Goal: Task Accomplishment & Management: Manage account settings

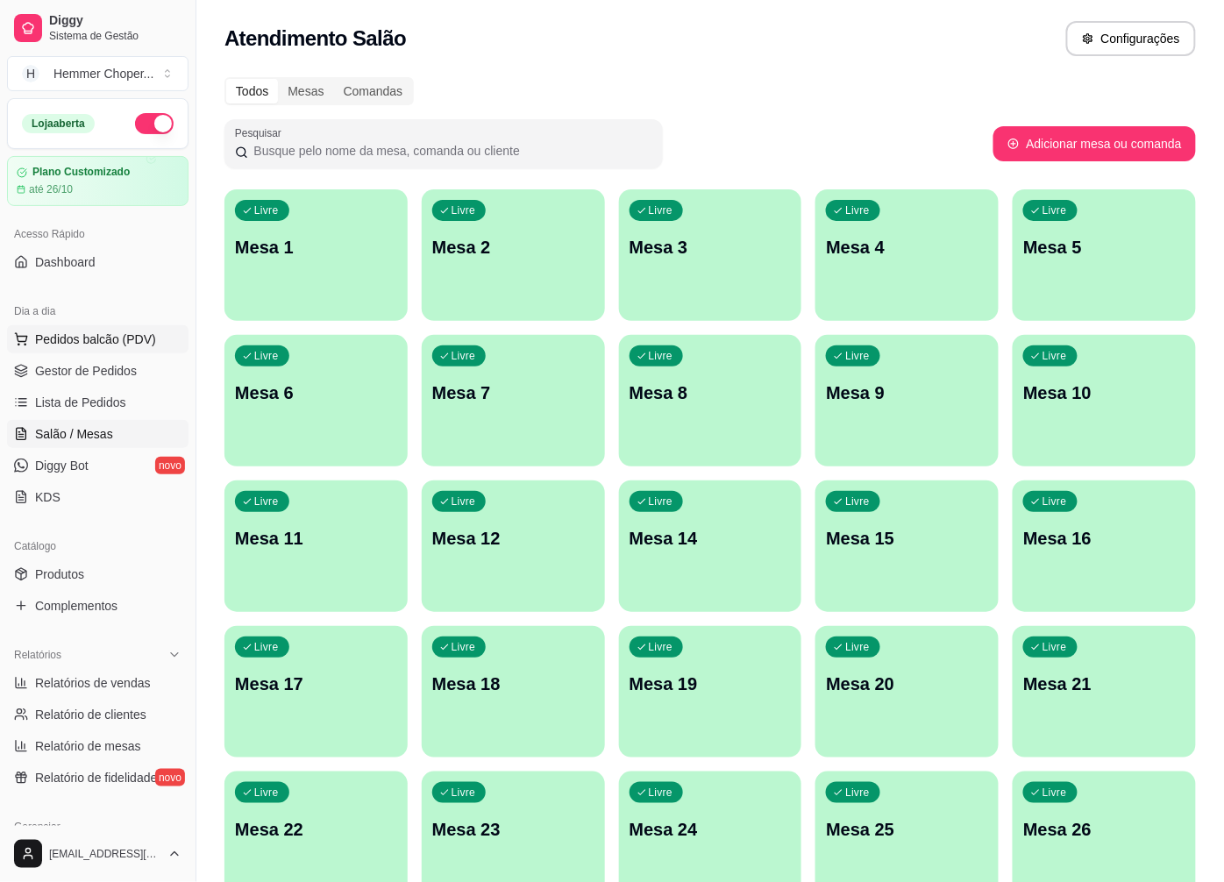
click at [80, 339] on span "Pedidos balcão (PDV)" at bounding box center [95, 340] width 121 height 18
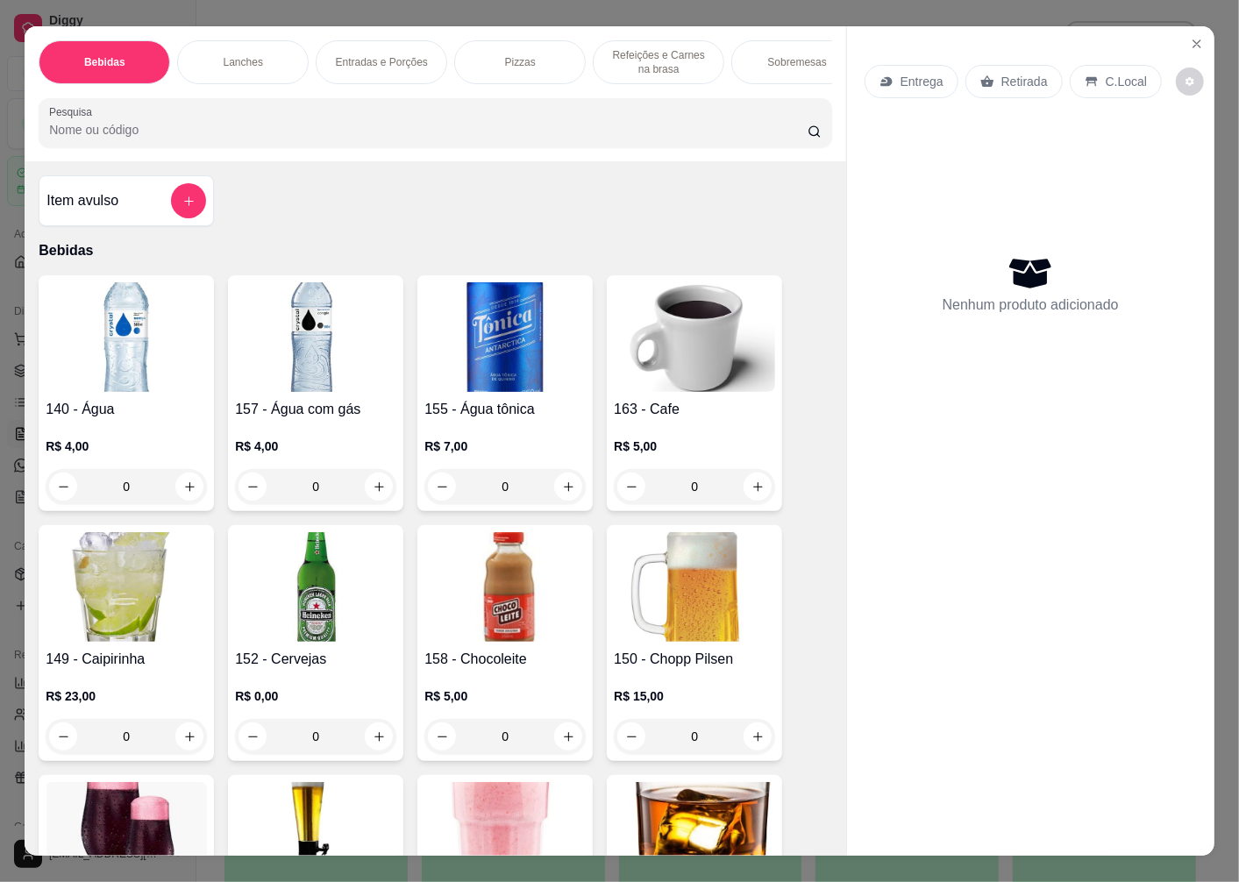
click at [1014, 81] on p "Retirada" at bounding box center [1024, 82] width 46 height 18
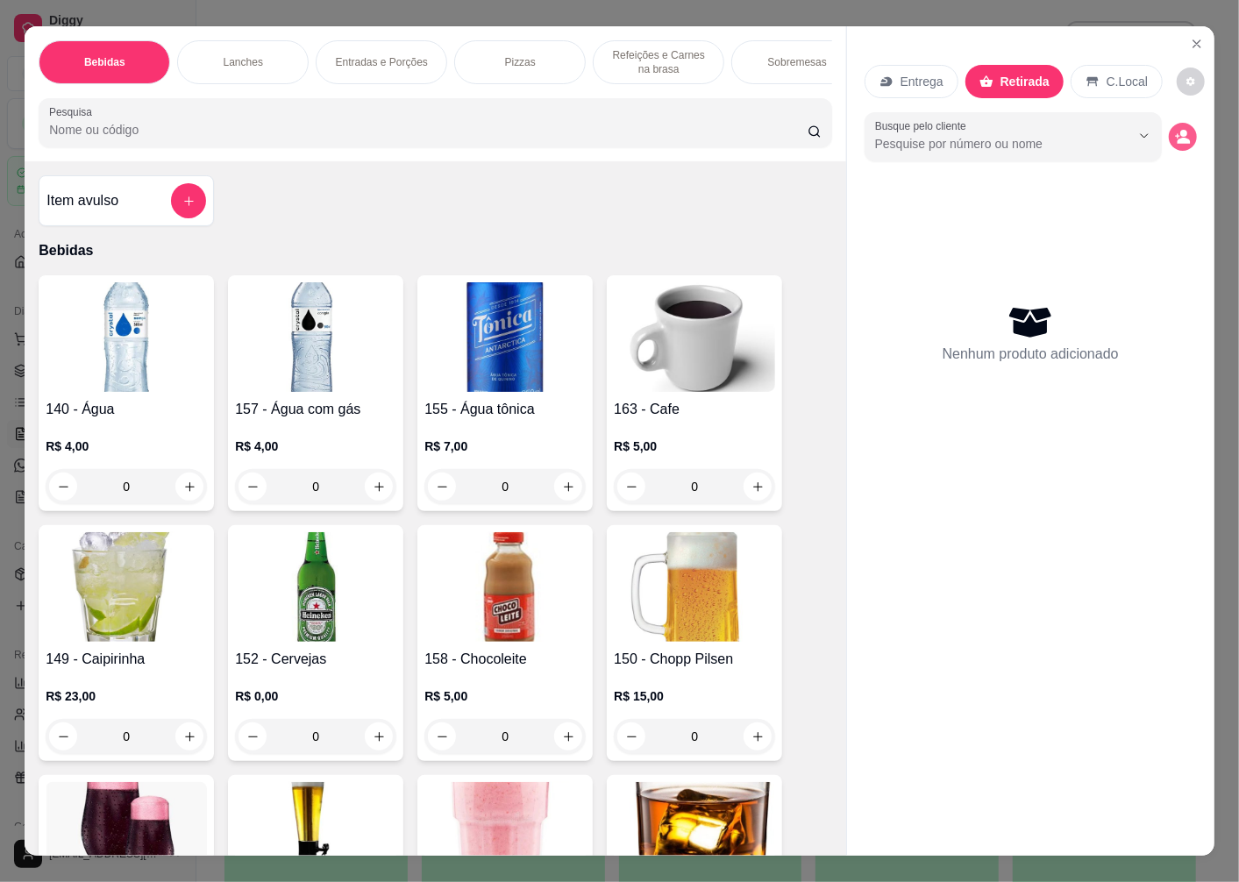
click at [1178, 138] on icon "decrease-product-quantity" at bounding box center [1184, 141] width 13 height 6
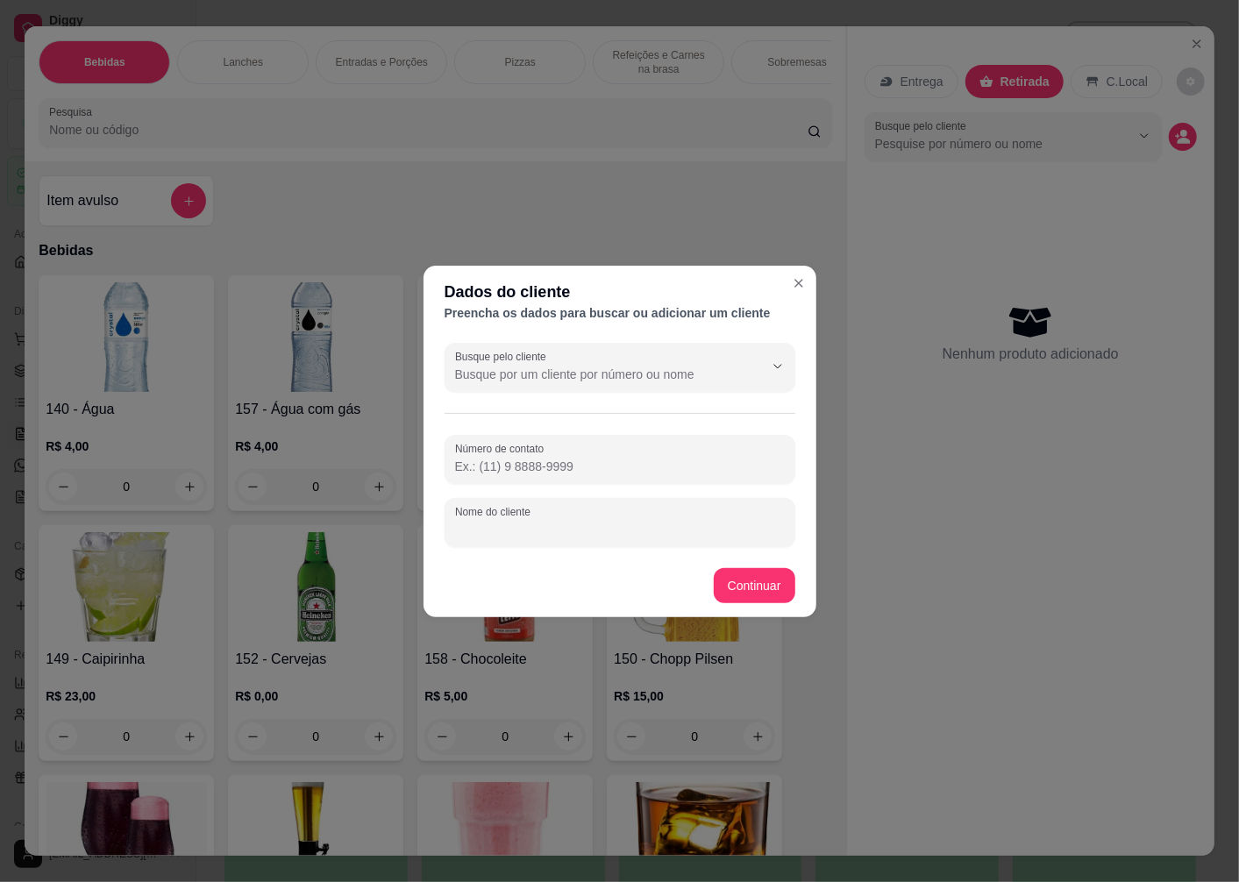
click at [483, 537] on input "Nome do cliente" at bounding box center [620, 530] width 330 height 18
type input "w"
type input "WALFRIDO"
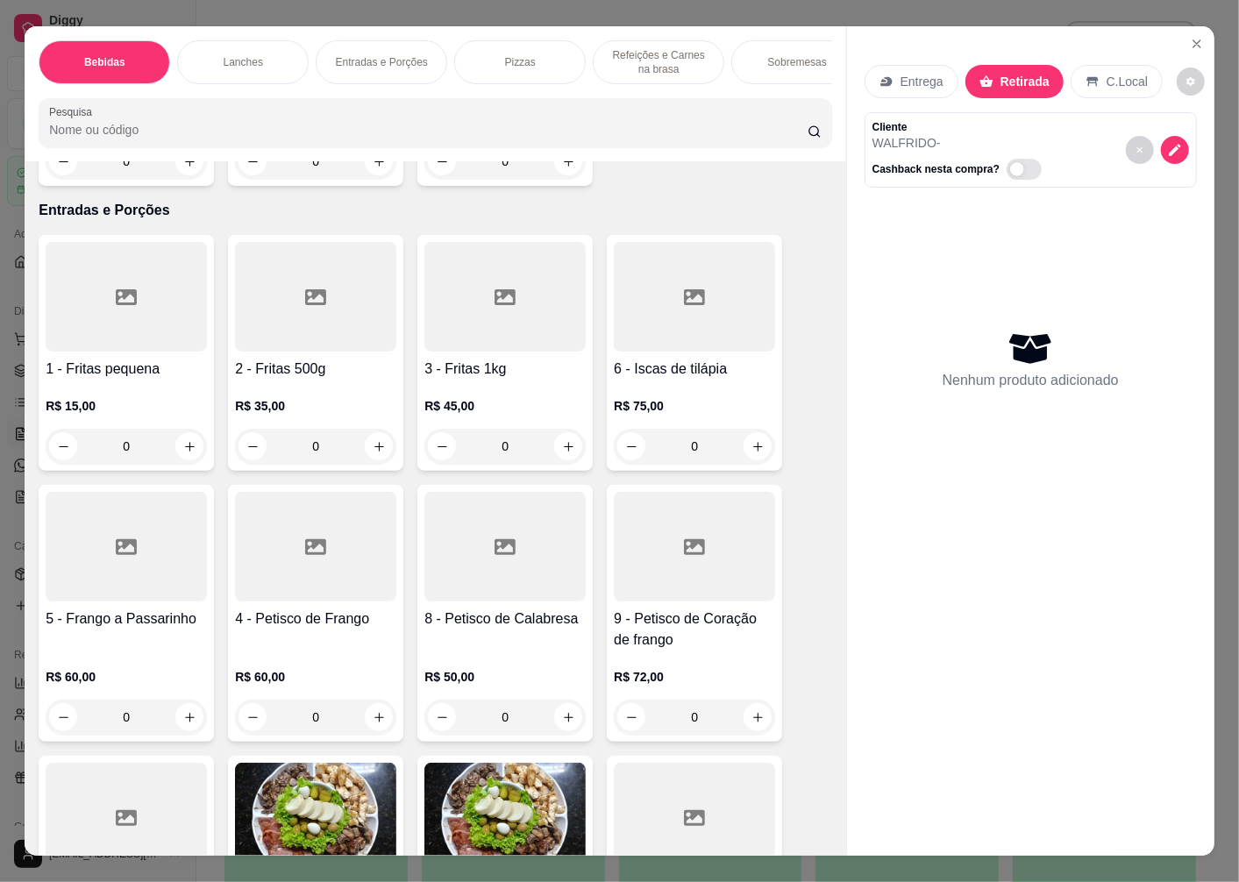
scroll to position [3117, 0]
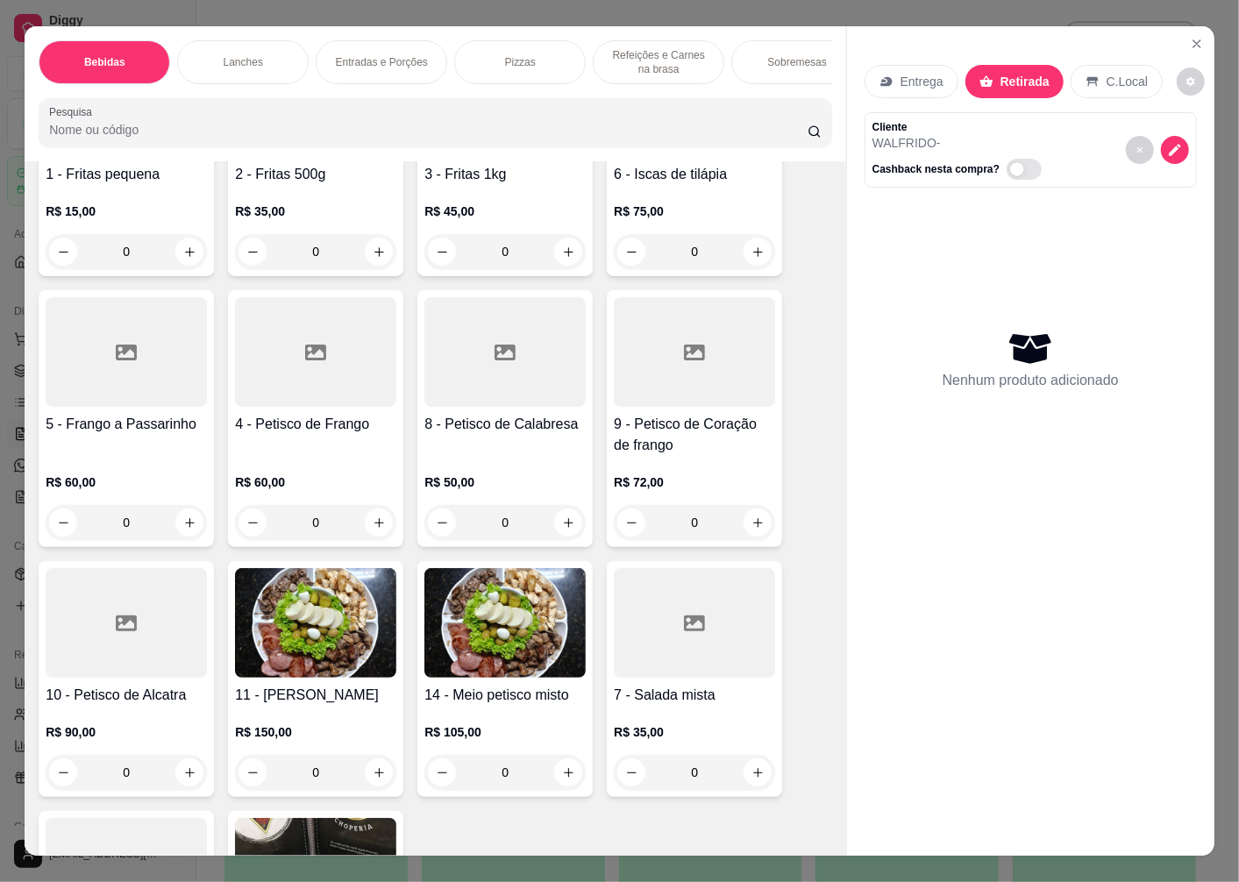
click at [93, 675] on div at bounding box center [126, 623] width 161 height 110
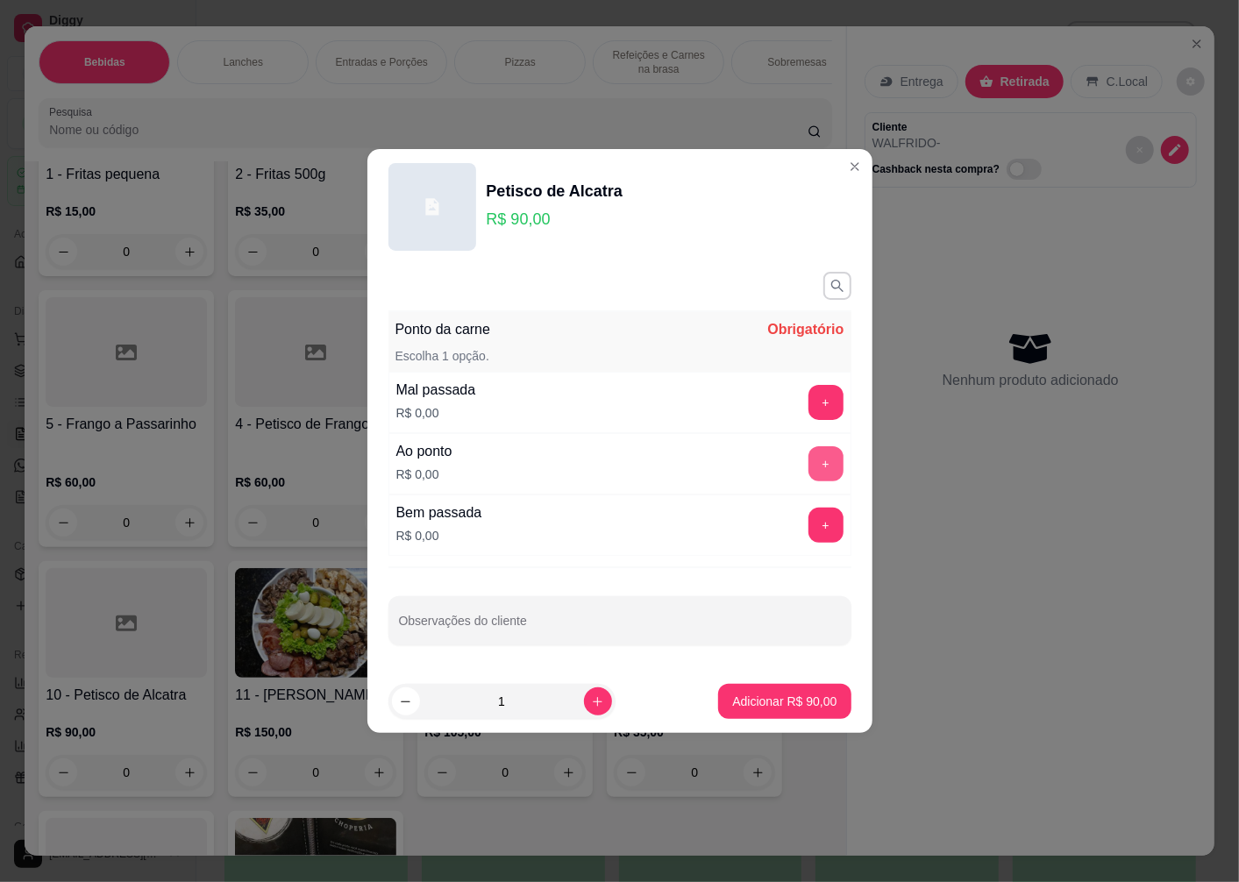
click at [808, 457] on button "+" at bounding box center [825, 463] width 35 height 35
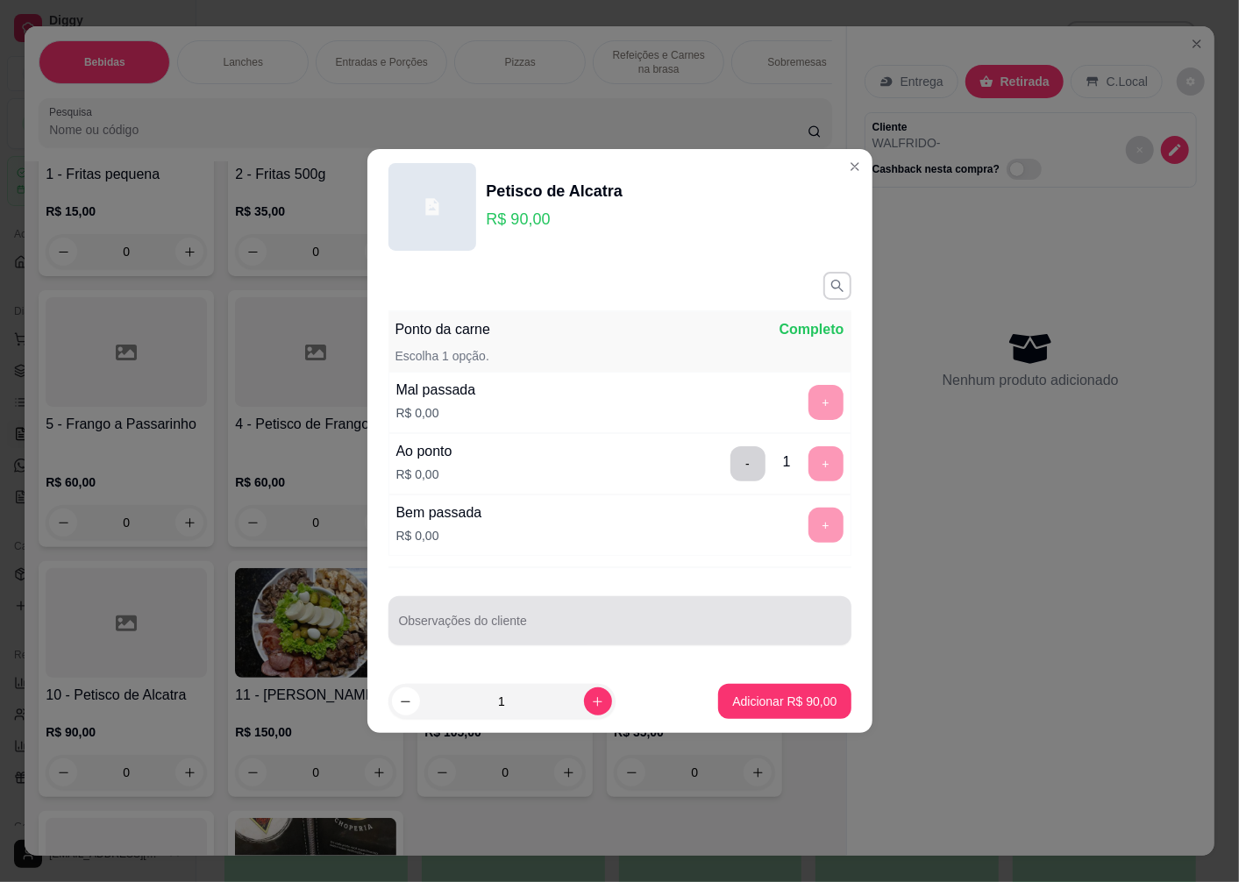
click at [459, 638] on div "Observações do cliente" at bounding box center [619, 620] width 463 height 49
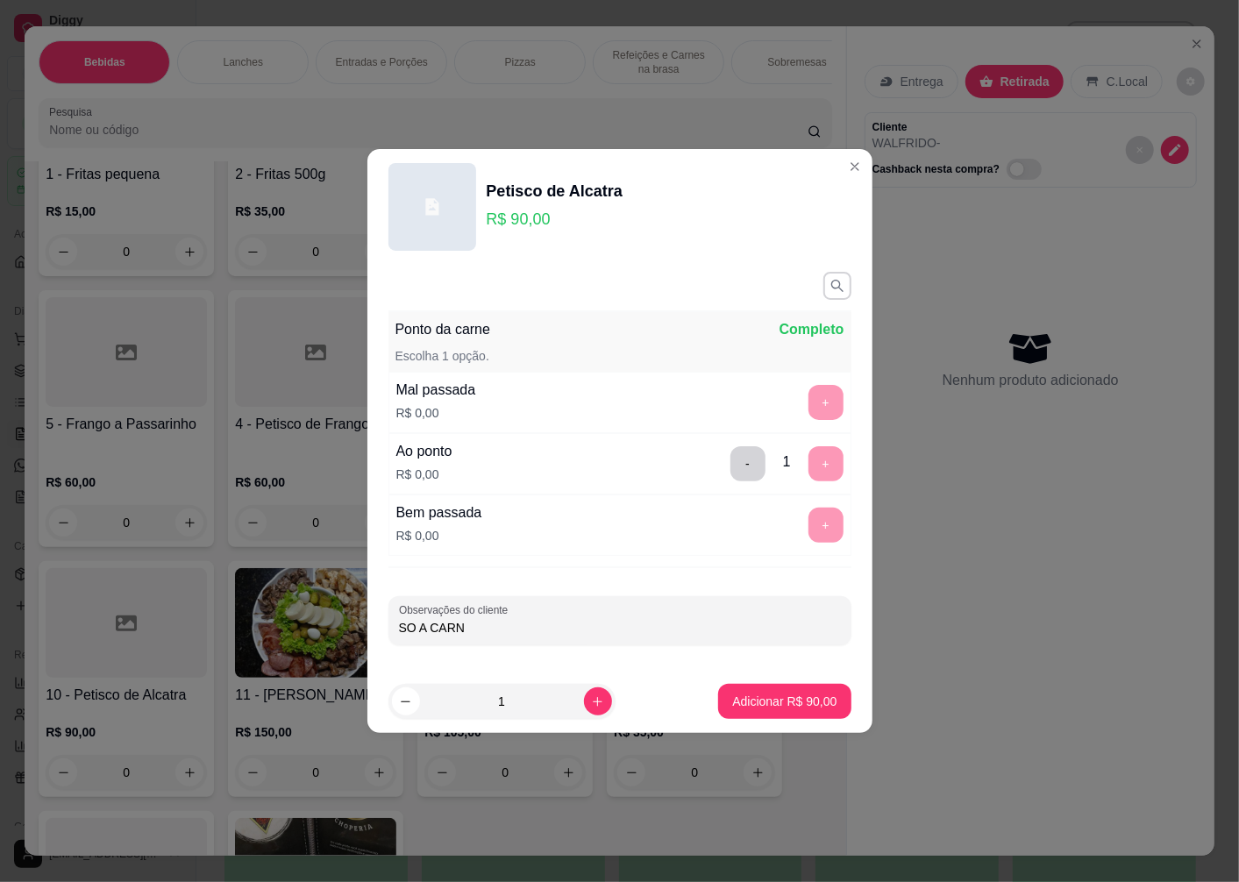
type input "SO A CARNE"
click at [794, 695] on p "Adicionar R$ 90,00" at bounding box center [784, 702] width 104 height 18
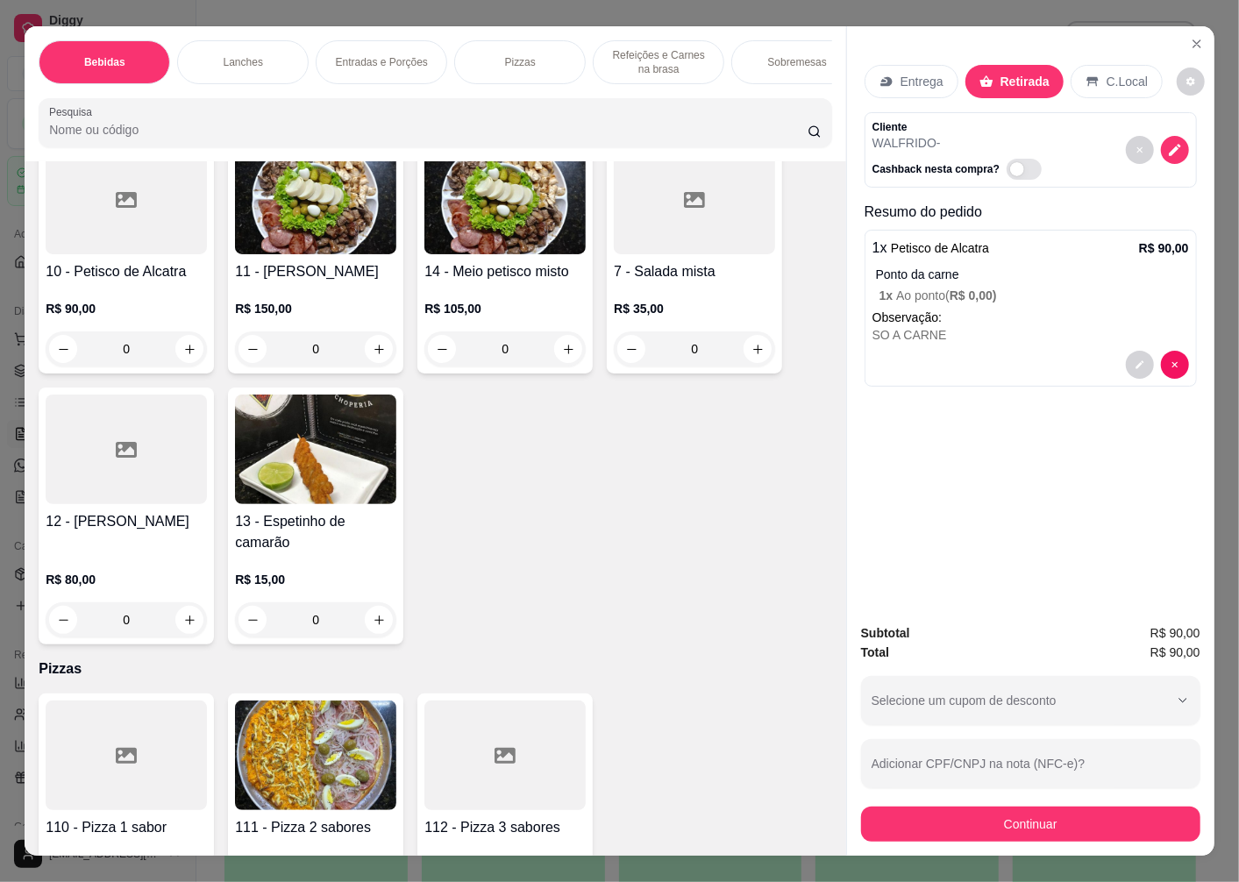
scroll to position [3605, 0]
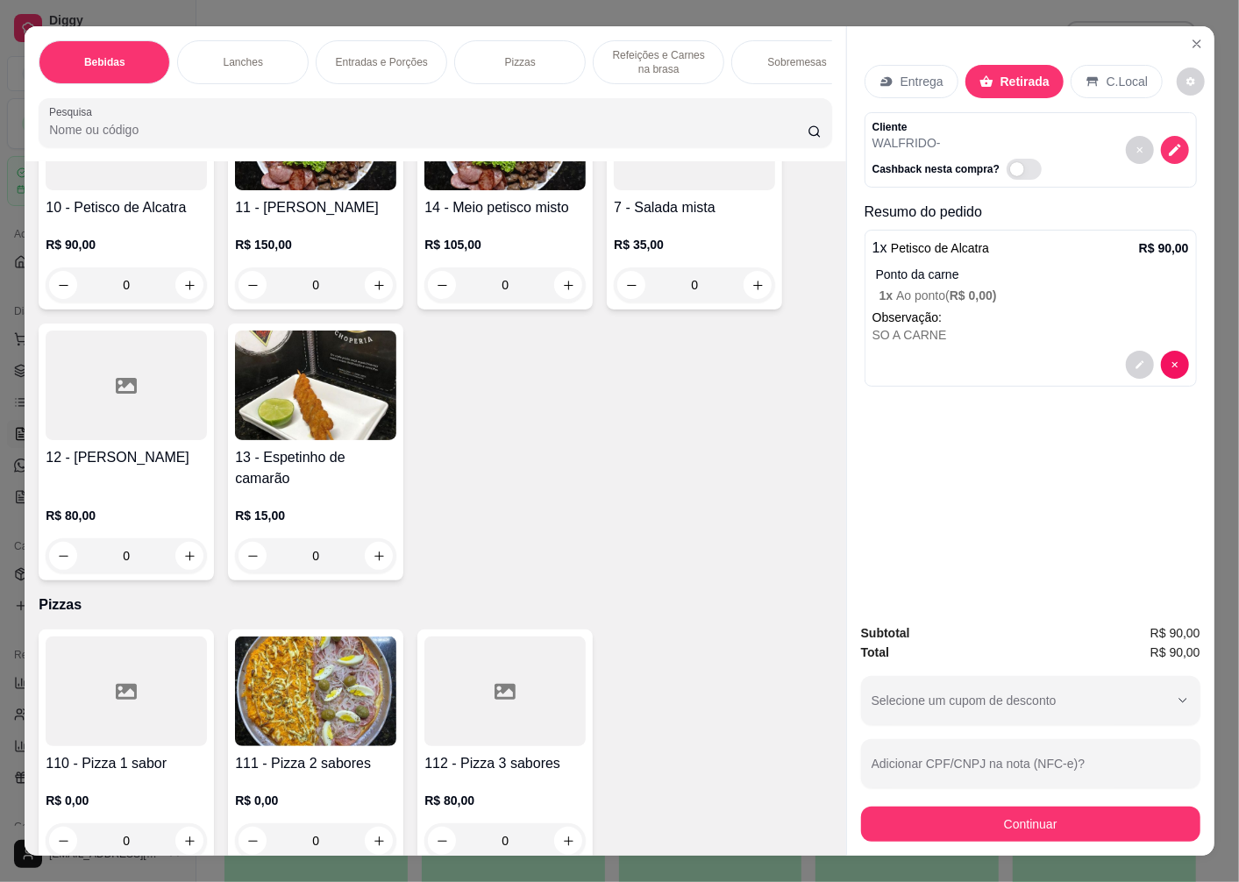
click at [139, 714] on div at bounding box center [126, 692] width 161 height 110
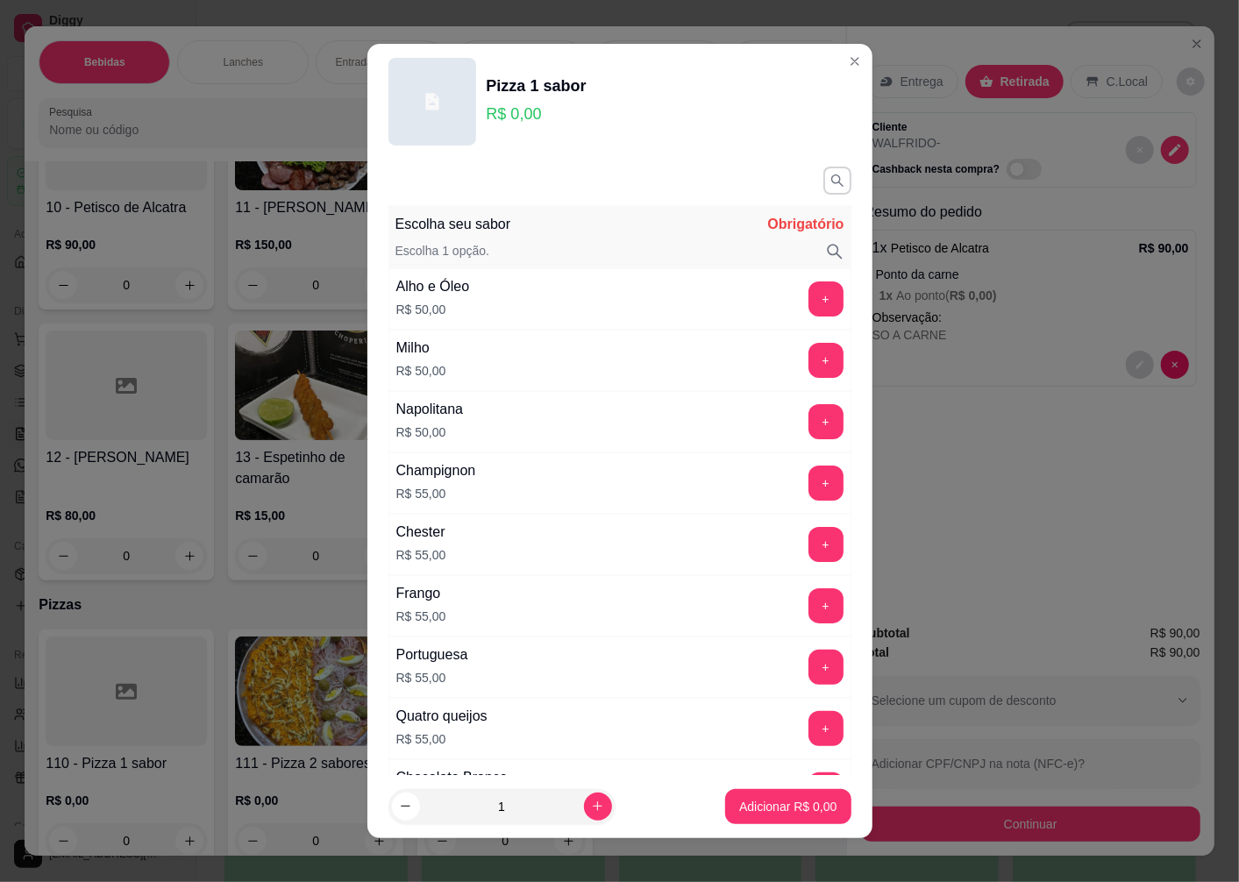
scroll to position [292, 0]
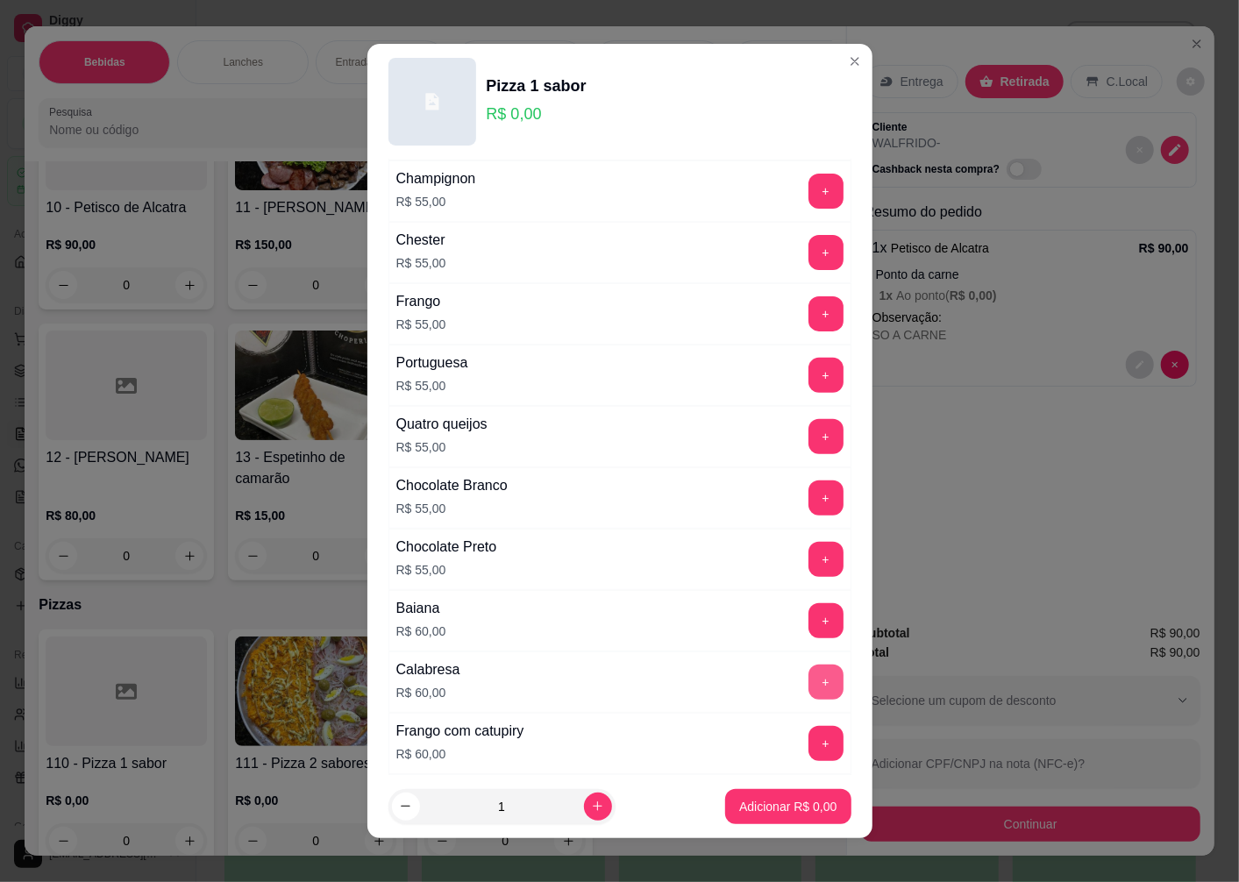
click at [808, 687] on button "+" at bounding box center [825, 682] width 35 height 35
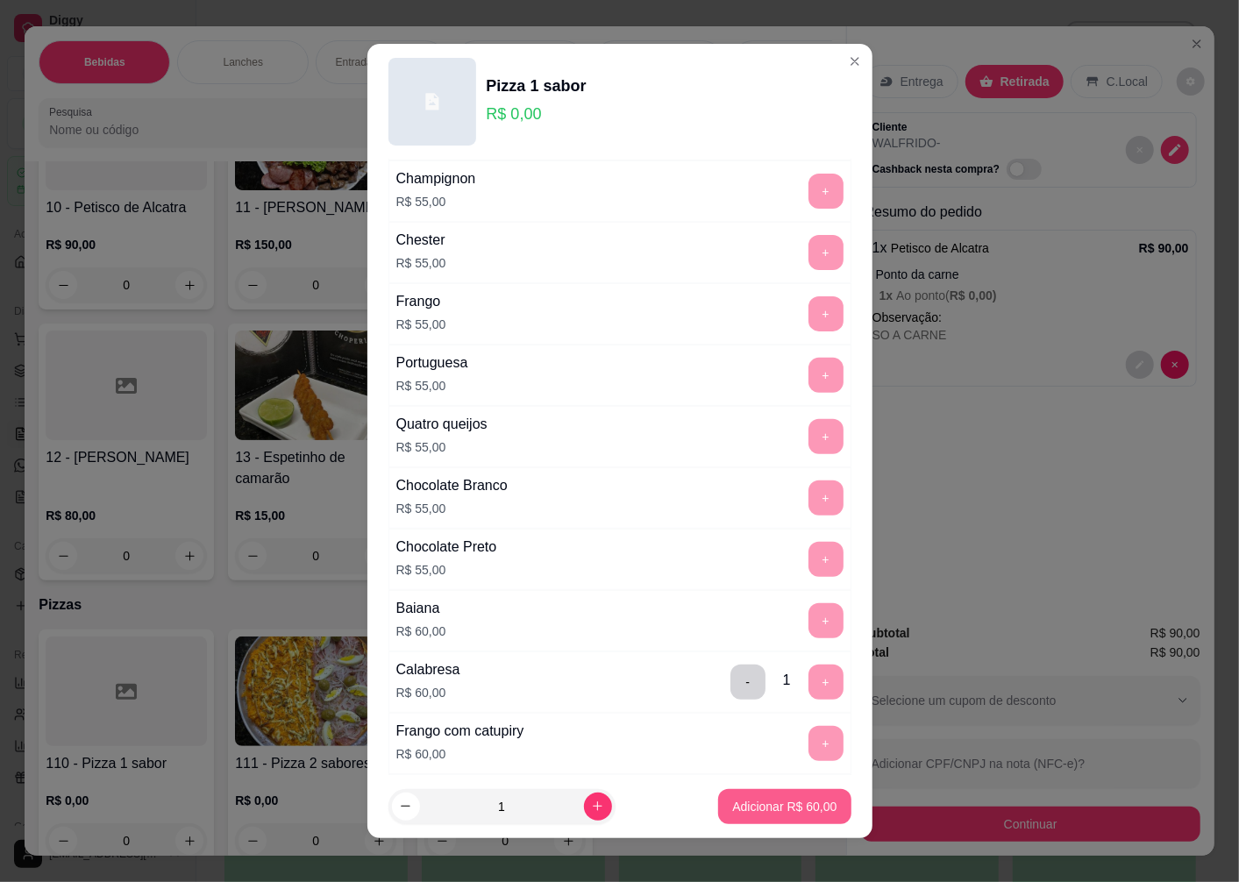
click at [738, 812] on p "Adicionar R$ 60,00" at bounding box center [784, 807] width 104 height 18
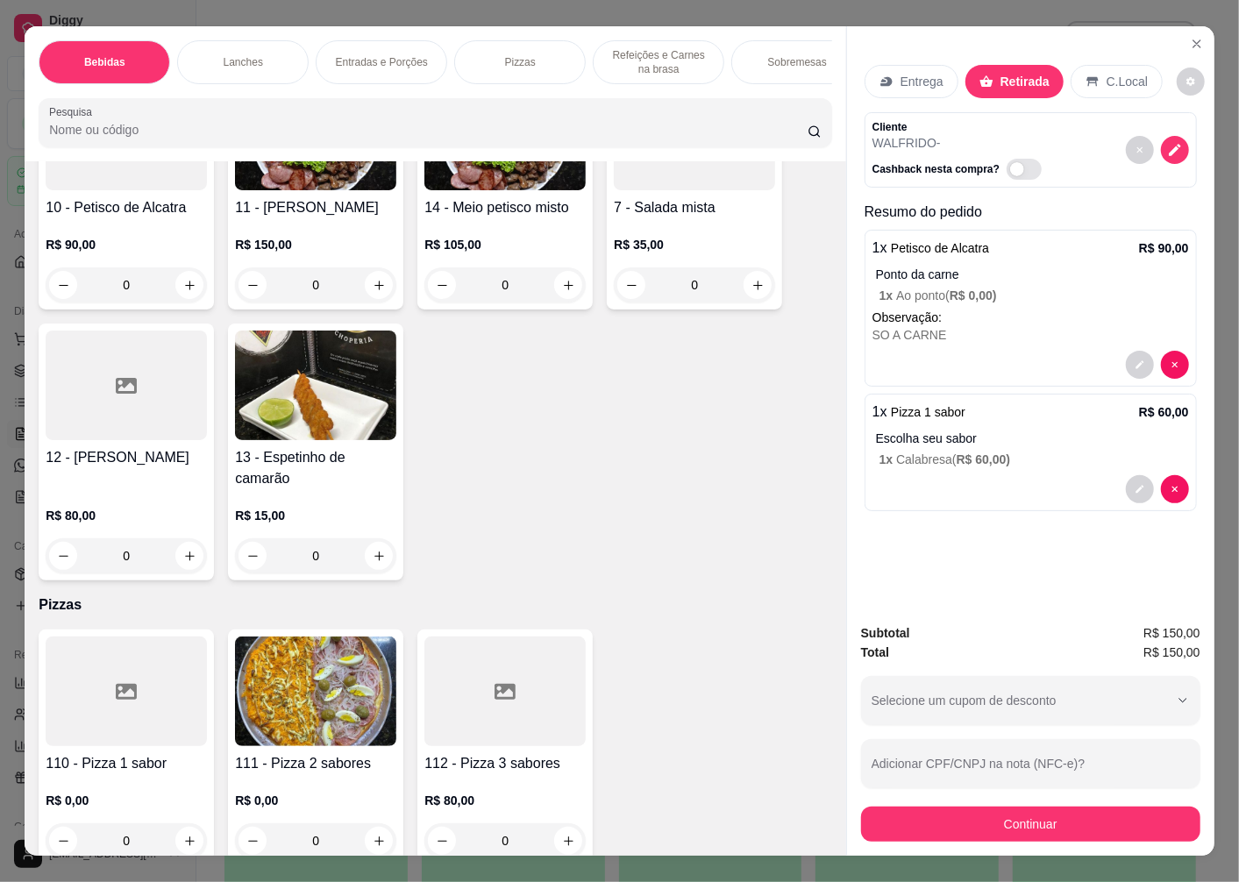
click at [89, 714] on div at bounding box center [126, 692] width 161 height 110
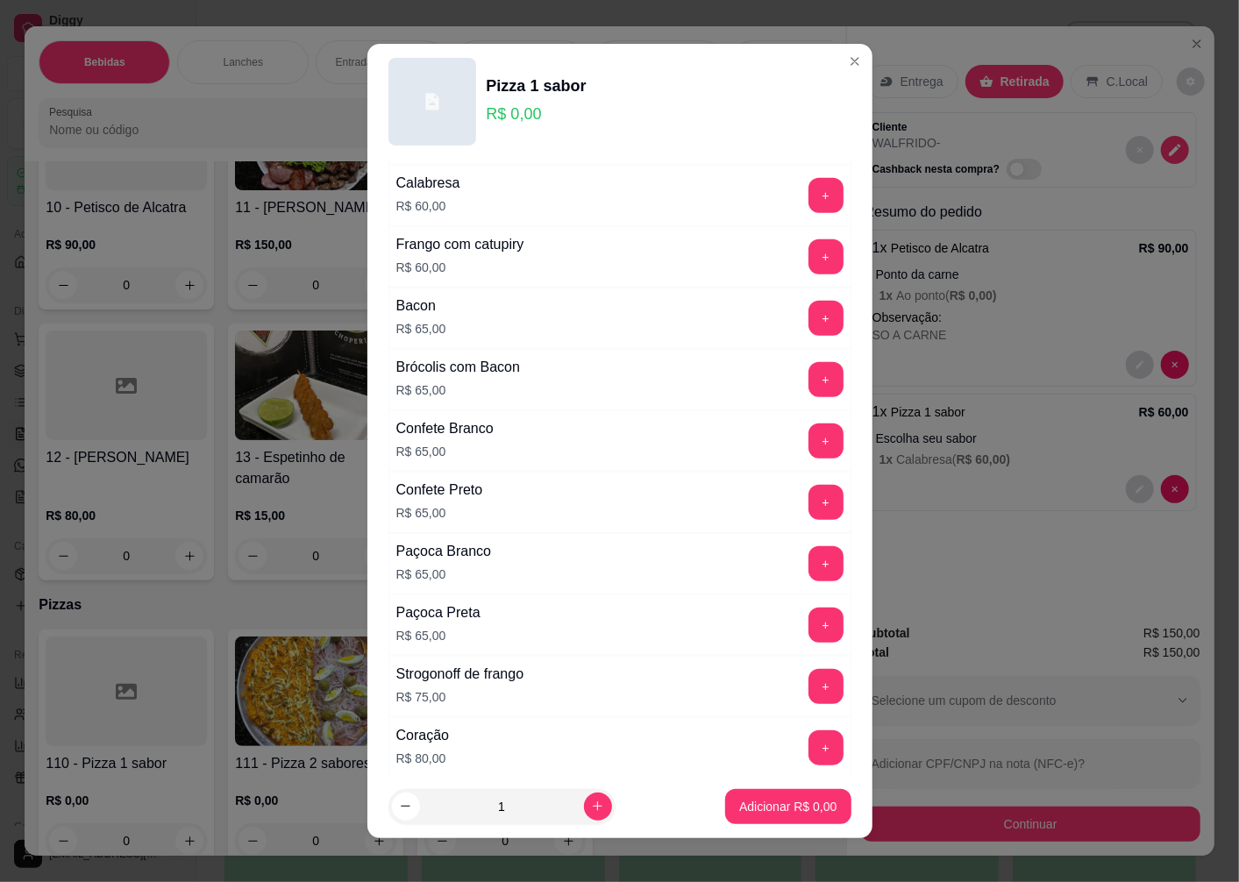
scroll to position [1072, 0]
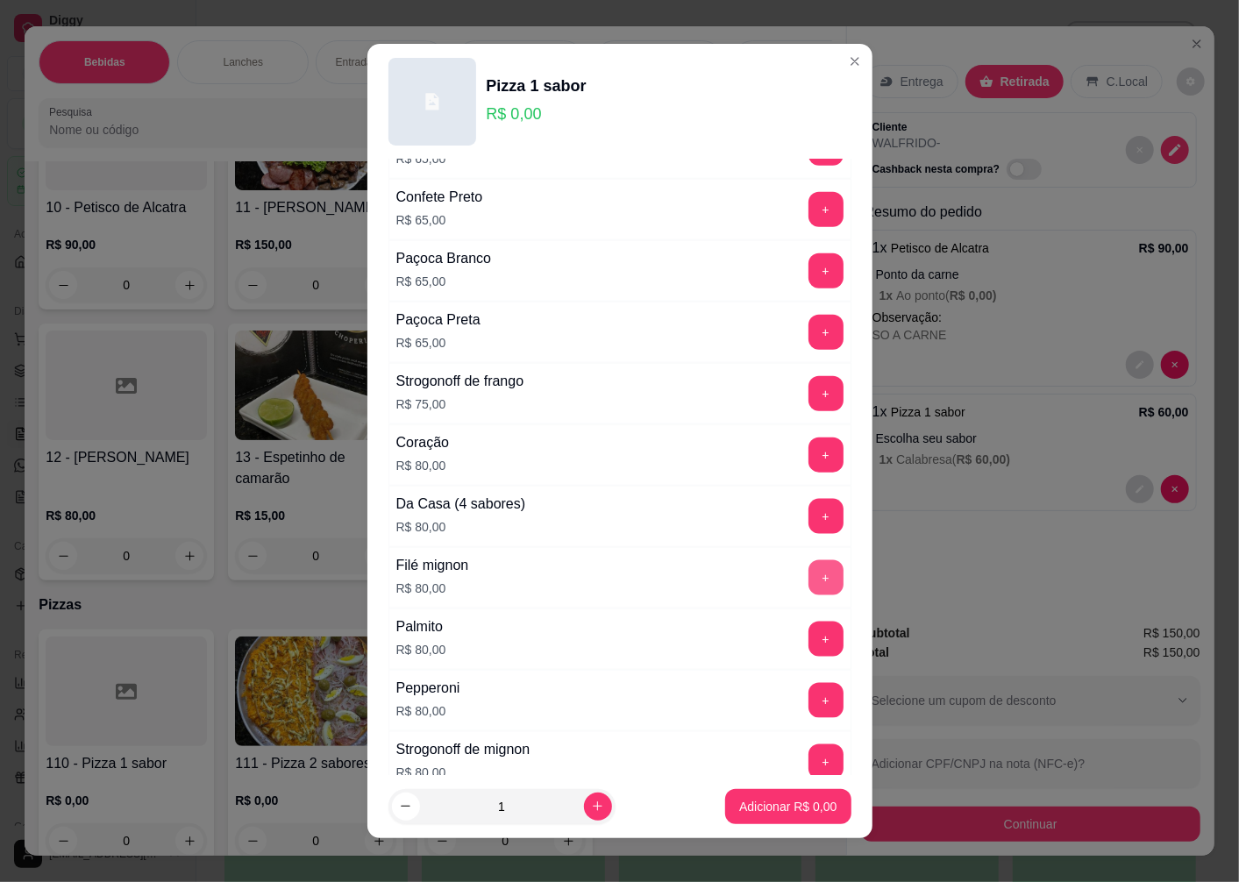
click at [808, 581] on button "+" at bounding box center [825, 577] width 35 height 35
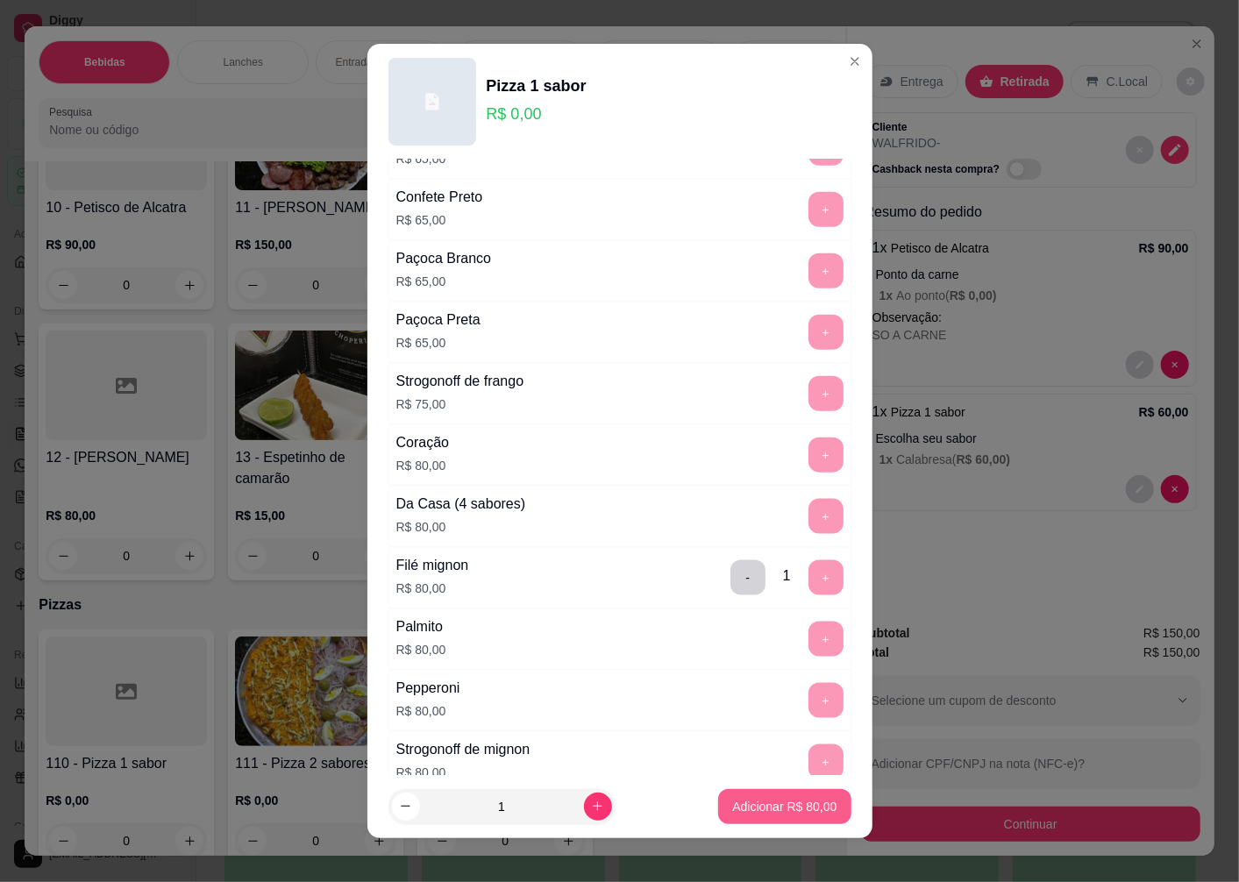
click at [741, 805] on p "Adicionar R$ 80,00" at bounding box center [784, 807] width 104 height 18
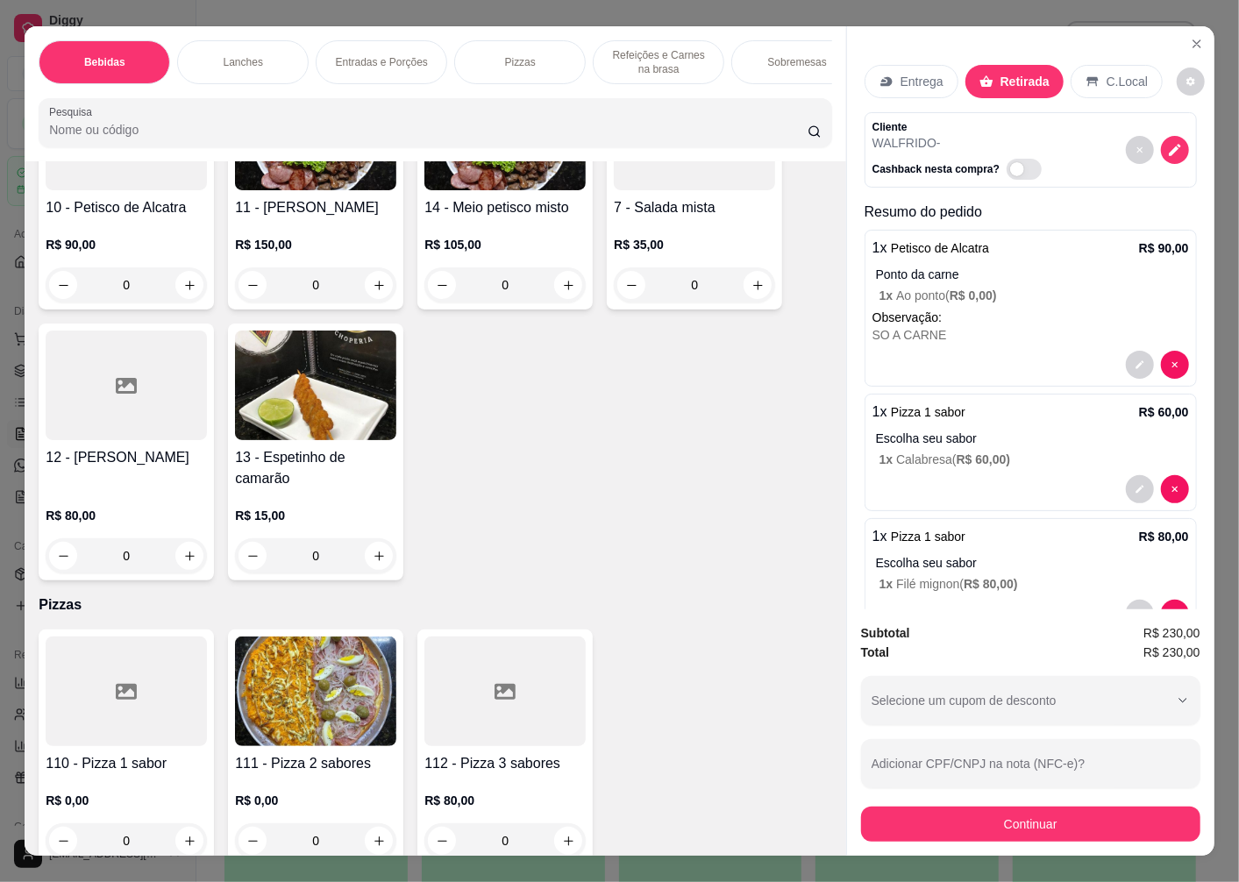
click at [310, 670] on img at bounding box center [315, 692] width 161 height 110
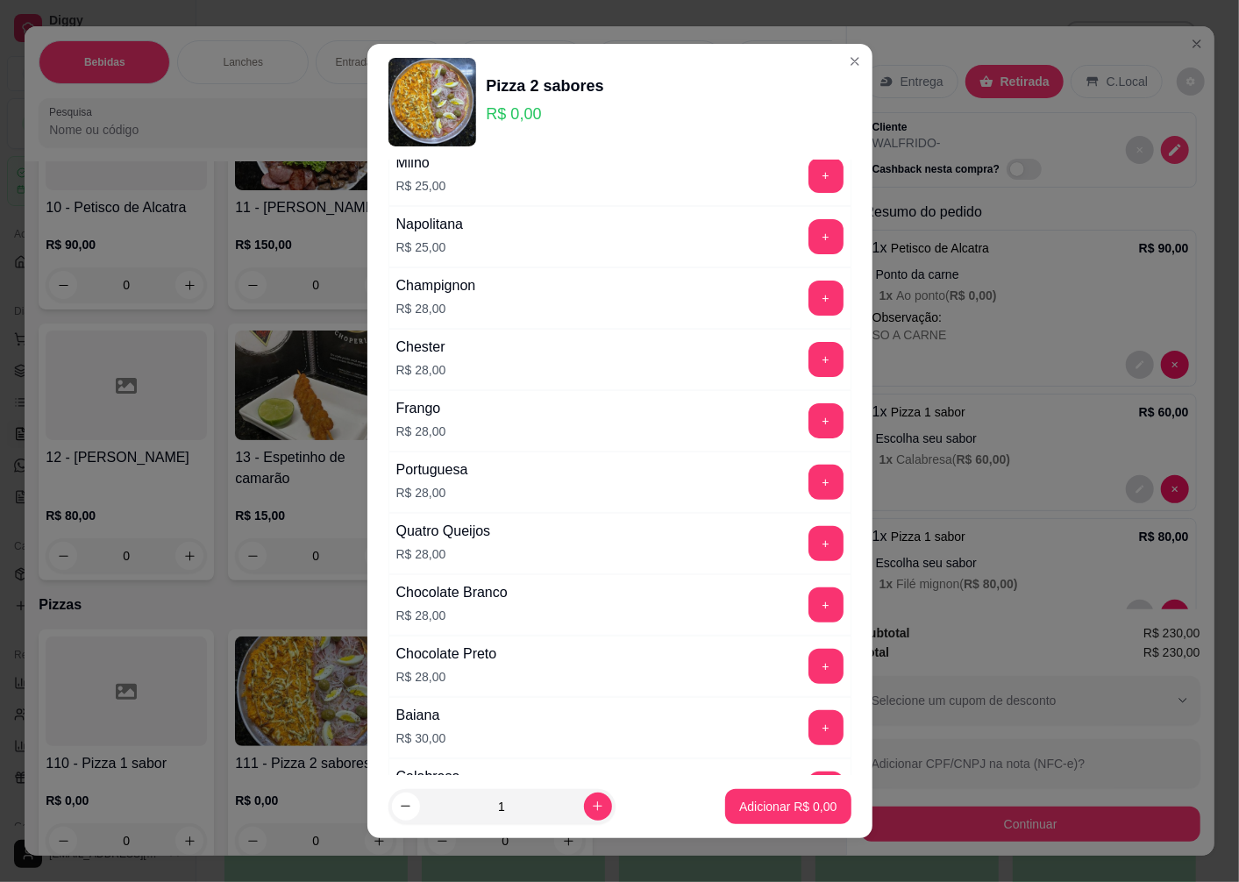
scroll to position [195, 0]
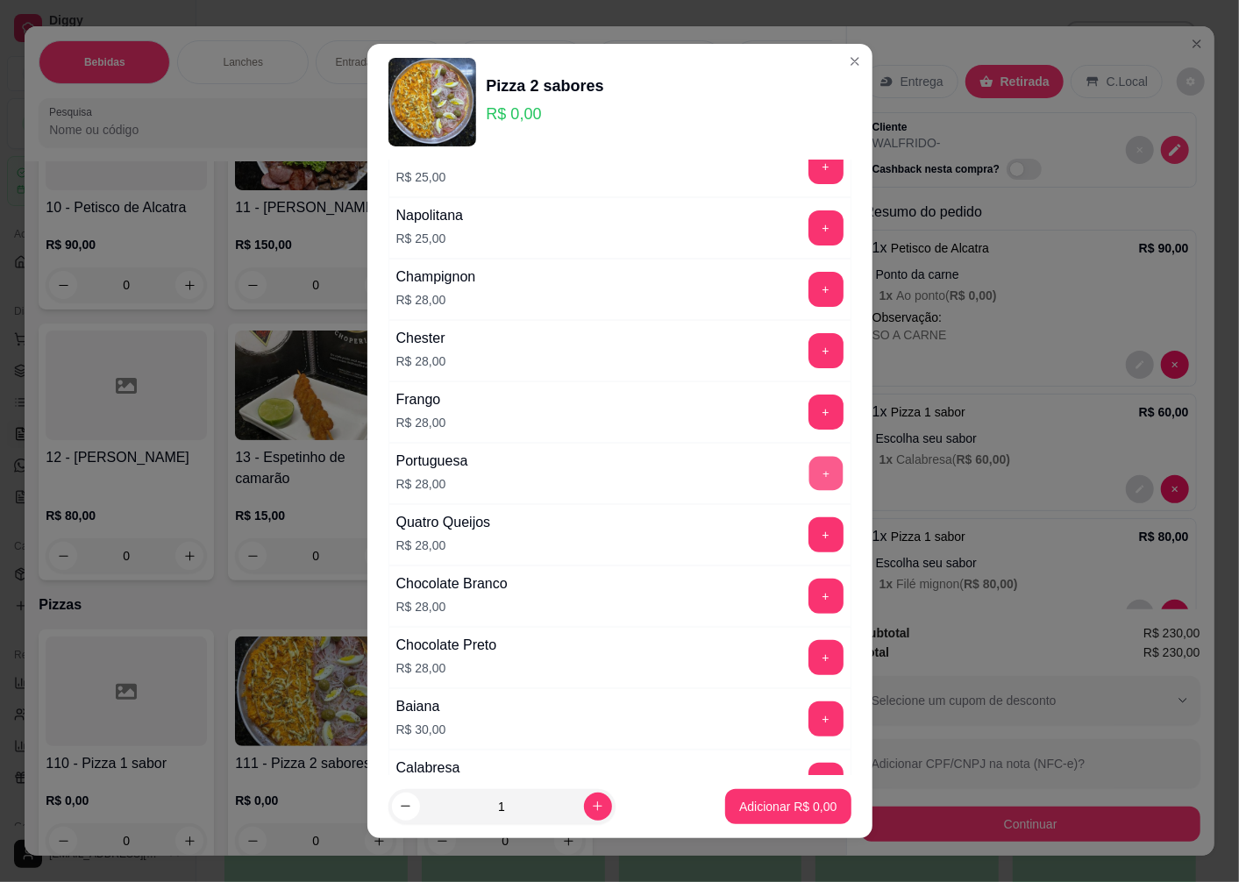
click at [808, 472] on button "+" at bounding box center [825, 473] width 34 height 34
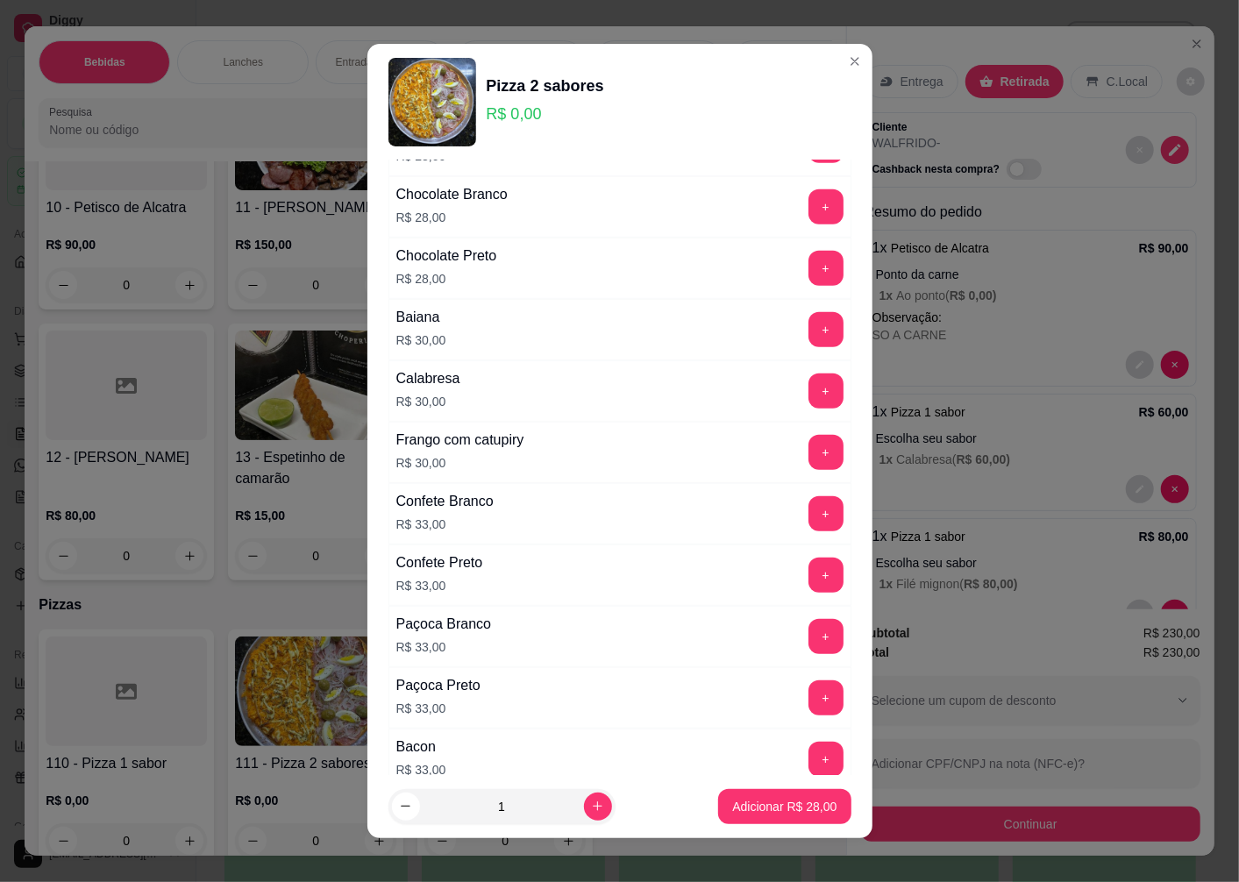
scroll to position [877, 0]
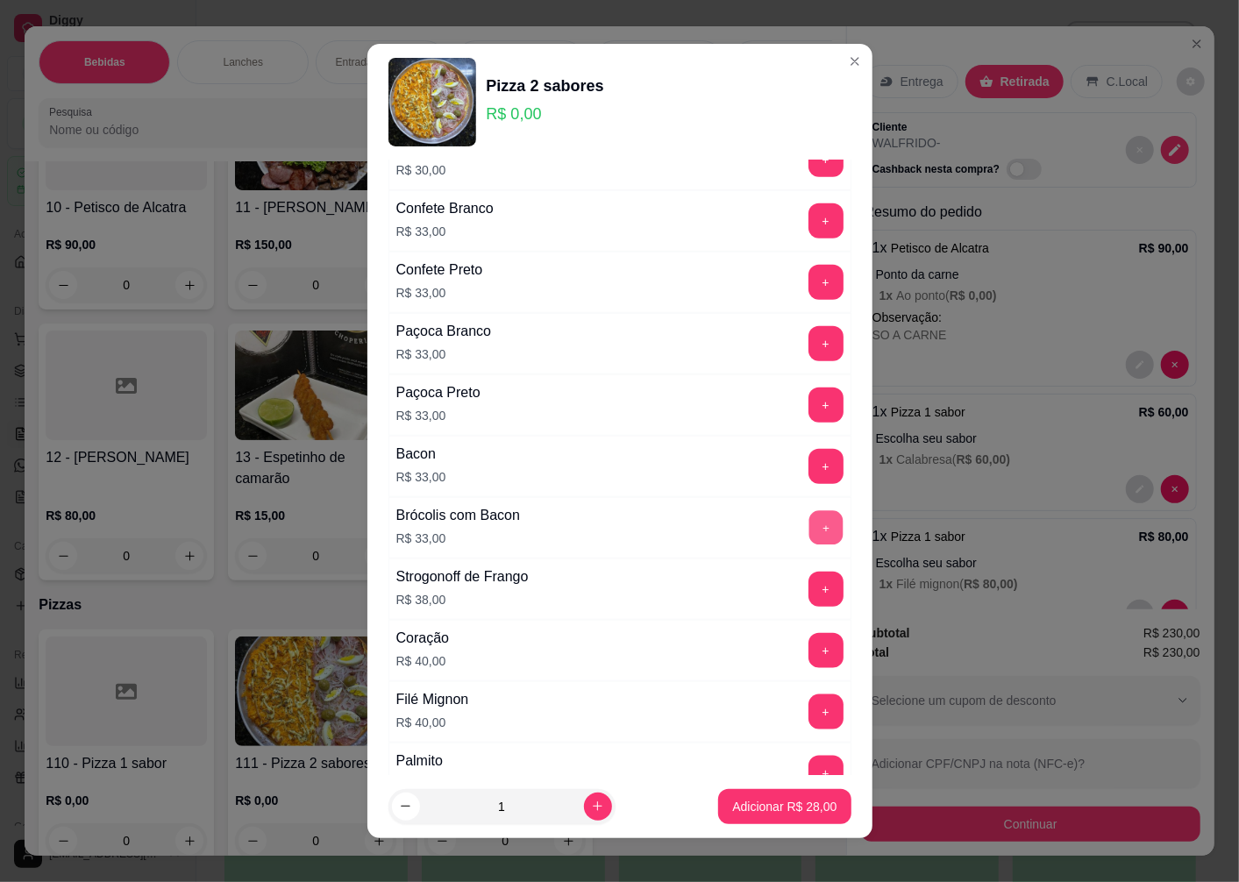
click at [808, 530] on button "+" at bounding box center [825, 527] width 34 height 34
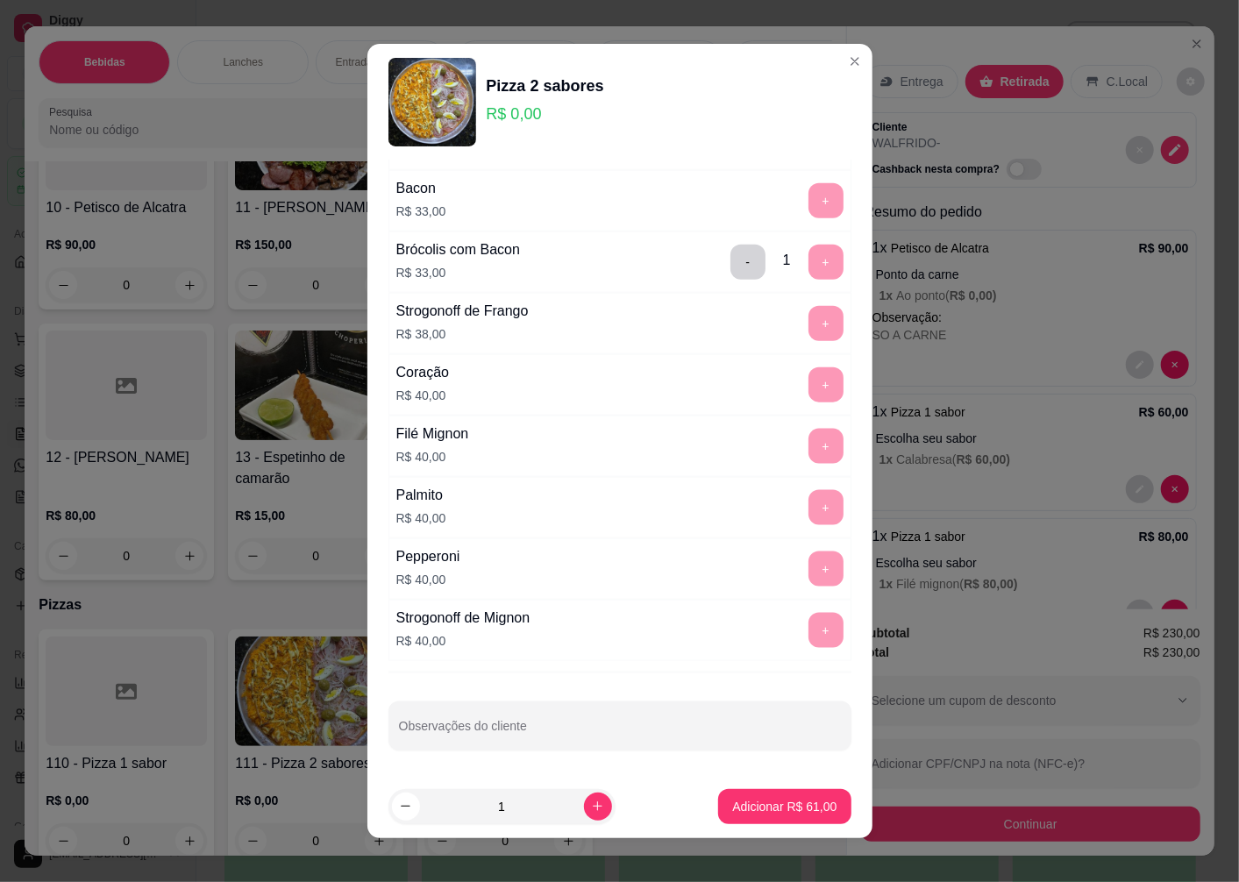
scroll to position [11, 0]
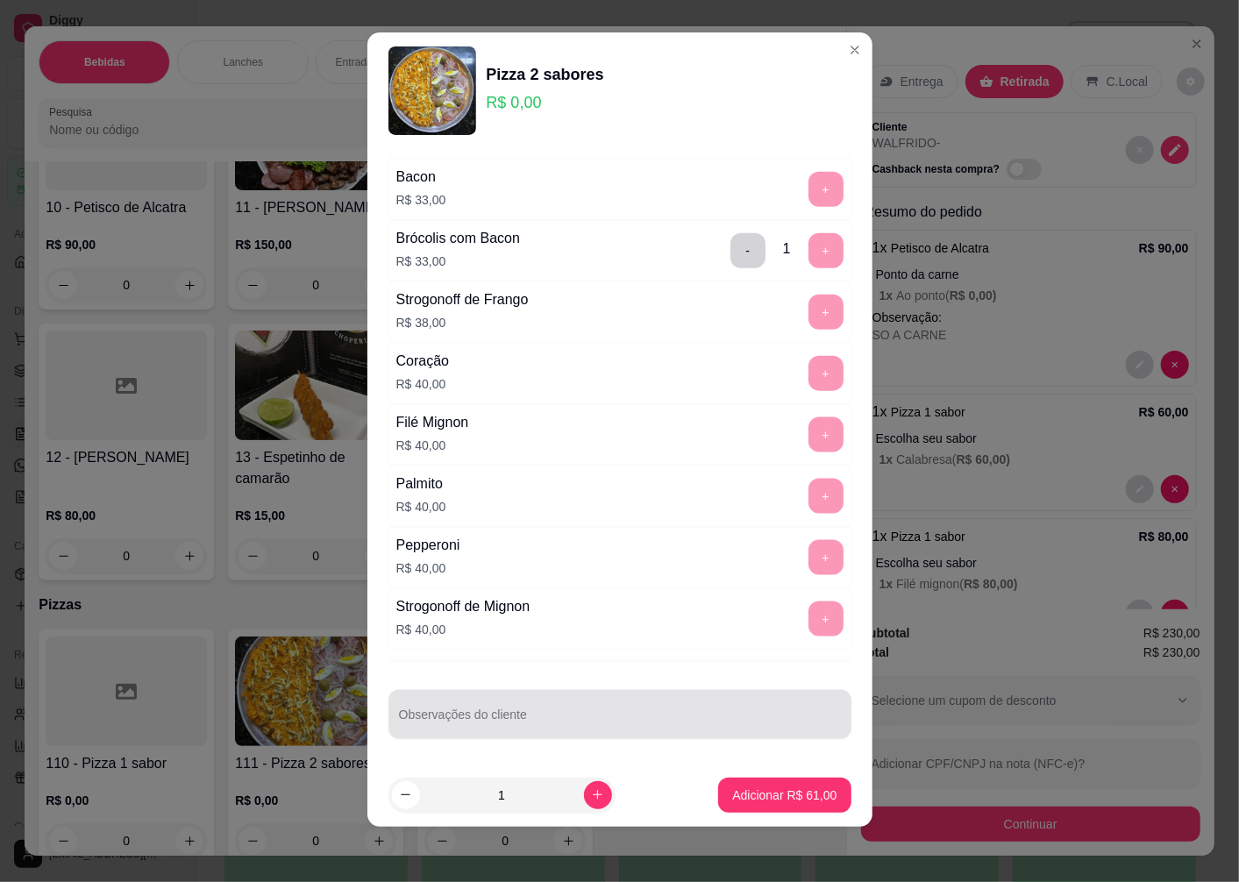
click at [479, 723] on div "Observações do cliente" at bounding box center [619, 714] width 463 height 49
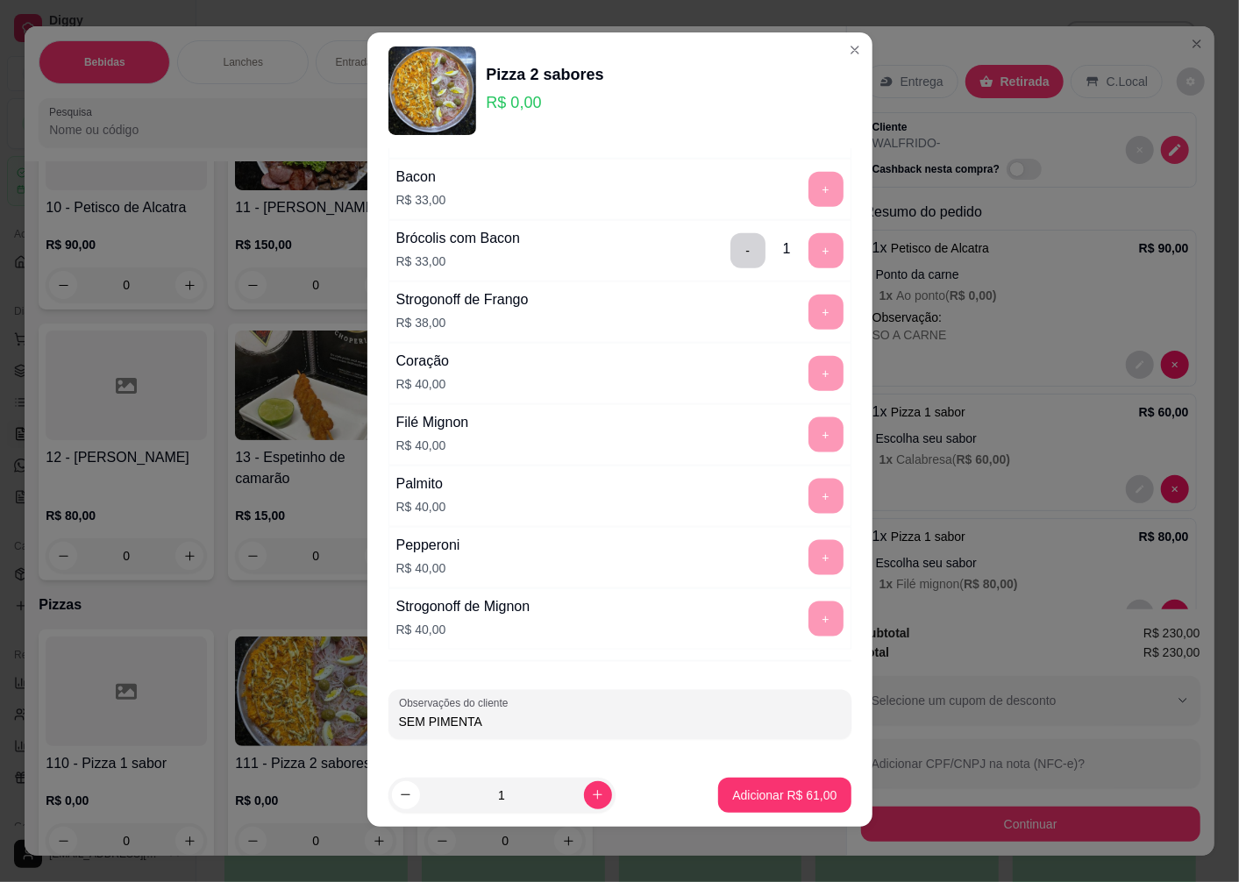
type input "SEM PIMENTAO"
click at [761, 798] on p "Adicionar R$ 61,00" at bounding box center [784, 796] width 104 height 18
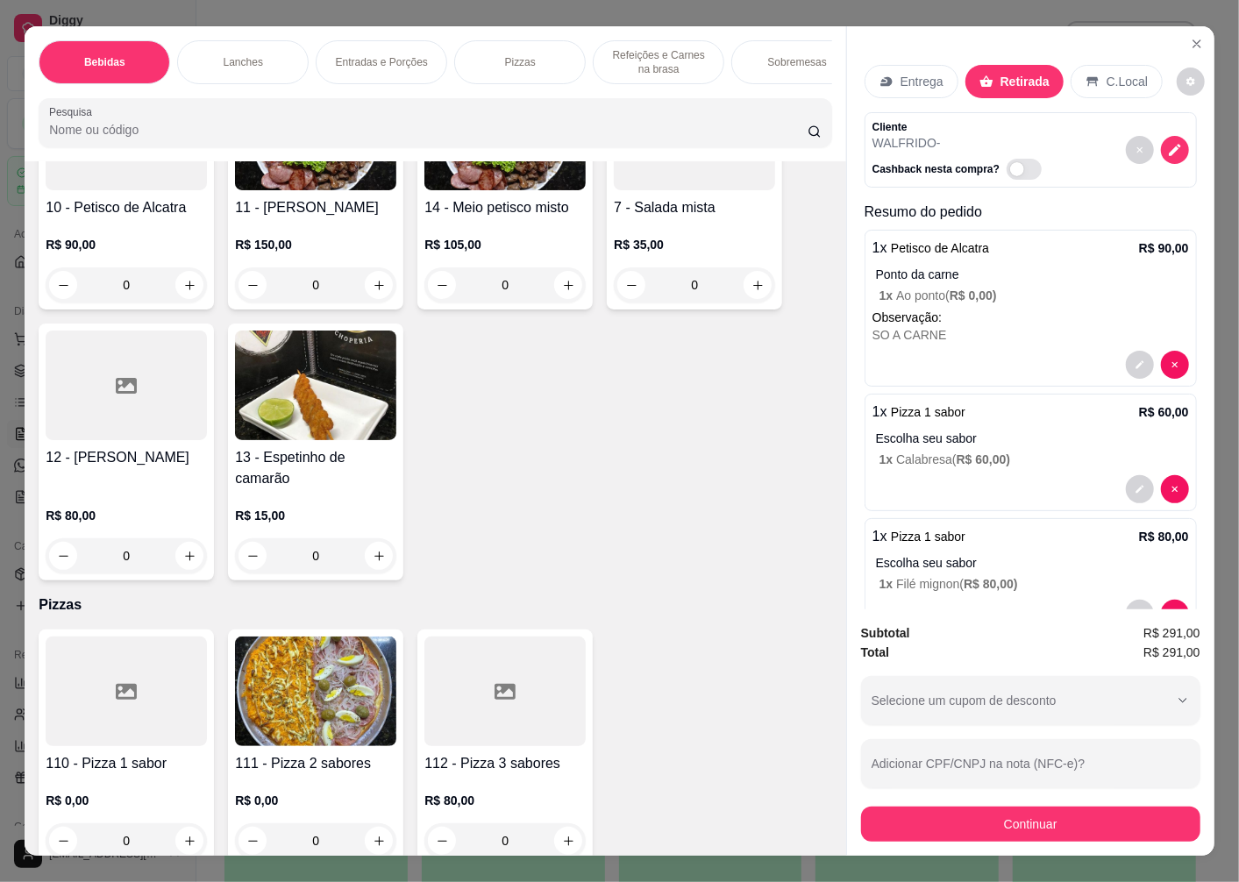
click at [117, 700] on icon at bounding box center [126, 692] width 21 height 16
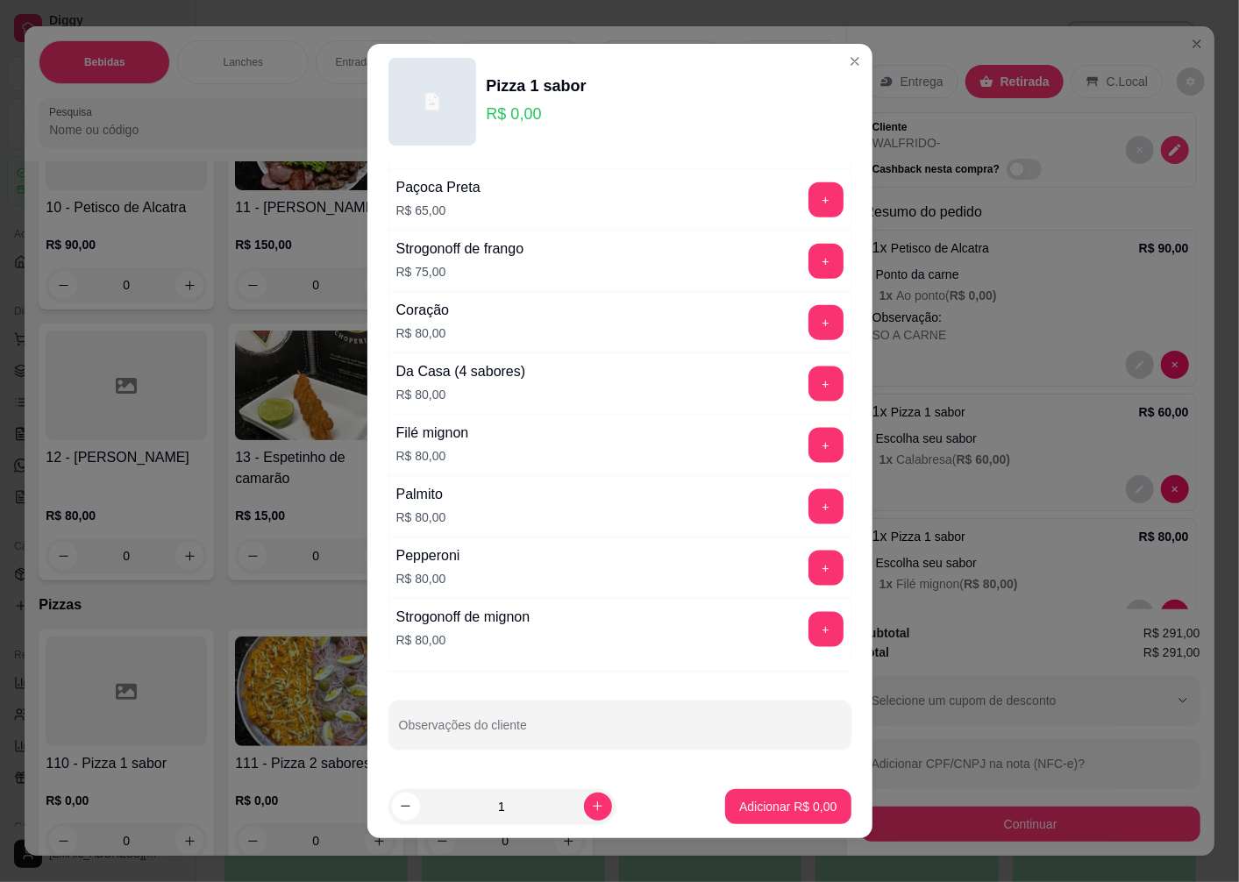
scroll to position [1012, 0]
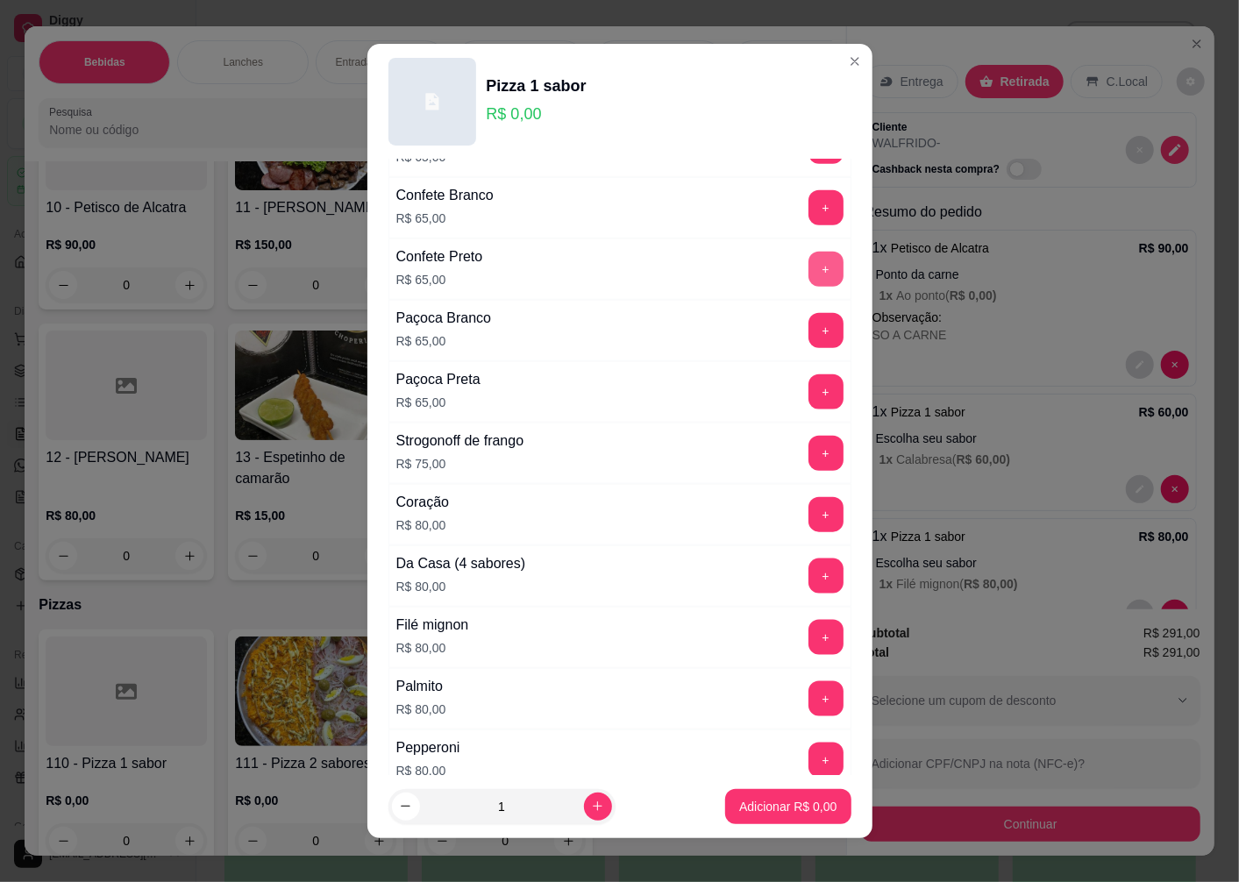
click at [808, 264] on button "+" at bounding box center [825, 269] width 35 height 35
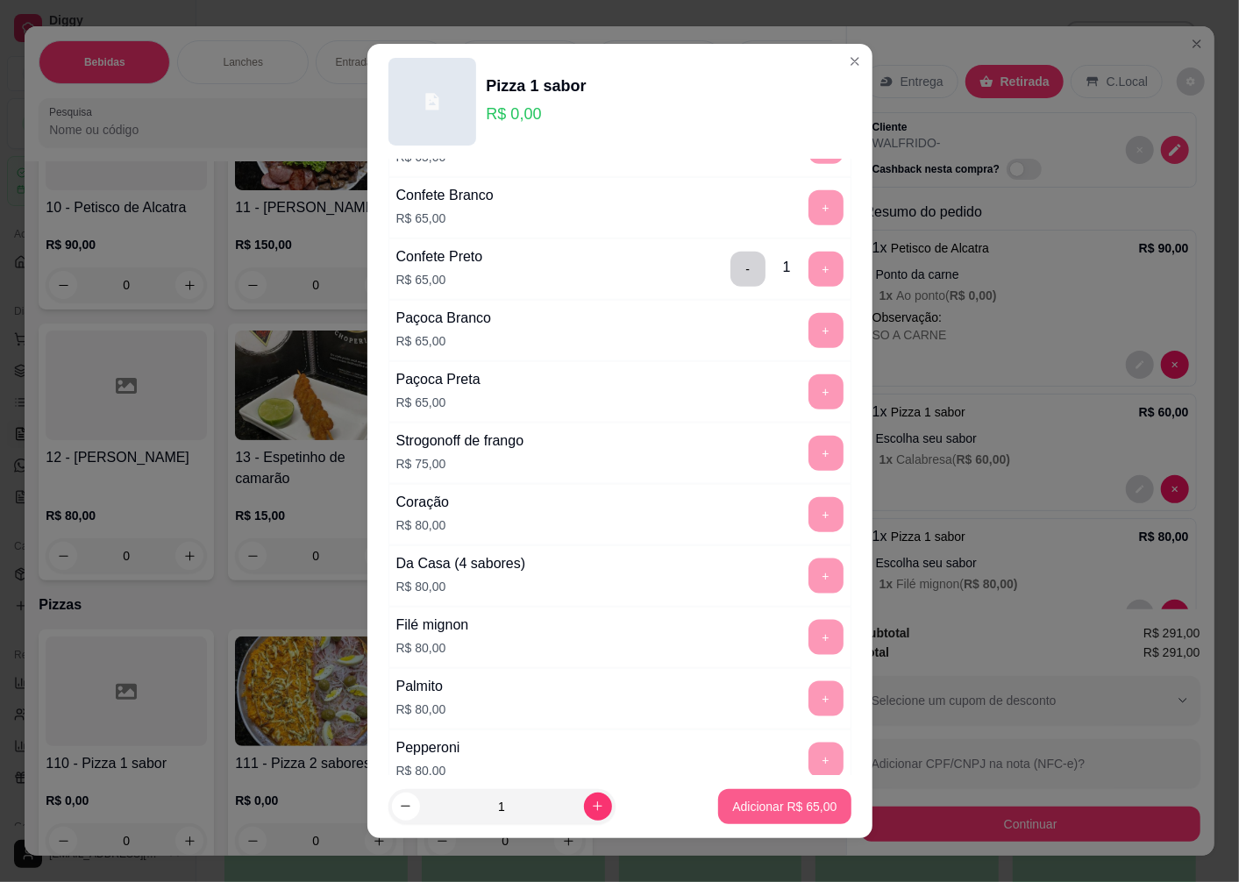
click at [732, 808] on p "Adicionar R$ 65,00" at bounding box center [784, 807] width 104 height 18
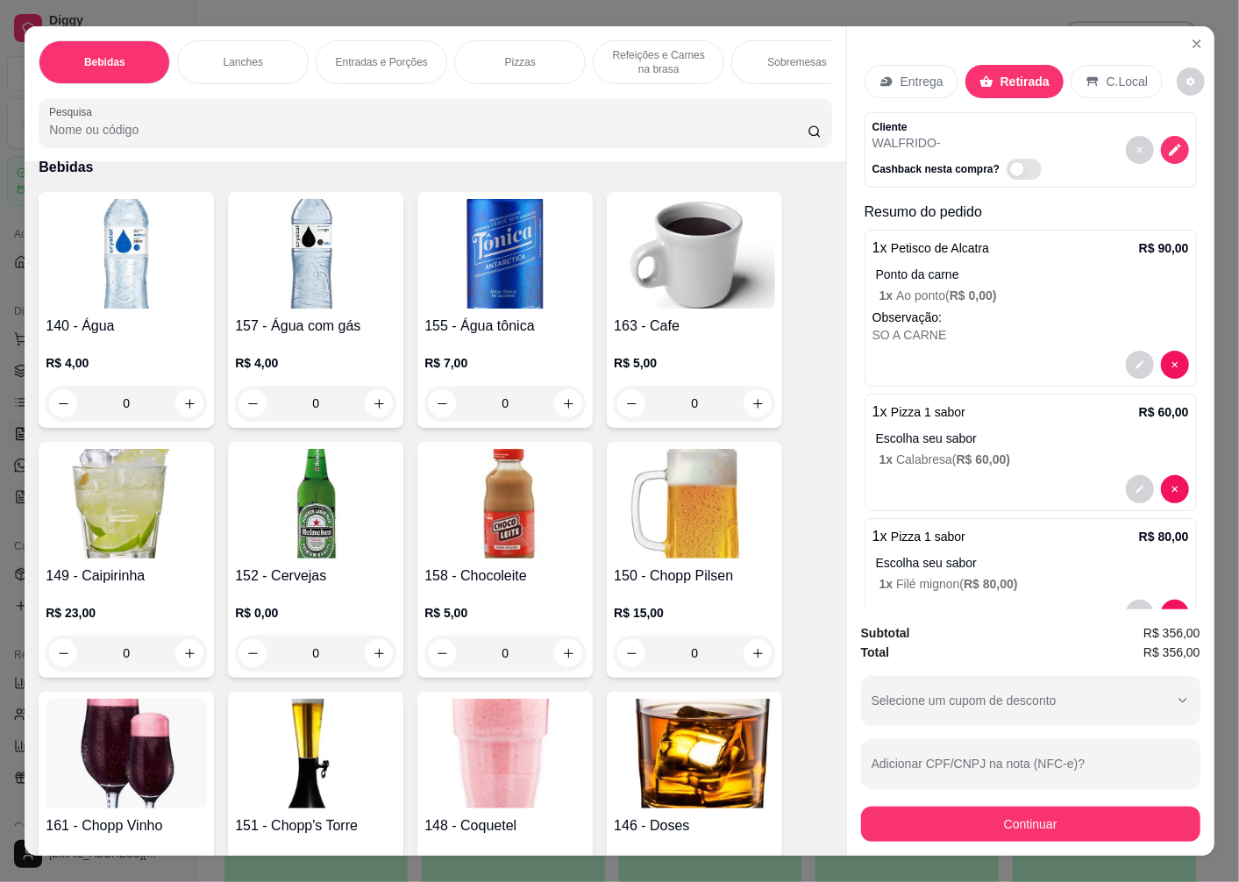
scroll to position [0, 0]
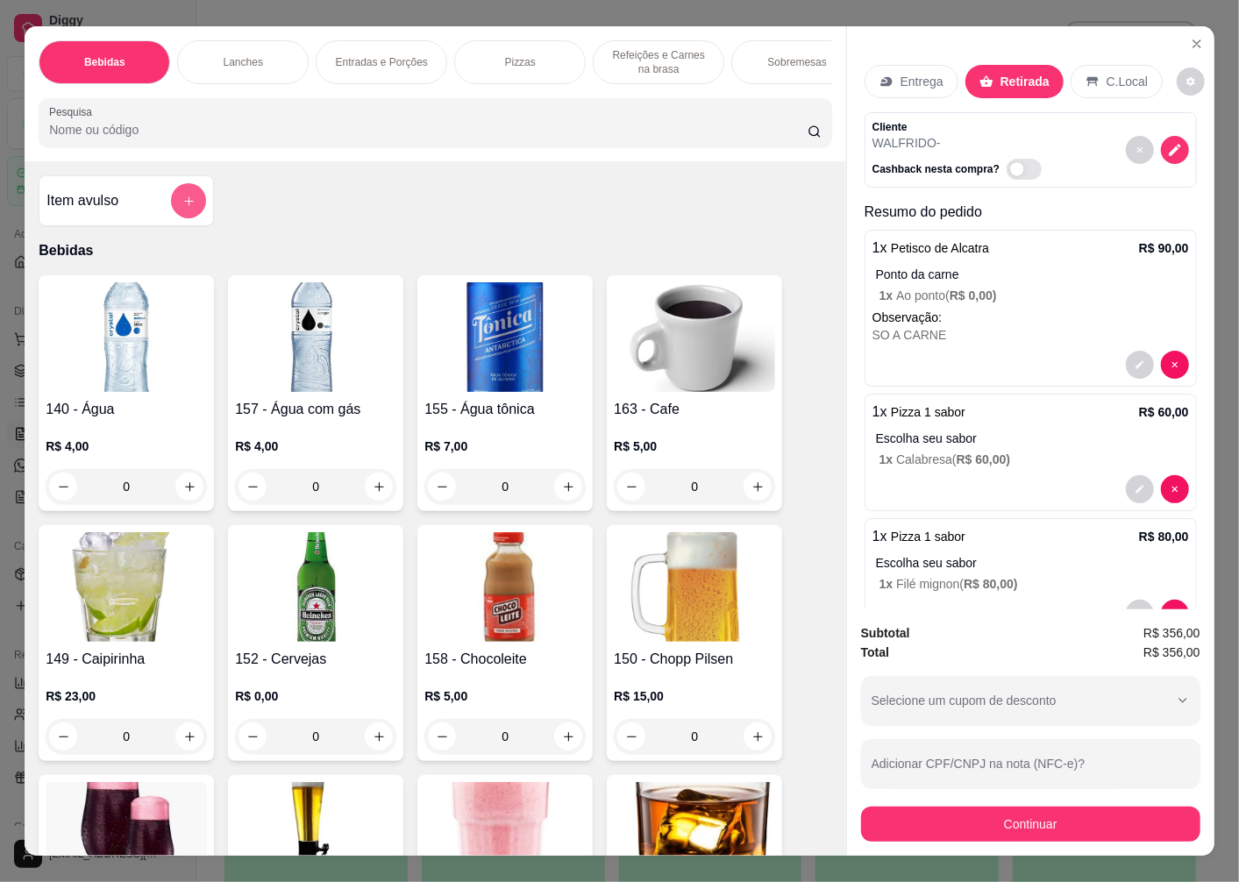
click at [182, 208] on icon "add-separate-item" at bounding box center [188, 201] width 13 height 13
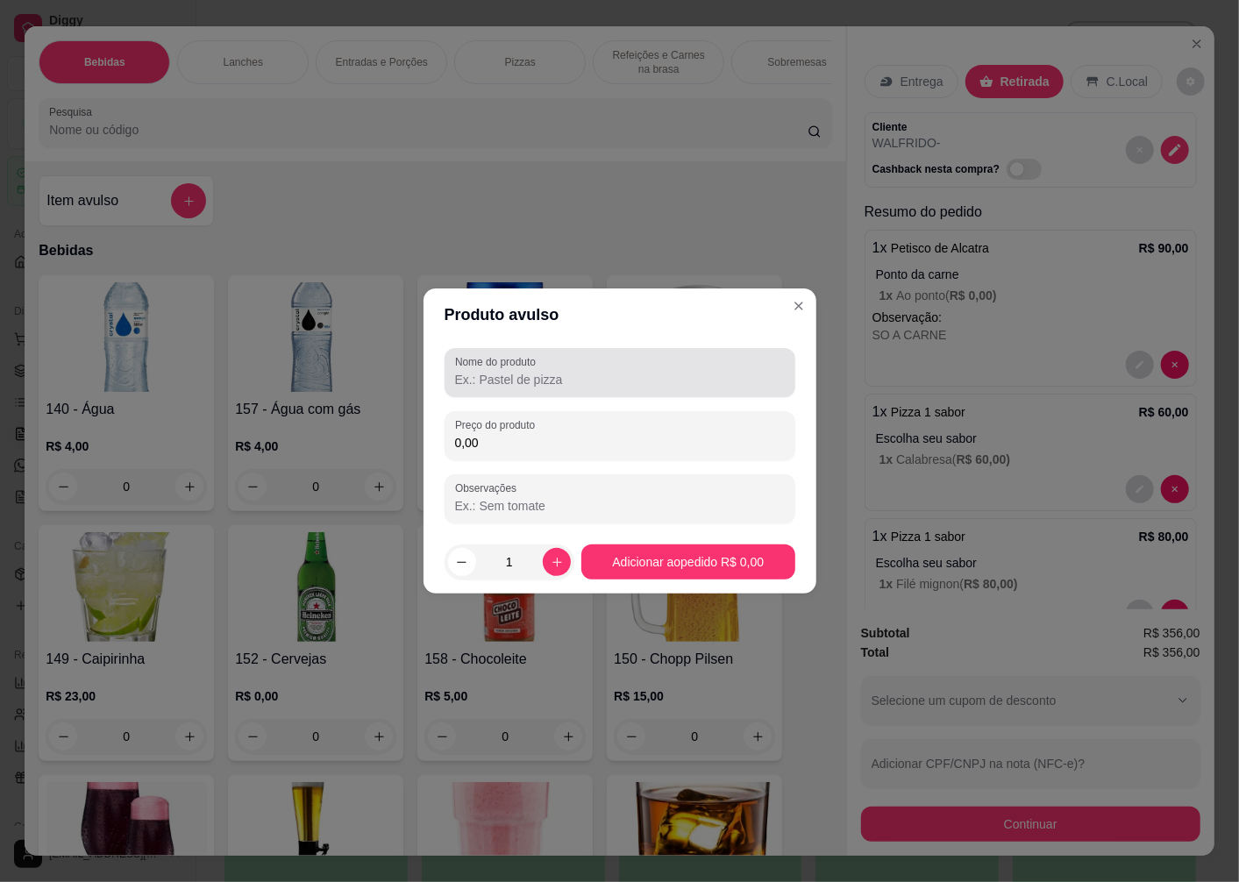
click at [526, 372] on input "Nome do produto" at bounding box center [620, 380] width 330 height 18
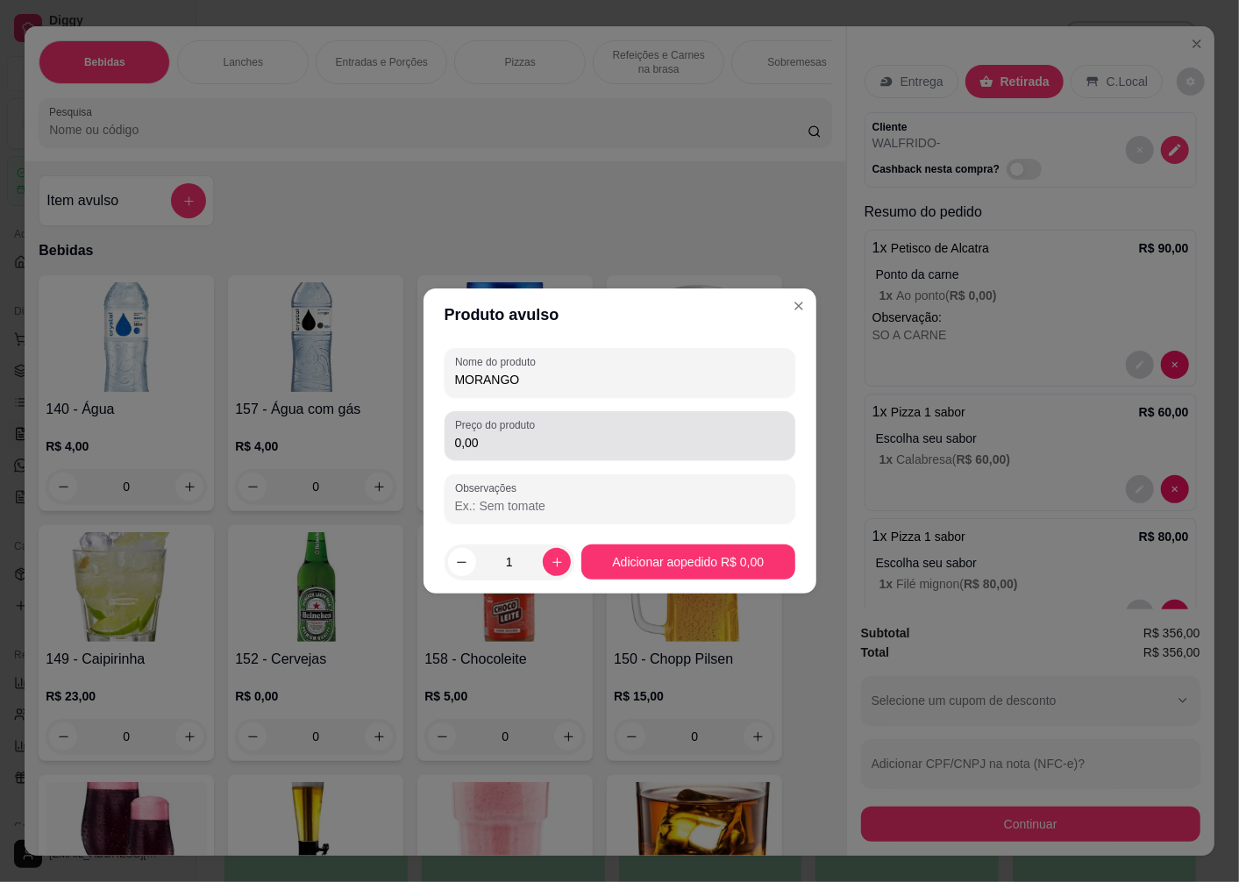
type input "MORANGO"
click at [510, 445] on input "0,00" at bounding box center [620, 443] width 330 height 18
type input "10,00"
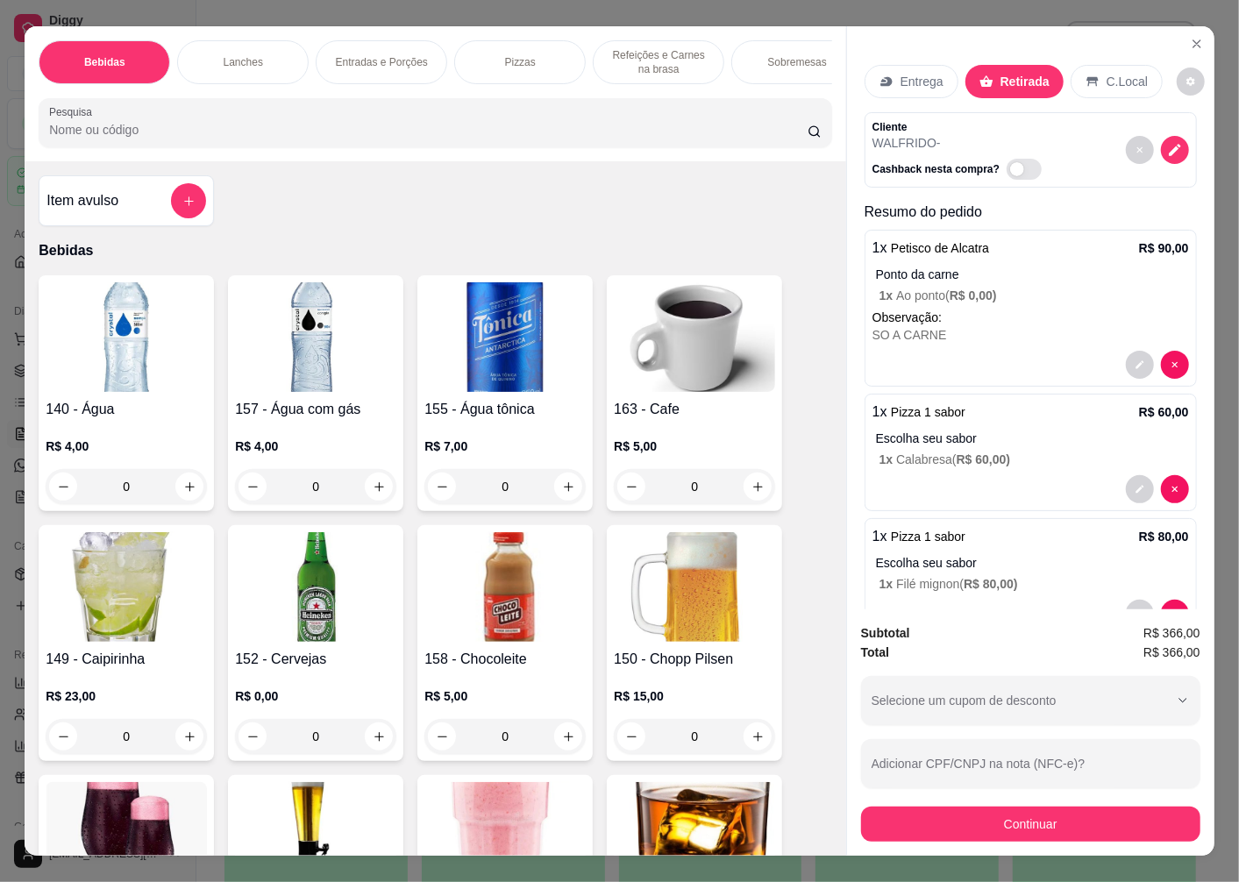
scroll to position [292, 0]
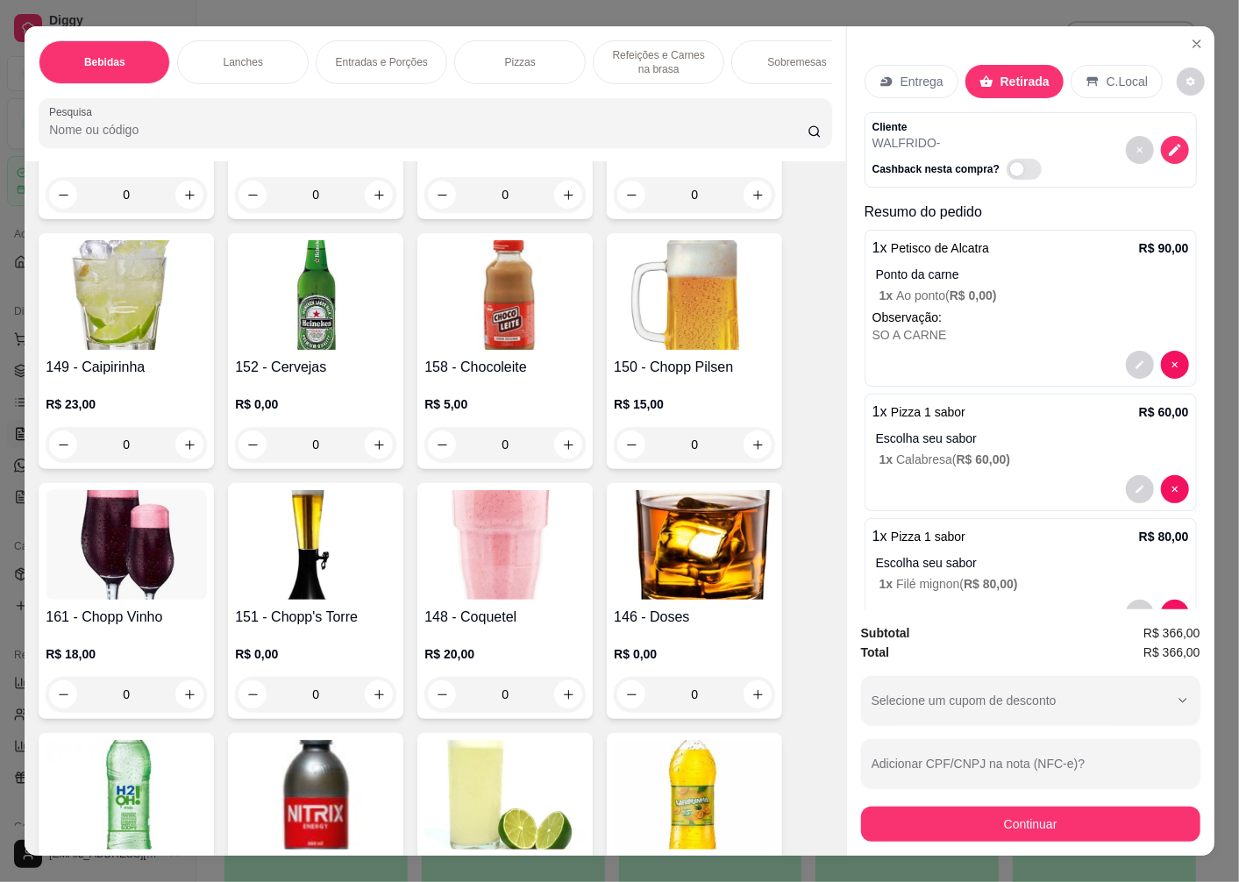
click at [330, 575] on img at bounding box center [315, 545] width 161 height 110
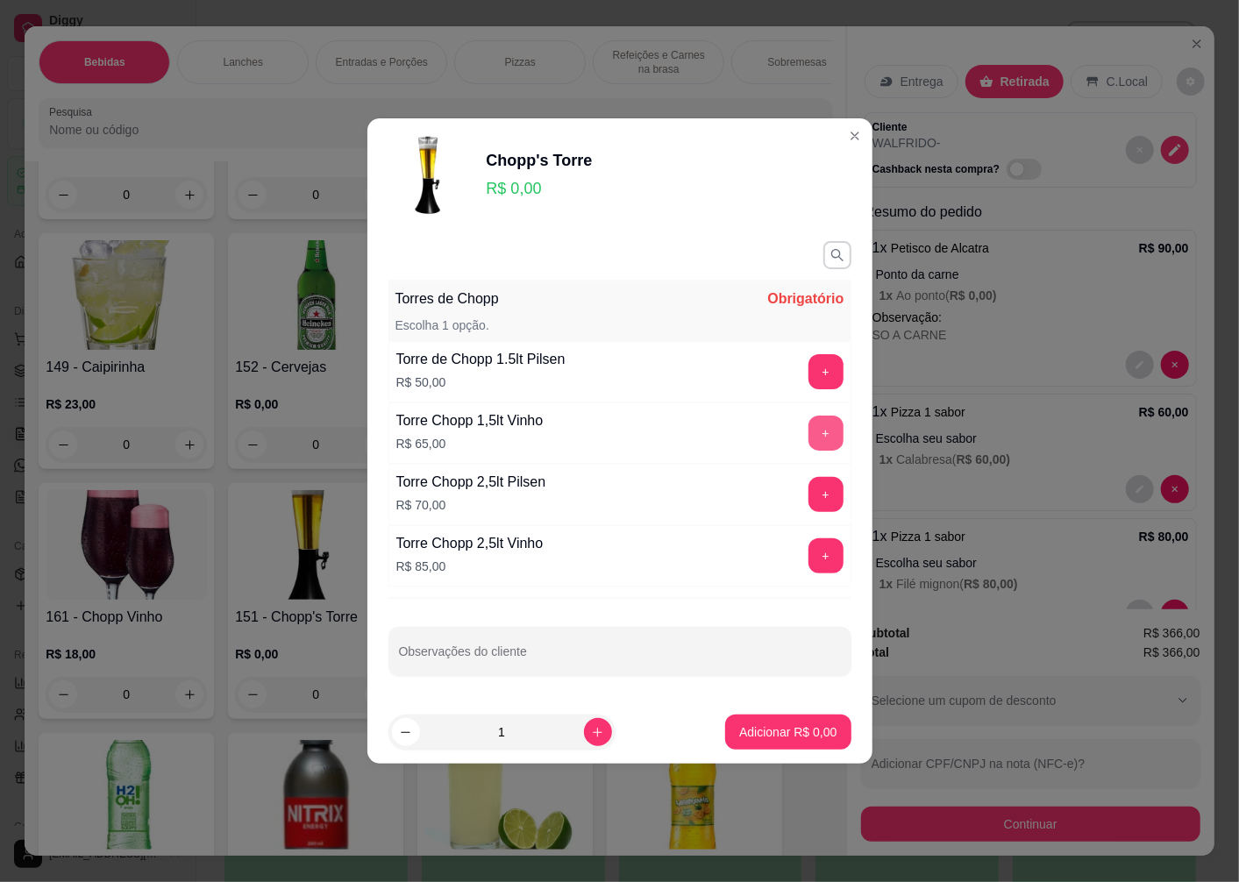
click at [814, 432] on button "+" at bounding box center [825, 433] width 35 height 35
click at [730, 439] on button "-" at bounding box center [747, 434] width 34 height 34
click at [817, 379] on button "+" at bounding box center [825, 371] width 35 height 35
click at [766, 734] on p "Adicionar R$ 50,00" at bounding box center [784, 732] width 104 height 18
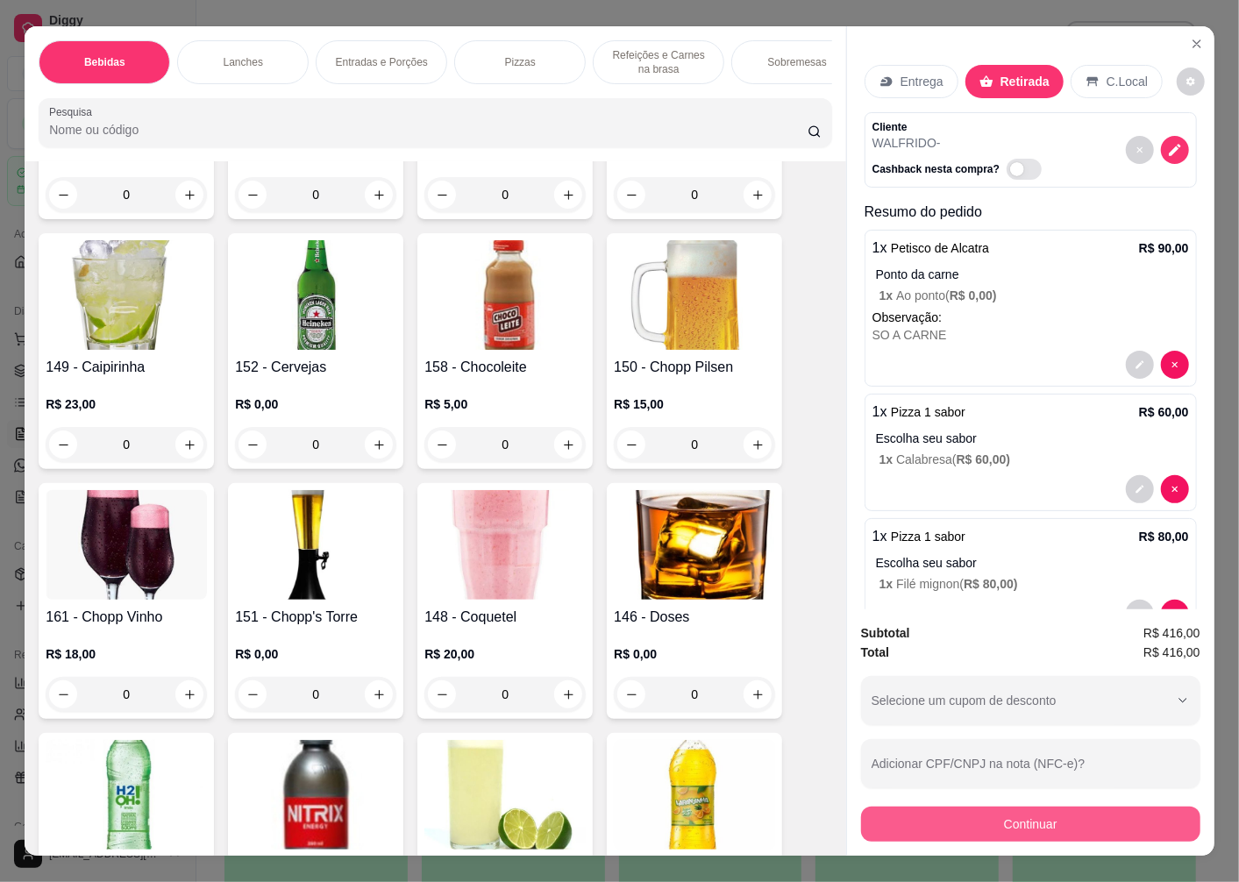
click at [1035, 822] on button "Continuar" at bounding box center [1030, 824] width 339 height 35
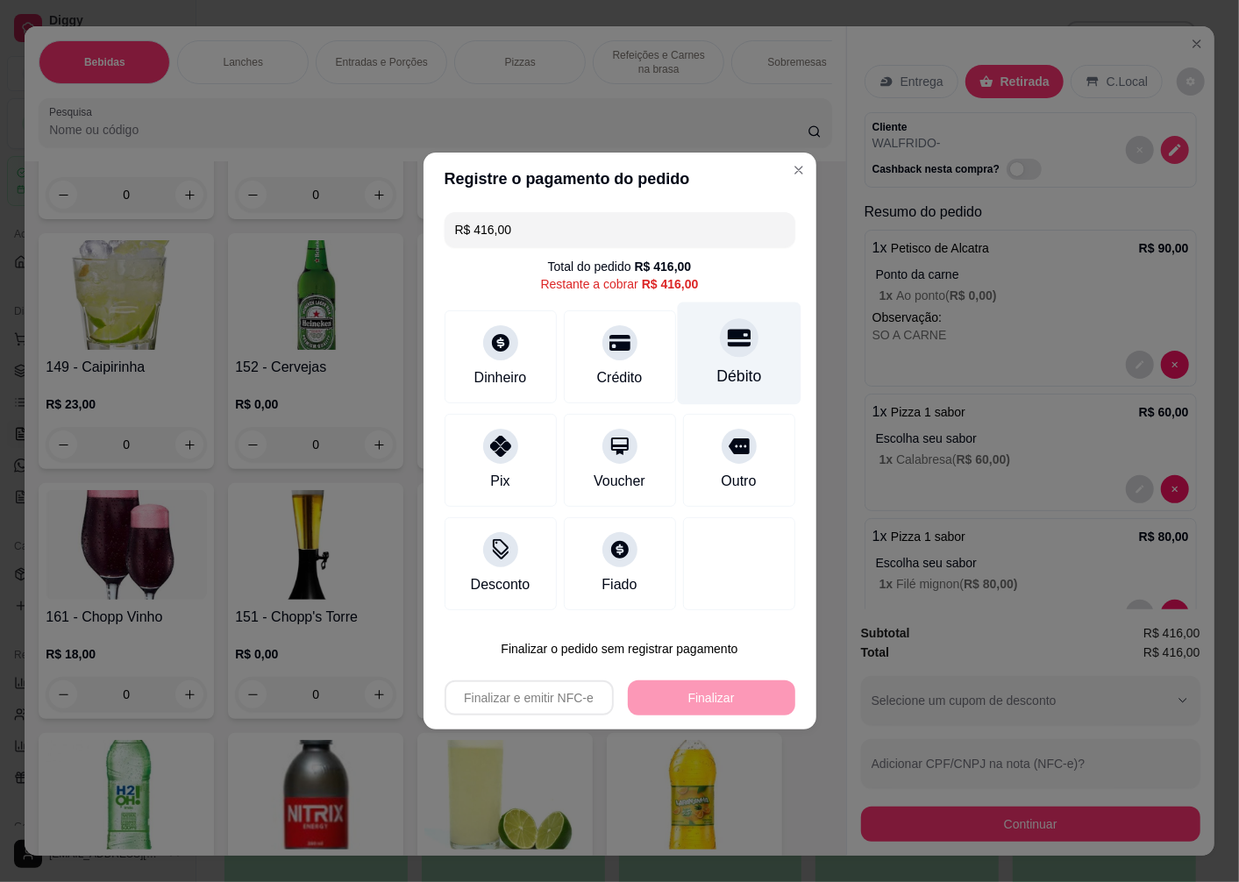
click at [731, 361] on div "Débito" at bounding box center [739, 354] width 124 height 103
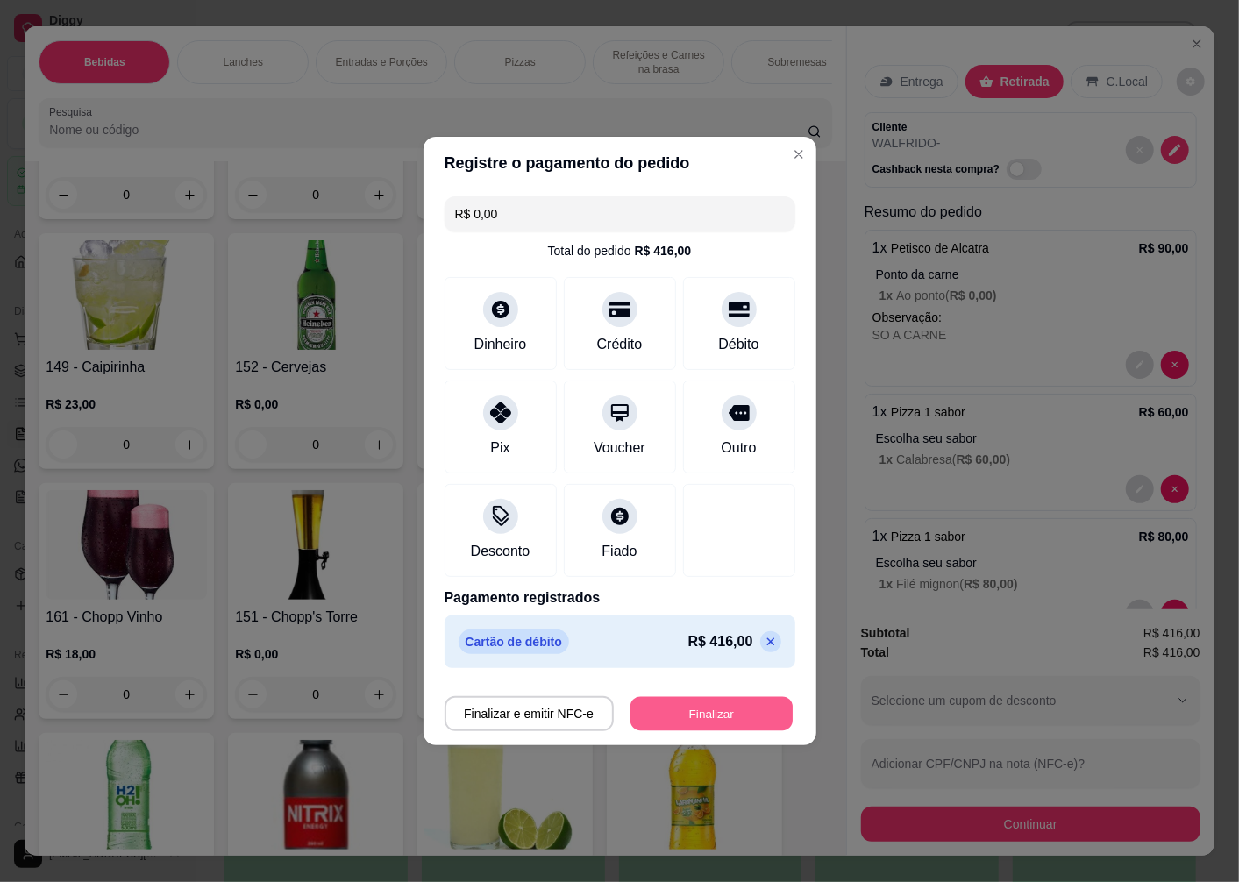
click at [687, 715] on button "Finalizar" at bounding box center [711, 714] width 162 height 34
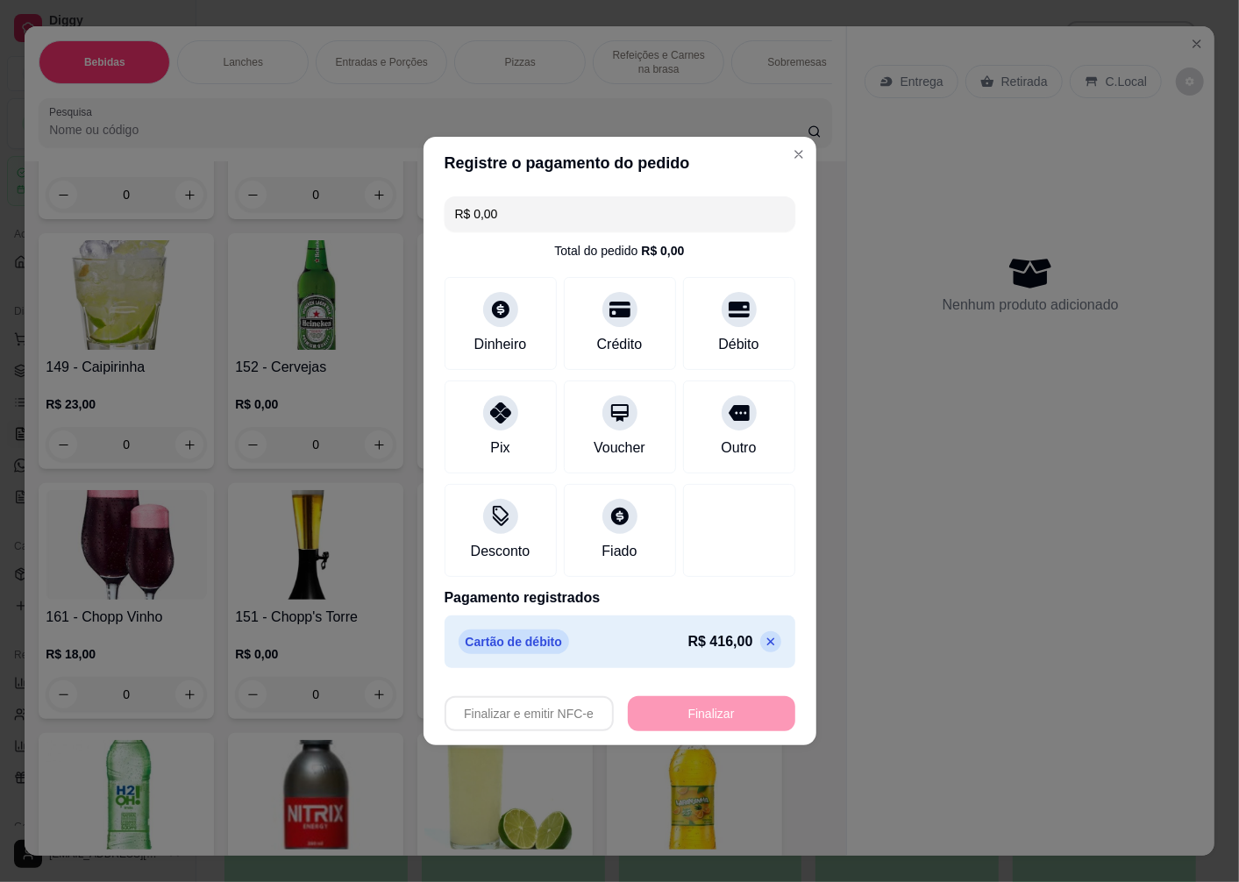
type input "-R$ 416,00"
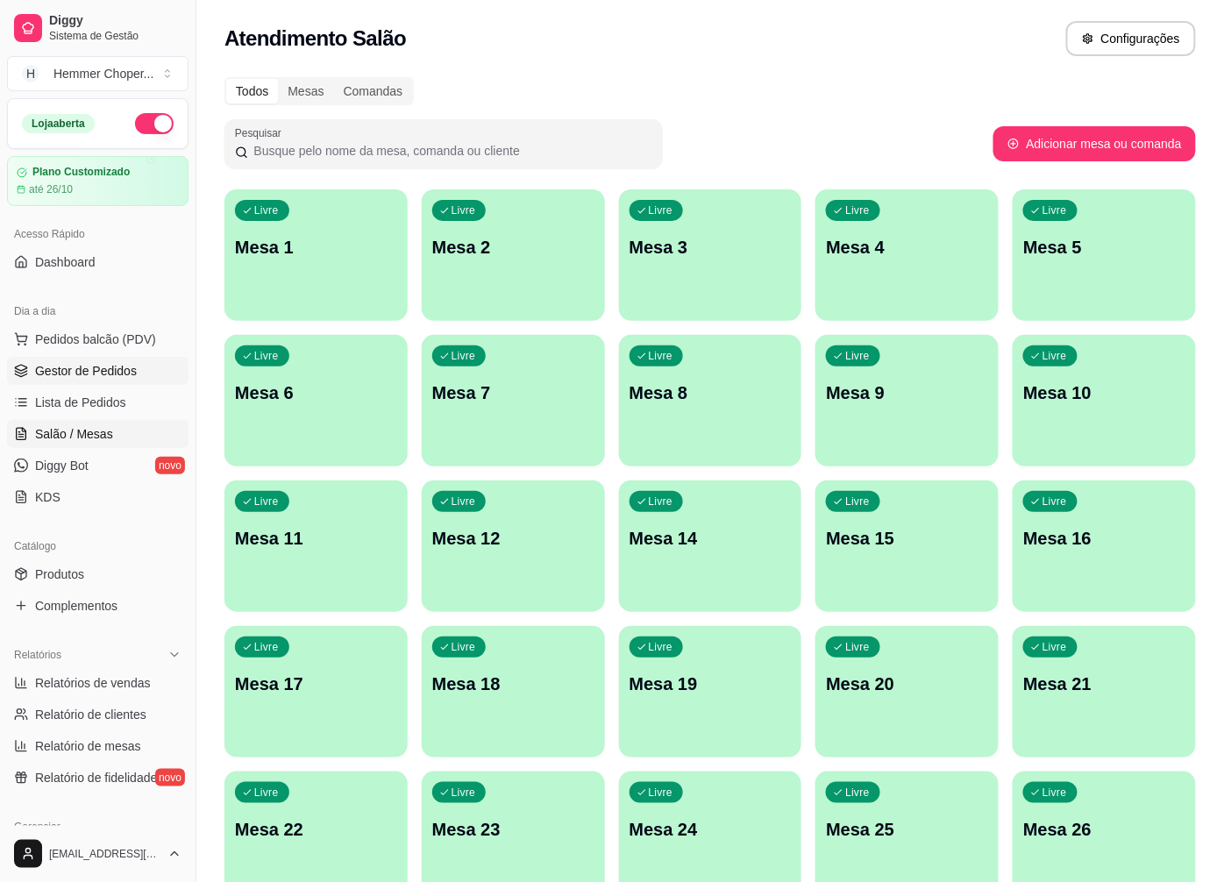
click at [74, 374] on span "Gestor de Pedidos" at bounding box center [86, 371] width 102 height 18
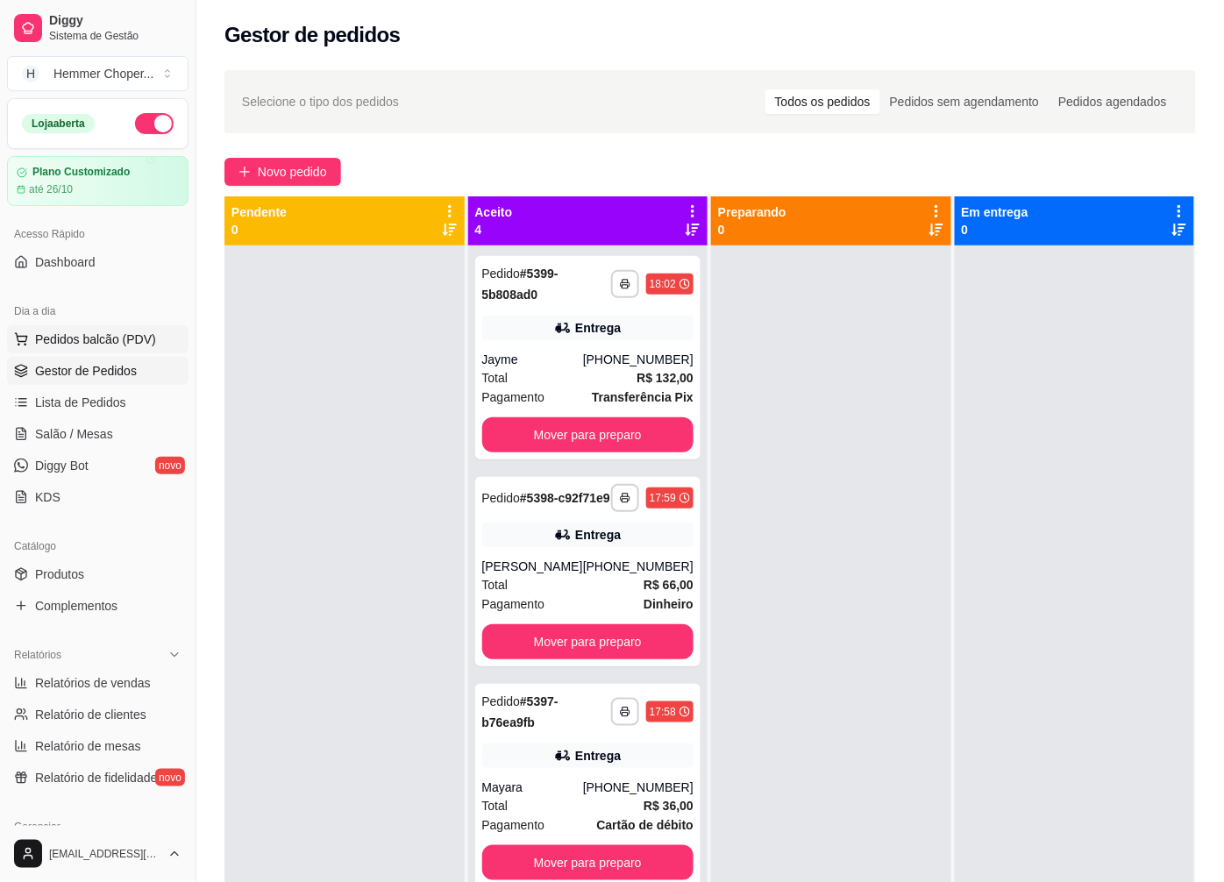
click at [93, 336] on span "Pedidos balcão (PDV)" at bounding box center [95, 340] width 121 height 18
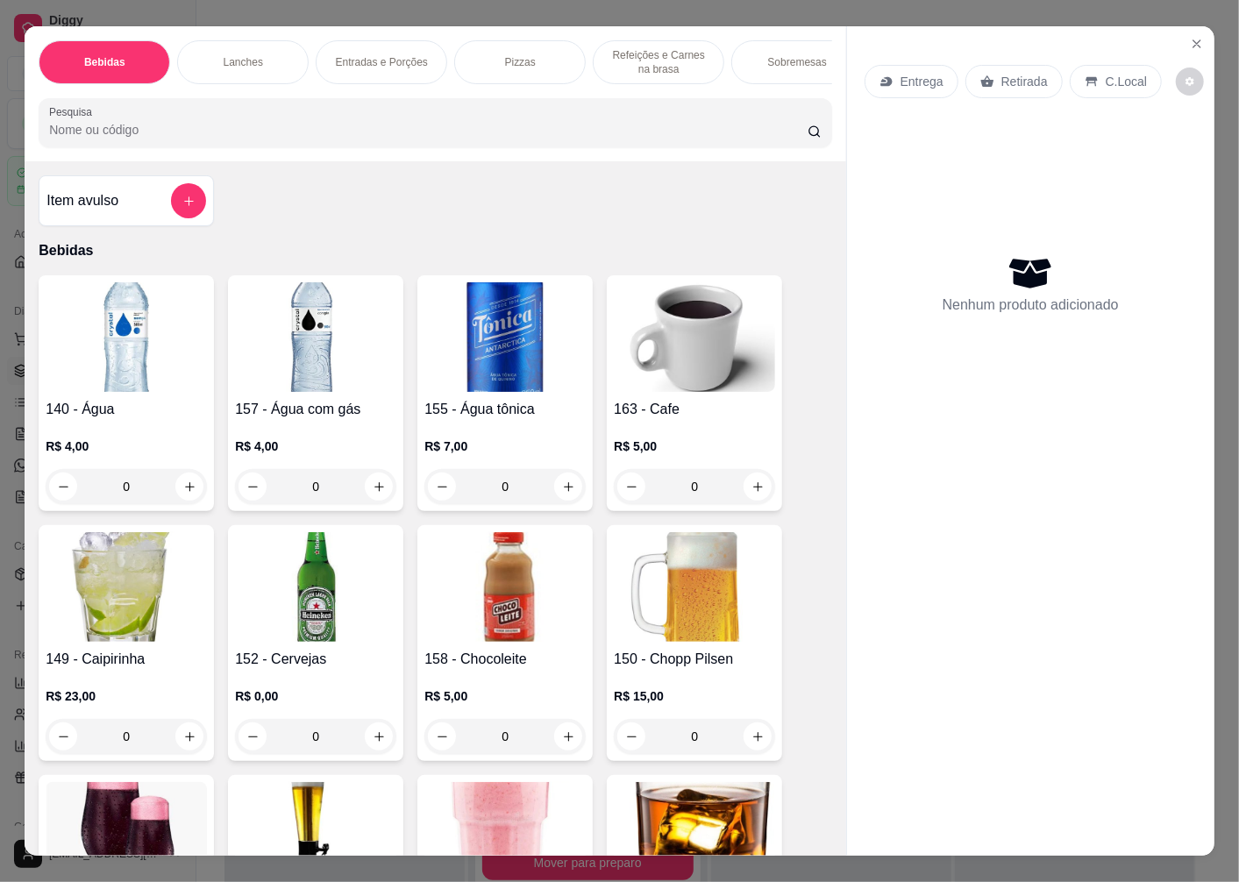
click at [918, 76] on p "Entrega" at bounding box center [922, 82] width 43 height 18
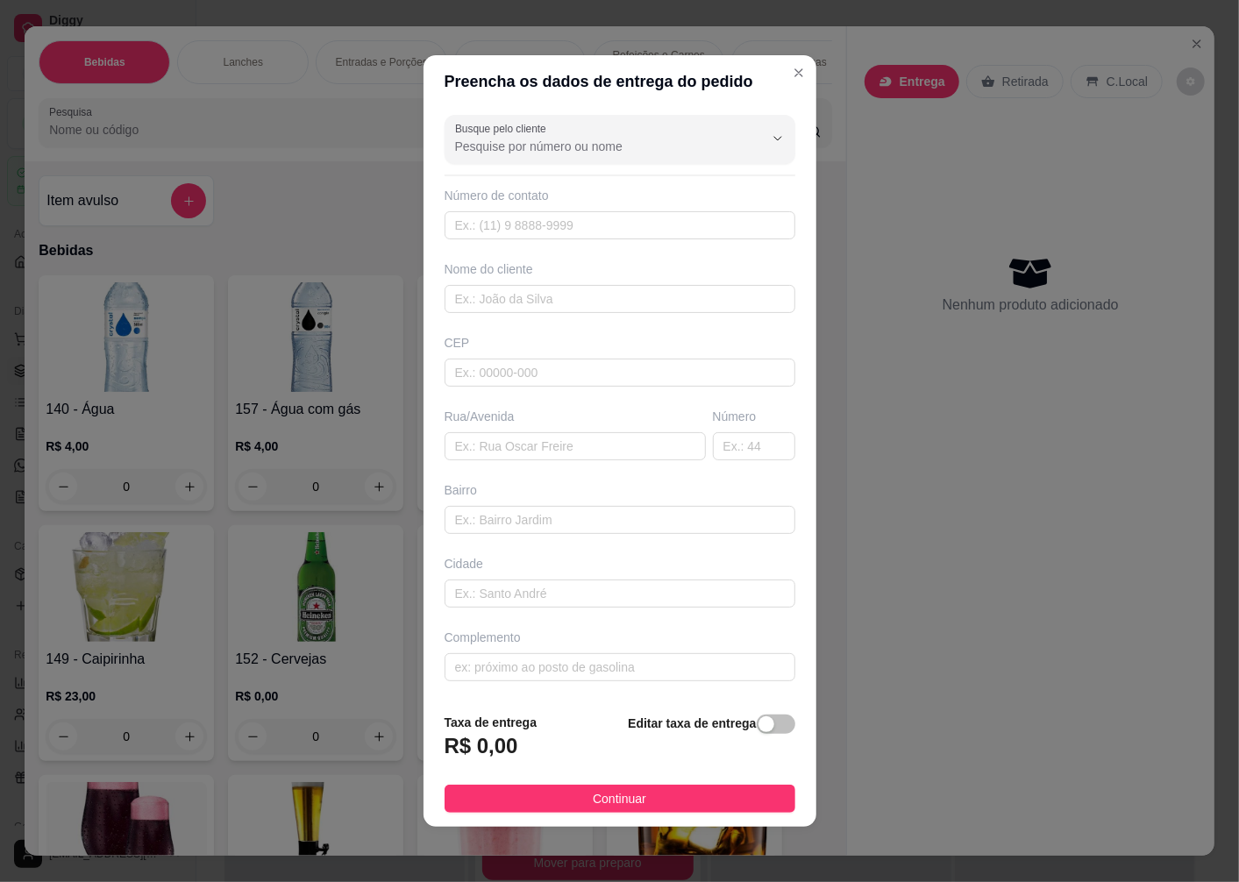
click at [514, 356] on div "CEP" at bounding box center [619, 360] width 361 height 53
click at [503, 377] on input "text" at bounding box center [620, 373] width 351 height 28
type input "89032244"
type input "Rua [PERSON_NAME]"
type input "Salto Weissbach"
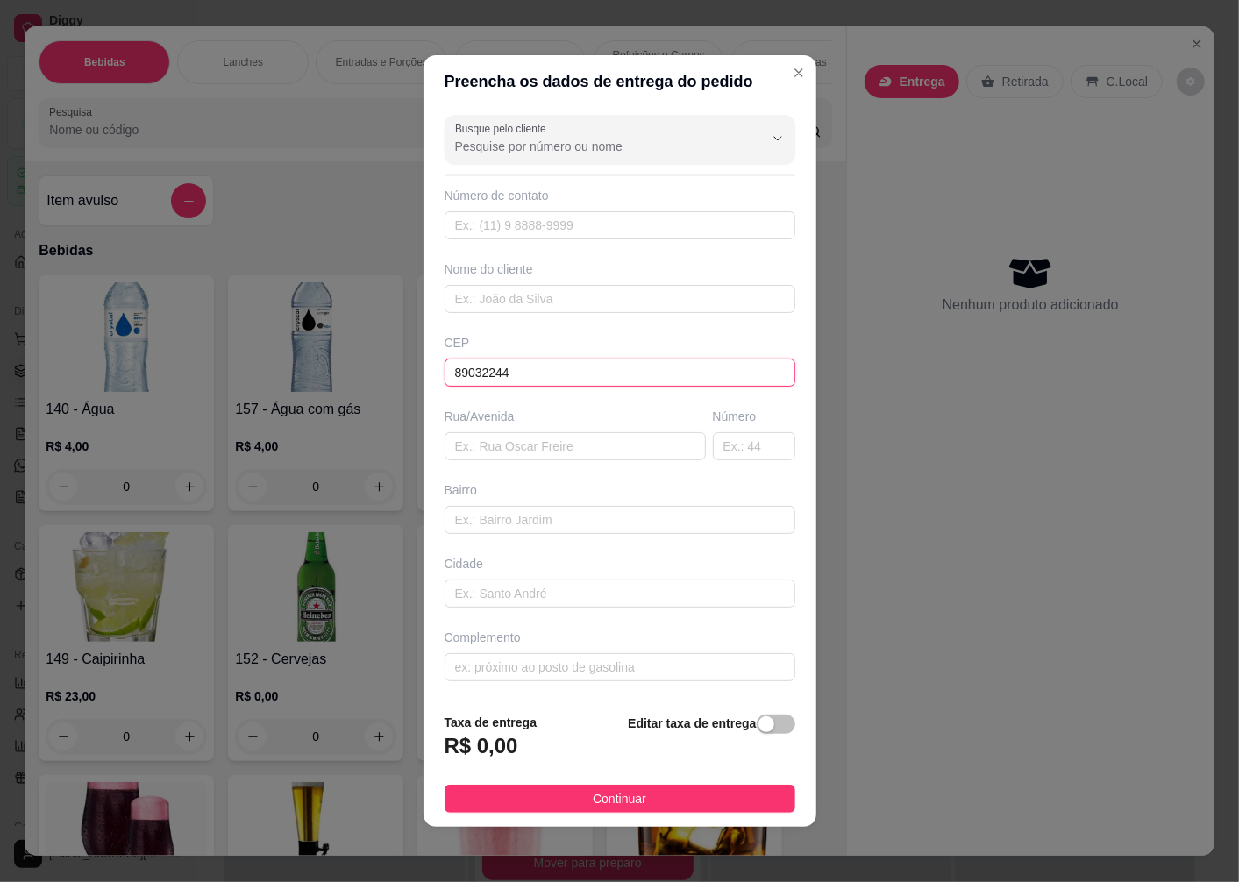
type input "Blumenau"
type input "89032244"
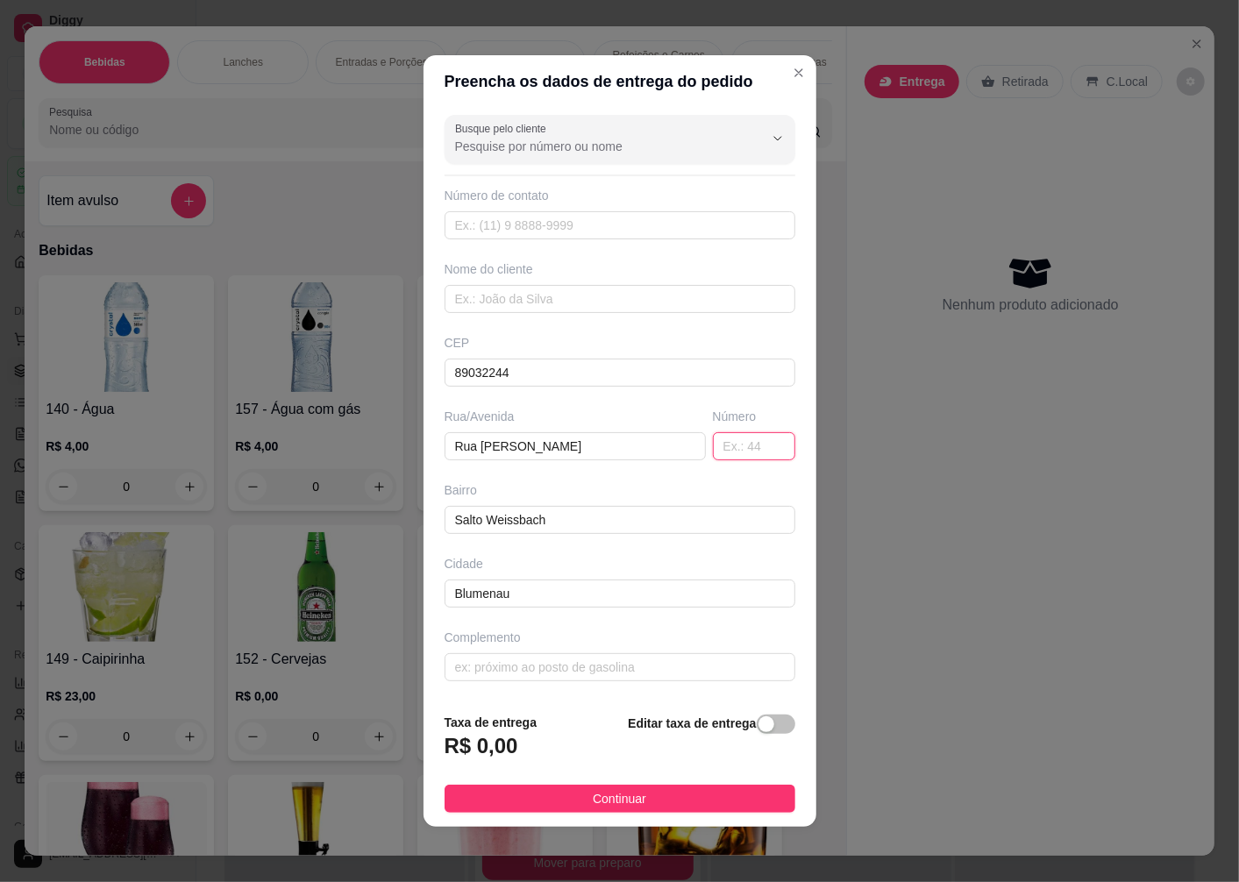
click at [719, 449] on input "text" at bounding box center [754, 446] width 82 height 28
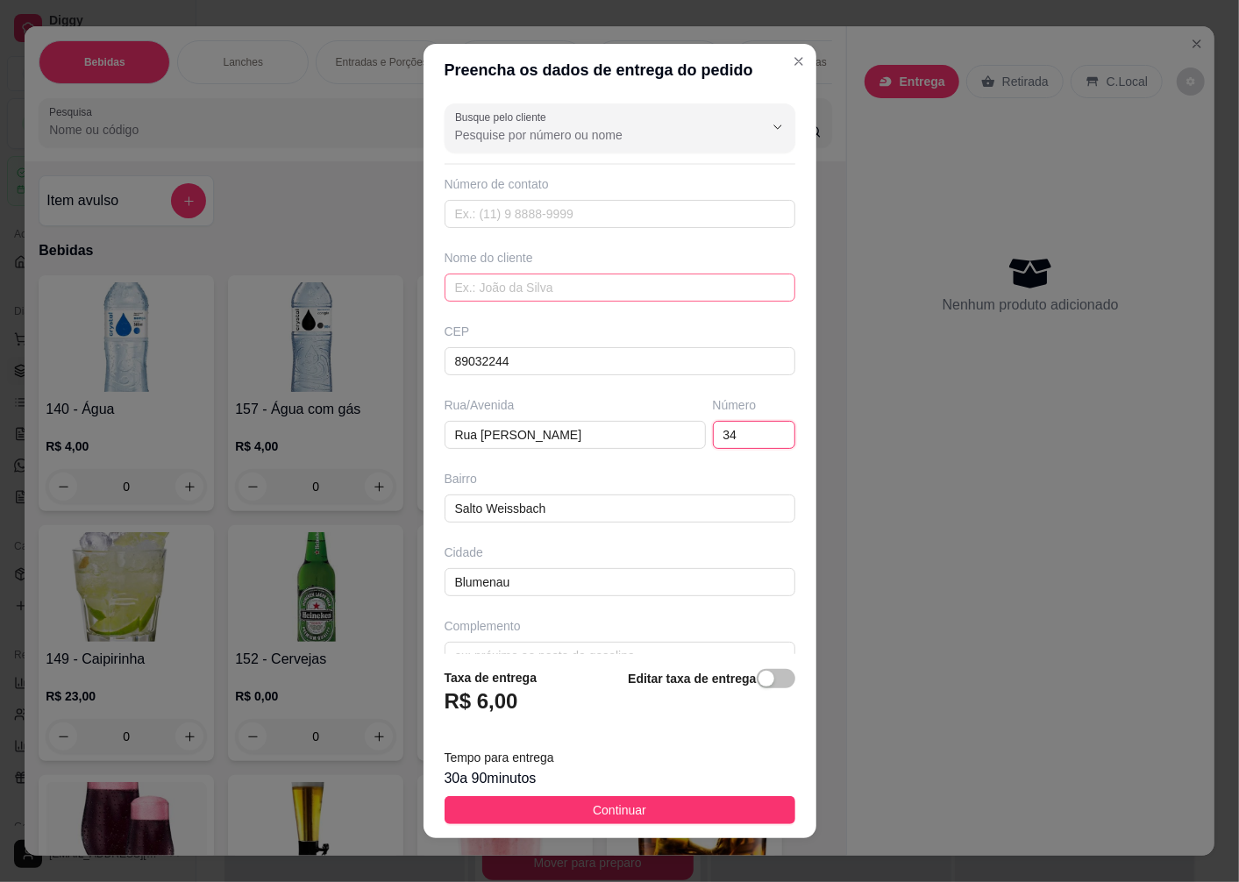
type input "34"
click at [470, 287] on input "text" at bounding box center [620, 288] width 351 height 28
type input "TOCO"
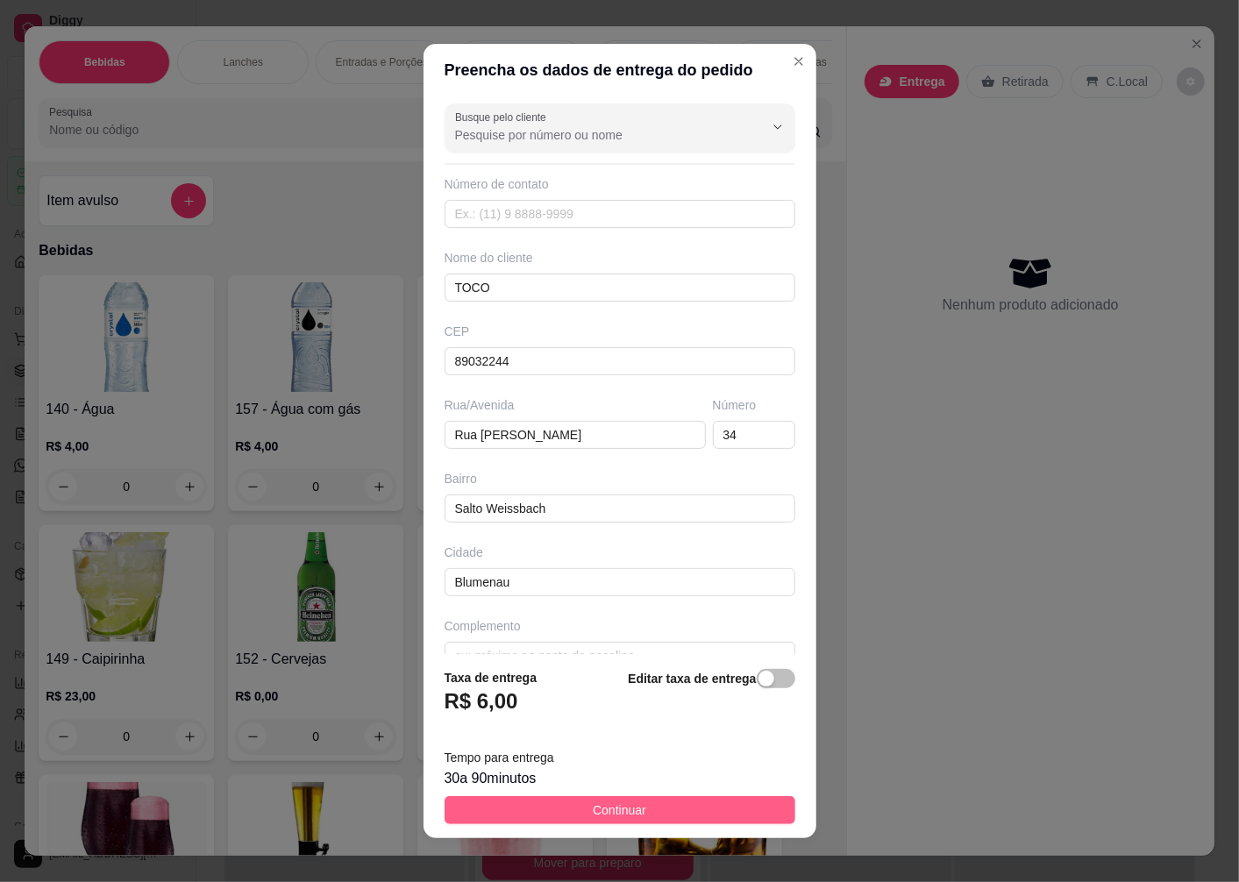
click at [593, 808] on span "Continuar" at bounding box center [619, 810] width 53 height 19
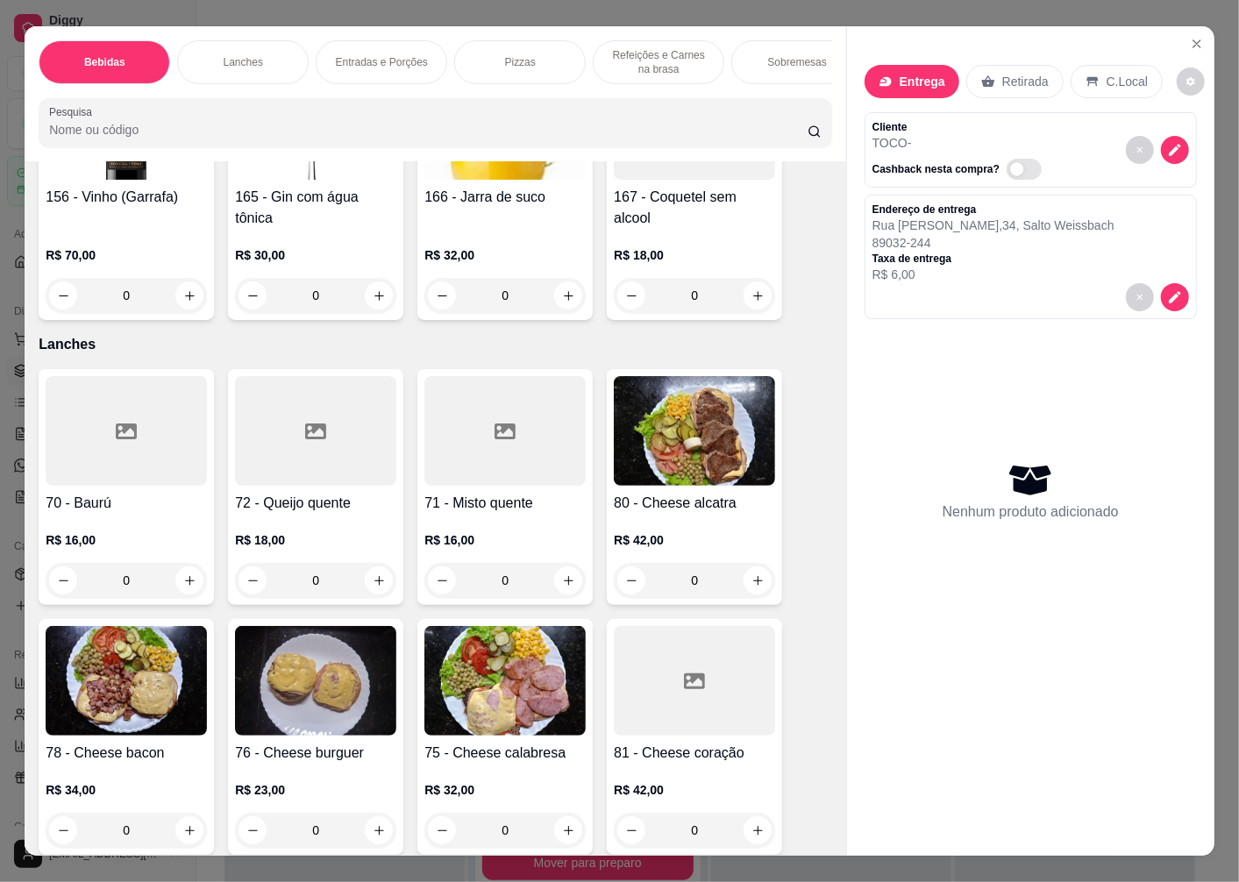
scroll to position [1948, 0]
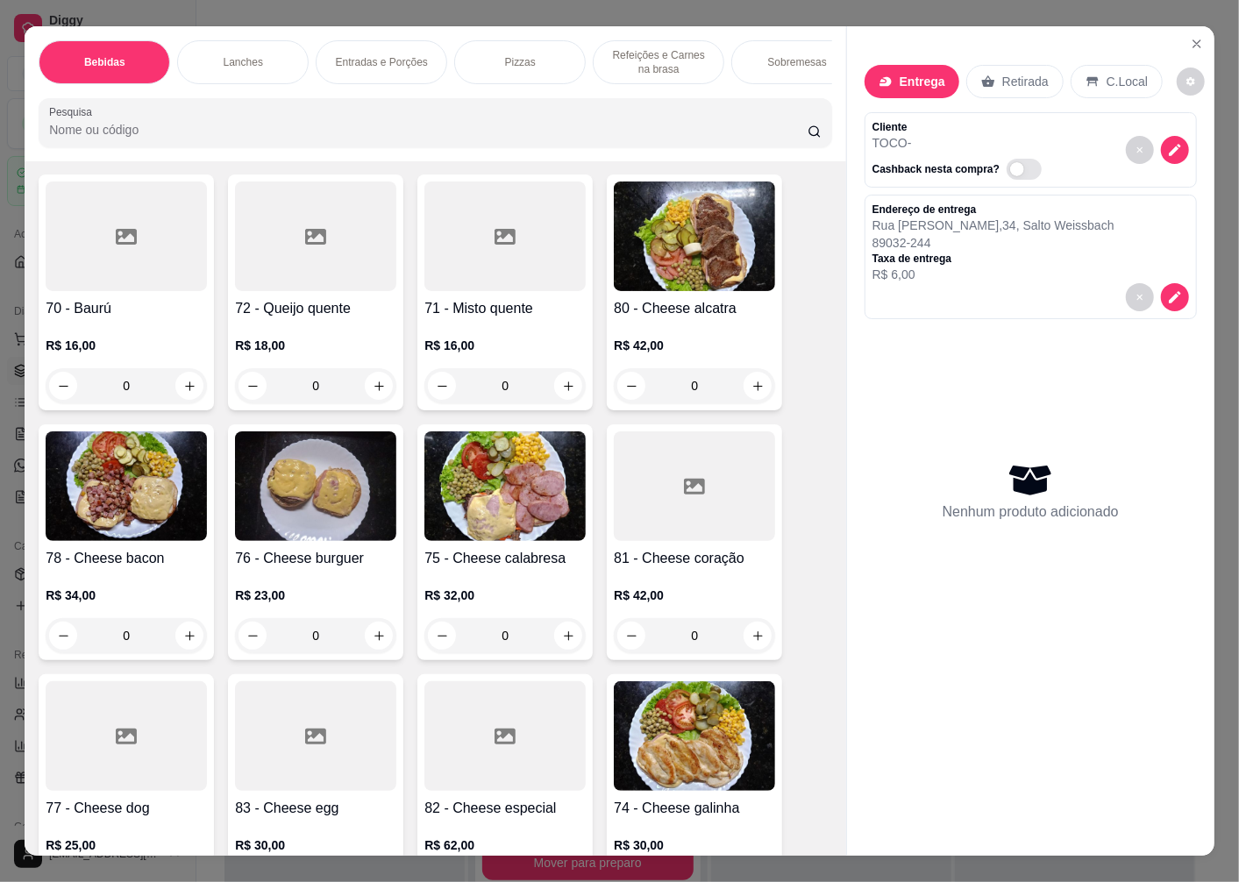
click at [302, 319] on h4 "72 - Queijo quente" at bounding box center [315, 308] width 161 height 21
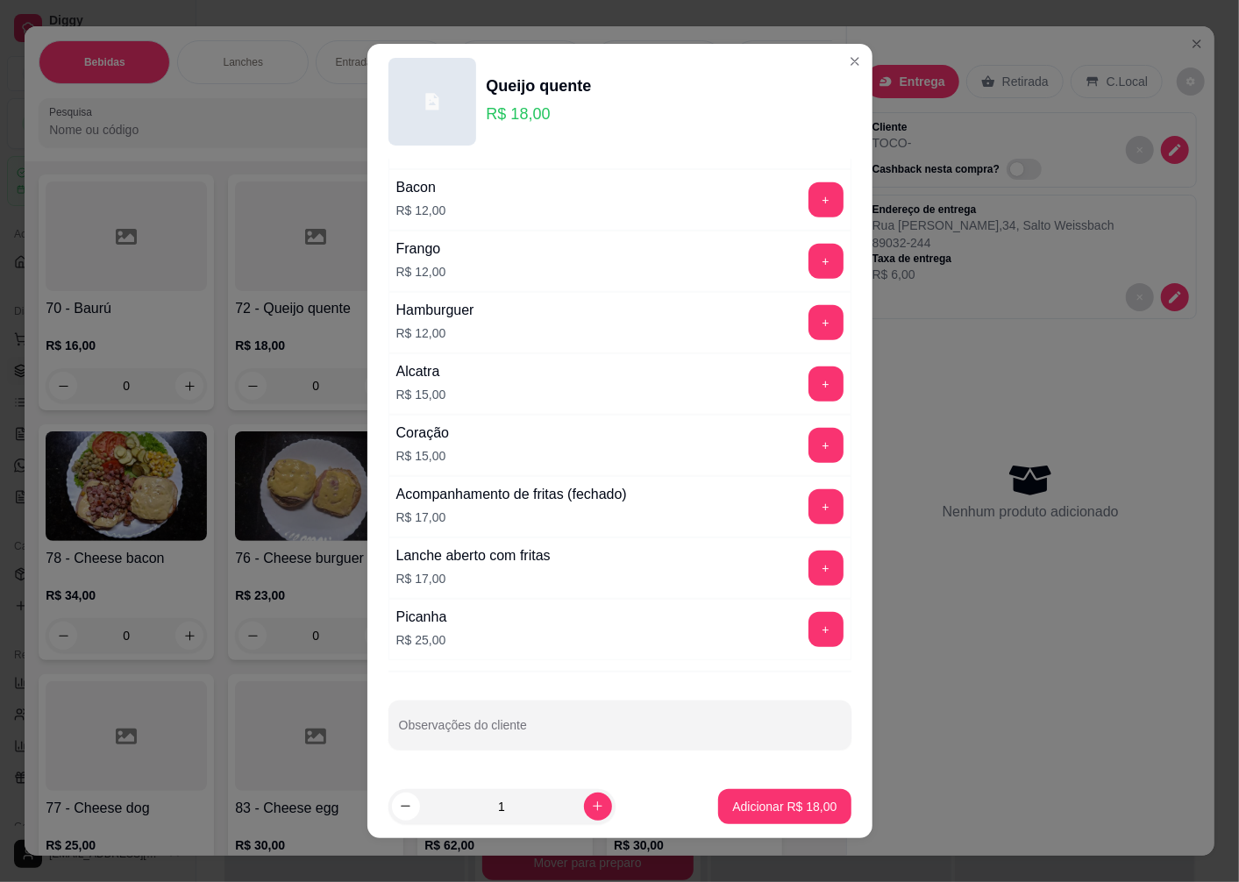
scroll to position [11, 0]
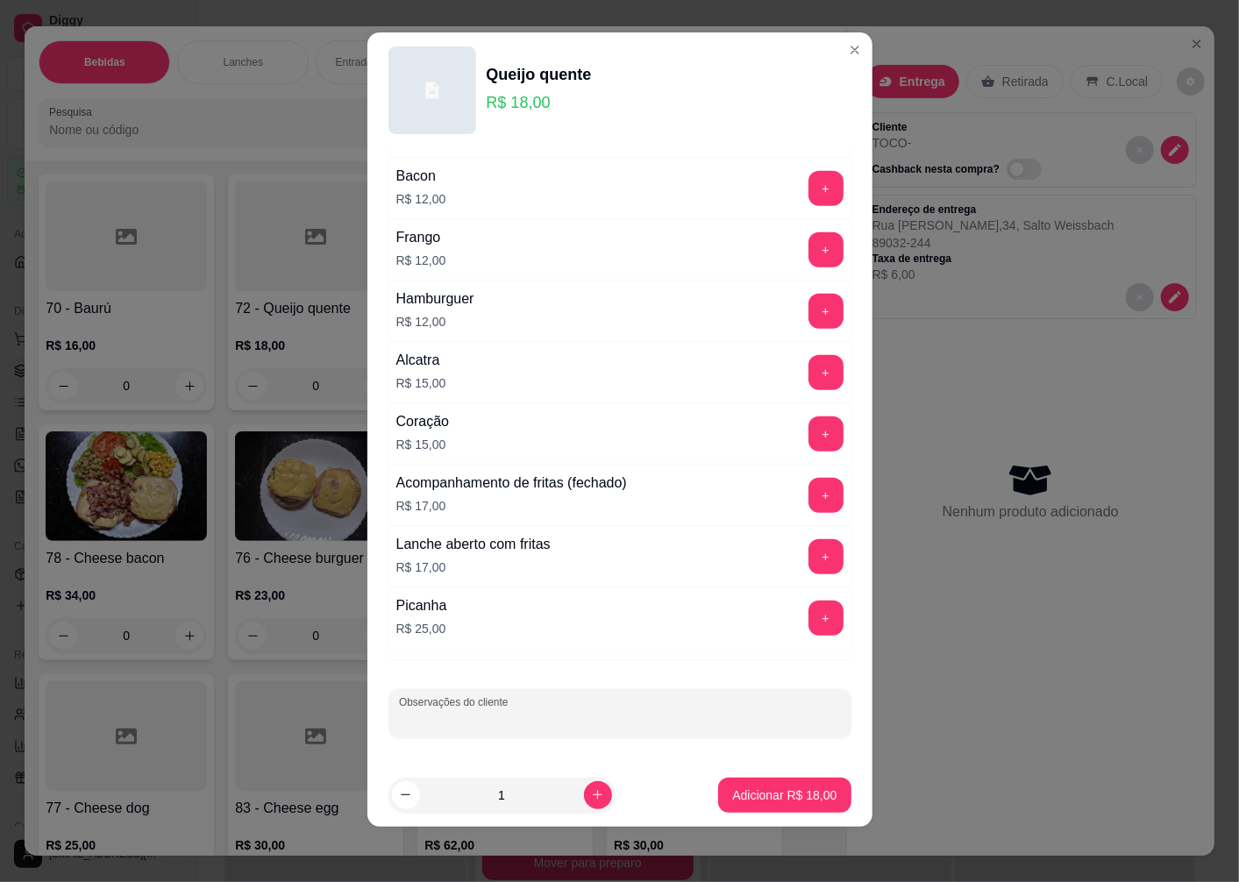
click at [433, 712] on div "Observações do cliente" at bounding box center [619, 713] width 463 height 49
type input "SEM PALHA"
click at [737, 793] on p "Adicionar R$ 18,00" at bounding box center [785, 795] width 102 height 17
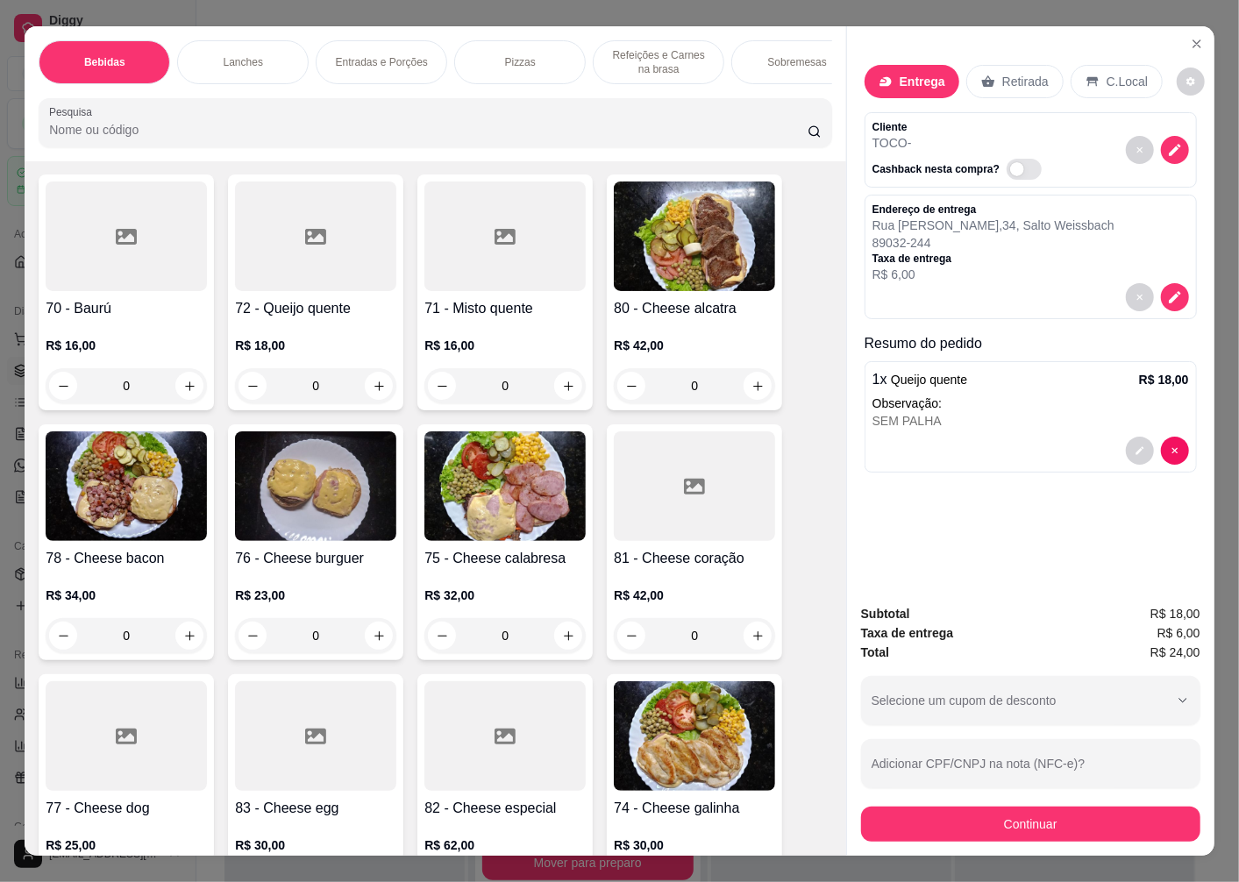
scroll to position [2240, 0]
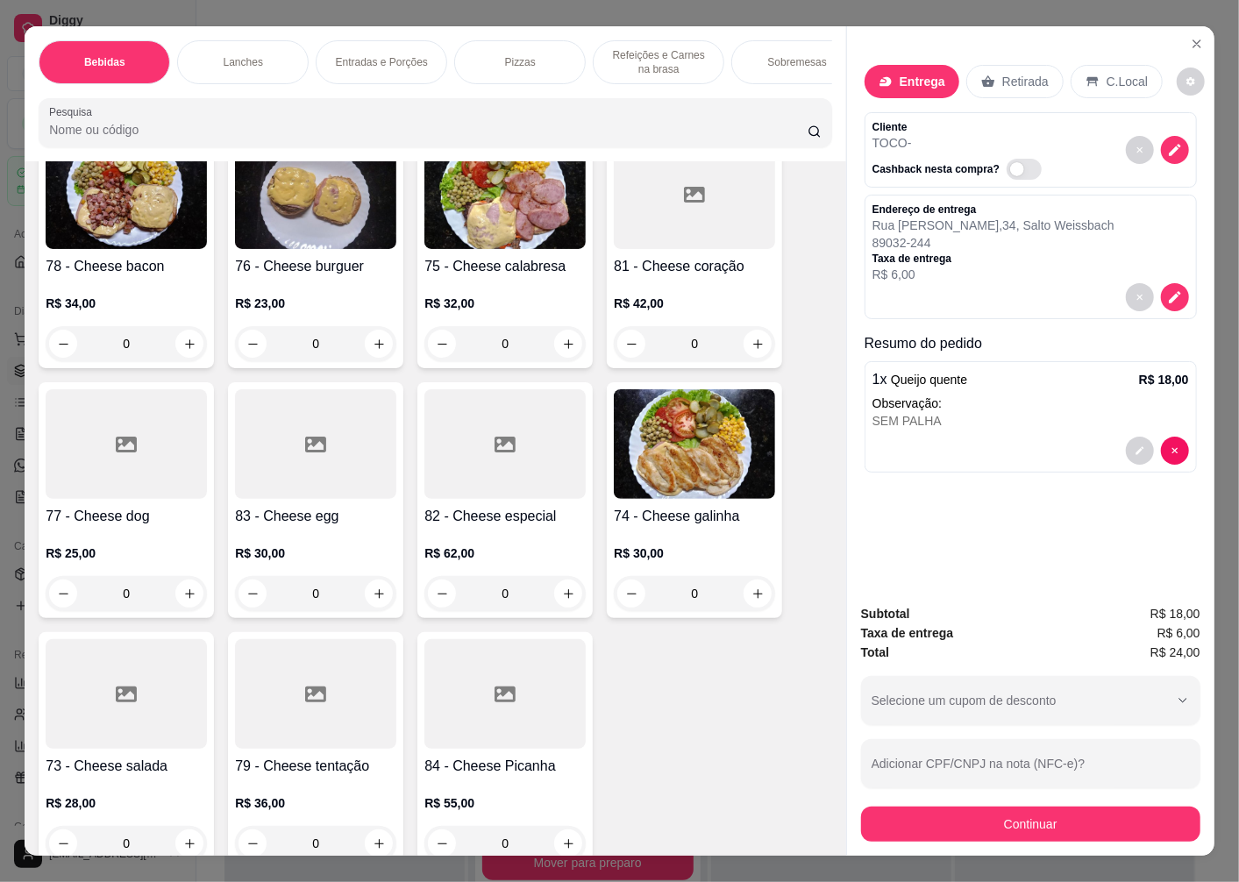
click at [86, 705] on div at bounding box center [126, 694] width 161 height 110
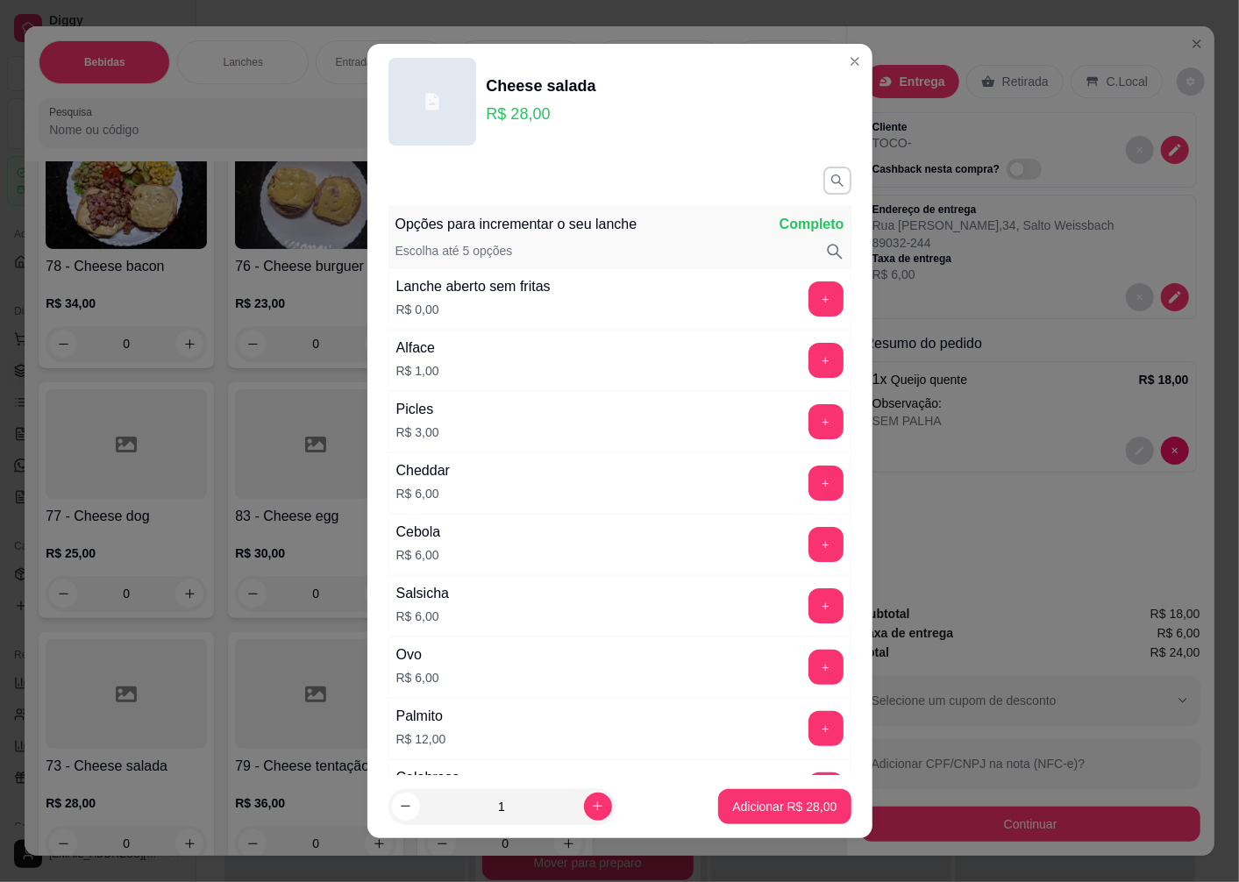
scroll to position [389, 0]
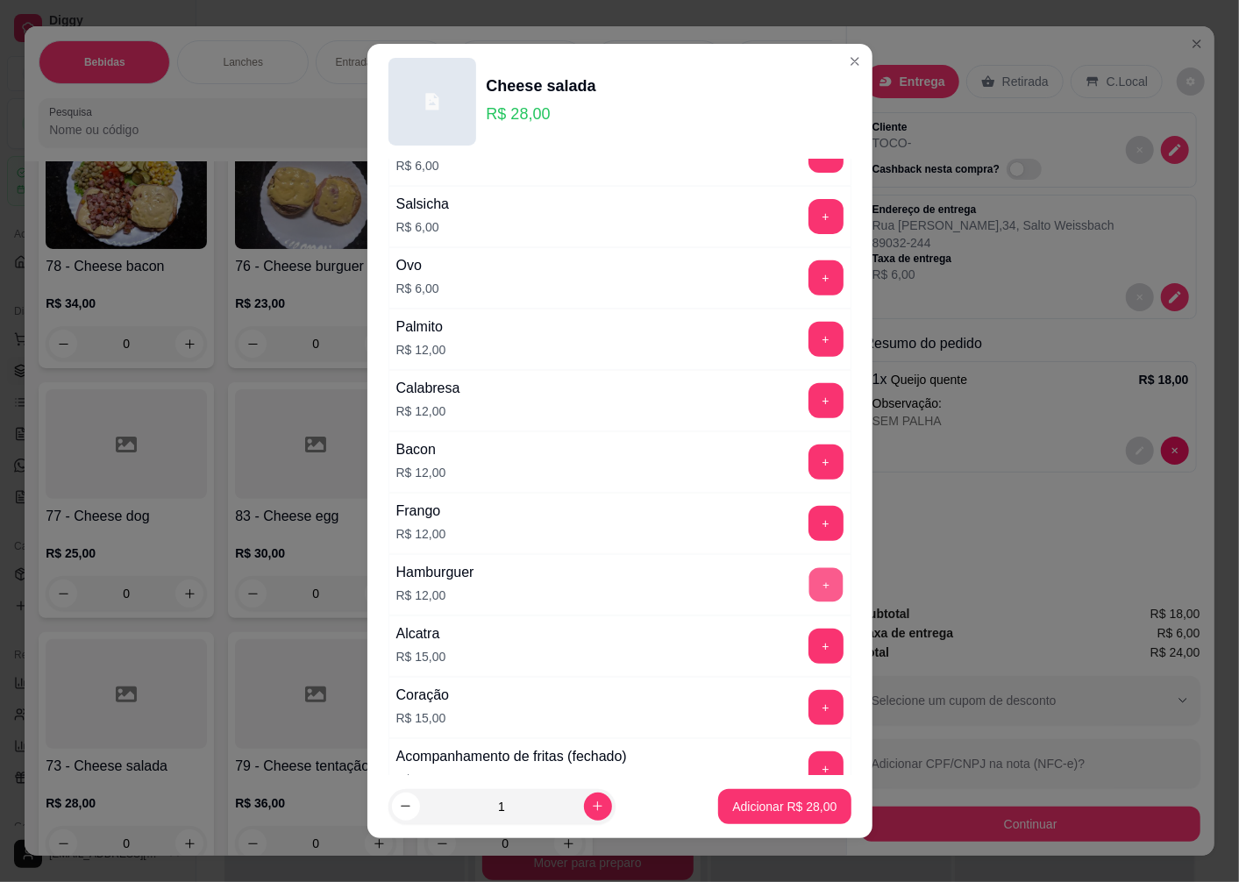
click at [808, 585] on button "+" at bounding box center [825, 585] width 34 height 34
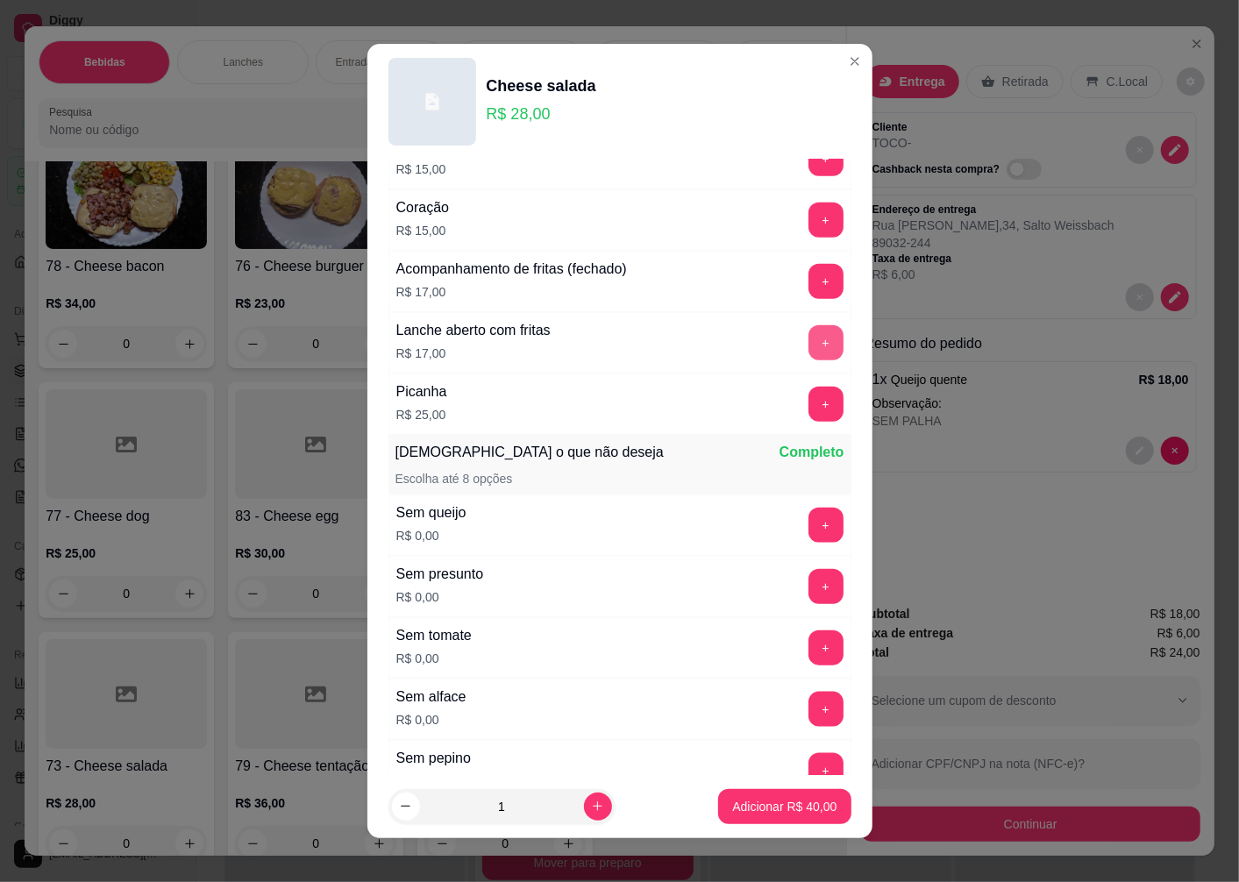
click at [808, 345] on button "+" at bounding box center [825, 342] width 35 height 35
click at [745, 800] on p "Adicionar R$ 57,00" at bounding box center [784, 807] width 104 height 18
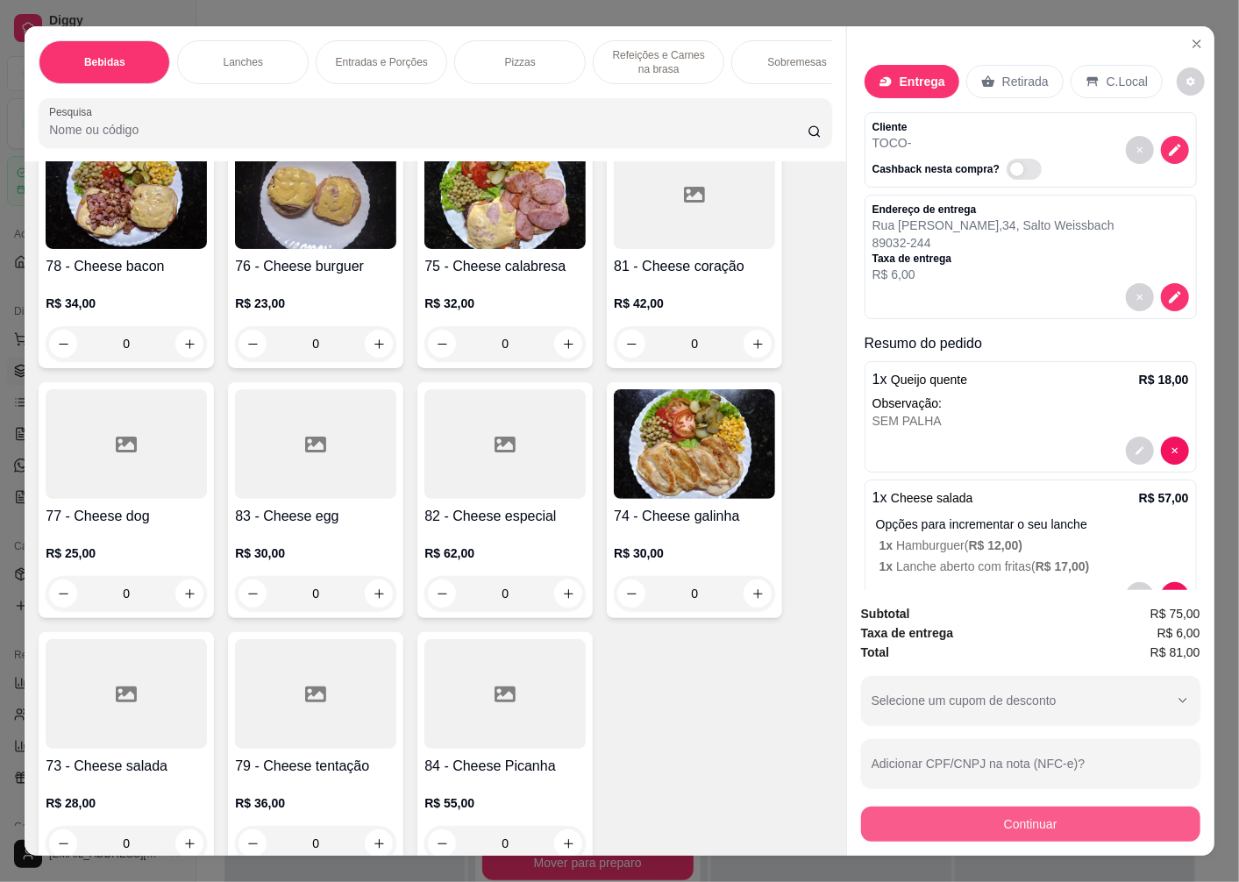
click at [976, 820] on button "Continuar" at bounding box center [1030, 824] width 339 height 35
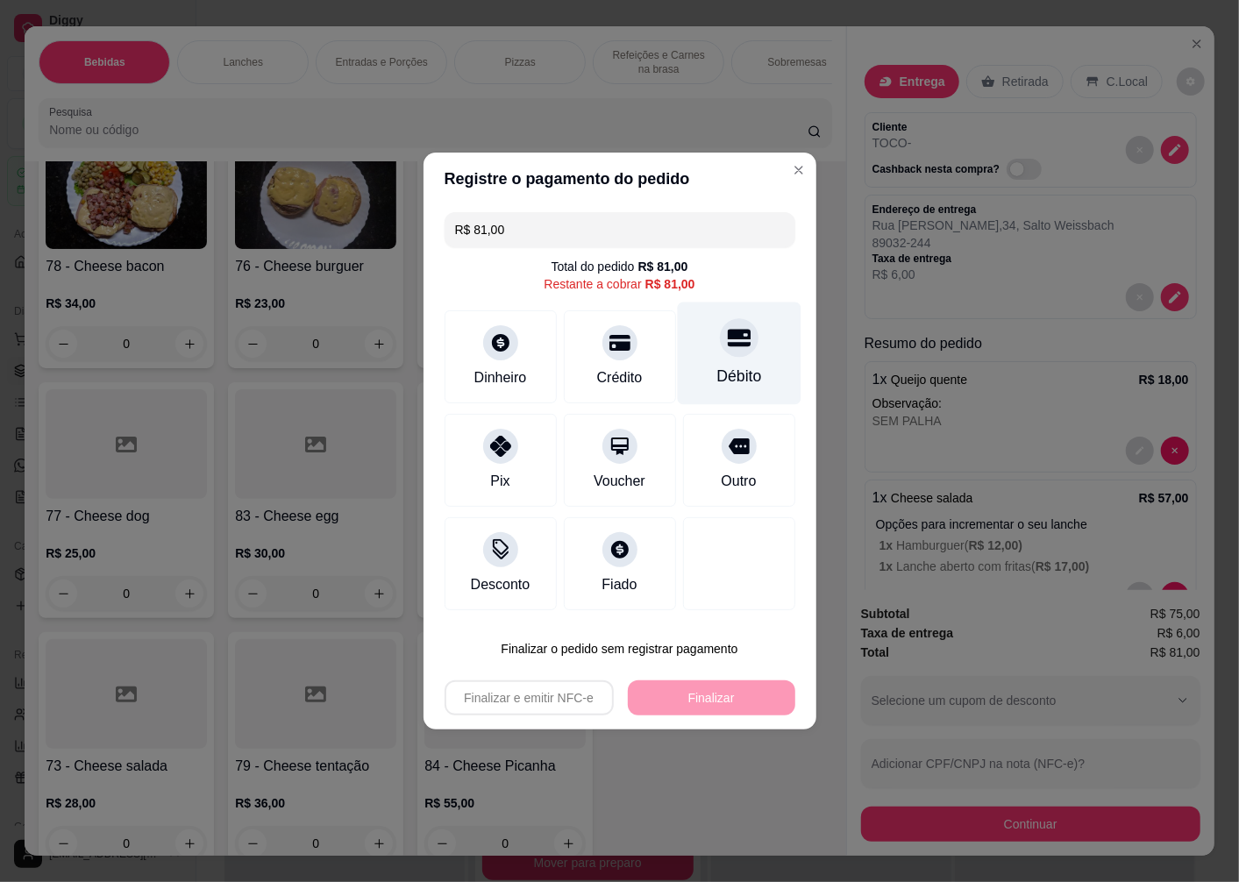
click at [727, 337] on icon at bounding box center [738, 339] width 23 height 18
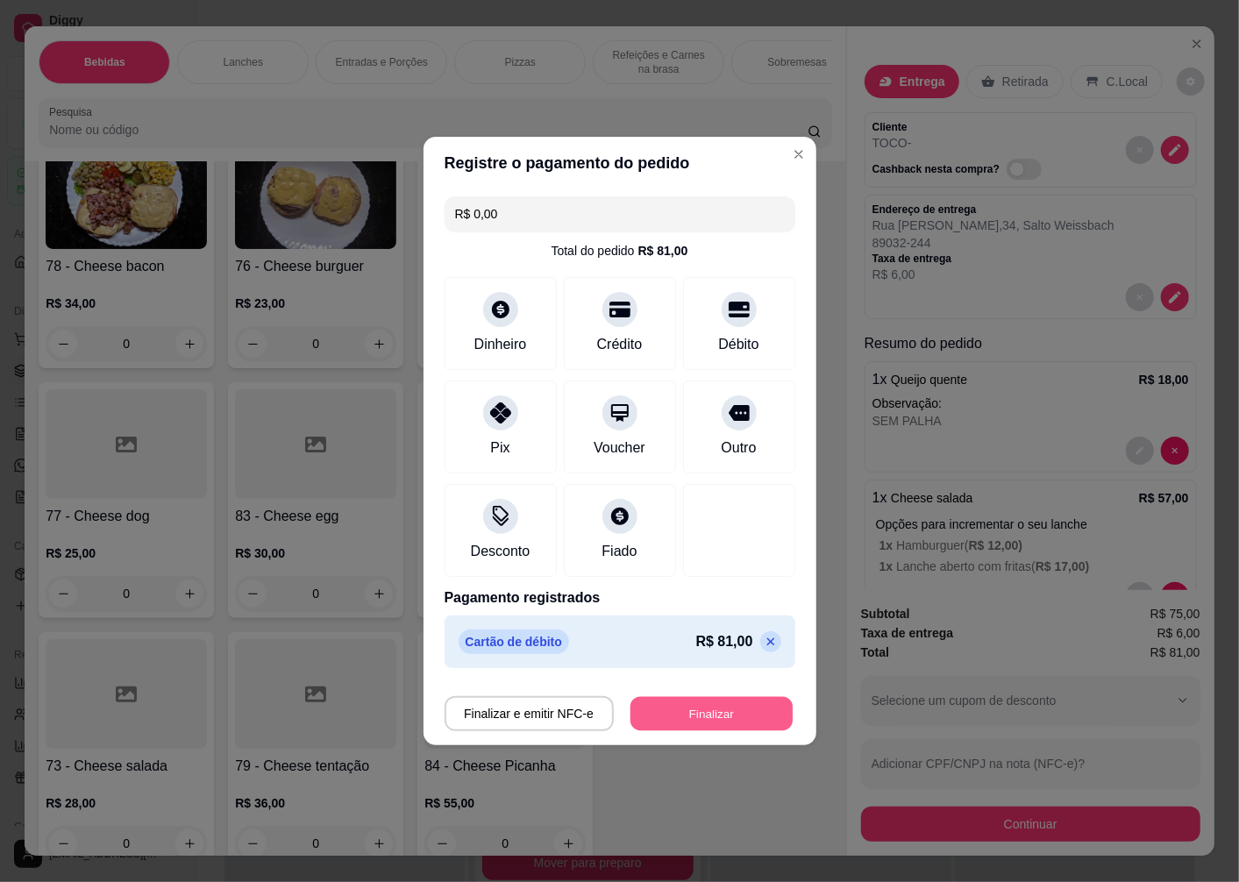
click at [681, 715] on button "Finalizar" at bounding box center [711, 714] width 162 height 34
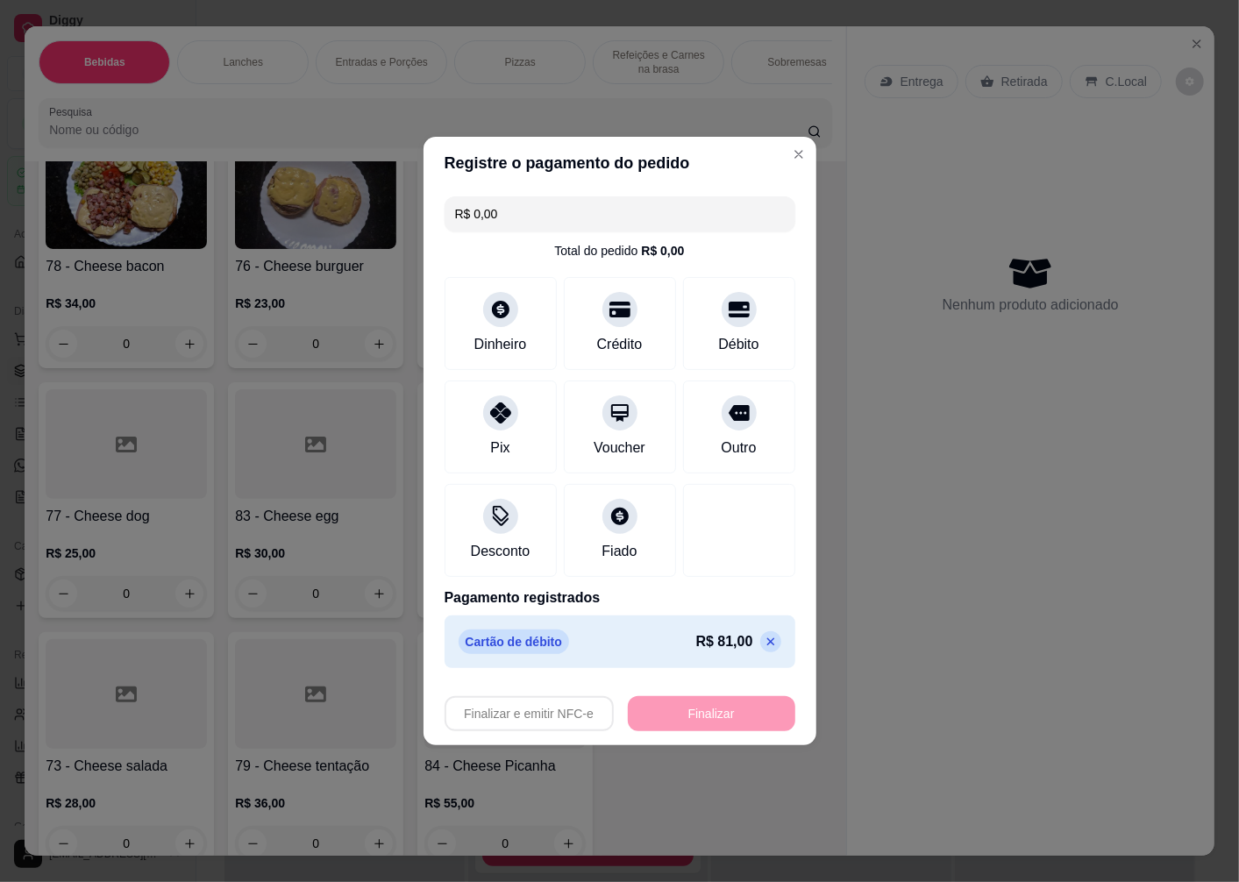
type input "-R$ 81,00"
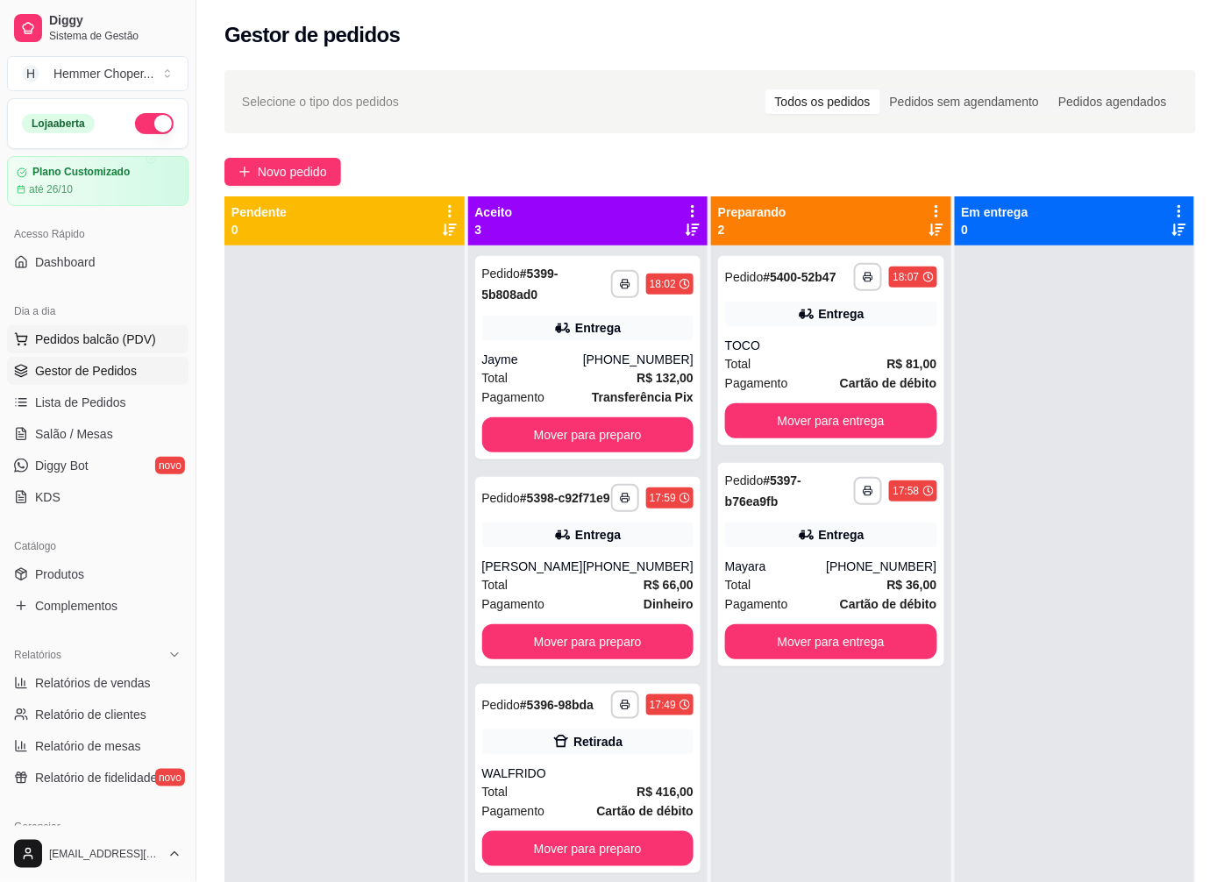
click at [108, 342] on span "Pedidos balcão (PDV)" at bounding box center [95, 340] width 121 height 18
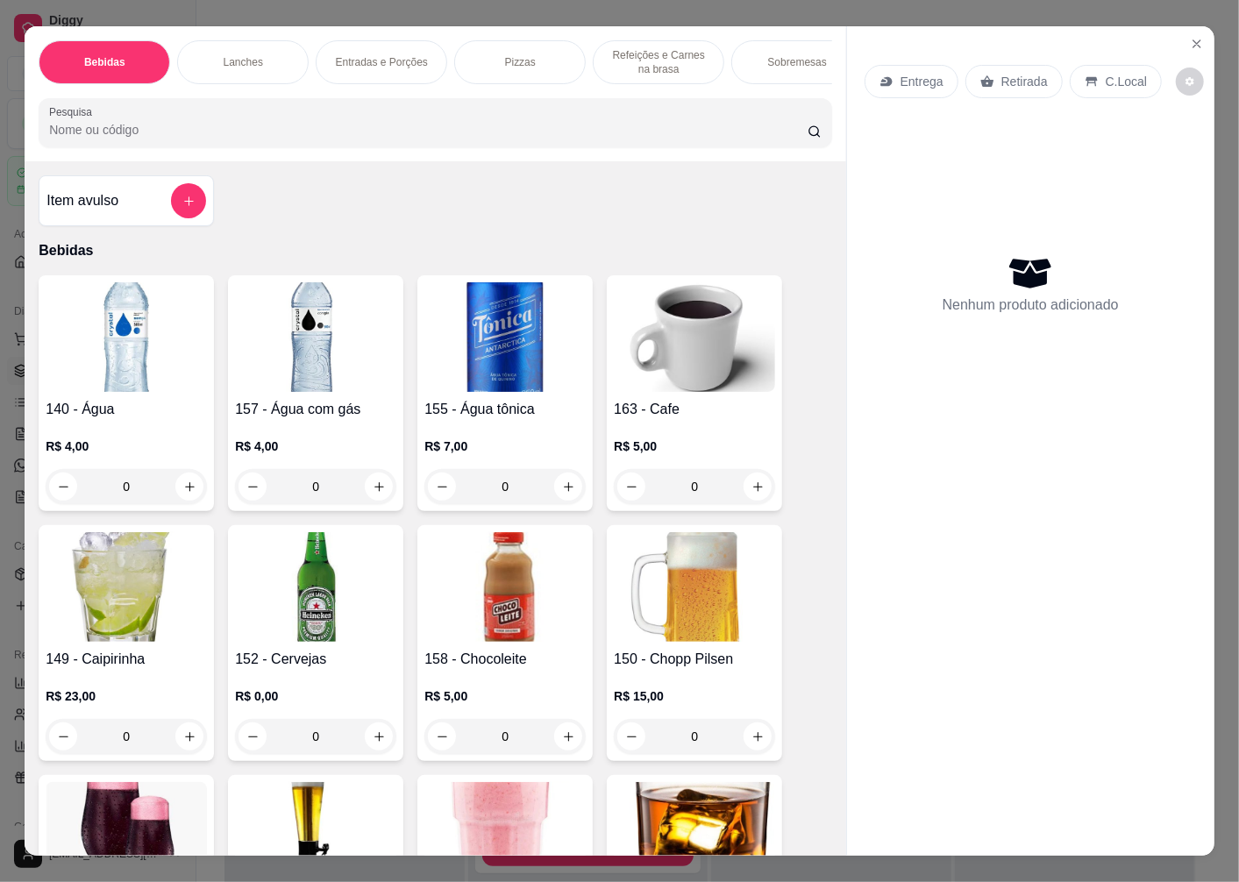
click at [1010, 77] on p "Retirada" at bounding box center [1024, 82] width 46 height 18
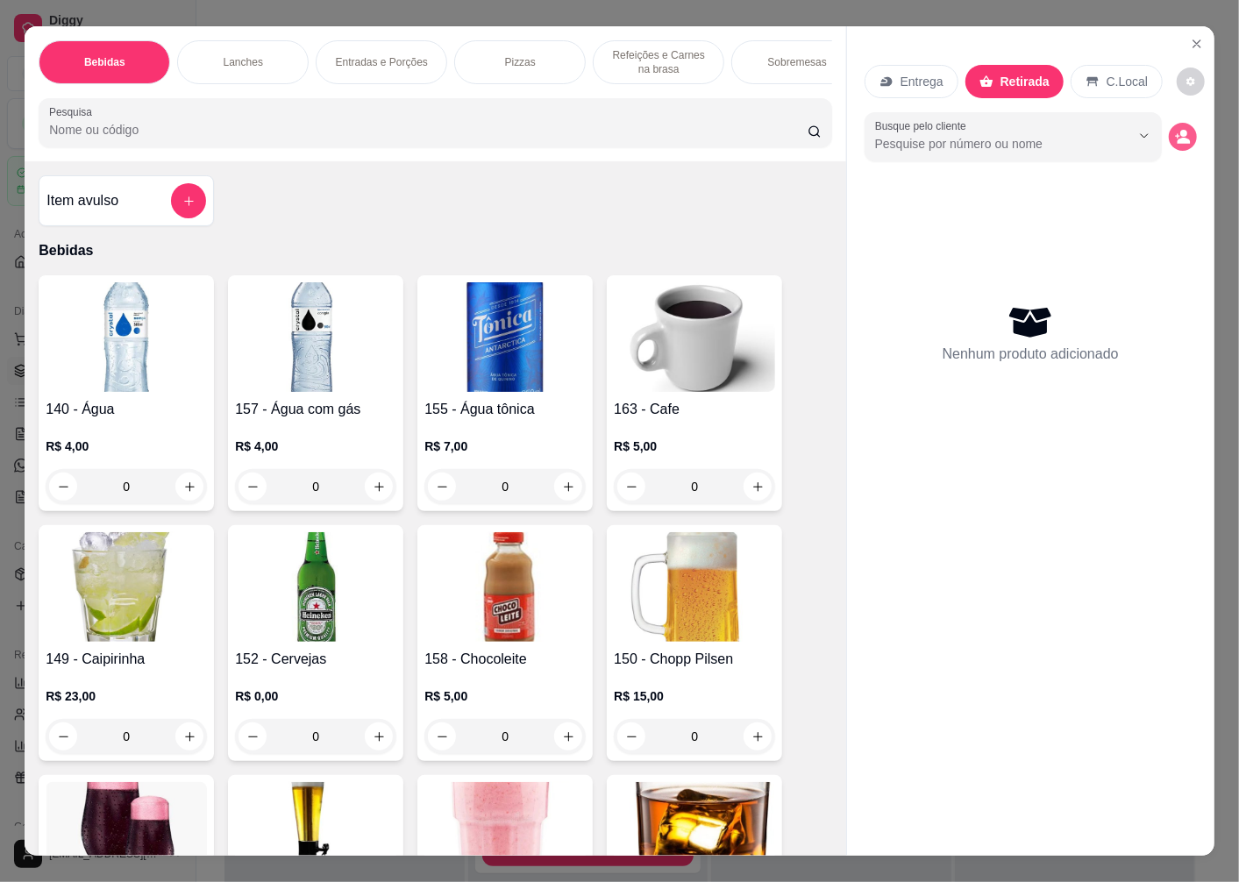
click at [1178, 129] on icon "decrease-product-quantity" at bounding box center [1183, 137] width 16 height 16
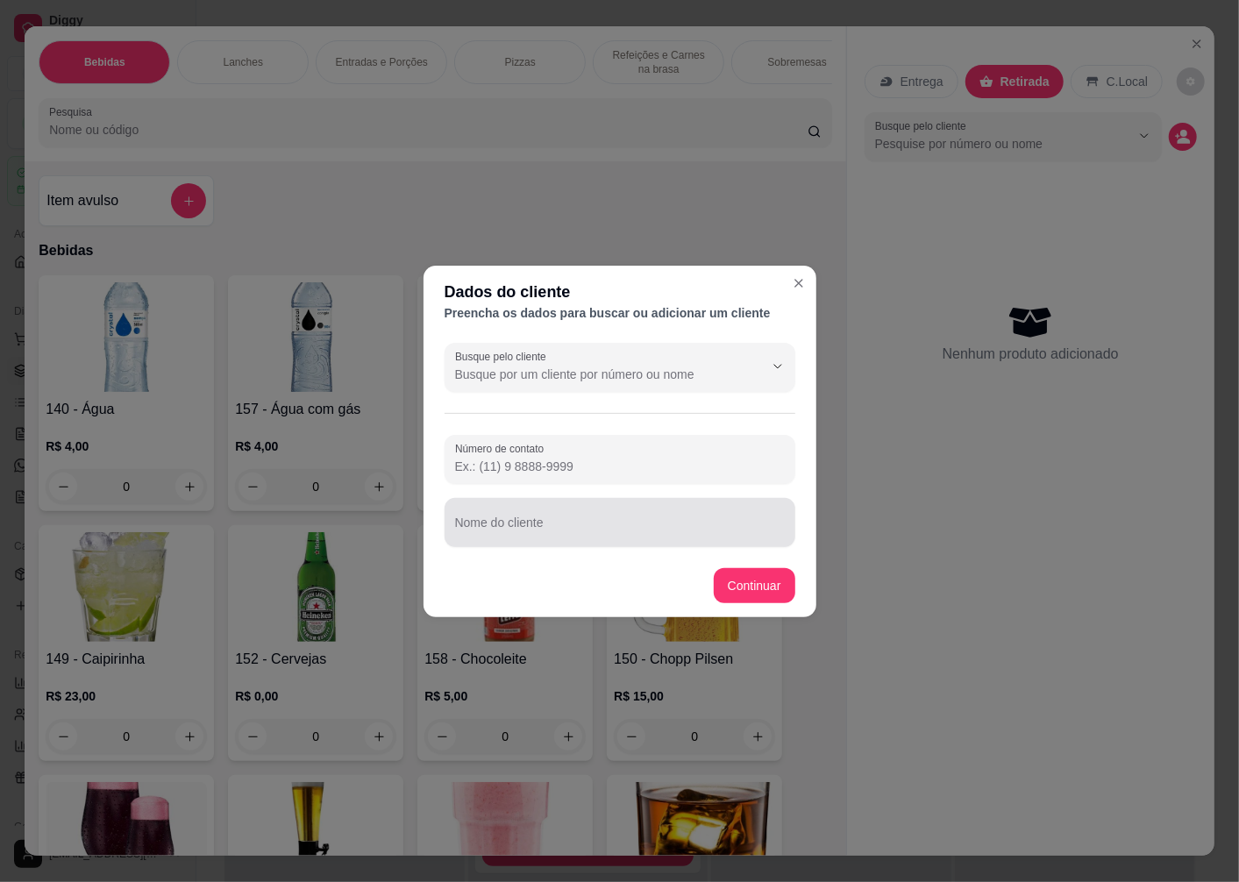
click at [518, 548] on div "Busque pelo cliente Número de contato Nome do cliente" at bounding box center [620, 445] width 393 height 218
click at [518, 544] on div "Nome do cliente" at bounding box center [620, 522] width 351 height 49
type input "LUIZA"
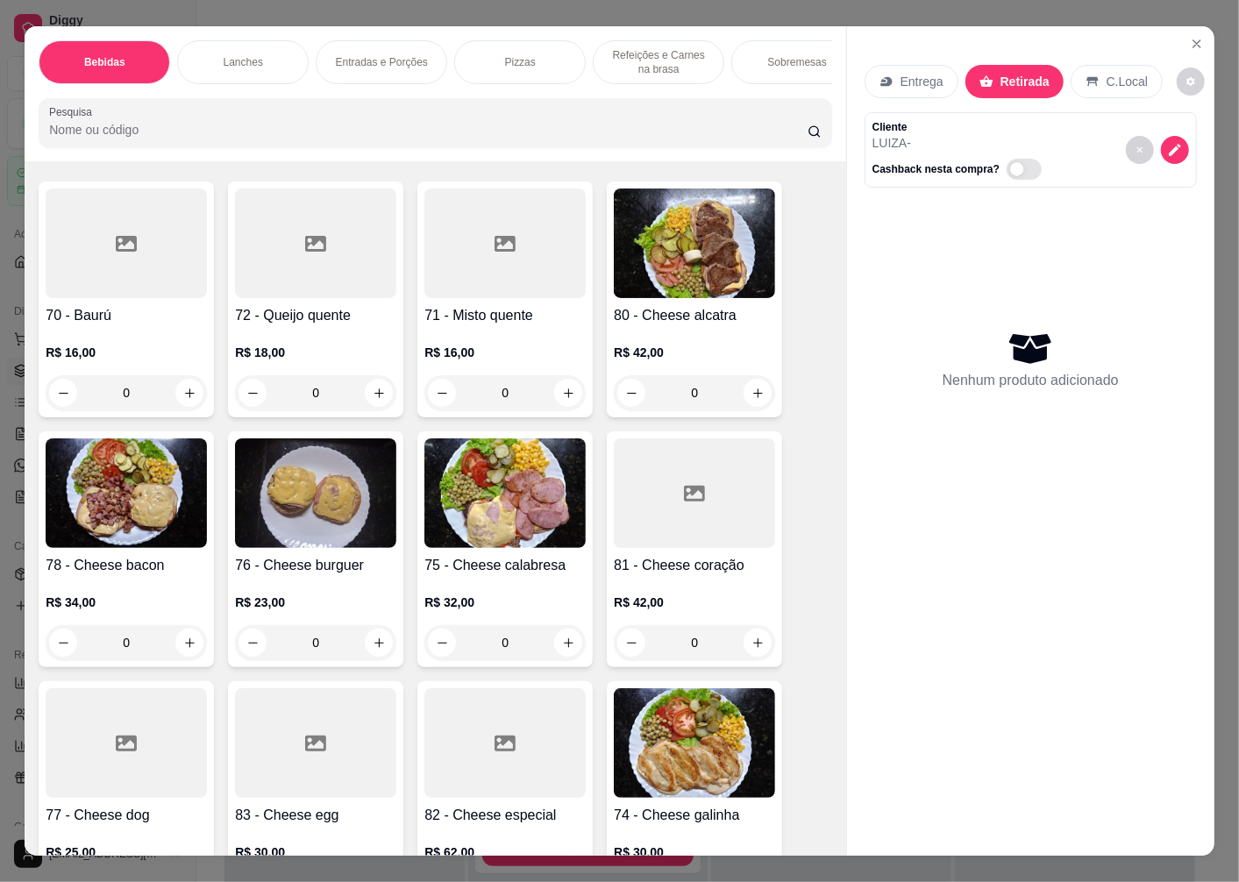
scroll to position [2728, 0]
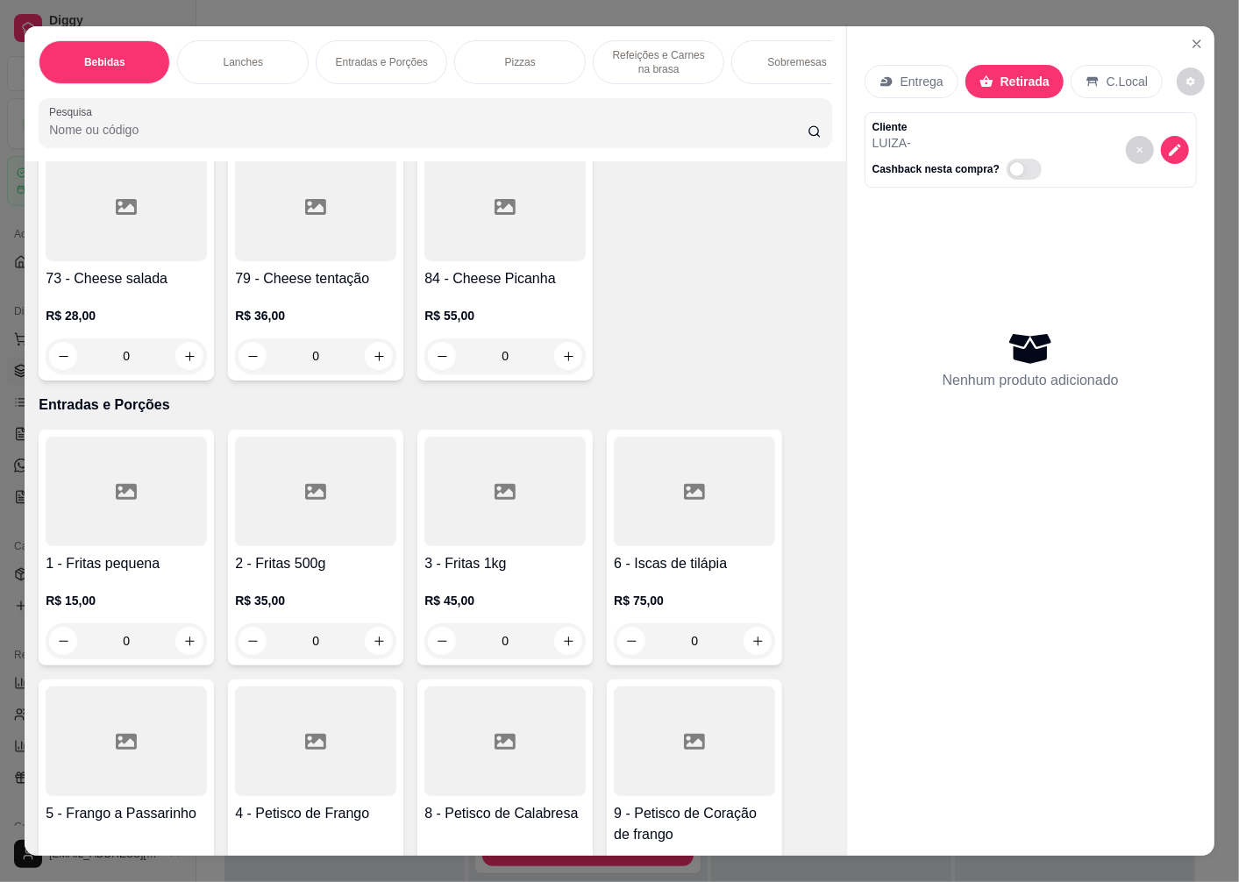
click at [117, 312] on div "R$ 28,00 0" at bounding box center [126, 331] width 161 height 84
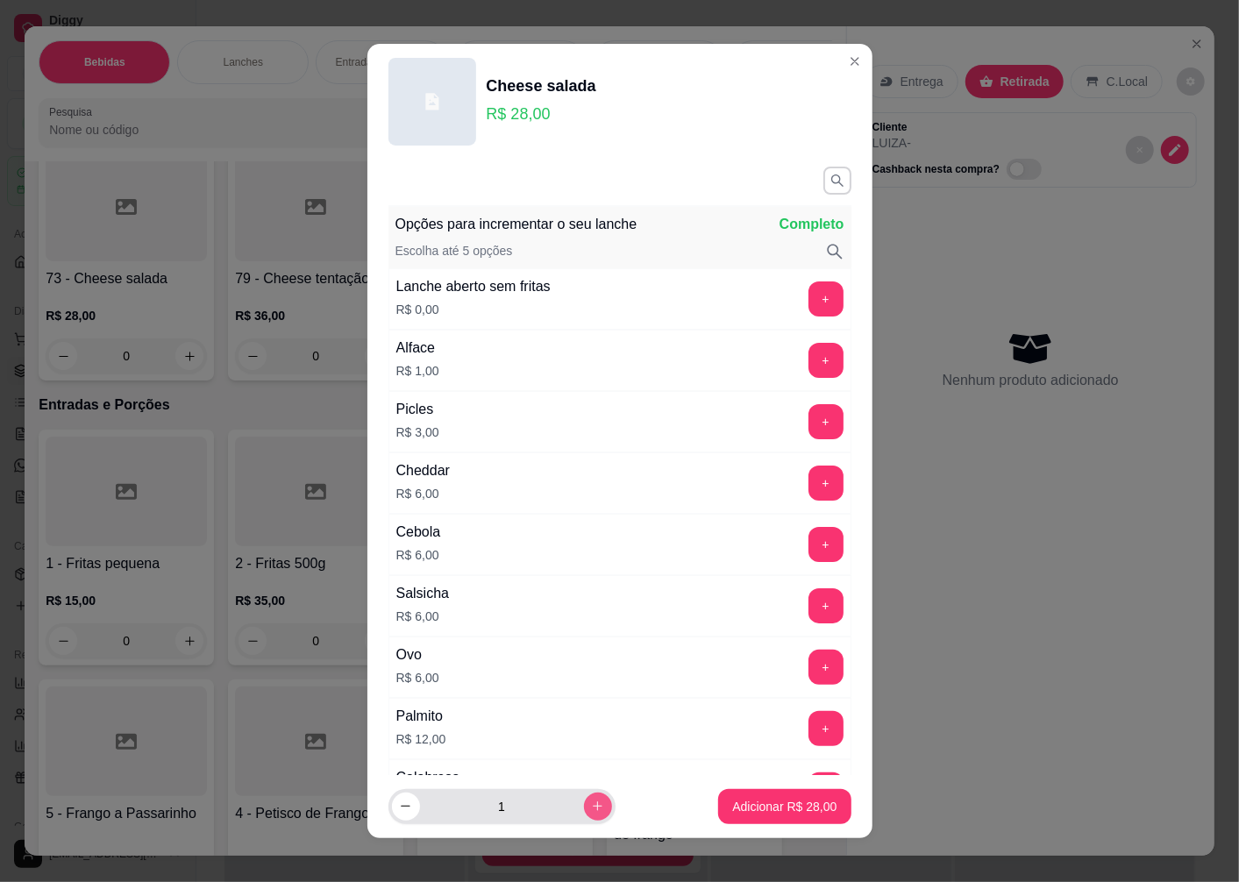
click at [591, 801] on icon "increase-product-quantity" at bounding box center [597, 806] width 13 height 13
type input "3"
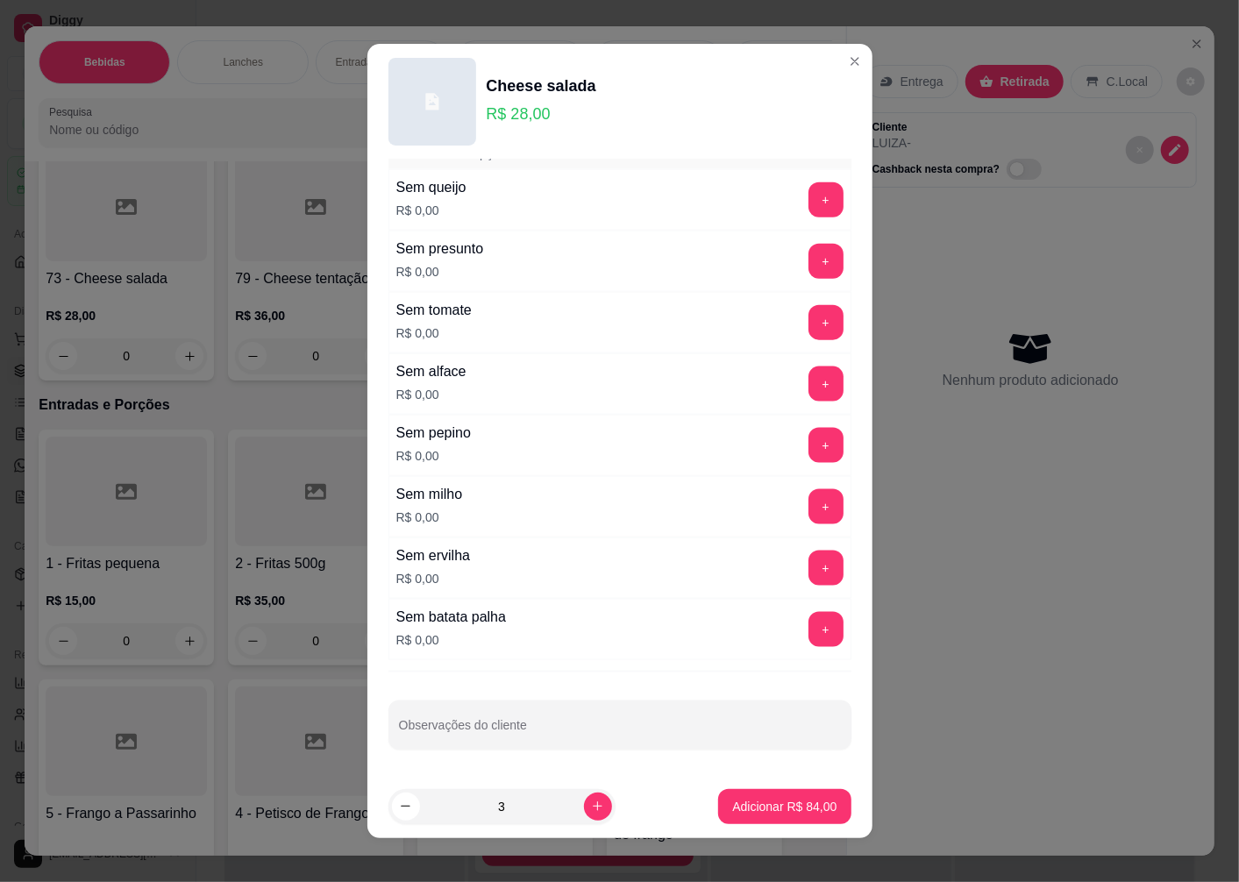
scroll to position [11, 0]
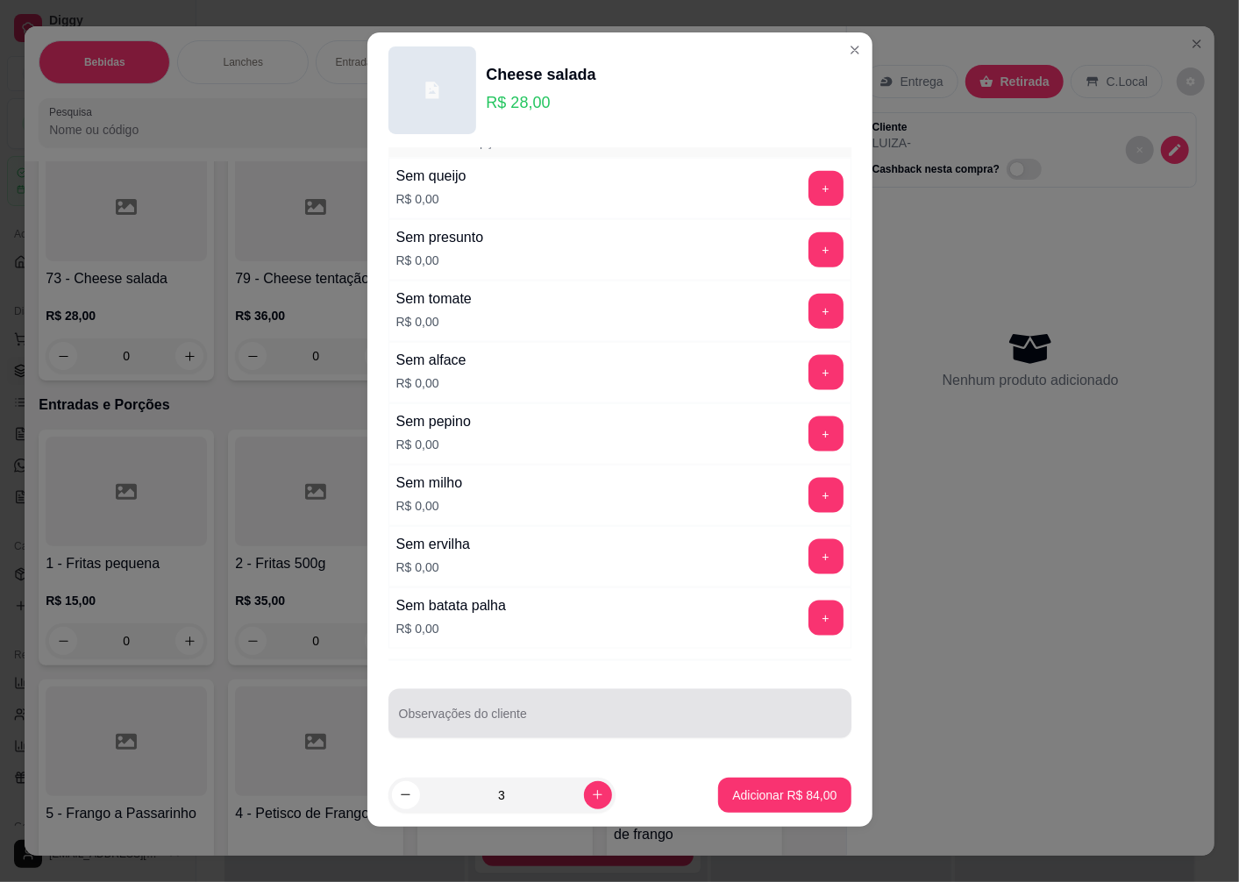
click at [445, 713] on div "Observações do cliente" at bounding box center [619, 713] width 463 height 49
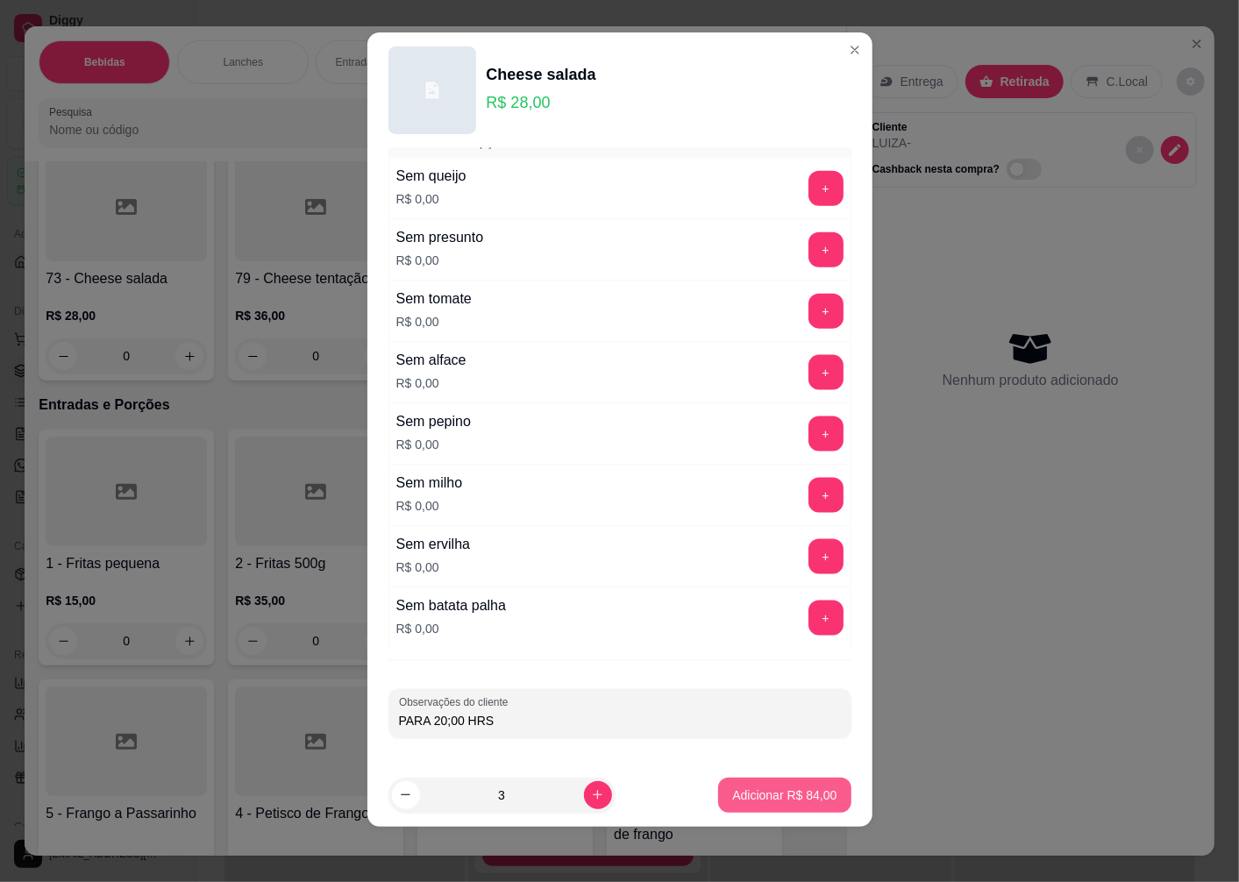
type input "PARA 20;00 HRS"
click at [740, 799] on p "Adicionar R$ 84,00" at bounding box center [785, 795] width 102 height 17
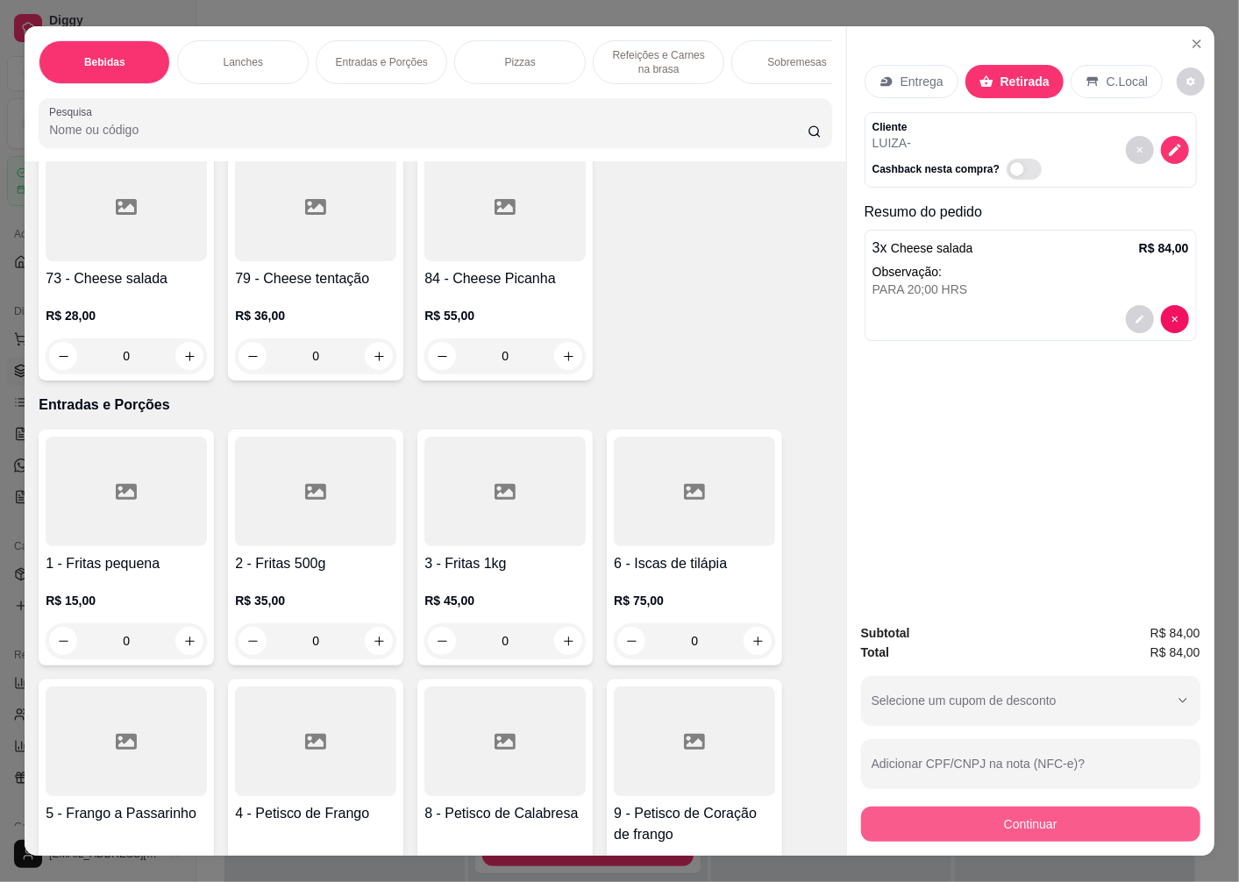
click at [980, 812] on button "Continuar" at bounding box center [1030, 824] width 339 height 35
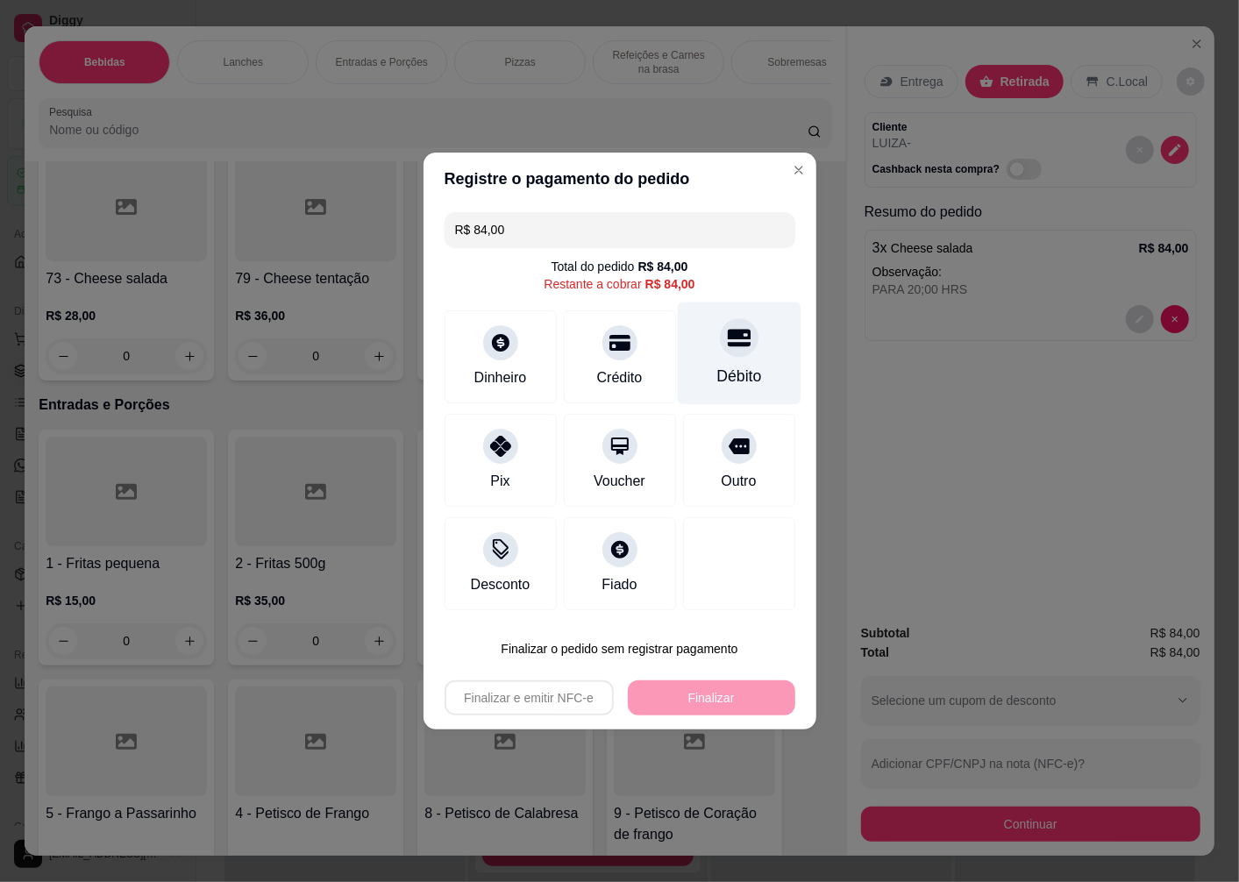
click at [727, 347] on icon at bounding box center [738, 339] width 23 height 18
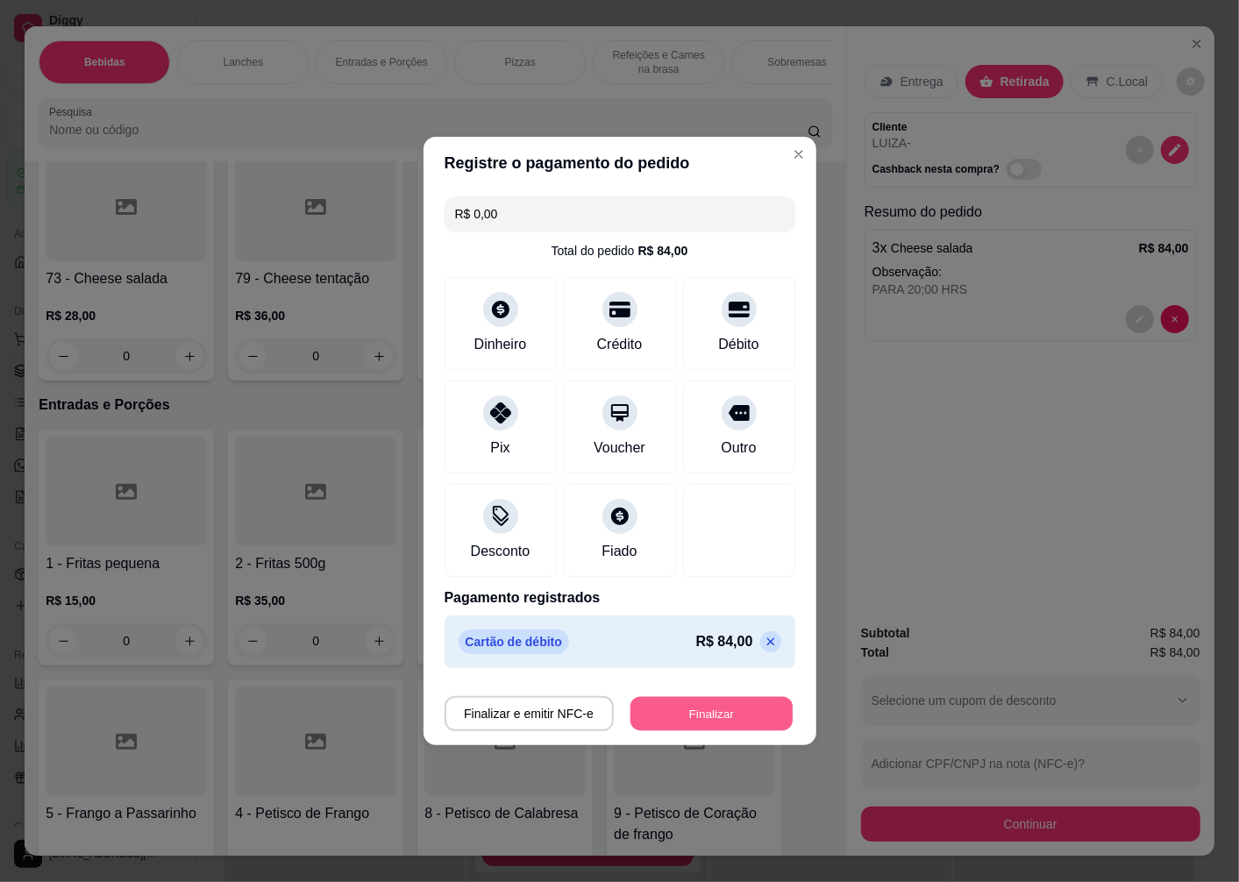
click at [681, 716] on button "Finalizar" at bounding box center [711, 714] width 162 height 34
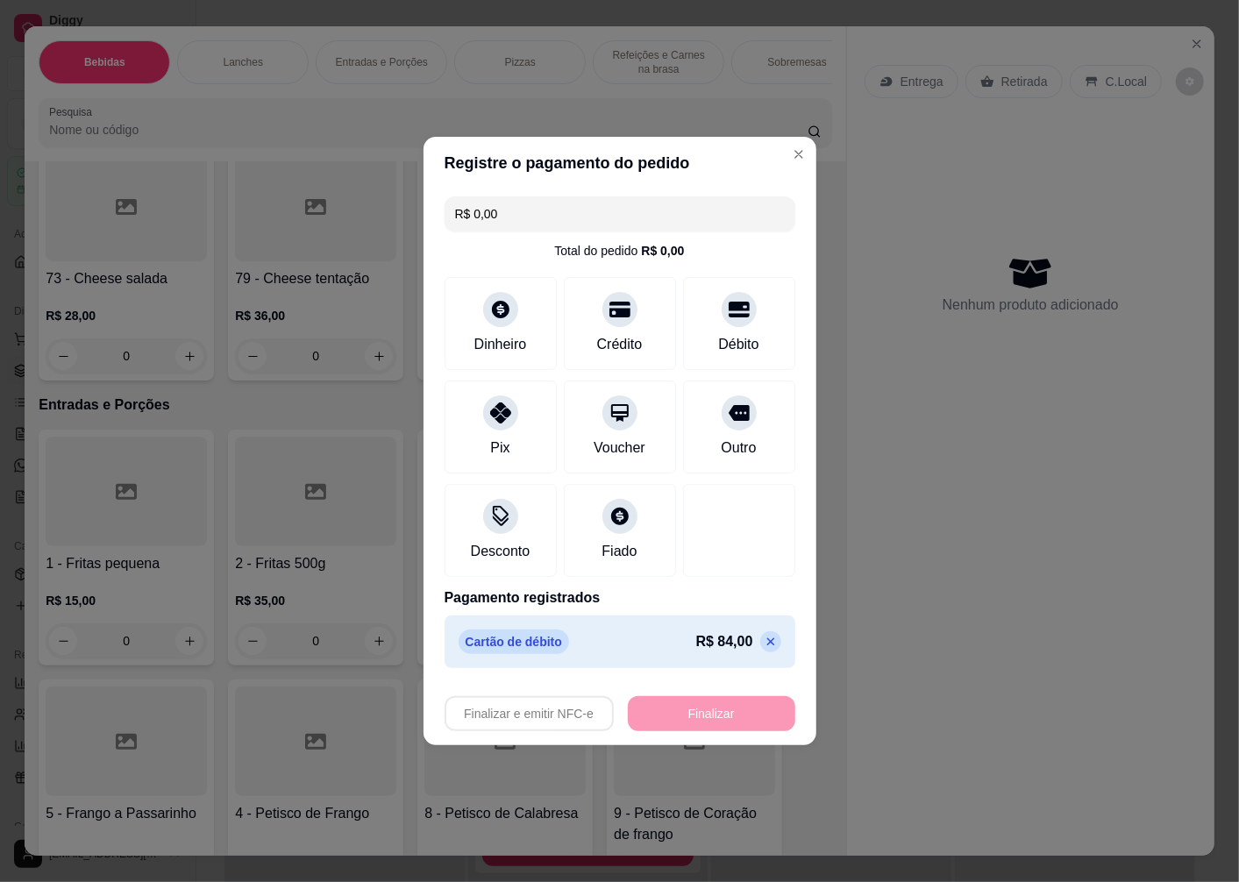
type input "-R$ 84,00"
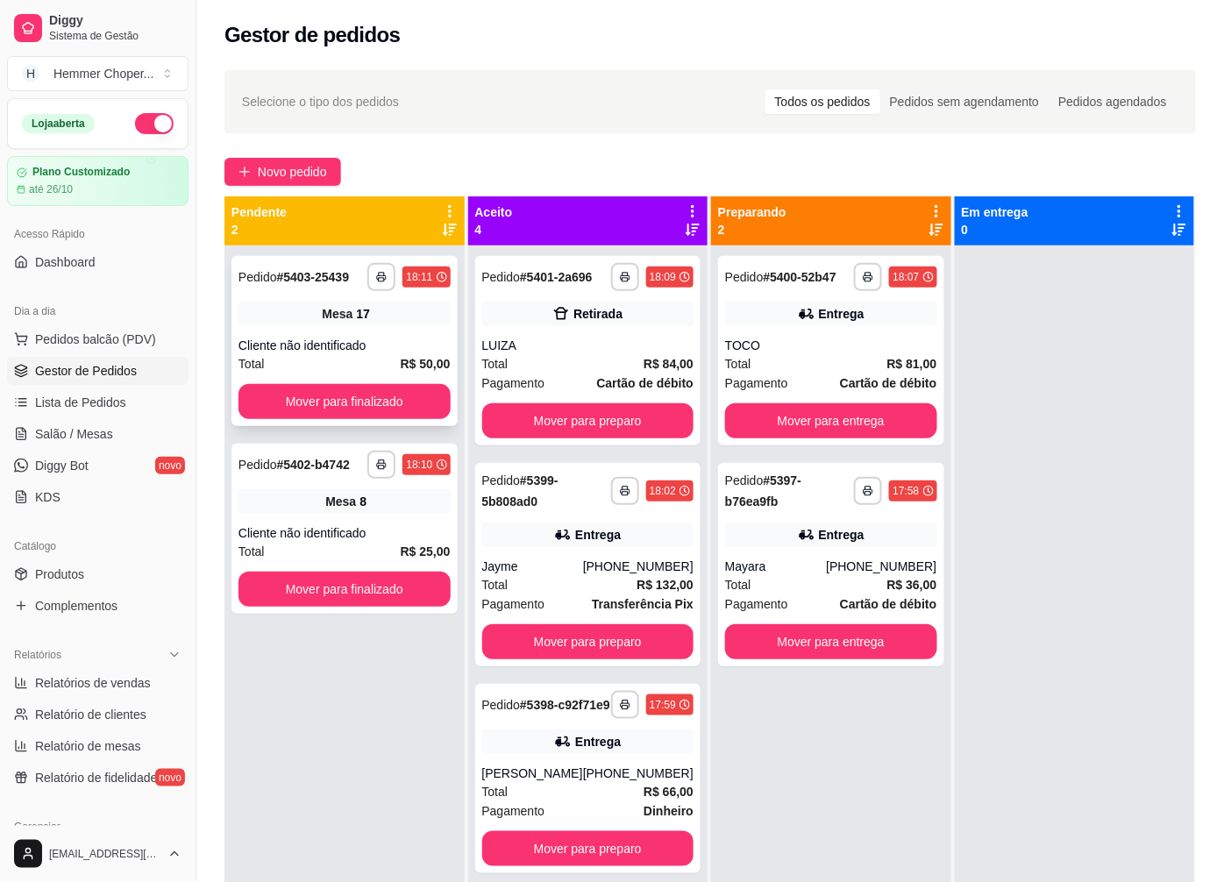
click at [348, 338] on div "Cliente não identificado" at bounding box center [345, 346] width 212 height 18
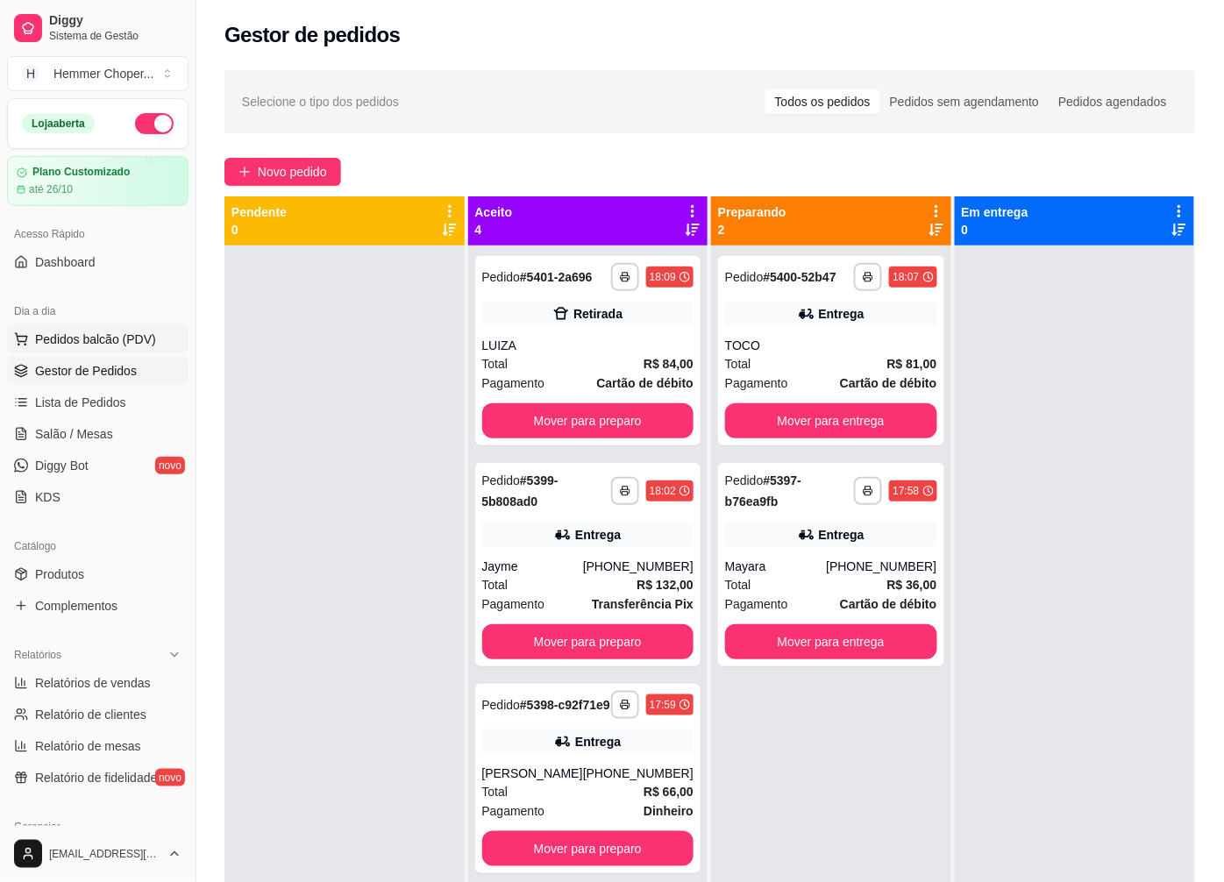
click at [111, 343] on span "Pedidos balcão (PDV)" at bounding box center [95, 340] width 121 height 18
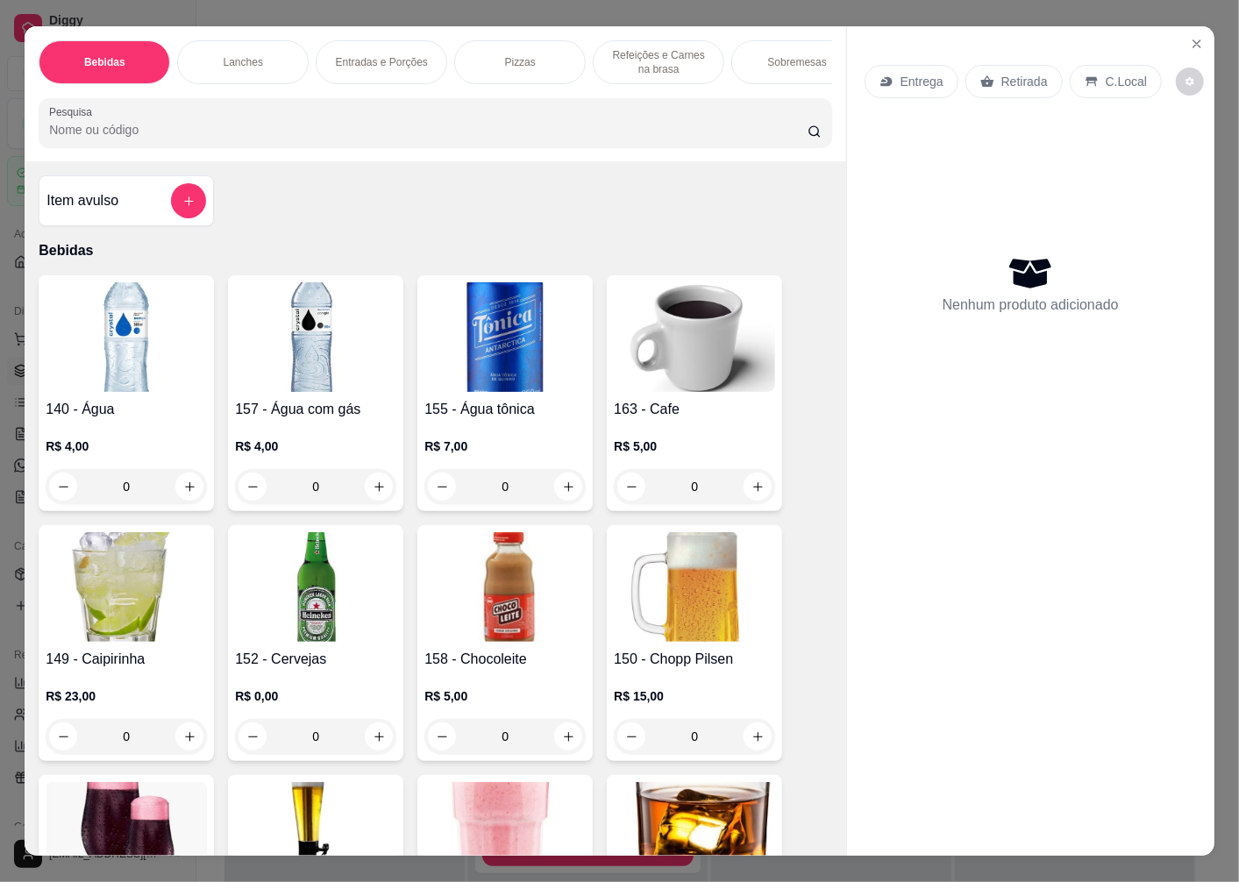
click at [1017, 73] on p "Retirada" at bounding box center [1024, 82] width 46 height 18
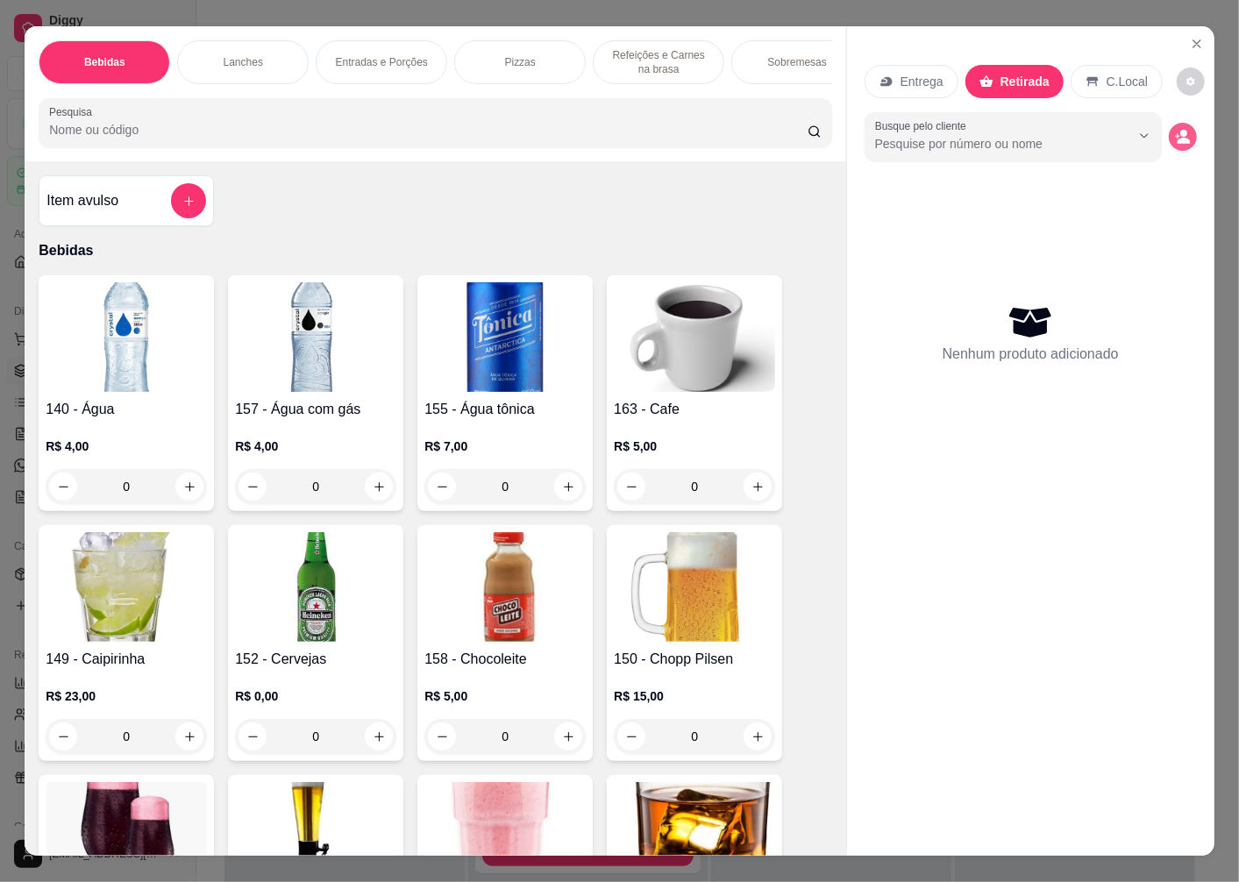
click at [1175, 134] on icon "decrease-product-quantity" at bounding box center [1177, 136] width 4 height 4
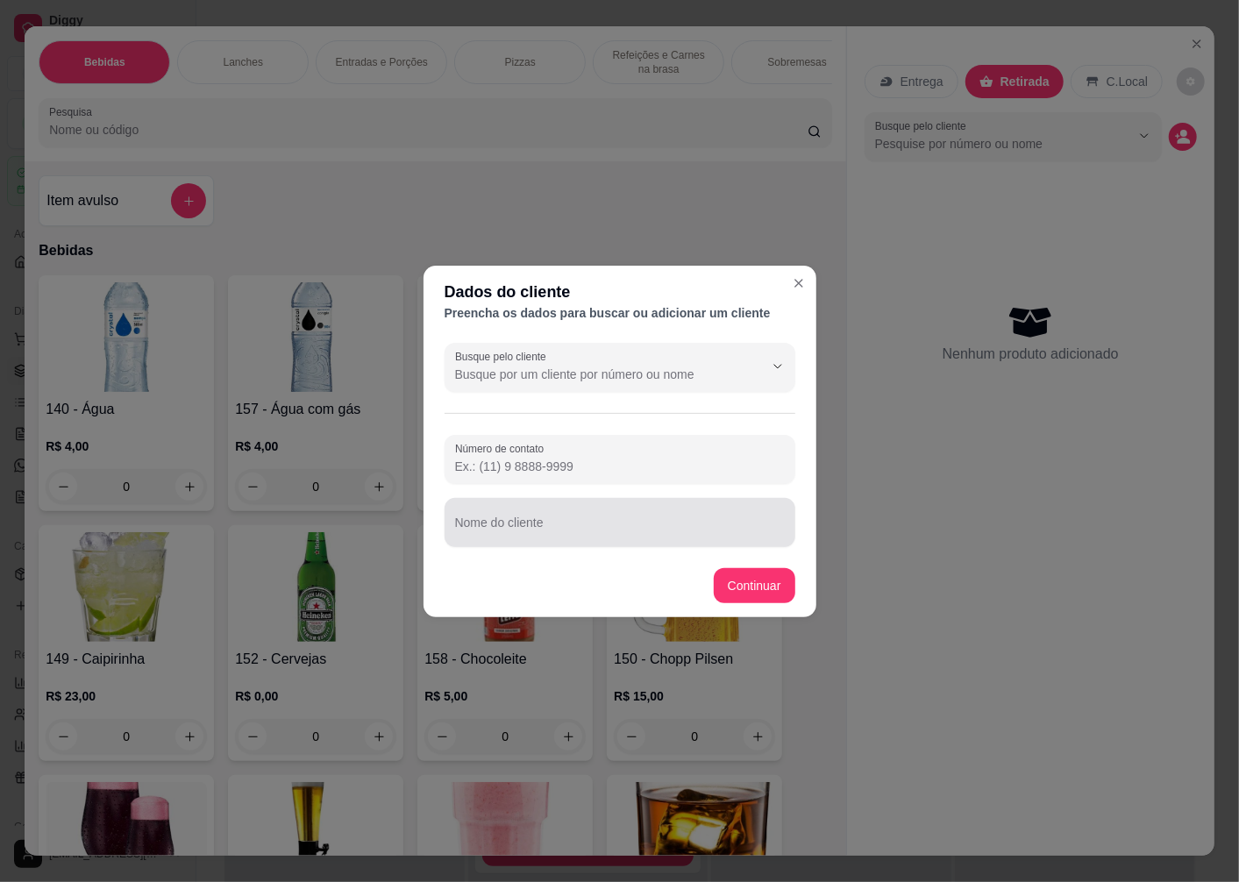
click at [519, 501] on div "Nome do cliente" at bounding box center [620, 522] width 351 height 49
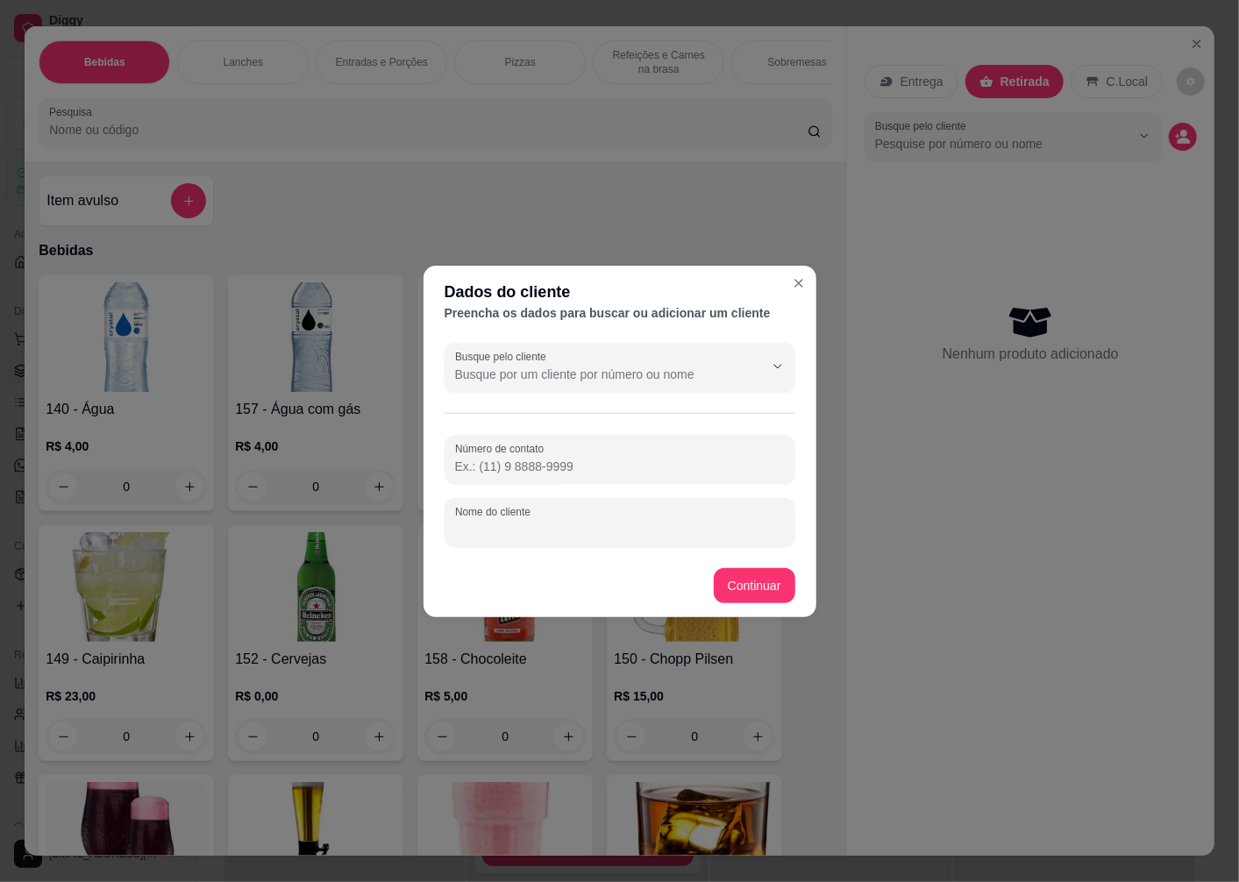
click at [512, 523] on input "Nome do cliente" at bounding box center [620, 530] width 330 height 18
type input "[PERSON_NAME]"
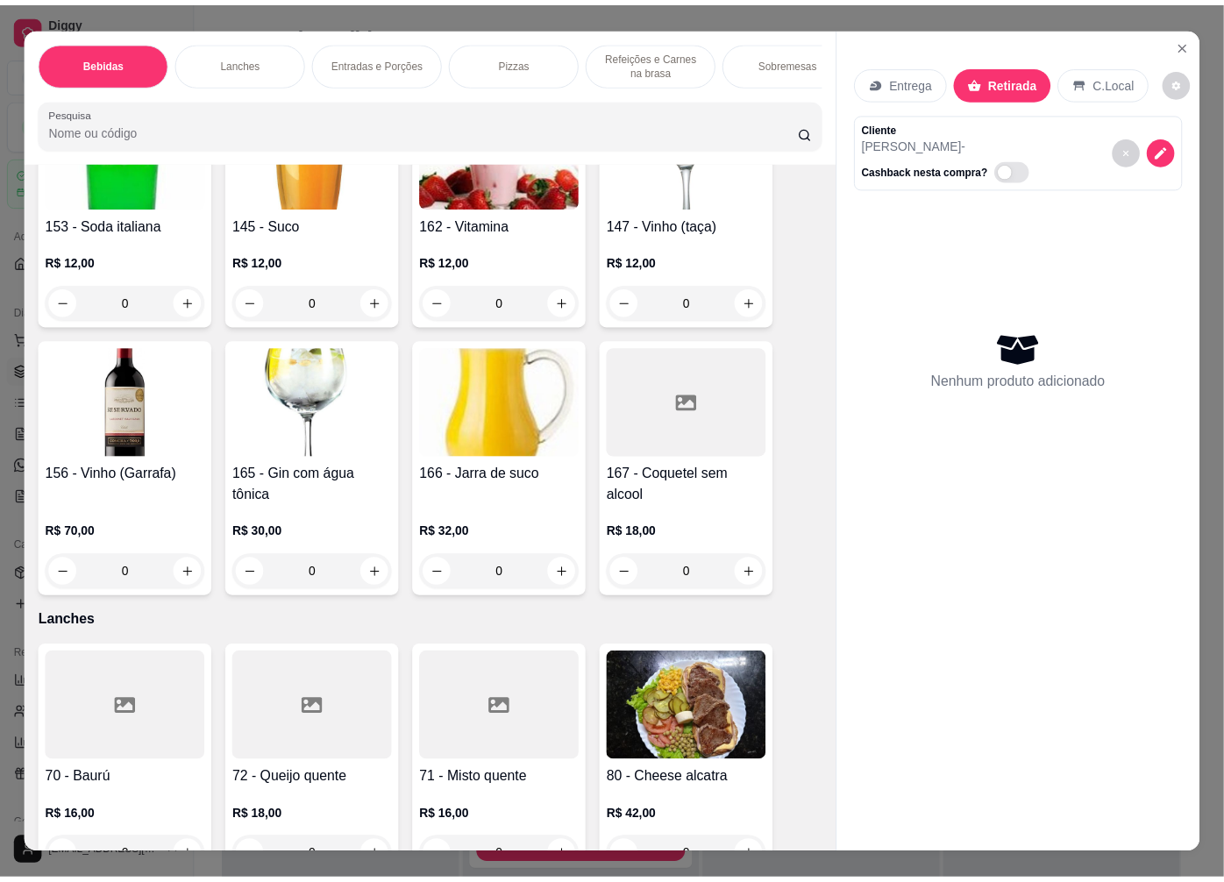
scroll to position [2435, 0]
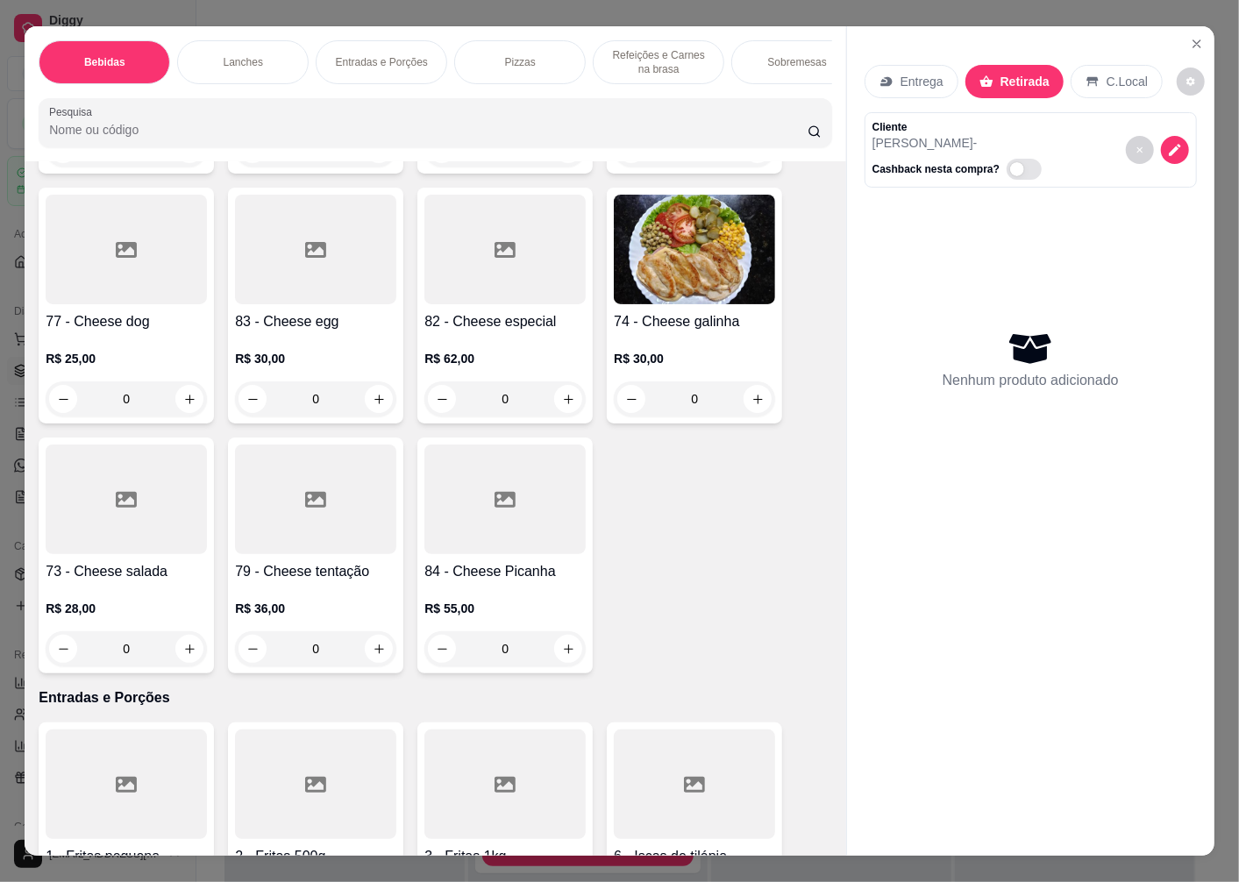
click at [285, 360] on p "R$ 30,00" at bounding box center [315, 359] width 161 height 18
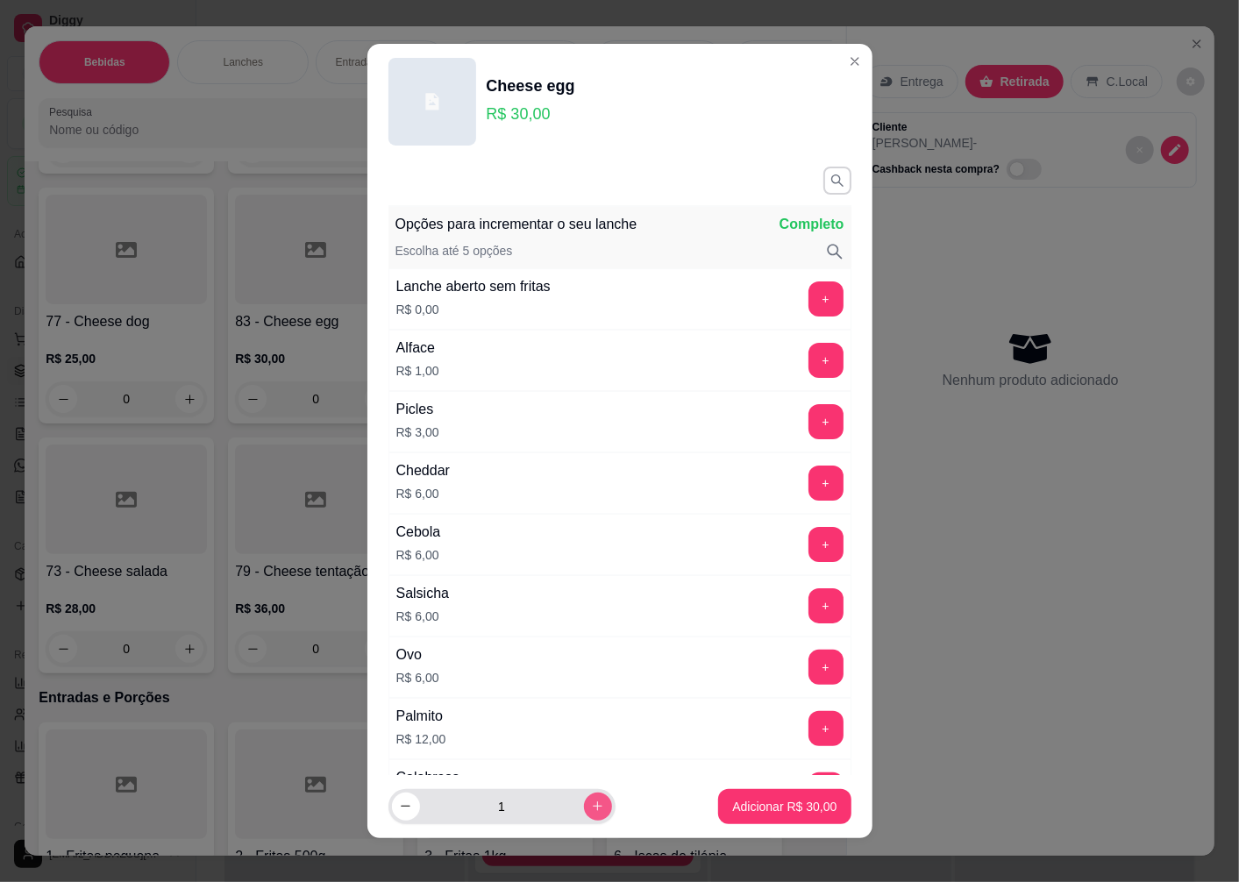
click at [591, 805] on icon "increase-product-quantity" at bounding box center [597, 806] width 13 height 13
type input "2"
click at [732, 804] on p "Adicionar R$ 60,00" at bounding box center [784, 807] width 104 height 18
type input "2"
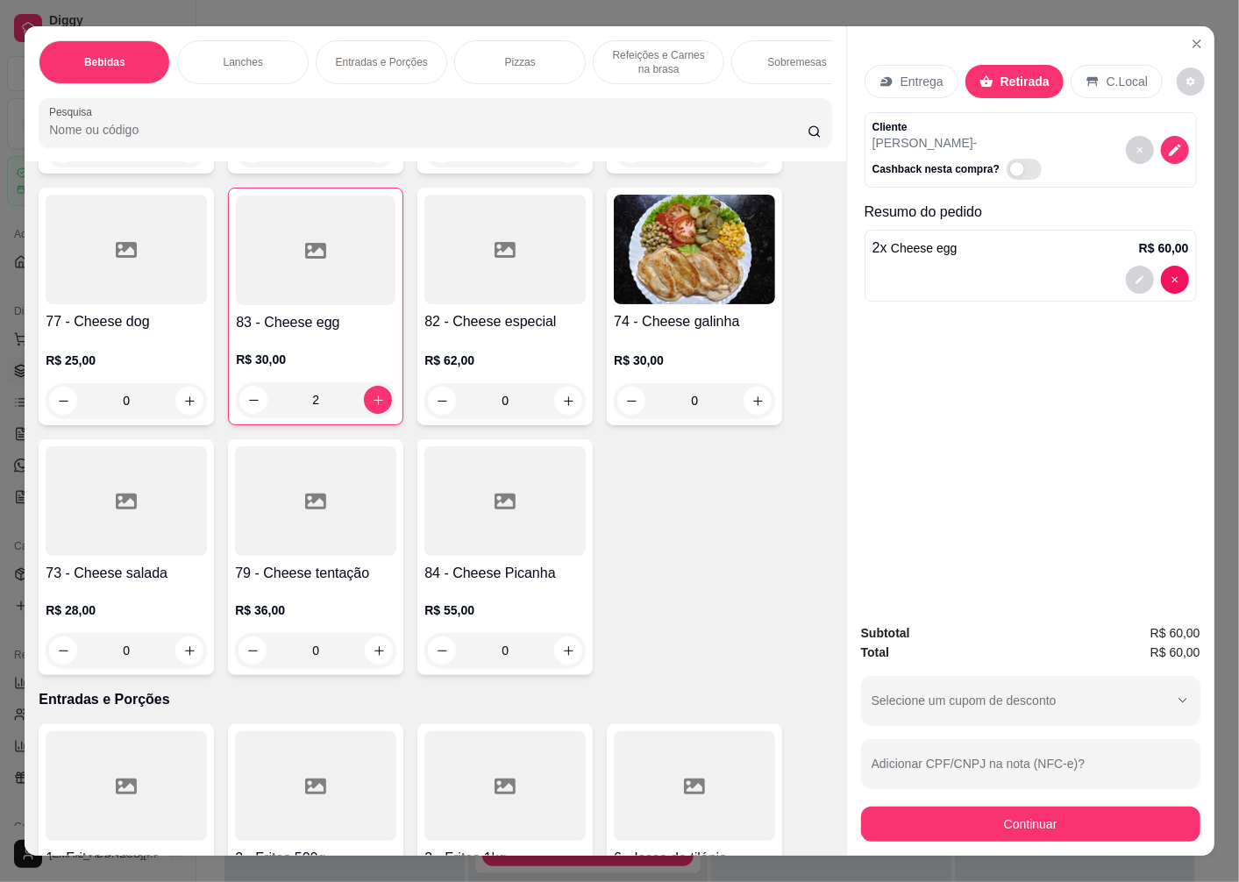
click at [293, 553] on div at bounding box center [315, 501] width 161 height 110
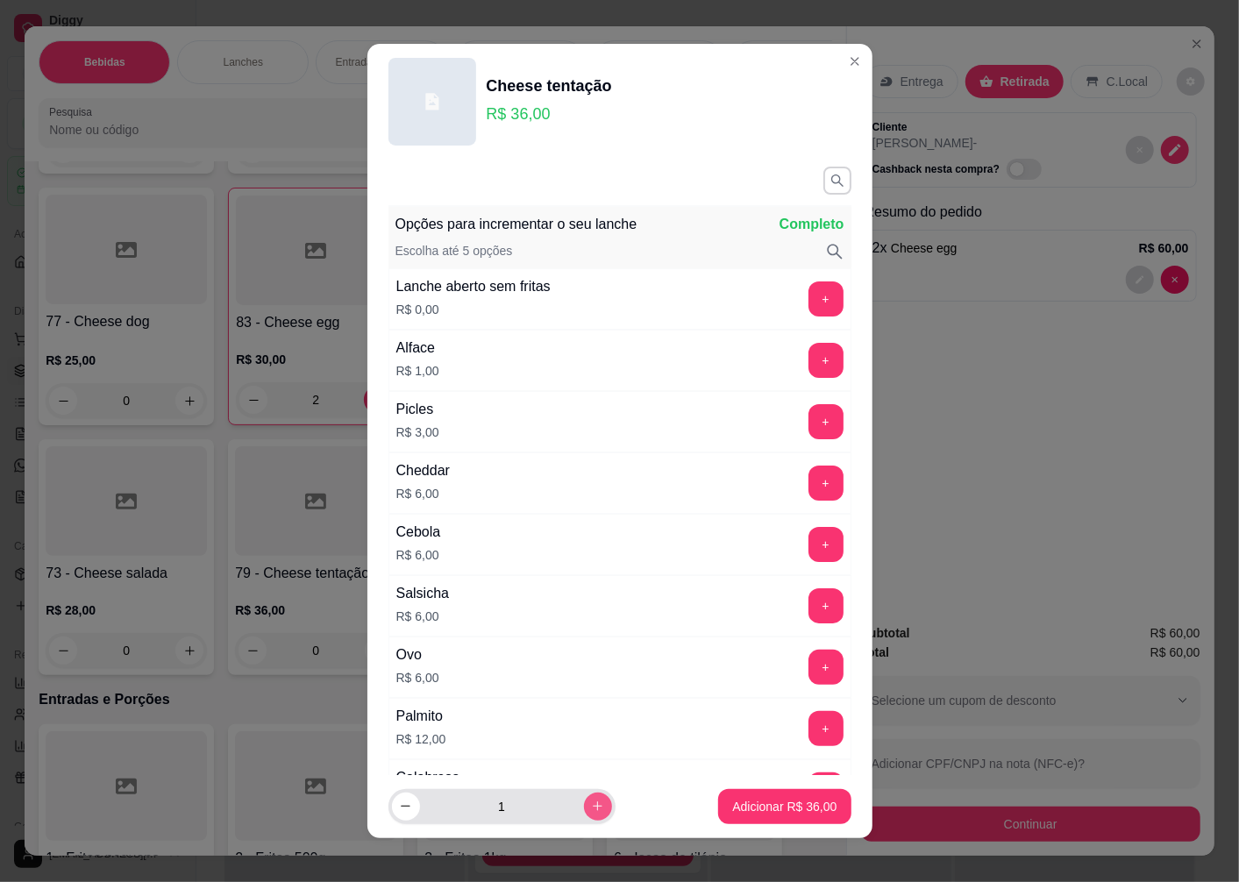
click at [591, 801] on icon "increase-product-quantity" at bounding box center [597, 806] width 13 height 13
click at [399, 807] on icon "decrease-product-quantity" at bounding box center [405, 806] width 13 height 13
type input "1"
click at [735, 800] on p "Adicionar R$ 36,00" at bounding box center [784, 807] width 104 height 18
type input "1"
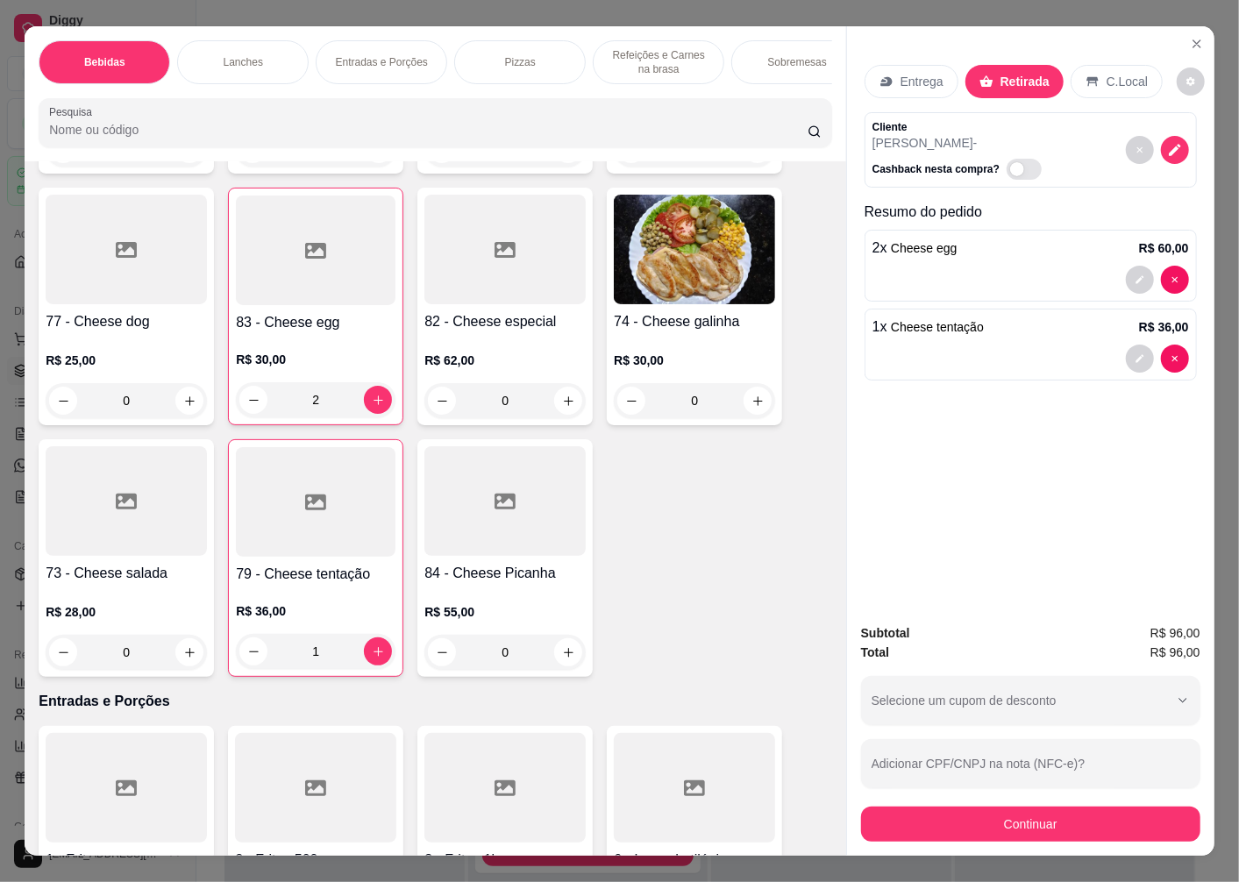
click at [890, 70] on div "Entrega" at bounding box center [912, 81] width 94 height 33
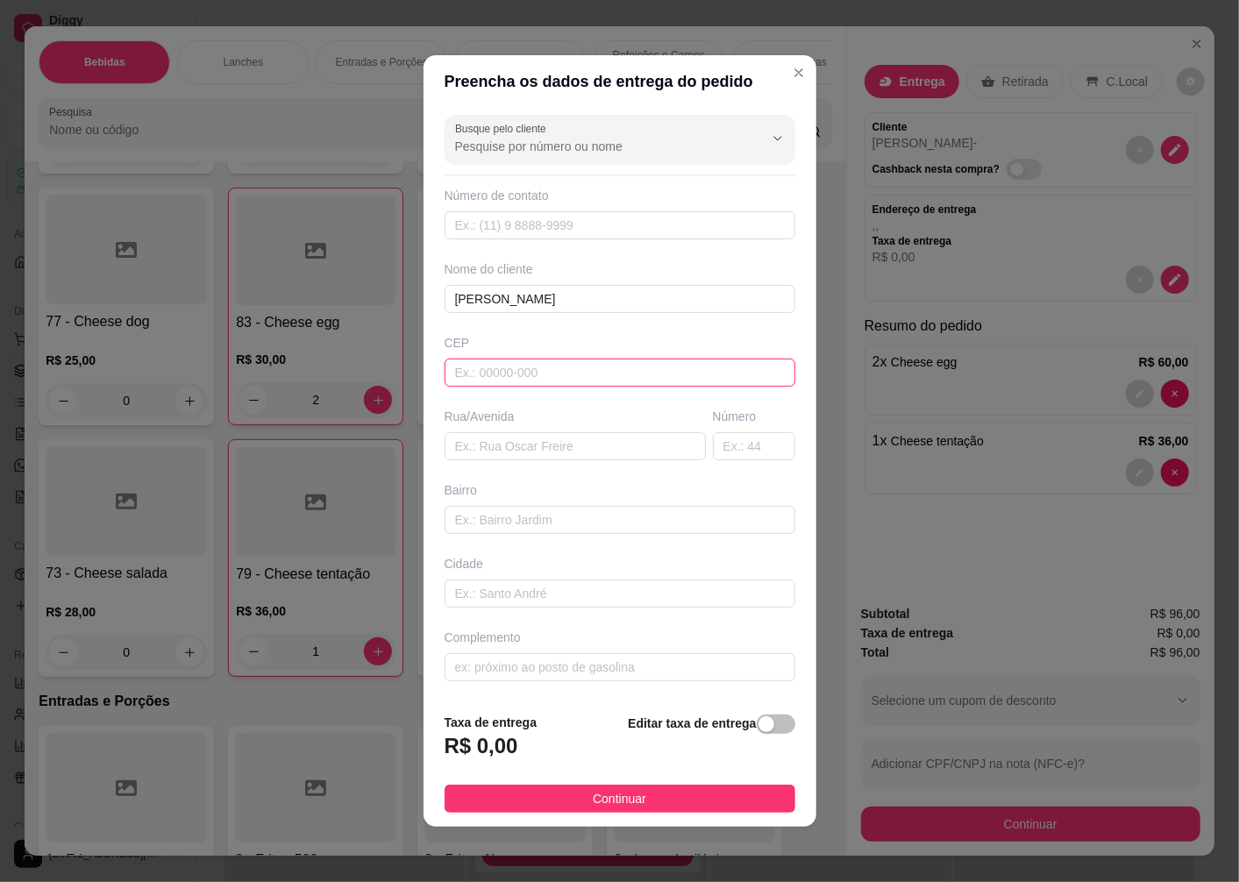
click at [495, 362] on input "text" at bounding box center [620, 373] width 351 height 28
type input "89070300"
type input "Rua Pastor [PERSON_NAME]"
type input "[GEOGRAPHIC_DATA]"
type input "Blumenau"
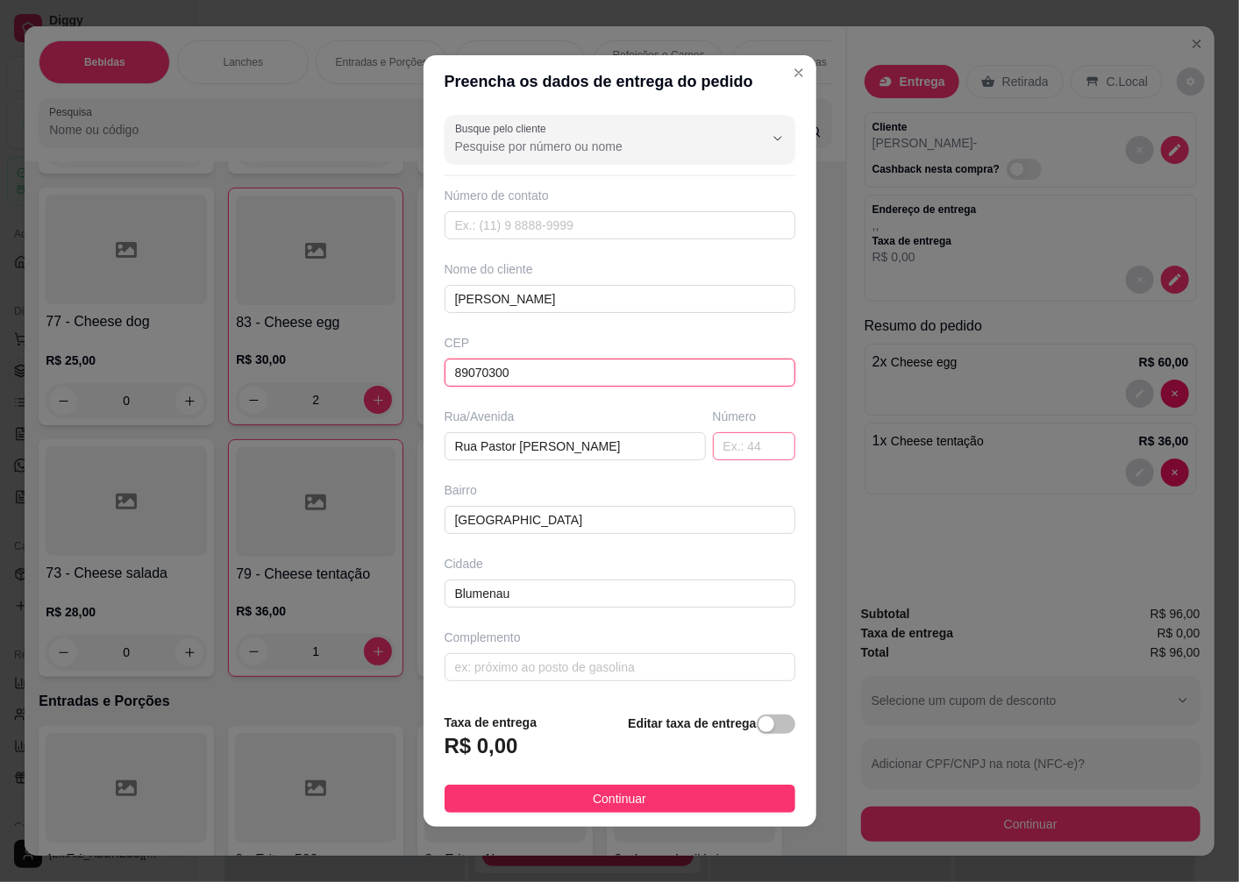
type input "89070300"
click at [737, 445] on input "text" at bounding box center [754, 446] width 82 height 28
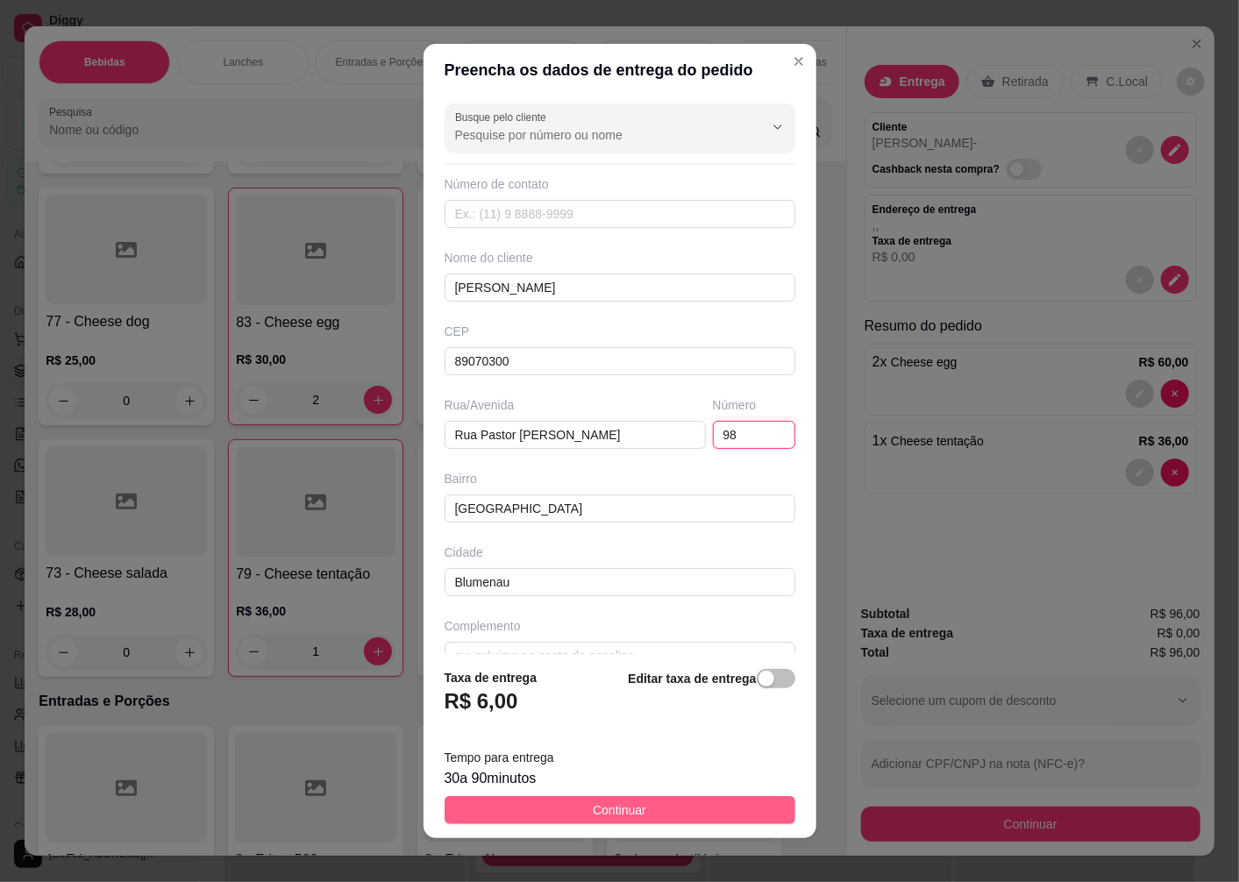
type input "98"
click at [593, 812] on span "Continuar" at bounding box center [619, 810] width 53 height 19
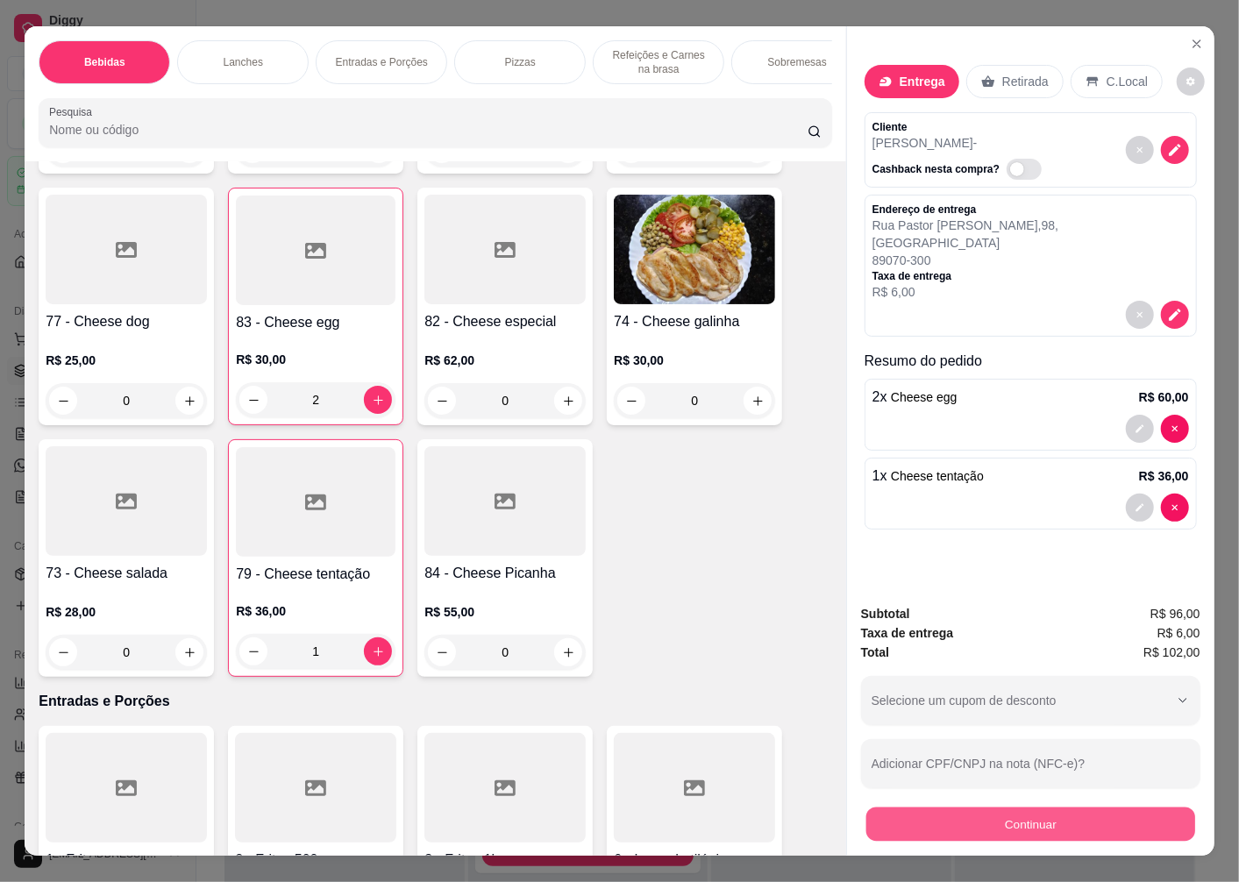
click at [1019, 821] on button "Continuar" at bounding box center [1030, 824] width 329 height 34
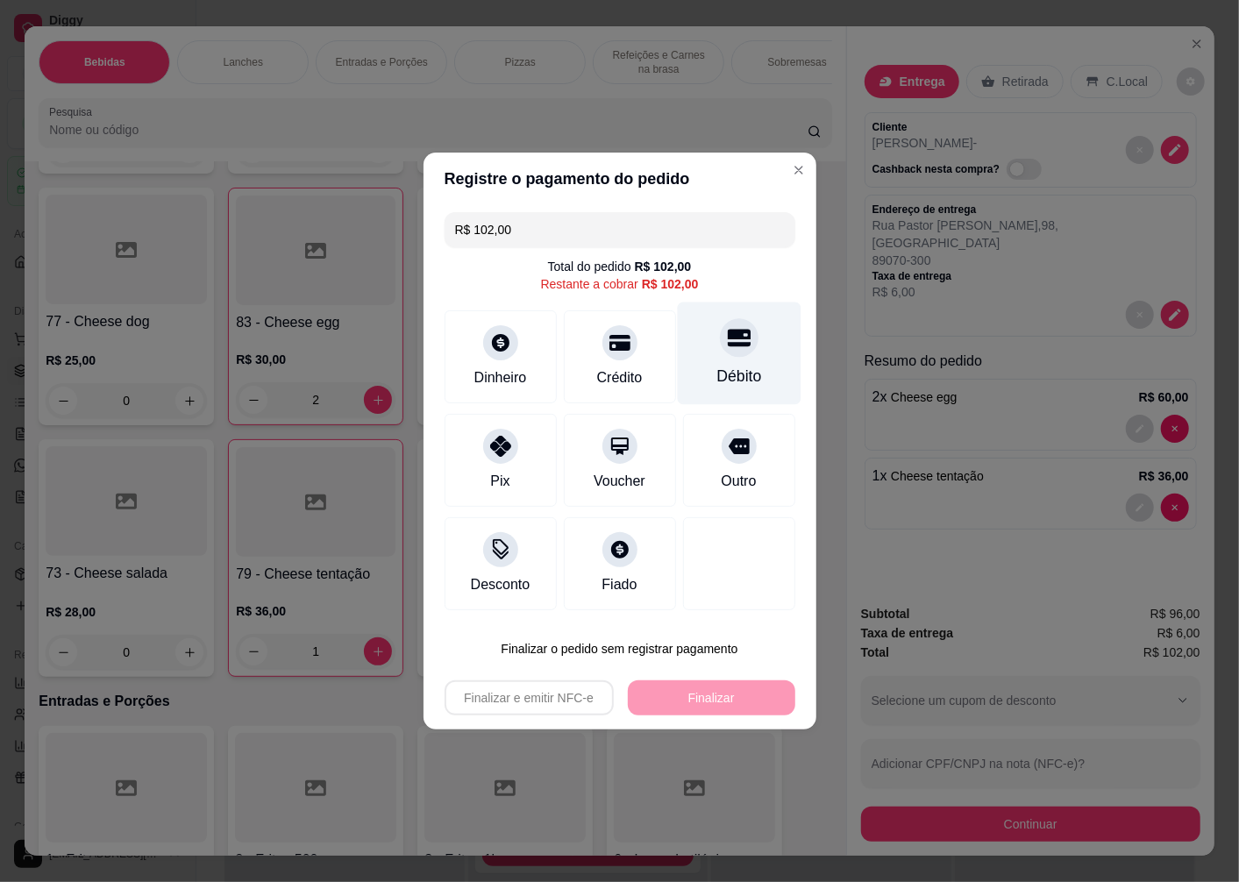
click at [733, 352] on div at bounding box center [739, 337] width 39 height 39
type input "R$ 0,00"
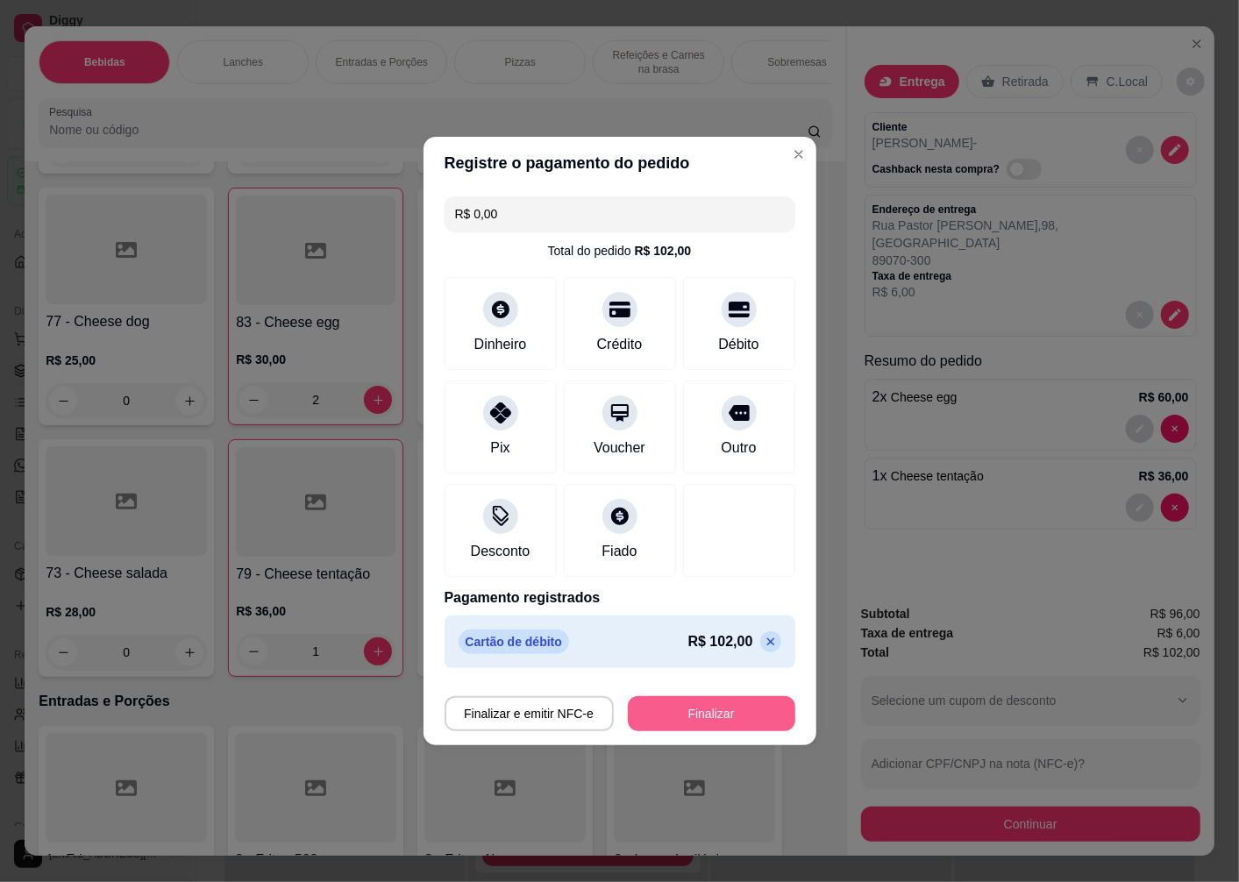
click at [681, 710] on button "Finalizar" at bounding box center [711, 713] width 167 height 35
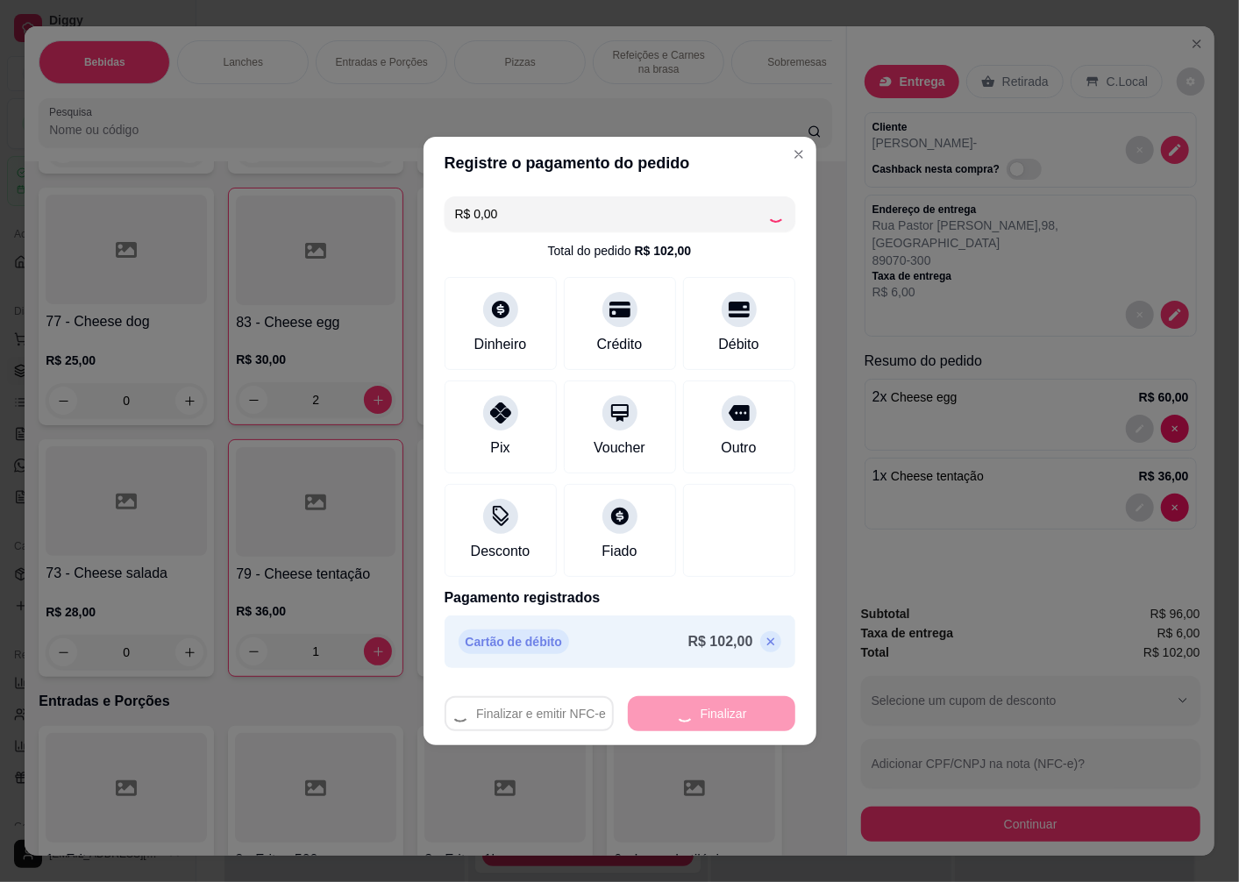
type input "0"
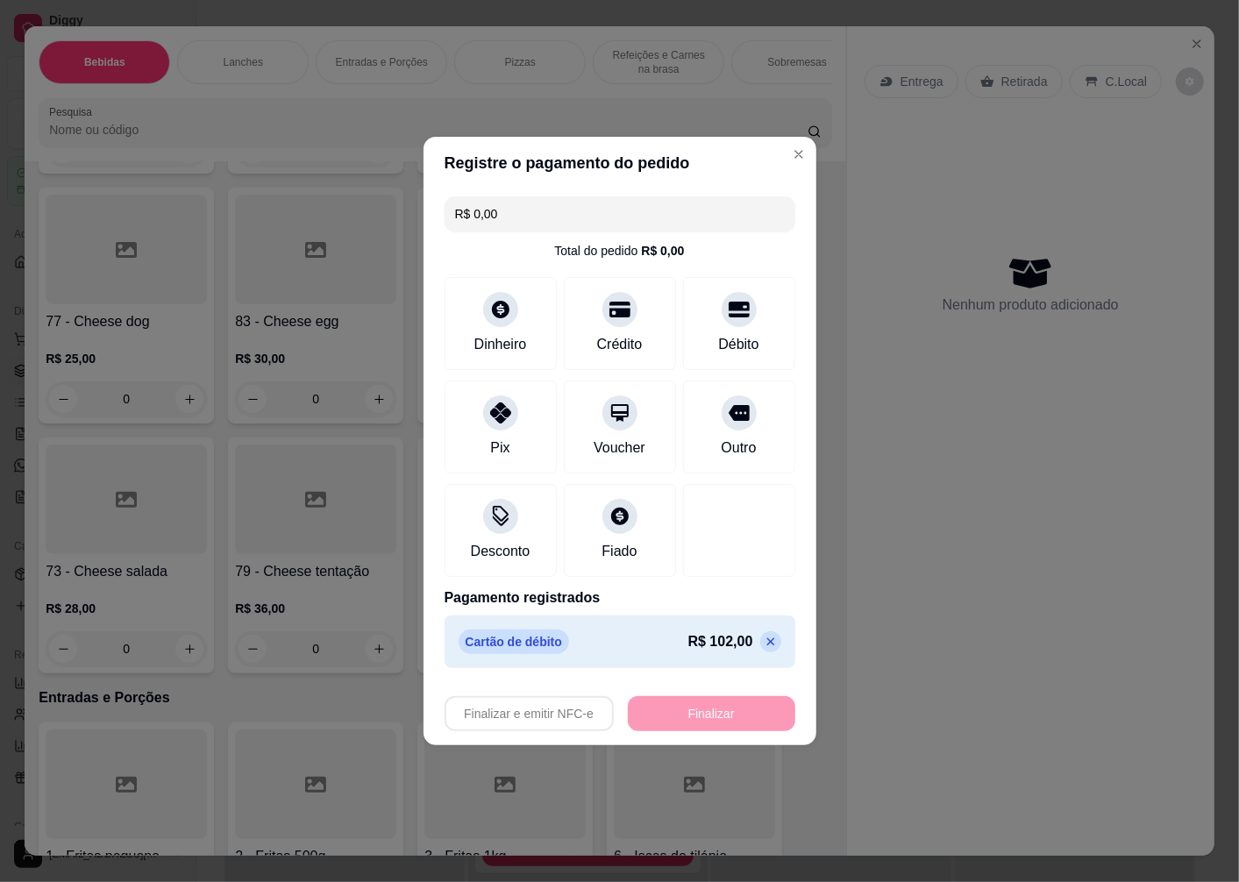
type input "-R$ 102,00"
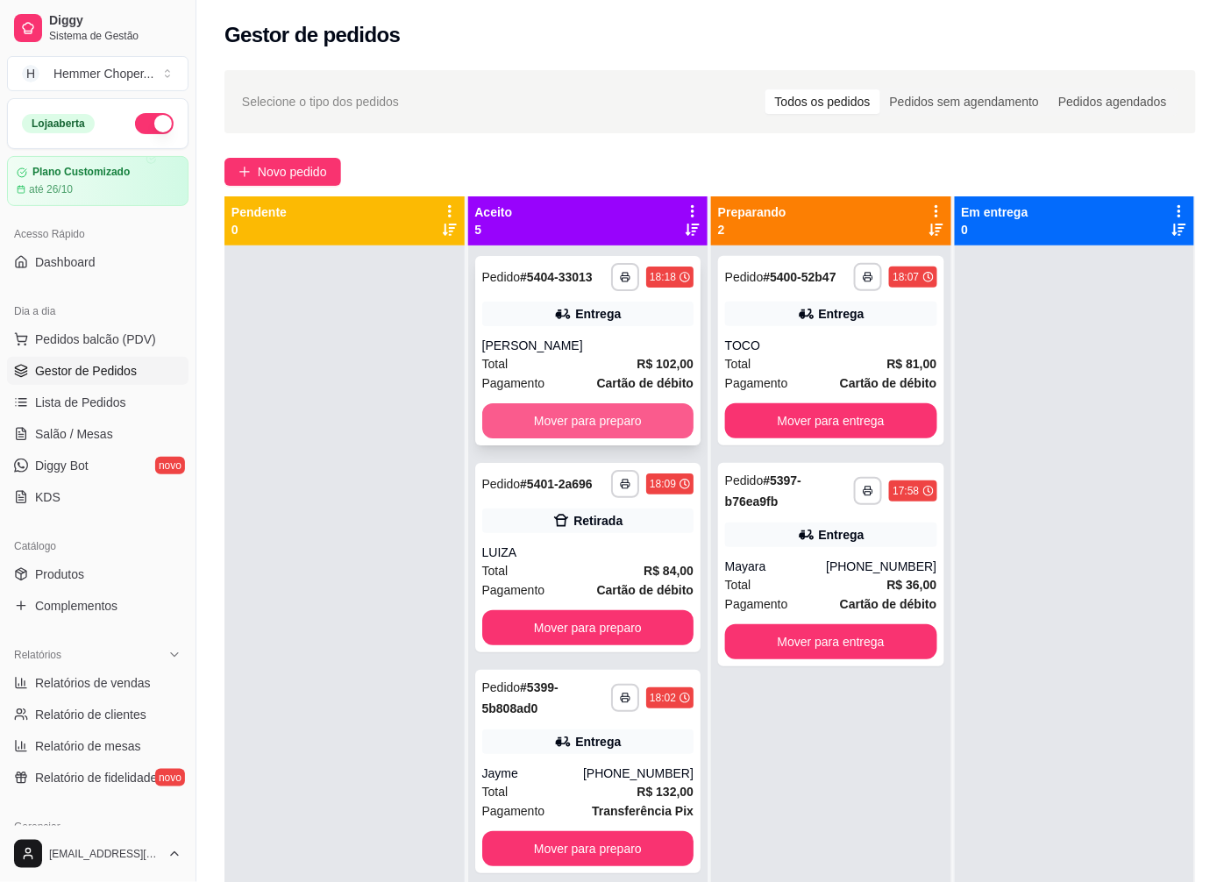
click at [567, 409] on button "Mover para preparo" at bounding box center [588, 420] width 212 height 35
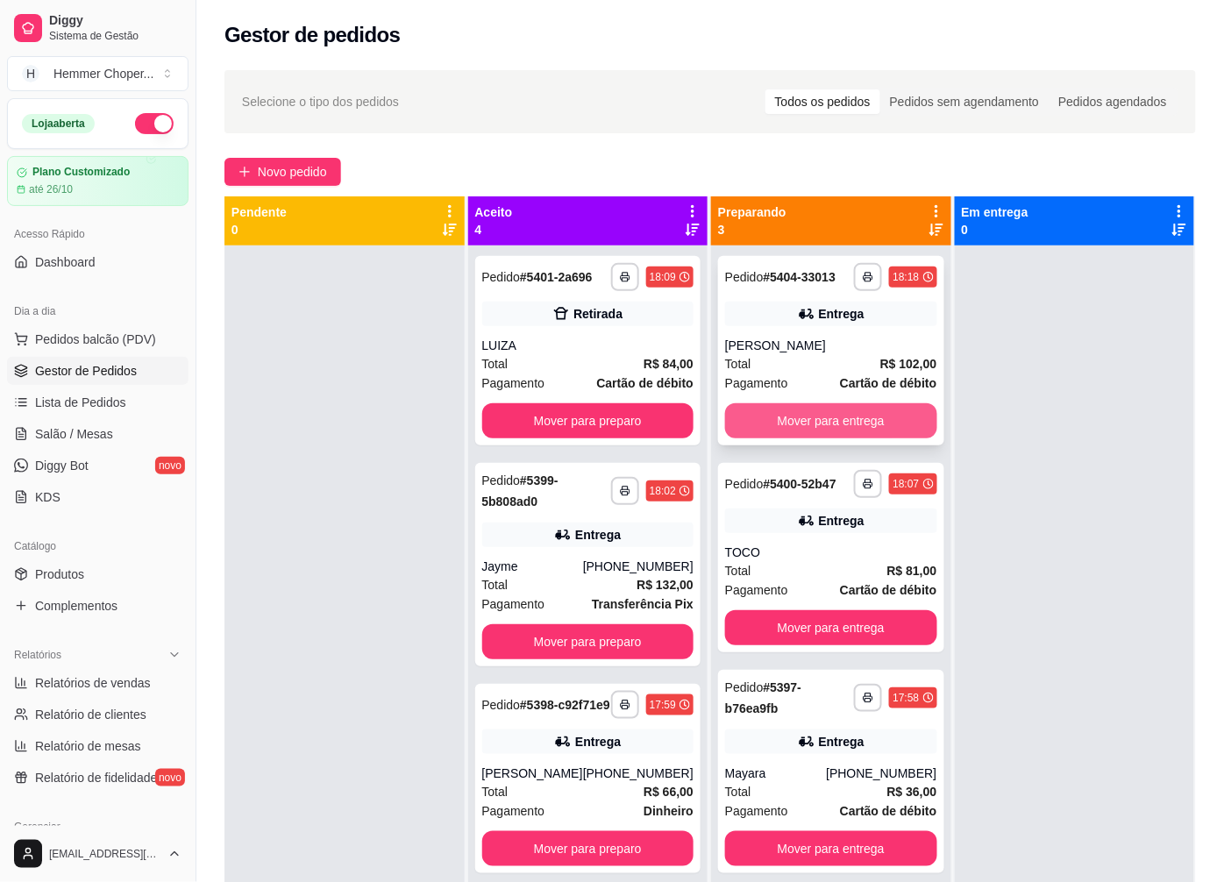
click at [811, 410] on button "Mover para entrega" at bounding box center [831, 420] width 212 height 35
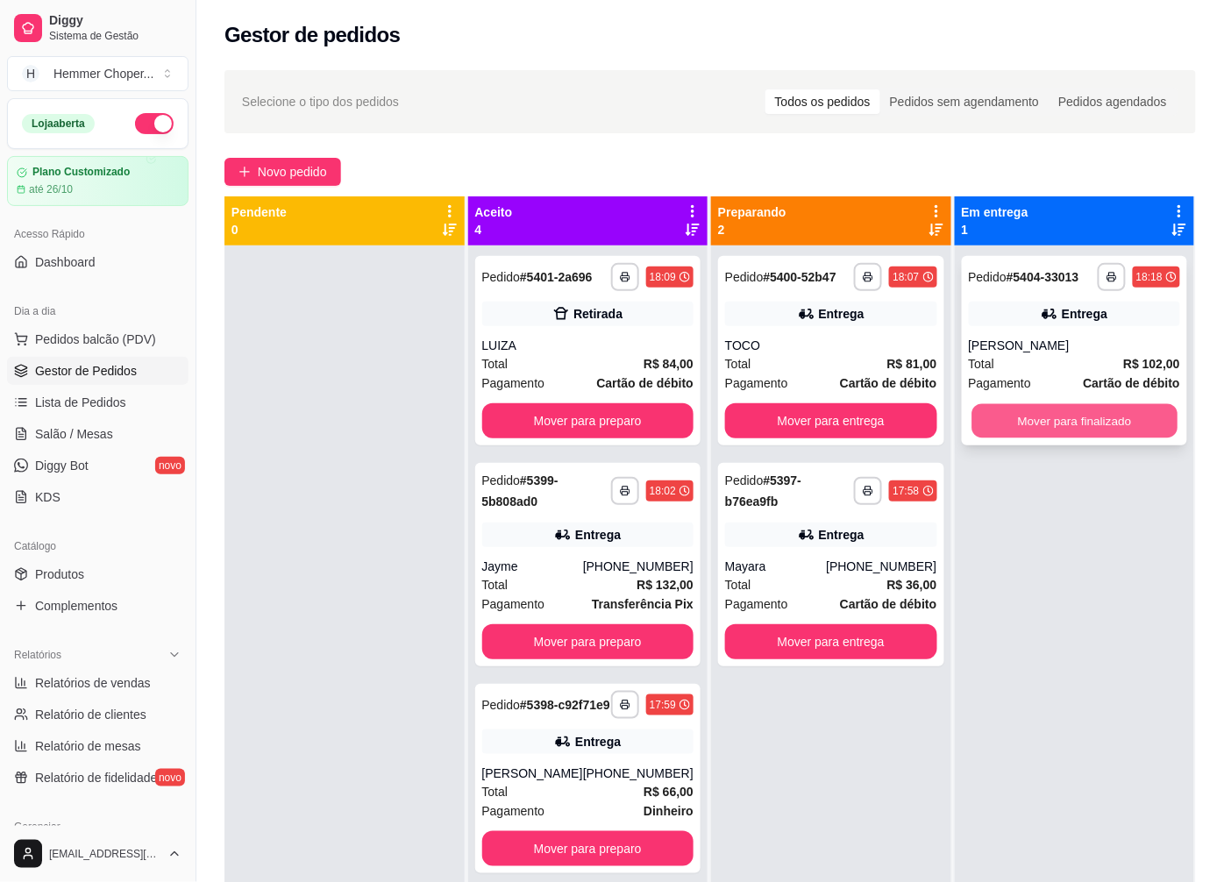
click at [1083, 414] on button "Mover para finalizado" at bounding box center [1074, 421] width 205 height 34
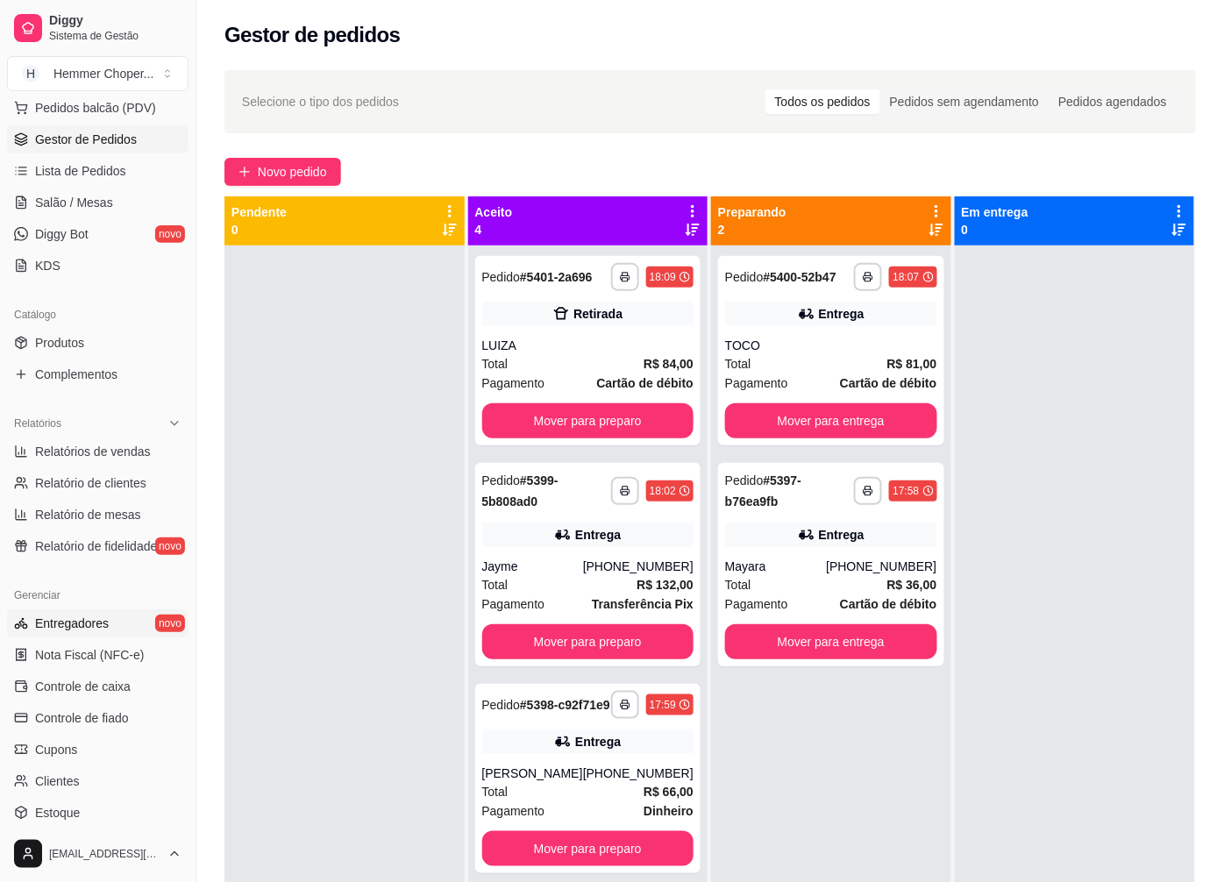
scroll to position [292, 0]
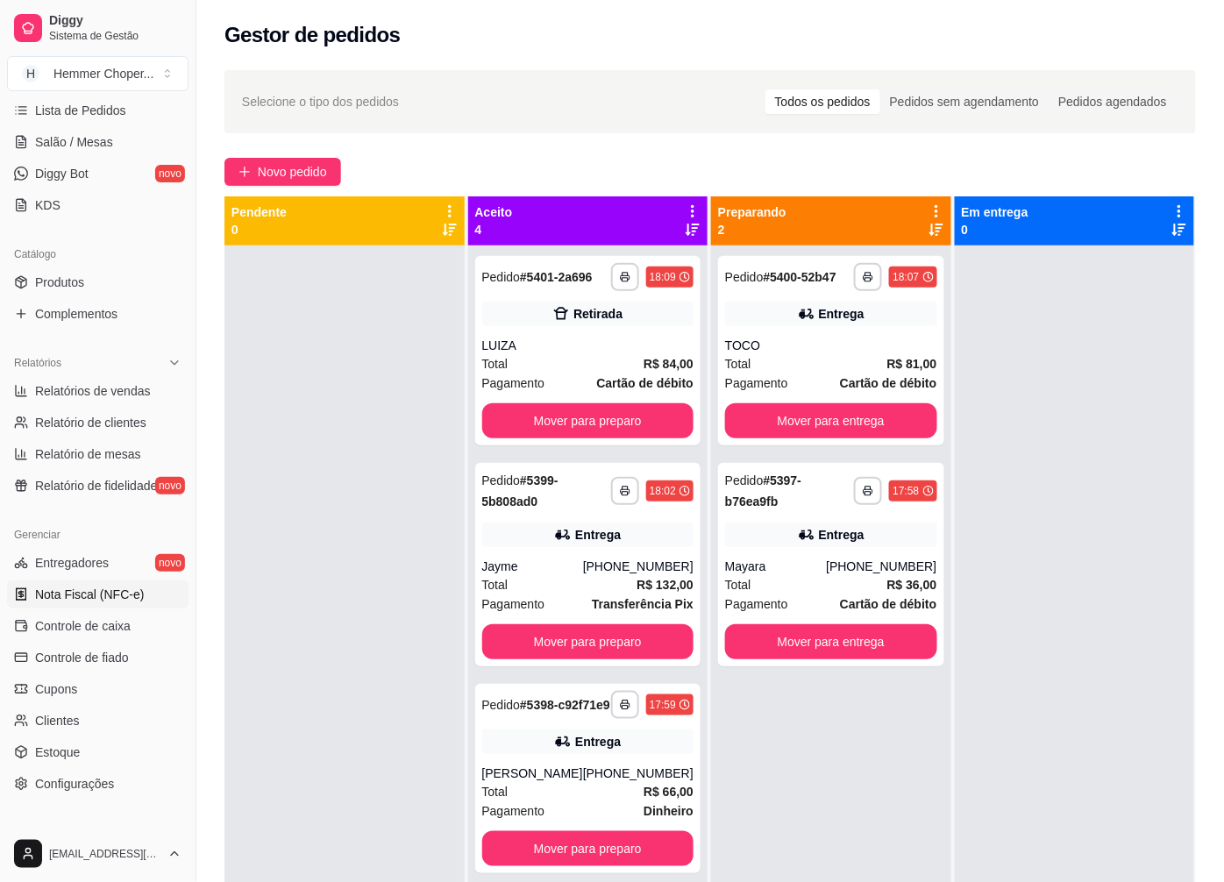
click at [94, 596] on span "Nota Fiscal (NFC-e)" at bounding box center [89, 595] width 109 height 18
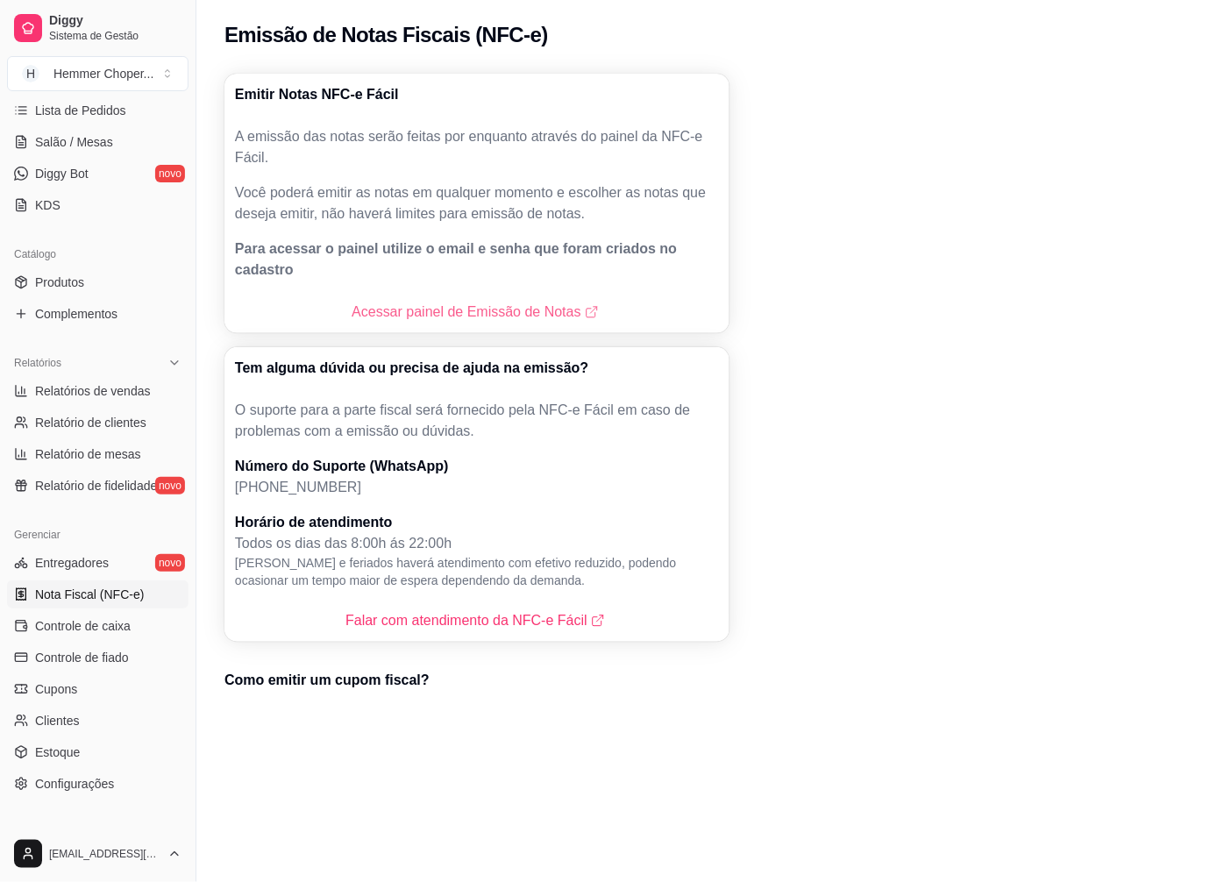
click at [451, 302] on link "Acessar painel de Emissão de Notas" at bounding box center [477, 312] width 250 height 21
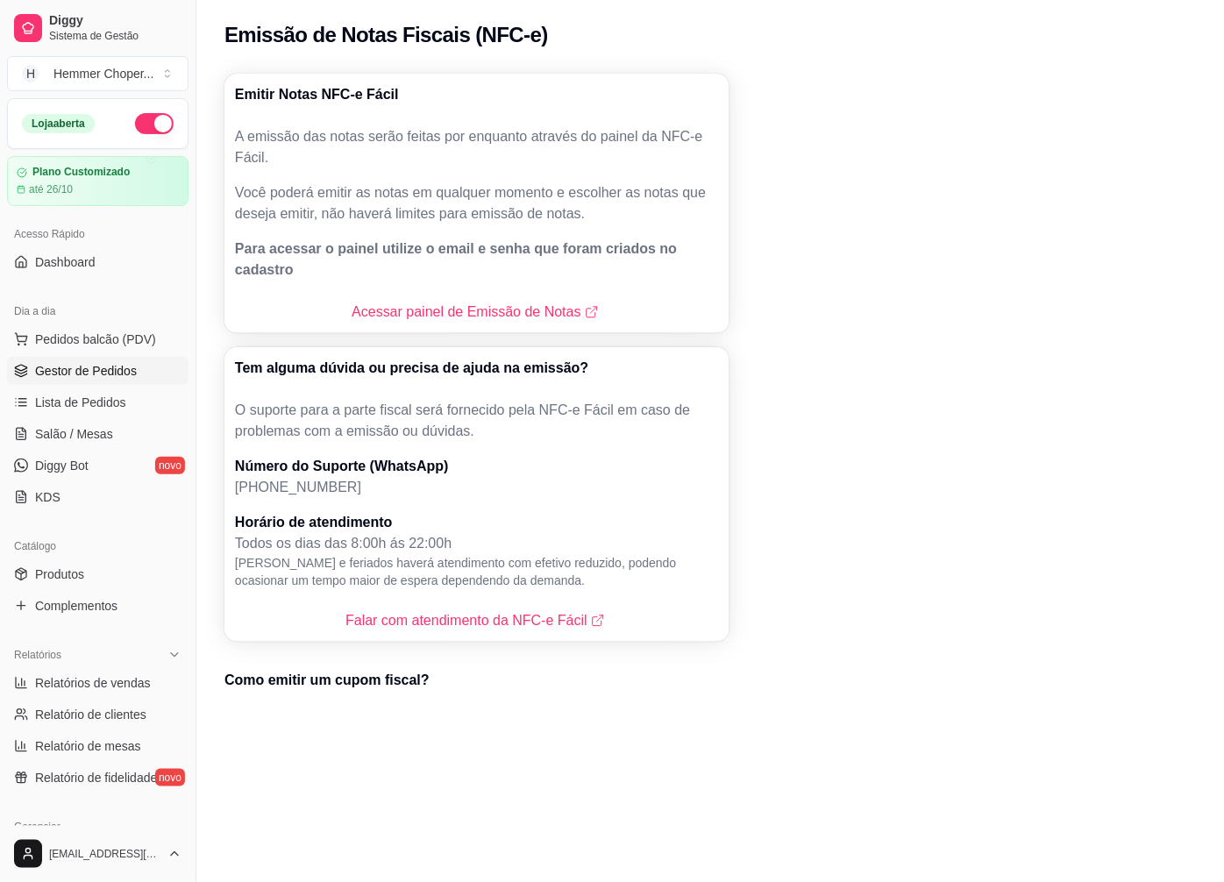
click at [95, 375] on span "Gestor de Pedidos" at bounding box center [86, 371] width 102 height 18
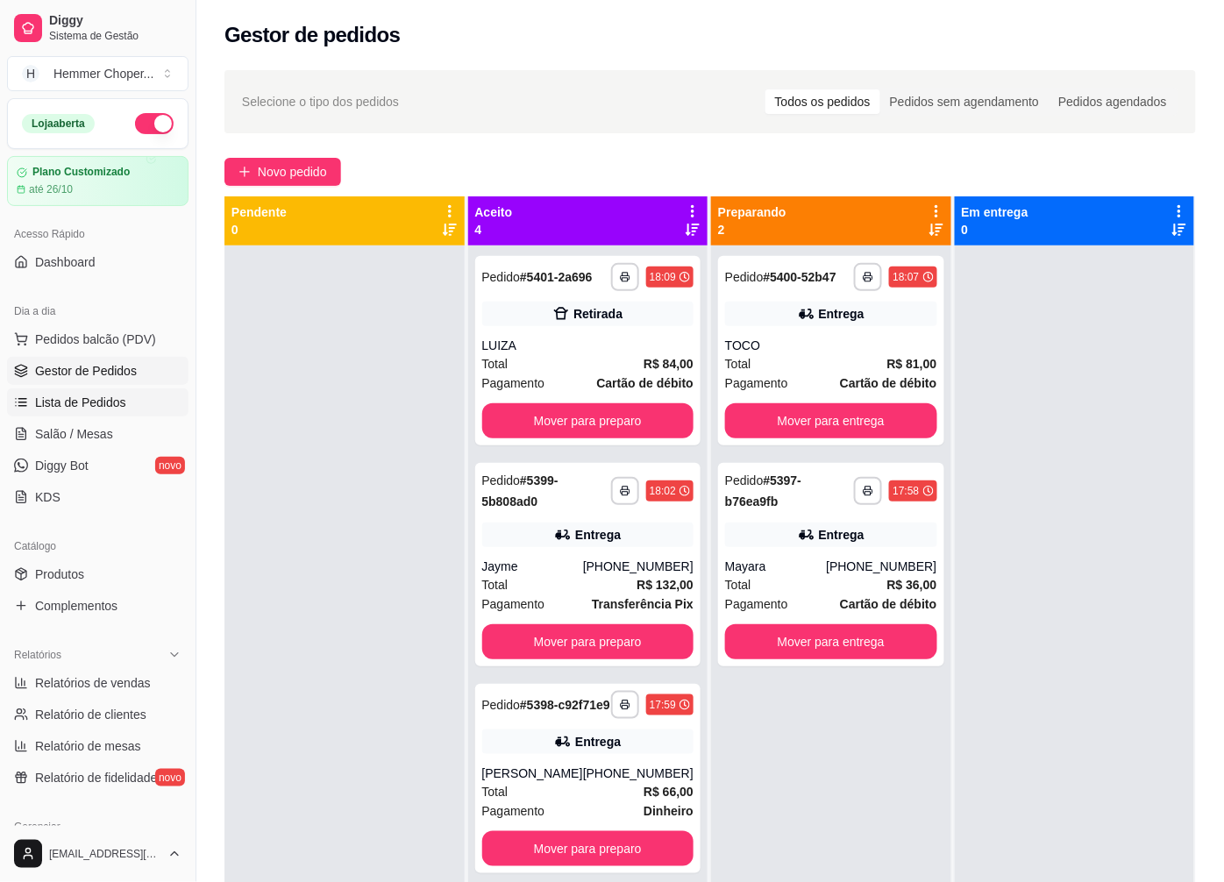
click at [88, 397] on span "Lista de Pedidos" at bounding box center [80, 403] width 91 height 18
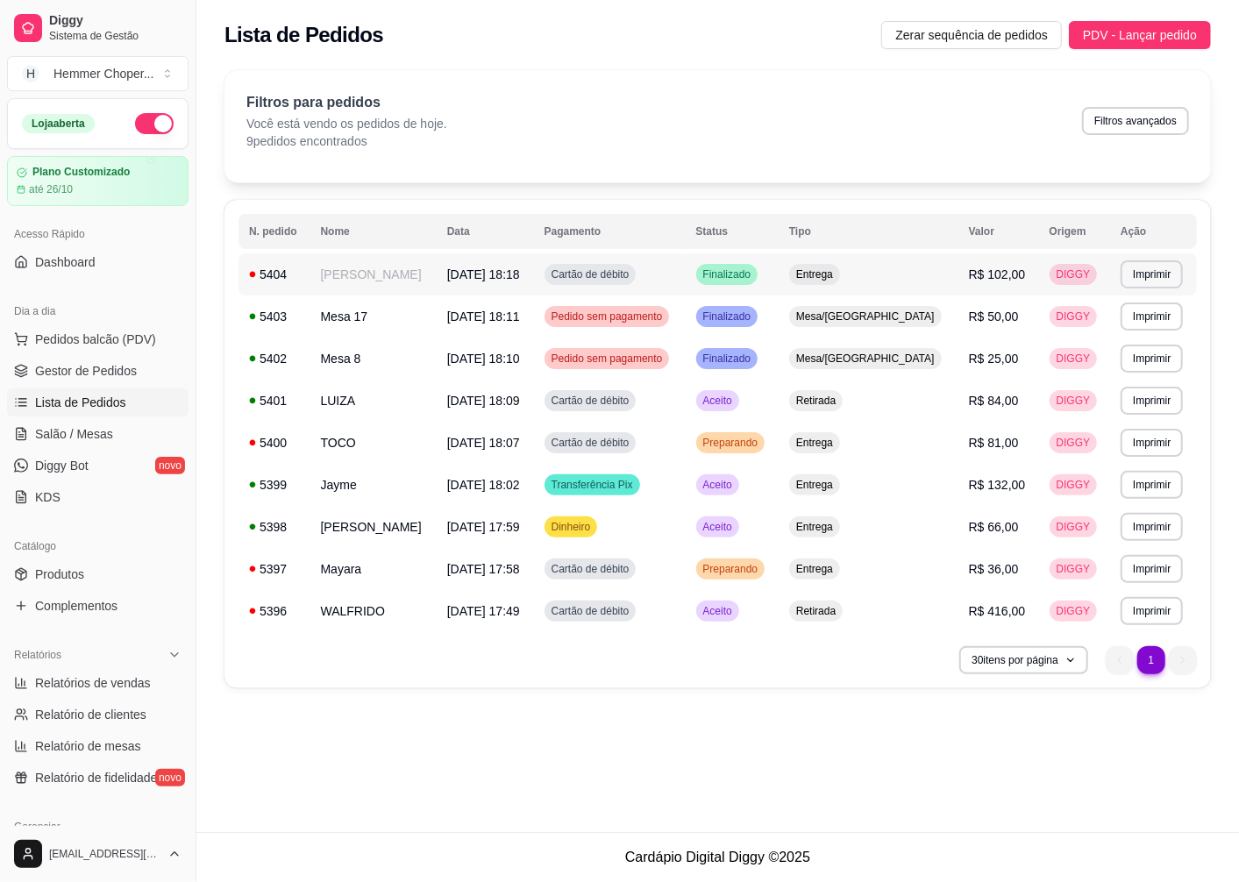
click at [837, 269] on span "Entrega" at bounding box center [815, 274] width 44 height 14
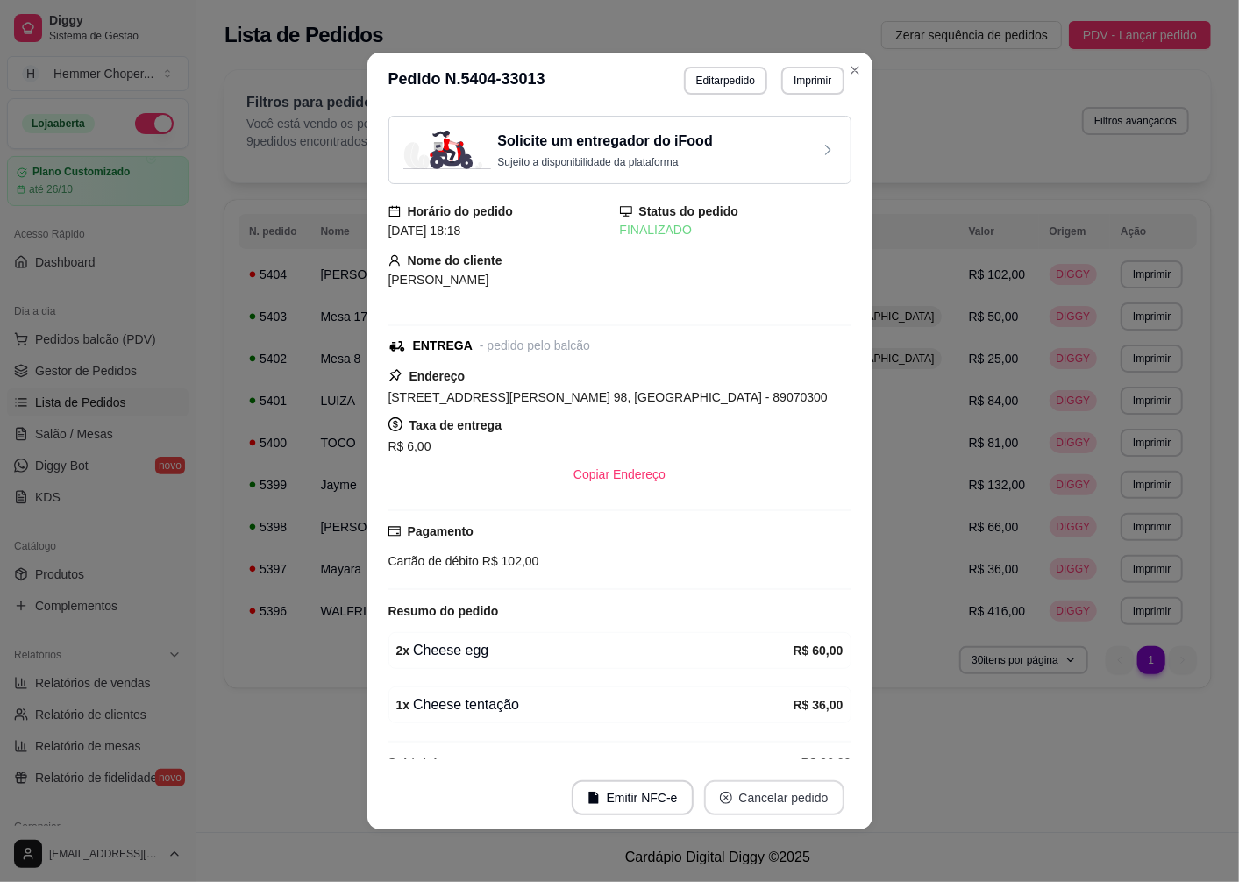
click at [730, 798] on button "Cancelar pedido" at bounding box center [774, 797] width 140 height 35
click at [814, 758] on button "Sim" at bounding box center [816, 755] width 68 height 34
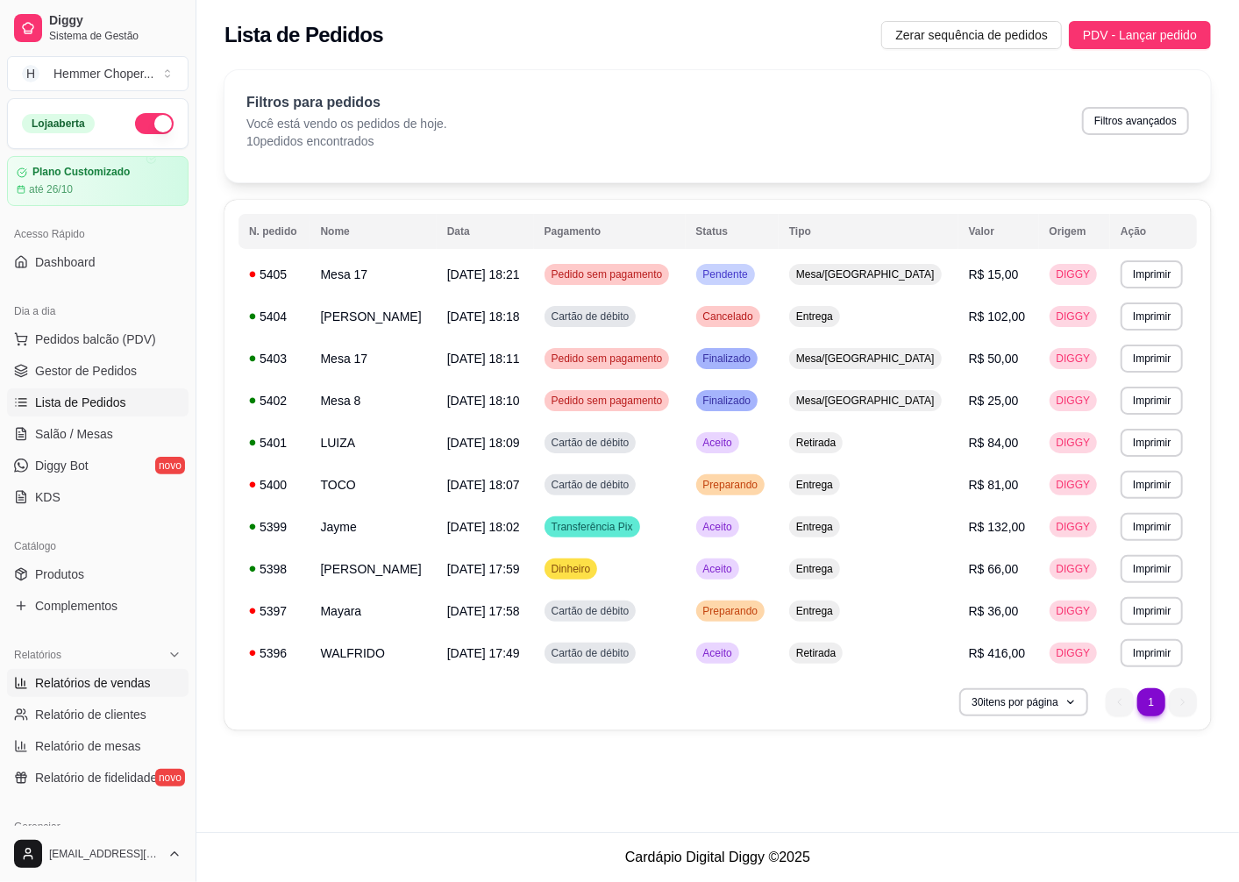
click at [66, 684] on span "Relatórios de vendas" at bounding box center [93, 683] width 116 height 18
select select "ALL"
select select "0"
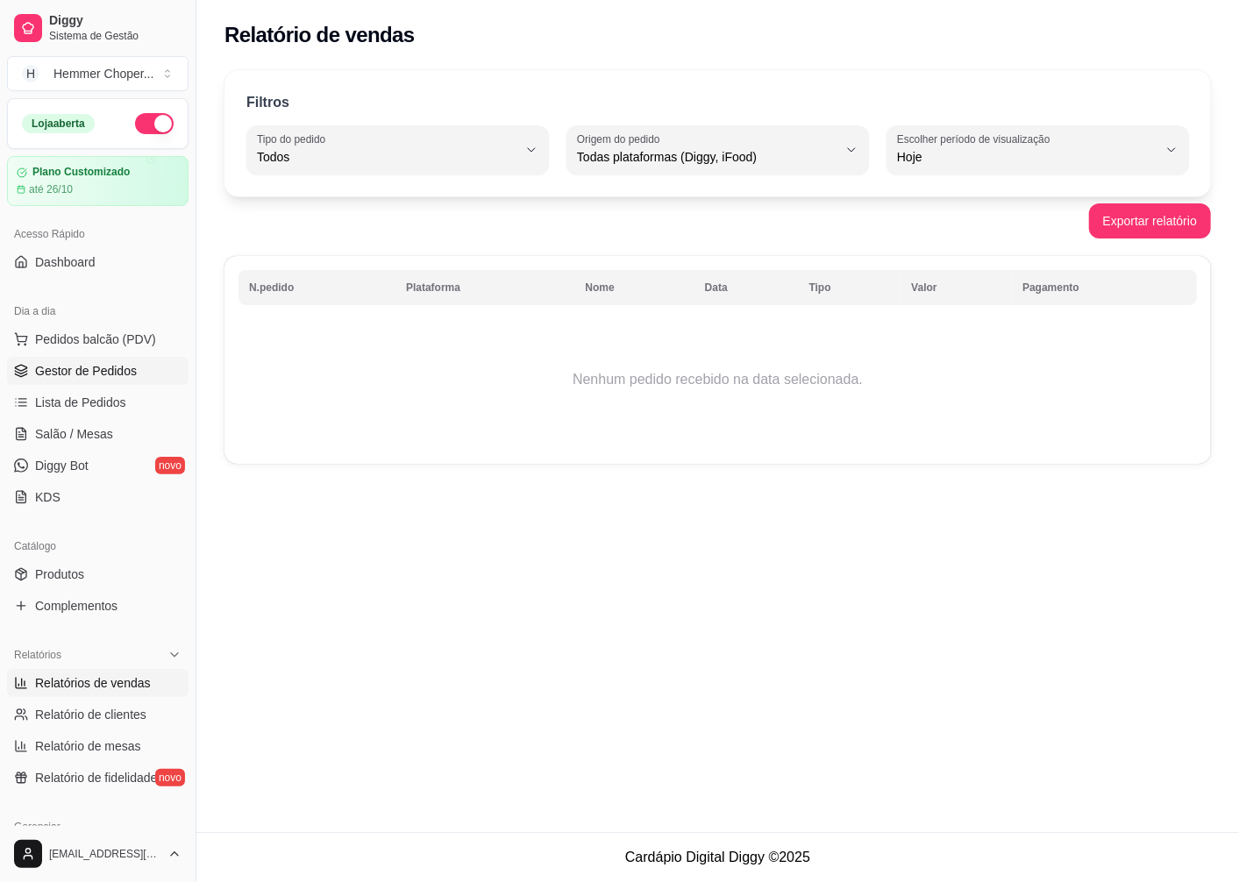
click at [75, 374] on span "Gestor de Pedidos" at bounding box center [86, 371] width 102 height 18
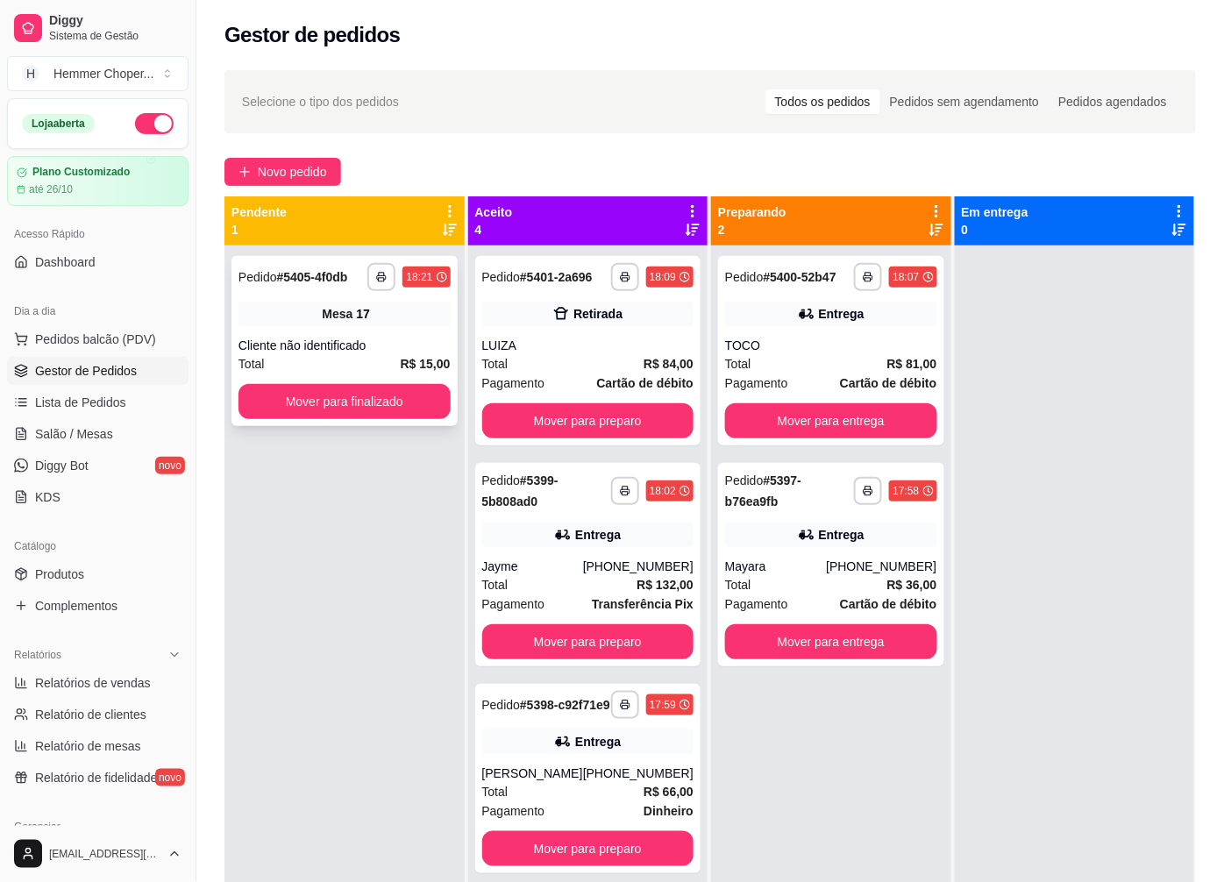
click at [337, 355] on div "Total R$ 15,00" at bounding box center [345, 363] width 212 height 19
click at [290, 400] on button "Mover para finalizado" at bounding box center [345, 401] width 212 height 35
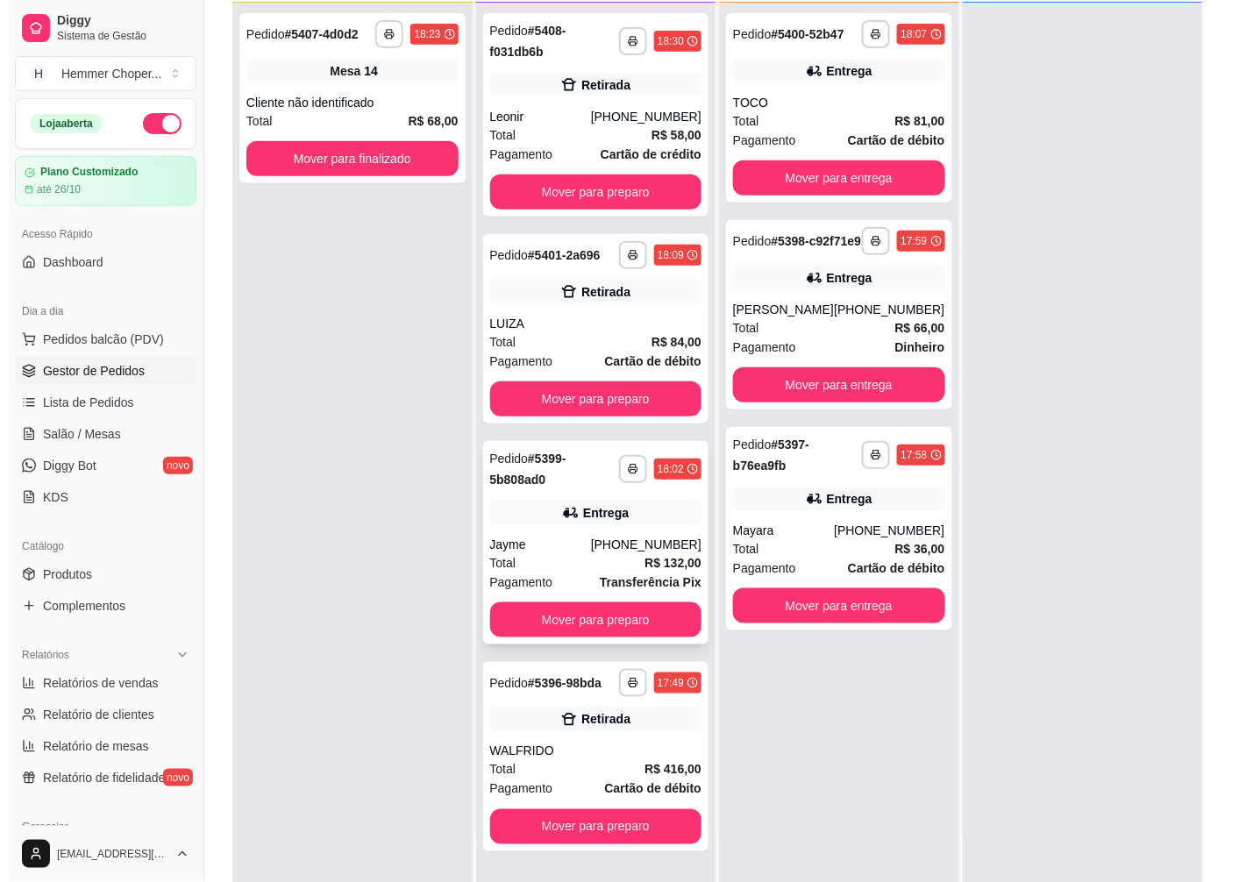
scroll to position [267, 0]
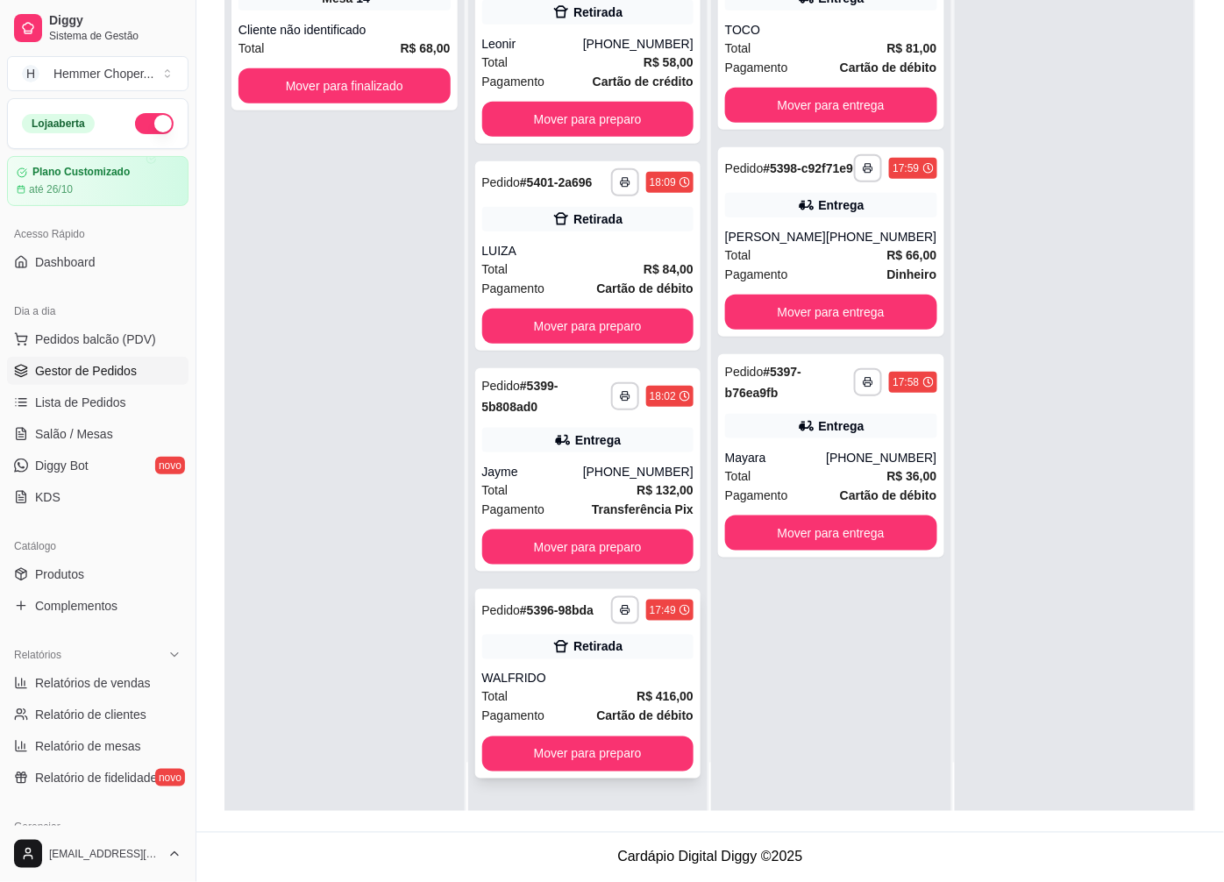
click at [572, 679] on div "WALFRIDO" at bounding box center [588, 679] width 212 height 18
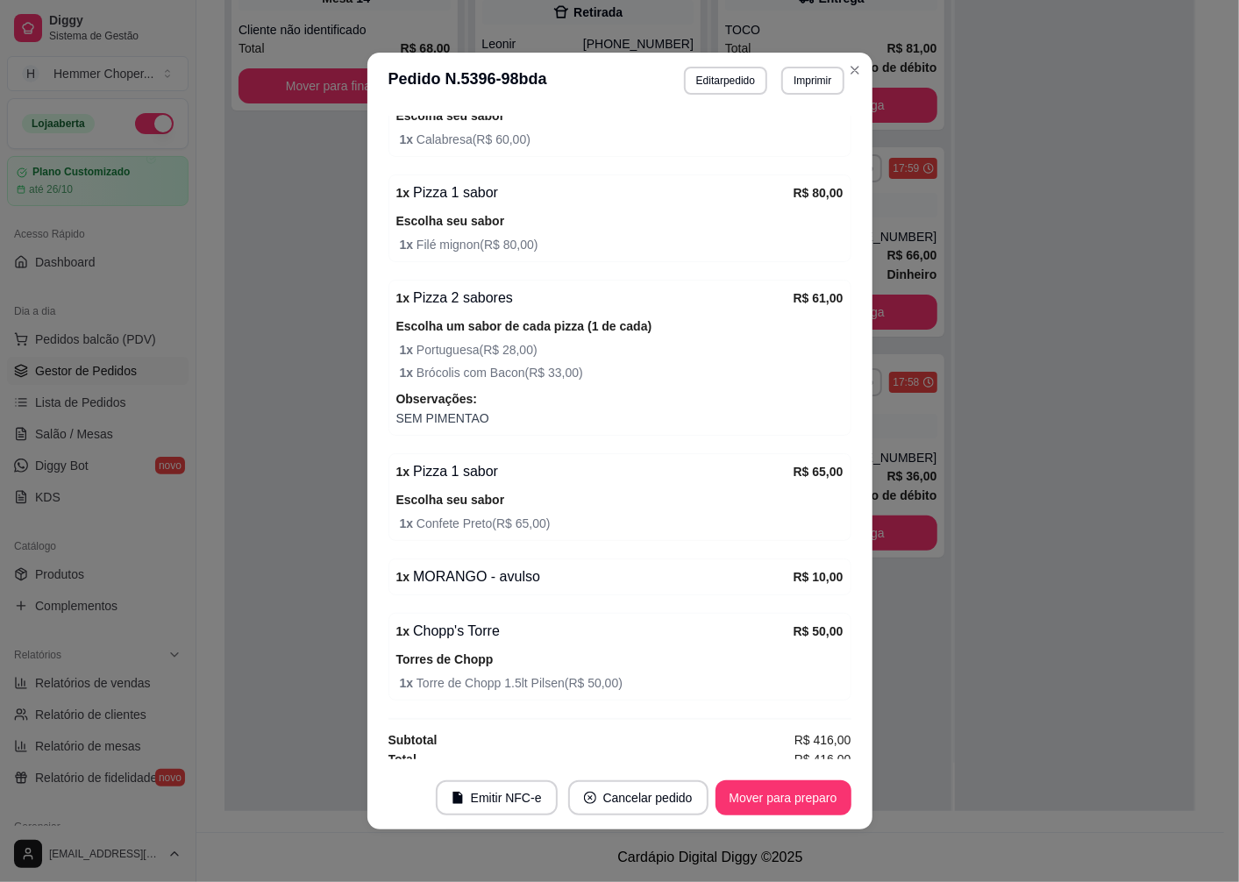
scroll to position [596, 0]
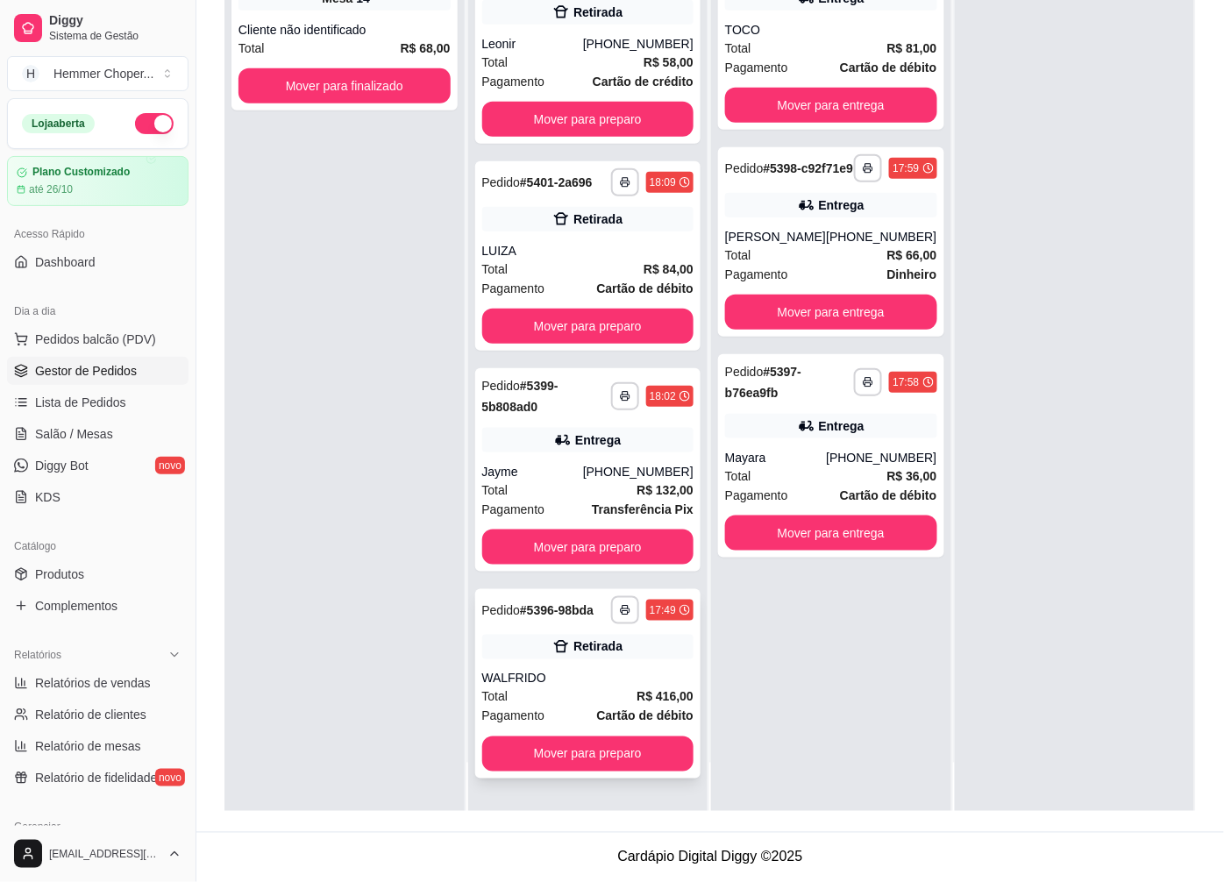
click at [509, 663] on div "**********" at bounding box center [588, 683] width 226 height 189
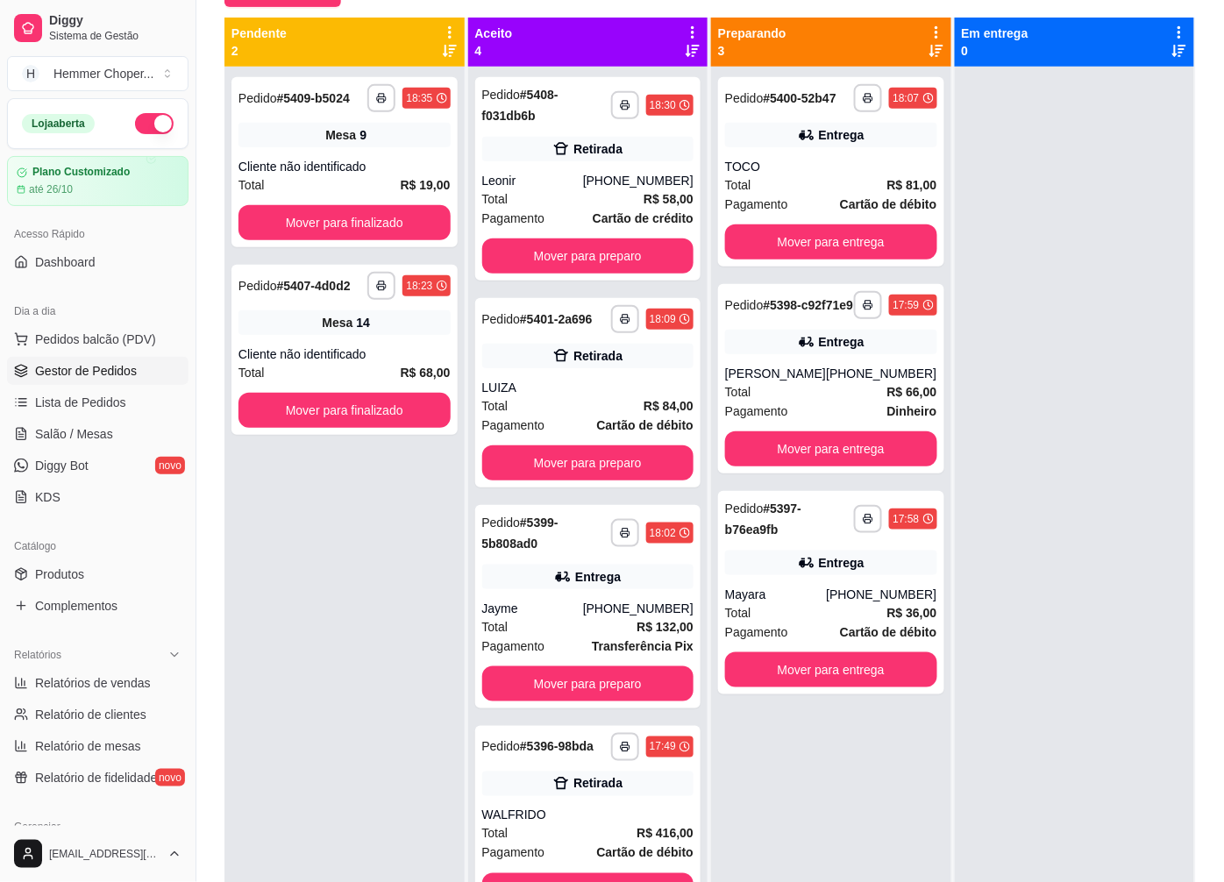
scroll to position [170, 0]
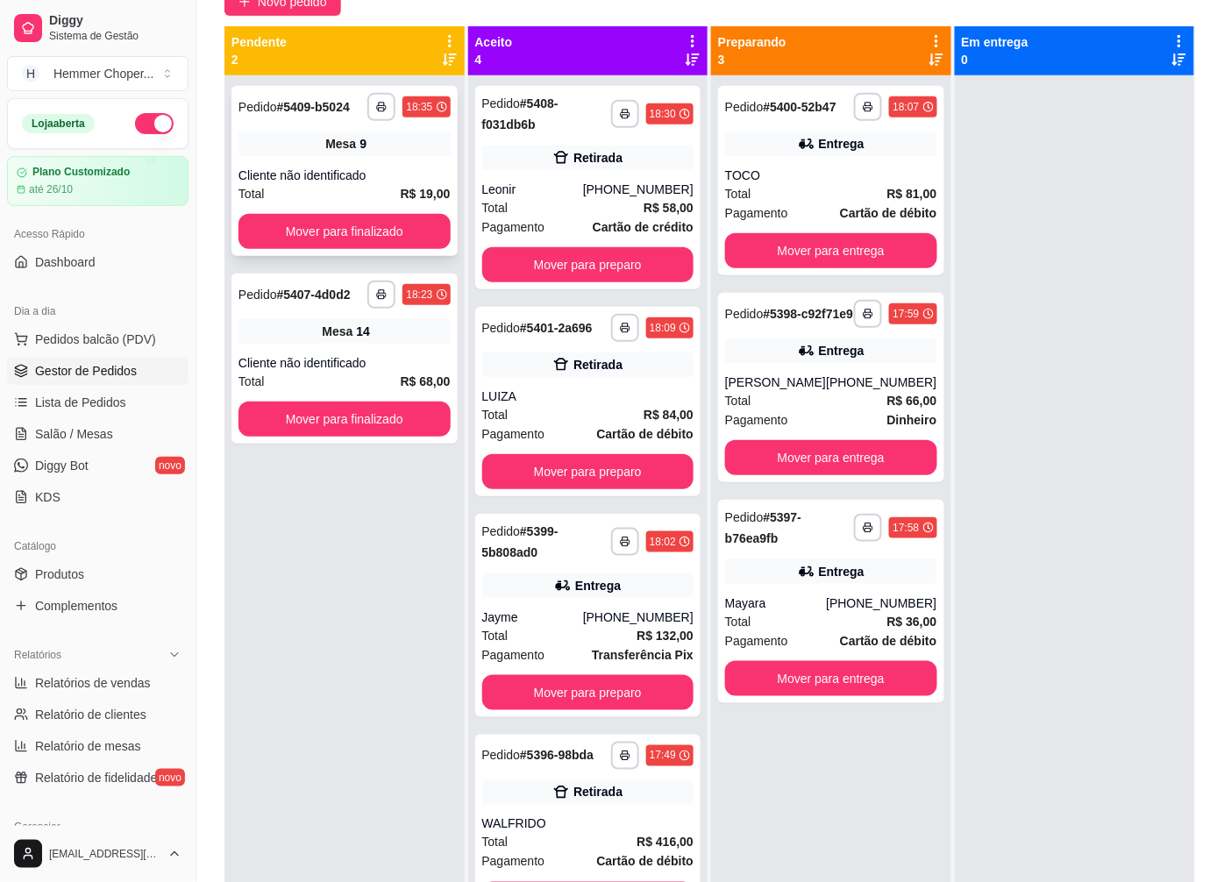
click at [389, 173] on div "Cliente não identificado" at bounding box center [345, 176] width 212 height 18
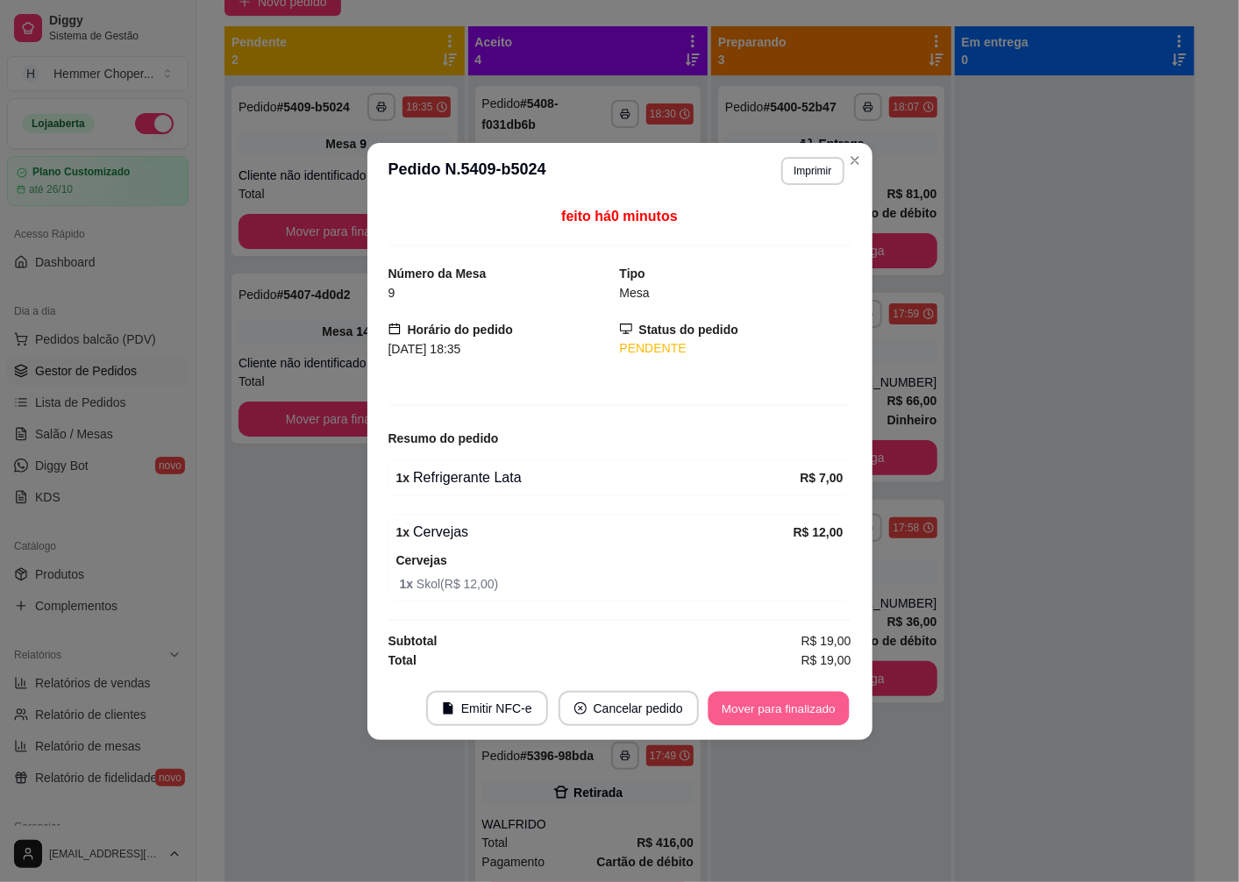
click at [779, 715] on button "Mover para finalizado" at bounding box center [778, 708] width 141 height 34
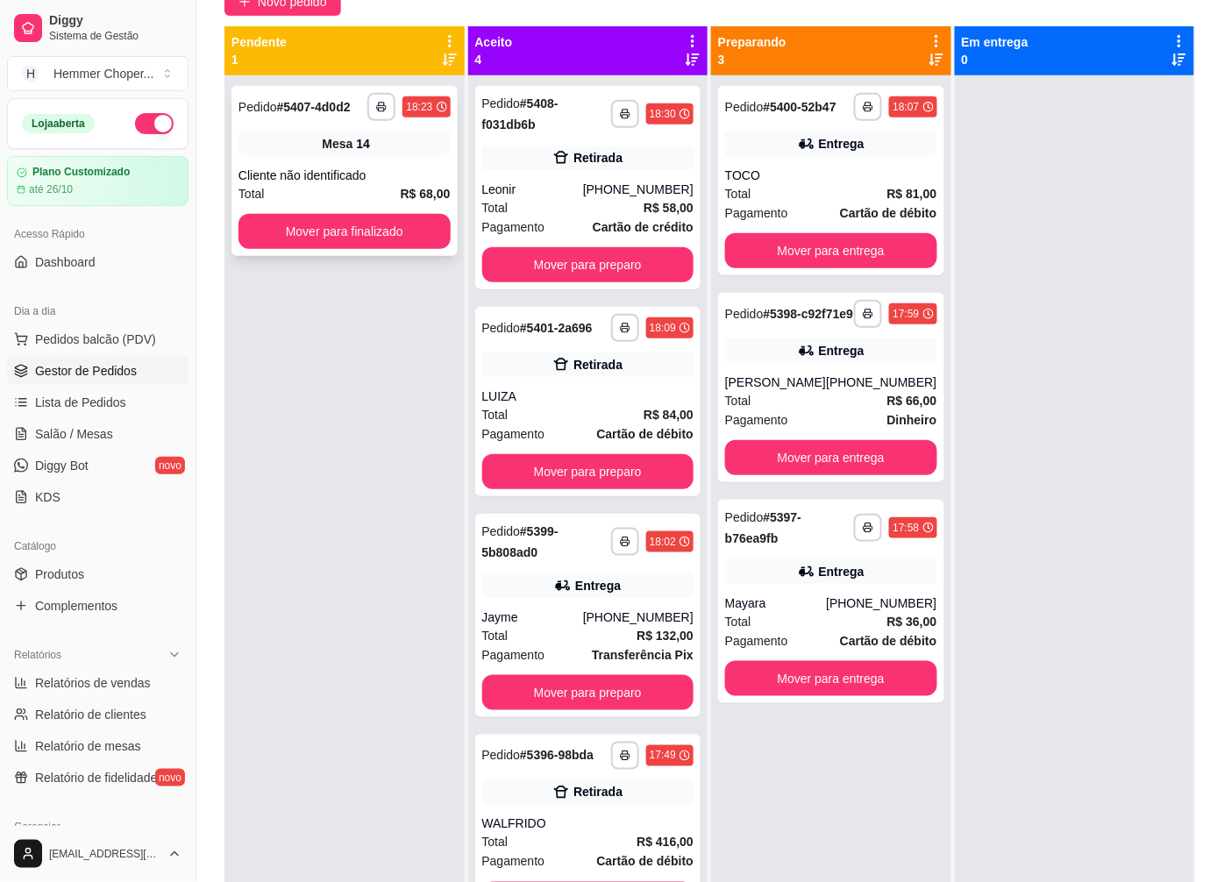
click at [312, 186] on div "Total R$ 68,00" at bounding box center [345, 193] width 212 height 19
click at [583, 182] on div "Leonir" at bounding box center [532, 190] width 101 height 18
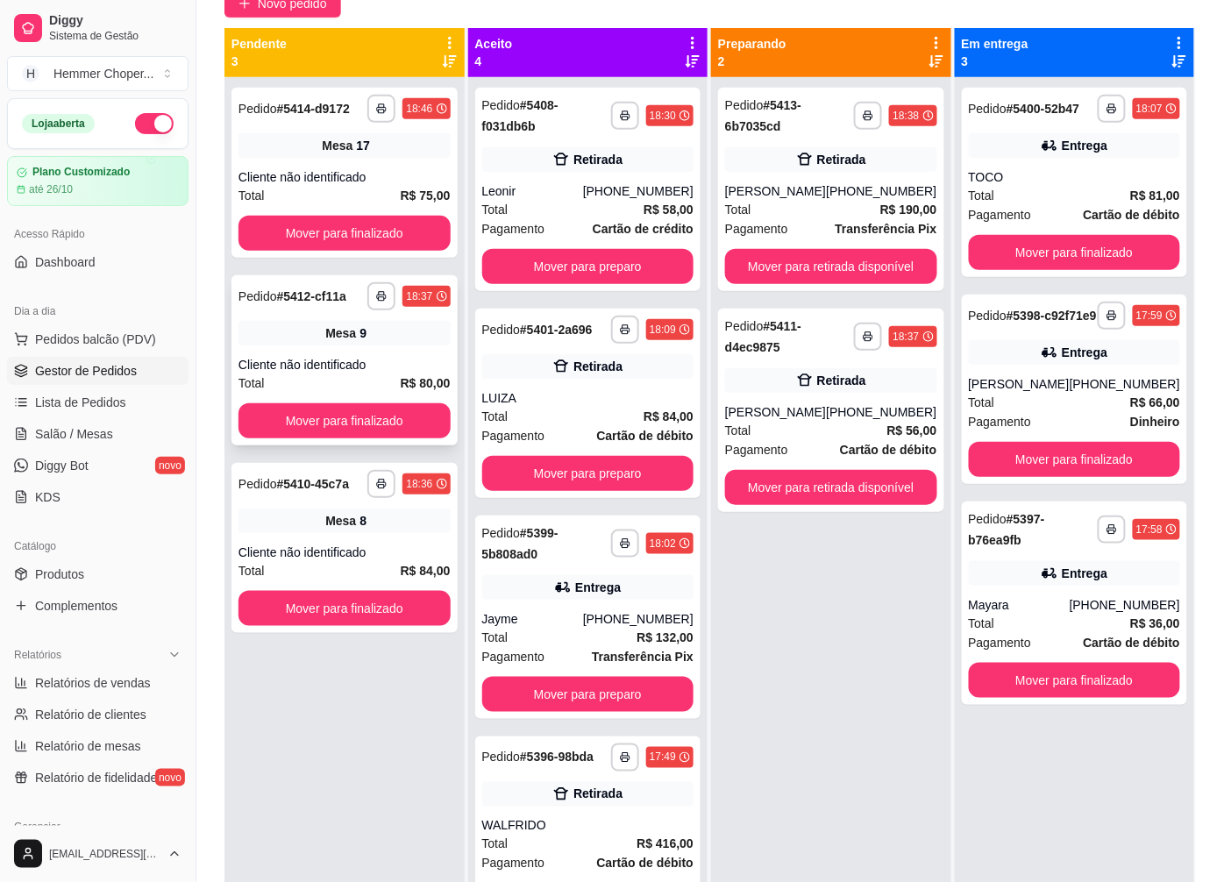
scroll to position [73, 0]
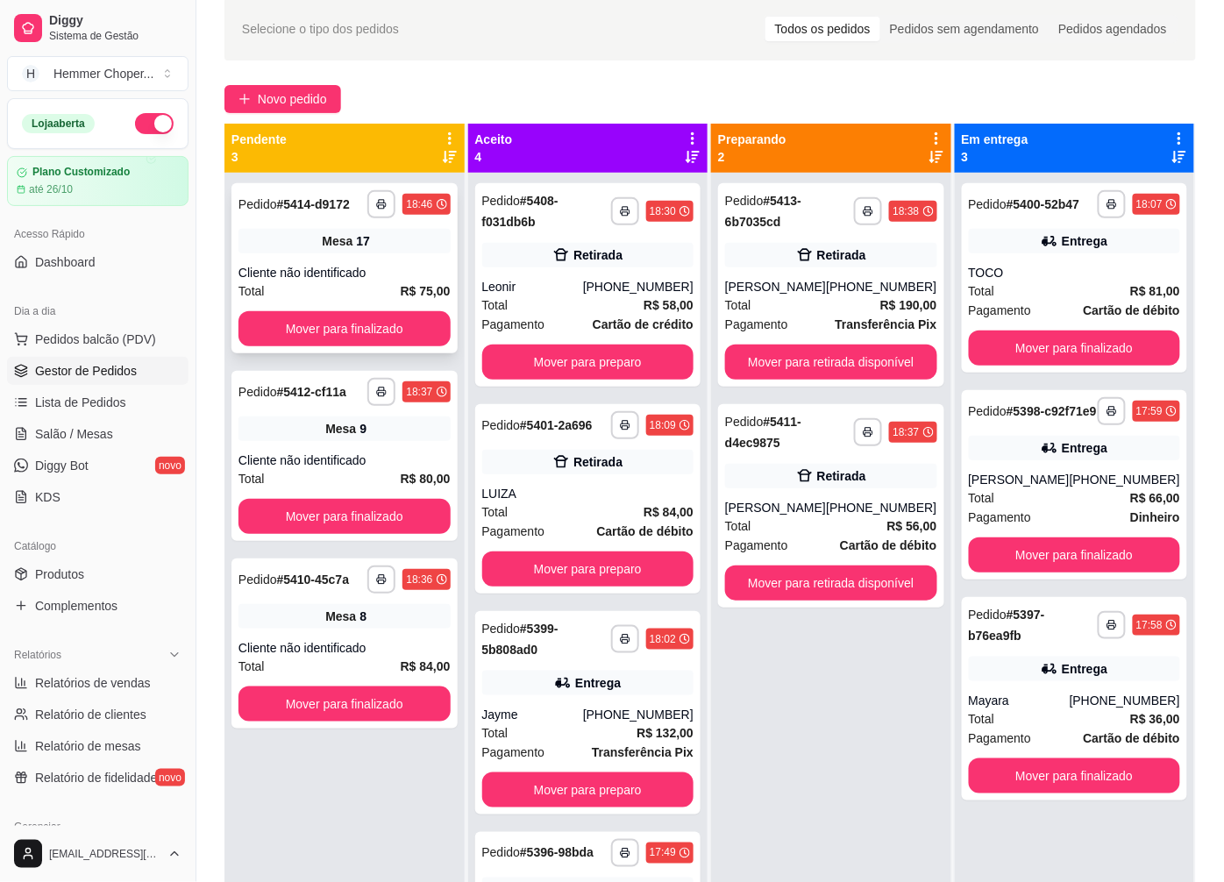
click at [328, 257] on div "**********" at bounding box center [344, 268] width 226 height 170
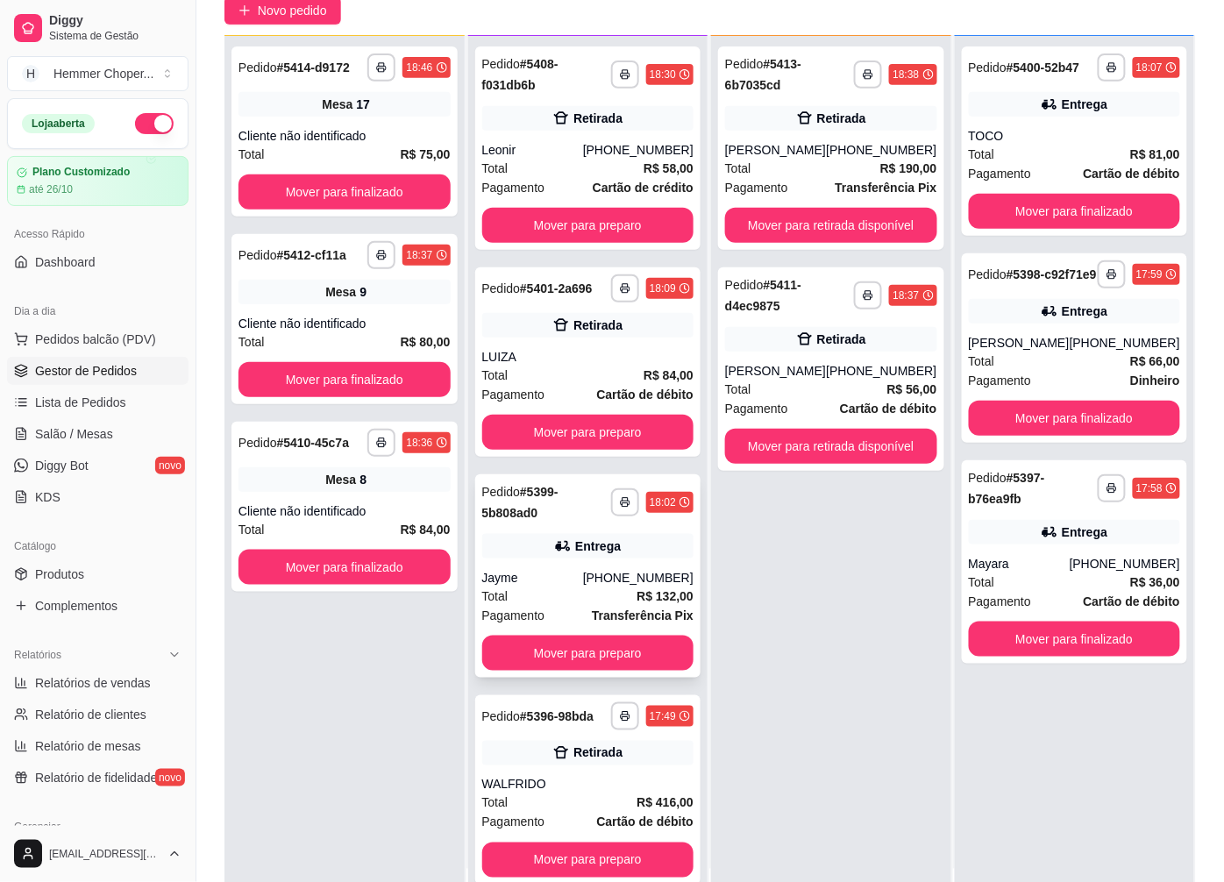
scroll to position [195, 0]
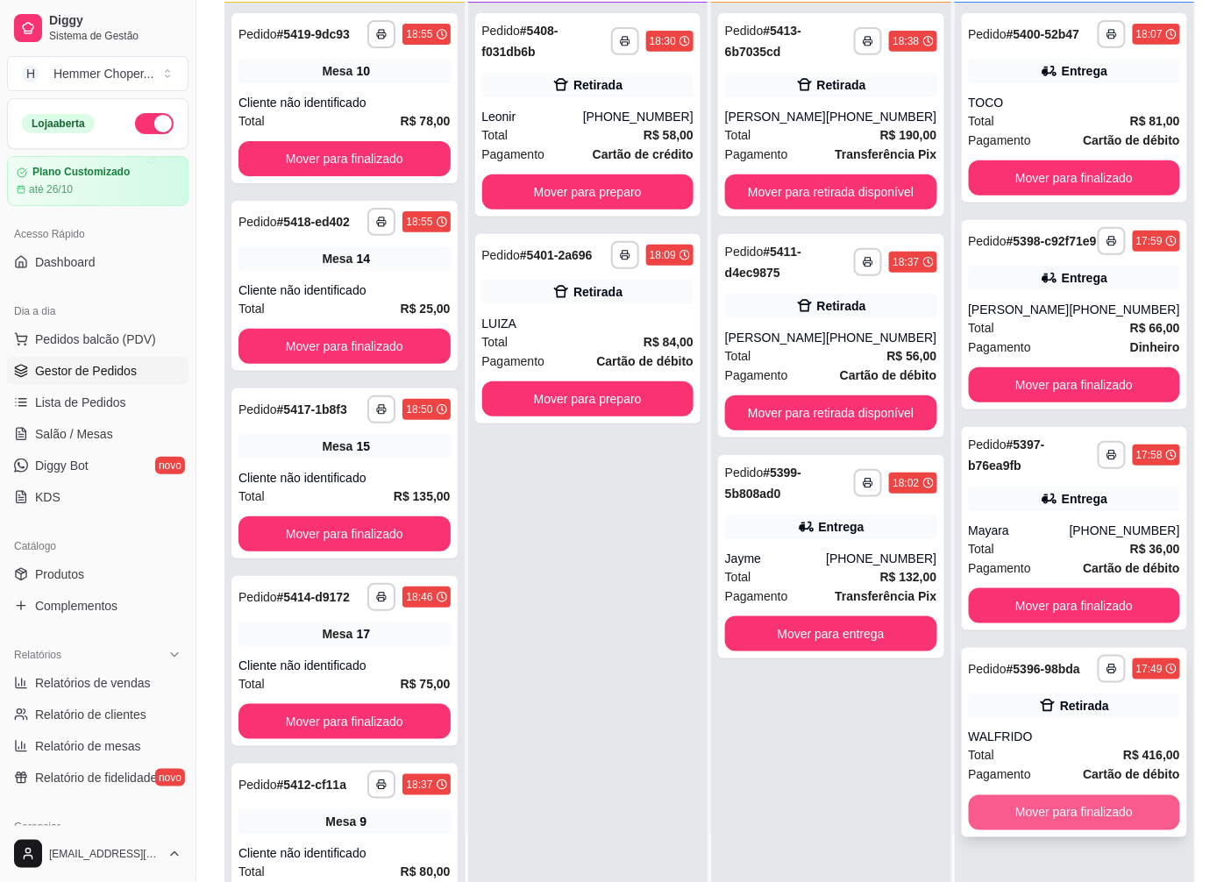
click at [1015, 812] on button "Mover para finalizado" at bounding box center [1075, 812] width 212 height 35
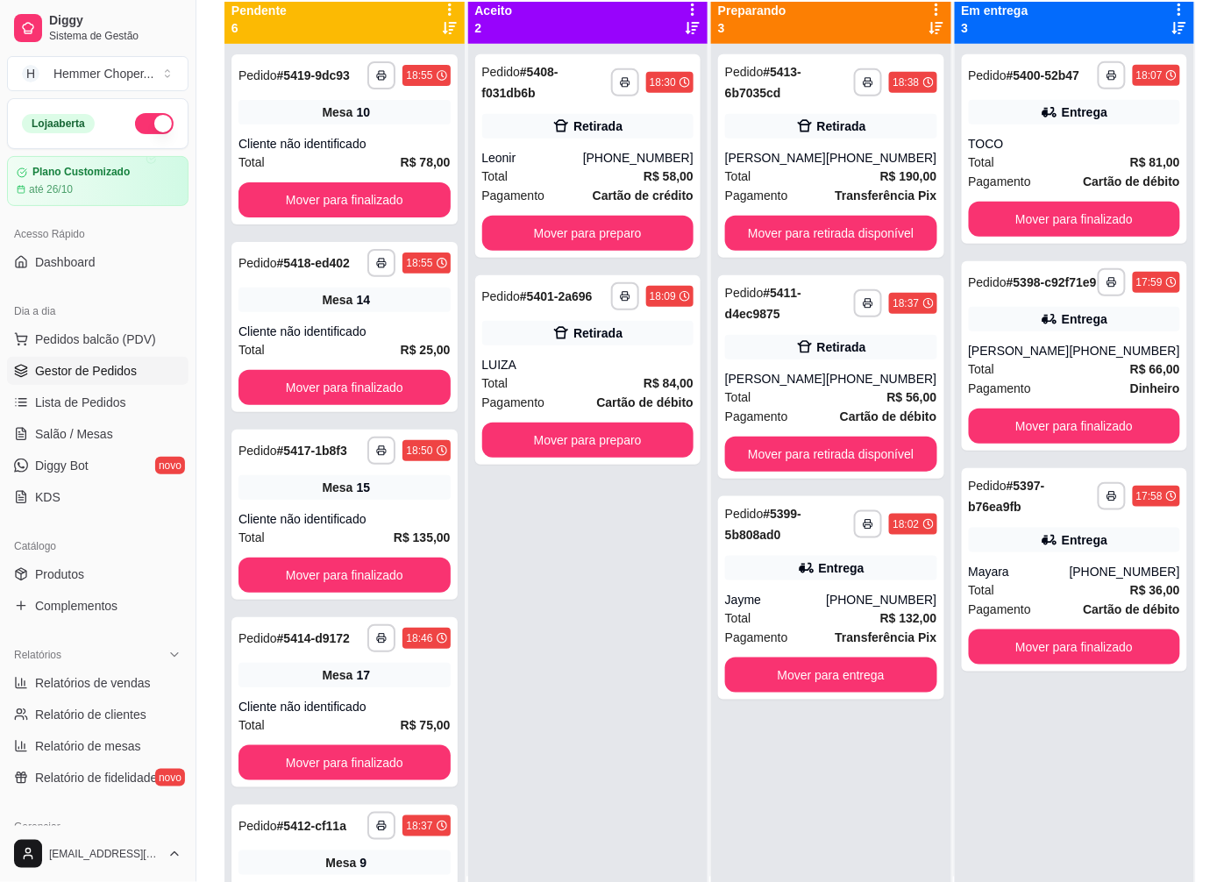
scroll to position [0, 0]
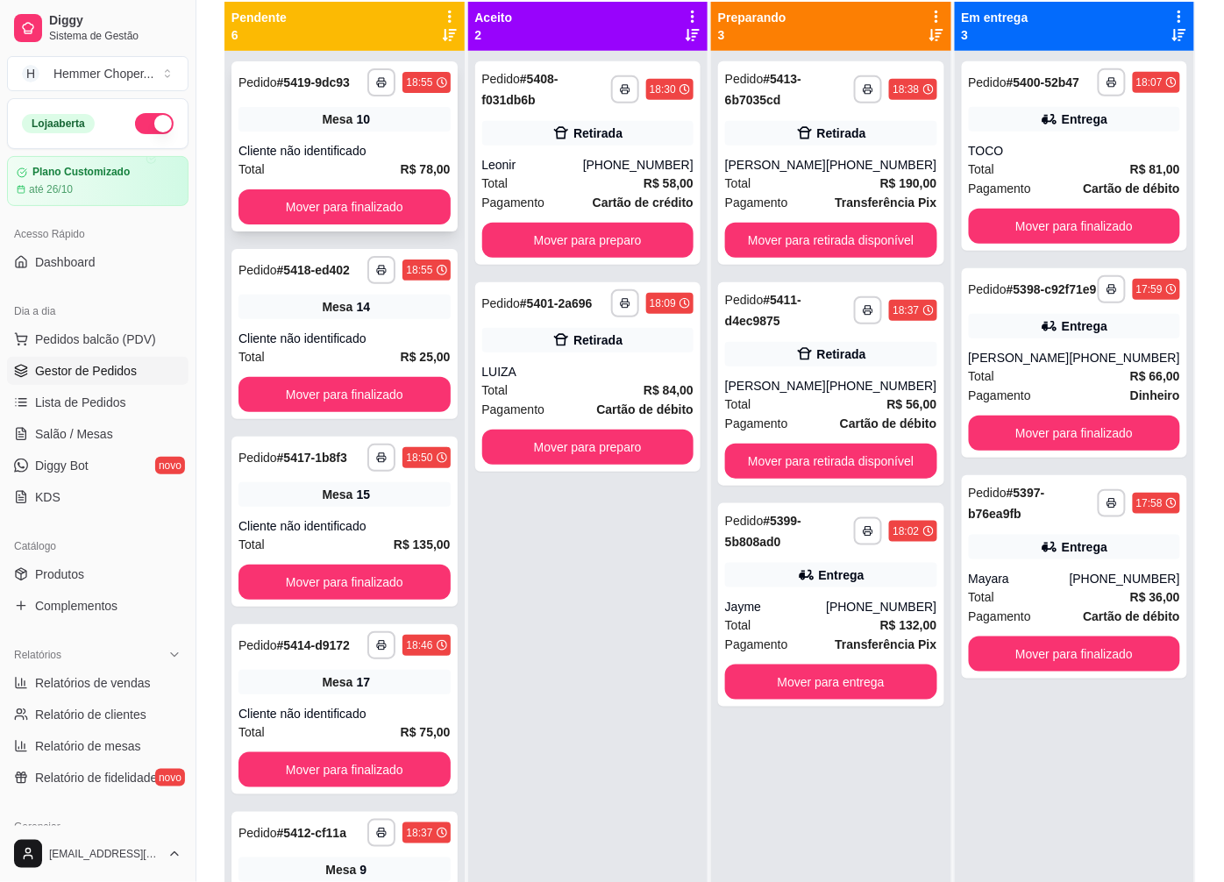
click at [363, 174] on div "Total R$ 78,00" at bounding box center [345, 169] width 212 height 19
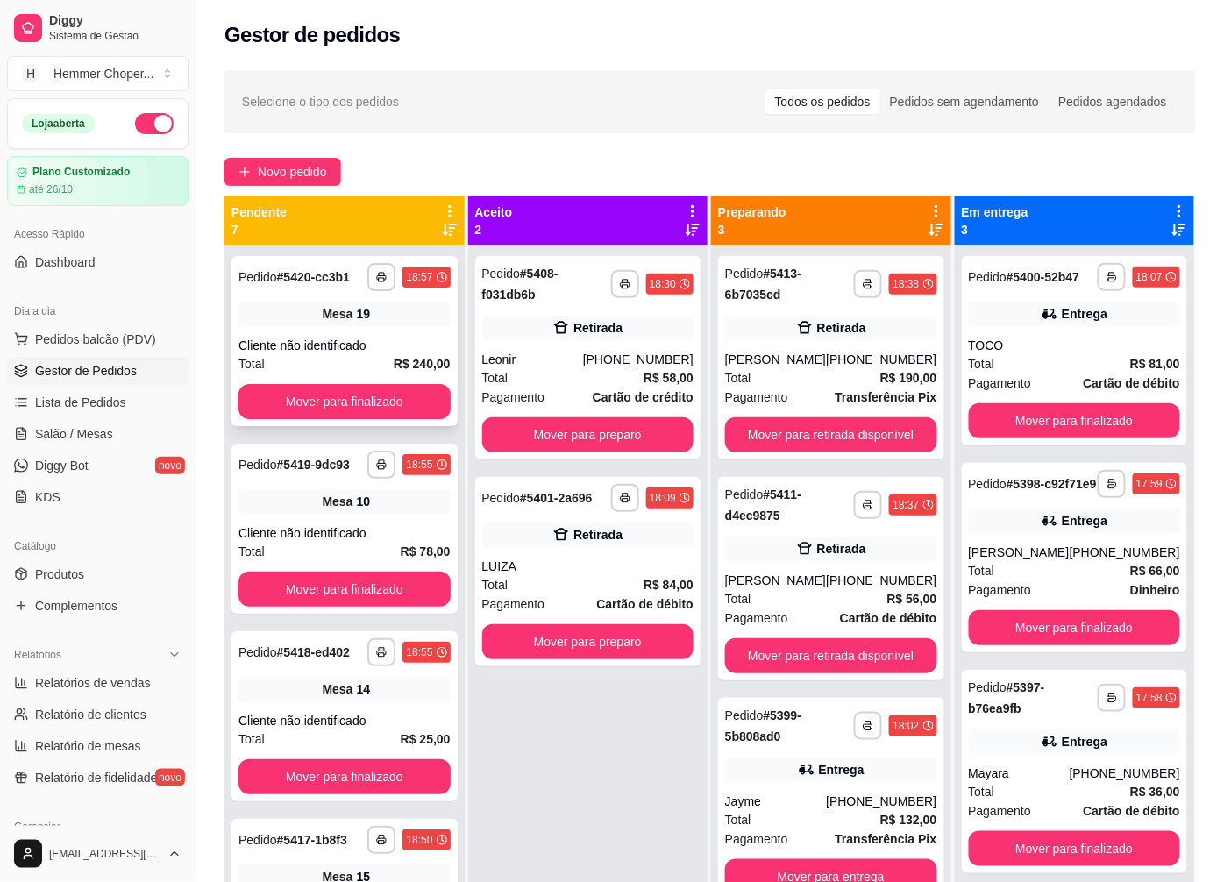
click at [322, 347] on div "Cliente não identificado" at bounding box center [345, 346] width 212 height 18
click at [107, 339] on span "Pedidos balcão (PDV)" at bounding box center [95, 340] width 121 height 18
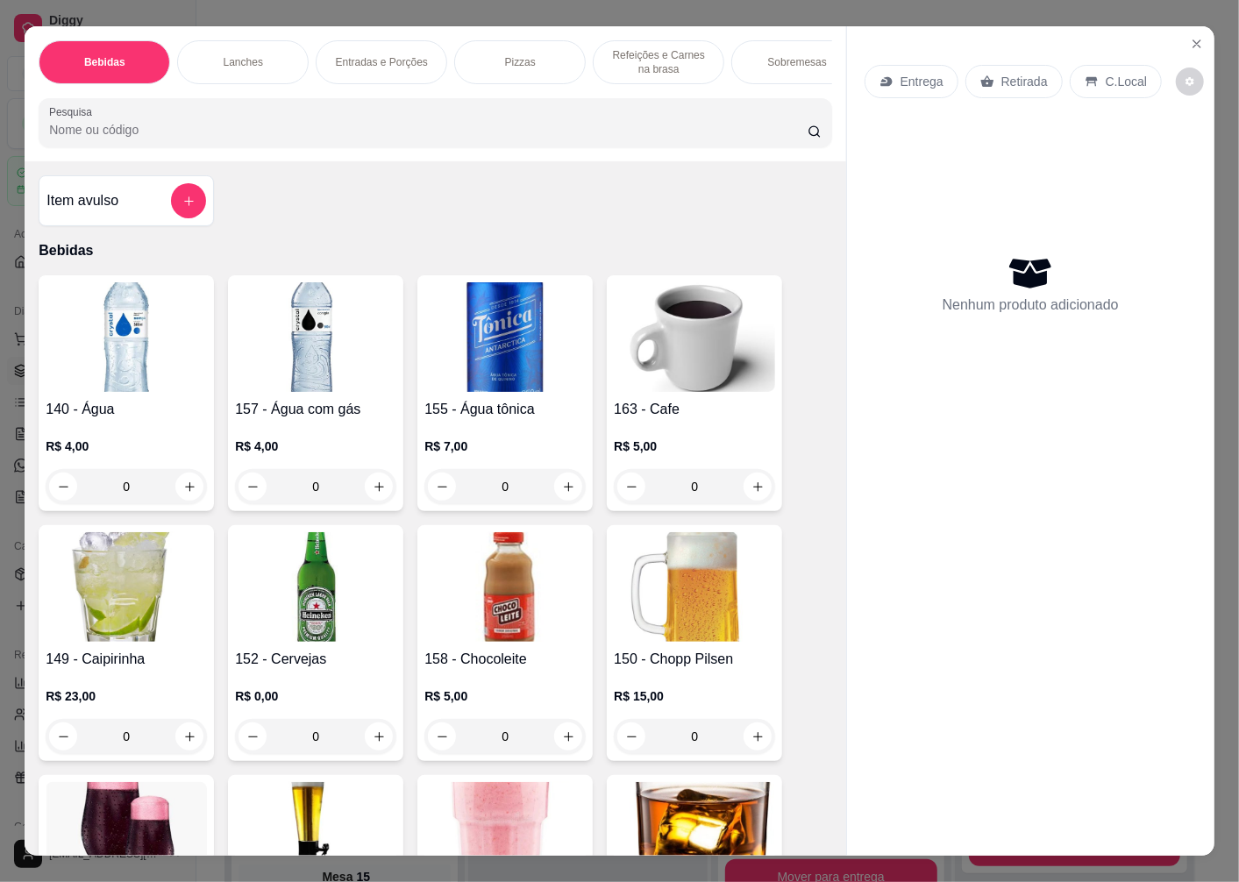
click at [1001, 75] on p "Retirada" at bounding box center [1024, 82] width 46 height 18
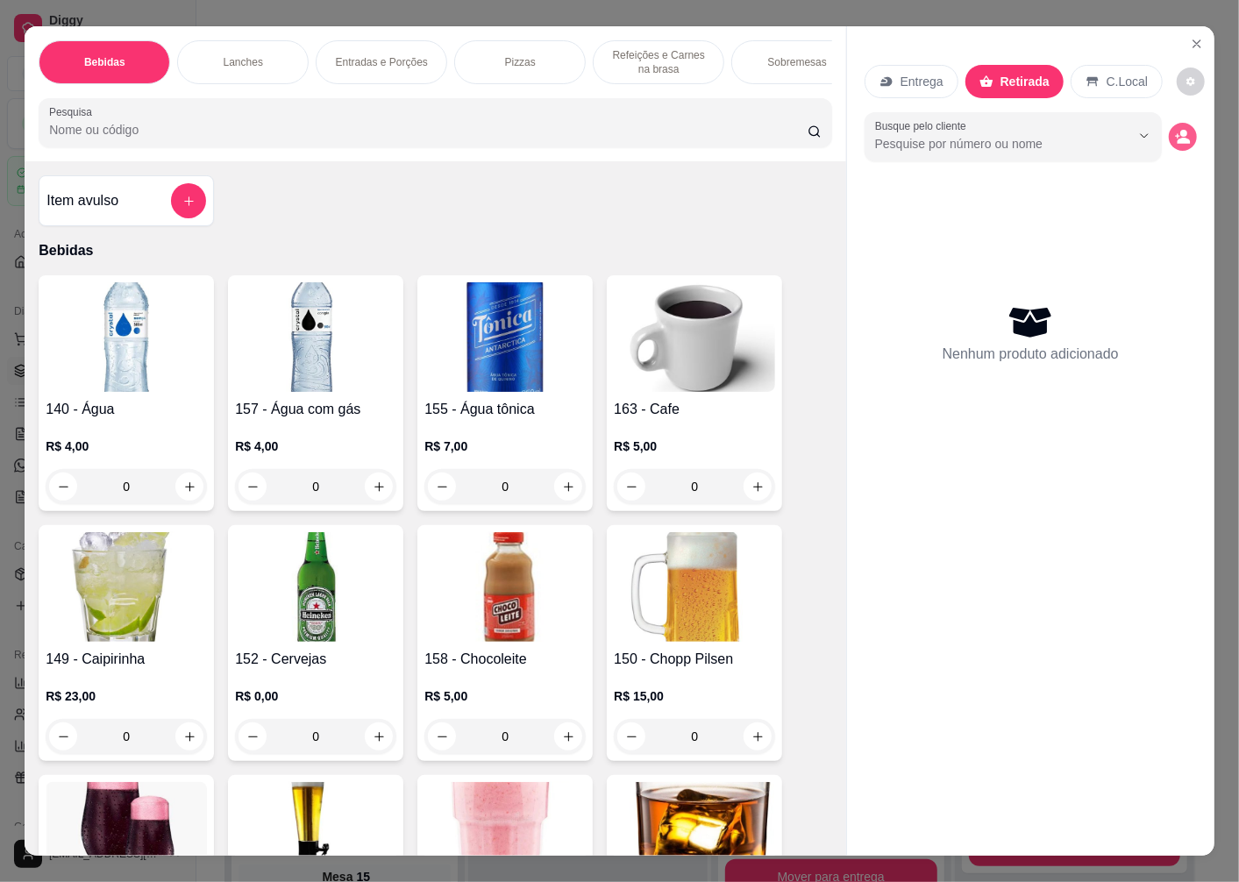
click at [1175, 130] on icon "decrease-product-quantity" at bounding box center [1183, 137] width 16 height 16
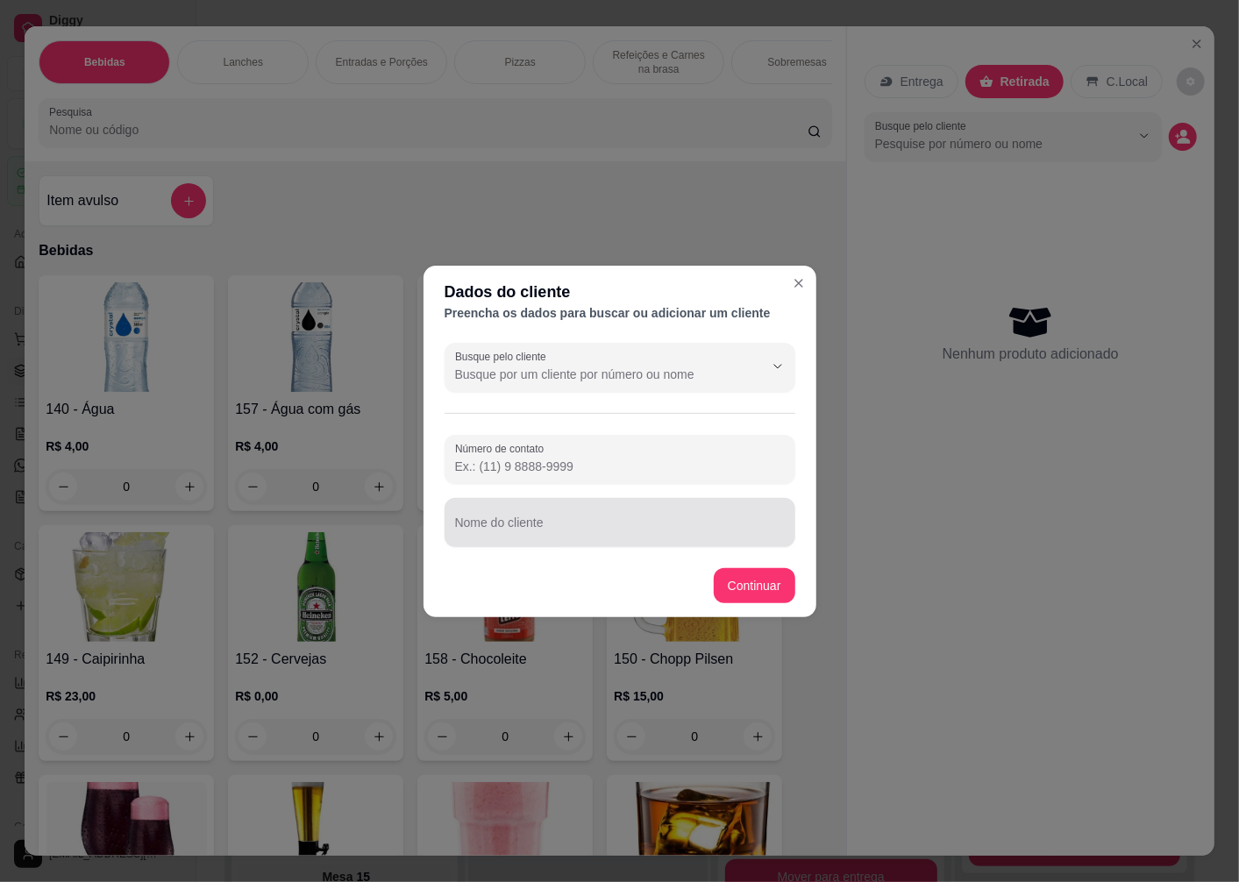
click at [500, 514] on div at bounding box center [620, 522] width 330 height 35
type input "[PERSON_NAME]"
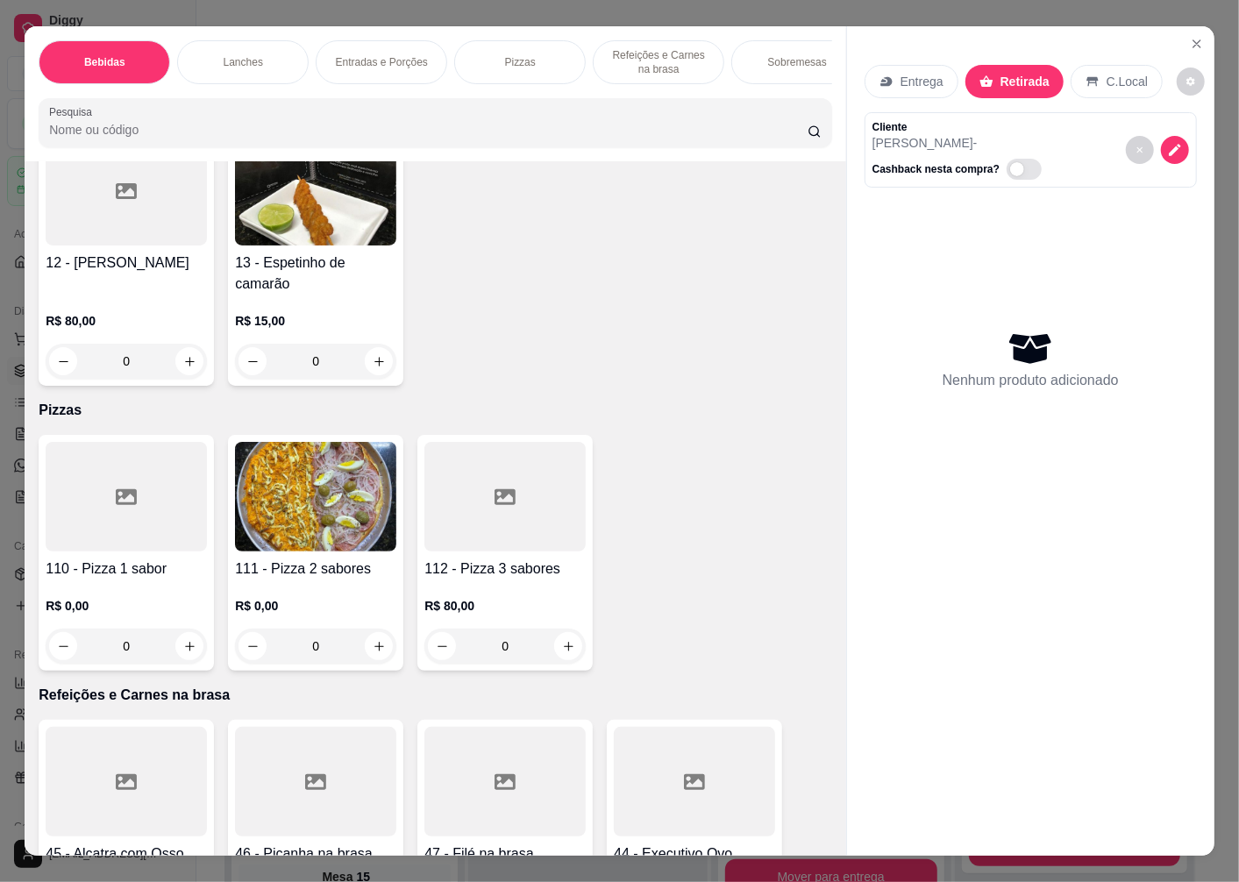
scroll to position [3994, 0]
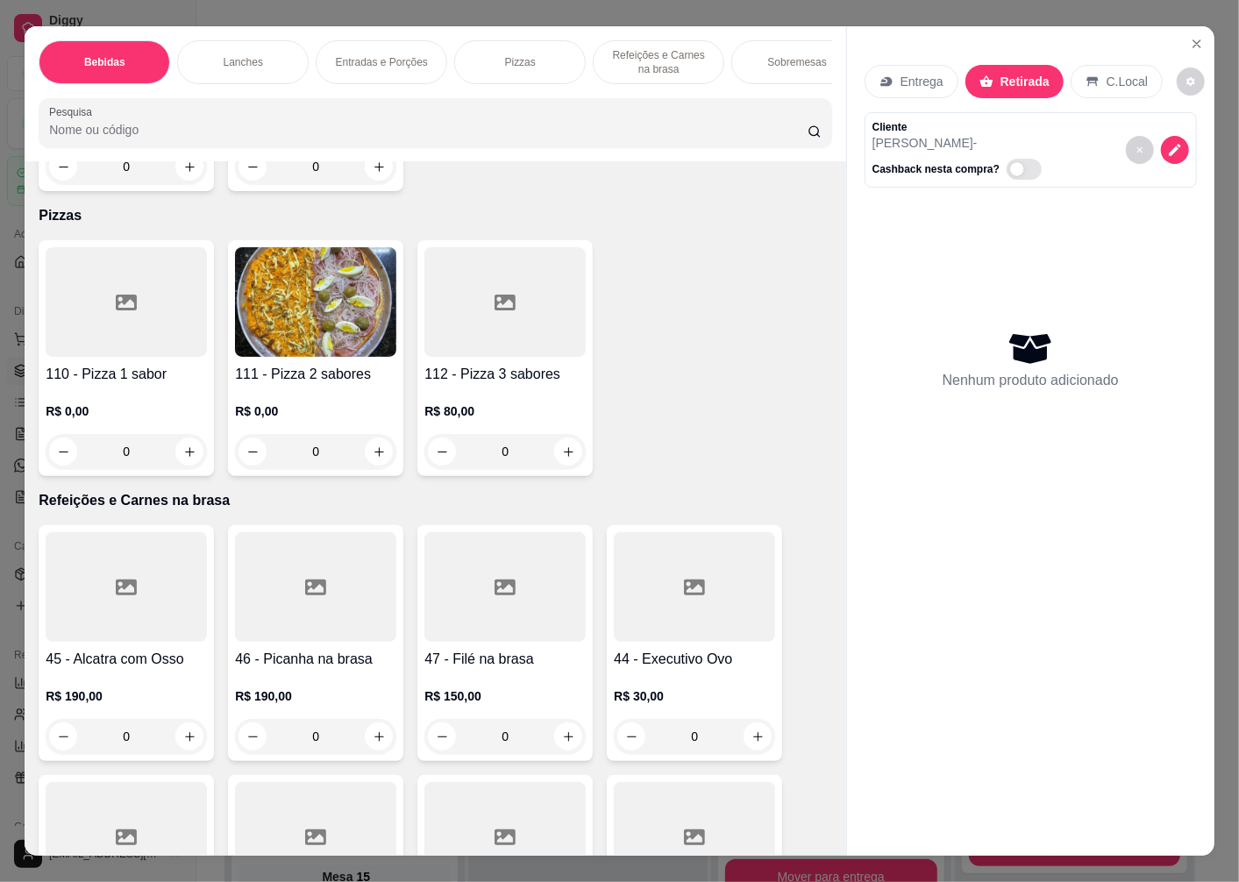
click at [331, 365] on div "111 - Pizza 2 sabores R$ 0,00 0" at bounding box center [315, 358] width 175 height 236
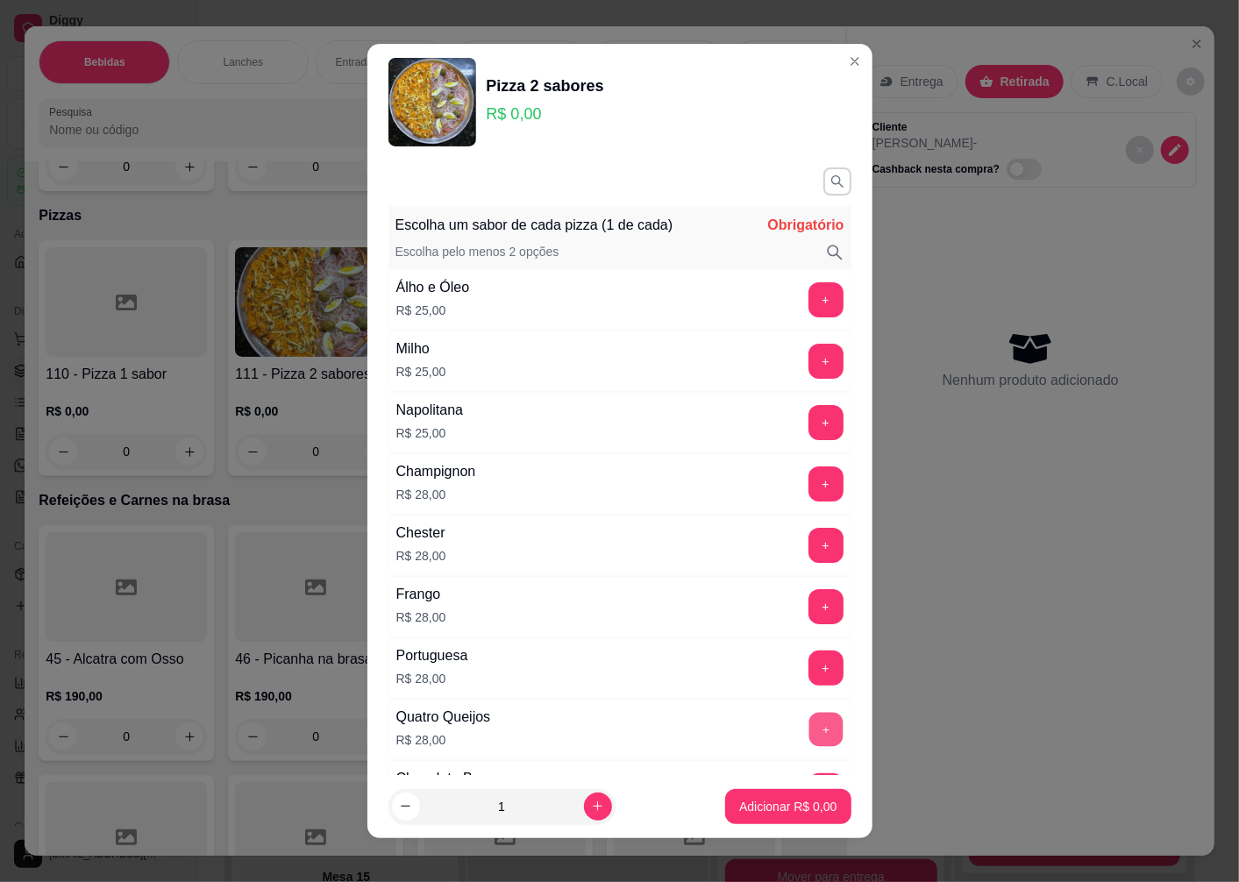
click at [808, 723] on button "+" at bounding box center [825, 729] width 34 height 34
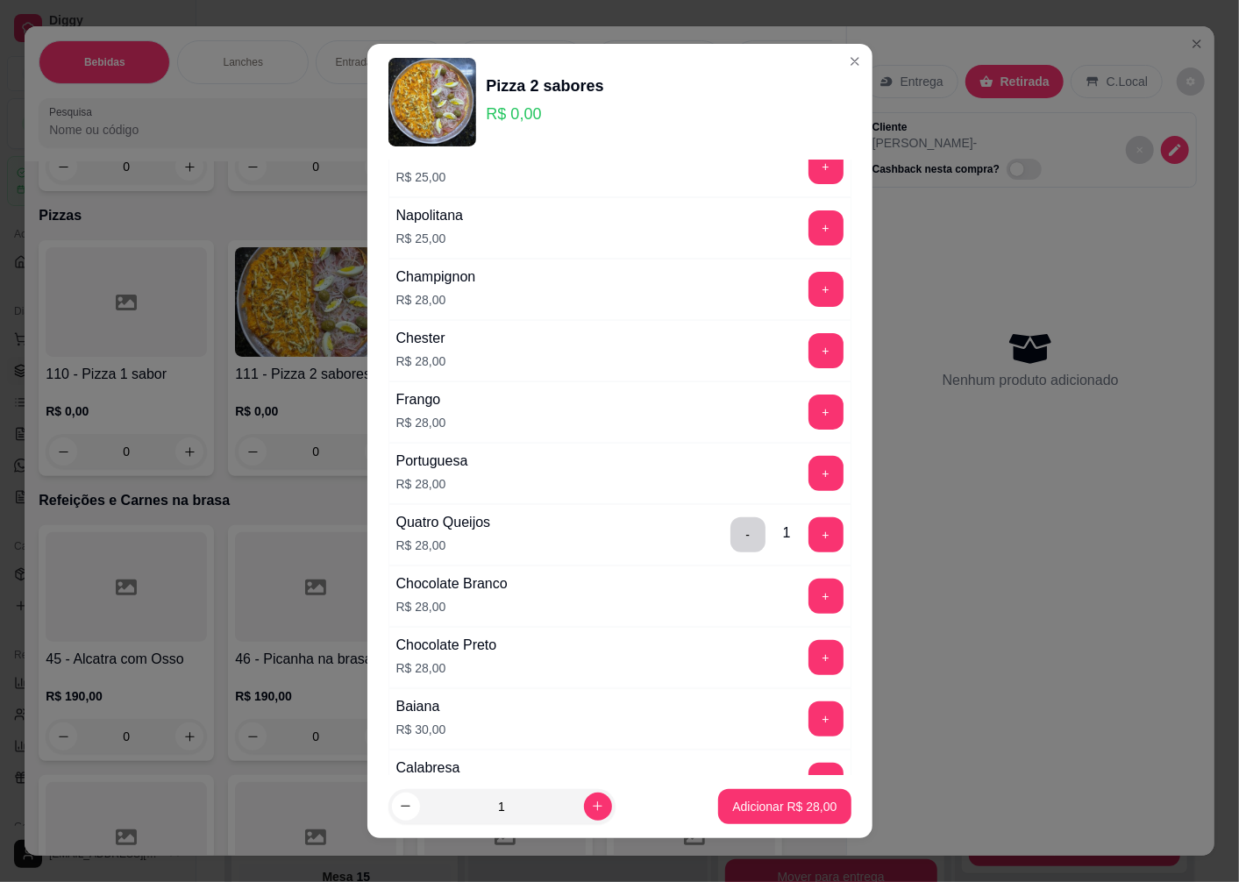
scroll to position [487, 0]
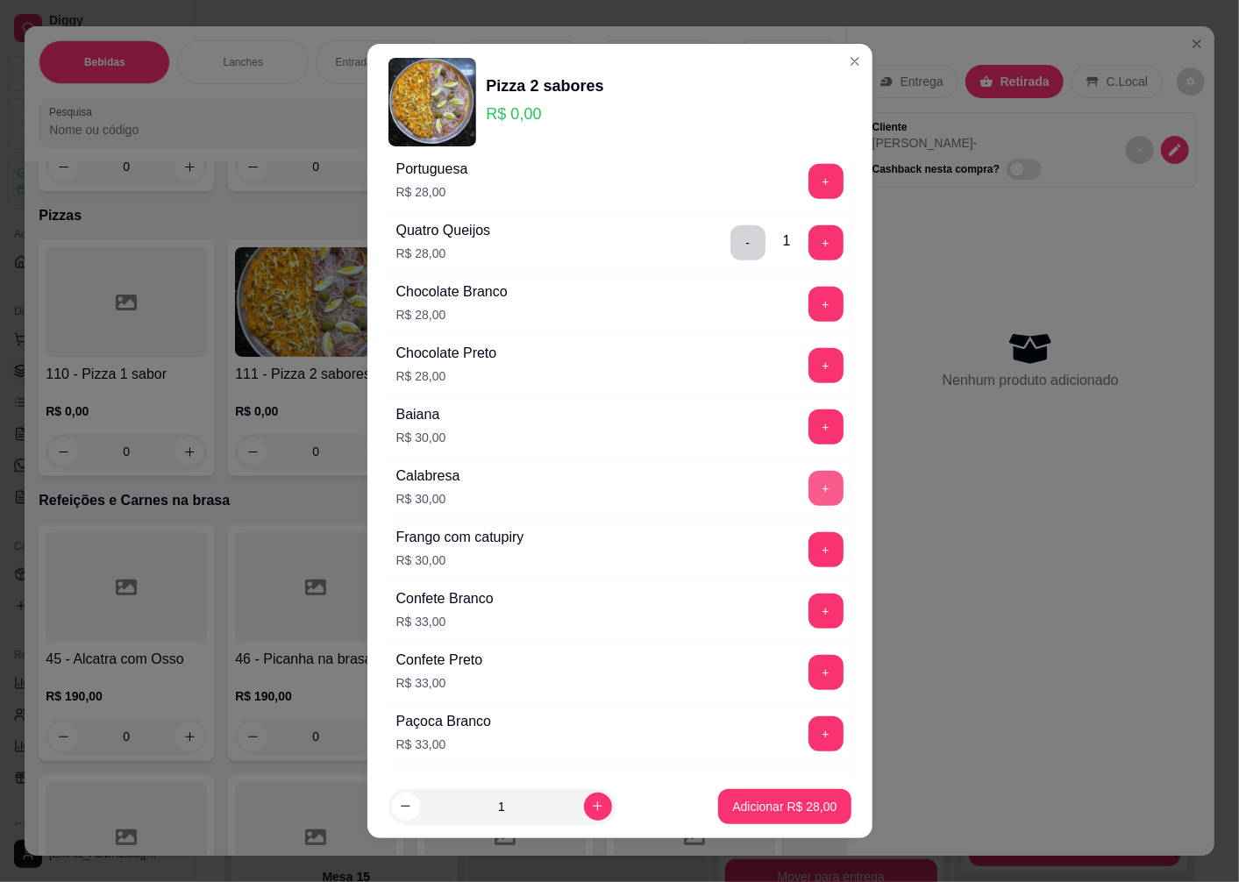
click at [808, 495] on button "+" at bounding box center [825, 488] width 35 height 35
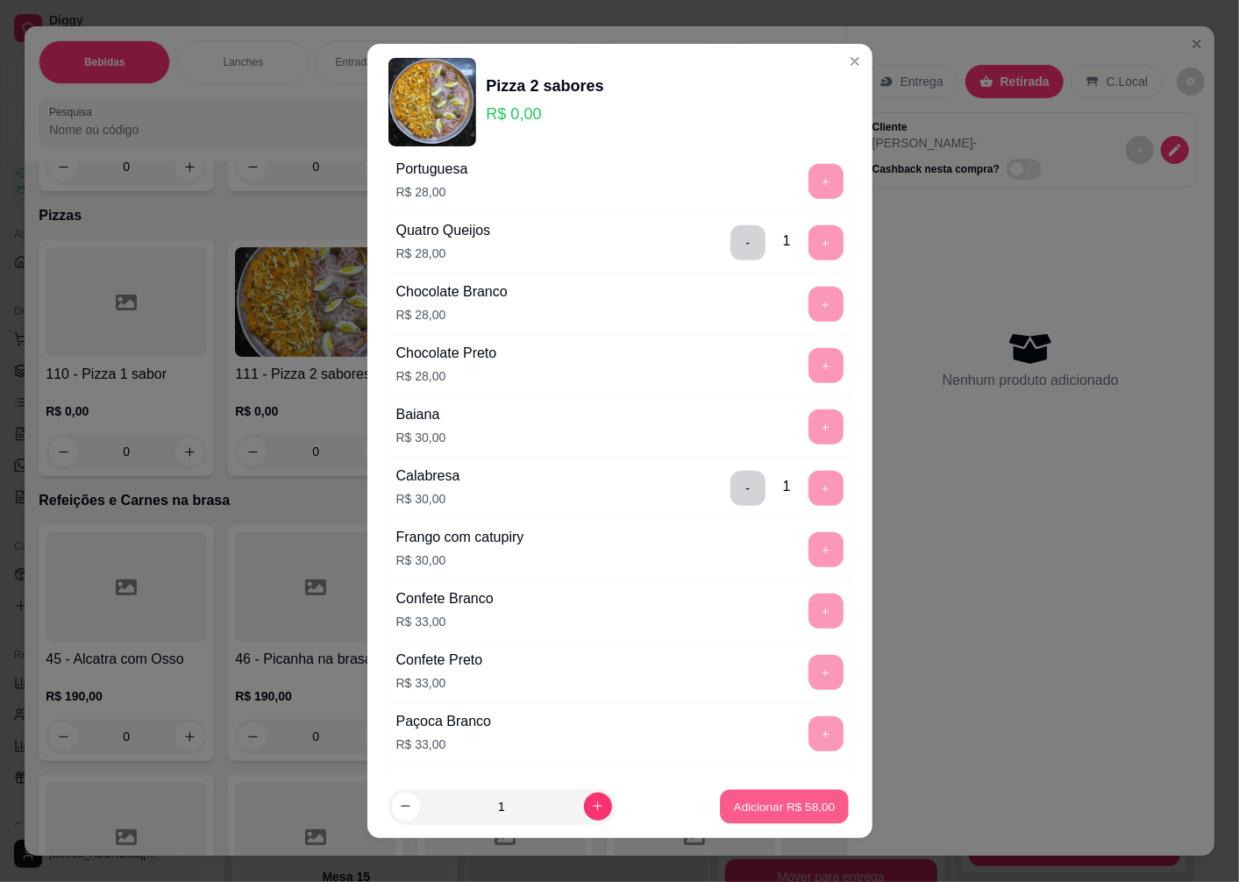
click at [752, 803] on p "Adicionar R$ 58,00" at bounding box center [785, 806] width 102 height 17
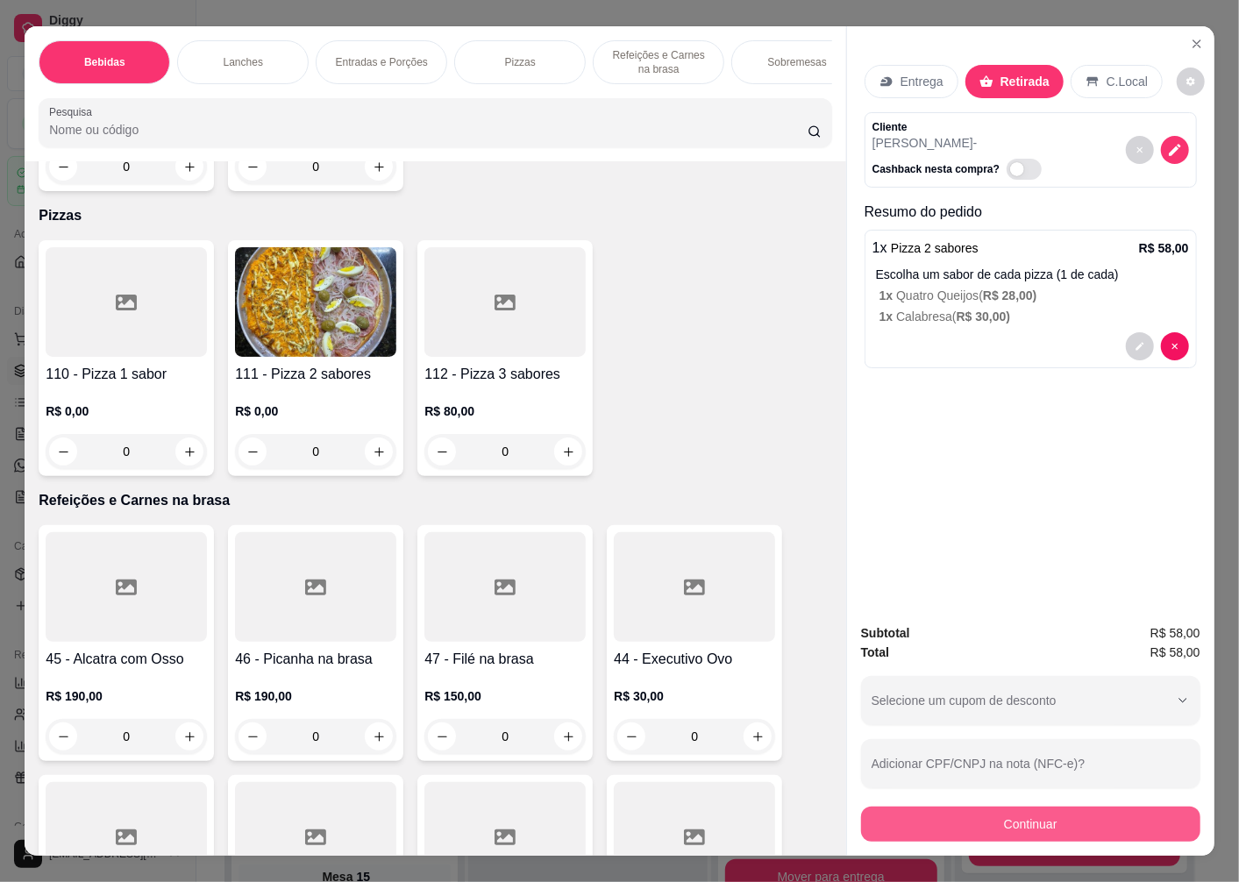
click at [938, 807] on button "Continuar" at bounding box center [1030, 824] width 339 height 35
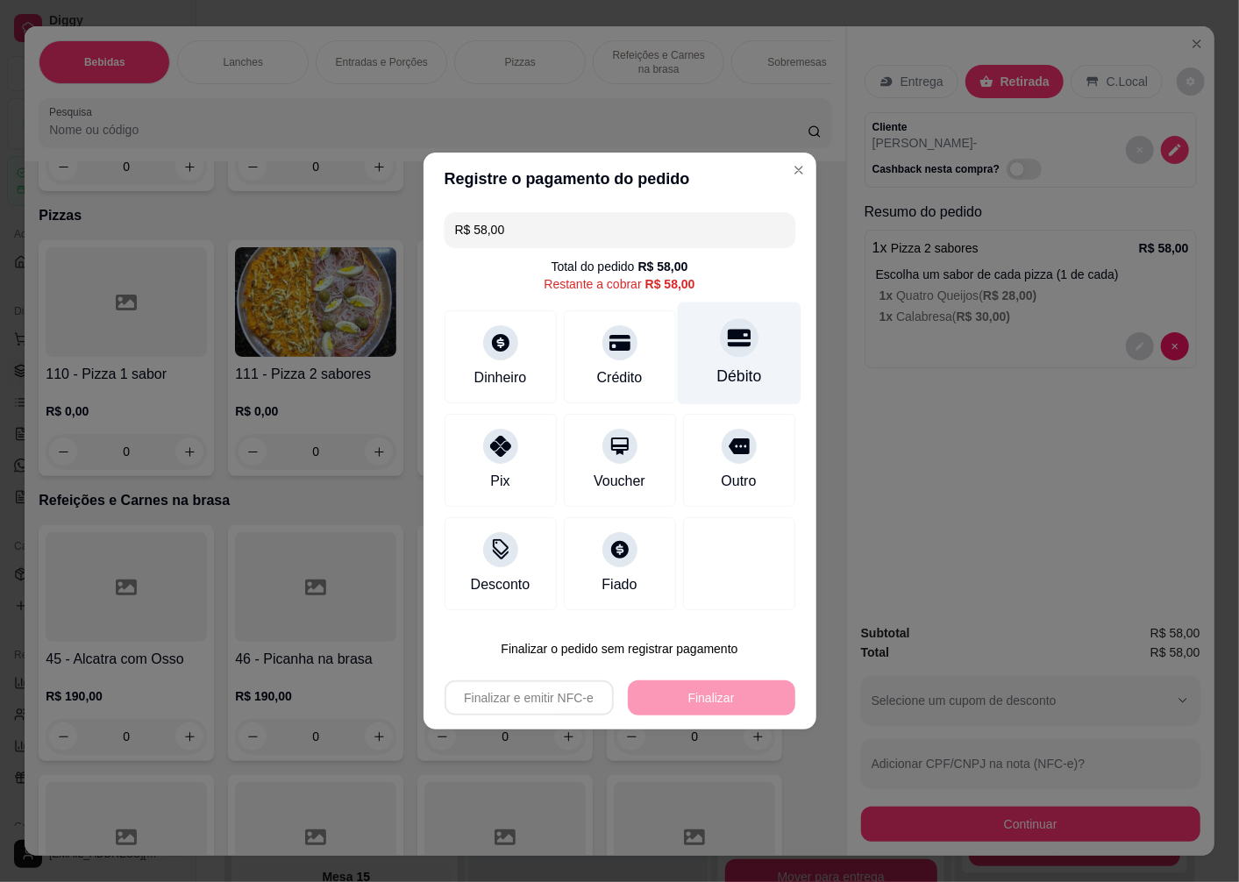
click at [737, 362] on div "Débito" at bounding box center [739, 354] width 124 height 103
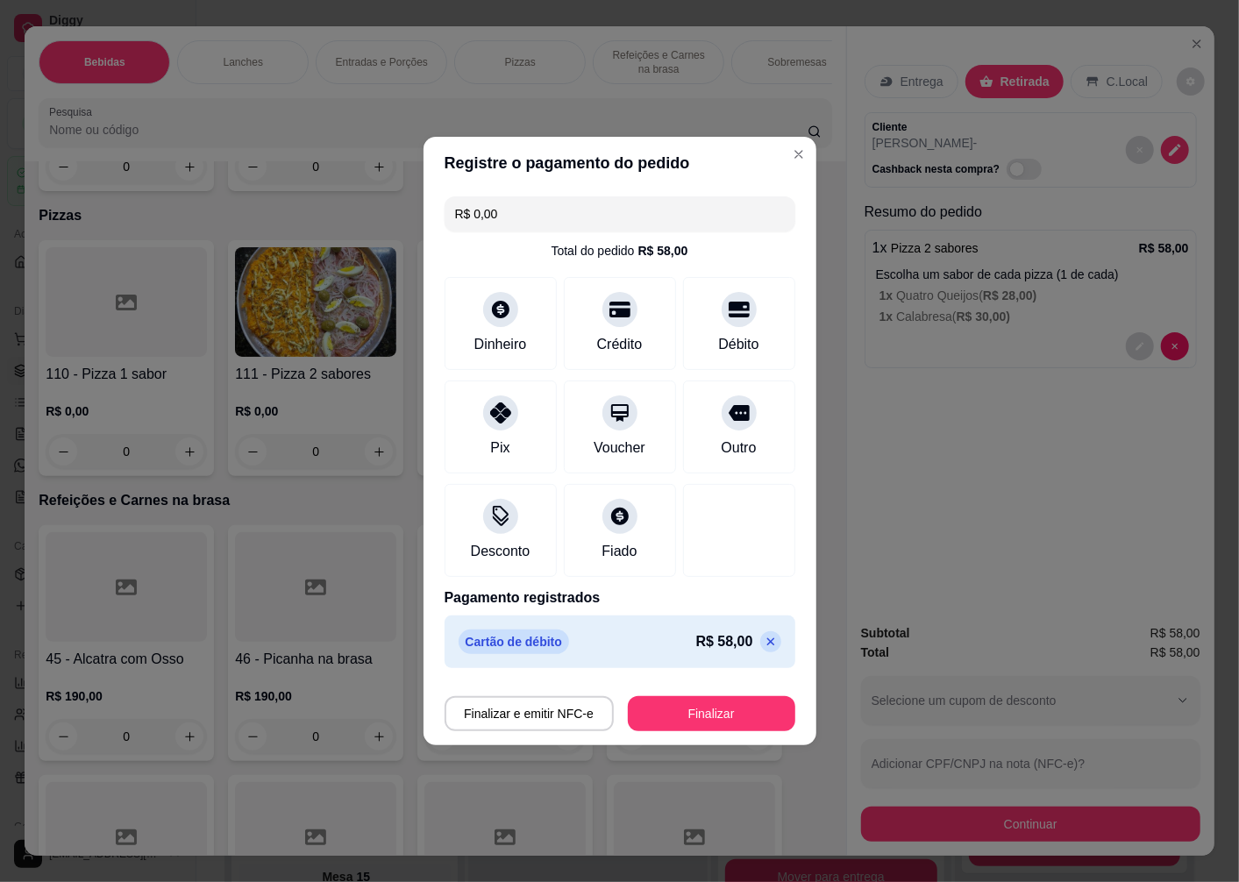
click at [712, 726] on button "Finalizar" at bounding box center [711, 713] width 167 height 35
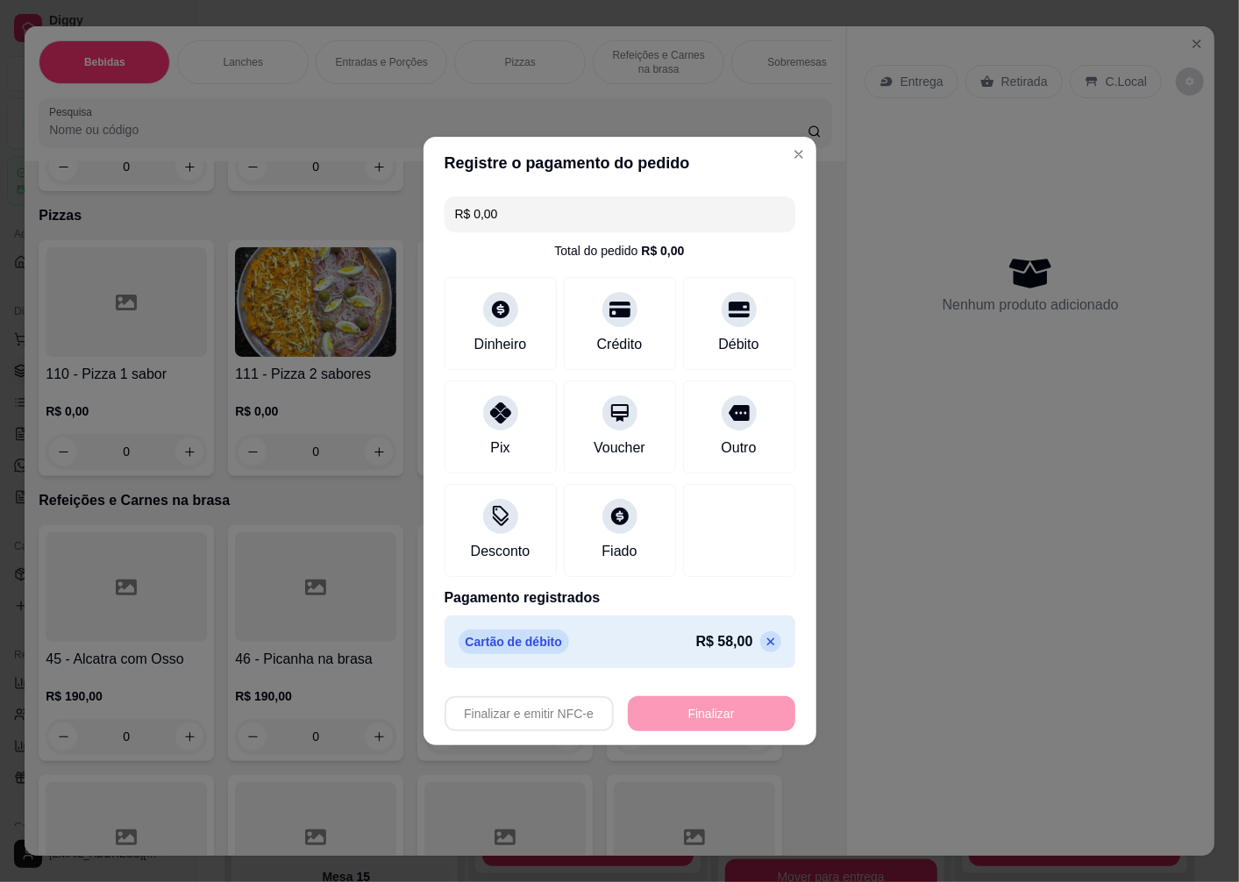
type input "-R$ 58,00"
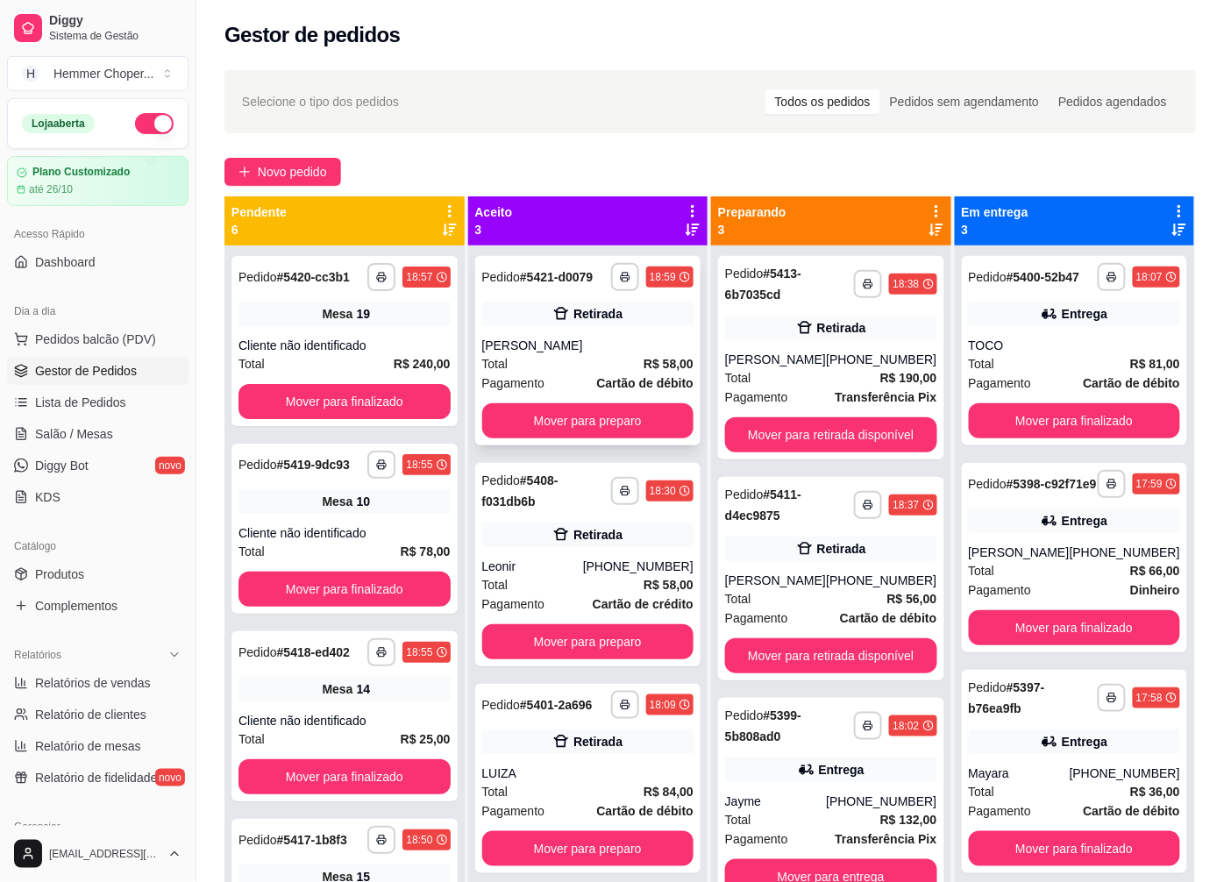
click at [620, 345] on div "[PERSON_NAME]" at bounding box center [588, 346] width 212 height 18
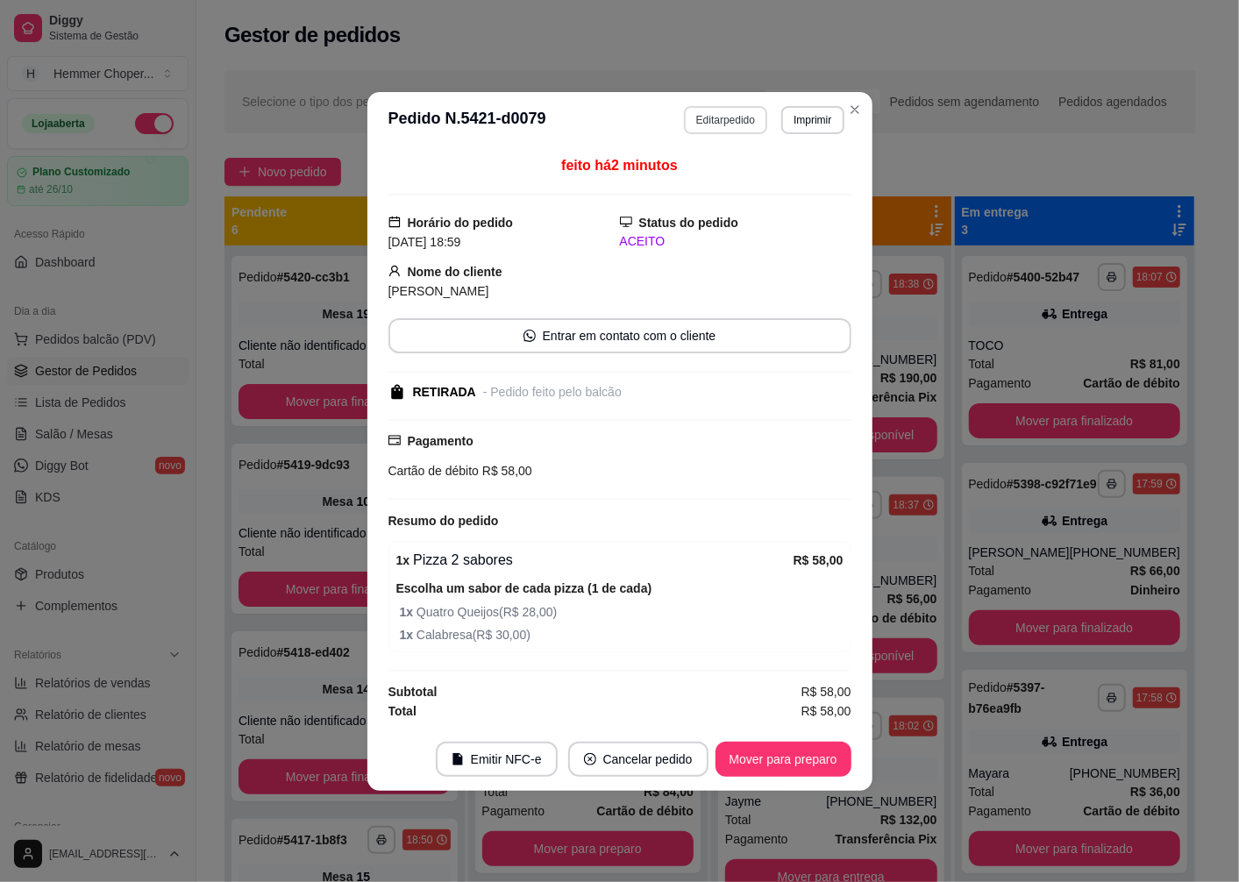
click at [734, 120] on button "Editar pedido" at bounding box center [725, 120] width 83 height 28
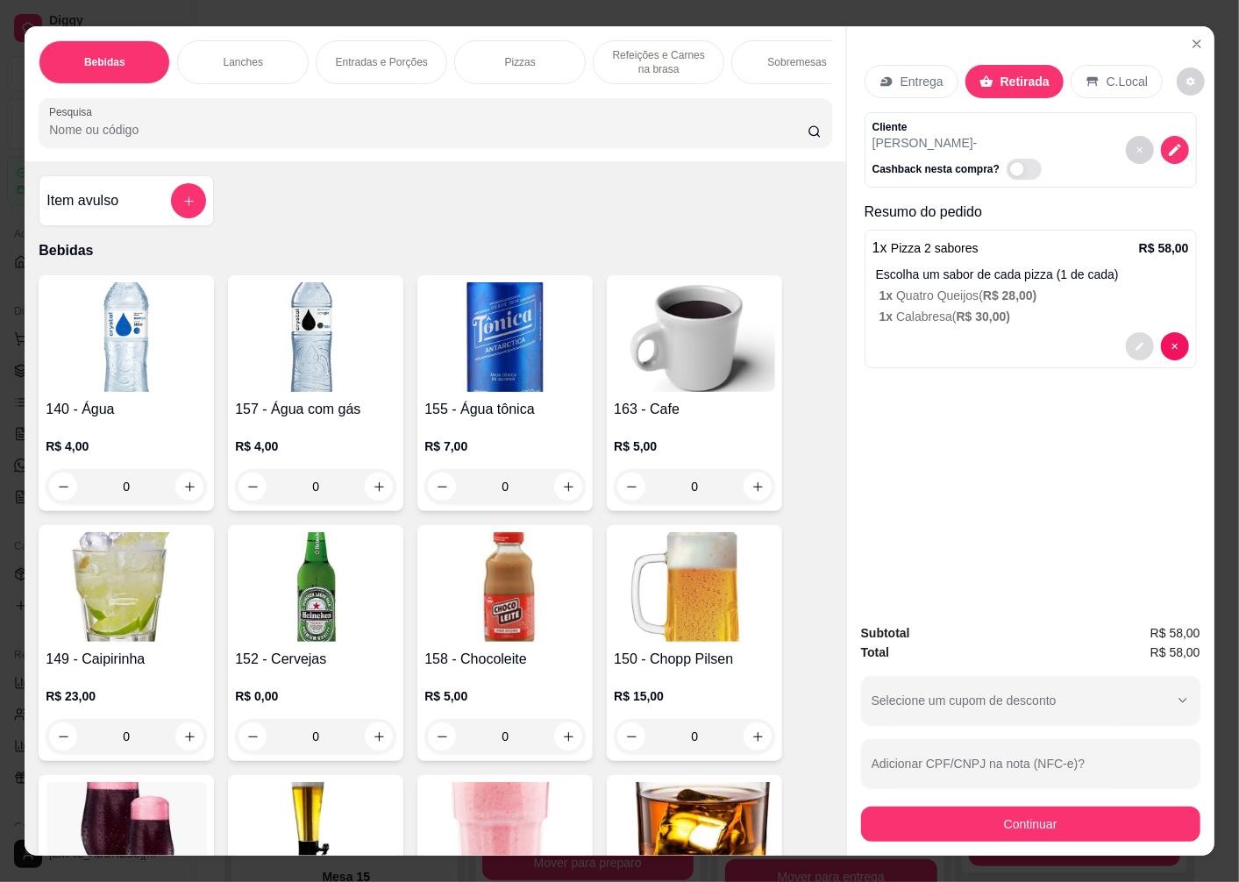
click at [1135, 343] on icon "decrease-product-quantity" at bounding box center [1140, 346] width 11 height 11
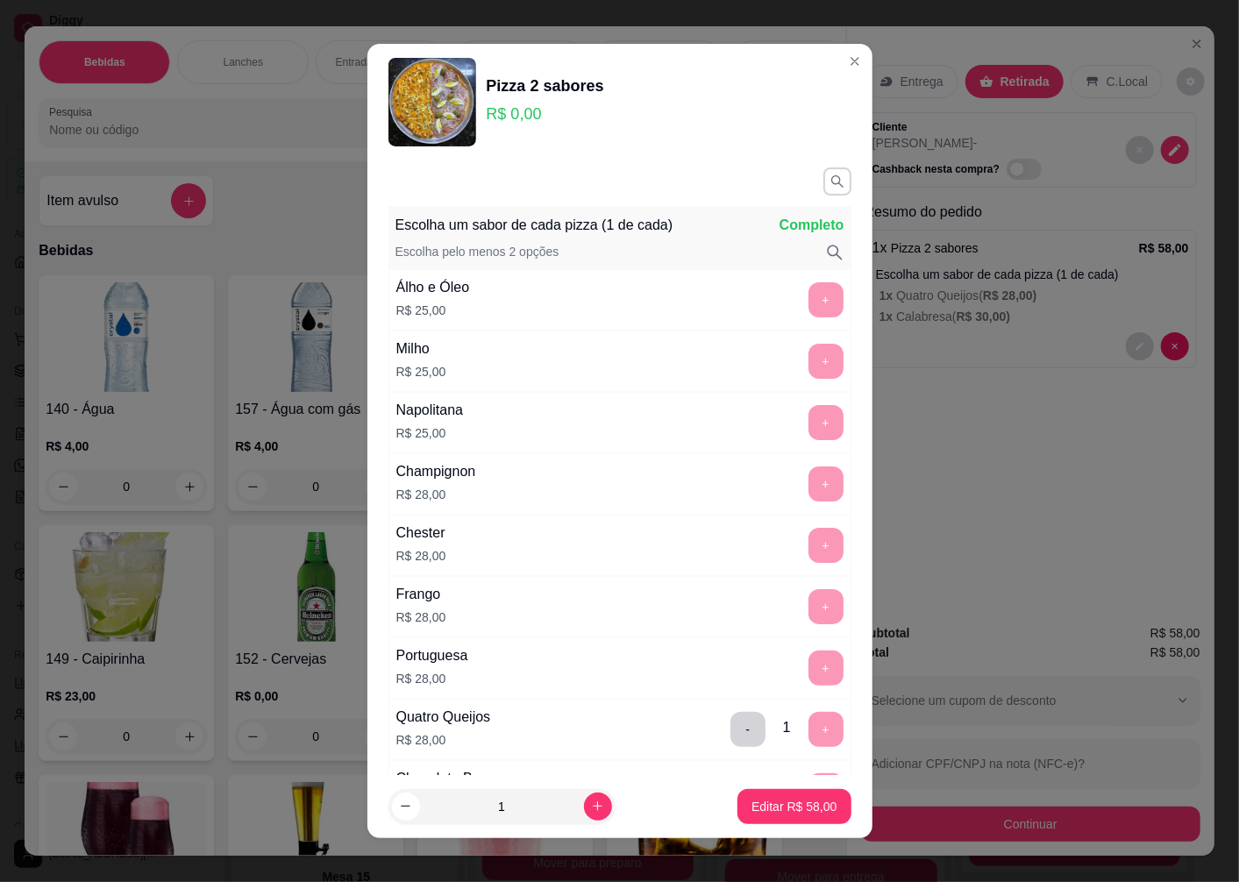
scroll to position [487, 0]
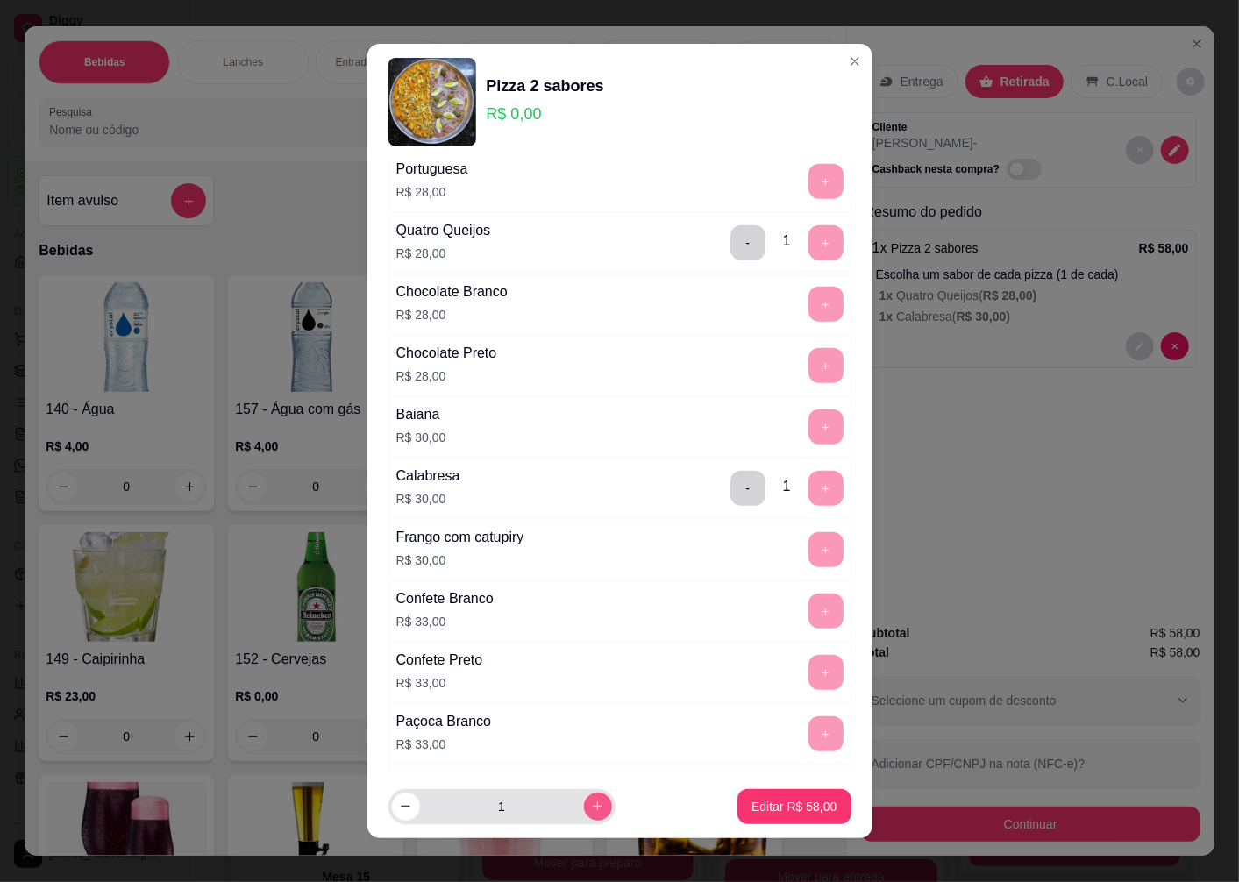
click at [584, 814] on button "increase-product-quantity" at bounding box center [598, 807] width 28 height 28
type input "2"
click at [777, 808] on p "Editar R$ 116,00" at bounding box center [790, 806] width 89 height 17
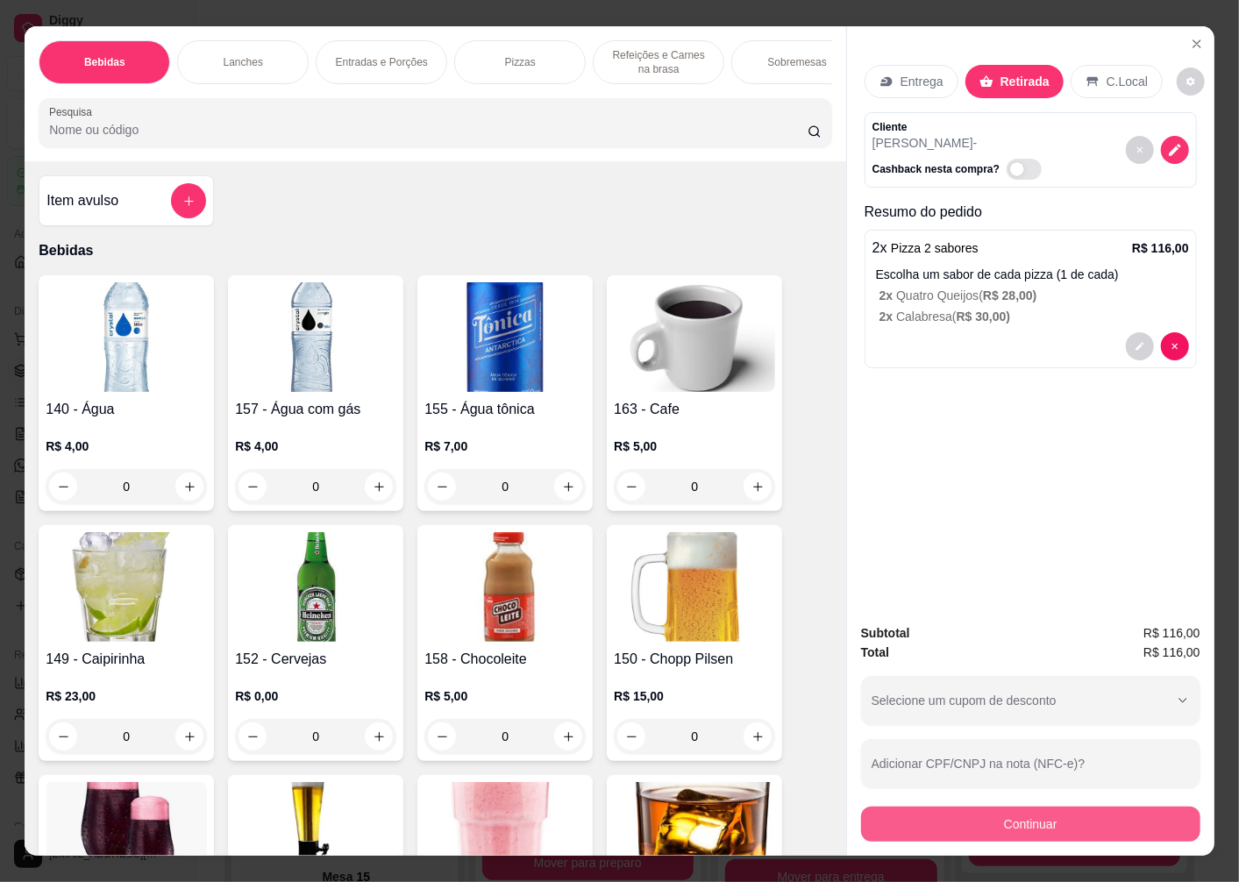
click at [1006, 817] on button "Continuar" at bounding box center [1030, 824] width 339 height 35
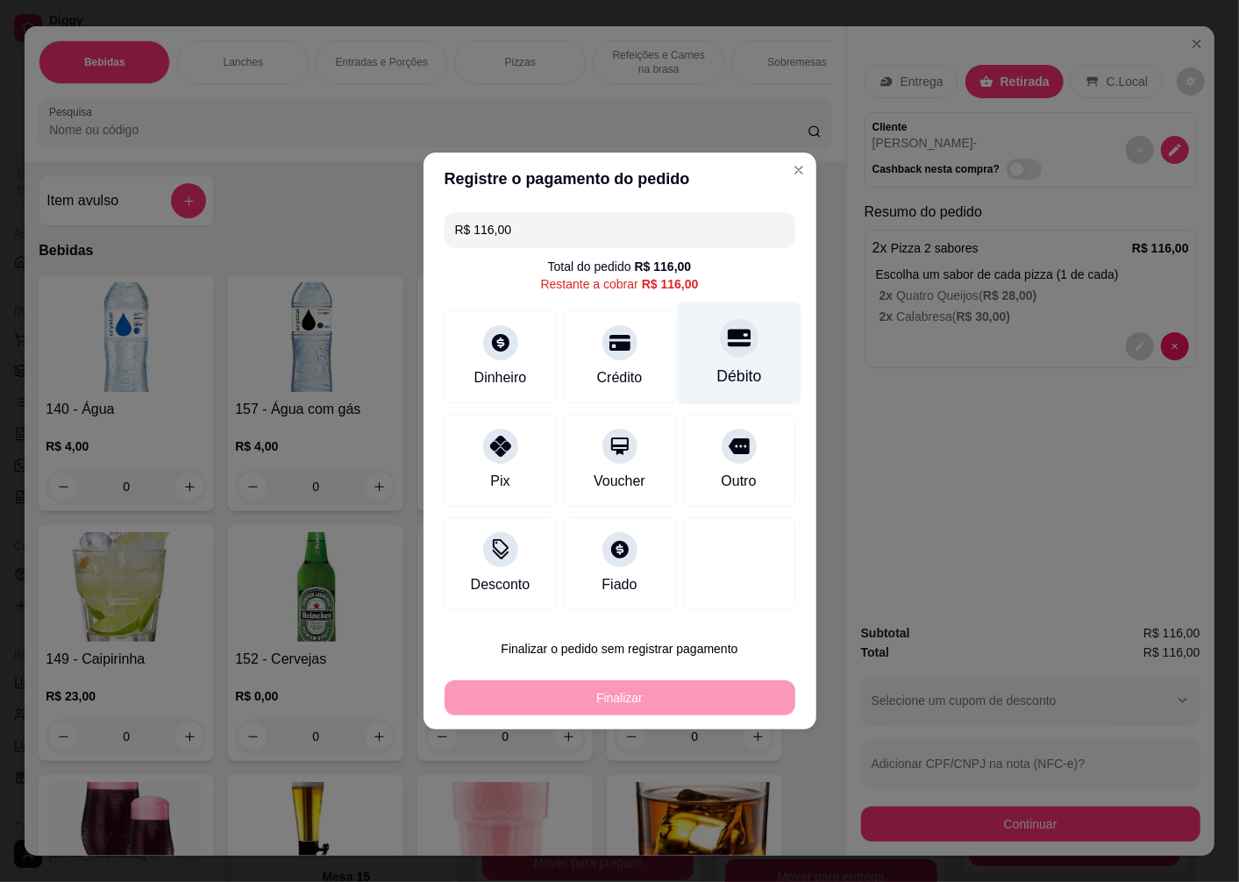
click at [726, 360] on div "Débito" at bounding box center [739, 354] width 124 height 103
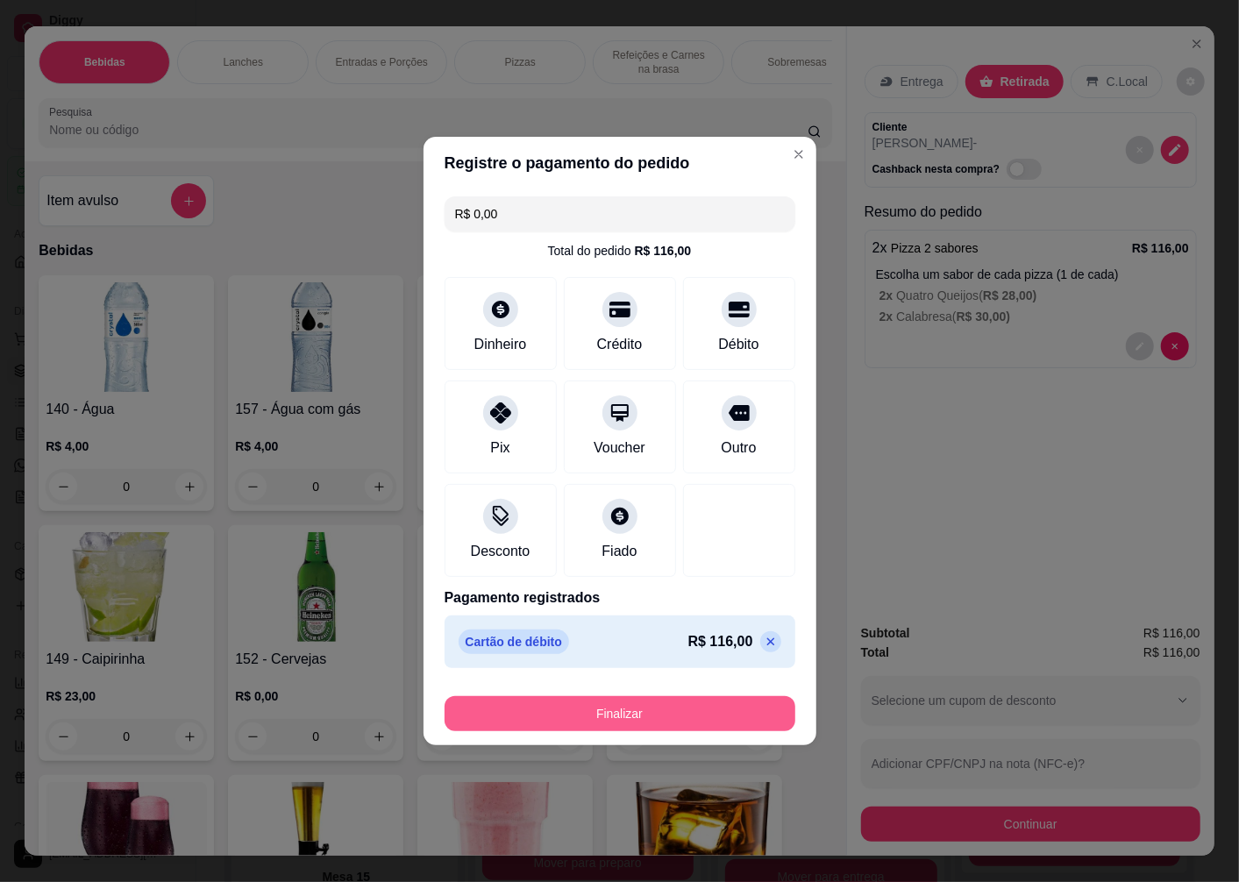
click at [655, 715] on button "Finalizar" at bounding box center [620, 713] width 351 height 35
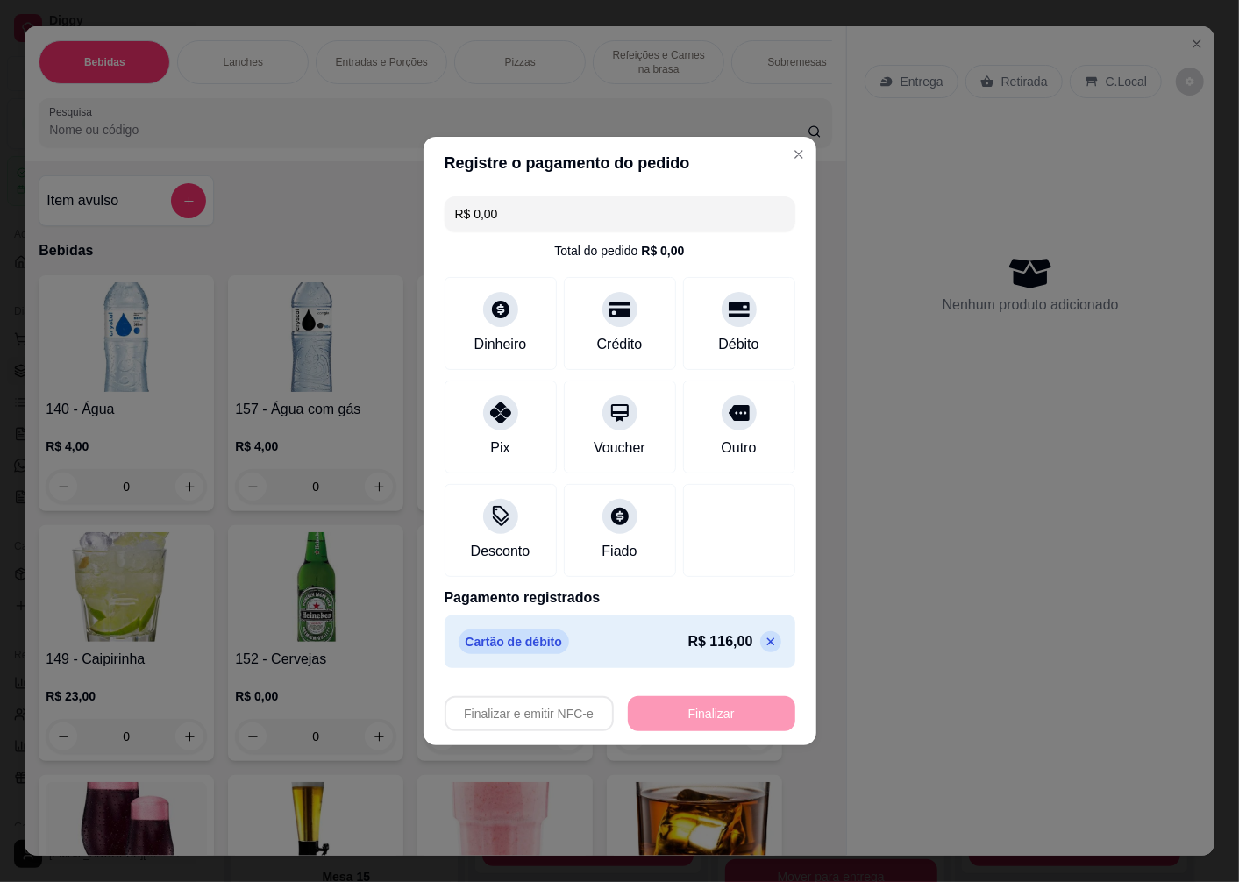
type input "-R$ 116,00"
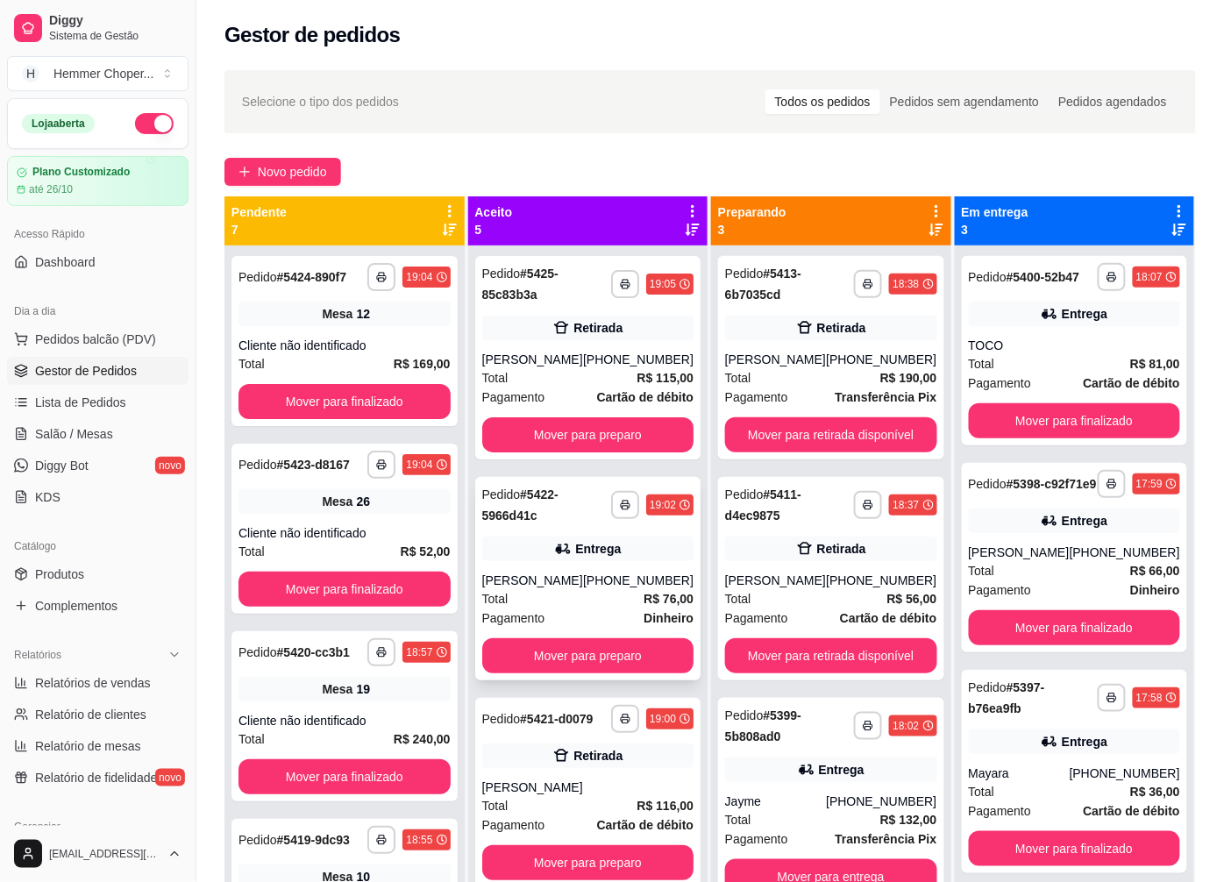
click at [564, 589] on div "[PERSON_NAME]" at bounding box center [532, 581] width 101 height 18
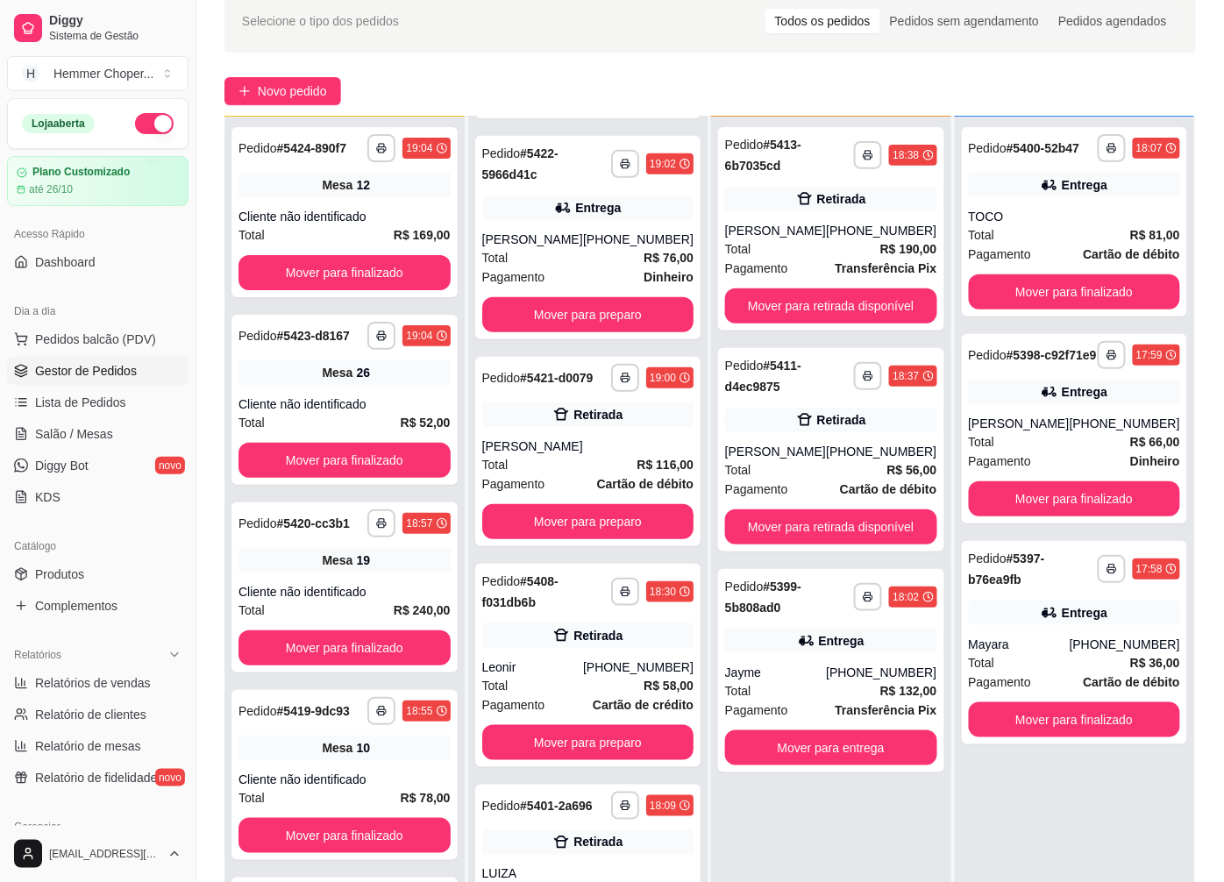
scroll to position [97, 0]
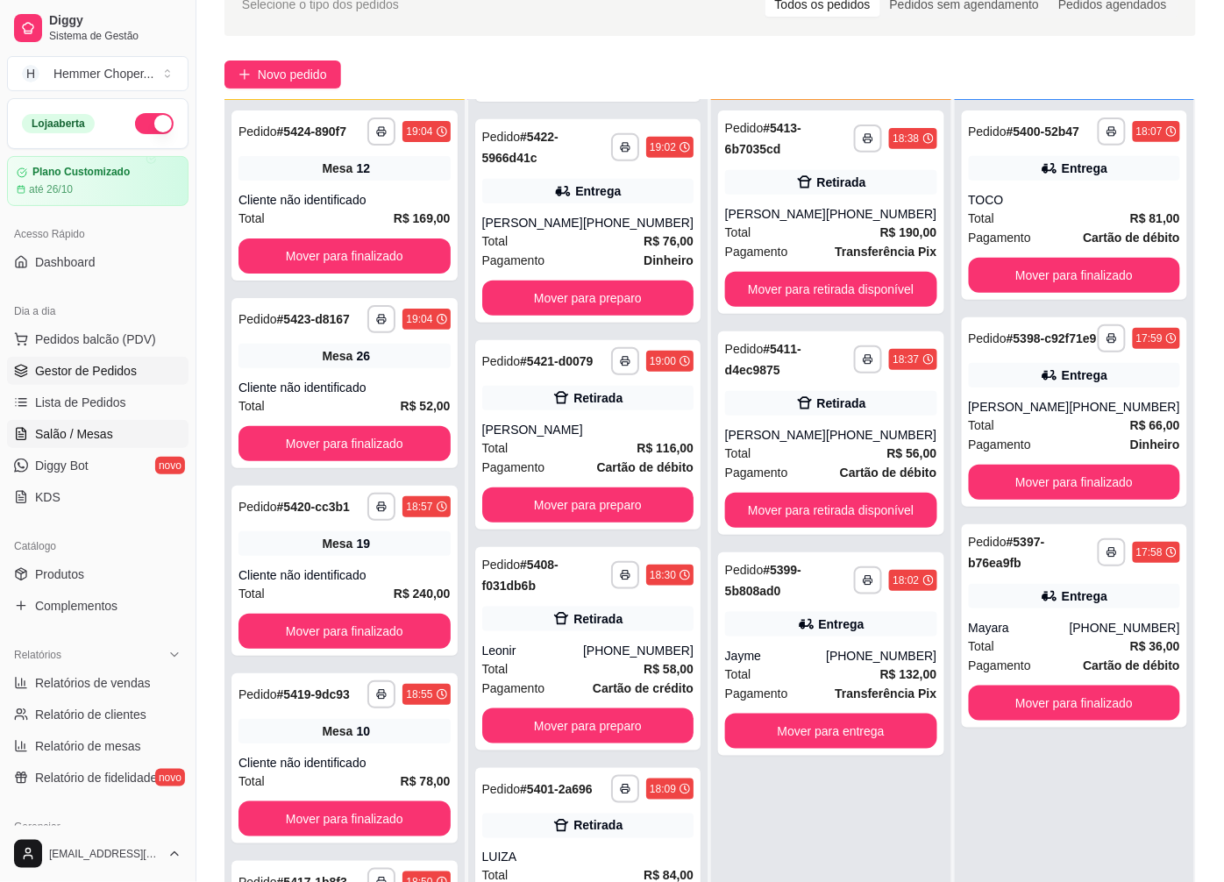
click at [88, 427] on span "Salão / Mesas" at bounding box center [74, 434] width 78 height 18
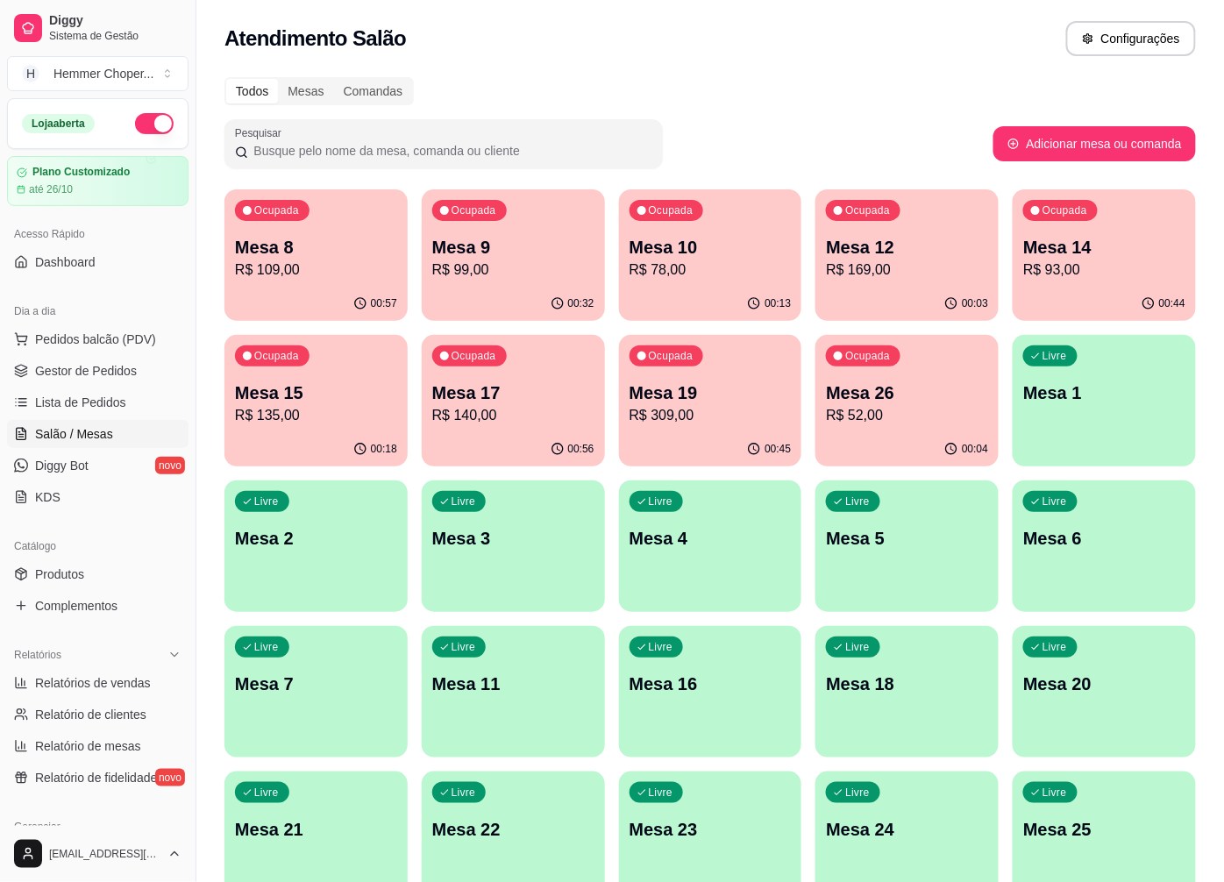
click at [1071, 248] on p "Mesa 14" at bounding box center [1104, 247] width 162 height 25
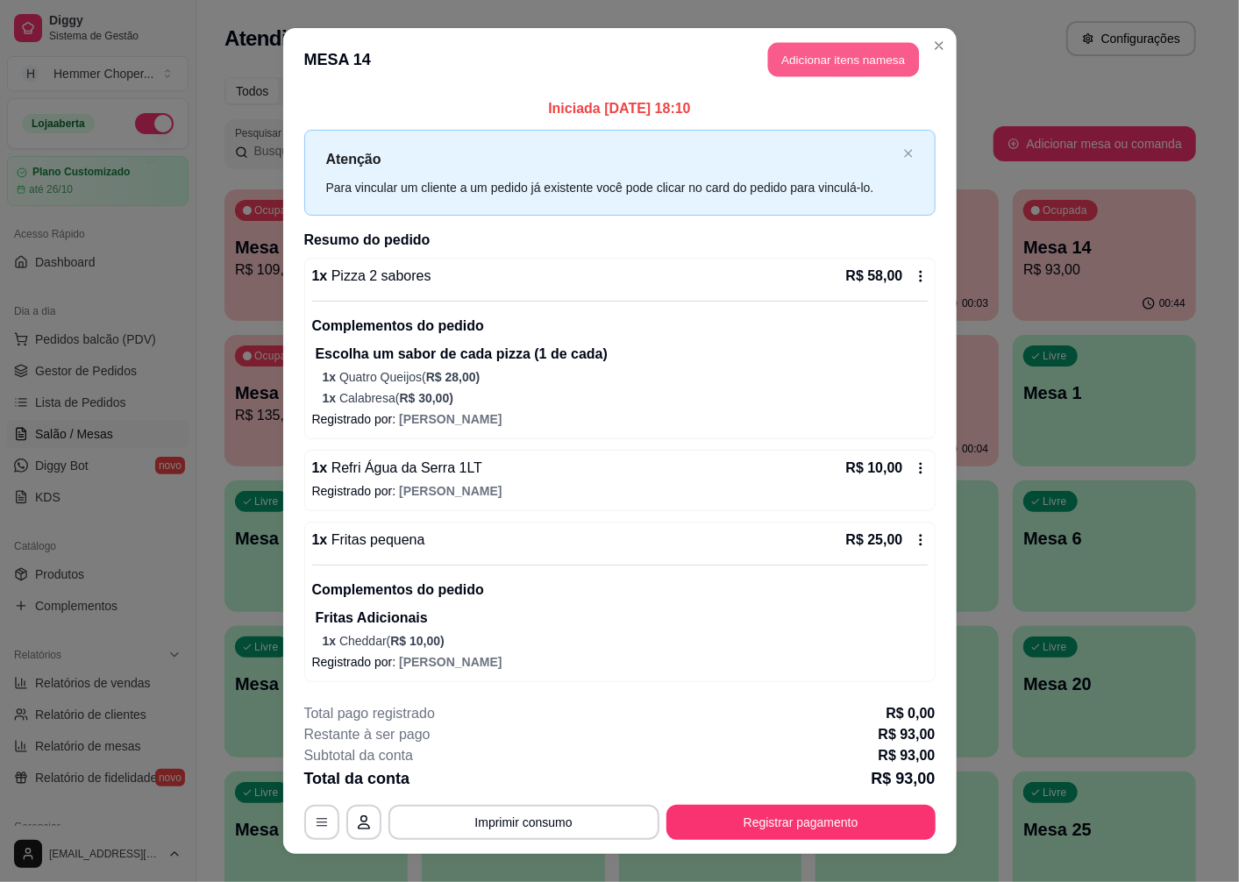
click at [839, 61] on button "Adicionar itens na mesa" at bounding box center [843, 60] width 151 height 34
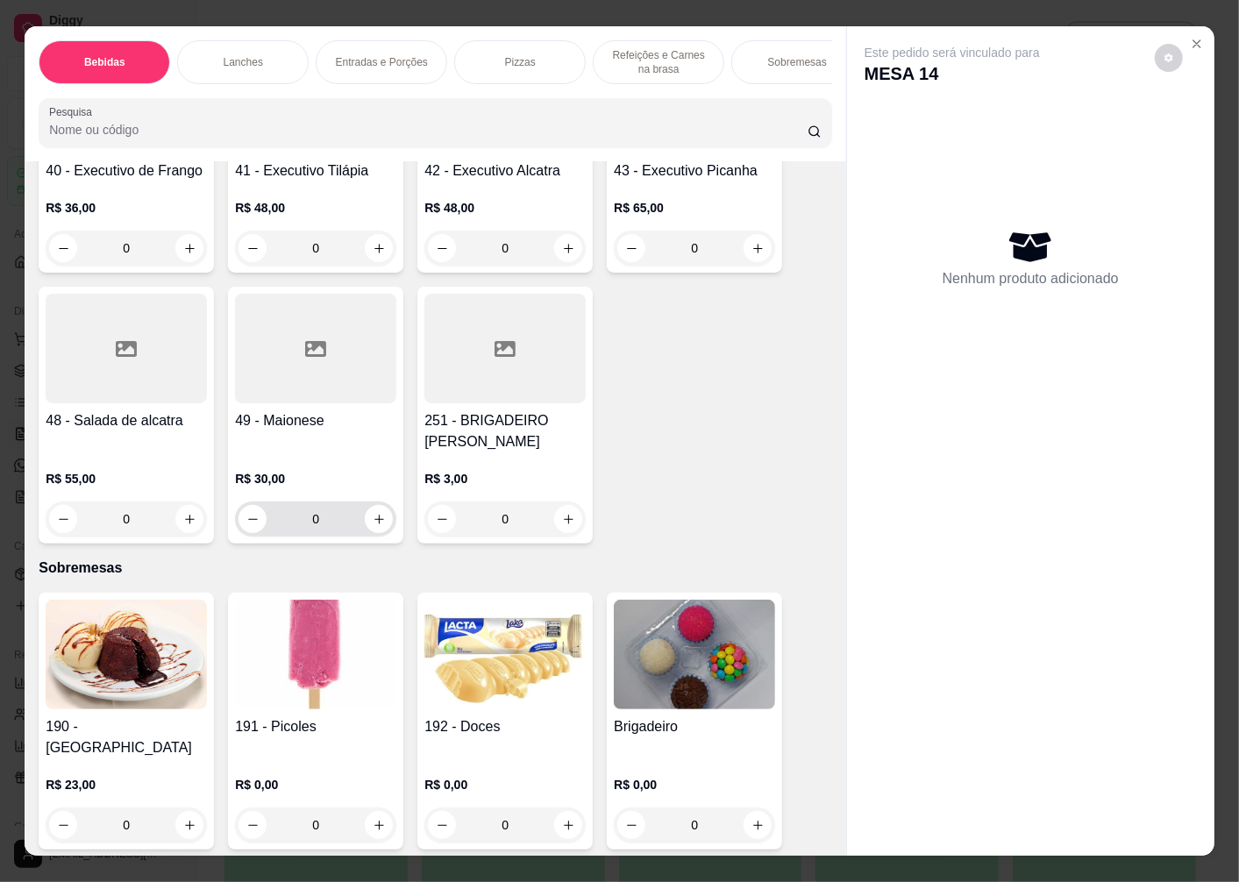
scroll to position [37, 0]
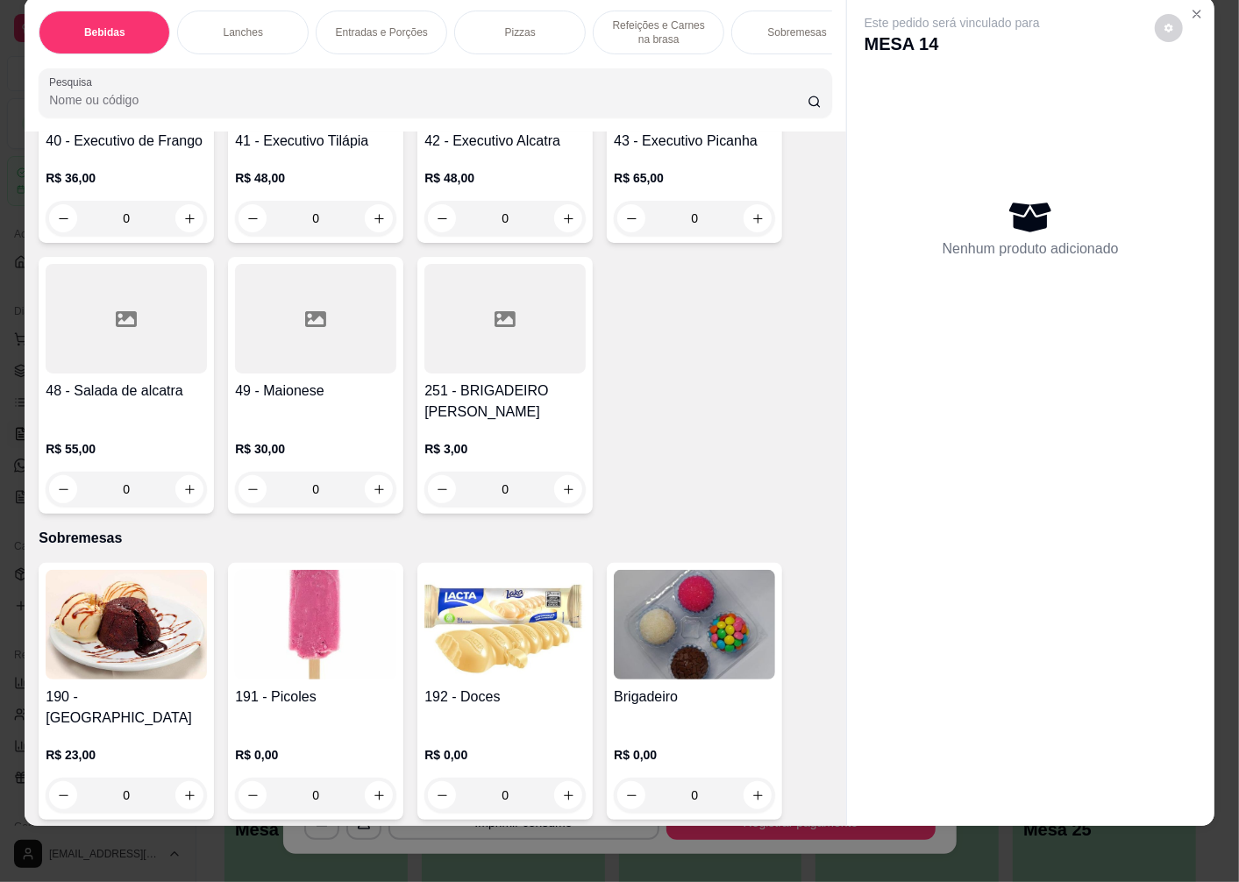
click at [299, 590] on img at bounding box center [315, 625] width 161 height 110
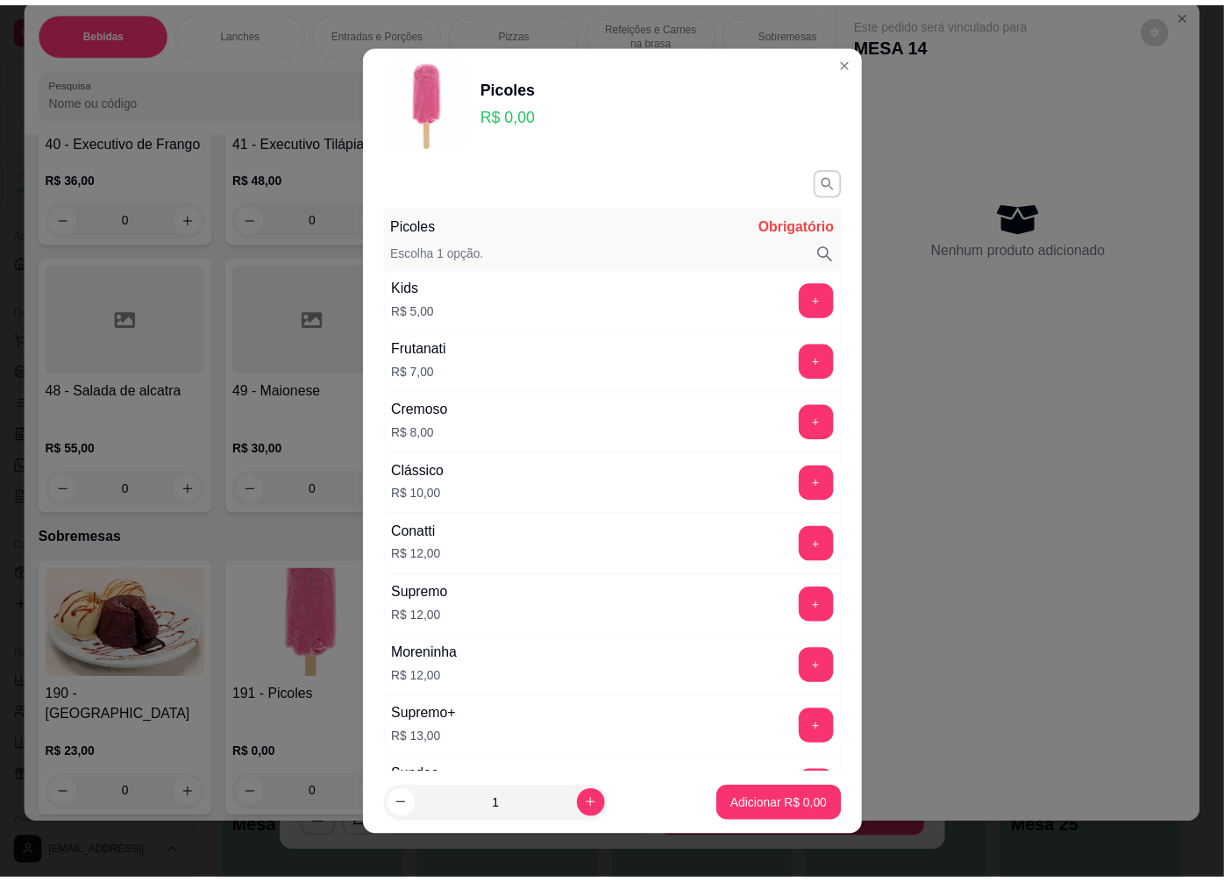
scroll to position [284, 0]
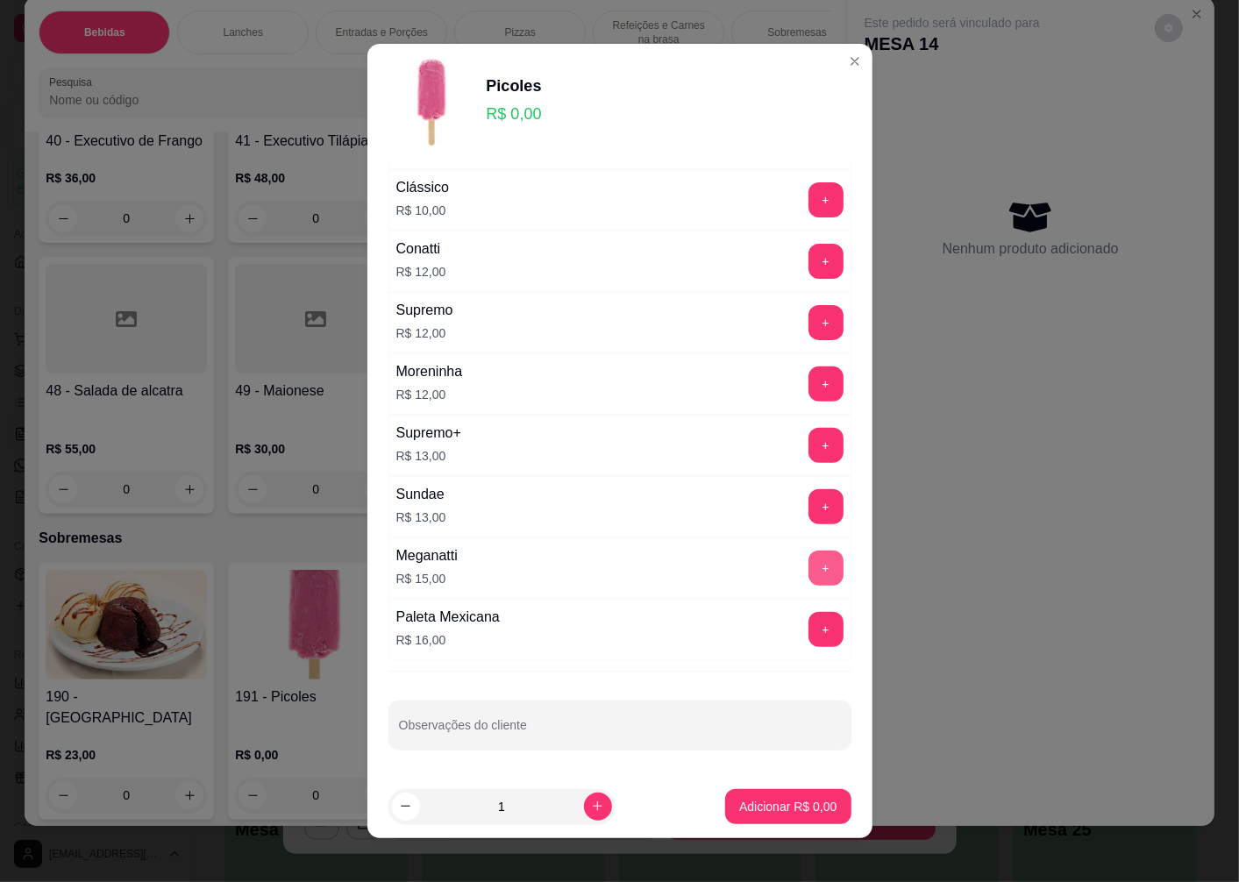
click at [808, 564] on button "+" at bounding box center [825, 568] width 35 height 35
click at [751, 815] on button "Adicionar R$ 15,00" at bounding box center [784, 806] width 132 height 35
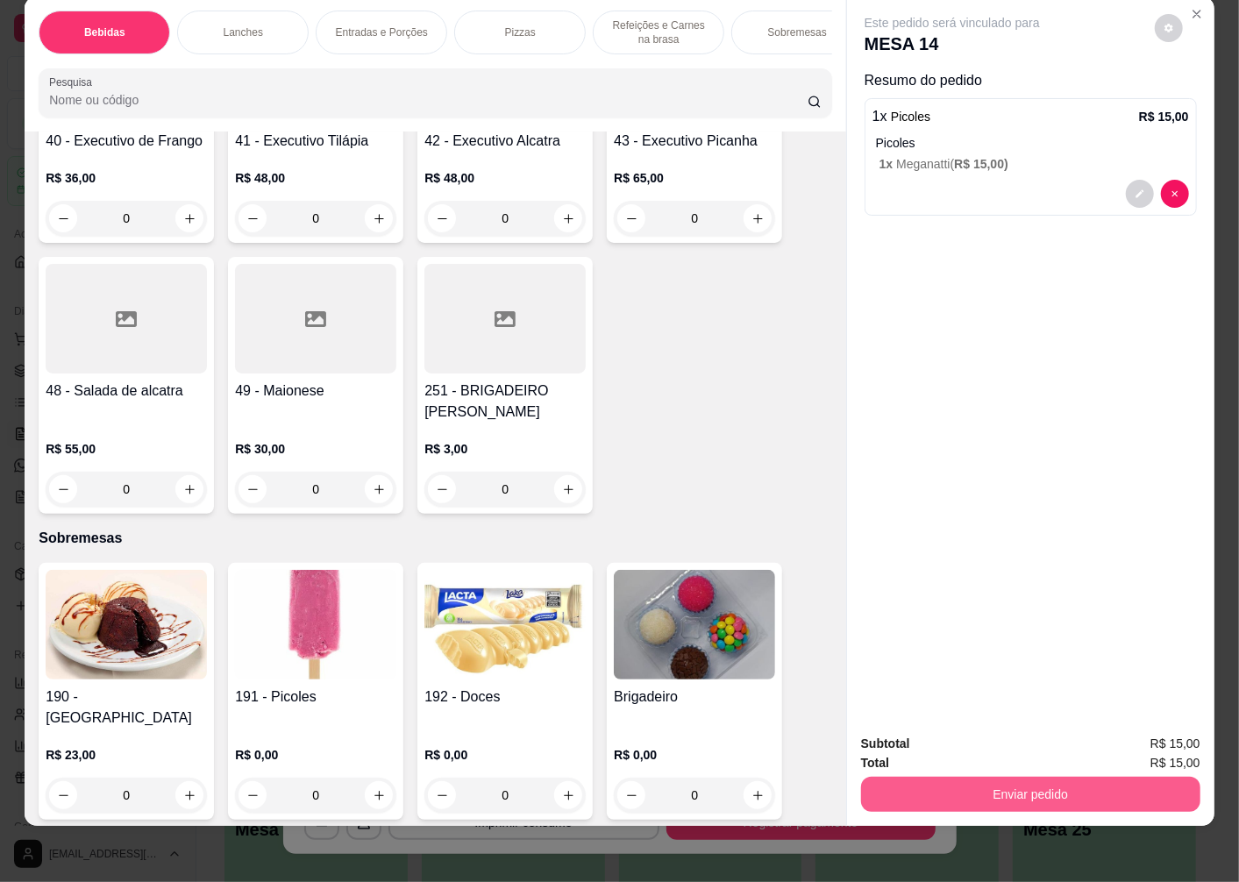
click at [958, 778] on button "Enviar pedido" at bounding box center [1030, 794] width 339 height 35
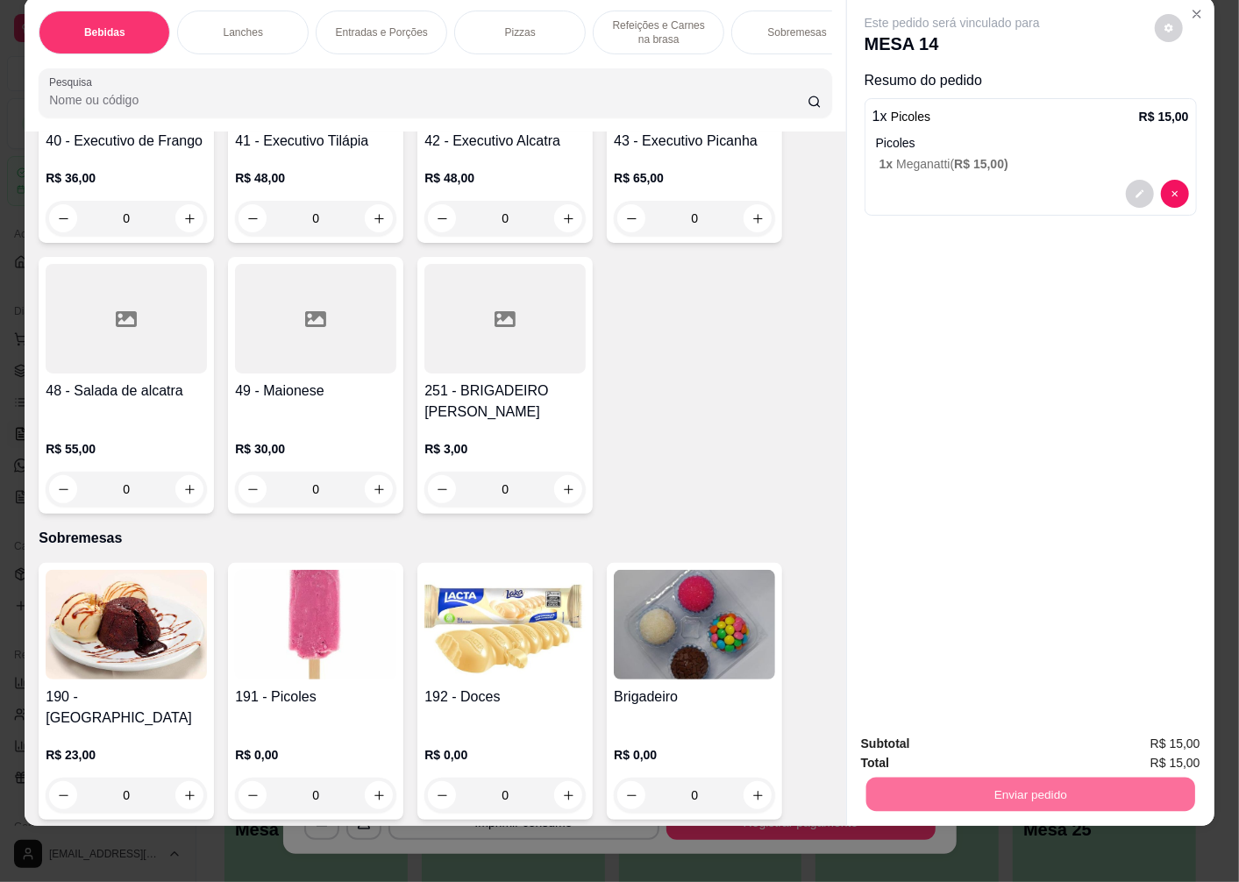
click at [1146, 737] on button "Enviar pedido" at bounding box center [1155, 737] width 96 height 32
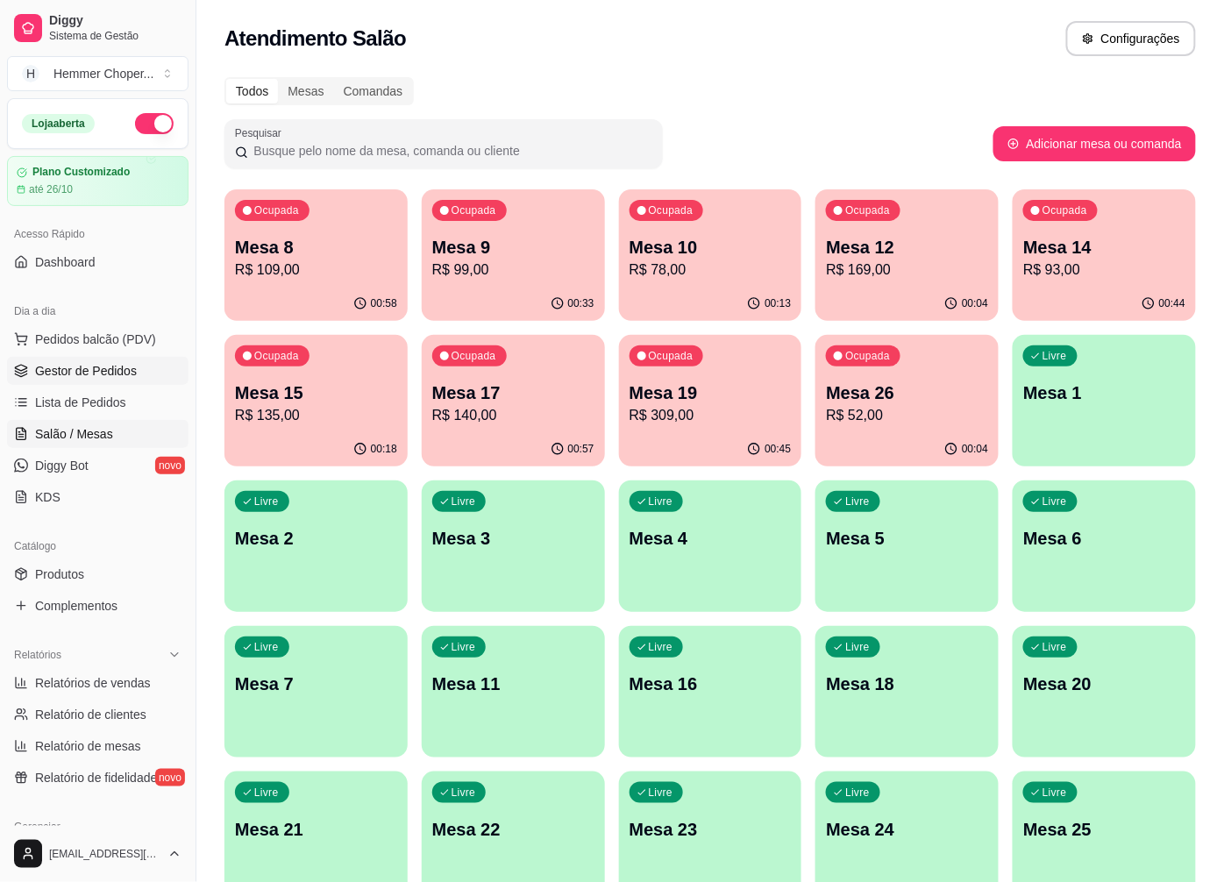
click at [90, 372] on span "Gestor de Pedidos" at bounding box center [86, 371] width 102 height 18
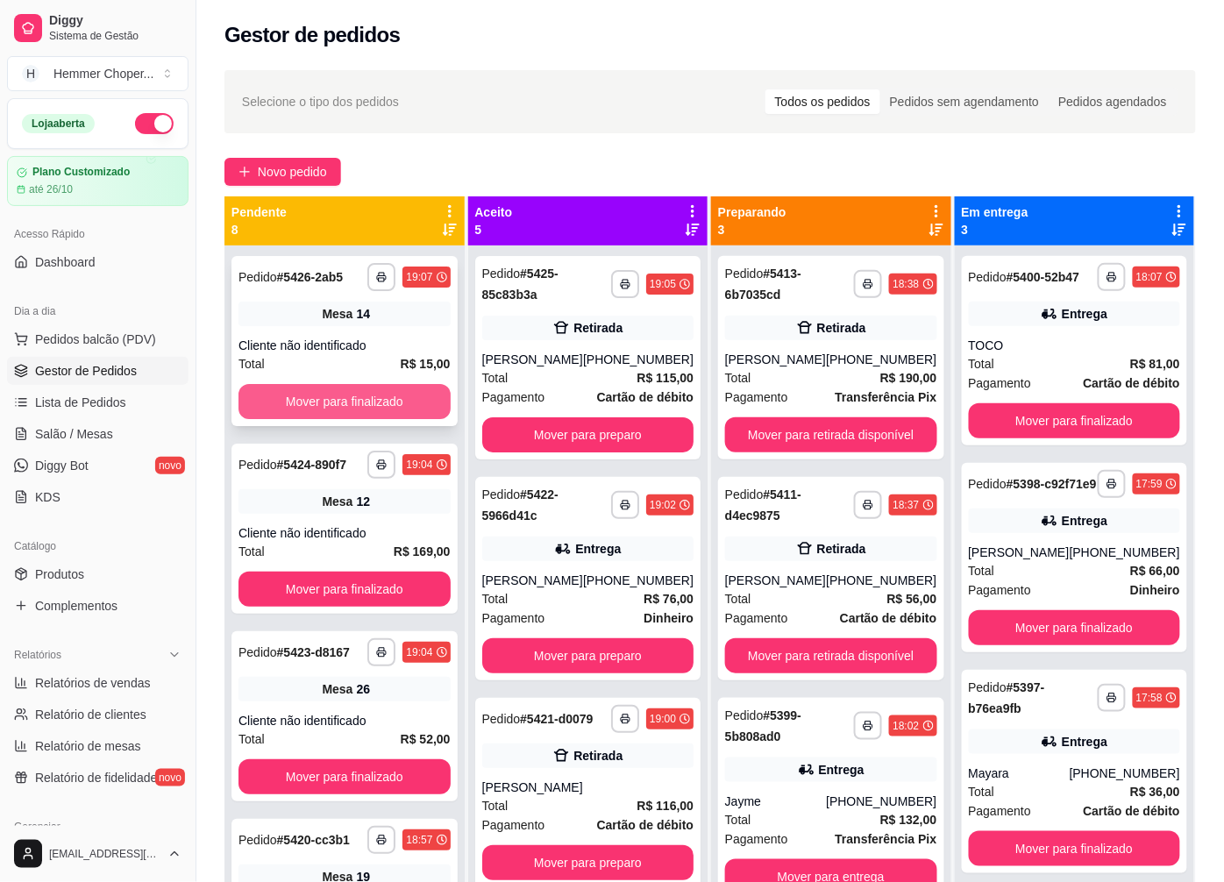
click at [345, 390] on button "Mover para finalizado" at bounding box center [345, 401] width 212 height 35
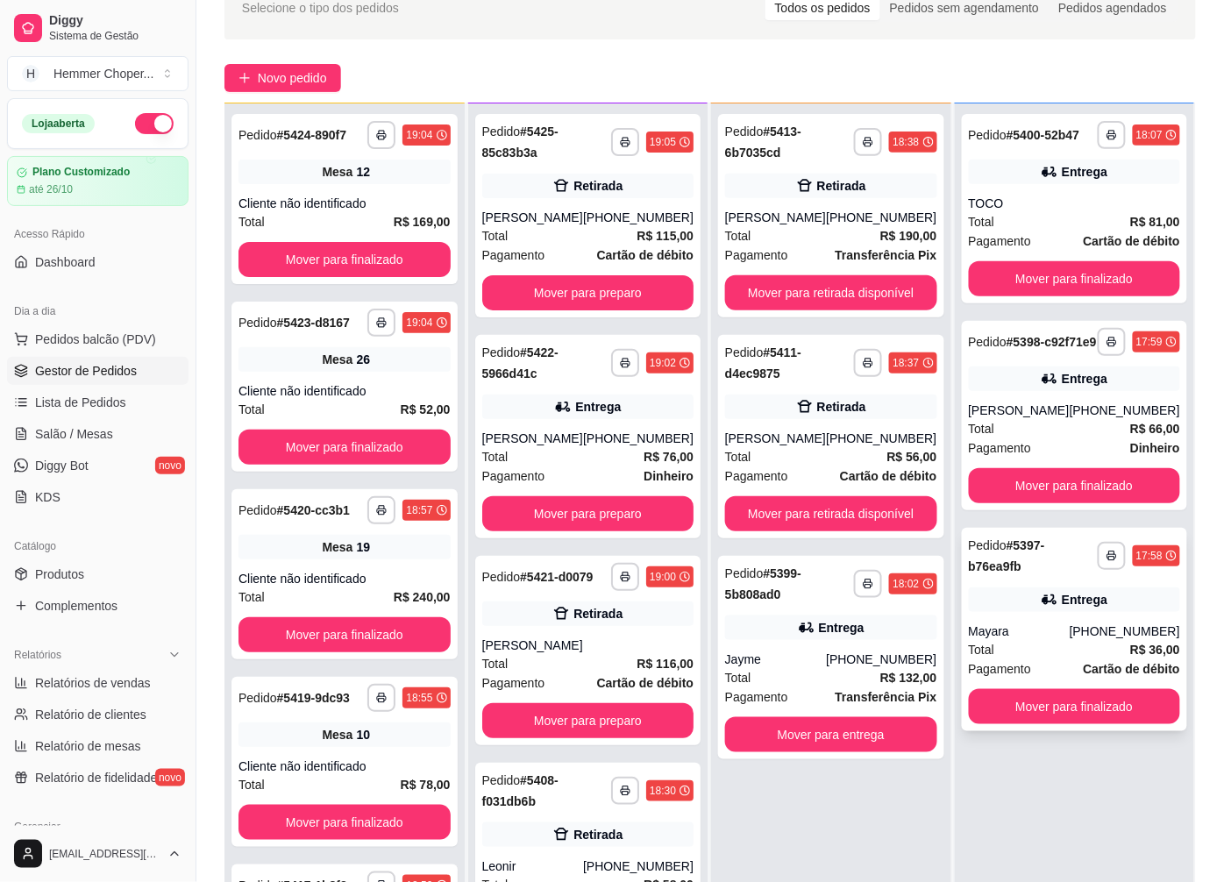
scroll to position [97, 0]
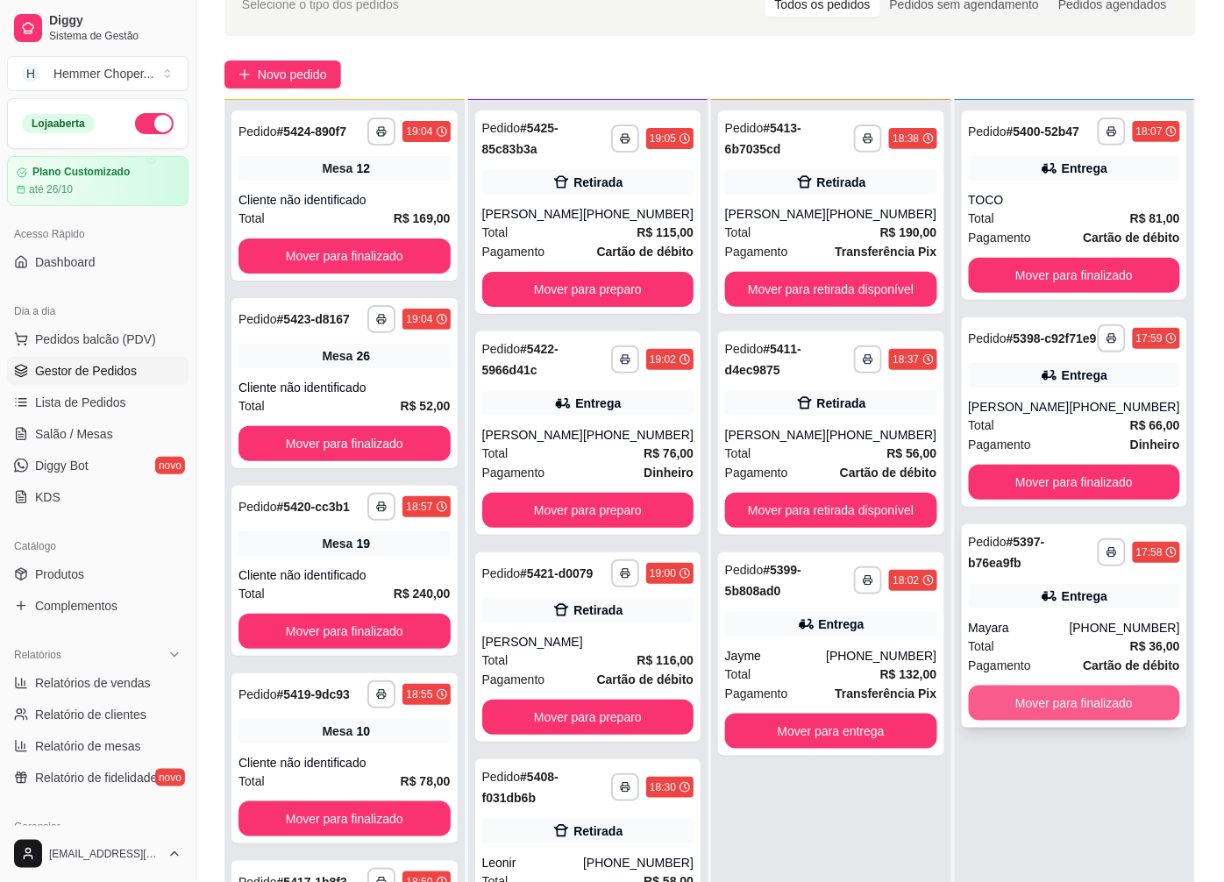
click at [1046, 707] on button "Mover para finalizado" at bounding box center [1075, 703] width 212 height 35
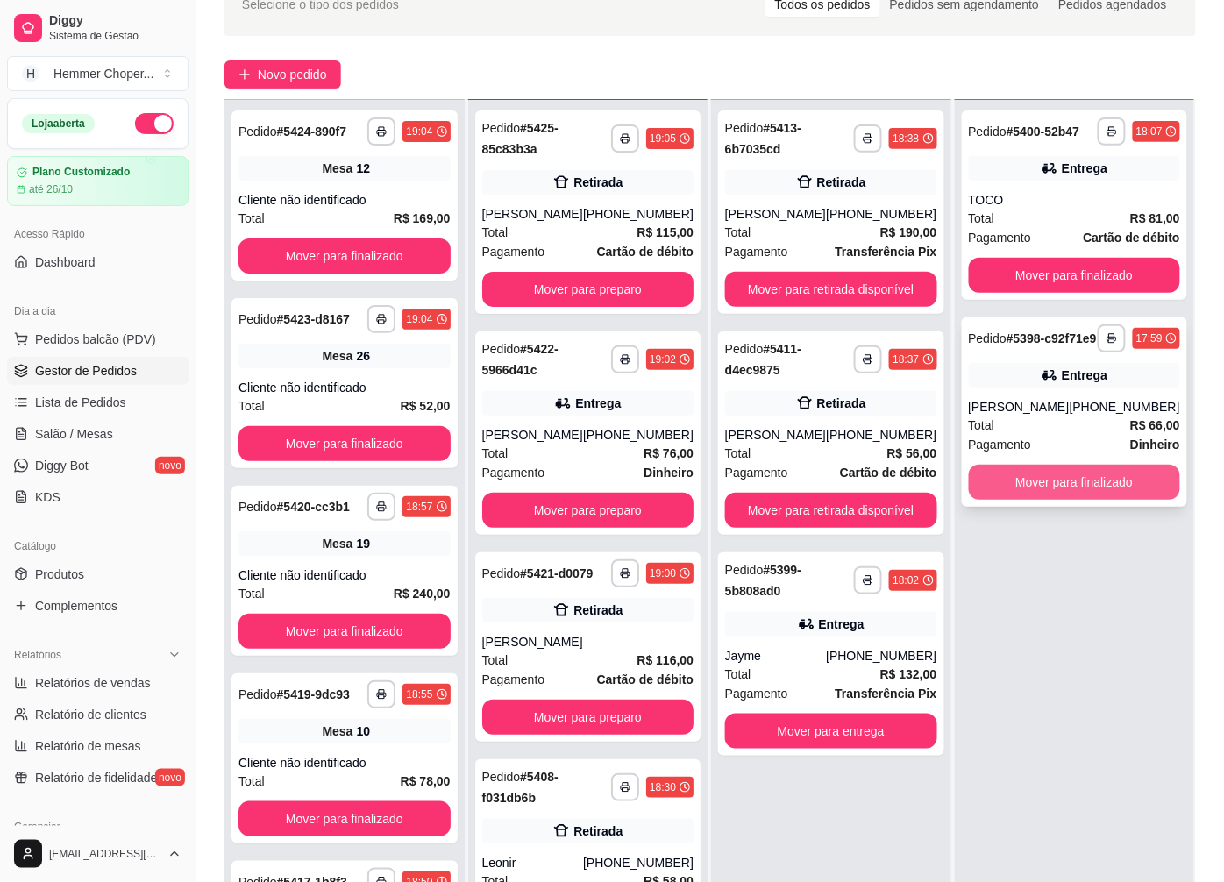
click at [1048, 500] on button "Mover para finalizado" at bounding box center [1075, 482] width 212 height 35
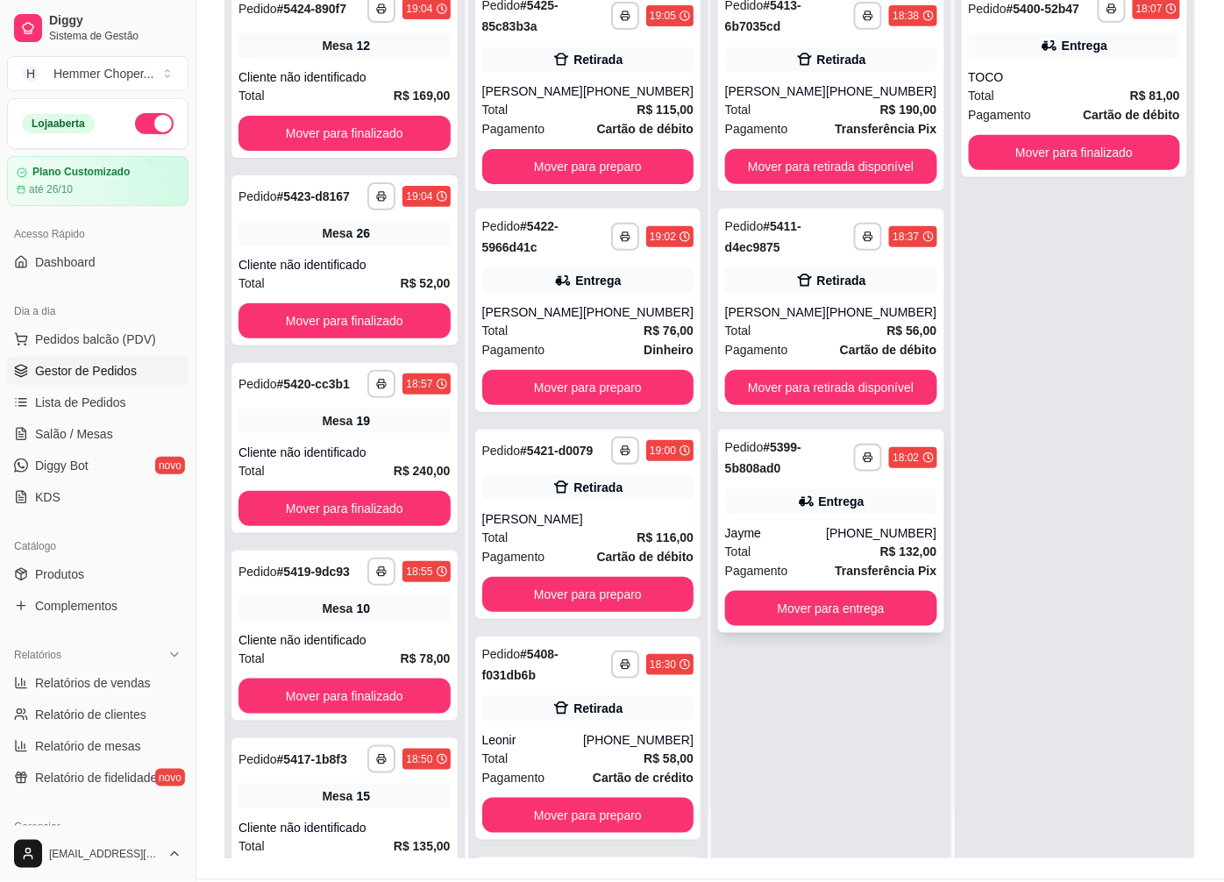
scroll to position [267, 0]
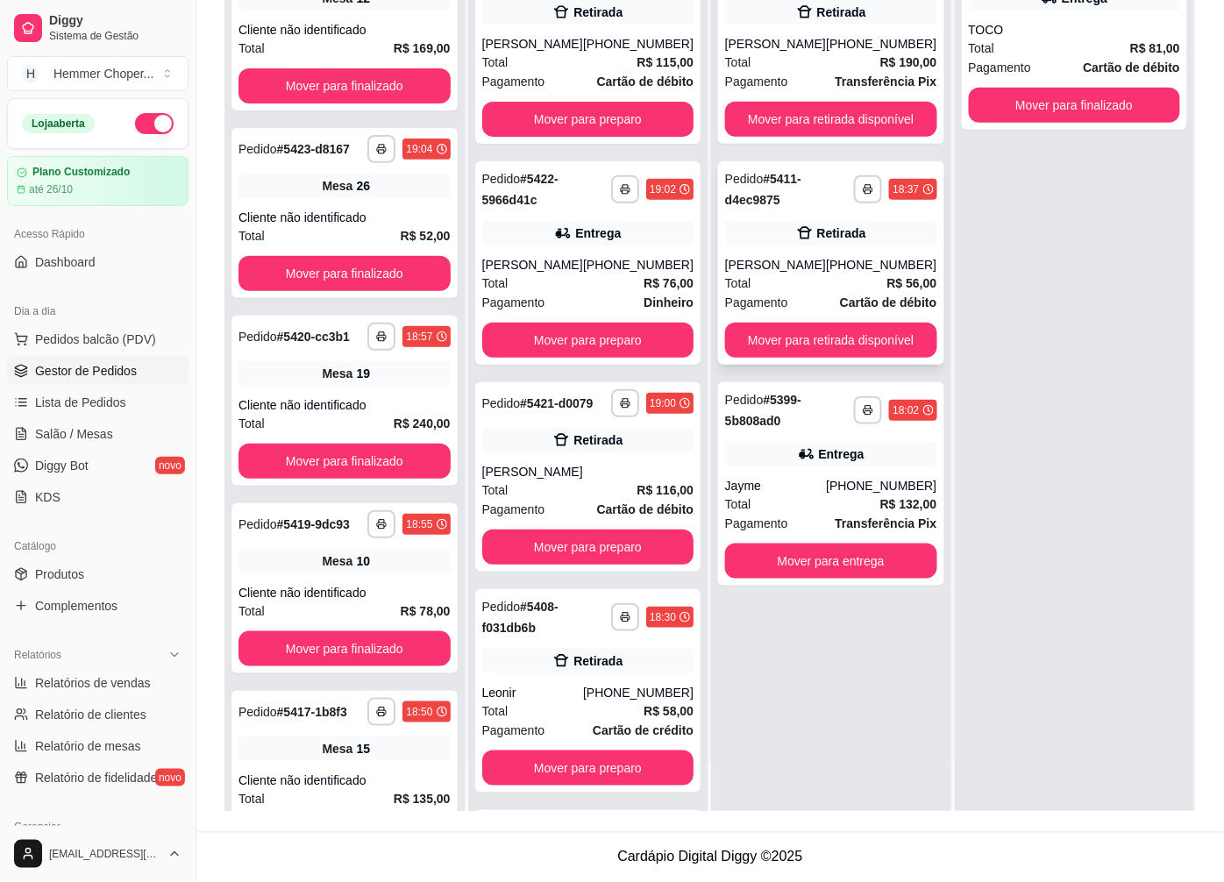
click at [817, 268] on div "[PERSON_NAME]" at bounding box center [775, 265] width 101 height 18
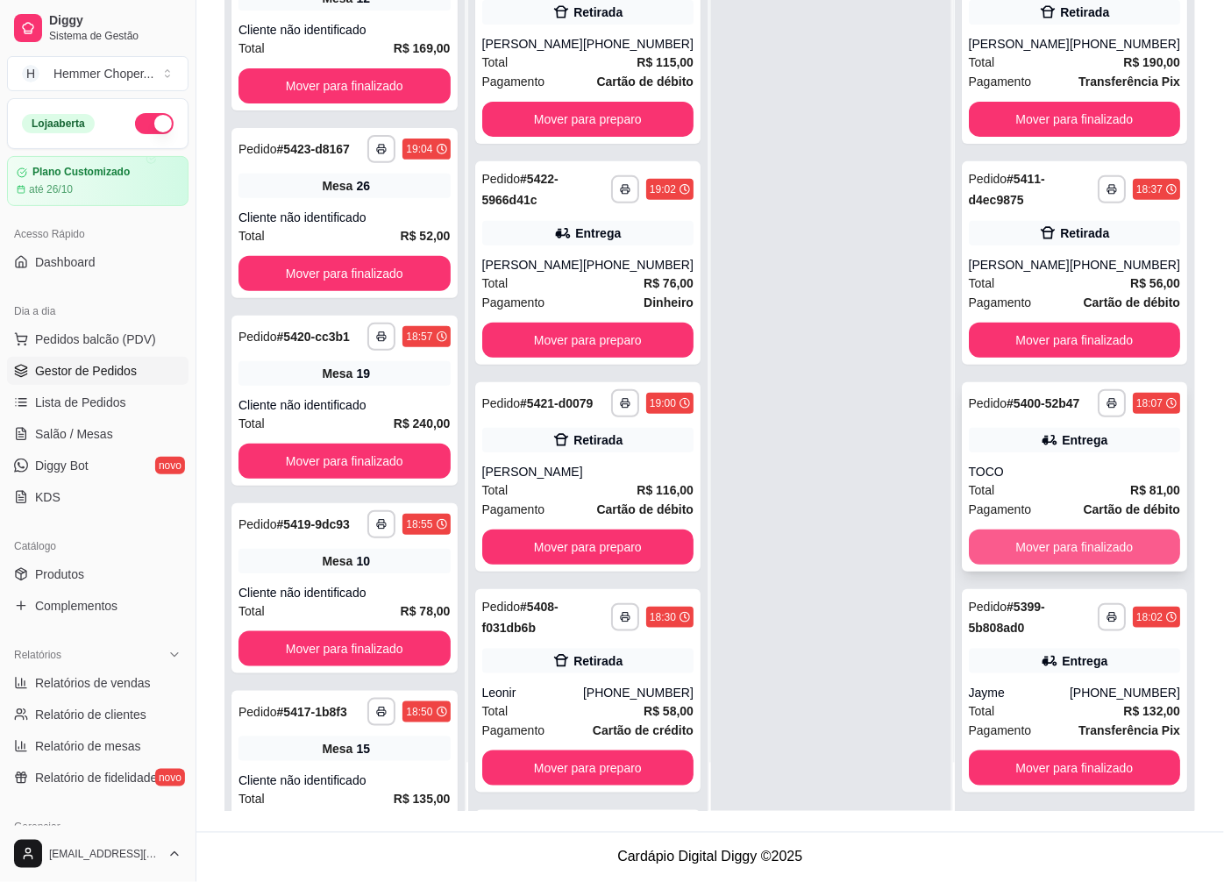
click at [1045, 565] on button "Mover para finalizado" at bounding box center [1075, 547] width 212 height 35
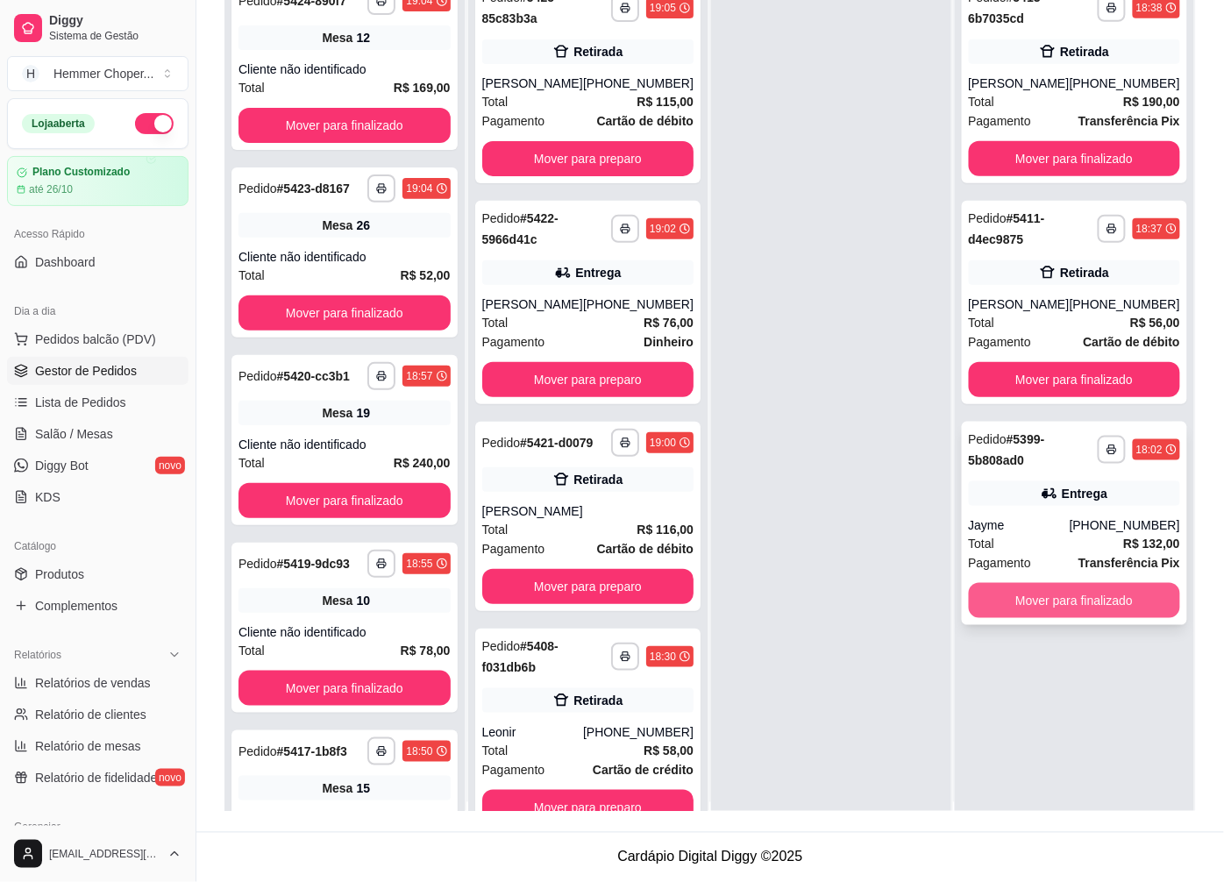
scroll to position [0, 0]
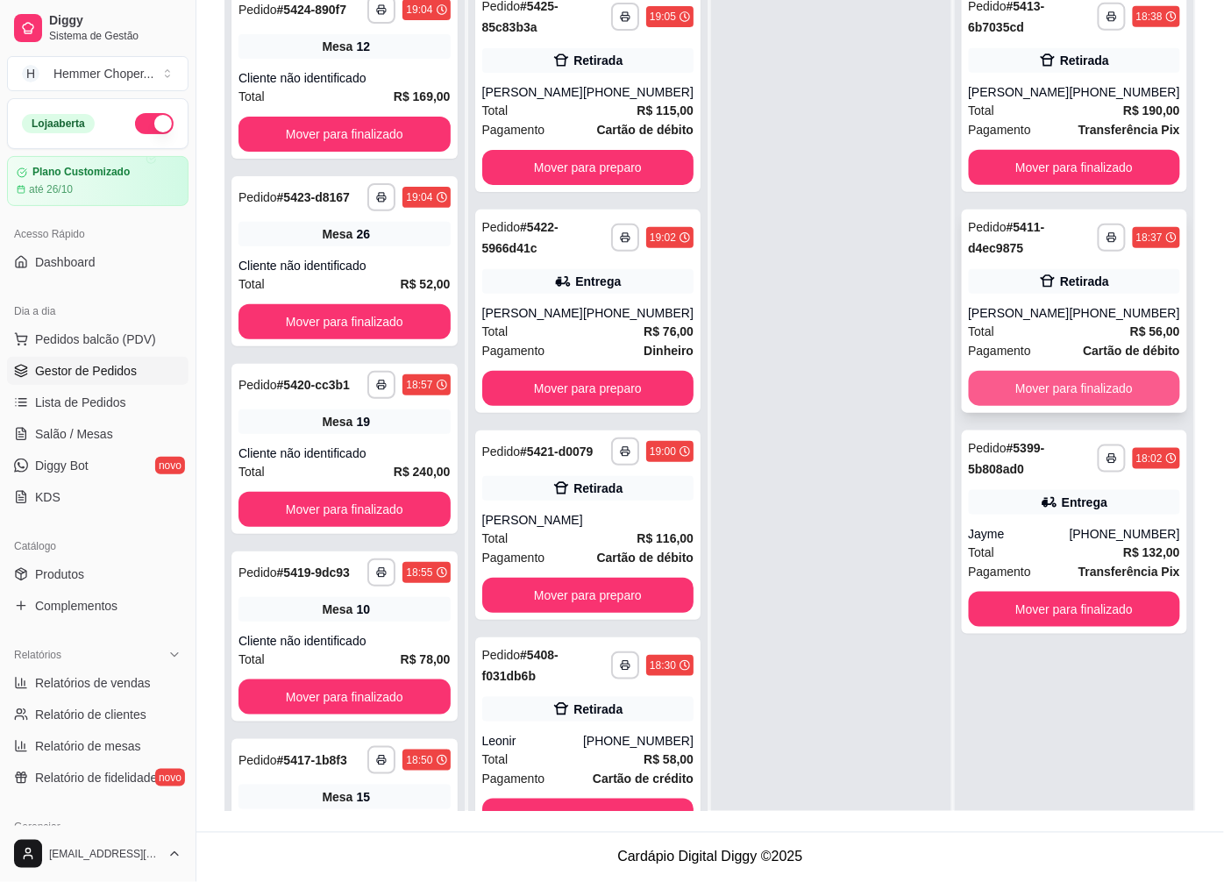
click at [1043, 390] on button "Mover para finalizado" at bounding box center [1075, 388] width 212 height 35
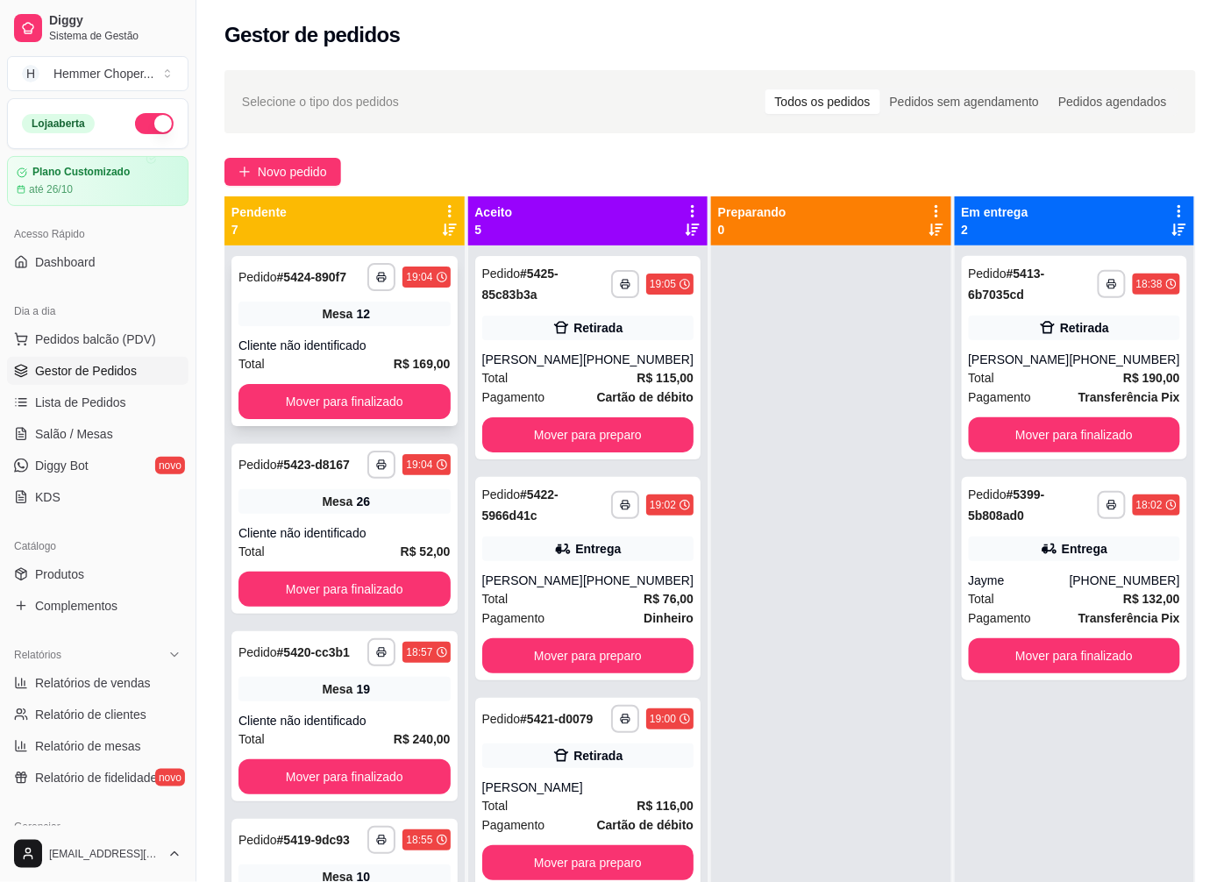
click at [323, 344] on div "Cliente não identificado" at bounding box center [345, 346] width 212 height 18
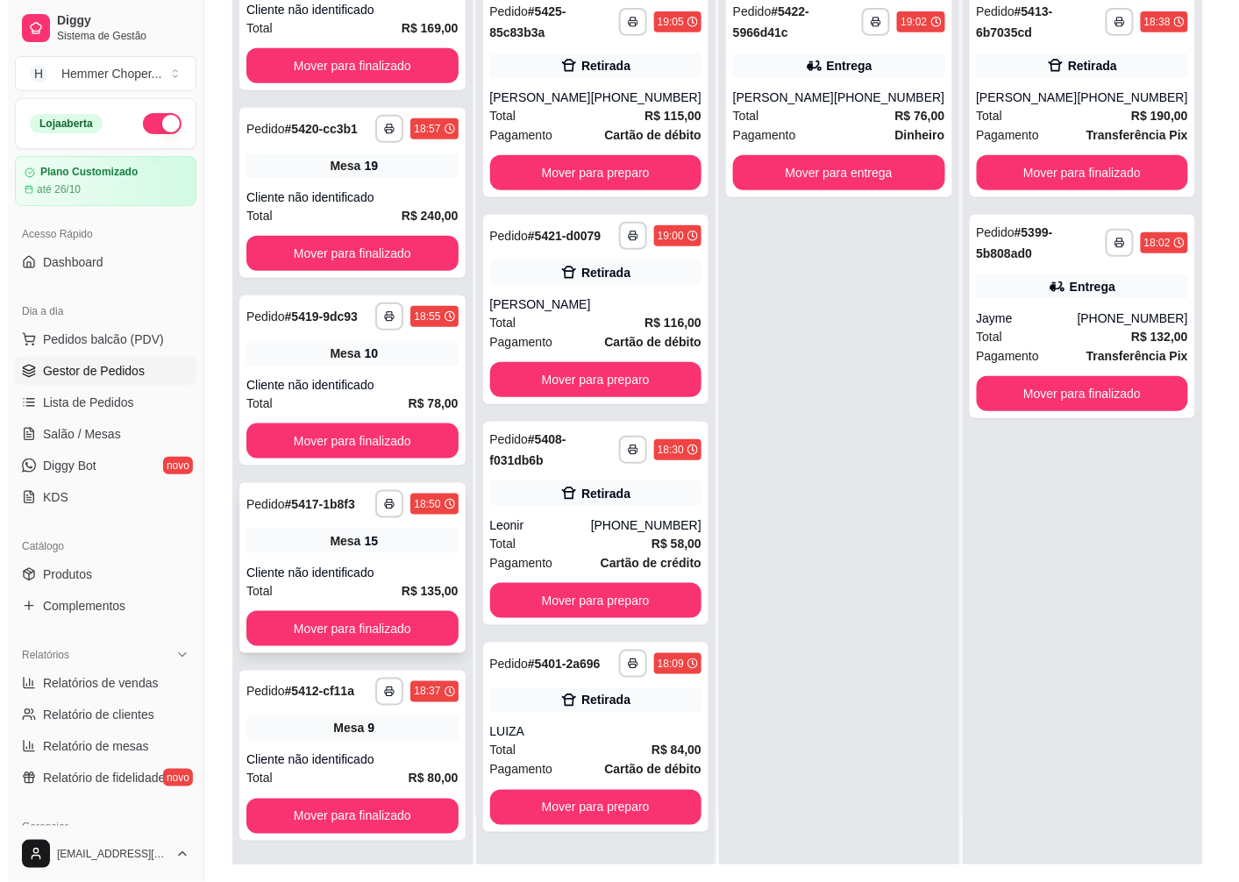
scroll to position [267, 0]
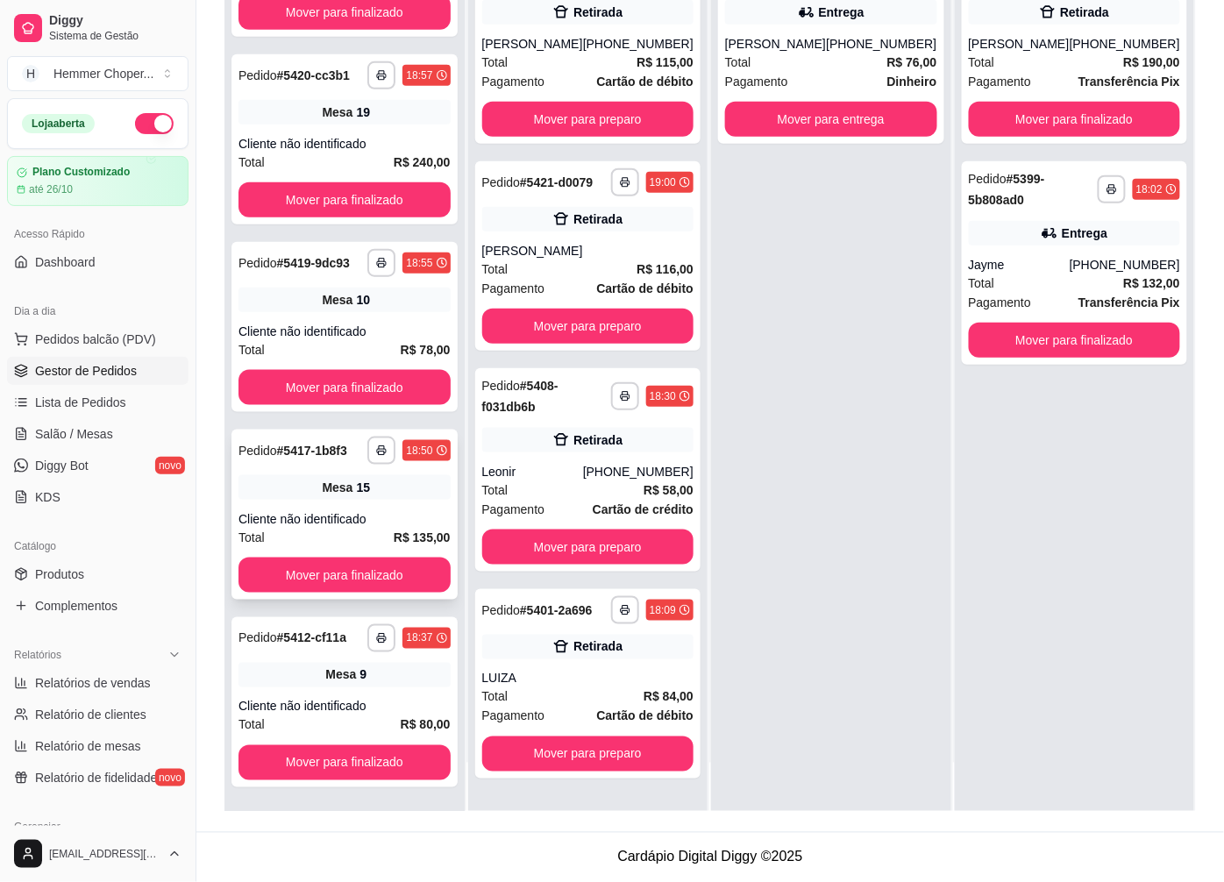
click at [339, 518] on div "Cliente não identificado" at bounding box center [345, 519] width 212 height 18
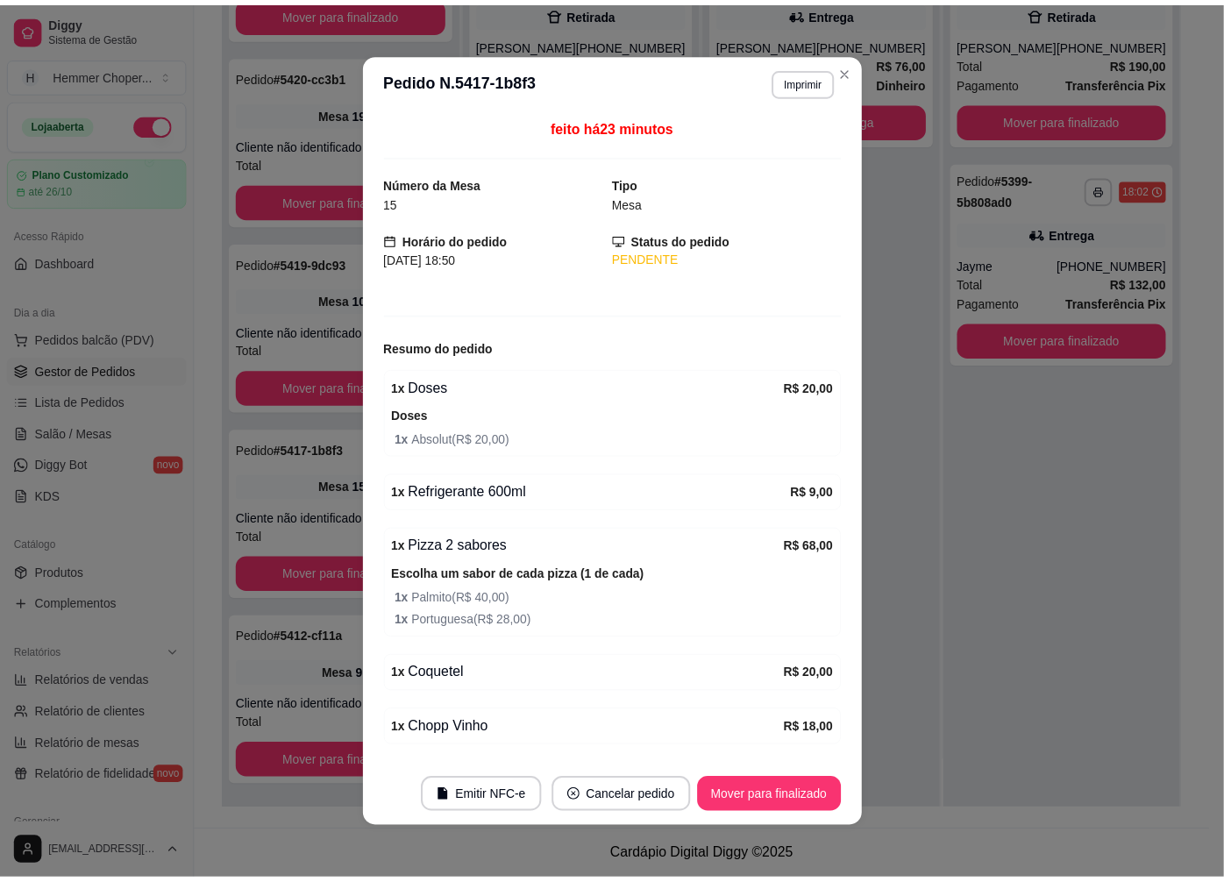
scroll to position [58, 0]
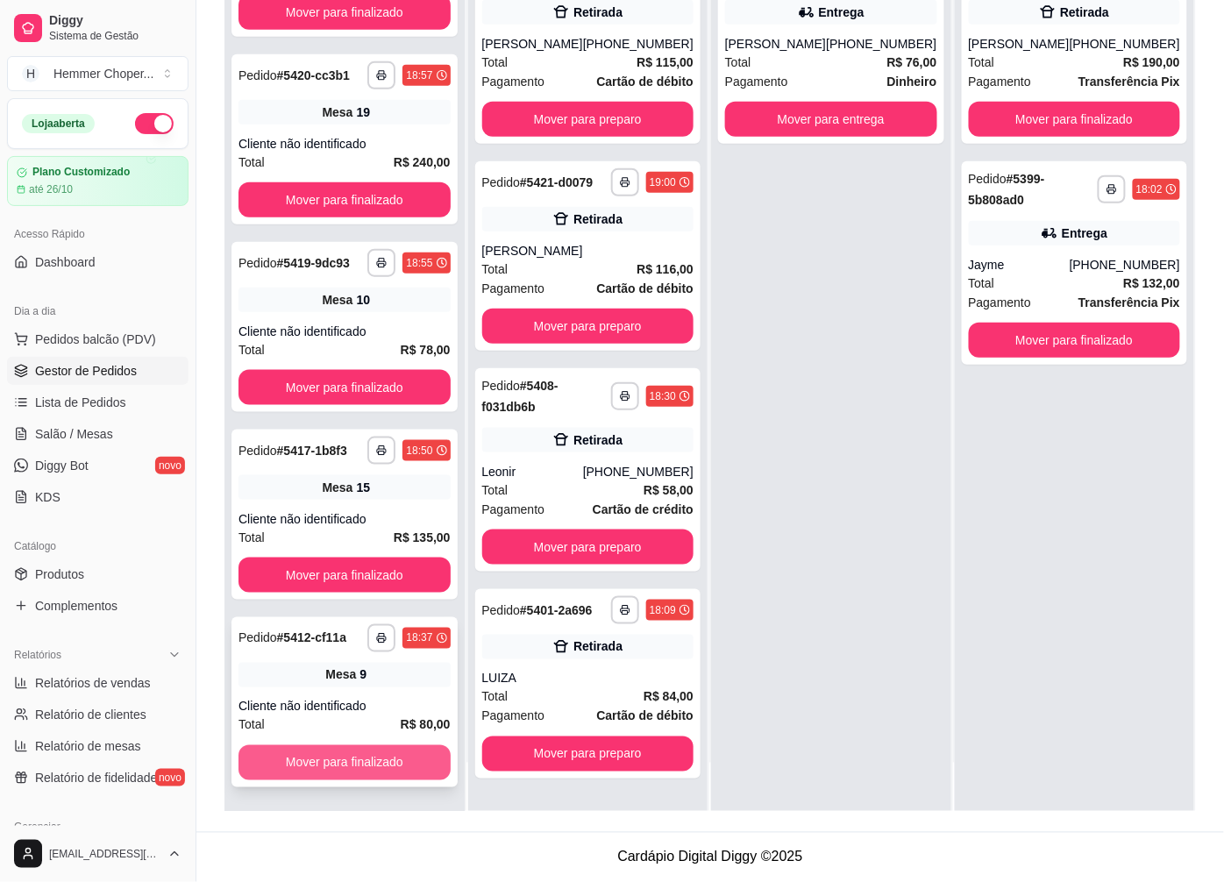
click at [331, 768] on button "Mover para finalizado" at bounding box center [345, 762] width 212 height 35
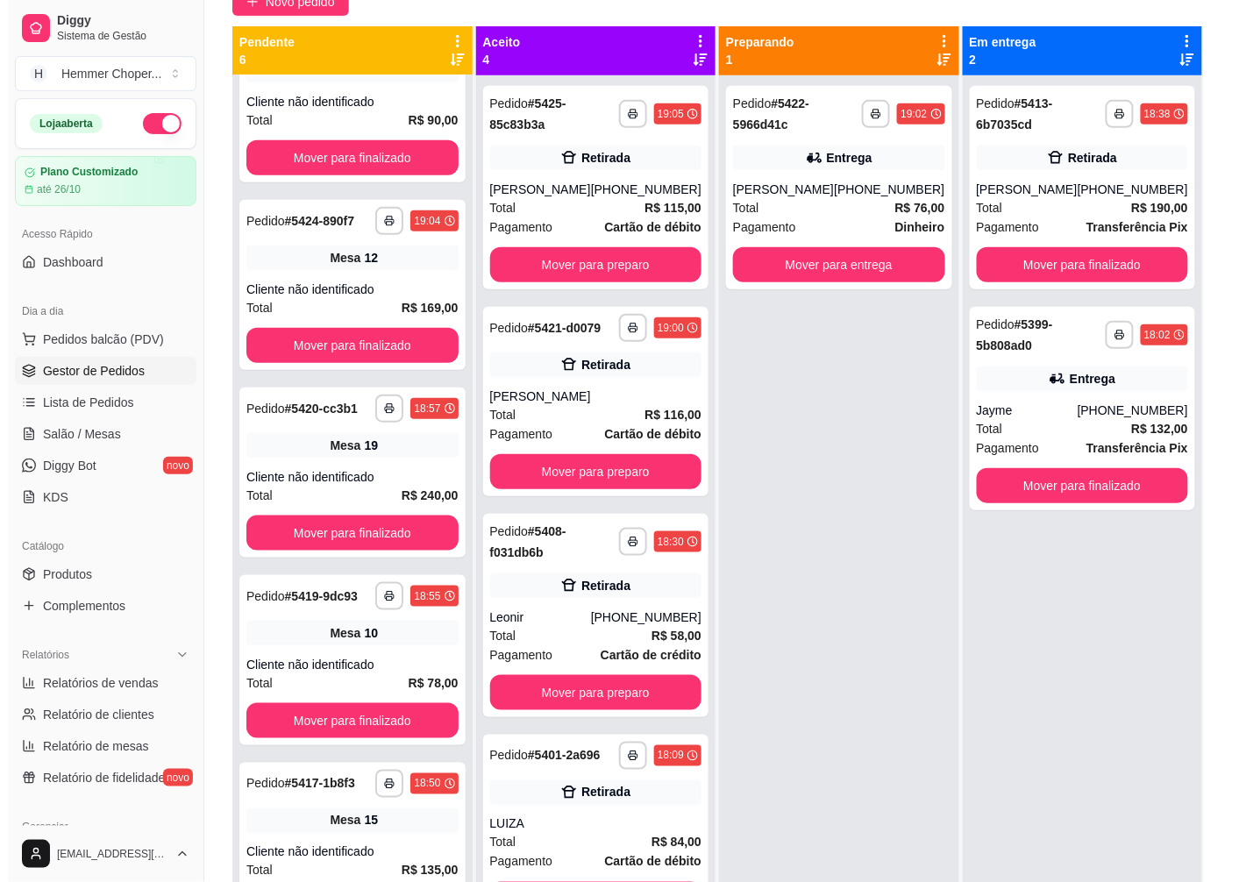
scroll to position [461, 0]
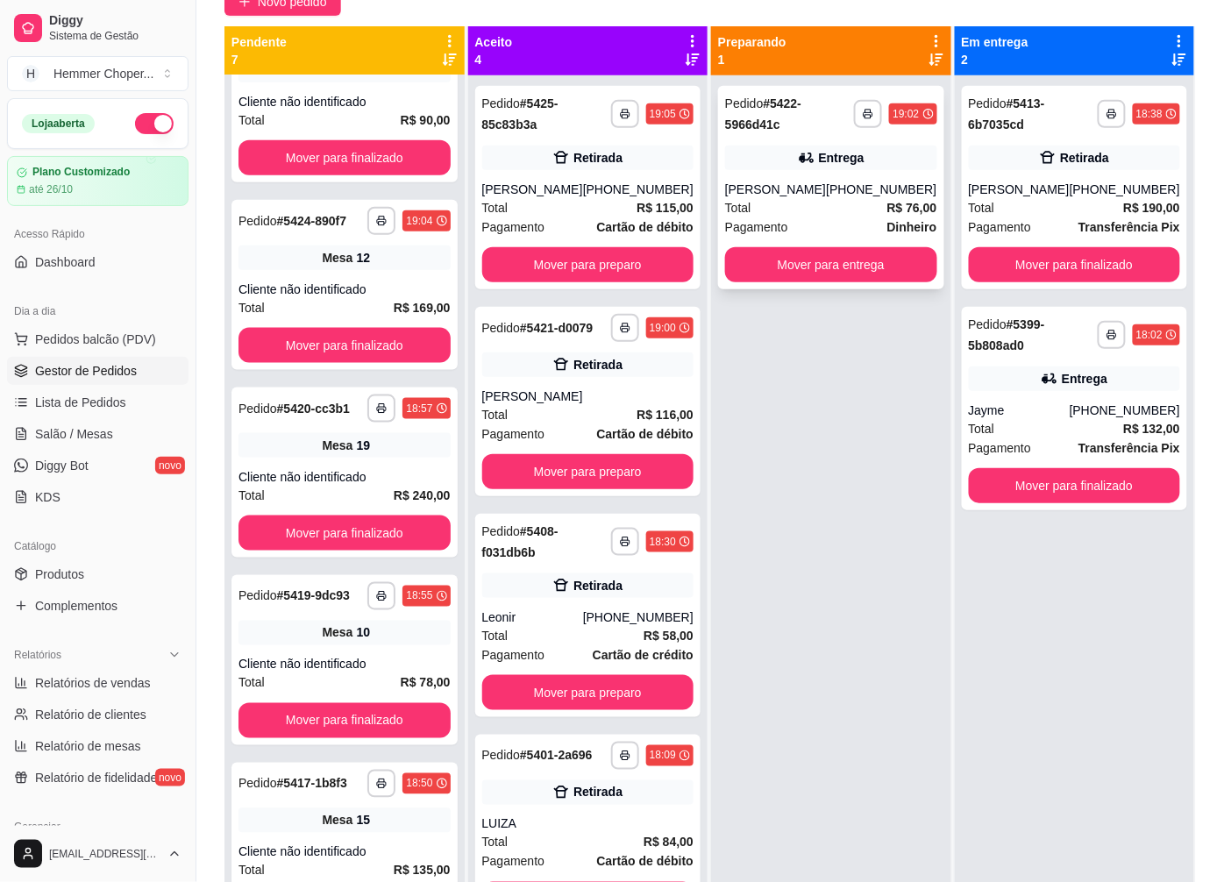
click at [824, 217] on div "Pagamento Dinheiro" at bounding box center [831, 226] width 212 height 19
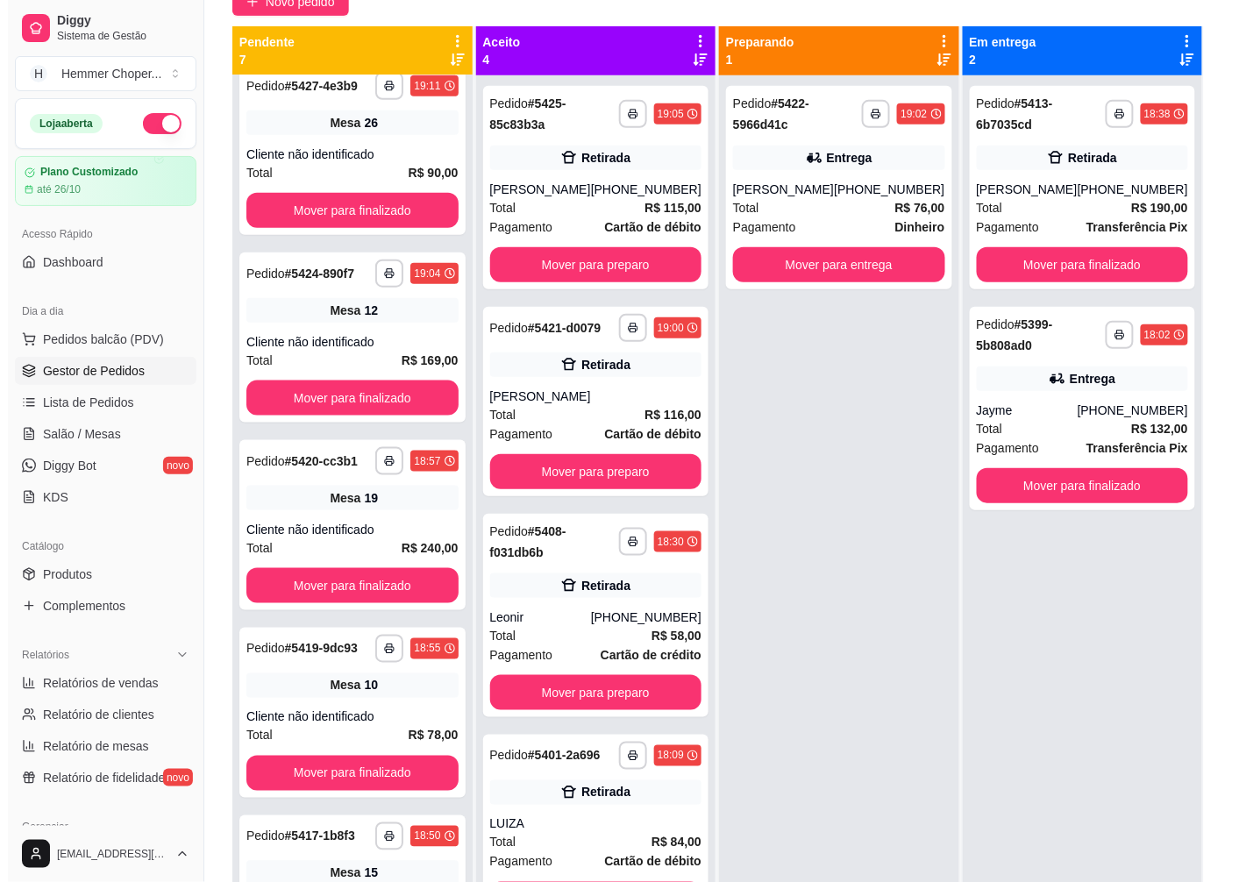
scroll to position [267, 0]
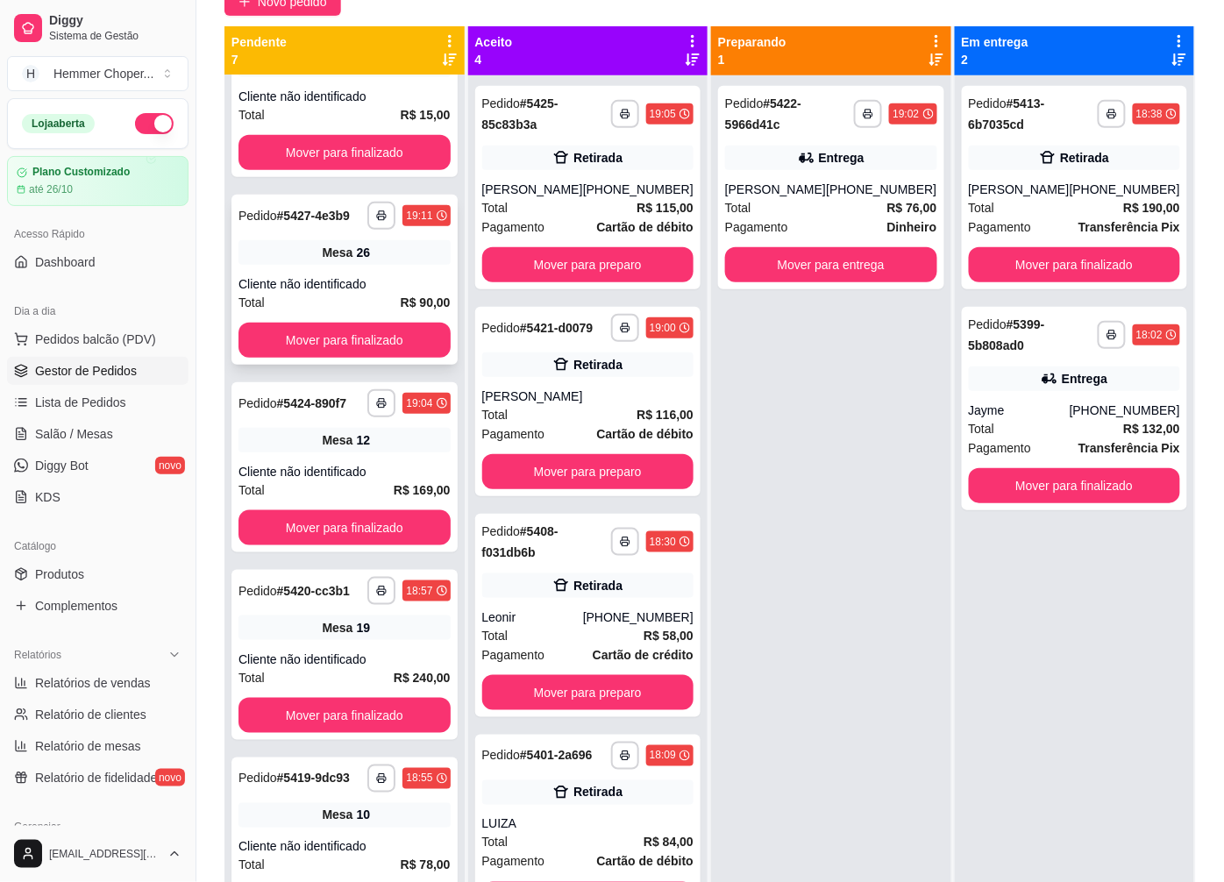
click at [339, 256] on span "Mesa" at bounding box center [337, 253] width 31 height 18
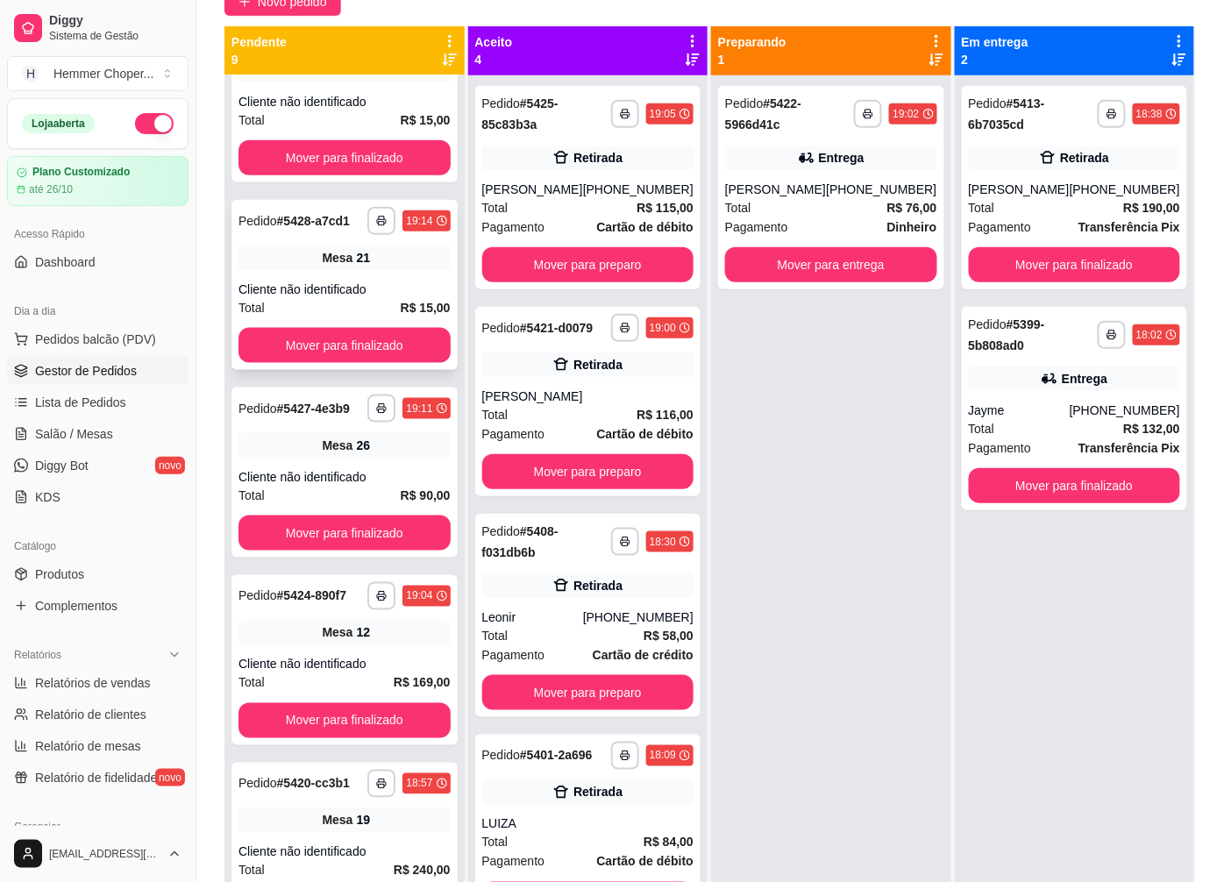
scroll to position [447, 0]
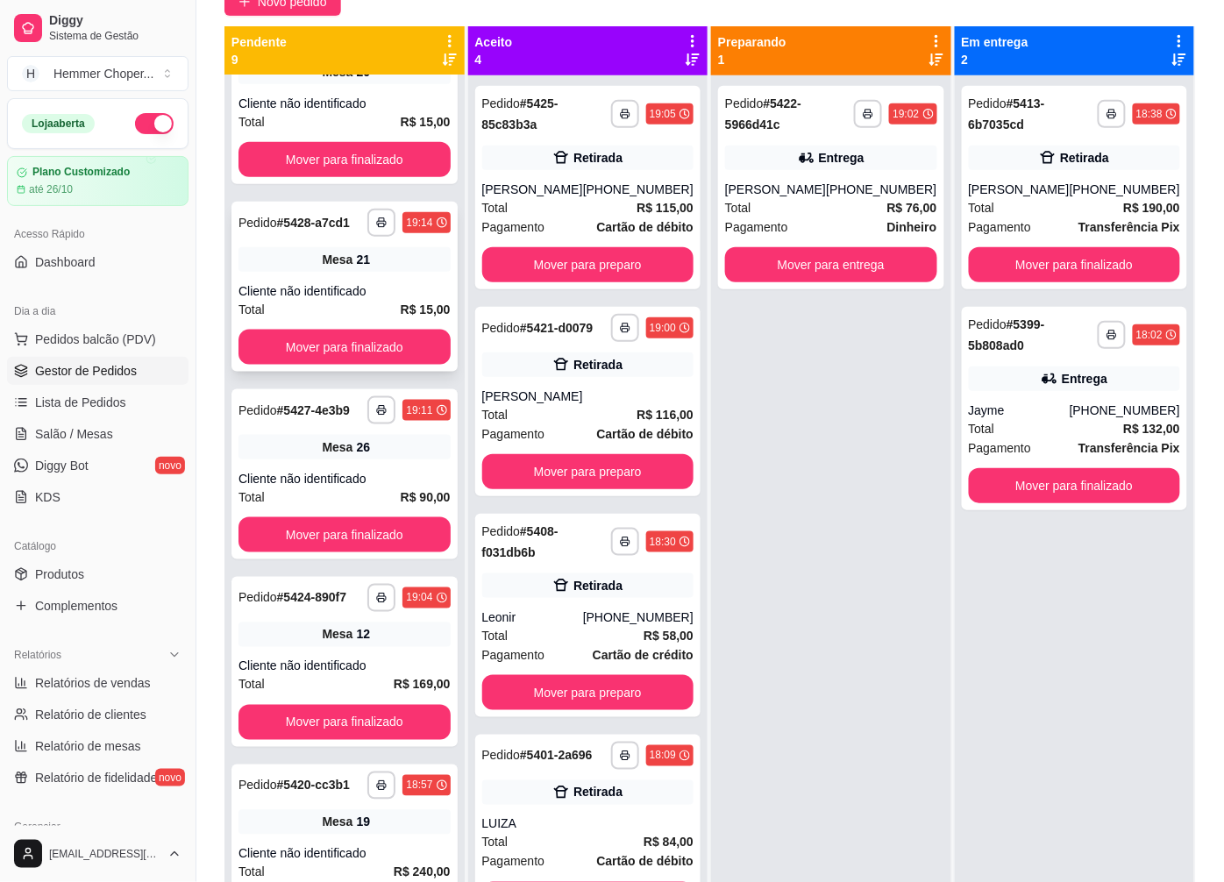
click at [349, 293] on div "Cliente não identificado" at bounding box center [345, 291] width 212 height 18
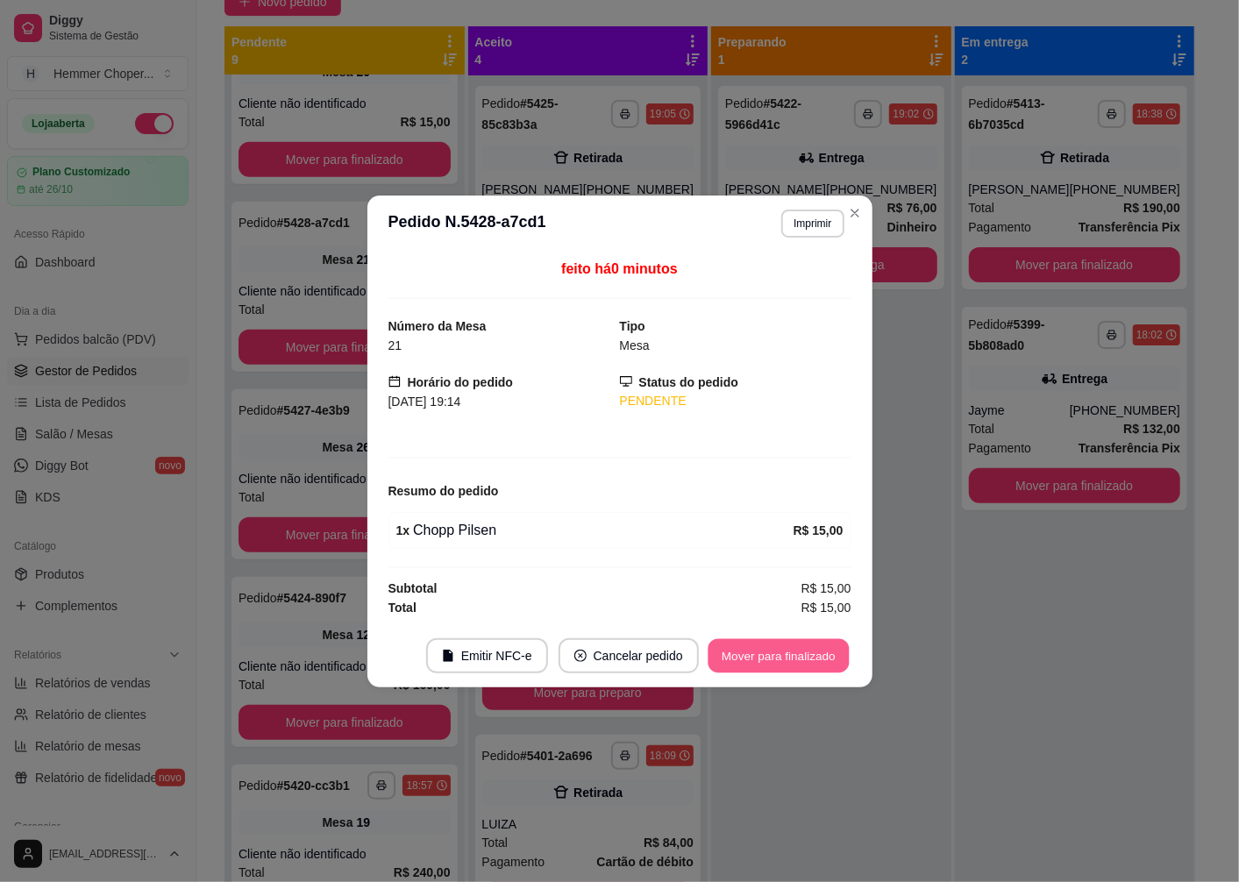
click at [781, 664] on button "Mover para finalizado" at bounding box center [778, 655] width 141 height 34
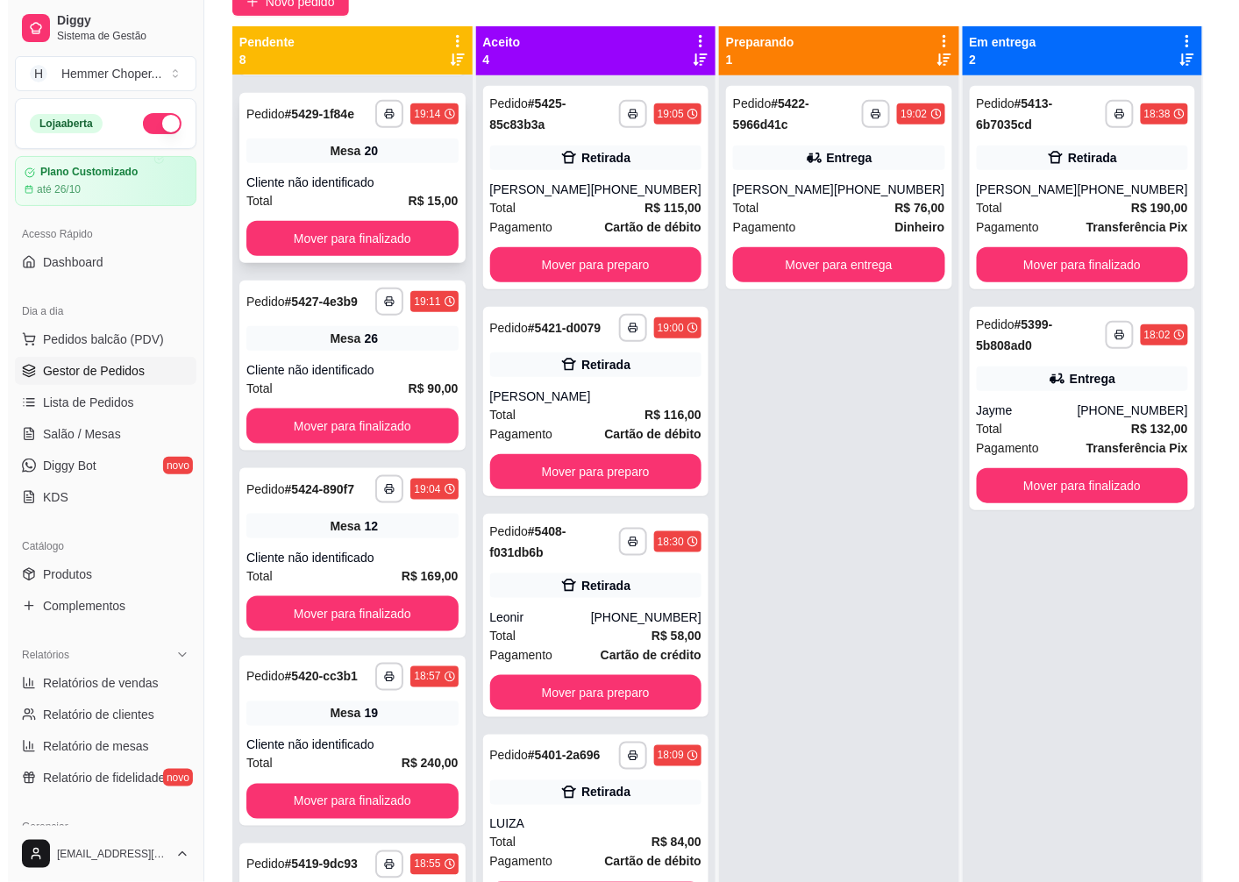
scroll to position [252, 0]
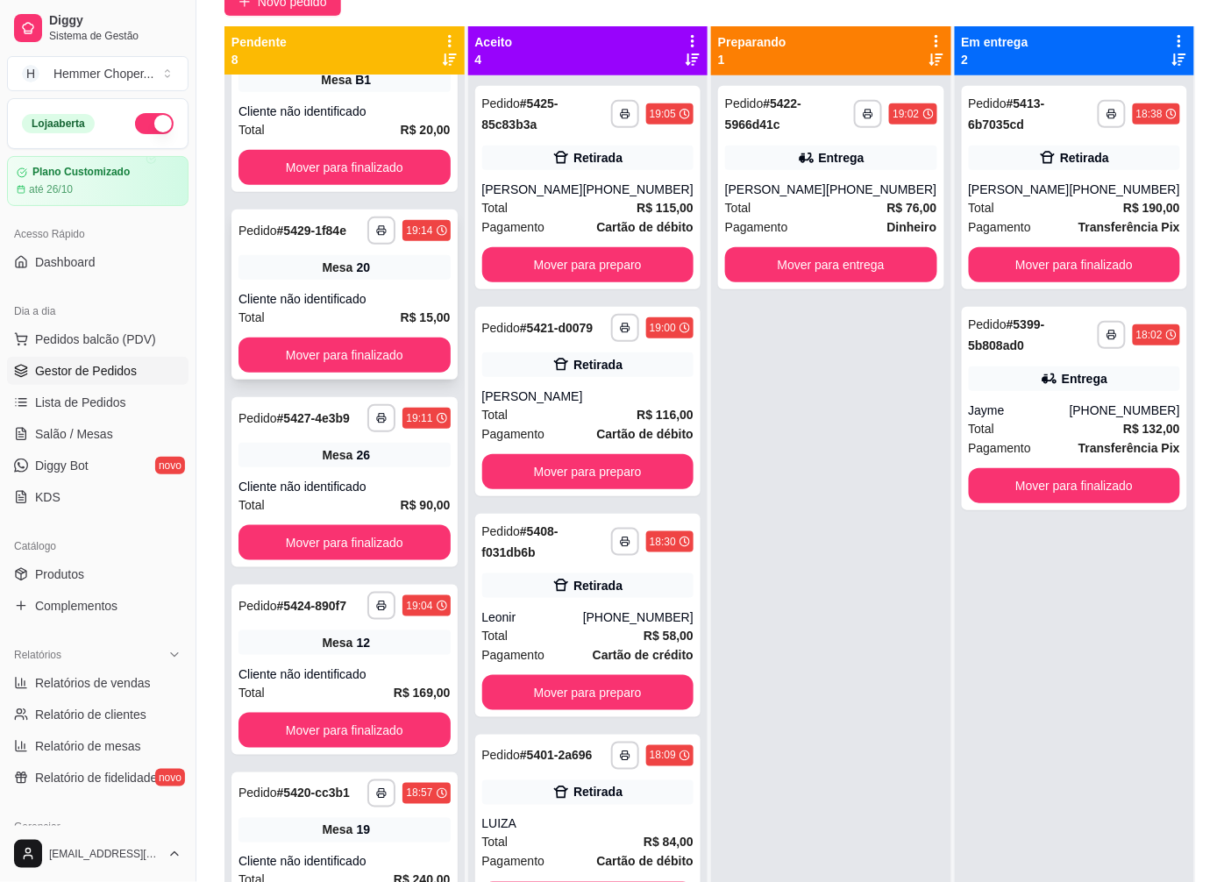
click at [324, 278] on div "**********" at bounding box center [344, 295] width 226 height 170
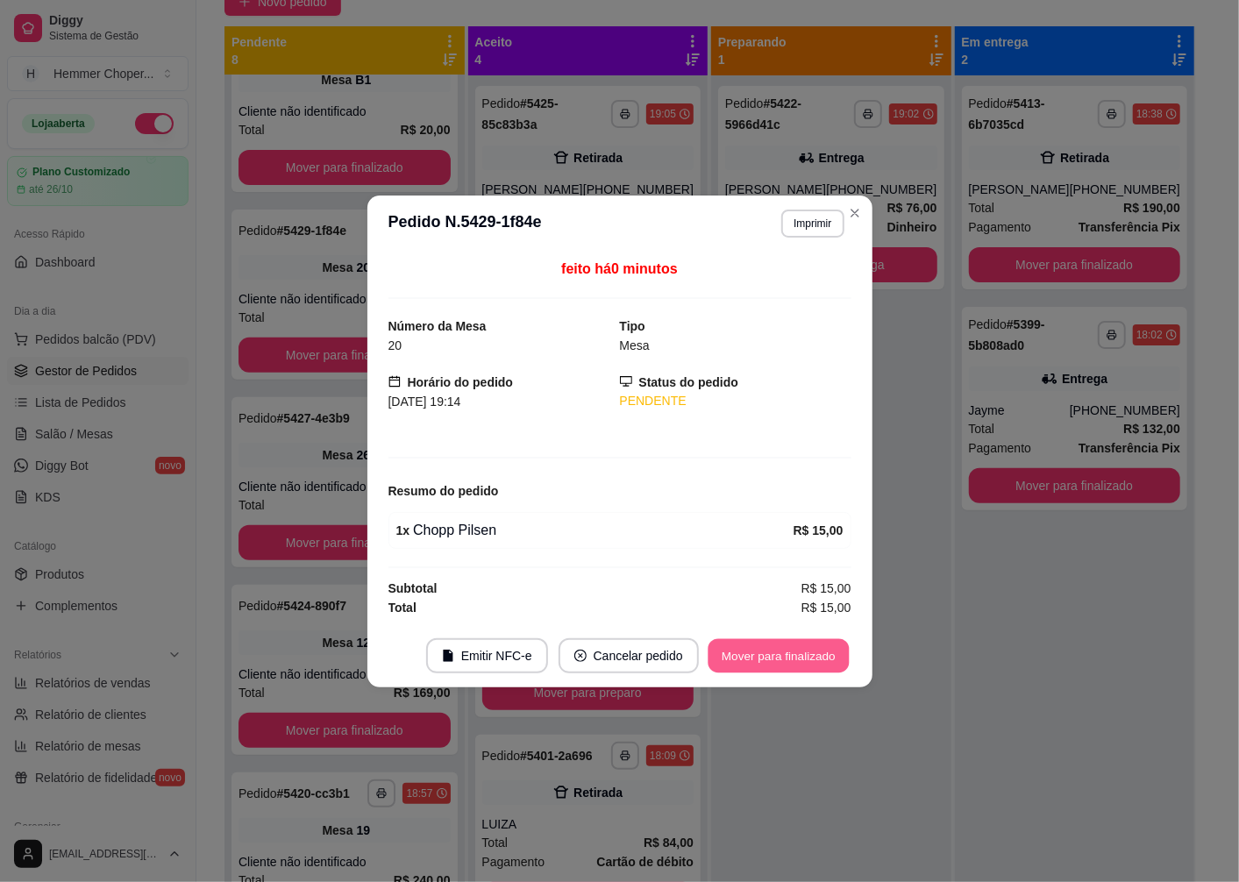
click at [750, 655] on button "Mover para finalizado" at bounding box center [778, 655] width 141 height 34
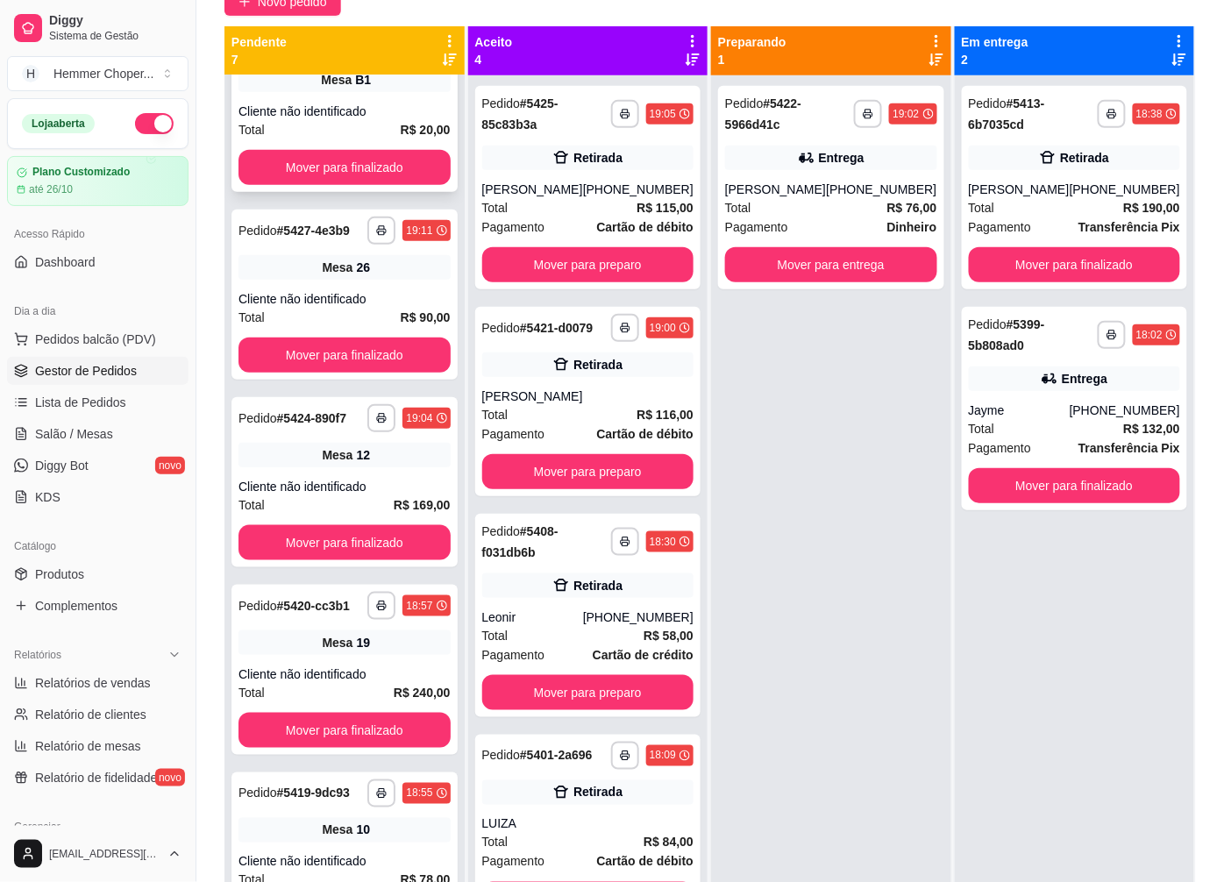
click at [309, 110] on div "Cliente não identificado" at bounding box center [345, 112] width 212 height 18
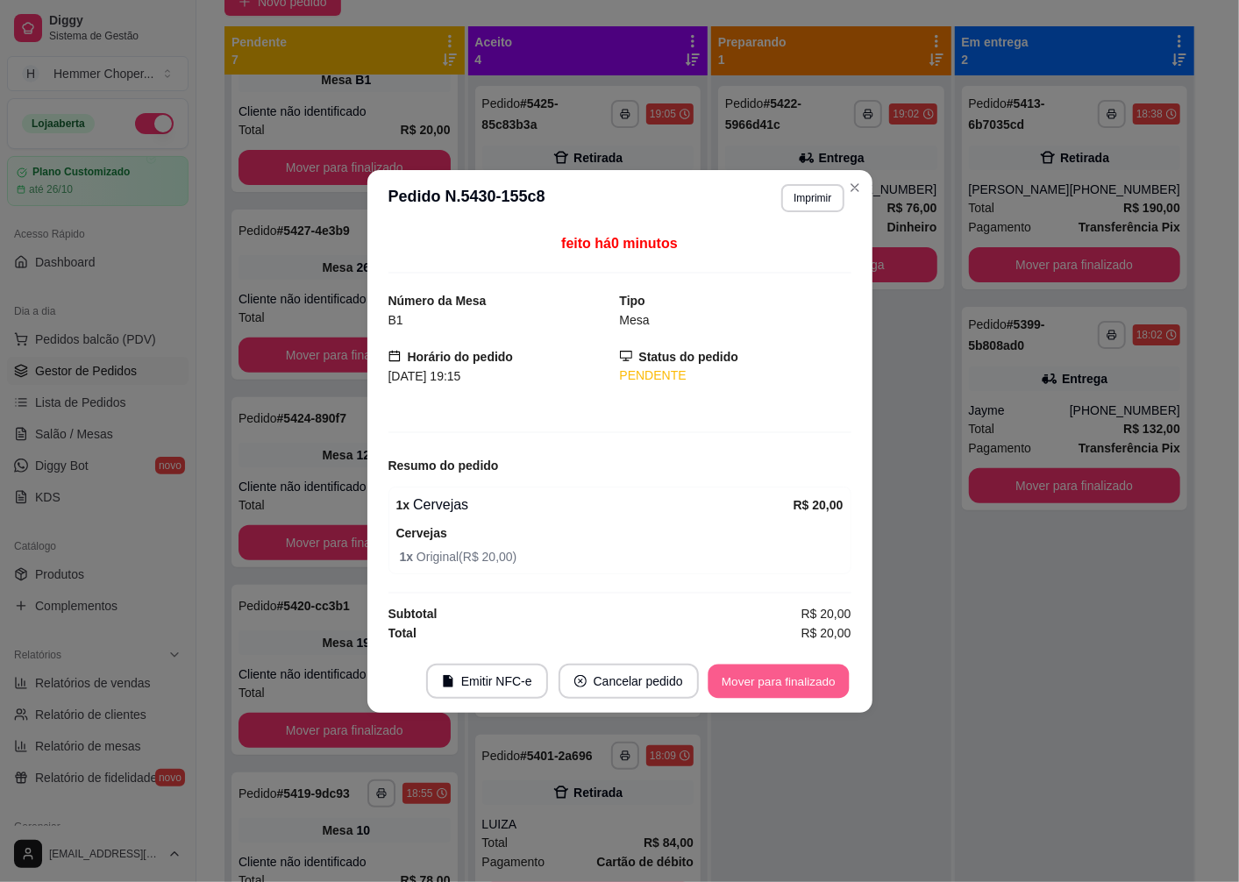
click at [757, 679] on button "Mover para finalizado" at bounding box center [778, 681] width 141 height 34
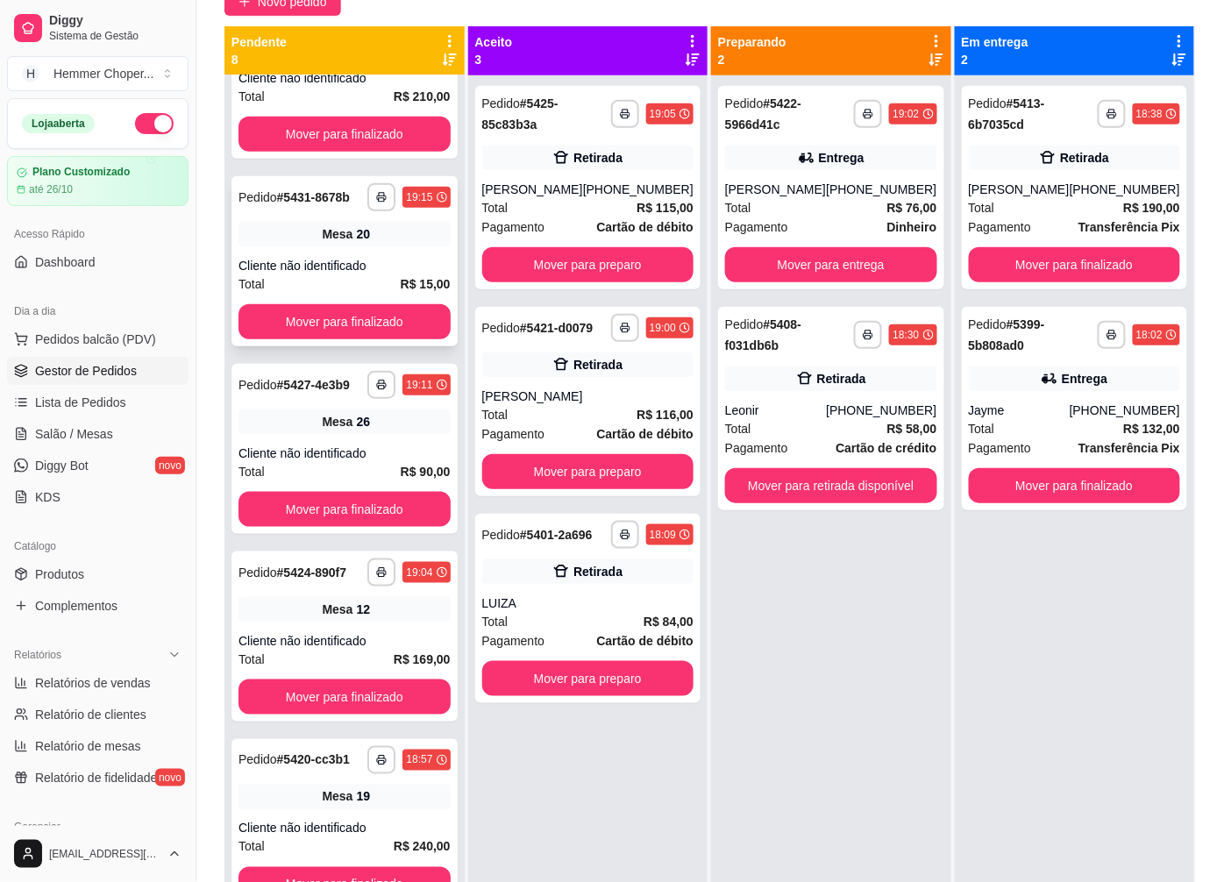
scroll to position [273, 0]
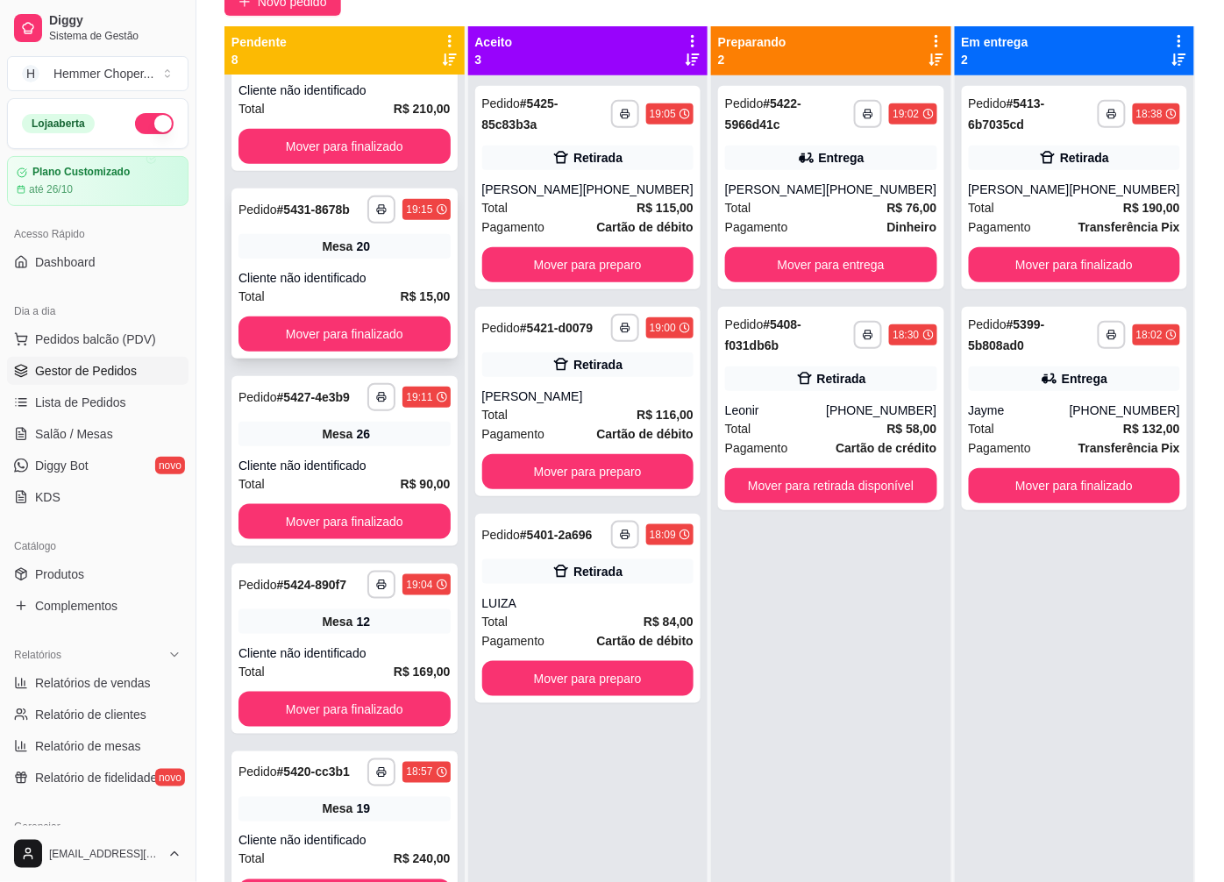
click at [352, 287] on div "Cliente não identificado" at bounding box center [345, 278] width 212 height 18
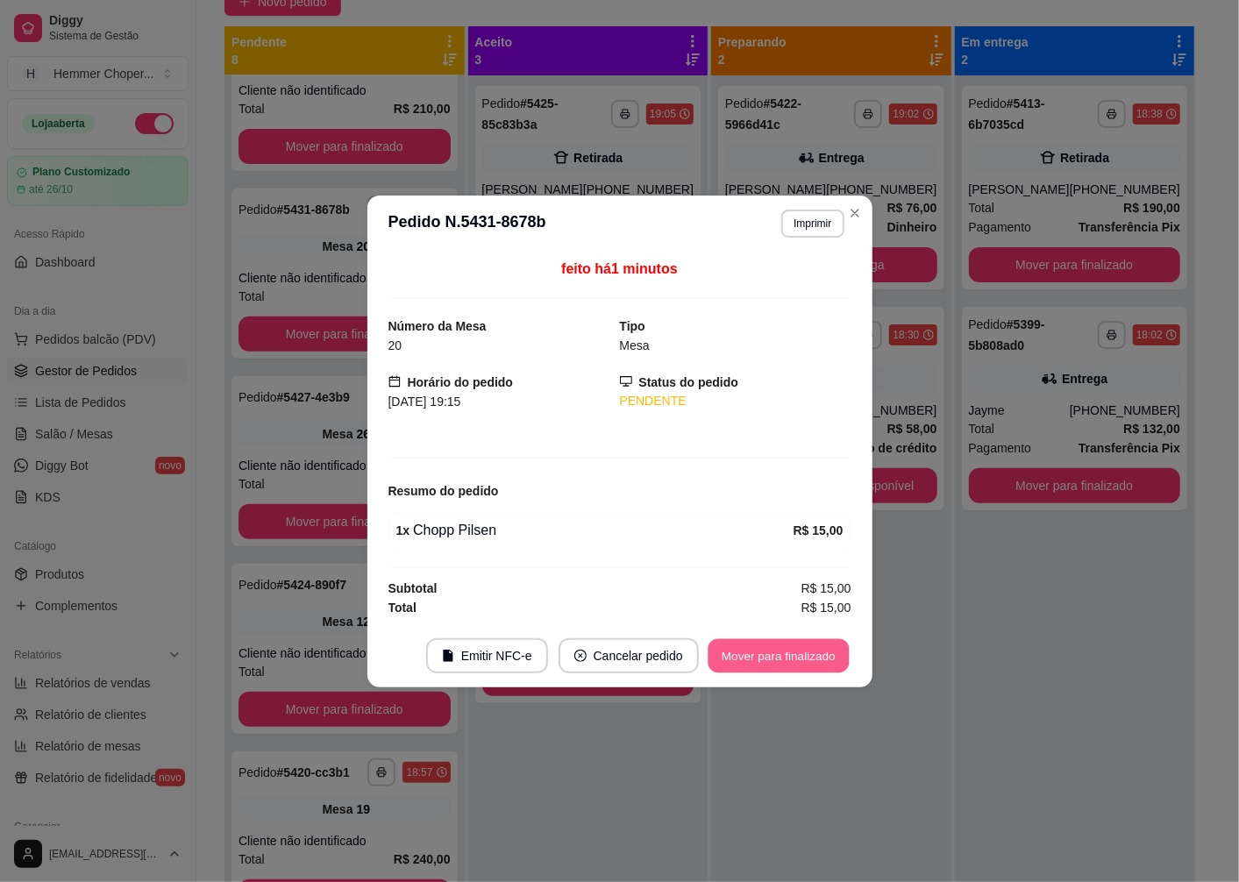
click at [758, 664] on button "Mover para finalizado" at bounding box center [778, 655] width 141 height 34
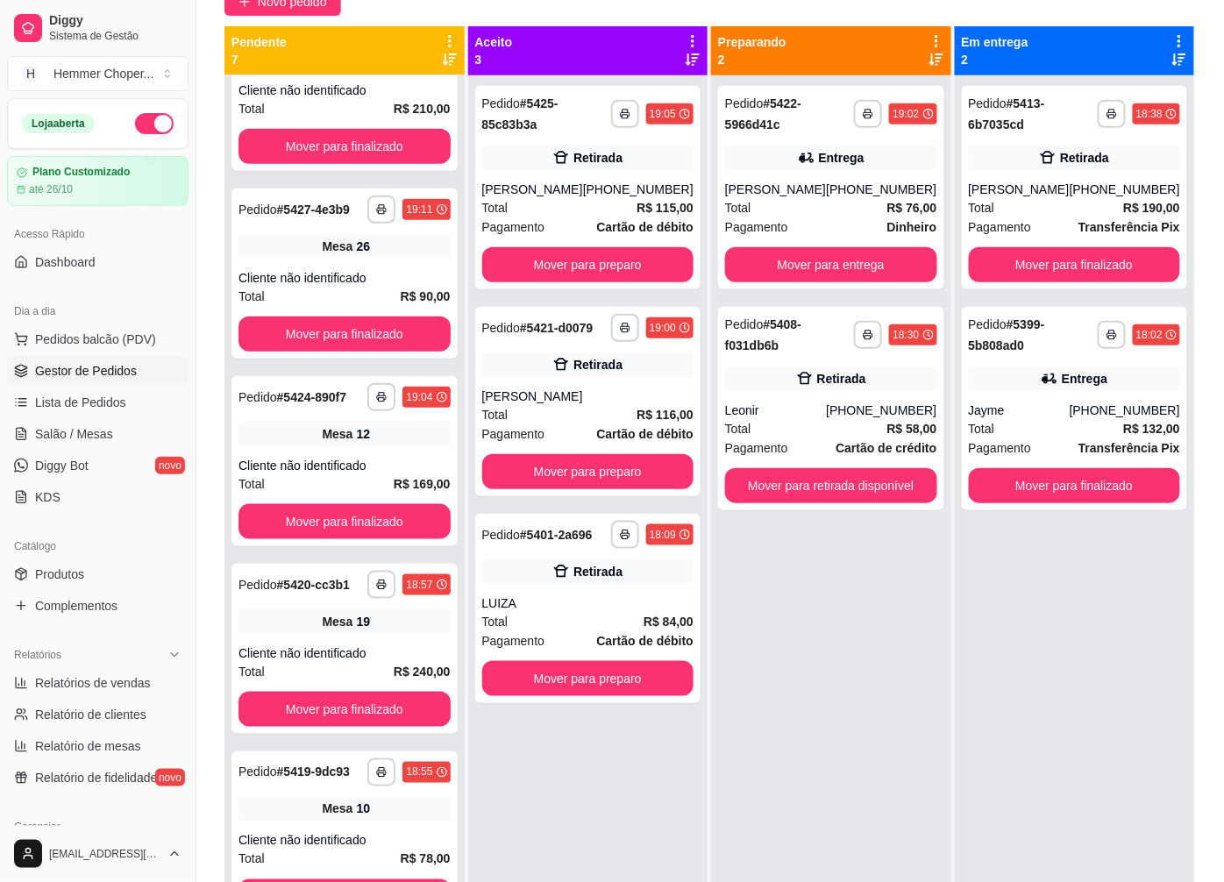
click at [321, 99] on div "Cliente não identificado" at bounding box center [345, 91] width 212 height 18
click at [337, 255] on span "Mesa" at bounding box center [337, 247] width 31 height 18
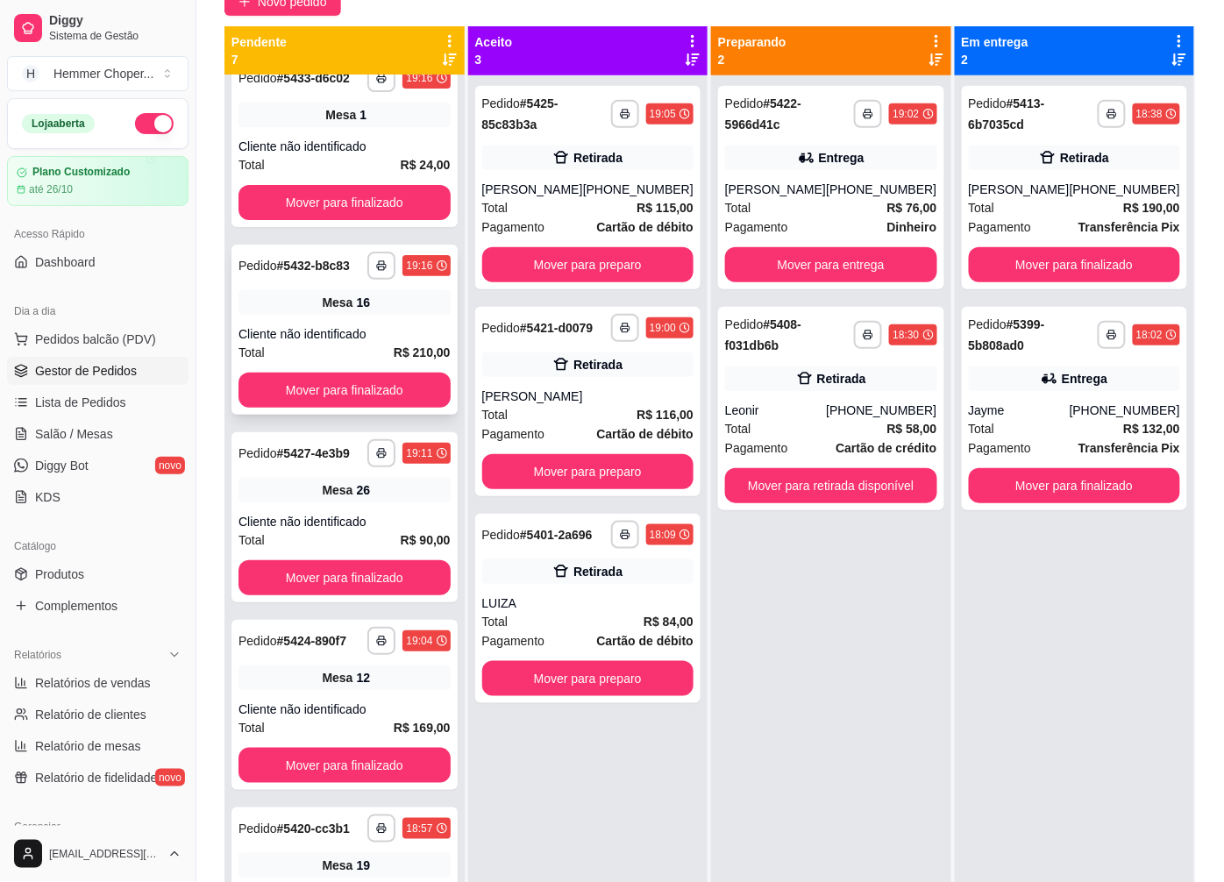
scroll to position [0, 0]
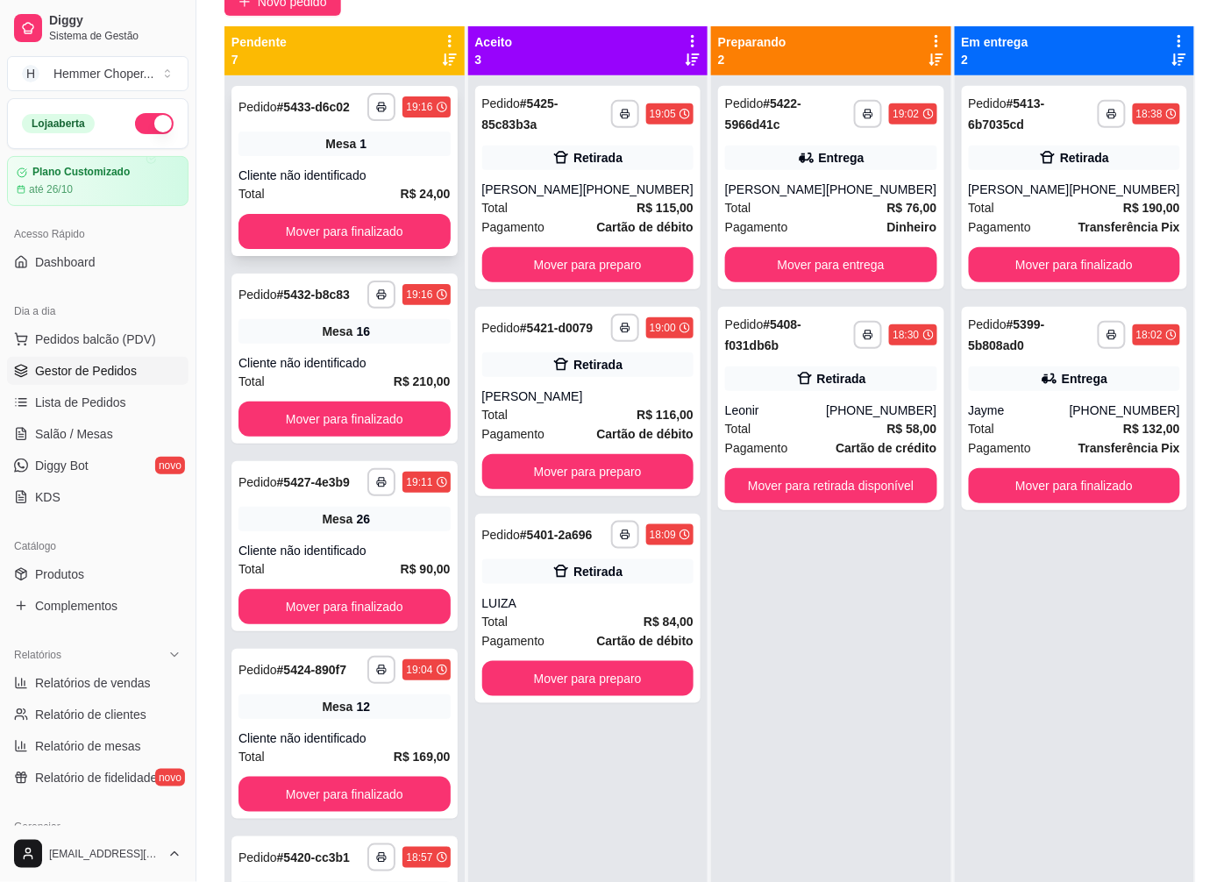
click at [360, 184] on div "Cliente não identificado" at bounding box center [345, 176] width 212 height 18
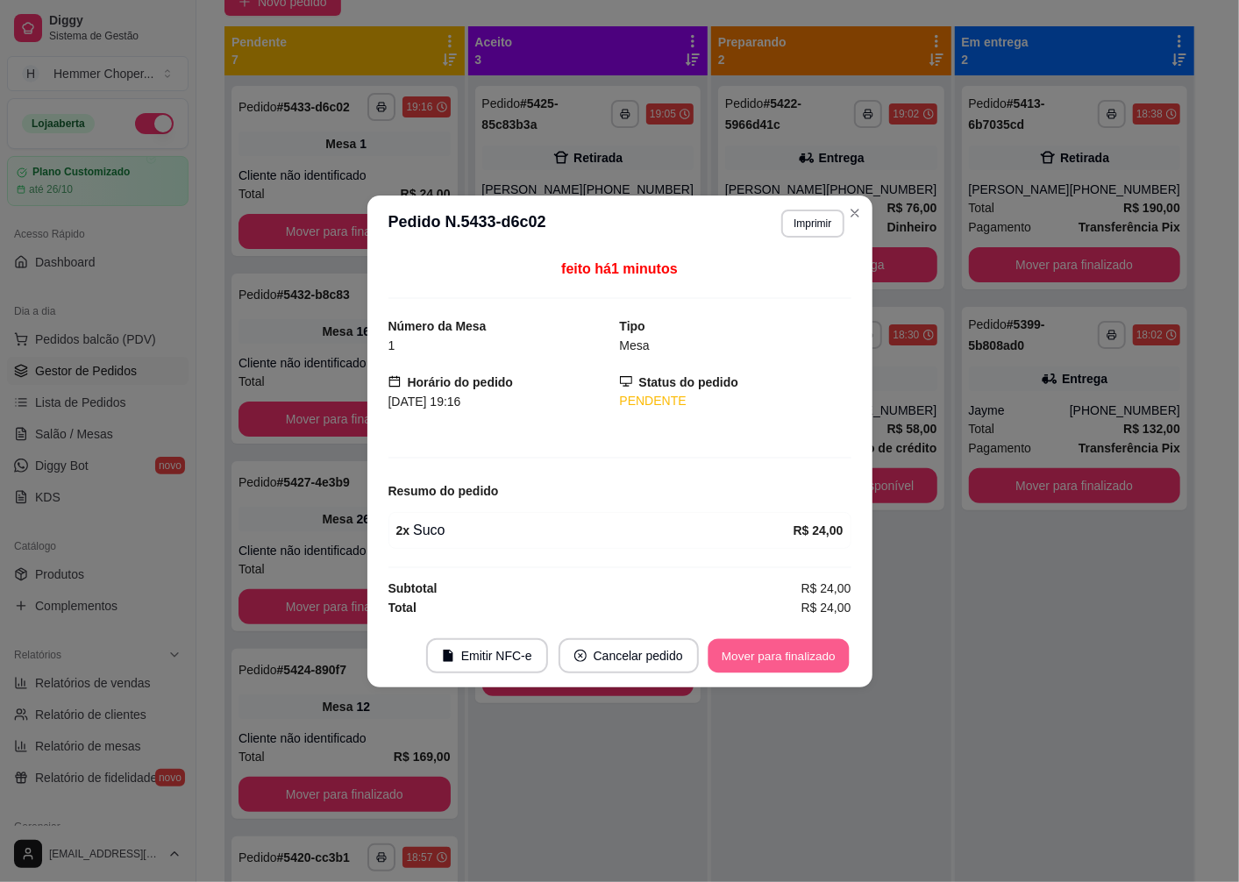
click at [757, 665] on button "Mover para finalizado" at bounding box center [778, 655] width 141 height 34
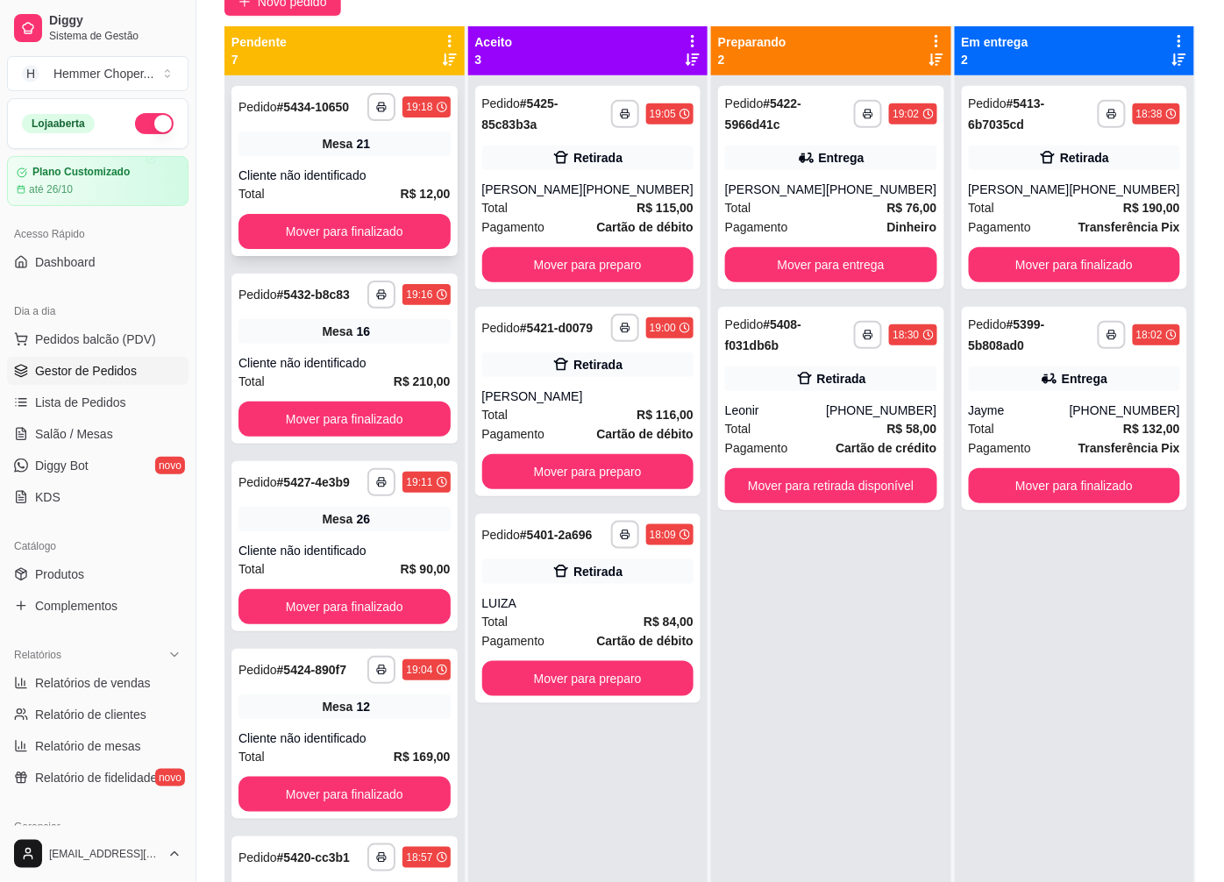
click at [349, 180] on div "Cliente não identificado" at bounding box center [345, 176] width 212 height 18
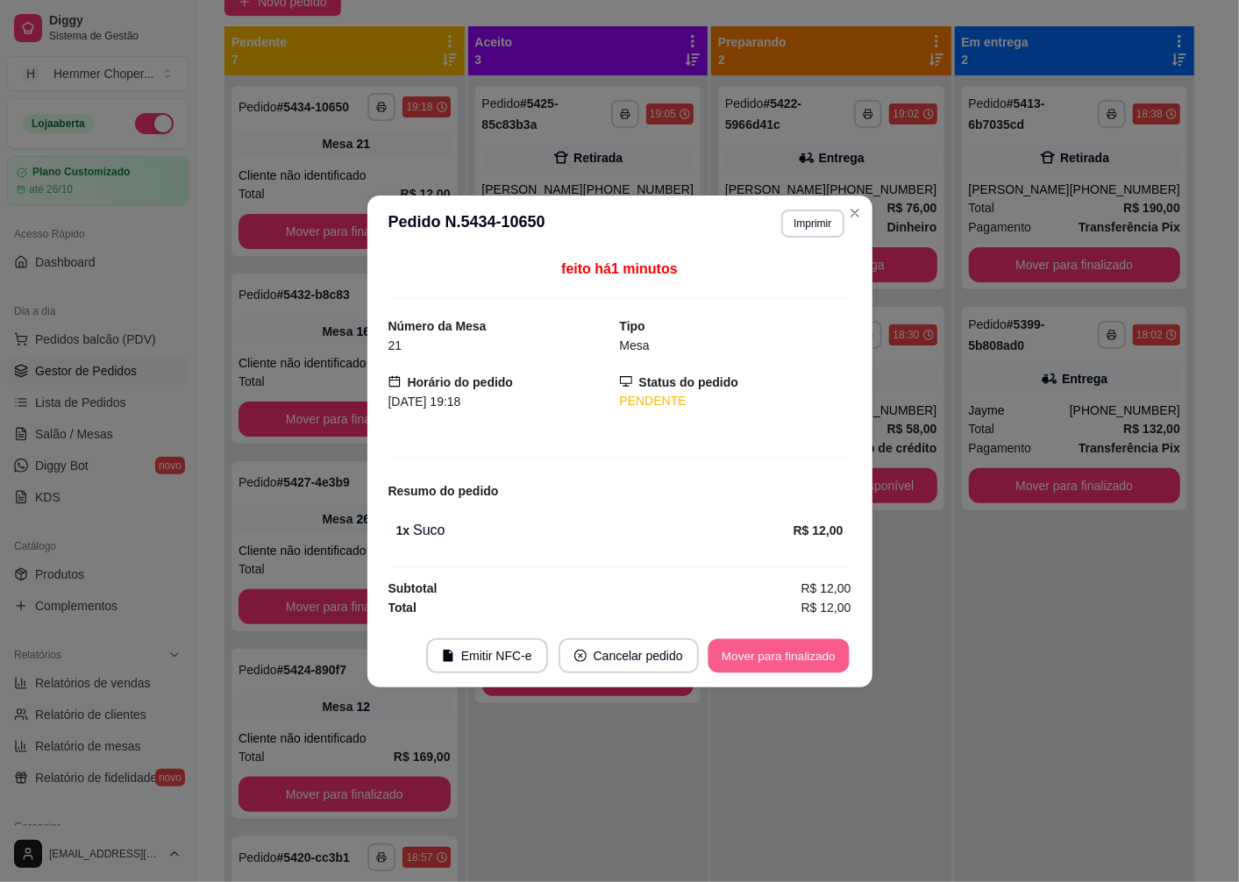
click at [787, 656] on button "Mover para finalizado" at bounding box center [778, 655] width 141 height 34
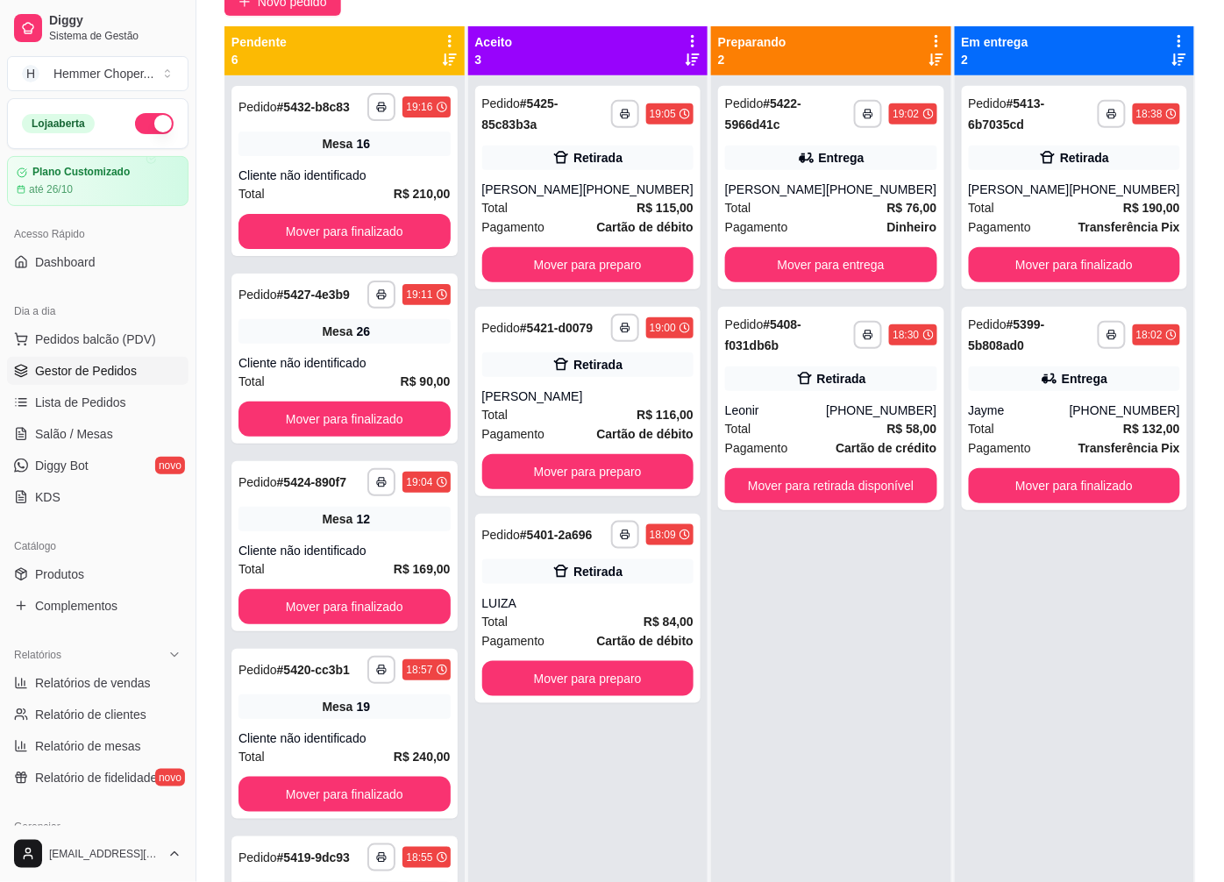
click at [101, 430] on span "Salão / Mesas" at bounding box center [74, 434] width 78 height 18
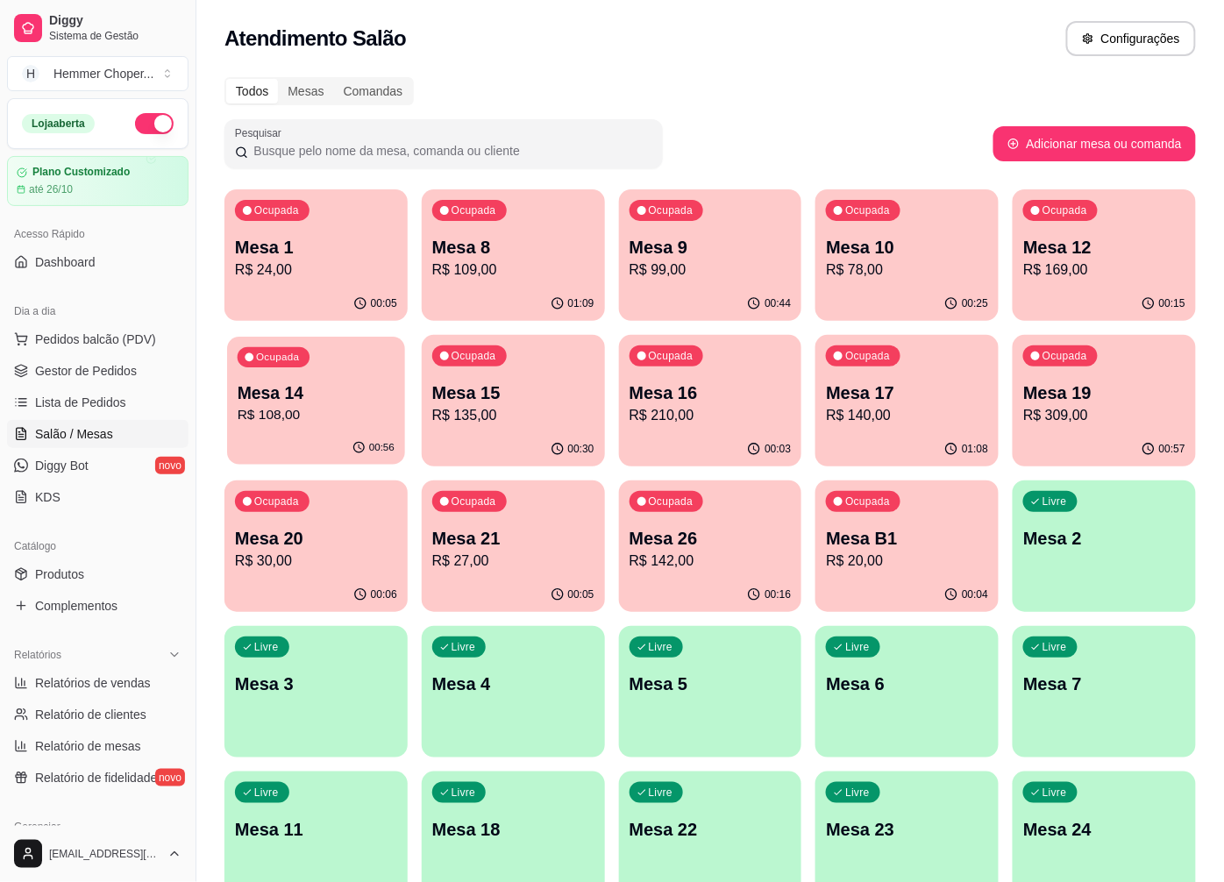
click at [344, 413] on p "R$ 108,00" at bounding box center [316, 415] width 157 height 20
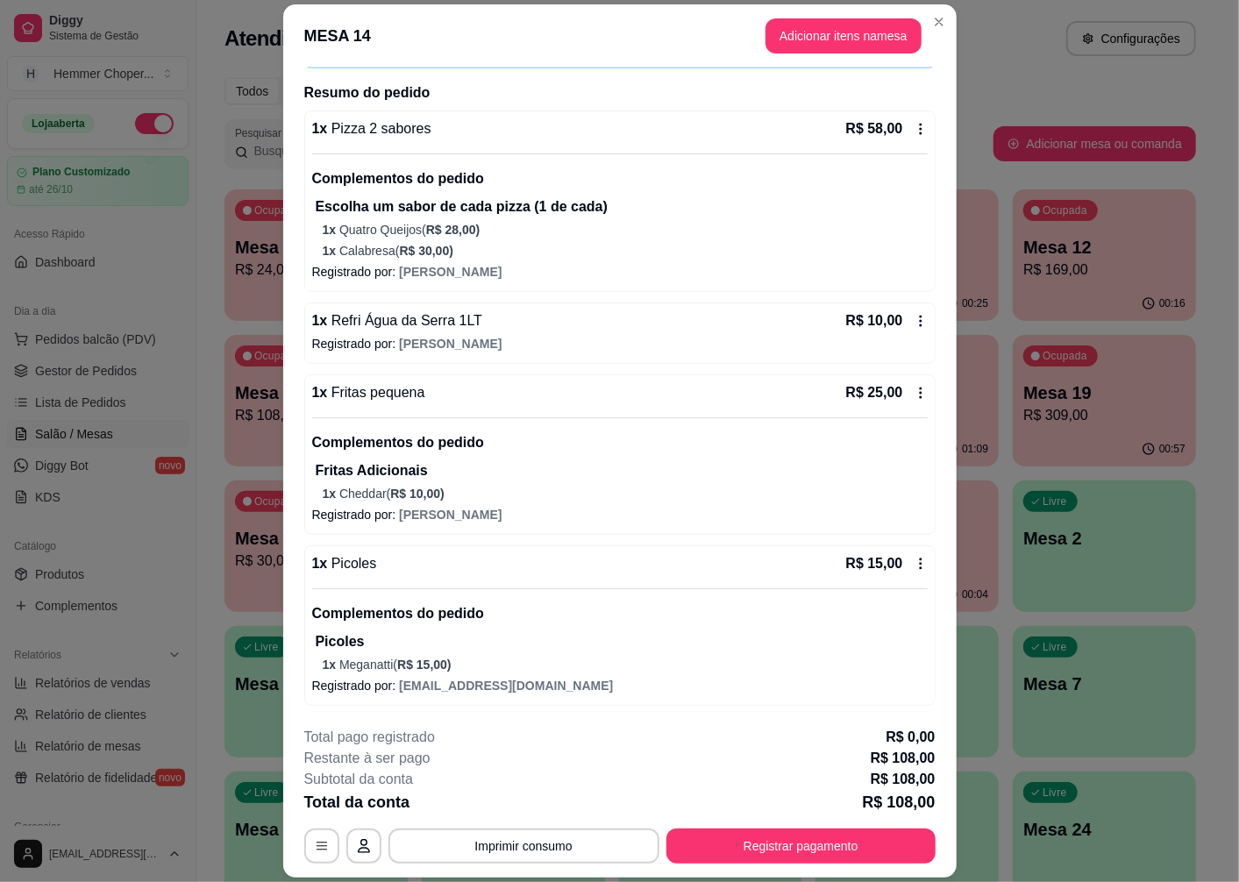
scroll to position [51, 0]
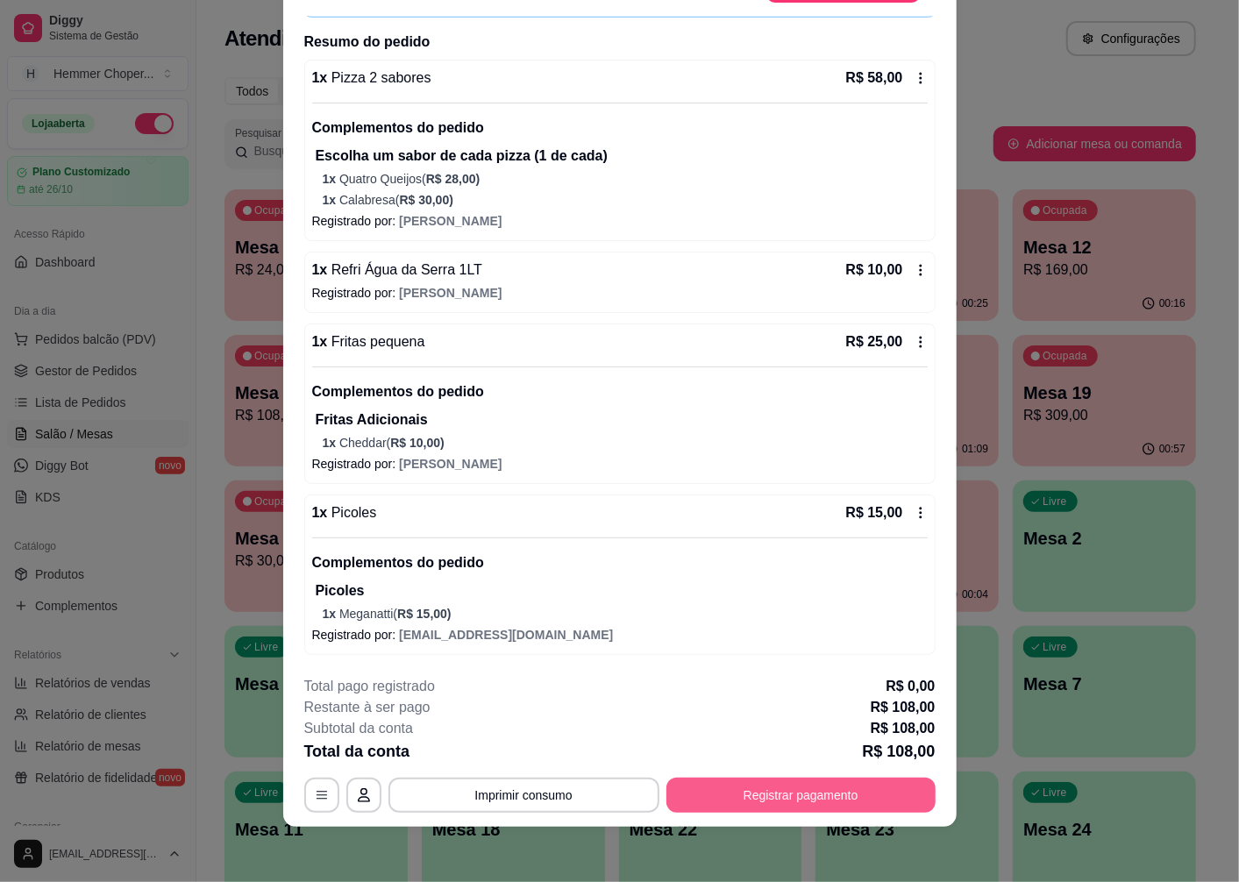
click at [746, 791] on button "Registrar pagamento" at bounding box center [800, 795] width 269 height 35
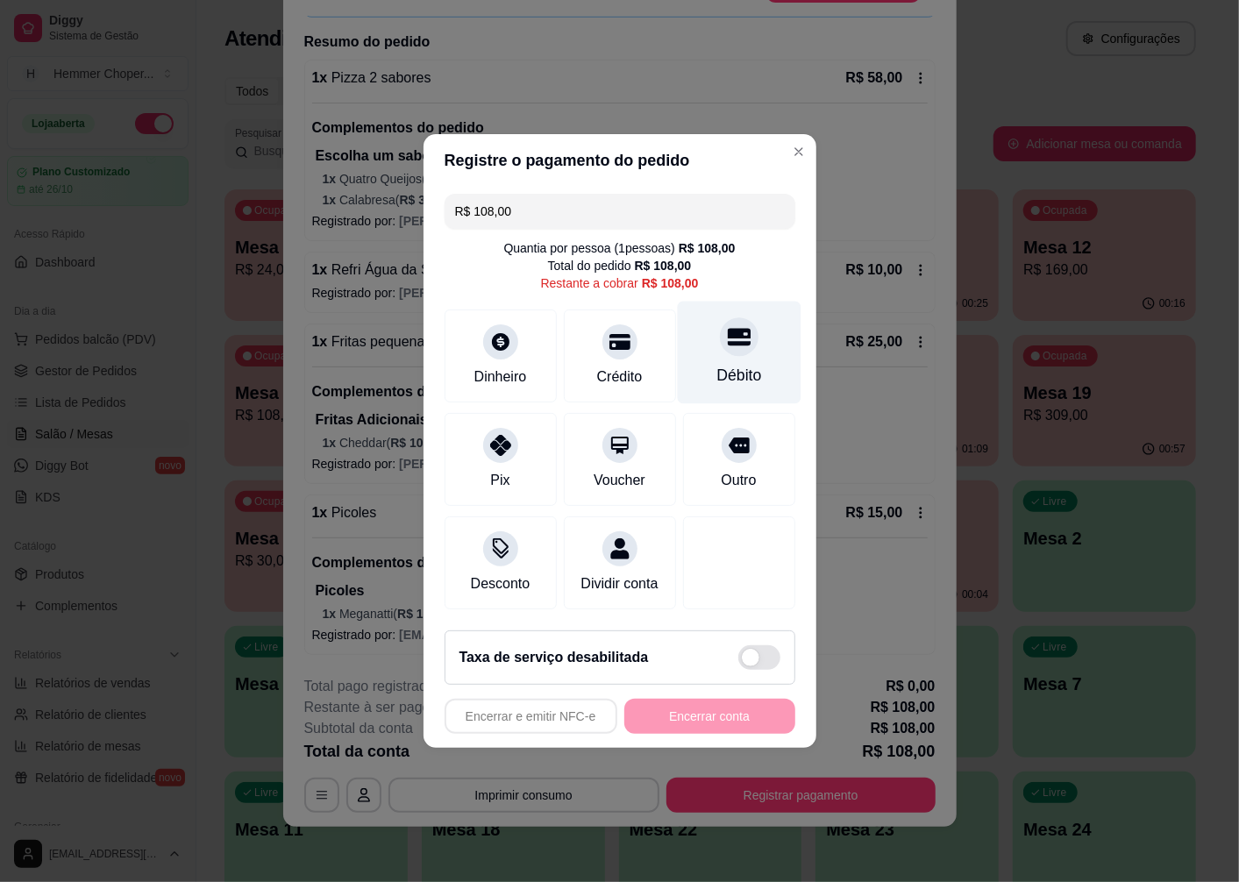
click at [727, 334] on icon at bounding box center [738, 336] width 23 height 23
type input "R$ 0,00"
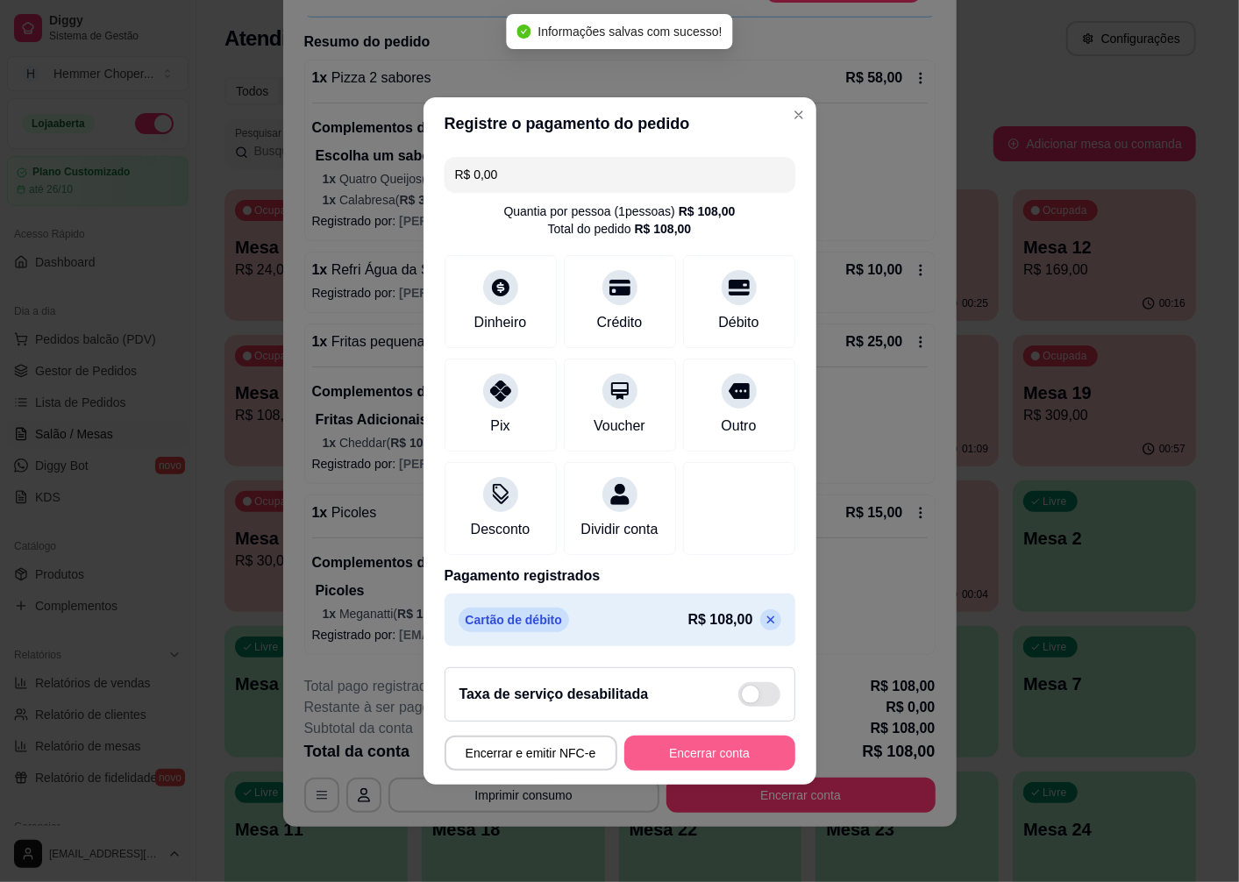
click at [689, 769] on button "Encerrar conta" at bounding box center [709, 753] width 171 height 35
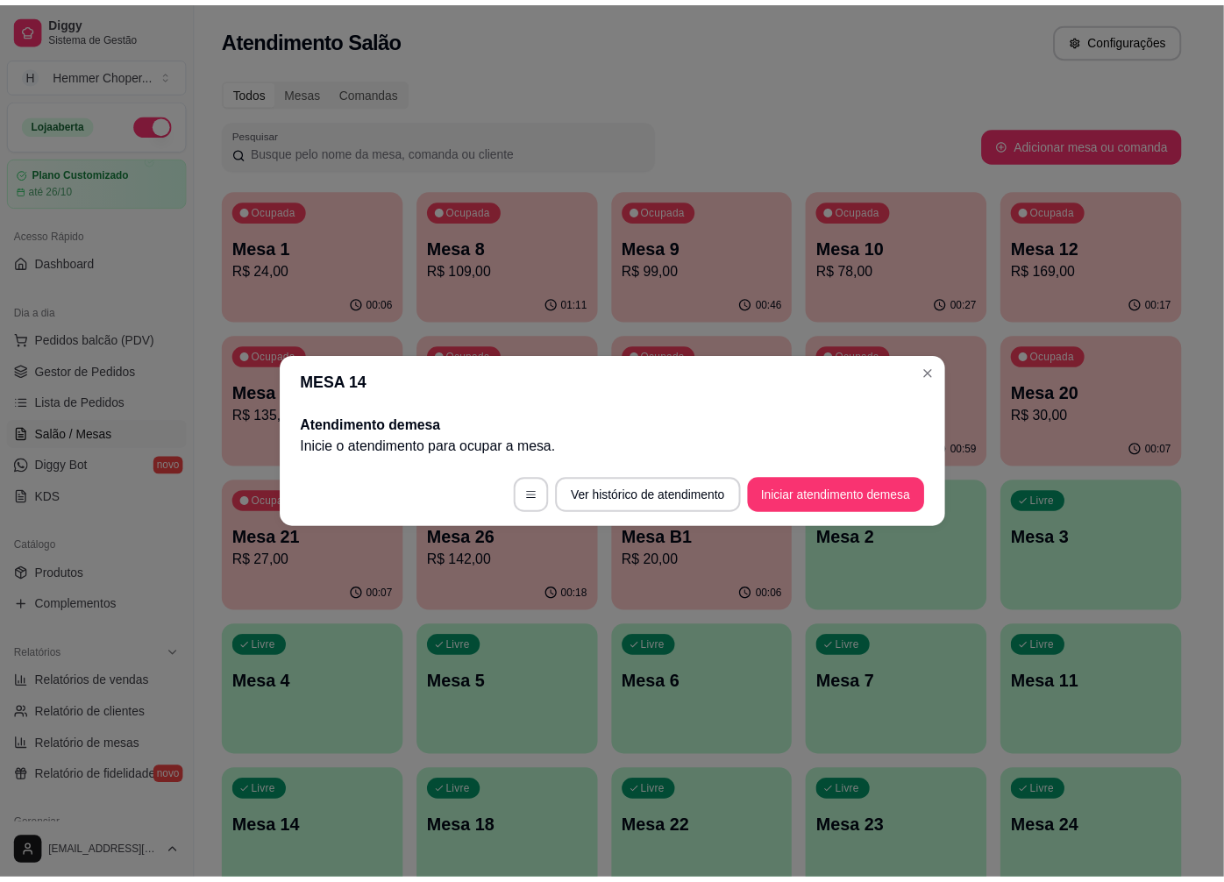
scroll to position [0, 0]
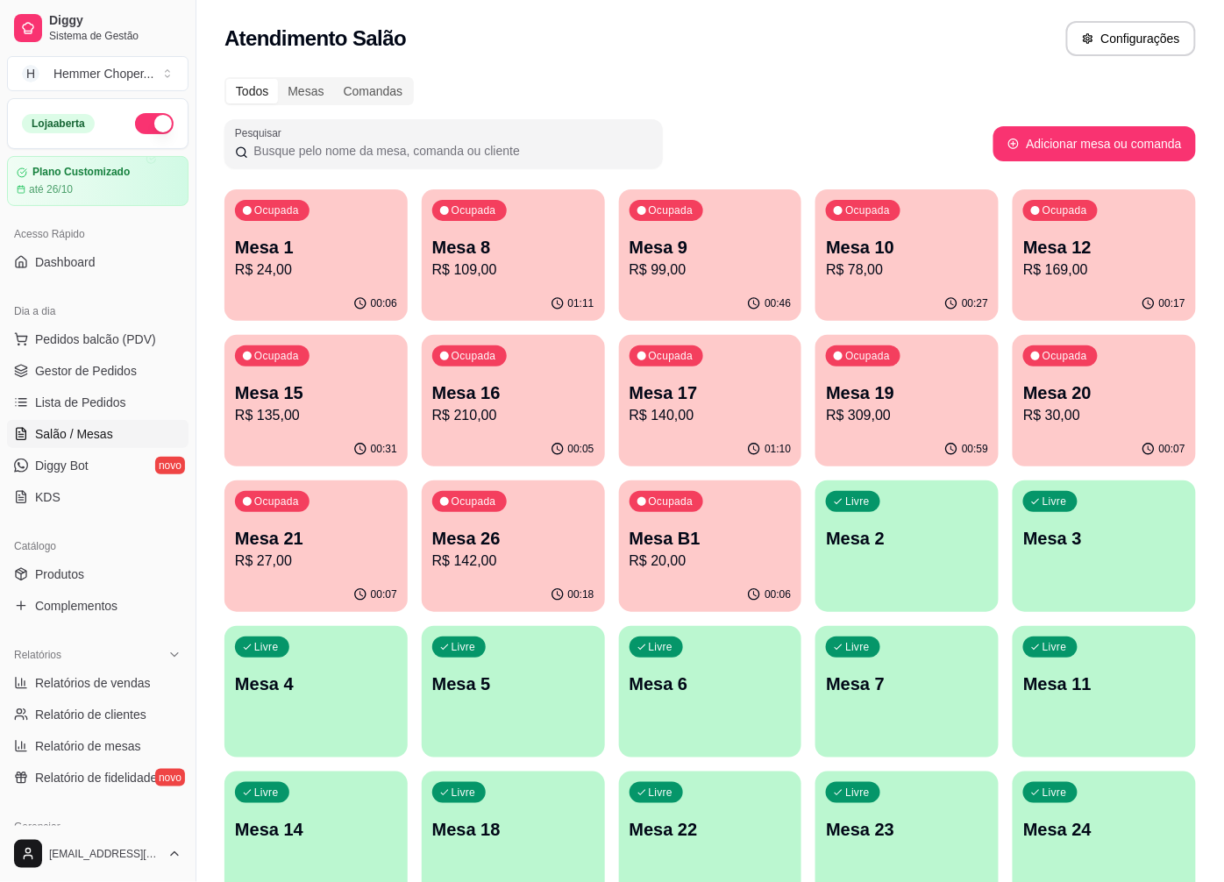
click at [82, 365] on span "Gestor de Pedidos" at bounding box center [86, 371] width 102 height 18
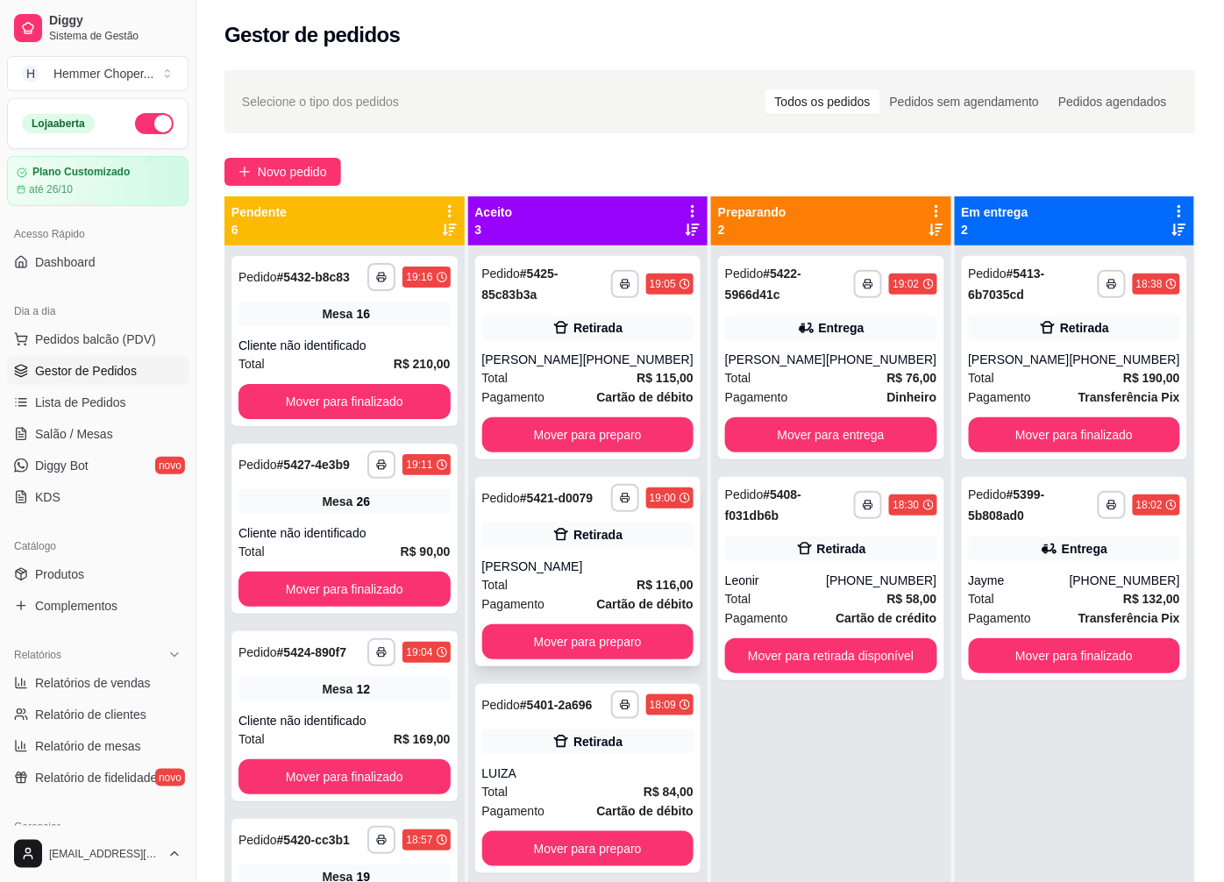
scroll to position [48, 0]
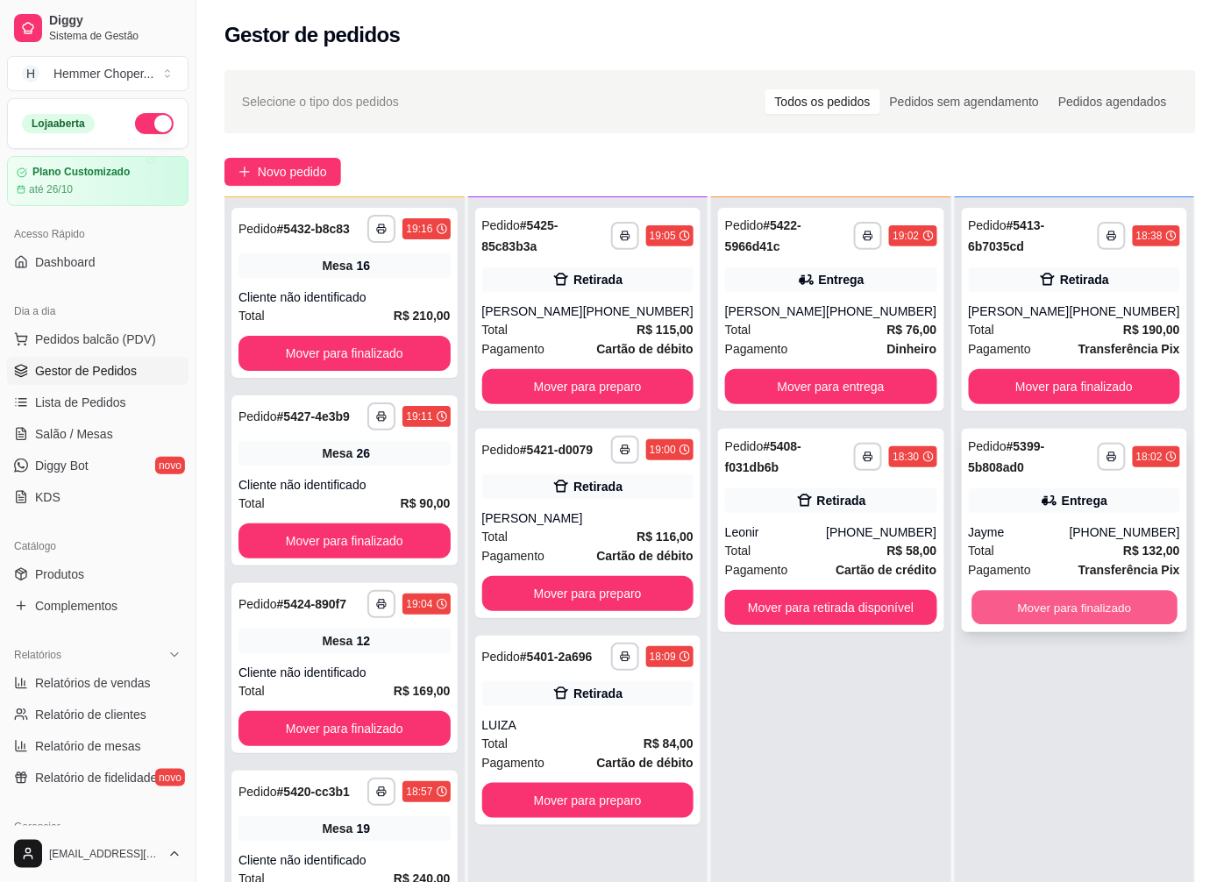
click at [1058, 597] on button "Mover para finalizado" at bounding box center [1074, 608] width 205 height 34
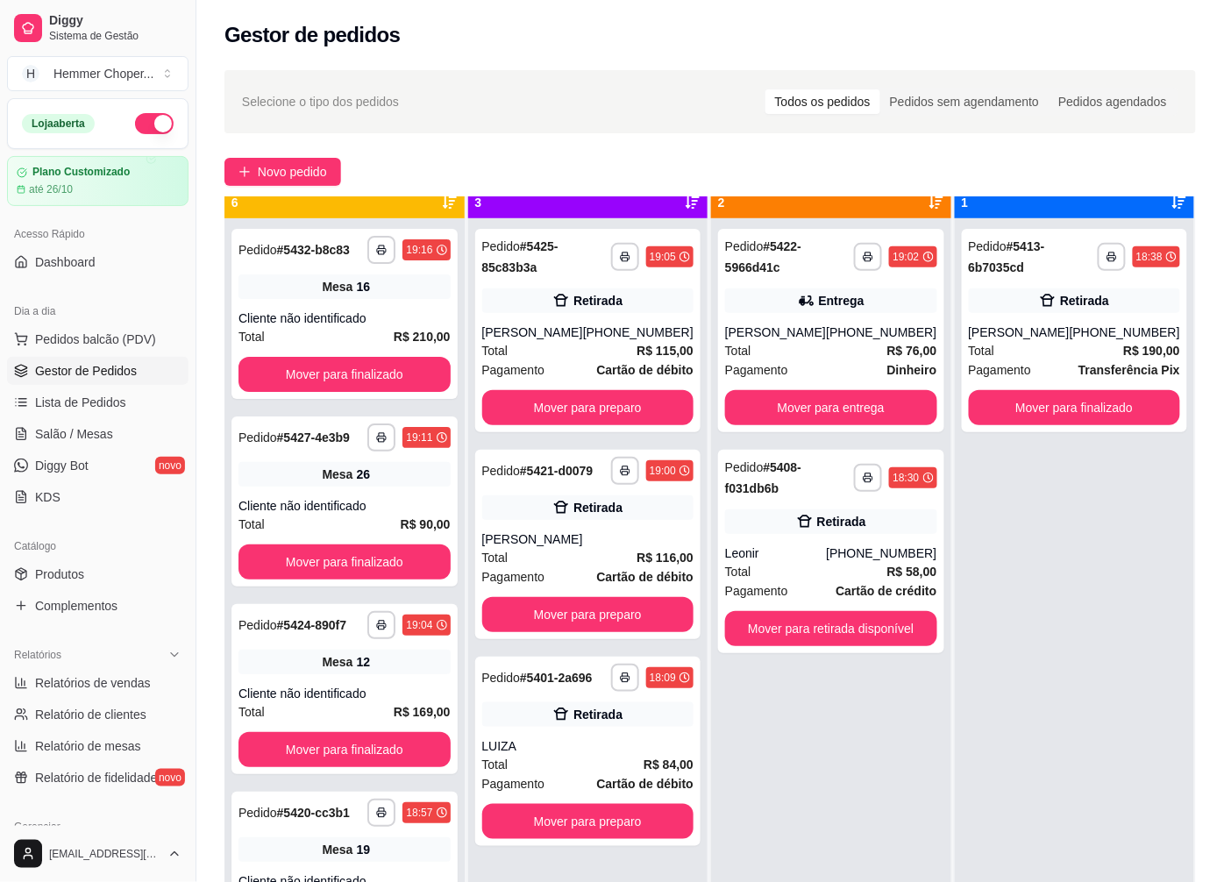
scroll to position [0, 0]
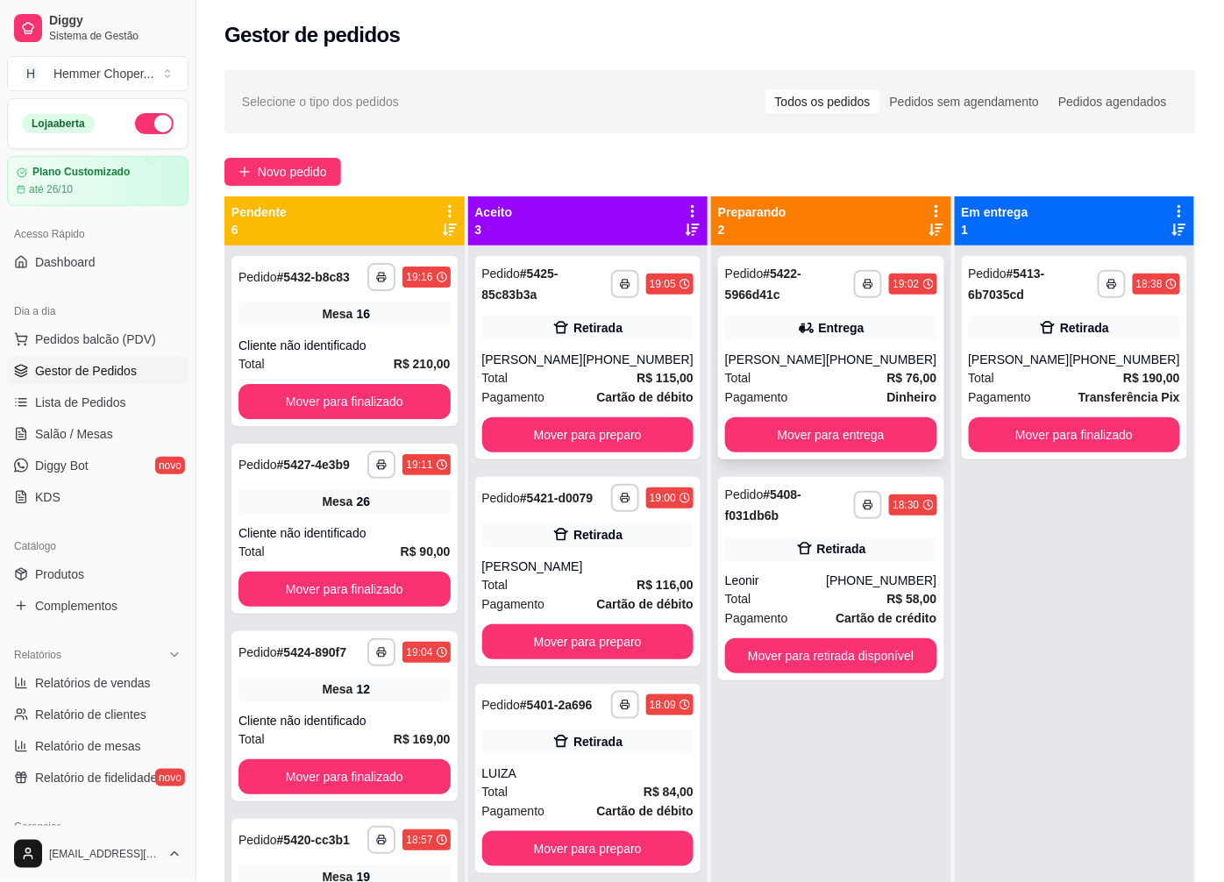
click at [803, 383] on div "Total R$ 76,00" at bounding box center [831, 377] width 212 height 19
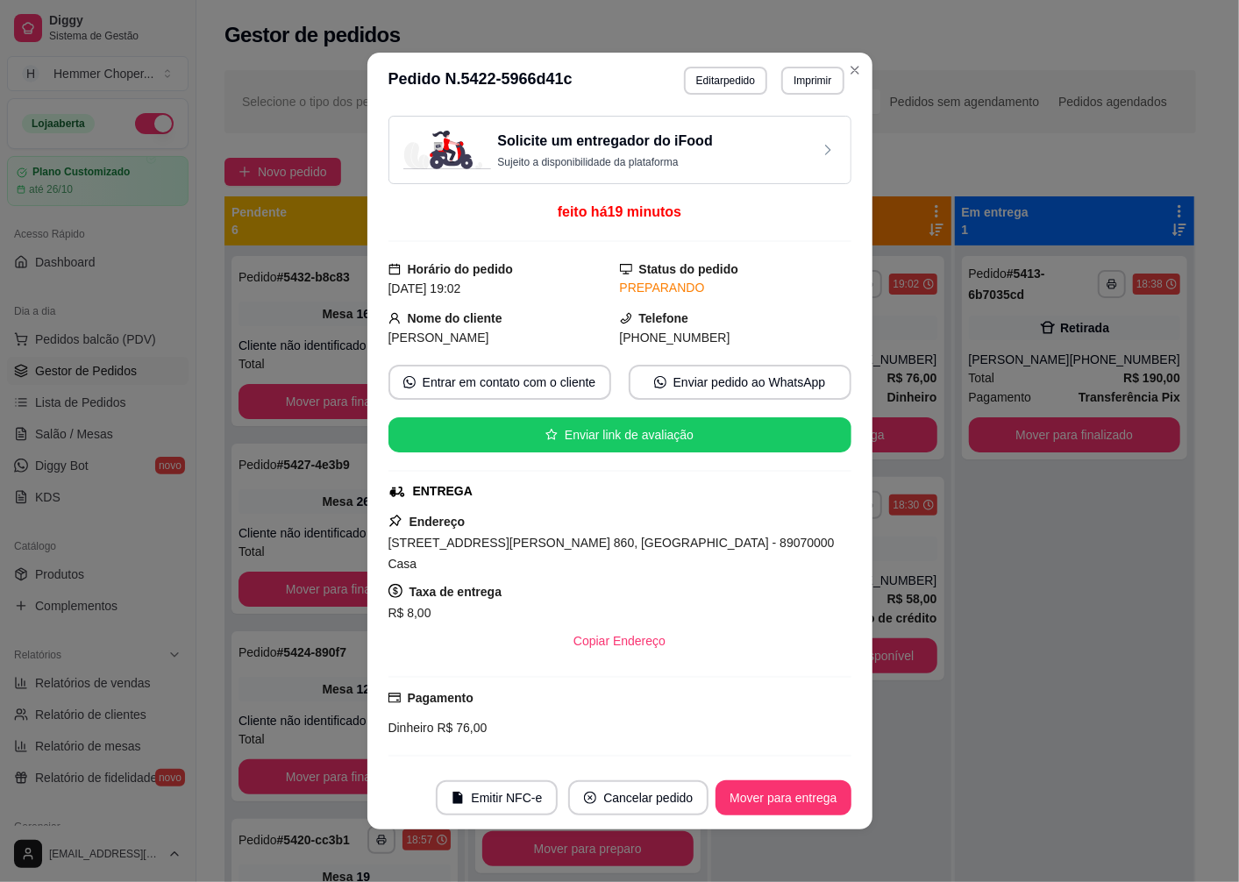
click at [773, 602] on div "R$ 8,00" at bounding box center [619, 612] width 463 height 21
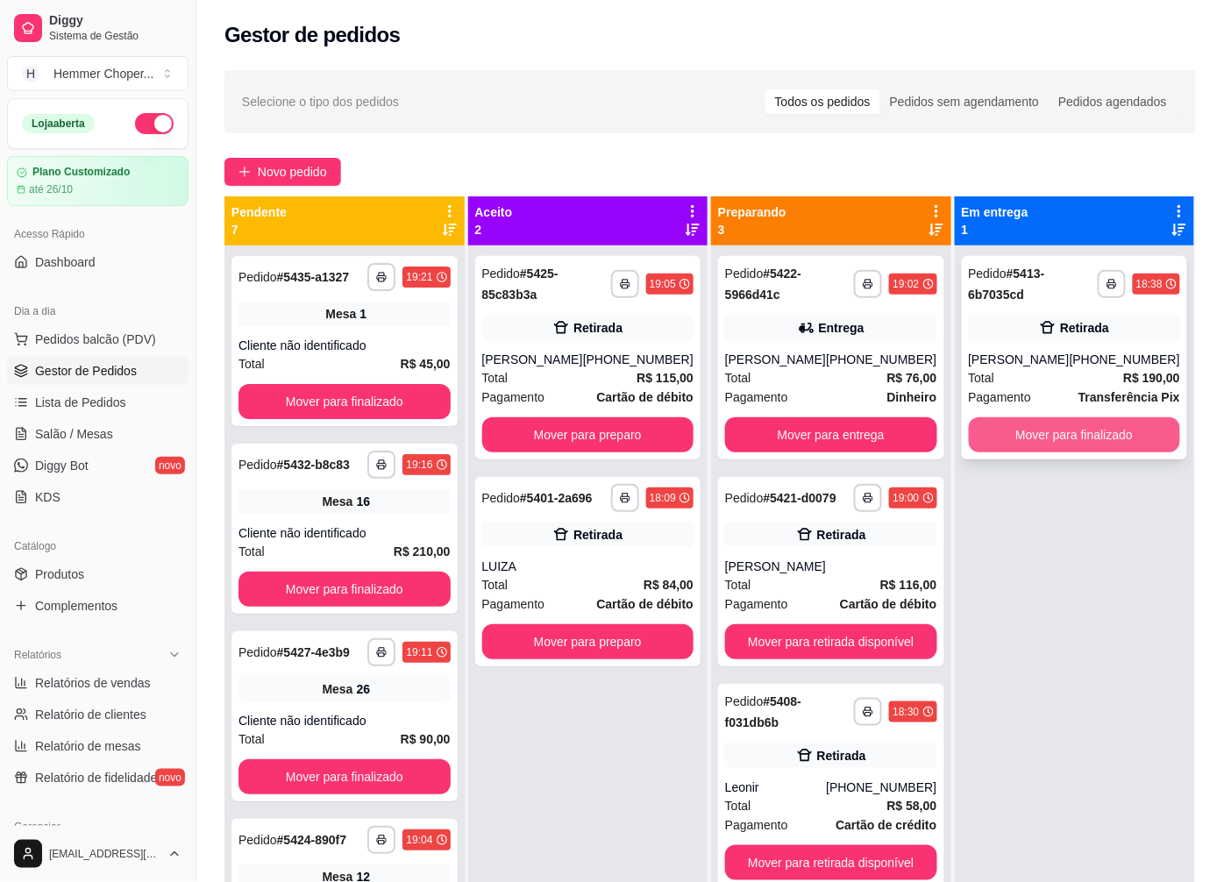
click at [1092, 445] on button "Mover para finalizado" at bounding box center [1075, 434] width 212 height 35
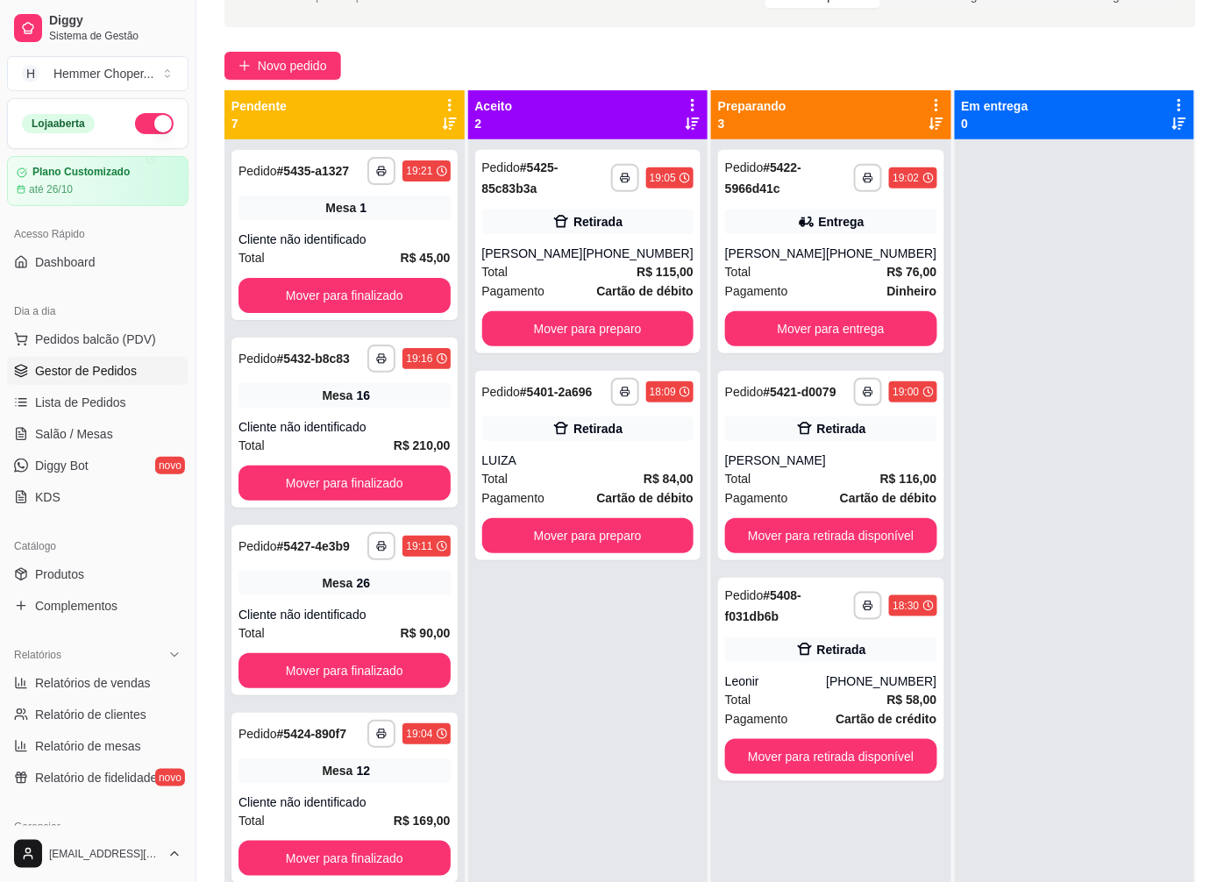
scroll to position [97, 0]
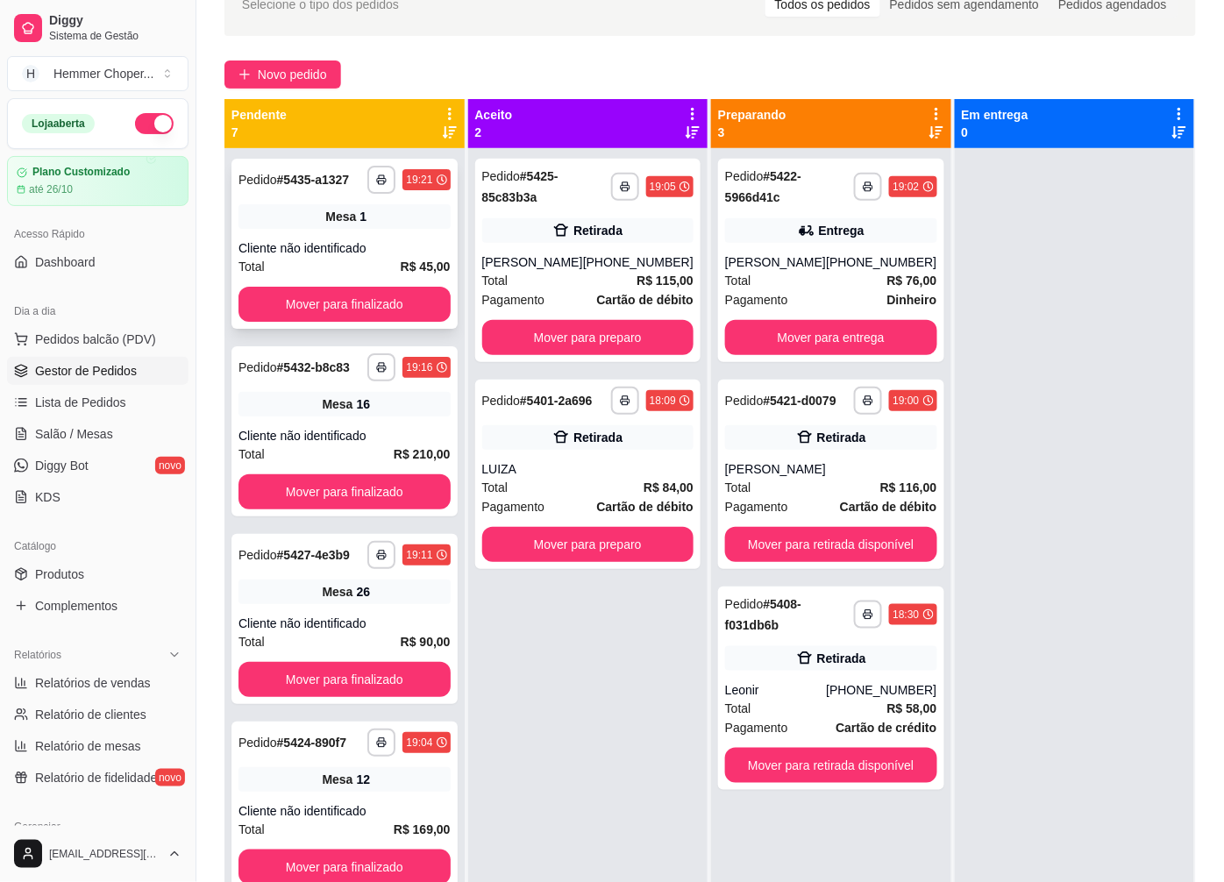
click at [342, 255] on div "Cliente não identificado" at bounding box center [345, 248] width 212 height 18
click at [351, 431] on div "**********" at bounding box center [344, 431] width 226 height 170
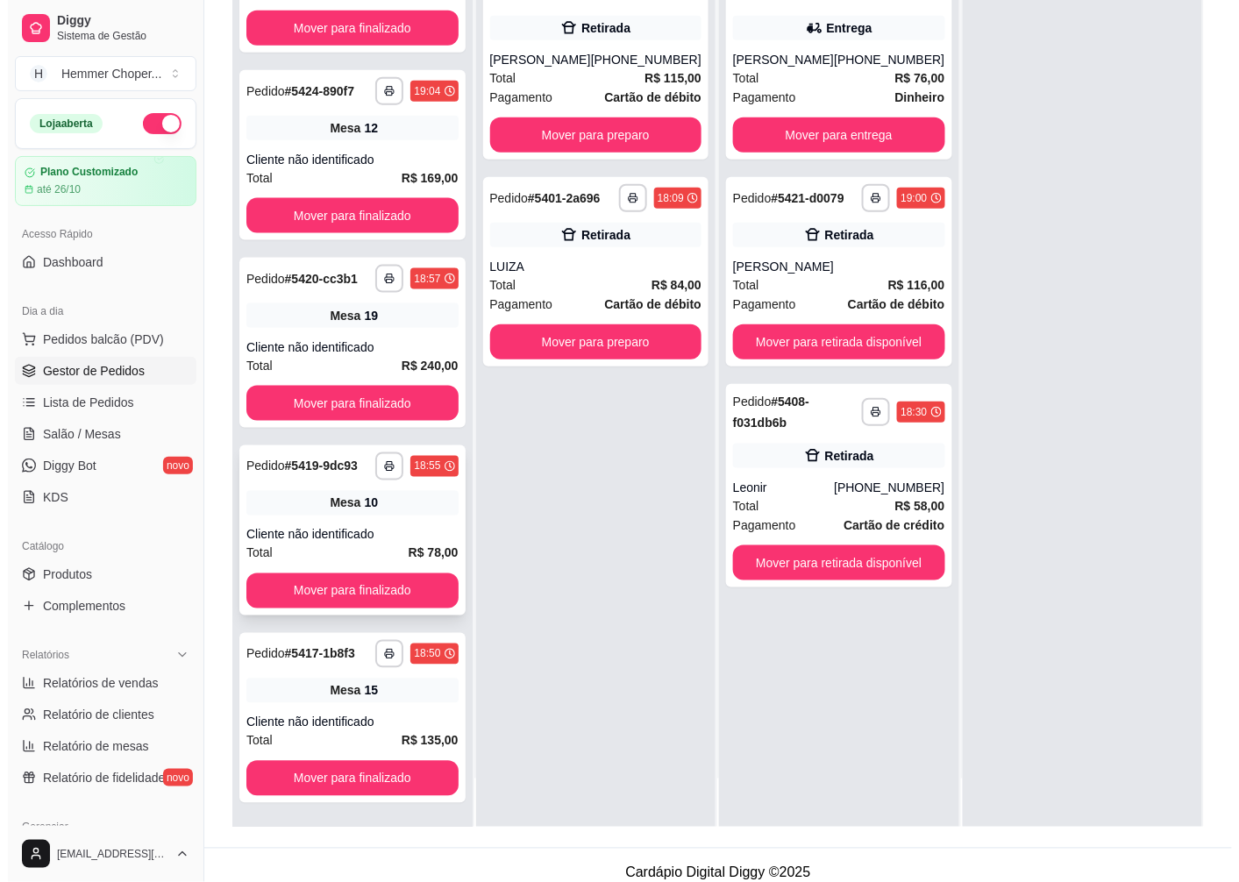
scroll to position [267, 0]
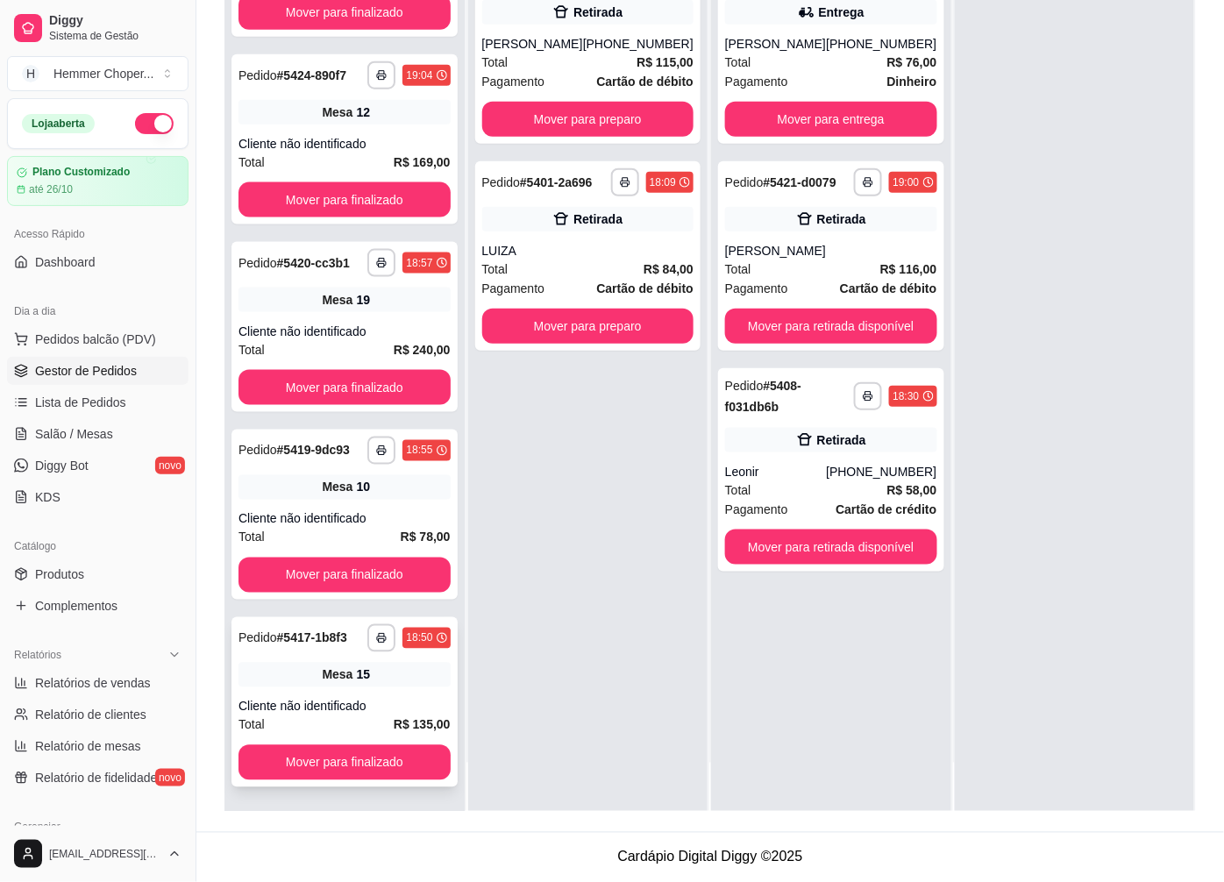
click at [331, 676] on span "Mesa" at bounding box center [337, 675] width 31 height 18
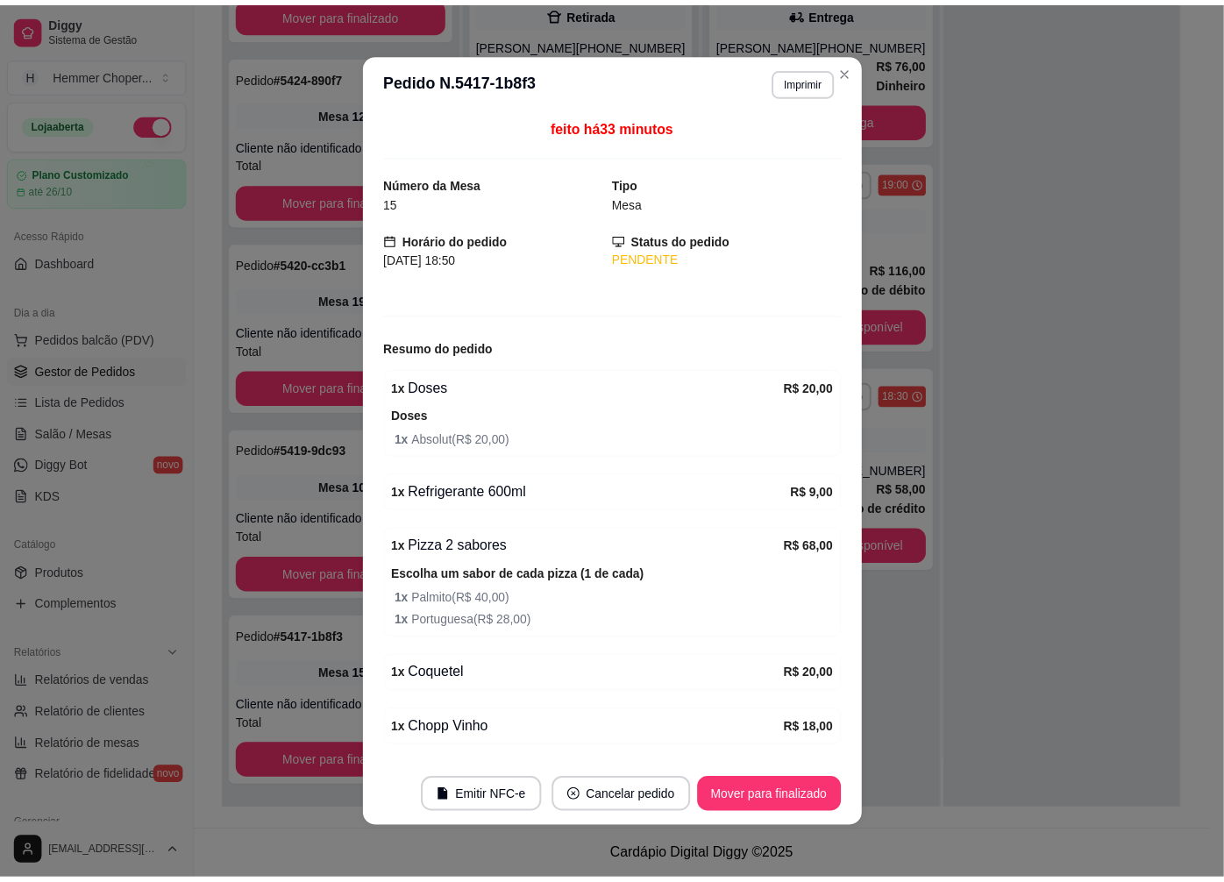
scroll to position [58, 0]
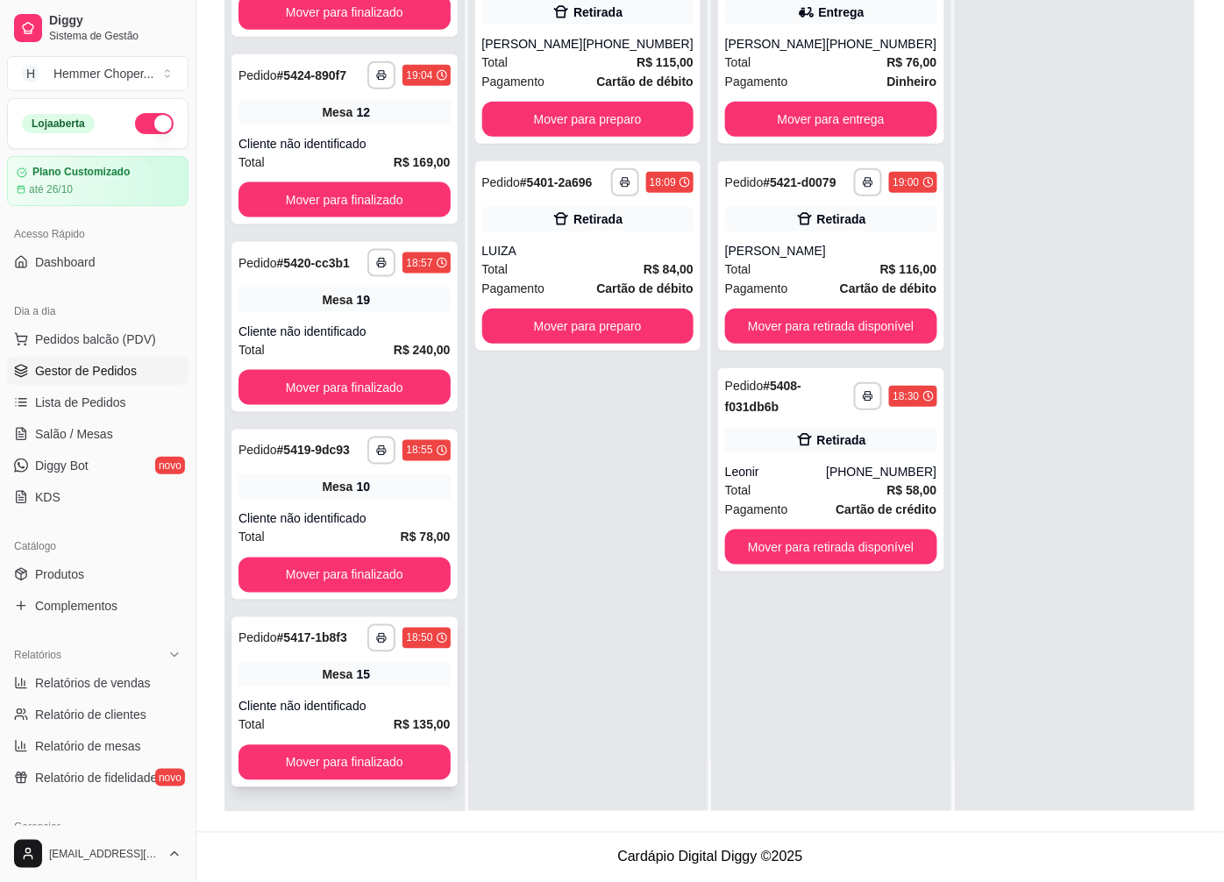
click at [338, 664] on div "Mesa 15" at bounding box center [345, 675] width 212 height 25
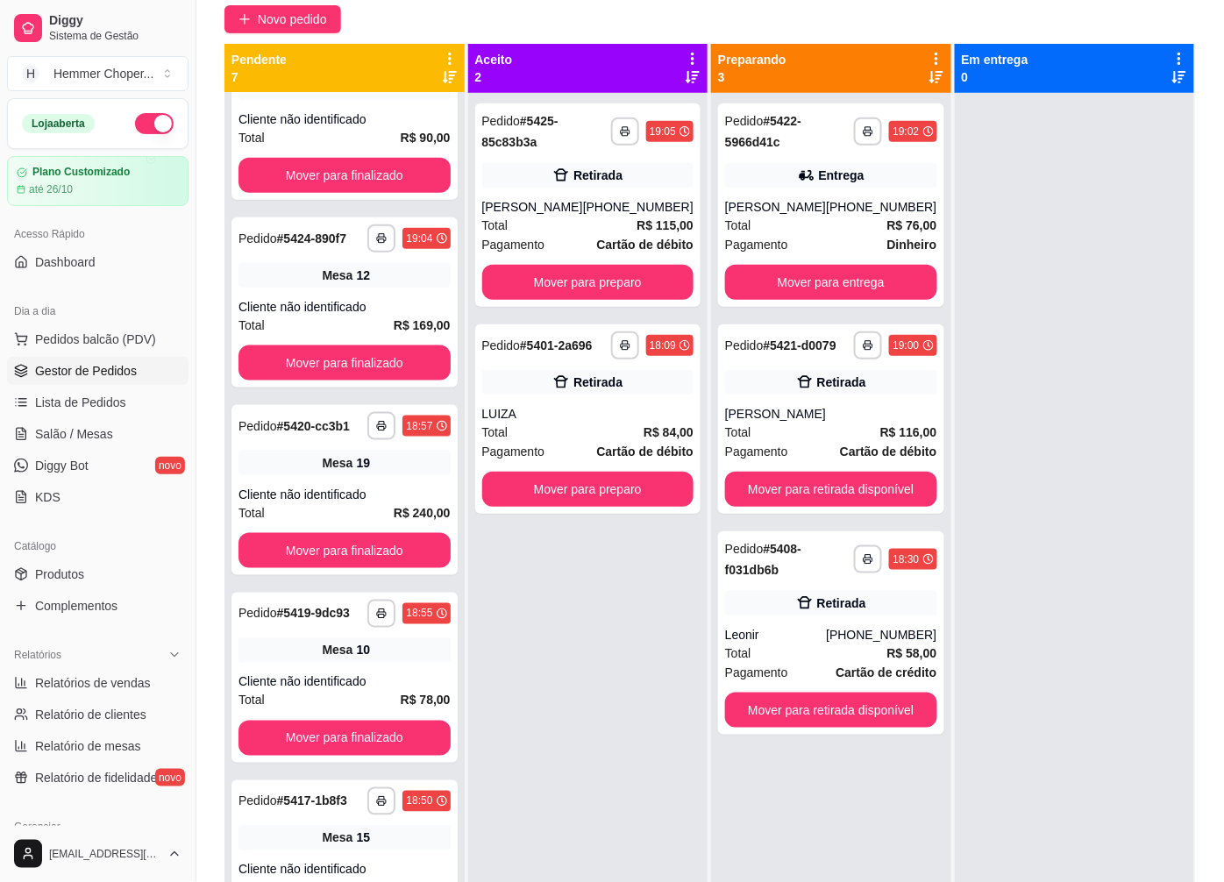
scroll to position [73, 0]
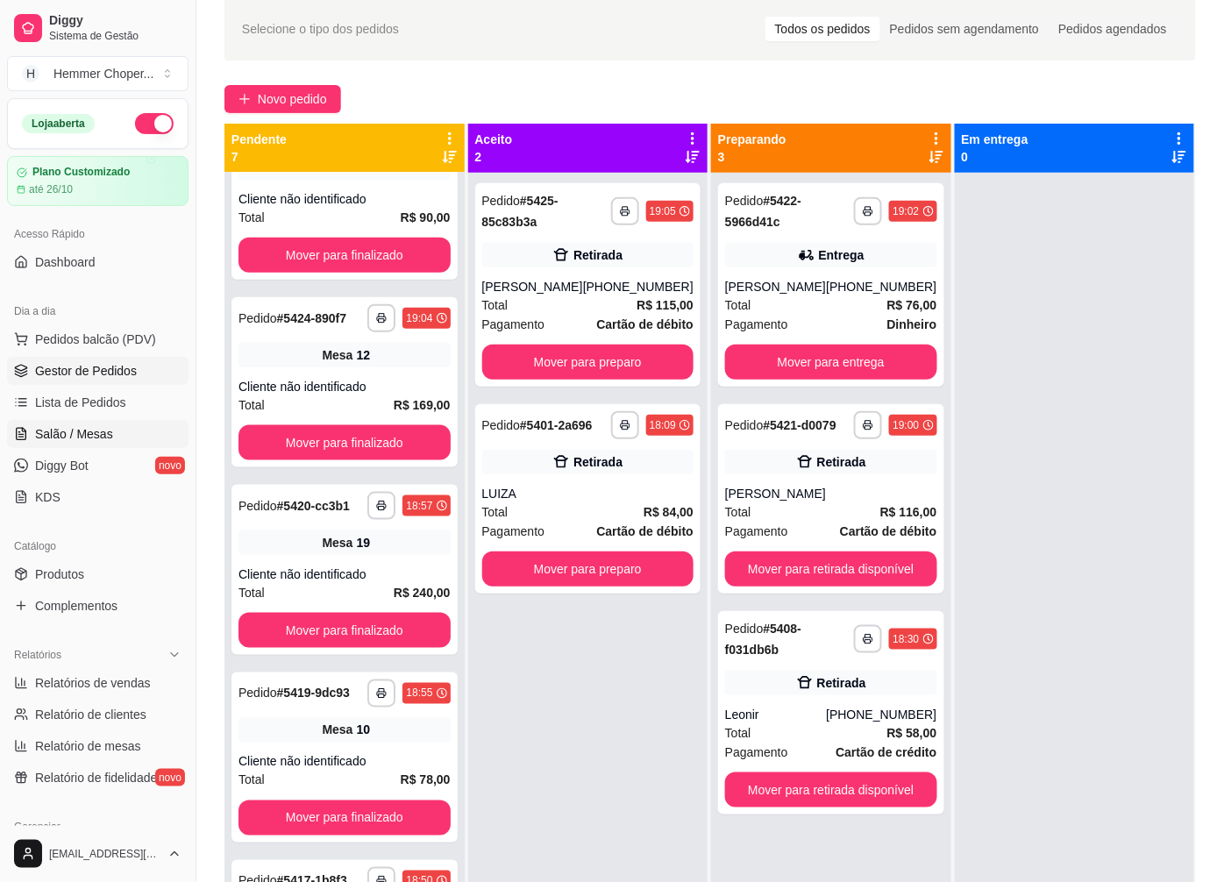
click at [79, 438] on span "Salão / Mesas" at bounding box center [74, 434] width 78 height 18
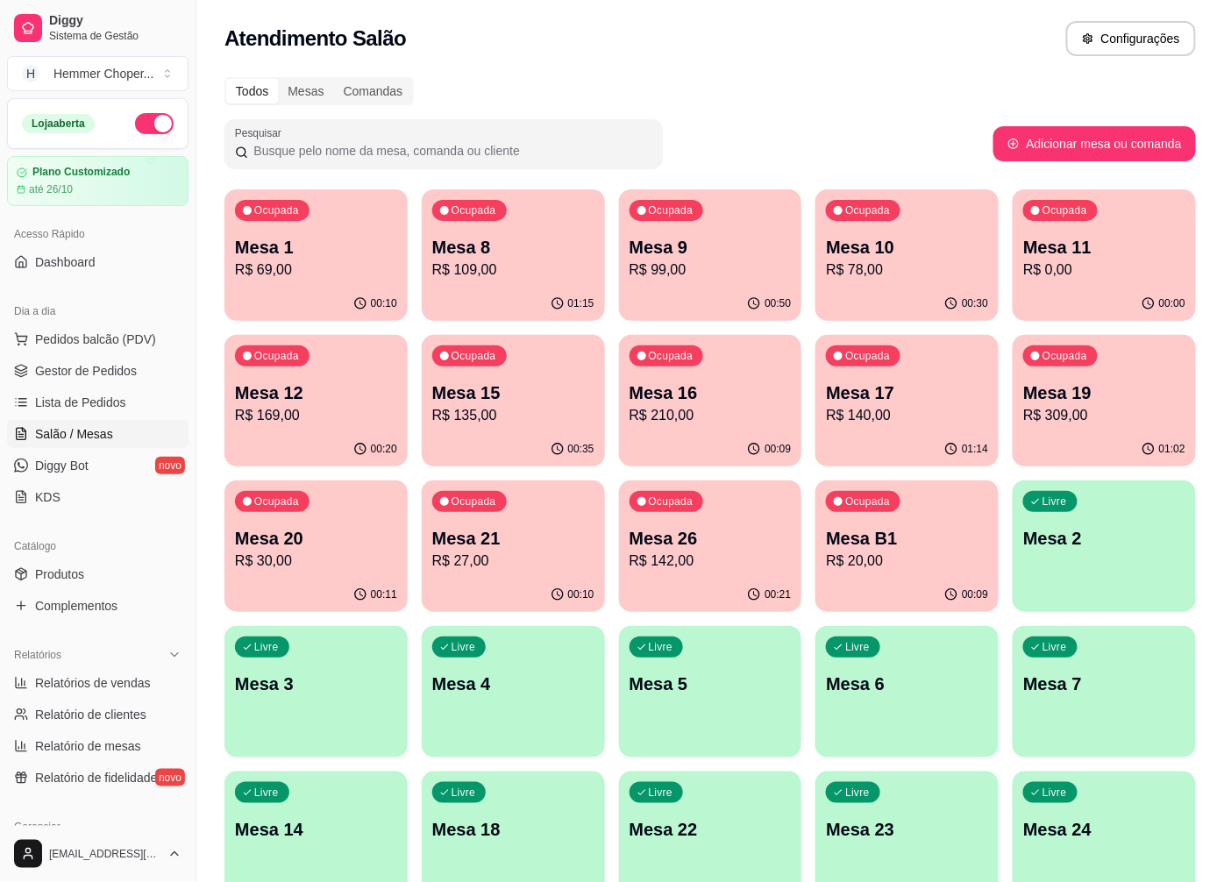
click at [509, 265] on p "R$ 109,00" at bounding box center [513, 270] width 162 height 21
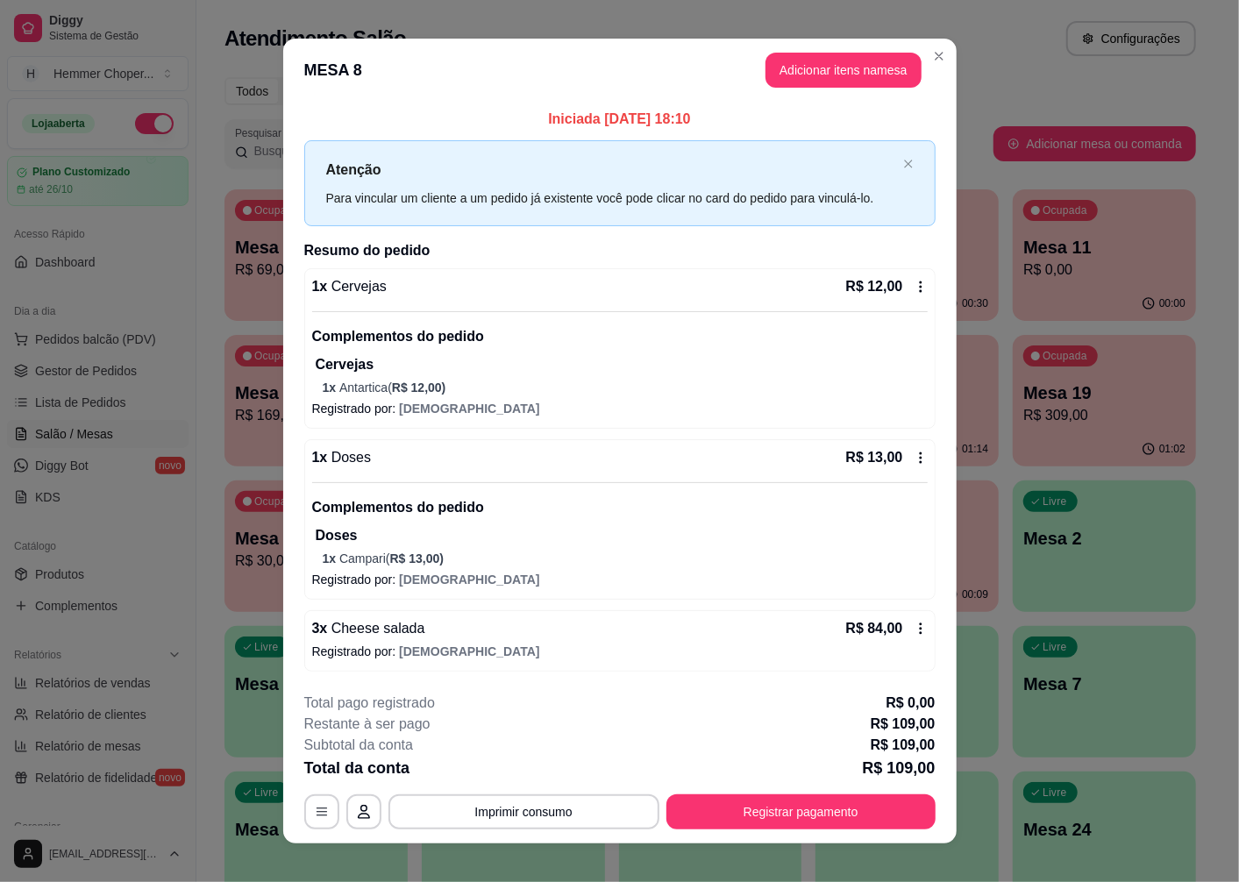
scroll to position [18, 0]
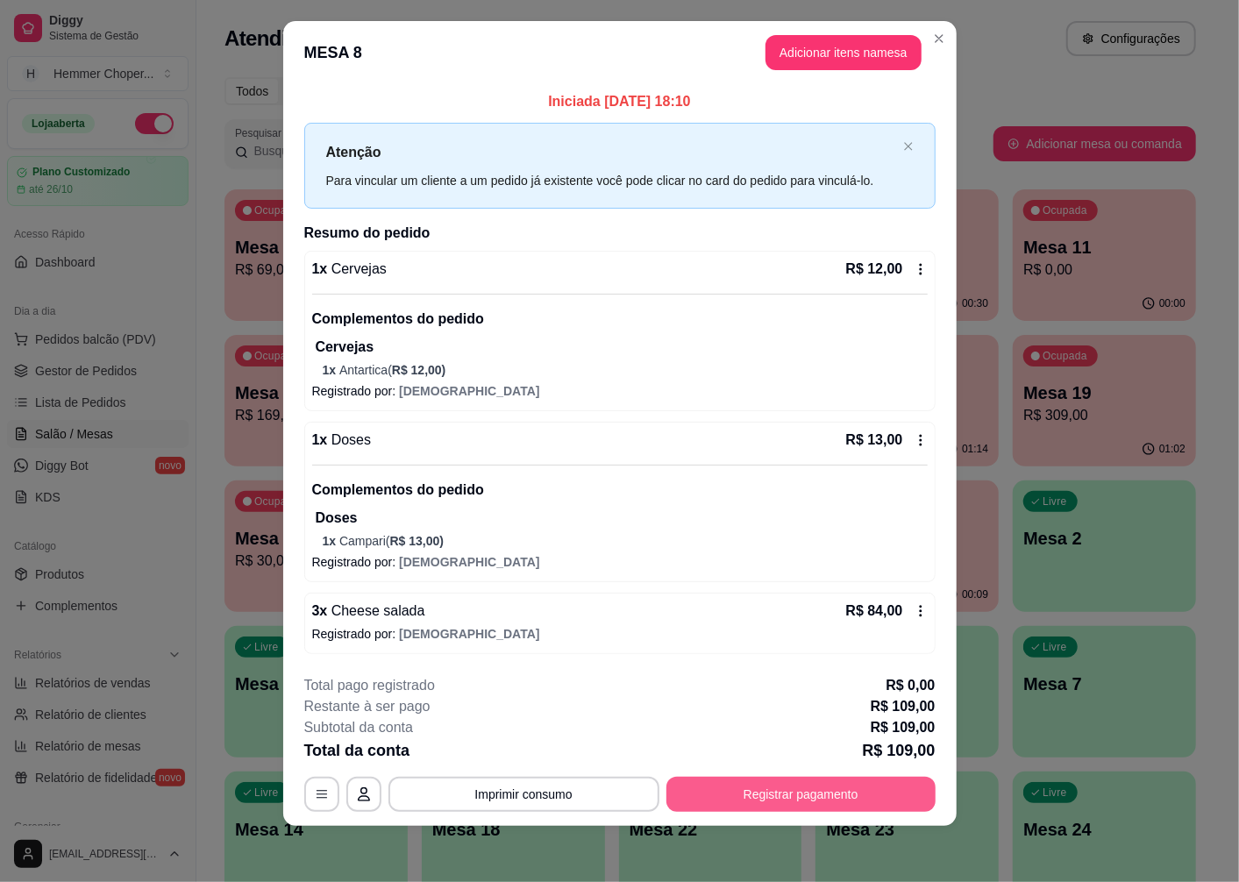
click at [758, 798] on button "Registrar pagamento" at bounding box center [800, 794] width 269 height 35
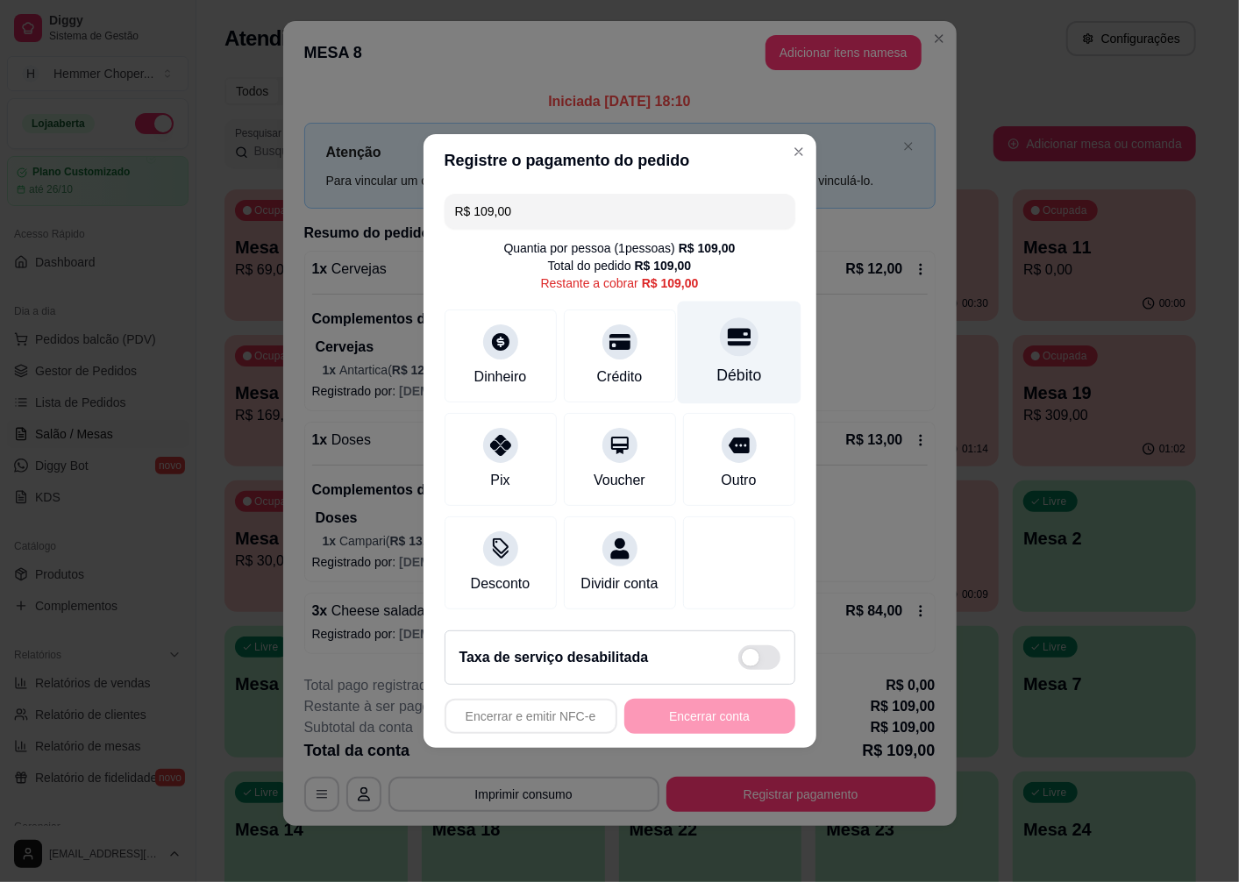
click at [738, 348] on div "Débito" at bounding box center [739, 353] width 124 height 103
type input "R$ 0,00"
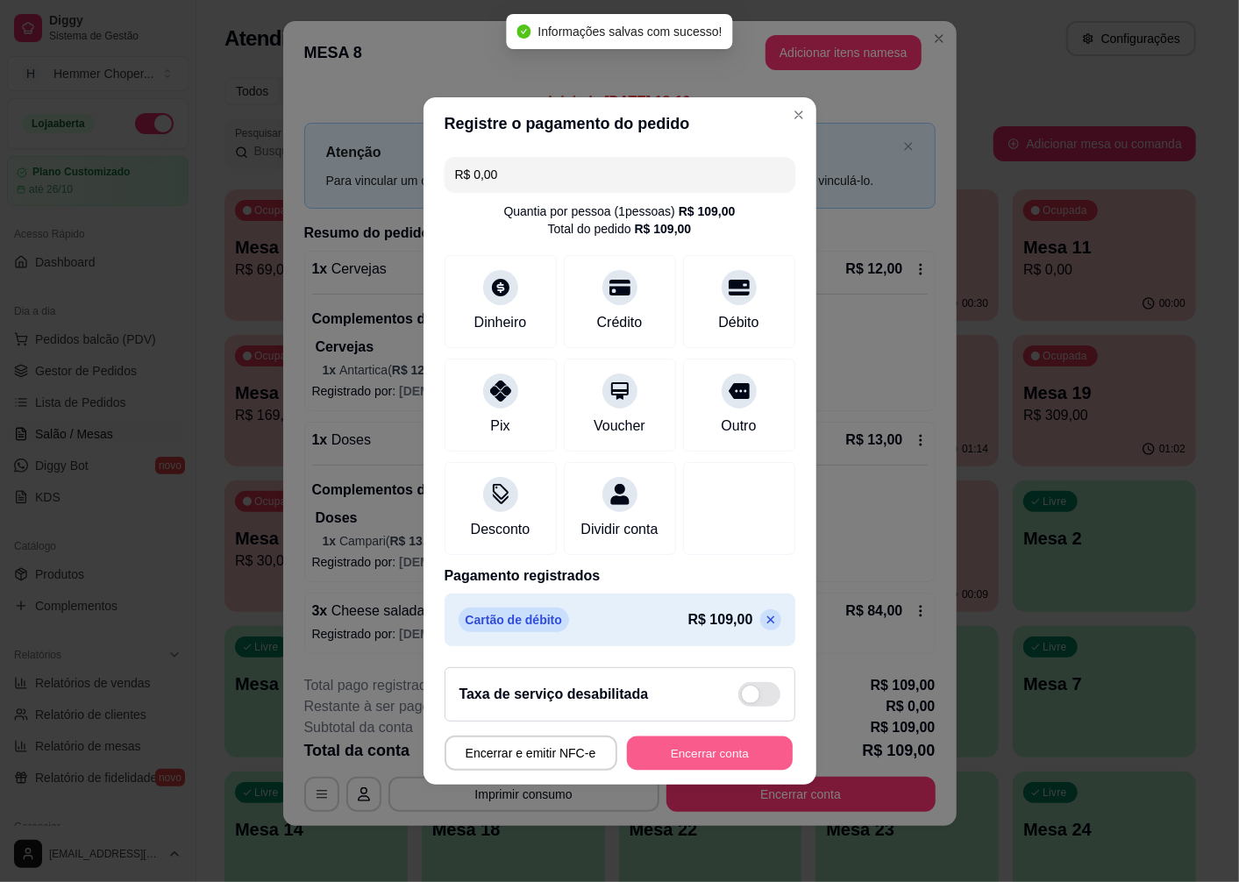
click at [708, 769] on button "Encerrar conta" at bounding box center [710, 754] width 166 height 34
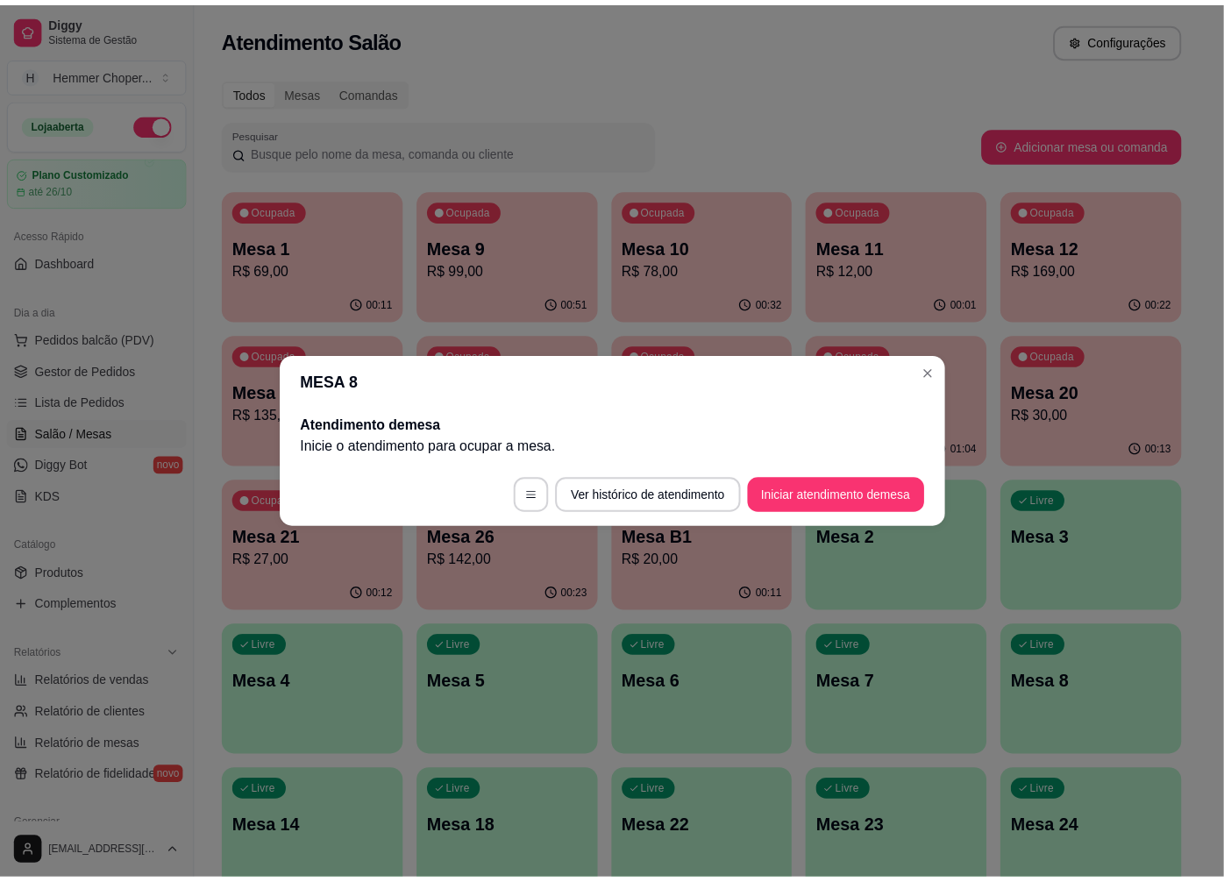
scroll to position [0, 0]
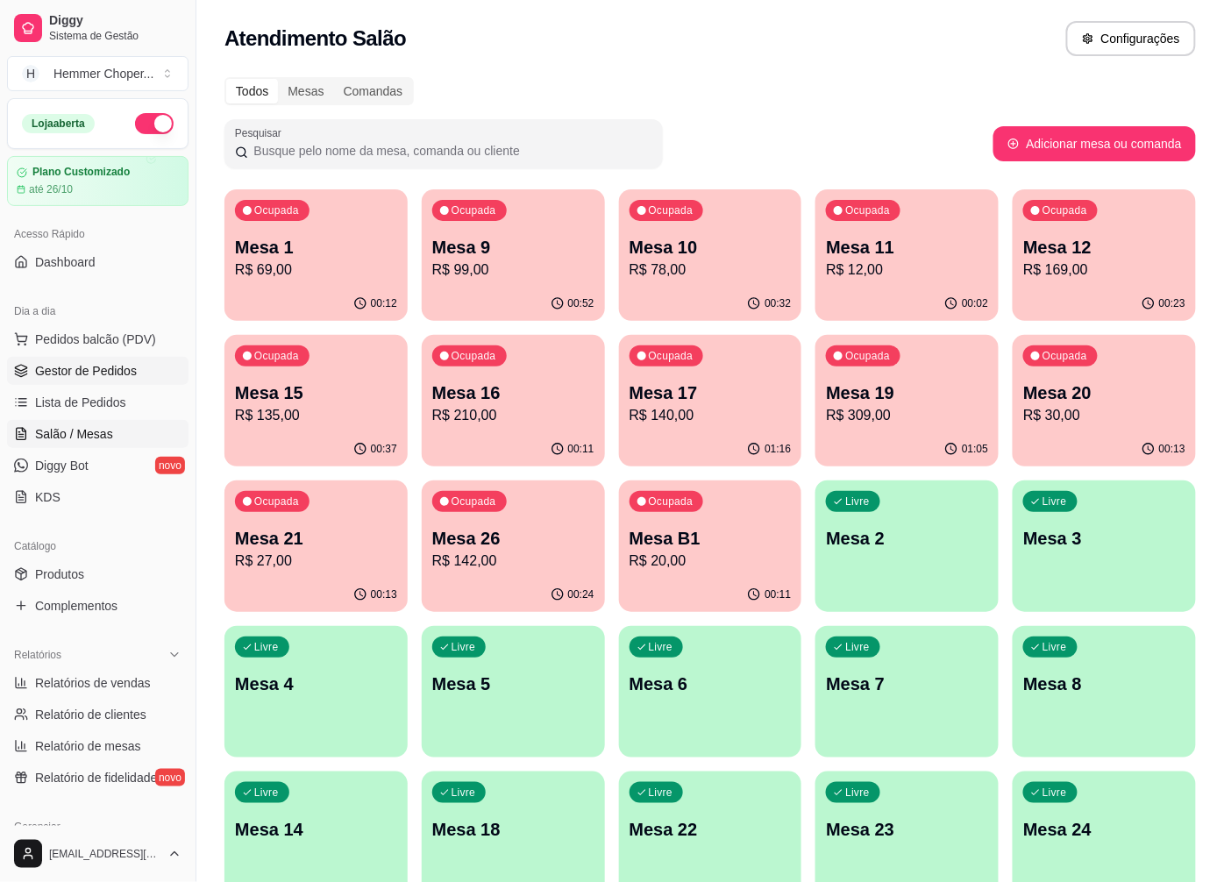
click at [84, 363] on span "Gestor de Pedidos" at bounding box center [86, 371] width 102 height 18
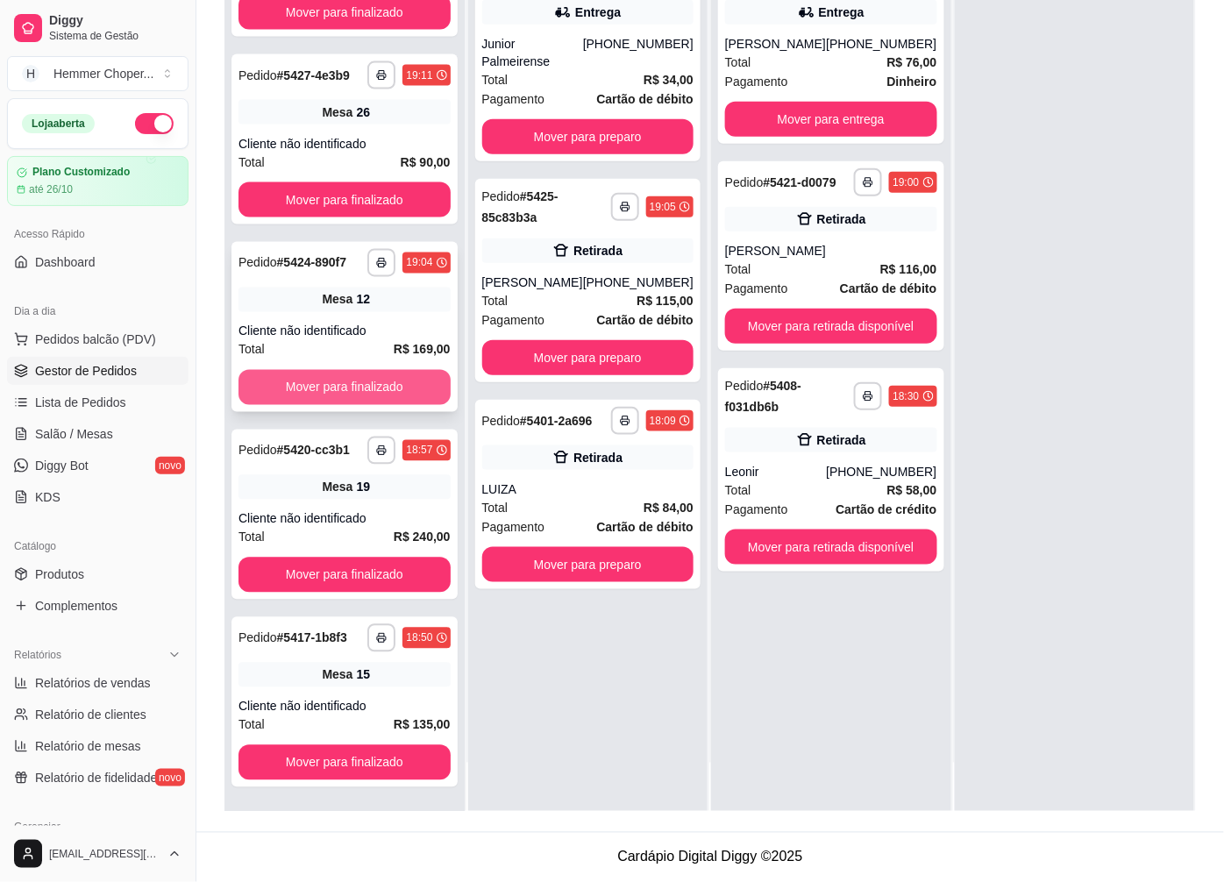
scroll to position [677, 0]
click at [808, 269] on div "Total R$ 116,00" at bounding box center [831, 269] width 212 height 19
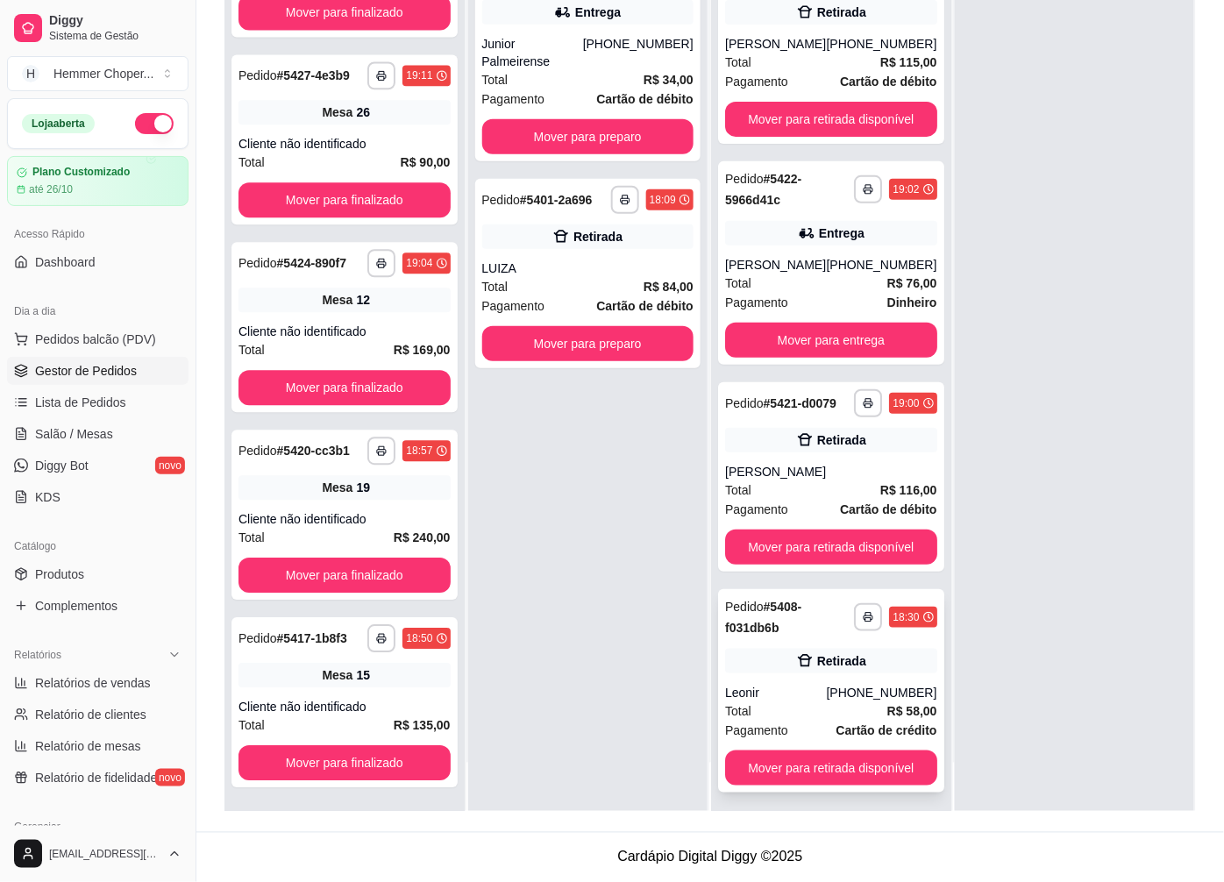
scroll to position [21, 0]
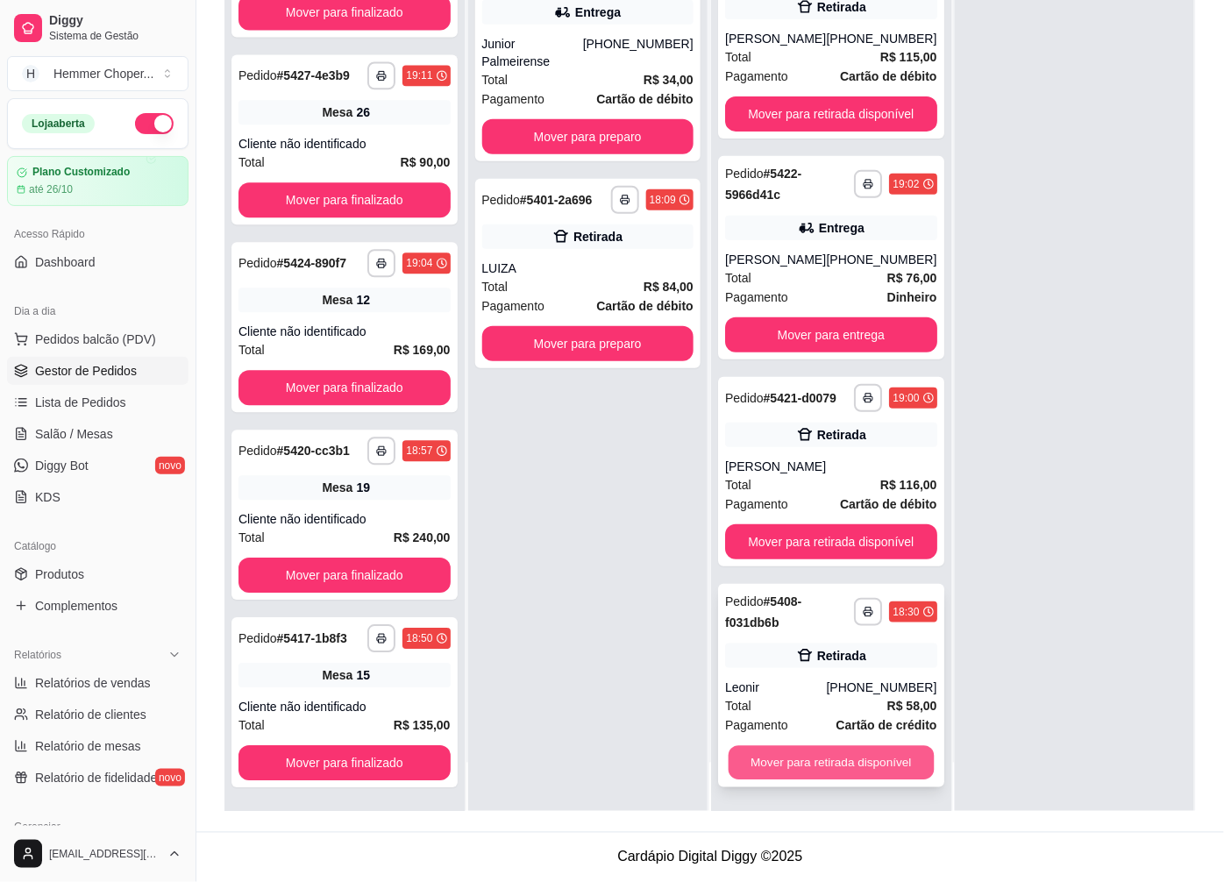
click at [785, 759] on button "Mover para retirada disponível" at bounding box center [831, 763] width 205 height 34
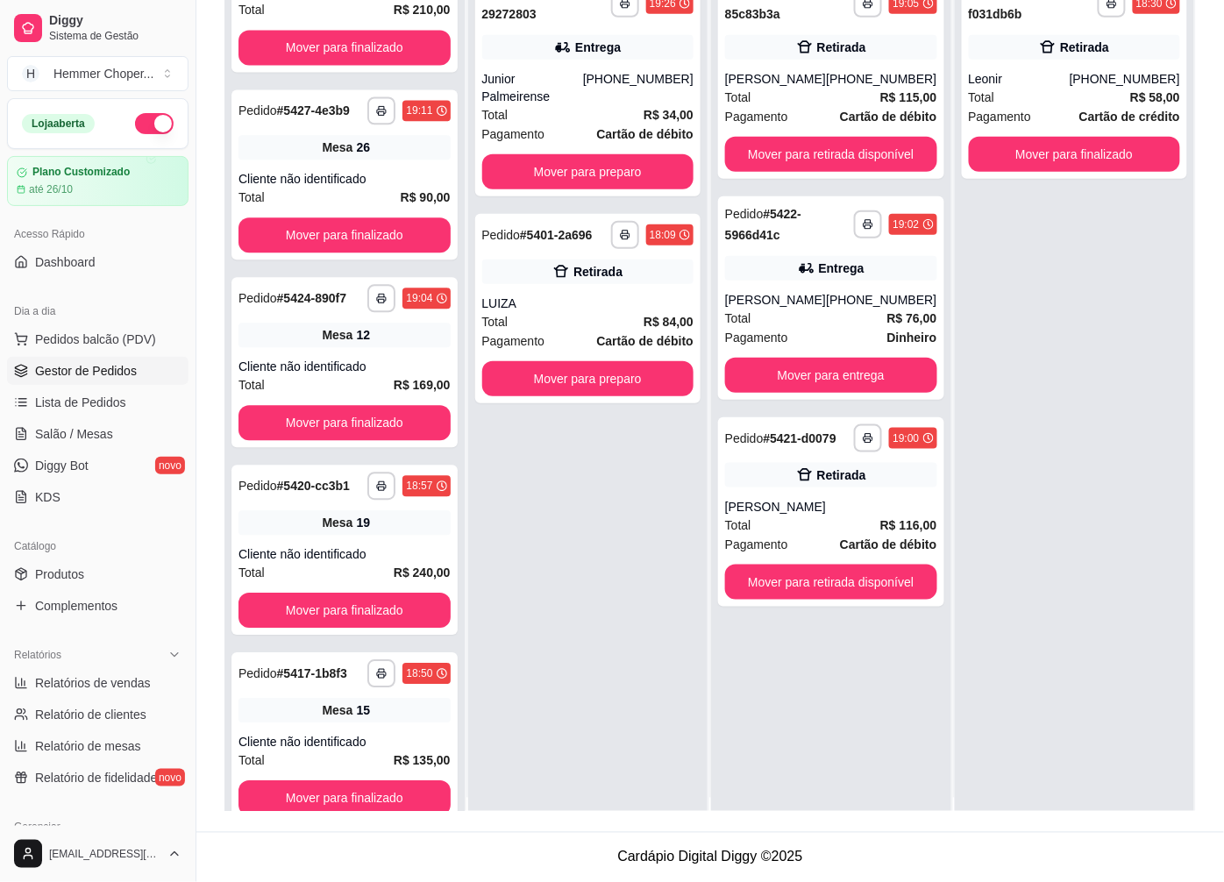
scroll to position [0, 0]
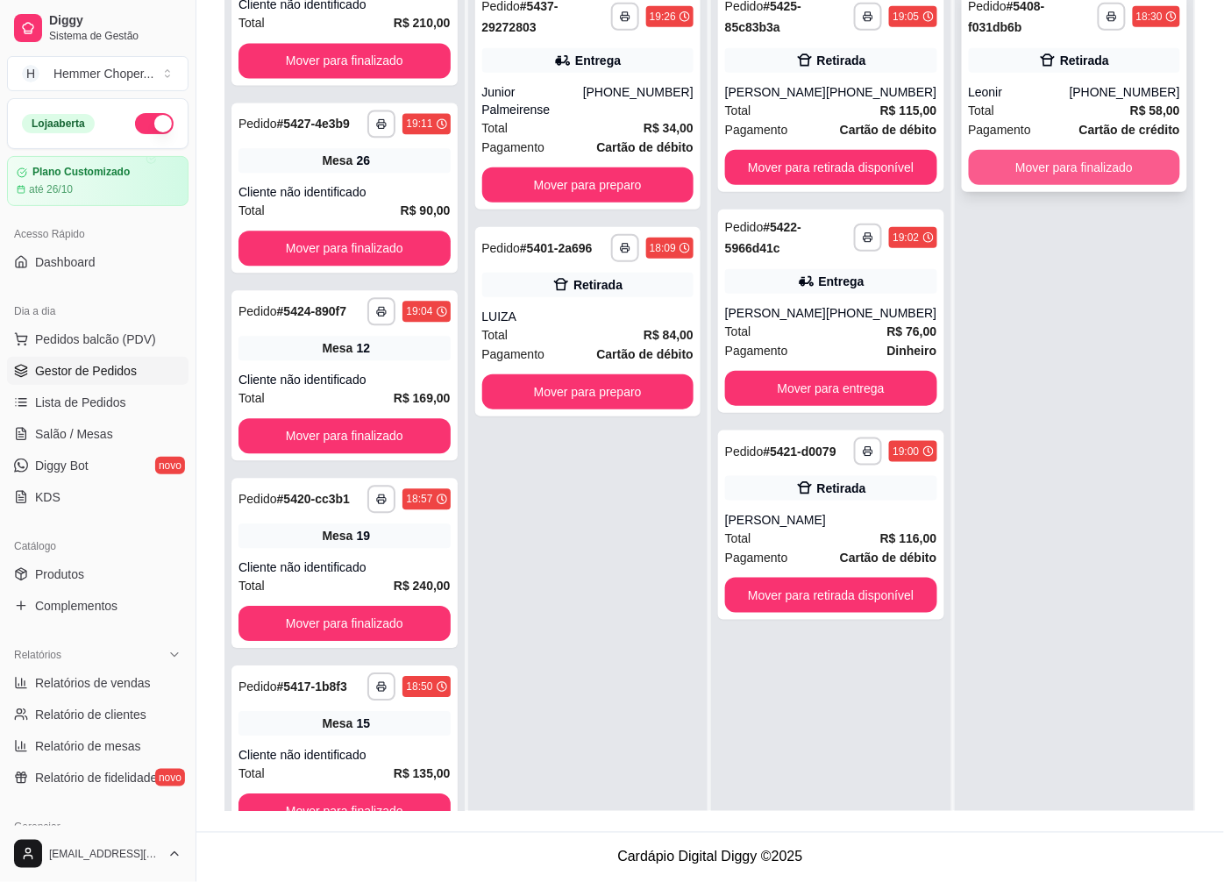
click at [1052, 167] on button "Mover para finalizado" at bounding box center [1075, 167] width 212 height 35
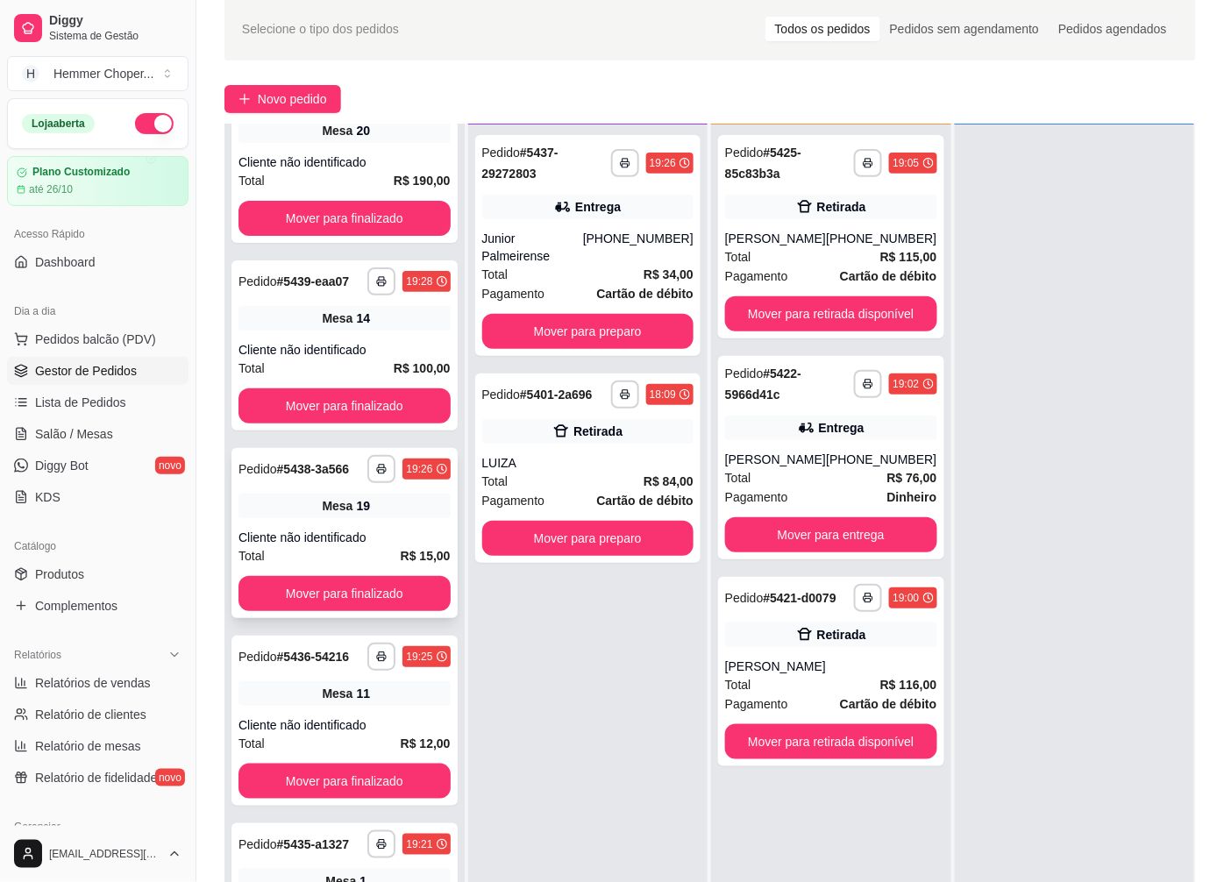
scroll to position [195, 0]
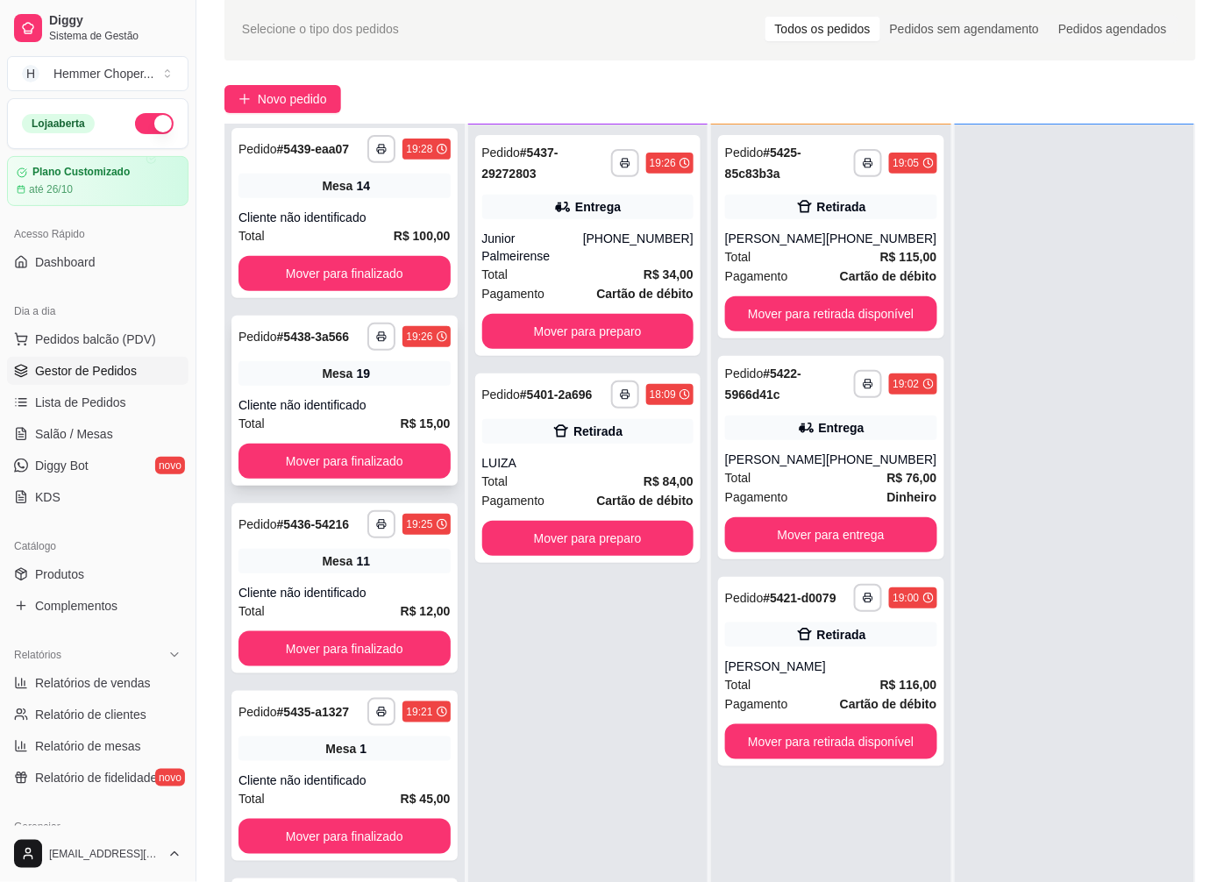
click at [324, 406] on div "**********" at bounding box center [344, 401] width 226 height 170
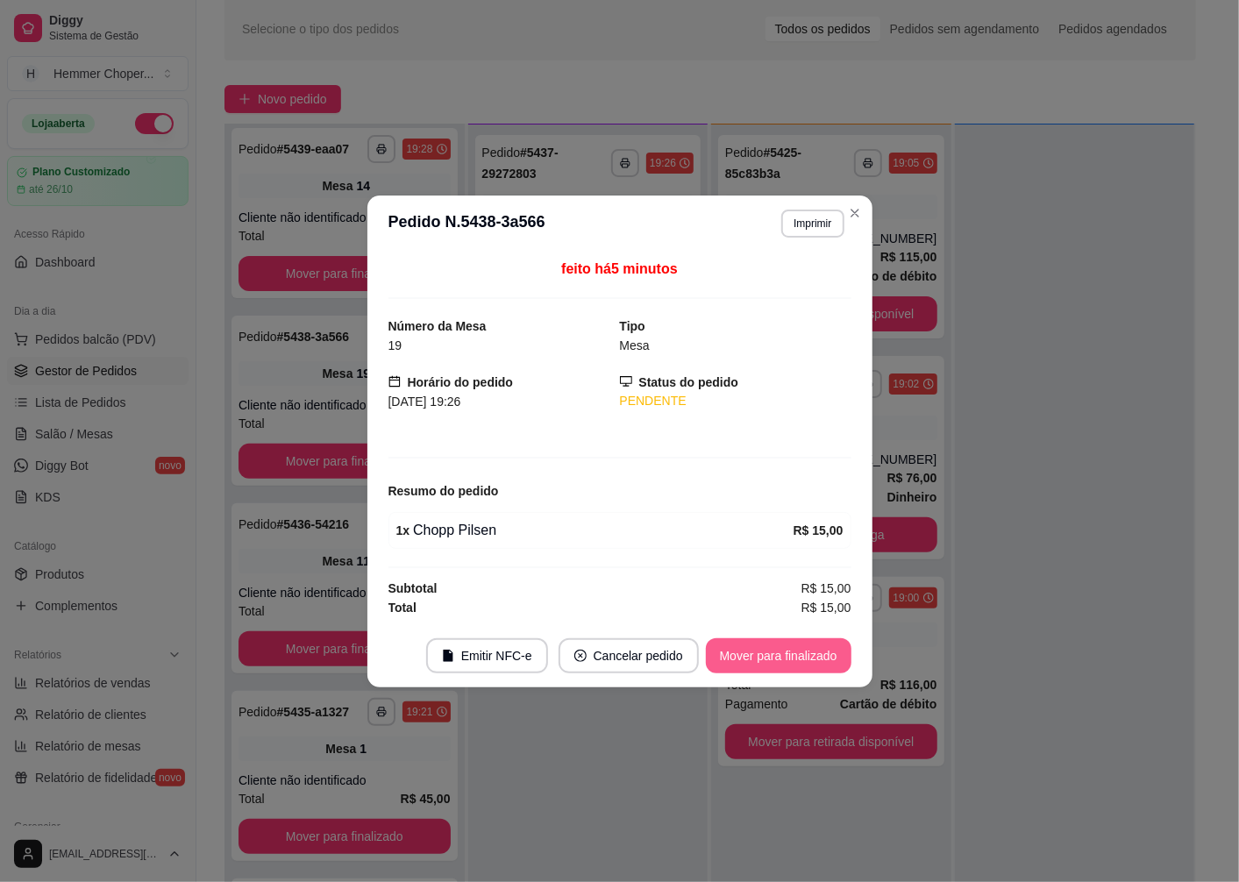
click at [746, 663] on button "Mover para finalizado" at bounding box center [779, 655] width 146 height 35
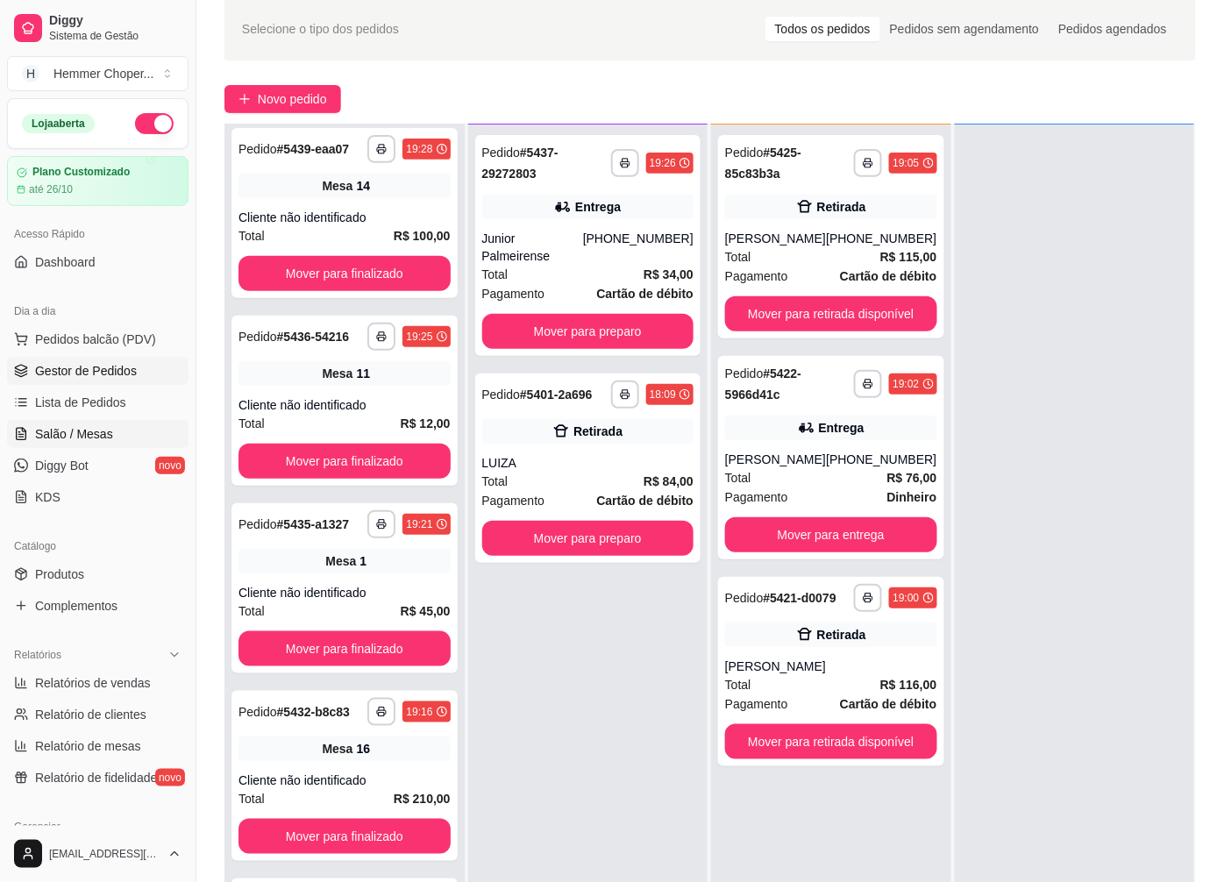
click at [96, 432] on span "Salão / Mesas" at bounding box center [74, 434] width 78 height 18
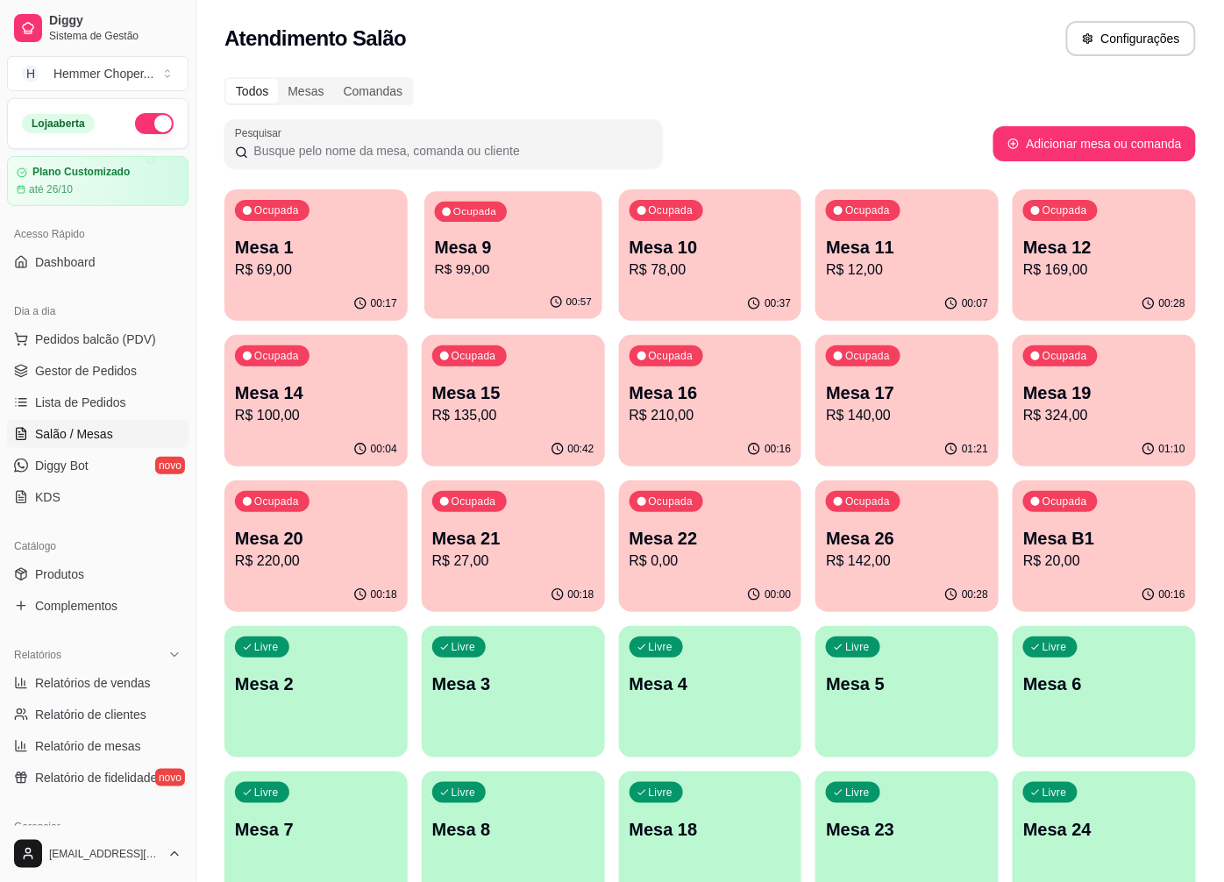
click at [514, 276] on p "R$ 99,00" at bounding box center [513, 270] width 157 height 20
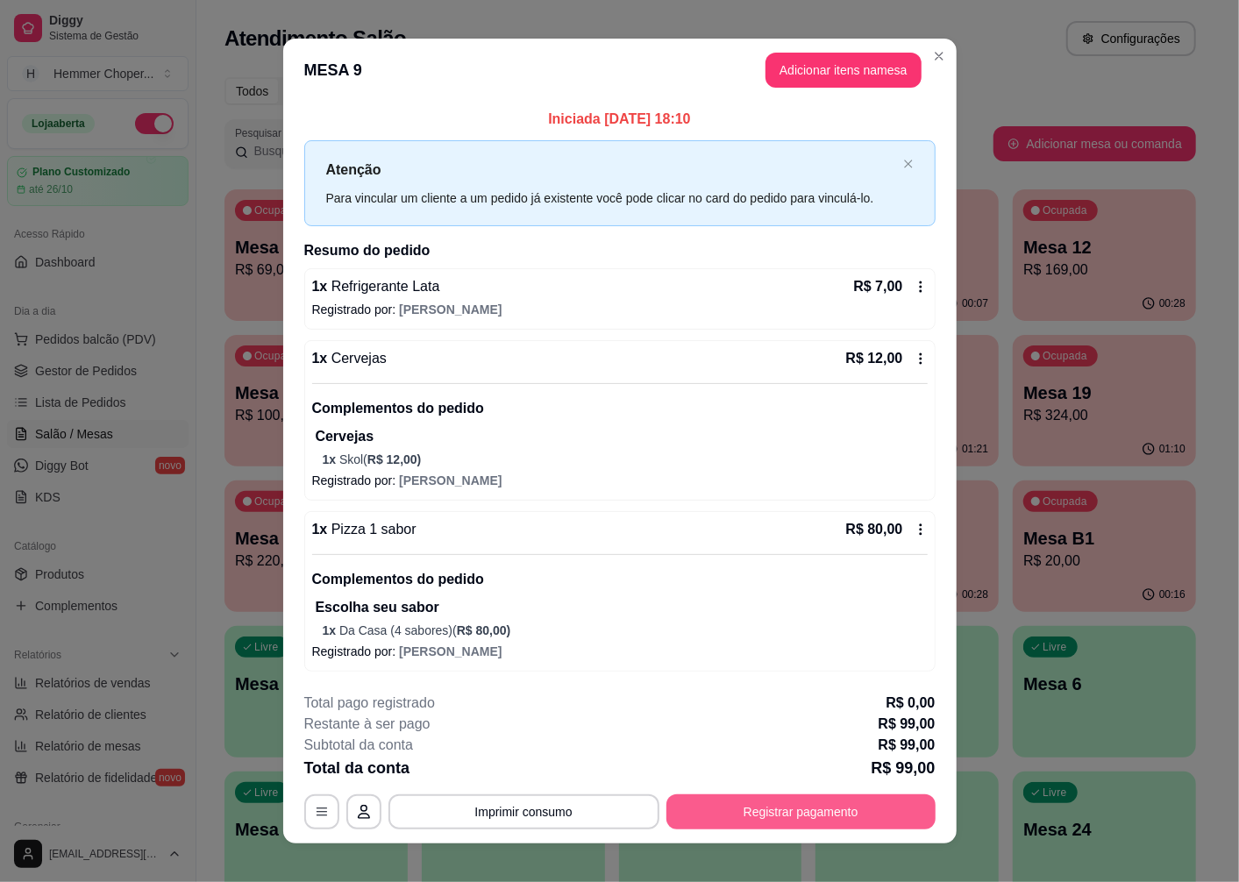
click at [777, 814] on button "Registrar pagamento" at bounding box center [800, 811] width 269 height 35
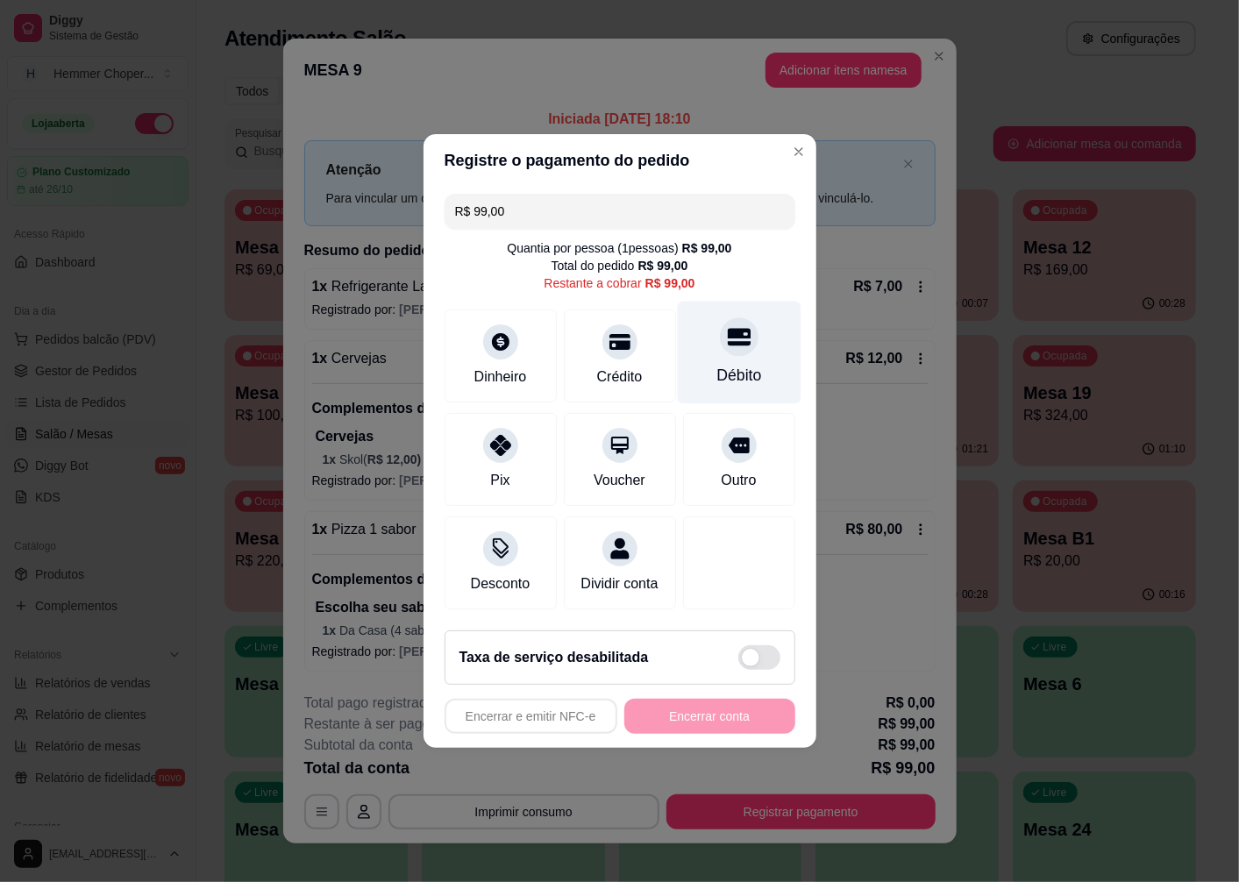
click at [727, 334] on icon at bounding box center [738, 338] width 23 height 18
type input "R$ 0,00"
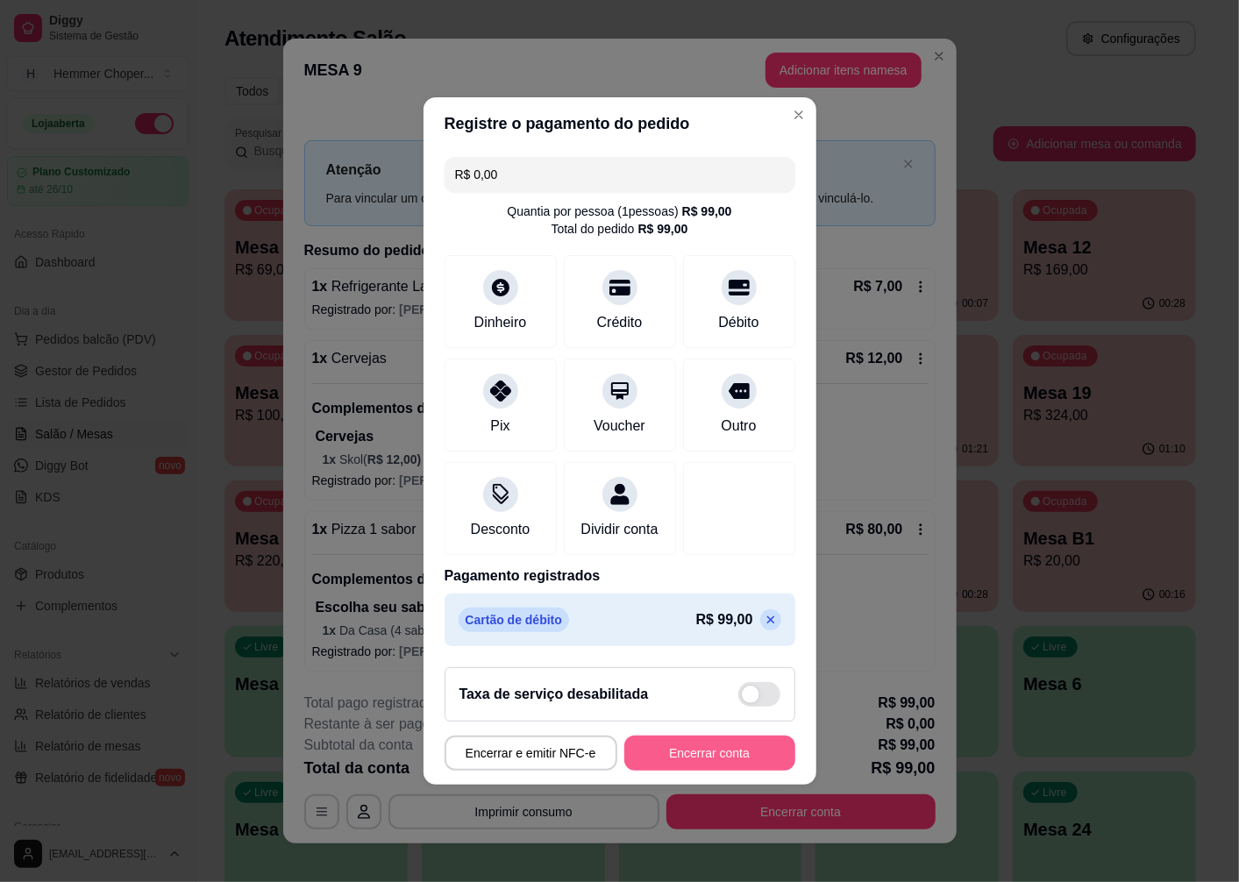
click at [695, 756] on button "Encerrar conta" at bounding box center [709, 753] width 171 height 35
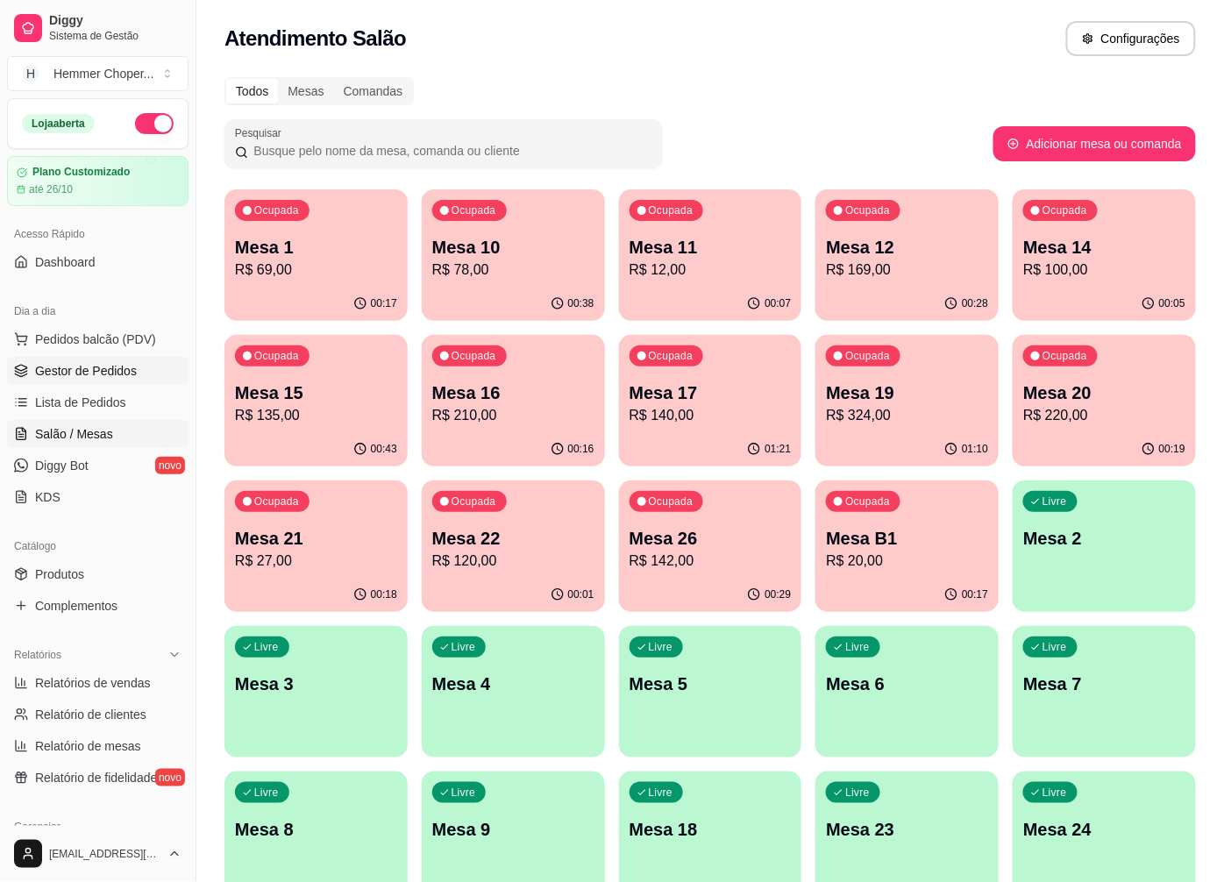
click at [107, 365] on span "Gestor de Pedidos" at bounding box center [86, 371] width 102 height 18
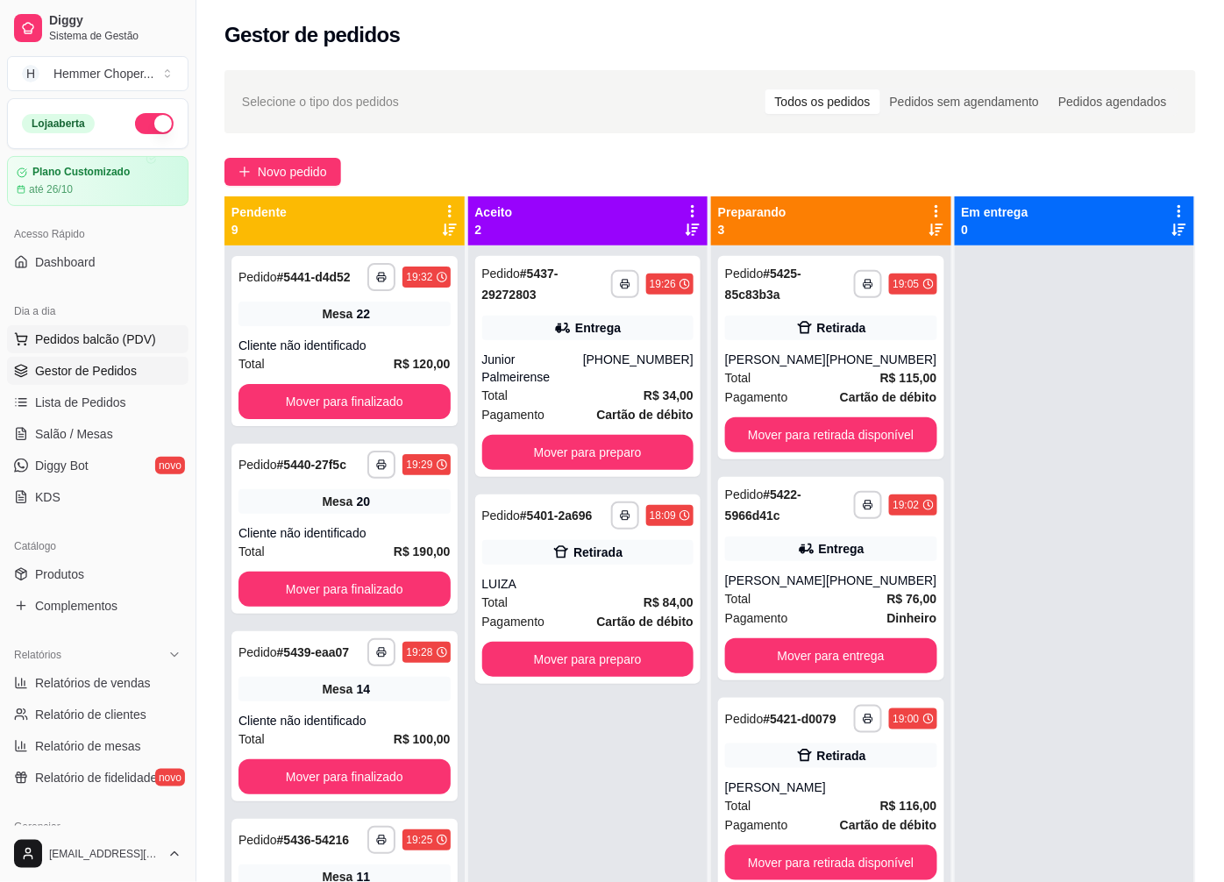
click at [110, 336] on span "Pedidos balcão (PDV)" at bounding box center [95, 340] width 121 height 18
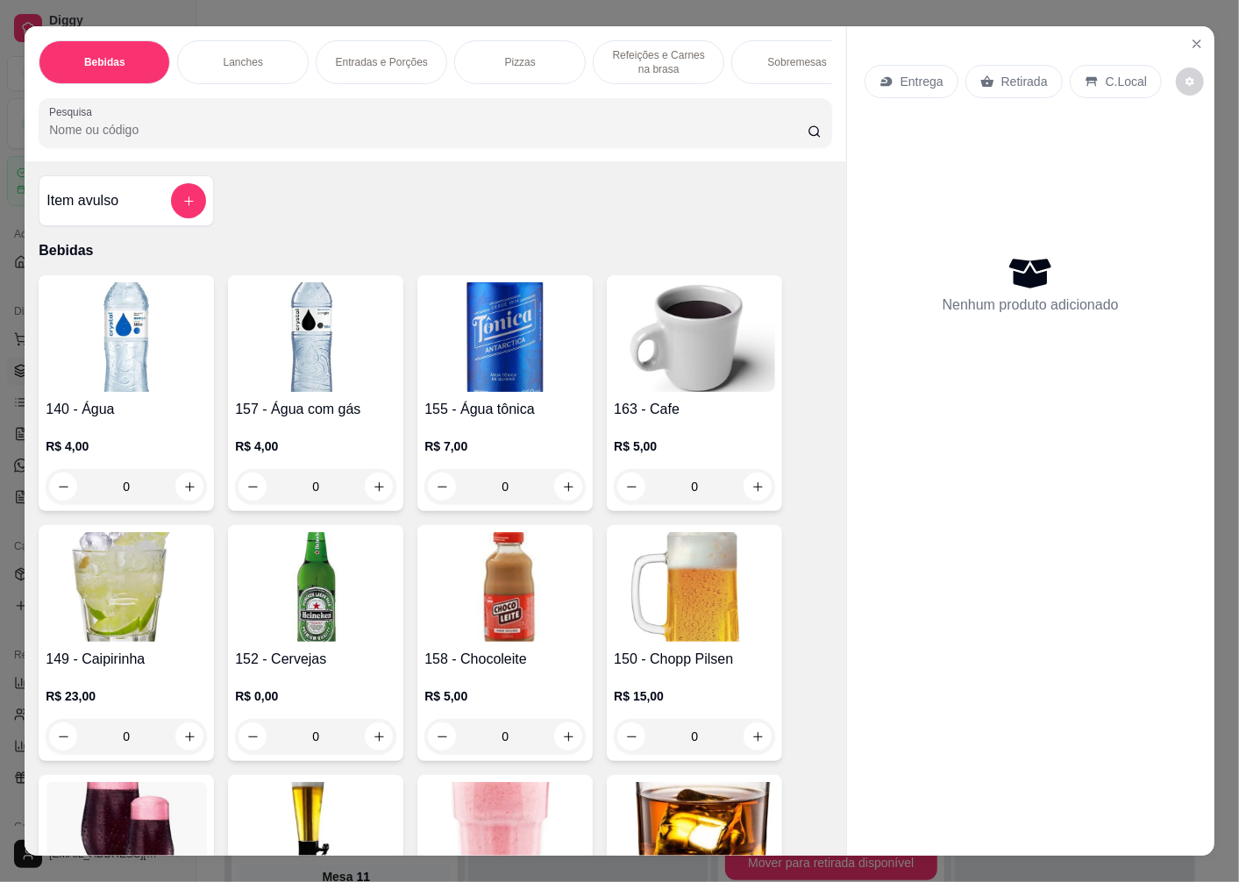
click at [1002, 75] on p "Retirada" at bounding box center [1024, 82] width 46 height 18
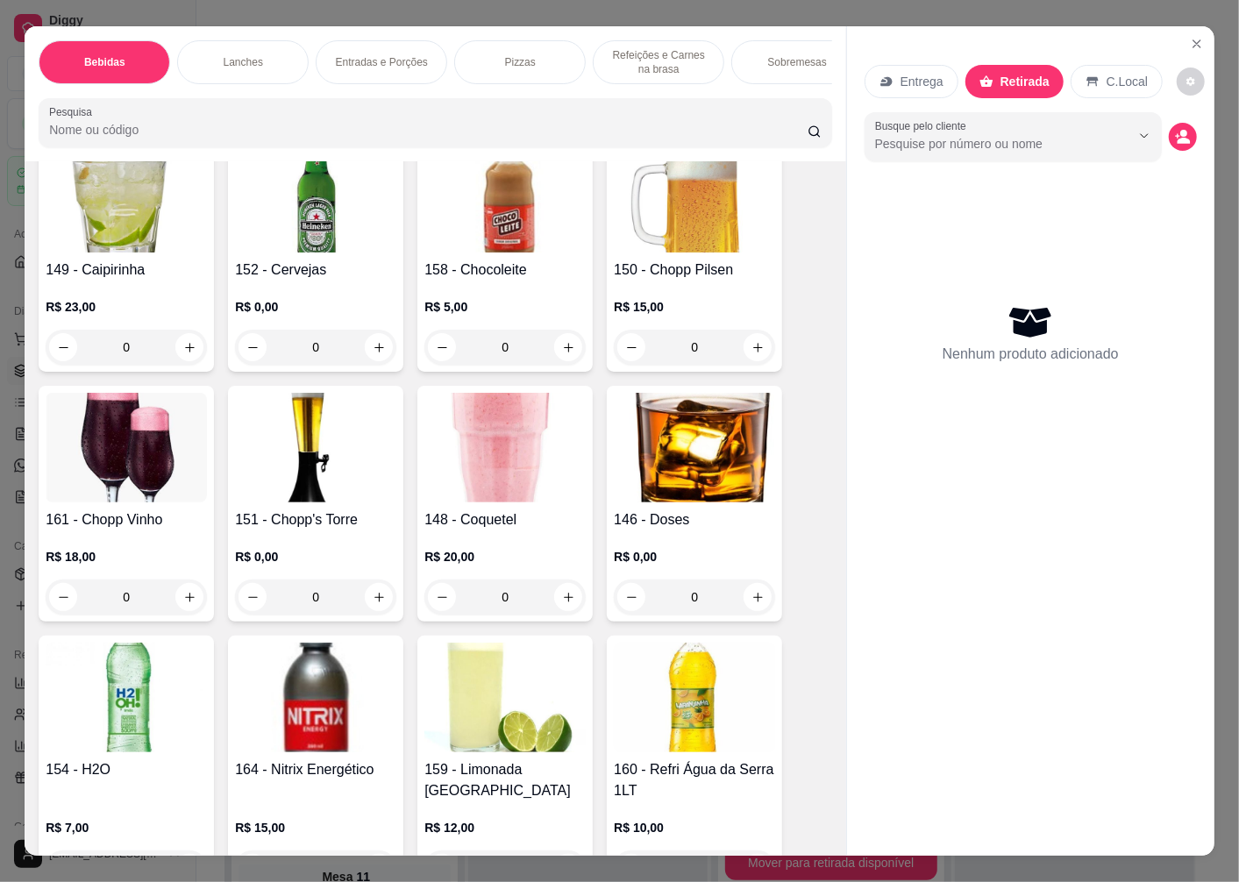
scroll to position [292, 0]
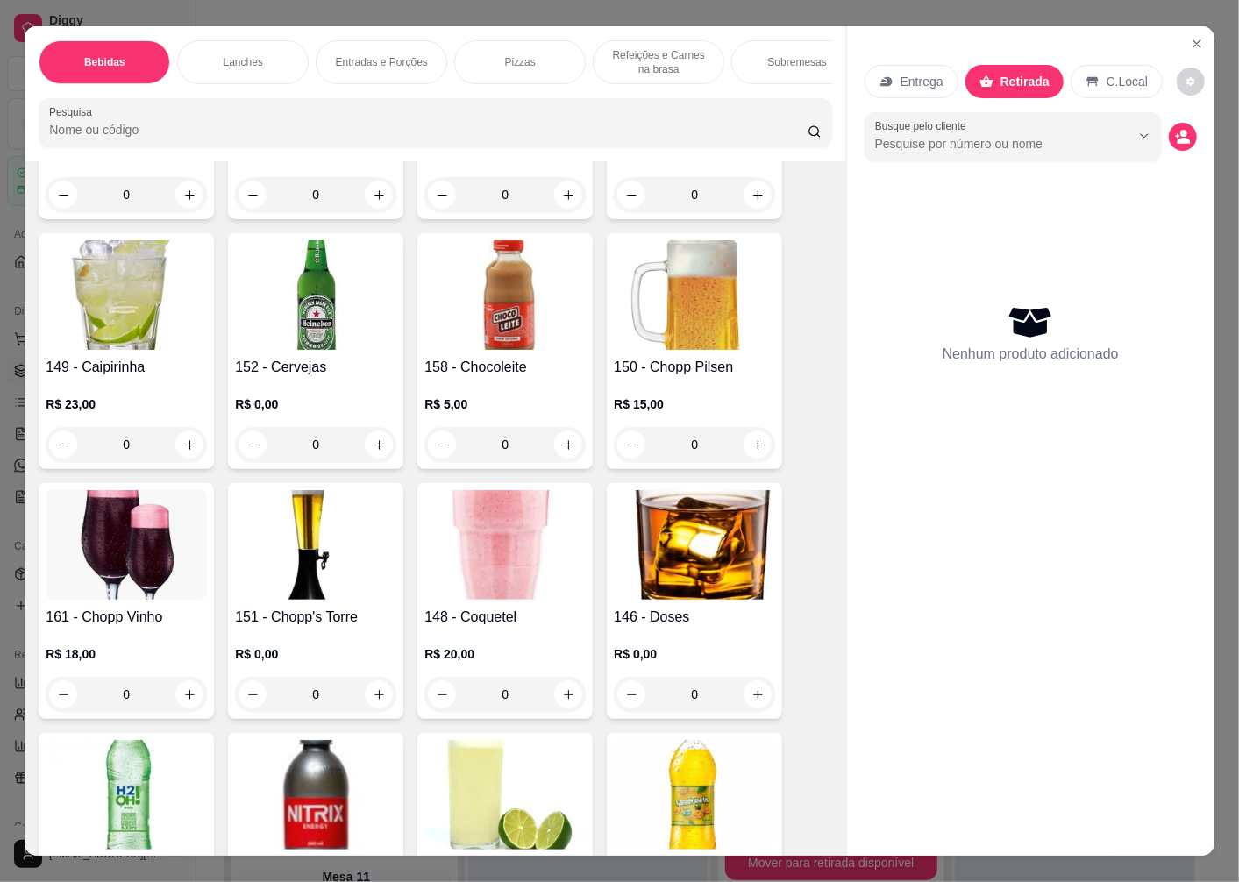
click at [312, 350] on img at bounding box center [315, 295] width 161 height 110
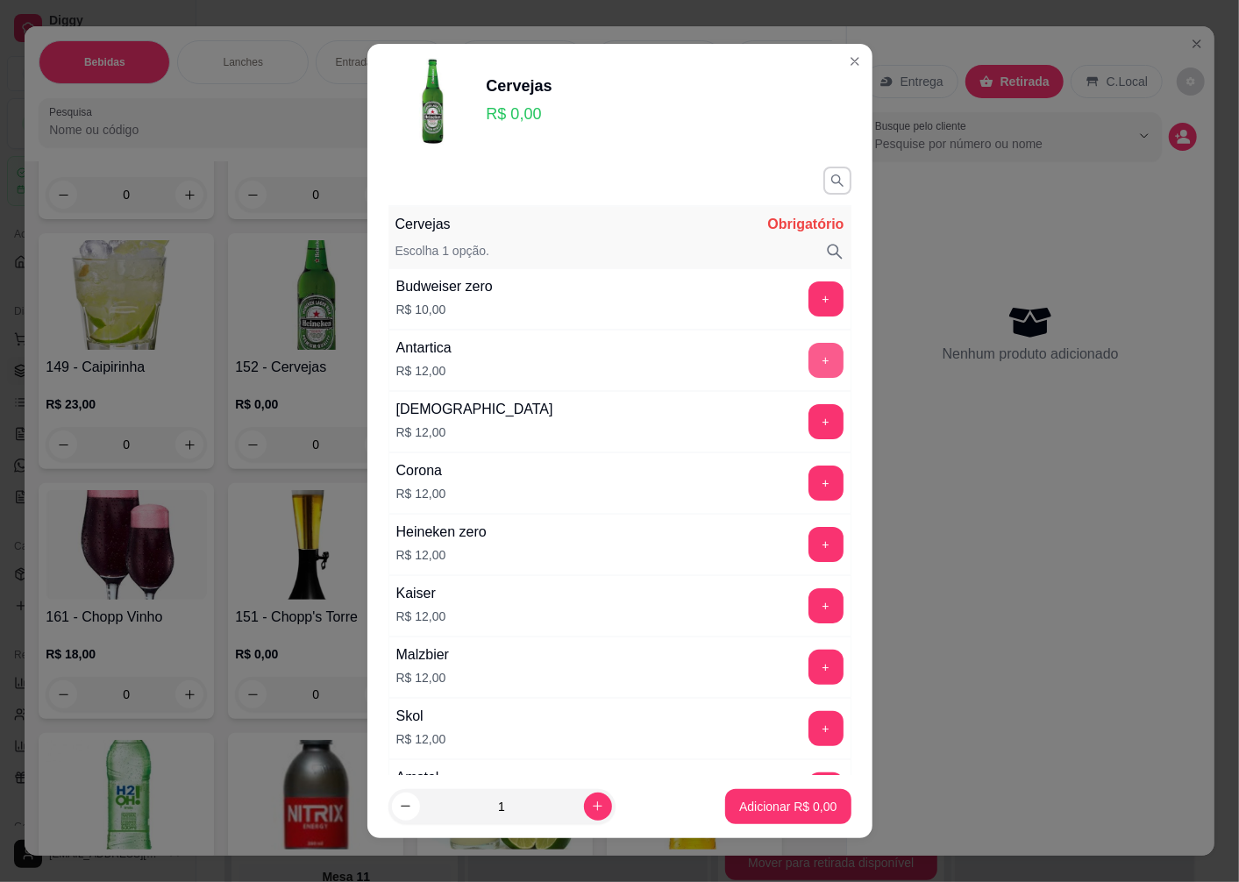
click at [808, 360] on button "+" at bounding box center [825, 360] width 35 height 35
click at [760, 809] on p "Adicionar R$ 12,00" at bounding box center [784, 807] width 104 height 18
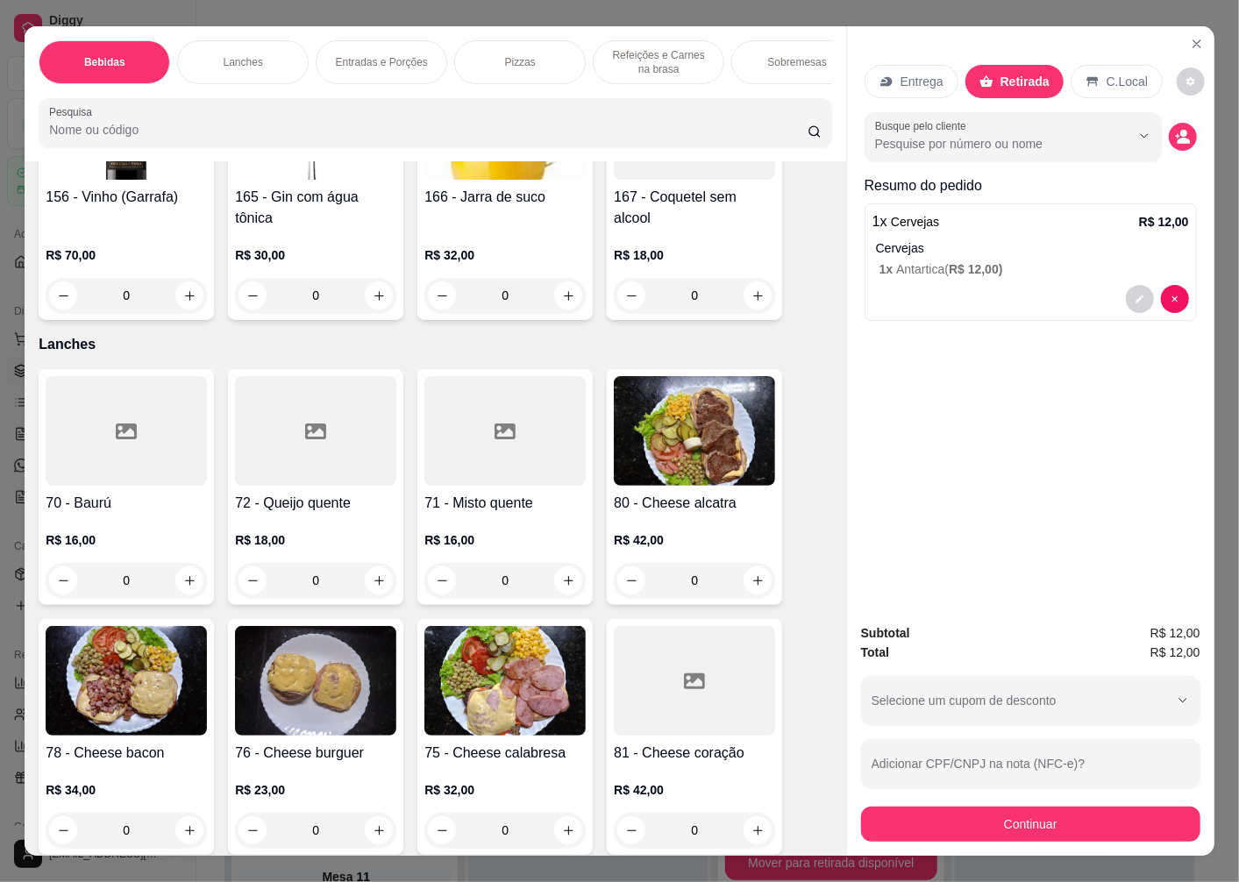
scroll to position [2143, 0]
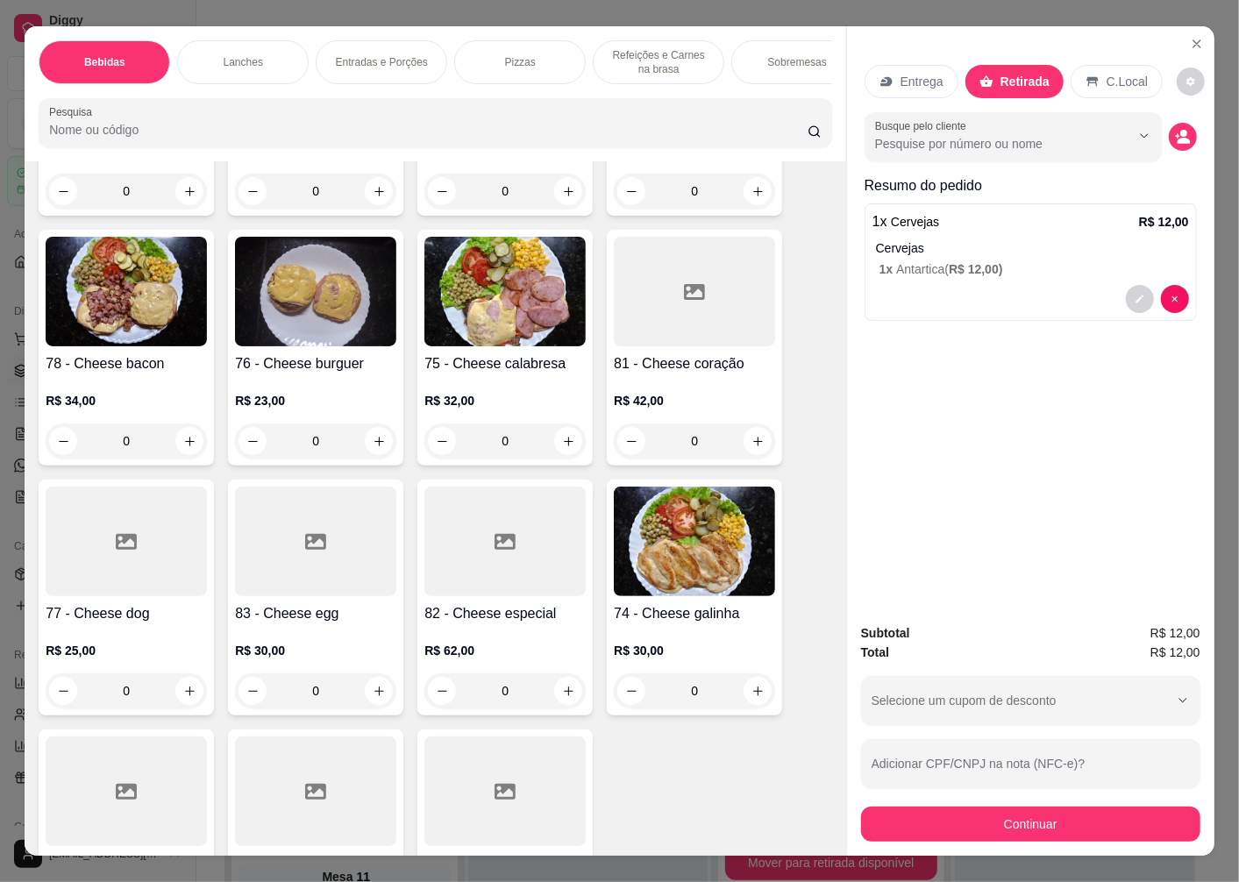
click at [152, 331] on img at bounding box center [126, 292] width 161 height 110
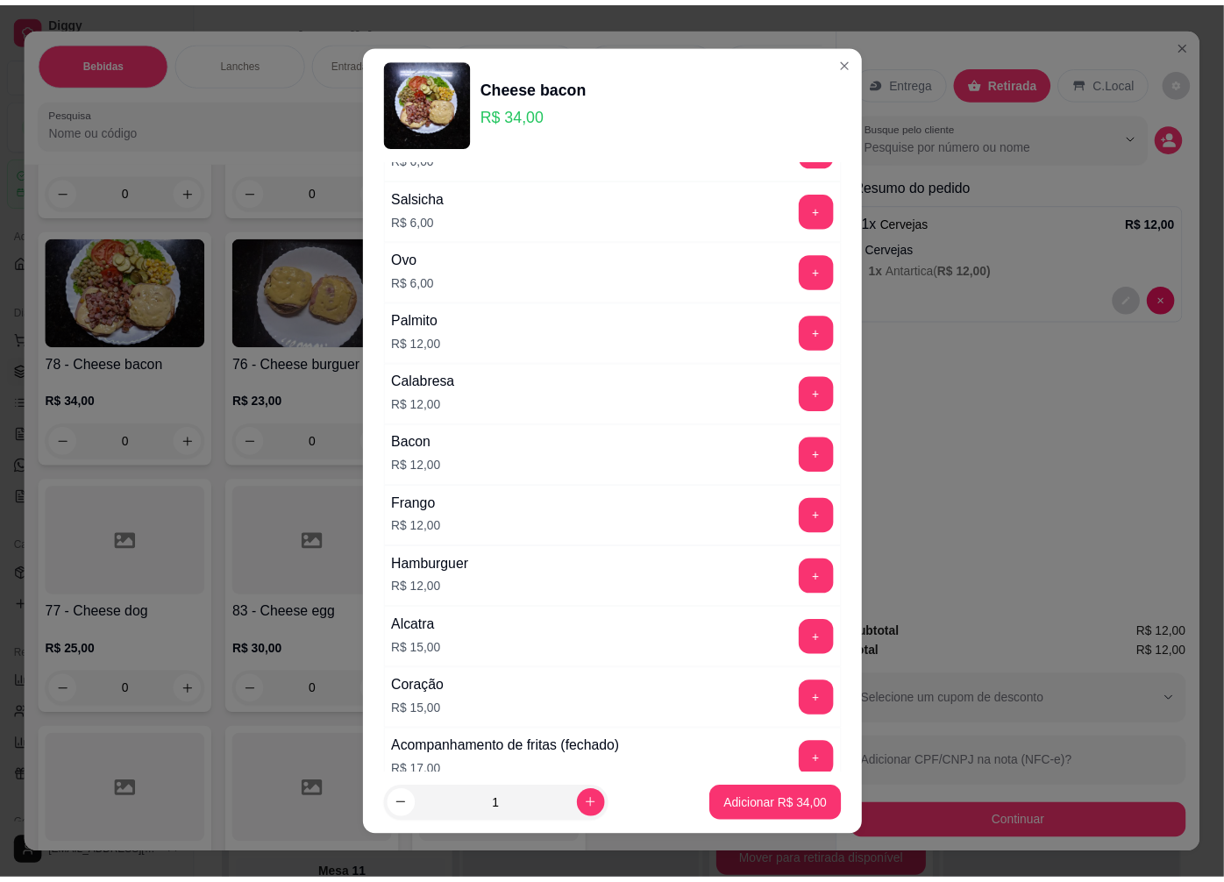
scroll to position [681, 0]
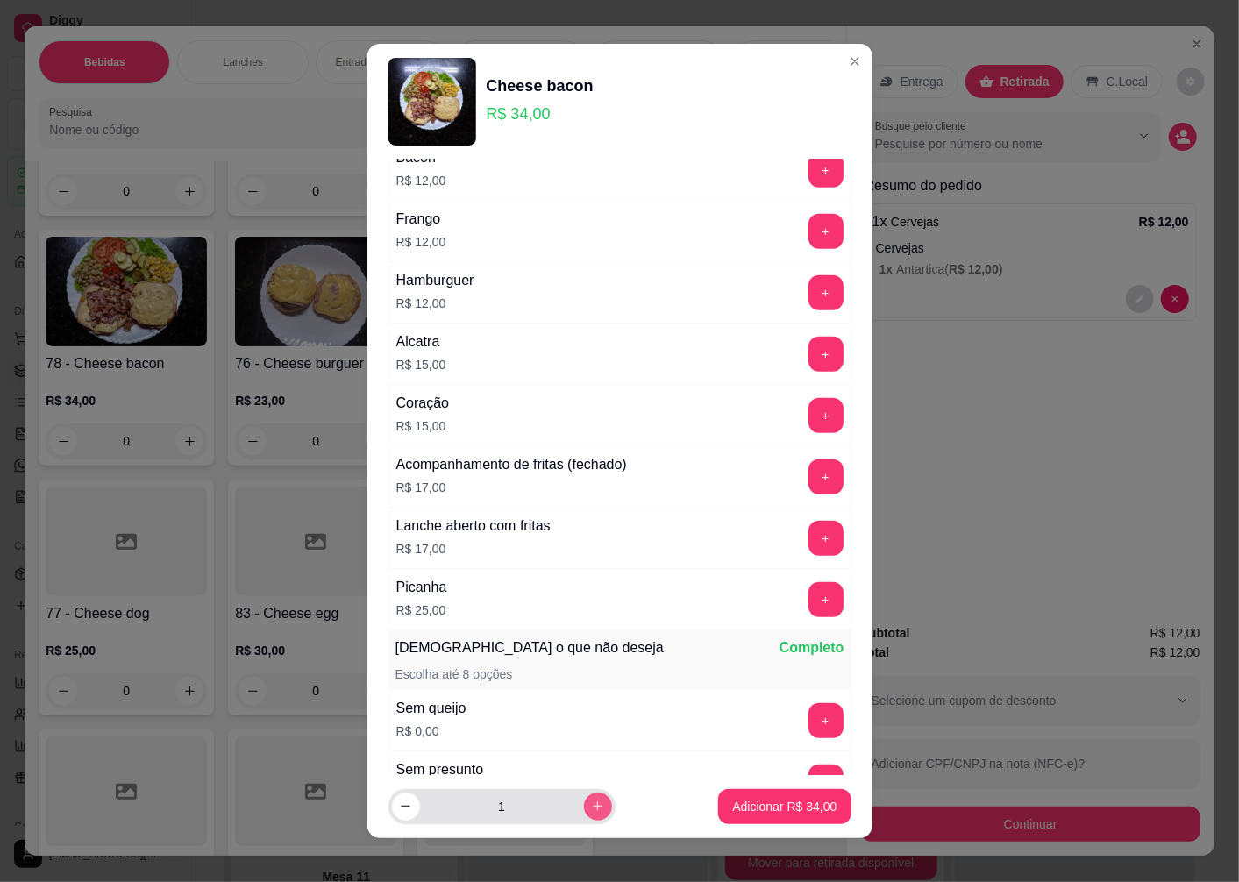
click at [591, 809] on icon "increase-product-quantity" at bounding box center [597, 806] width 13 height 13
type input "2"
click at [776, 812] on p "Adicionar R$ 68,00" at bounding box center [784, 807] width 104 height 18
type input "2"
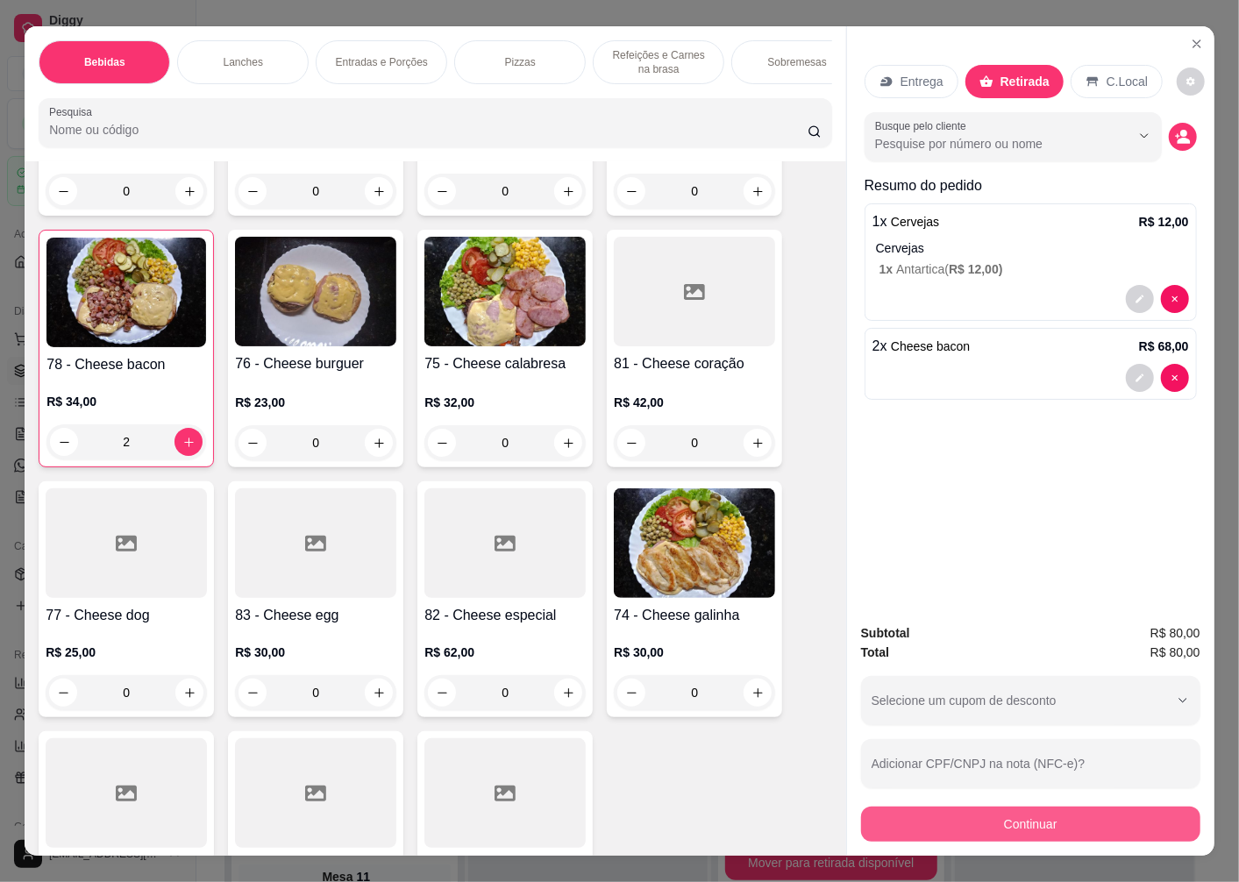
click at [991, 827] on button "Continuar" at bounding box center [1030, 824] width 339 height 35
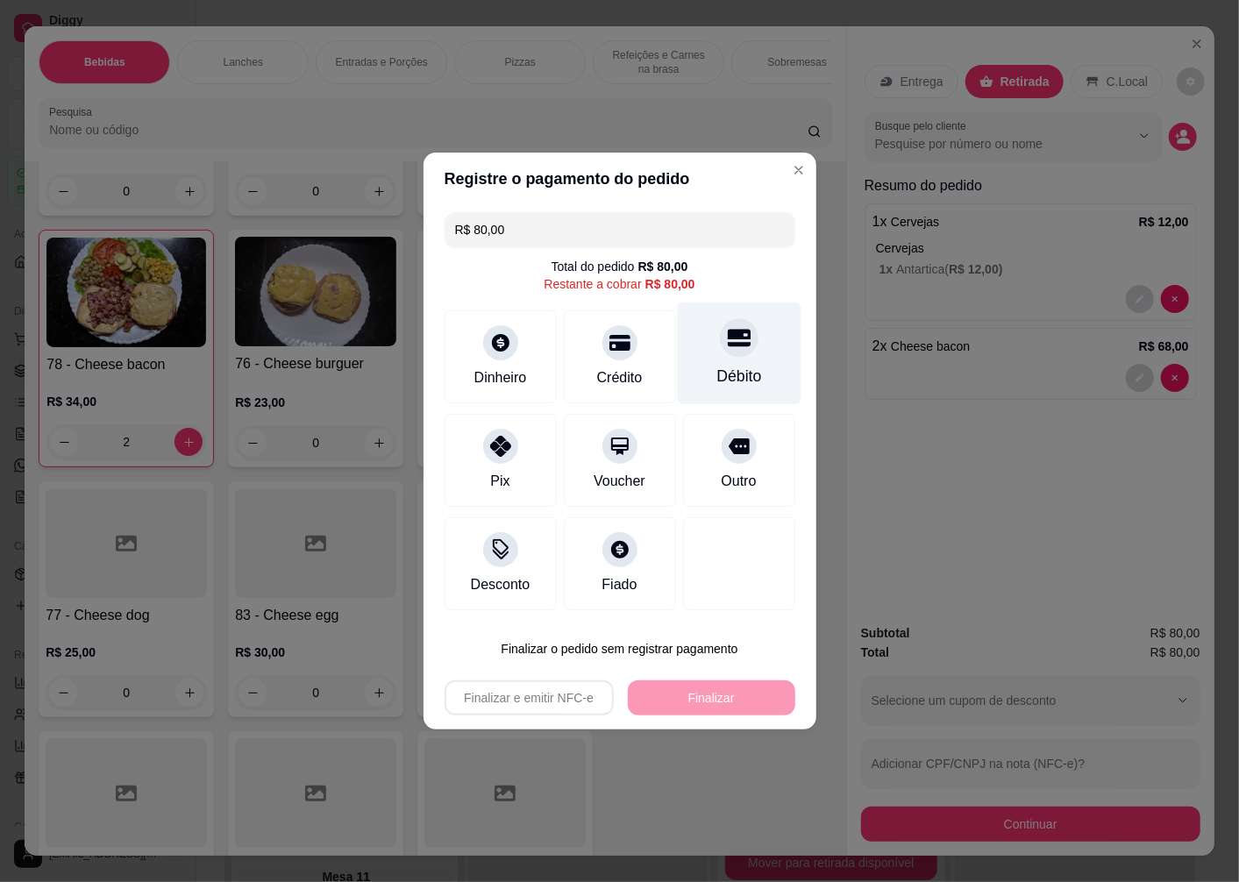
click at [732, 346] on icon at bounding box center [738, 339] width 23 height 18
type input "R$ 0,00"
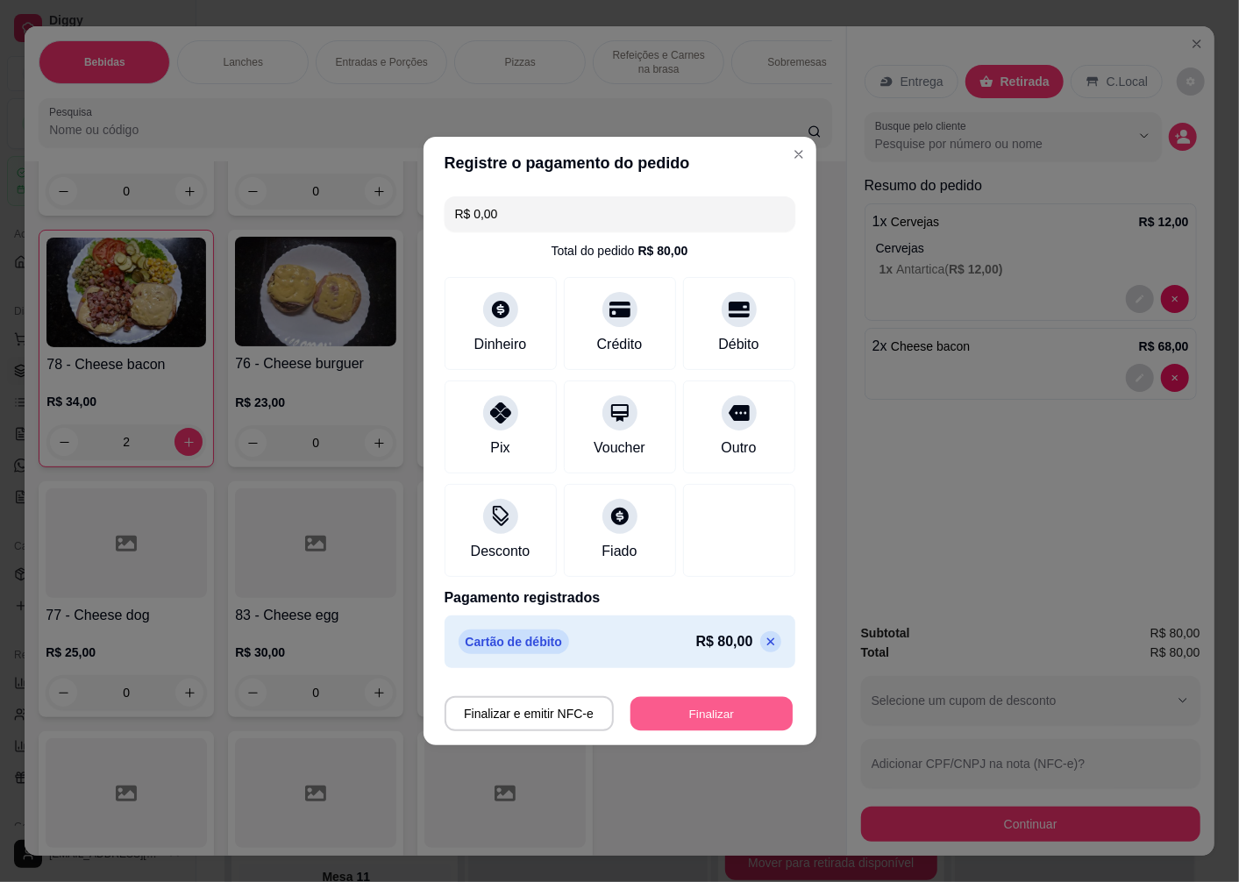
click at [652, 723] on button "Finalizar" at bounding box center [711, 714] width 162 height 34
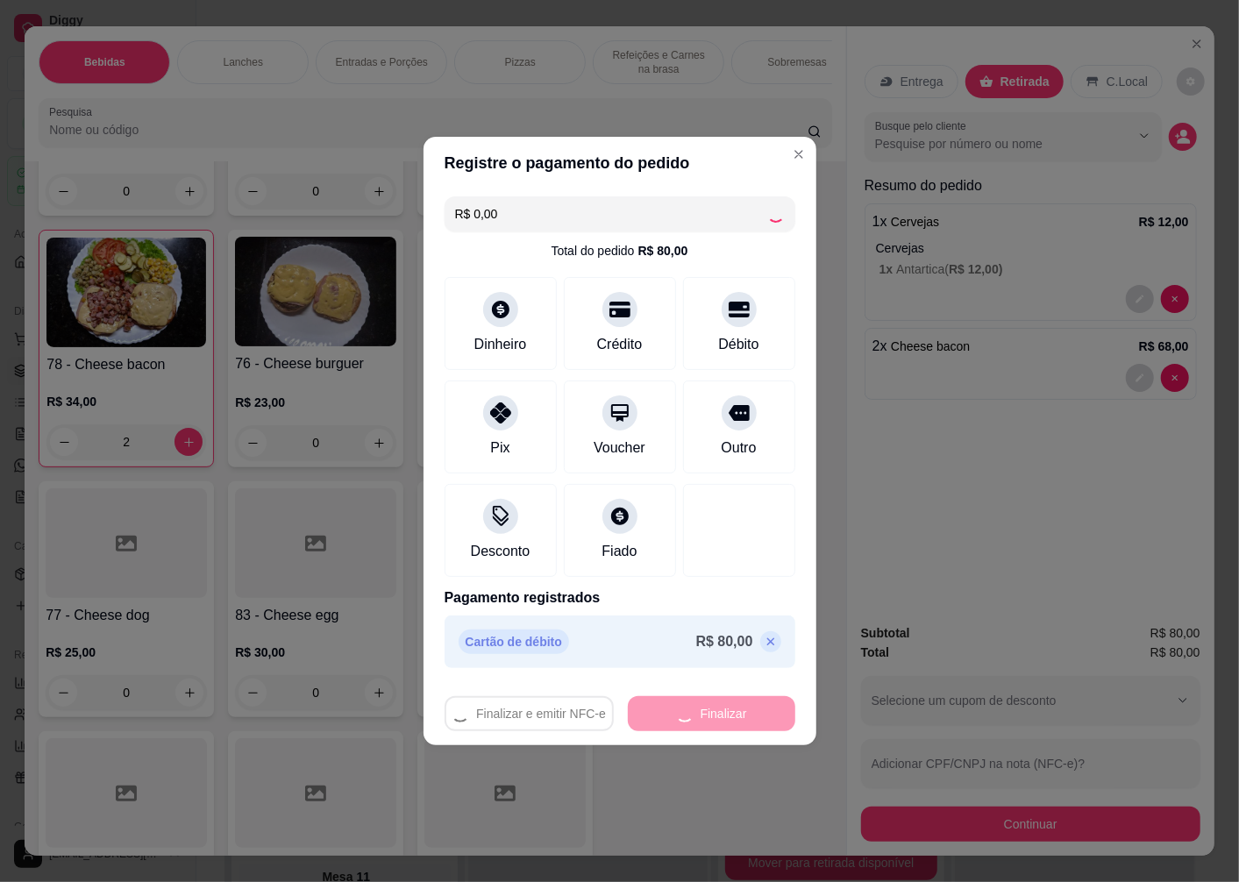
type input "0"
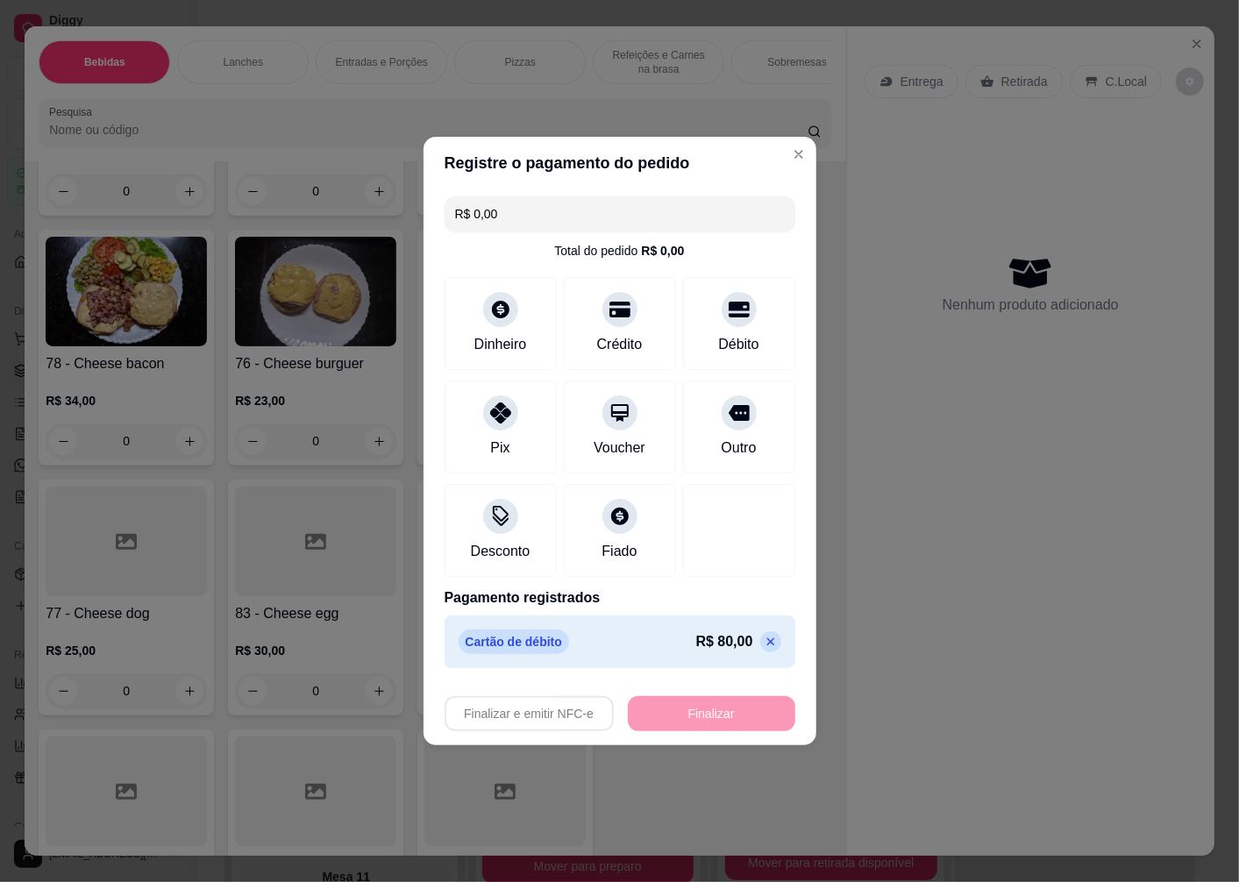
type input "-R$ 80,00"
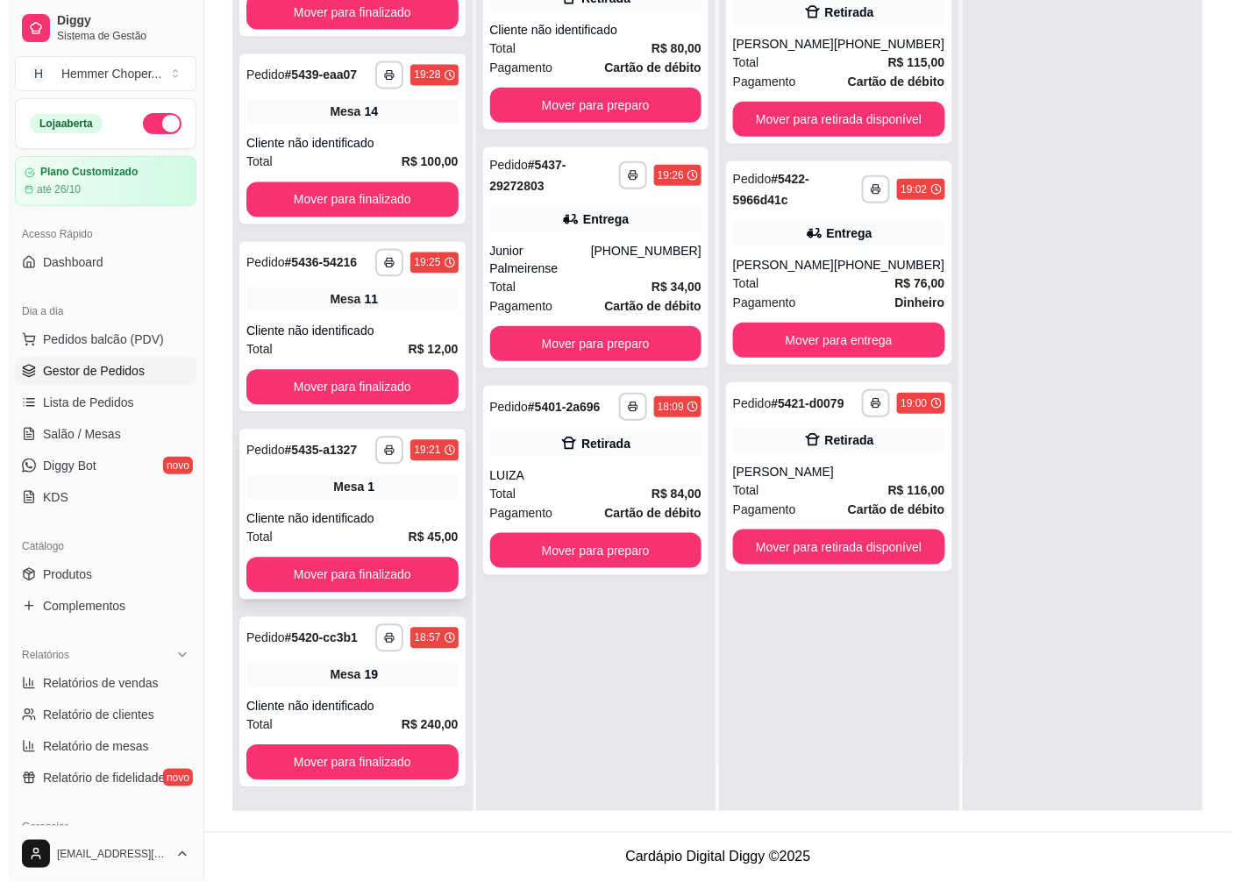
scroll to position [865, 0]
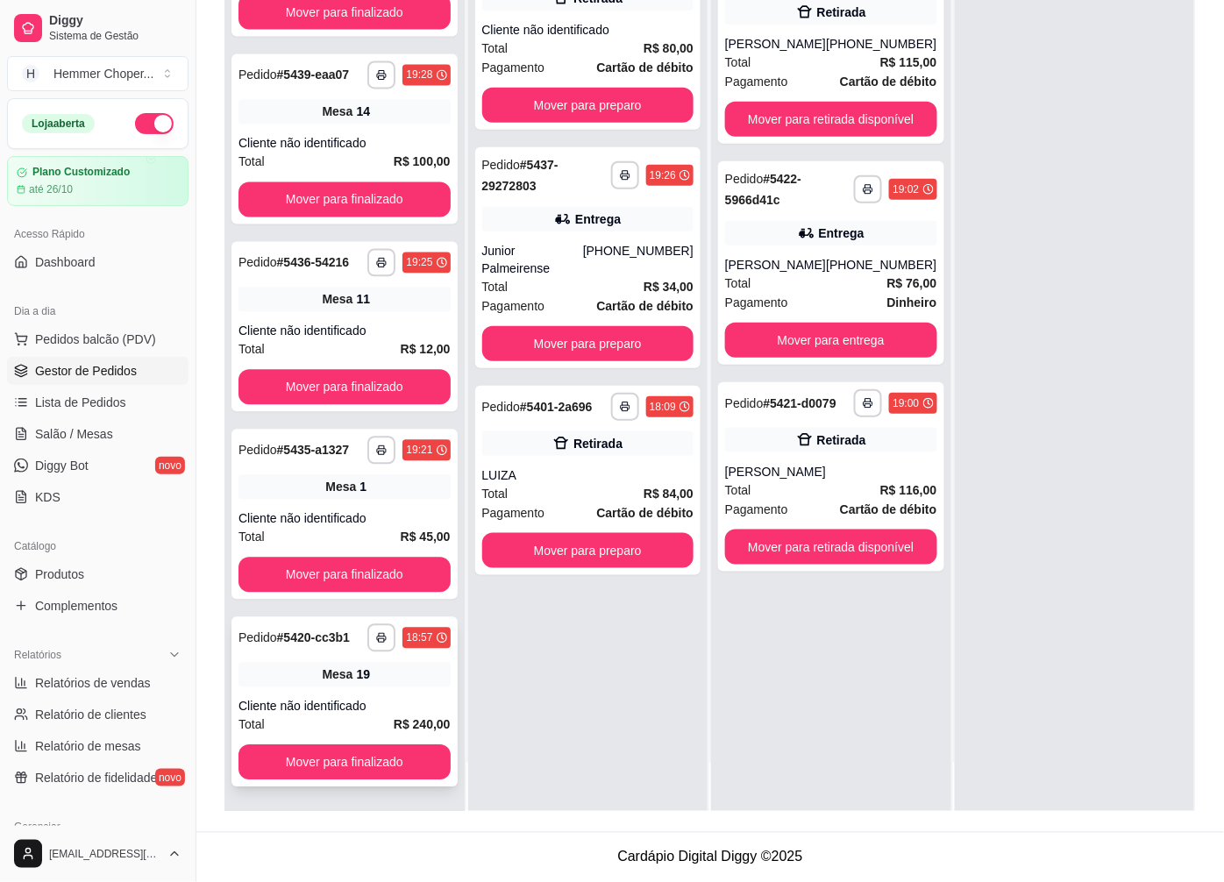
click at [336, 702] on div "Cliente não identificado" at bounding box center [345, 707] width 212 height 18
click at [334, 519] on div "Cliente não identificado" at bounding box center [345, 519] width 212 height 18
click at [319, 317] on div "**********" at bounding box center [344, 327] width 226 height 170
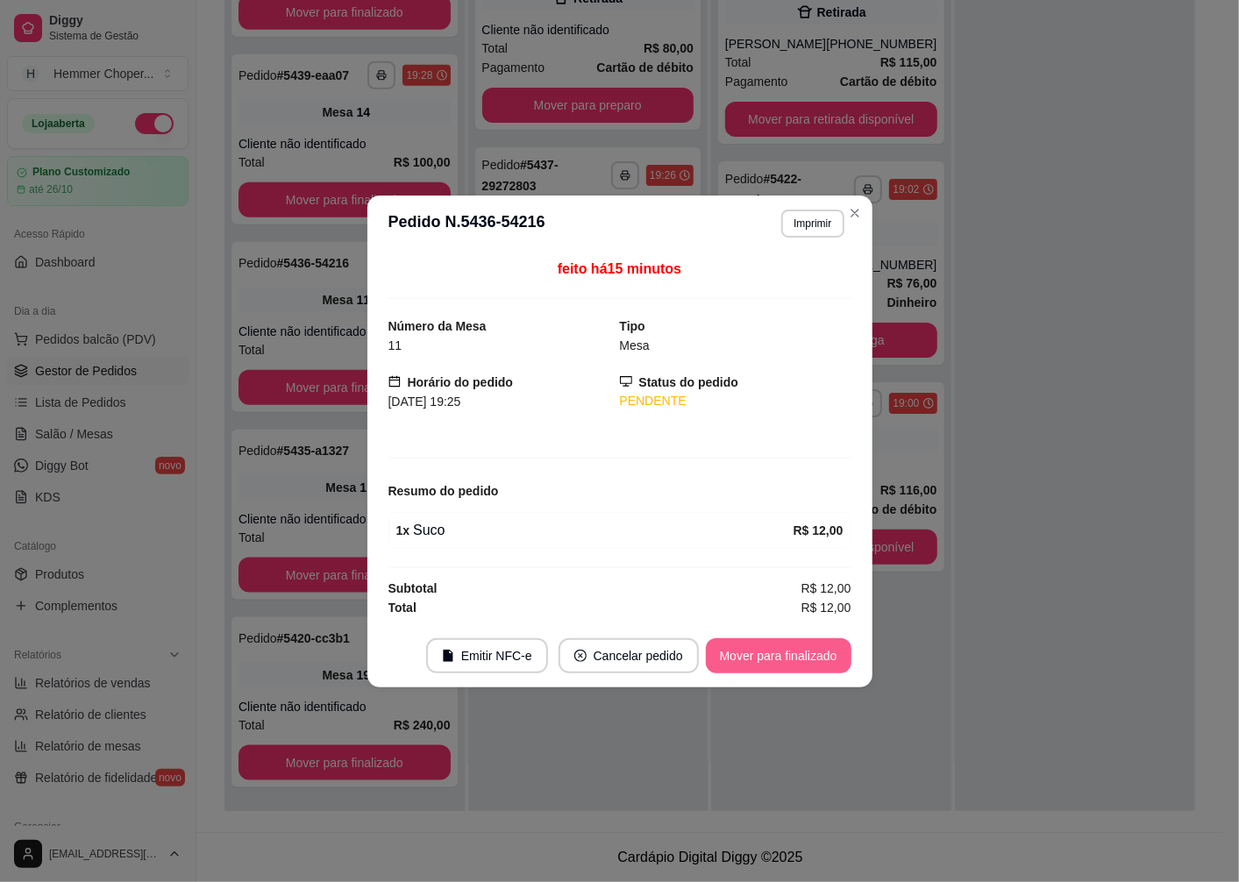
click at [739, 656] on button "Mover para finalizado" at bounding box center [779, 655] width 146 height 35
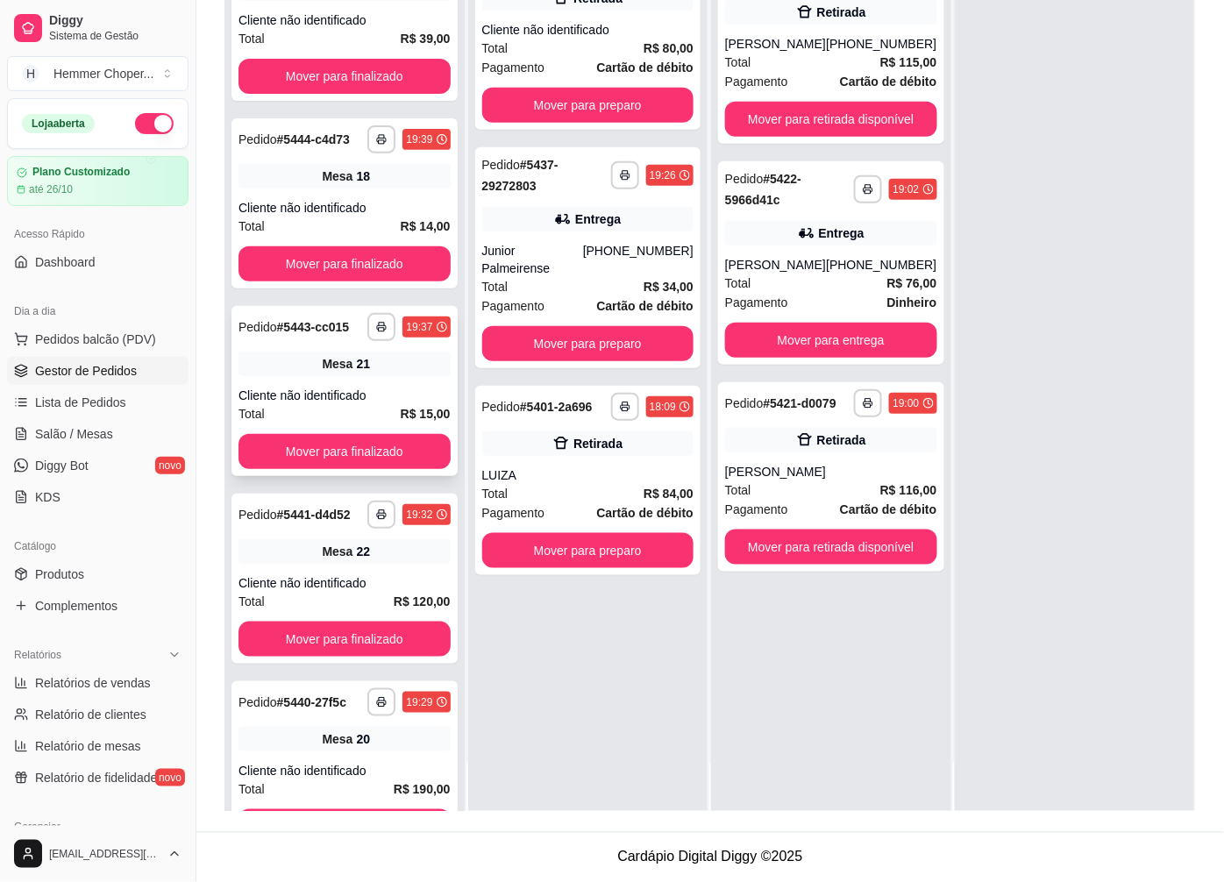
scroll to position [0, 0]
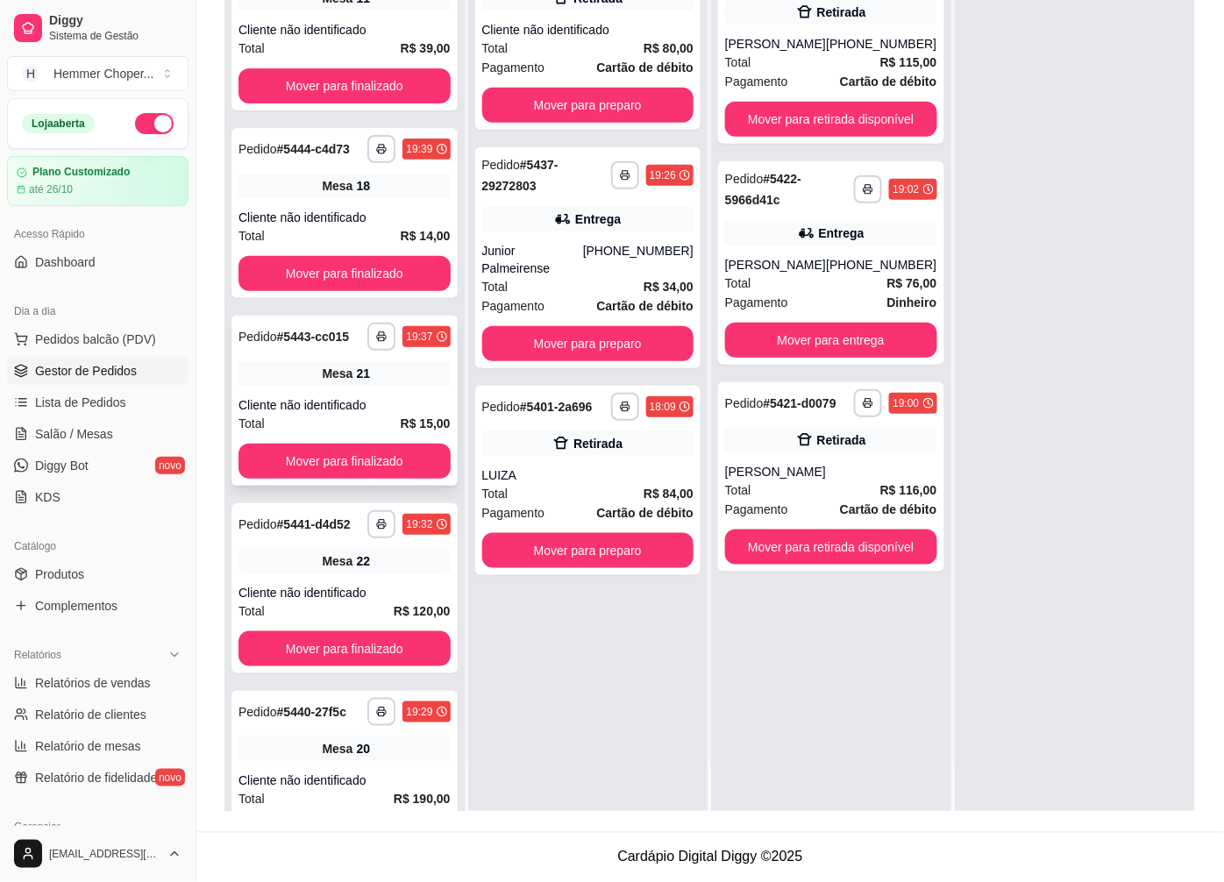
click at [331, 415] on div "**********" at bounding box center [344, 401] width 226 height 170
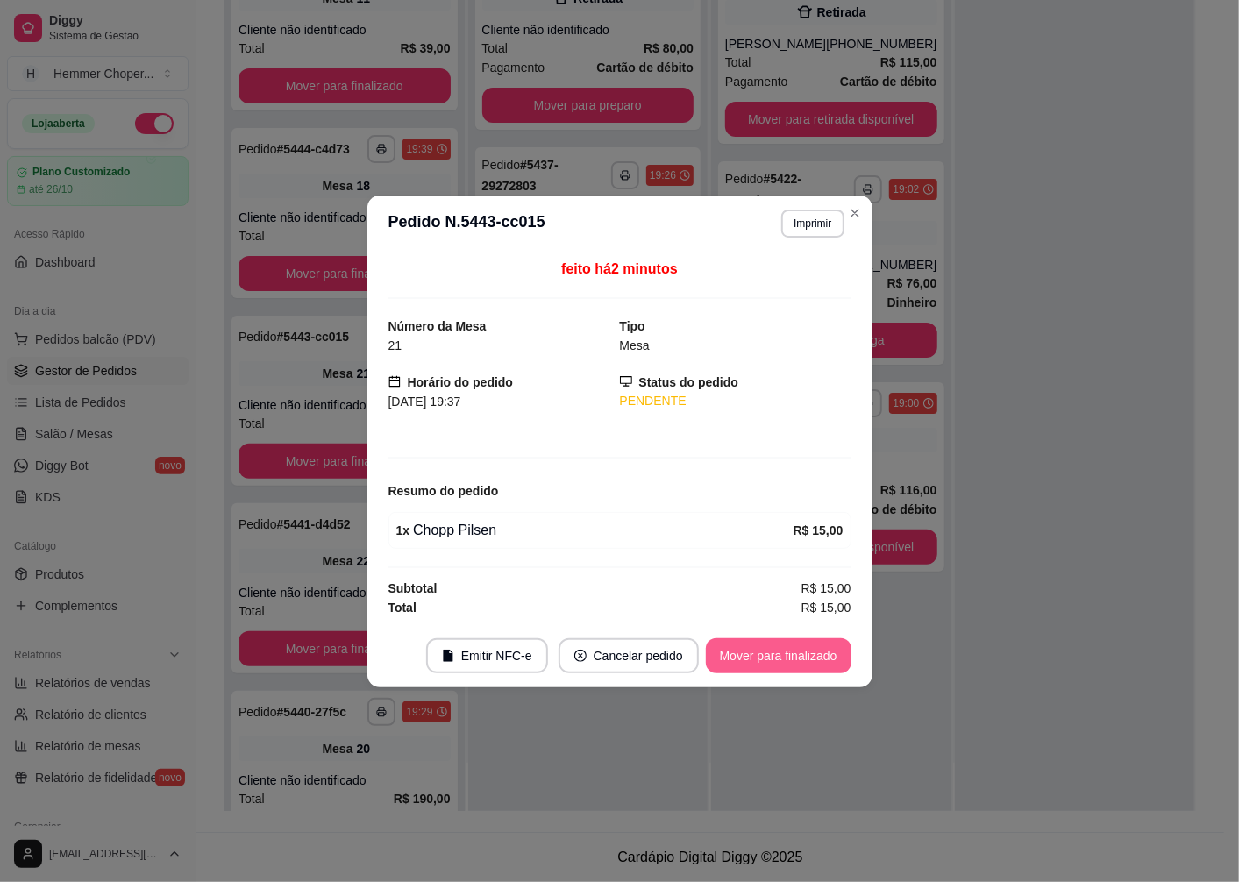
click at [748, 659] on button "Mover para finalizado" at bounding box center [779, 655] width 146 height 35
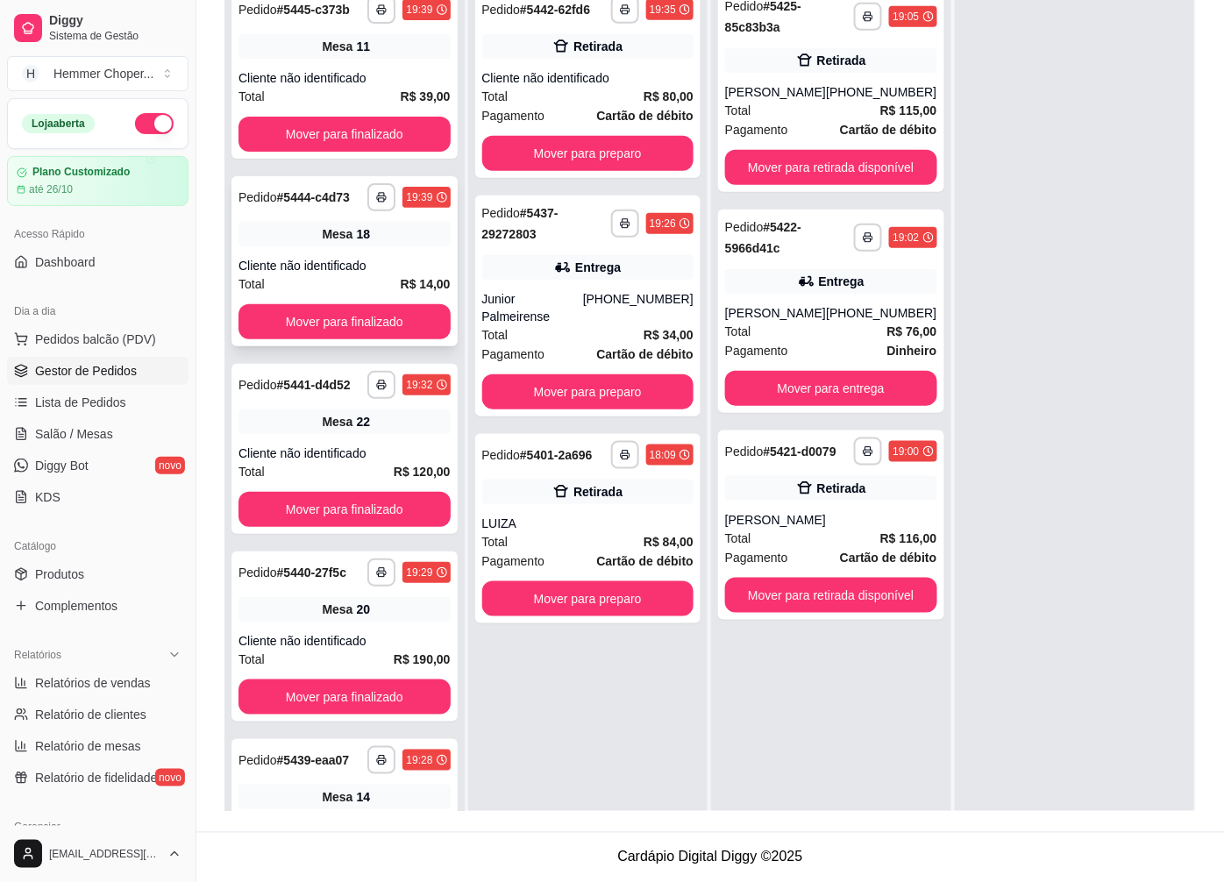
click at [317, 276] on div "**********" at bounding box center [344, 261] width 226 height 170
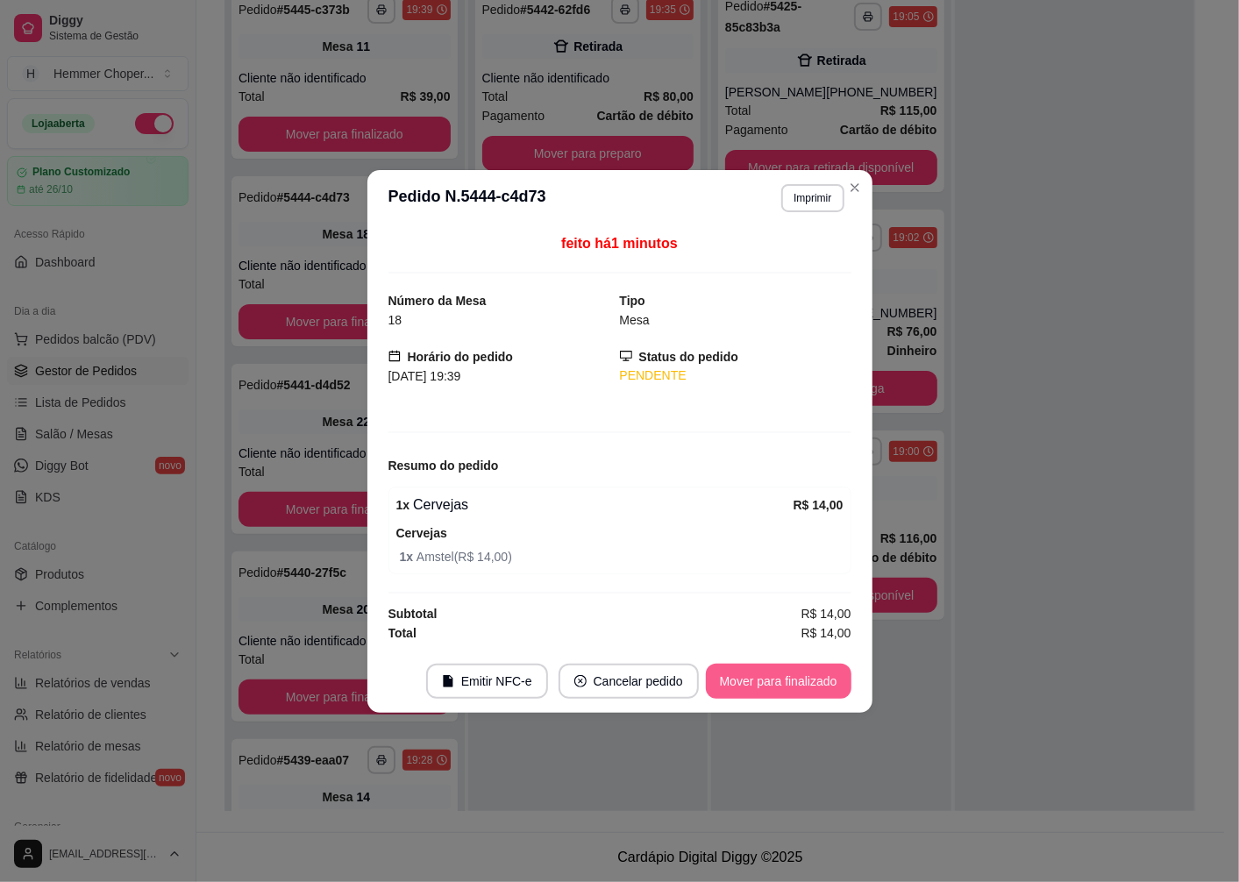
click at [759, 678] on button "Mover para finalizado" at bounding box center [779, 681] width 146 height 35
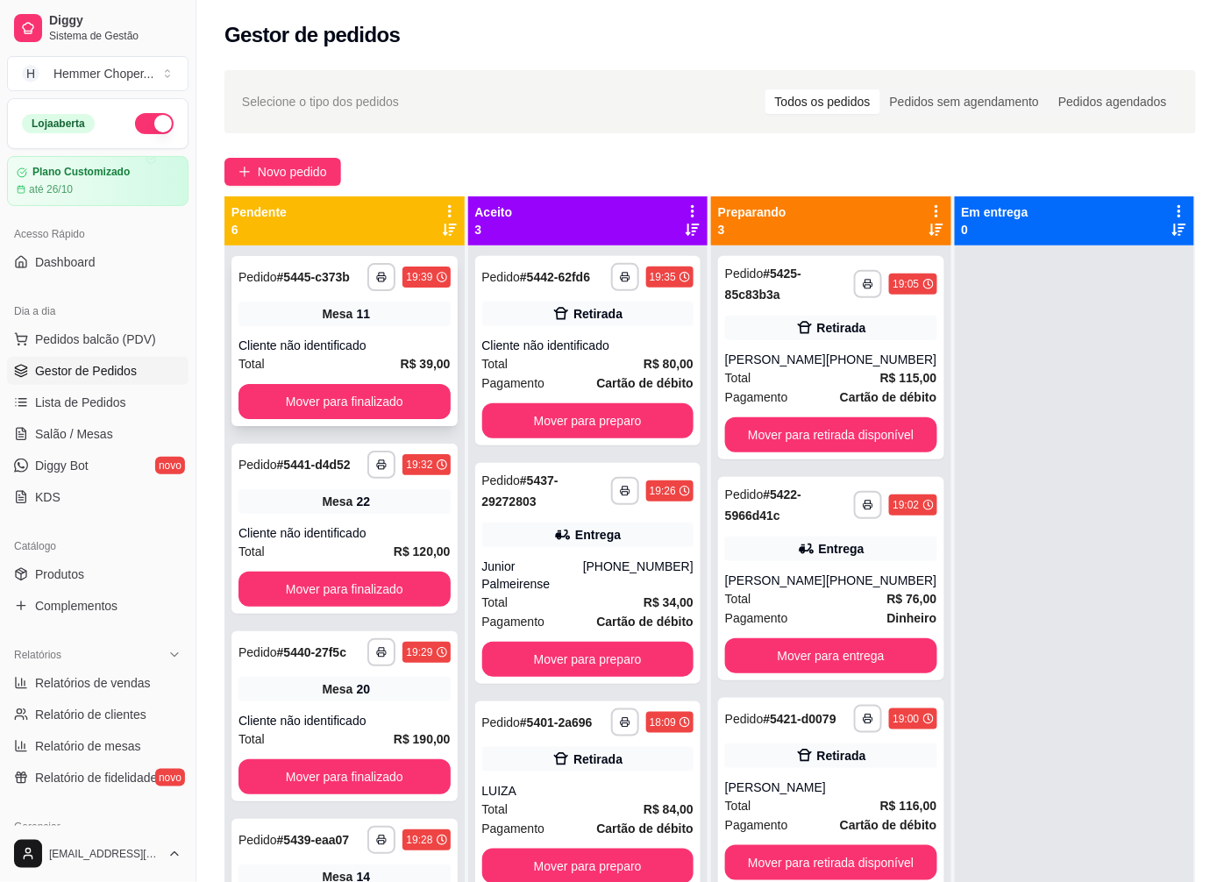
click at [325, 348] on div "**********" at bounding box center [344, 341] width 226 height 170
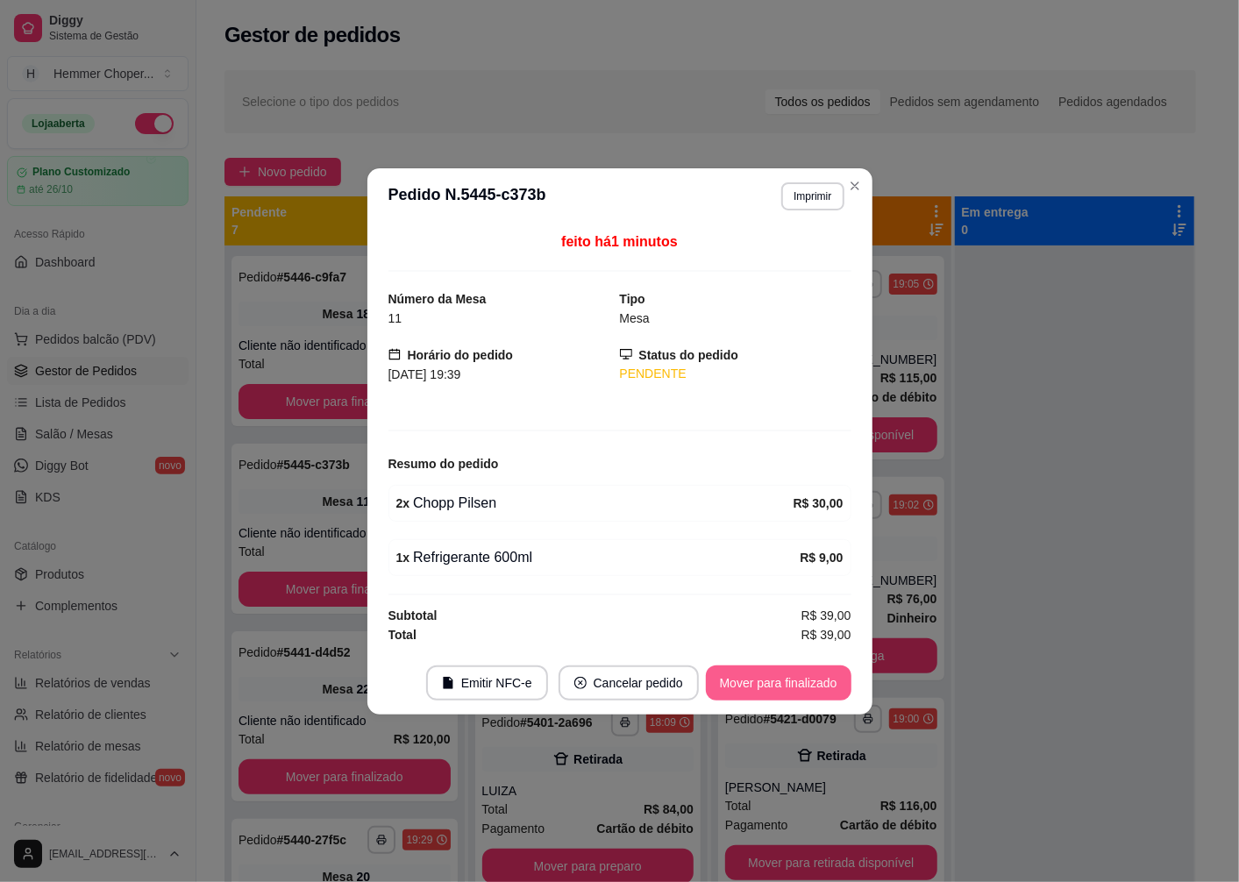
click at [764, 691] on button "Mover para finalizado" at bounding box center [779, 683] width 146 height 35
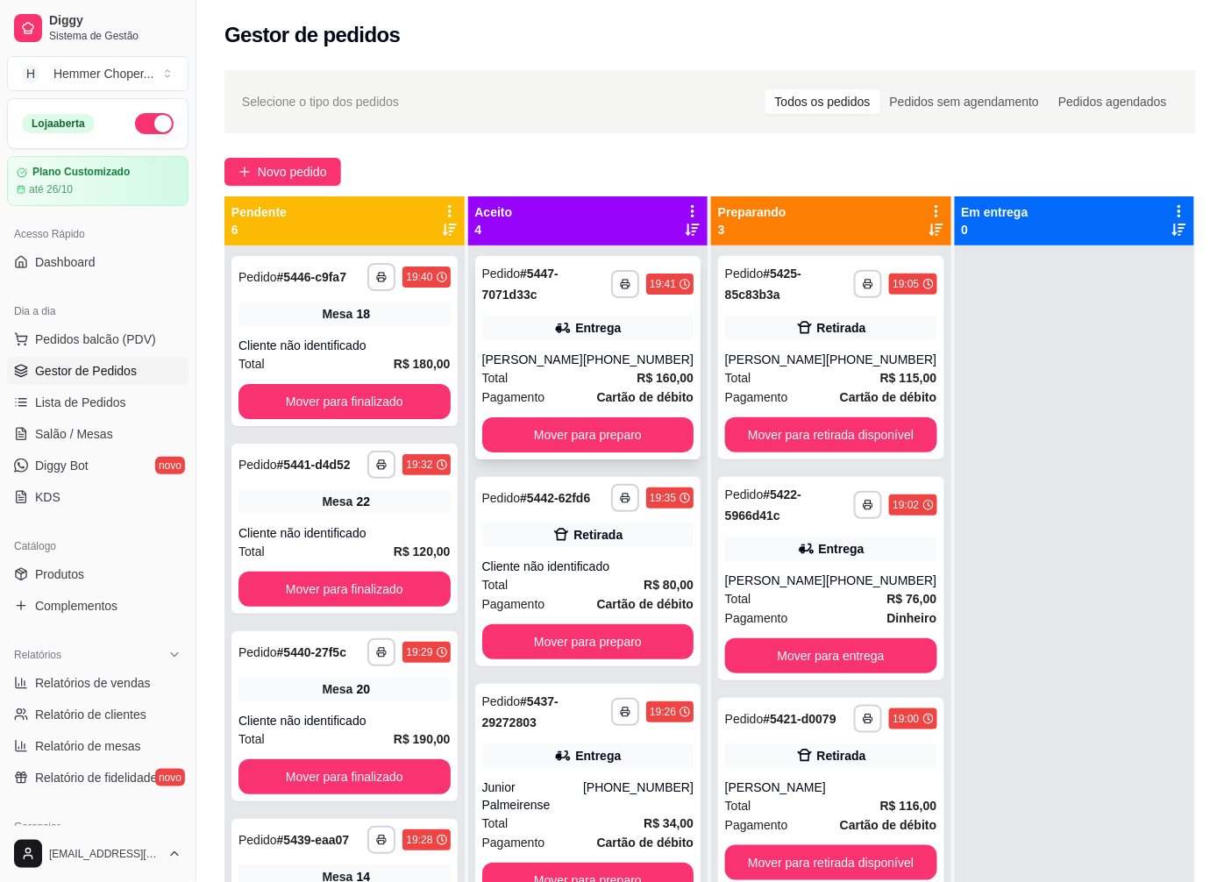
click at [574, 381] on div "Total R$ 160,00" at bounding box center [588, 377] width 212 height 19
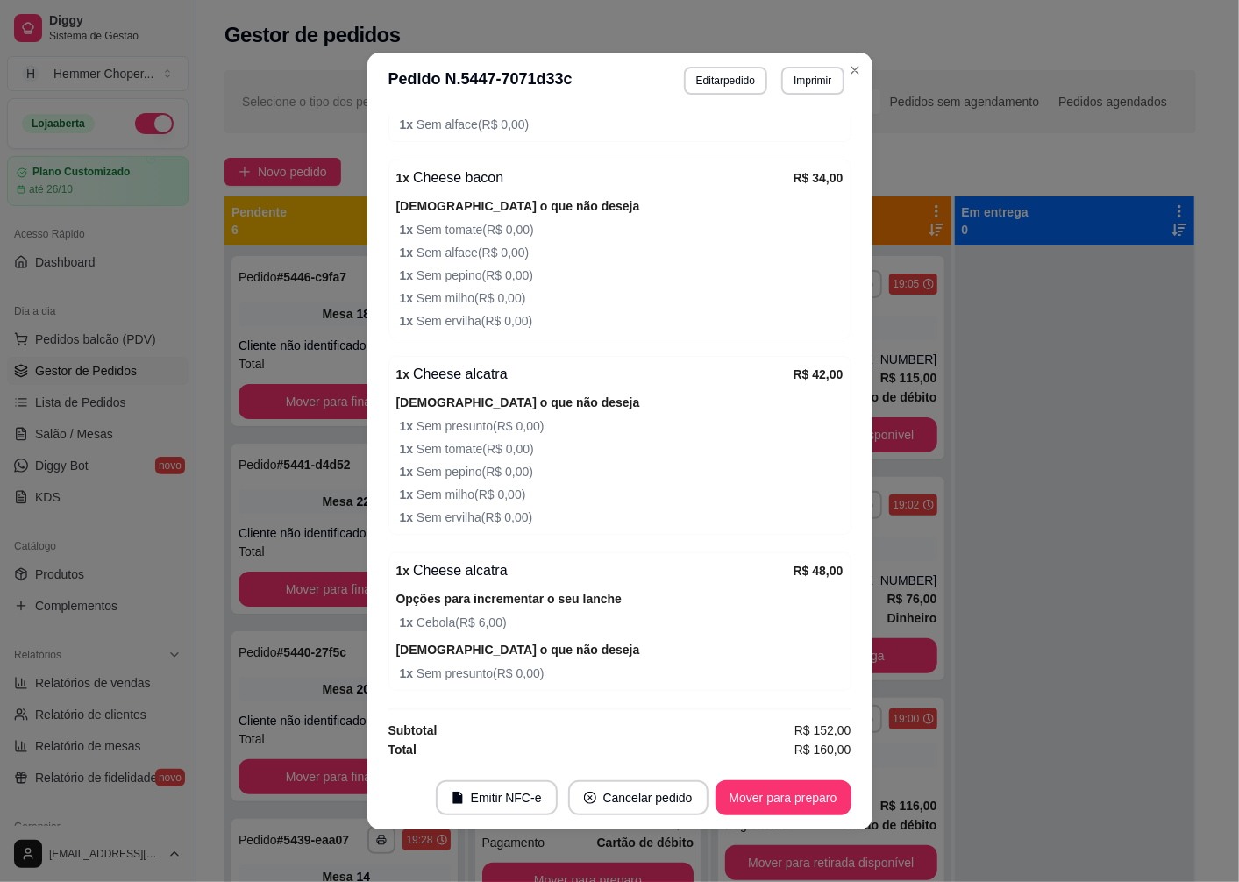
scroll to position [4, 0]
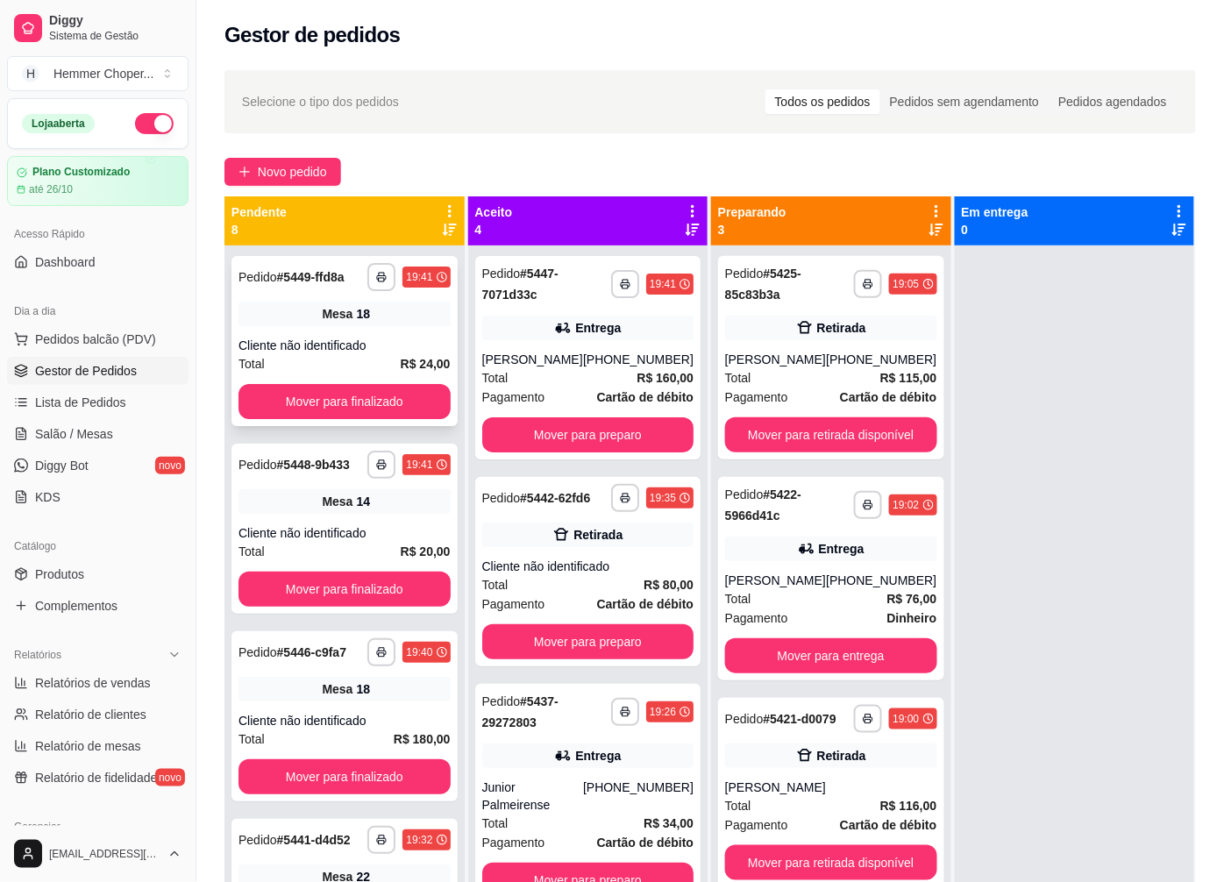
click at [374, 320] on div "Mesa 18" at bounding box center [345, 314] width 212 height 25
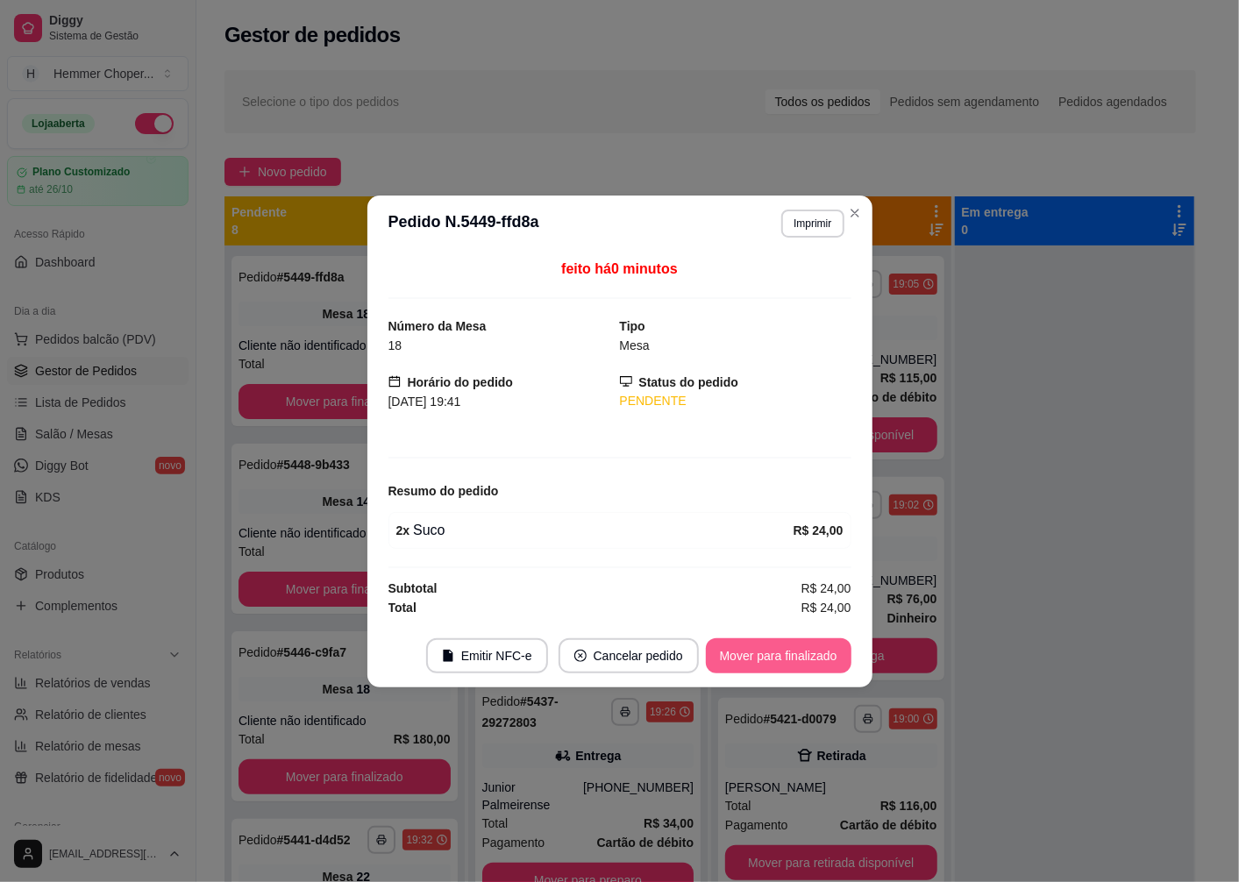
click at [751, 653] on button "Mover para finalizado" at bounding box center [779, 655] width 146 height 35
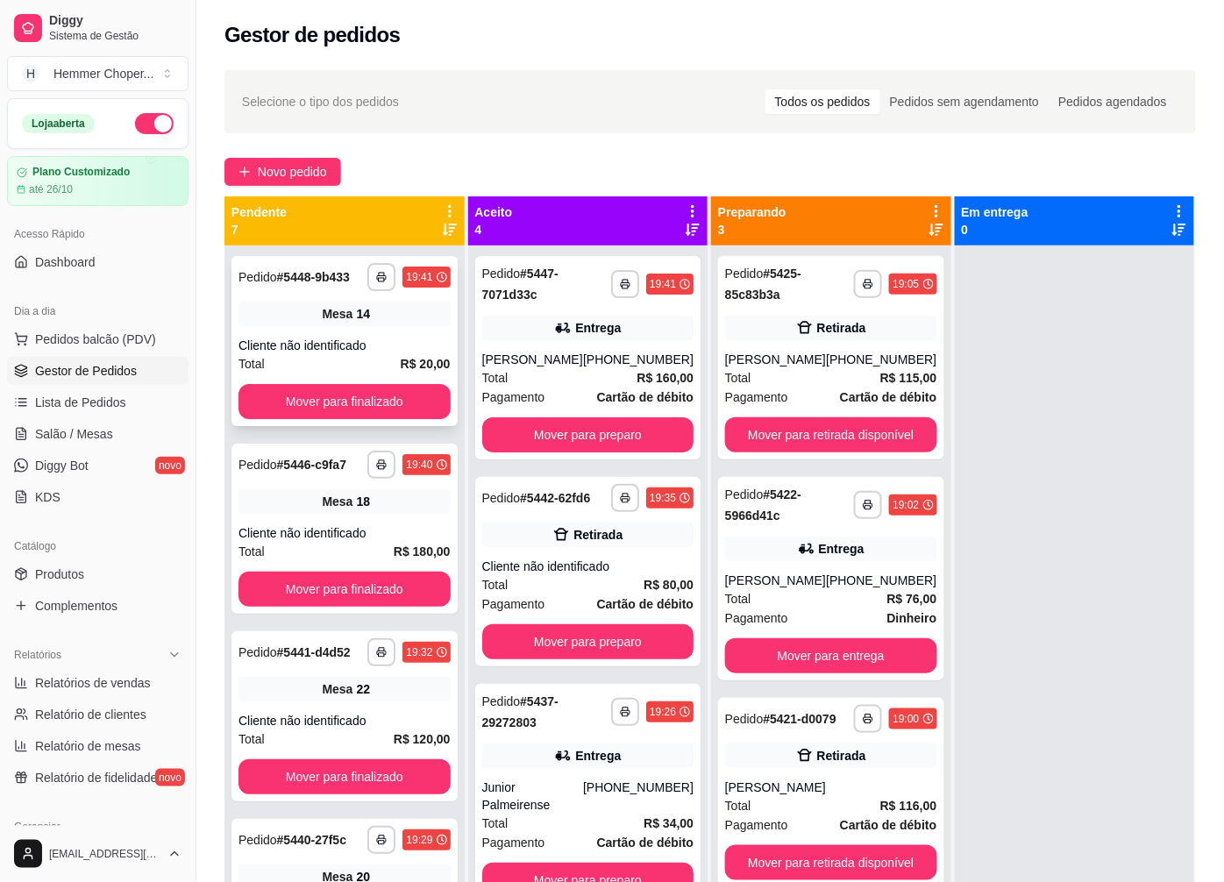
click at [334, 354] on div "Cliente não identificado" at bounding box center [345, 346] width 212 height 18
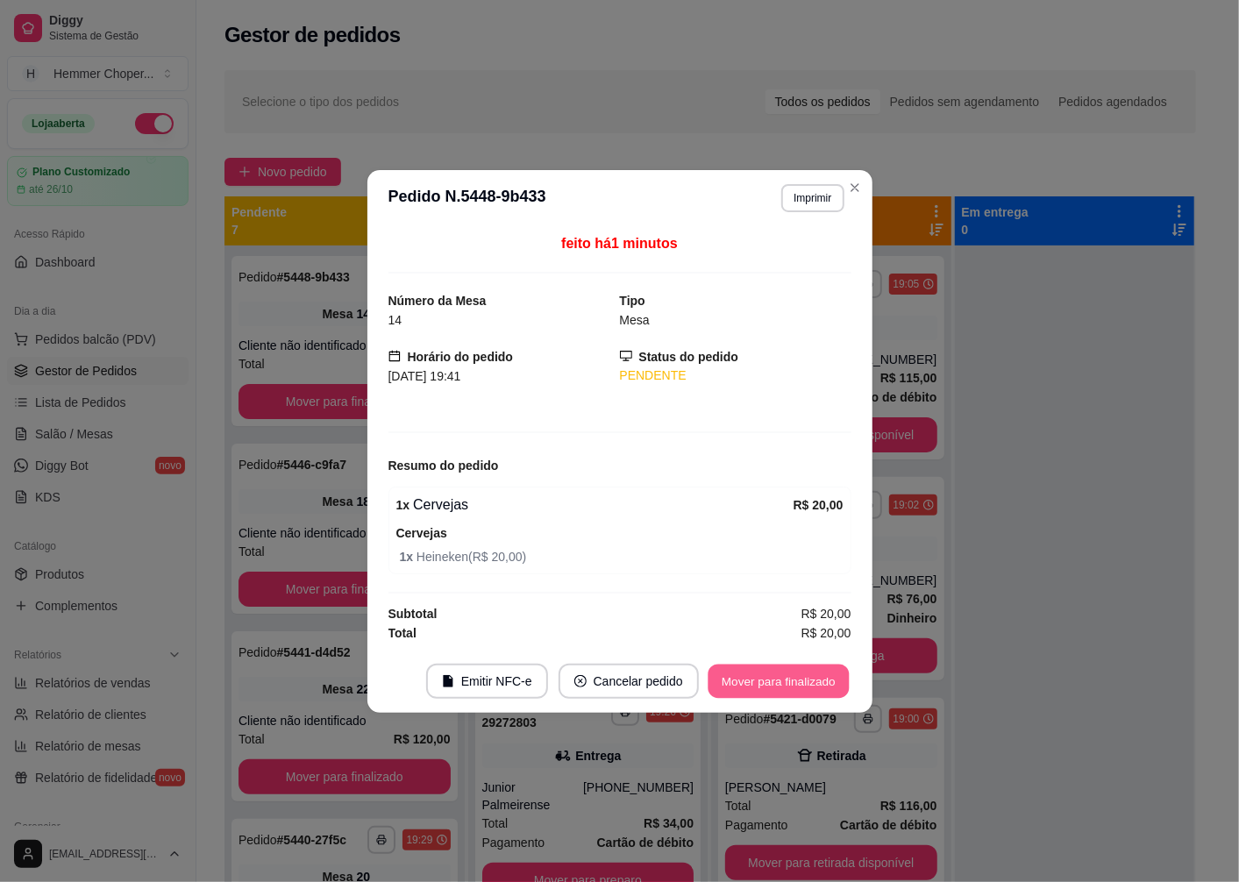
click at [763, 687] on button "Mover para finalizado" at bounding box center [778, 681] width 141 height 34
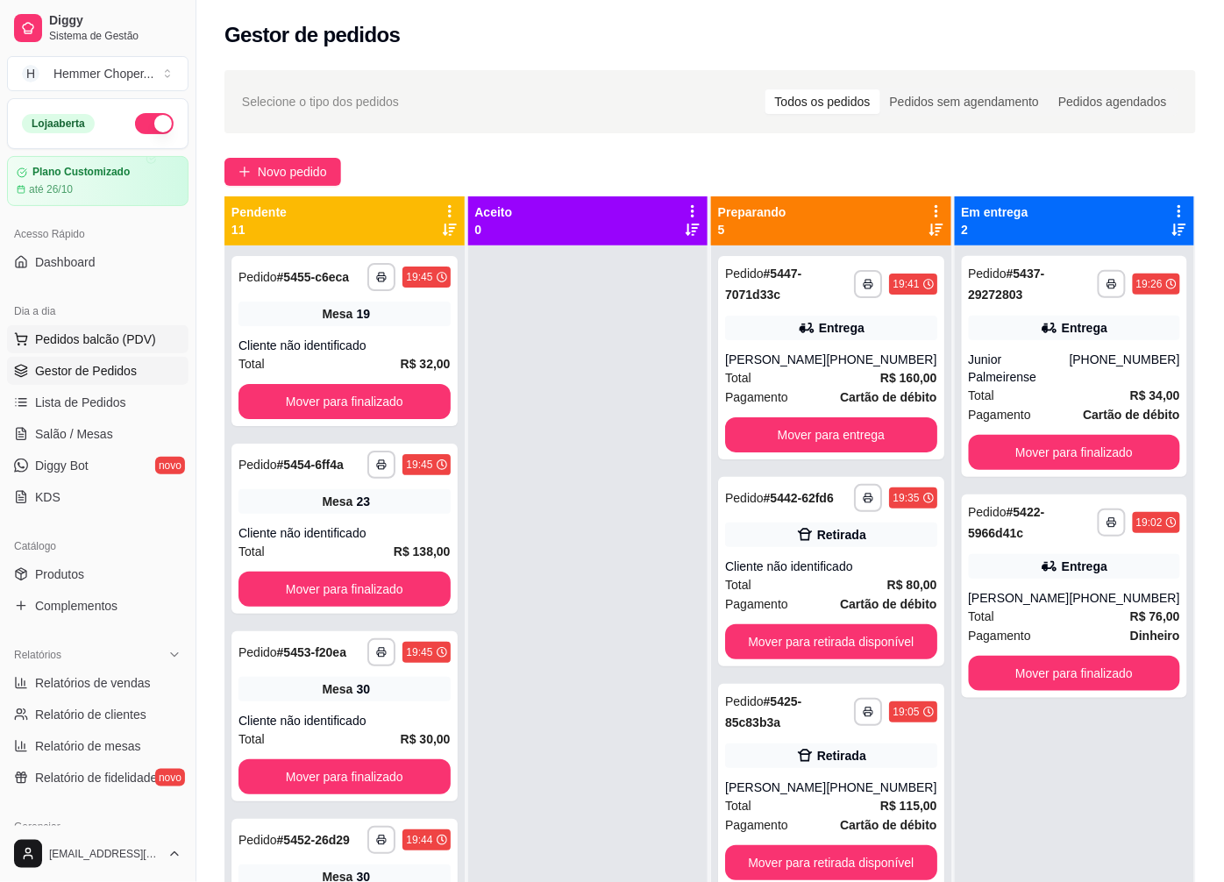
click at [121, 338] on span "Pedidos balcão (PDV)" at bounding box center [95, 340] width 121 height 18
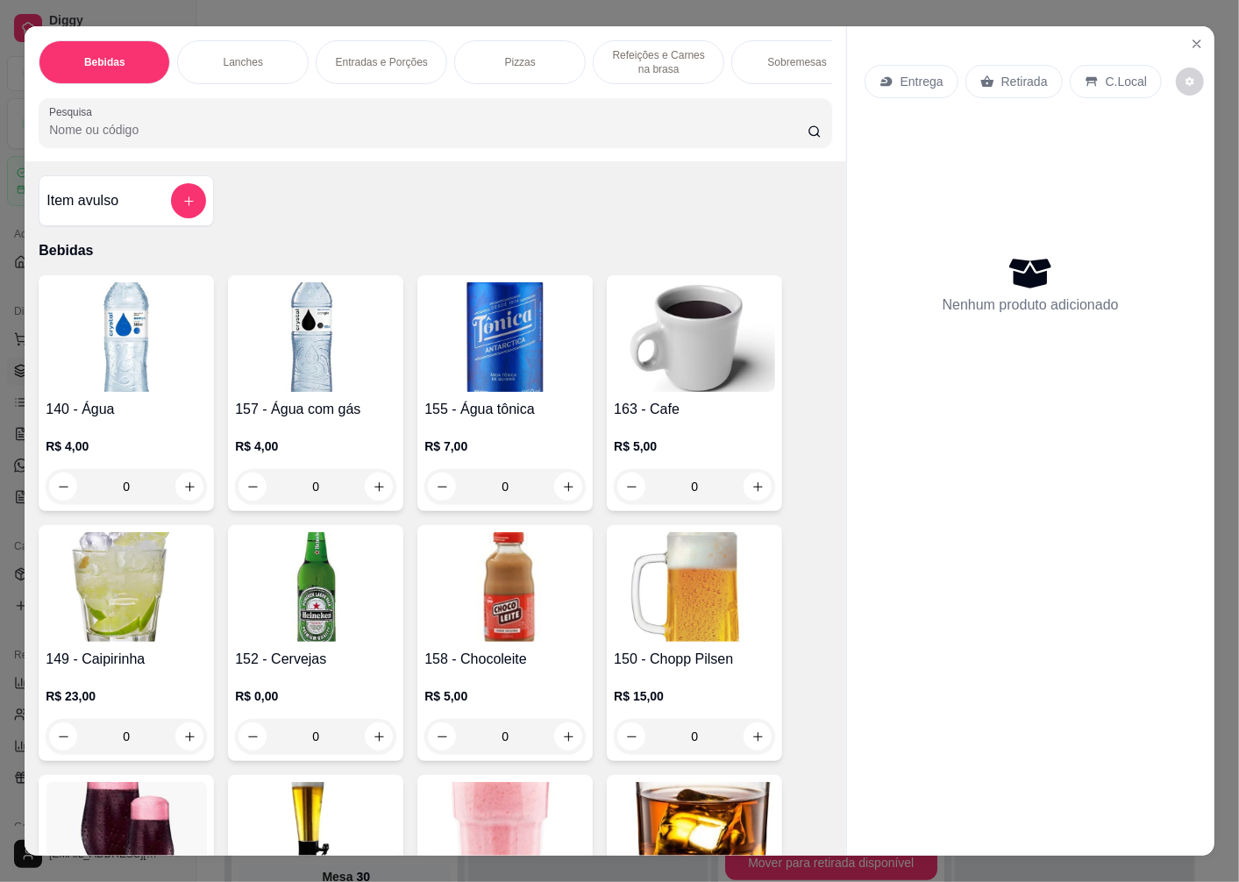
click at [1020, 73] on p "Retirada" at bounding box center [1024, 82] width 46 height 18
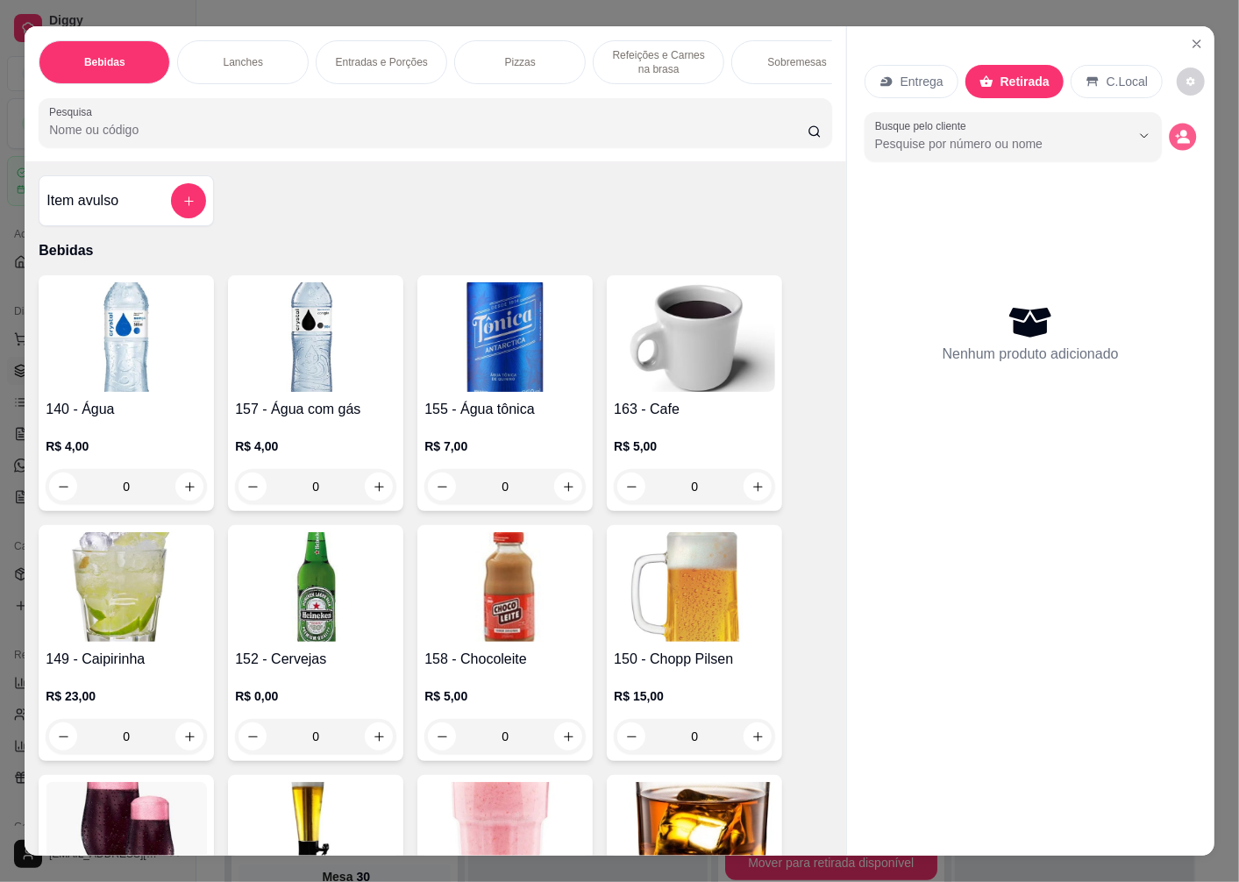
click at [1175, 132] on icon "decrease-product-quantity" at bounding box center [1182, 136] width 15 height 15
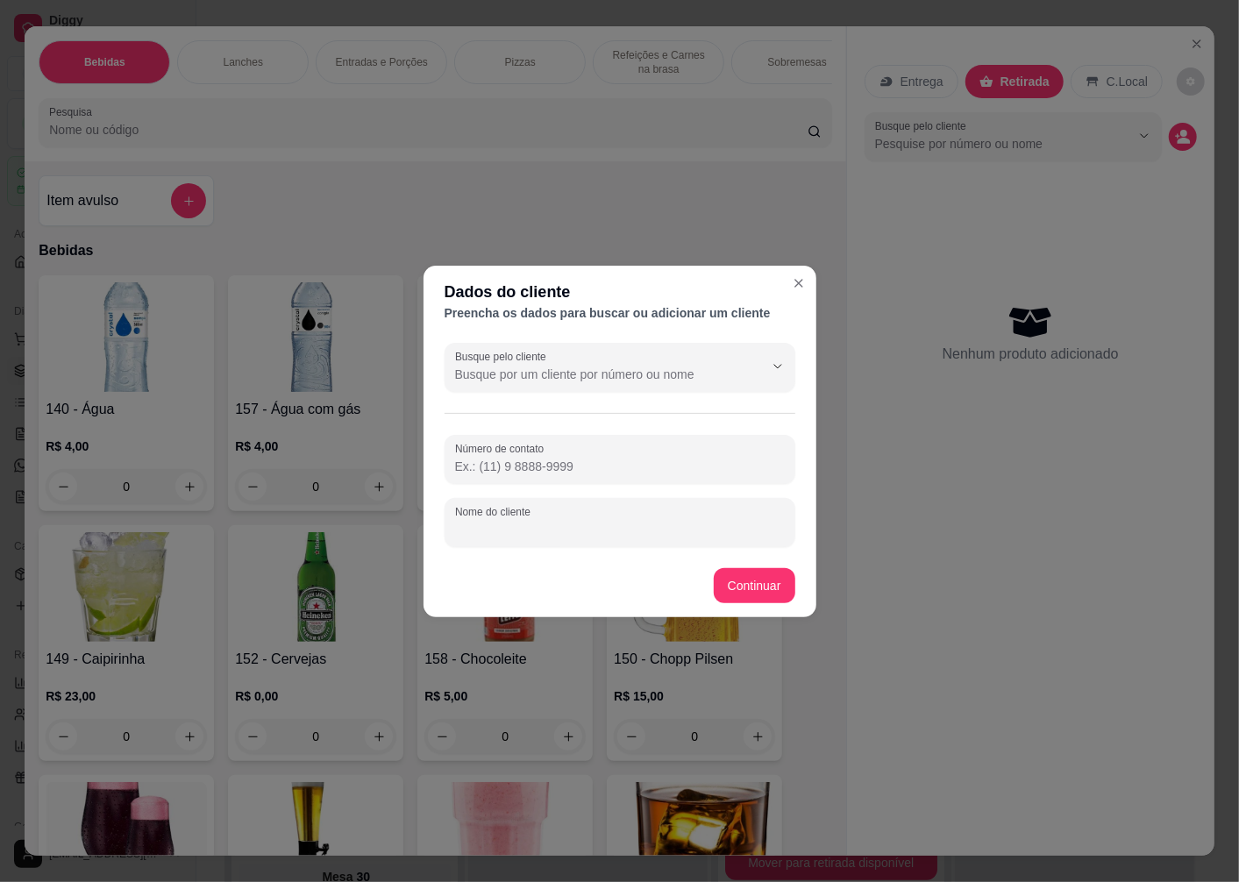
click at [488, 530] on div "Nome do cliente" at bounding box center [620, 522] width 351 height 49
type input "BALCAO"
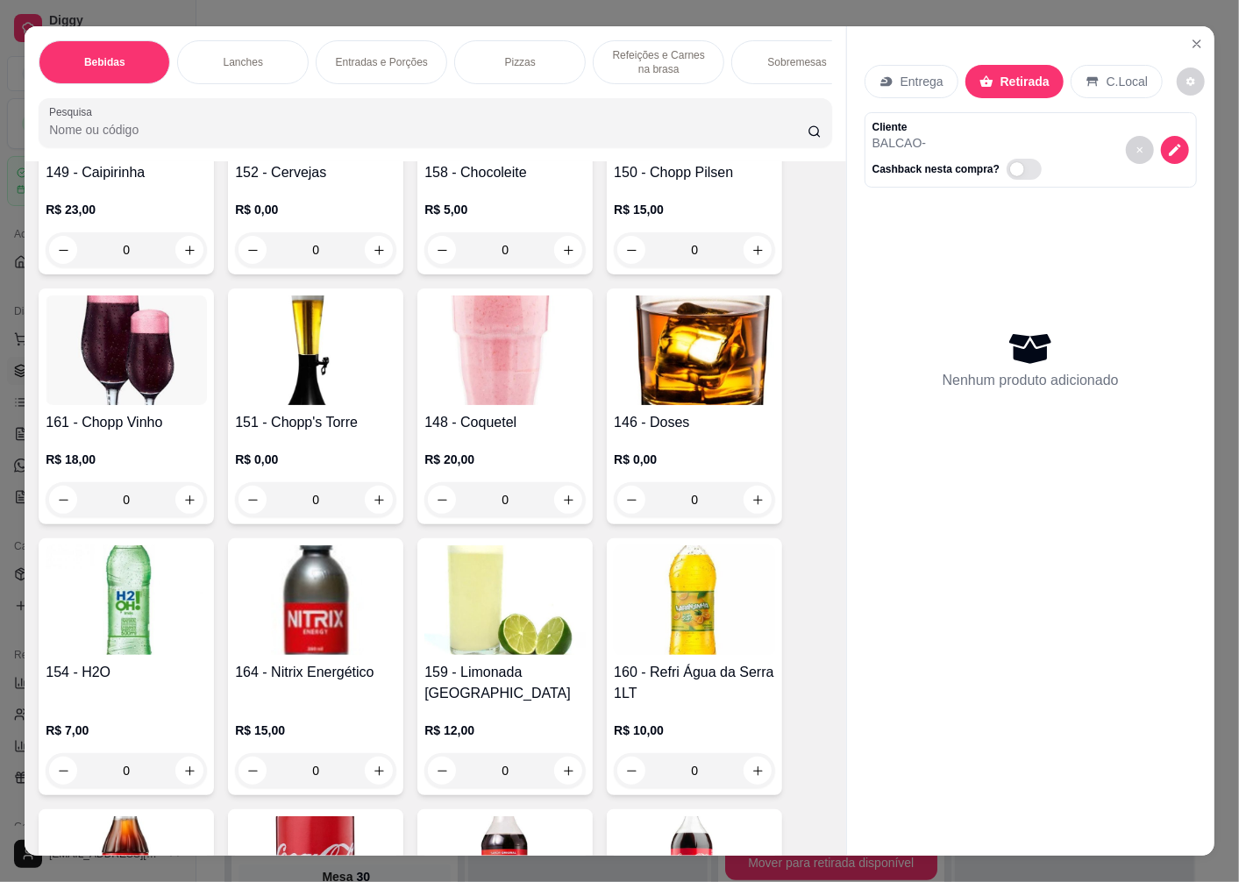
scroll to position [195, 0]
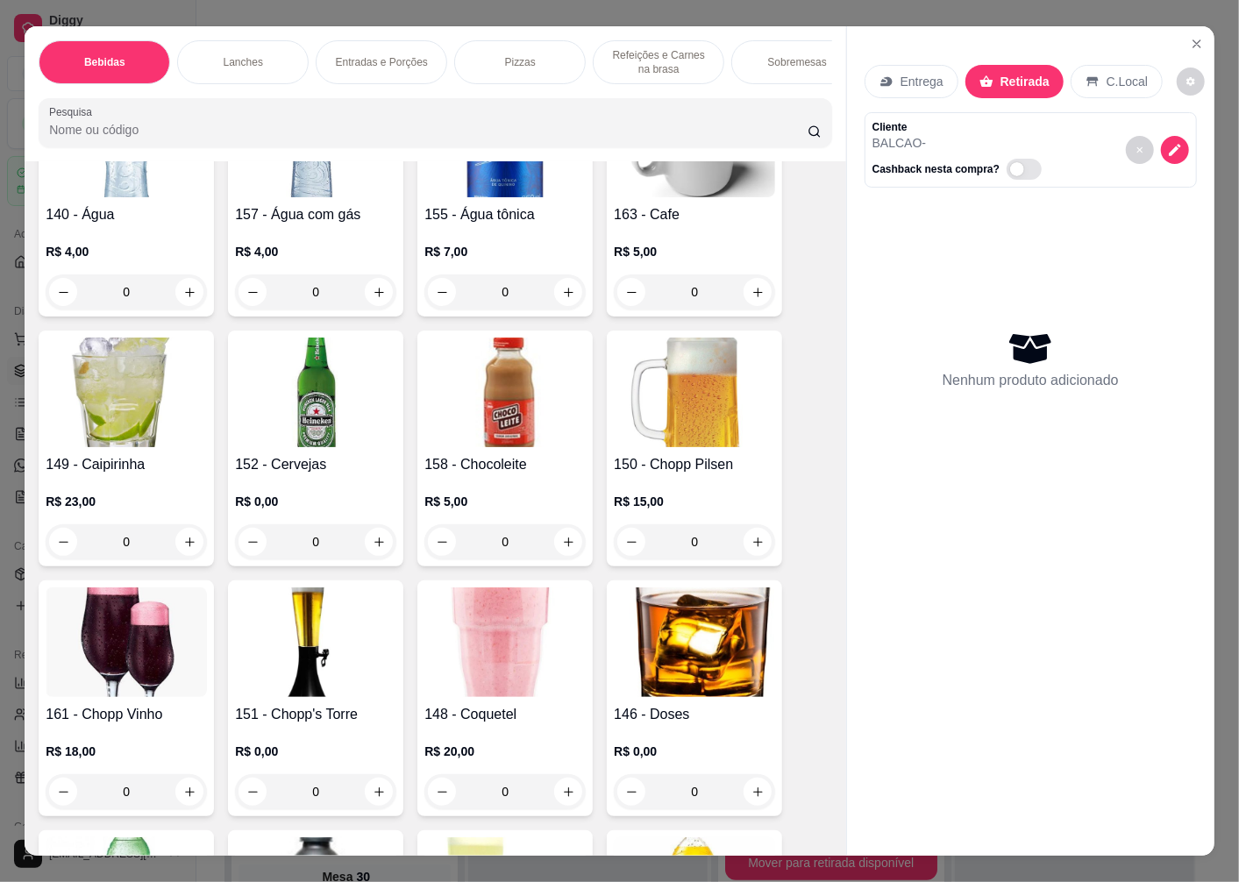
click at [302, 413] on img at bounding box center [315, 393] width 161 height 110
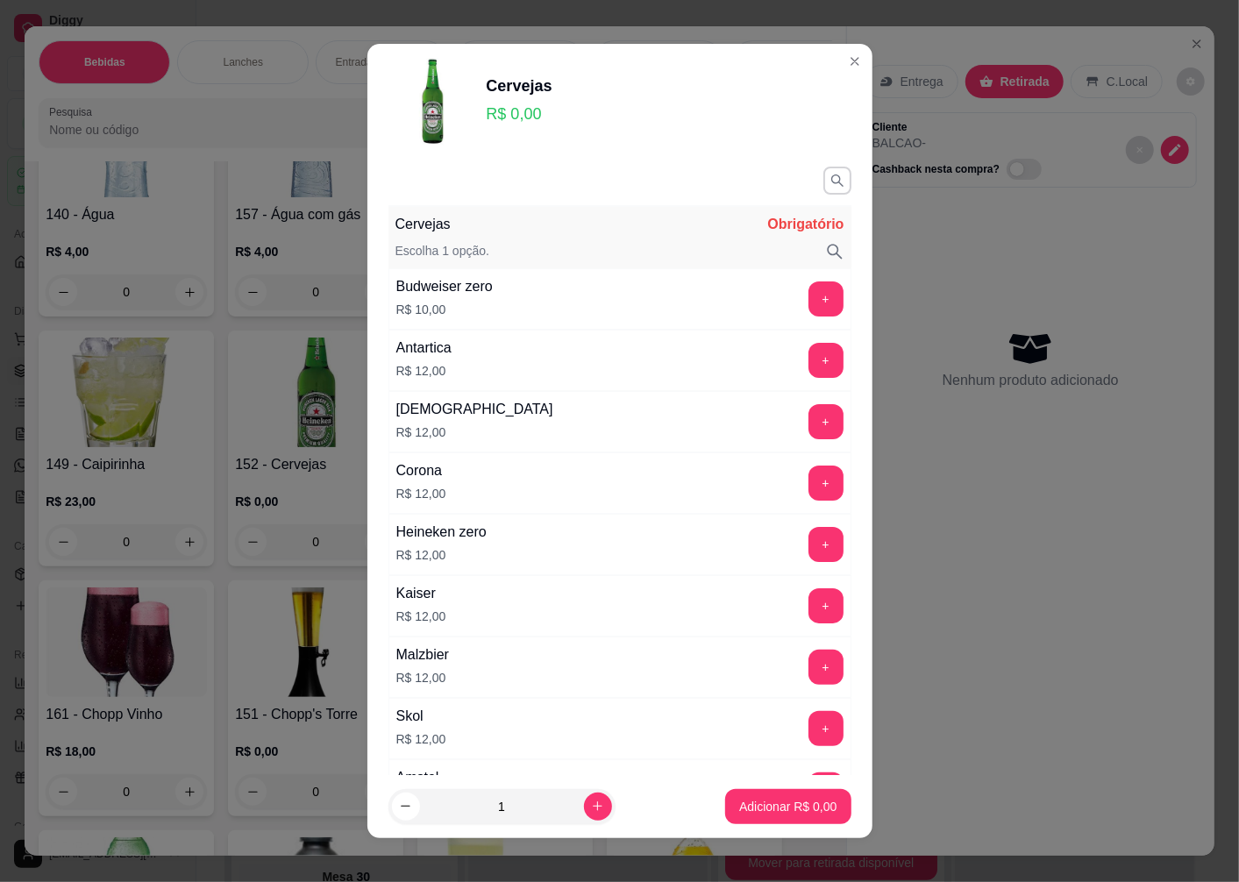
scroll to position [292, 0]
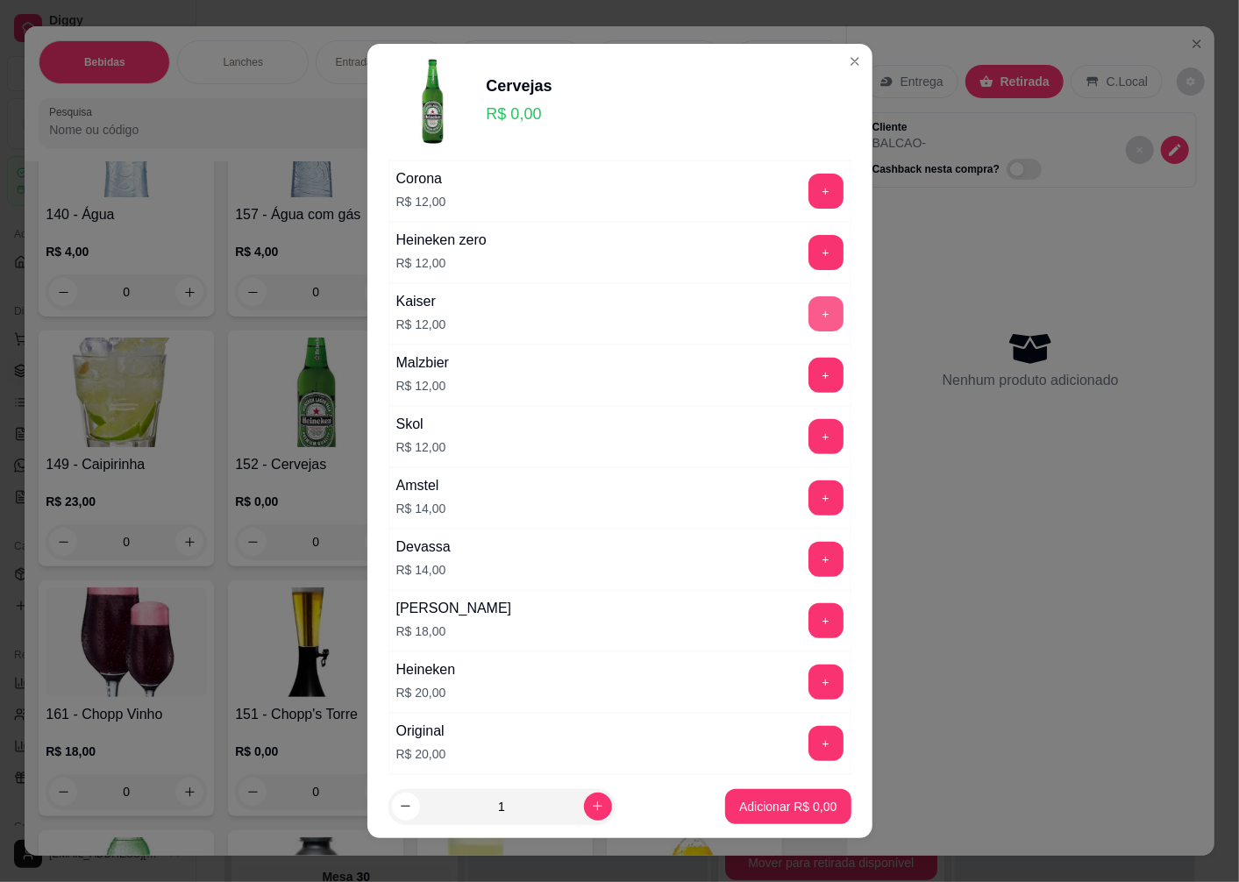
click at [808, 313] on button "+" at bounding box center [825, 313] width 35 height 35
click at [737, 804] on p "Adicionar R$ 12,00" at bounding box center [784, 807] width 104 height 18
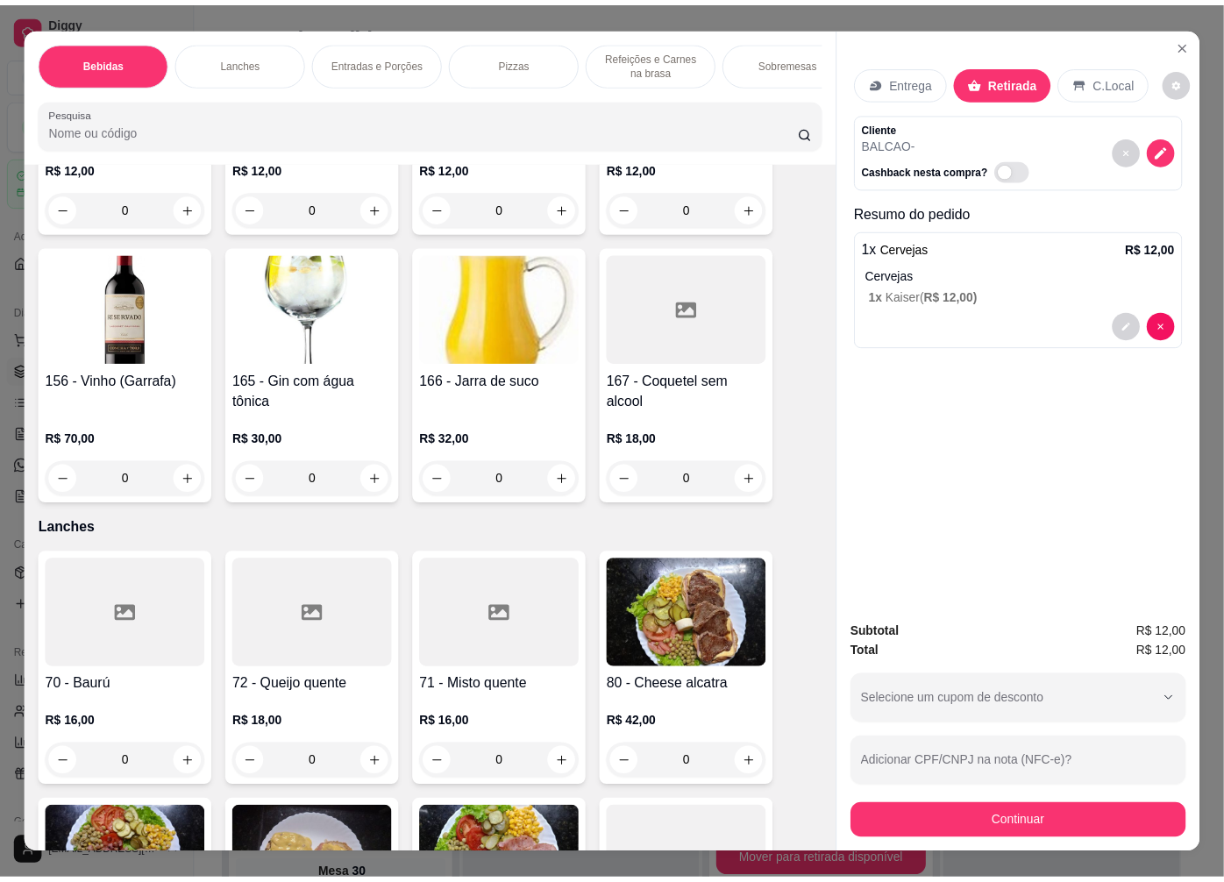
scroll to position [2046, 0]
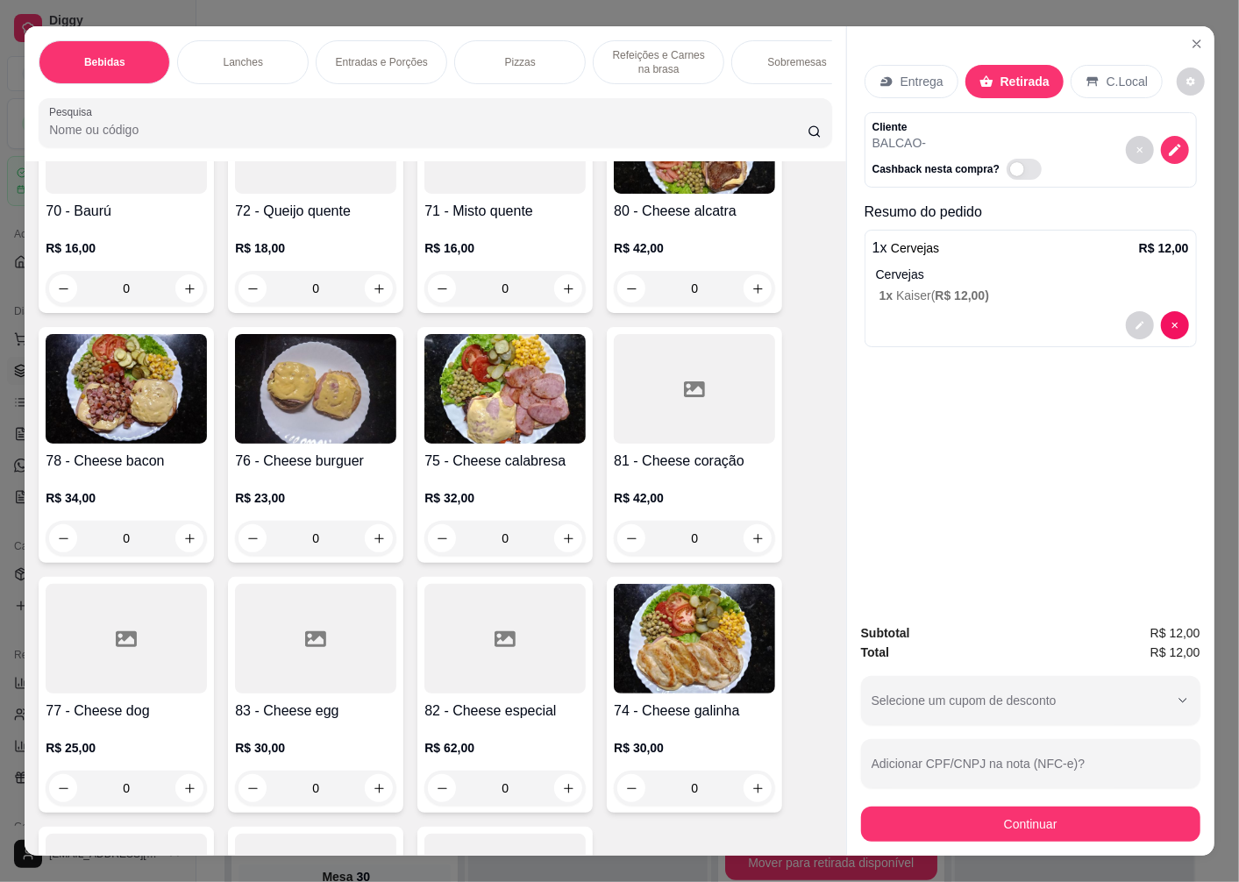
click at [165, 412] on img at bounding box center [126, 389] width 161 height 110
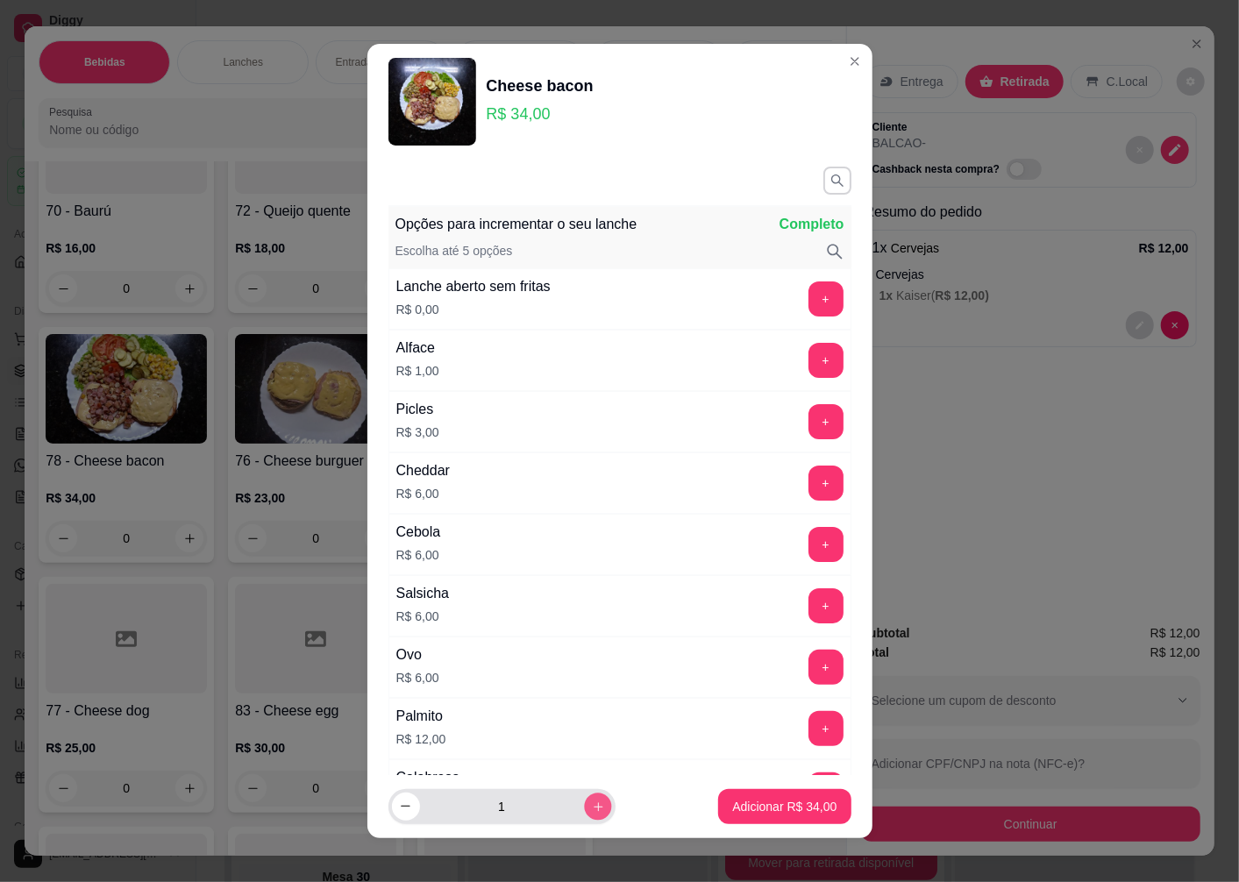
click at [591, 811] on icon "increase-product-quantity" at bounding box center [597, 806] width 13 height 13
type input "2"
click at [732, 808] on p "Adicionar R$ 68,00" at bounding box center [784, 807] width 104 height 18
type input "2"
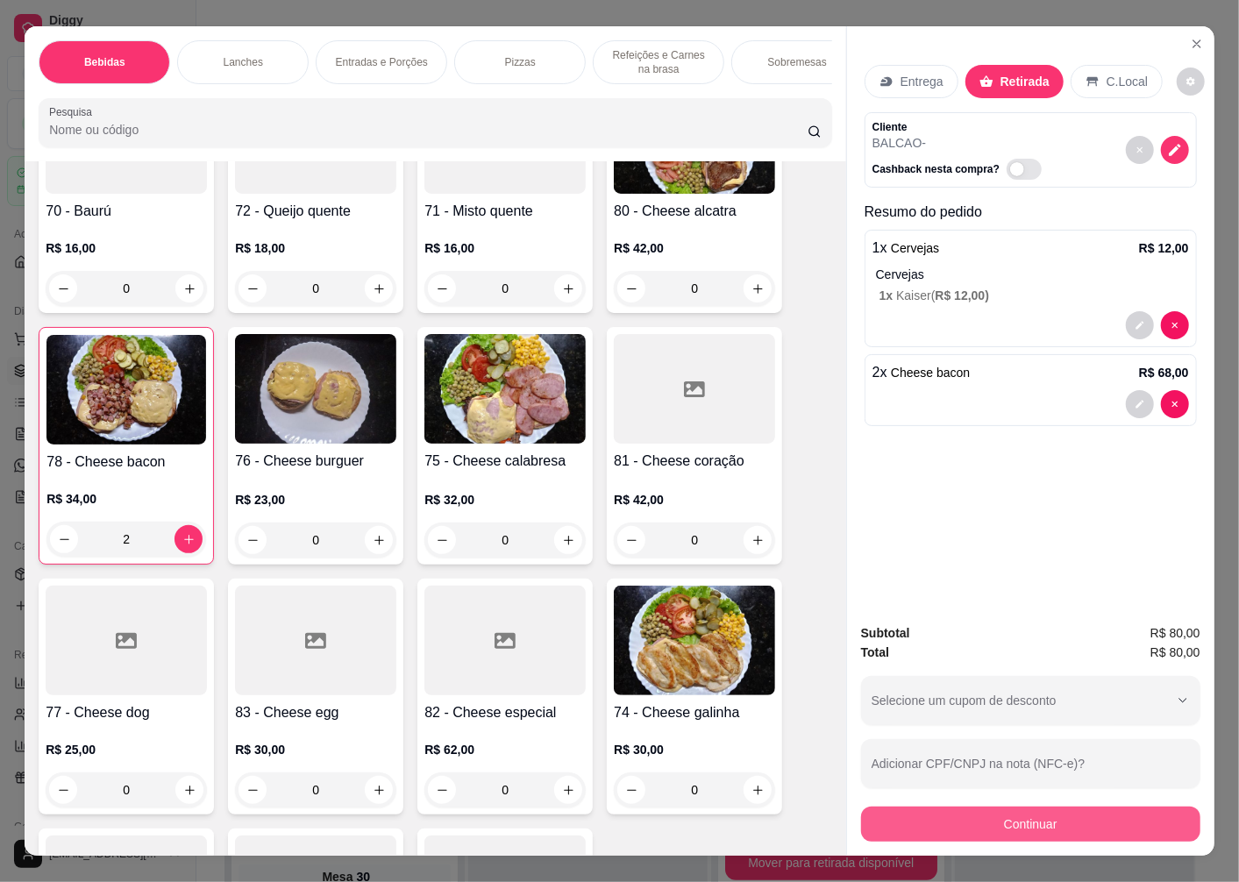
click at [952, 821] on button "Continuar" at bounding box center [1030, 824] width 339 height 35
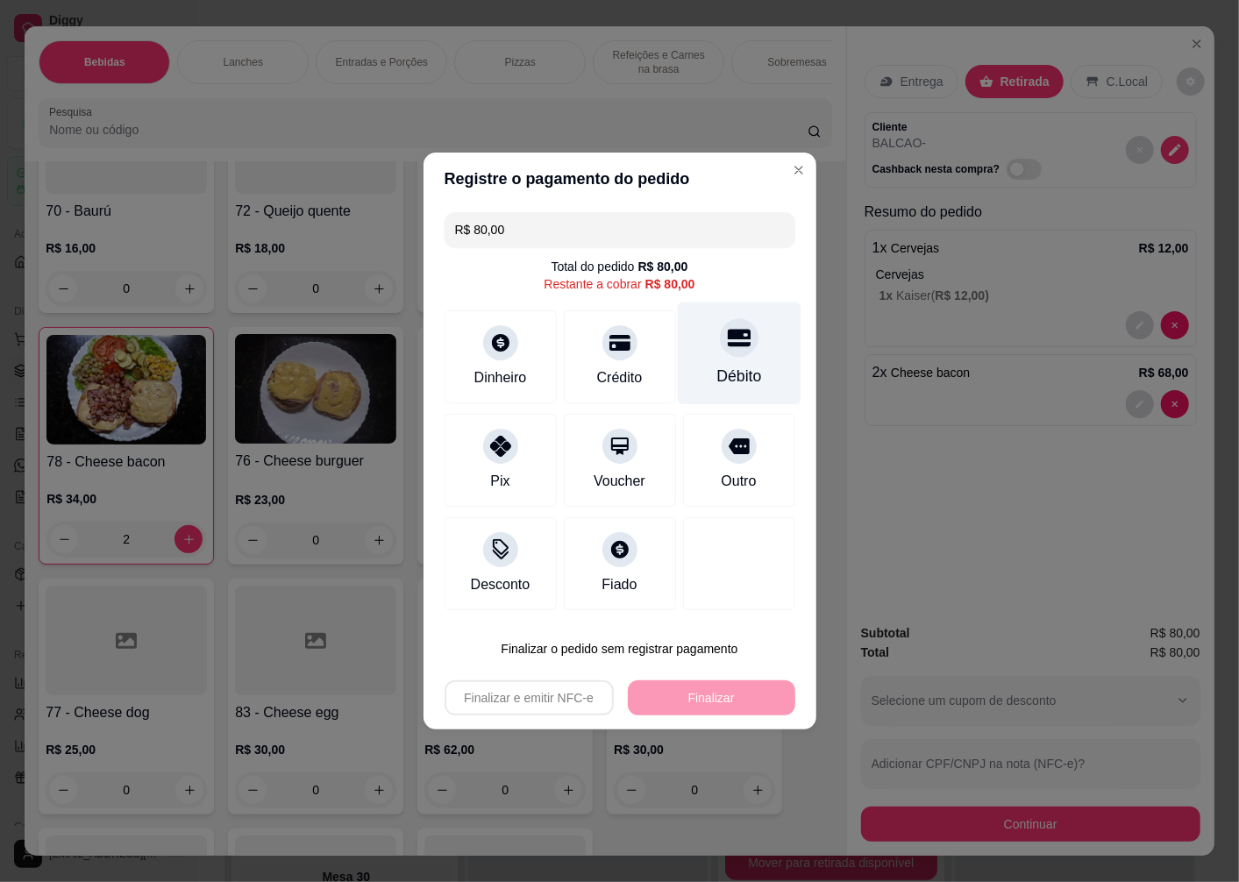
click at [727, 344] on icon at bounding box center [738, 339] width 23 height 18
type input "R$ 0,00"
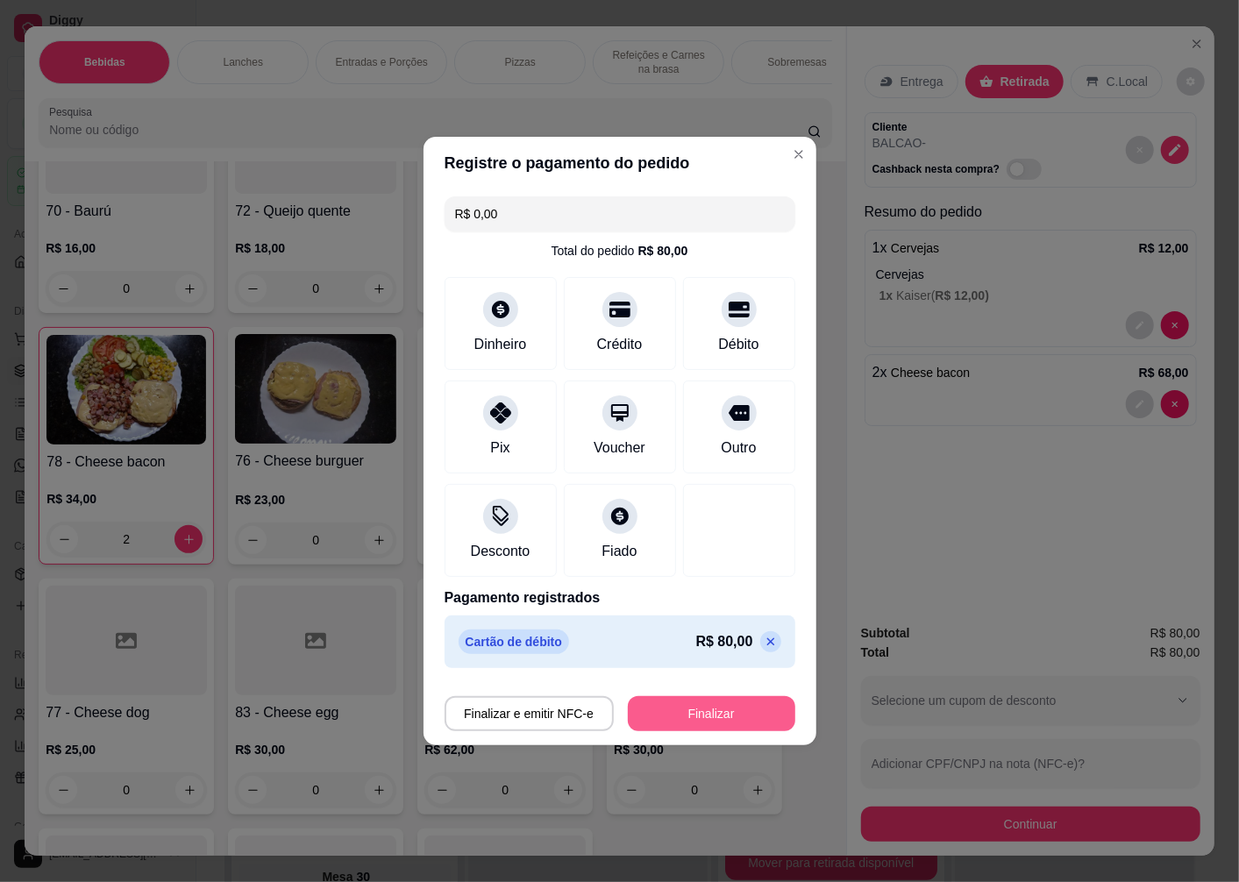
click at [700, 722] on button "Finalizar" at bounding box center [711, 713] width 167 height 35
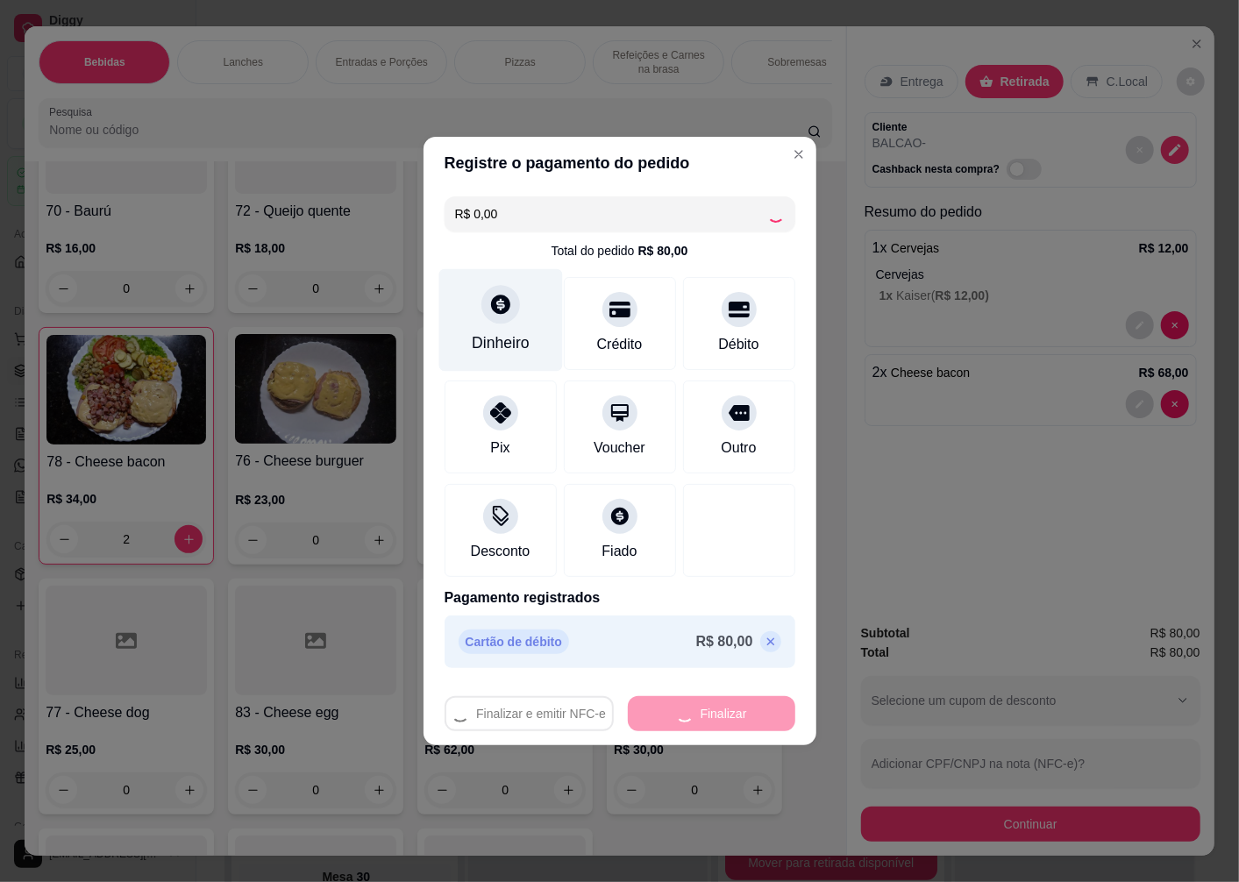
type input "0"
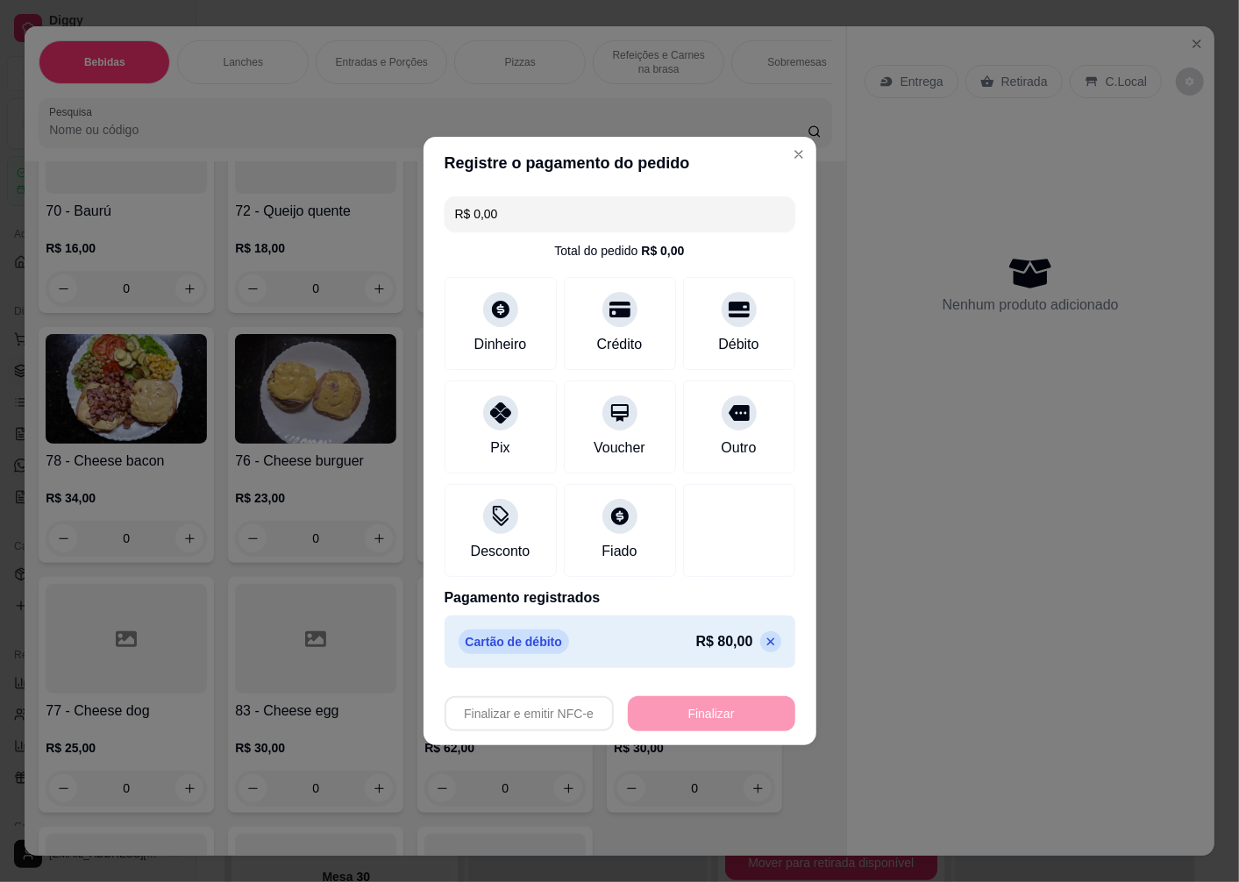
type input "-R$ 80,00"
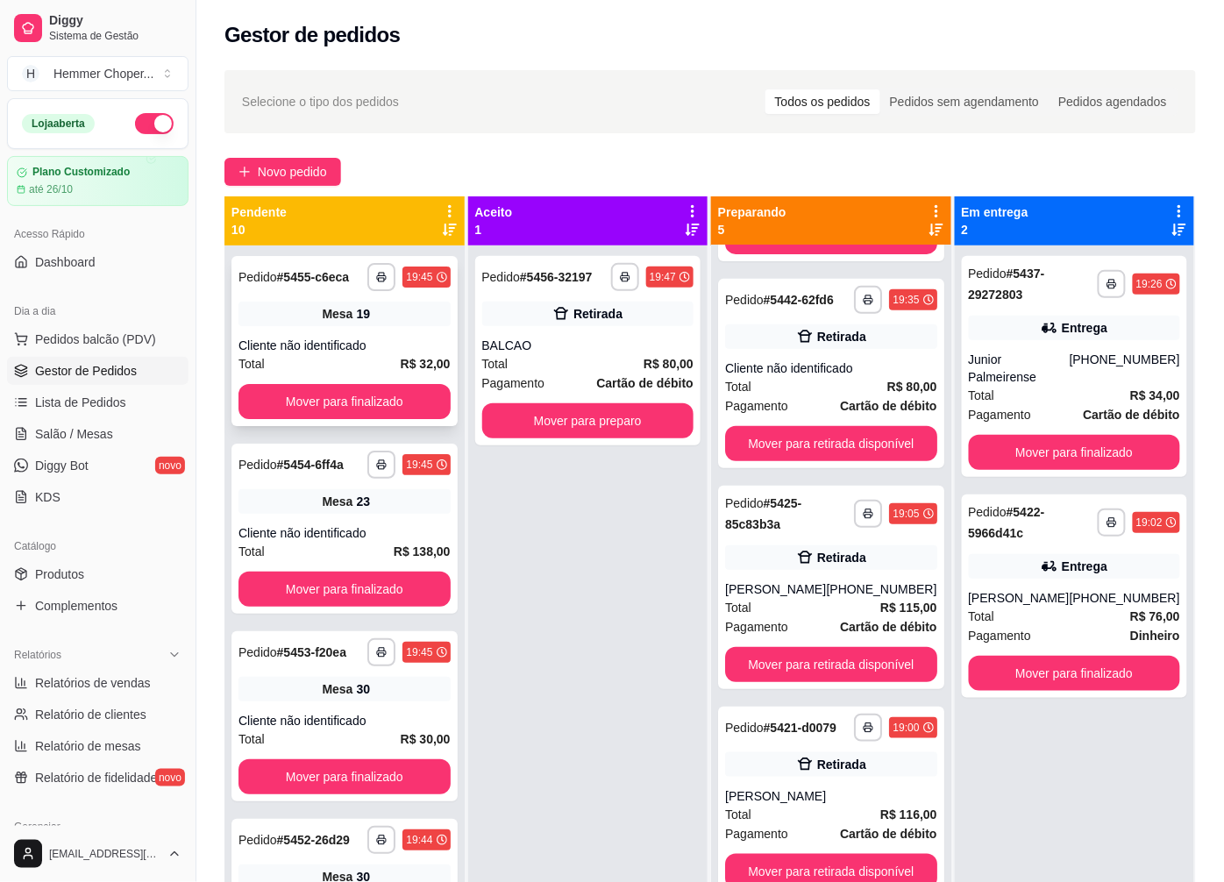
click at [362, 326] on div "**********" at bounding box center [344, 341] width 226 height 170
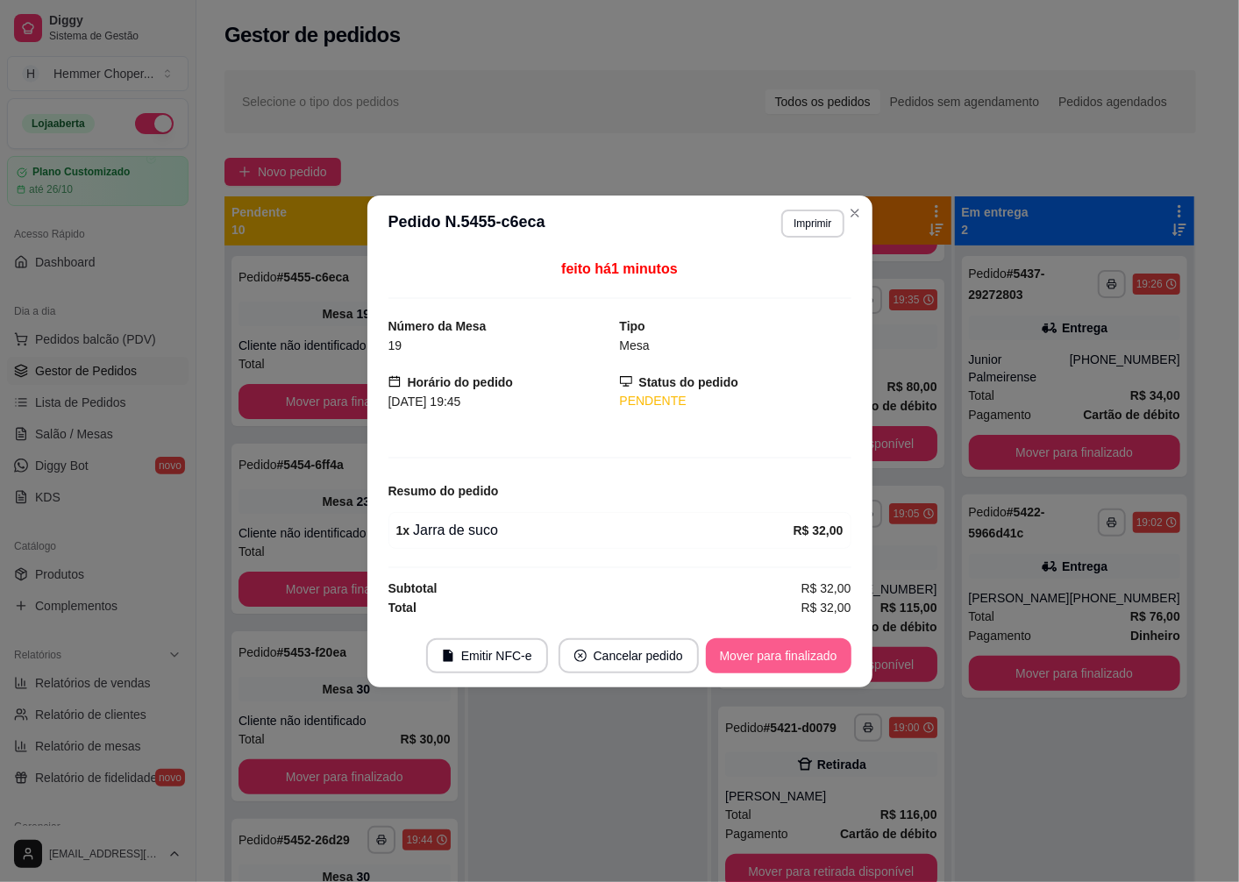
click at [735, 659] on button "Mover para finalizado" at bounding box center [779, 655] width 146 height 35
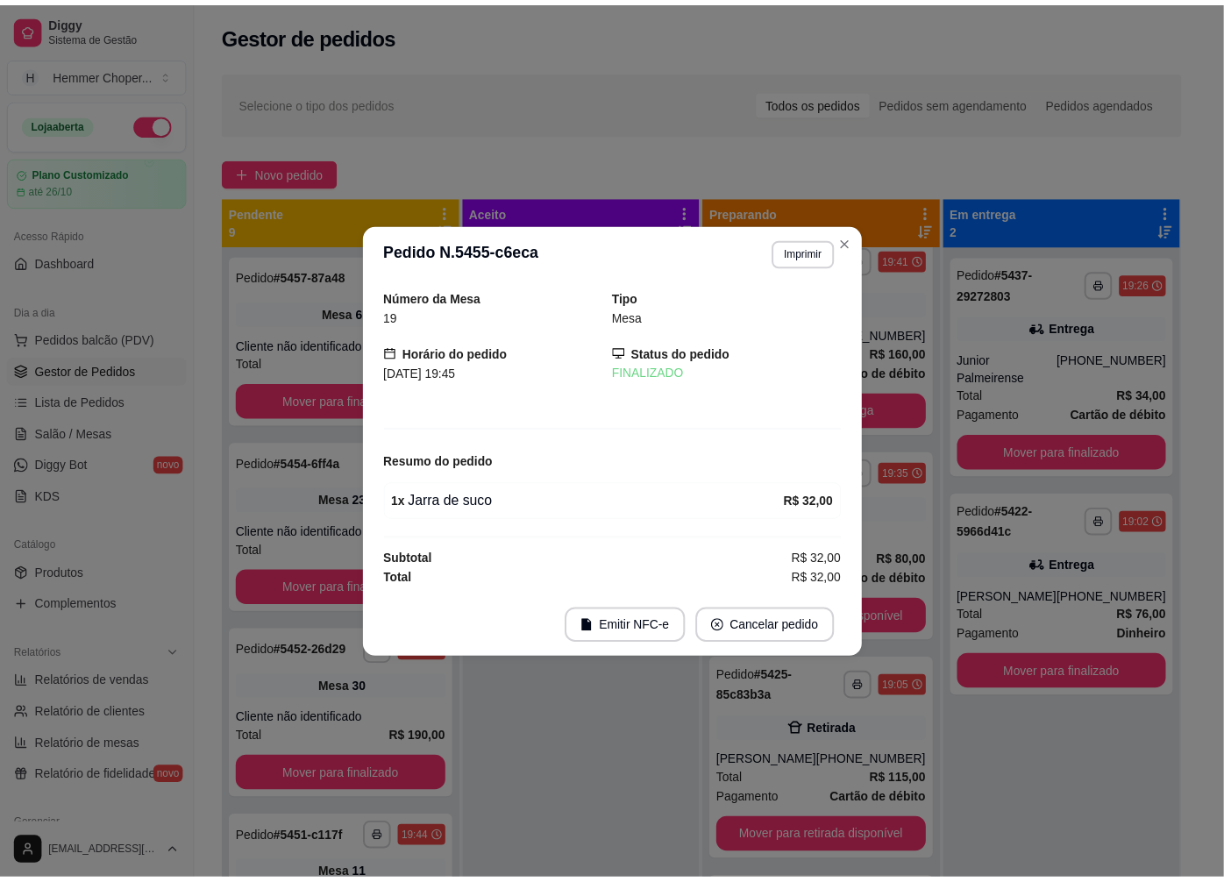
scroll to position [438, 0]
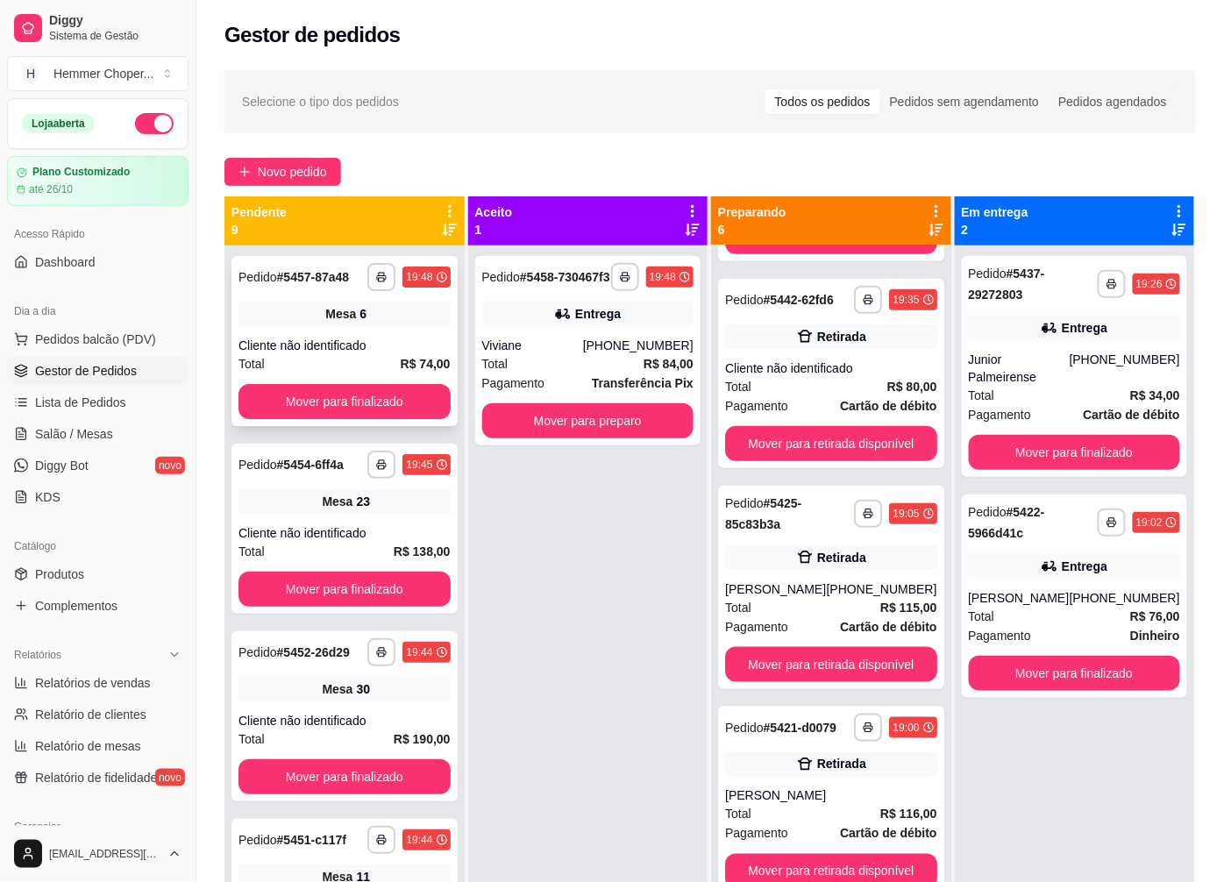
click at [360, 320] on div "6" at bounding box center [363, 314] width 7 height 18
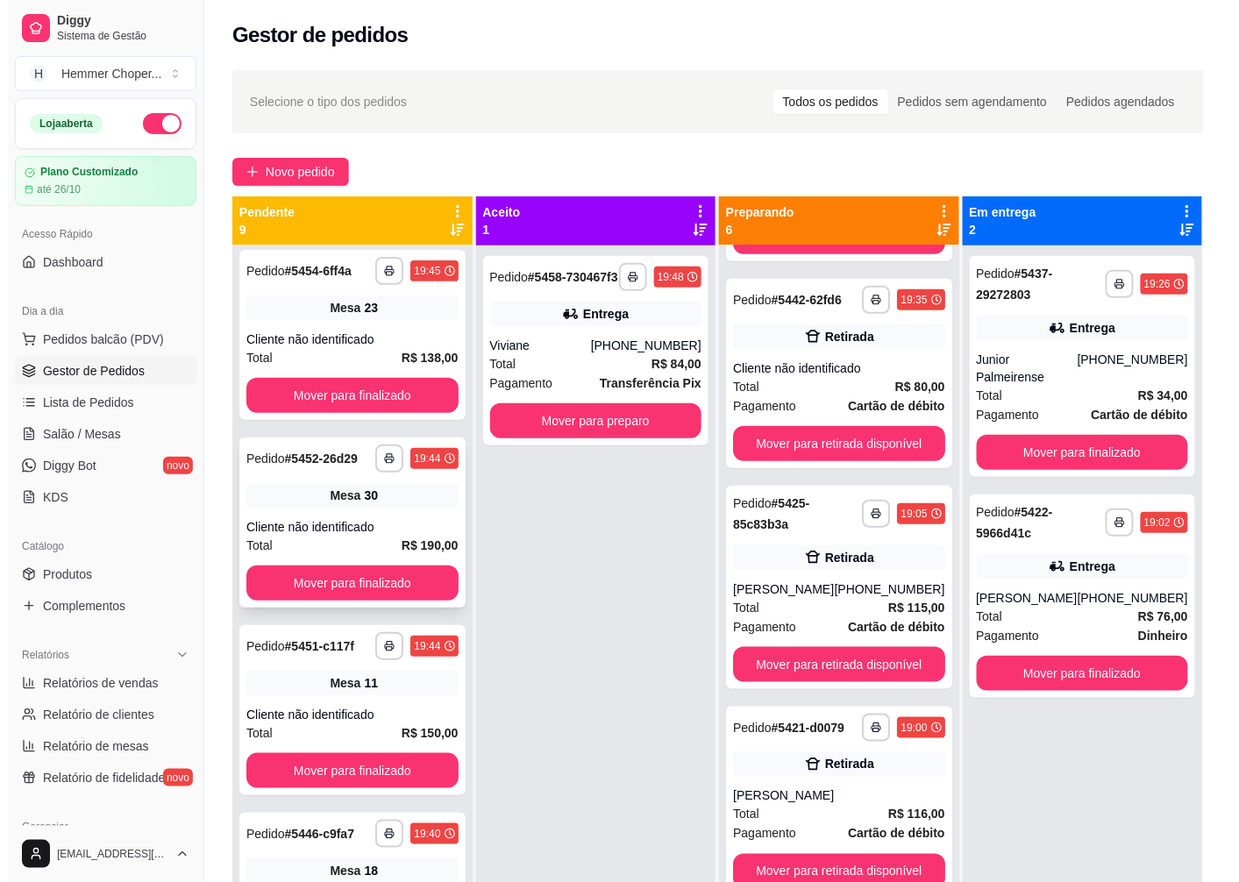
scroll to position [195, 0]
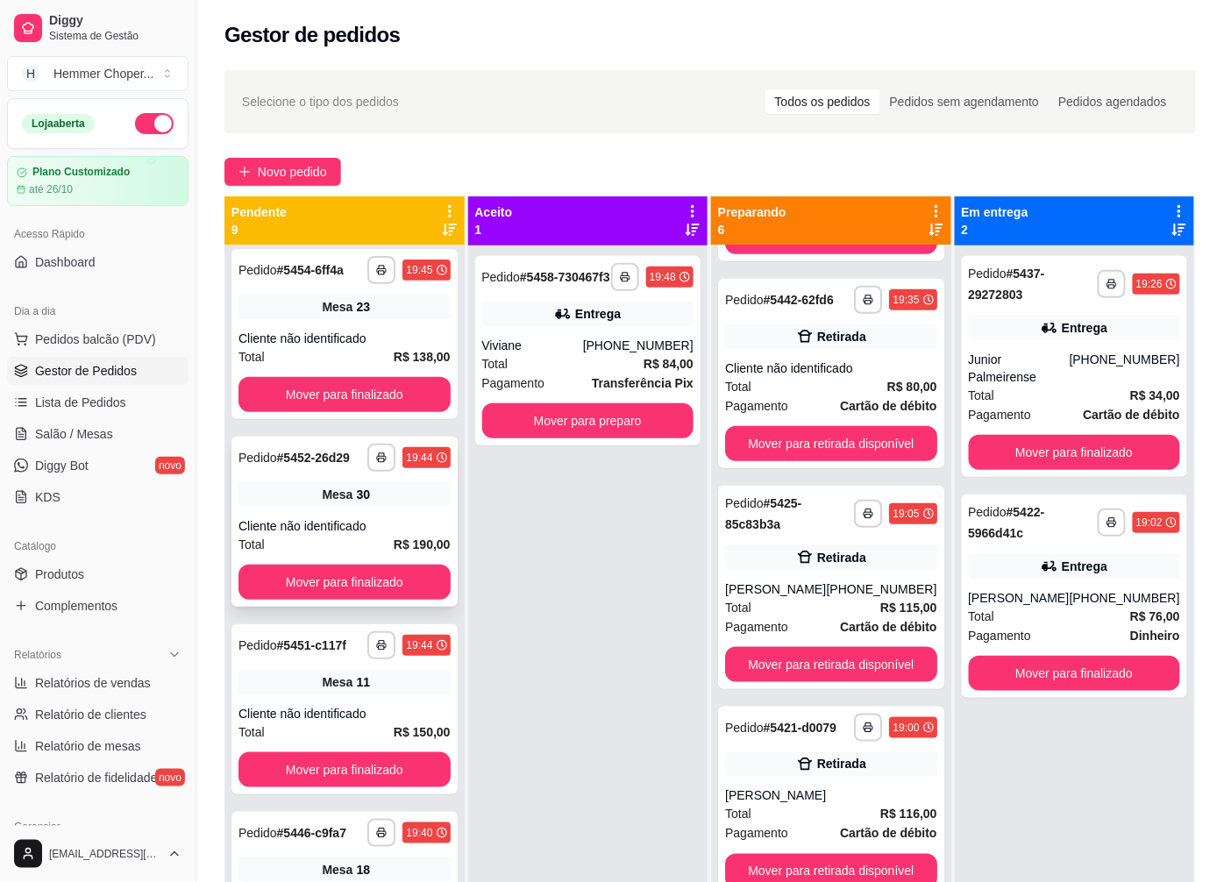
click at [356, 503] on div "30" at bounding box center [363, 495] width 14 height 18
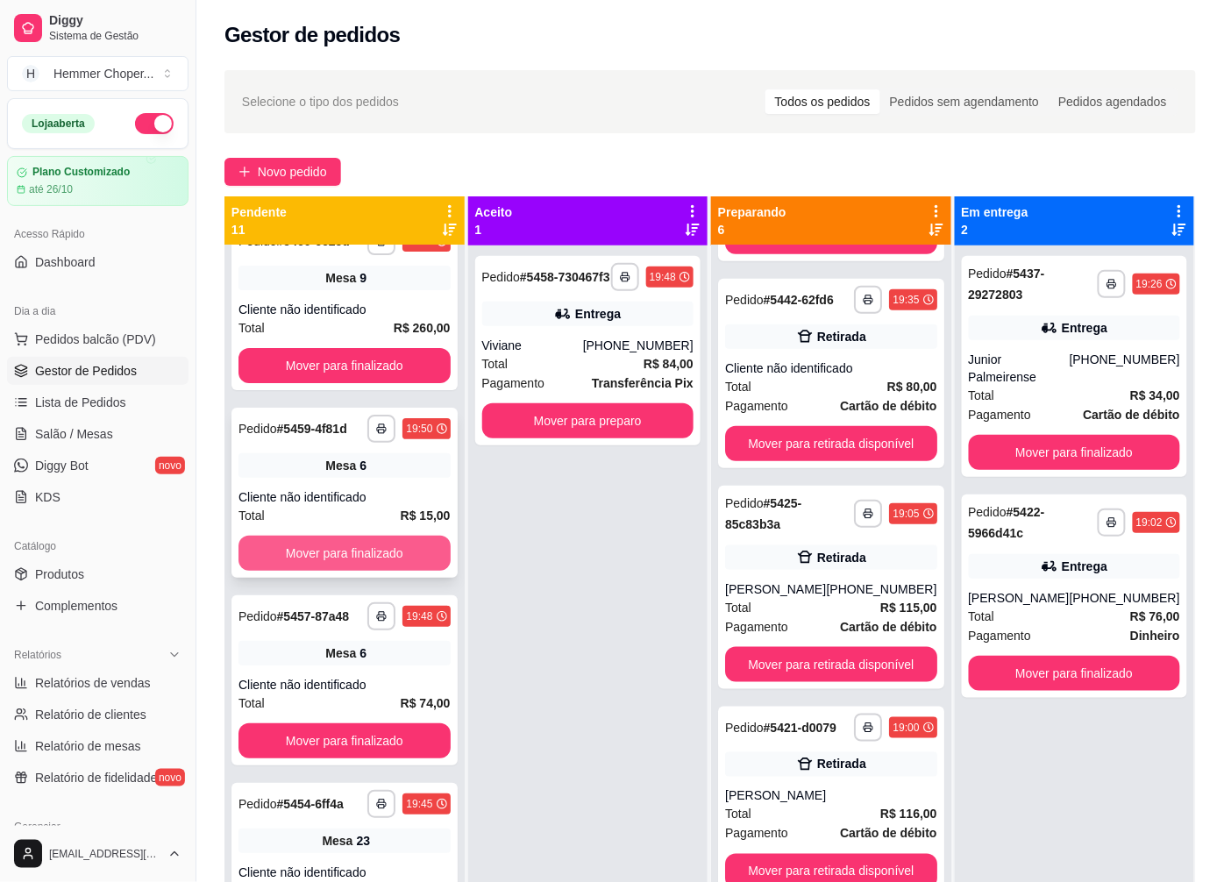
scroll to position [0, 0]
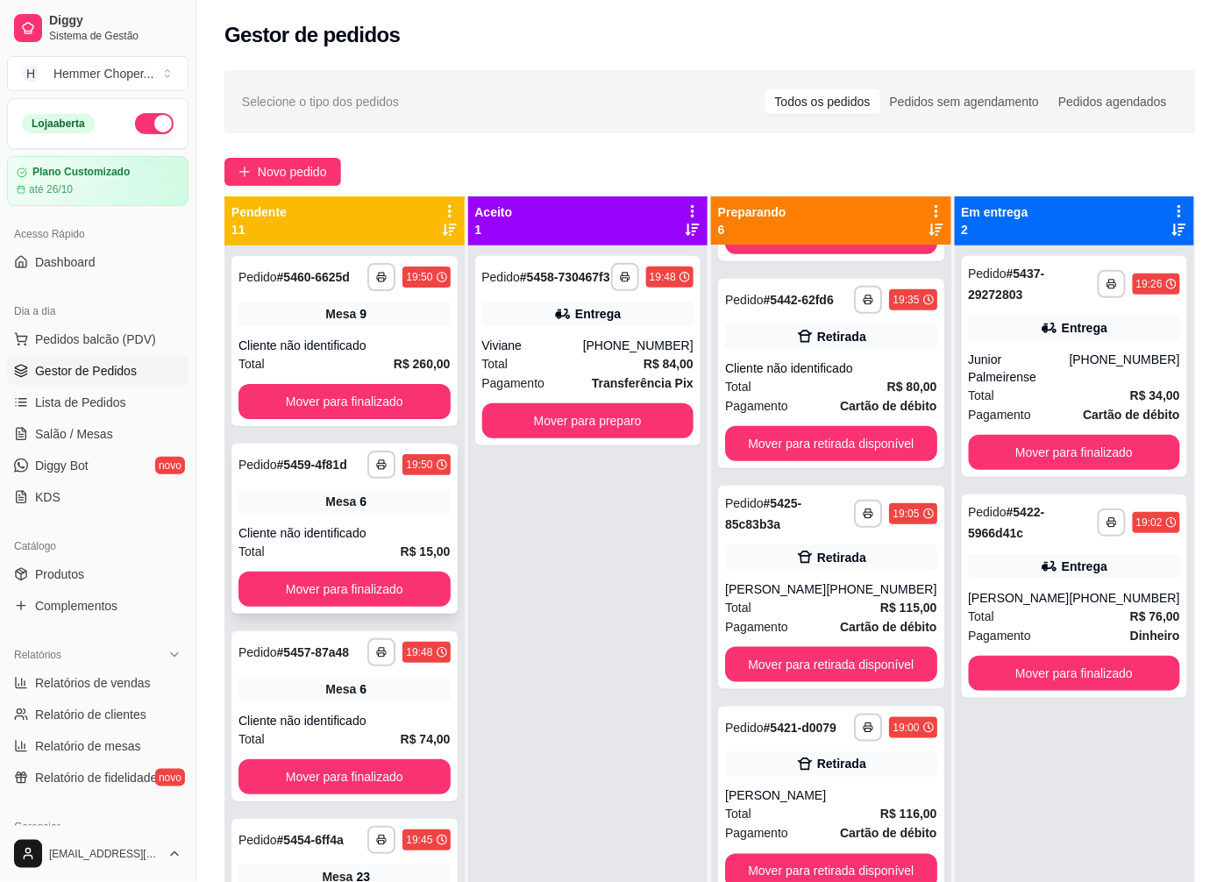
click at [338, 510] on span "Mesa" at bounding box center [340, 502] width 31 height 18
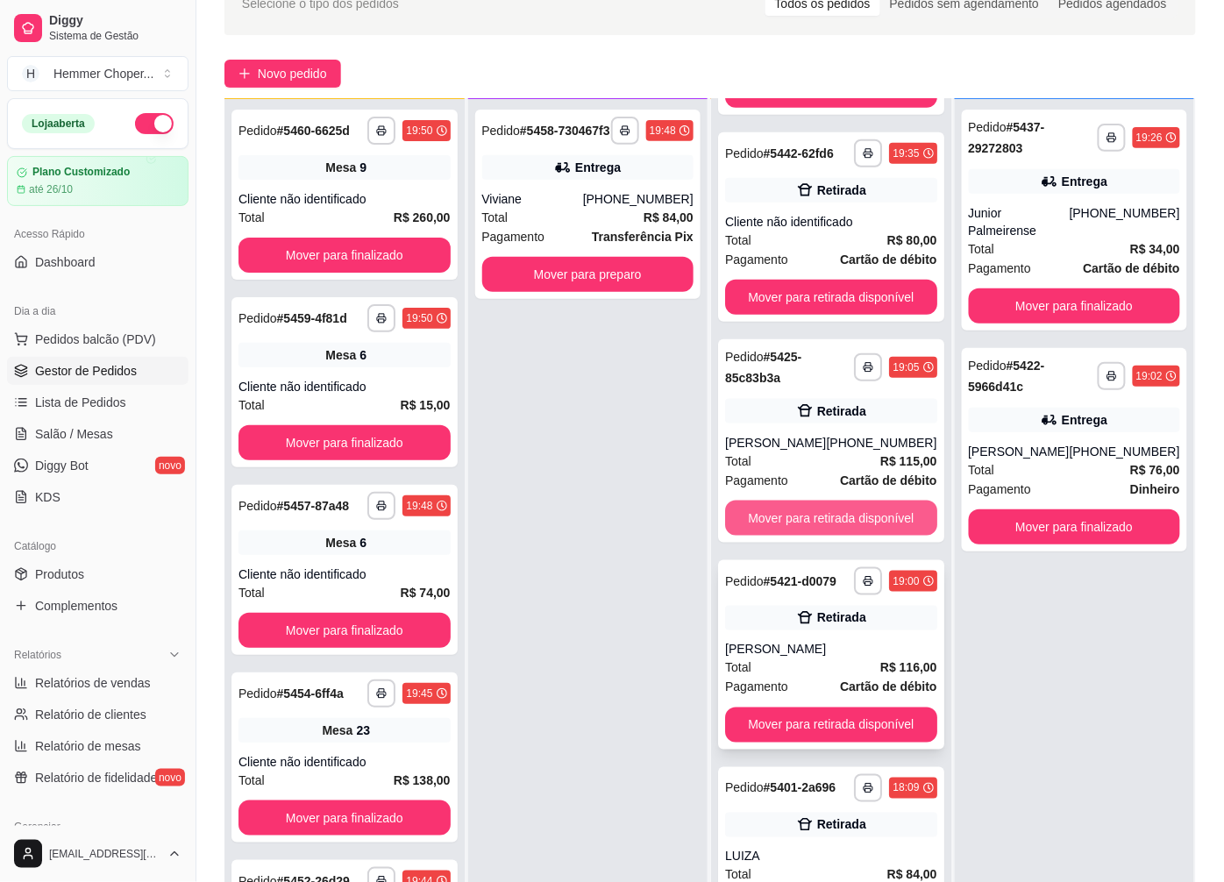
scroll to position [267, 0]
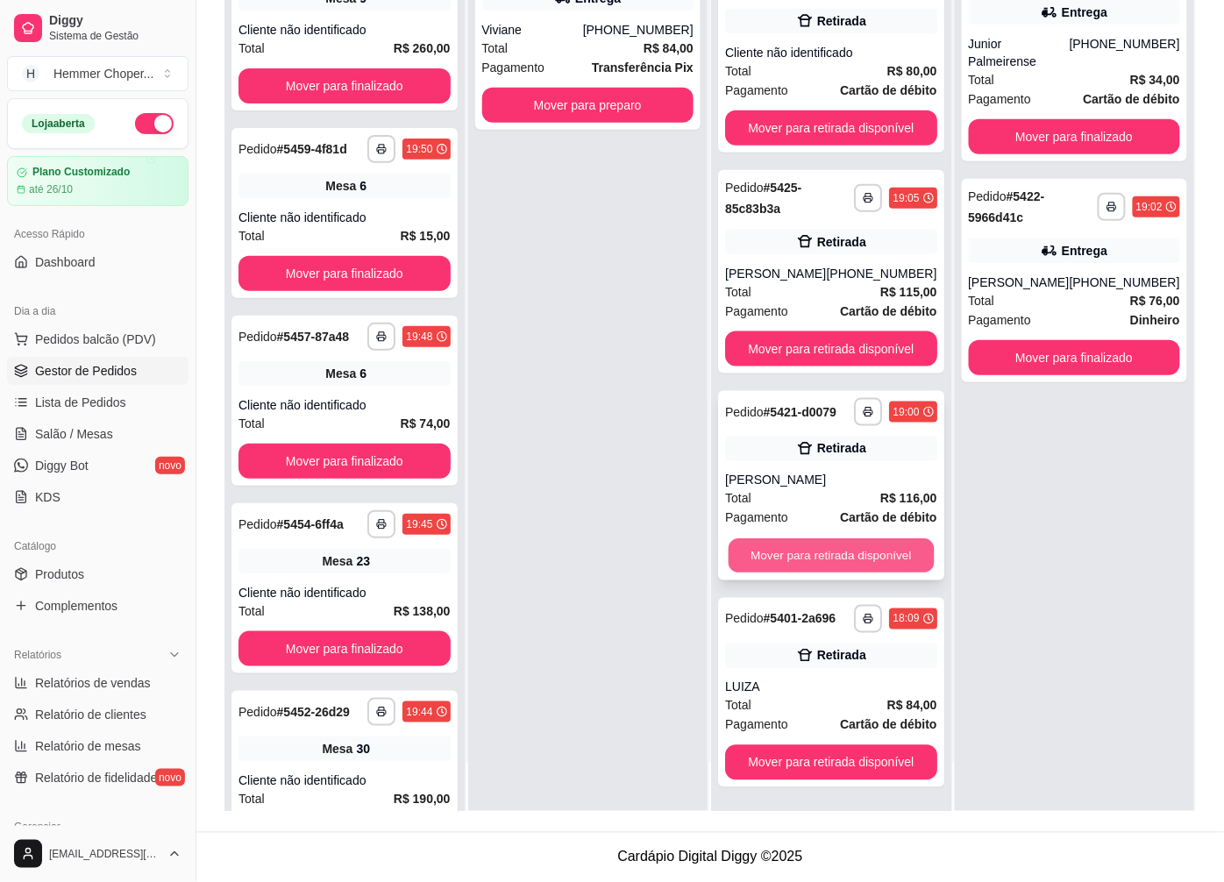
click at [795, 561] on button "Mover para retirada disponível" at bounding box center [831, 556] width 205 height 34
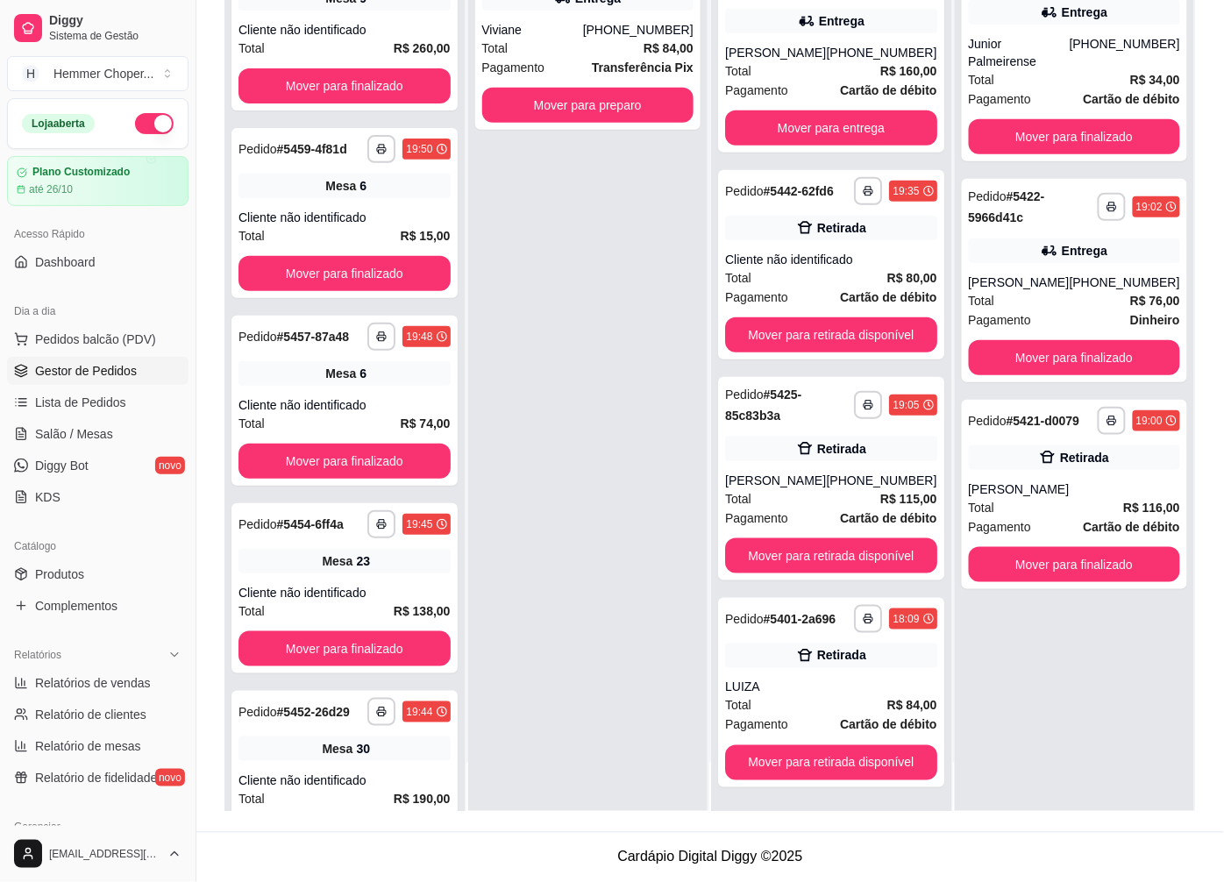
scroll to position [231, 0]
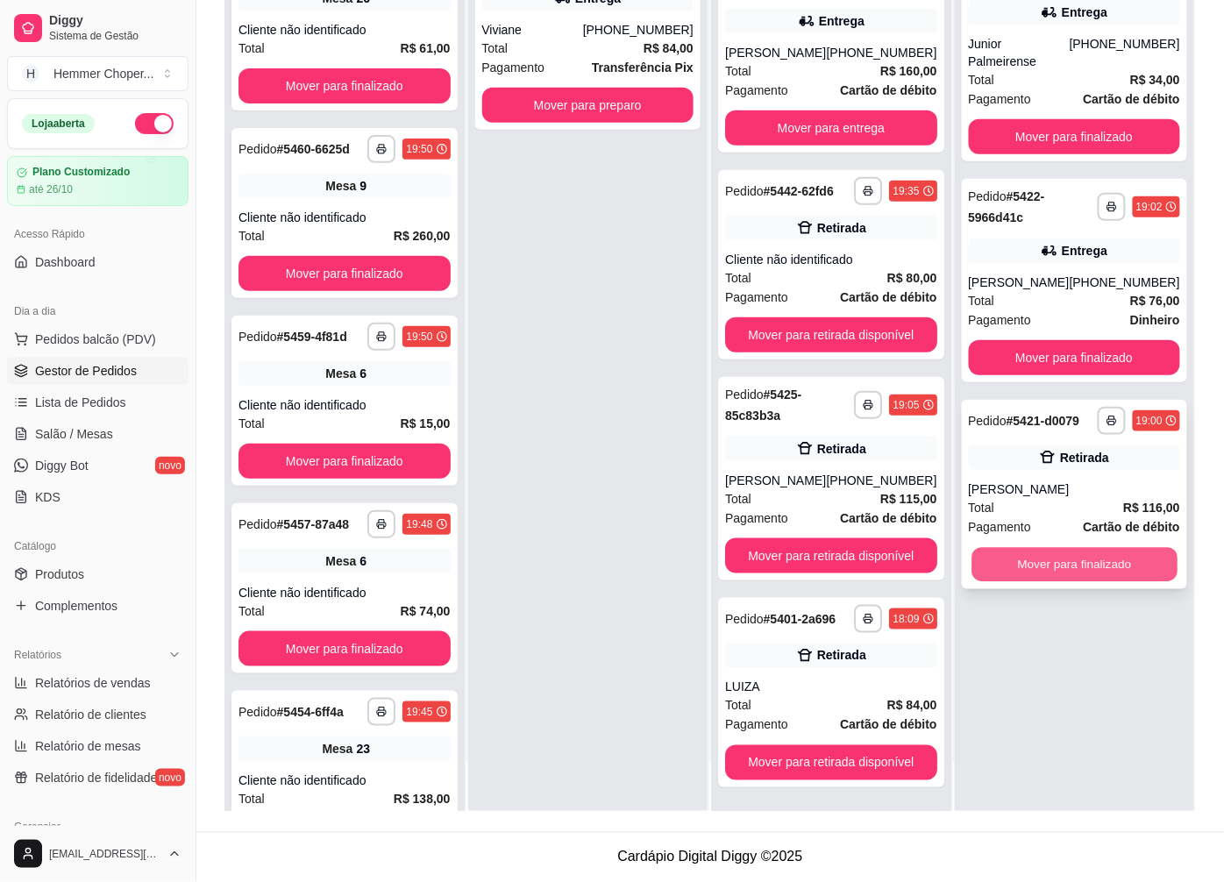
click at [1015, 558] on button "Mover para finalizado" at bounding box center [1074, 565] width 205 height 34
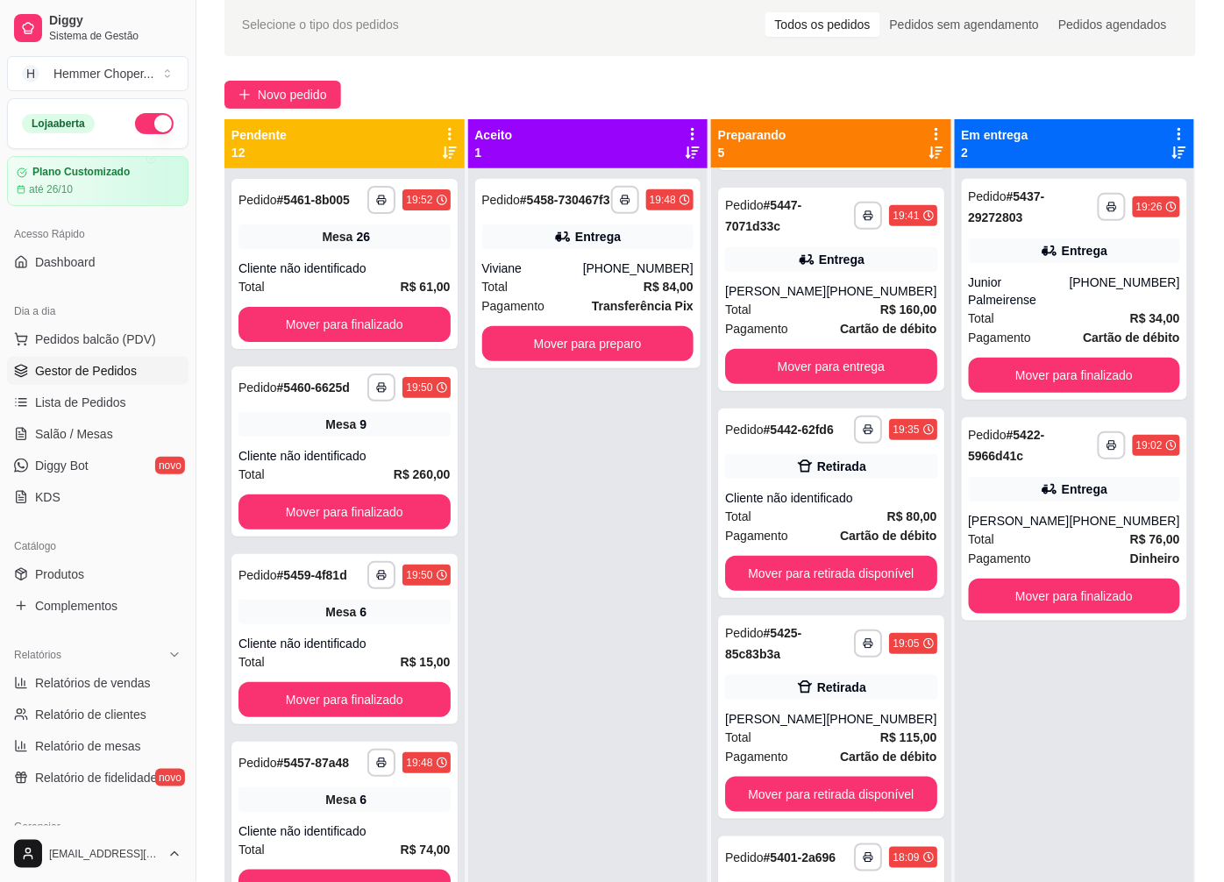
scroll to position [73, 0]
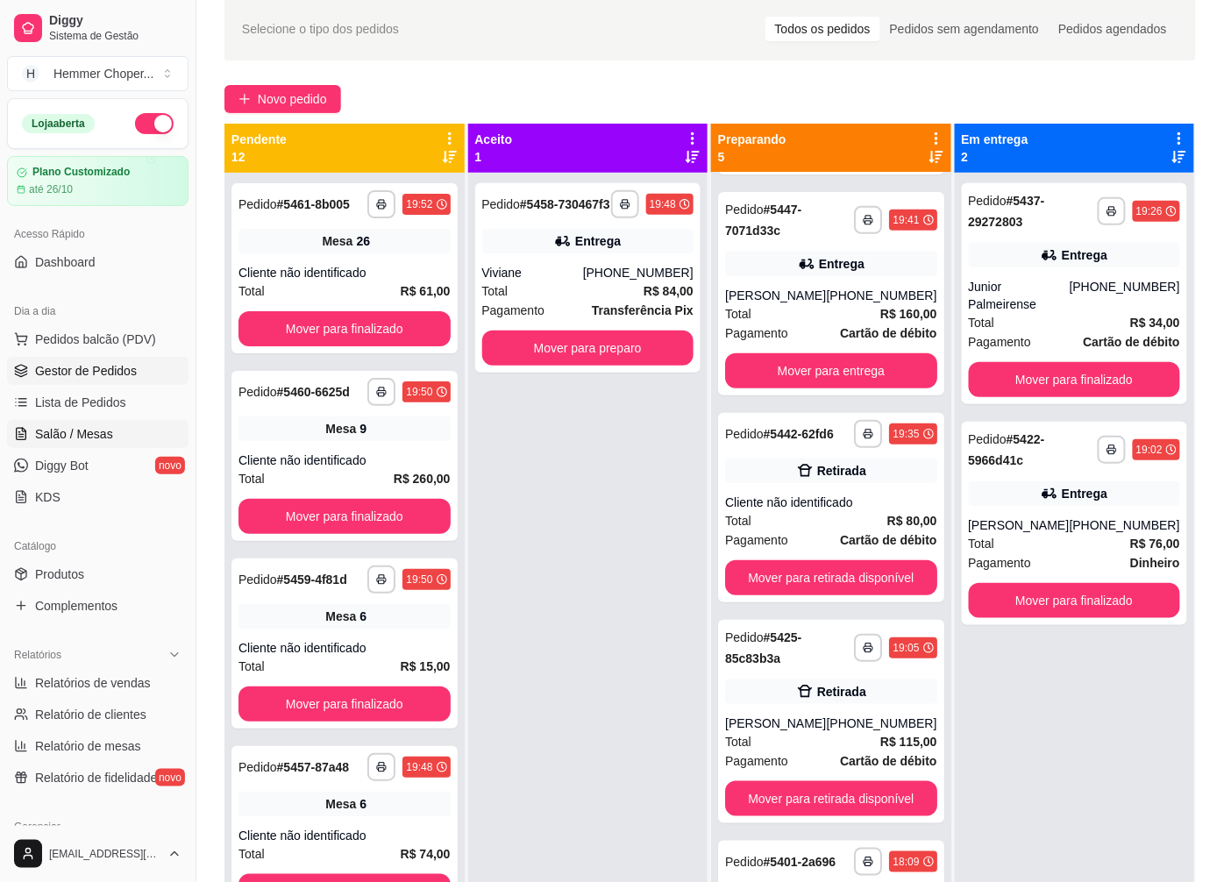
click at [74, 438] on span "Salão / Mesas" at bounding box center [74, 434] width 78 height 18
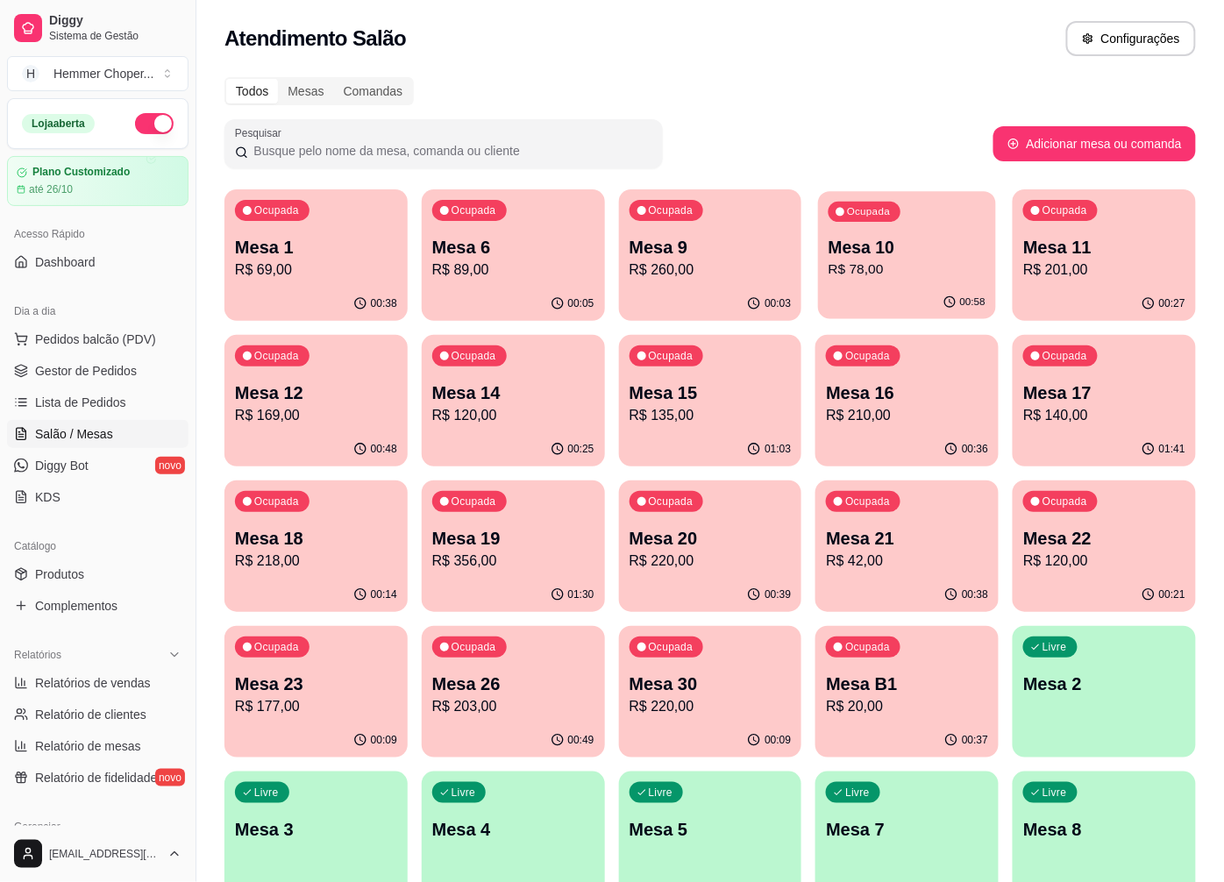
click at [915, 272] on p "R$ 78,00" at bounding box center [907, 270] width 157 height 20
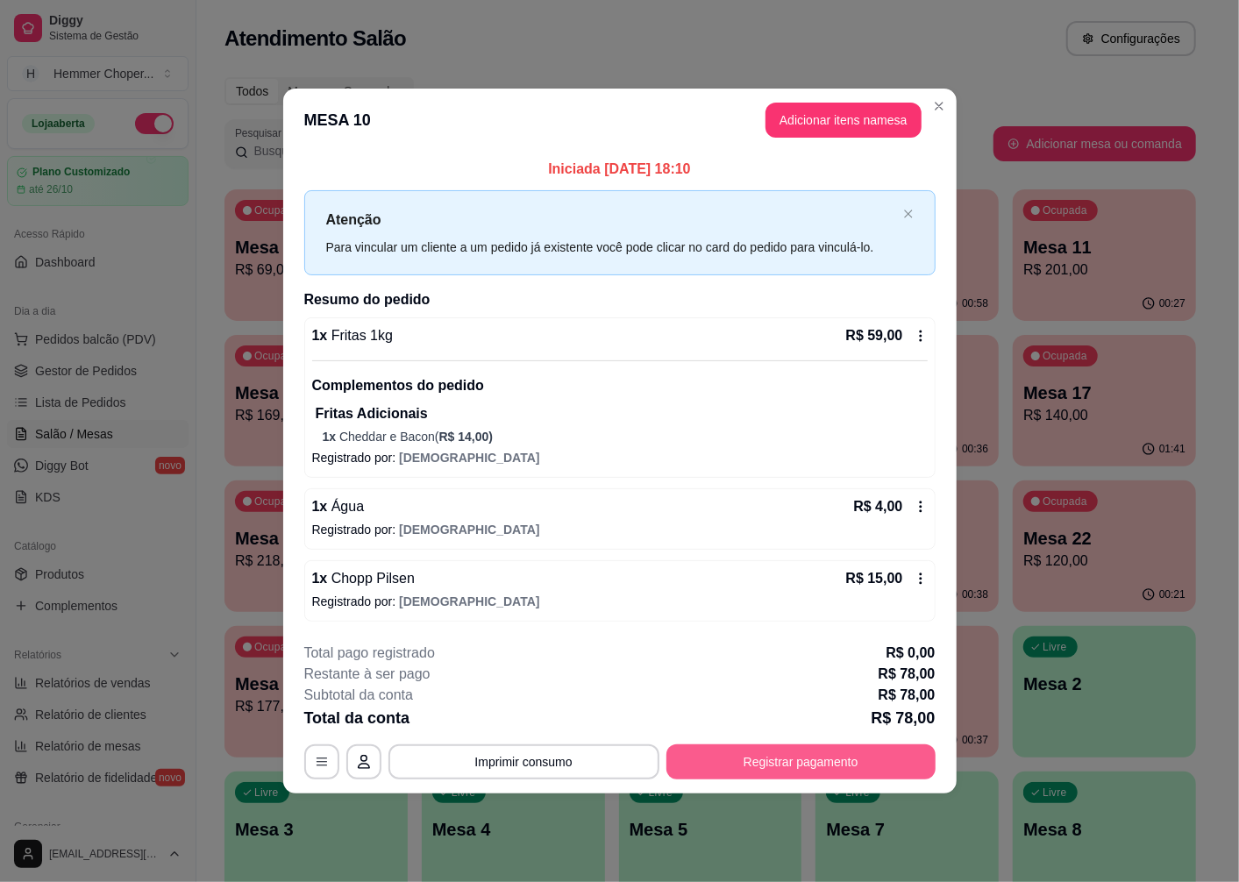
click at [764, 759] on button "Registrar pagamento" at bounding box center [800, 761] width 269 height 35
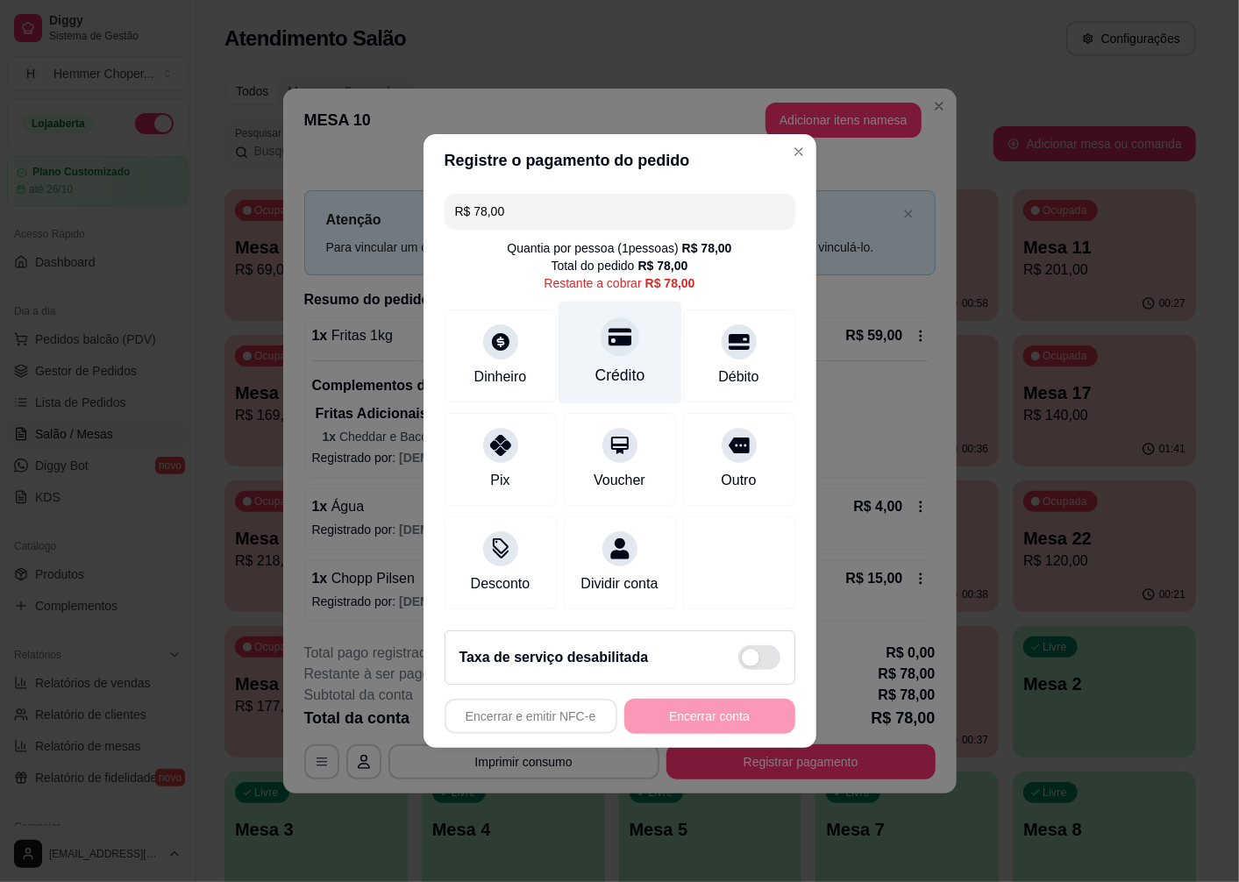
click at [603, 345] on div at bounding box center [620, 336] width 39 height 39
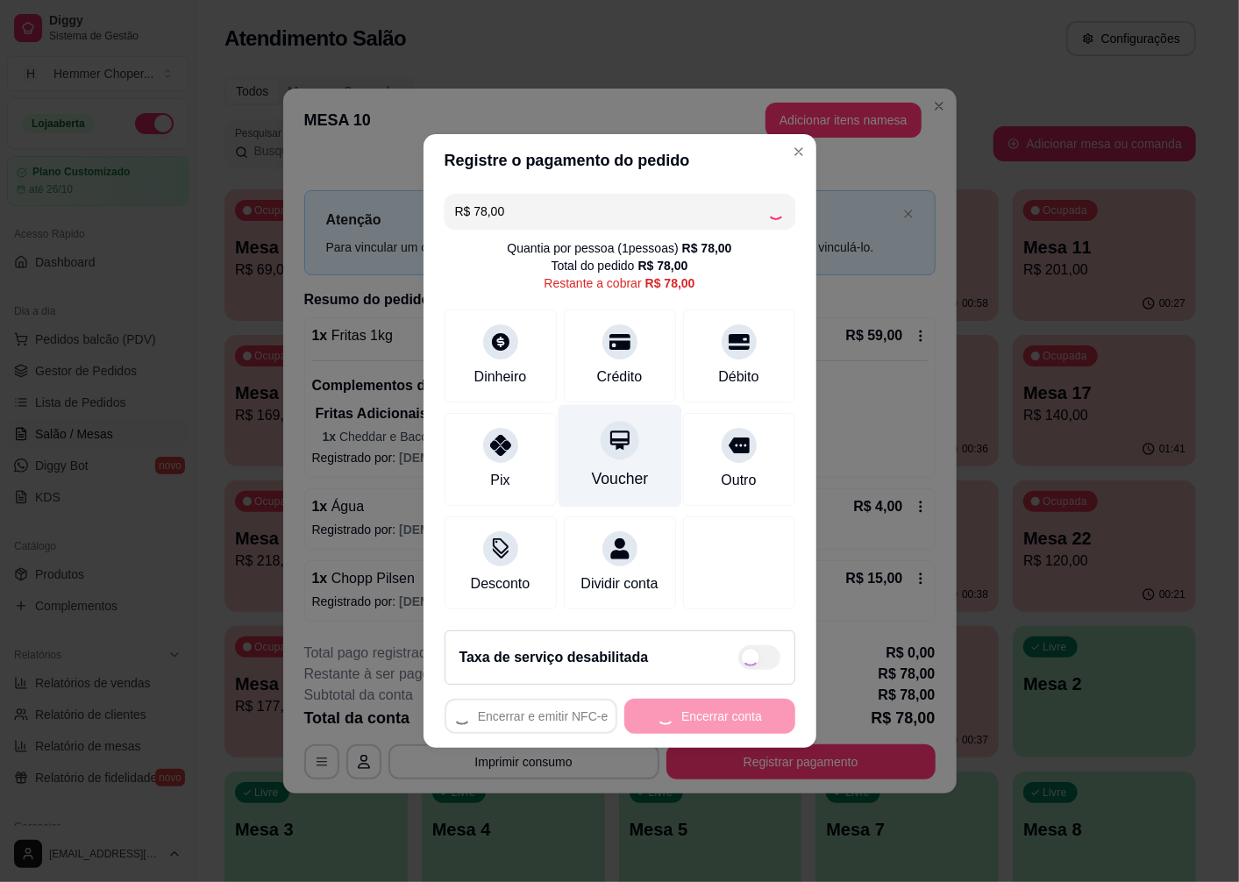
type input "R$ 0,00"
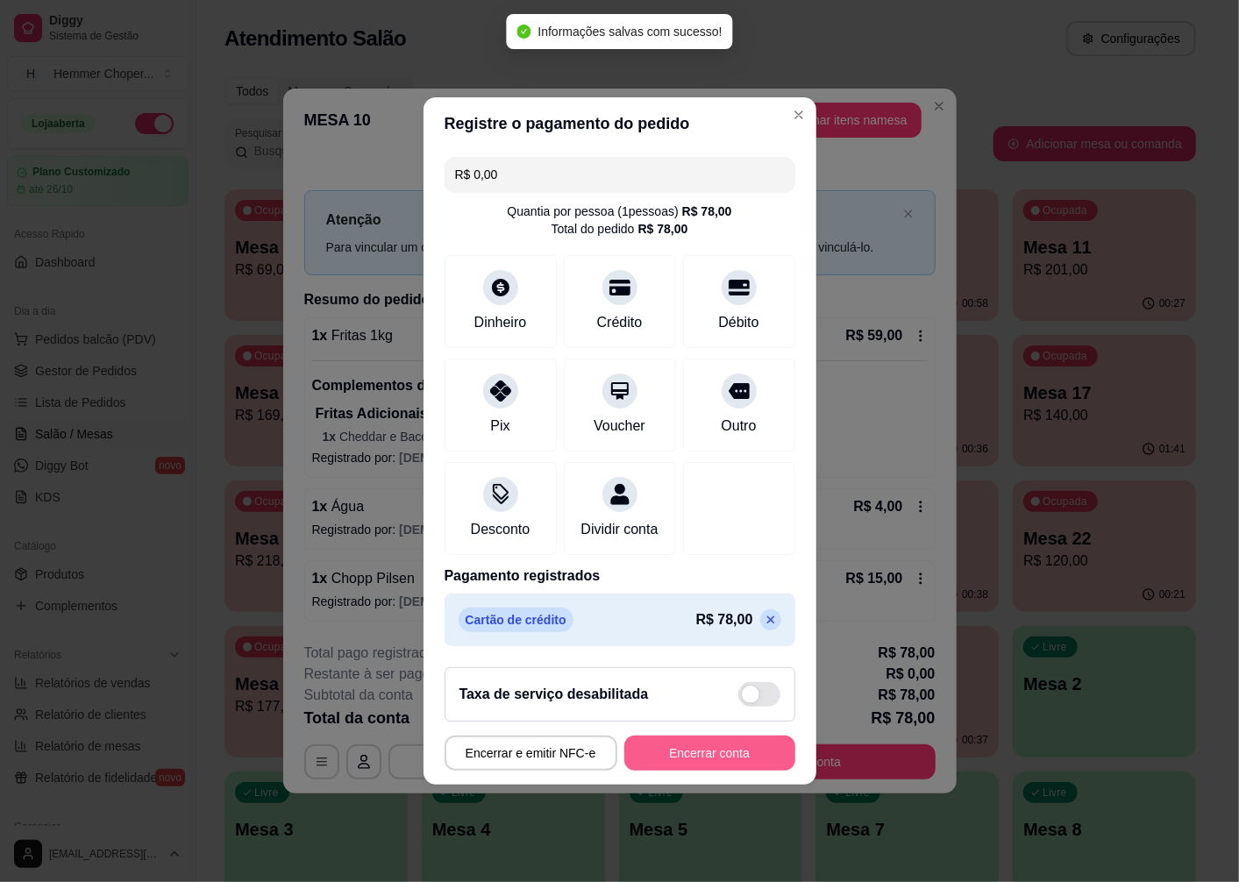
click at [694, 771] on button "Encerrar conta" at bounding box center [709, 753] width 171 height 35
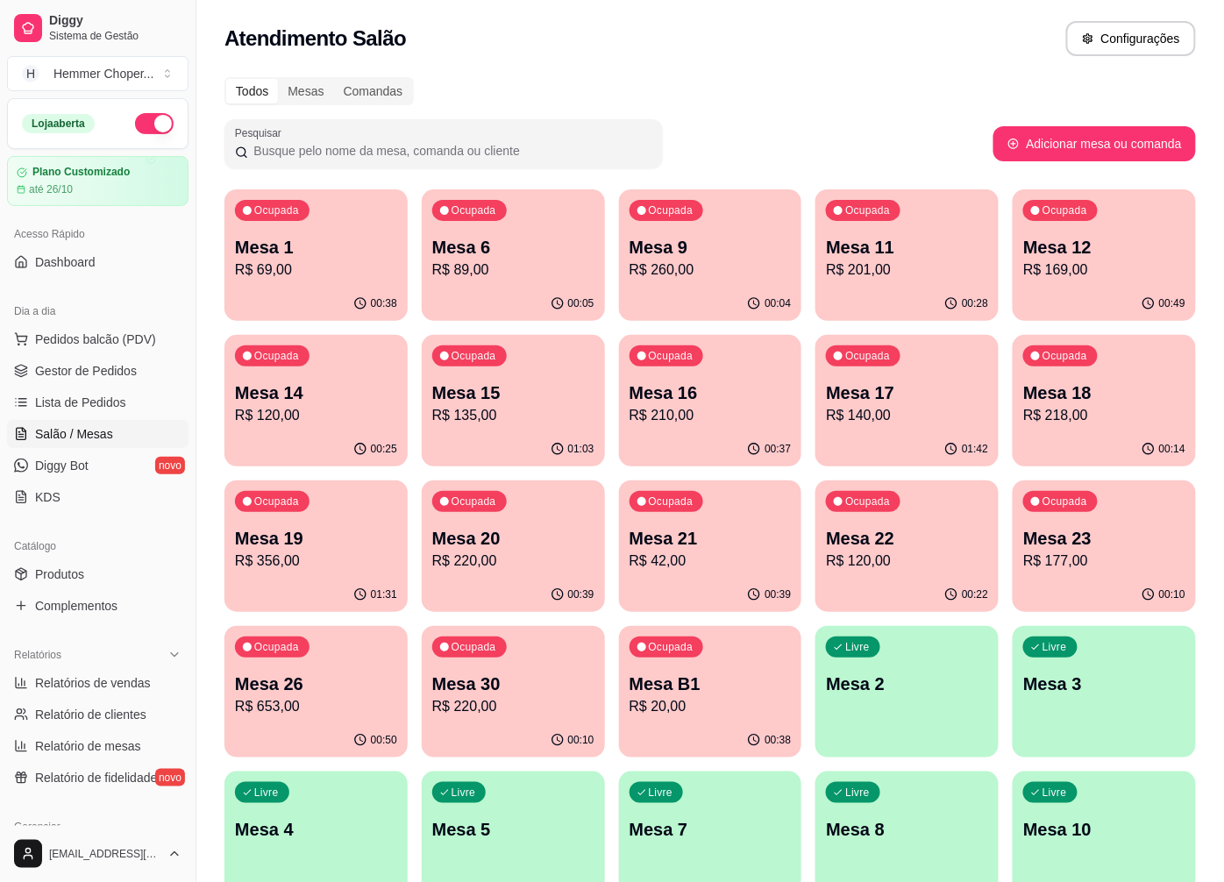
click at [860, 425] on p "R$ 140,00" at bounding box center [907, 415] width 162 height 21
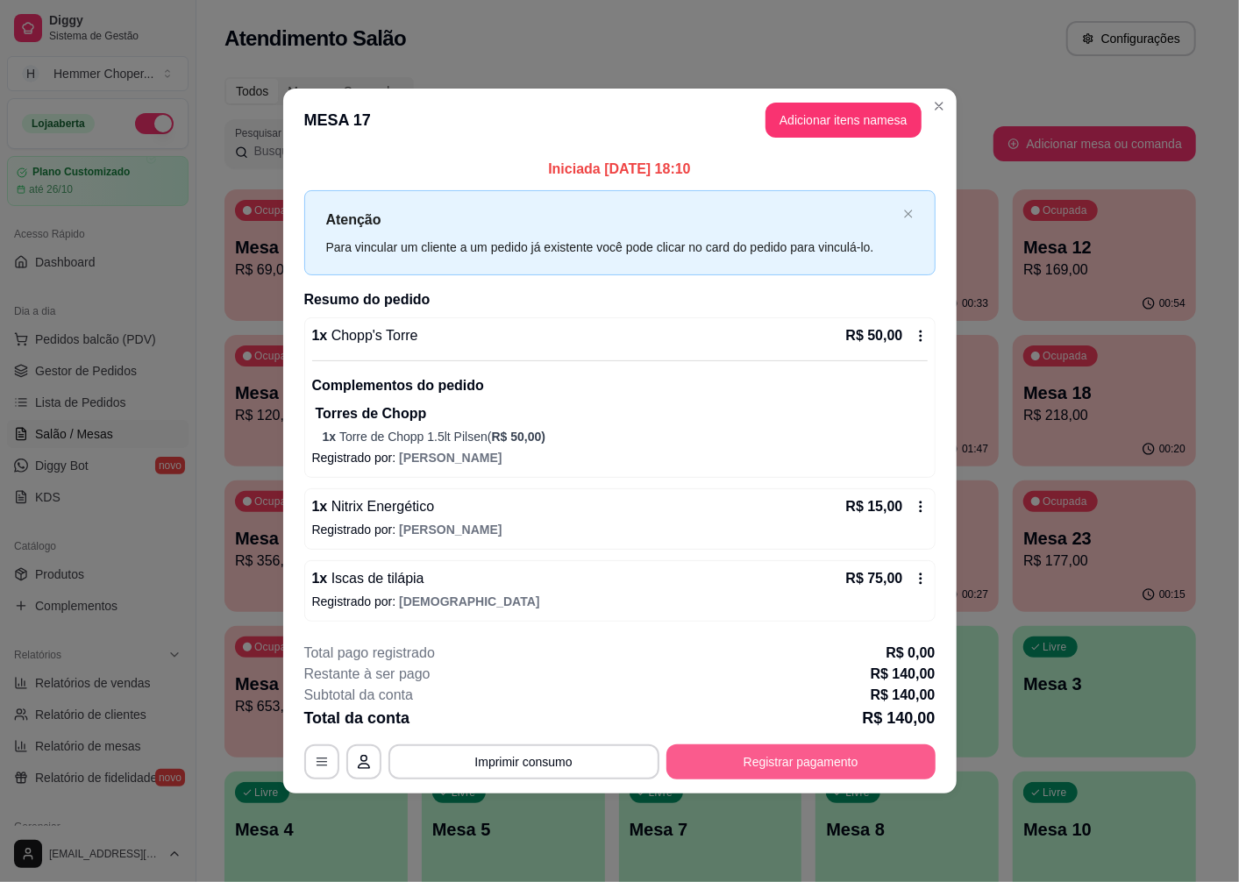
click at [813, 766] on button "Registrar pagamento" at bounding box center [800, 761] width 269 height 35
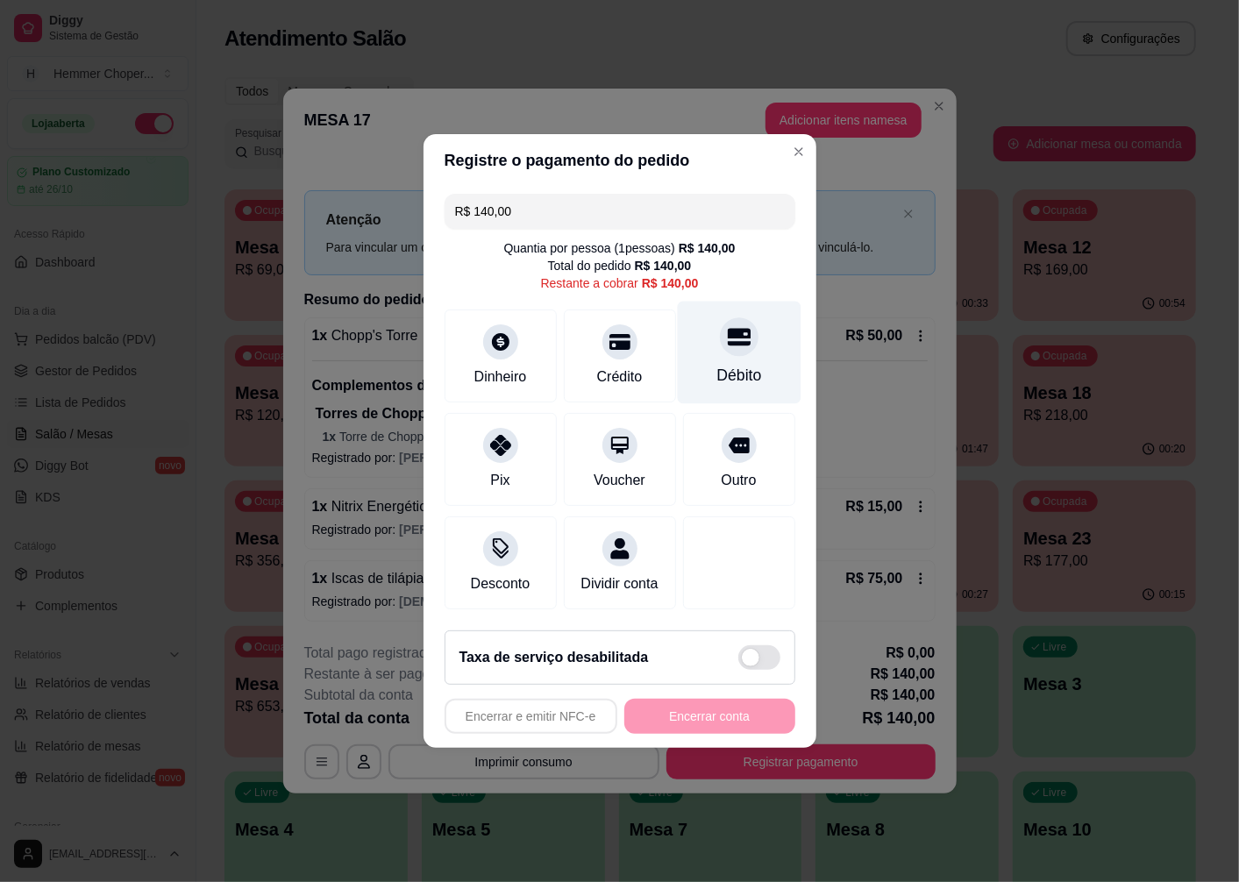
click at [737, 346] on div "Débito" at bounding box center [739, 353] width 124 height 103
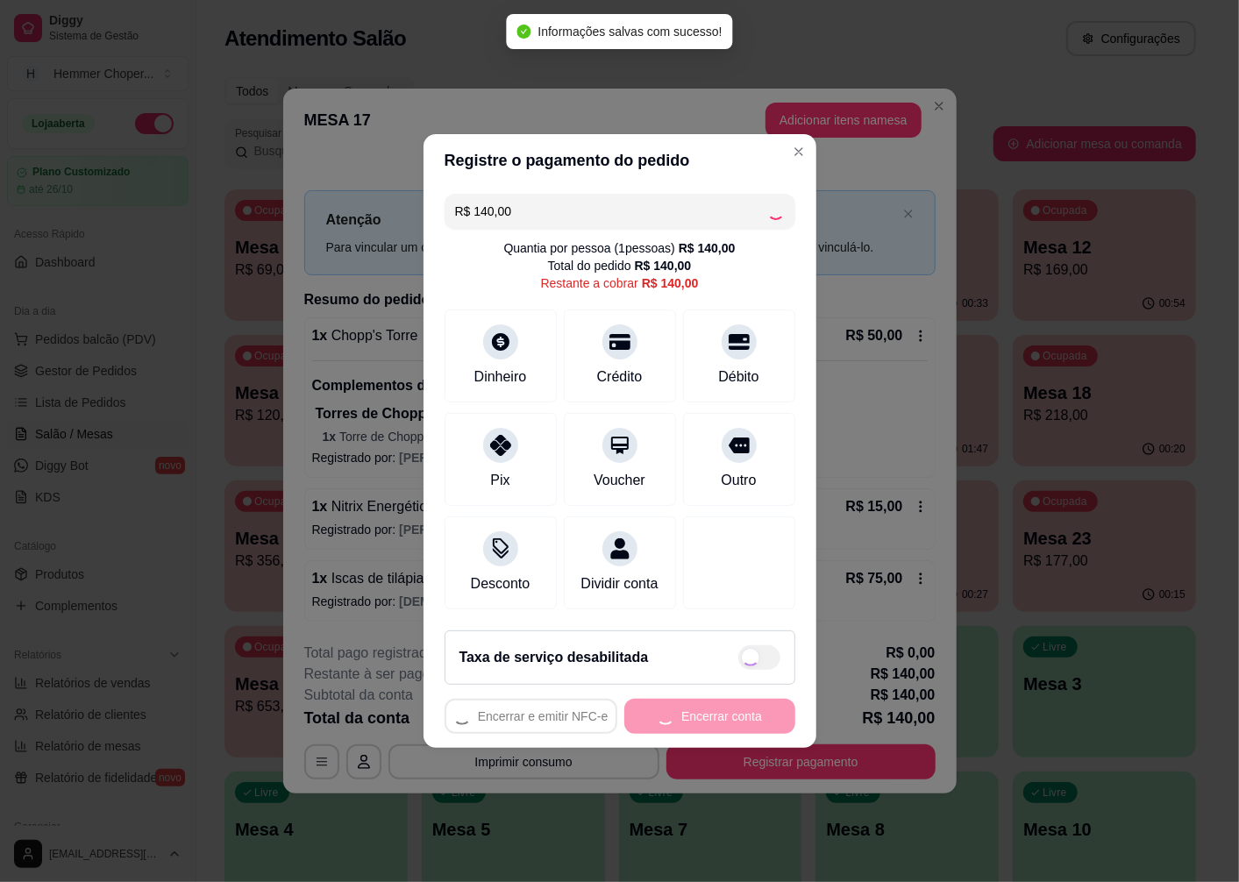
type input "R$ 0,00"
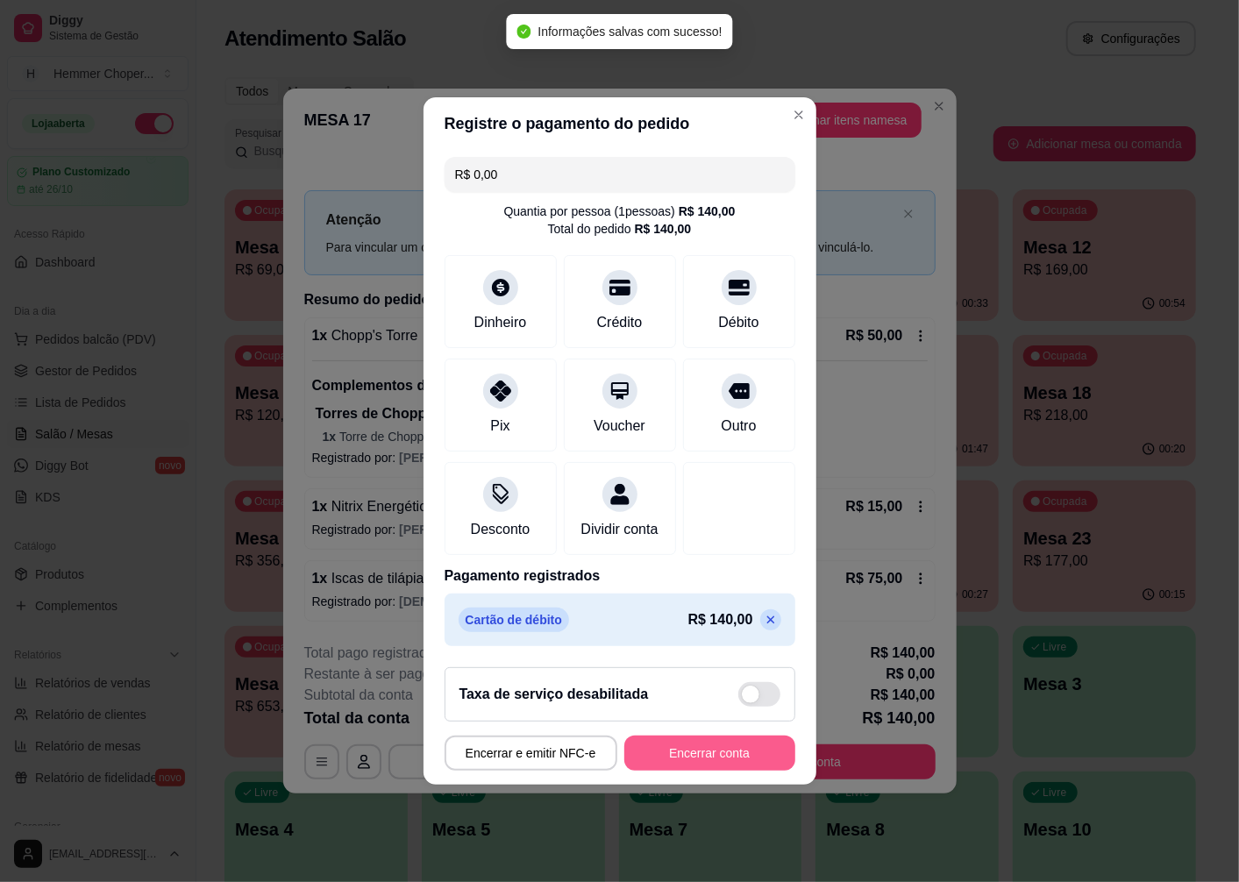
click at [685, 751] on button "Encerrar conta" at bounding box center [709, 753] width 171 height 35
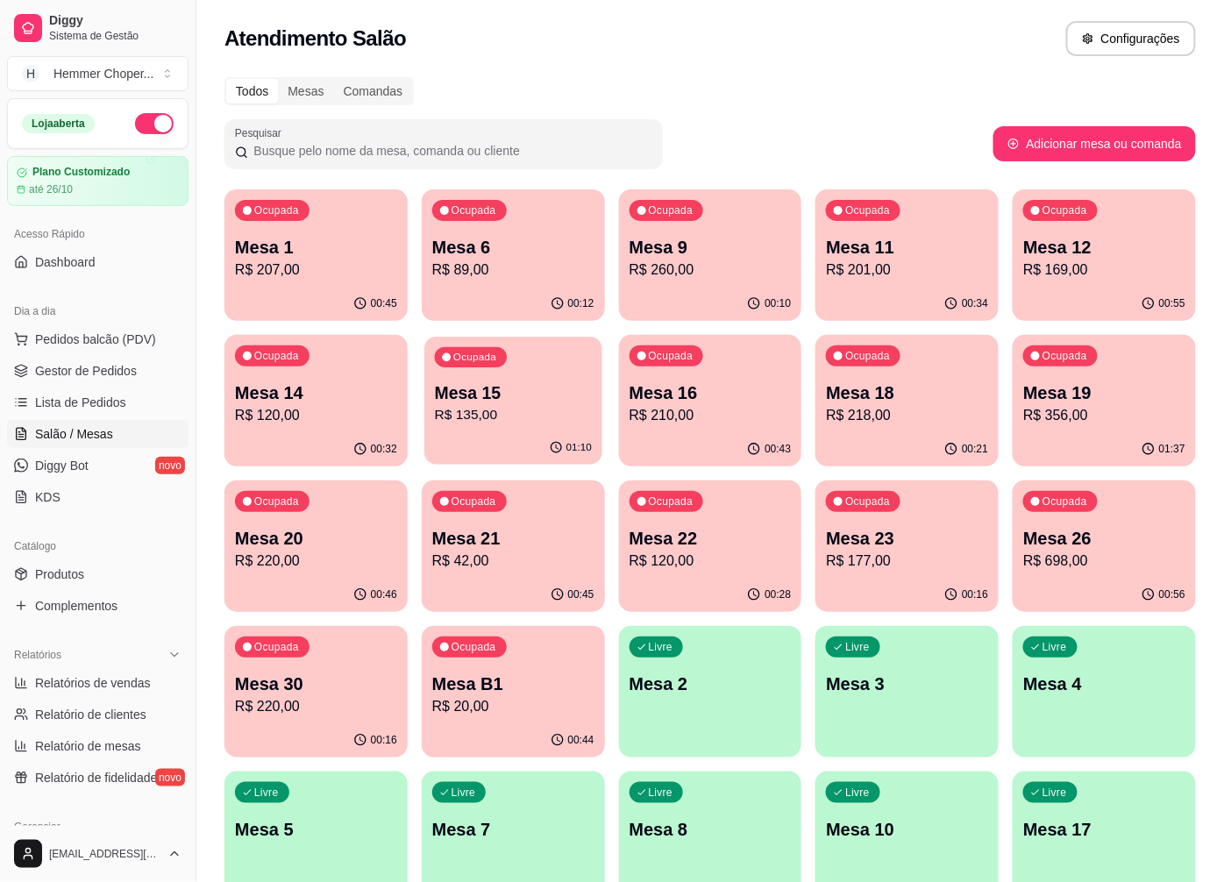
click at [478, 372] on div "Ocupada Mesa 15 R$ 135,00" at bounding box center [513, 384] width 178 height 95
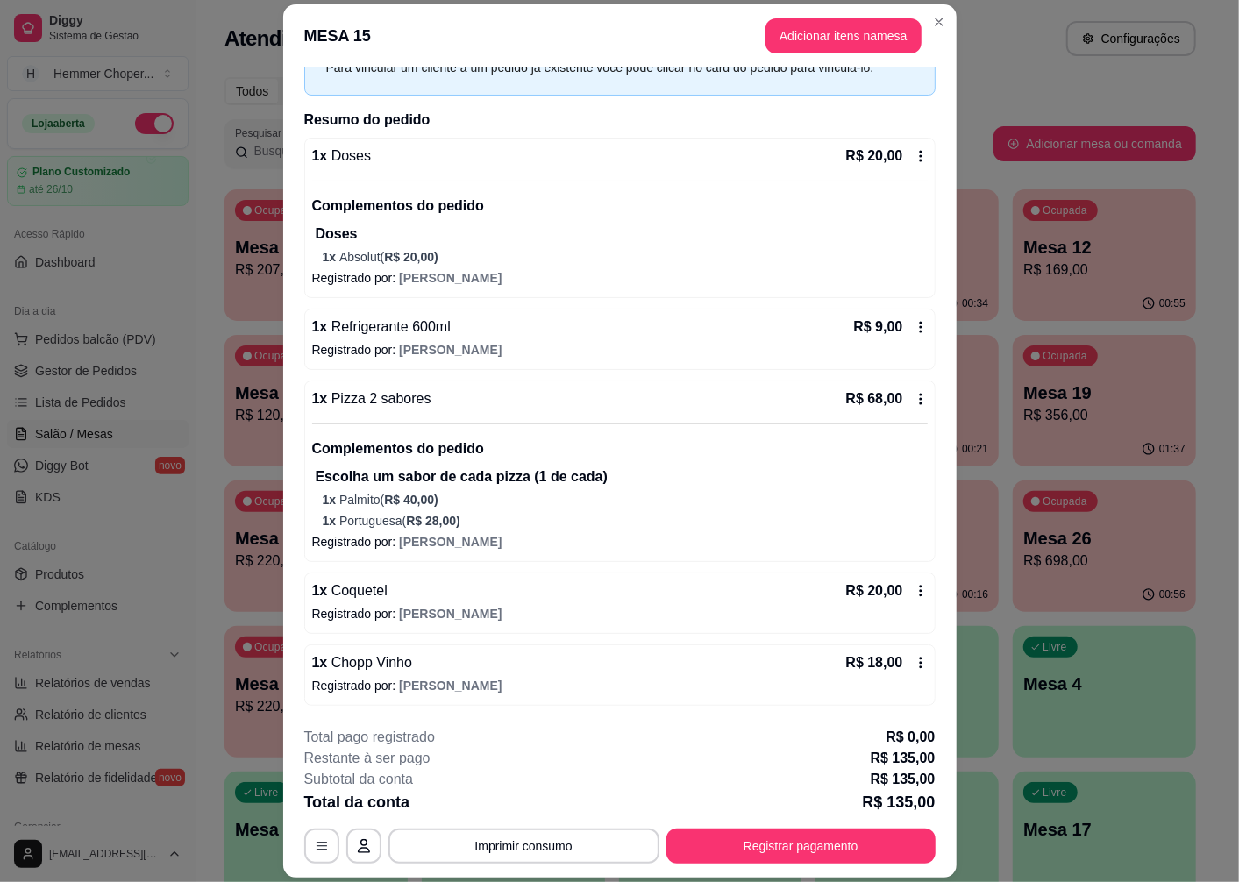
scroll to position [51, 0]
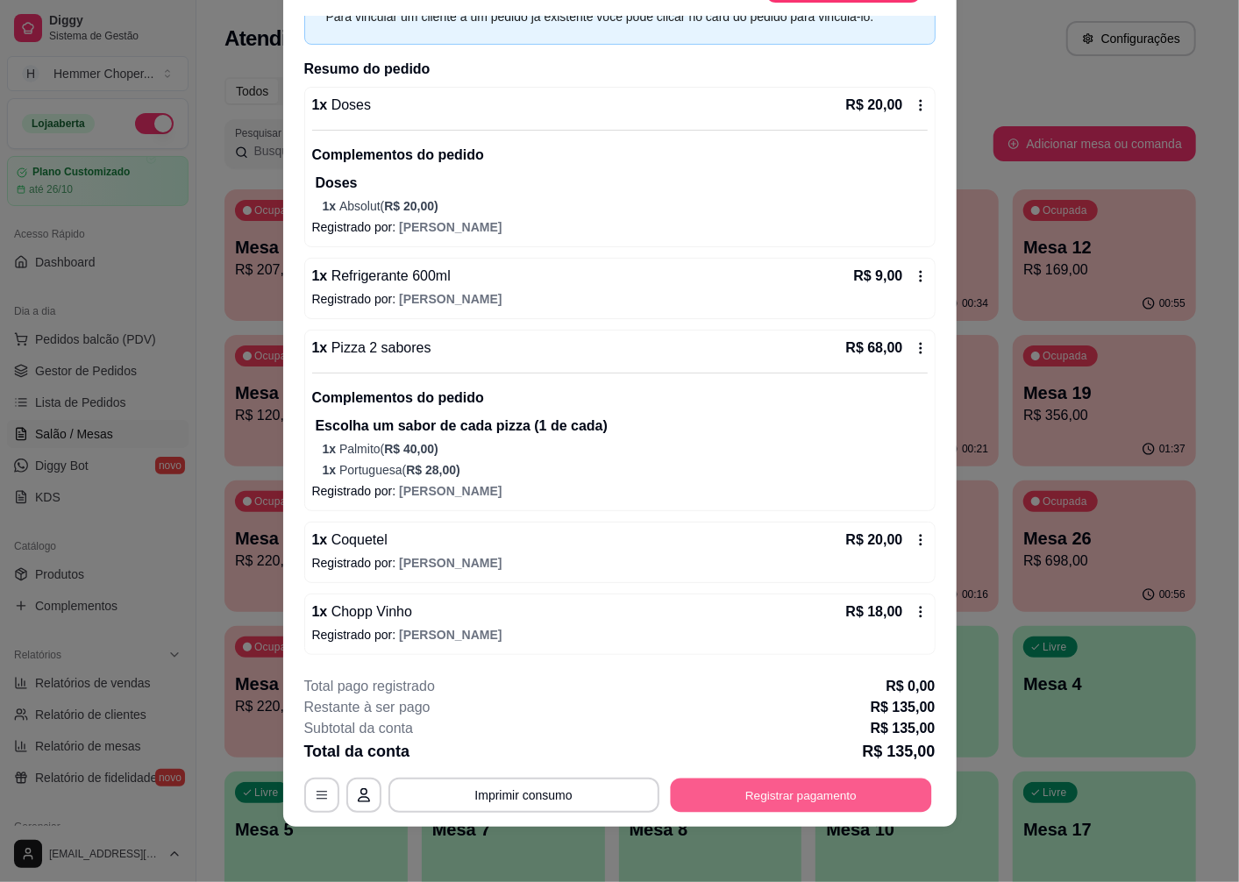
click at [741, 793] on button "Registrar pagamento" at bounding box center [800, 796] width 261 height 34
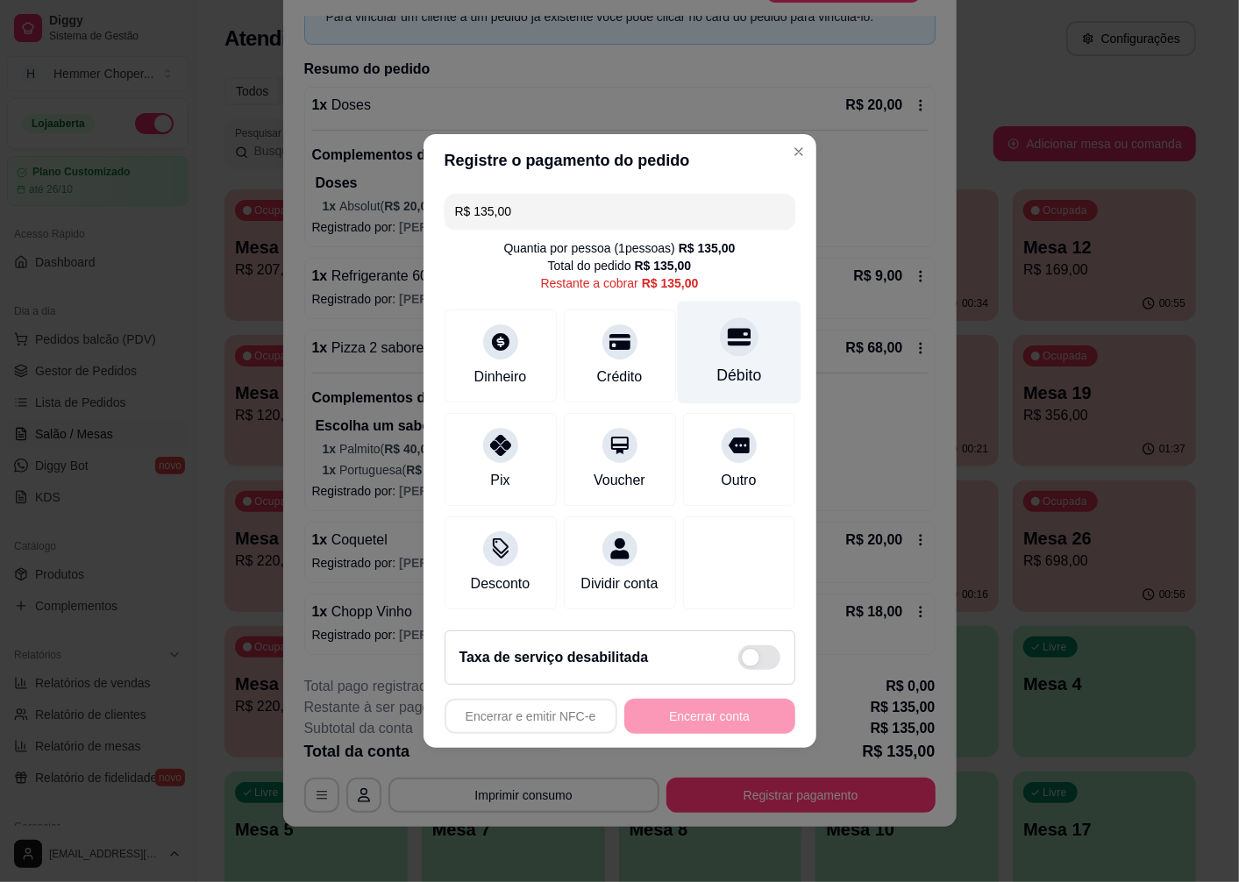
click at [722, 303] on div "Débito" at bounding box center [739, 353] width 124 height 103
click at [721, 346] on div "Débito" at bounding box center [739, 353] width 124 height 103
type input "R$ 0,00"
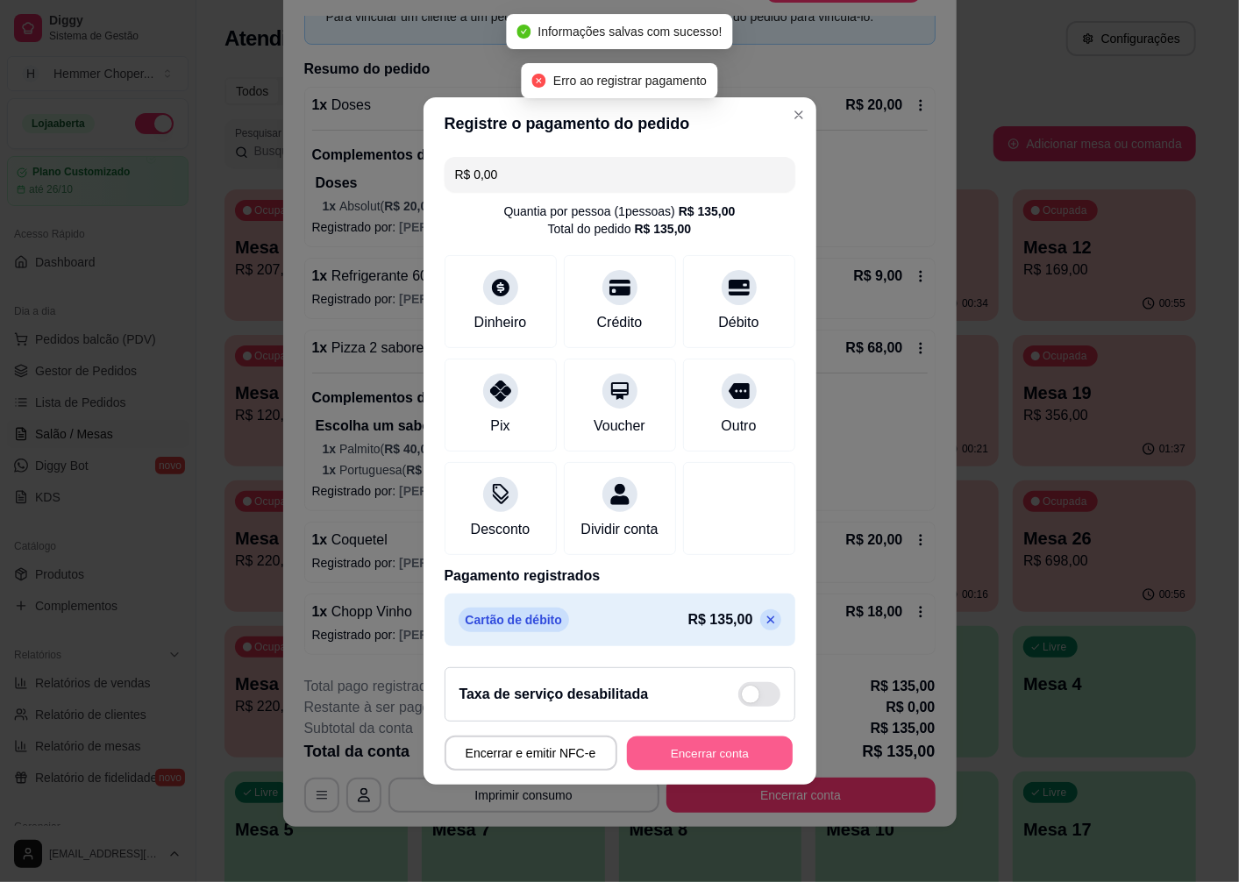
click at [695, 756] on button "Encerrar conta" at bounding box center [710, 754] width 166 height 34
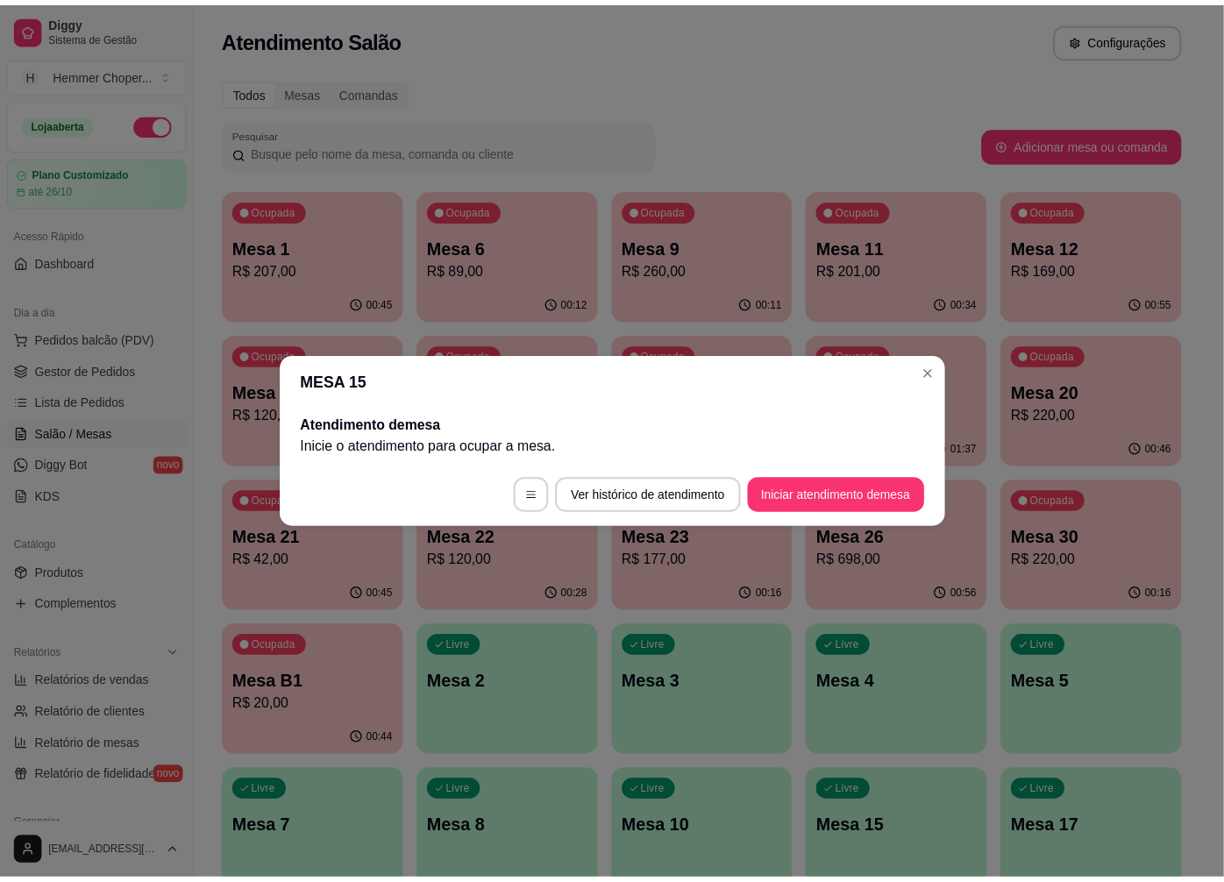
scroll to position [0, 0]
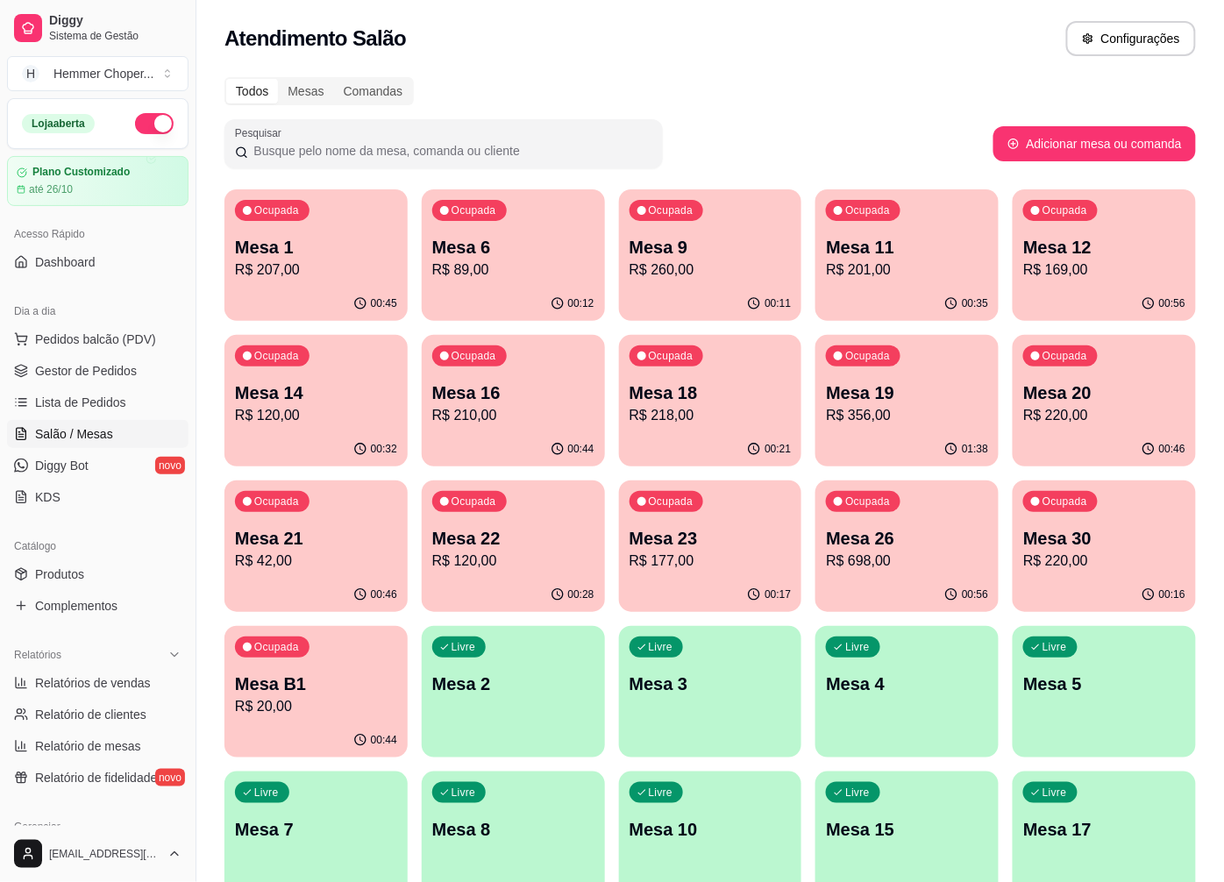
click at [934, 782] on div "Livre Mesa 15" at bounding box center [906, 827] width 183 height 110
click at [115, 382] on link "Gestor de Pedidos" at bounding box center [98, 371] width 182 height 28
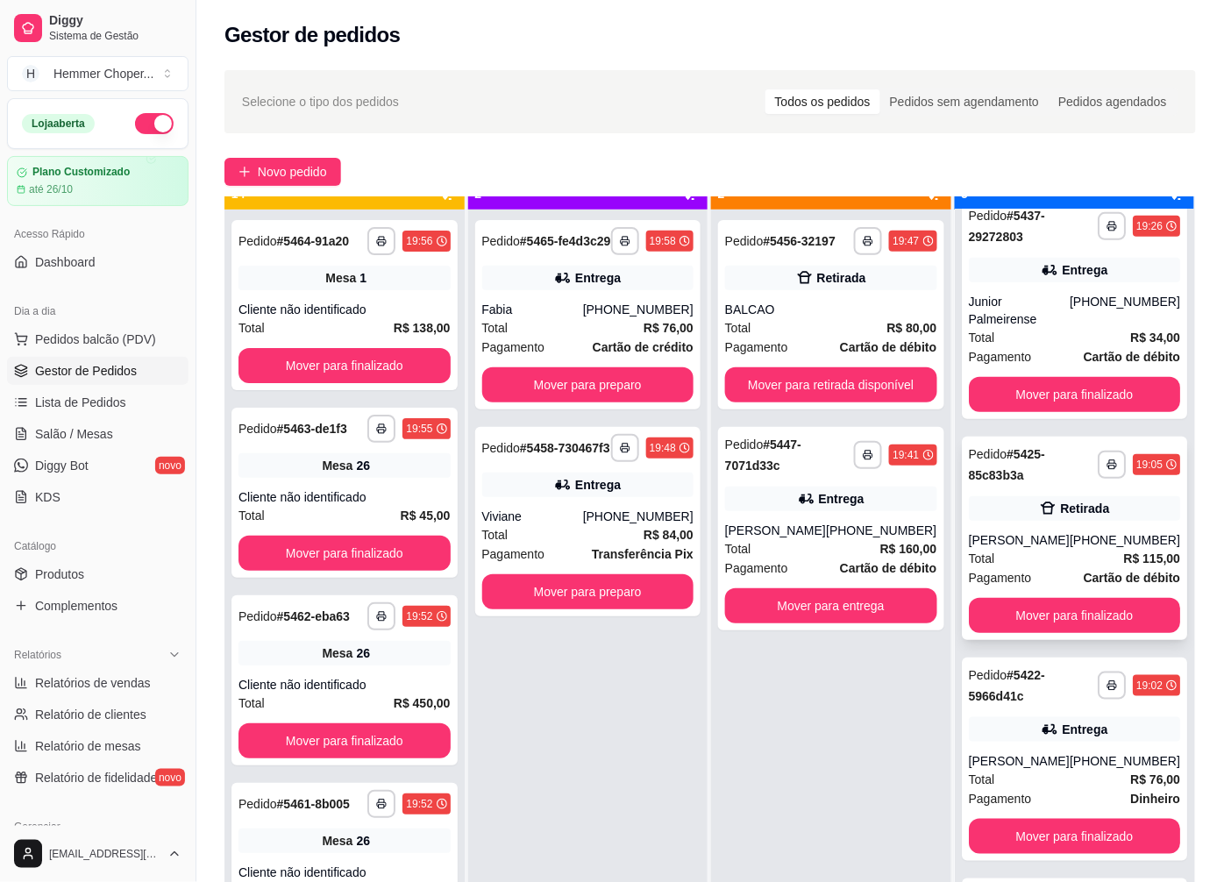
scroll to position [48, 0]
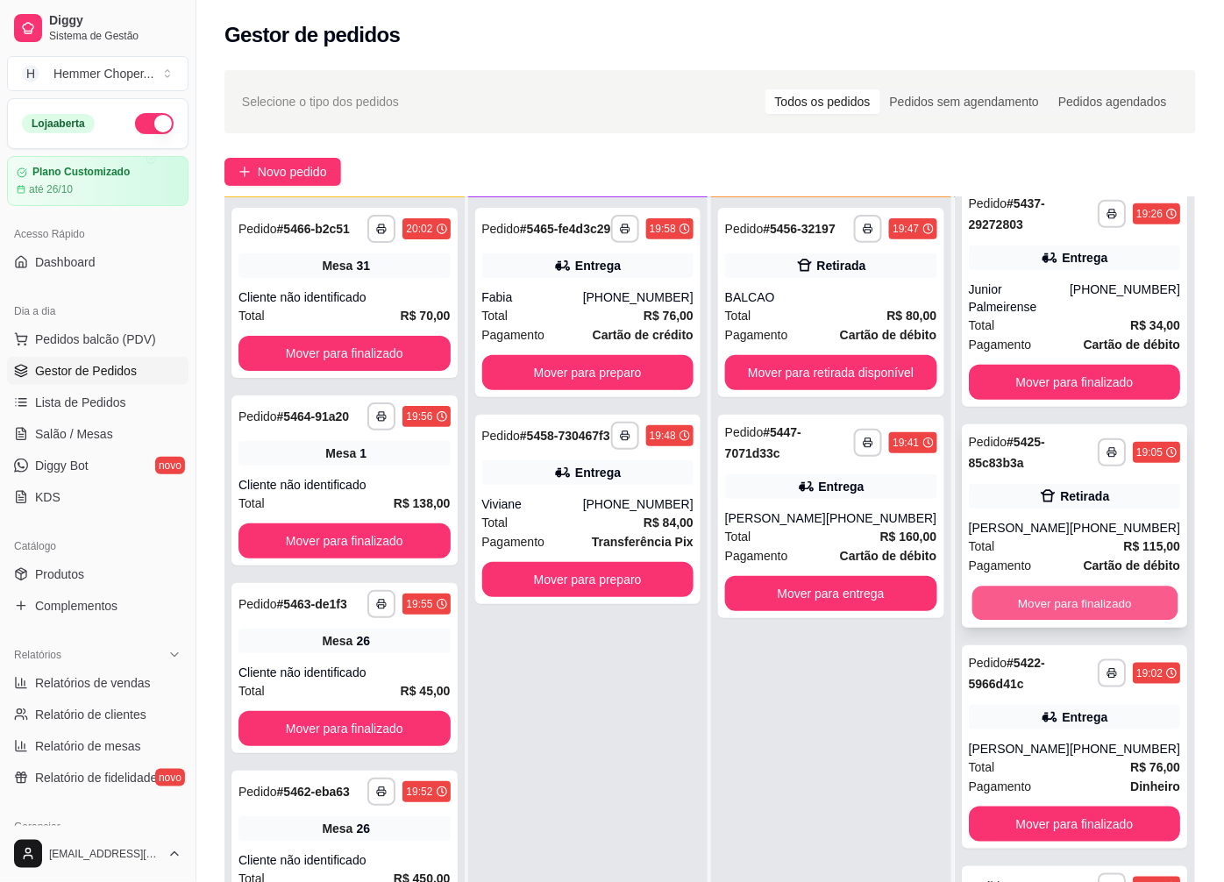
click at [1048, 608] on button "Mover para finalizado" at bounding box center [1074, 604] width 205 height 34
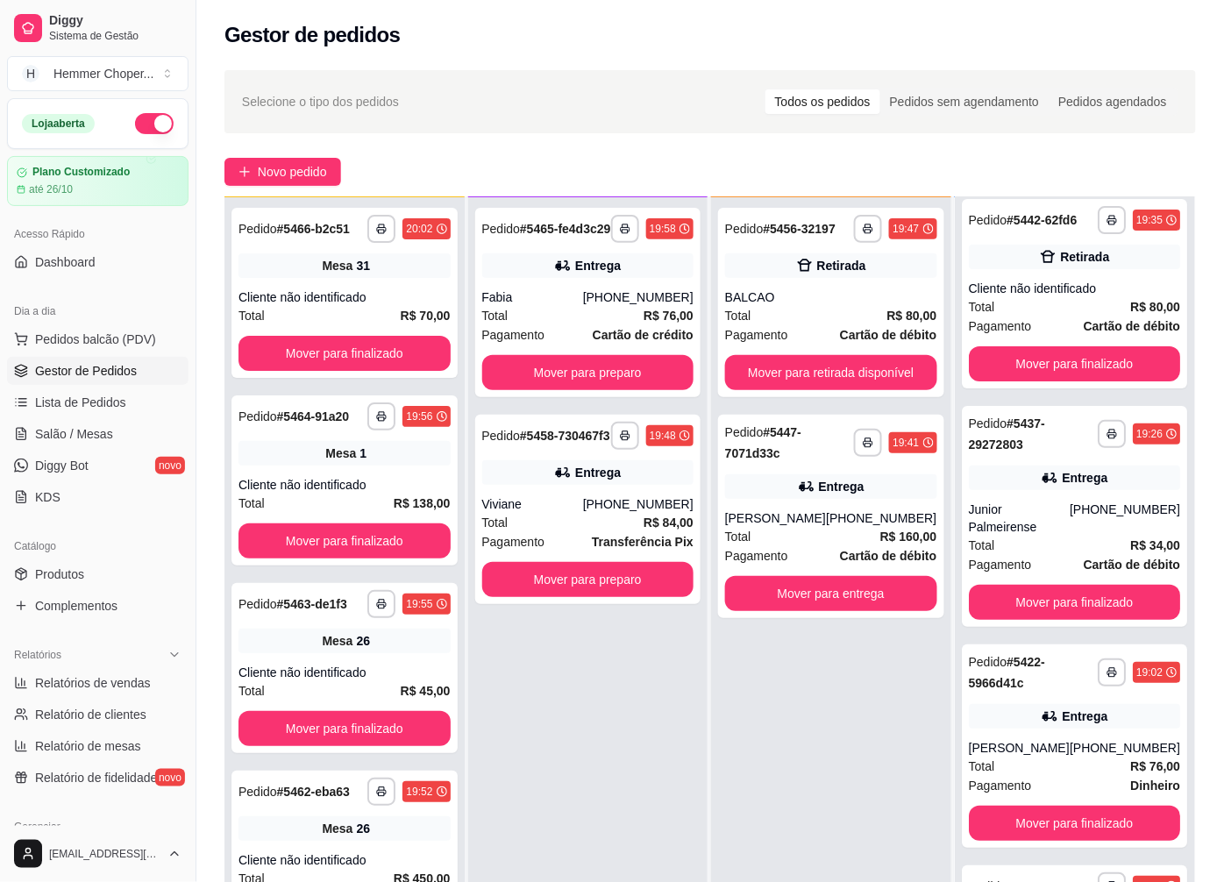
scroll to position [0, 0]
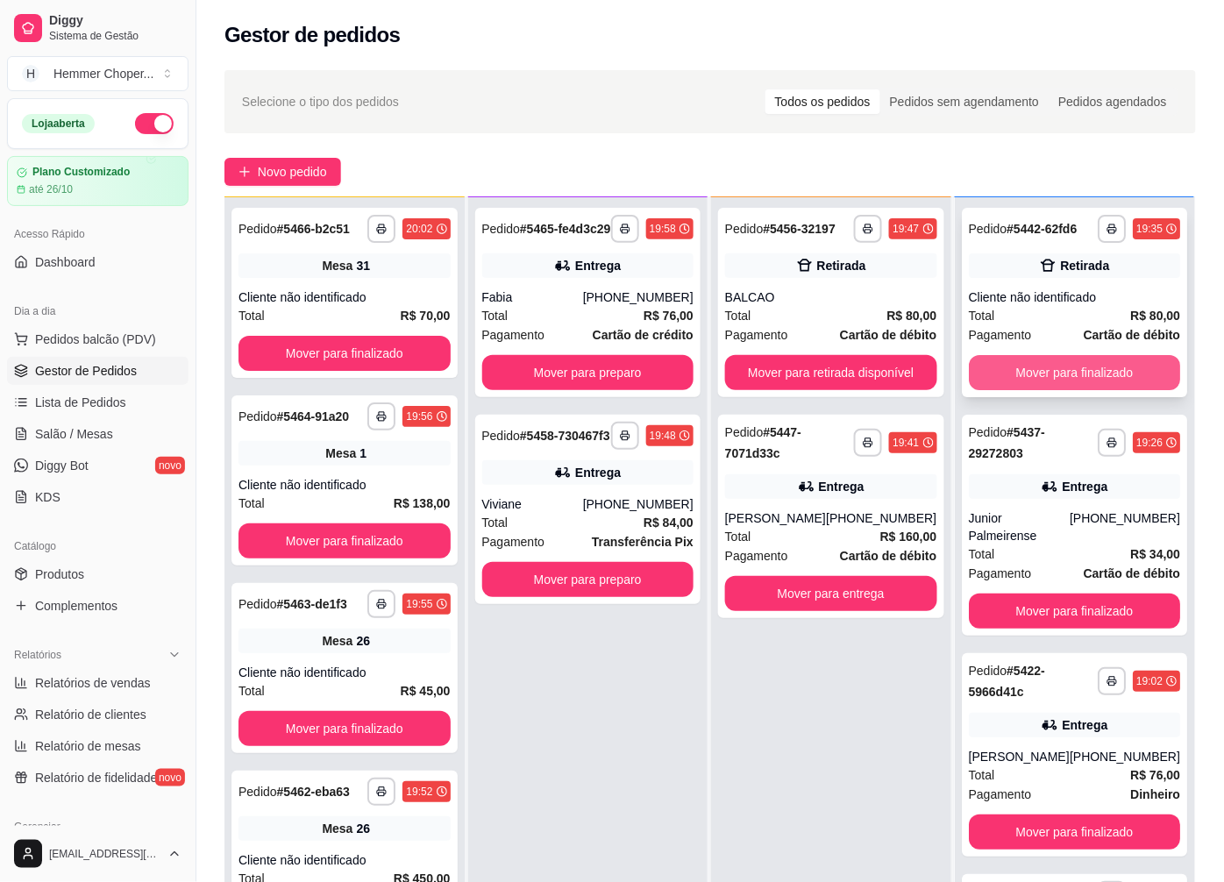
click at [1022, 374] on button "Mover para finalizado" at bounding box center [1075, 372] width 212 height 35
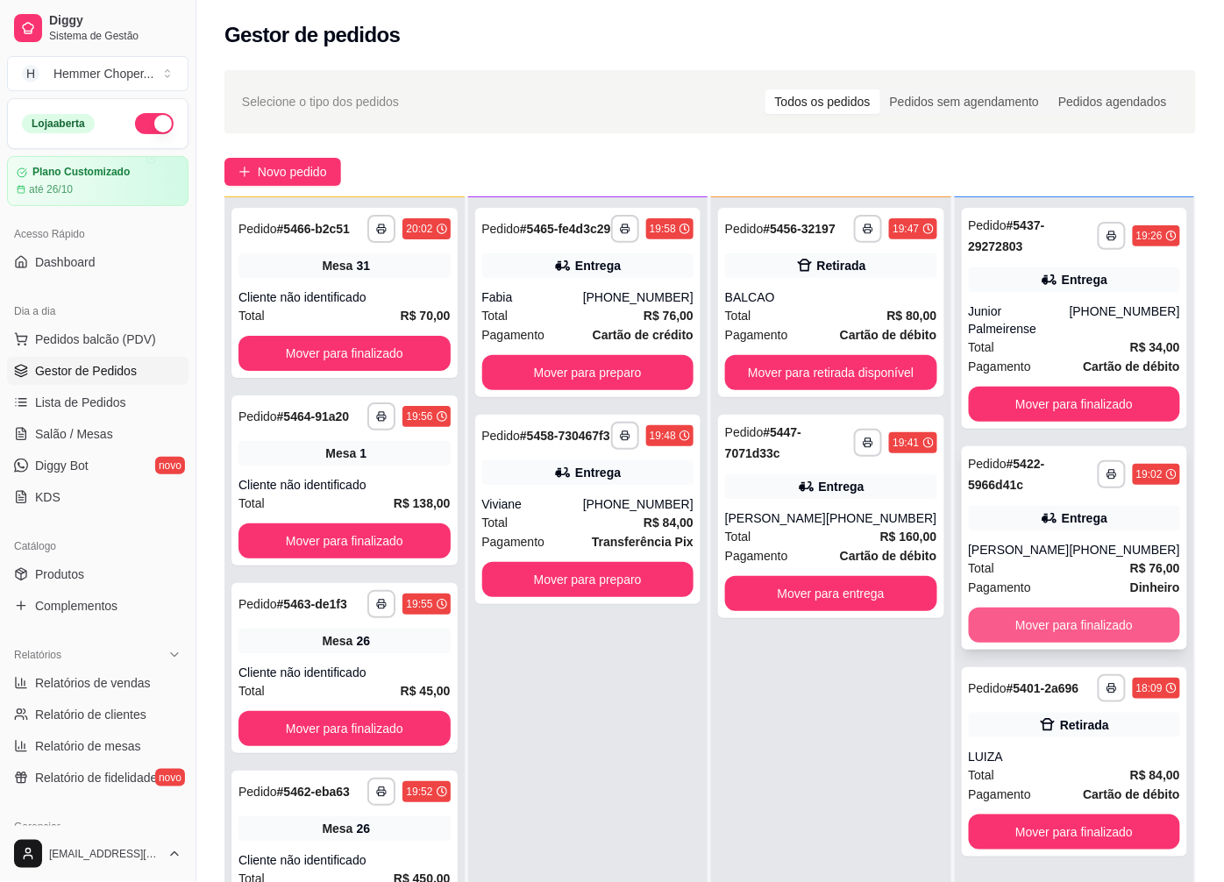
click at [1077, 608] on button "Mover para finalizado" at bounding box center [1075, 625] width 212 height 35
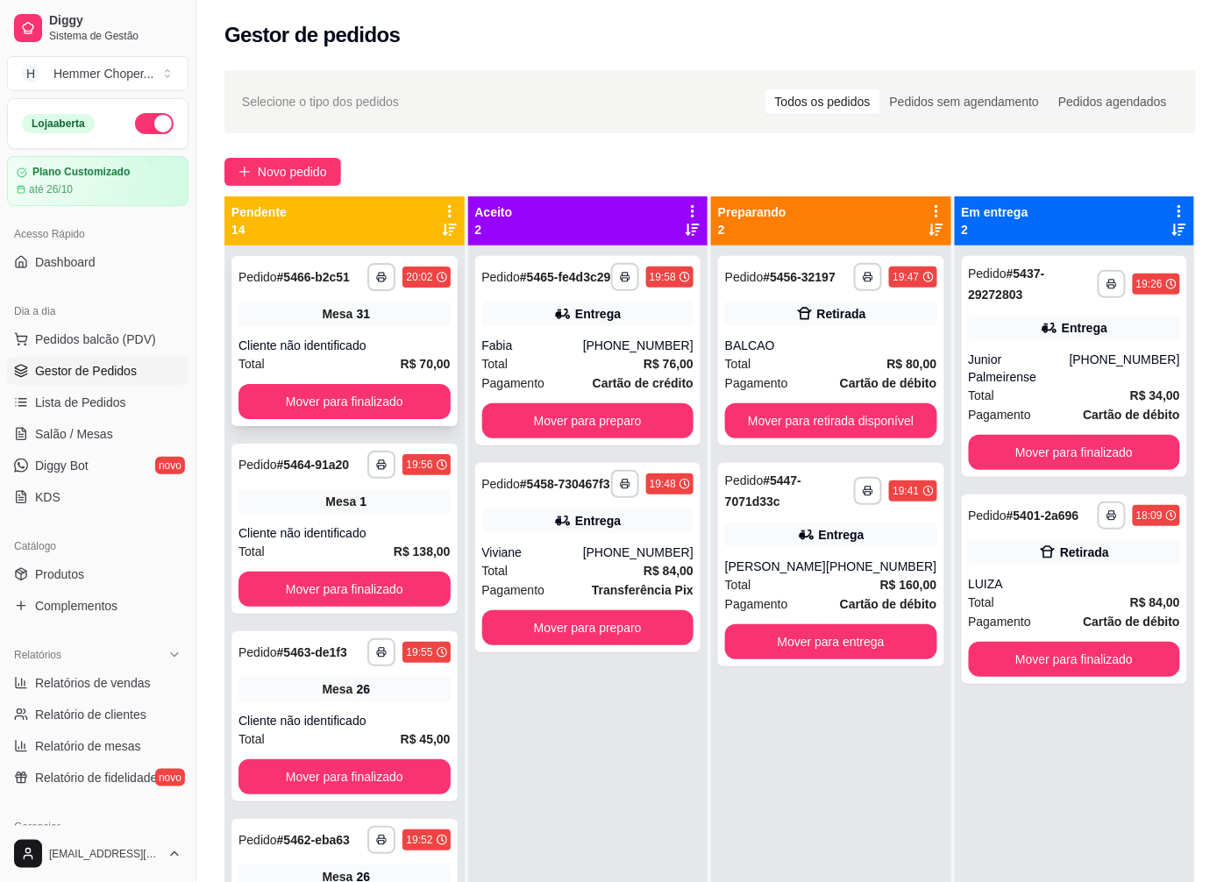
click at [335, 330] on div "**********" at bounding box center [344, 341] width 226 height 170
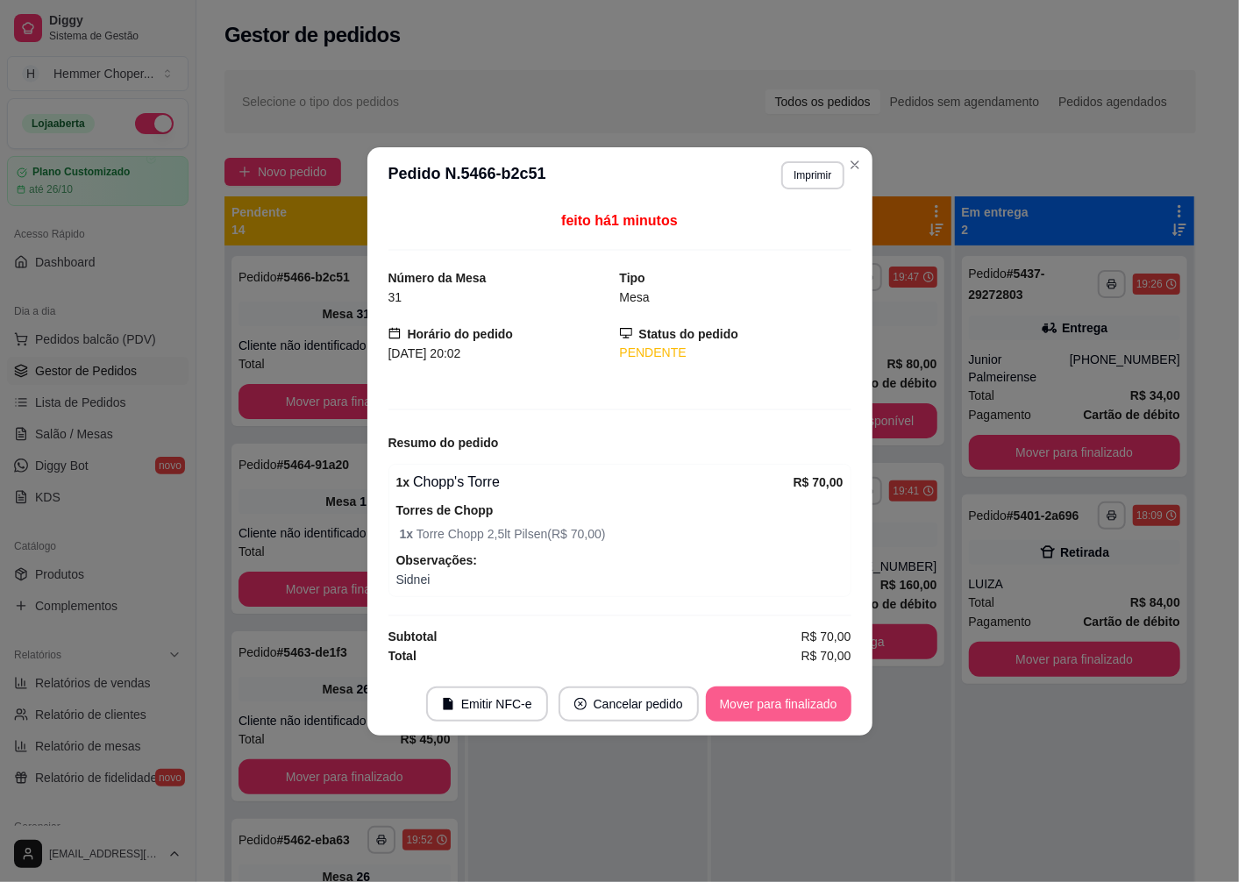
click at [749, 696] on button "Mover para finalizado" at bounding box center [779, 704] width 146 height 35
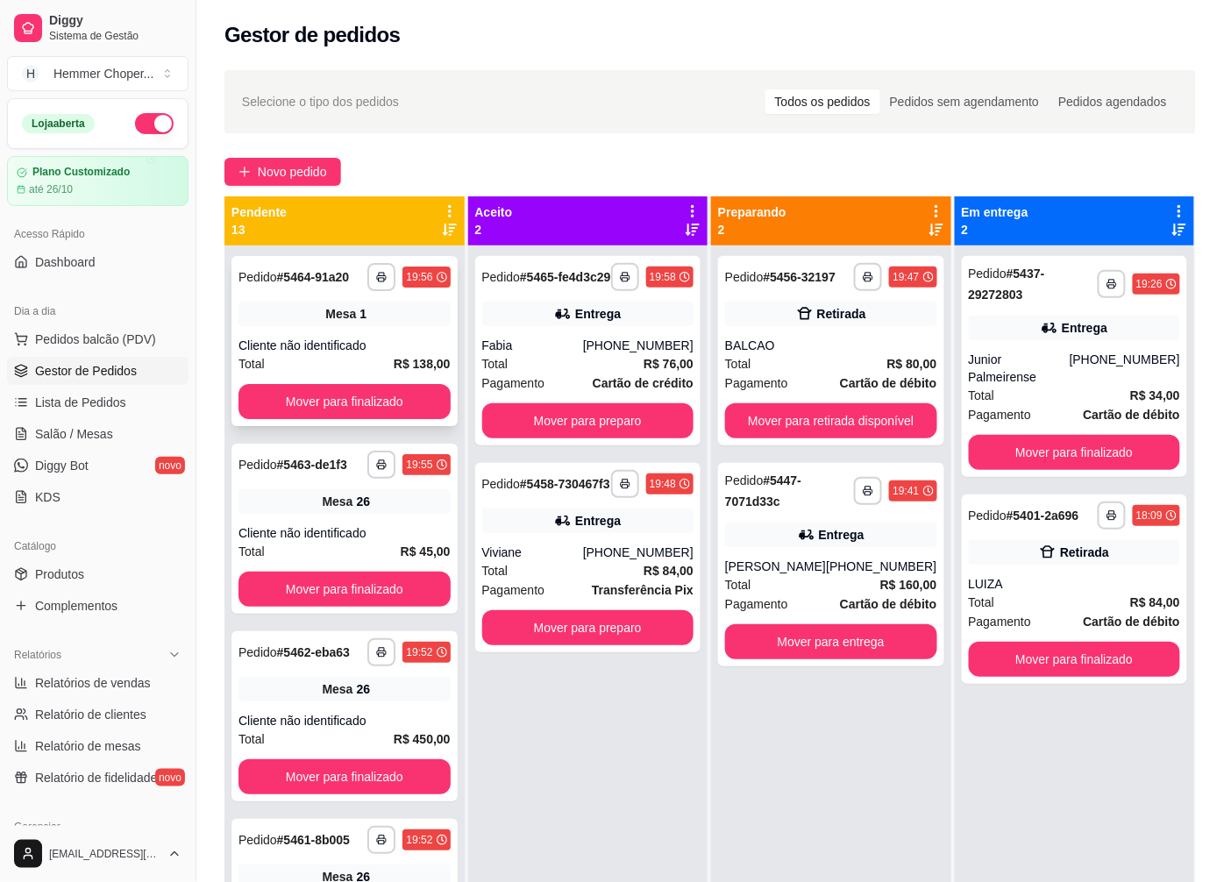
click at [318, 331] on div "**********" at bounding box center [344, 341] width 226 height 170
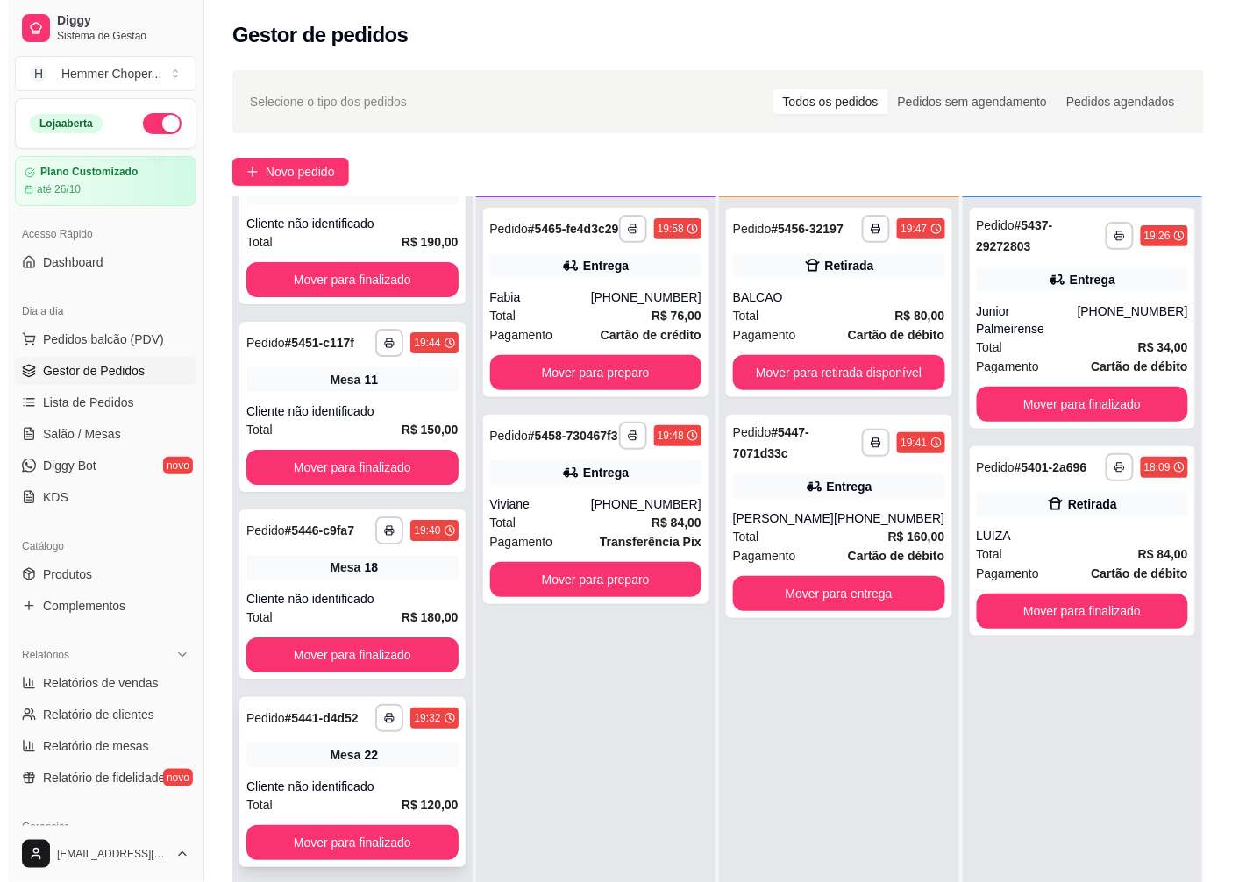
scroll to position [267, 0]
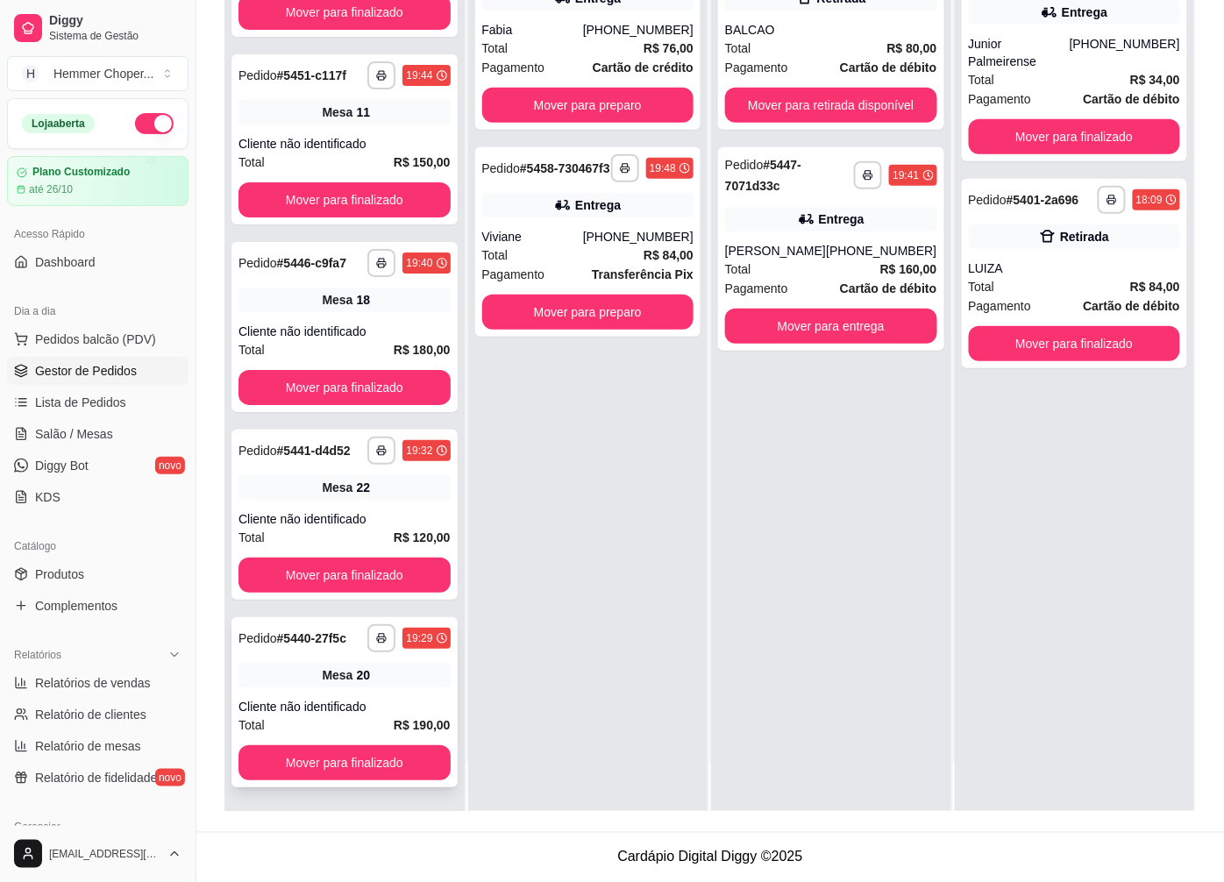
click at [356, 676] on div "20" at bounding box center [363, 675] width 14 height 18
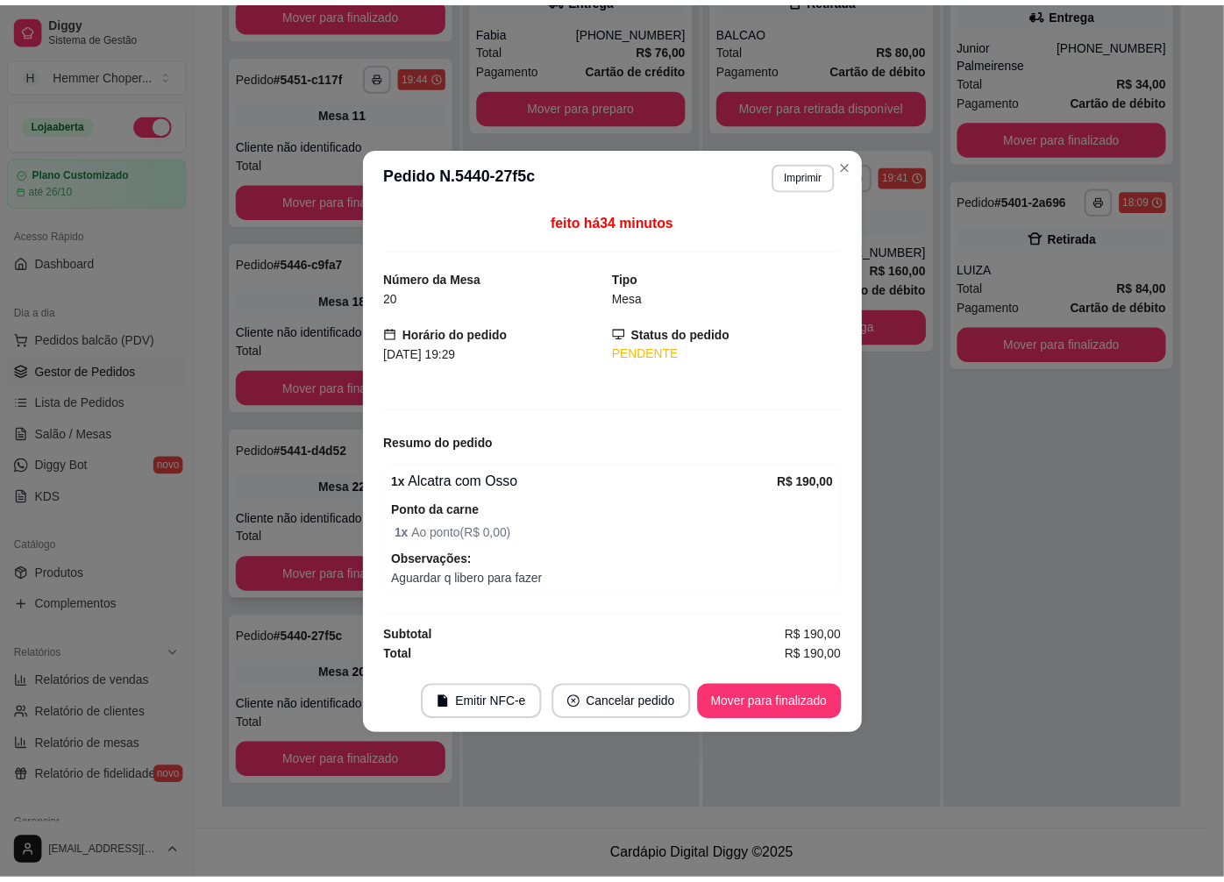
scroll to position [1629, 0]
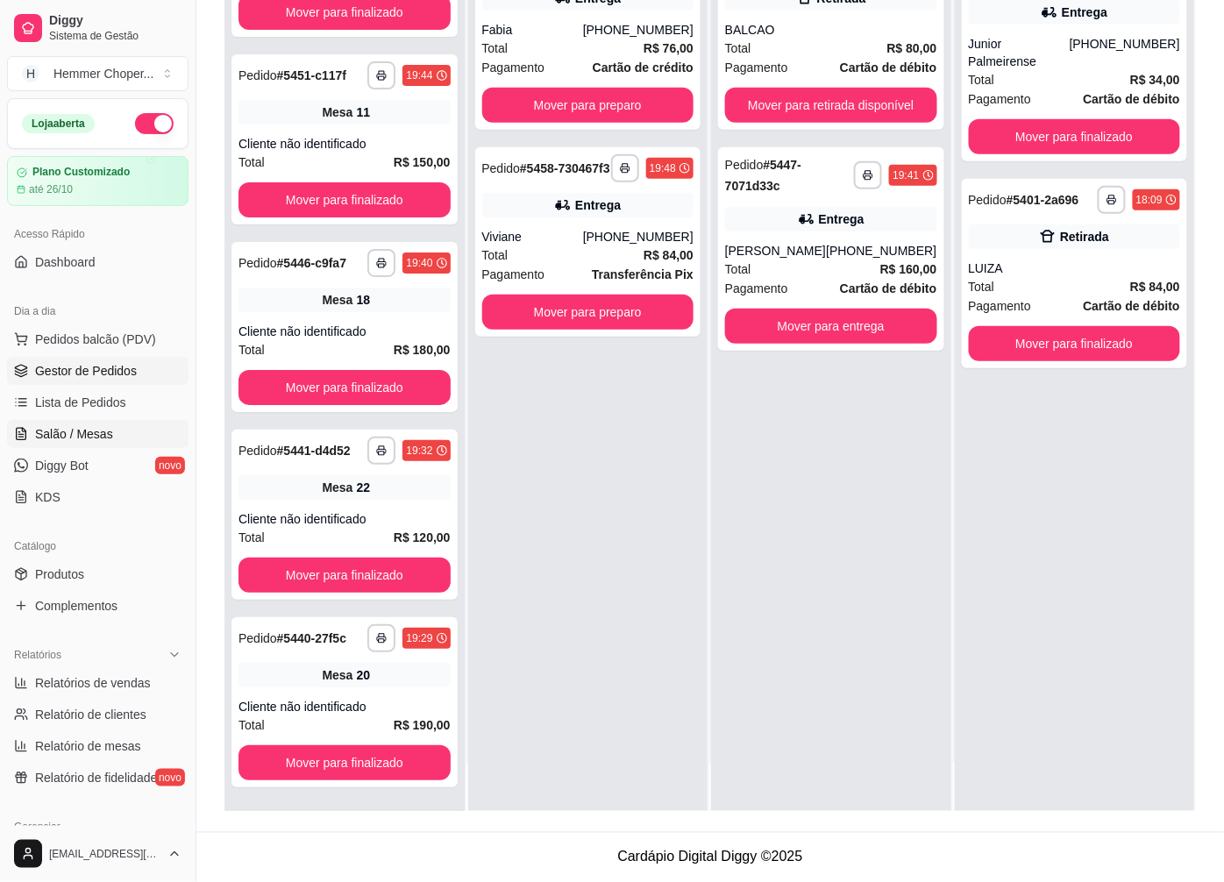
click at [80, 439] on span "Salão / Mesas" at bounding box center [74, 434] width 78 height 18
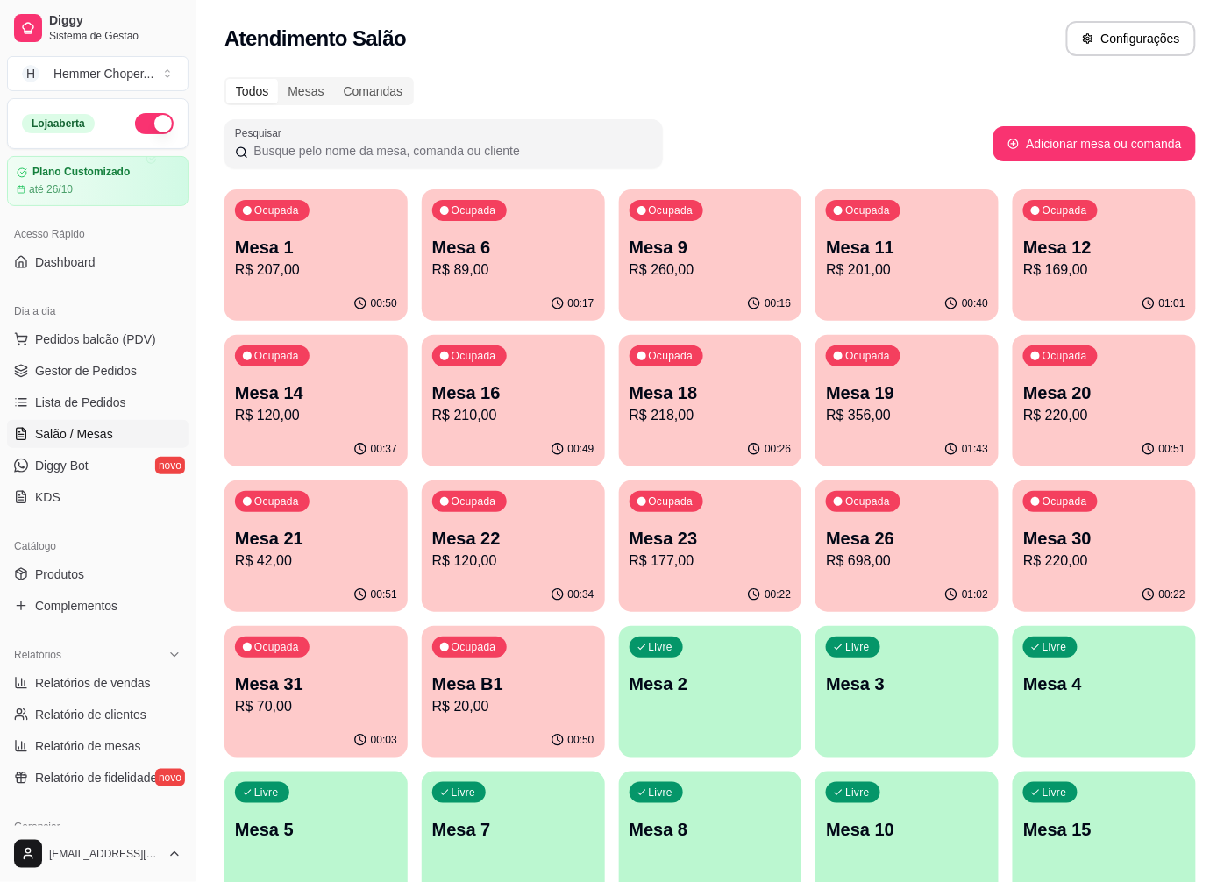
click at [1091, 276] on p "R$ 169,00" at bounding box center [1104, 270] width 162 height 21
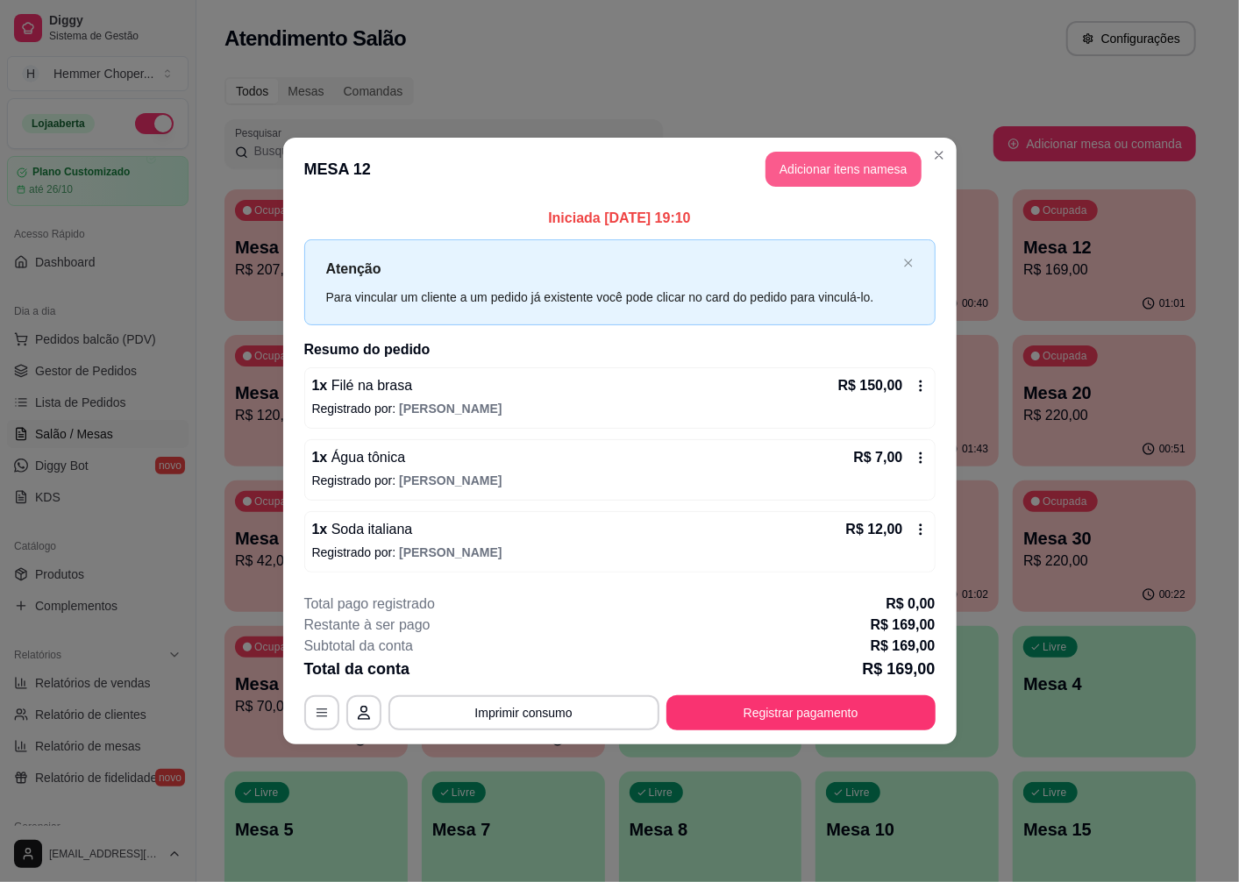
click at [856, 162] on button "Adicionar itens na mesa" at bounding box center [843, 169] width 156 height 35
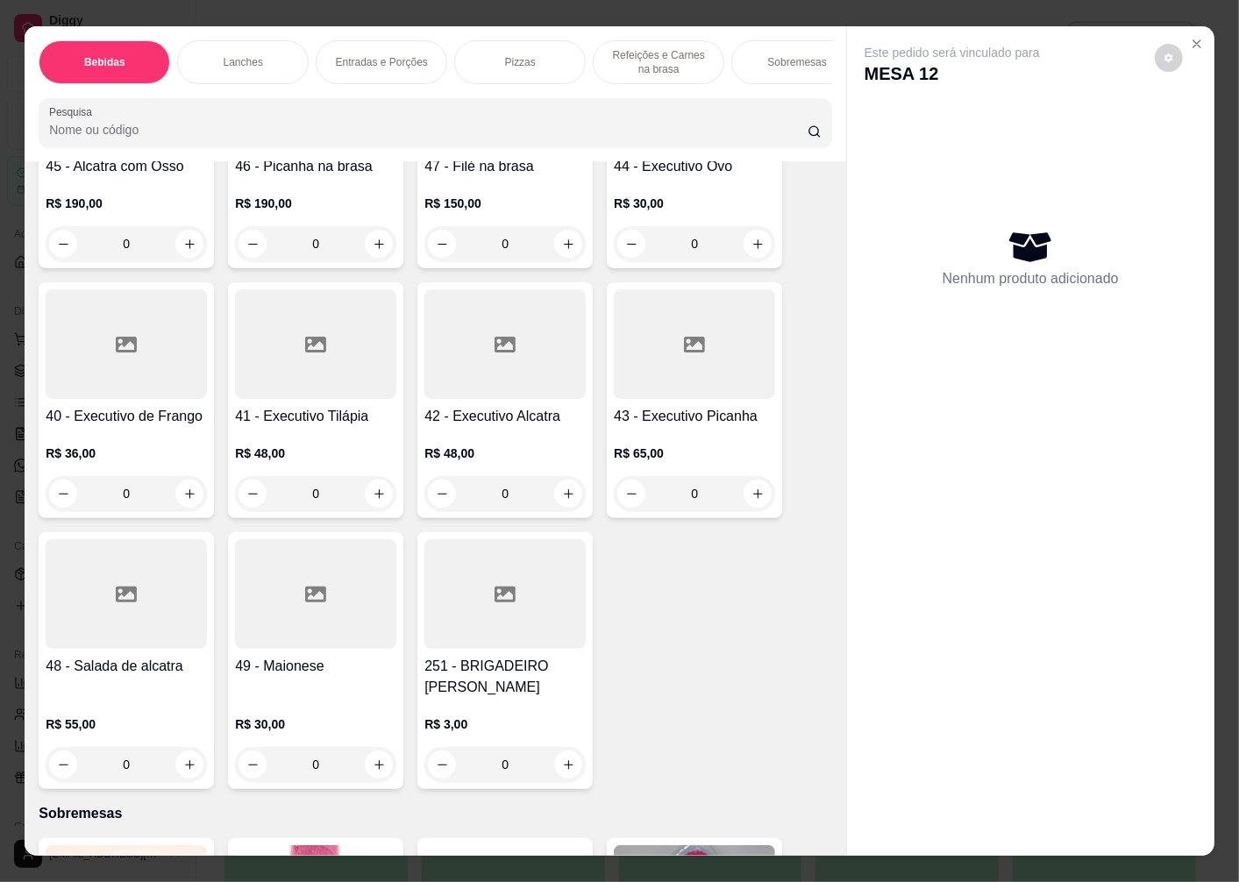
scroll to position [37, 0]
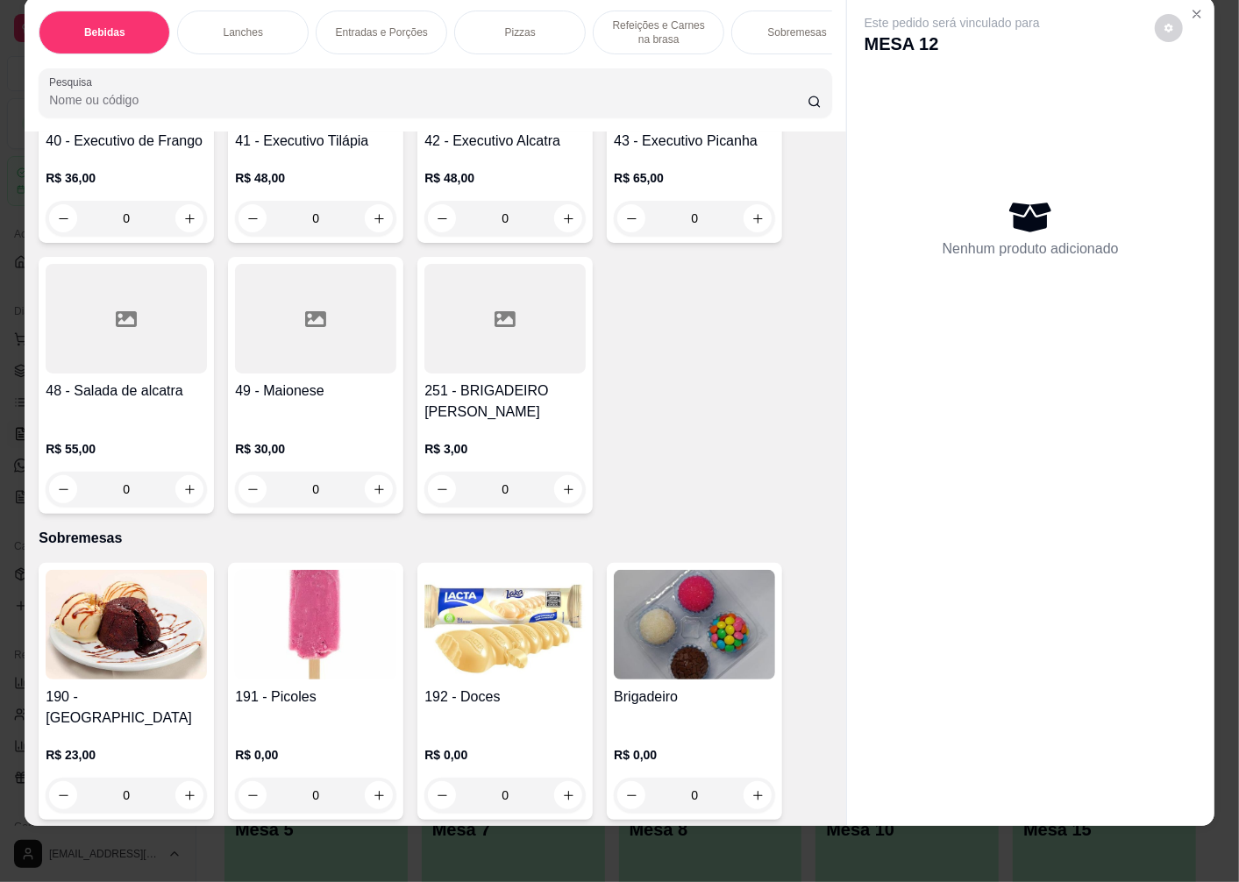
click at [296, 590] on img at bounding box center [315, 625] width 161 height 110
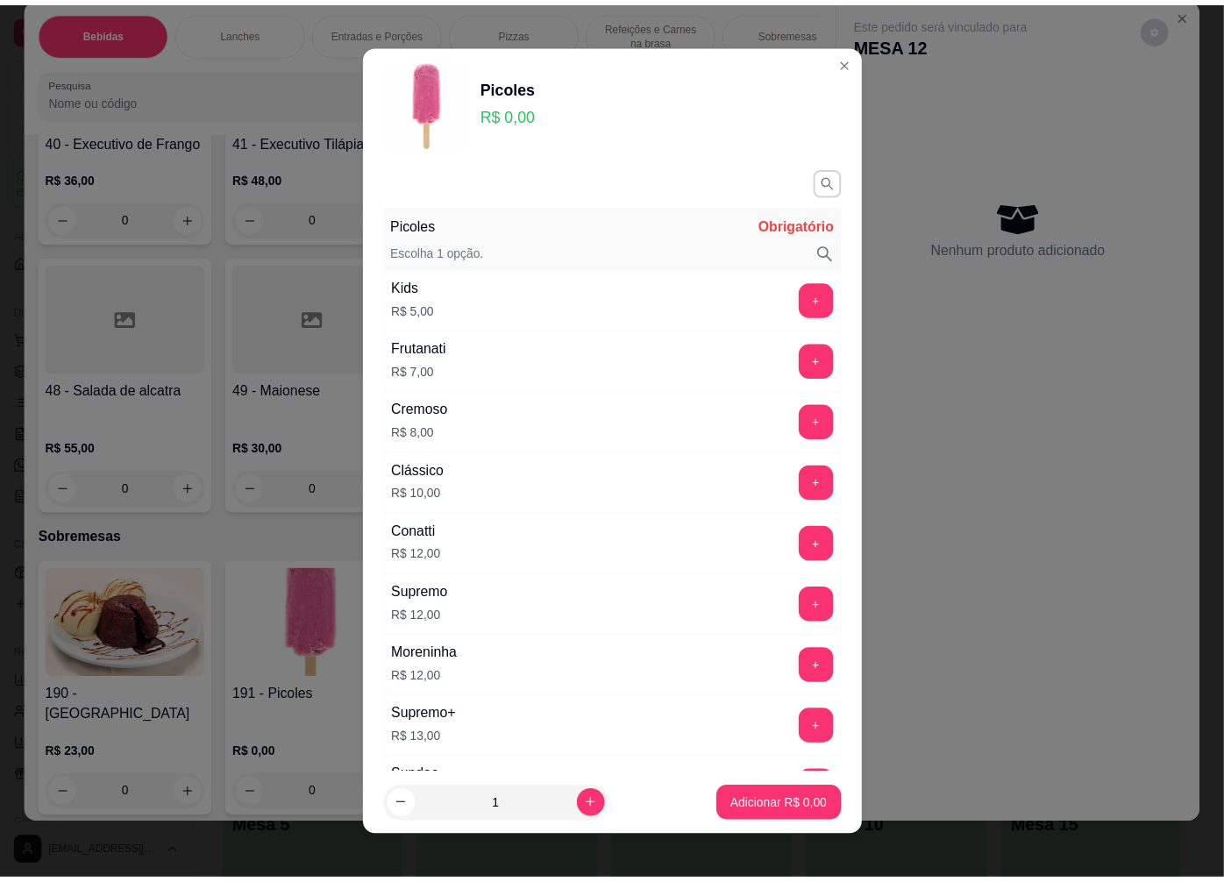
scroll to position [284, 0]
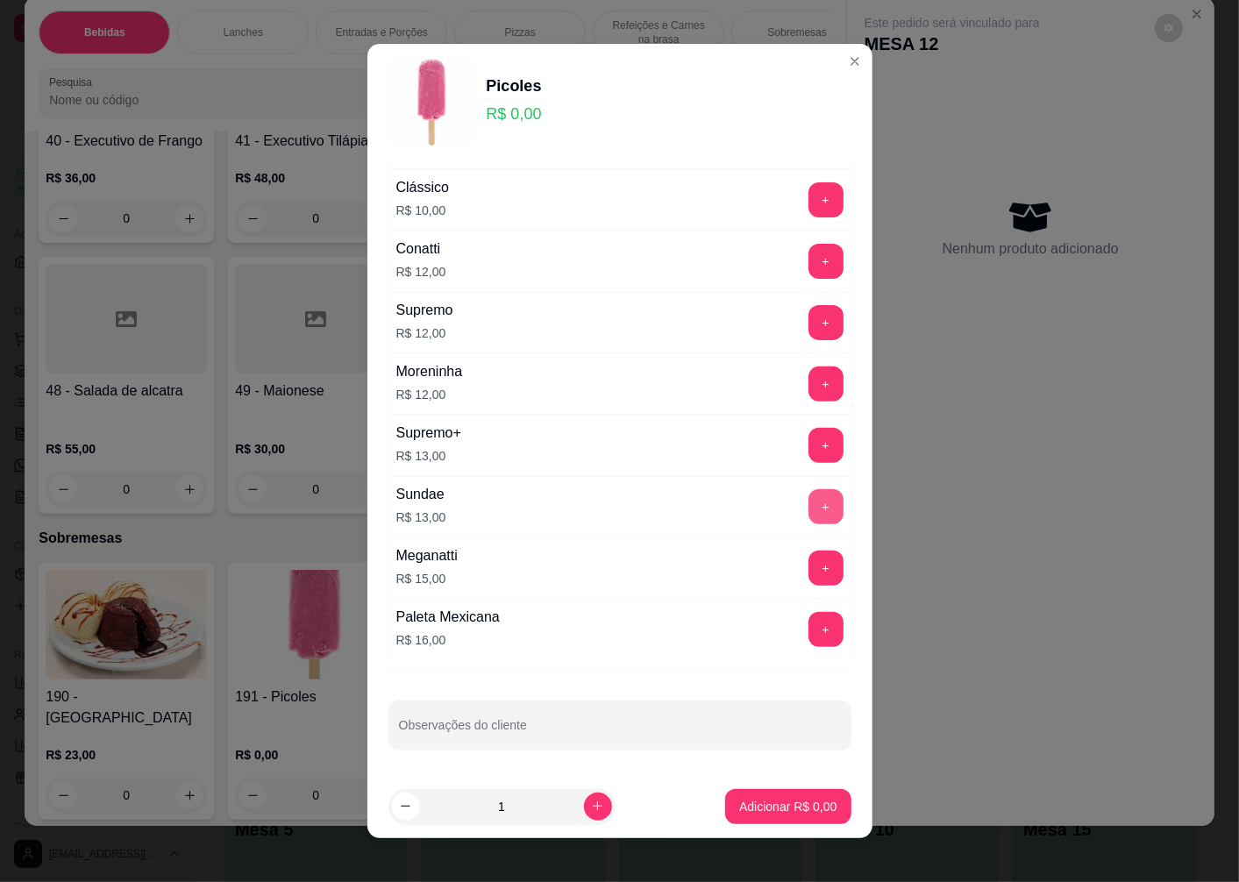
click at [808, 495] on button "+" at bounding box center [825, 506] width 35 height 35
click at [591, 809] on icon "increase-product-quantity" at bounding box center [597, 806] width 13 height 13
type input "2"
click at [743, 814] on p "Adicionar R$ 26,00" at bounding box center [784, 807] width 104 height 18
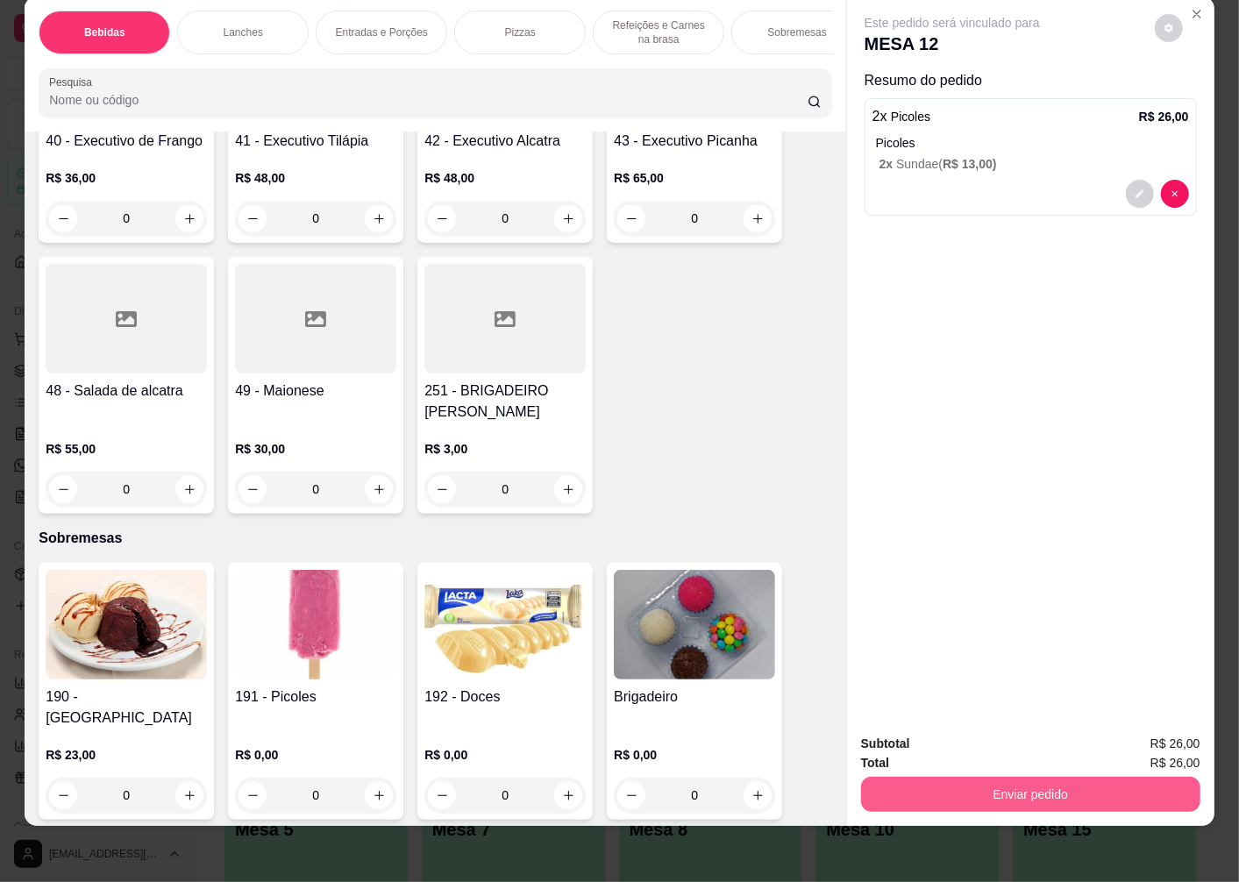
click at [954, 803] on div "Subtotal R$ 26,00 Total R$ 26,00 Enviar pedido" at bounding box center [1030, 773] width 367 height 106
click at [954, 782] on button "Enviar pedido" at bounding box center [1030, 794] width 339 height 35
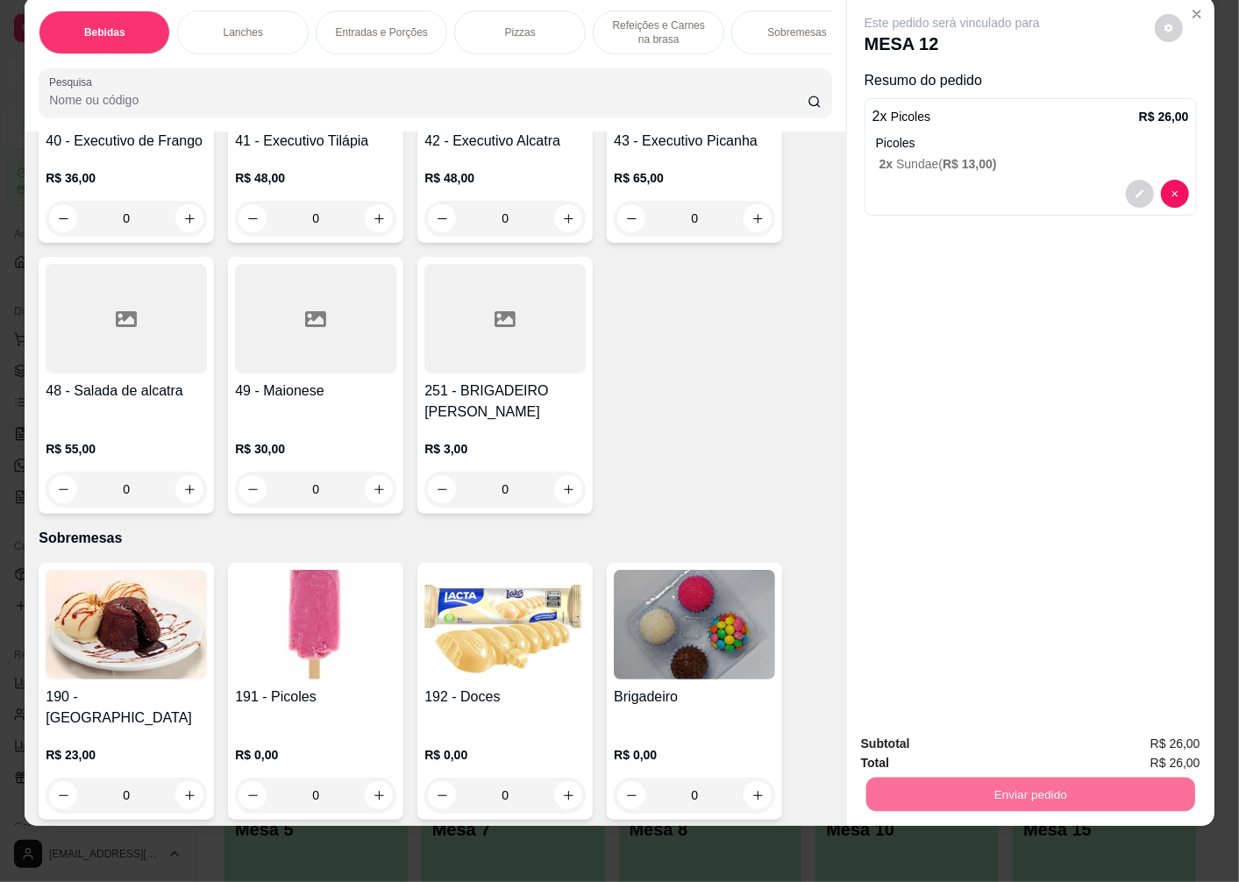
click at [1131, 737] on button "Enviar pedido" at bounding box center [1154, 737] width 99 height 33
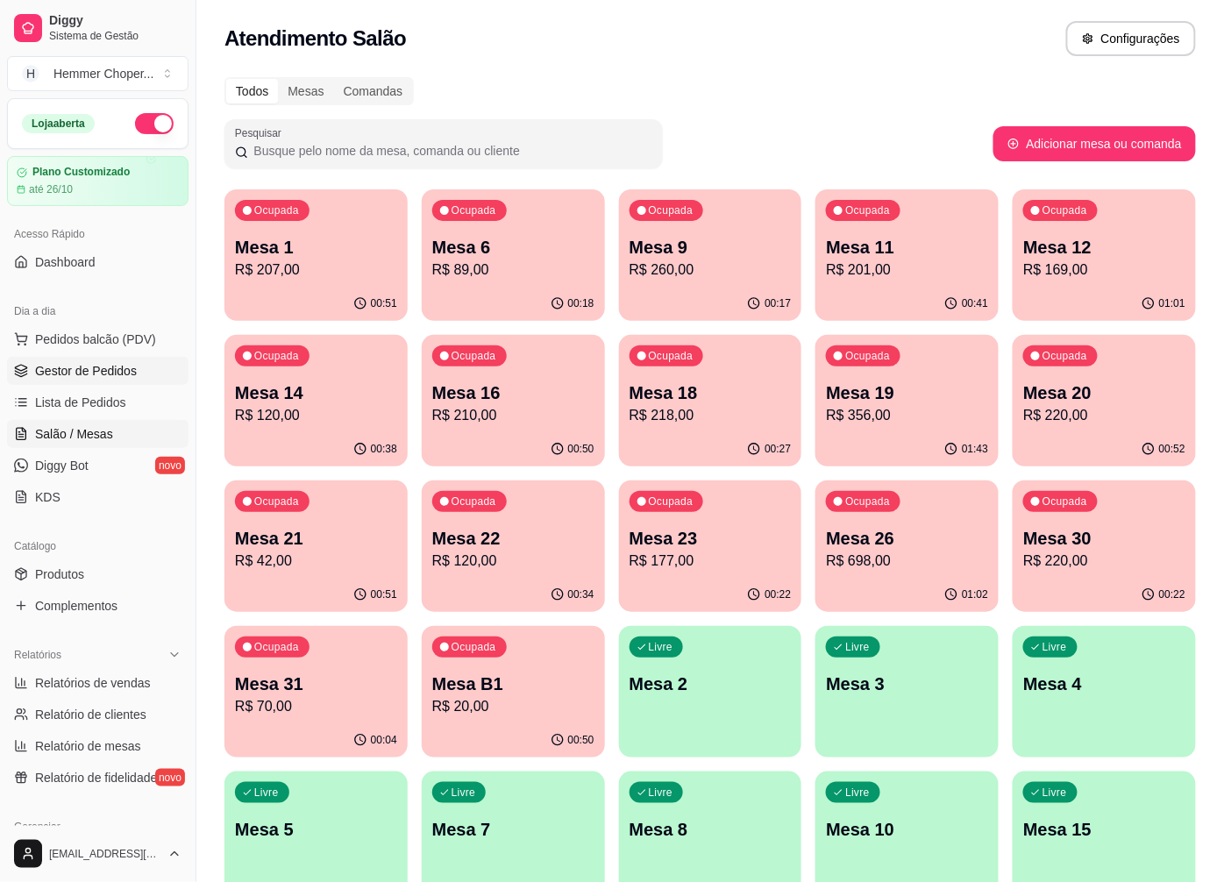
click at [85, 367] on span "Gestor de Pedidos" at bounding box center [86, 371] width 102 height 18
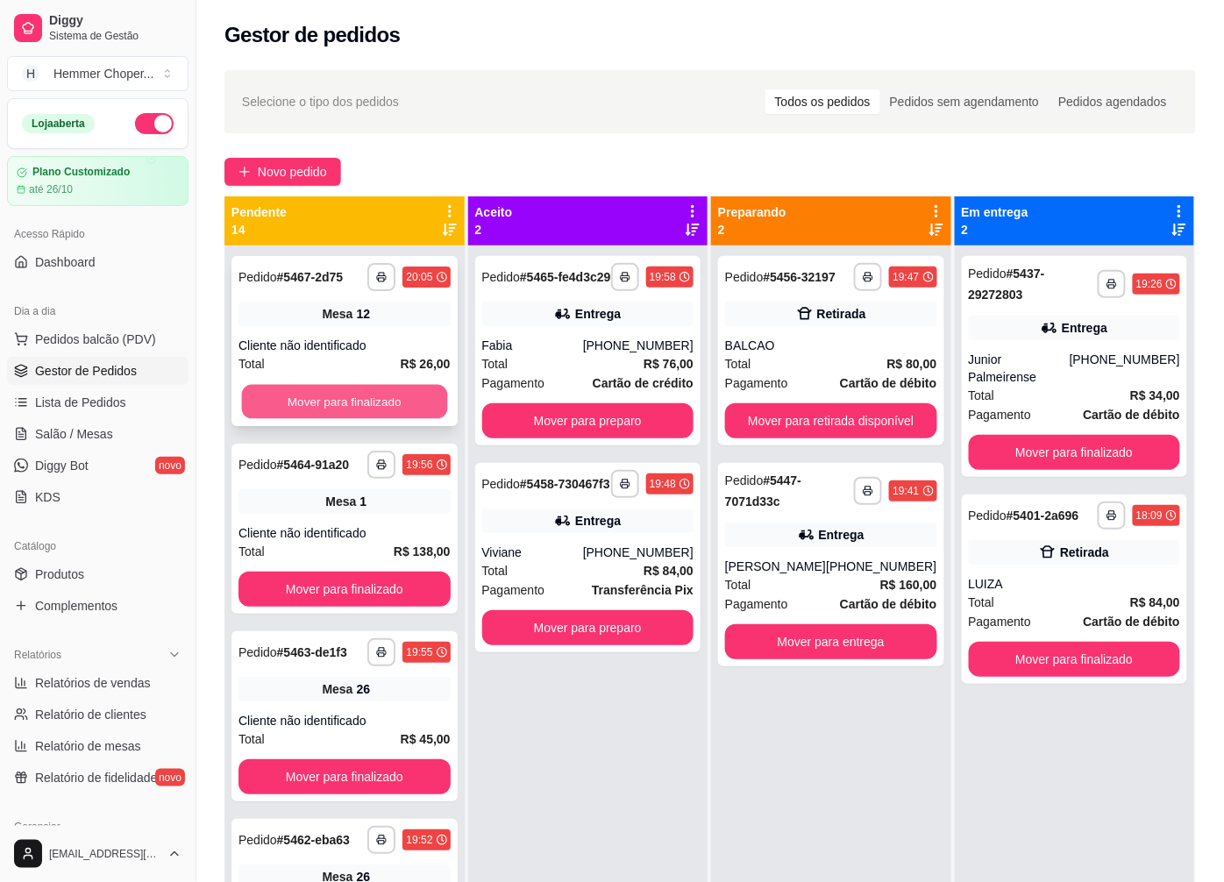
click at [324, 401] on button "Mover para finalizado" at bounding box center [344, 402] width 205 height 34
click at [89, 439] on span "Salão / Mesas" at bounding box center [74, 434] width 78 height 18
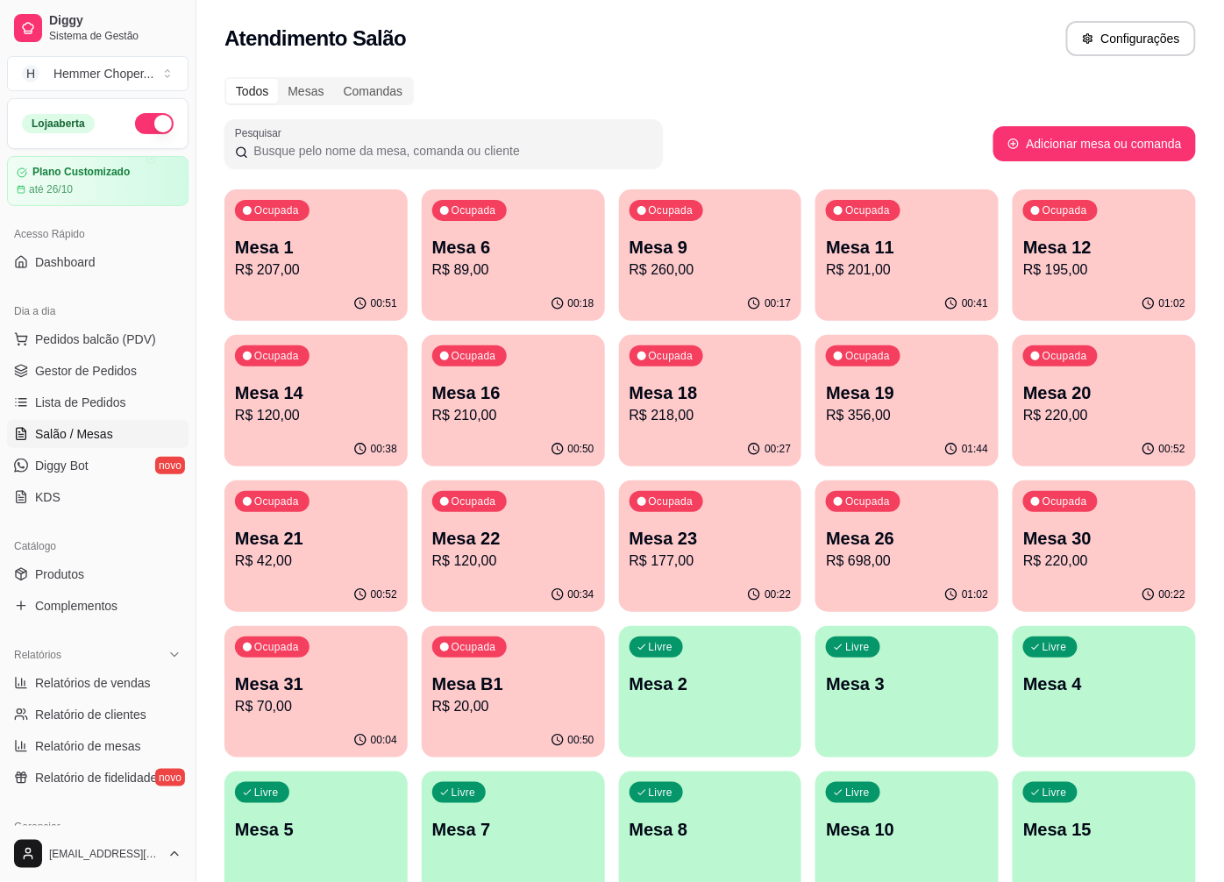
click at [1096, 263] on p "R$ 195,00" at bounding box center [1104, 270] width 162 height 21
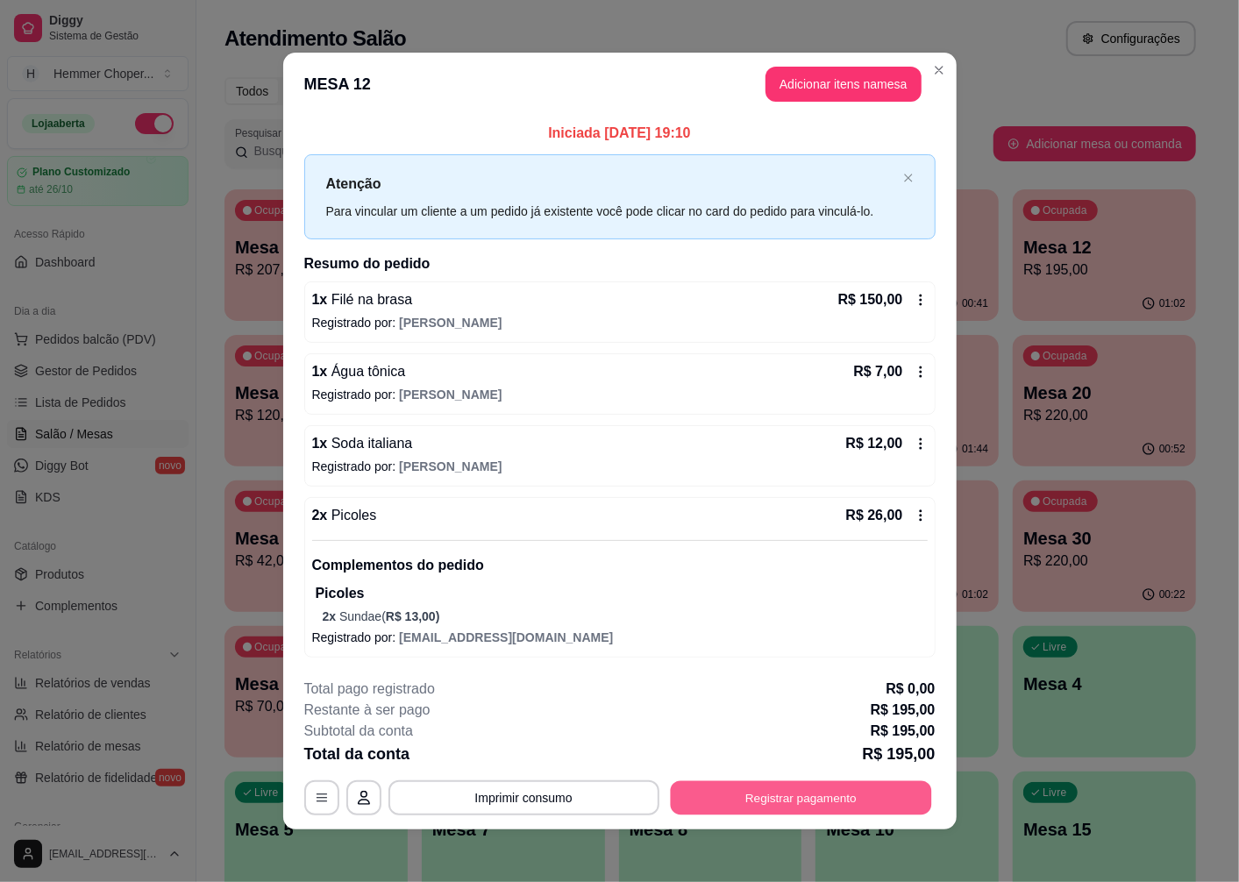
click at [759, 805] on button "Registrar pagamento" at bounding box center [800, 798] width 261 height 34
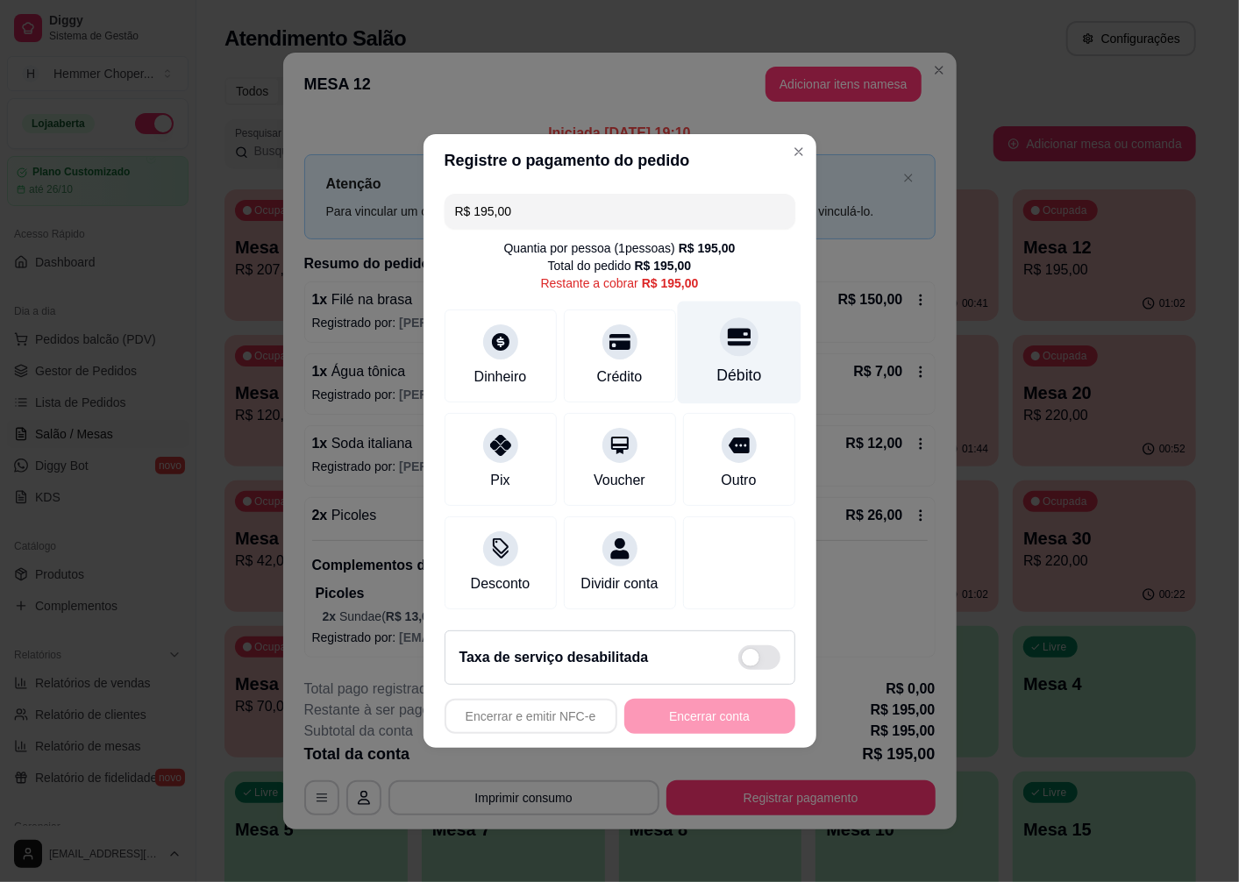
click at [723, 353] on div "Débito" at bounding box center [739, 353] width 124 height 103
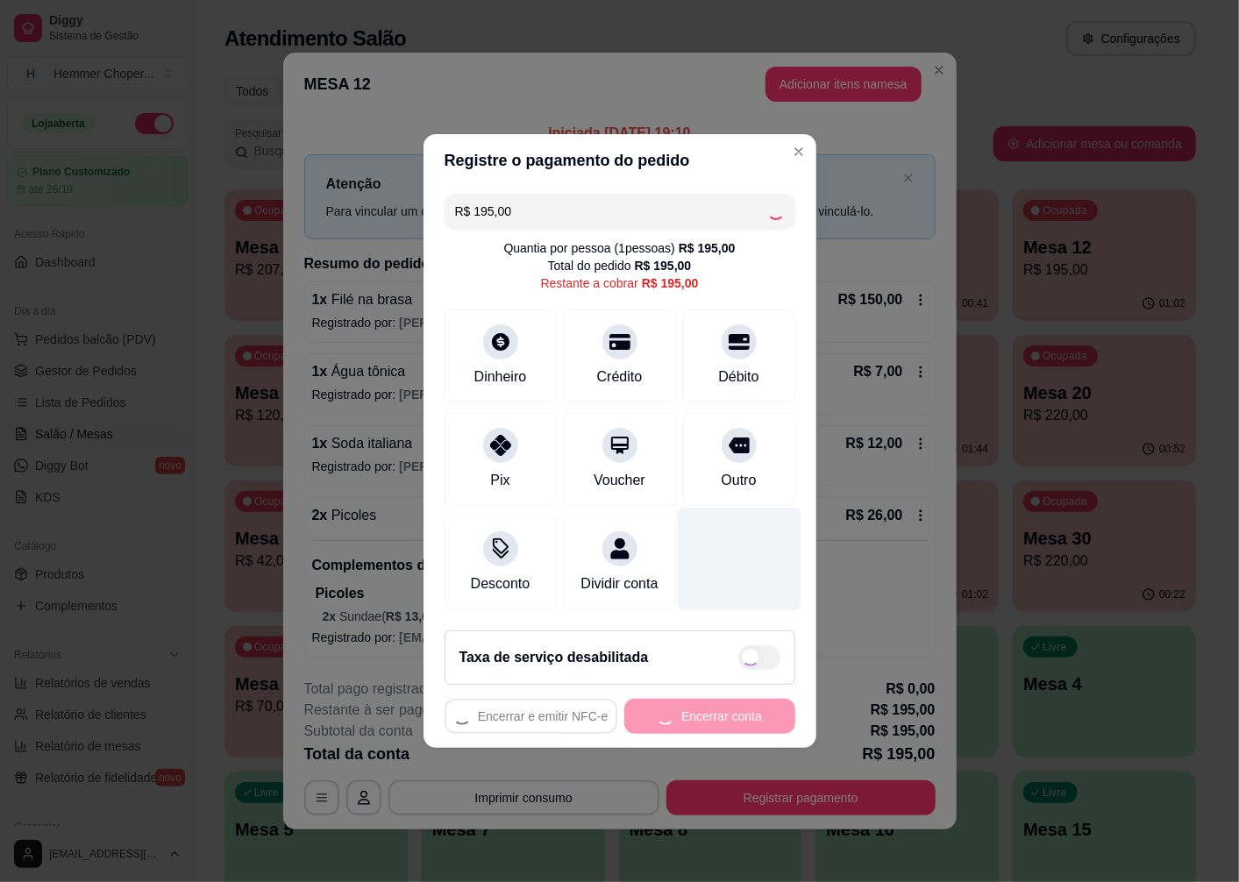
type input "R$ 0,00"
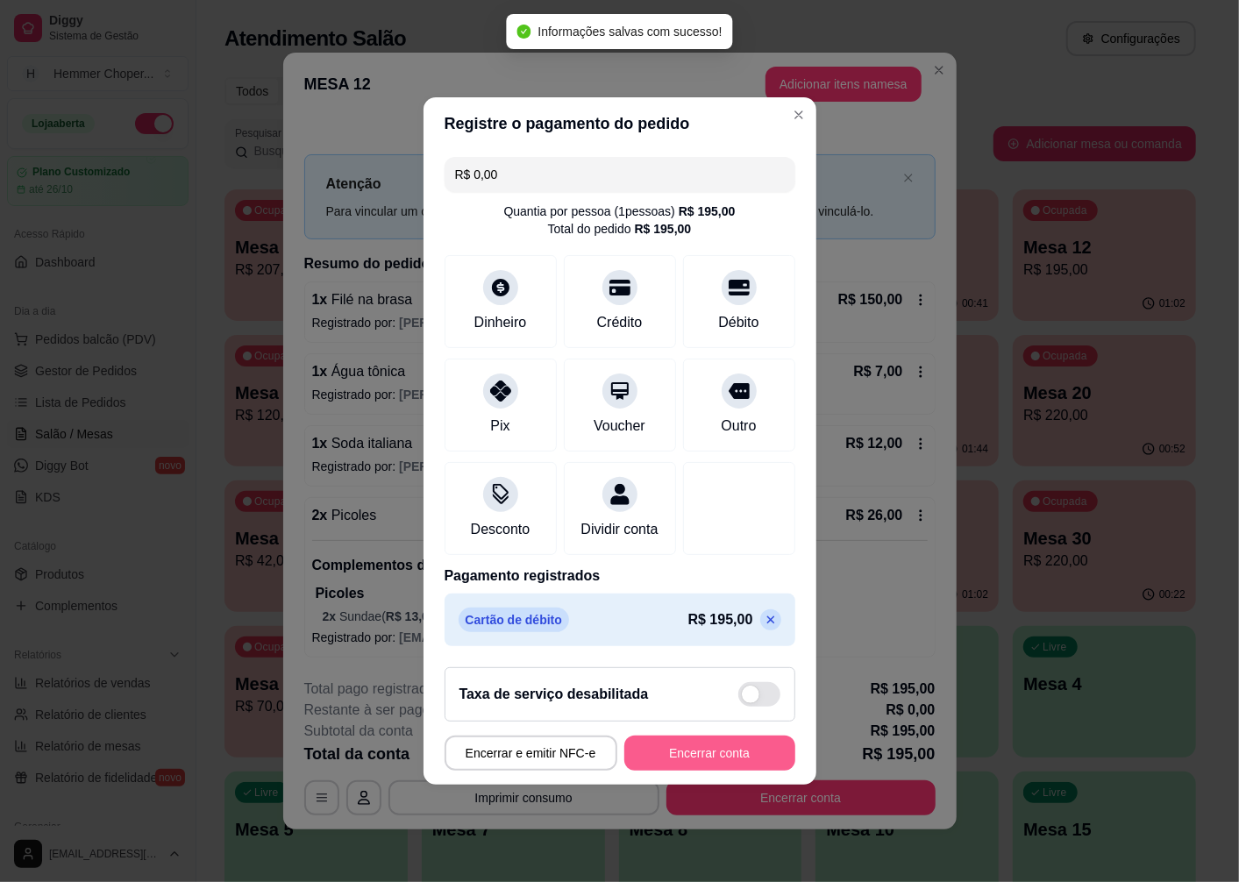
click at [714, 768] on button "Encerrar conta" at bounding box center [709, 753] width 171 height 35
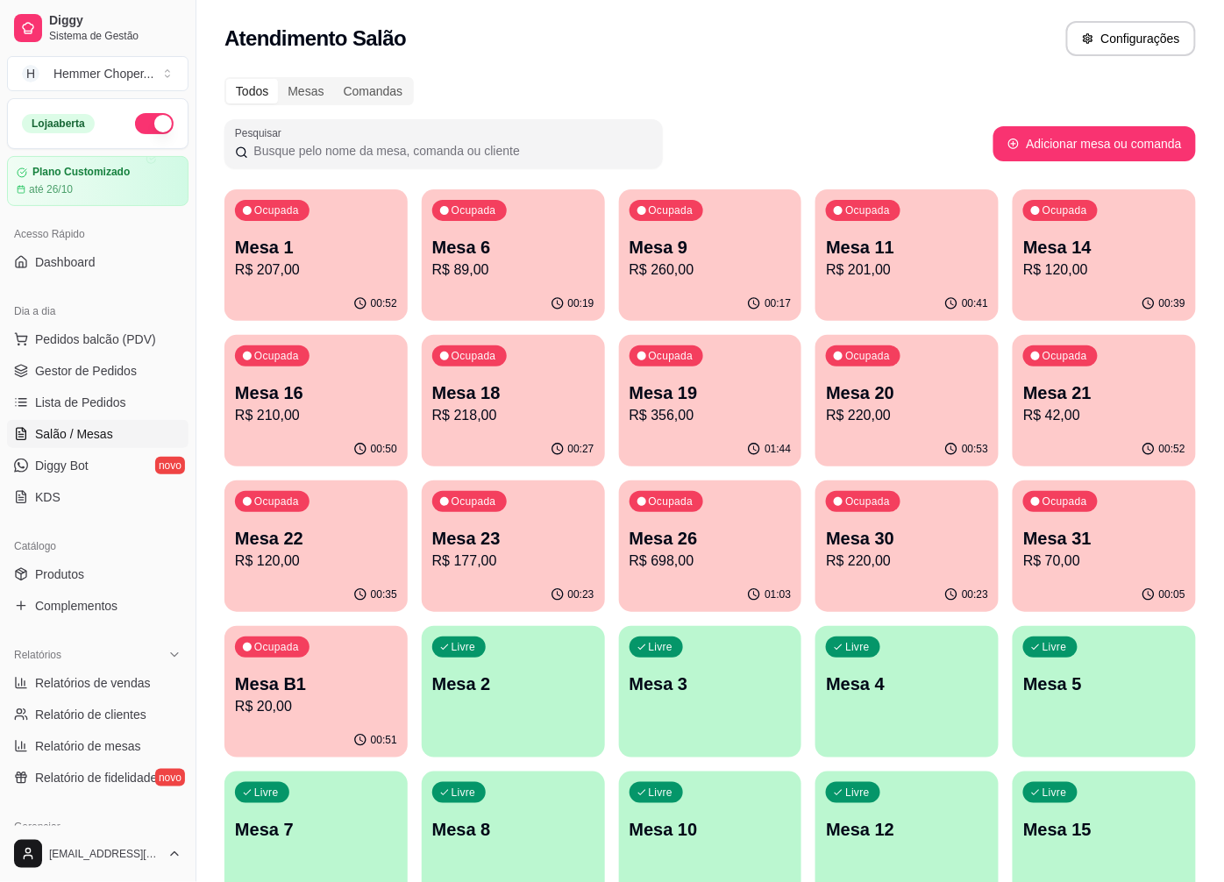
click at [340, 410] on p "R$ 210,00" at bounding box center [316, 415] width 162 height 21
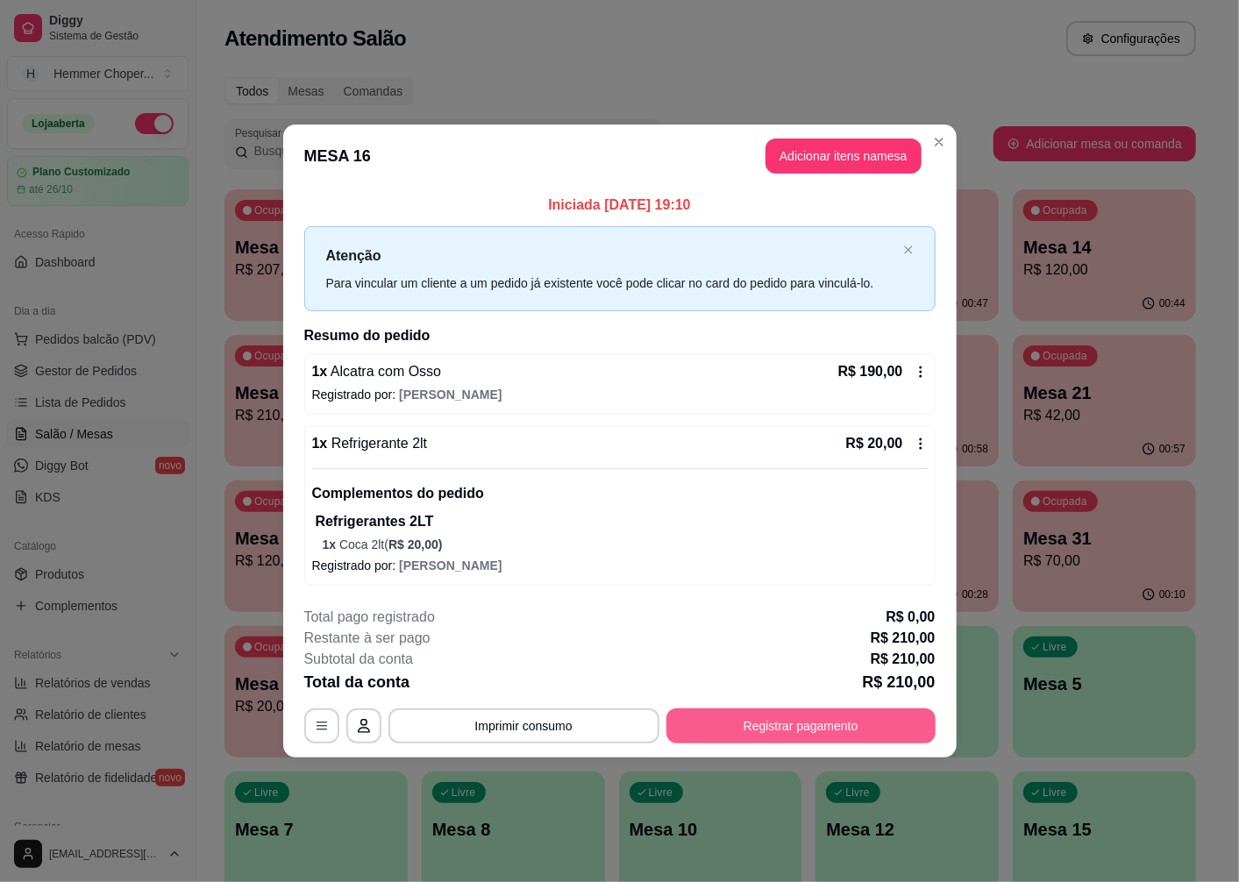
click at [793, 723] on button "Registrar pagamento" at bounding box center [800, 726] width 269 height 35
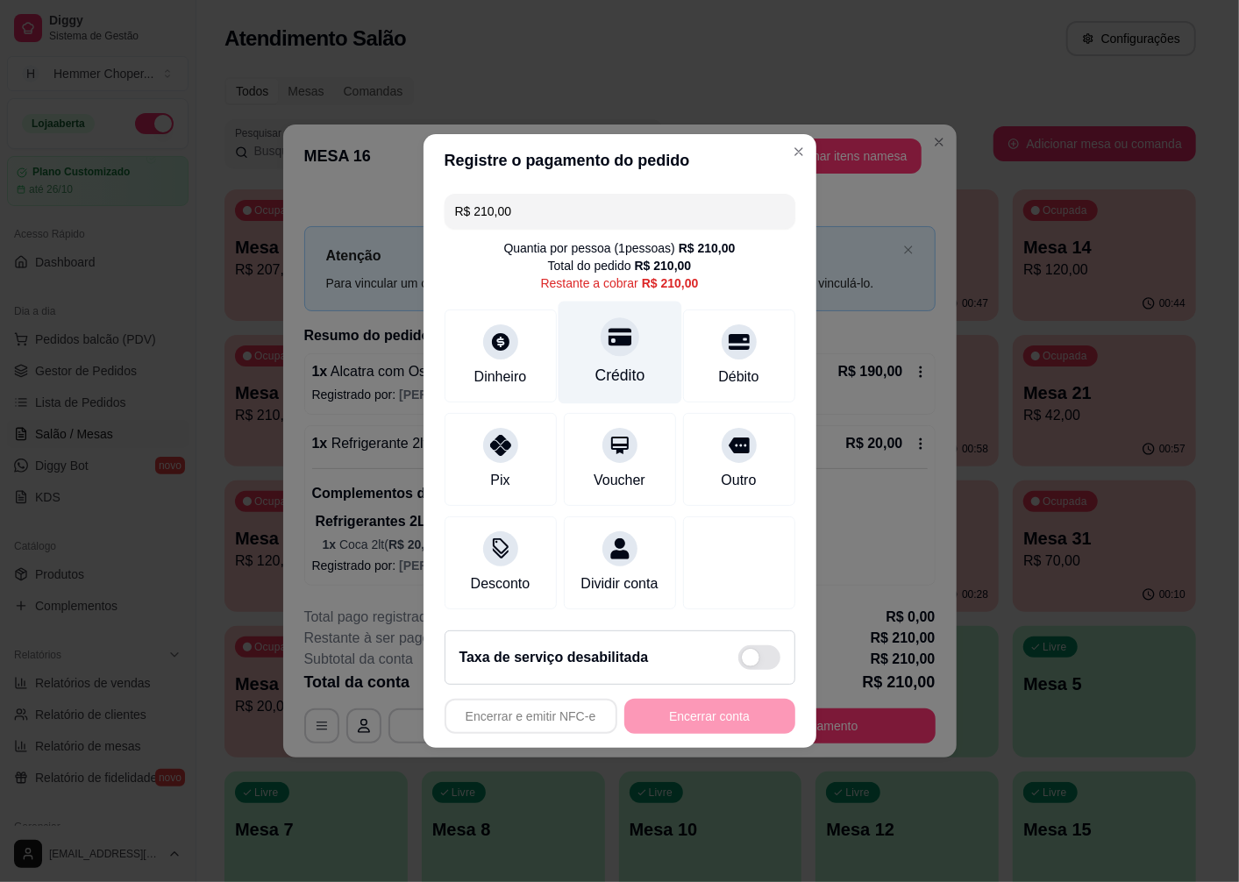
click at [608, 335] on icon at bounding box center [619, 338] width 23 height 18
type input "R$ 0,00"
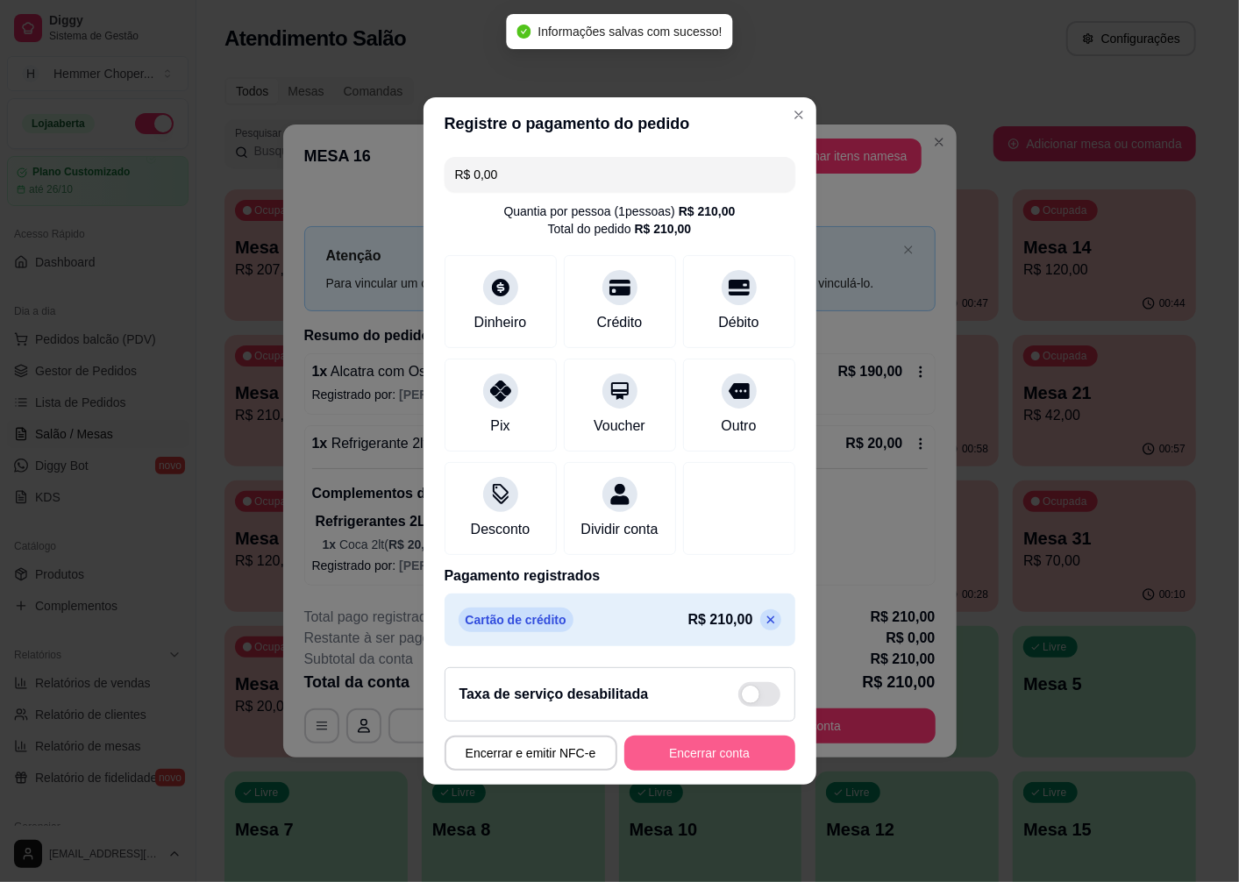
click at [700, 768] on button "Encerrar conta" at bounding box center [709, 753] width 171 height 35
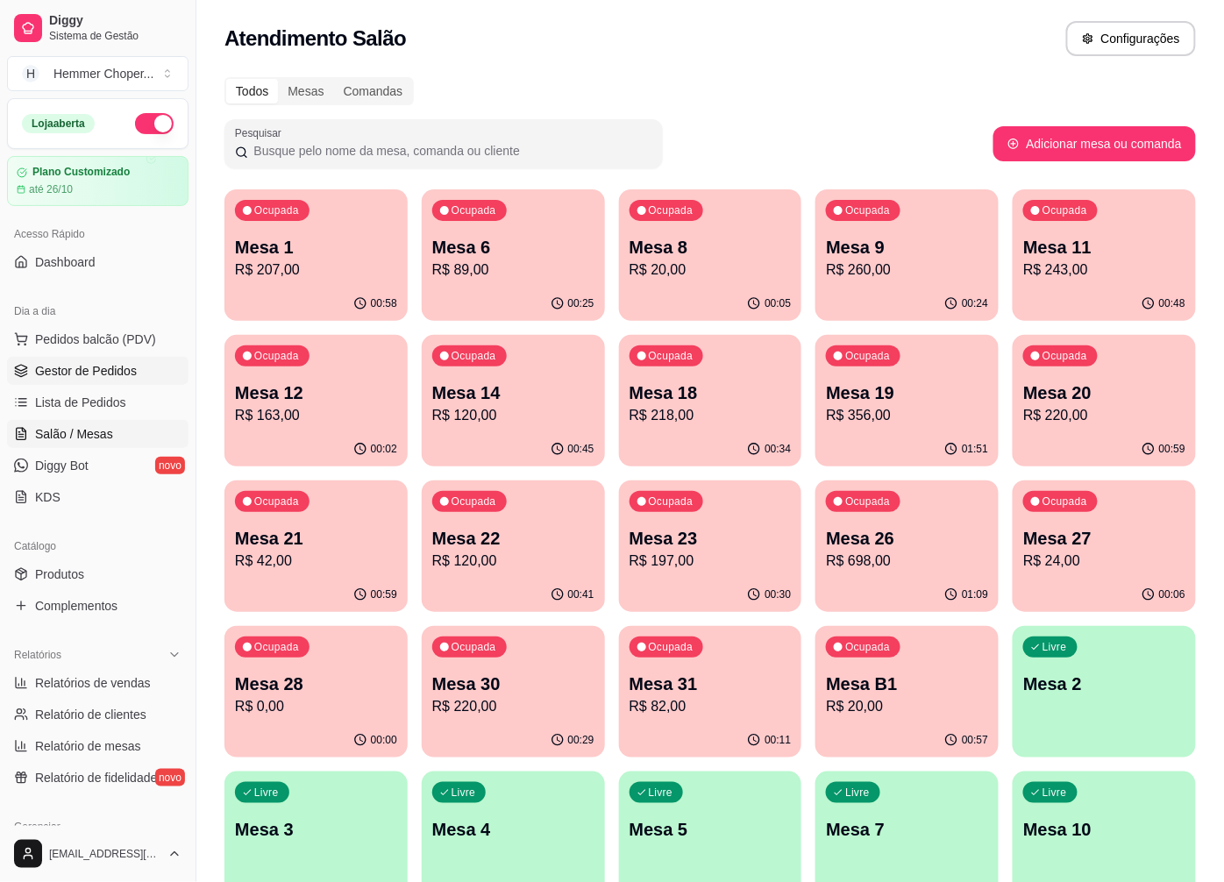
click at [98, 374] on span "Gestor de Pedidos" at bounding box center [86, 371] width 102 height 18
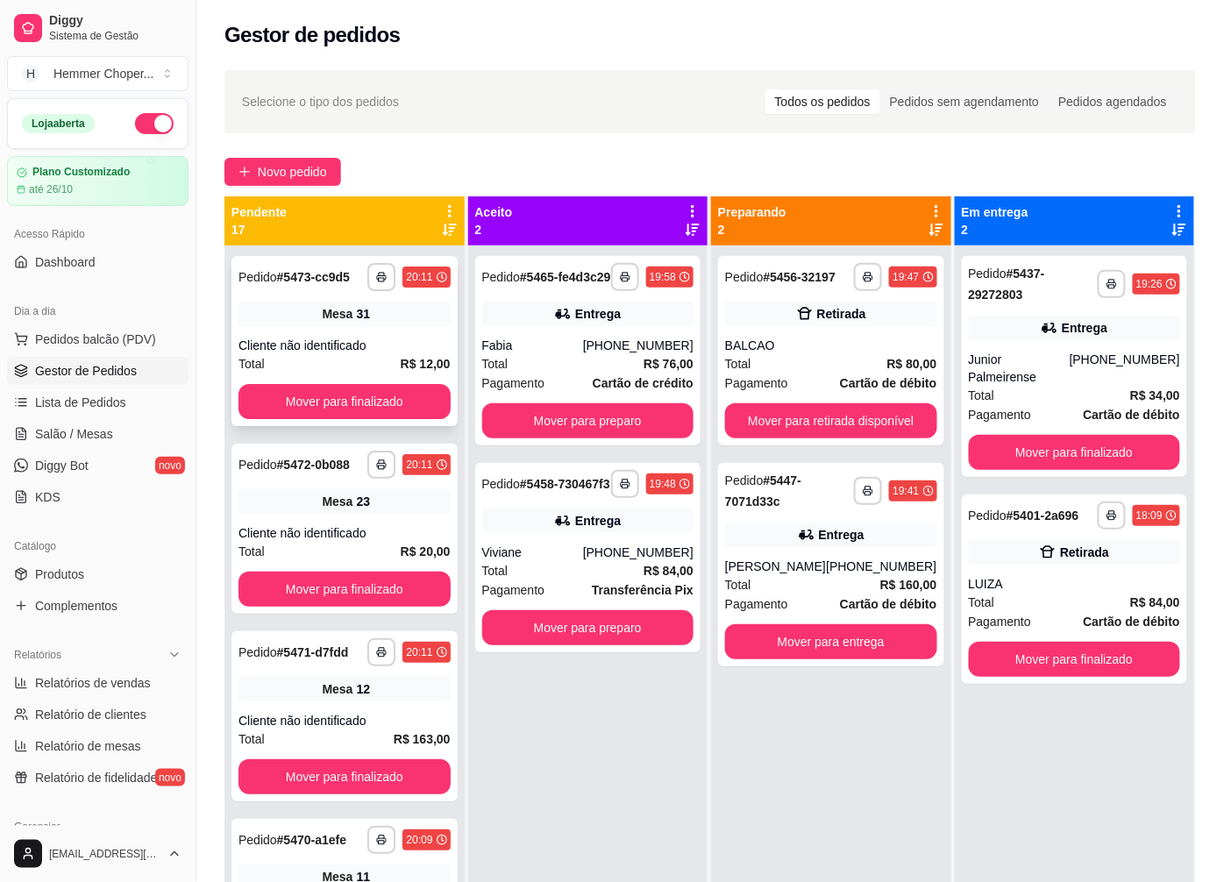
click at [371, 328] on div "**********" at bounding box center [344, 341] width 226 height 170
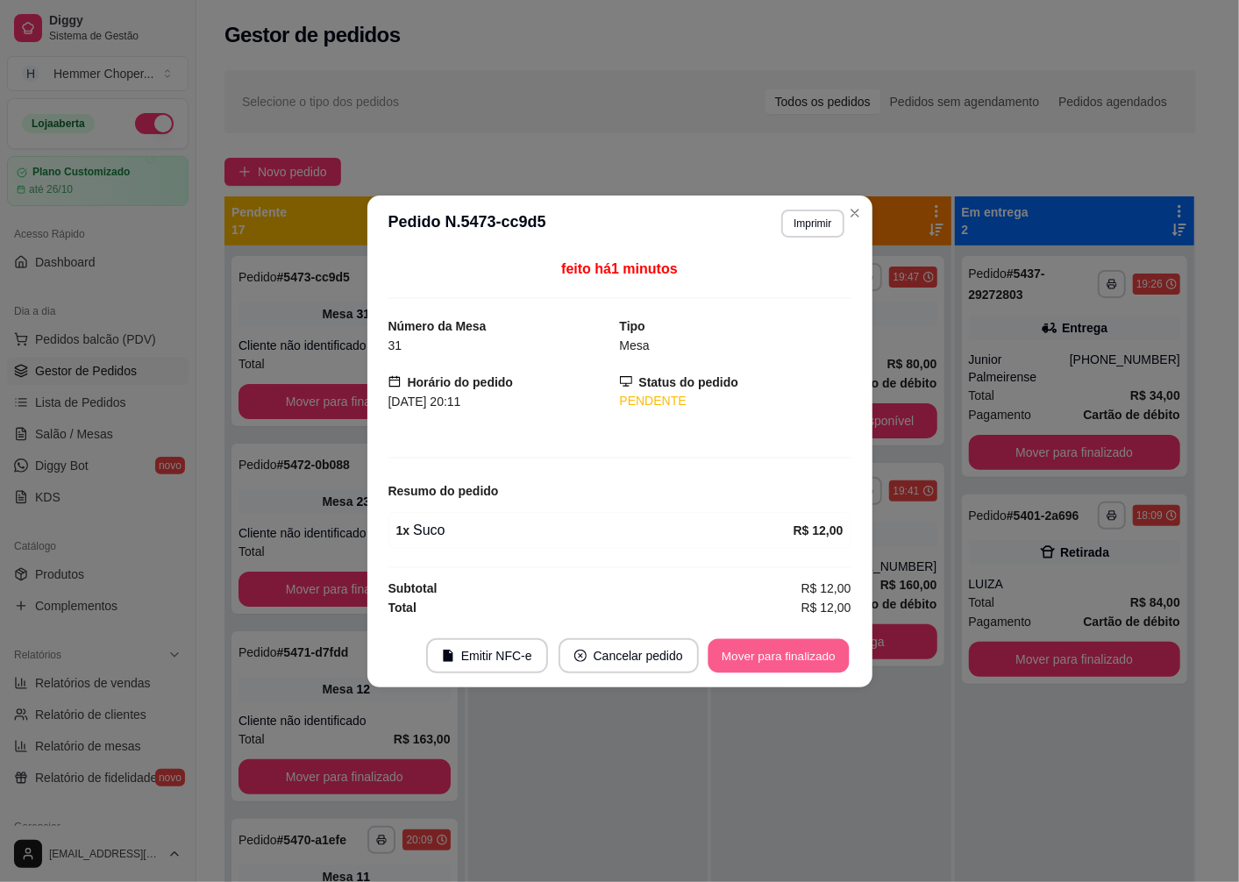
click at [731, 658] on button "Mover para finalizado" at bounding box center [778, 655] width 141 height 34
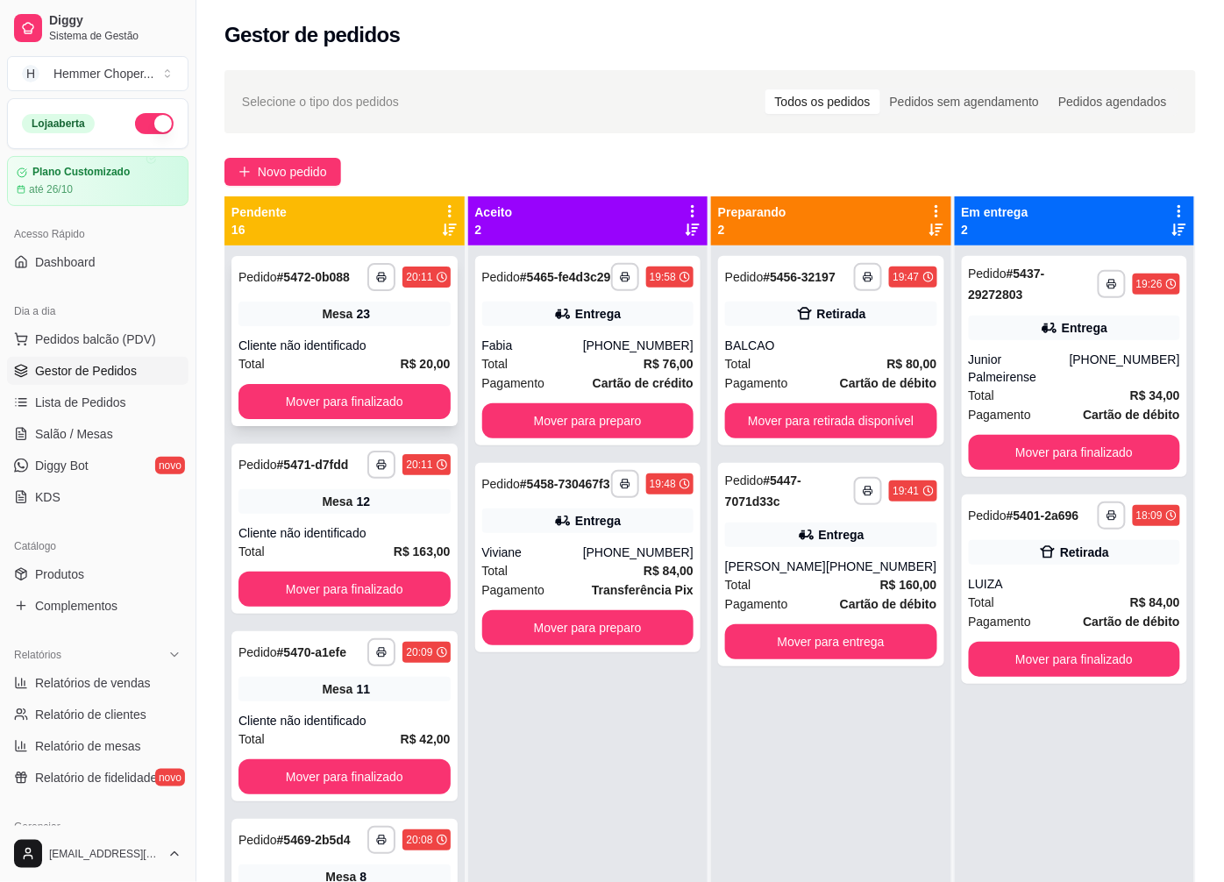
click at [357, 323] on div "23" at bounding box center [363, 314] width 14 height 18
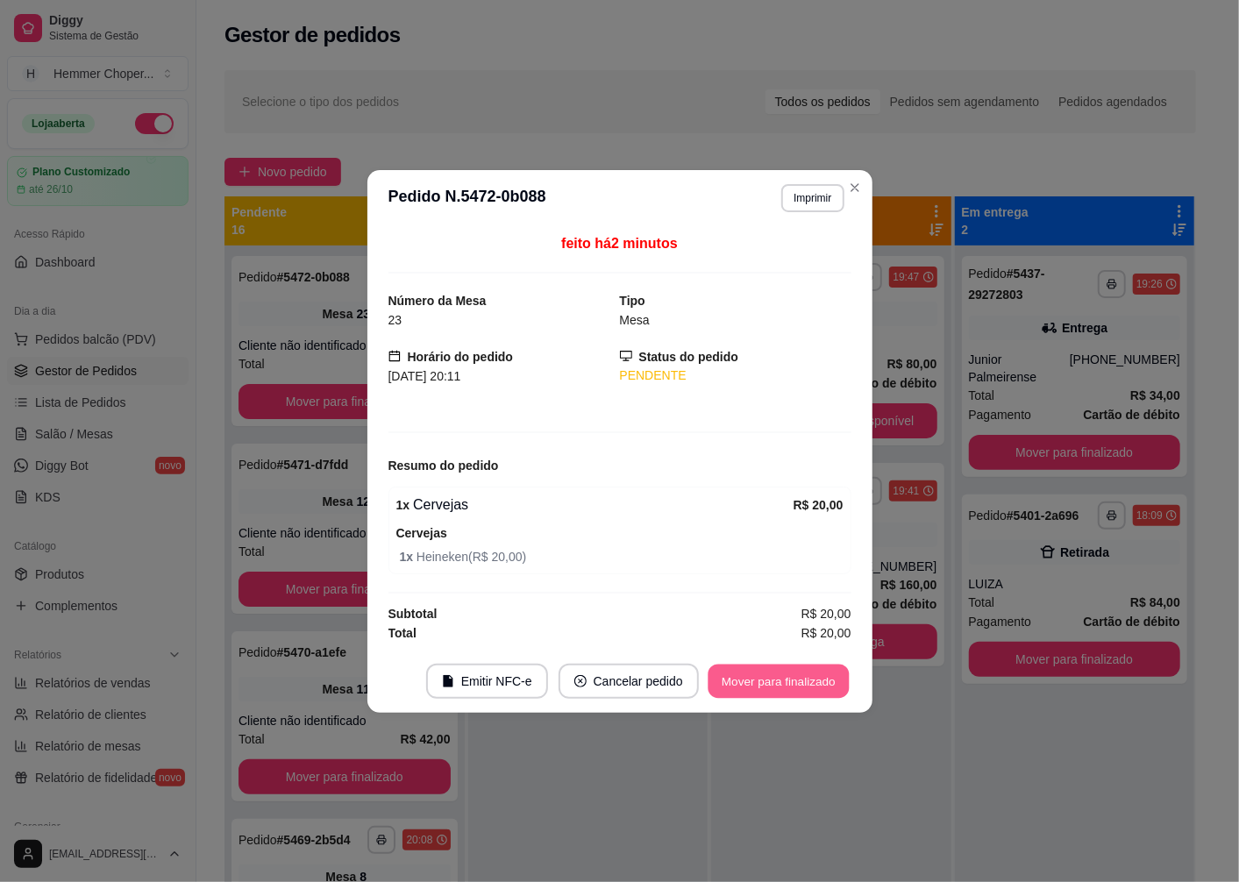
click at [758, 678] on button "Mover para finalizado" at bounding box center [778, 681] width 141 height 34
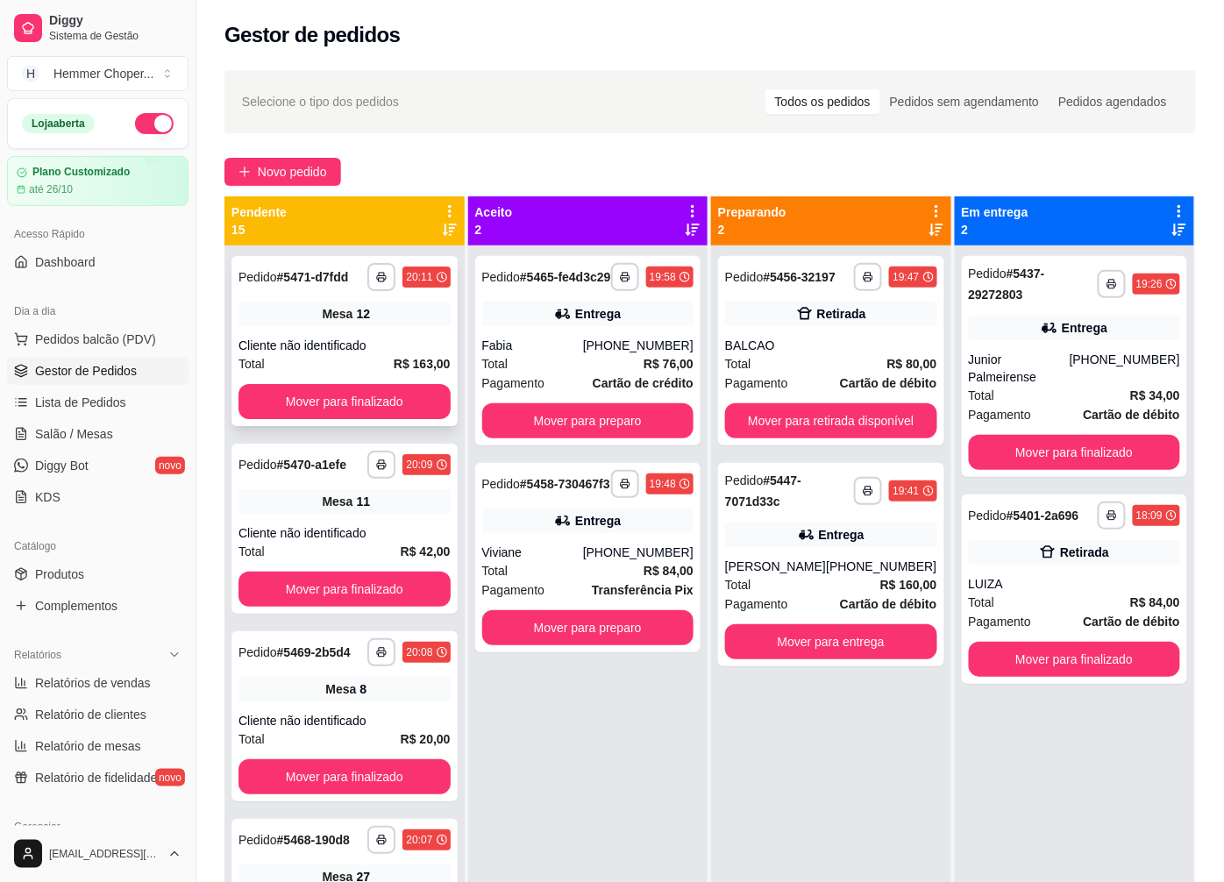
click at [394, 357] on strong "R$ 163,00" at bounding box center [422, 364] width 57 height 14
click at [347, 504] on div "Mesa 11" at bounding box center [345, 501] width 212 height 25
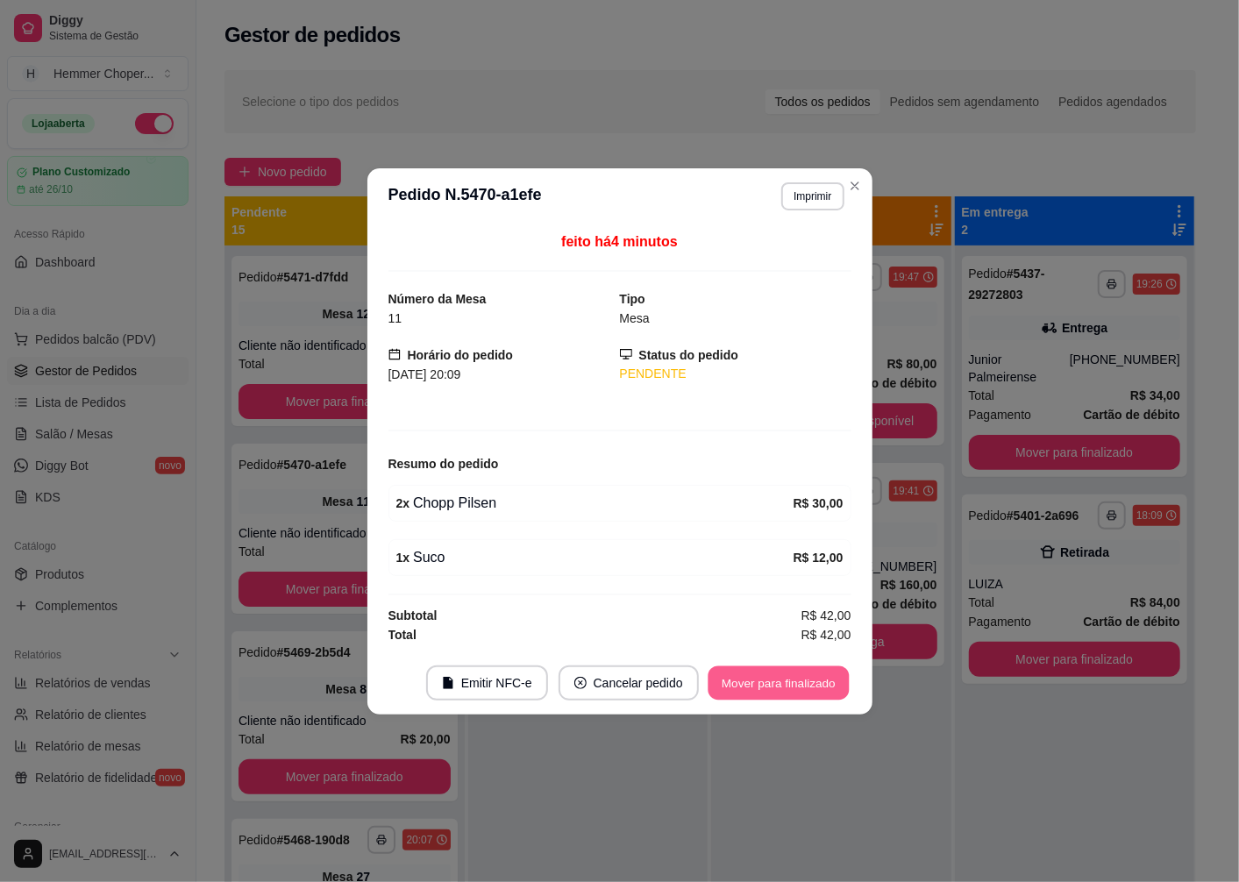
click at [742, 685] on button "Mover para finalizado" at bounding box center [778, 683] width 141 height 34
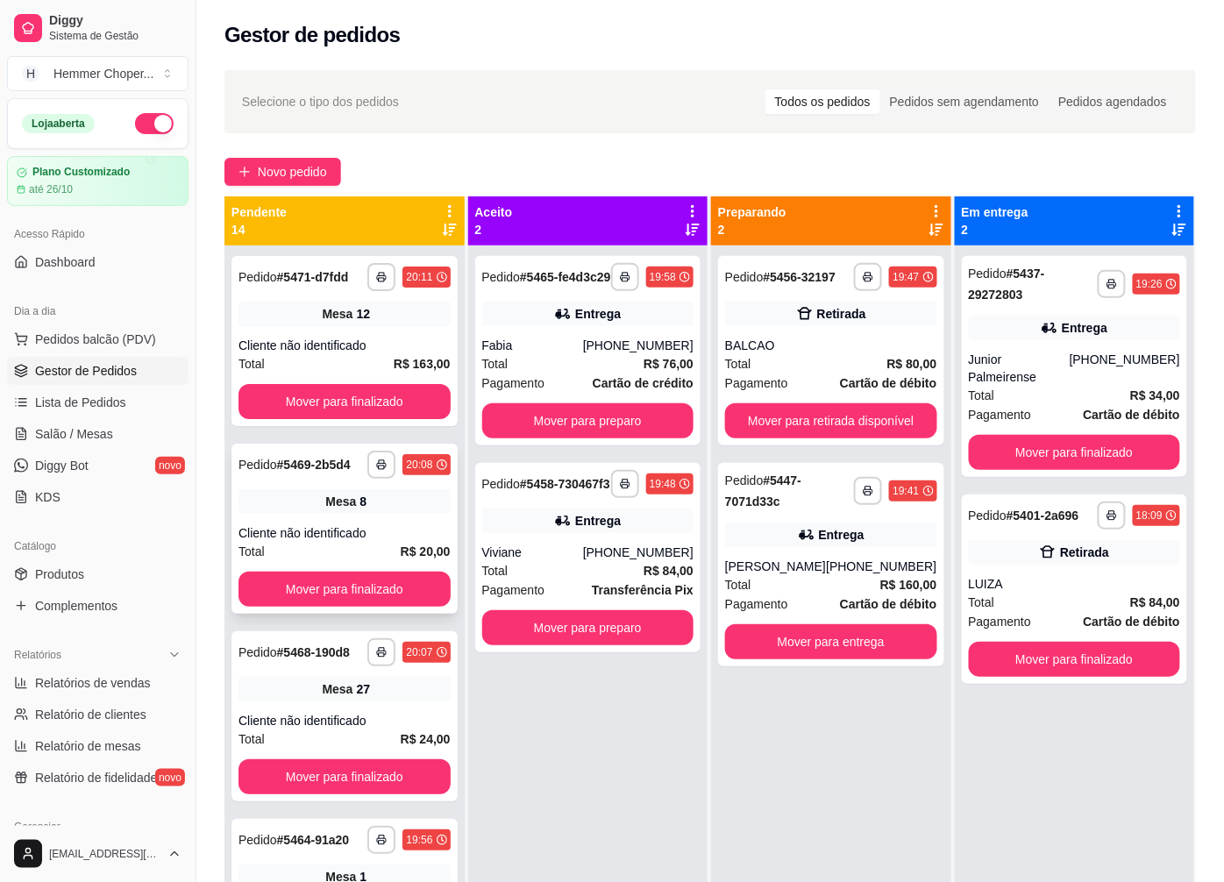
click at [343, 530] on div "**********" at bounding box center [344, 529] width 226 height 170
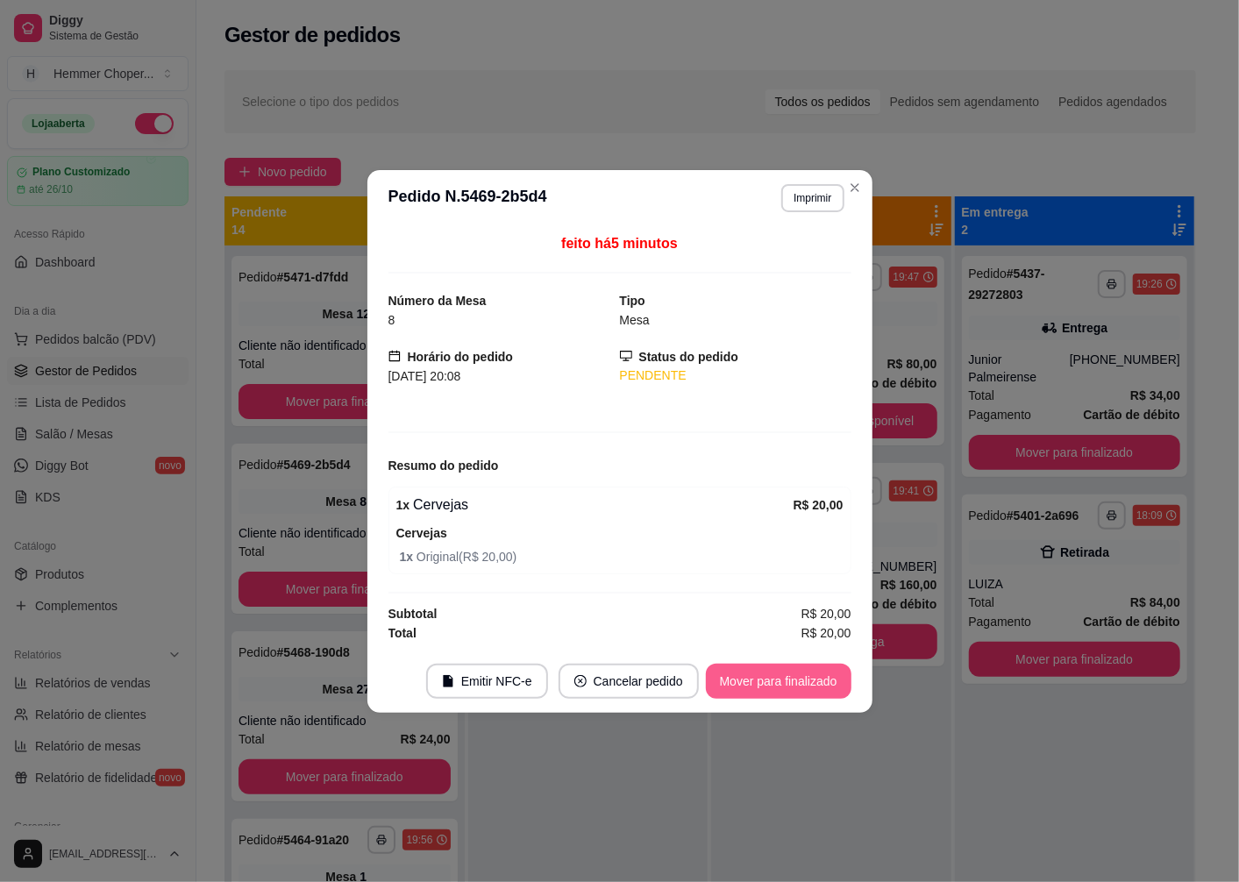
click at [728, 675] on button "Mover para finalizado" at bounding box center [779, 681] width 146 height 35
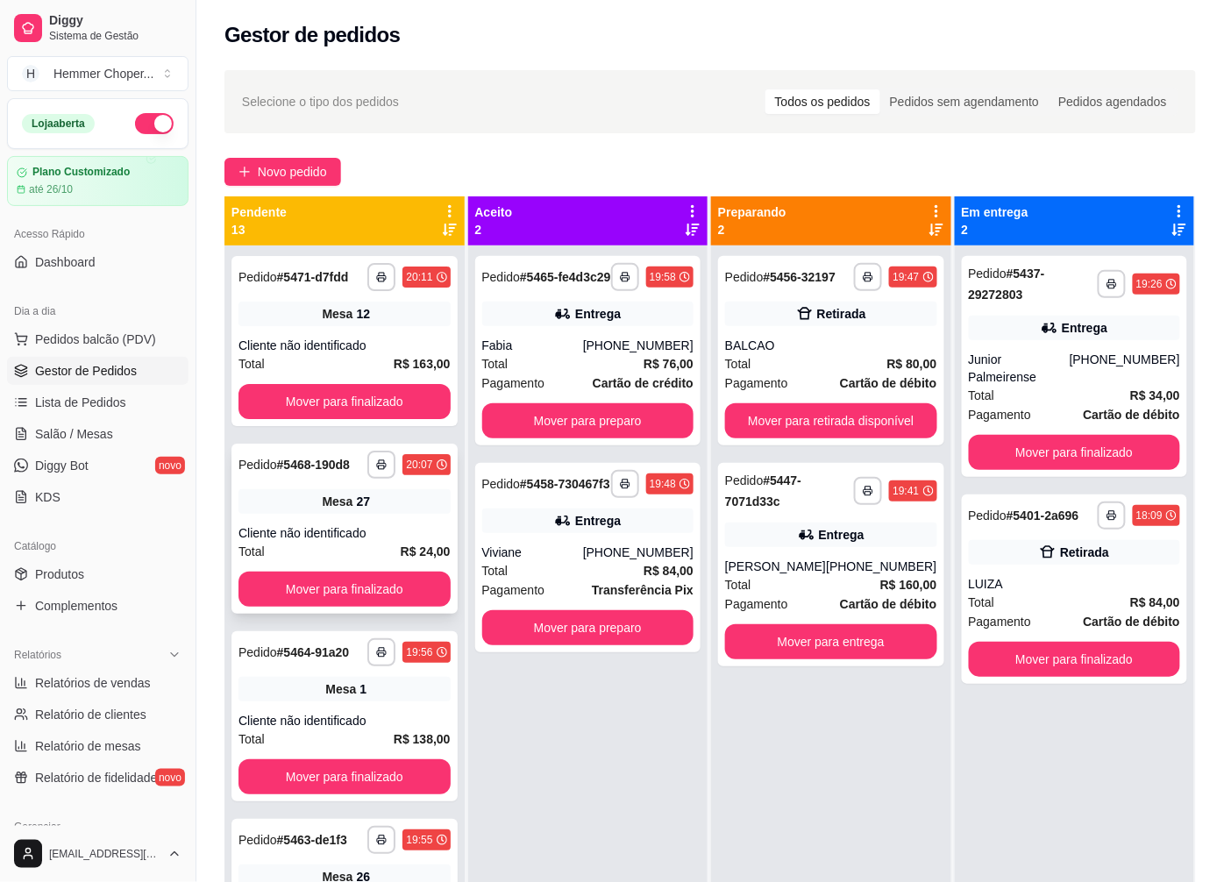
click at [373, 542] on div "Total R$ 24,00" at bounding box center [345, 551] width 212 height 19
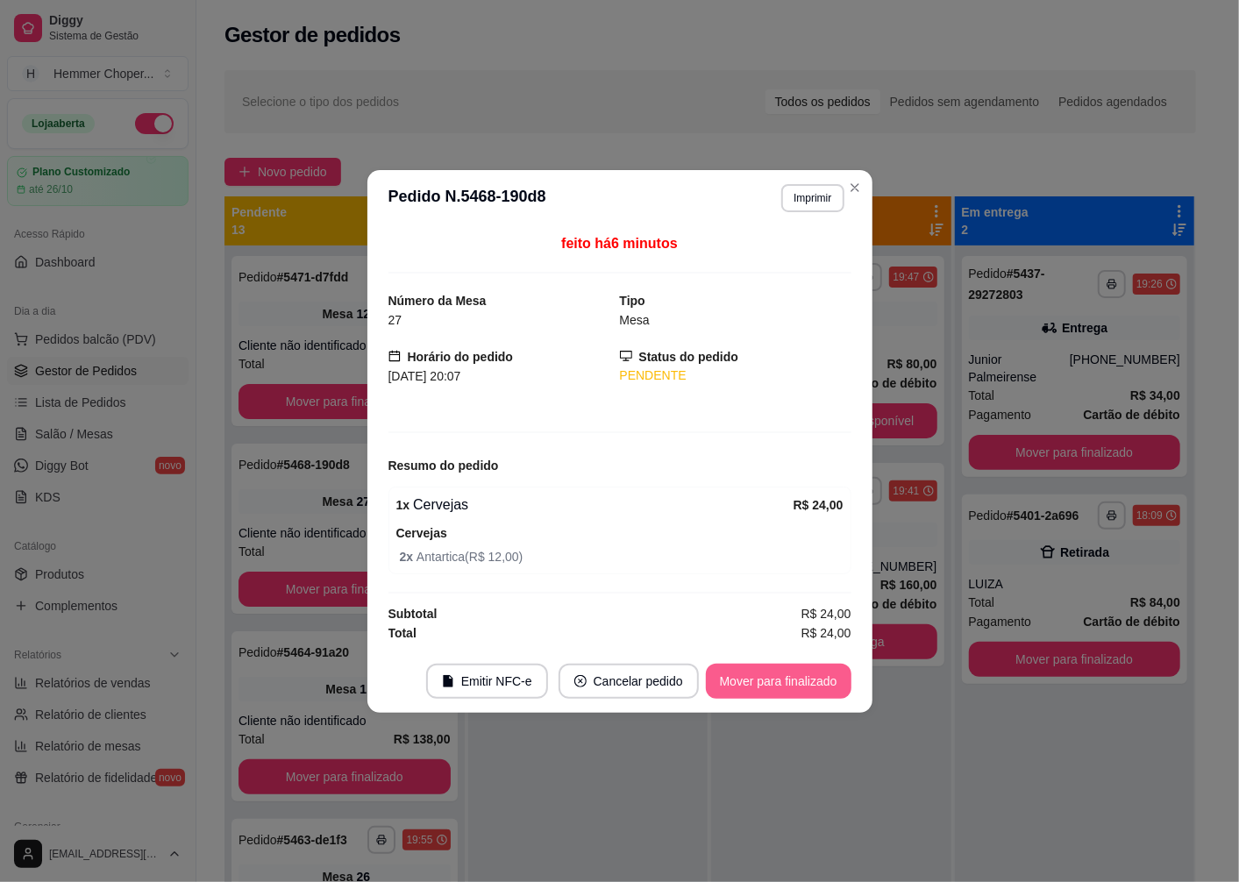
click at [730, 678] on button "Mover para finalizado" at bounding box center [779, 681] width 146 height 35
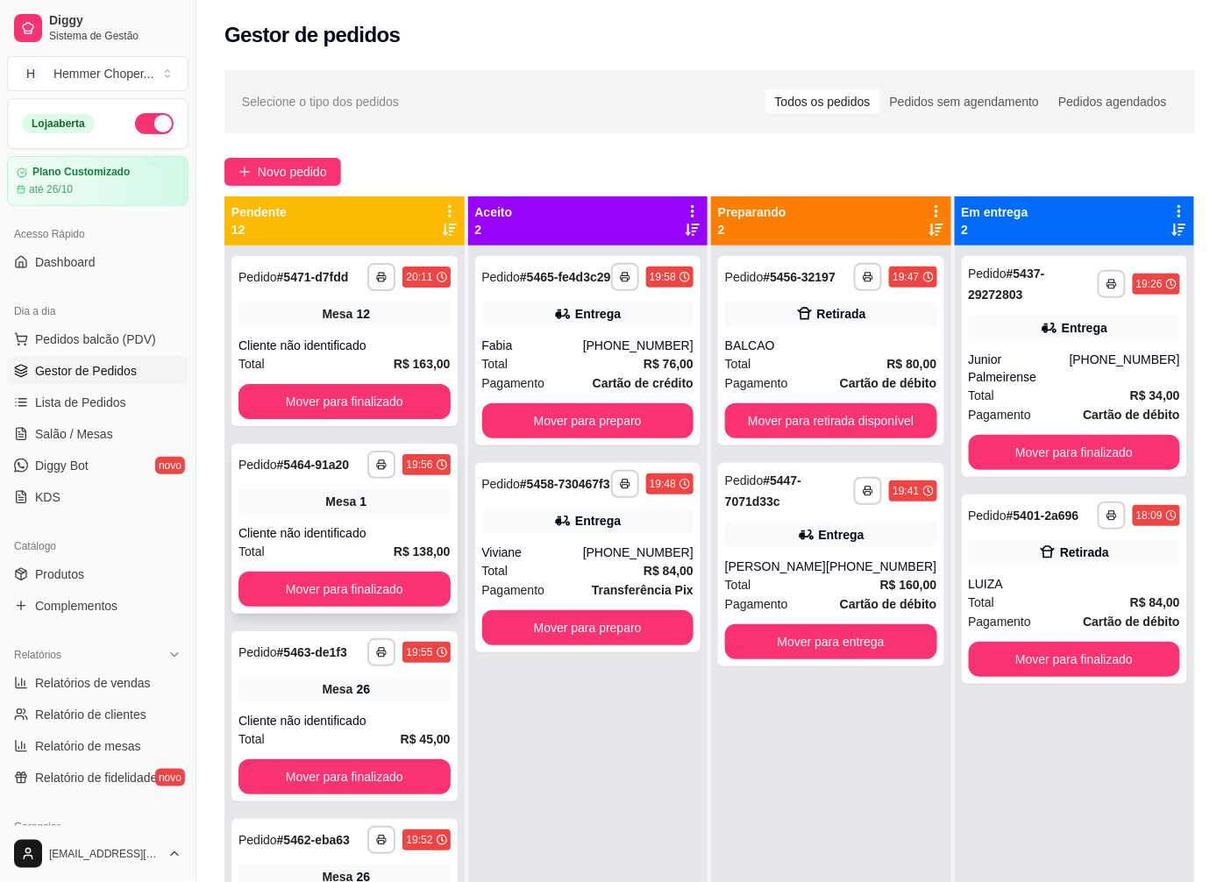
click at [342, 500] on span "Mesa" at bounding box center [340, 502] width 31 height 18
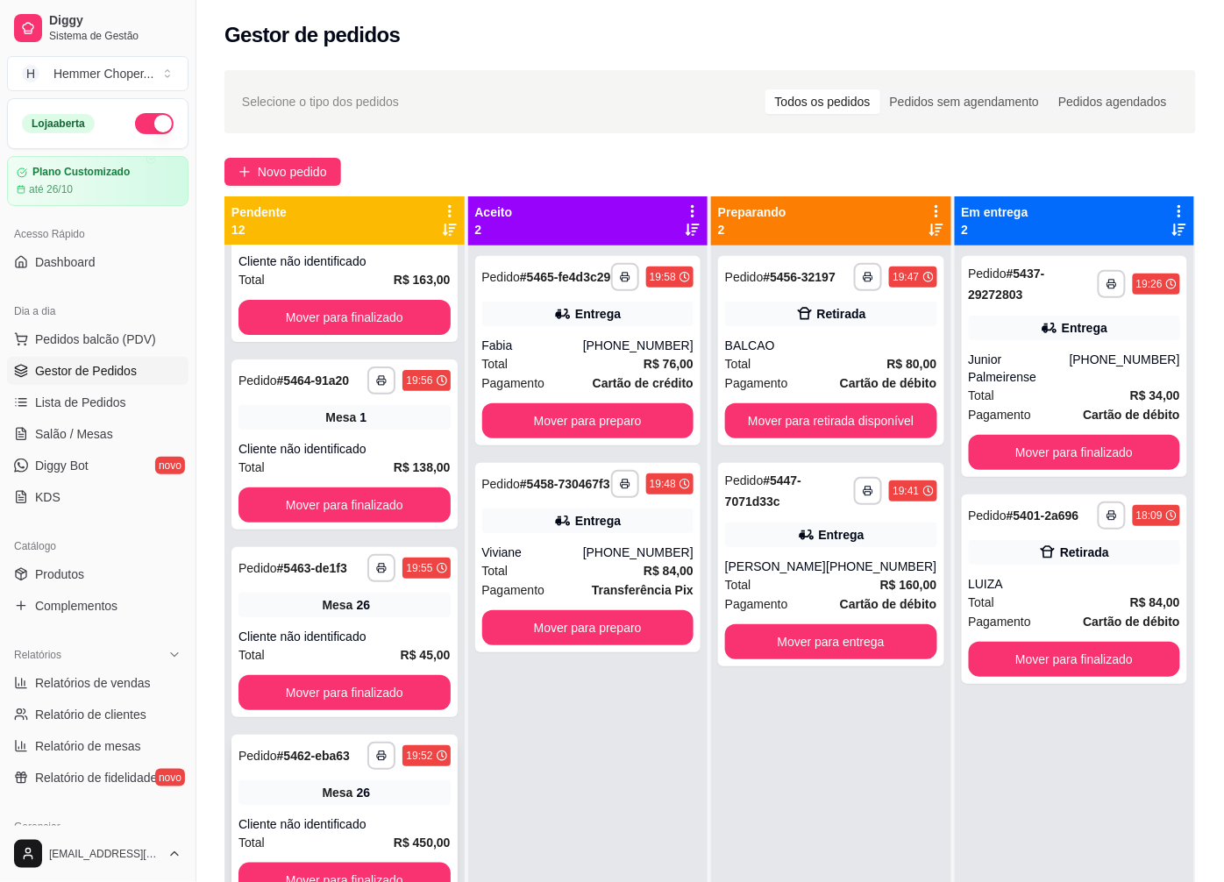
scroll to position [195, 0]
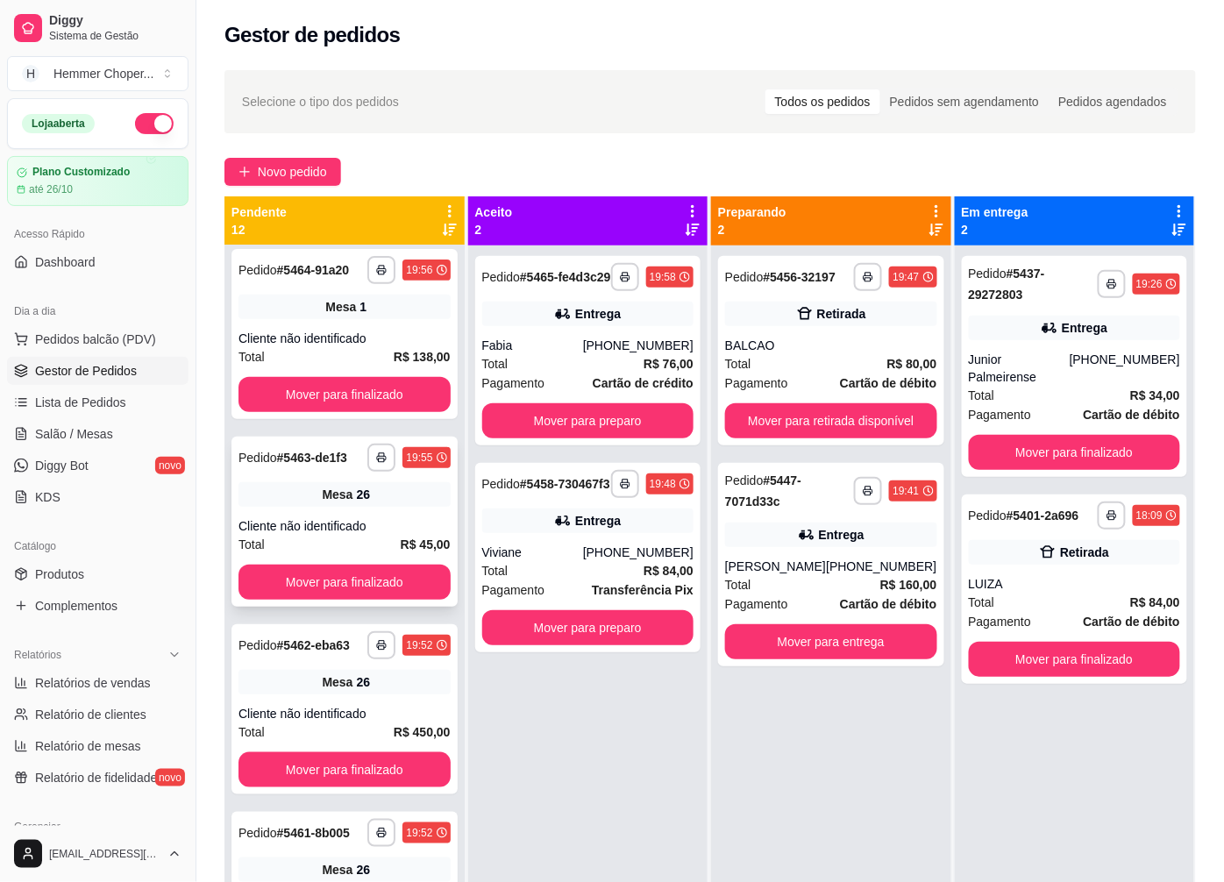
click at [324, 532] on div "Cliente não identificado" at bounding box center [345, 526] width 212 height 18
click at [311, 694] on div "Mesa 26" at bounding box center [345, 682] width 212 height 25
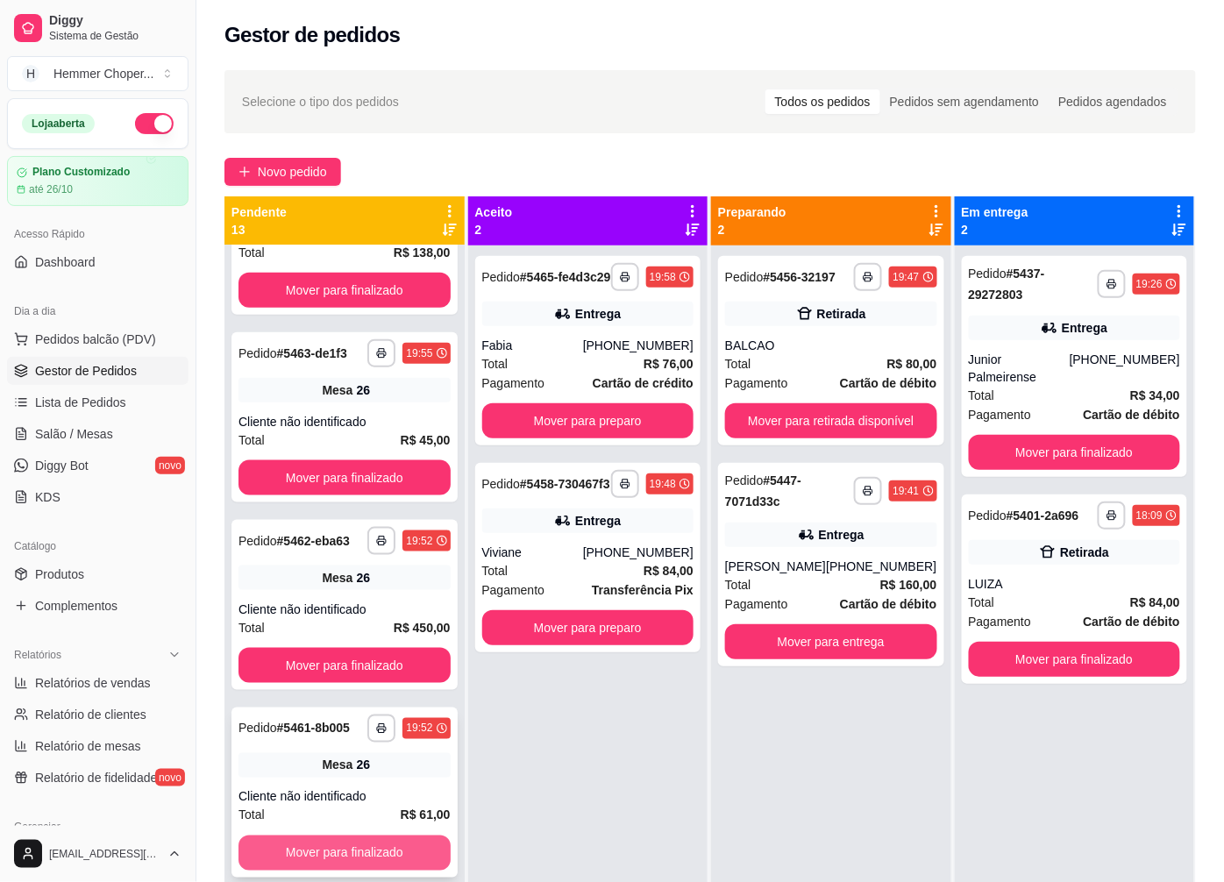
scroll to position [673, 0]
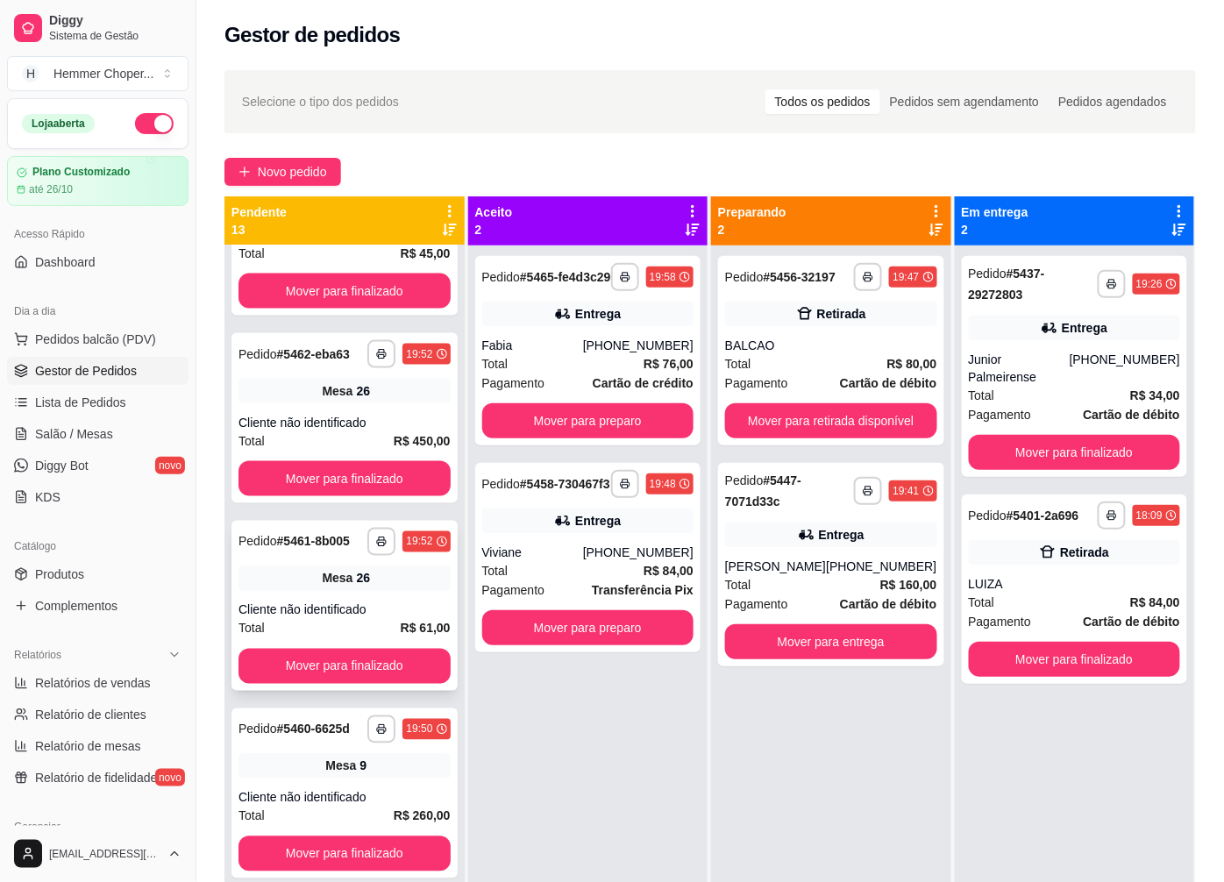
click at [352, 619] on div "Cliente não identificado" at bounding box center [345, 611] width 212 height 18
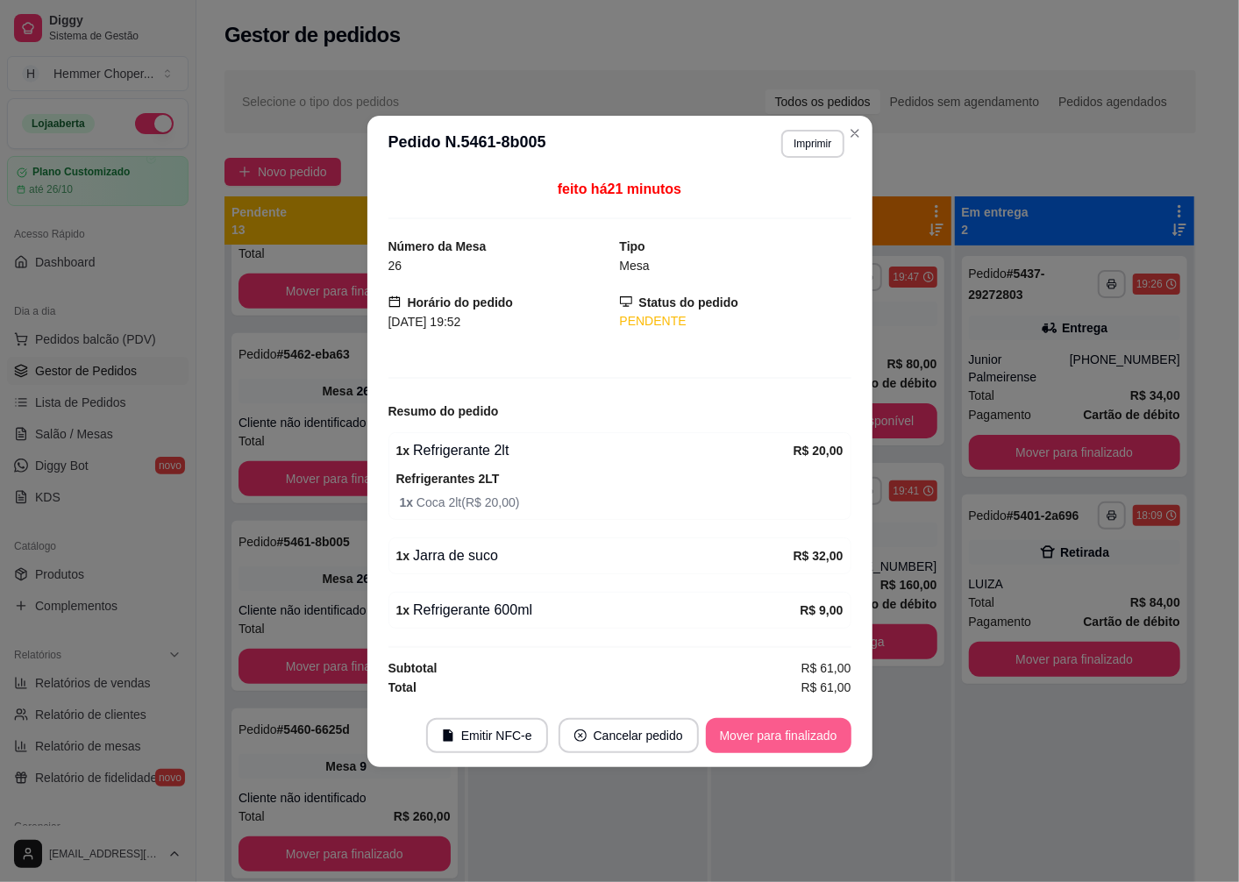
click at [756, 738] on button "Mover para finalizado" at bounding box center [779, 735] width 146 height 35
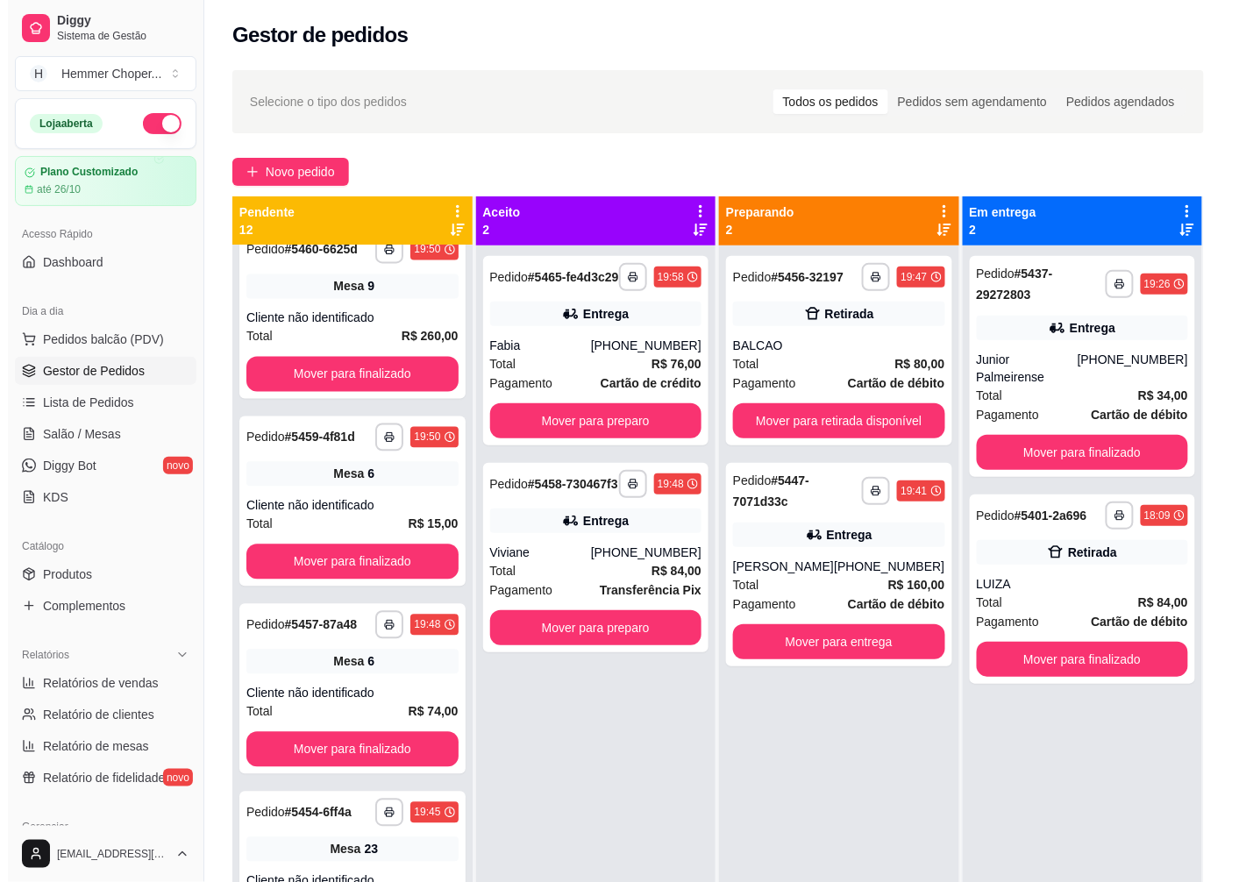
scroll to position [966, 0]
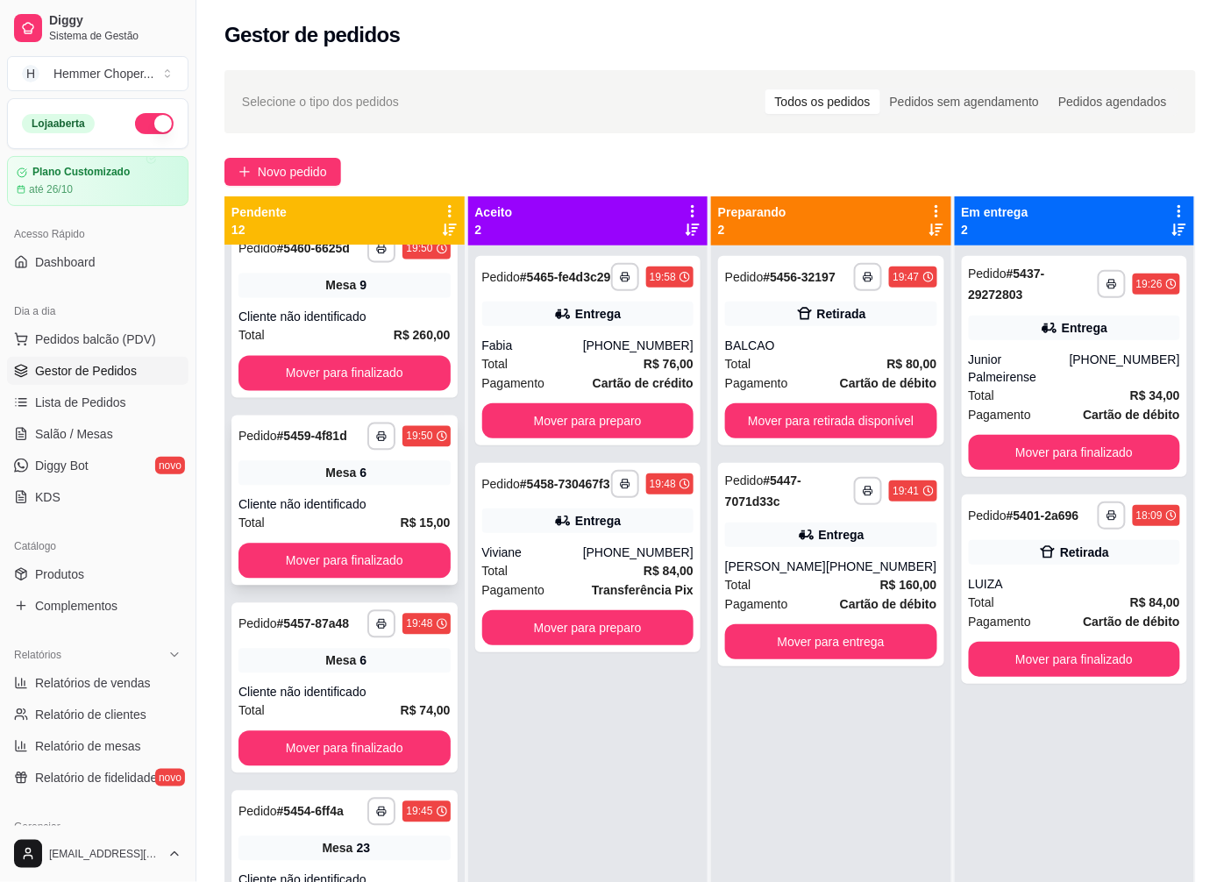
click at [340, 519] on div "**********" at bounding box center [344, 501] width 226 height 170
click at [345, 516] on div "**********" at bounding box center [344, 501] width 226 height 170
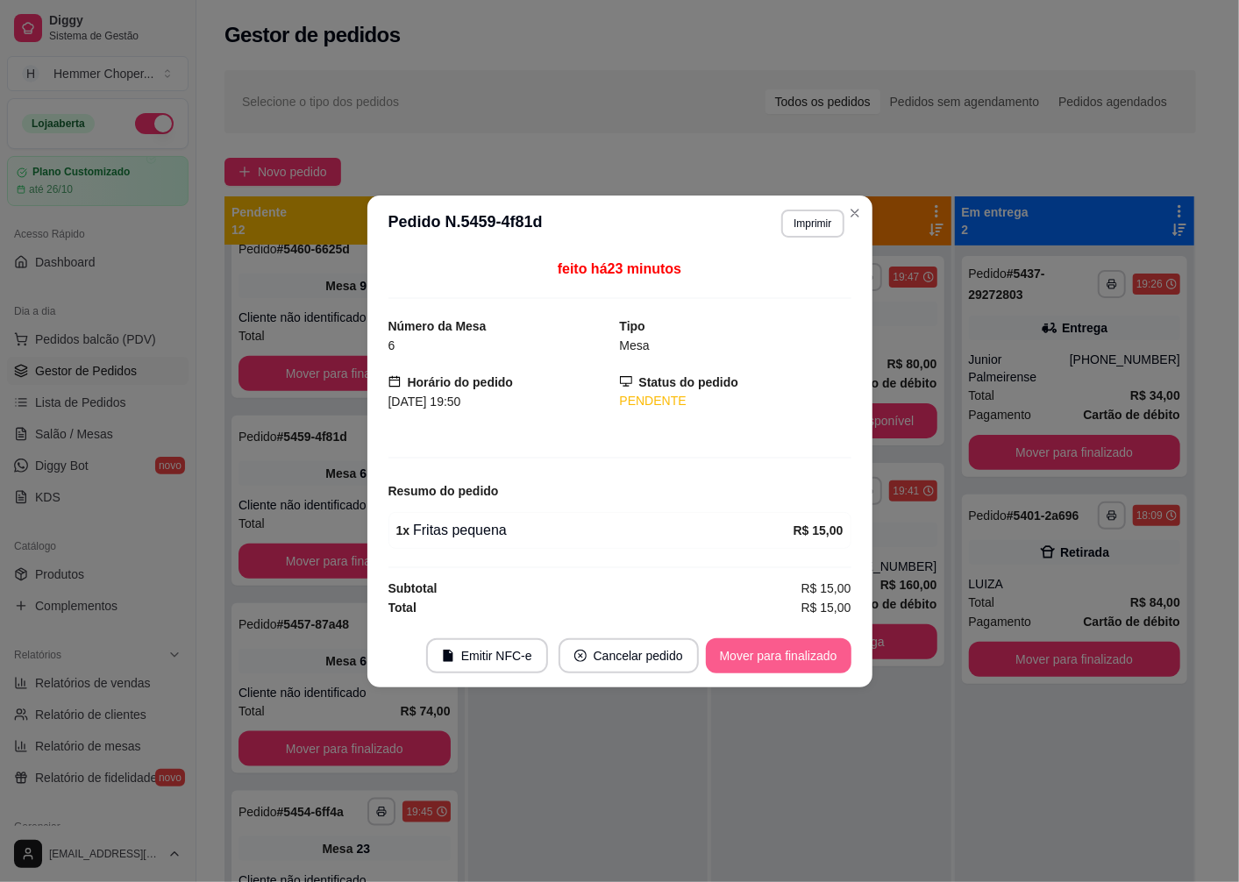
click at [747, 652] on button "Mover para finalizado" at bounding box center [779, 655] width 146 height 35
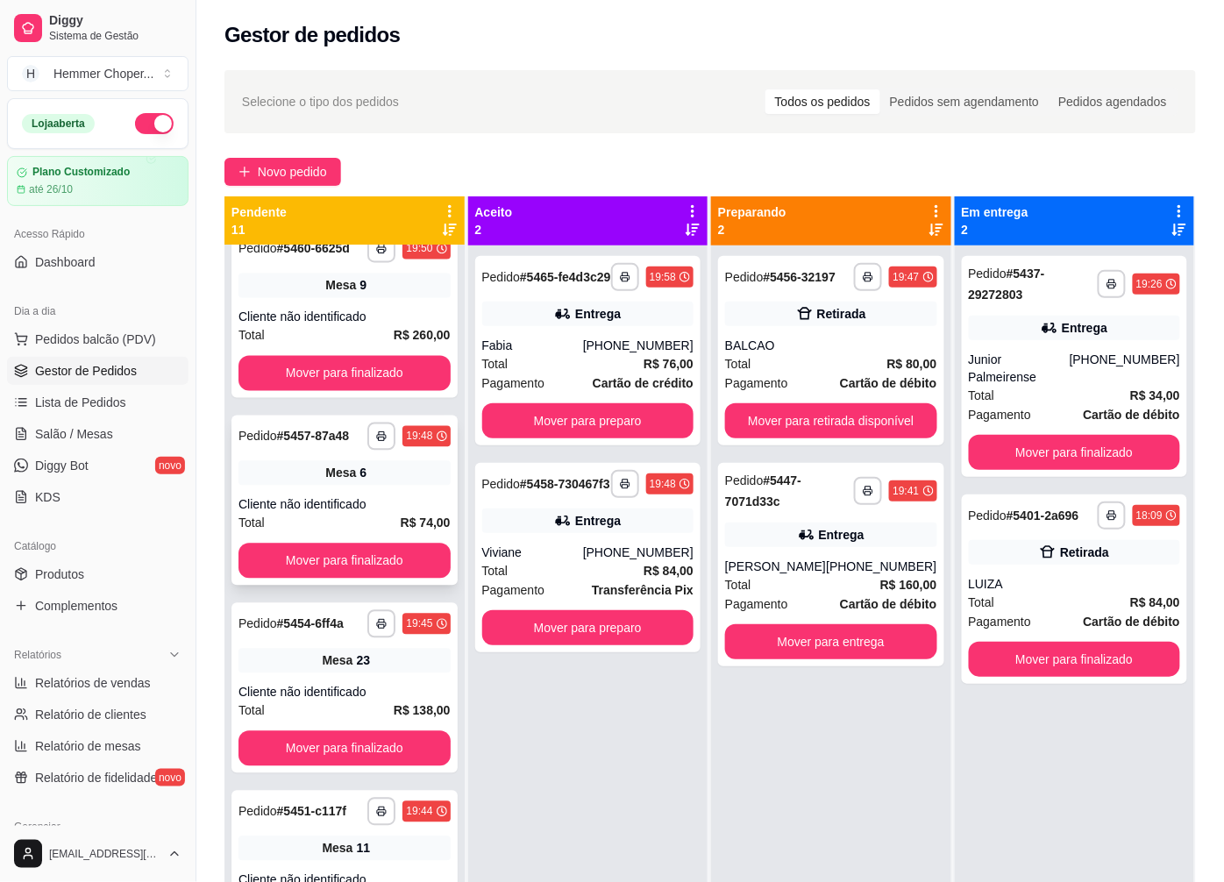
click at [328, 514] on div "Cliente não identificado" at bounding box center [345, 505] width 212 height 18
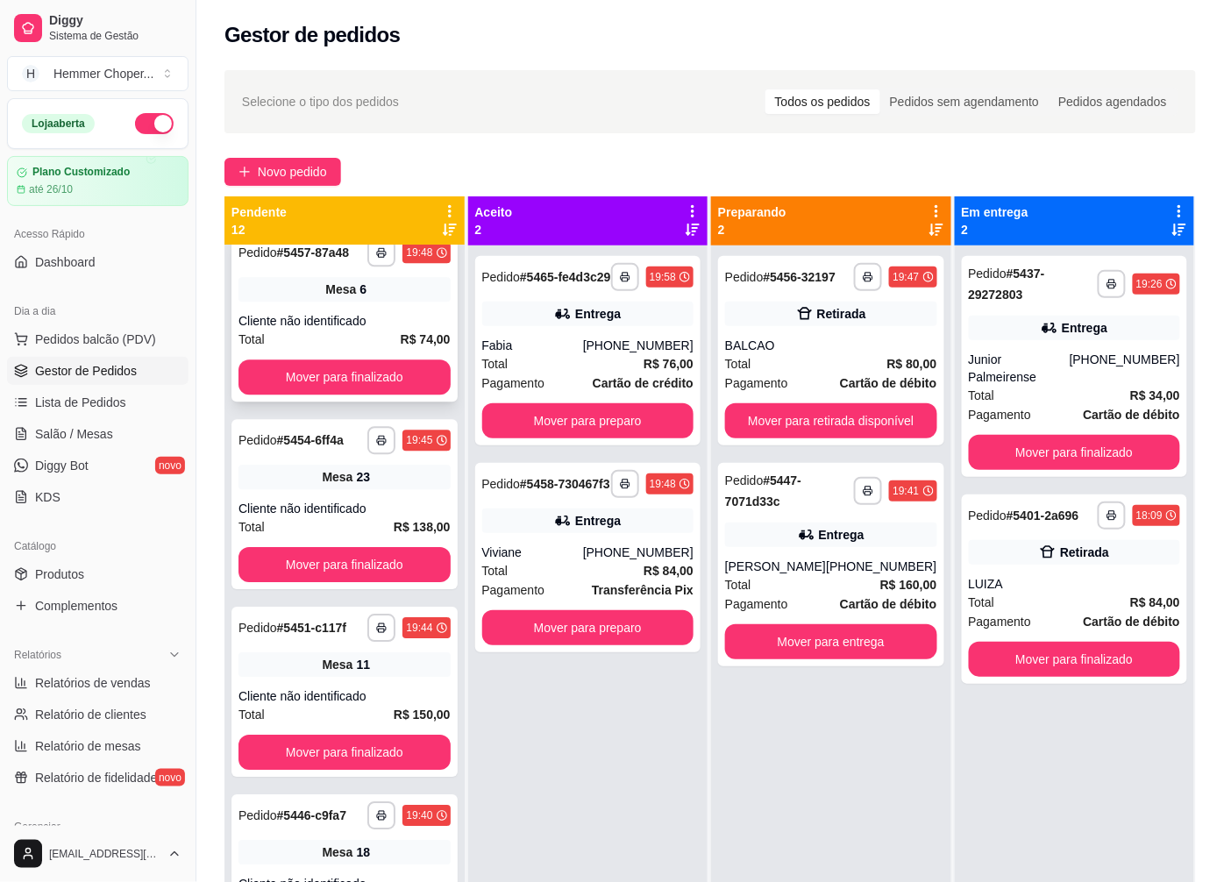
scroll to position [1349, 0]
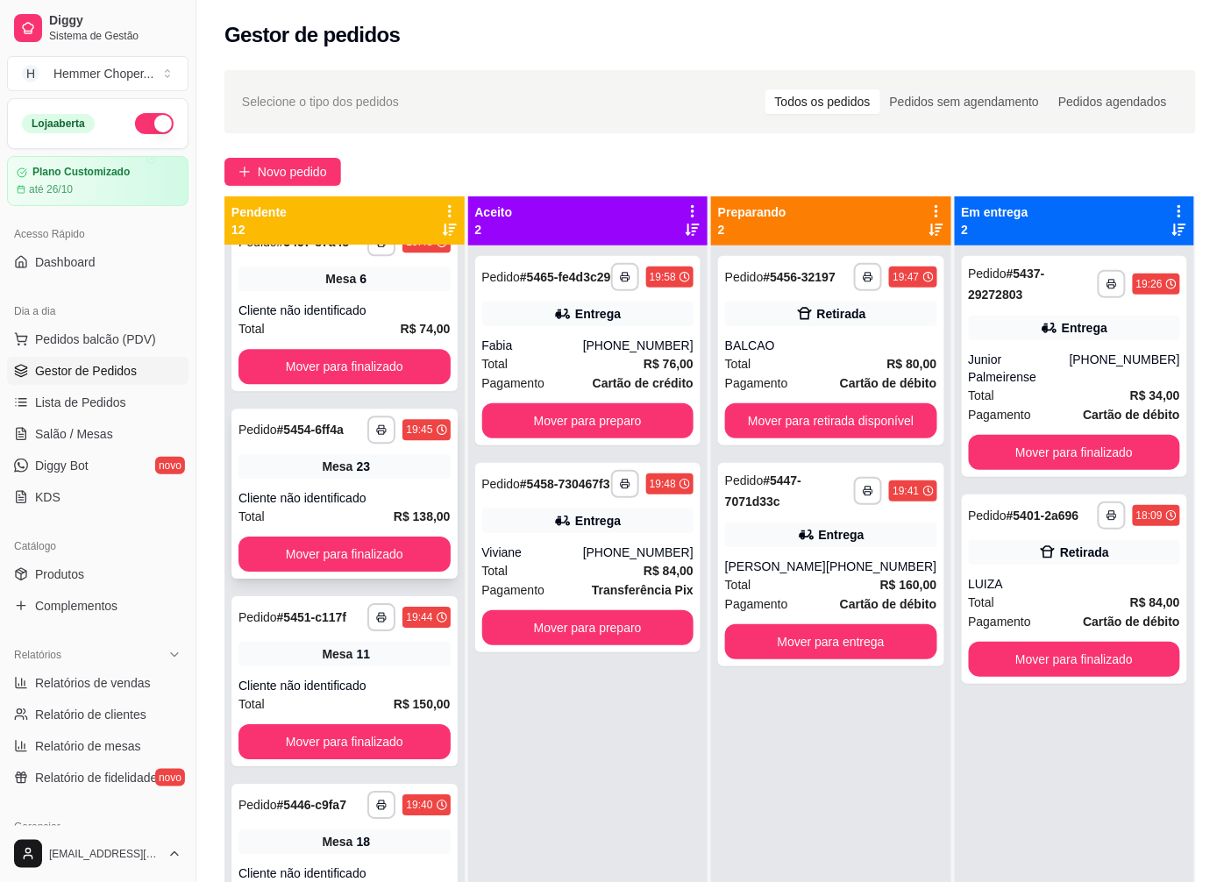
click at [338, 507] on div "Cliente não identificado" at bounding box center [345, 498] width 212 height 18
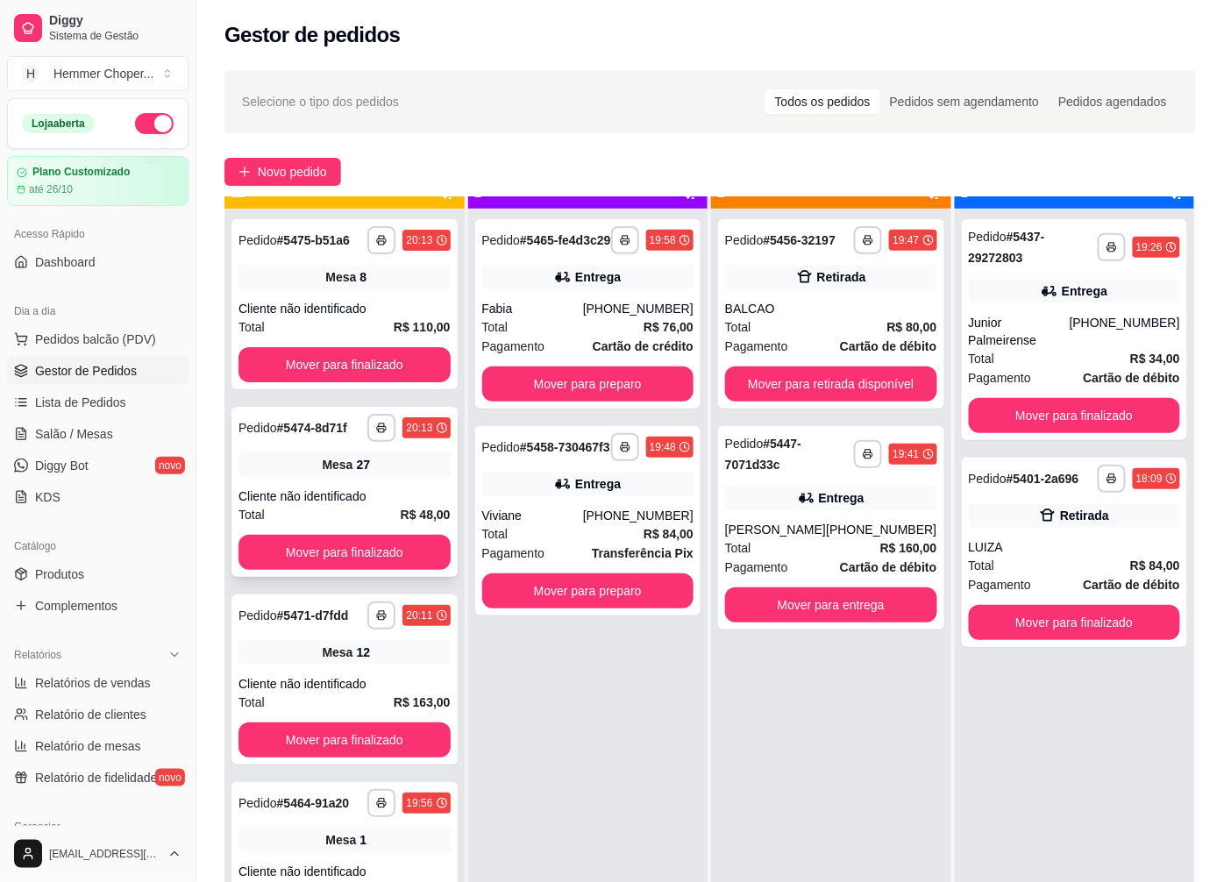
scroll to position [0, 0]
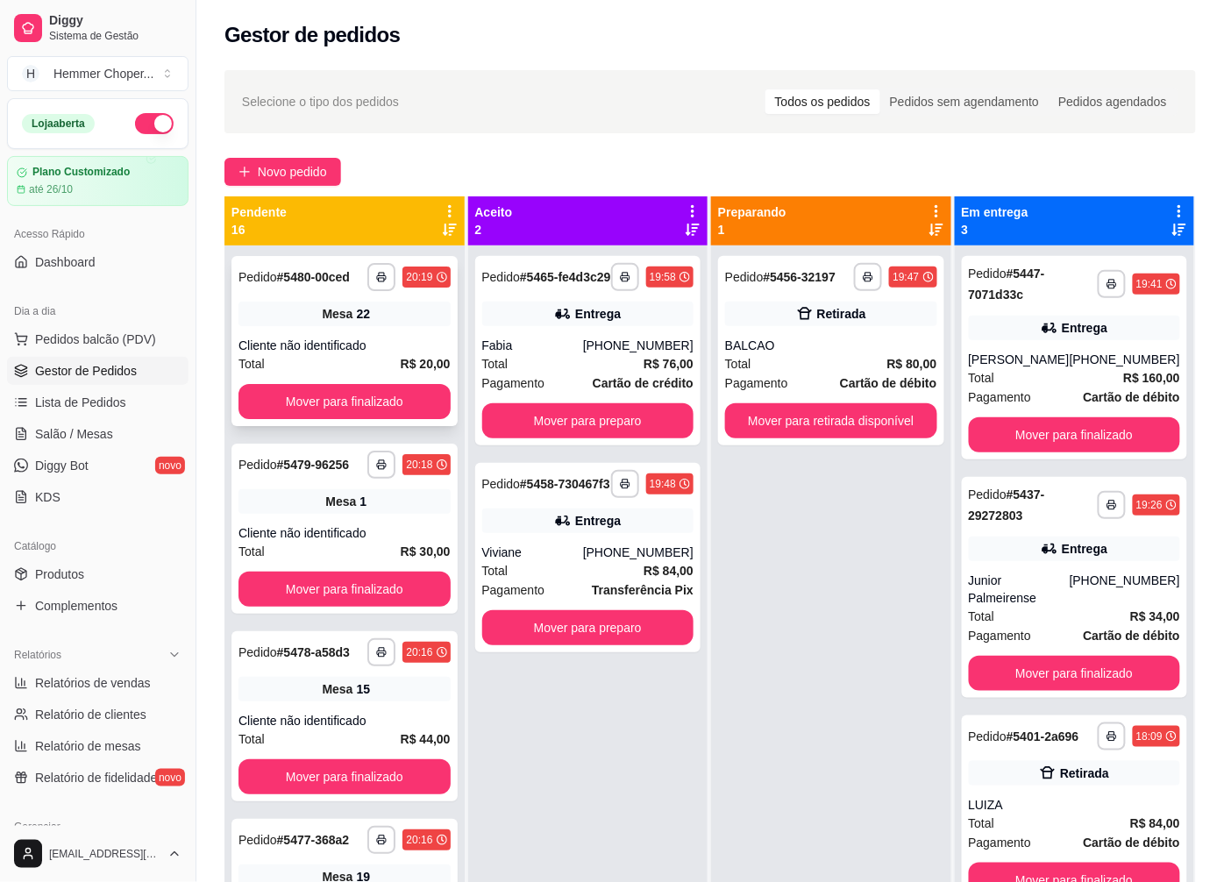
click at [311, 338] on div "Cliente não identificado" at bounding box center [345, 346] width 212 height 18
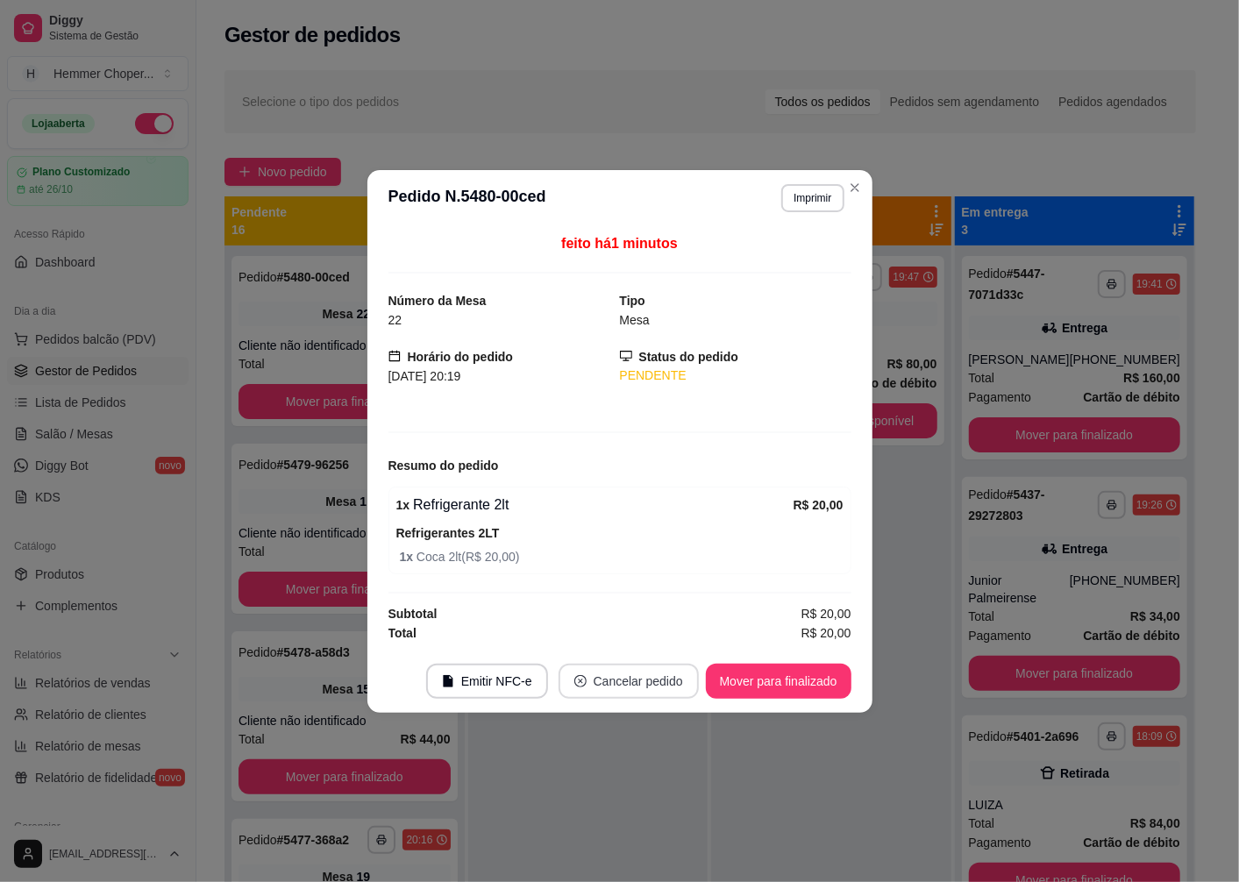
click at [600, 682] on button "Cancelar pedido" at bounding box center [629, 681] width 140 height 35
click at [662, 633] on button "Sim" at bounding box center [678, 638] width 70 height 35
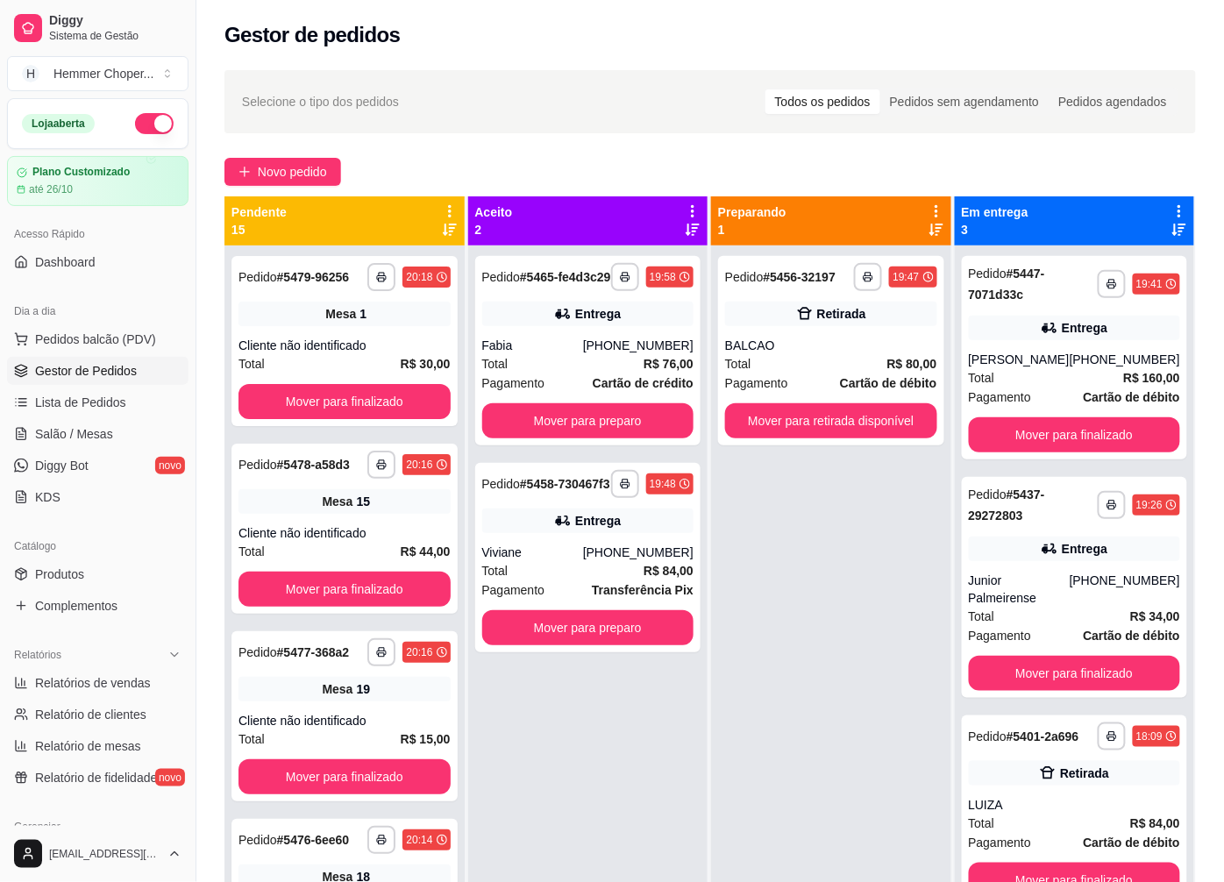
click at [601, 839] on div "**********" at bounding box center [588, 687] width 240 height 882
click at [304, 326] on div "Mesa 1" at bounding box center [345, 314] width 212 height 25
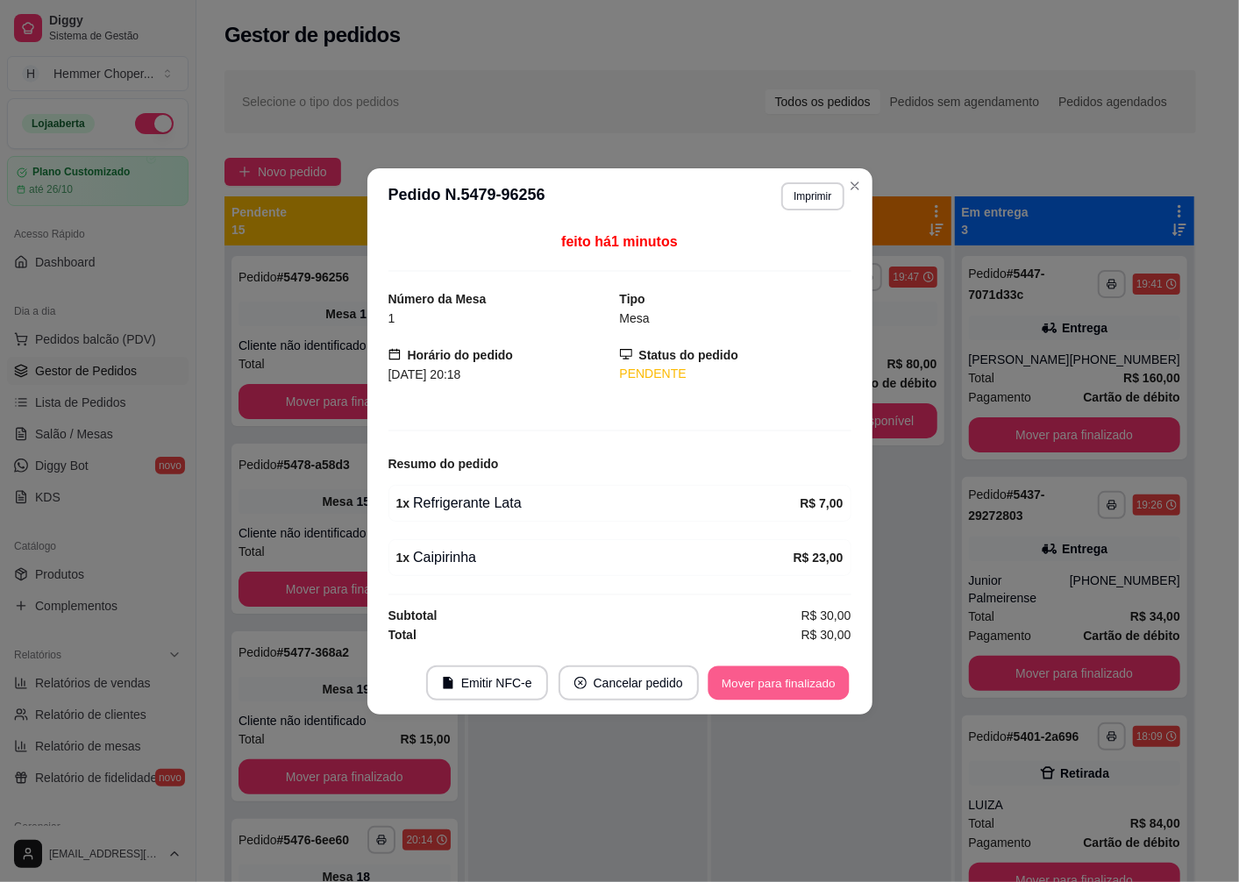
click at [760, 686] on button "Mover para finalizado" at bounding box center [778, 683] width 141 height 34
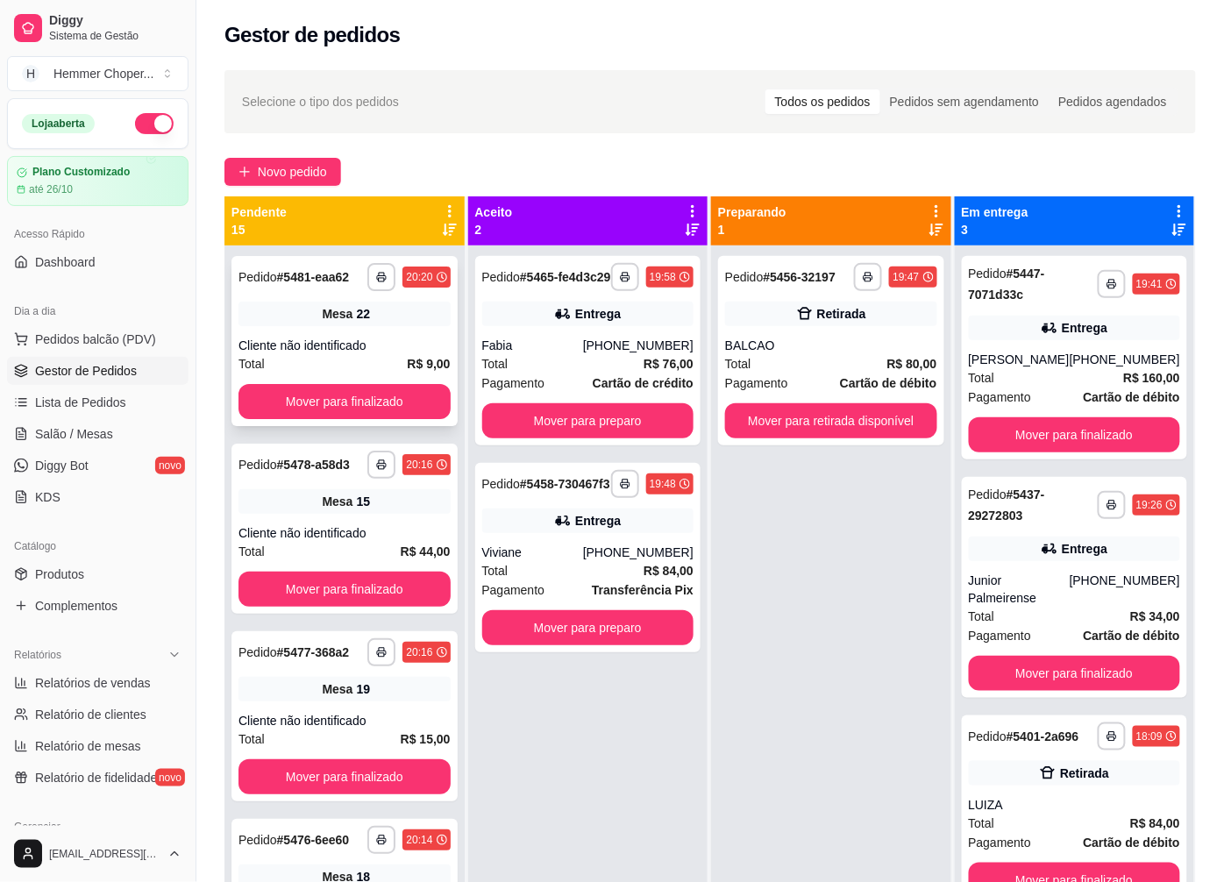
click at [346, 339] on div "Cliente não identificado" at bounding box center [345, 346] width 212 height 18
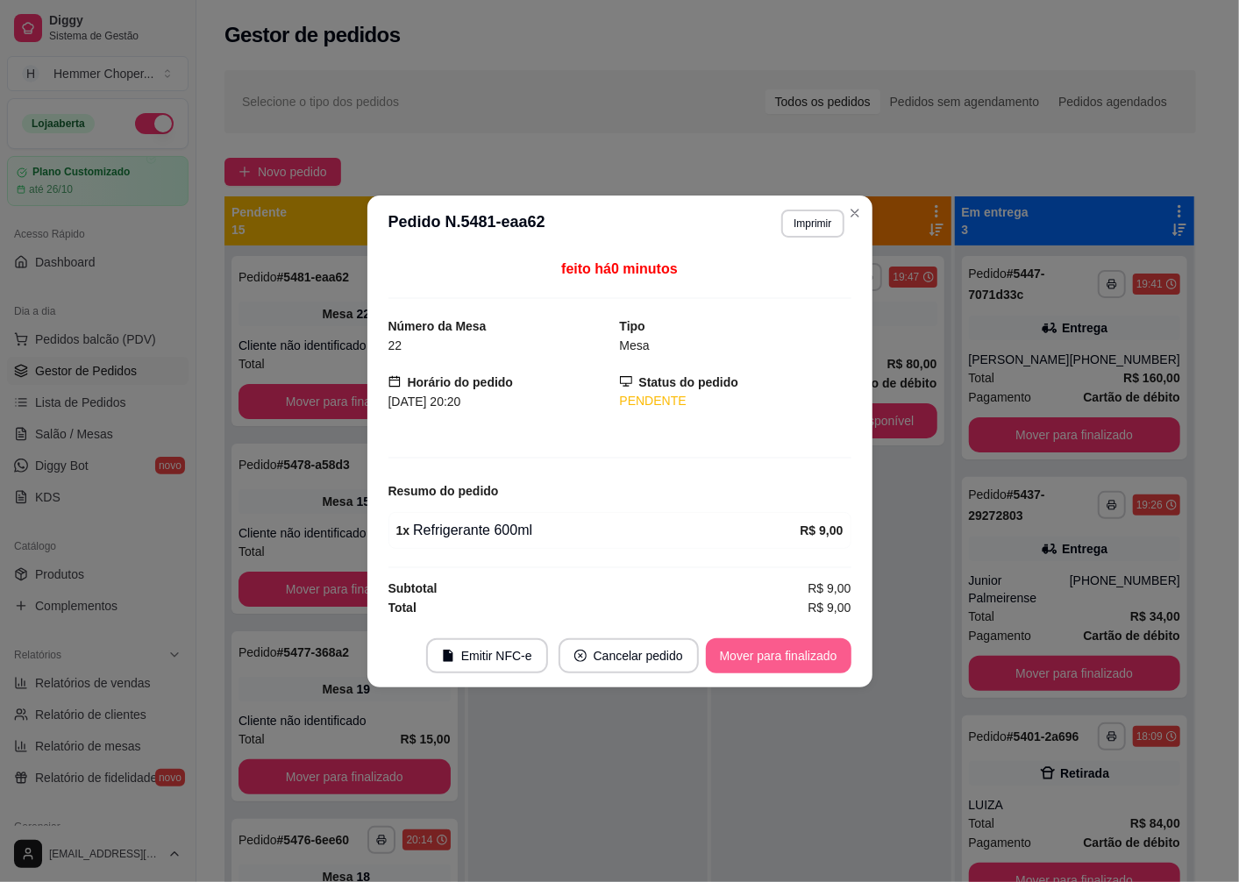
click at [776, 660] on button "Mover para finalizado" at bounding box center [779, 655] width 146 height 35
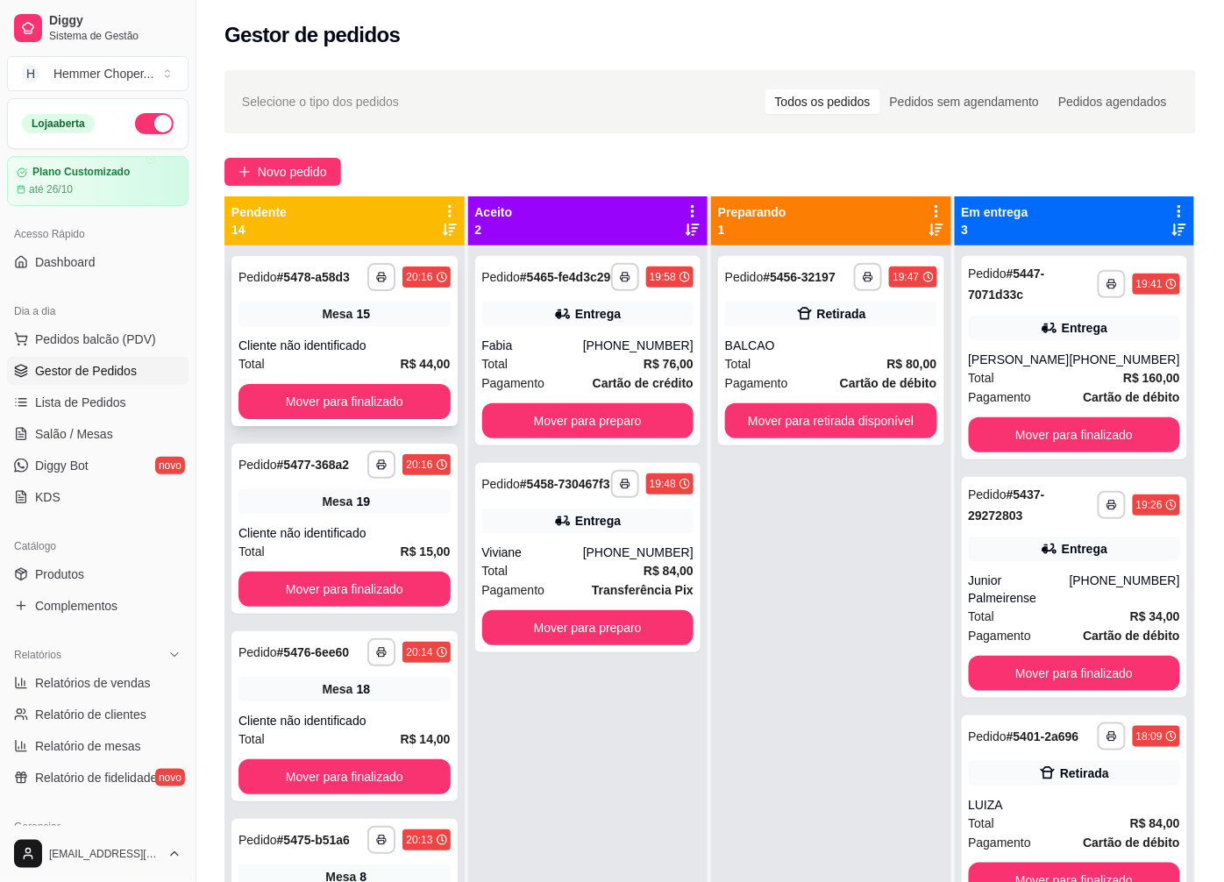
click at [372, 354] on div "Cliente não identificado" at bounding box center [345, 346] width 212 height 18
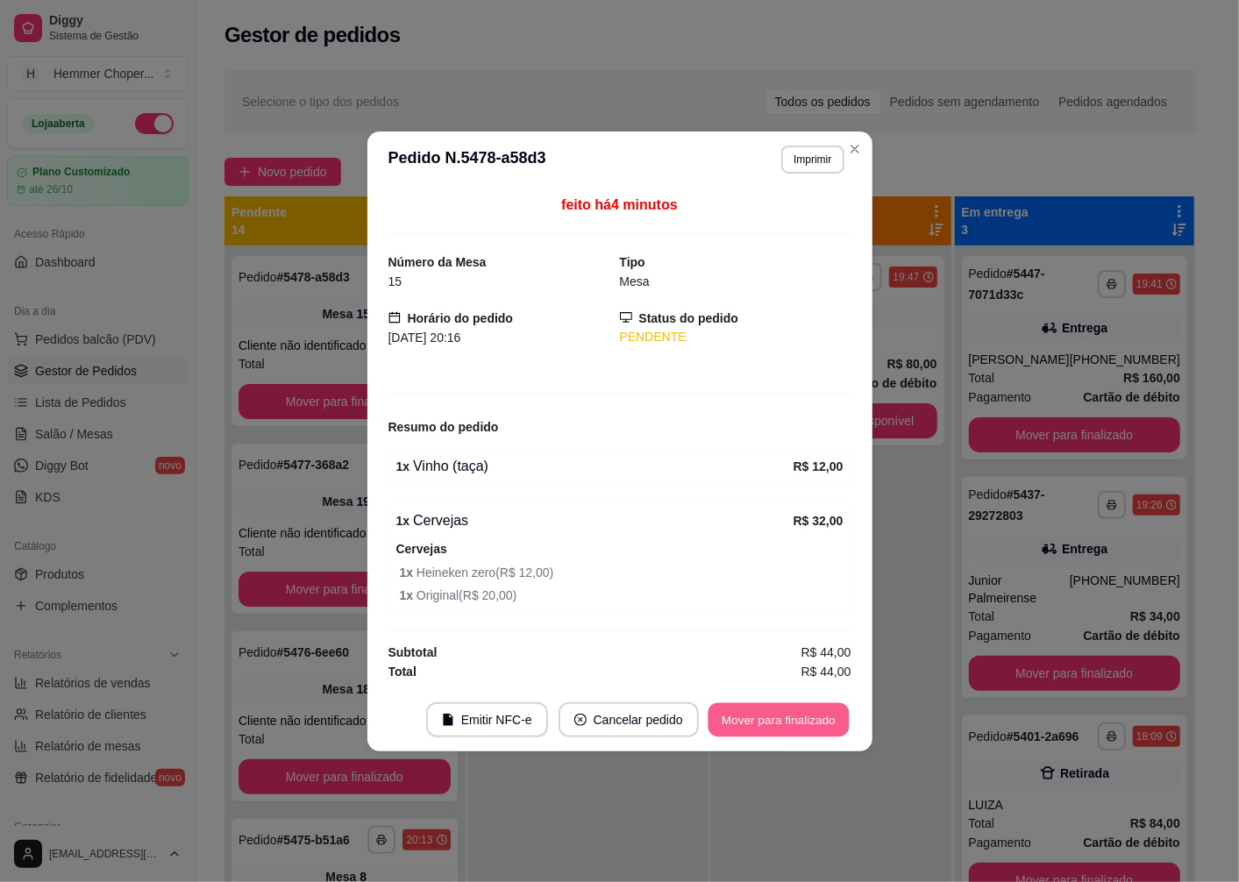
click at [763, 731] on button "Mover para finalizado" at bounding box center [778, 719] width 141 height 34
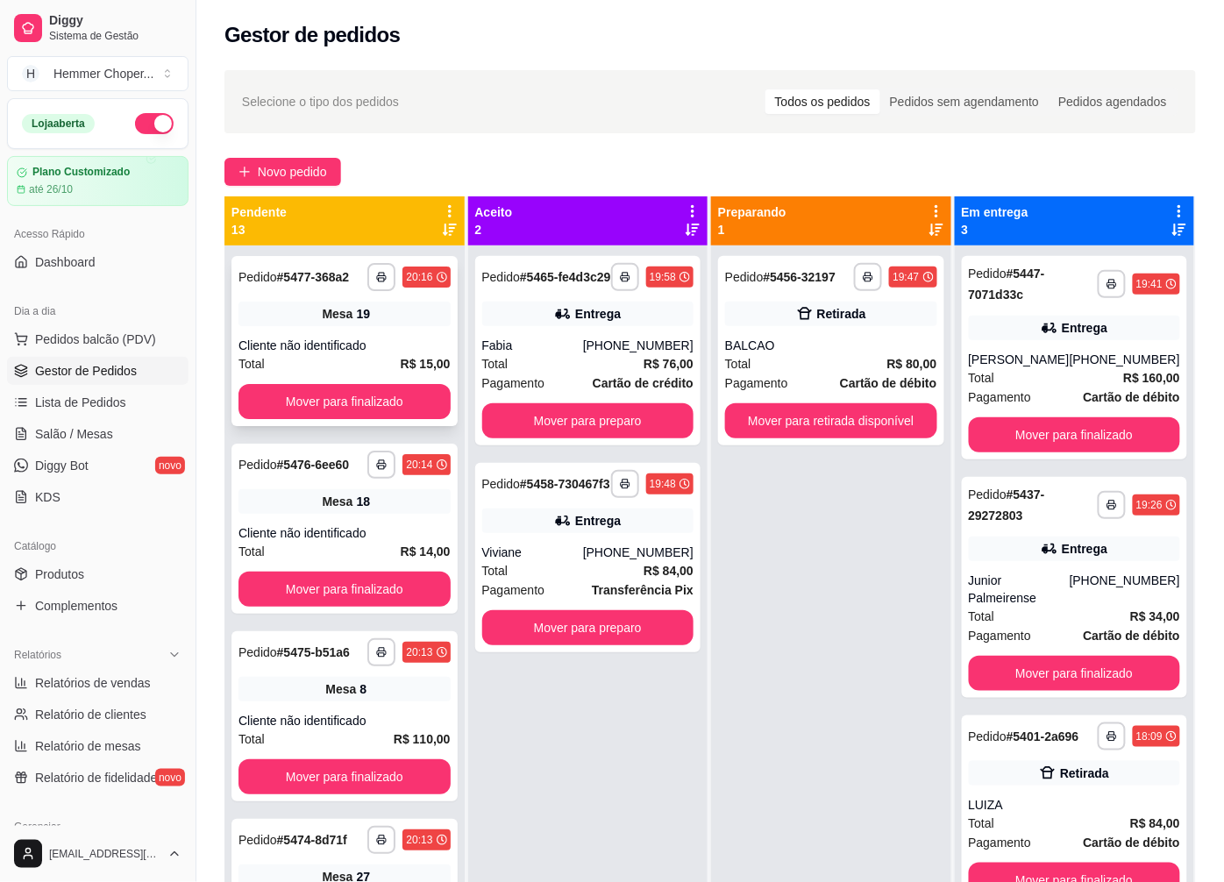
click at [369, 324] on div "Mesa 19" at bounding box center [345, 314] width 212 height 25
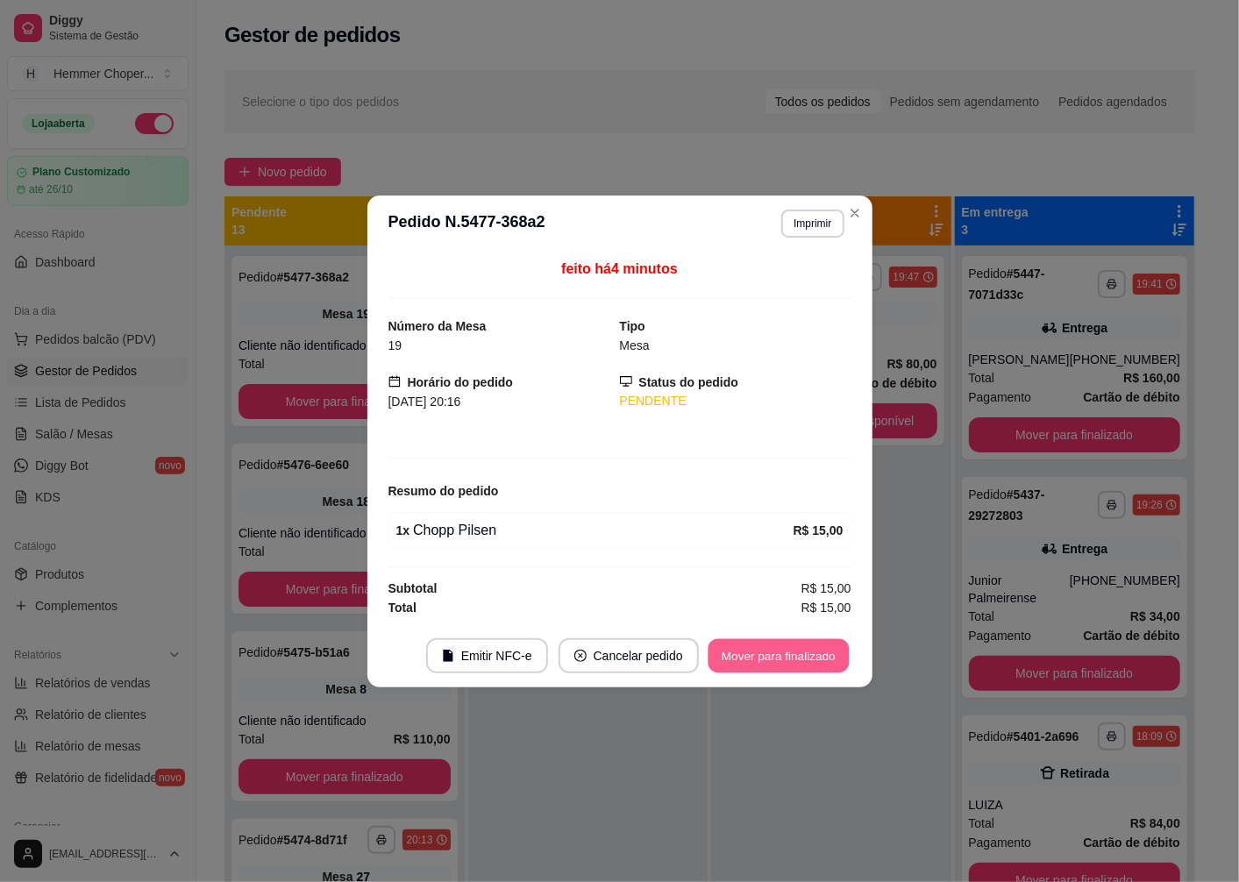
click at [776, 660] on button "Mover para finalizado" at bounding box center [778, 655] width 141 height 34
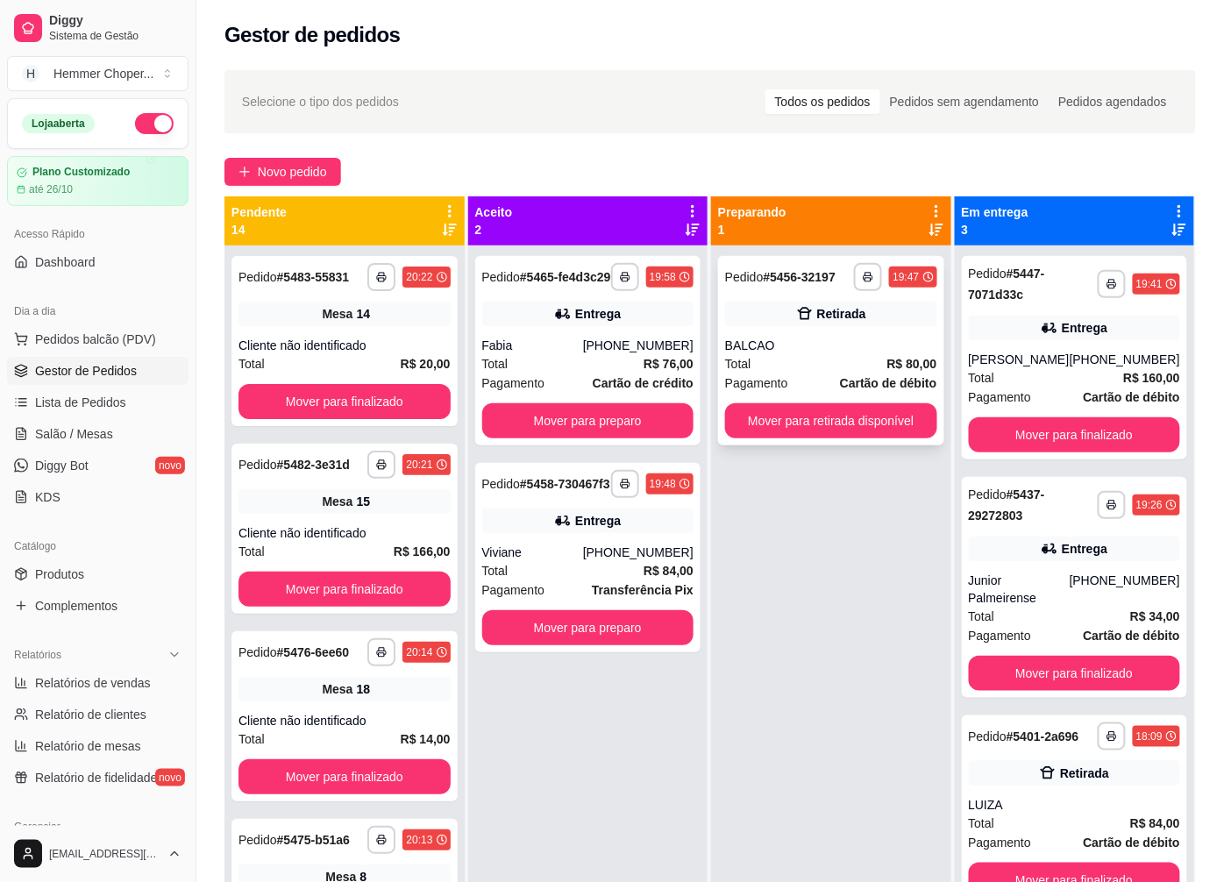
click at [801, 386] on div "Pagamento Cartão de débito" at bounding box center [831, 383] width 212 height 19
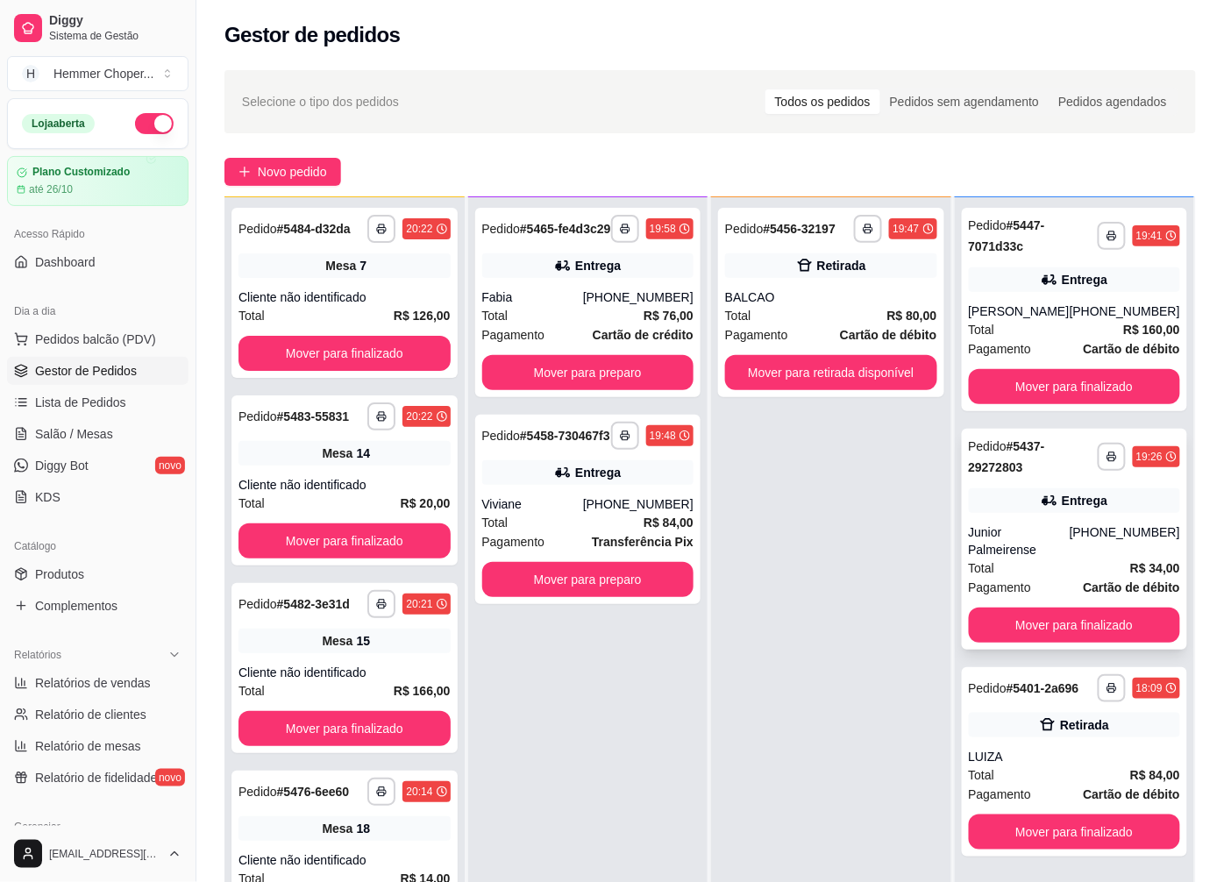
scroll to position [267, 0]
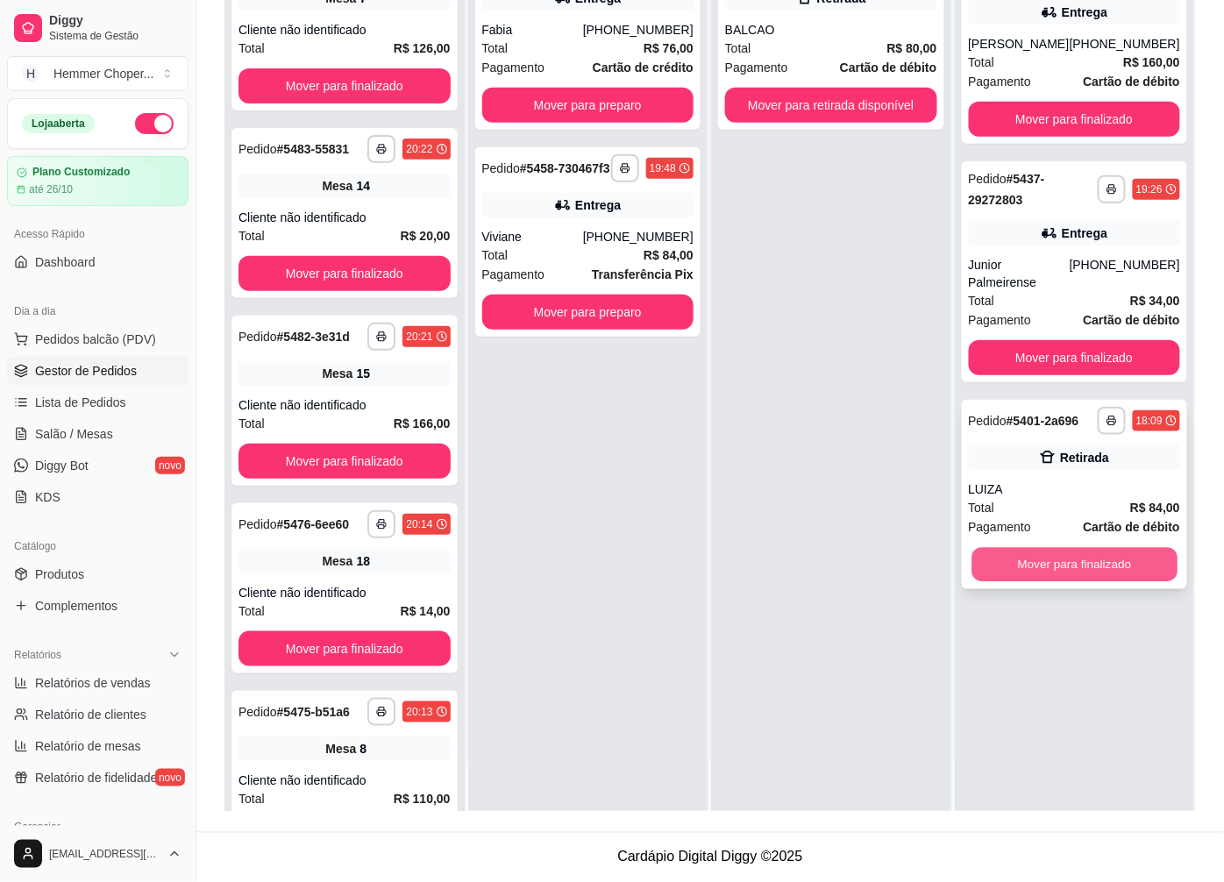
click at [993, 548] on button "Mover para finalizado" at bounding box center [1074, 565] width 205 height 34
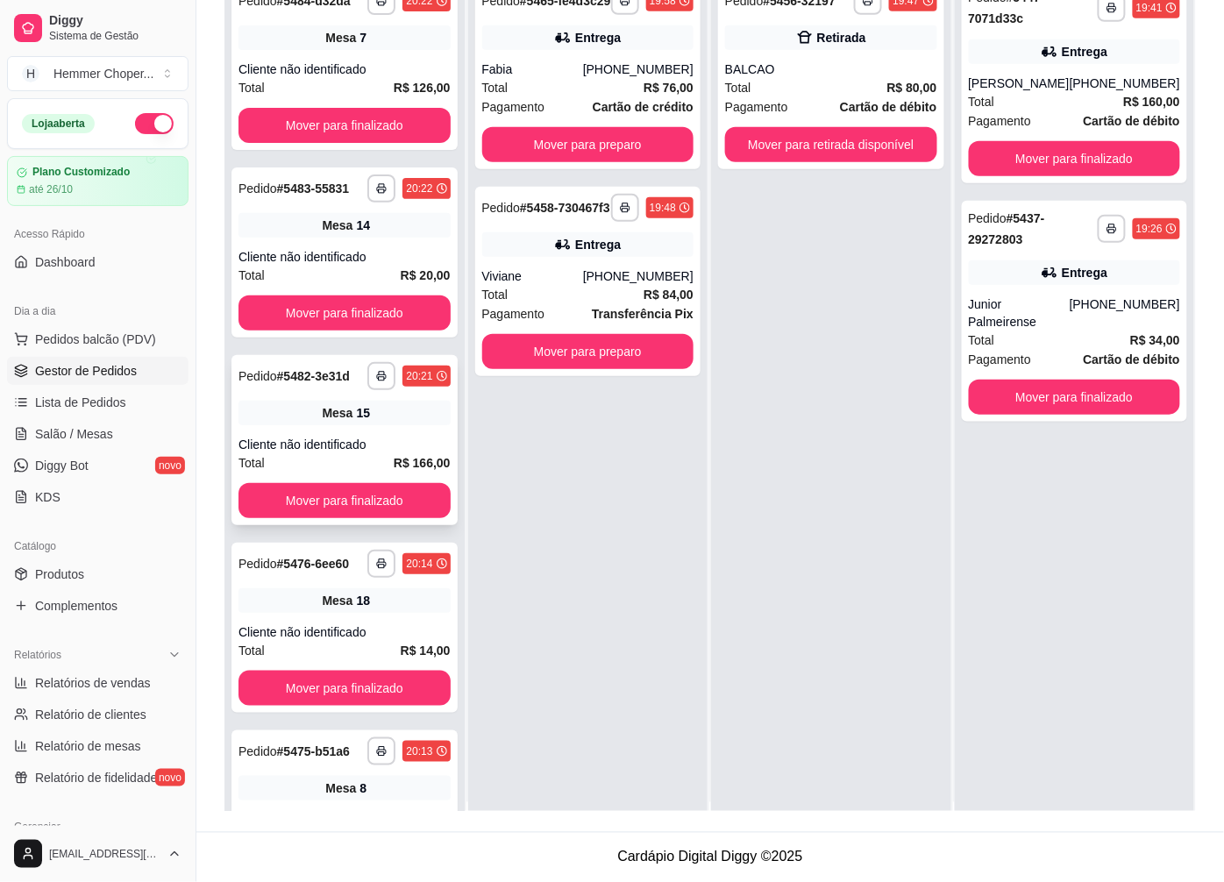
scroll to position [0, 0]
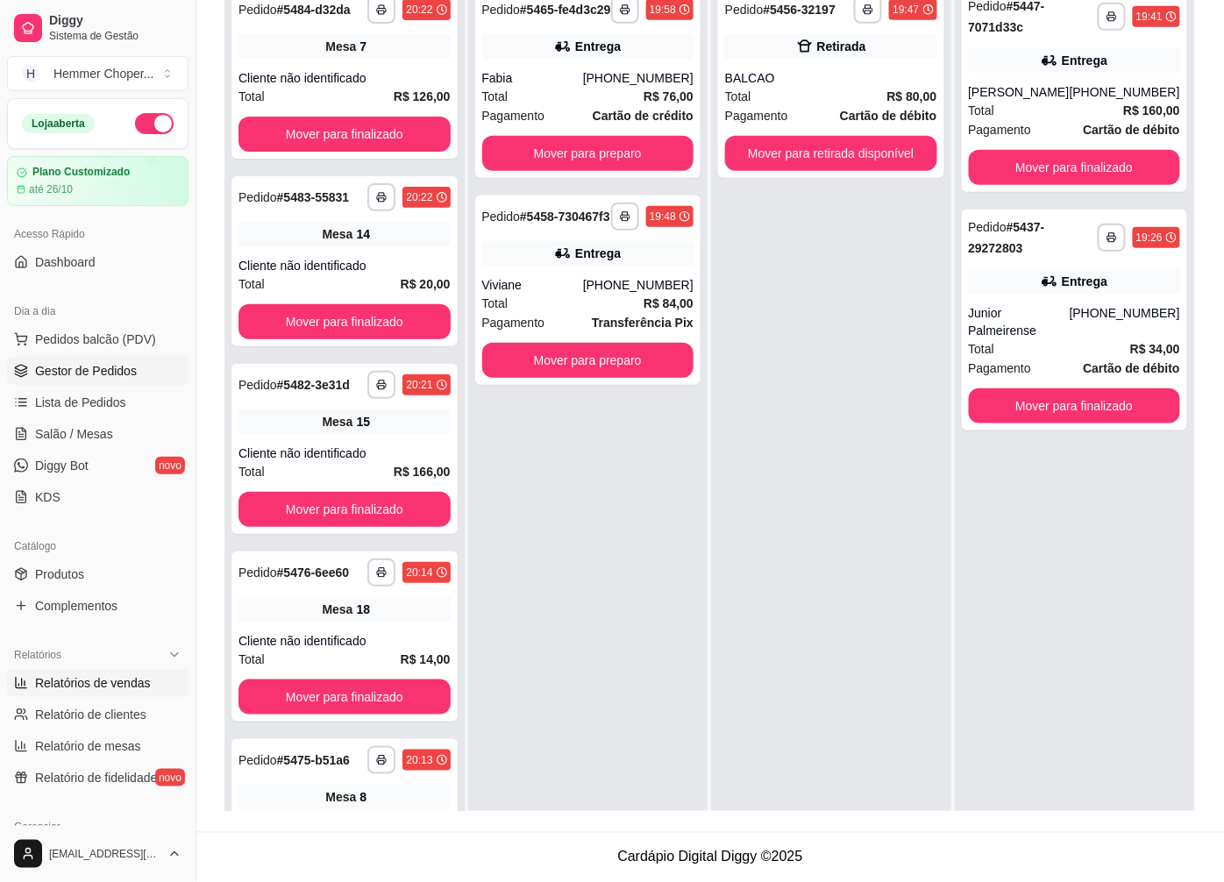
click at [101, 682] on span "Relatórios de vendas" at bounding box center [93, 683] width 116 height 18
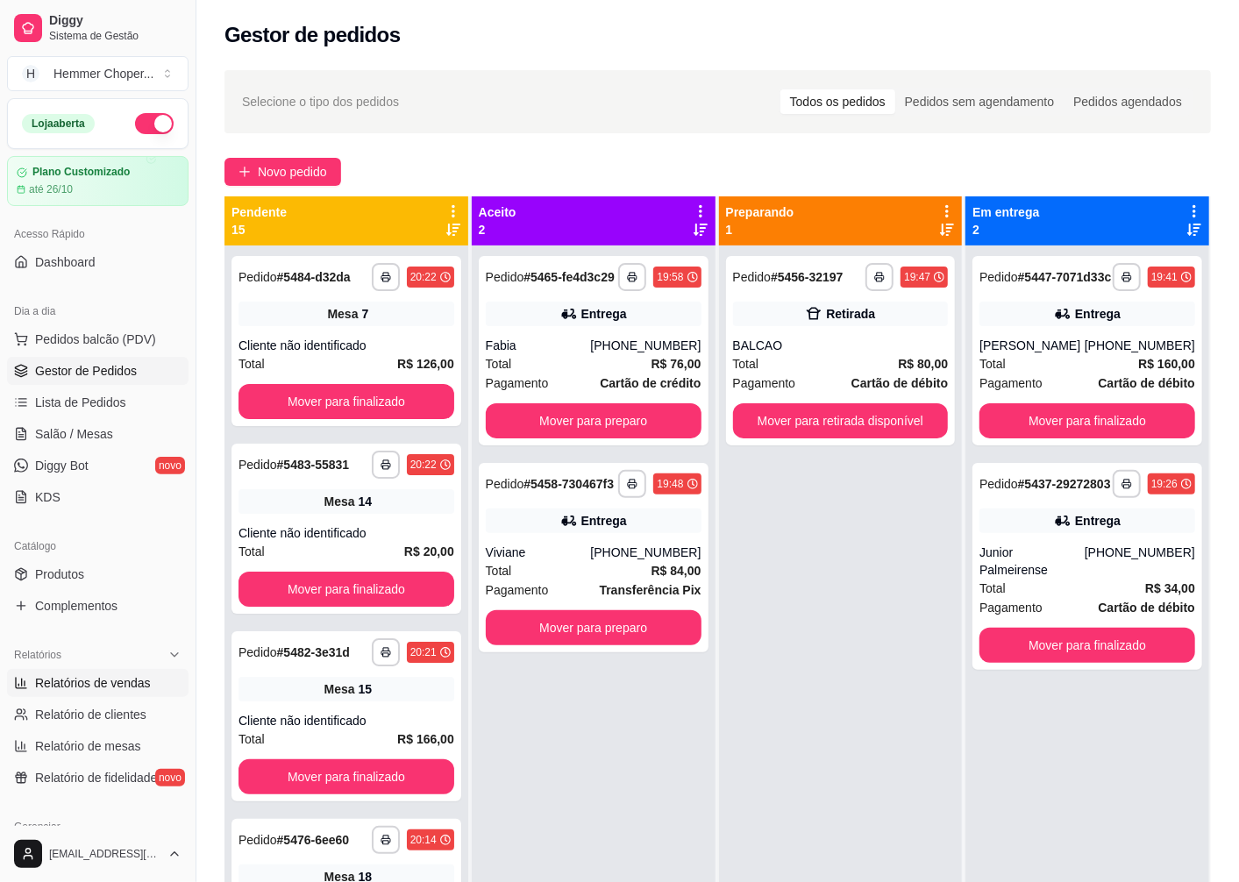
select select "ALL"
select select "0"
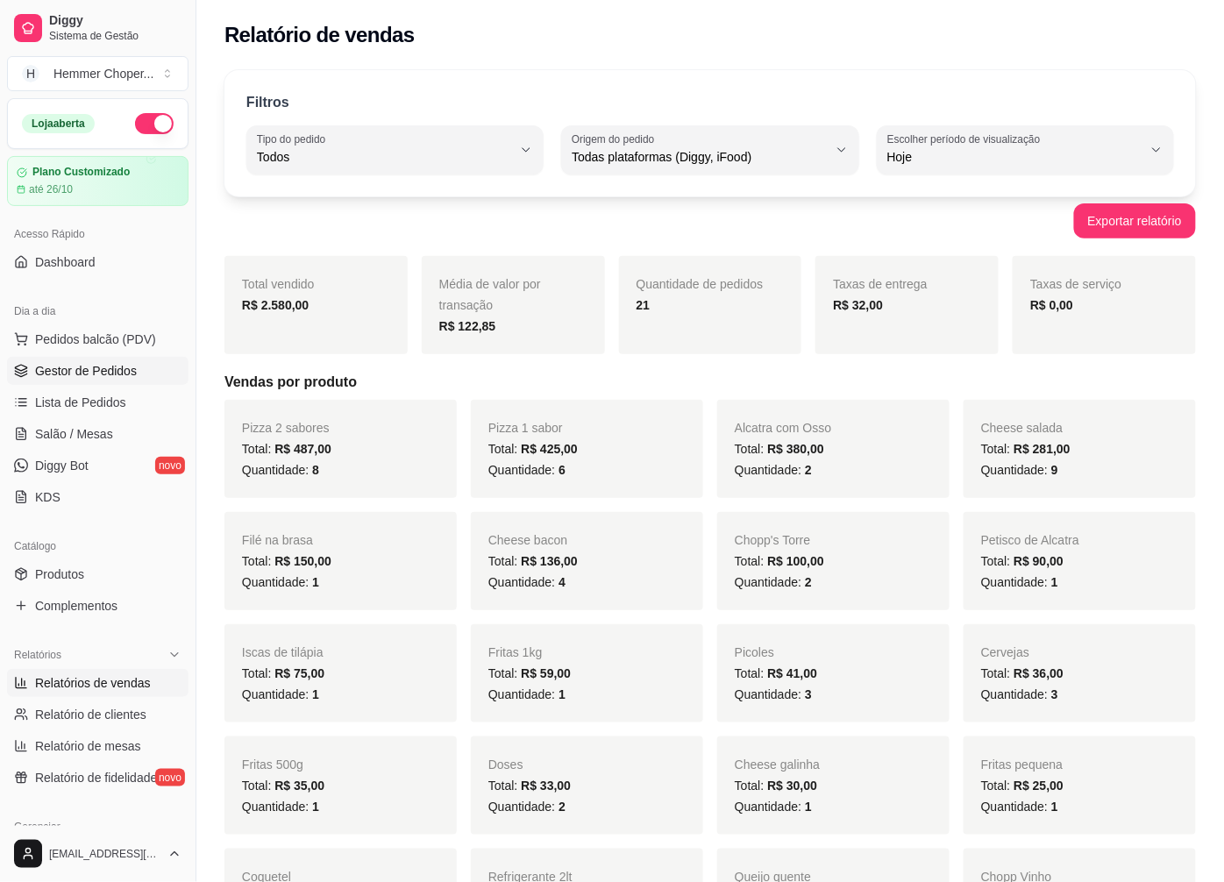
click at [124, 368] on span "Gestor de Pedidos" at bounding box center [86, 371] width 102 height 18
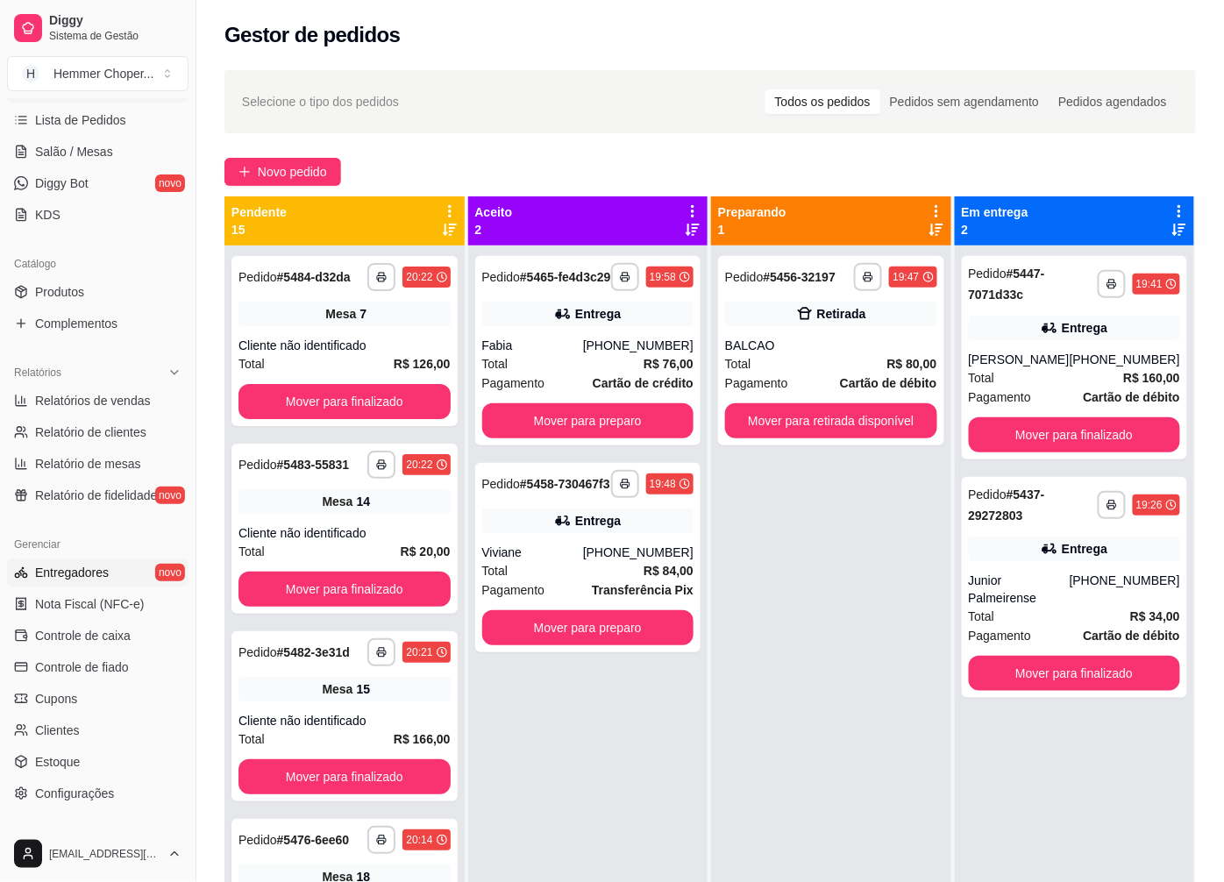
scroll to position [281, 0]
click at [85, 300] on link "Produtos" at bounding box center [98, 293] width 182 height 28
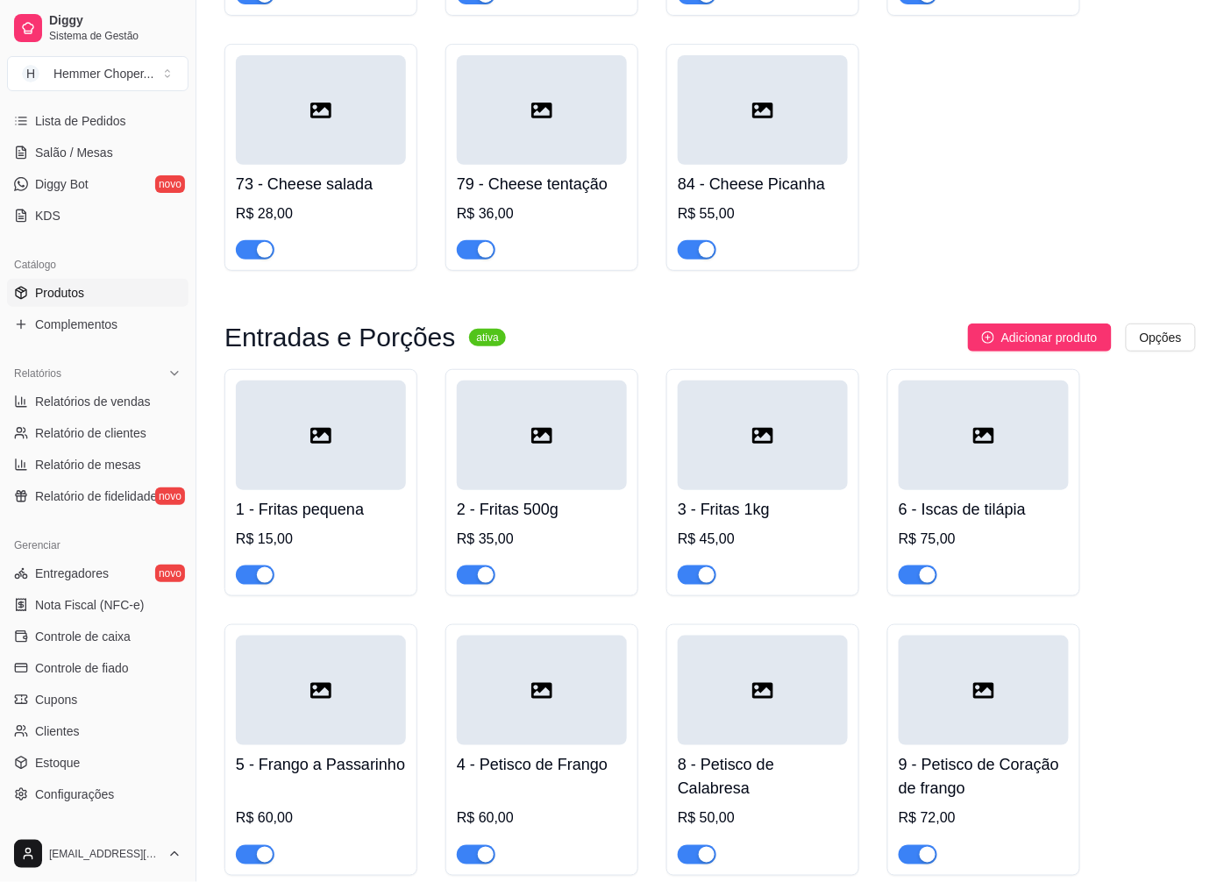
scroll to position [4091, 0]
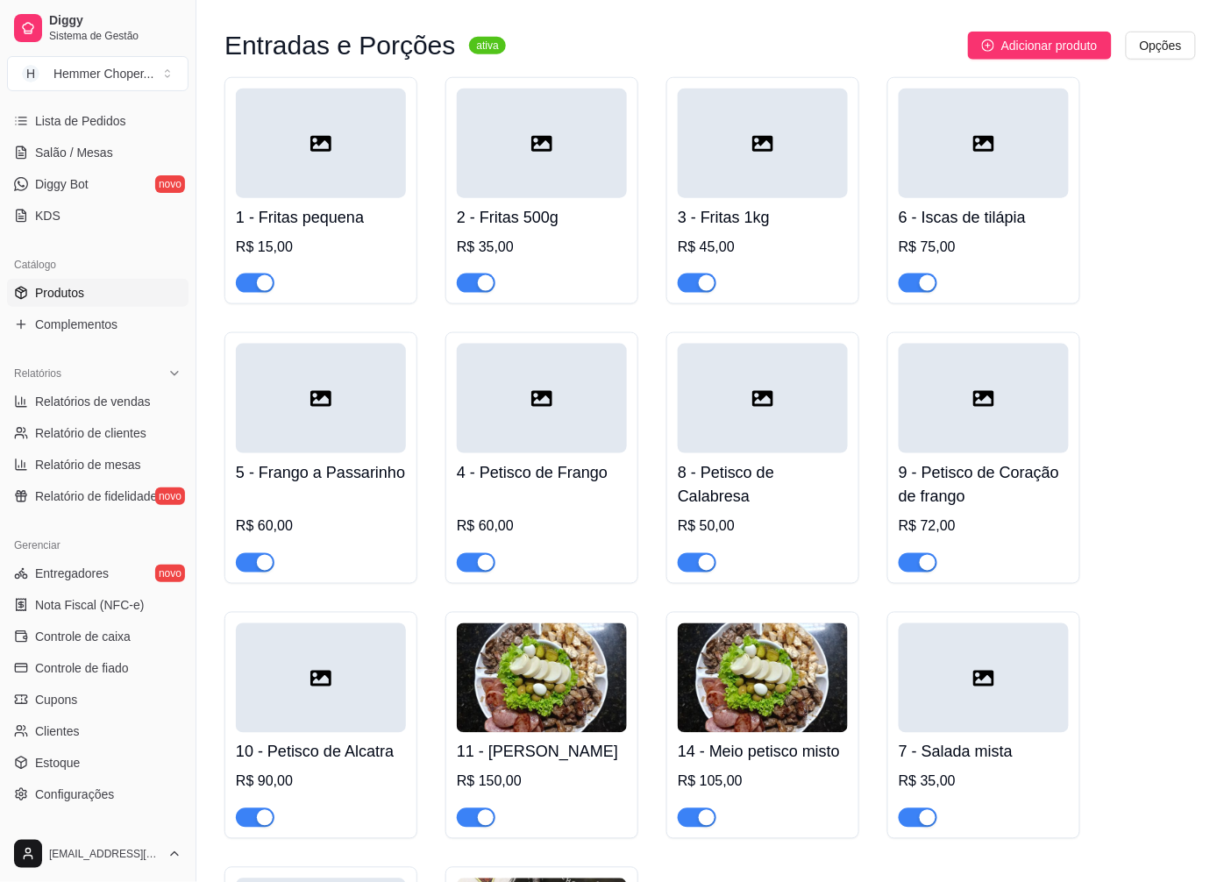
click at [930, 275] on div "button" at bounding box center [928, 283] width 16 height 16
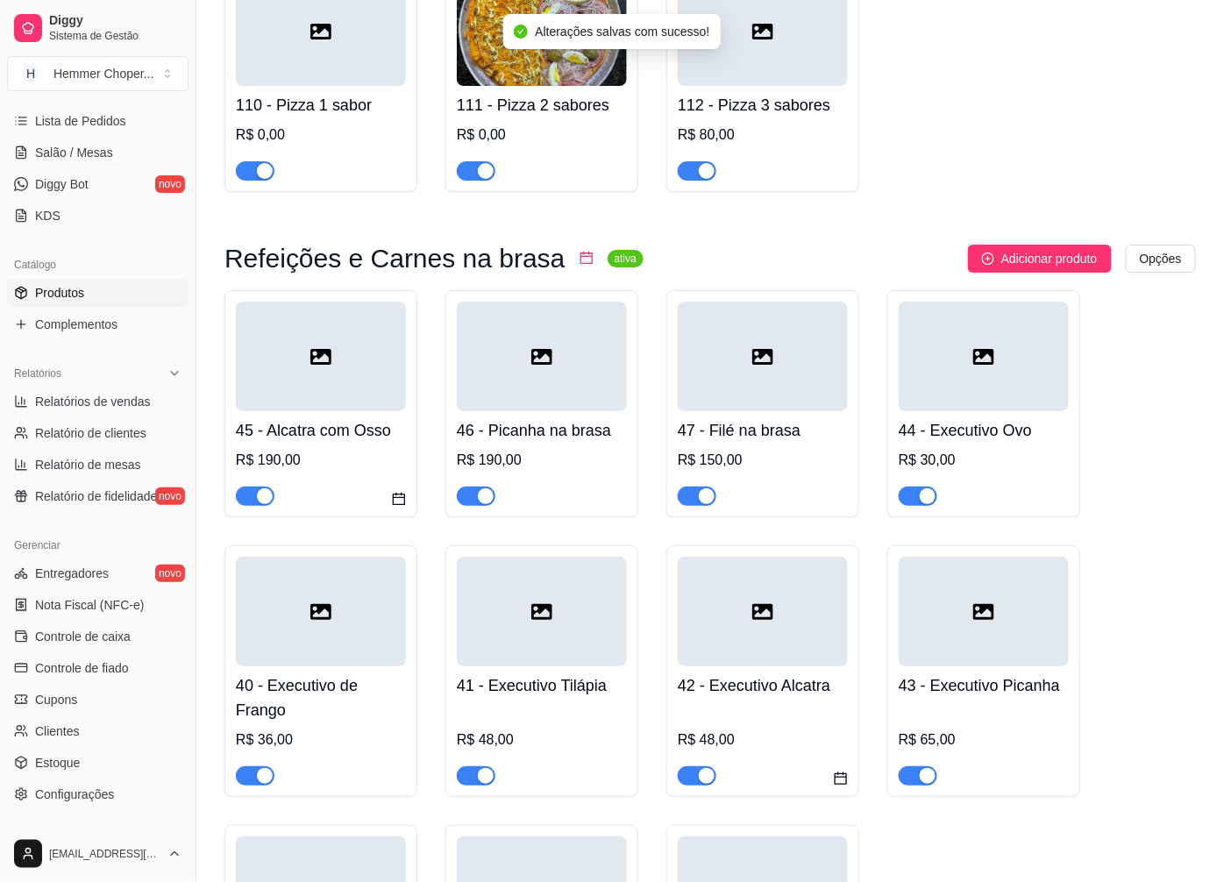
scroll to position [5553, 0]
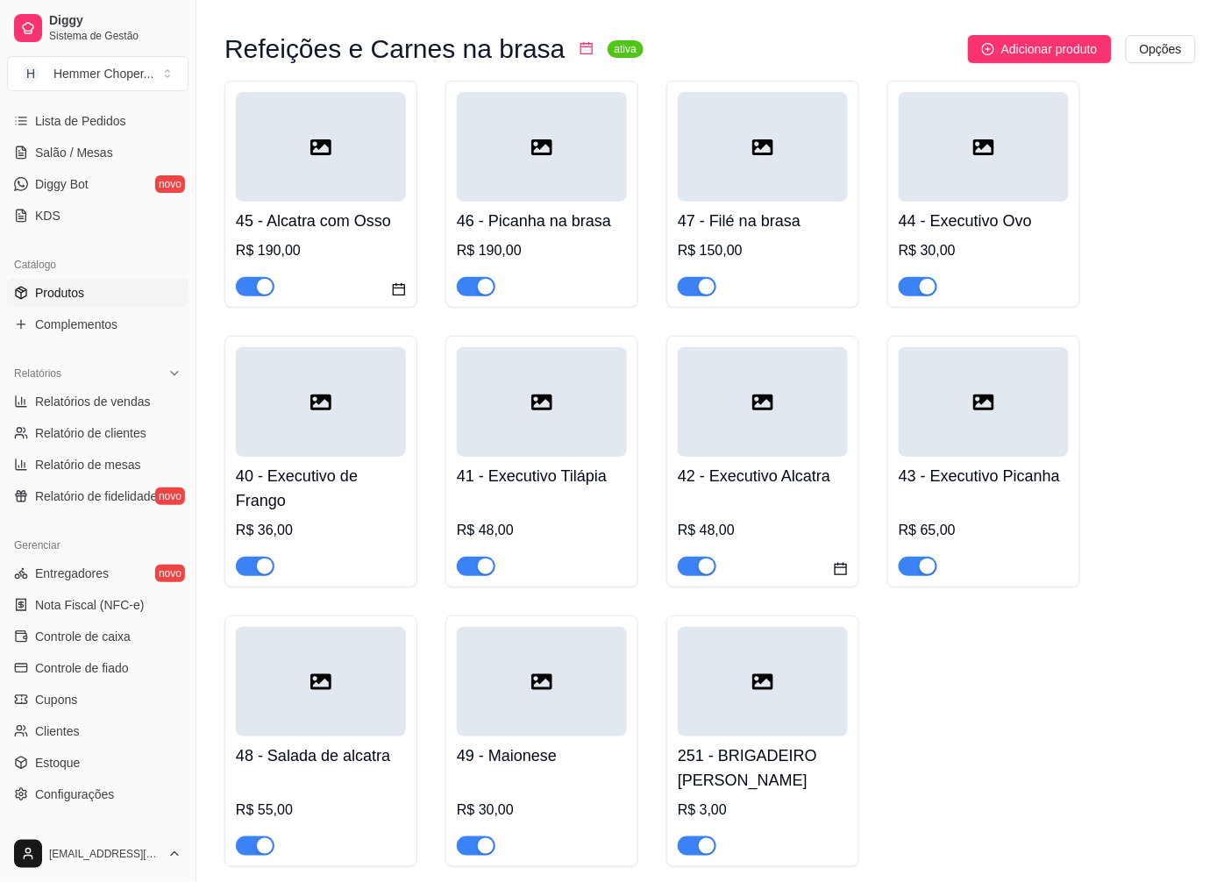
click at [485, 559] on div "button" at bounding box center [486, 567] width 16 height 16
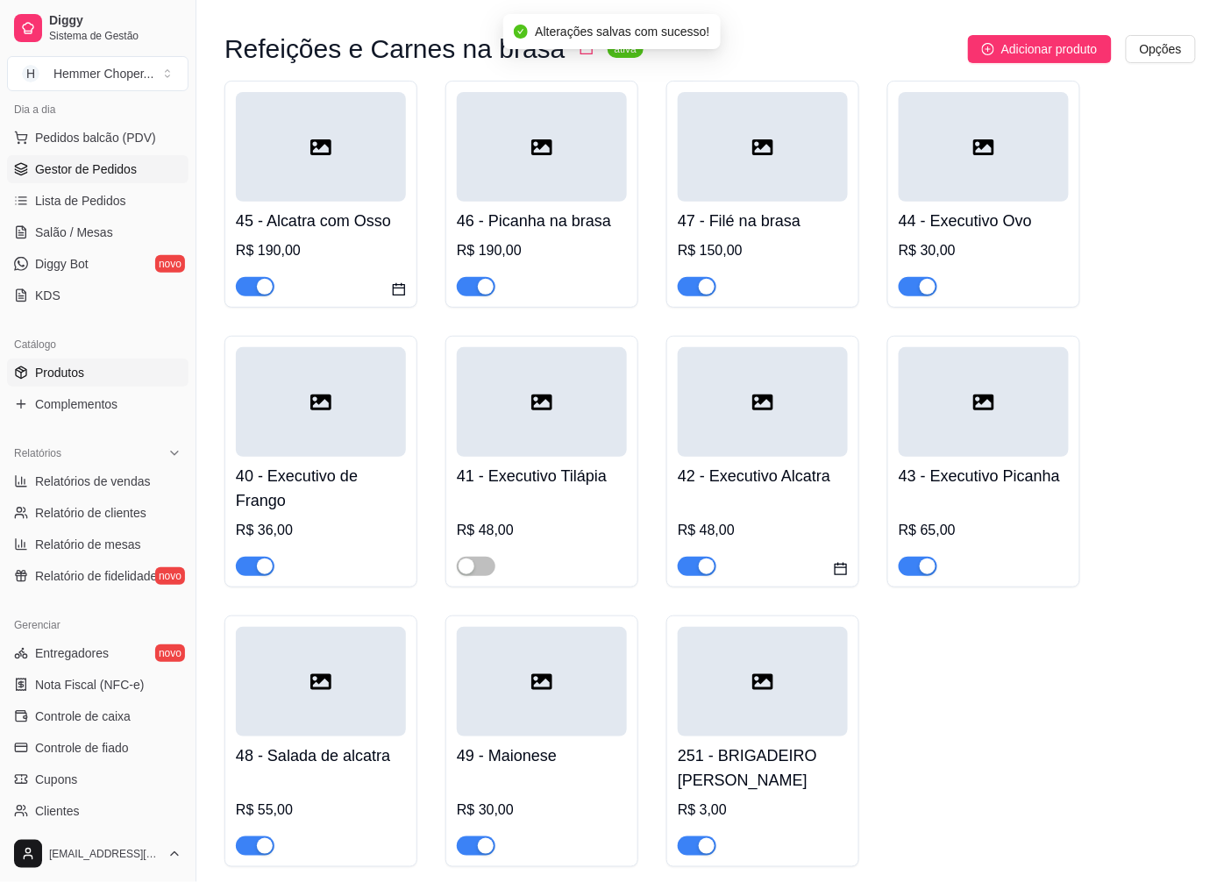
scroll to position [86, 0]
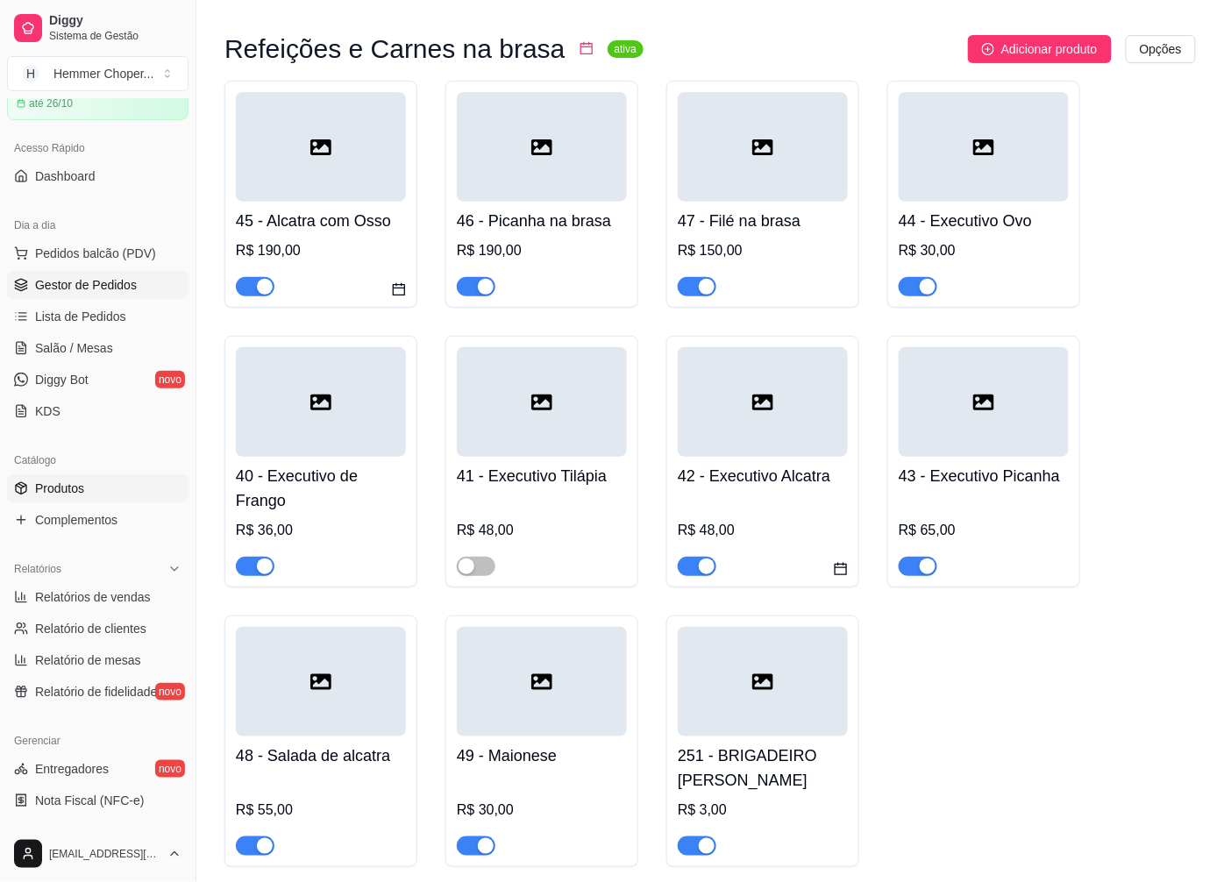
click at [99, 281] on span "Gestor de Pedidos" at bounding box center [86, 285] width 102 height 18
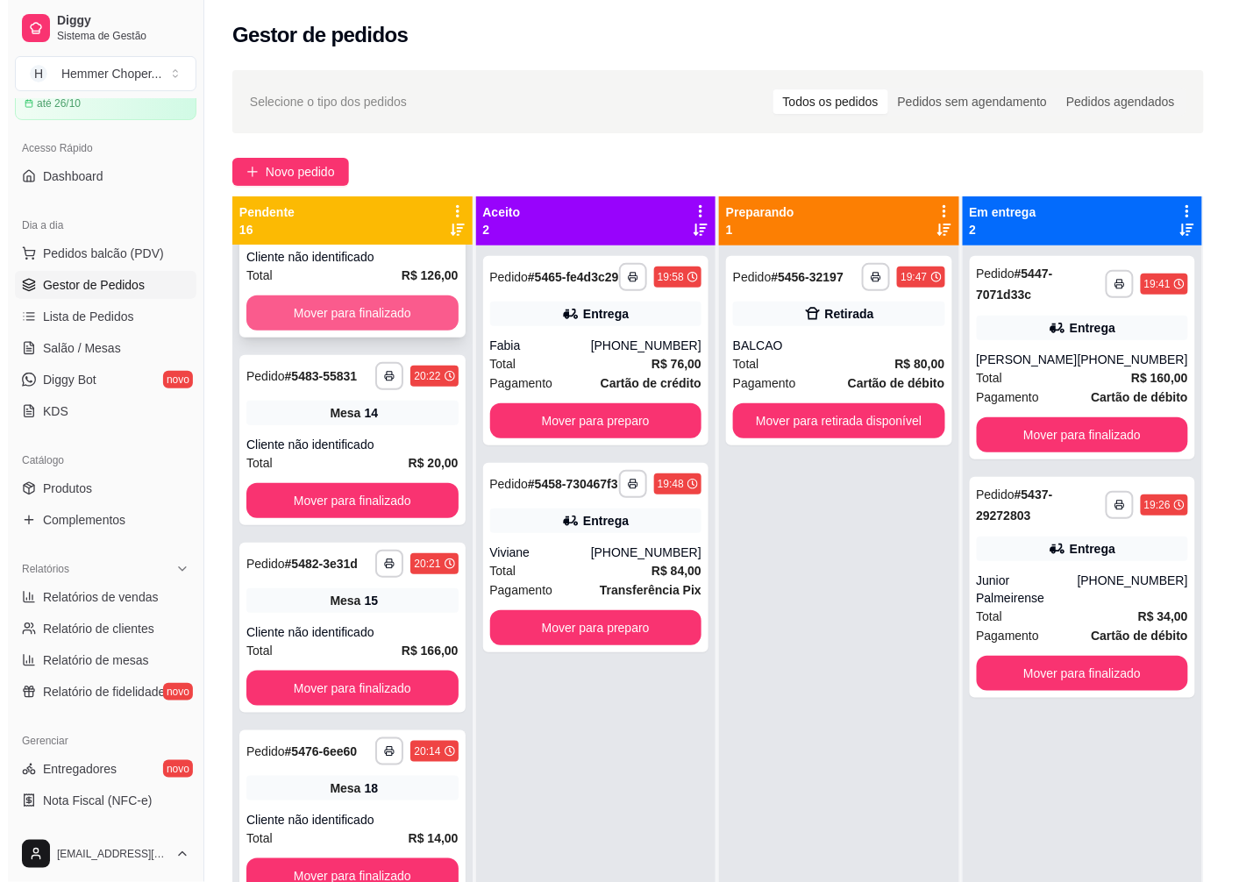
scroll to position [487, 0]
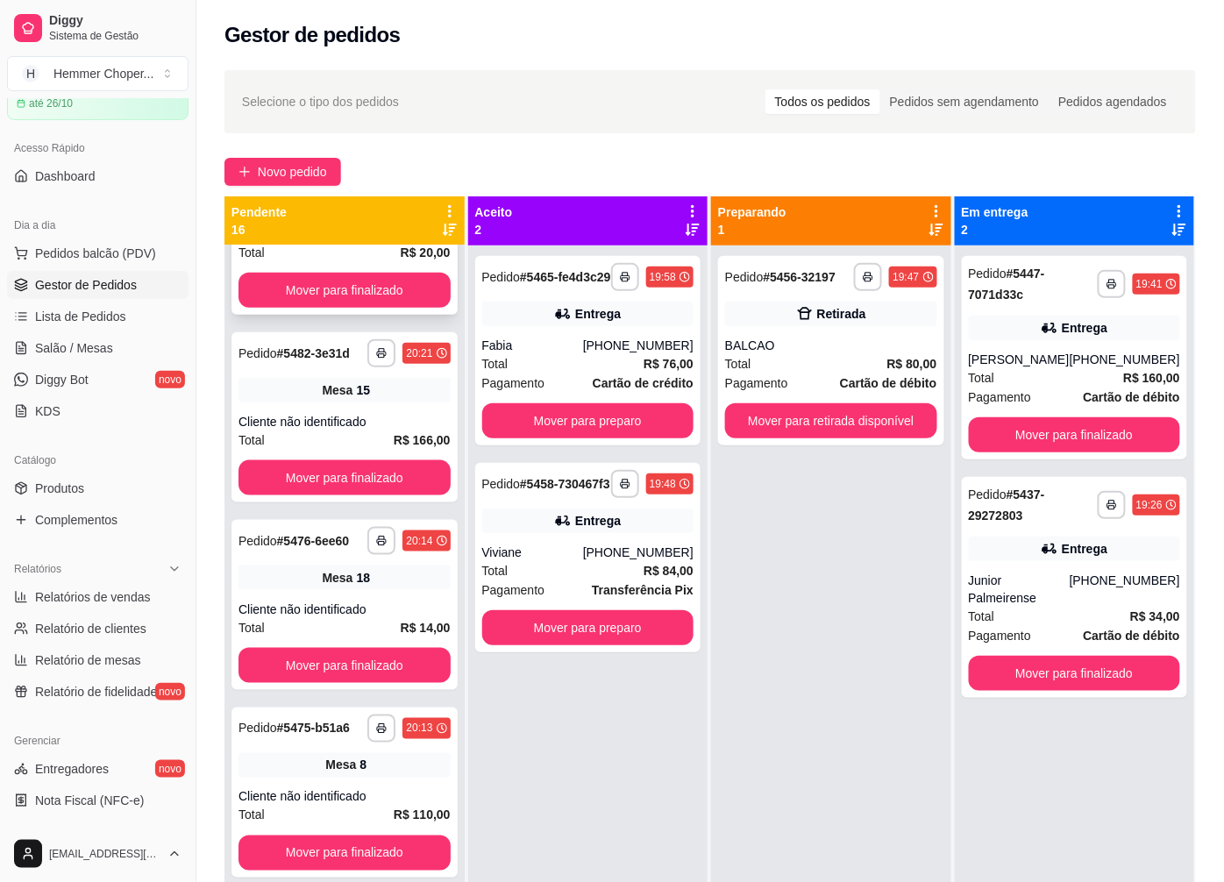
click at [345, 262] on div "Total R$ 20,00" at bounding box center [345, 252] width 212 height 19
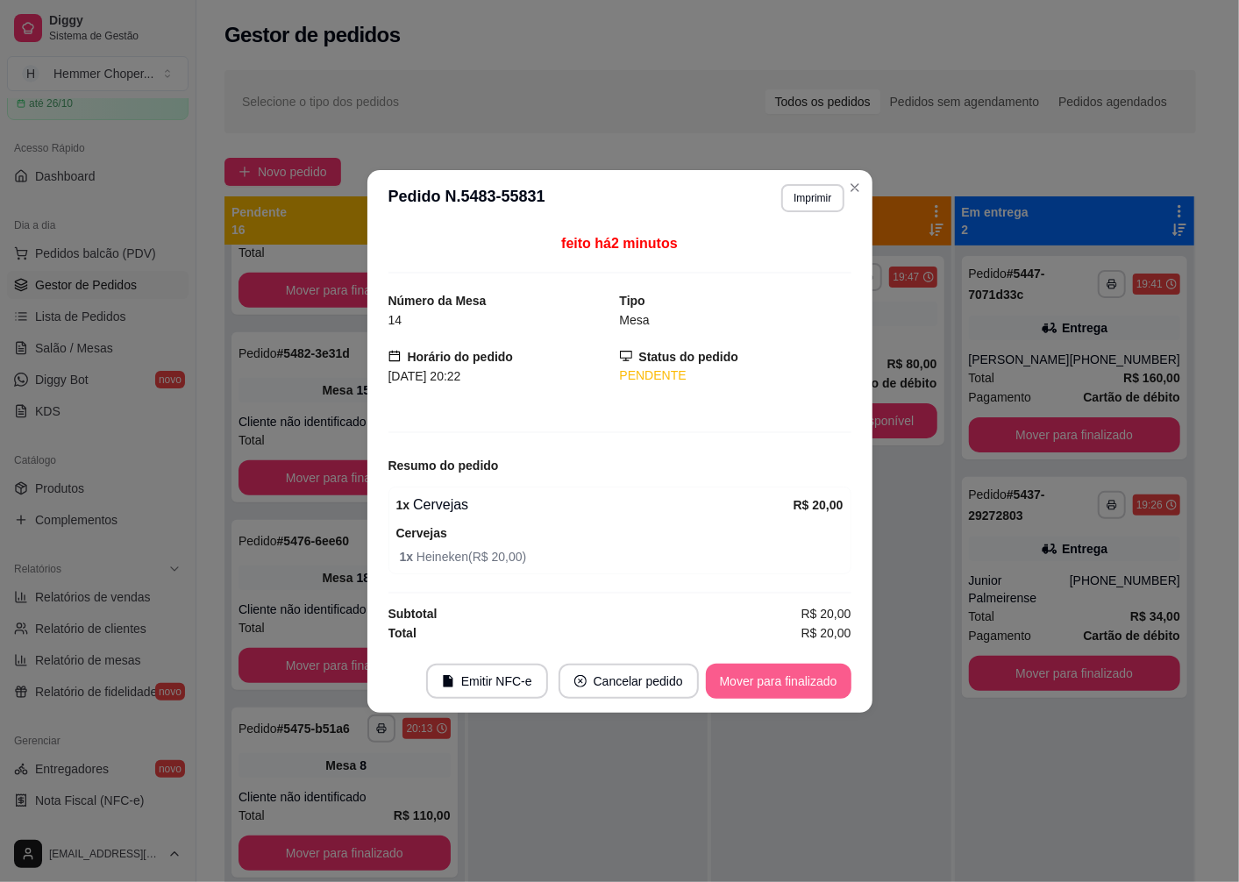
click at [770, 687] on button "Mover para finalizado" at bounding box center [779, 681] width 146 height 35
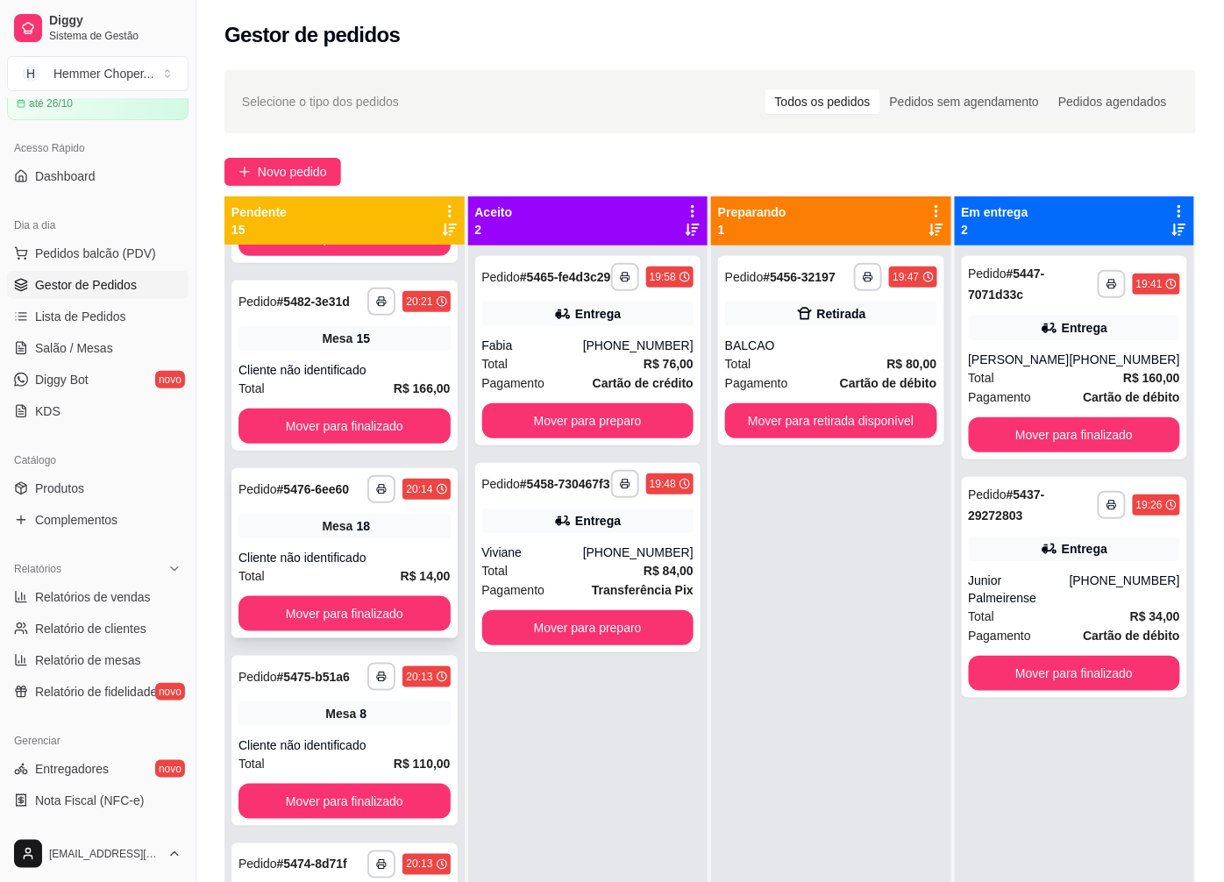
scroll to position [389, 0]
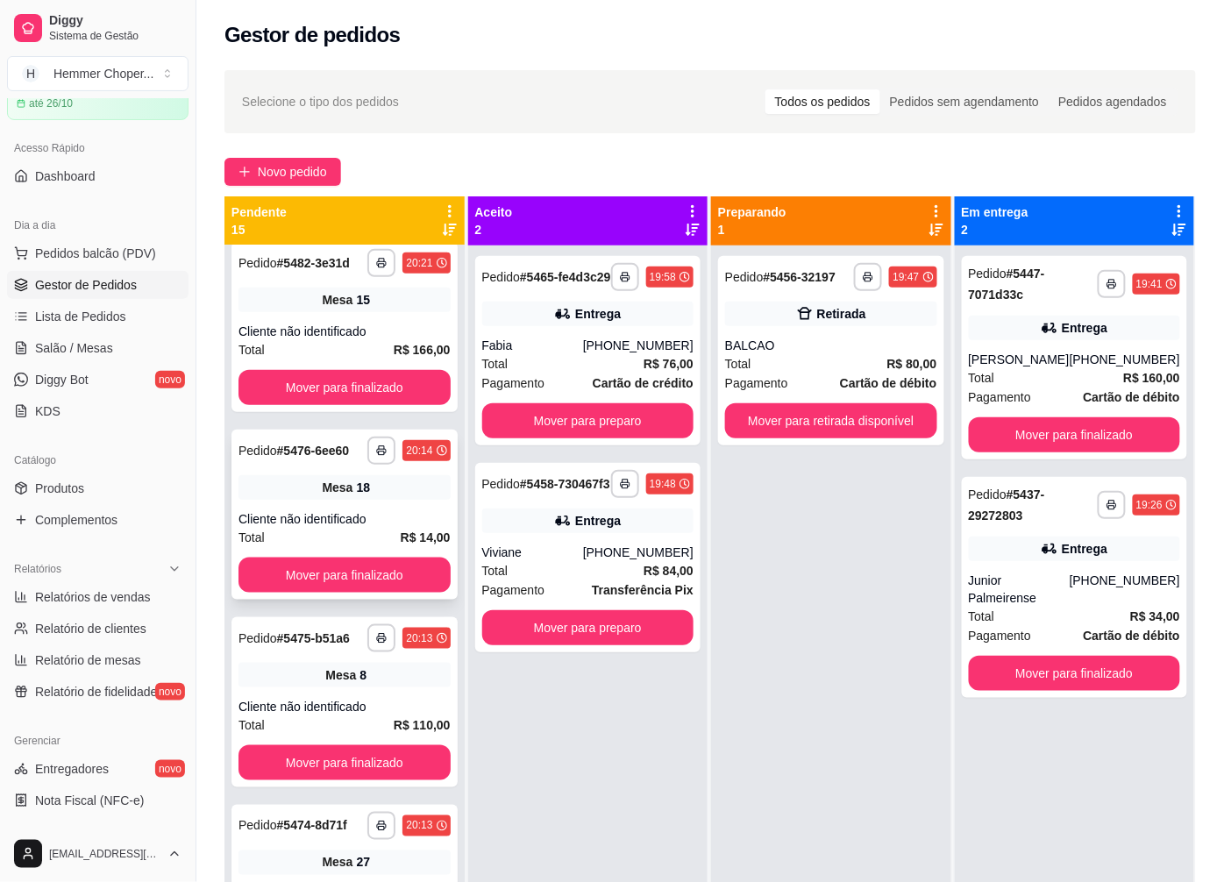
click at [356, 496] on div "18" at bounding box center [363, 488] width 14 height 18
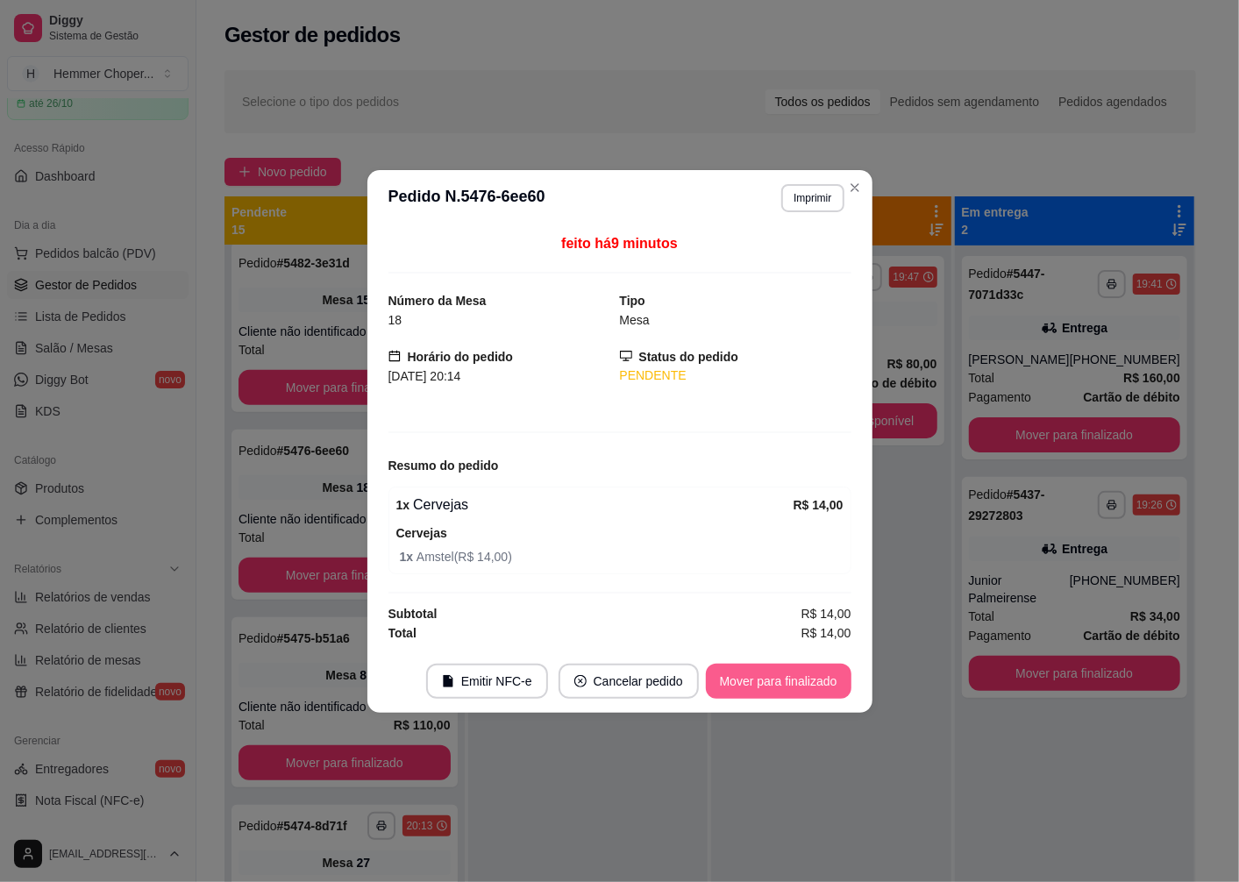
click at [768, 689] on button "Mover para finalizado" at bounding box center [779, 681] width 146 height 35
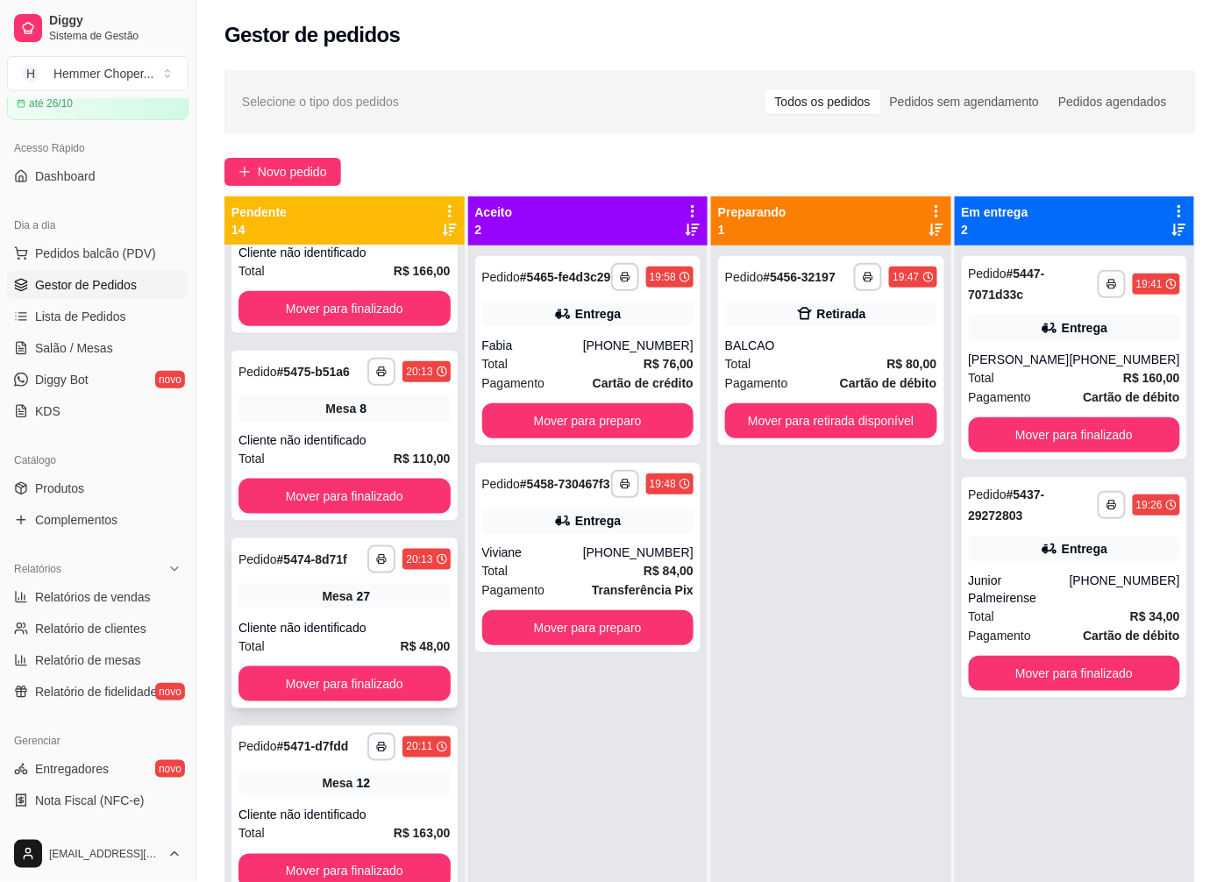
scroll to position [584, 0]
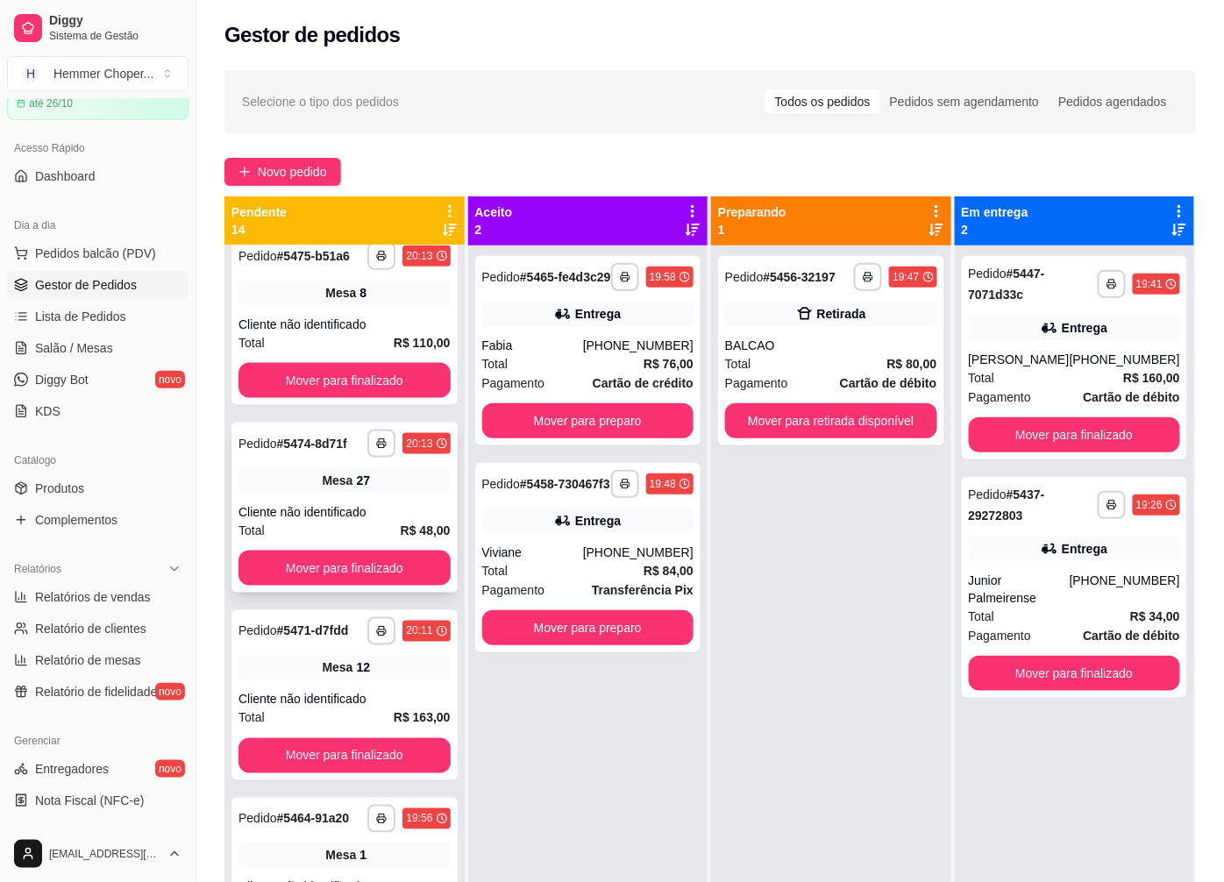
click at [364, 521] on div "Cliente não identificado" at bounding box center [345, 512] width 212 height 18
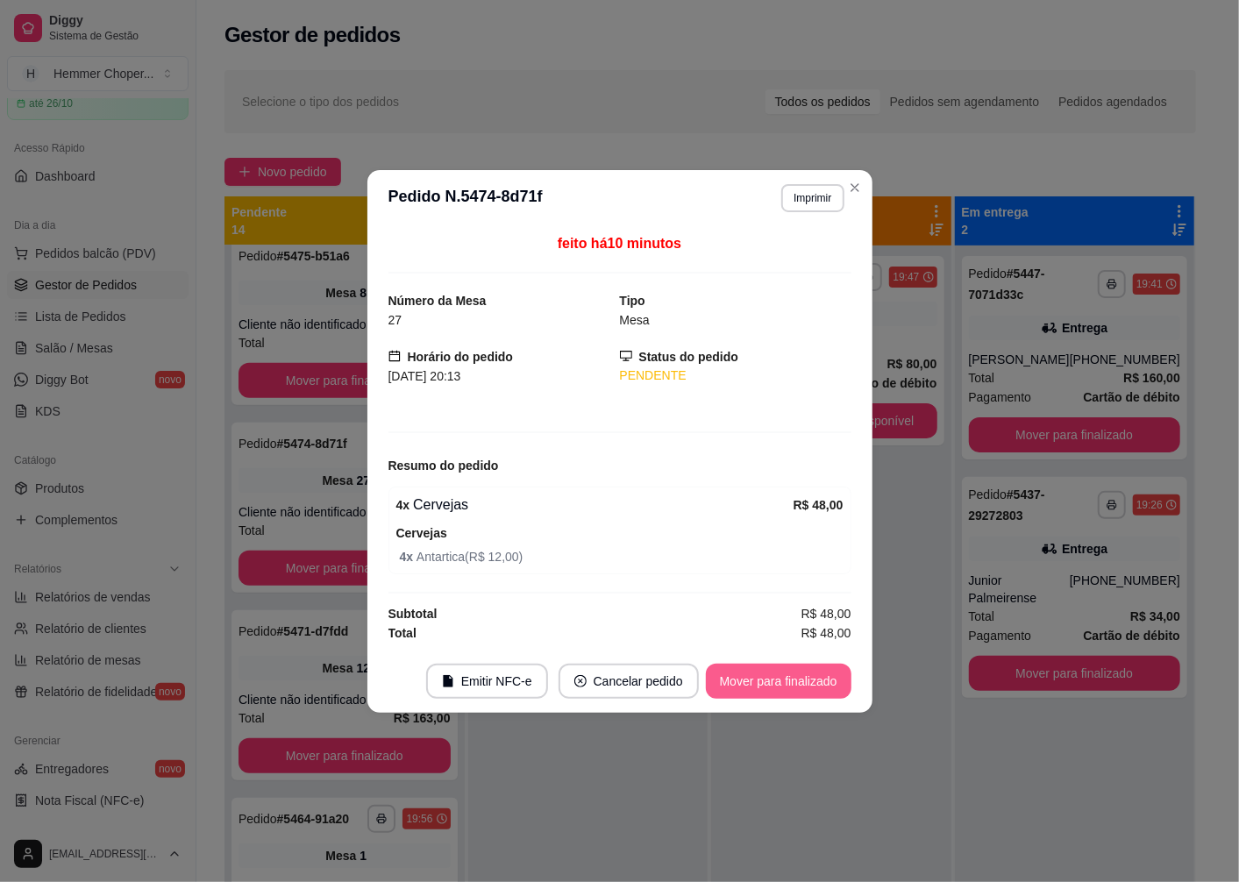
click at [768, 678] on button "Mover para finalizado" at bounding box center [779, 681] width 146 height 35
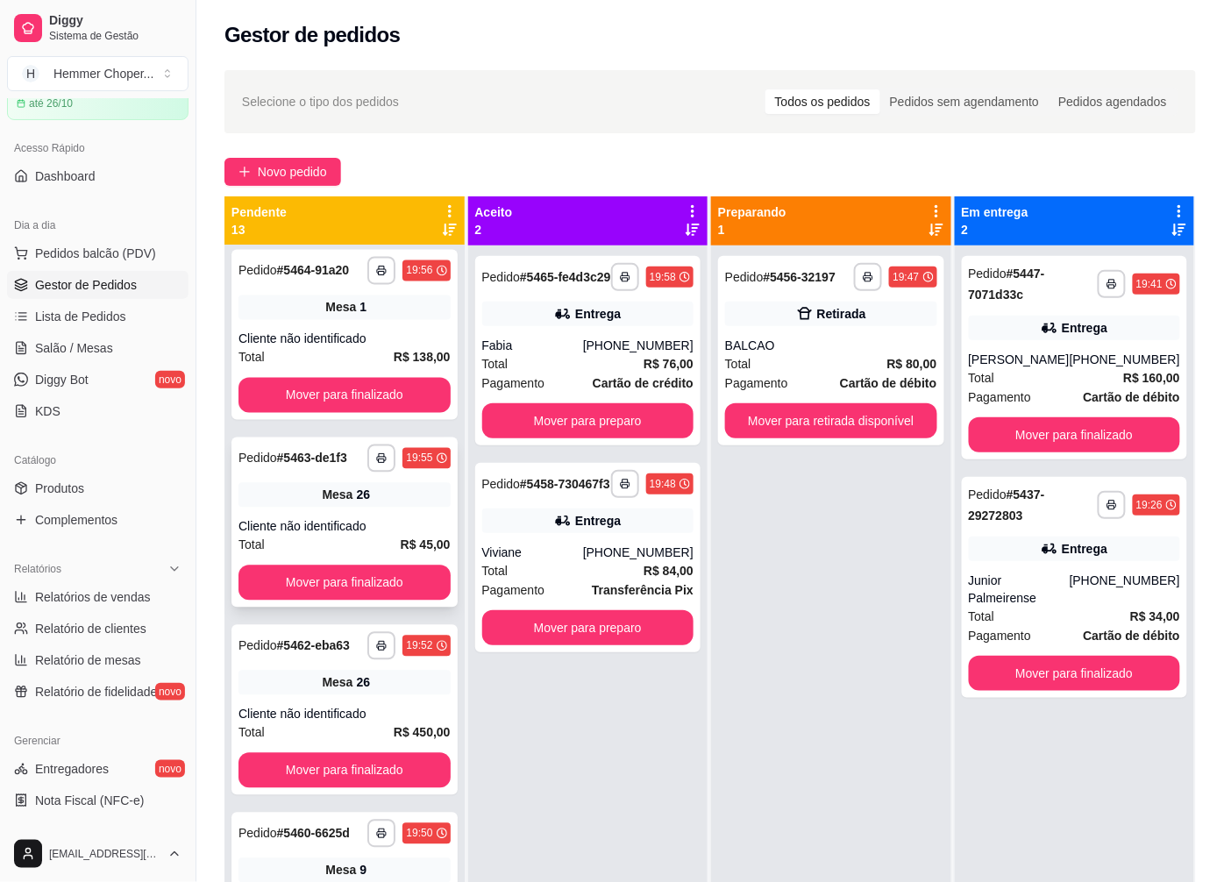
scroll to position [1072, 0]
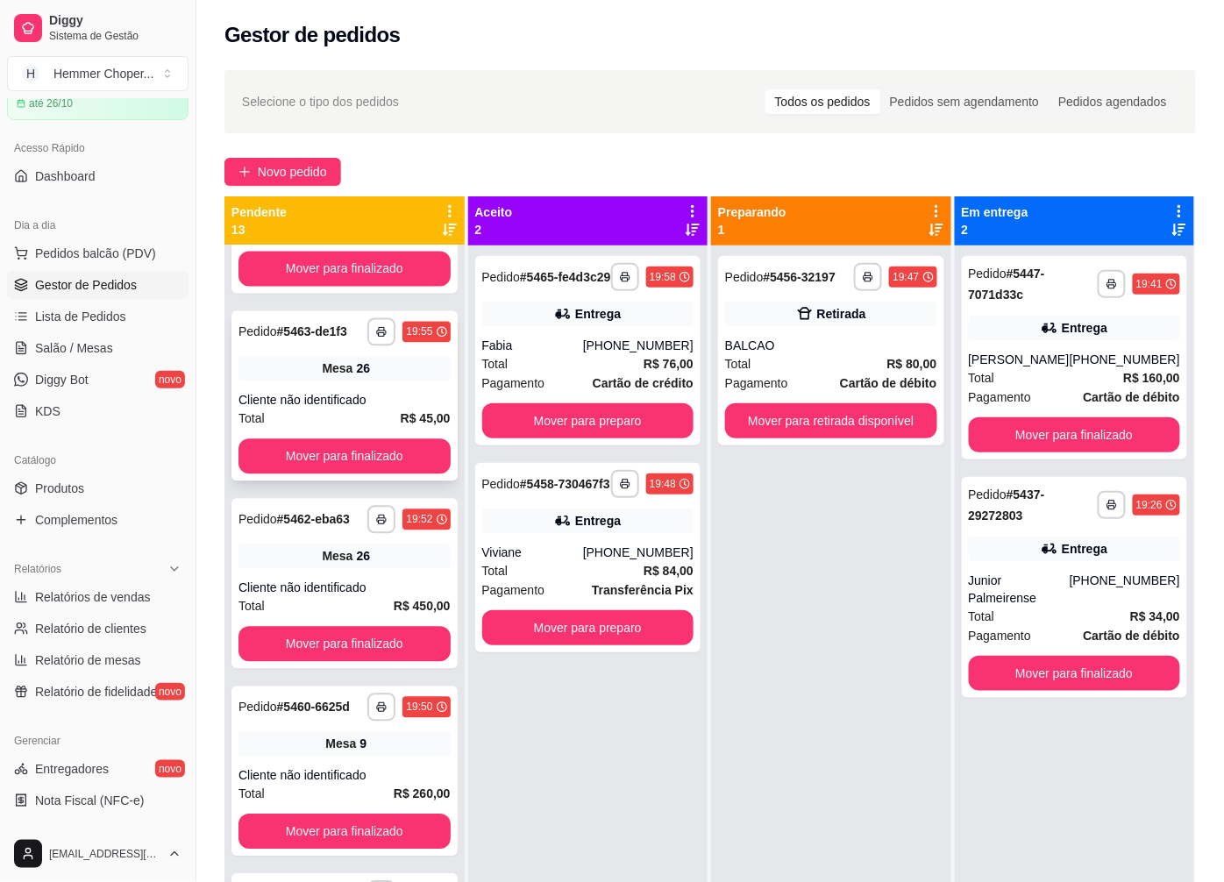
click at [383, 409] on div "Cliente não identificado" at bounding box center [345, 400] width 212 height 18
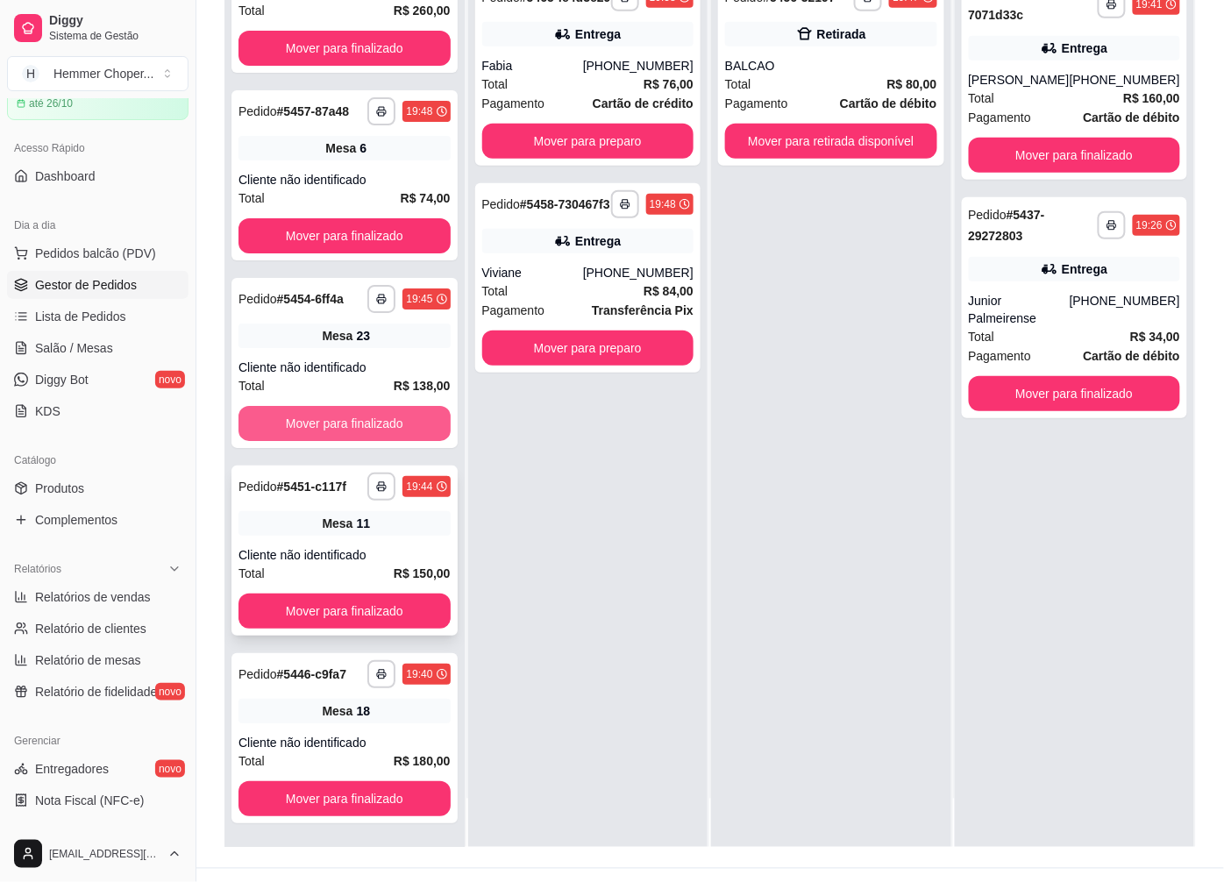
scroll to position [267, 0]
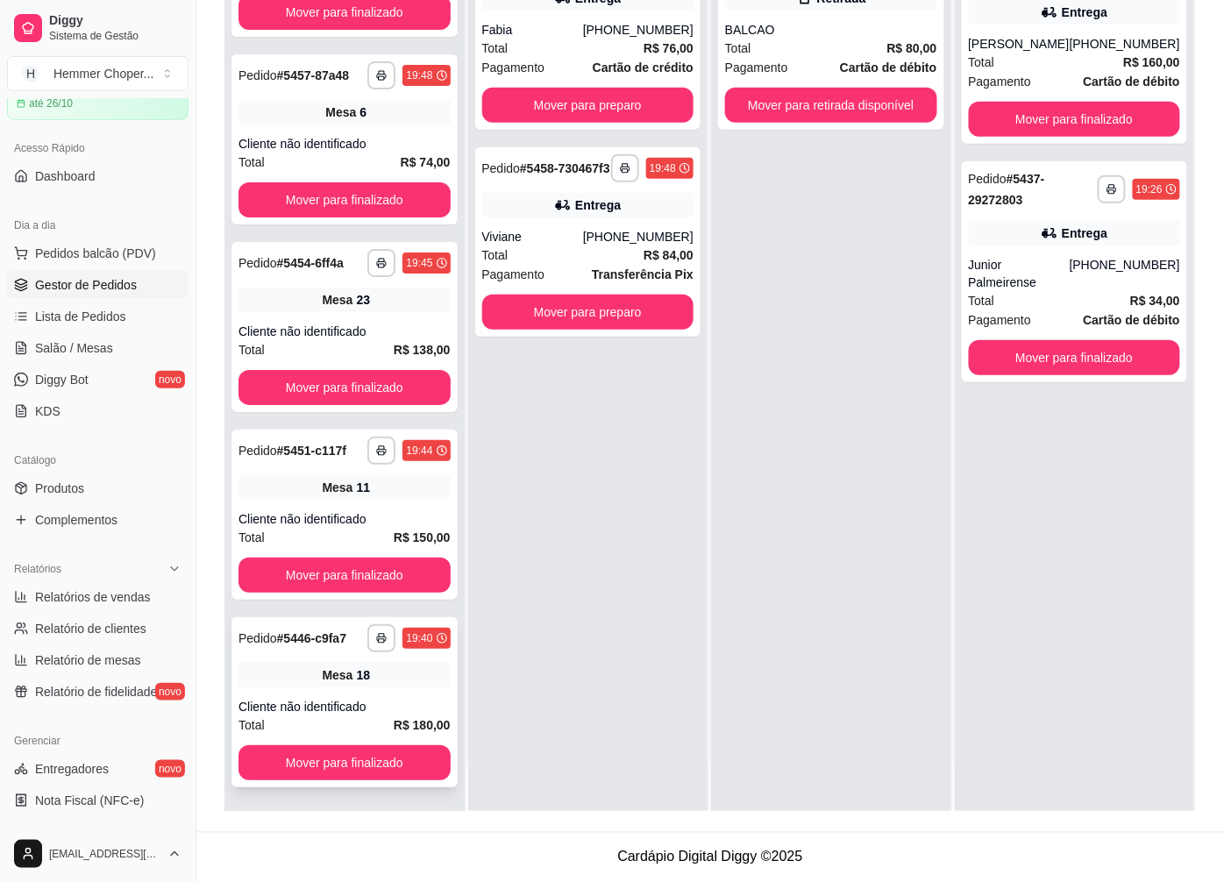
click at [342, 678] on span "Mesa" at bounding box center [337, 675] width 31 height 18
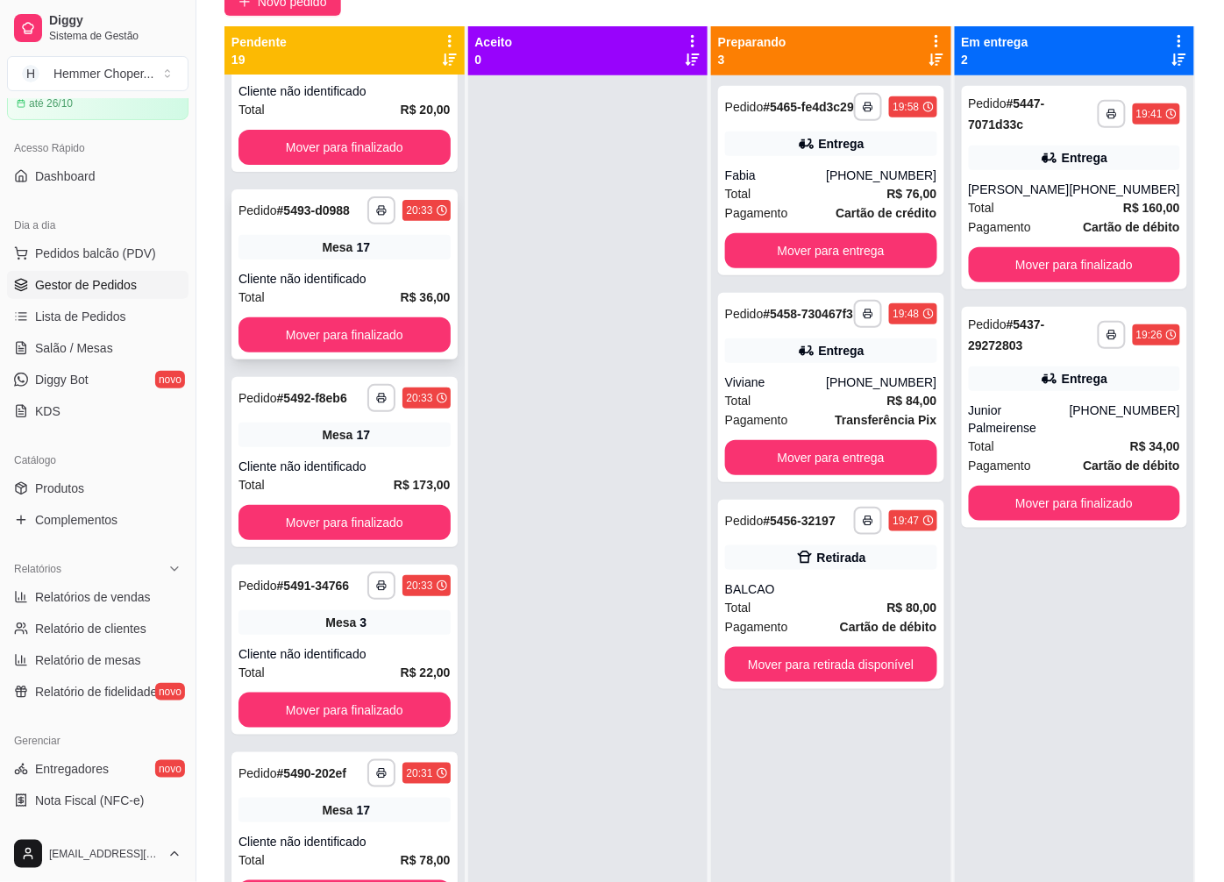
scroll to position [0, 0]
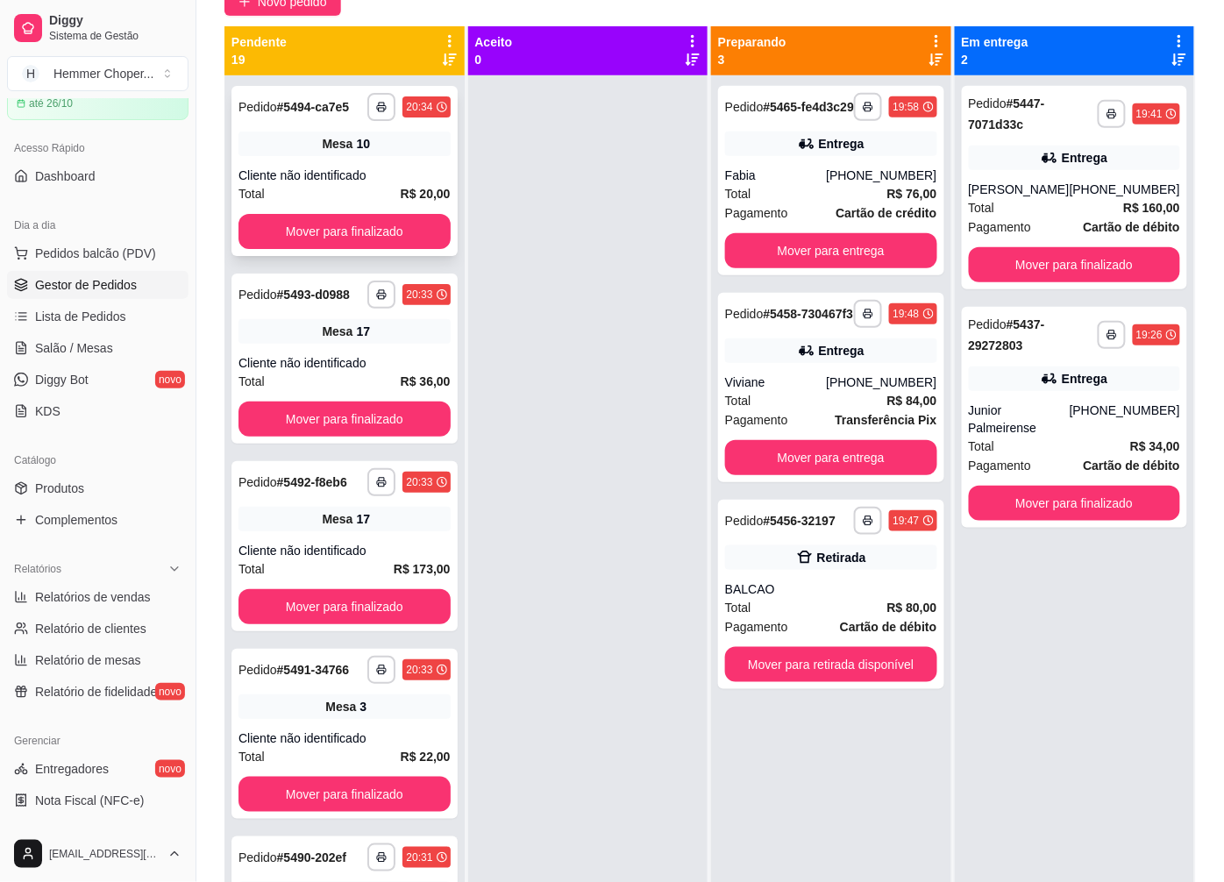
click at [363, 136] on div "Mesa 10" at bounding box center [345, 144] width 212 height 25
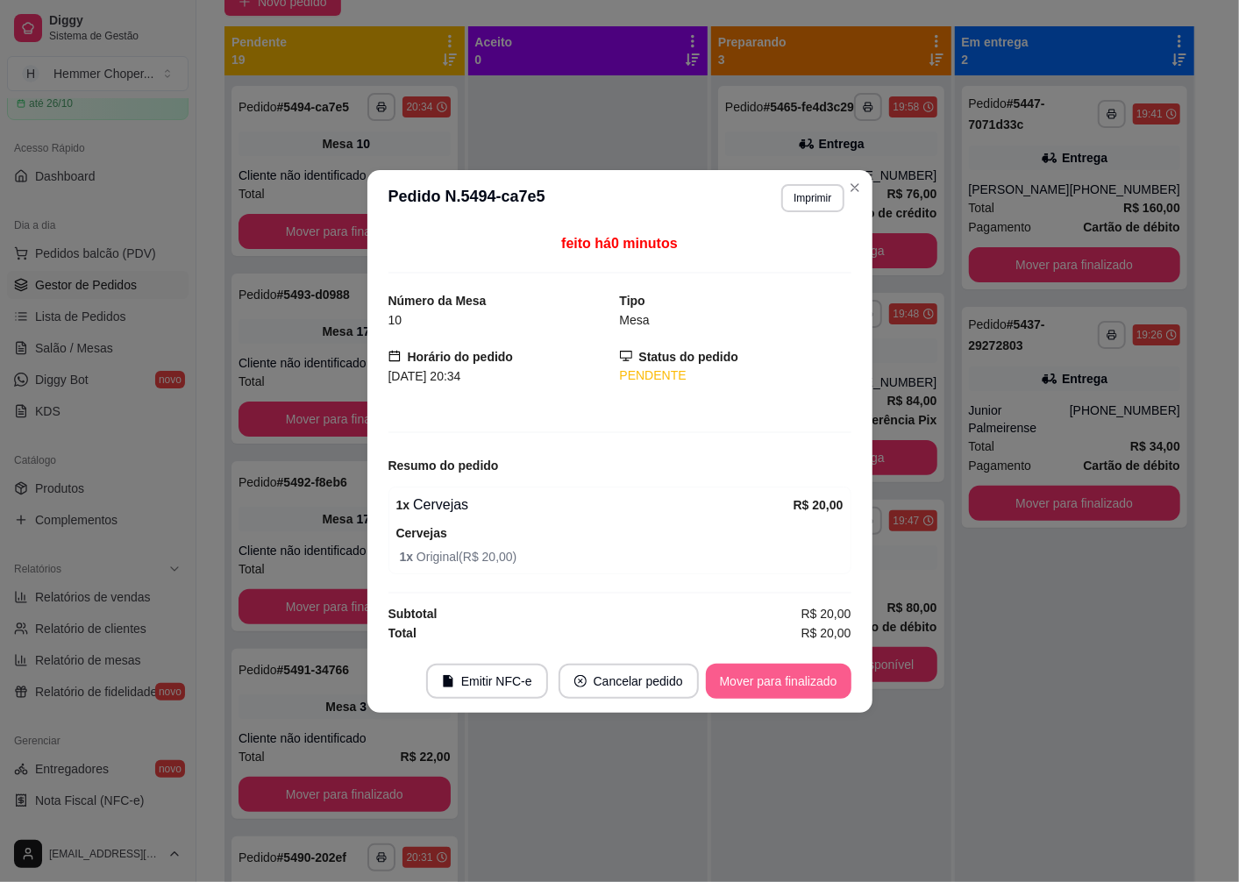
click at [748, 688] on button "Mover para finalizado" at bounding box center [779, 681] width 146 height 35
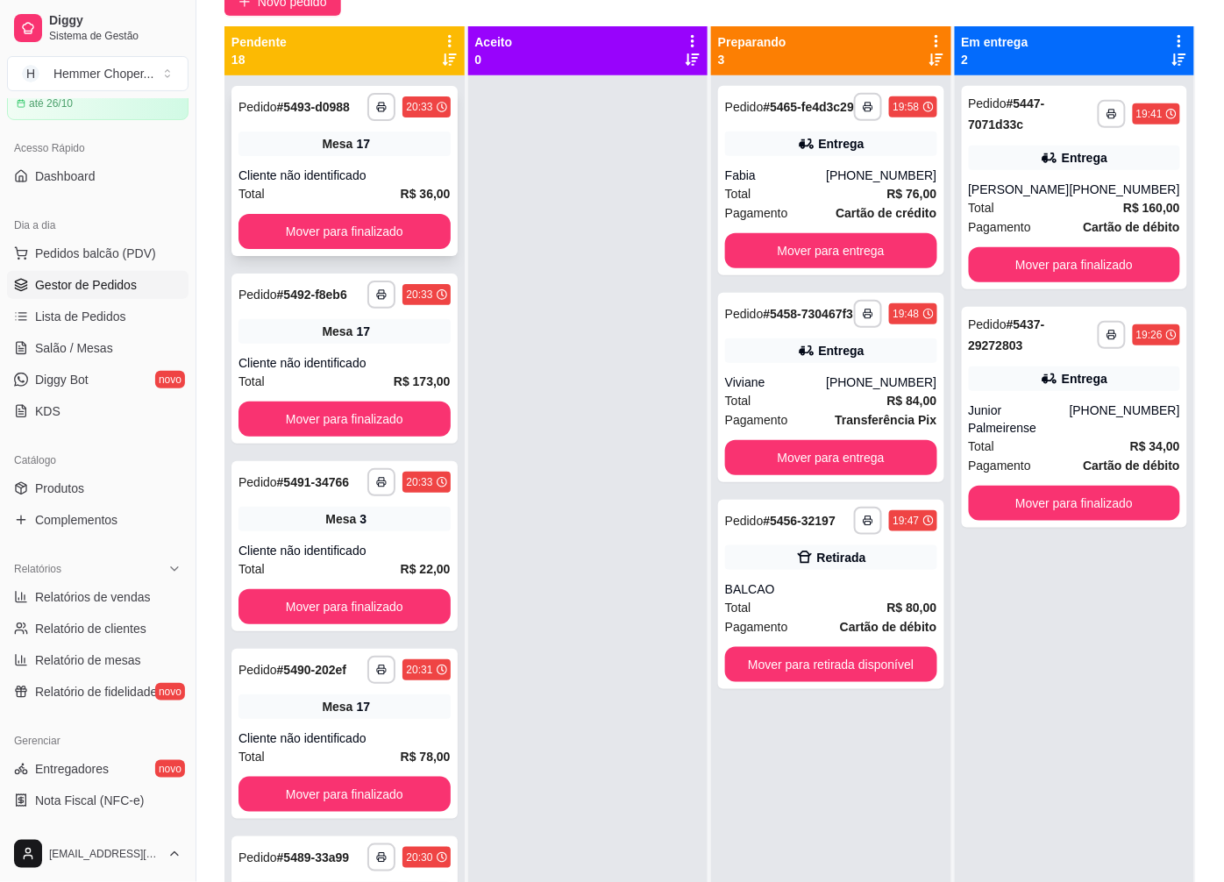
click at [337, 172] on div "**********" at bounding box center [344, 171] width 226 height 170
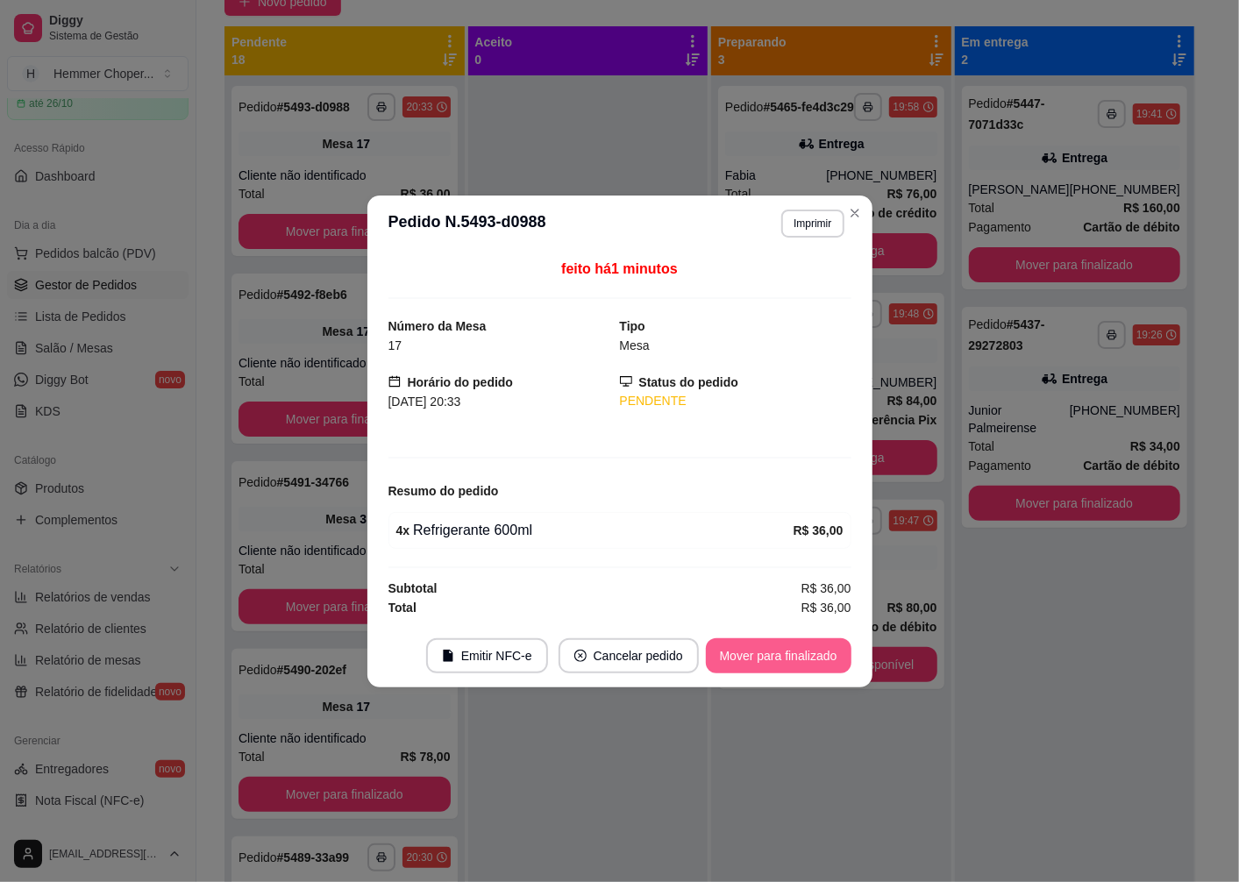
click at [751, 656] on button "Mover para finalizado" at bounding box center [779, 655] width 146 height 35
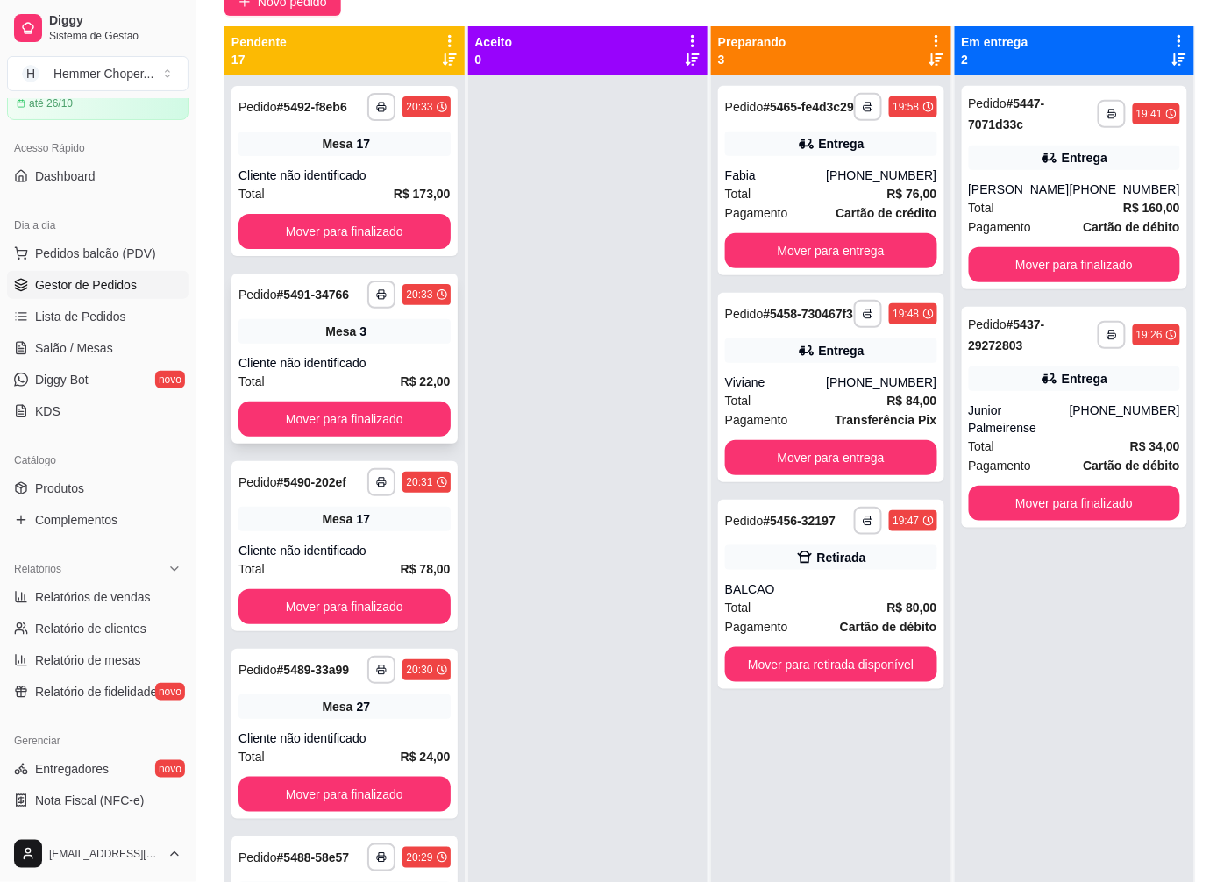
click at [301, 336] on div "Mesa 3" at bounding box center [345, 331] width 212 height 25
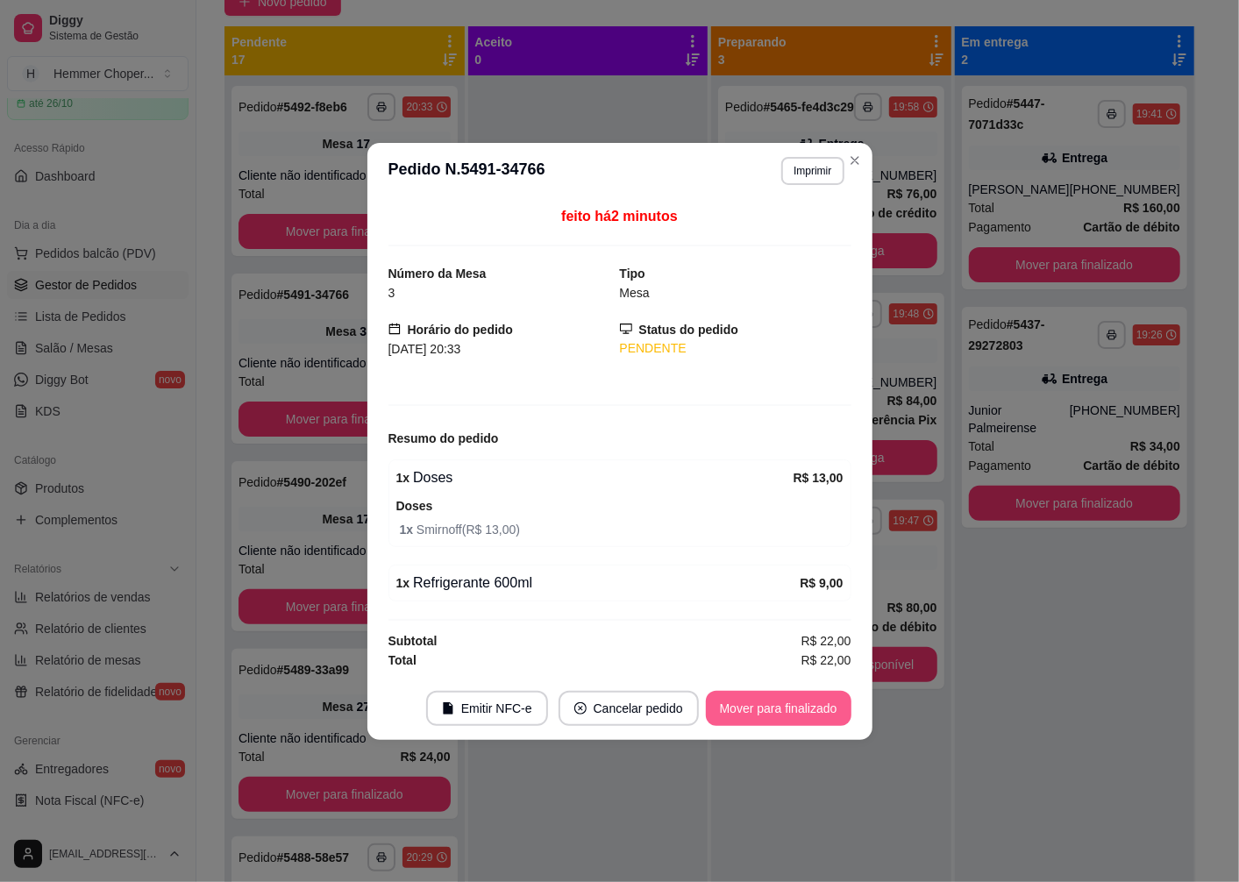
click at [765, 712] on button "Mover para finalizado" at bounding box center [779, 708] width 146 height 35
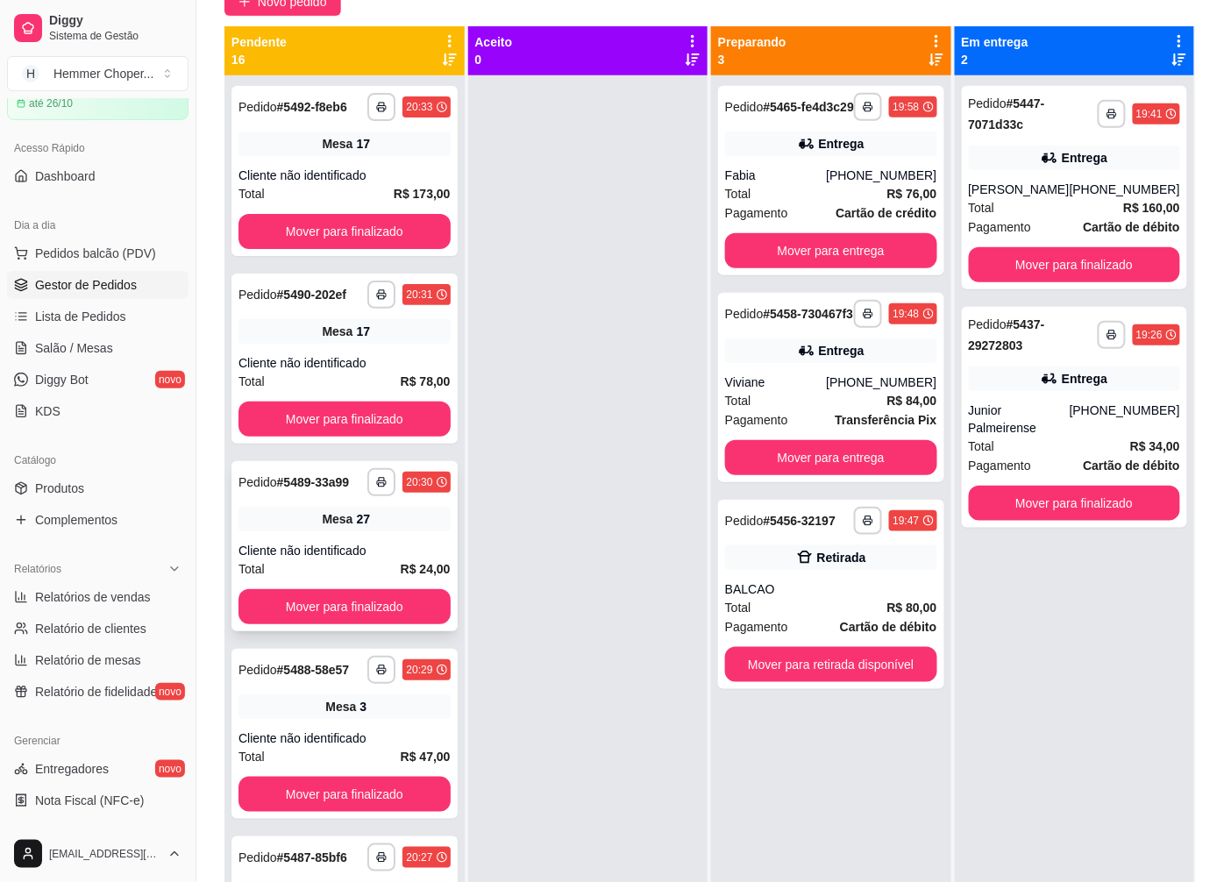
click at [322, 528] on span "Mesa" at bounding box center [337, 519] width 31 height 18
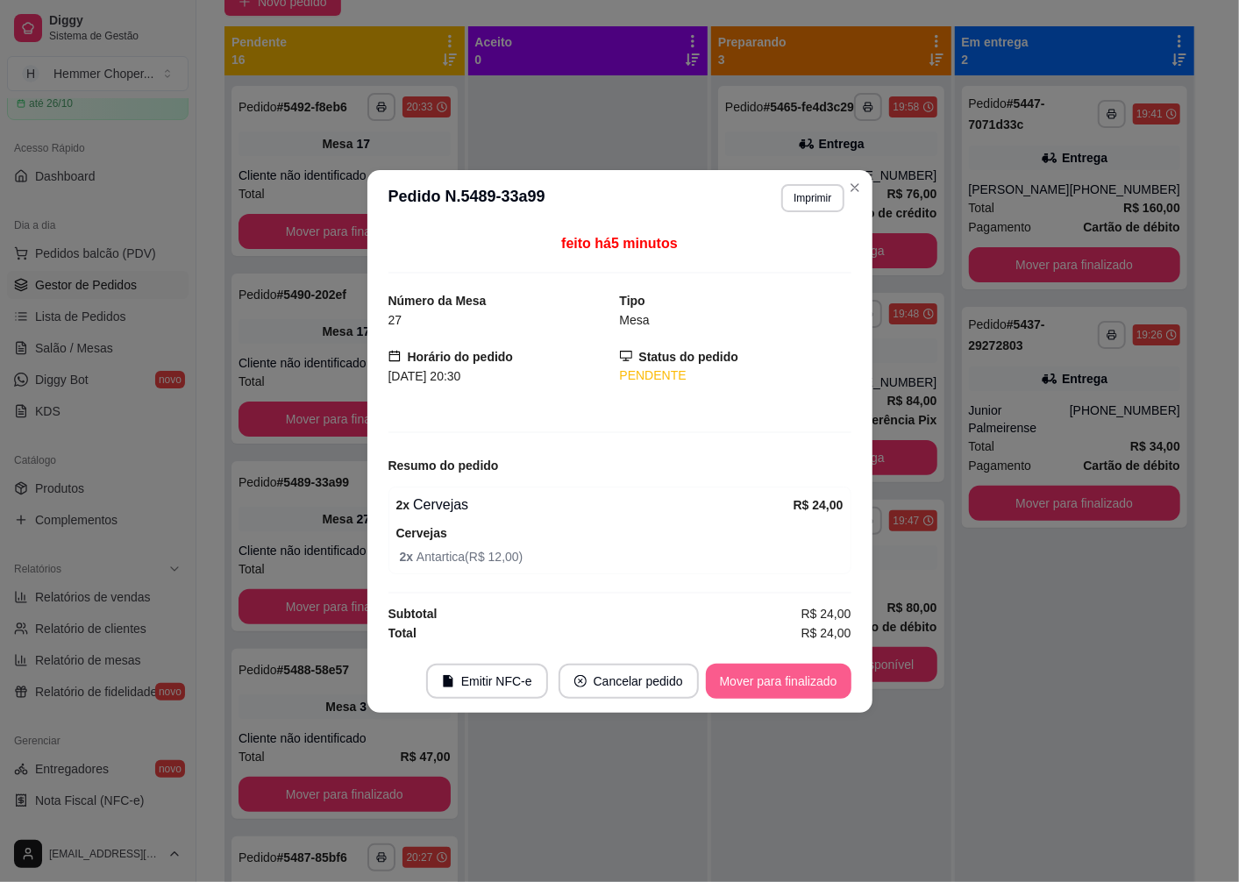
click at [773, 684] on button "Mover para finalizado" at bounding box center [779, 681] width 146 height 35
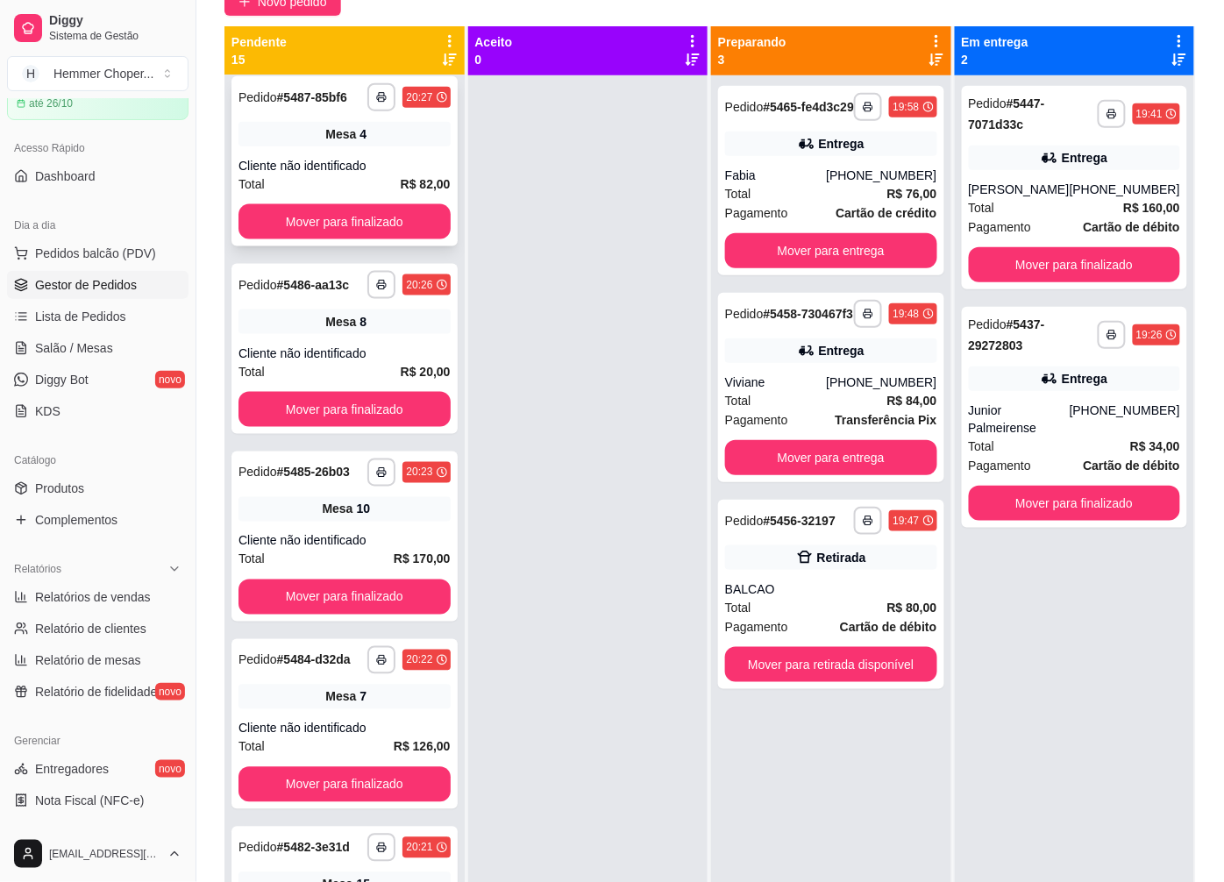
scroll to position [584, 0]
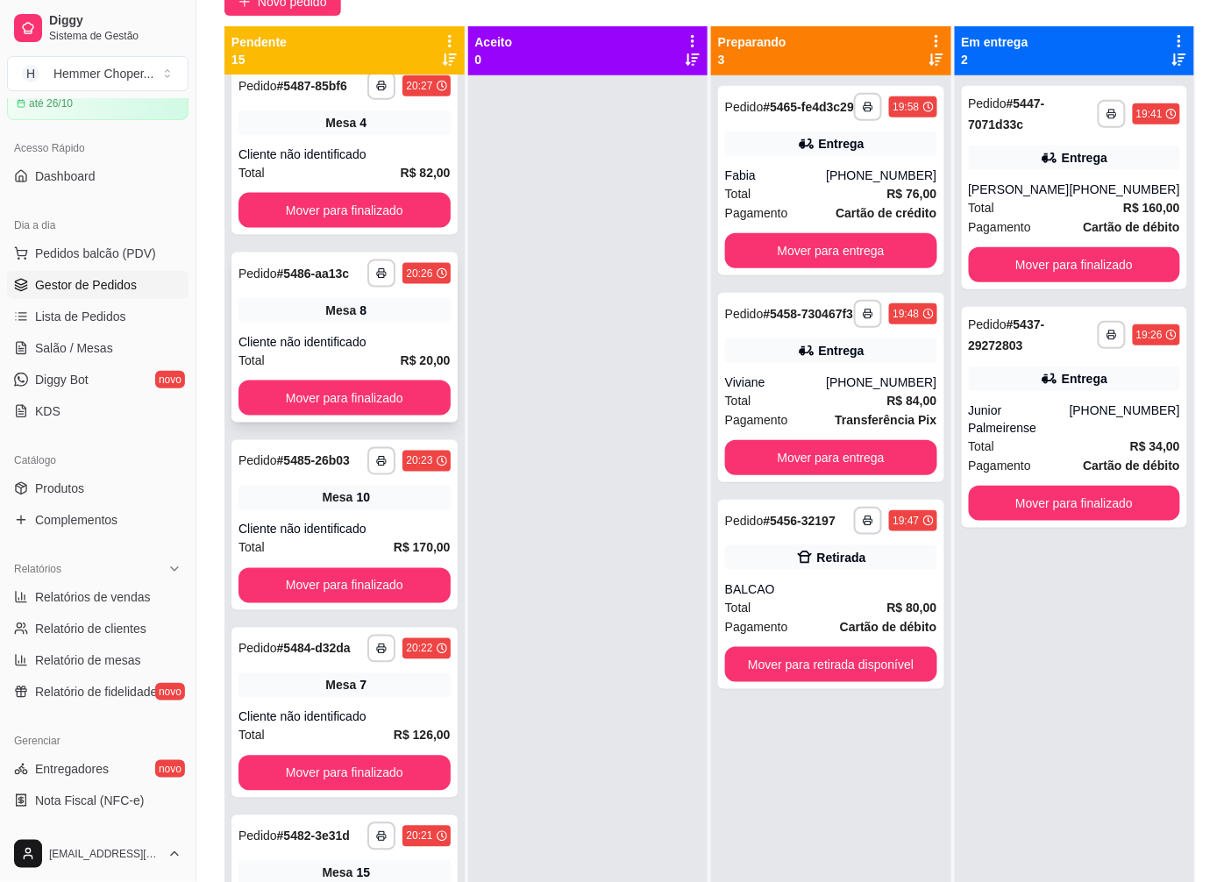
click at [352, 351] on div "Cliente não identificado" at bounding box center [345, 342] width 212 height 18
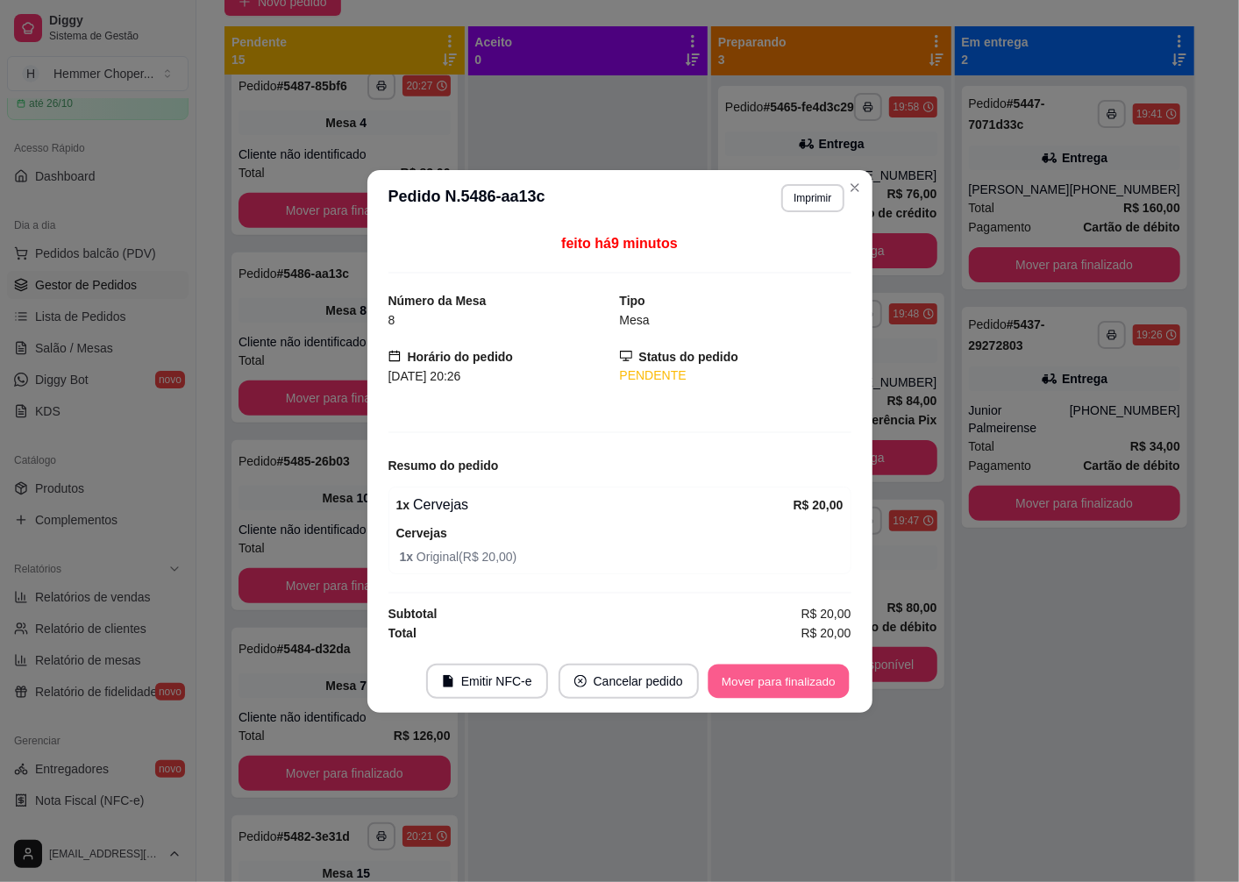
click at [752, 676] on button "Mover para finalizado" at bounding box center [778, 681] width 141 height 34
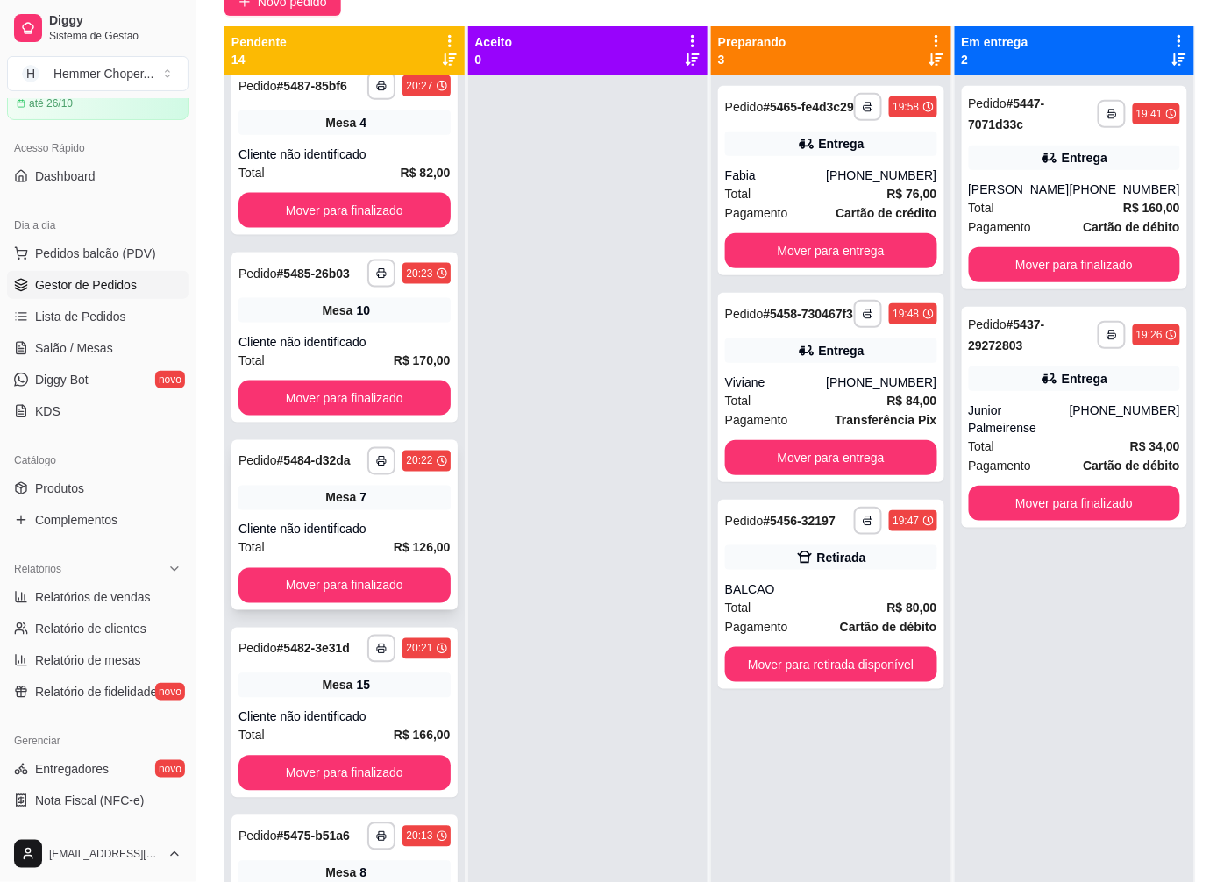
click at [333, 507] on span "Mesa" at bounding box center [340, 498] width 31 height 18
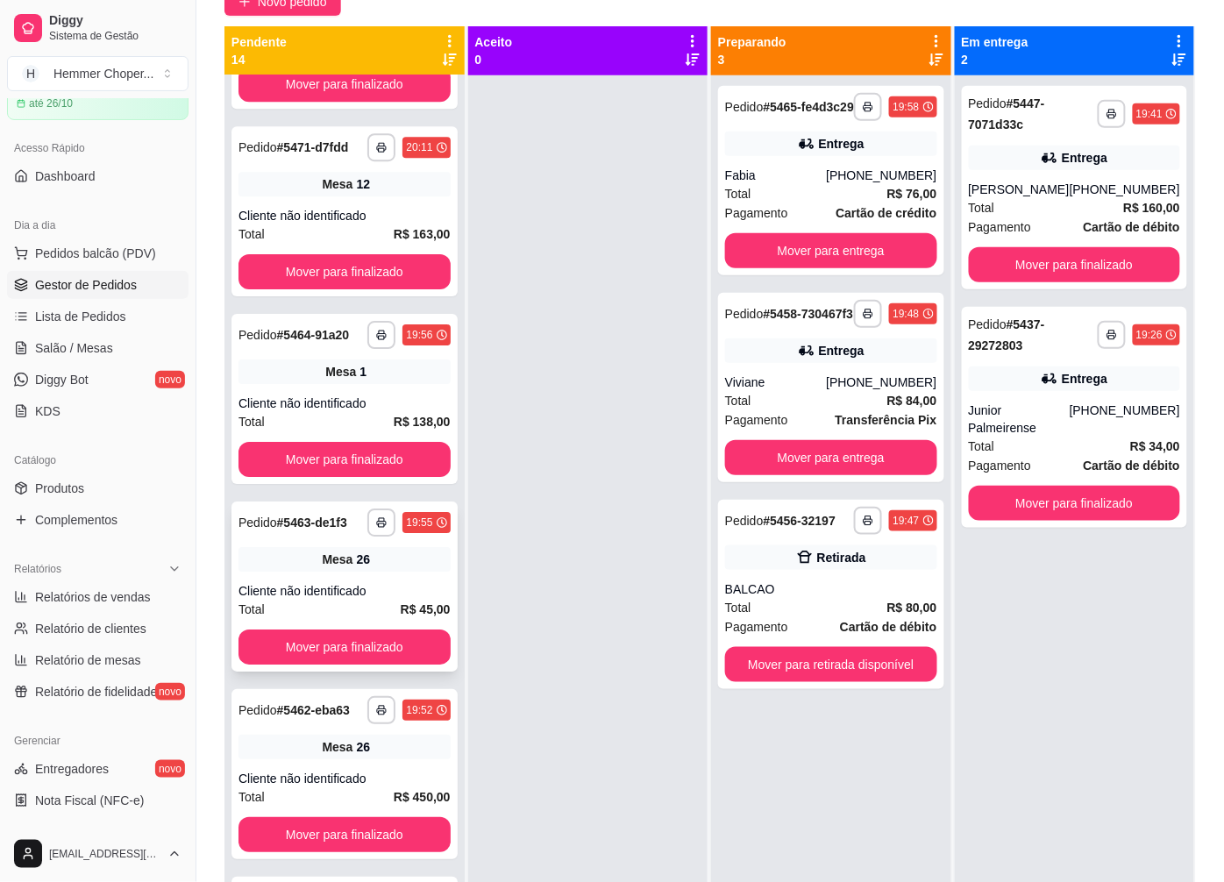
scroll to position [1754, 0]
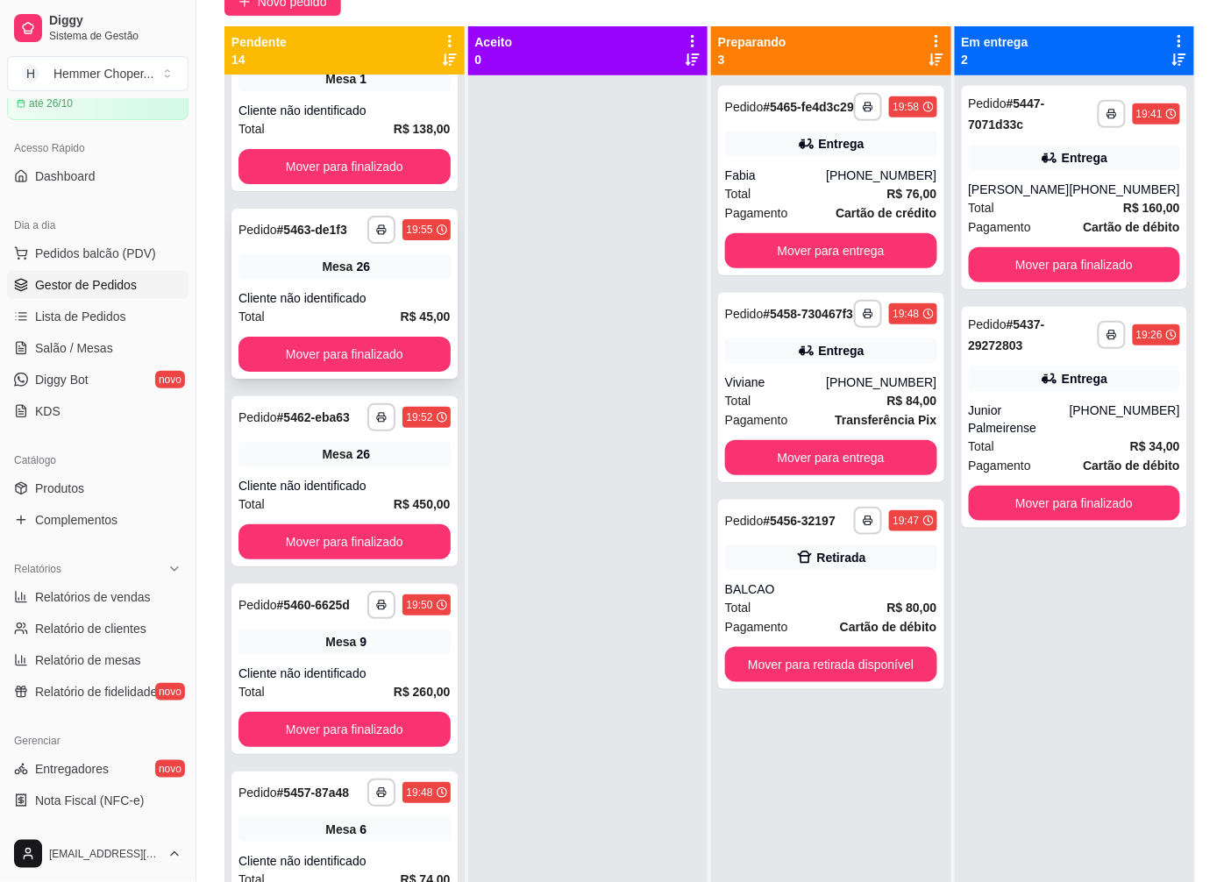
click at [348, 279] on div "Mesa 26" at bounding box center [345, 266] width 212 height 25
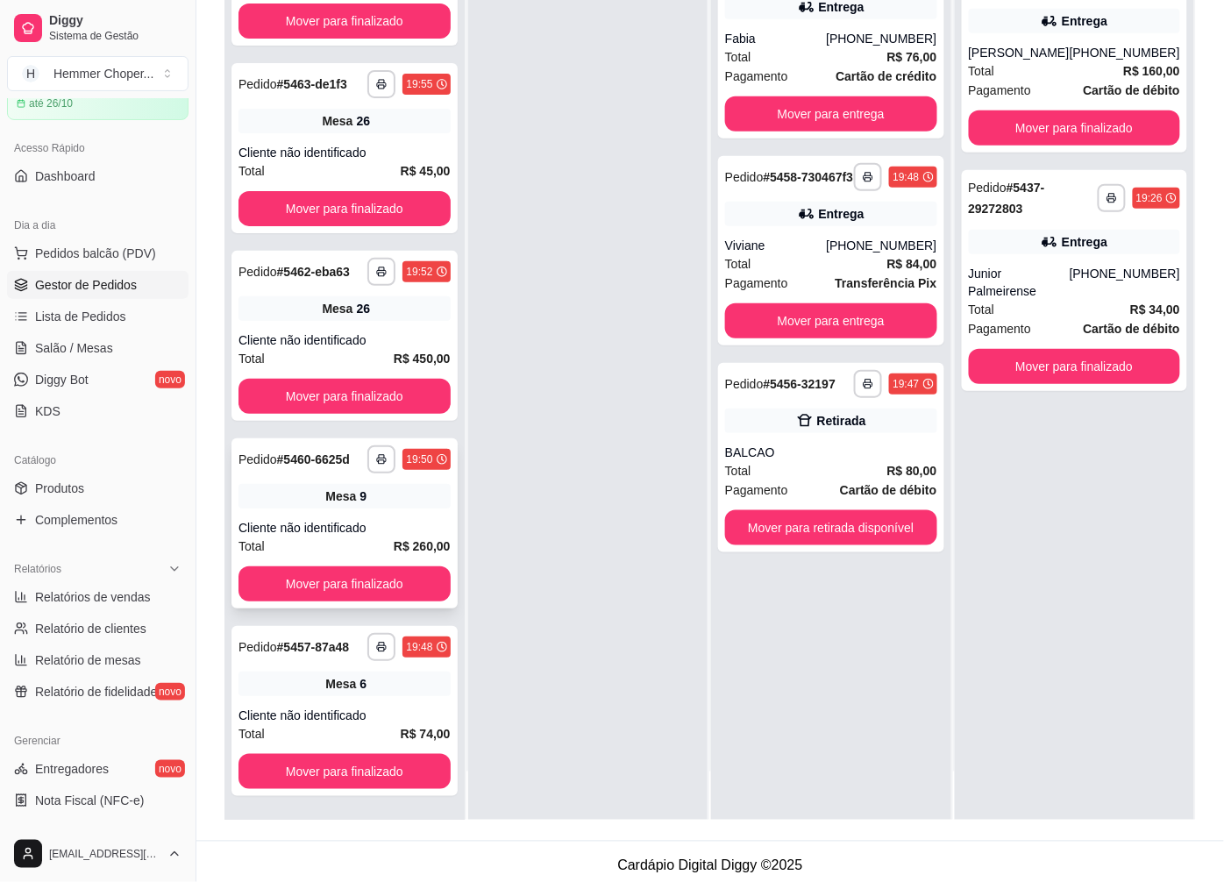
scroll to position [267, 0]
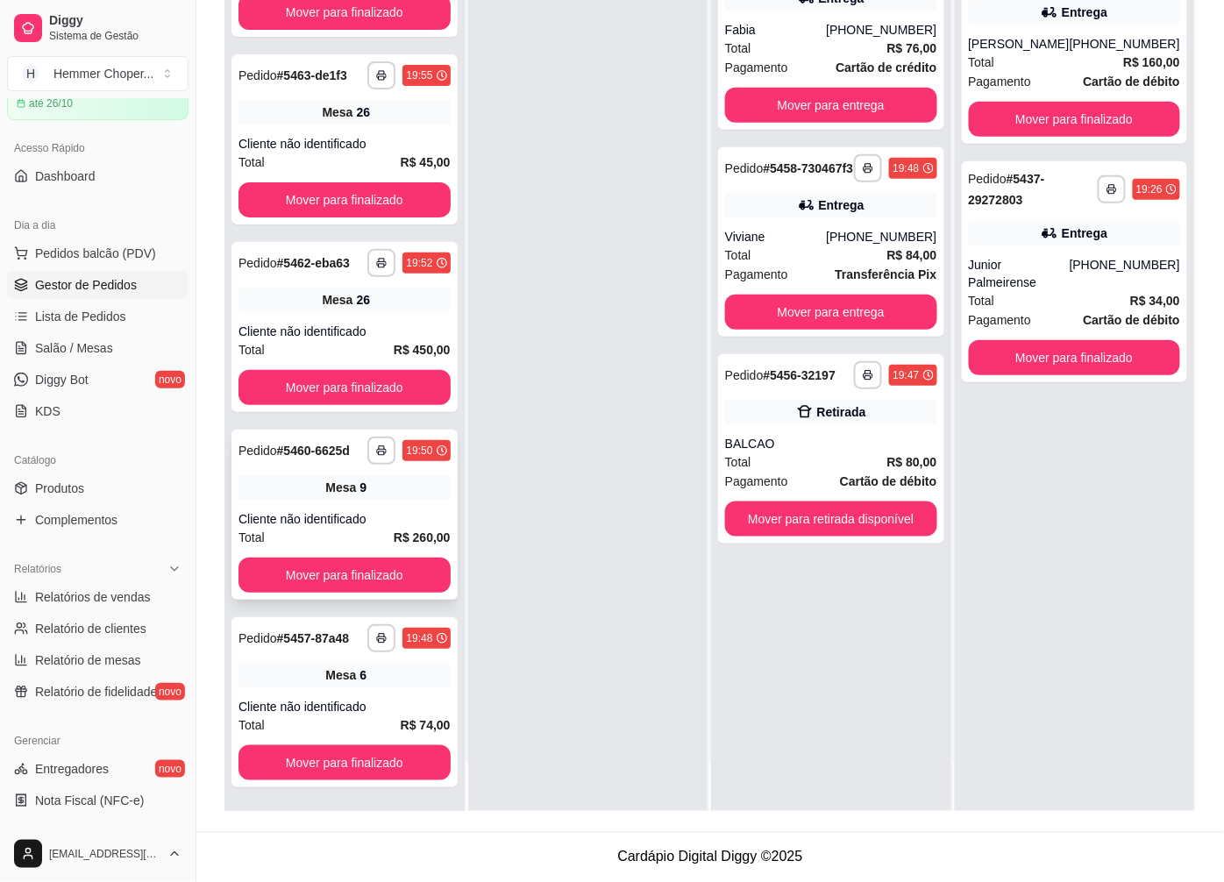
click at [356, 507] on div "**********" at bounding box center [344, 515] width 226 height 170
click at [335, 668] on span "Mesa" at bounding box center [340, 675] width 31 height 18
click at [331, 752] on button "Mover para finalizado" at bounding box center [344, 763] width 205 height 34
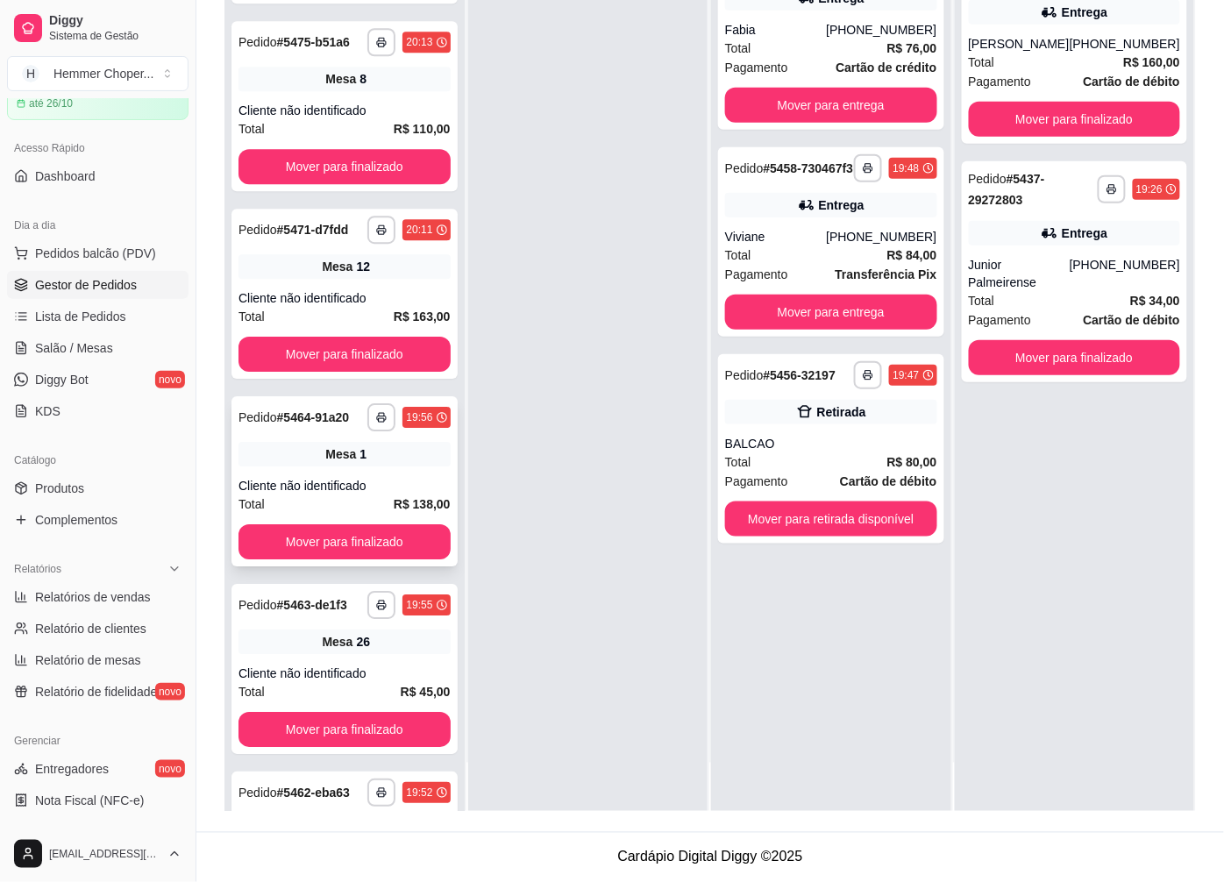
scroll to position [1156, 0]
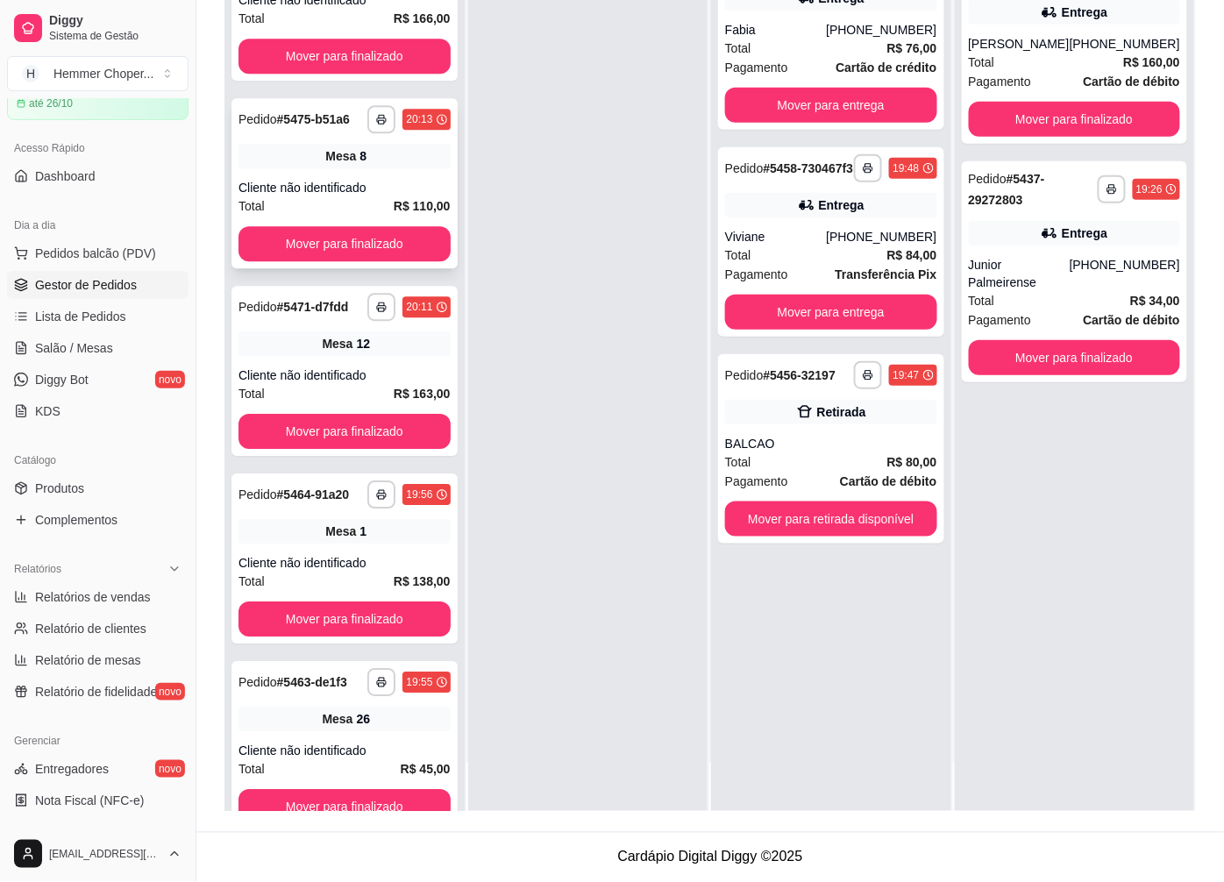
click at [346, 196] on div "Cliente não identificado" at bounding box center [345, 188] width 212 height 18
click at [358, 196] on div "Cliente não identificado" at bounding box center [345, 188] width 212 height 18
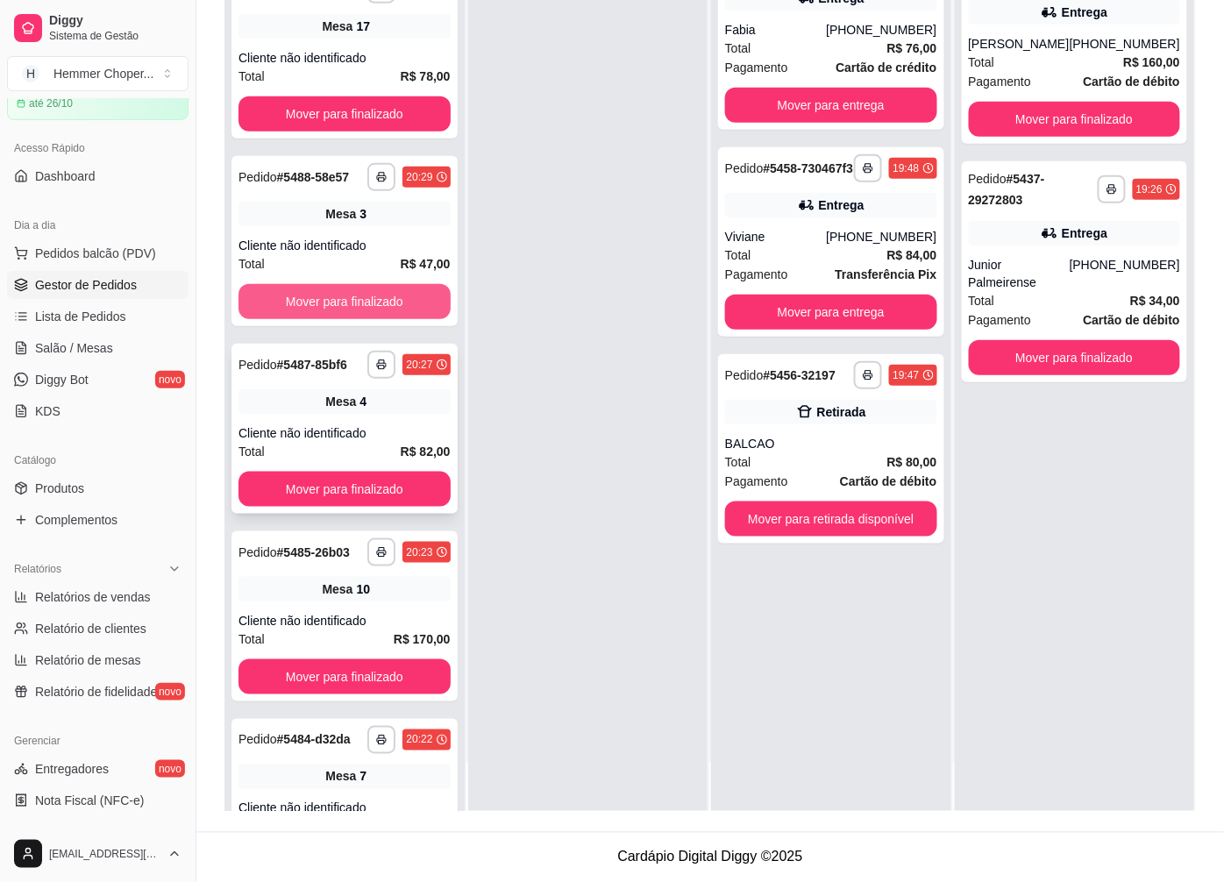
scroll to position [195, 0]
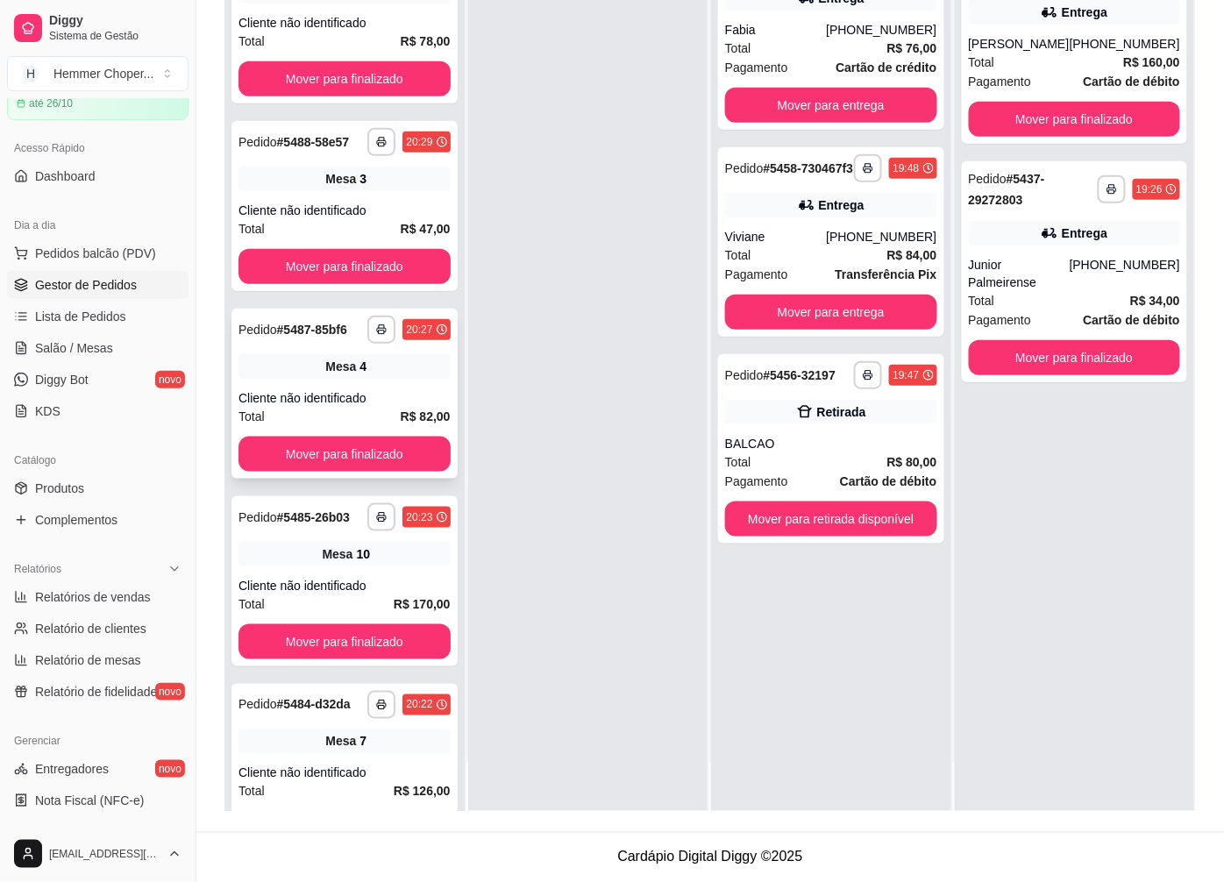
click at [327, 407] on div "Cliente não identificado" at bounding box center [345, 398] width 212 height 18
click at [338, 232] on div "Total R$ 47,00" at bounding box center [345, 228] width 212 height 19
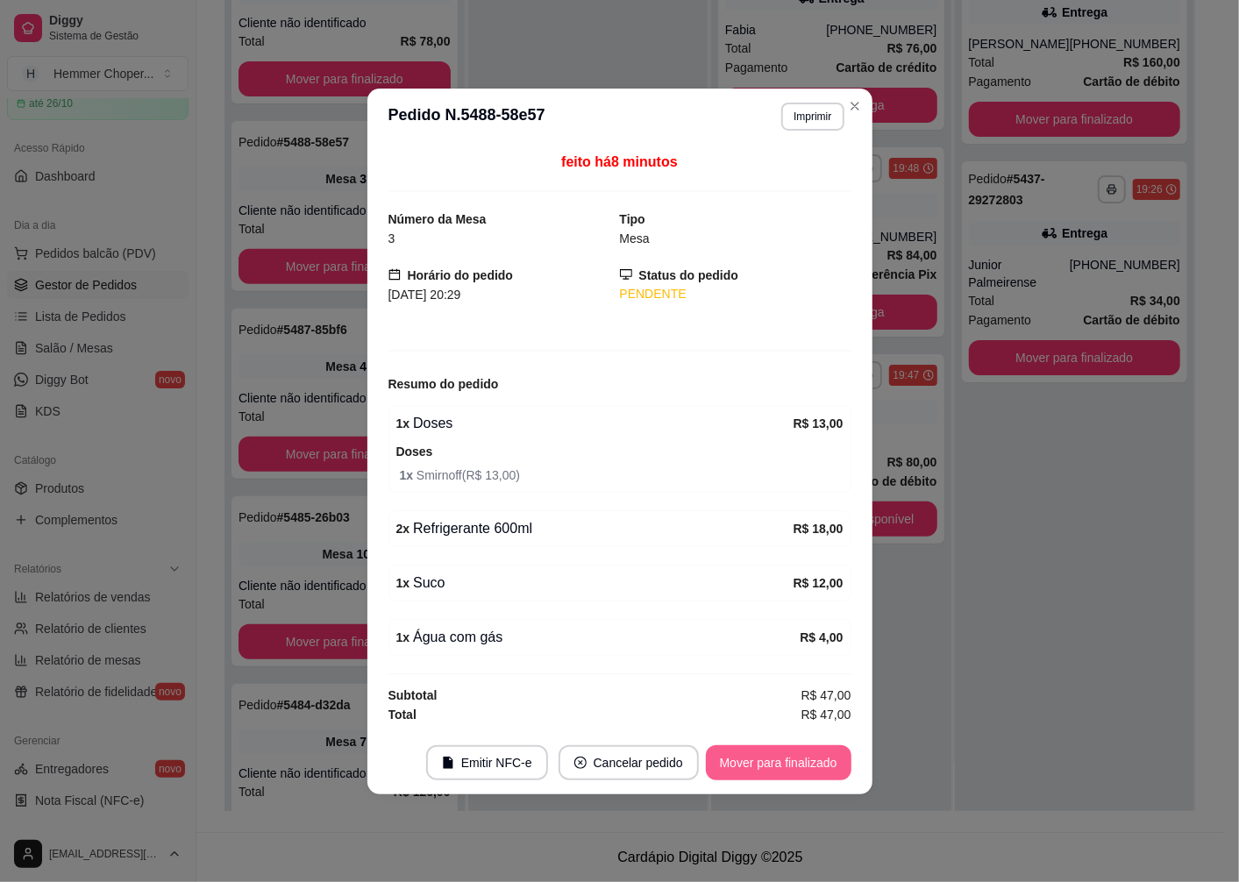
click at [786, 768] on button "Mover para finalizado" at bounding box center [779, 762] width 146 height 35
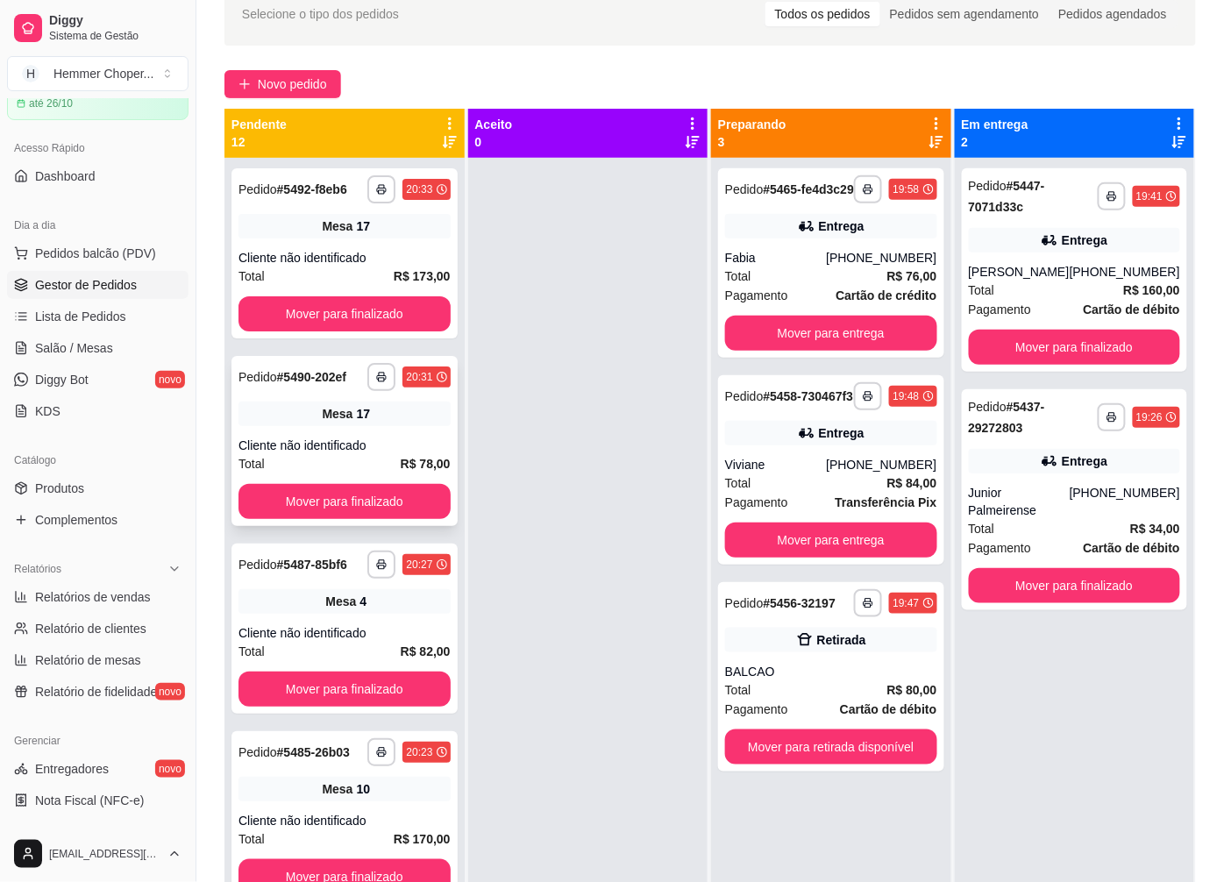
scroll to position [73, 0]
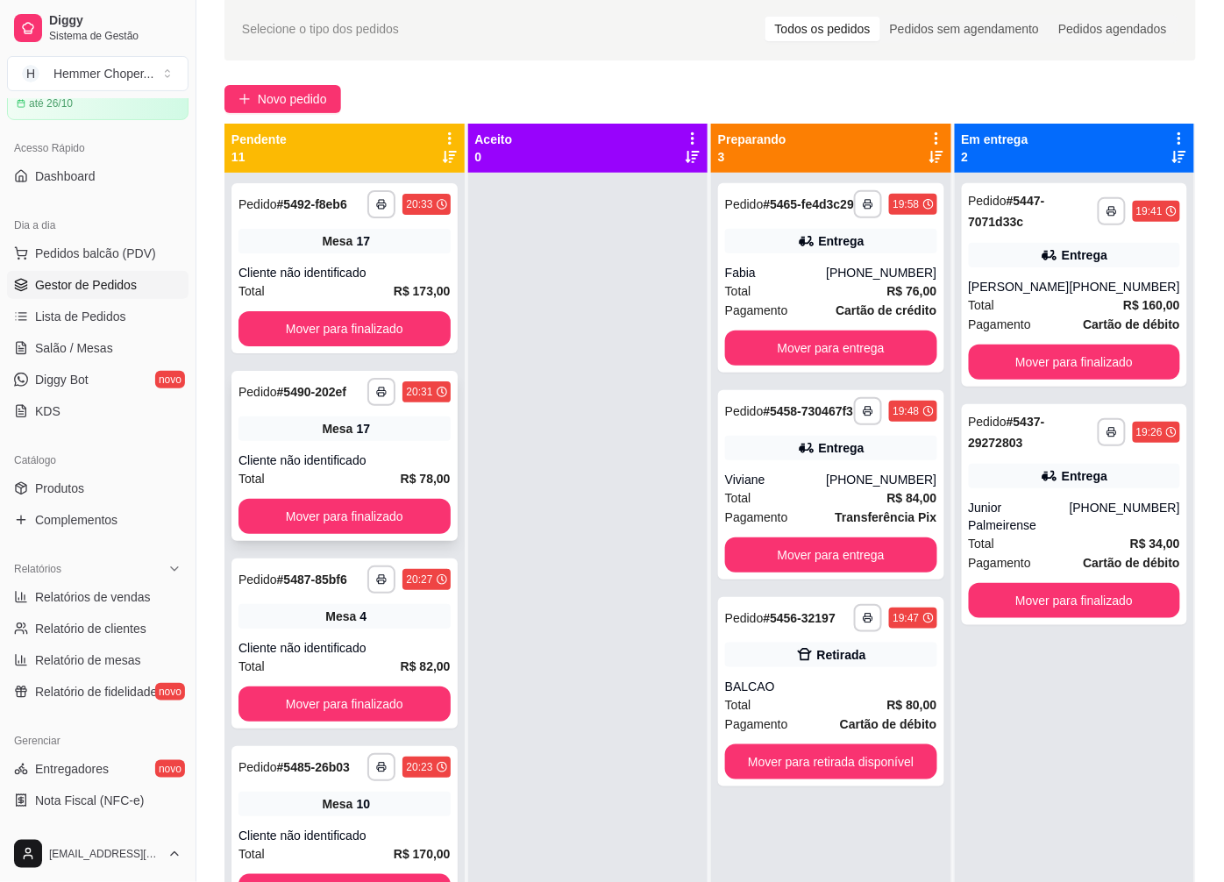
click at [325, 436] on span "Mesa" at bounding box center [337, 429] width 31 height 18
click at [328, 272] on div "Cliente não identificado" at bounding box center [345, 273] width 212 height 18
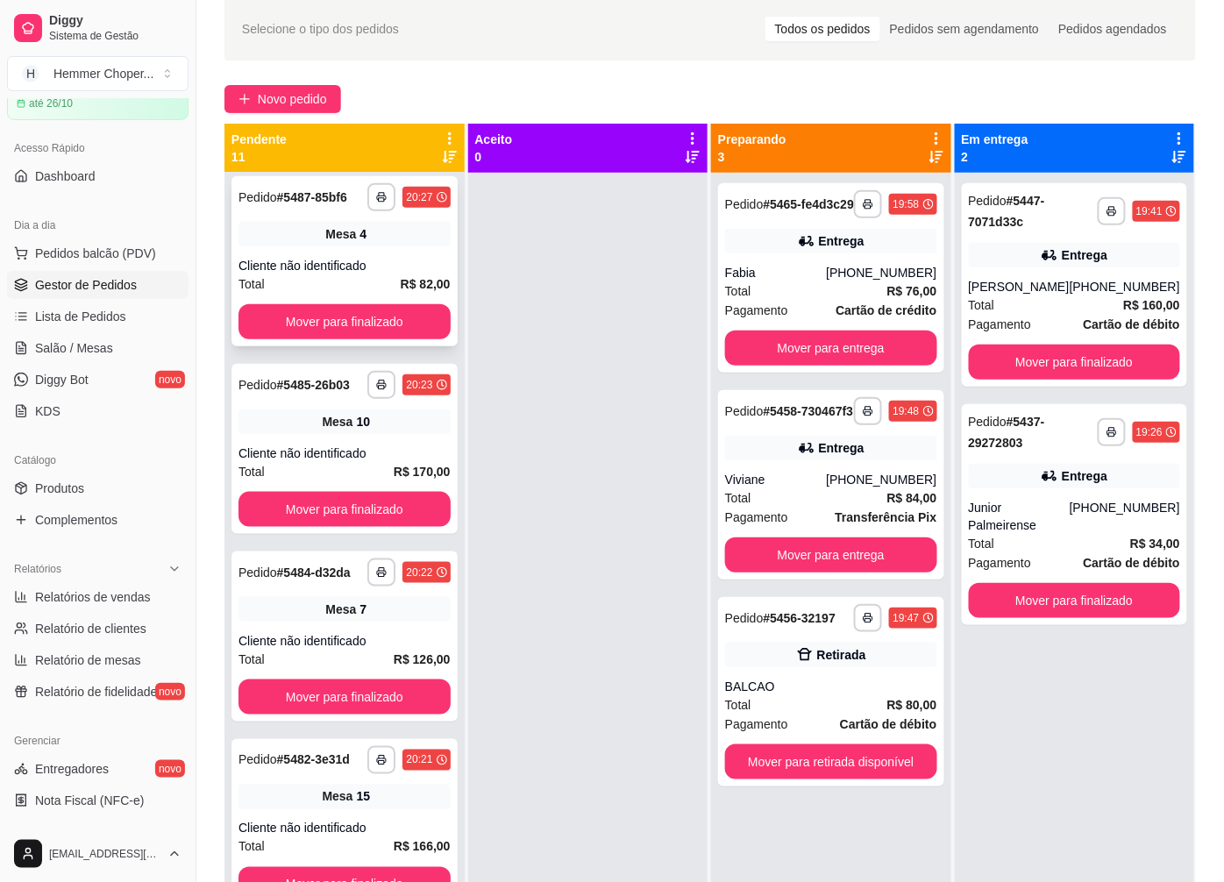
scroll to position [389, 0]
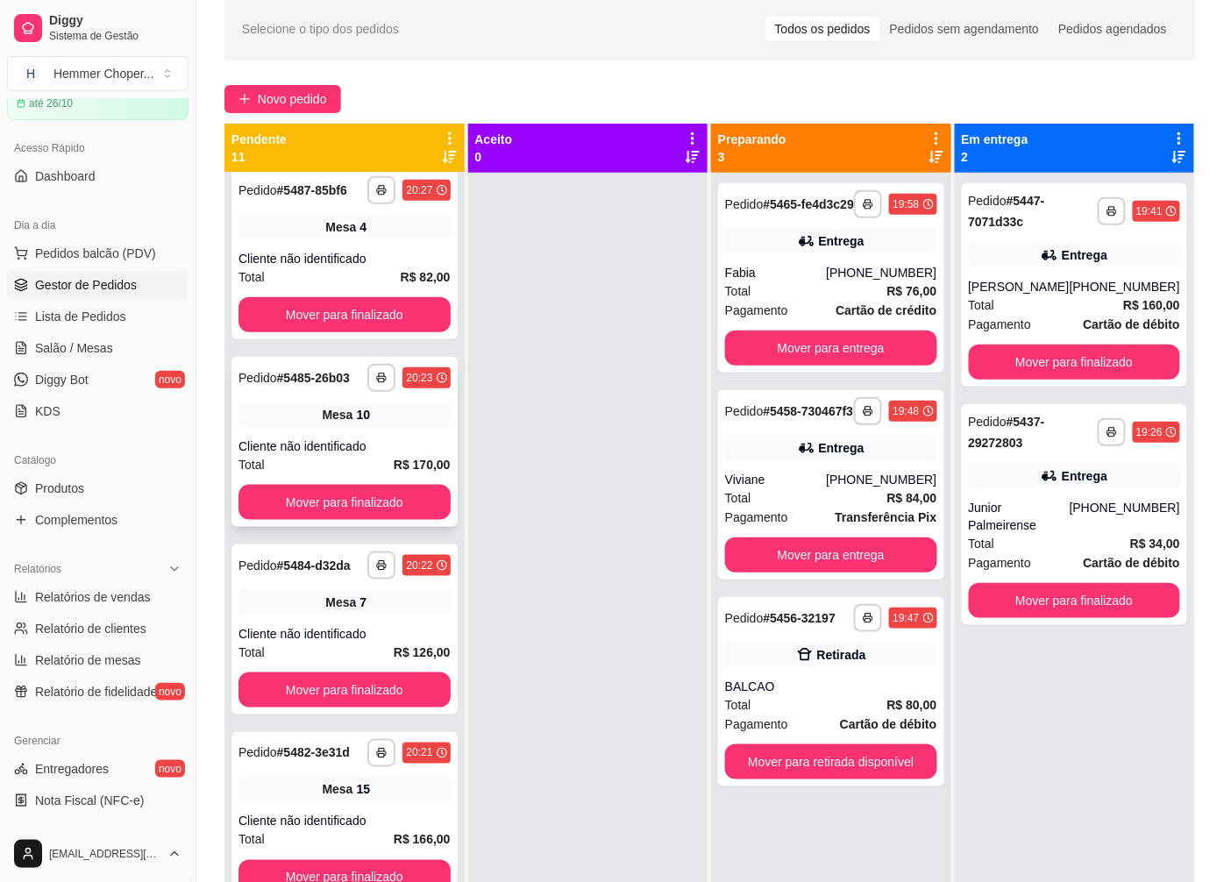
click at [346, 455] on div "Cliente não identificado" at bounding box center [345, 447] width 212 height 18
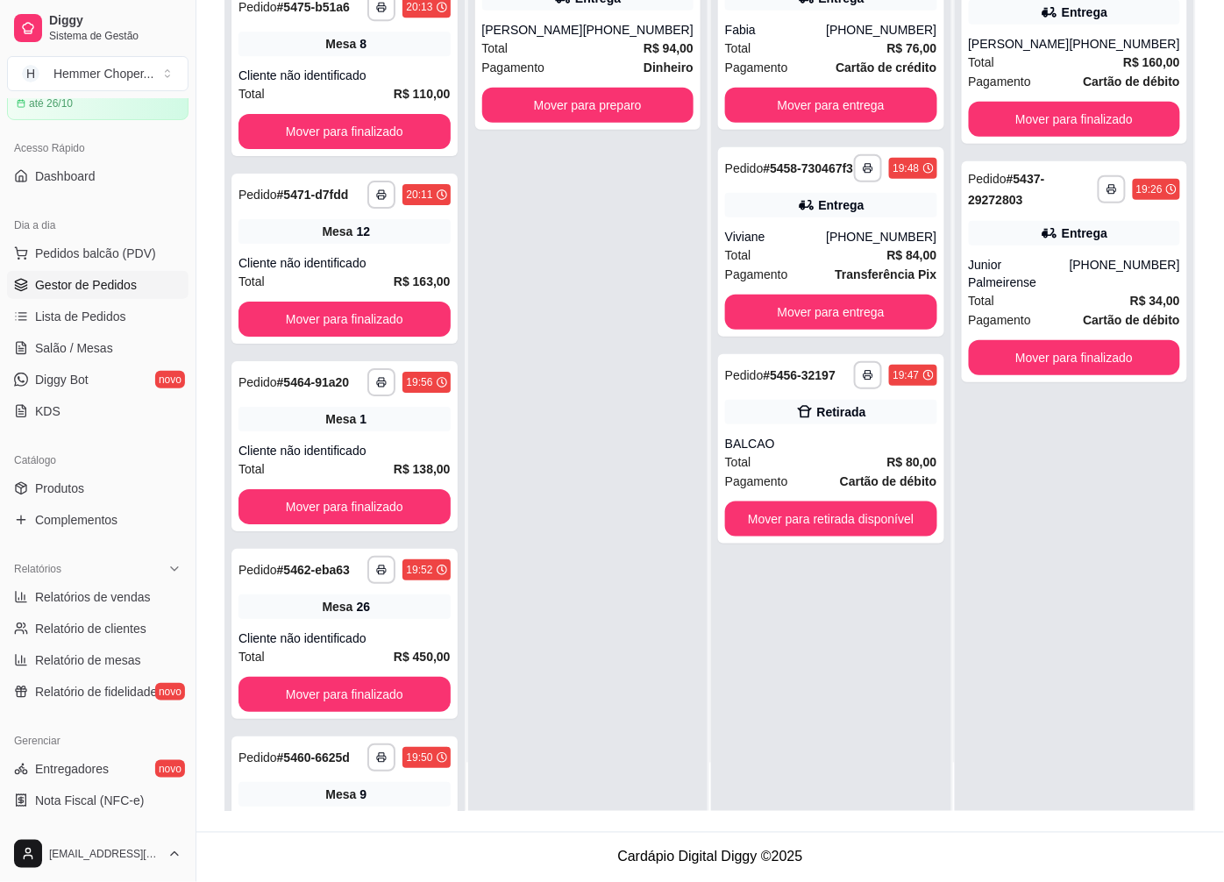
scroll to position [1642, 0]
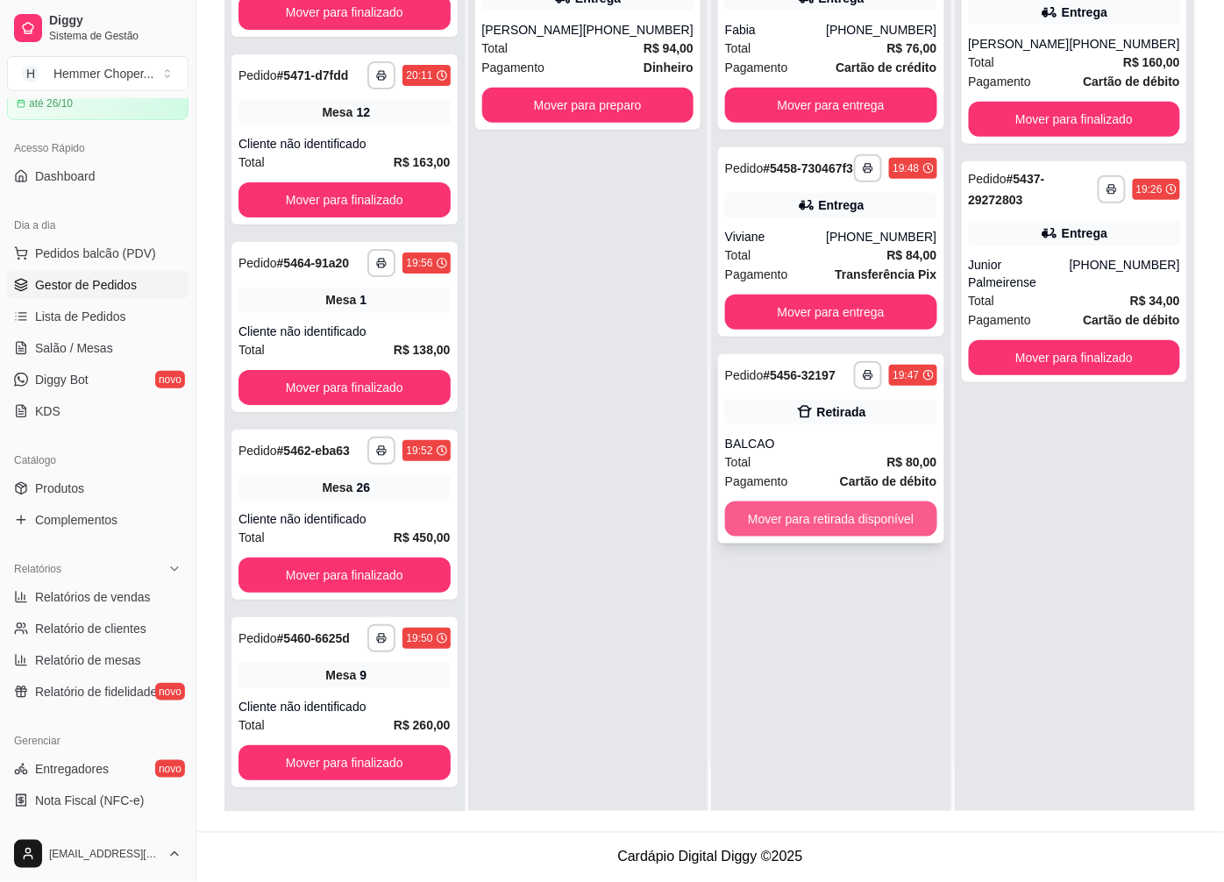
click at [847, 537] on button "Mover para retirada disponível" at bounding box center [831, 519] width 212 height 35
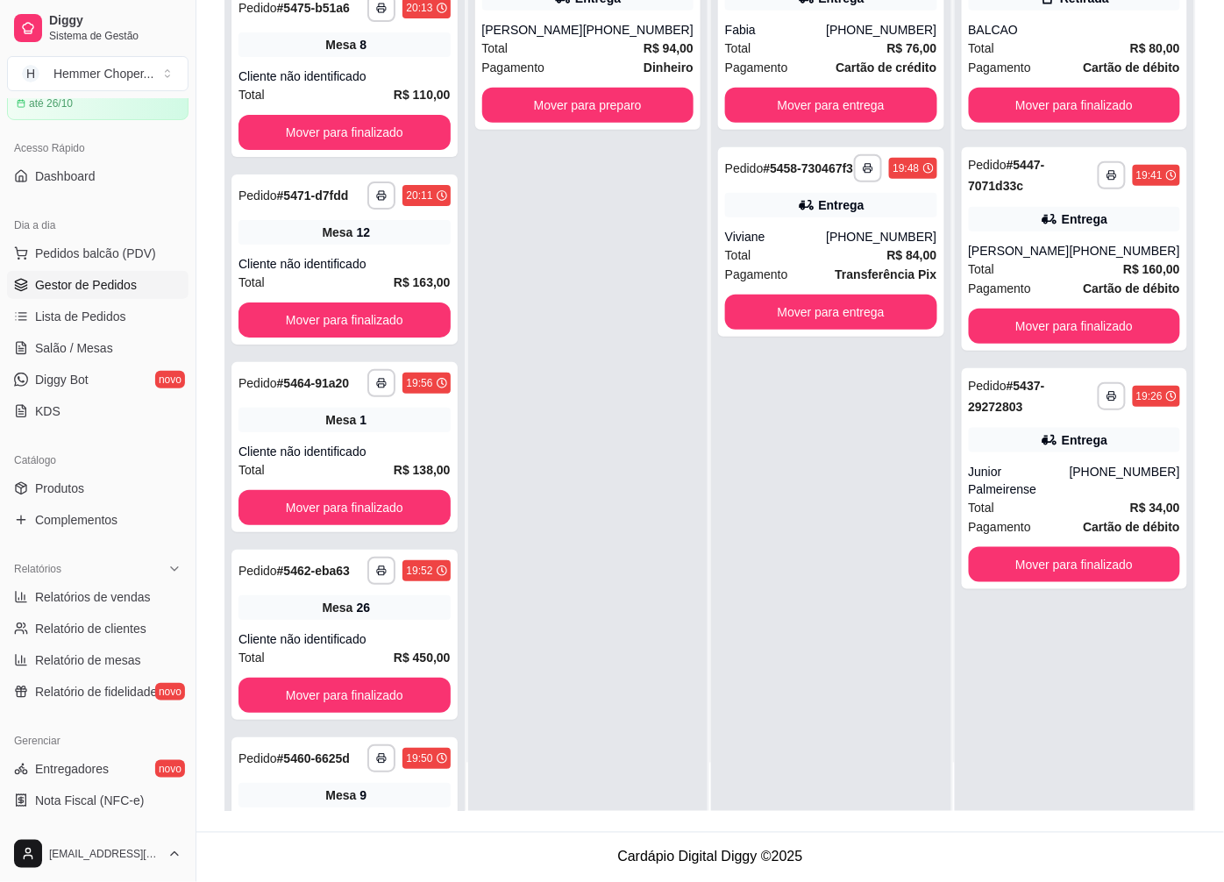
scroll to position [1830, 0]
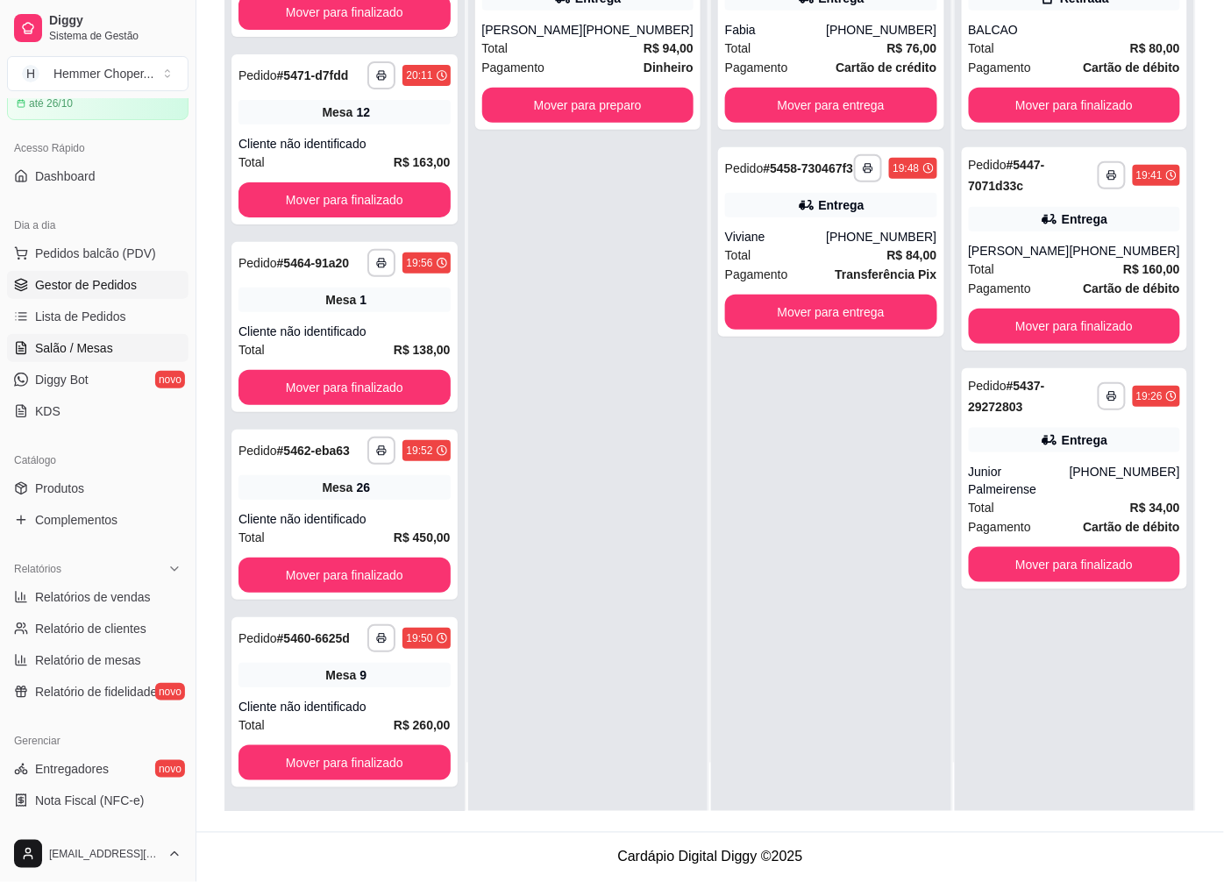
click at [96, 345] on span "Salão / Mesas" at bounding box center [74, 348] width 78 height 18
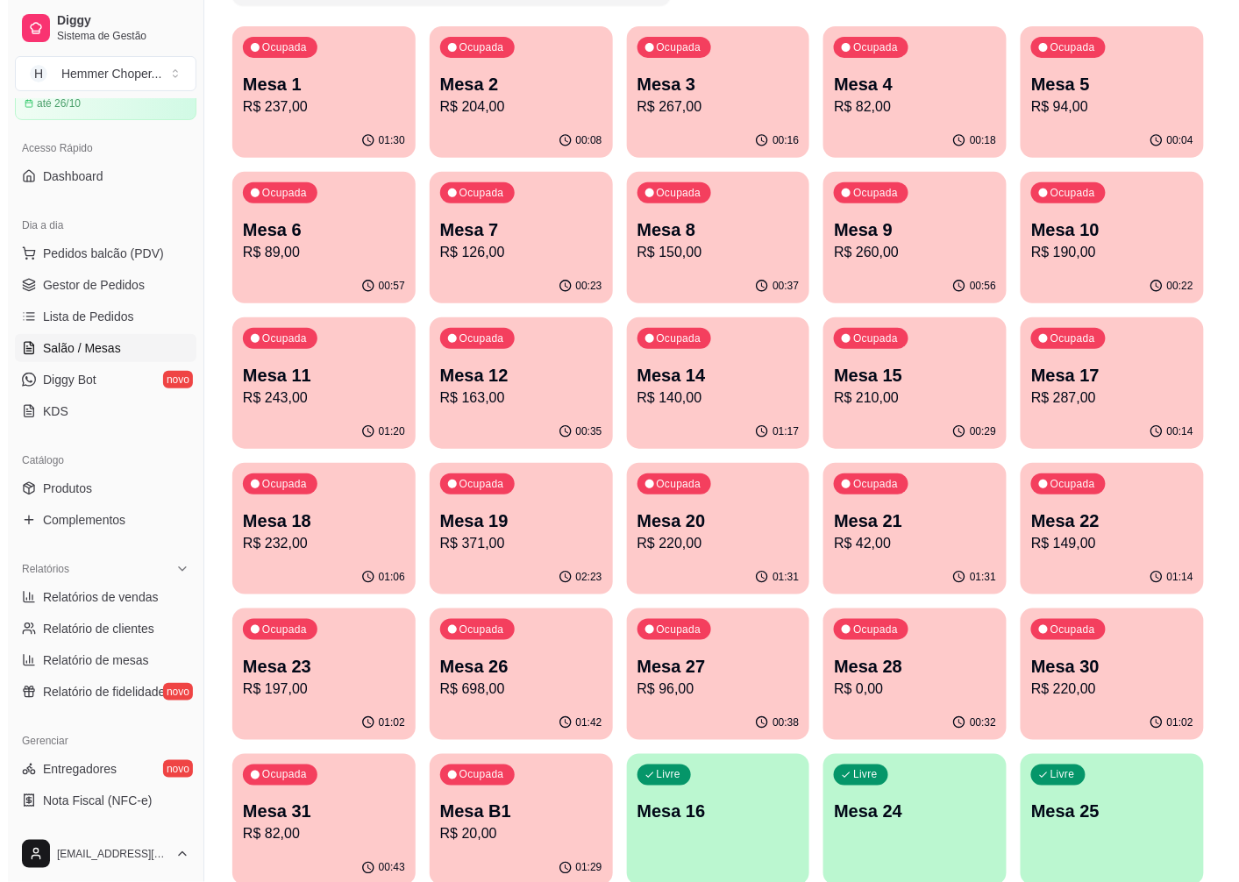
scroll to position [292, 0]
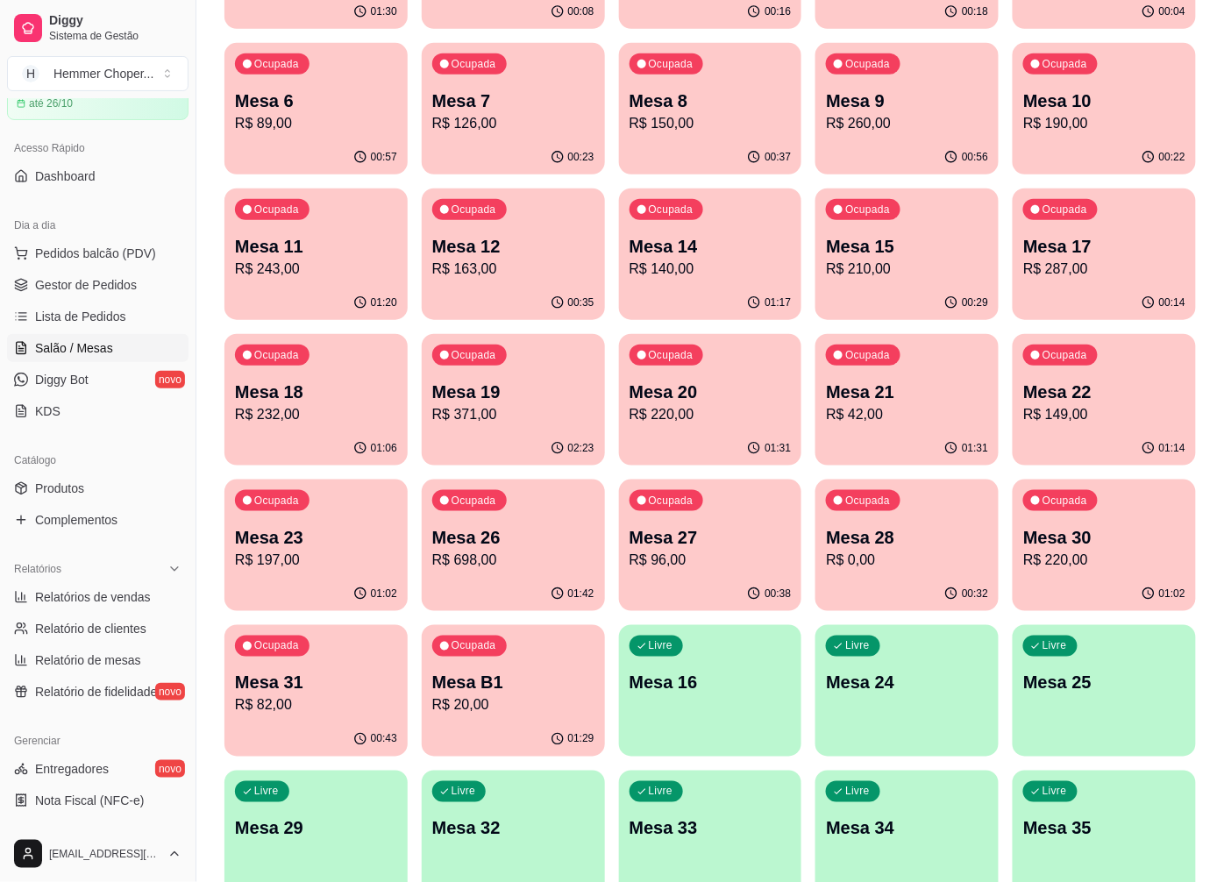
click at [714, 251] on p "Mesa 14" at bounding box center [711, 246] width 162 height 25
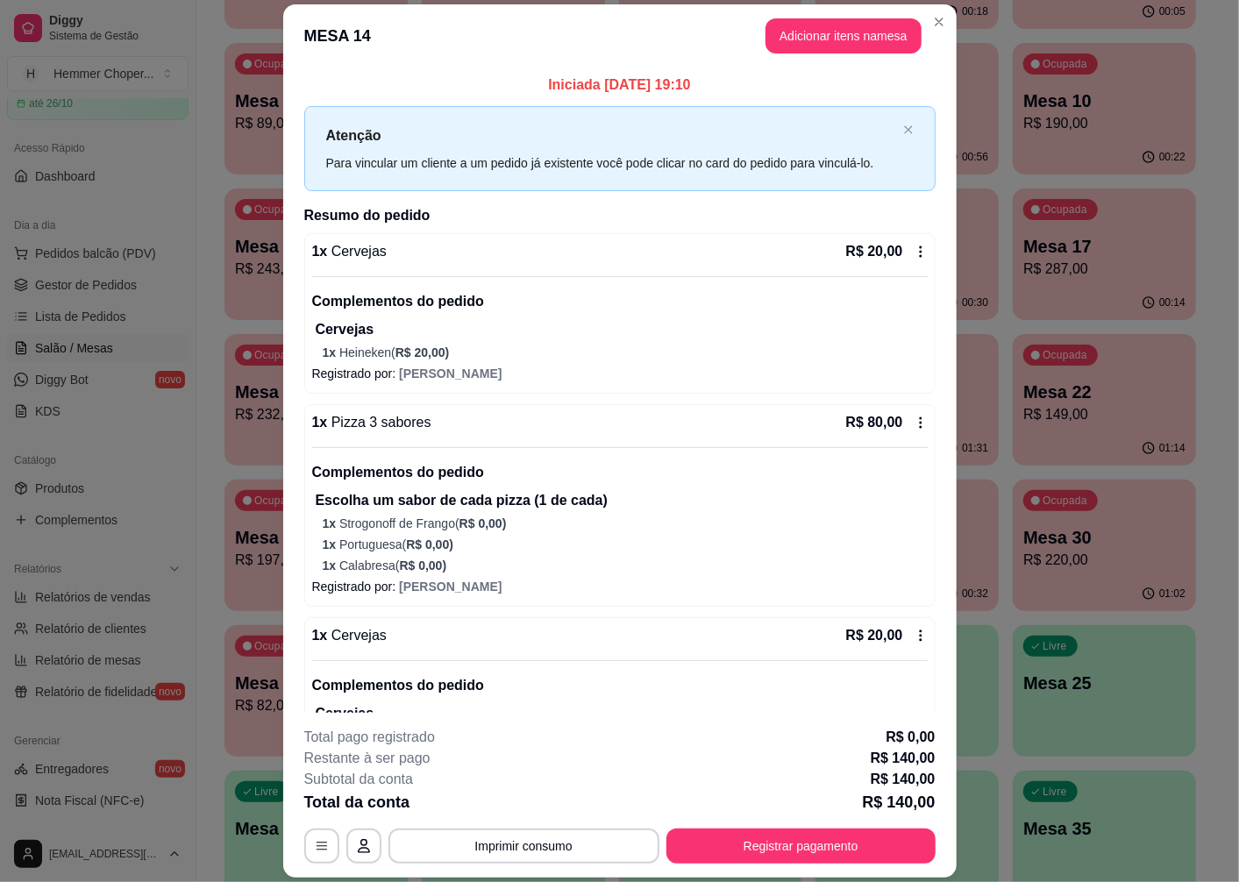
scroll to position [195, 0]
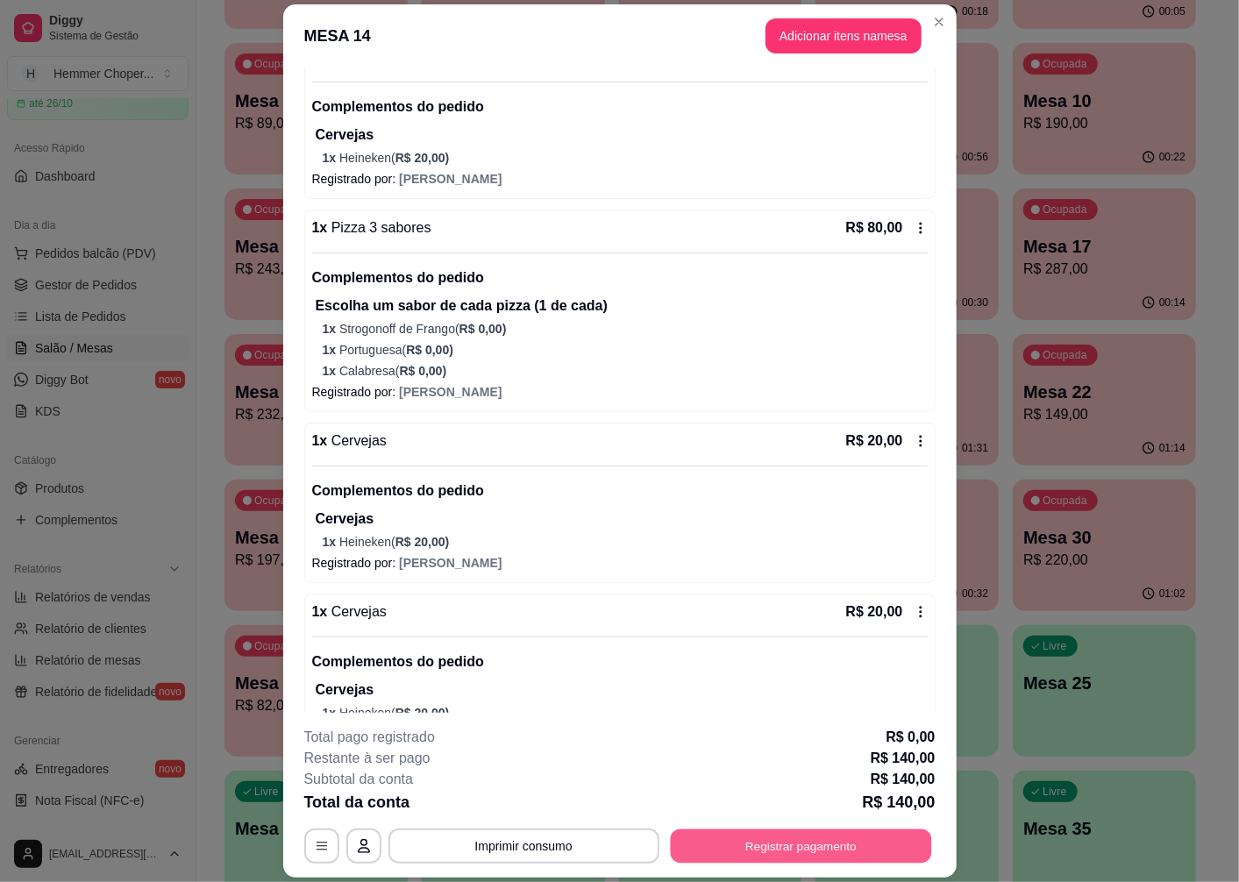
click at [783, 854] on button "Registrar pagamento" at bounding box center [800, 847] width 261 height 34
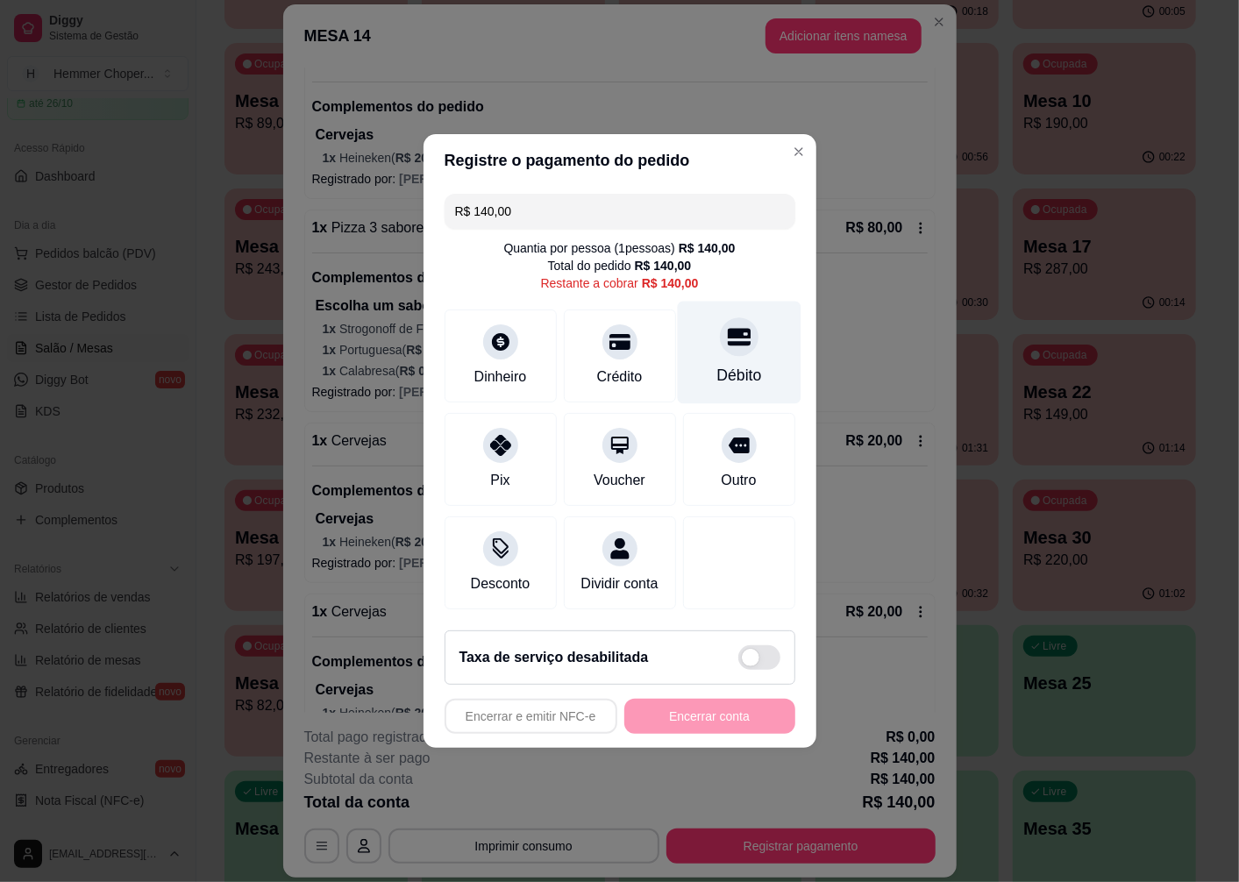
click at [720, 347] on div "Débito" at bounding box center [739, 353] width 124 height 103
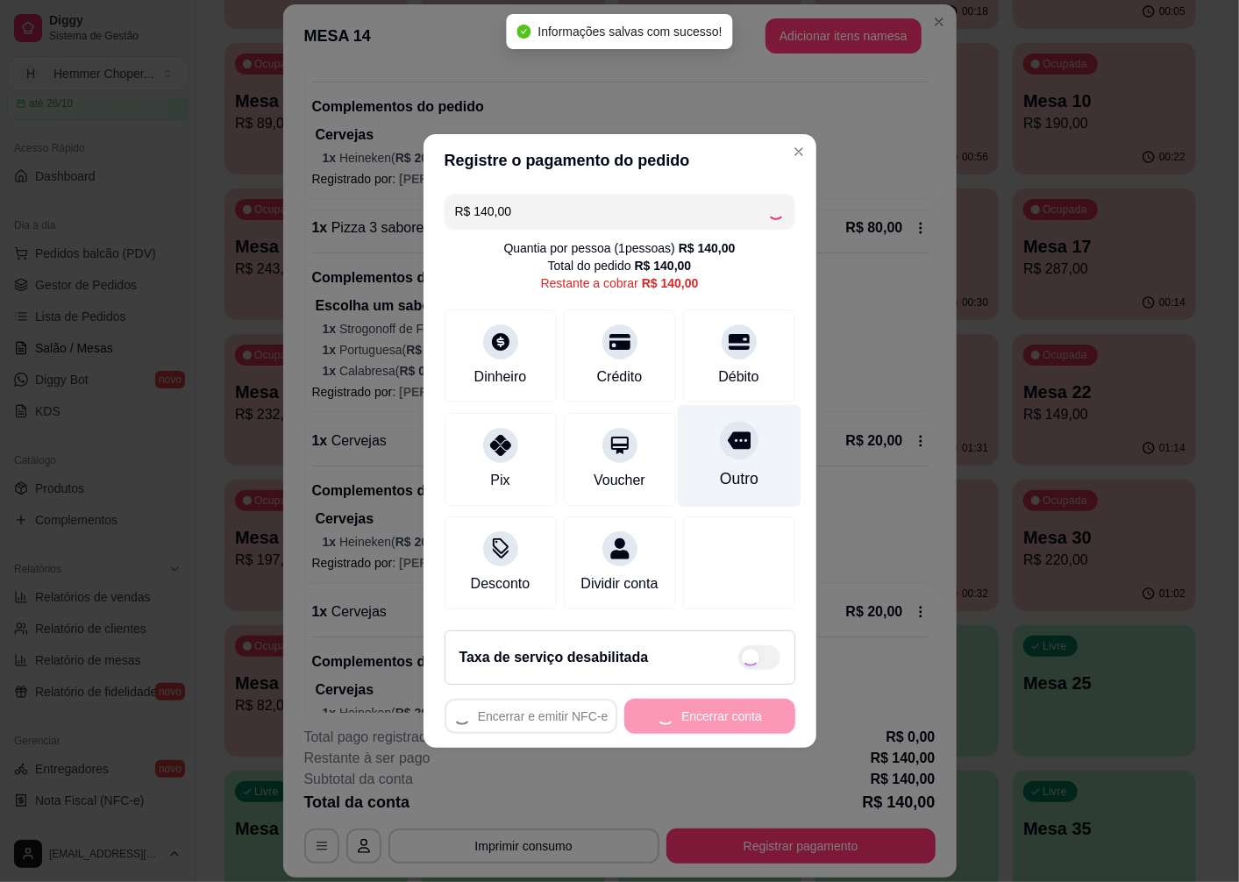
type input "R$ 0,00"
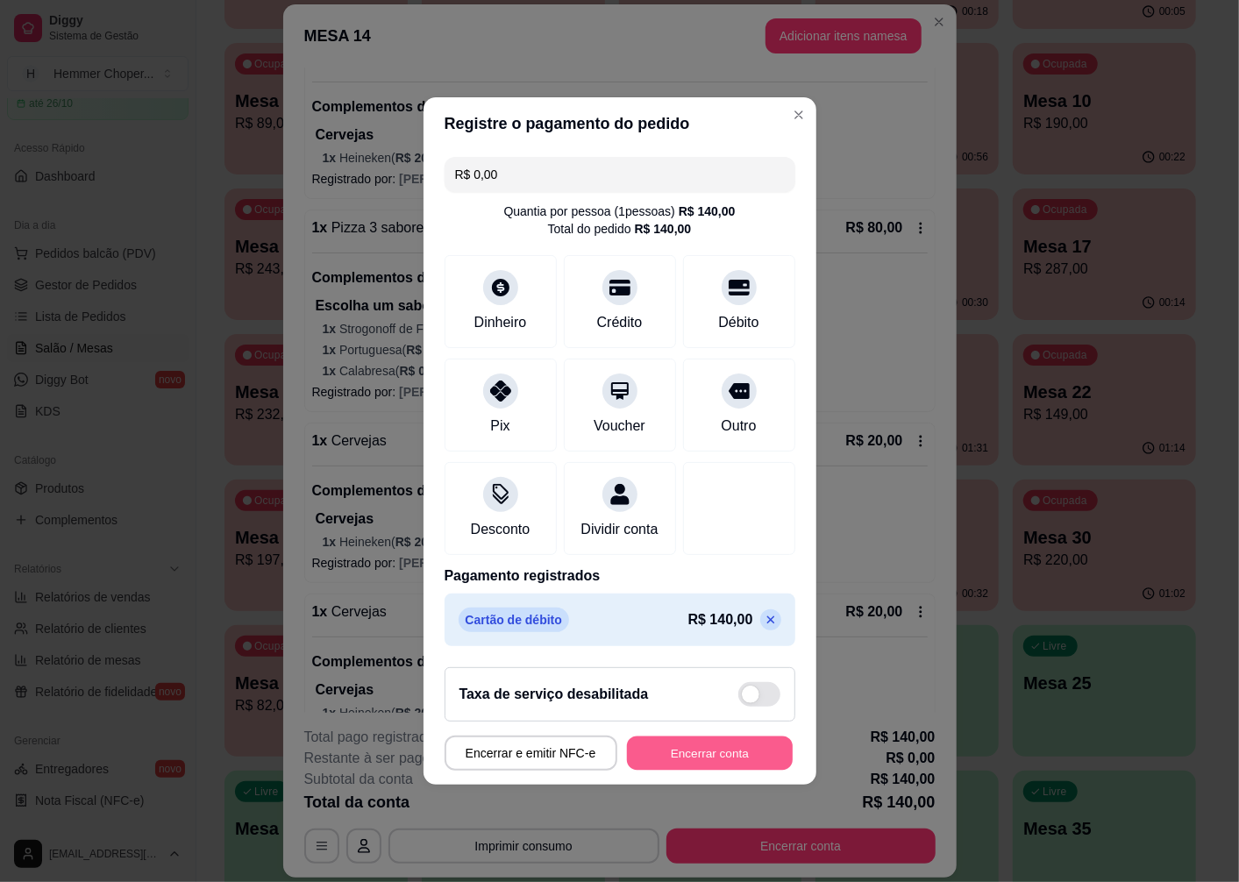
click at [696, 769] on button "Encerrar conta" at bounding box center [710, 754] width 166 height 34
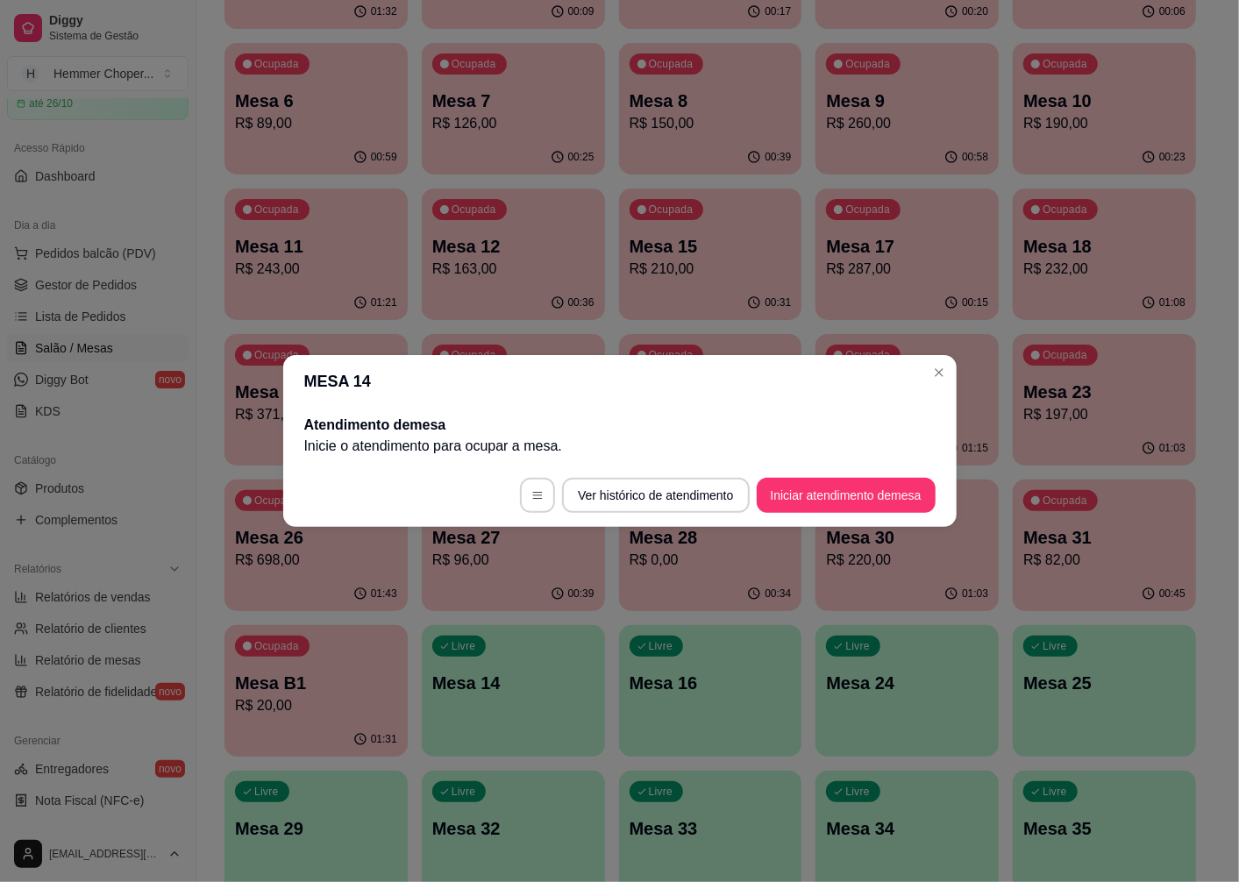
scroll to position [0, 0]
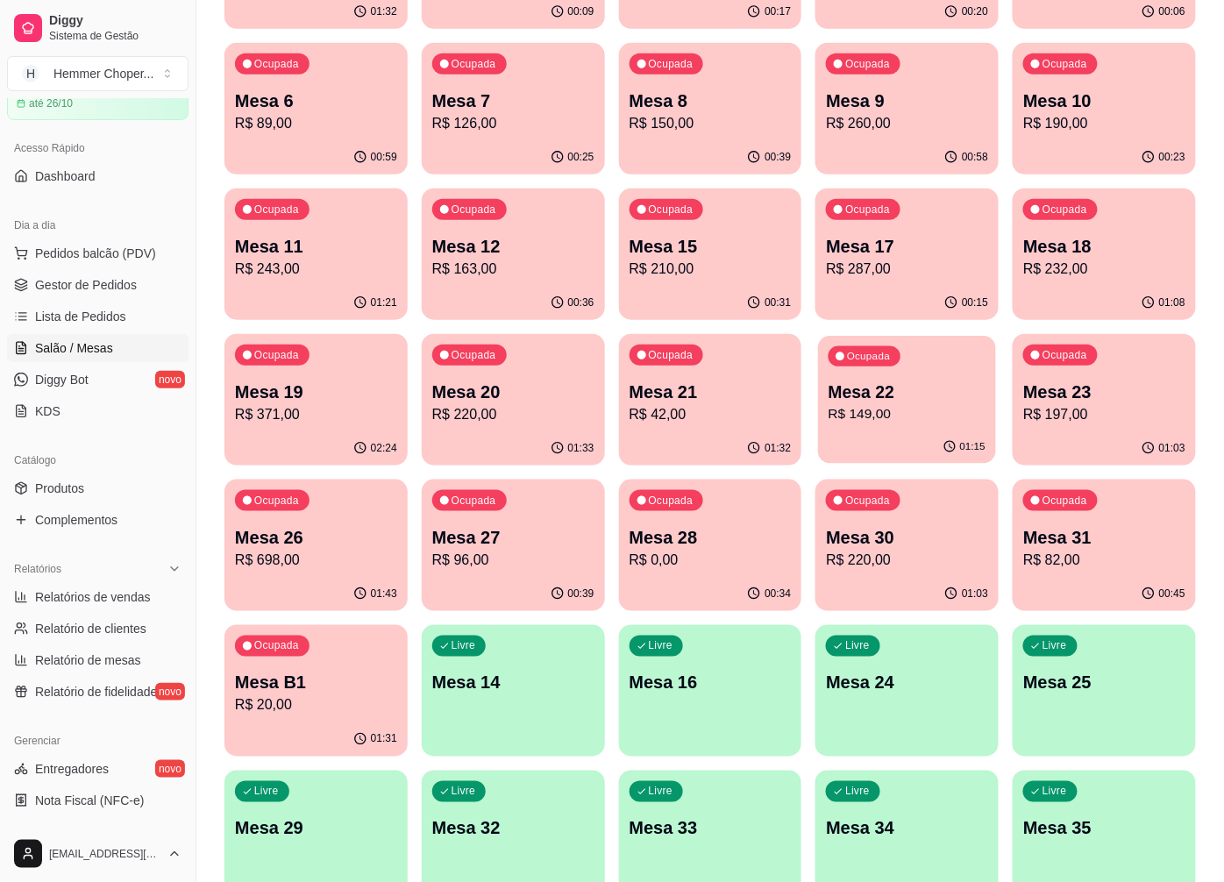
click at [932, 406] on p "R$ 149,00" at bounding box center [907, 414] width 157 height 20
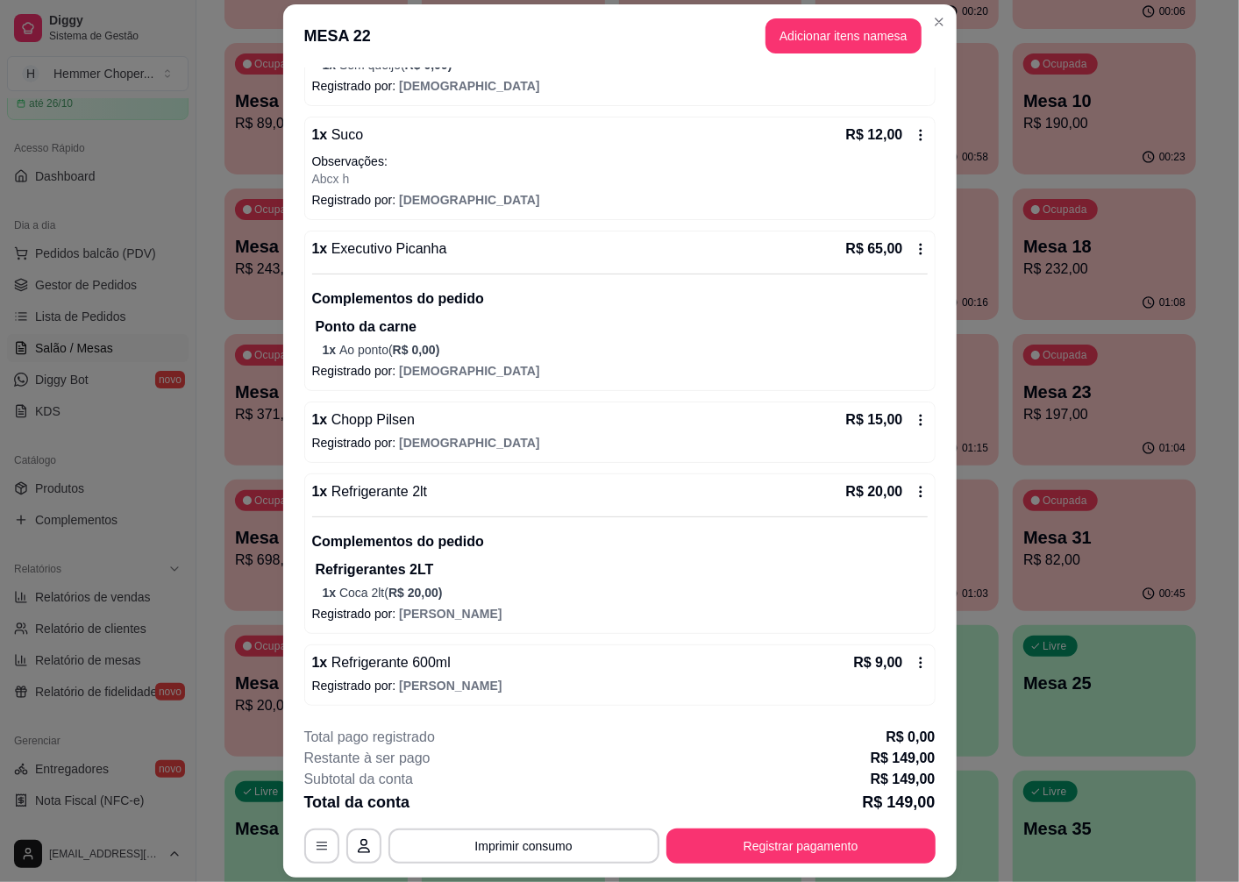
scroll to position [51, 0]
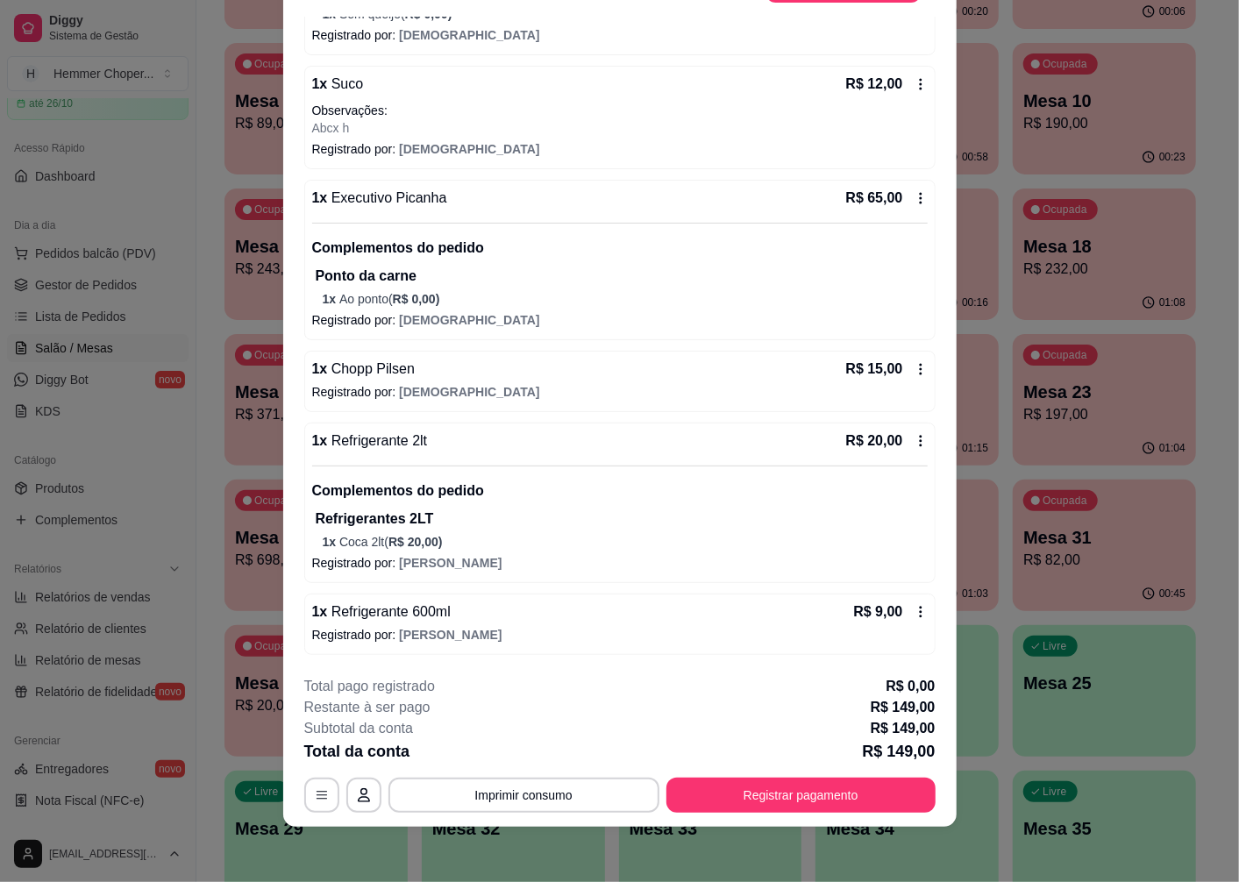
click at [395, 494] on p "Complementos do pedido" at bounding box center [620, 491] width 616 height 21
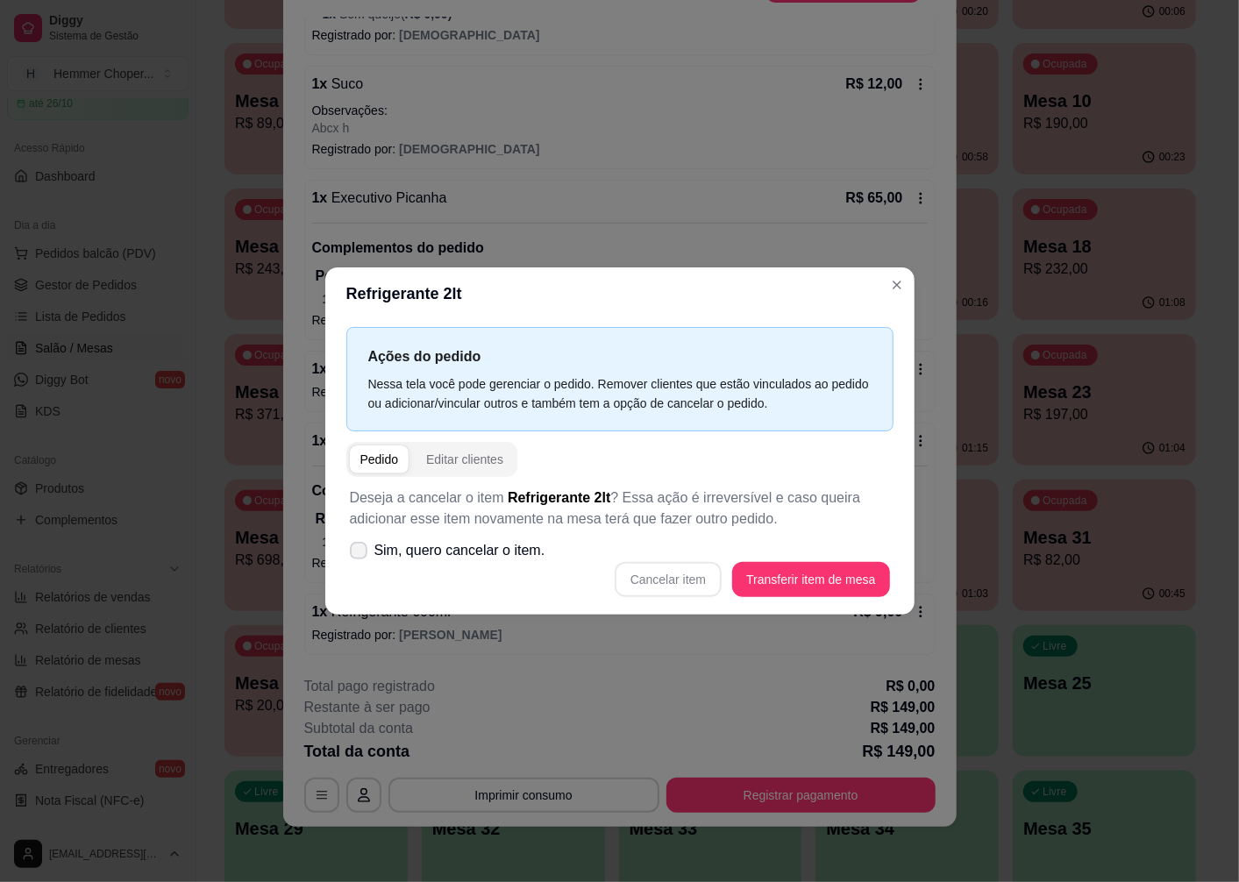
click at [475, 546] on span "Sim, quero cancelar o item." at bounding box center [459, 550] width 171 height 21
click at [360, 554] on input "Sim, quero cancelar o item." at bounding box center [354, 559] width 11 height 11
checkbox input "true"
click at [680, 587] on button "Cancelar item" at bounding box center [668, 580] width 104 height 34
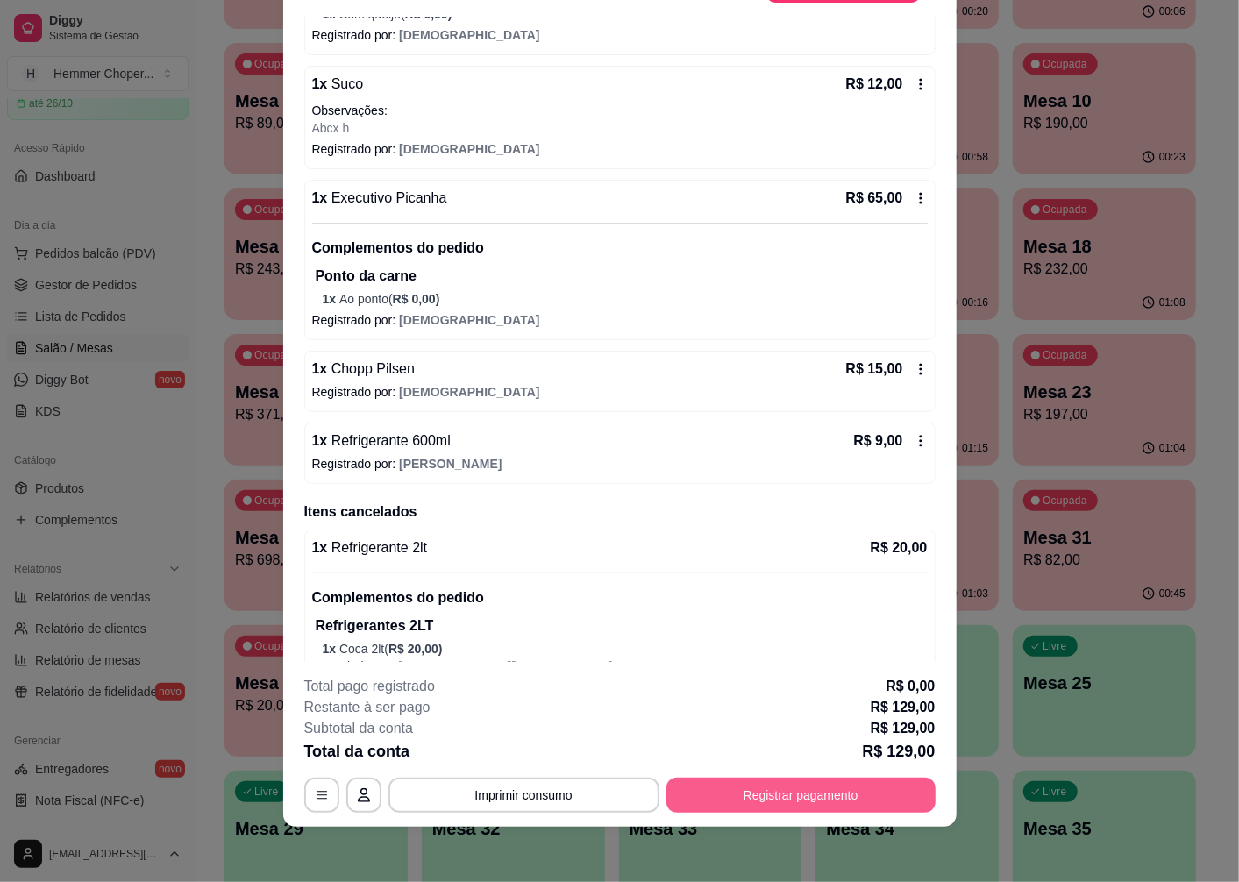
click at [758, 796] on button "Registrar pagamento" at bounding box center [800, 795] width 269 height 35
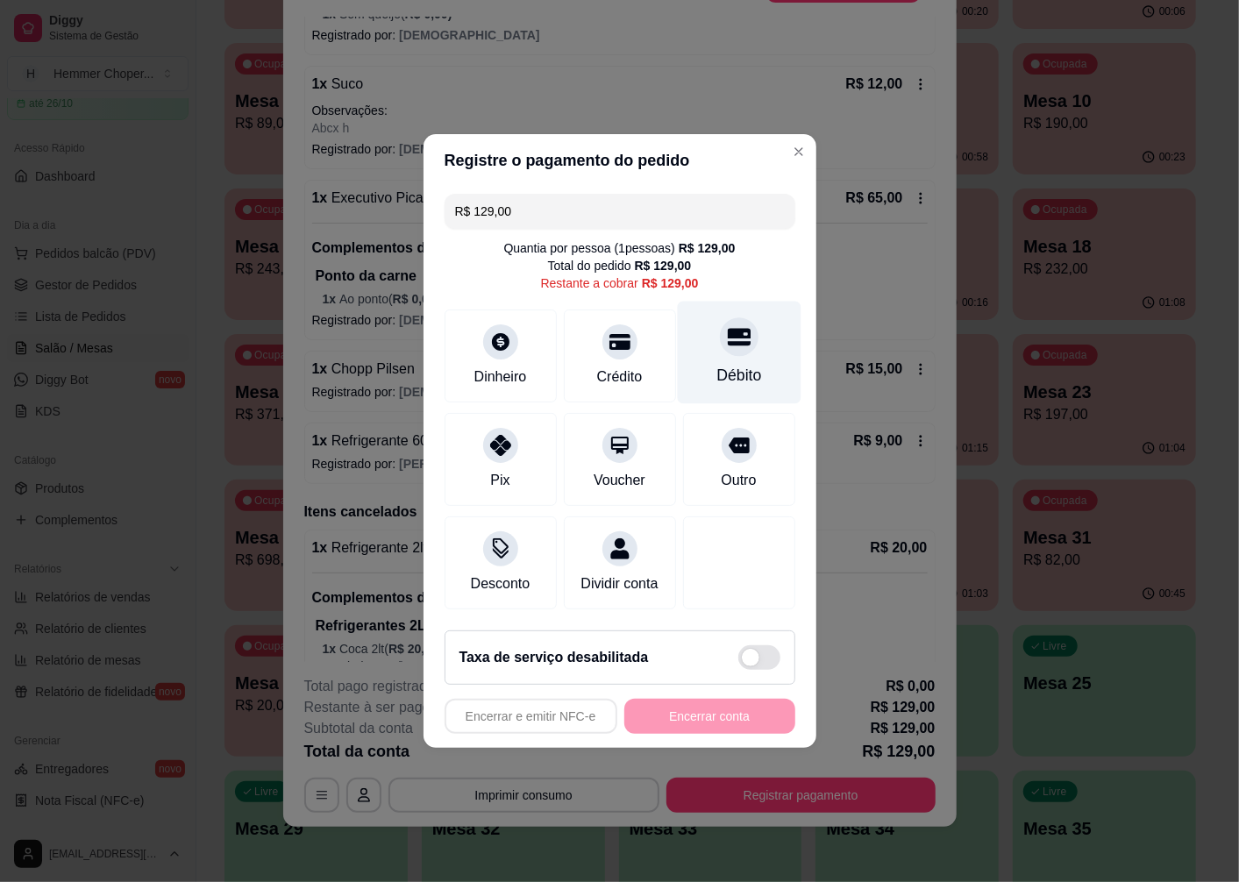
click at [727, 340] on icon at bounding box center [738, 336] width 23 height 23
type input "R$ 0,00"
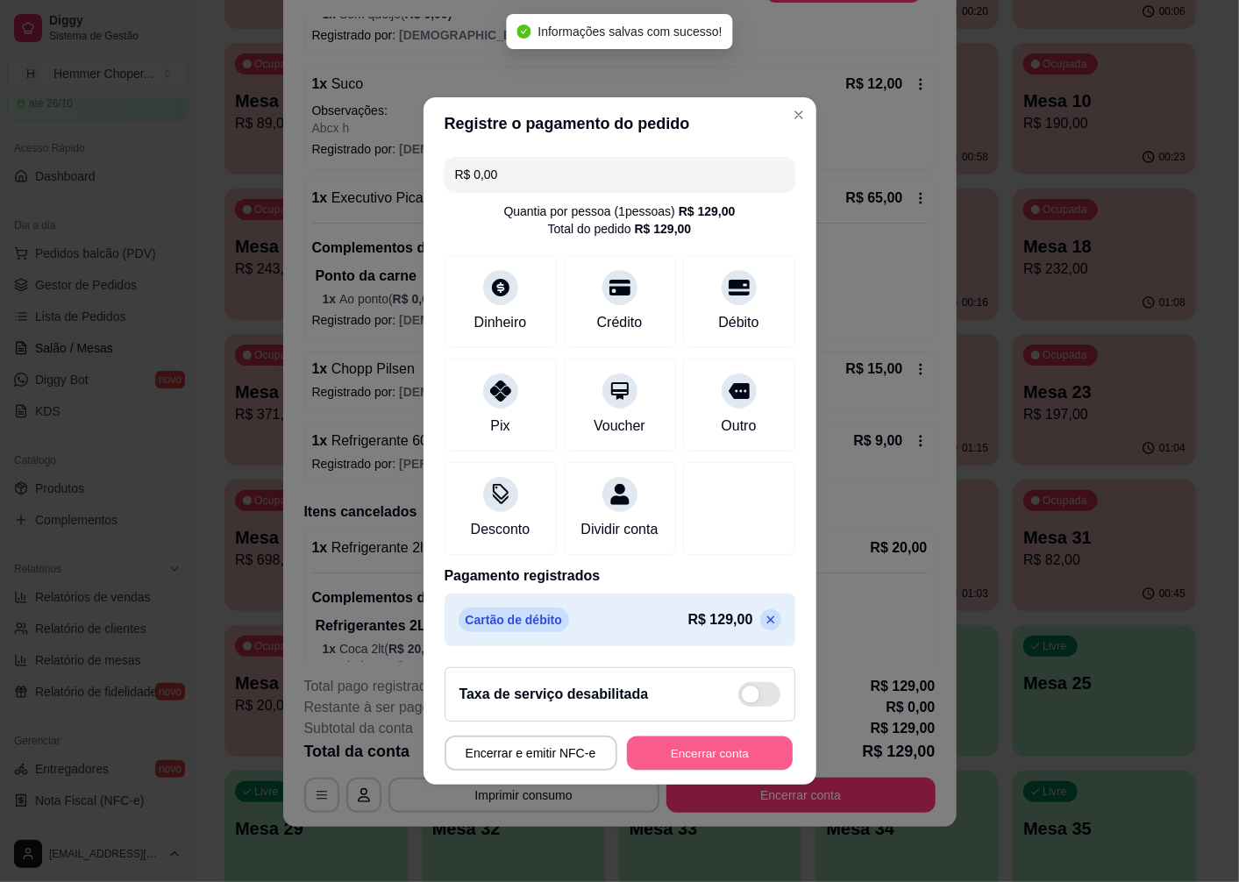
click at [693, 759] on button "Encerrar conta" at bounding box center [710, 754] width 166 height 34
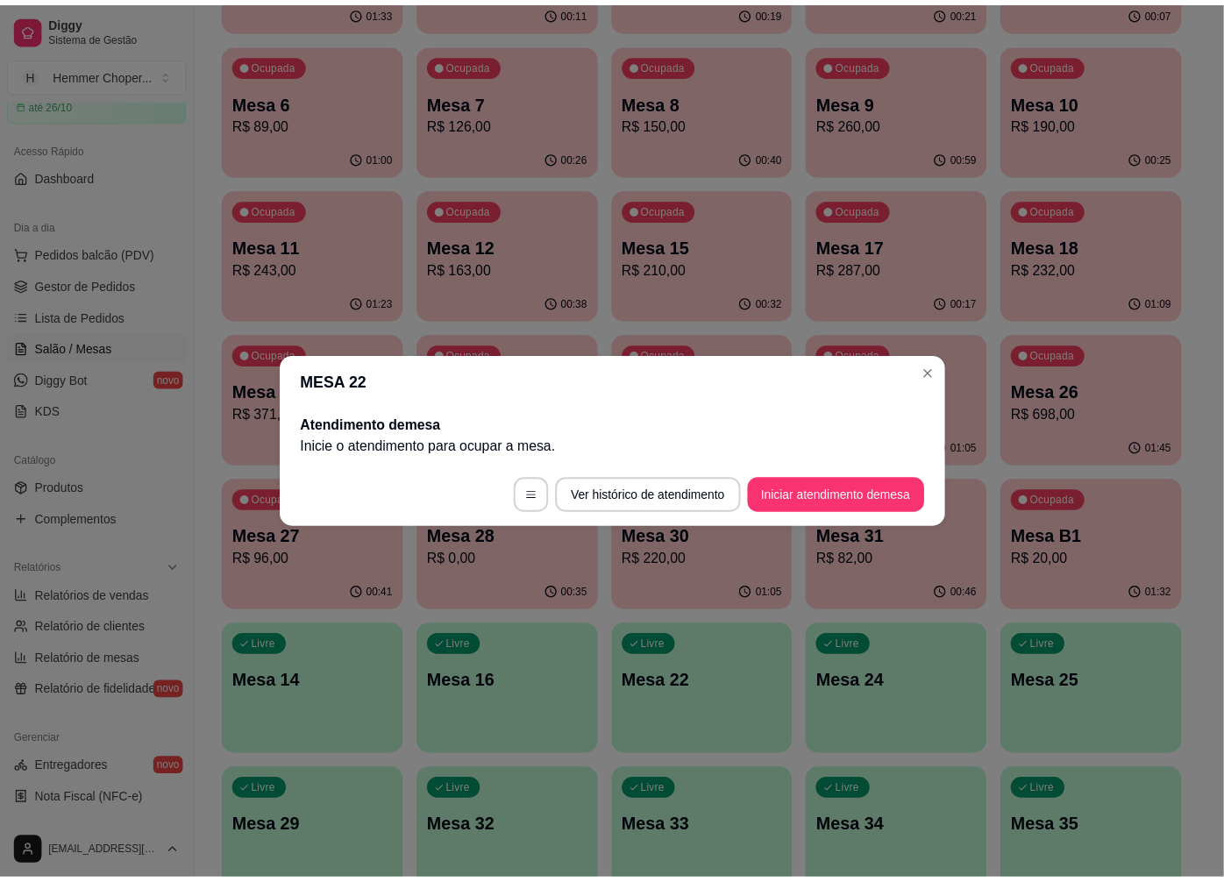
scroll to position [0, 0]
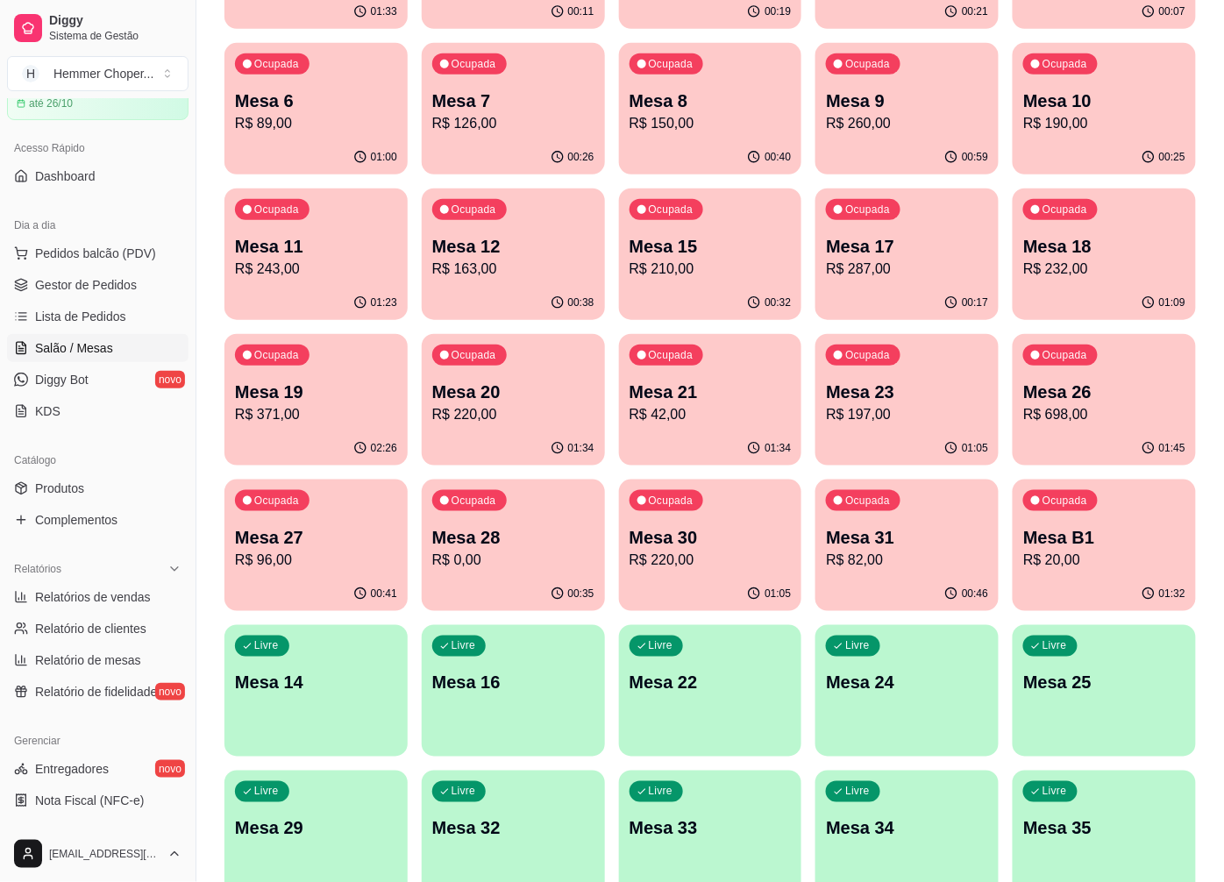
click at [344, 108] on p "Mesa 6" at bounding box center [316, 101] width 162 height 25
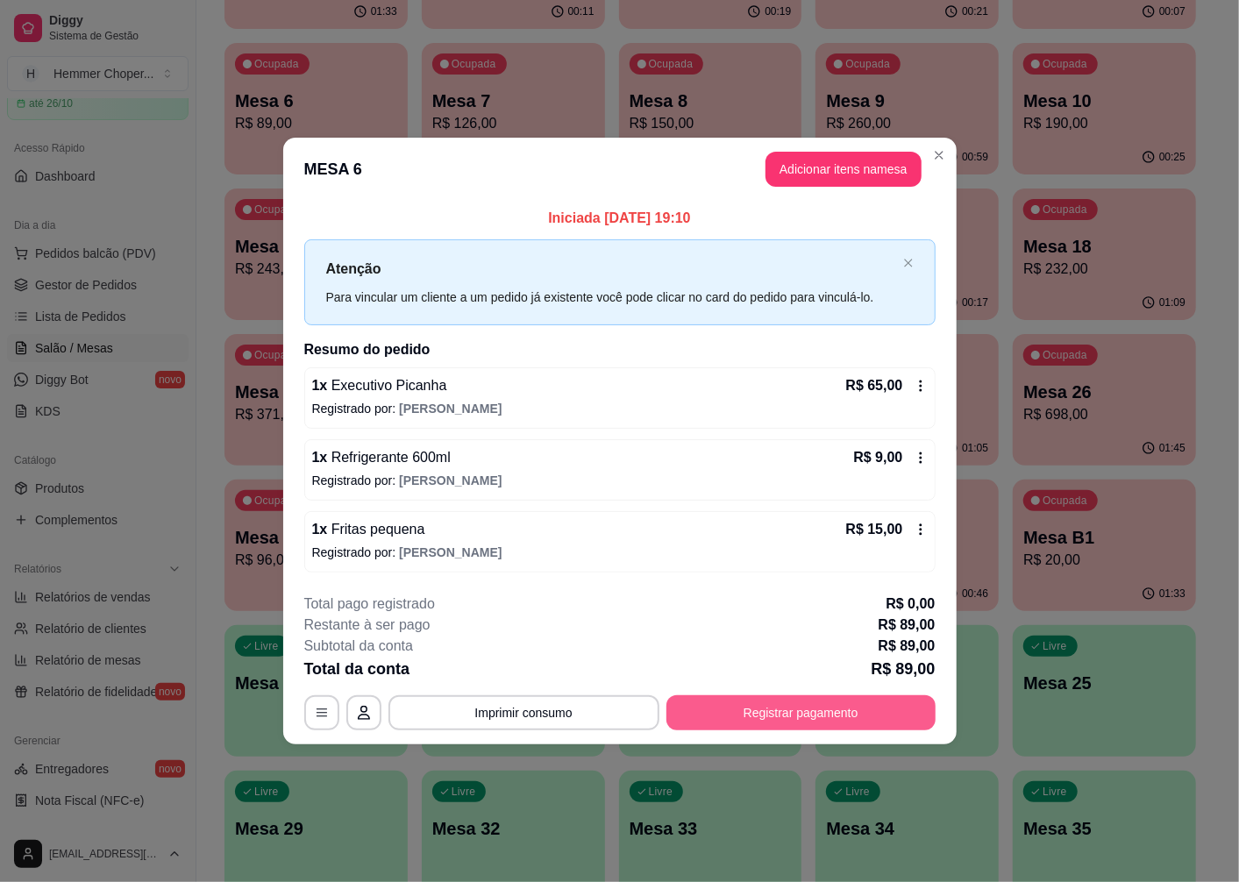
click at [816, 716] on button "Registrar pagamento" at bounding box center [800, 712] width 269 height 35
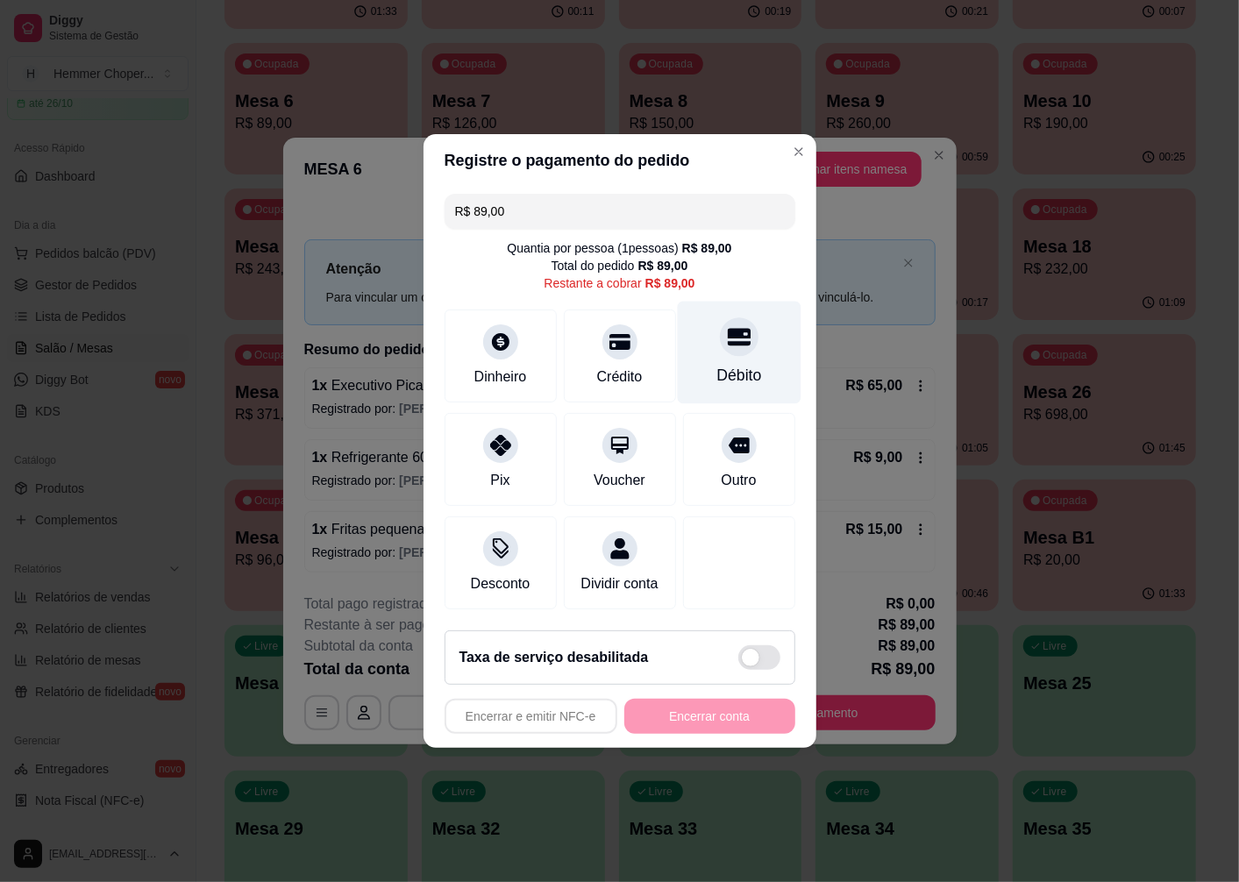
click at [727, 338] on icon at bounding box center [738, 336] width 23 height 23
type input "R$ 0,00"
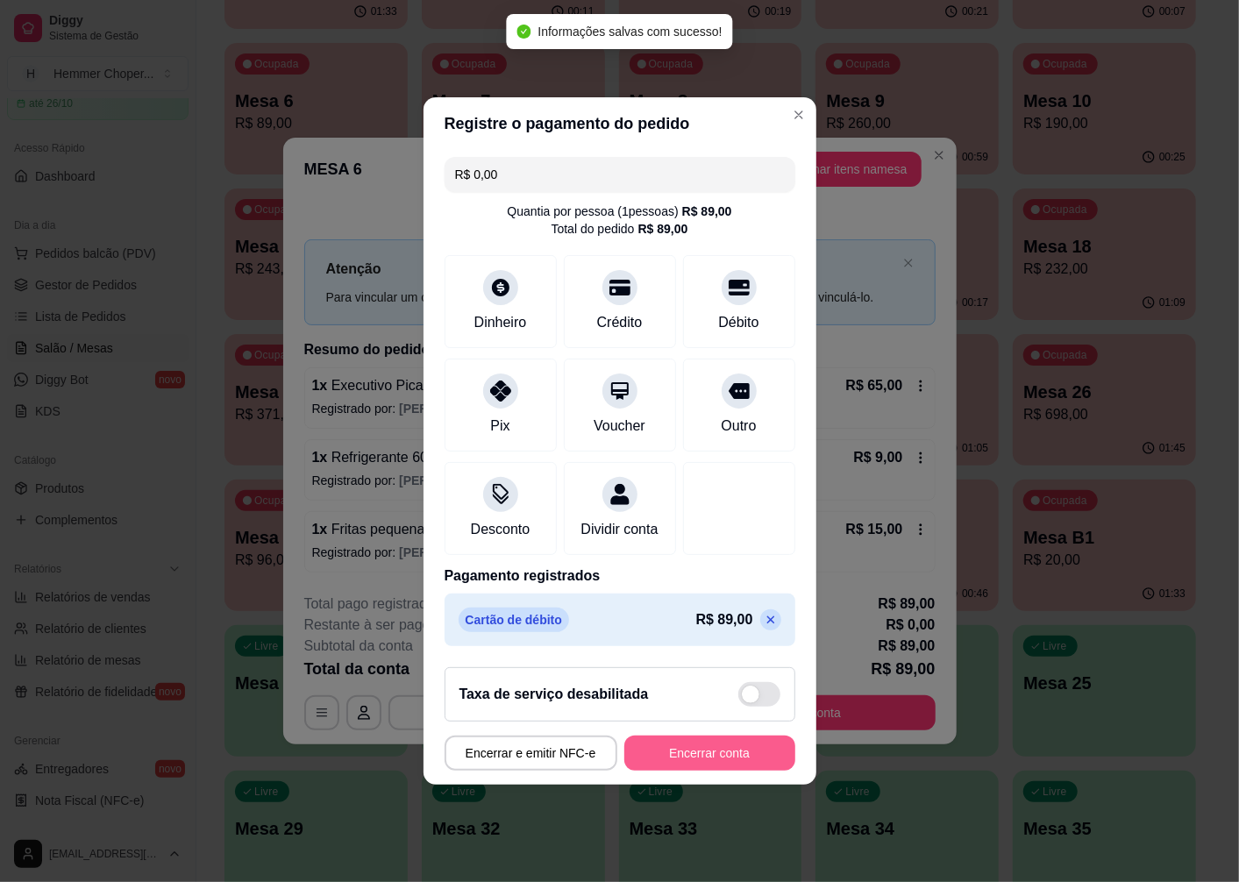
click at [721, 763] on button "Encerrar conta" at bounding box center [709, 753] width 171 height 35
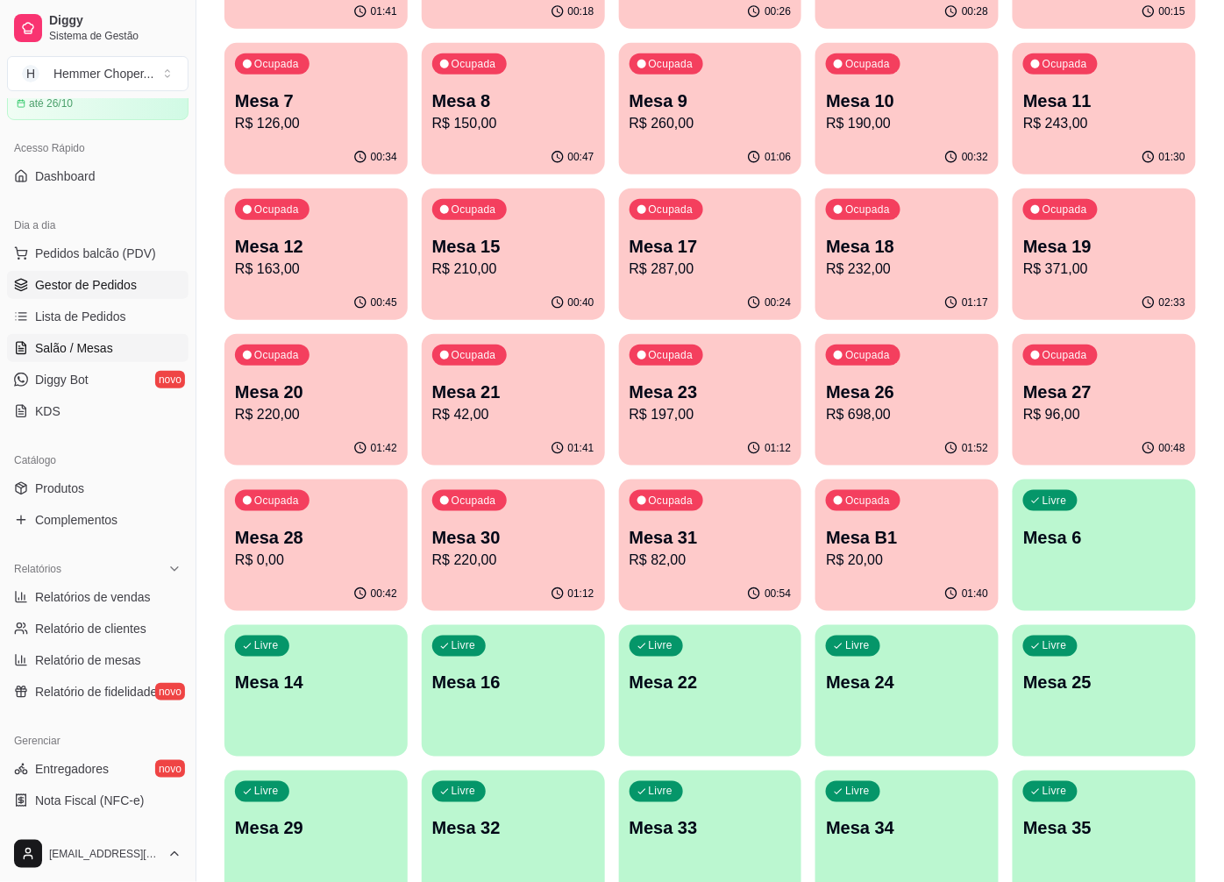
click at [111, 291] on span "Gestor de Pedidos" at bounding box center [86, 285] width 102 height 18
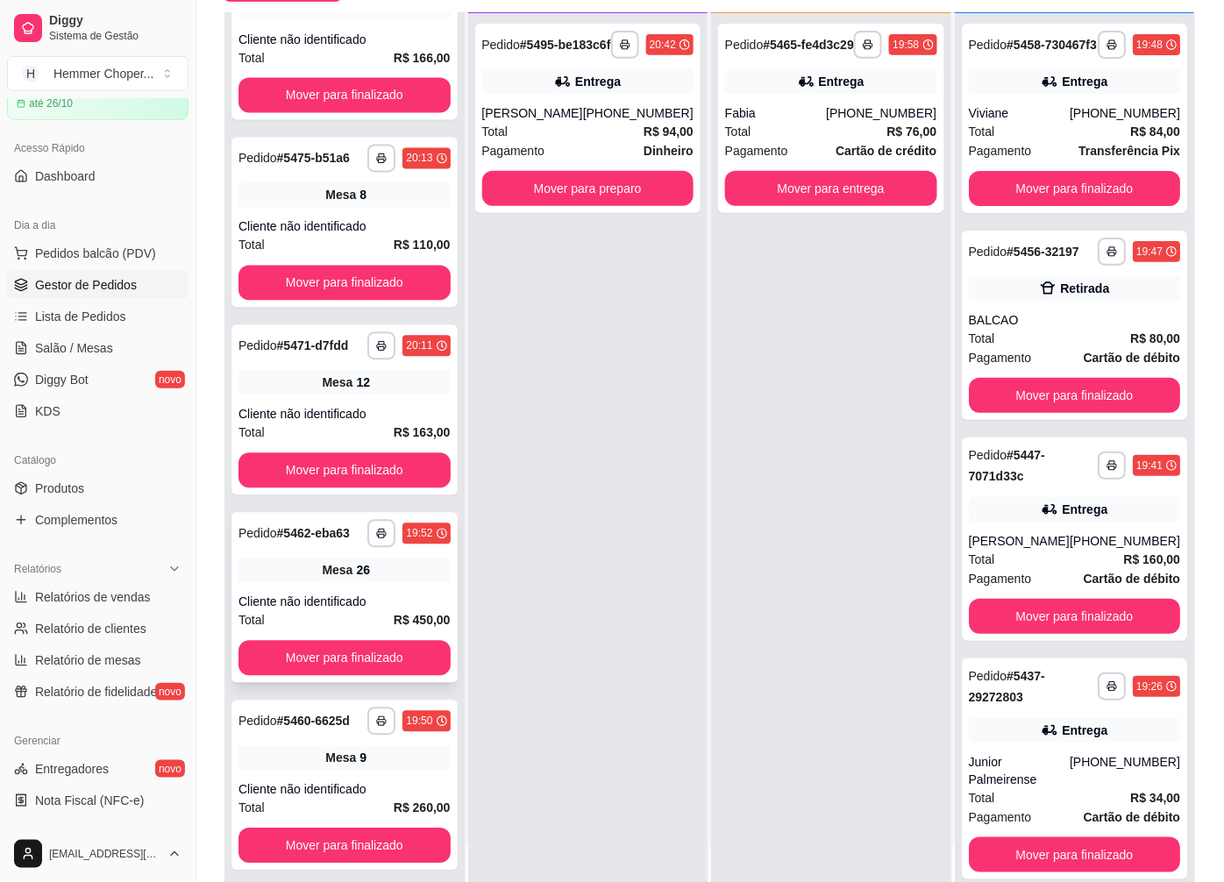
scroll to position [267, 0]
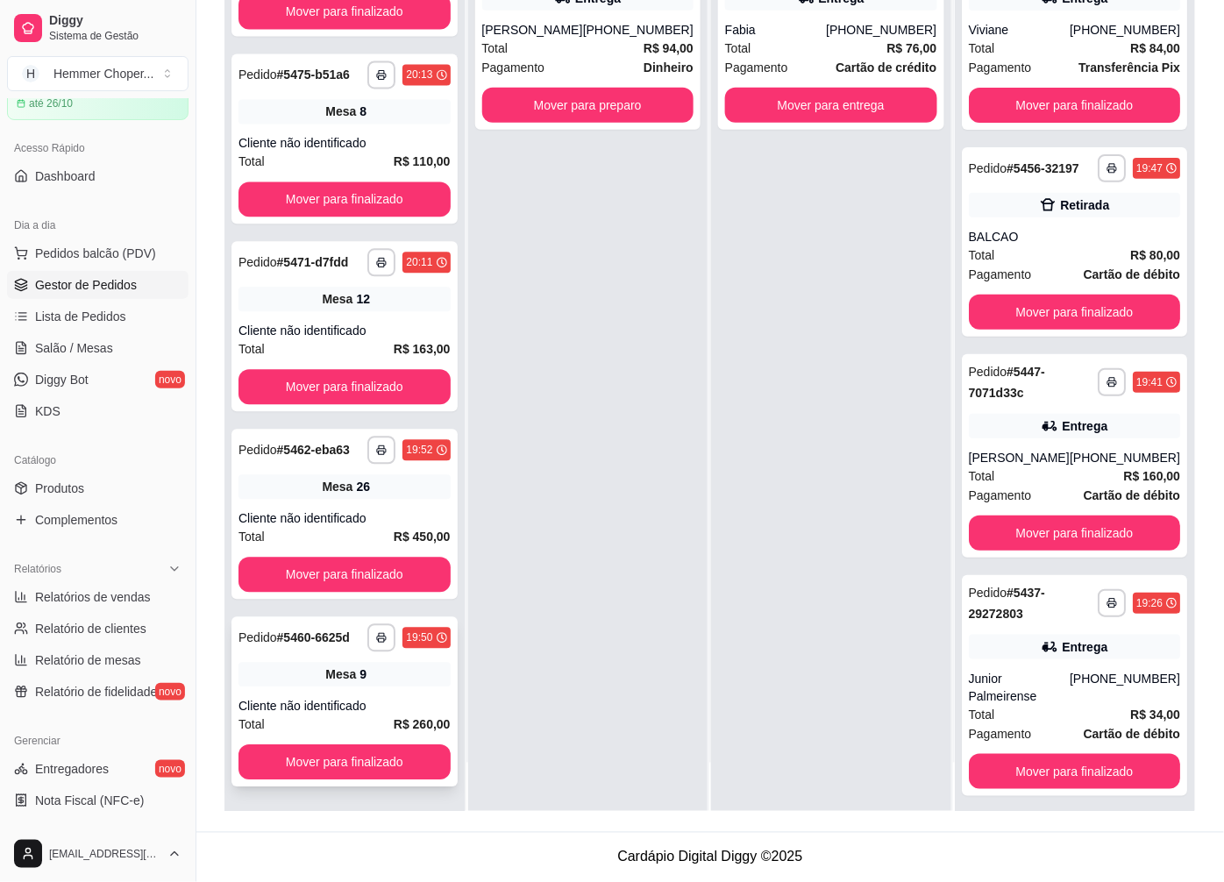
click at [339, 628] on div "Pedido # 5460-6625d" at bounding box center [294, 638] width 111 height 21
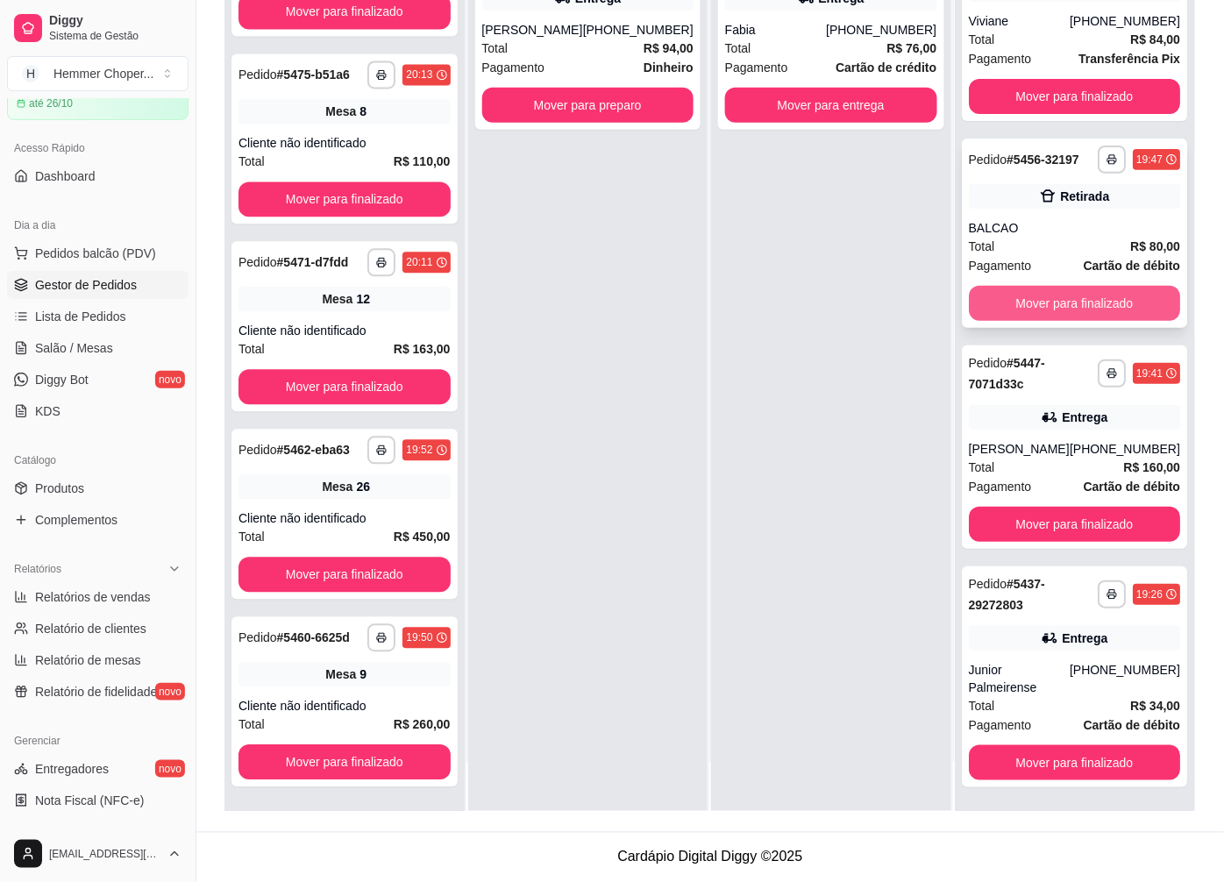
click at [1029, 303] on button "Mover para finalizado" at bounding box center [1075, 303] width 212 height 35
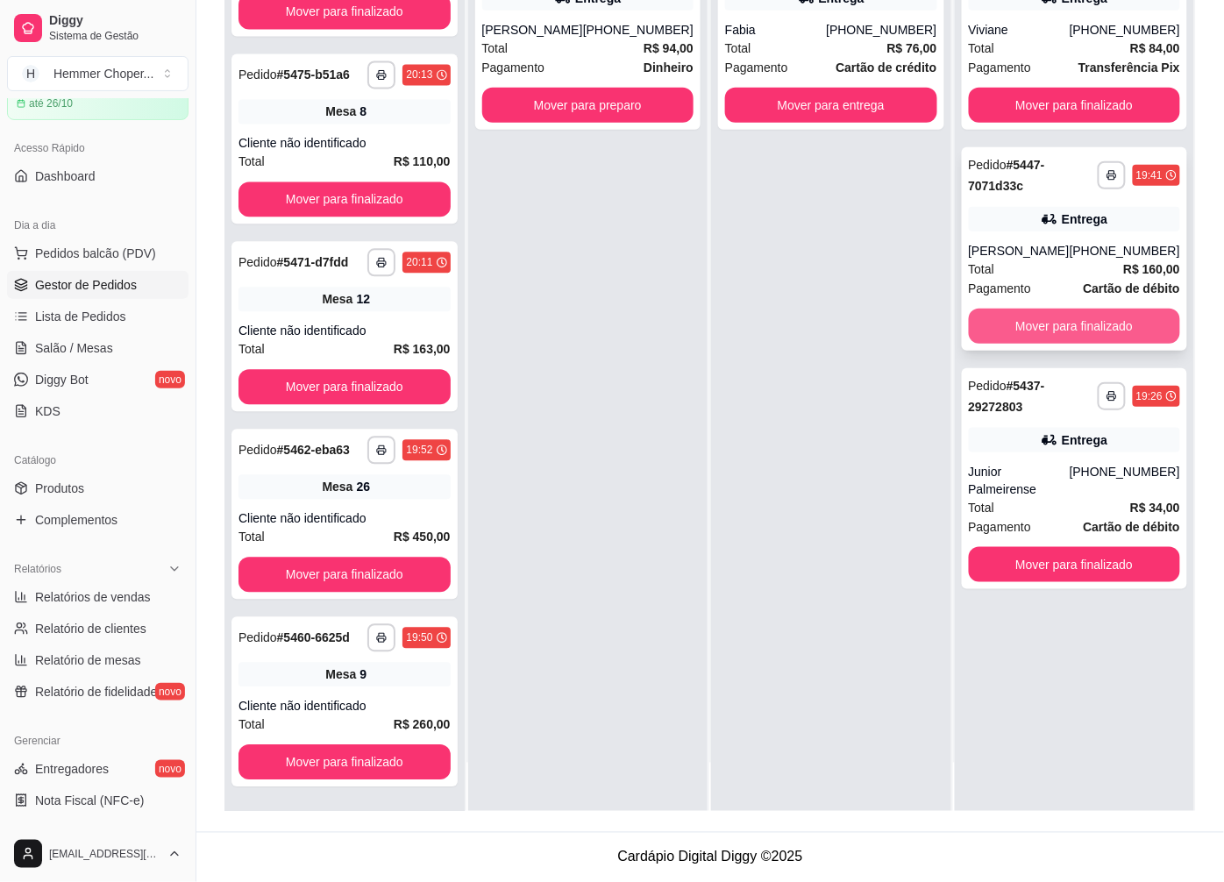
click at [1026, 338] on button "Mover para finalizado" at bounding box center [1075, 326] width 212 height 35
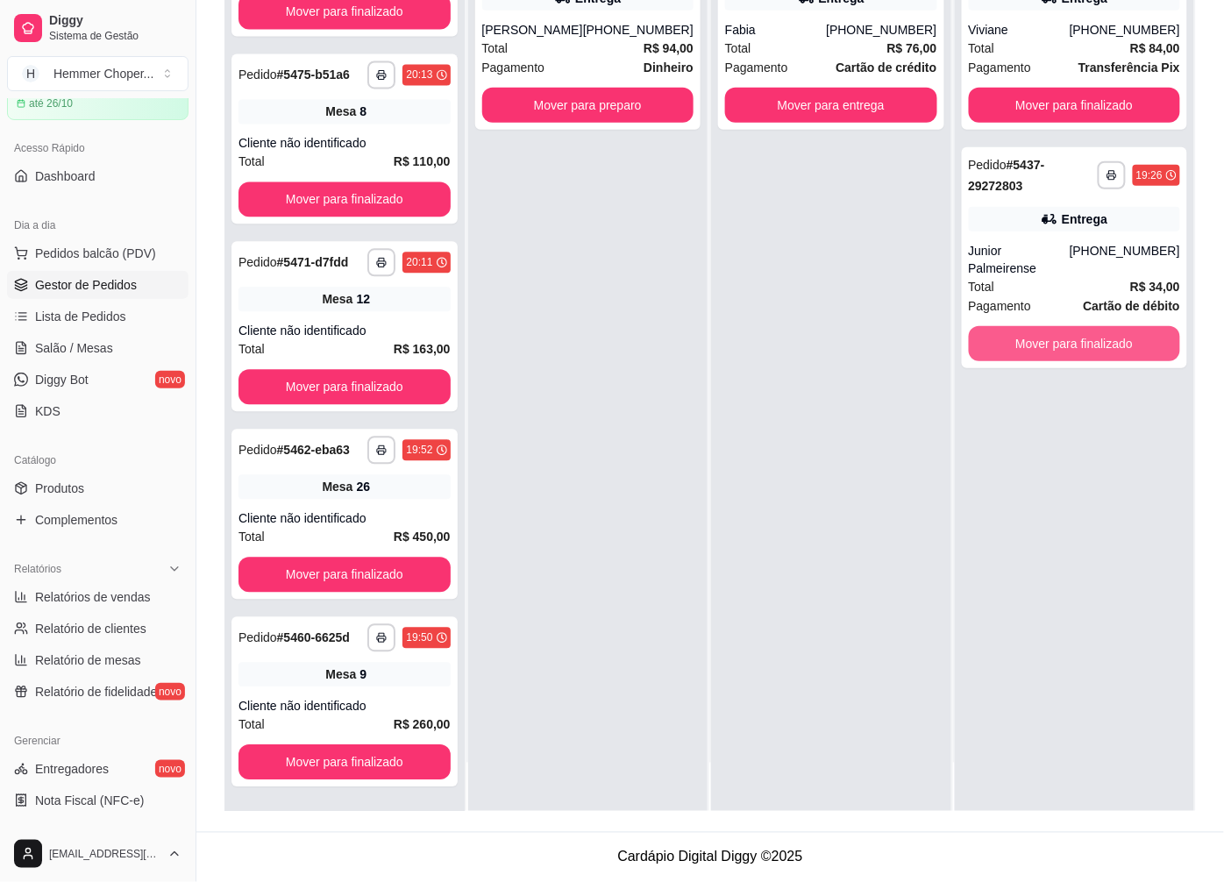
click at [1024, 338] on button "Mover para finalizado" at bounding box center [1075, 343] width 212 height 35
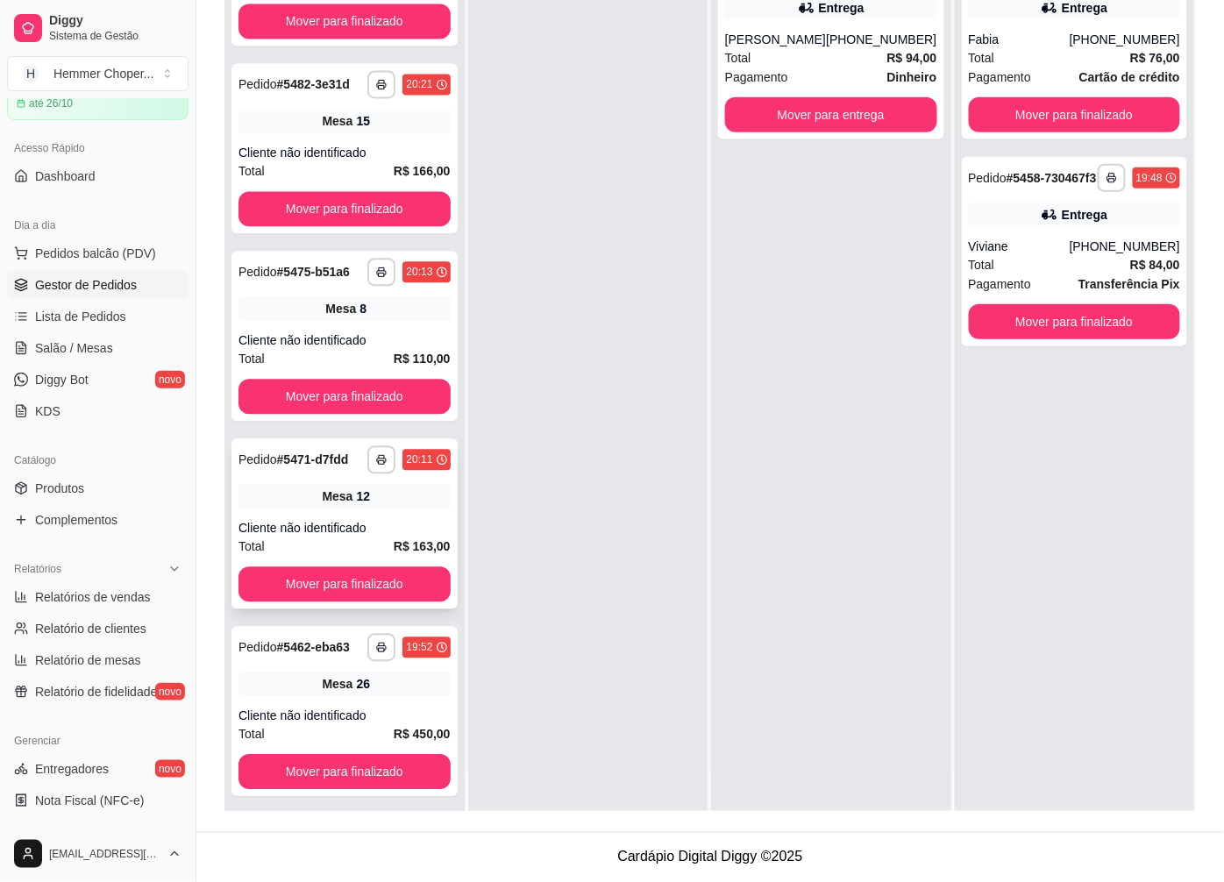
scroll to position [48, 0]
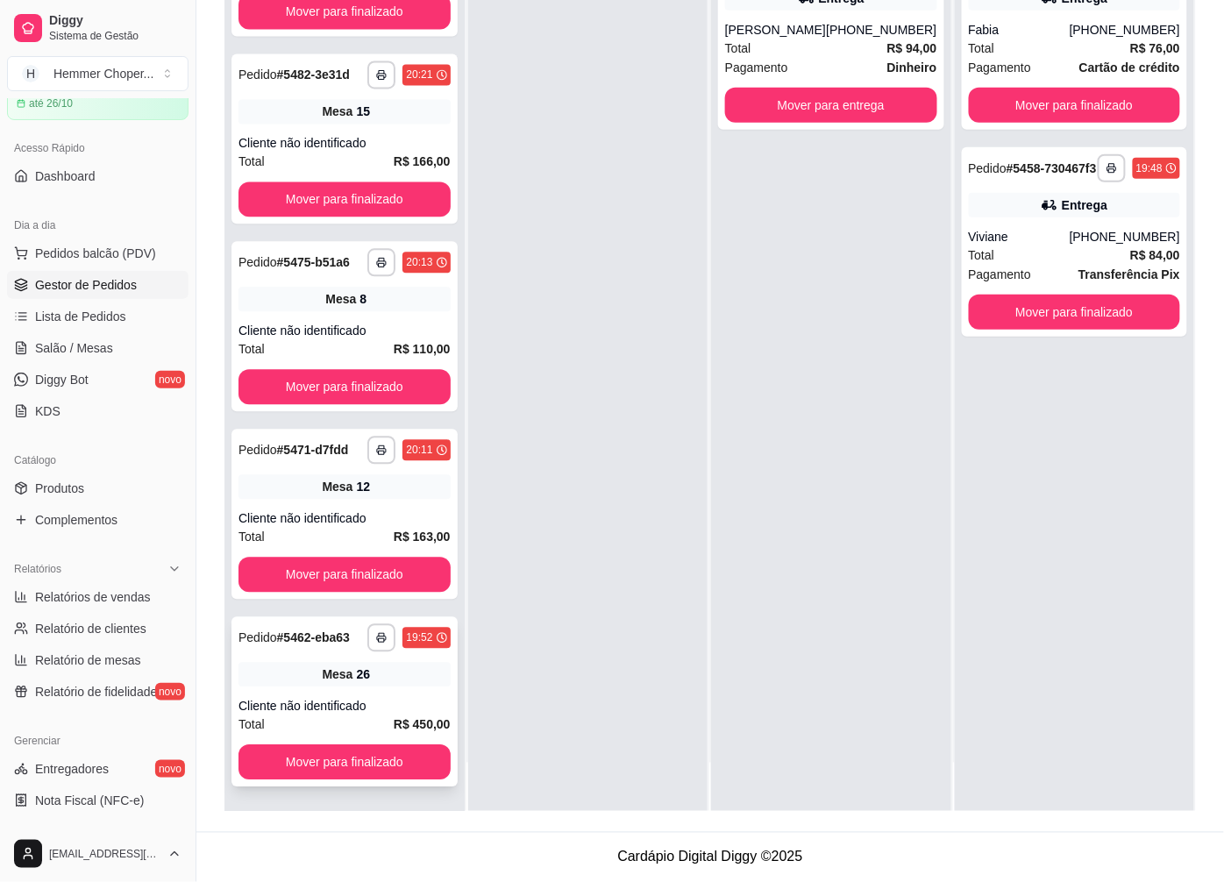
click at [324, 689] on div "**********" at bounding box center [344, 702] width 226 height 170
click at [333, 487] on div "**********" at bounding box center [344, 515] width 226 height 170
click at [357, 666] on div "26" at bounding box center [363, 675] width 14 height 18
click at [352, 510] on div "Cliente não identificado" at bounding box center [345, 519] width 212 height 18
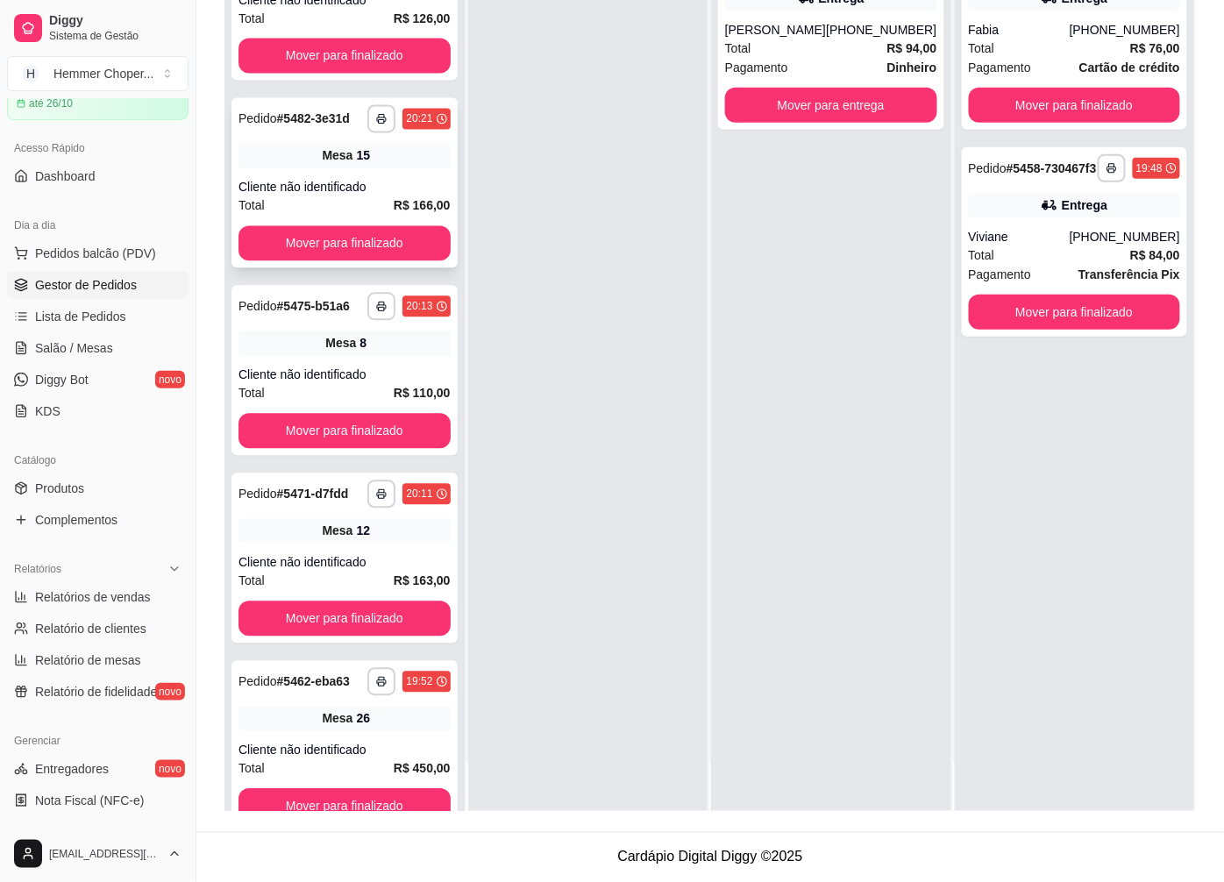
scroll to position [2560, 0]
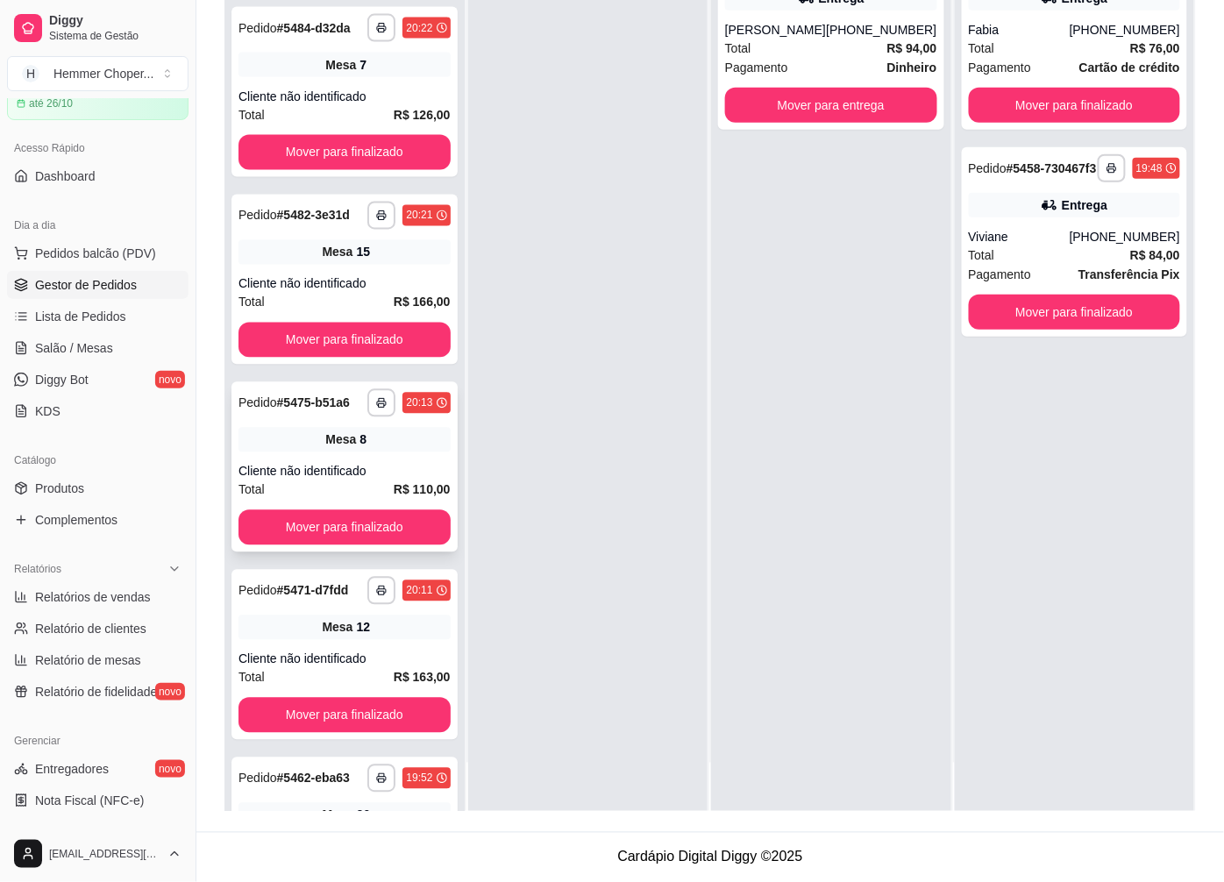
click at [331, 452] on div "Mesa 8" at bounding box center [345, 440] width 212 height 25
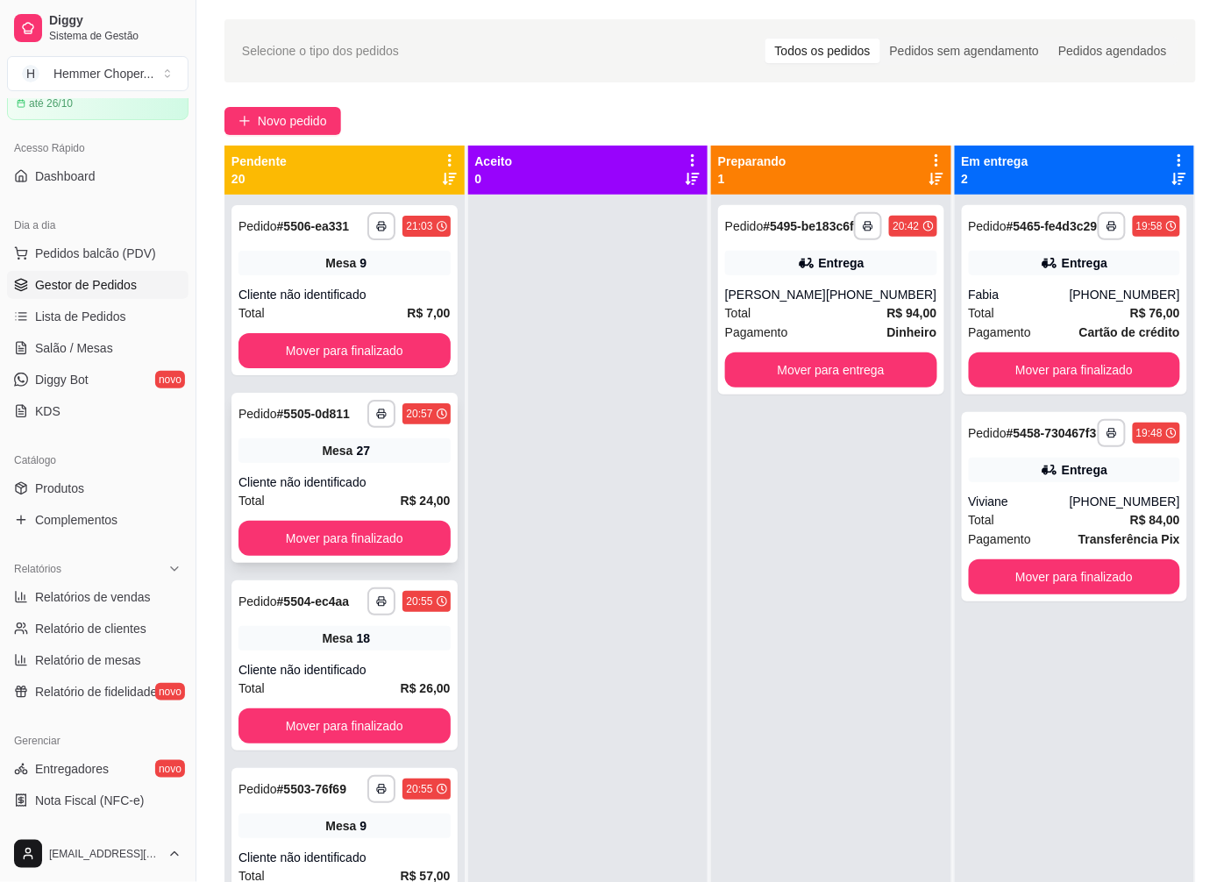
scroll to position [0, 0]
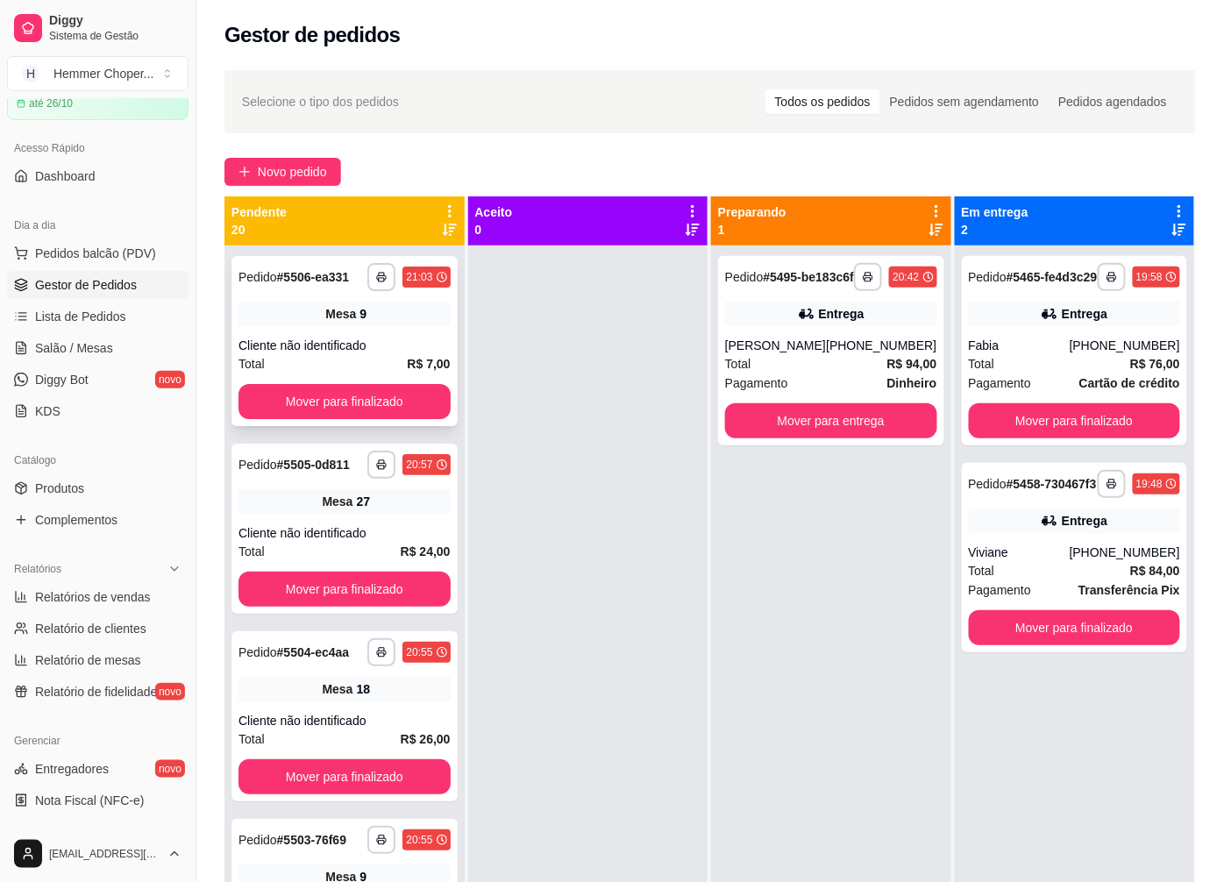
click at [327, 355] on div "Total R$ 7,00" at bounding box center [345, 363] width 212 height 19
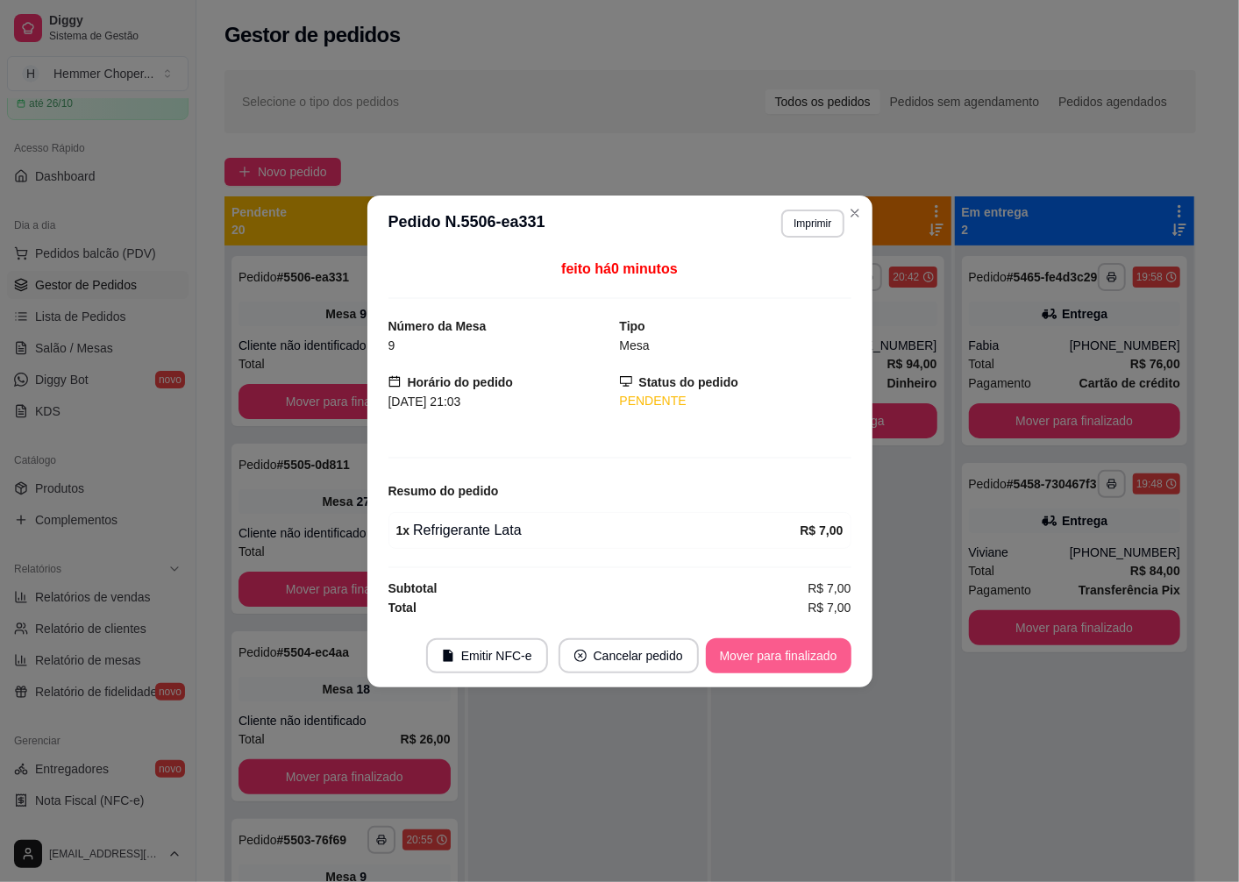
click at [735, 656] on button "Mover para finalizado" at bounding box center [779, 655] width 146 height 35
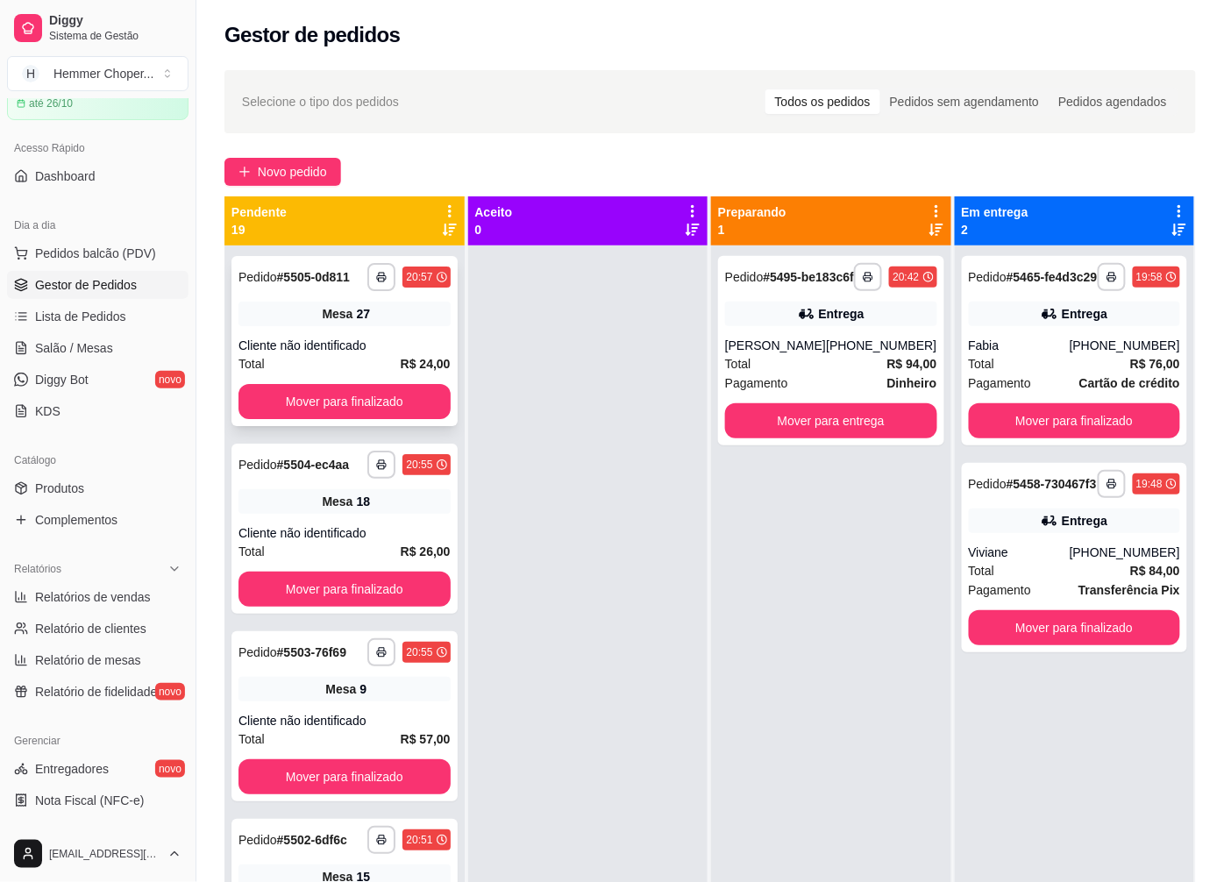
click at [345, 348] on div "Cliente não identificado" at bounding box center [345, 346] width 212 height 18
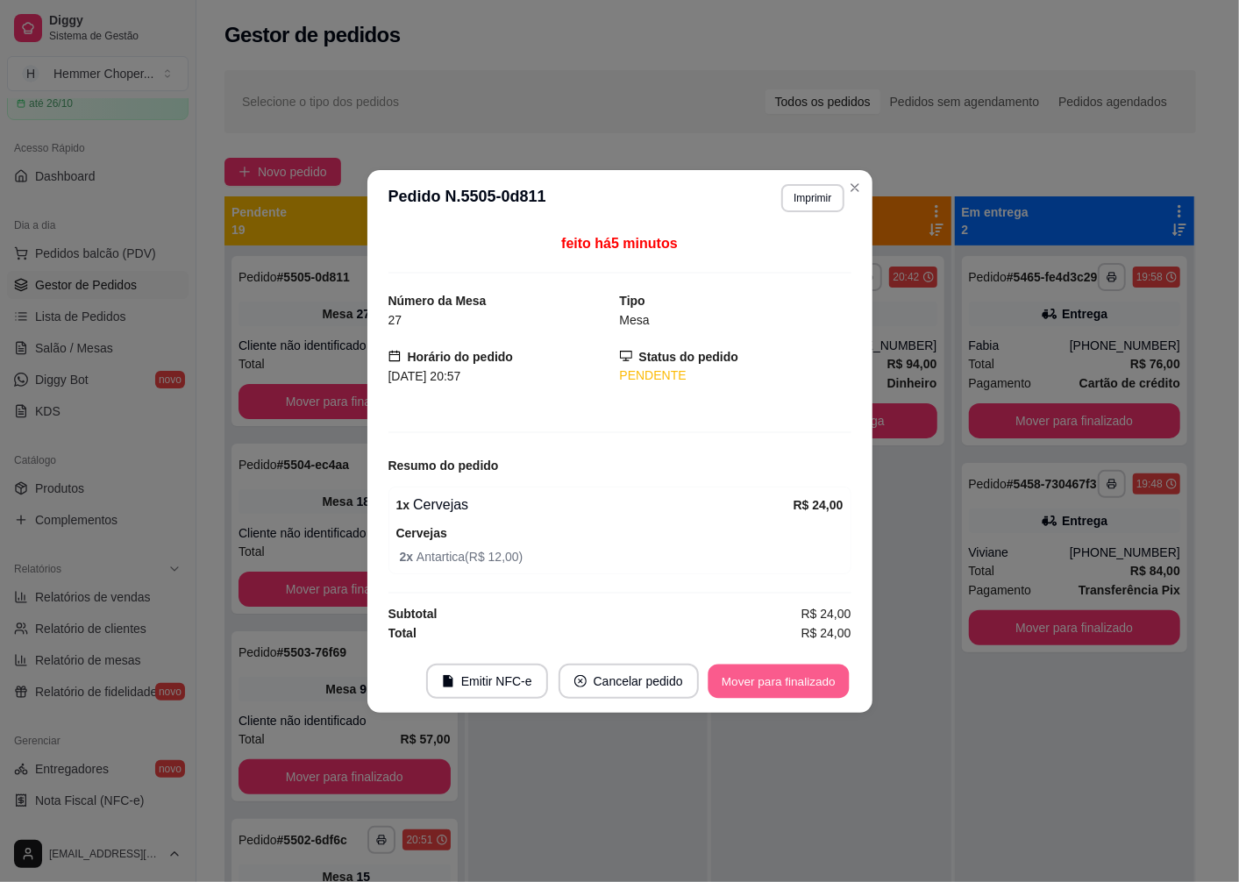
click at [765, 686] on button "Mover para finalizado" at bounding box center [778, 681] width 141 height 34
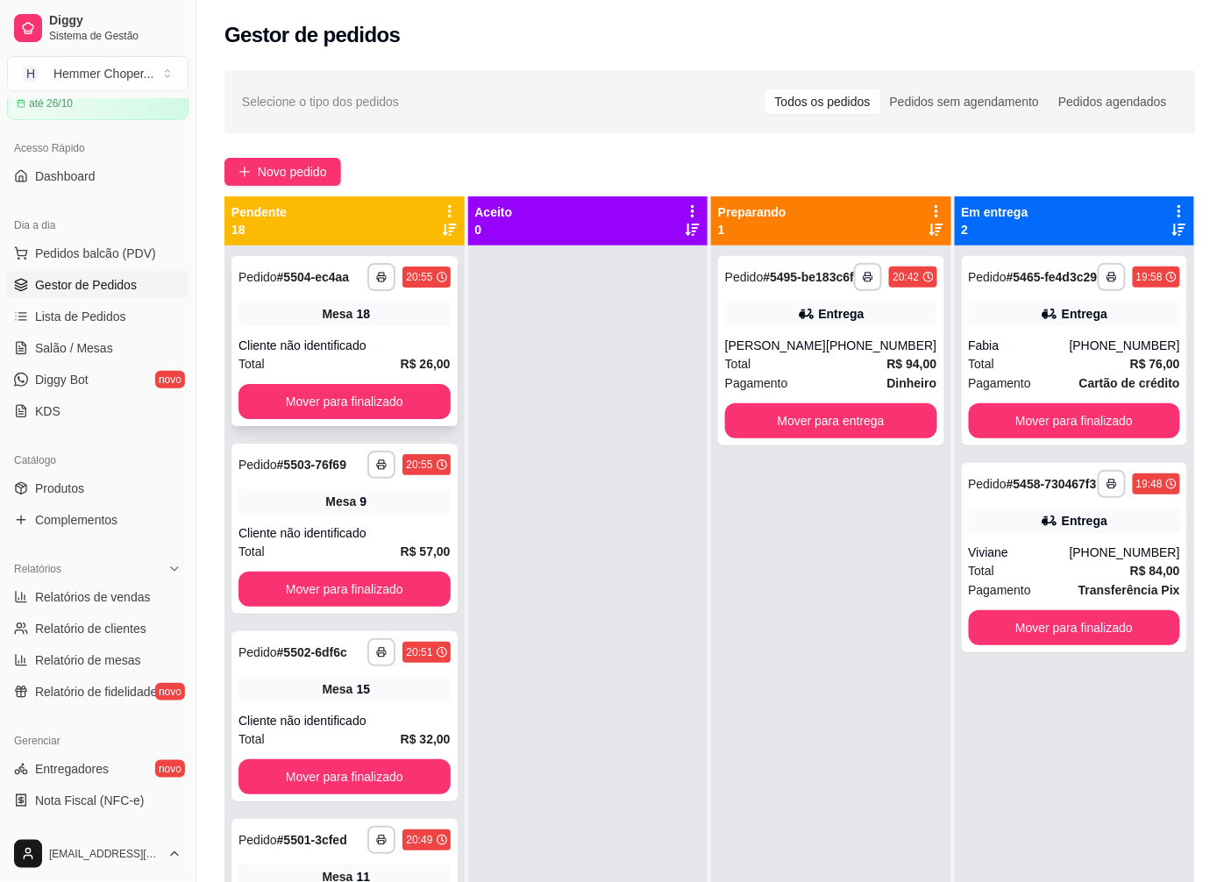
click at [351, 351] on div "Cliente não identificado" at bounding box center [345, 346] width 212 height 18
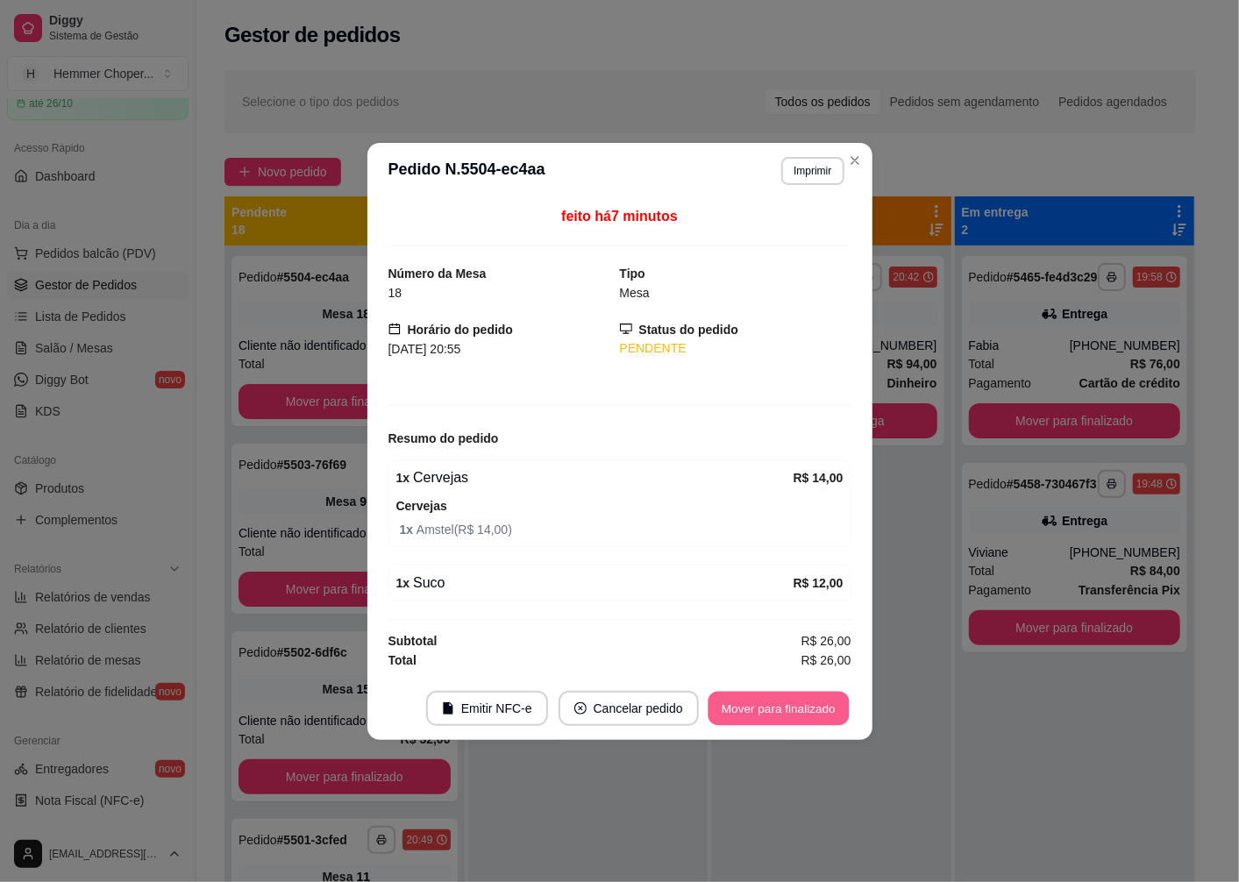
click at [756, 711] on button "Mover para finalizado" at bounding box center [778, 708] width 141 height 34
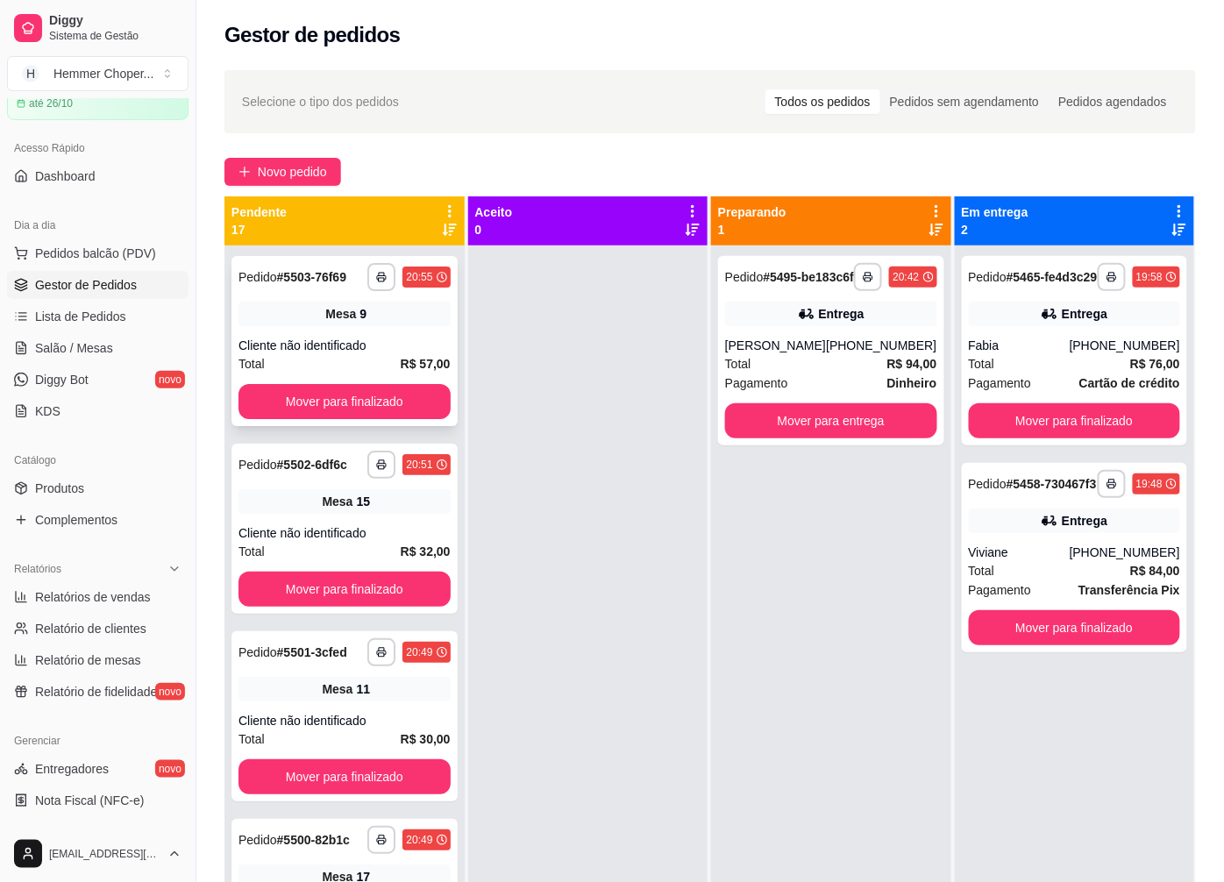
click at [356, 328] on div "**********" at bounding box center [344, 341] width 226 height 170
click at [337, 524] on div "Cliente não identificado" at bounding box center [345, 533] width 212 height 18
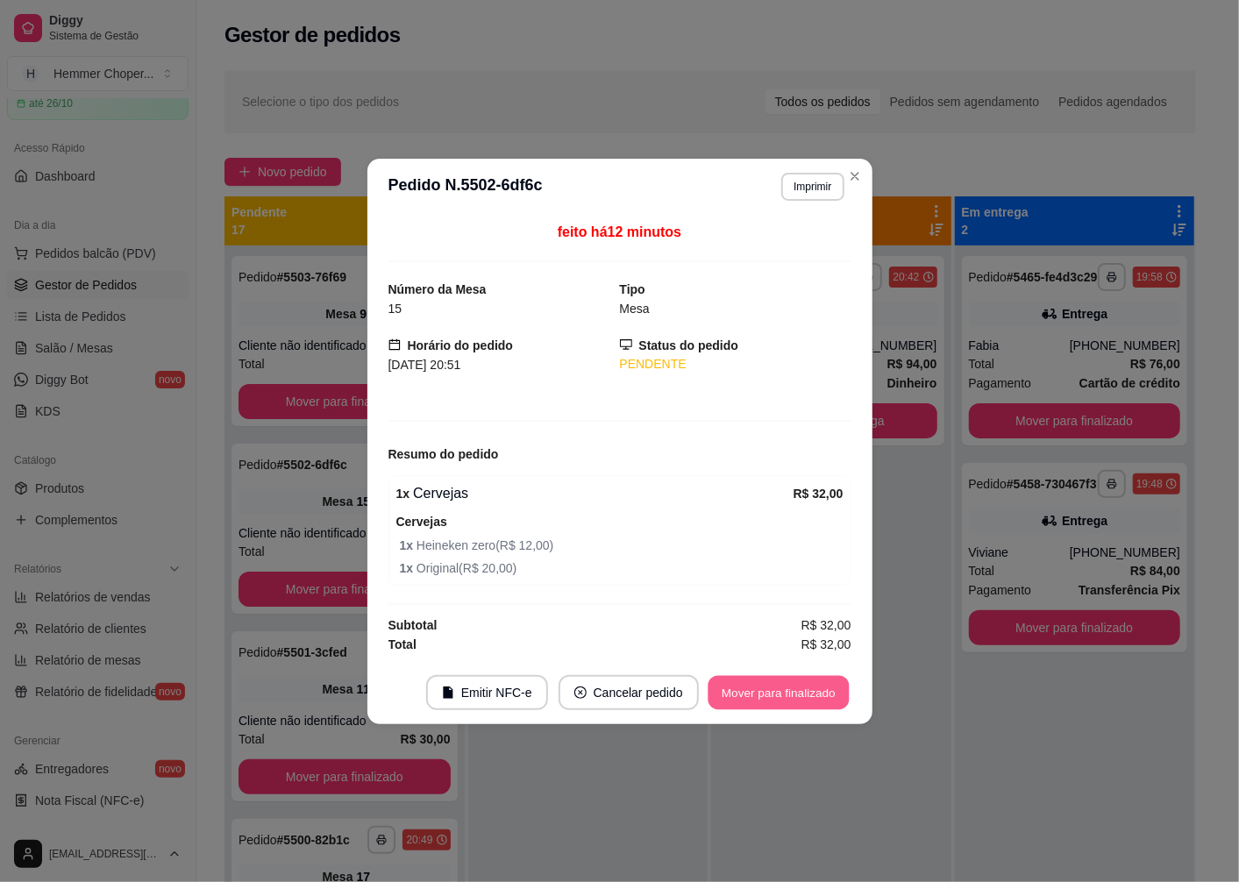
click at [745, 695] on button "Mover para finalizado" at bounding box center [778, 692] width 141 height 34
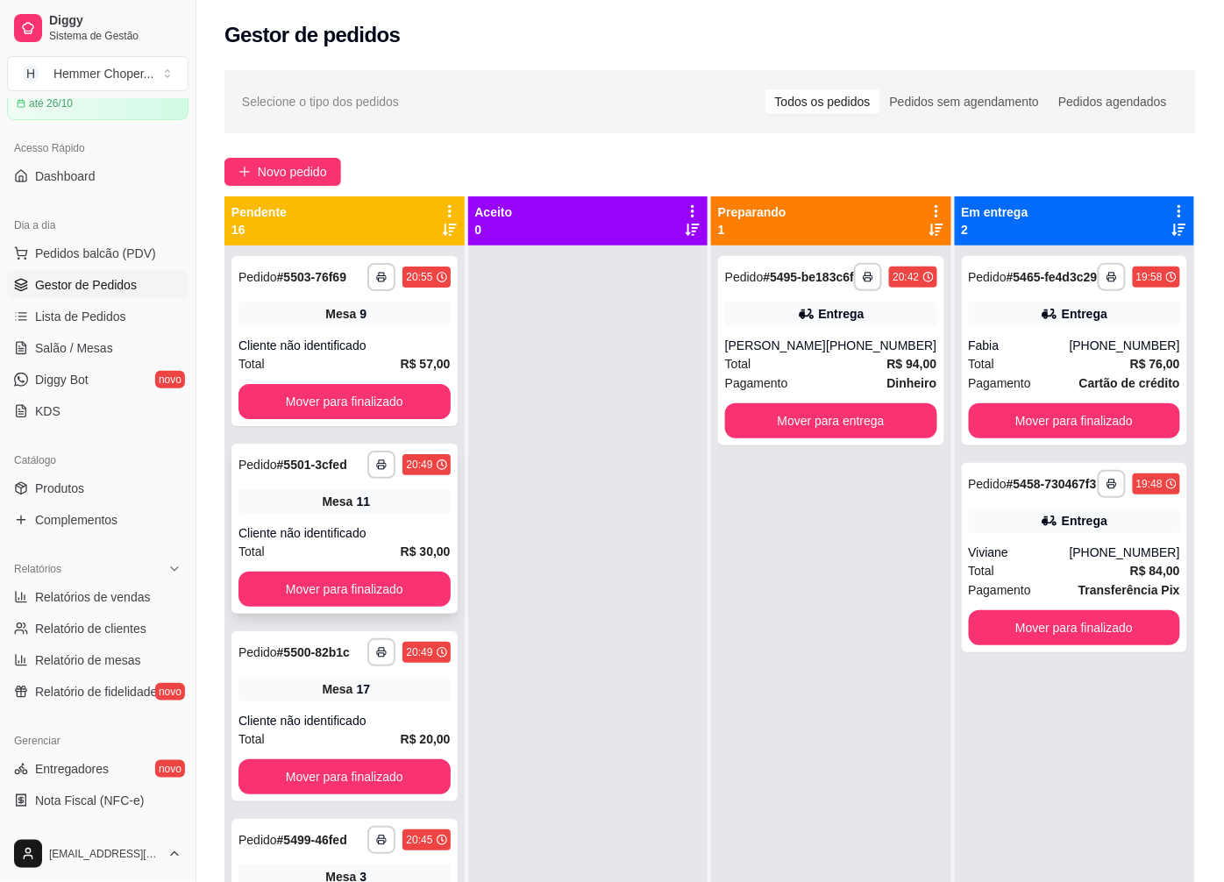
click at [352, 516] on div "**********" at bounding box center [344, 529] width 226 height 170
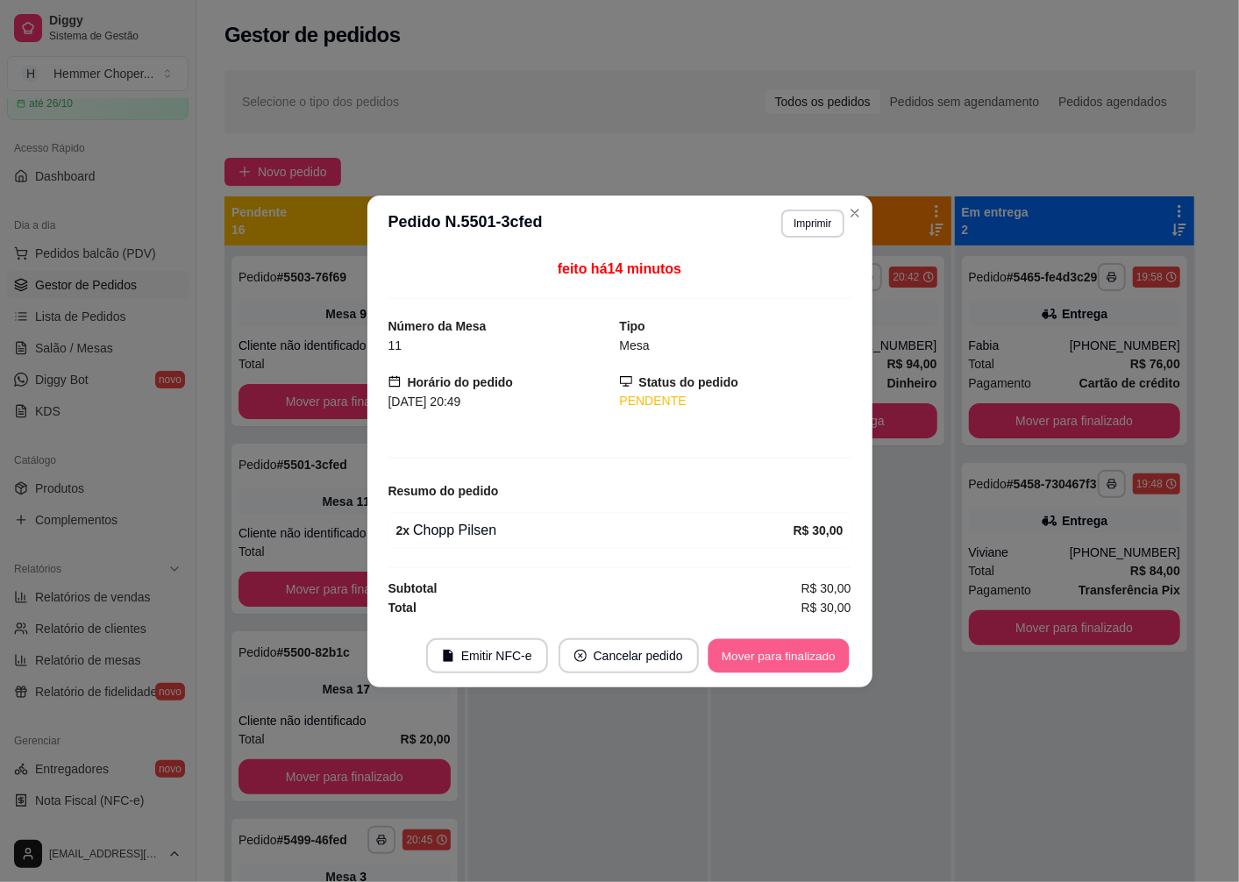
click at [732, 653] on button "Mover para finalizado" at bounding box center [778, 655] width 141 height 34
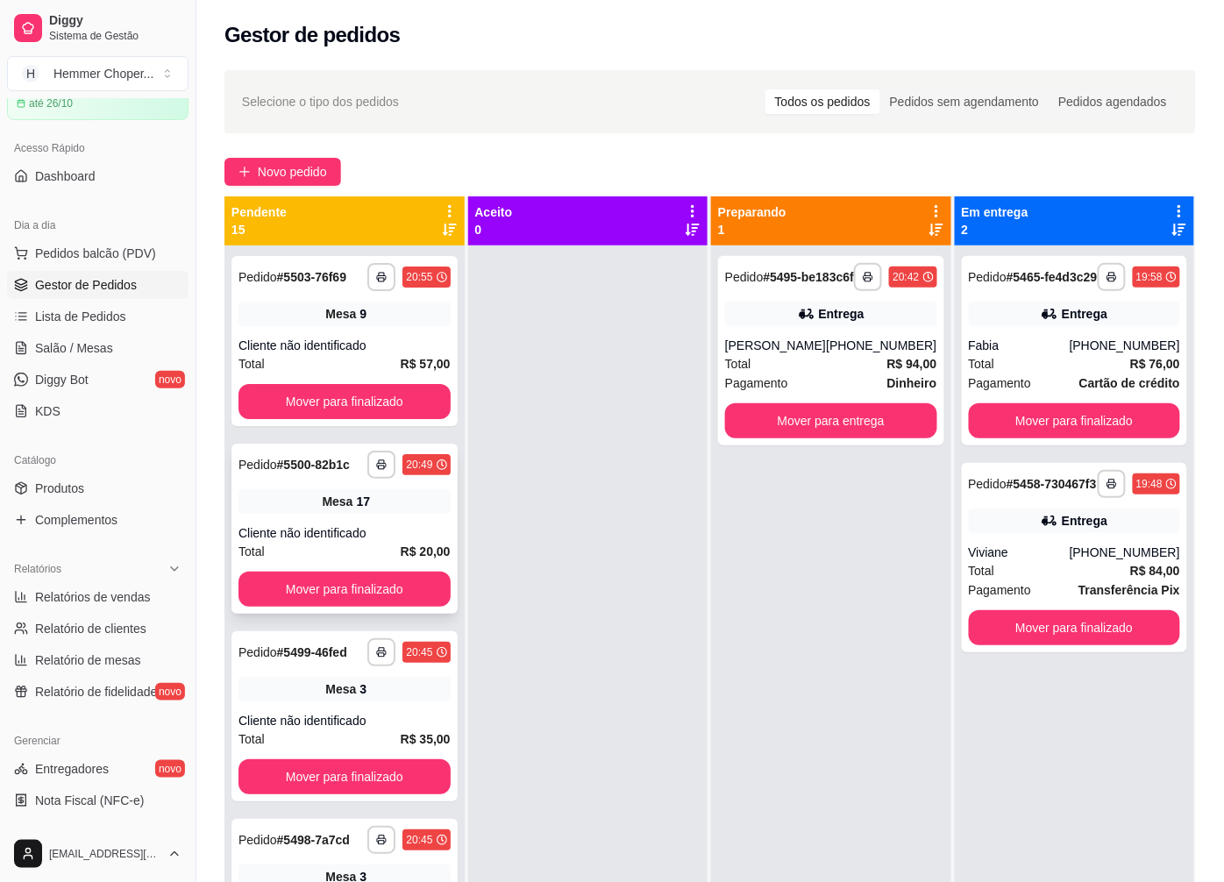
click at [337, 545] on div "Total R$ 20,00" at bounding box center [345, 551] width 212 height 19
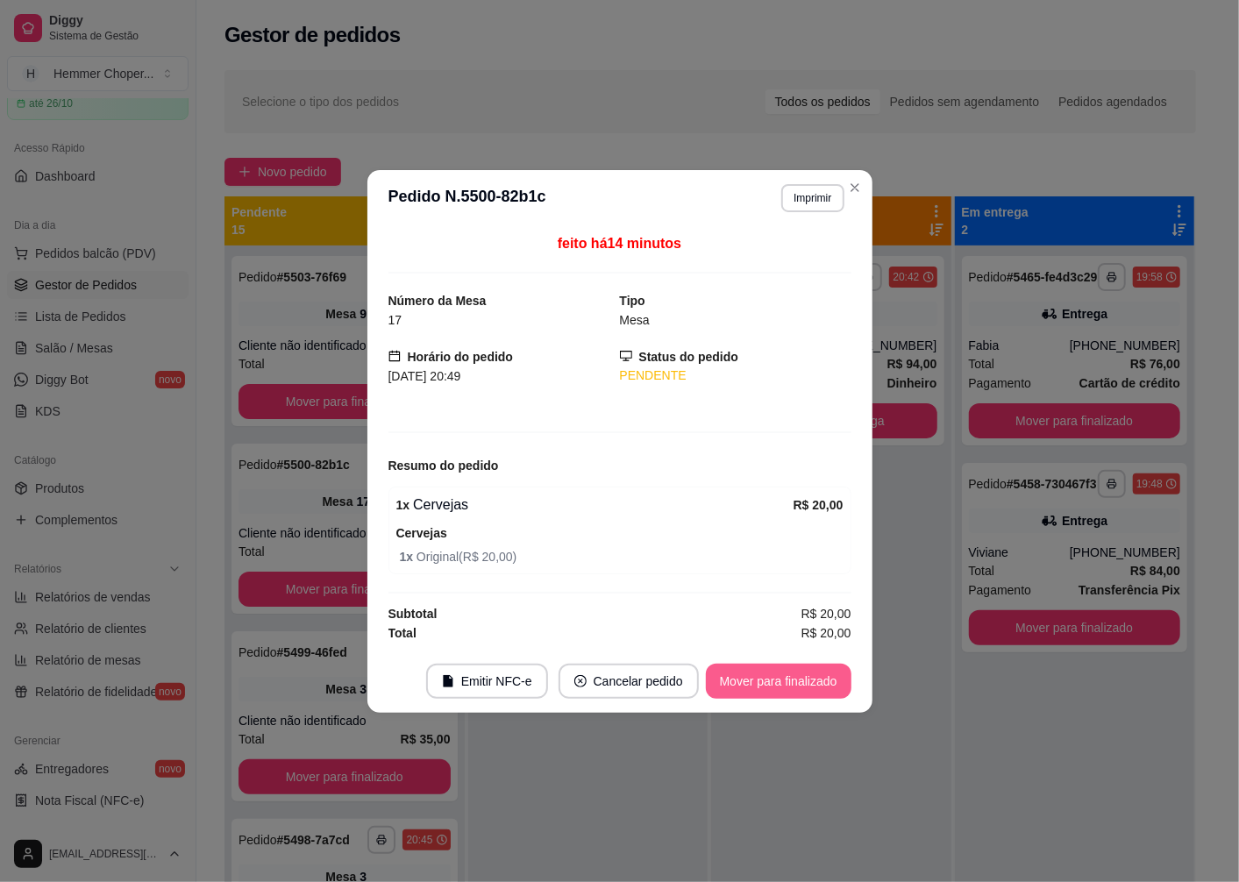
click at [768, 690] on button "Mover para finalizado" at bounding box center [779, 681] width 146 height 35
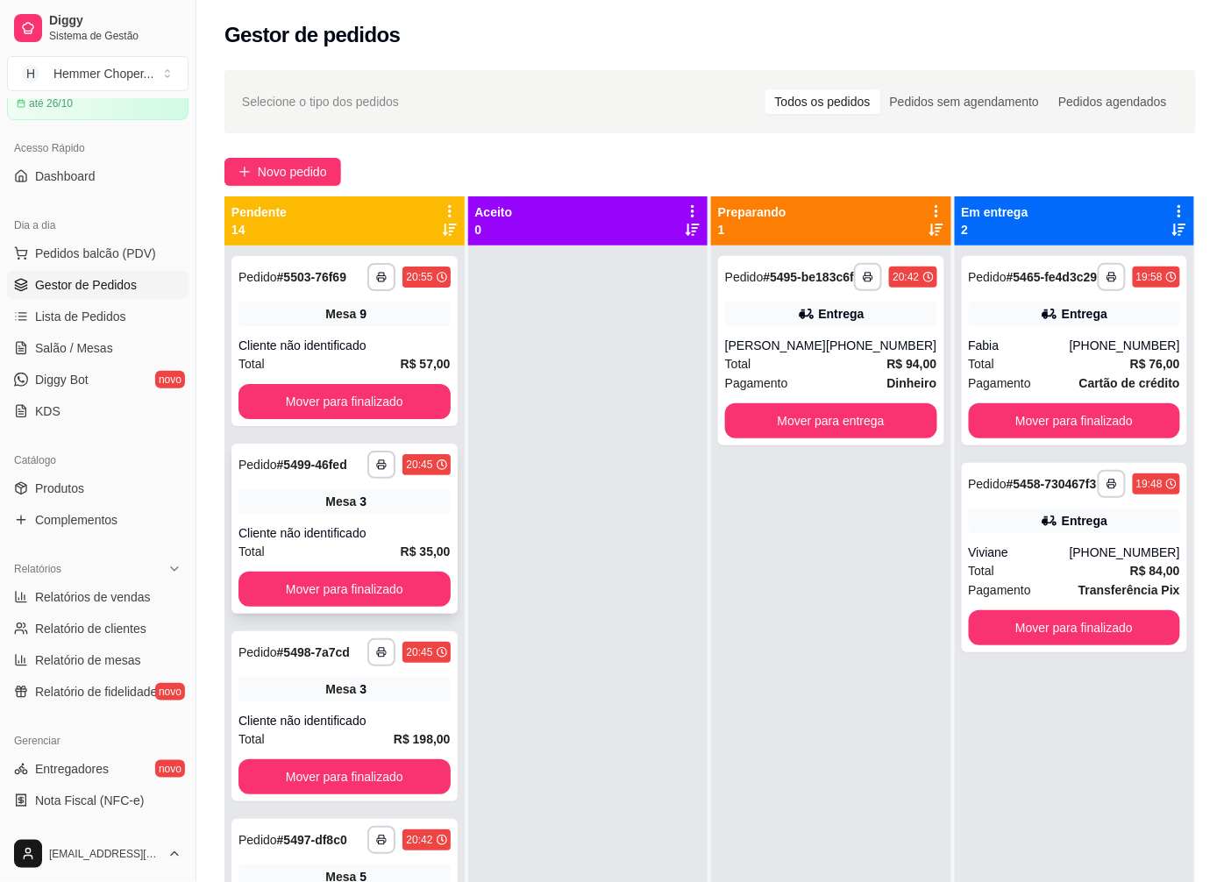
click at [331, 518] on div "**********" at bounding box center [344, 529] width 226 height 170
click at [337, 303] on div "Mesa 8" at bounding box center [345, 314] width 212 height 25
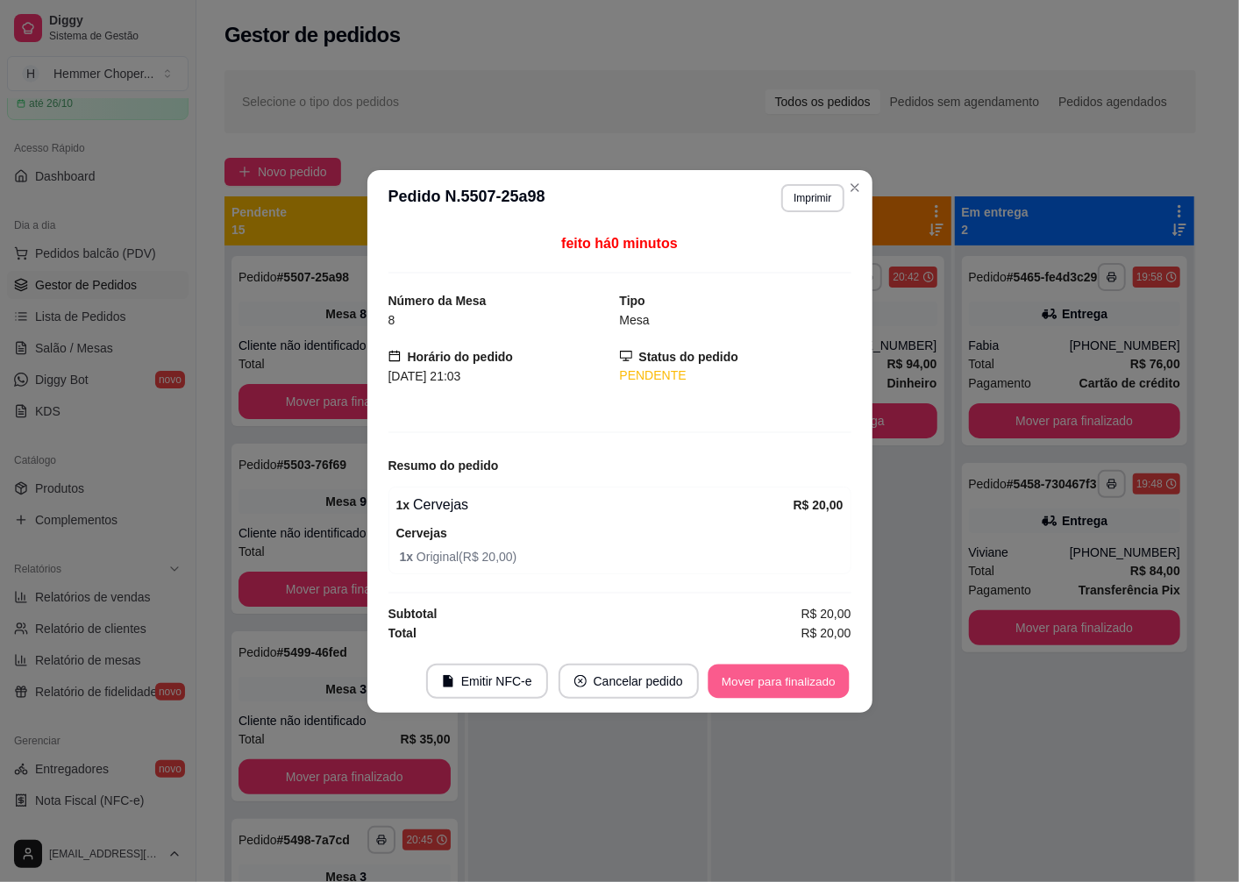
click at [730, 694] on button "Mover para finalizado" at bounding box center [778, 681] width 141 height 34
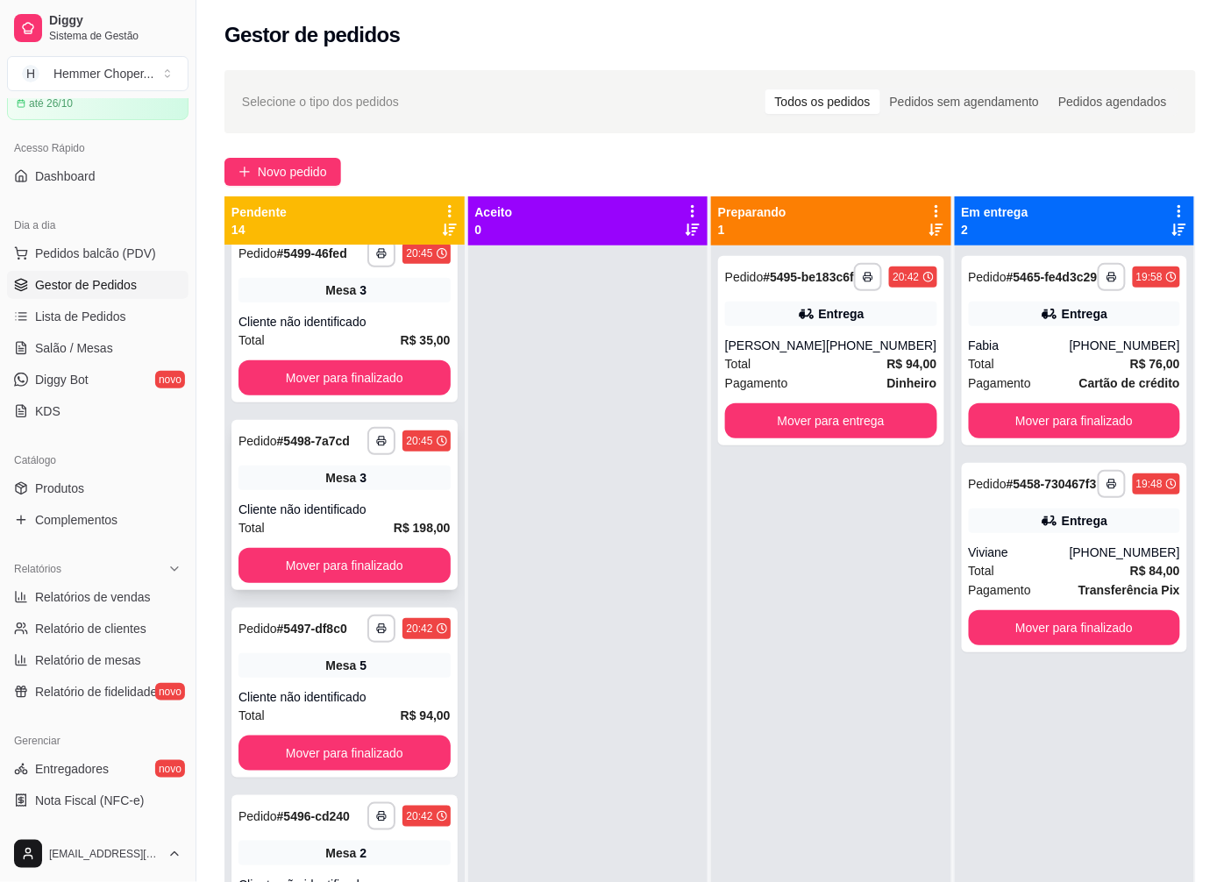
scroll to position [292, 0]
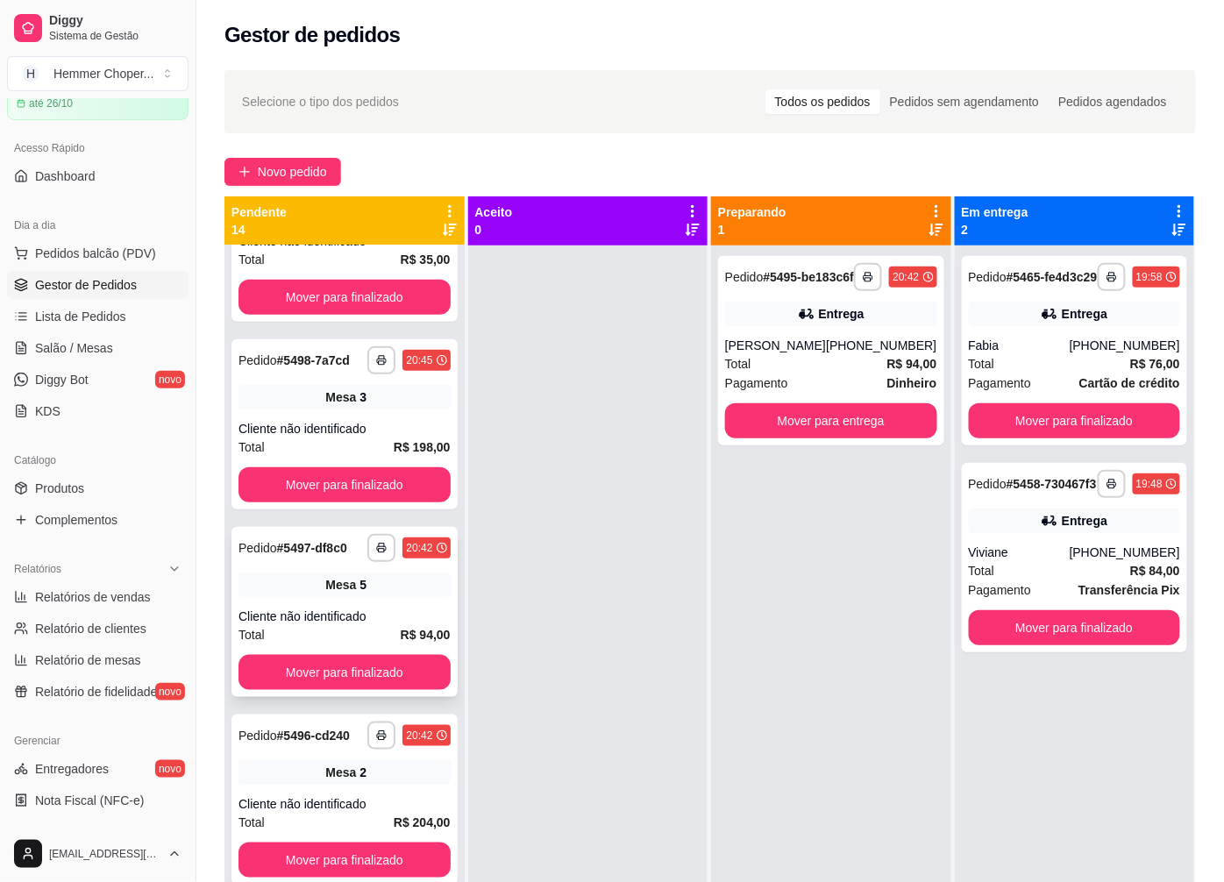
click at [363, 612] on div "Cliente não identificado" at bounding box center [345, 617] width 212 height 18
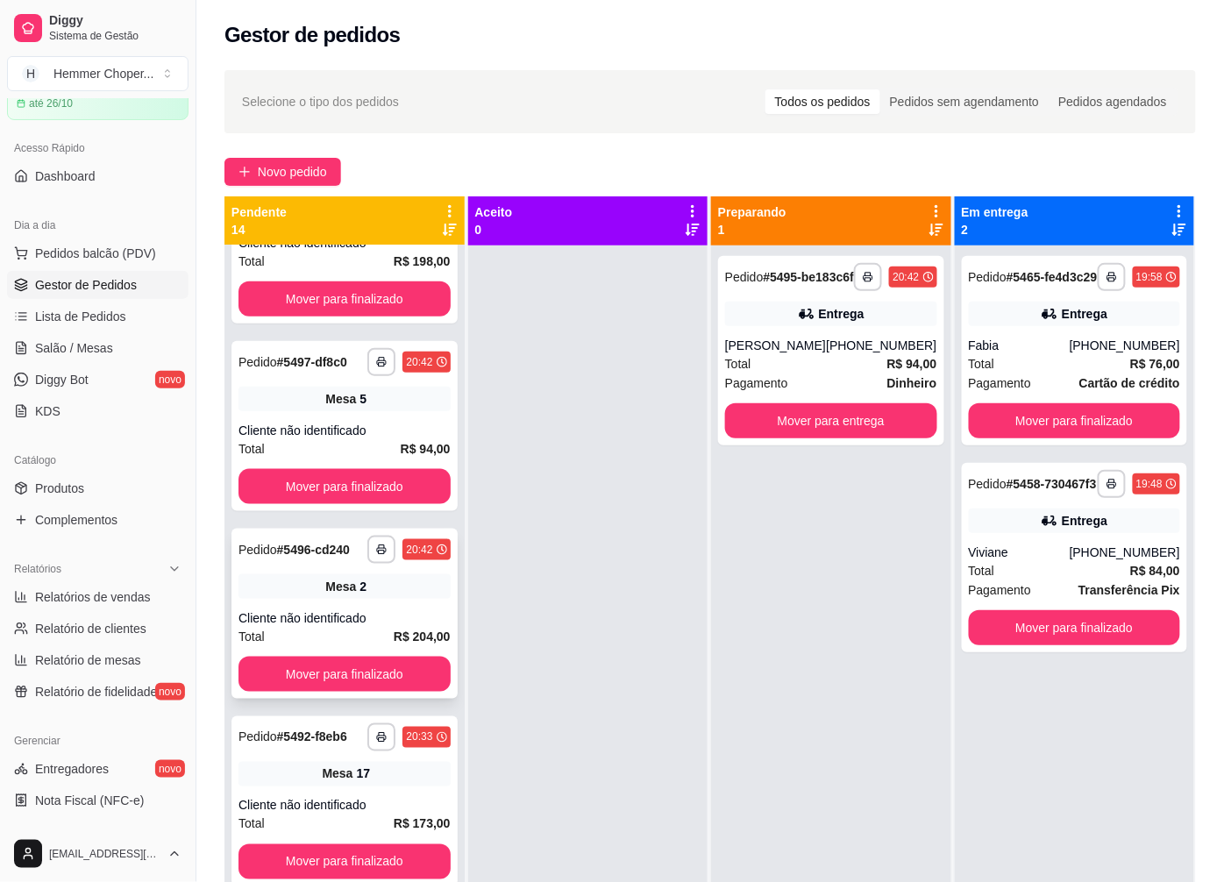
scroll to position [487, 0]
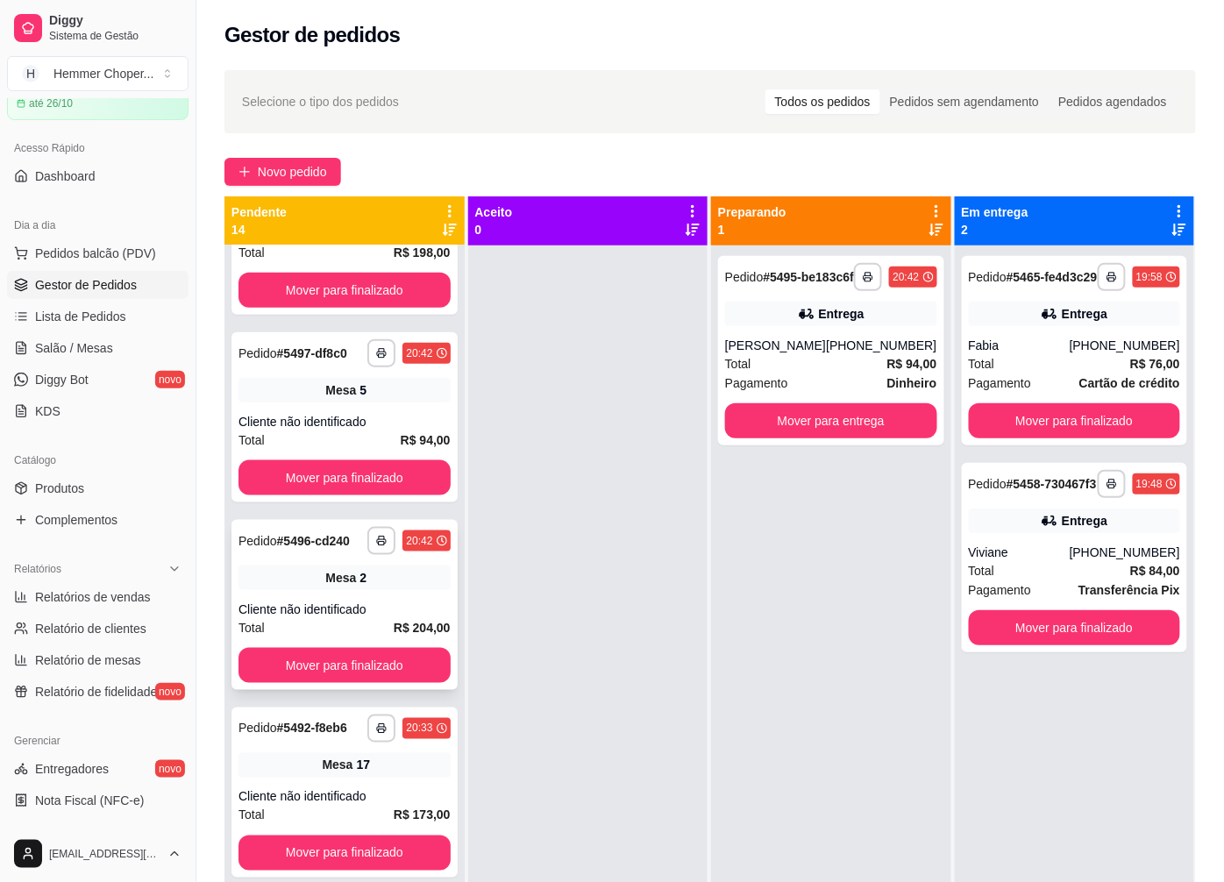
click at [346, 587] on span "Mesa" at bounding box center [340, 578] width 31 height 18
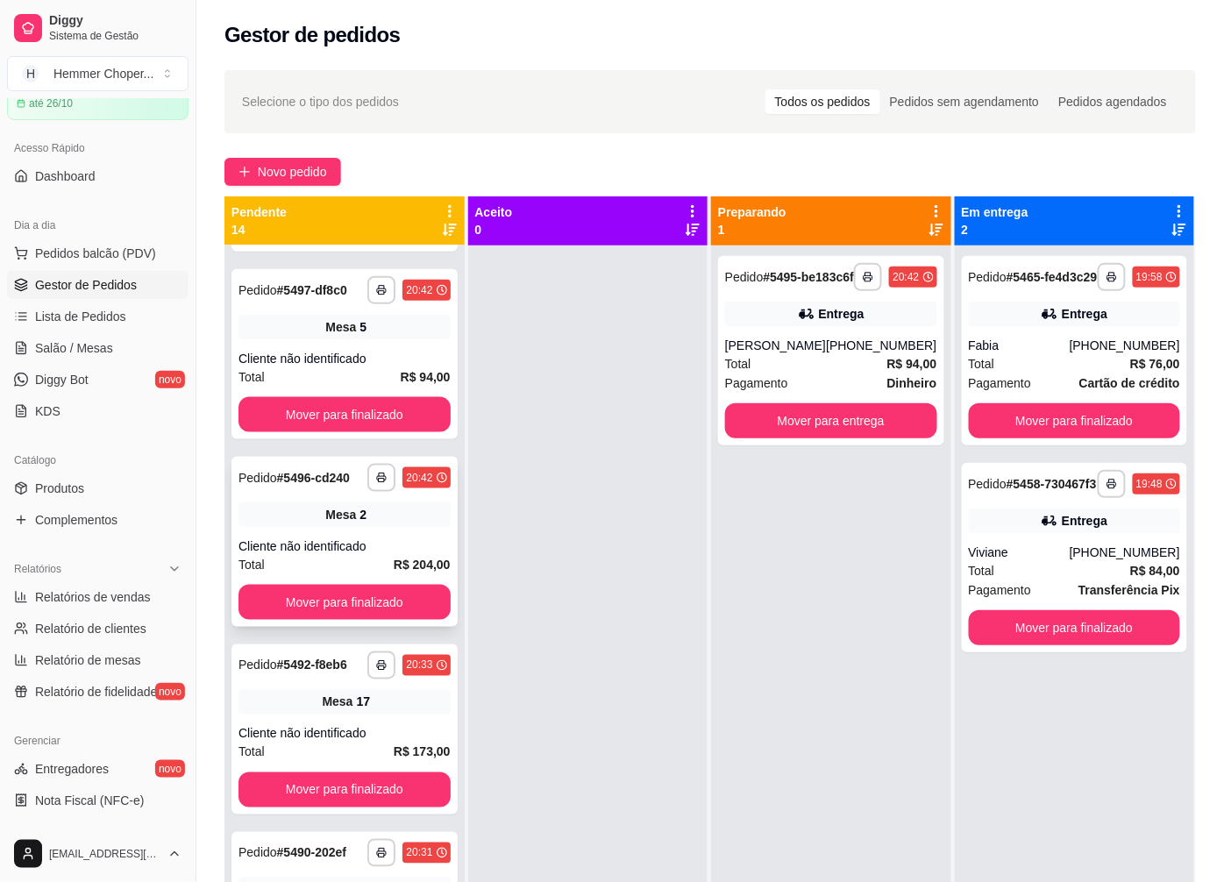
scroll to position [681, 0]
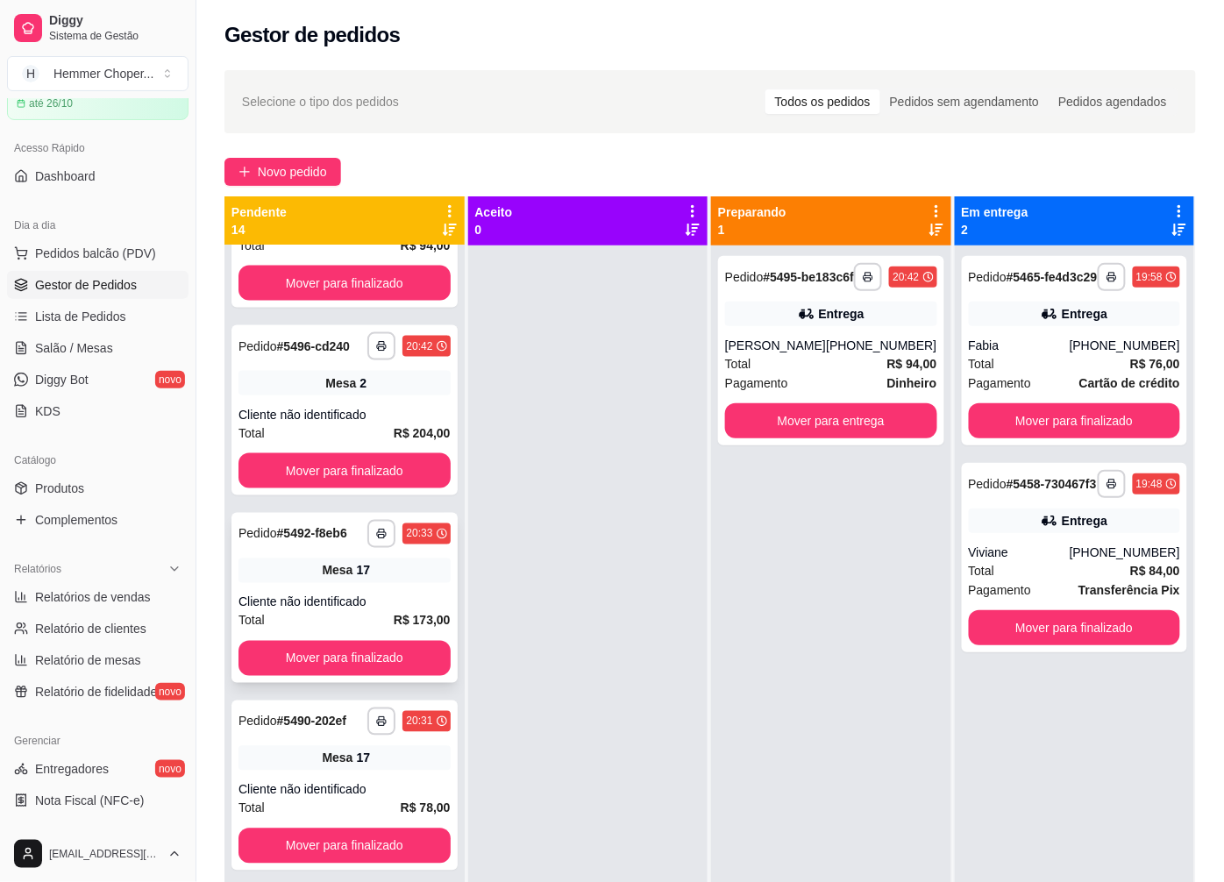
click at [338, 611] on div "Cliente não identificado" at bounding box center [345, 603] width 212 height 18
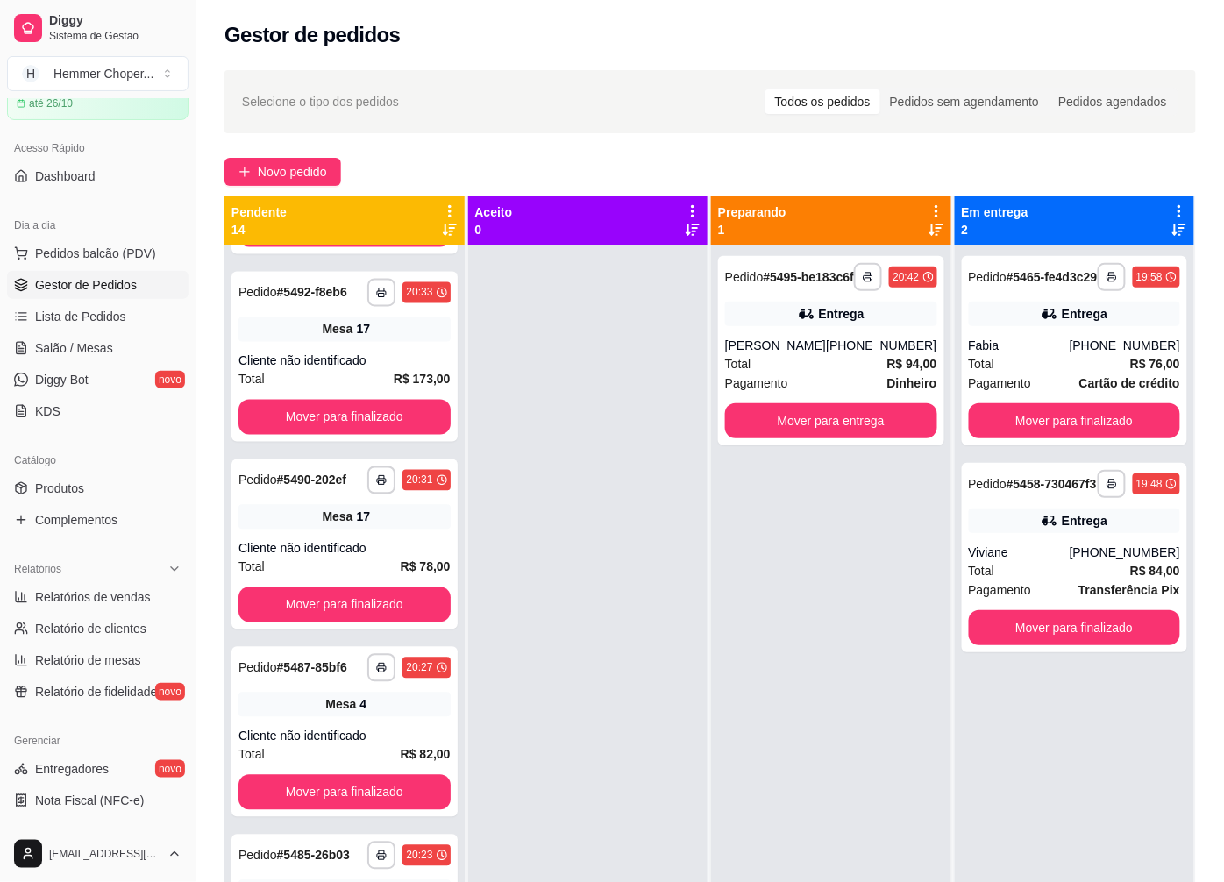
scroll to position [974, 0]
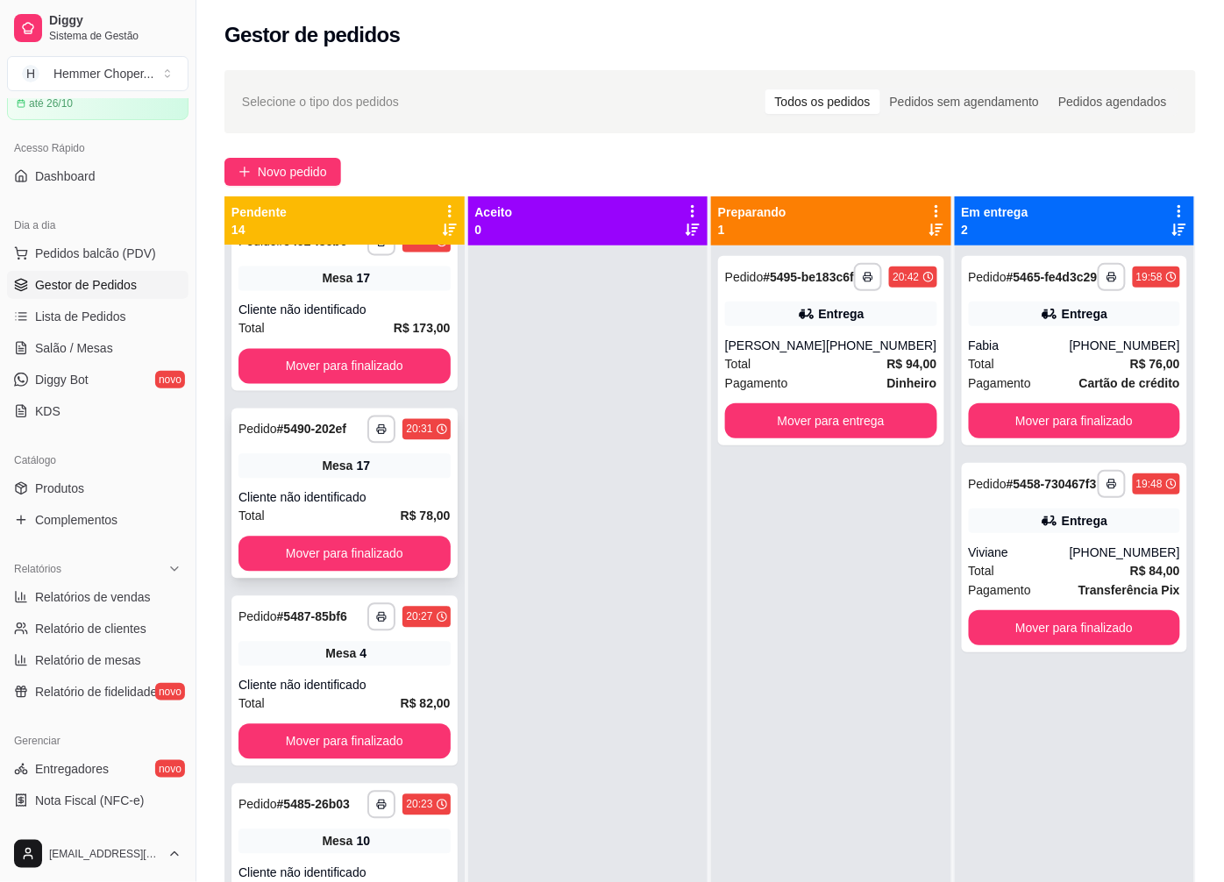
click at [334, 495] on div "**********" at bounding box center [344, 493] width 226 height 170
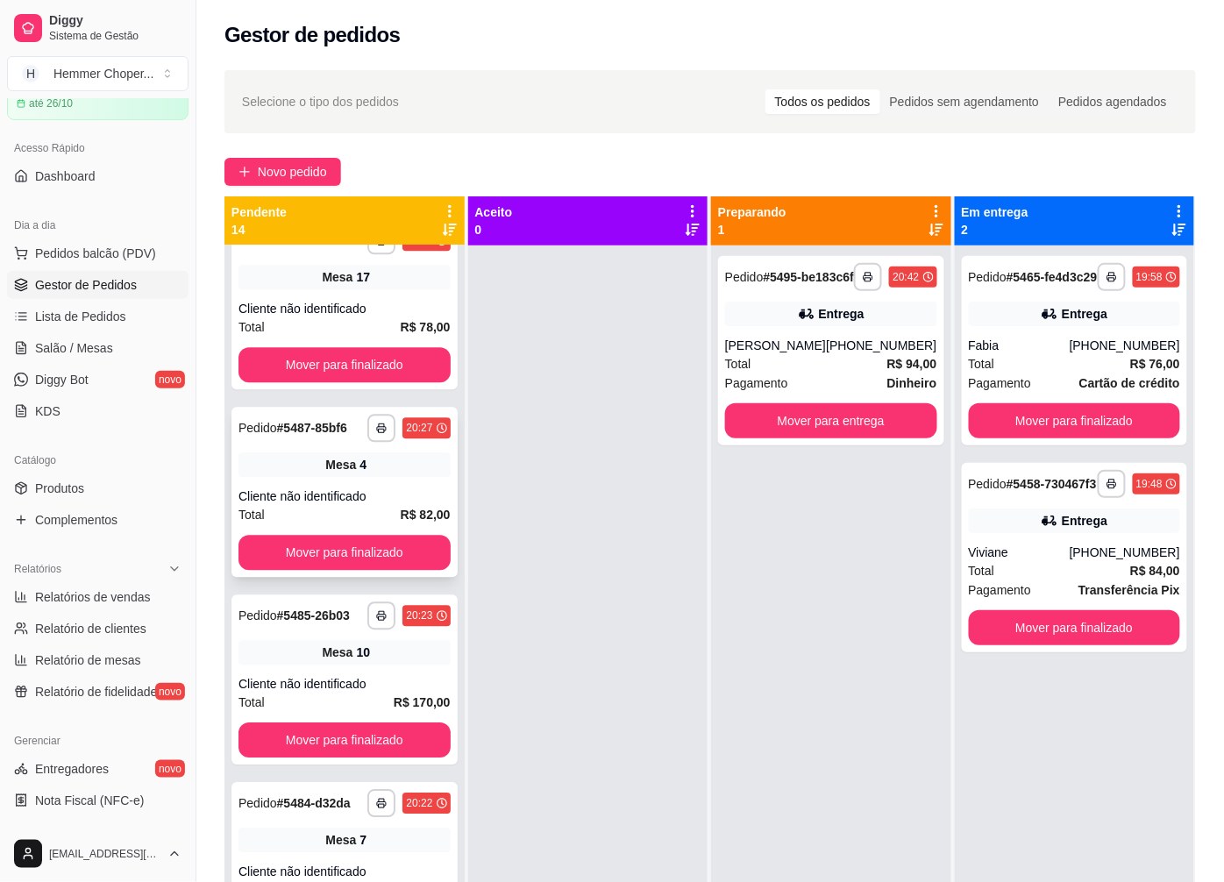
scroll to position [1169, 0]
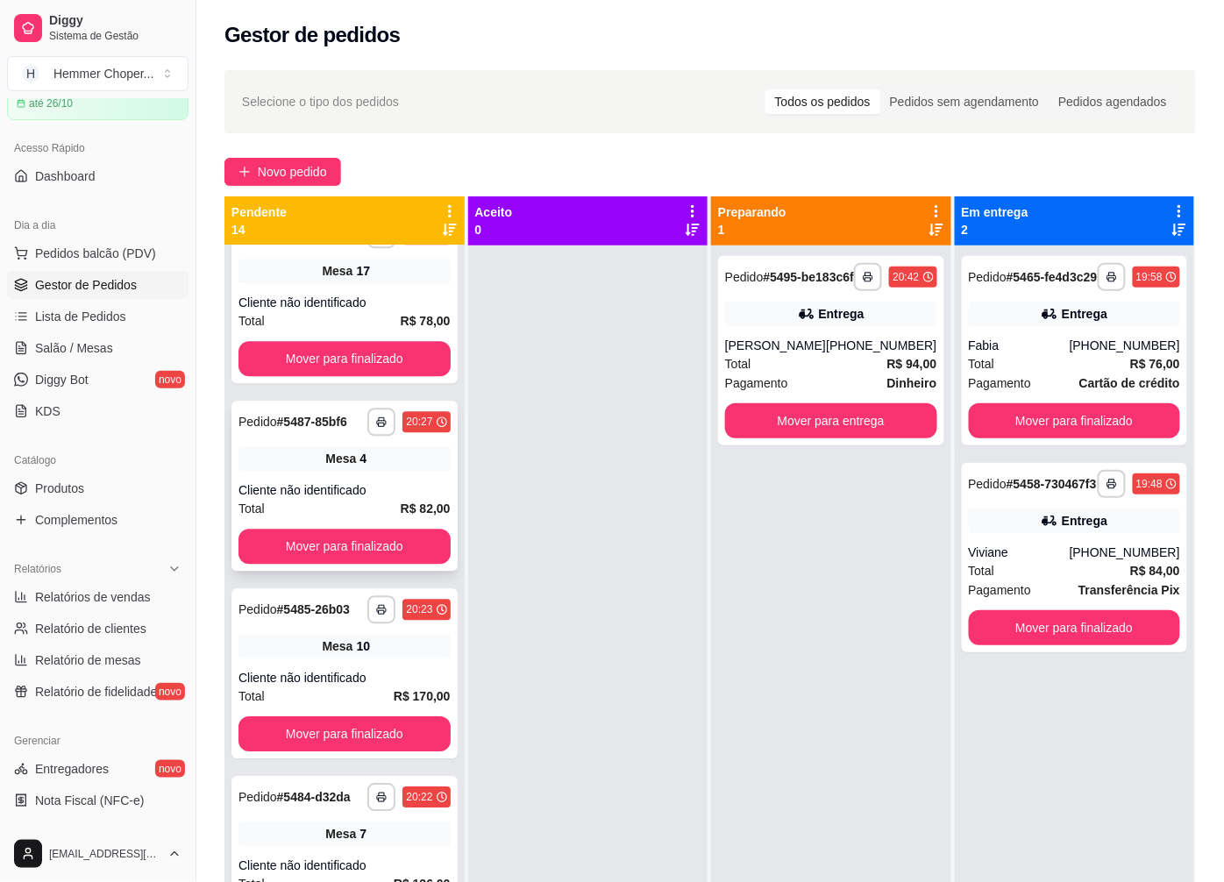
click at [338, 499] on div "Cliente não identificado" at bounding box center [345, 490] width 212 height 18
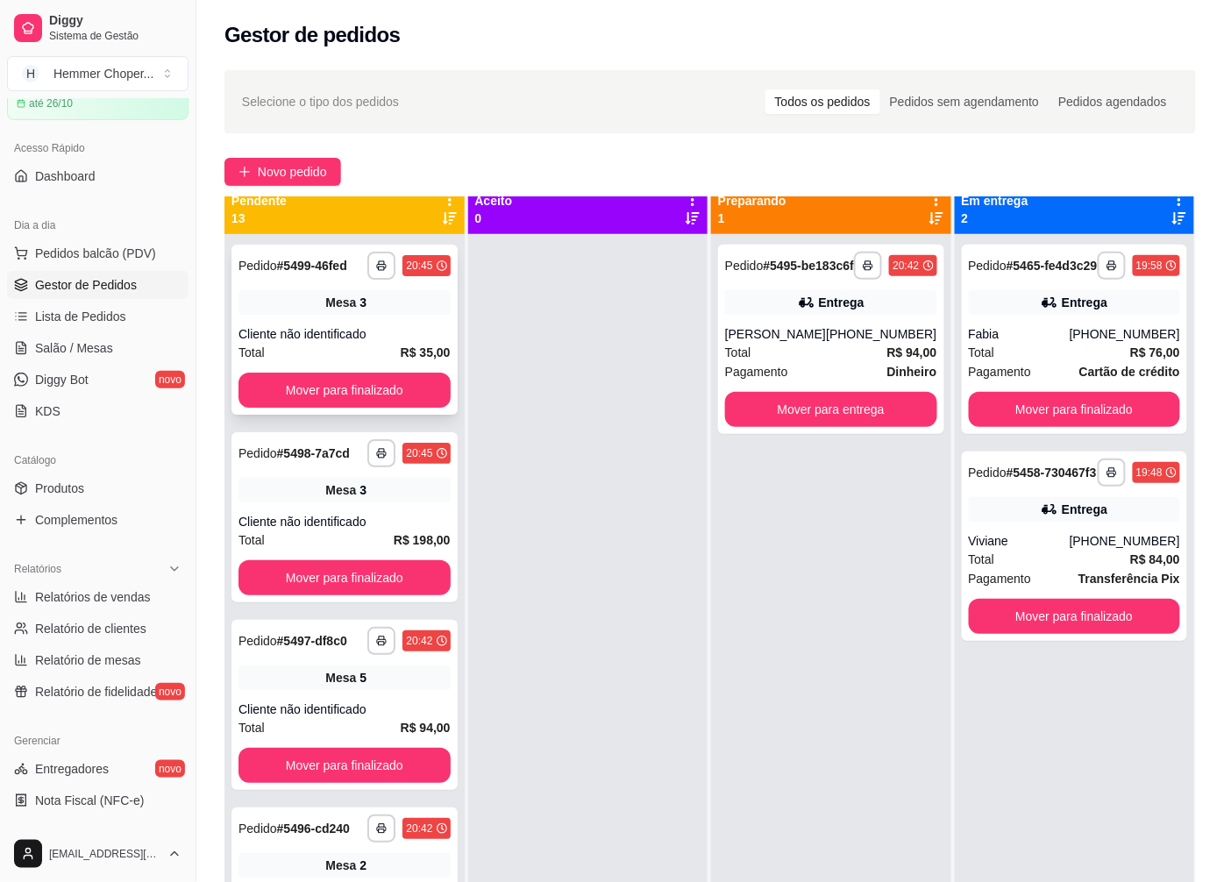
scroll to position [0, 0]
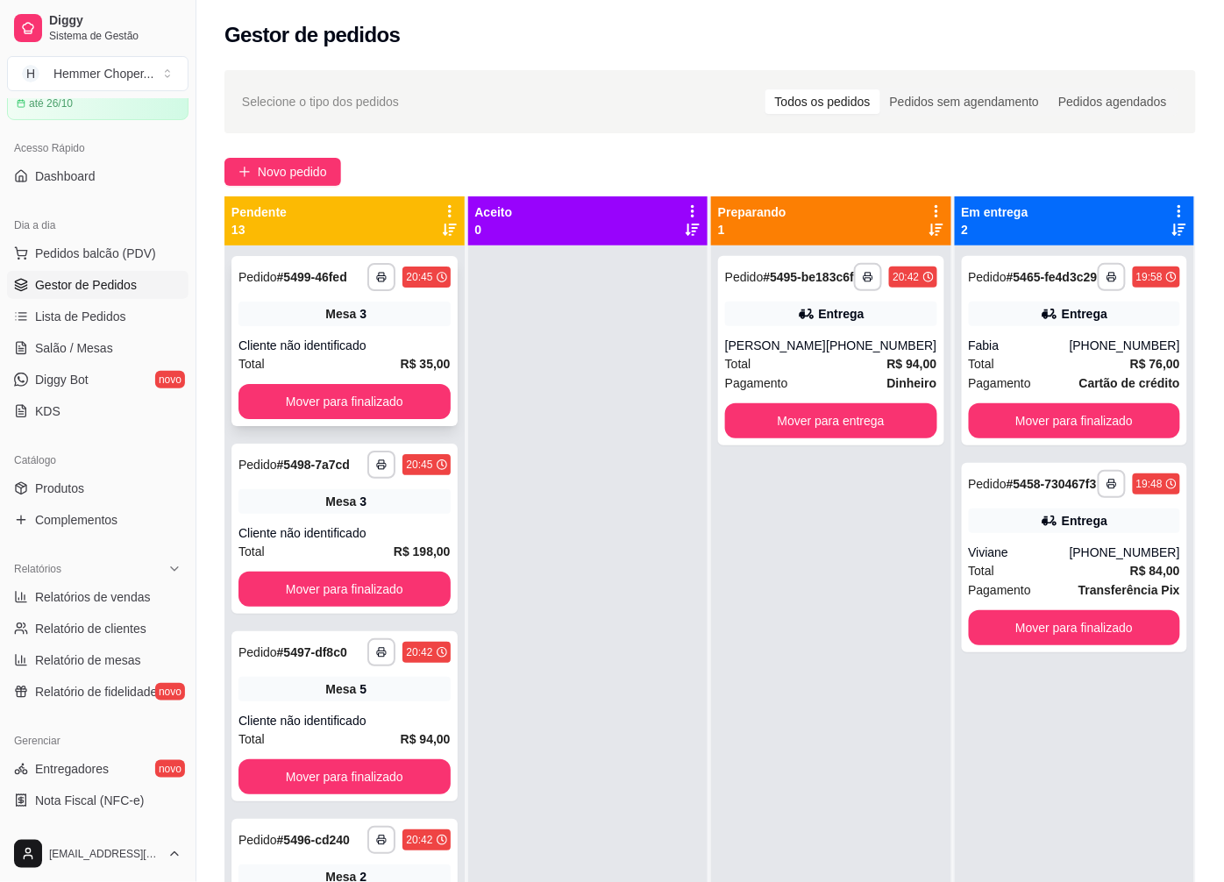
click at [345, 333] on div "**********" at bounding box center [344, 341] width 226 height 170
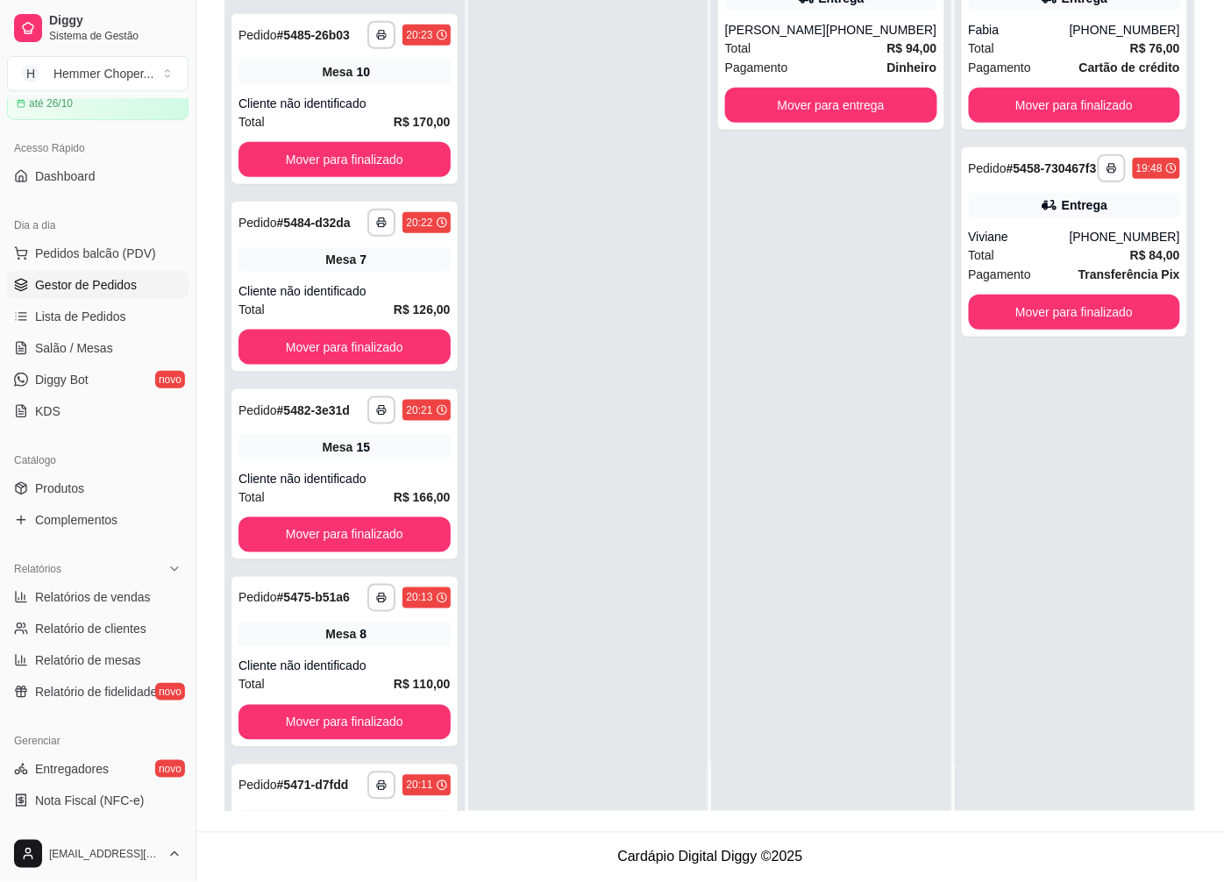
scroll to position [2365, 0]
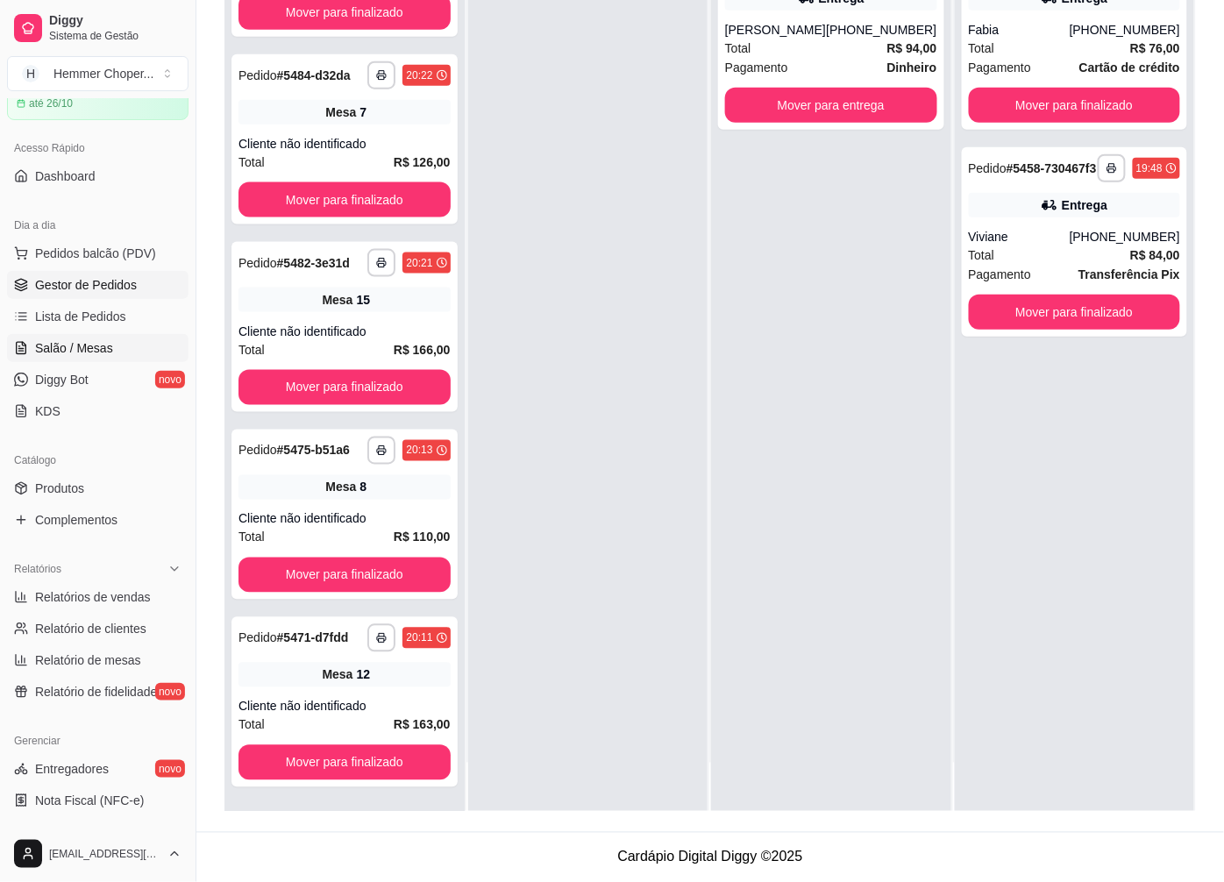
click at [96, 347] on span "Salão / Mesas" at bounding box center [74, 348] width 78 height 18
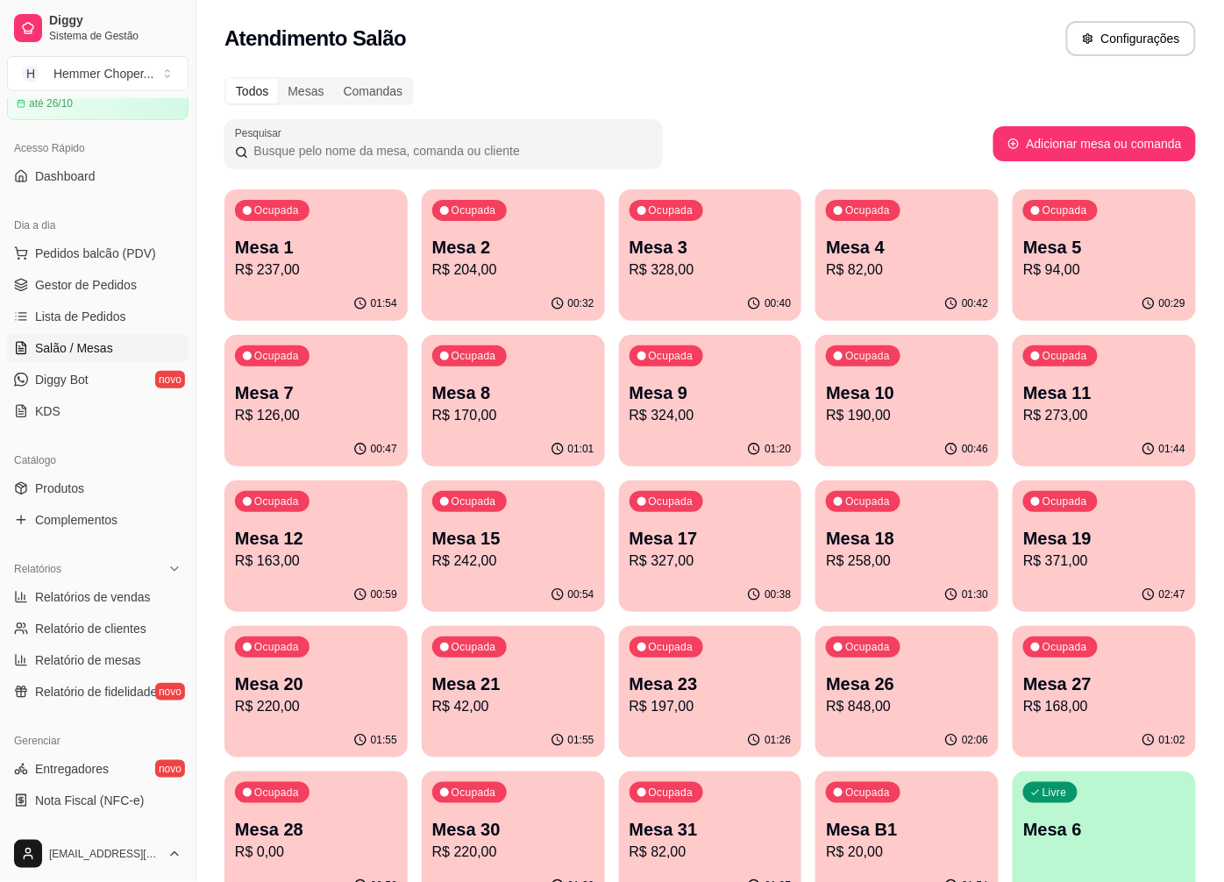
click at [345, 274] on p "R$ 237,00" at bounding box center [316, 270] width 162 height 21
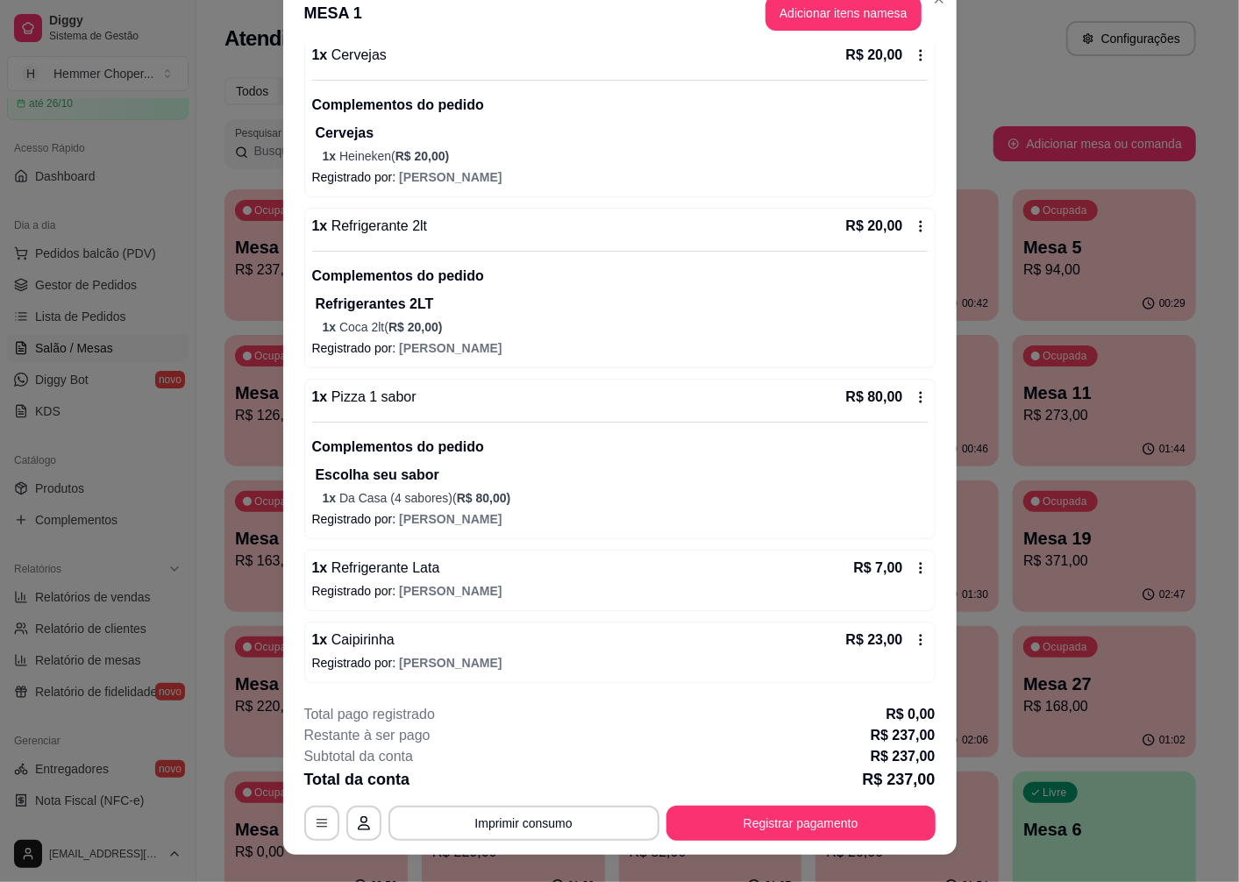
scroll to position [51, 0]
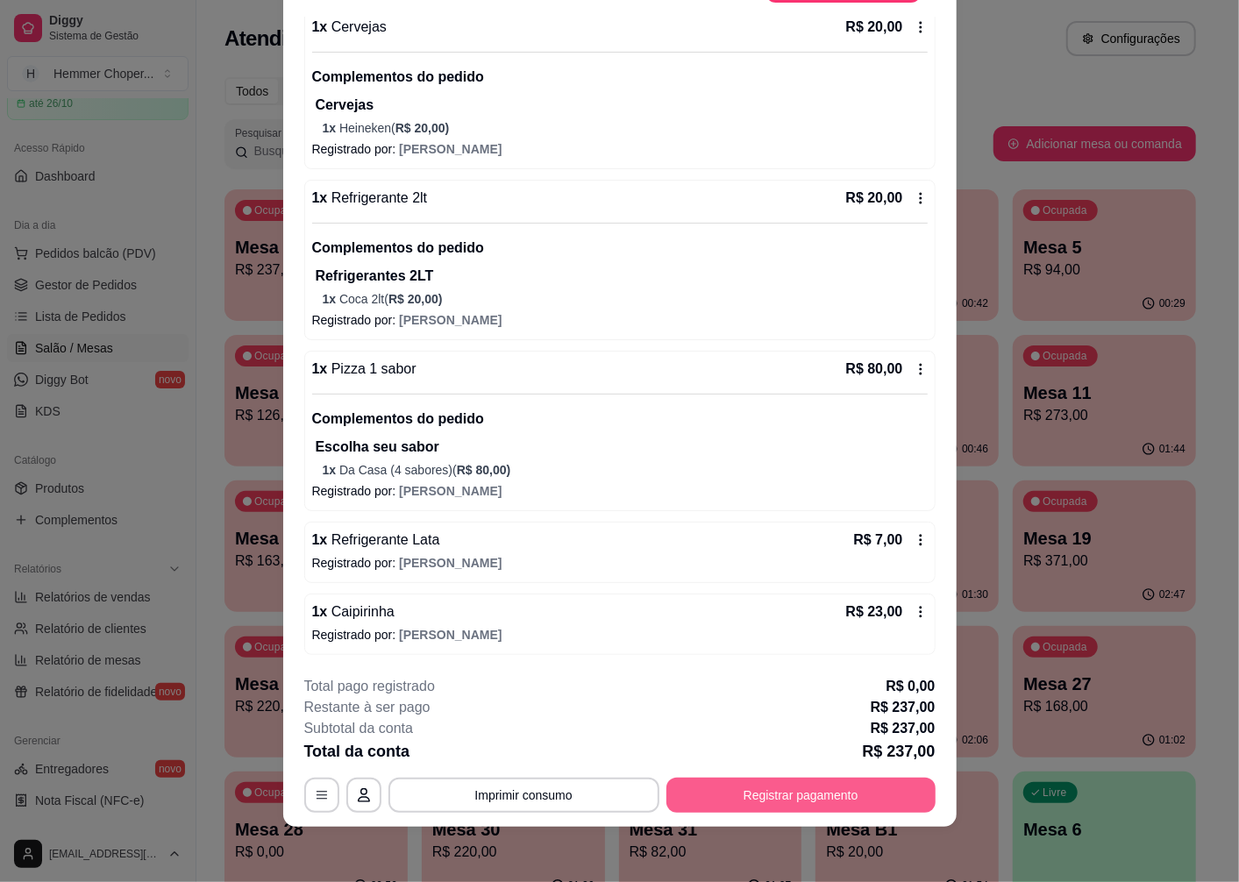
click at [790, 795] on button "Registrar pagamento" at bounding box center [800, 795] width 269 height 35
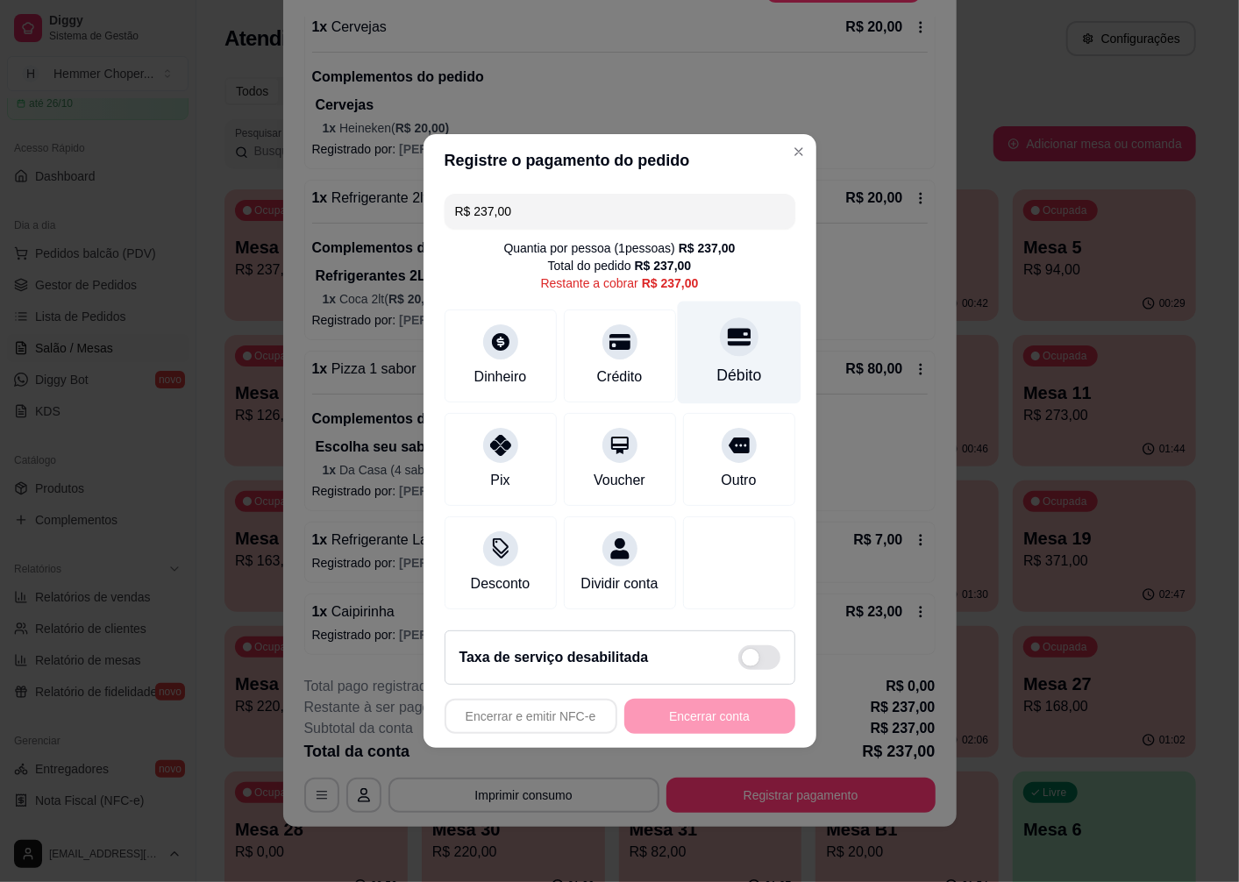
click at [737, 364] on div "Débito" at bounding box center [738, 375] width 45 height 23
type input "R$ 0,00"
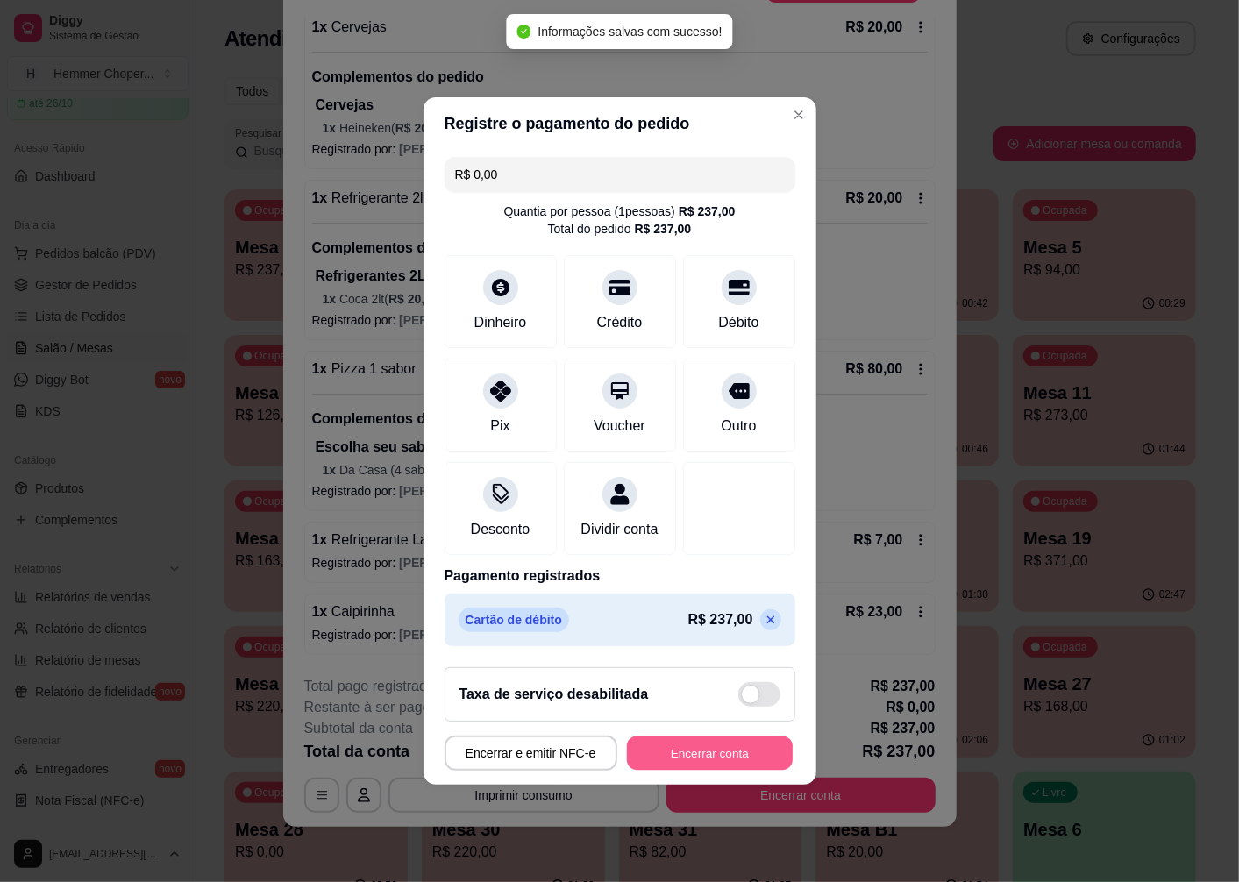
click at [715, 758] on button "Encerrar conta" at bounding box center [710, 754] width 166 height 34
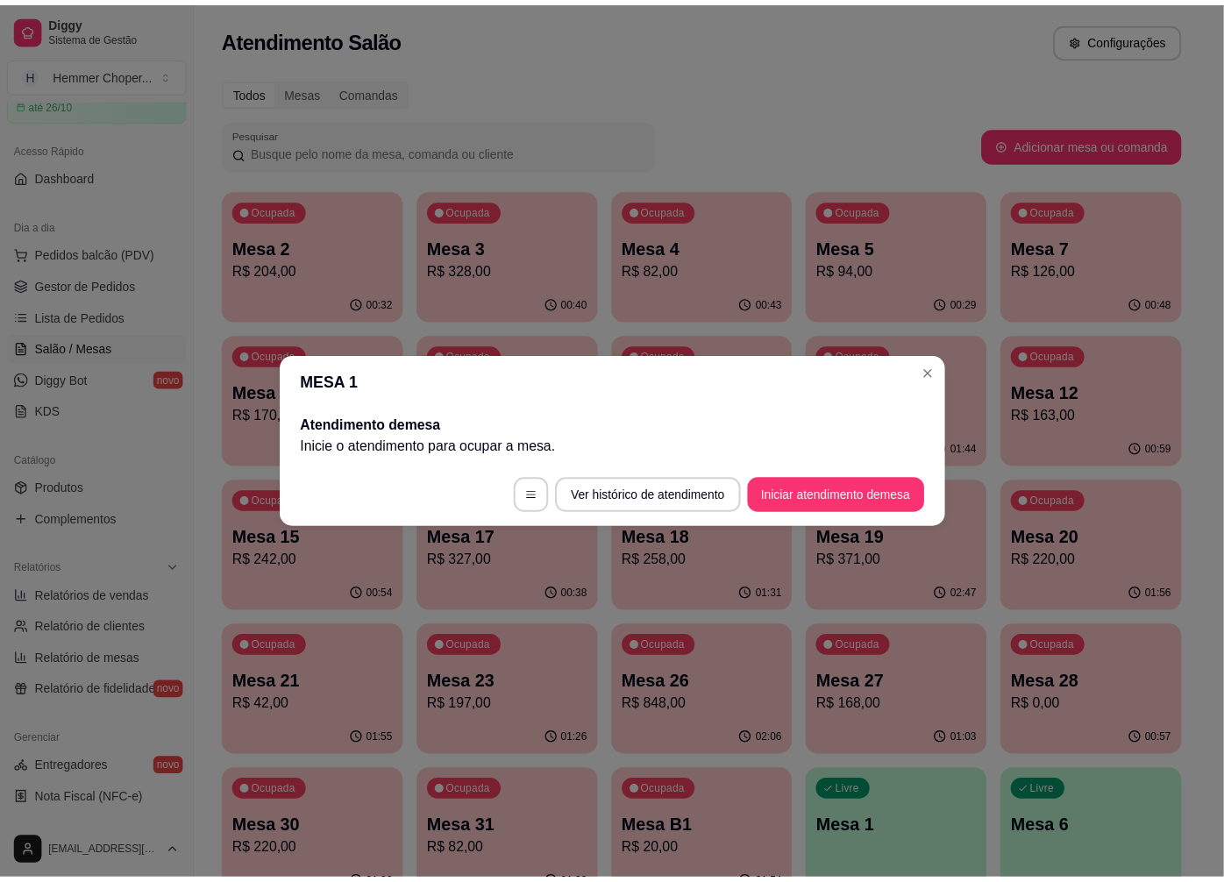
scroll to position [0, 0]
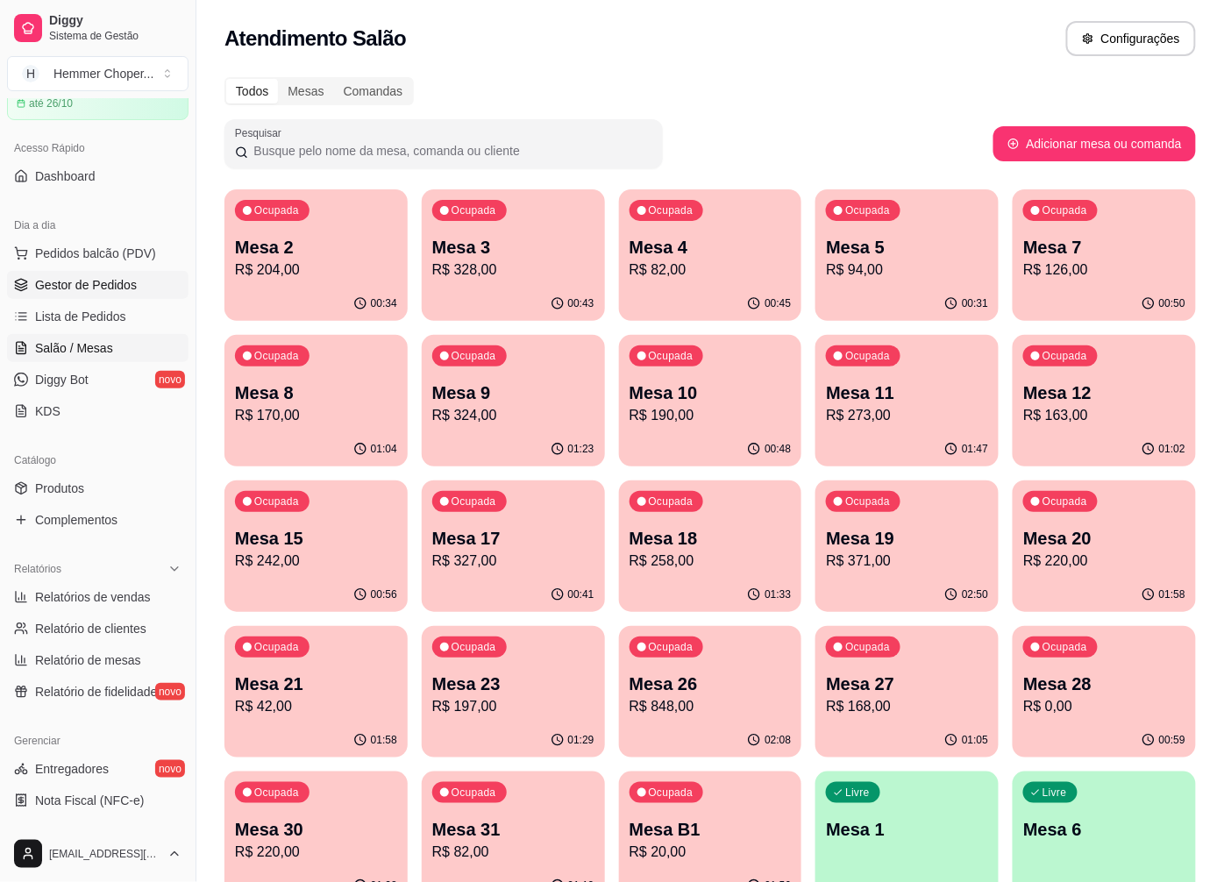
click at [116, 282] on span "Gestor de Pedidos" at bounding box center [86, 285] width 102 height 18
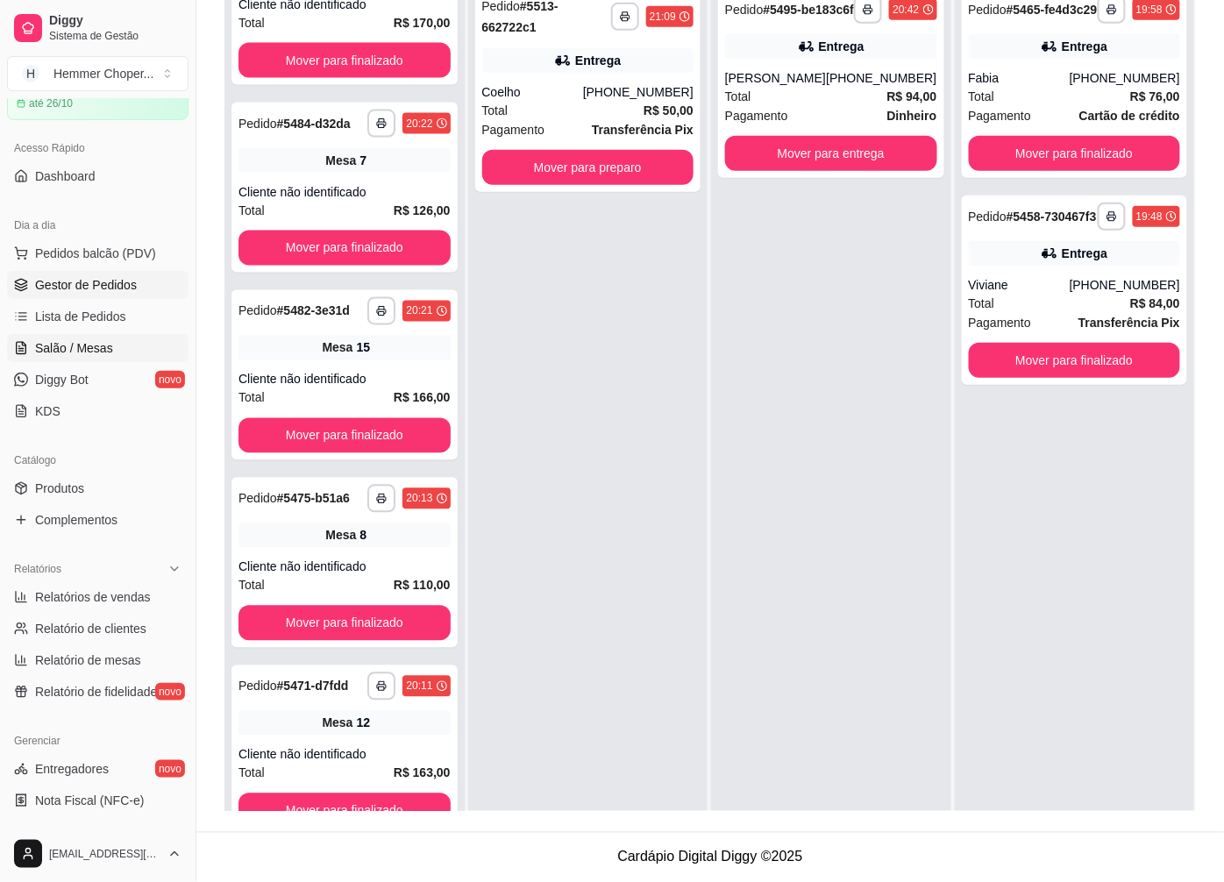
click at [85, 339] on span "Salão / Mesas" at bounding box center [74, 348] width 78 height 18
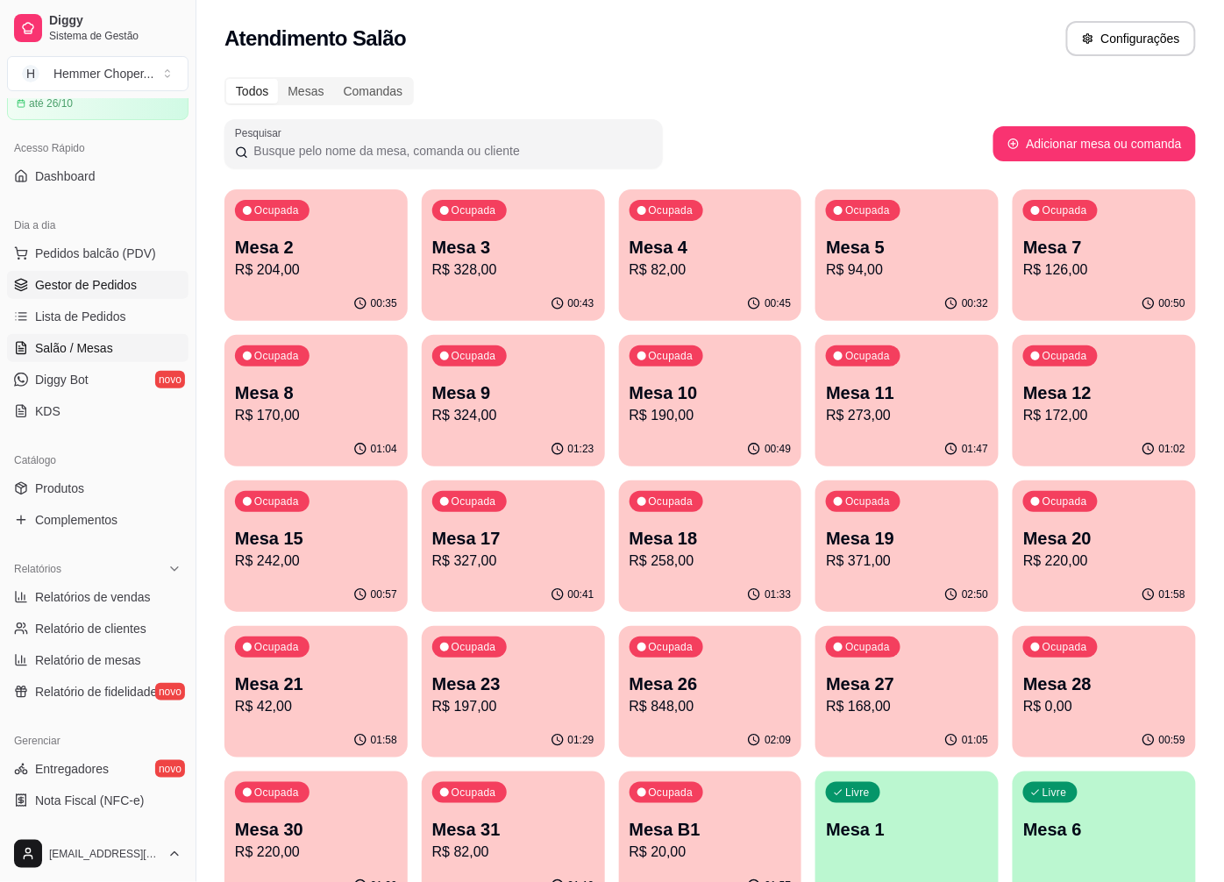
click at [105, 276] on span "Gestor de Pedidos" at bounding box center [86, 285] width 102 height 18
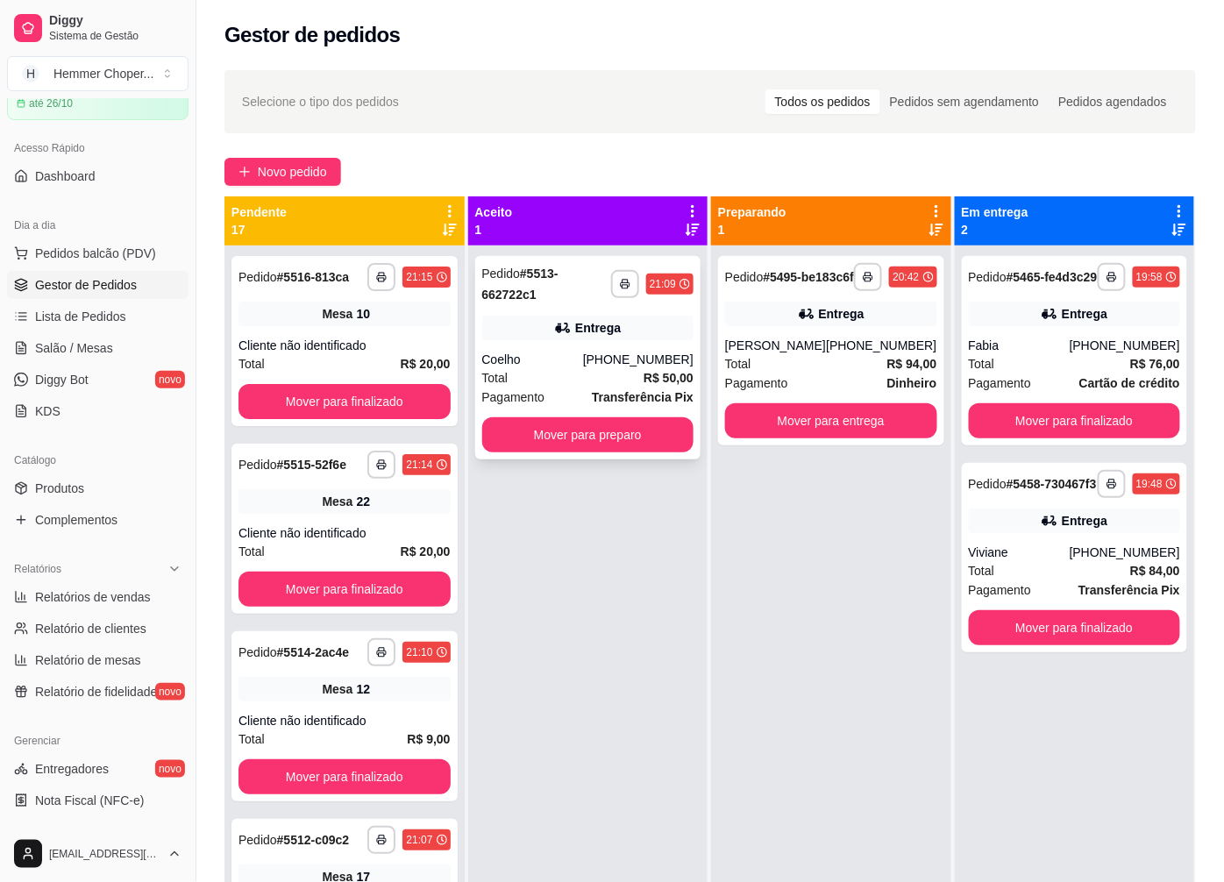
click at [556, 381] on div "Total R$ 50,00" at bounding box center [588, 377] width 212 height 19
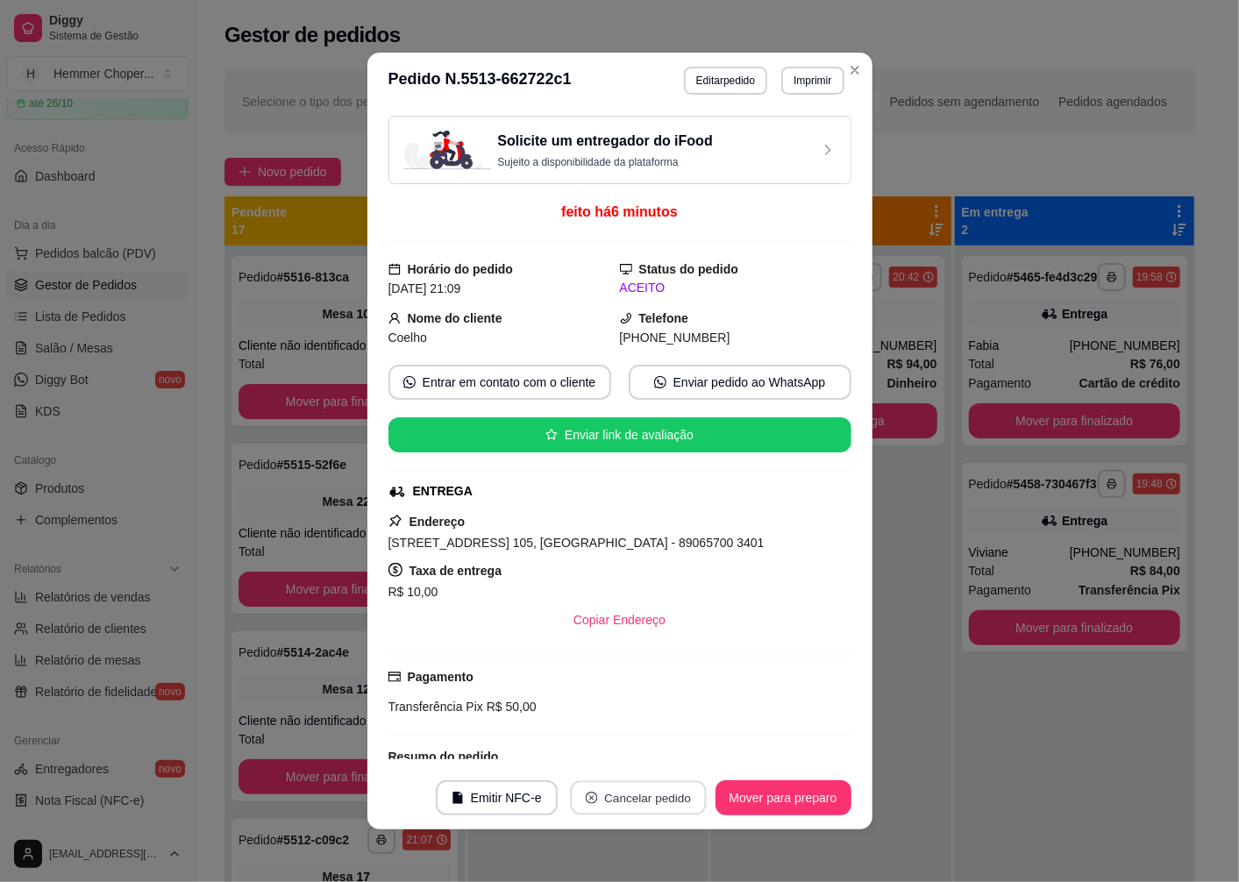
click at [626, 800] on button "Cancelar pedido" at bounding box center [638, 798] width 136 height 34
click at [670, 760] on button "Sim" at bounding box center [679, 754] width 70 height 35
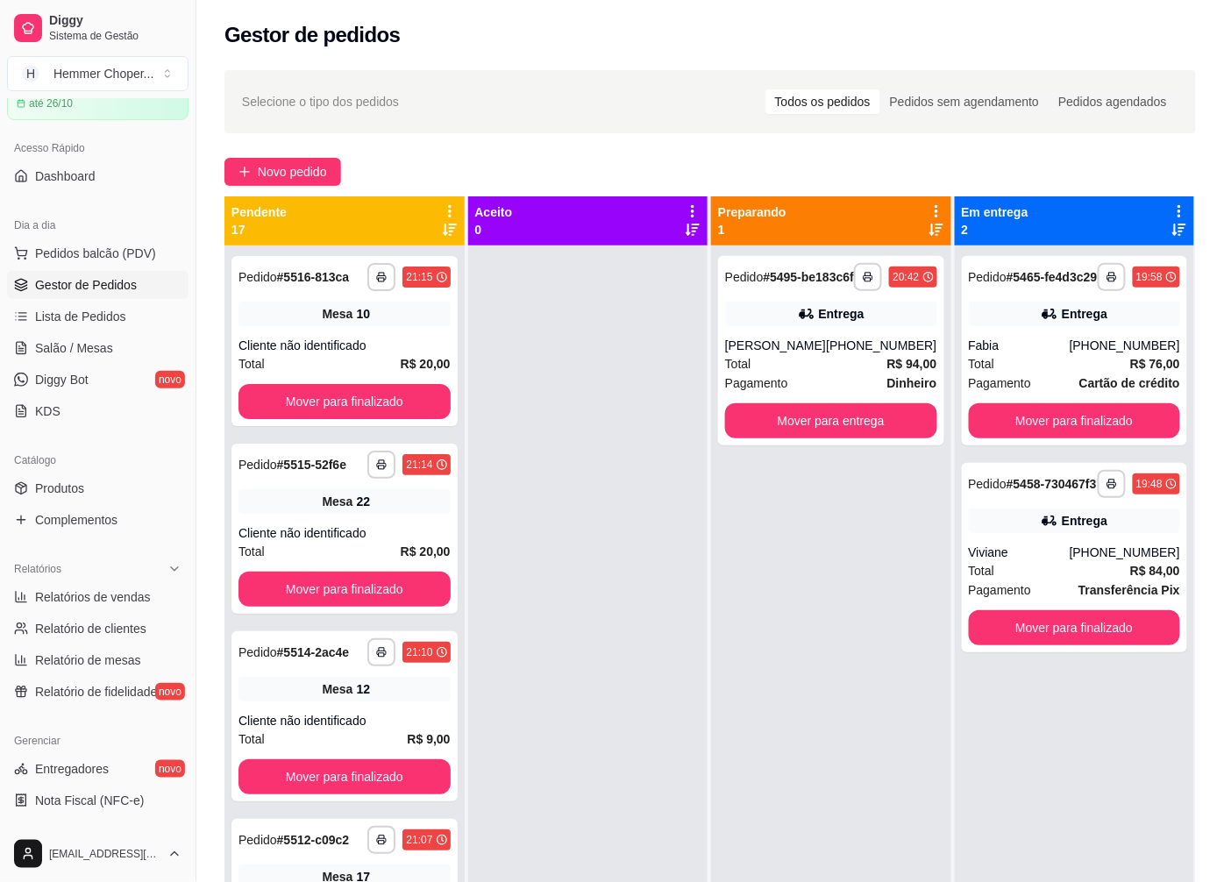
click at [697, 673] on div at bounding box center [588, 687] width 240 height 882
click at [317, 342] on div "Cliente não identificado" at bounding box center [345, 346] width 212 height 18
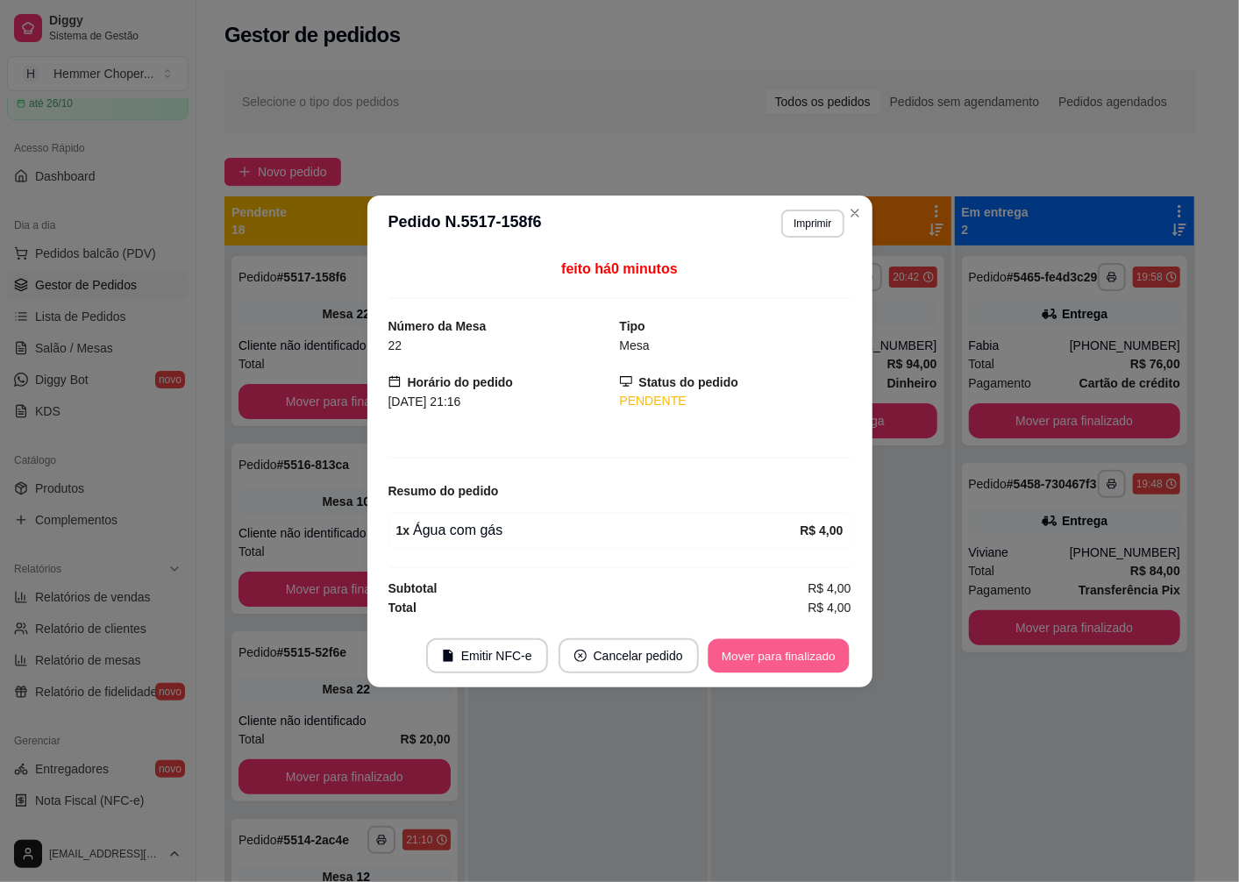
click at [794, 649] on button "Mover para finalizado" at bounding box center [778, 655] width 141 height 34
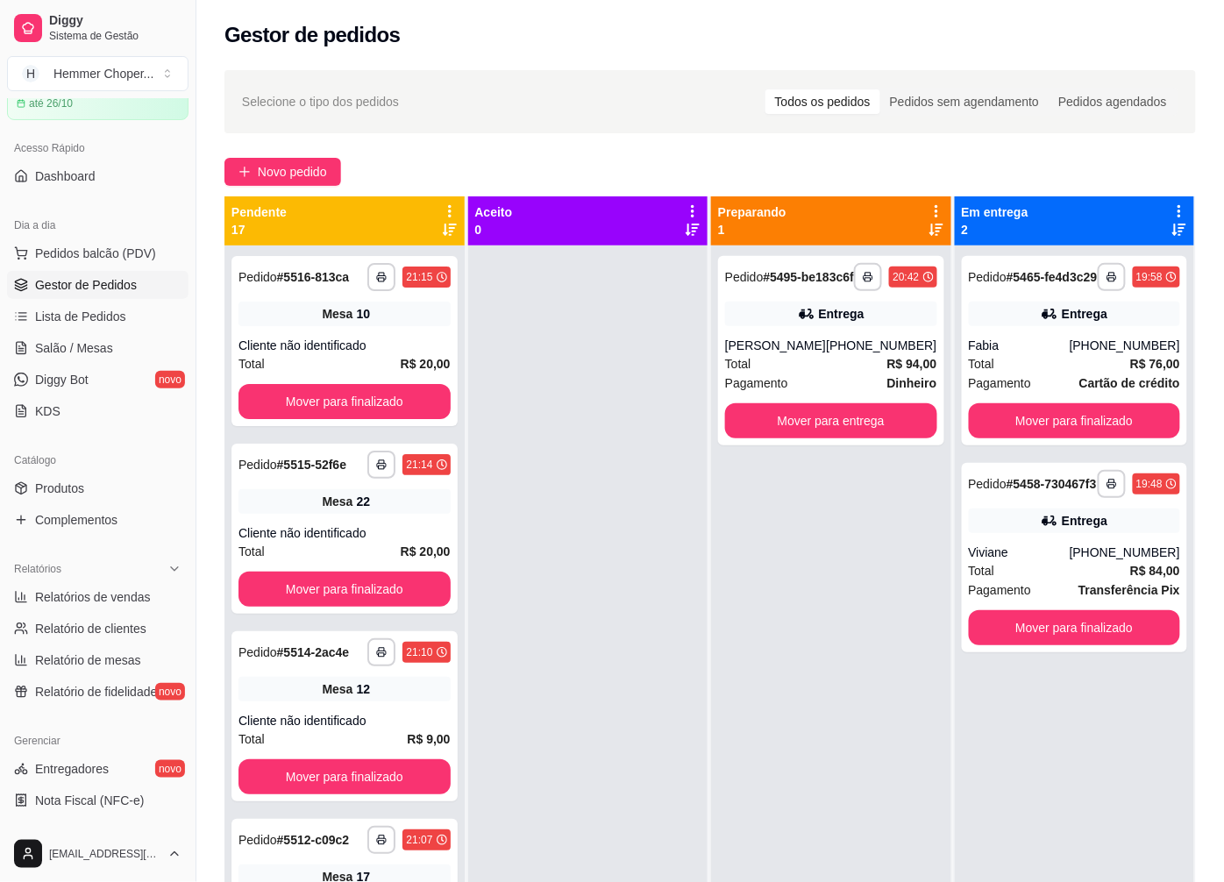
click at [324, 344] on div "Cliente não identificado" at bounding box center [345, 346] width 212 height 18
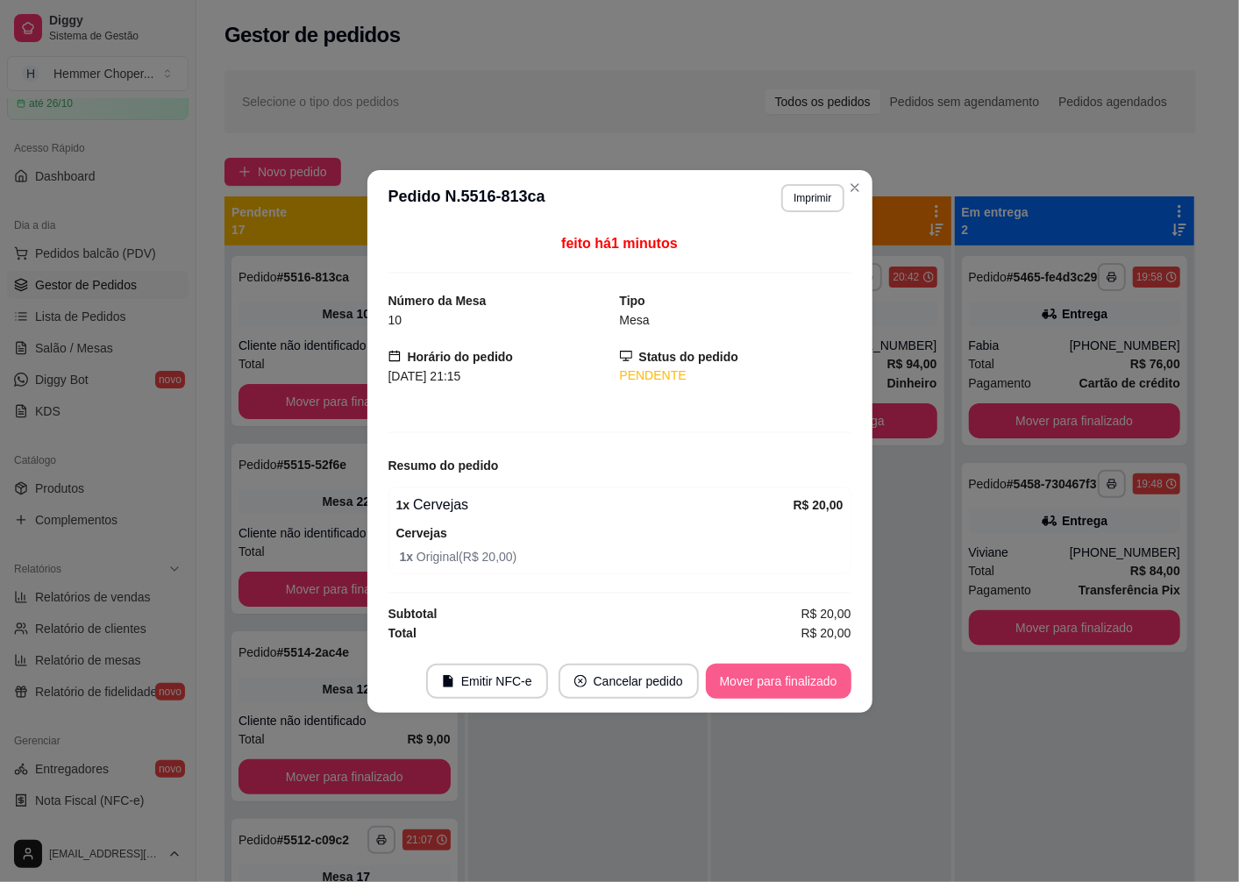
click at [773, 677] on button "Mover para finalizado" at bounding box center [779, 681] width 146 height 35
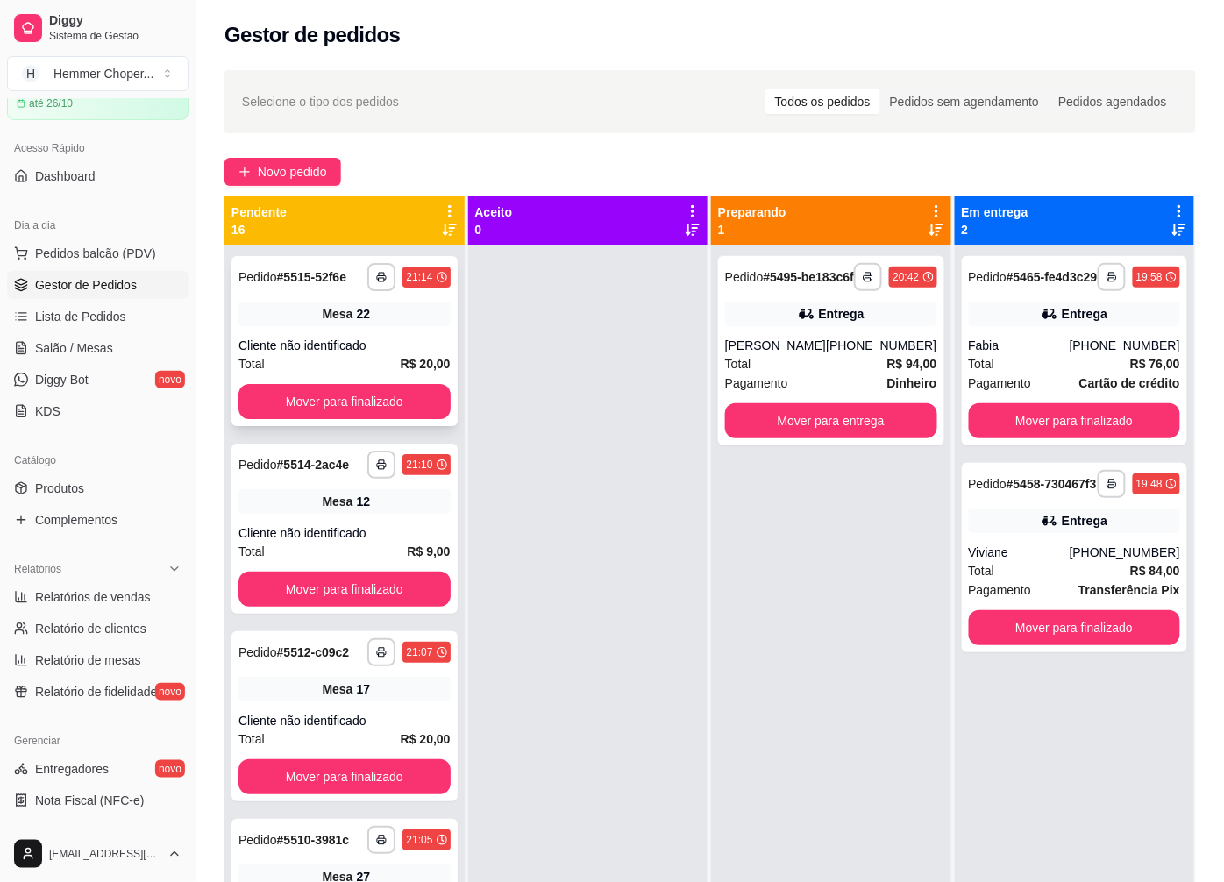
click at [322, 340] on div "Cliente não identificado" at bounding box center [345, 346] width 212 height 18
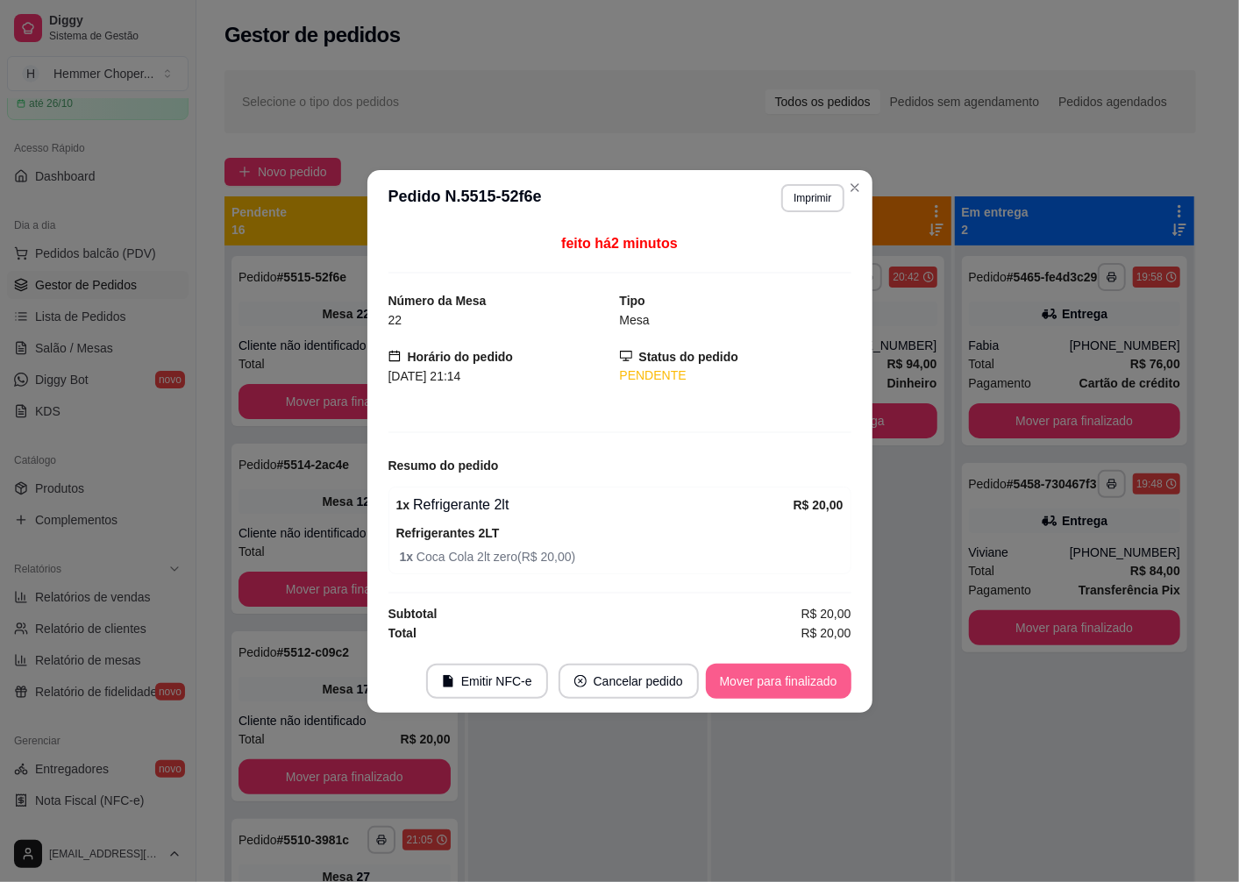
click at [739, 673] on button "Mover para finalizado" at bounding box center [779, 681] width 146 height 35
click at [770, 689] on button "Mover para finalizado" at bounding box center [778, 681] width 141 height 34
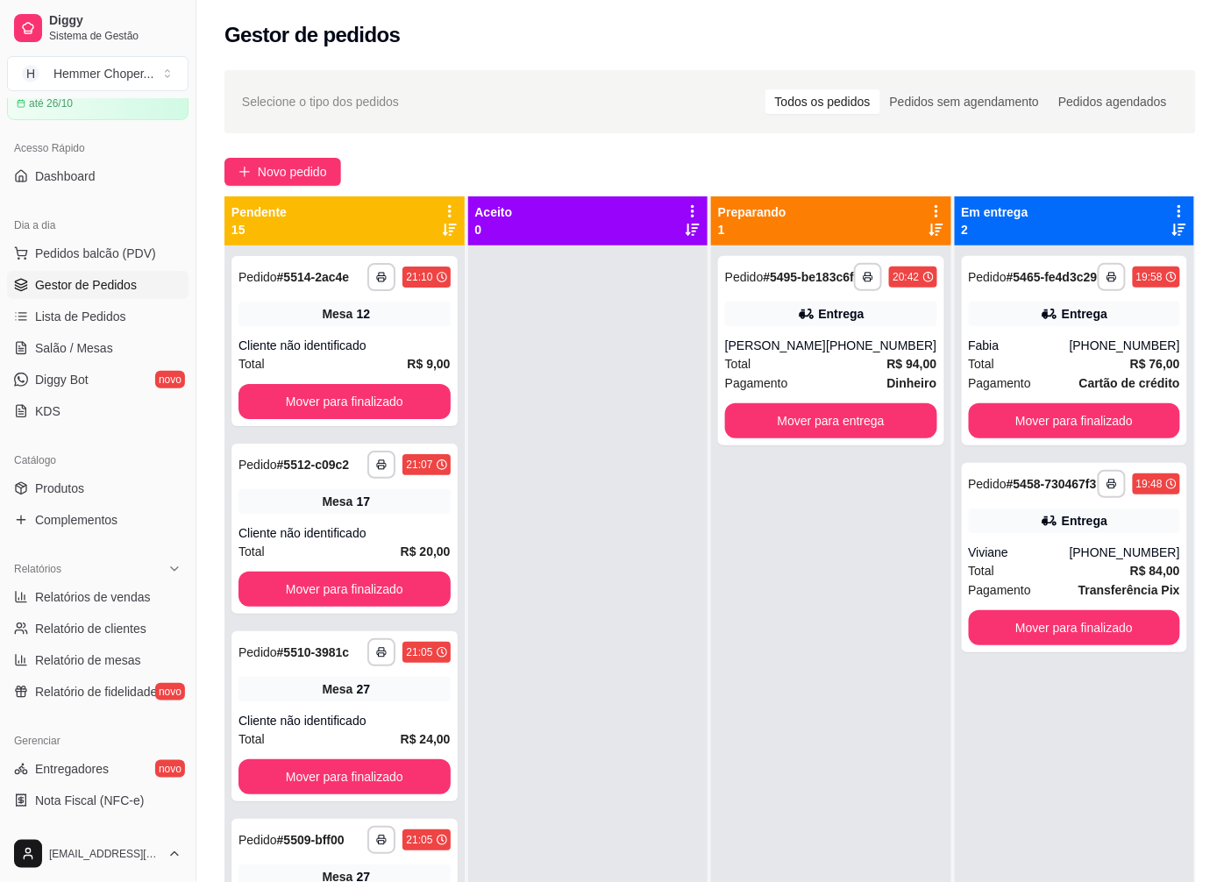
click at [317, 361] on div "Total R$ 9,00" at bounding box center [345, 363] width 212 height 19
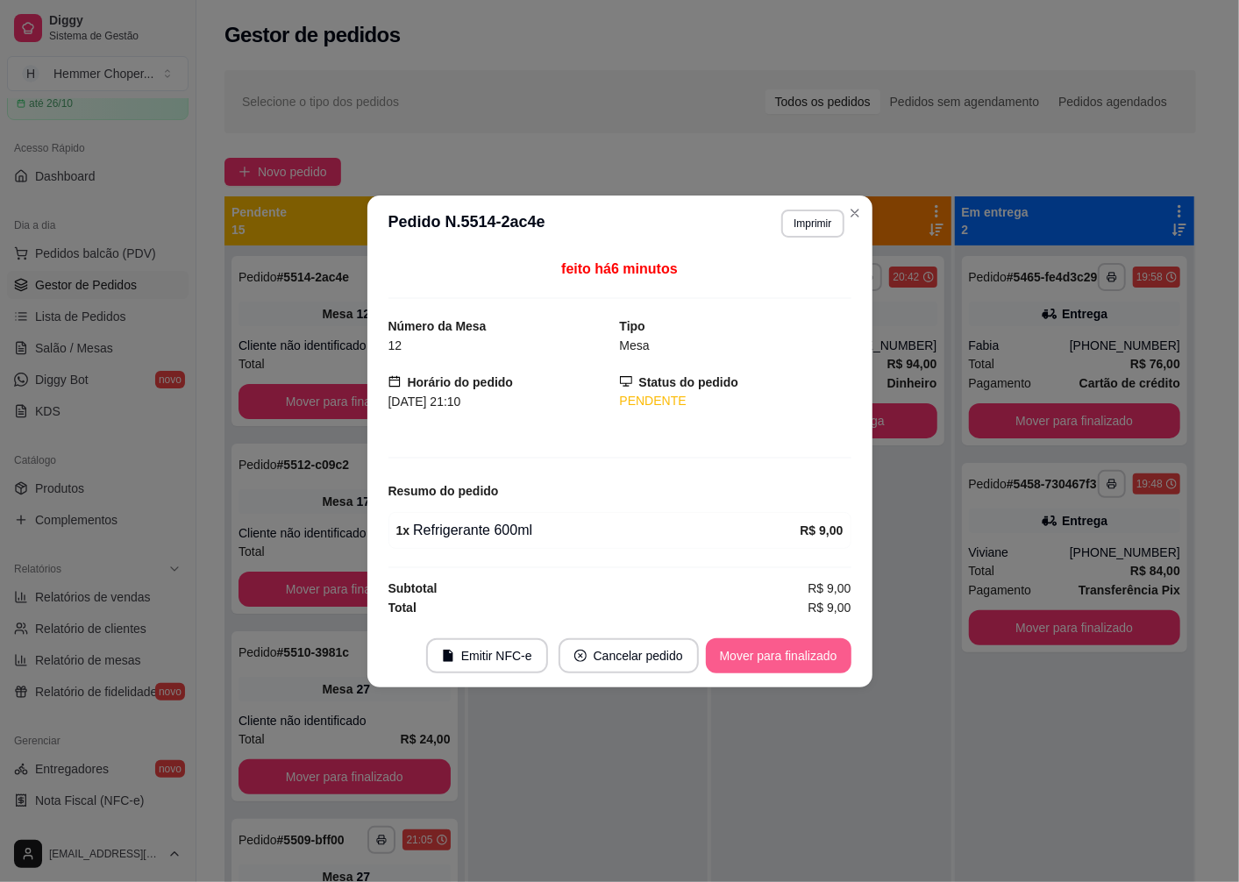
click at [741, 659] on button "Mover para finalizado" at bounding box center [779, 655] width 146 height 35
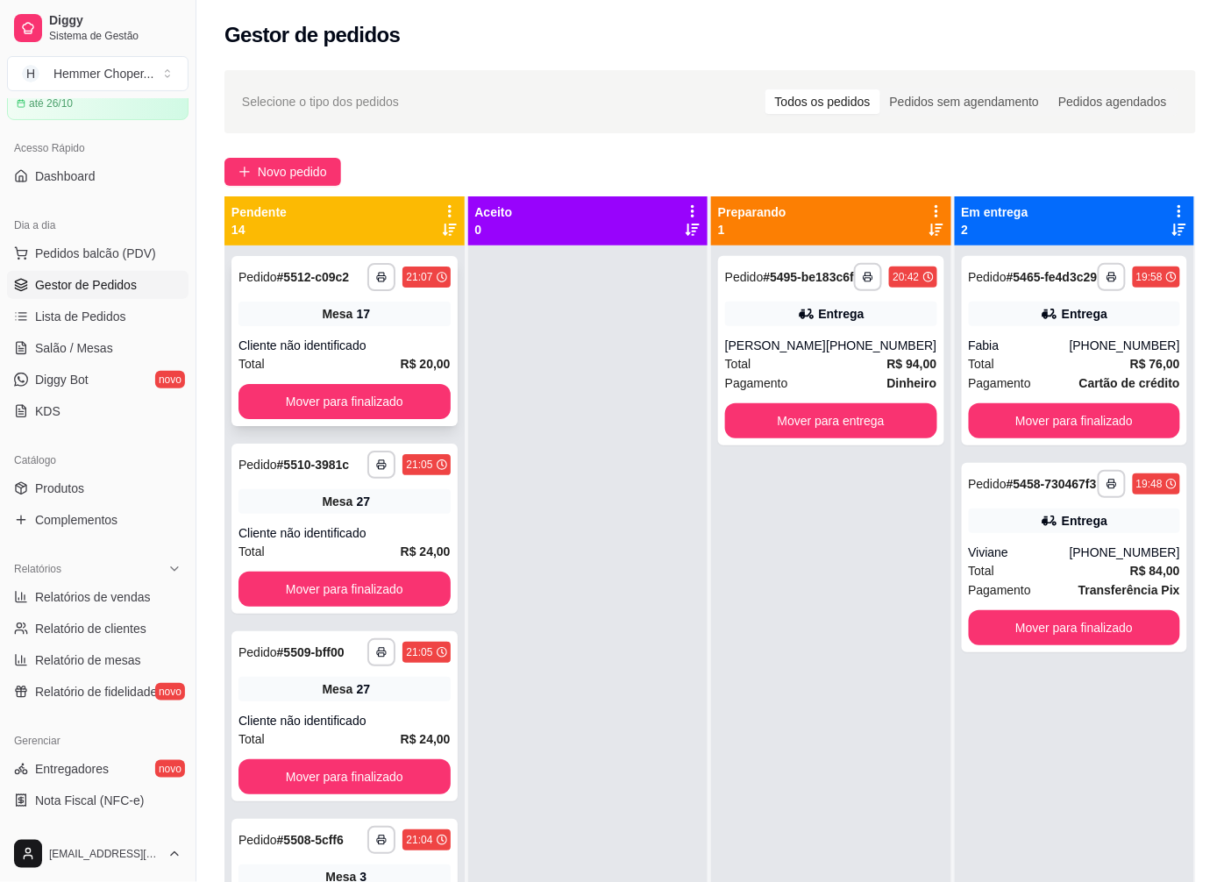
click at [317, 353] on div "Cliente não identificado" at bounding box center [345, 346] width 212 height 18
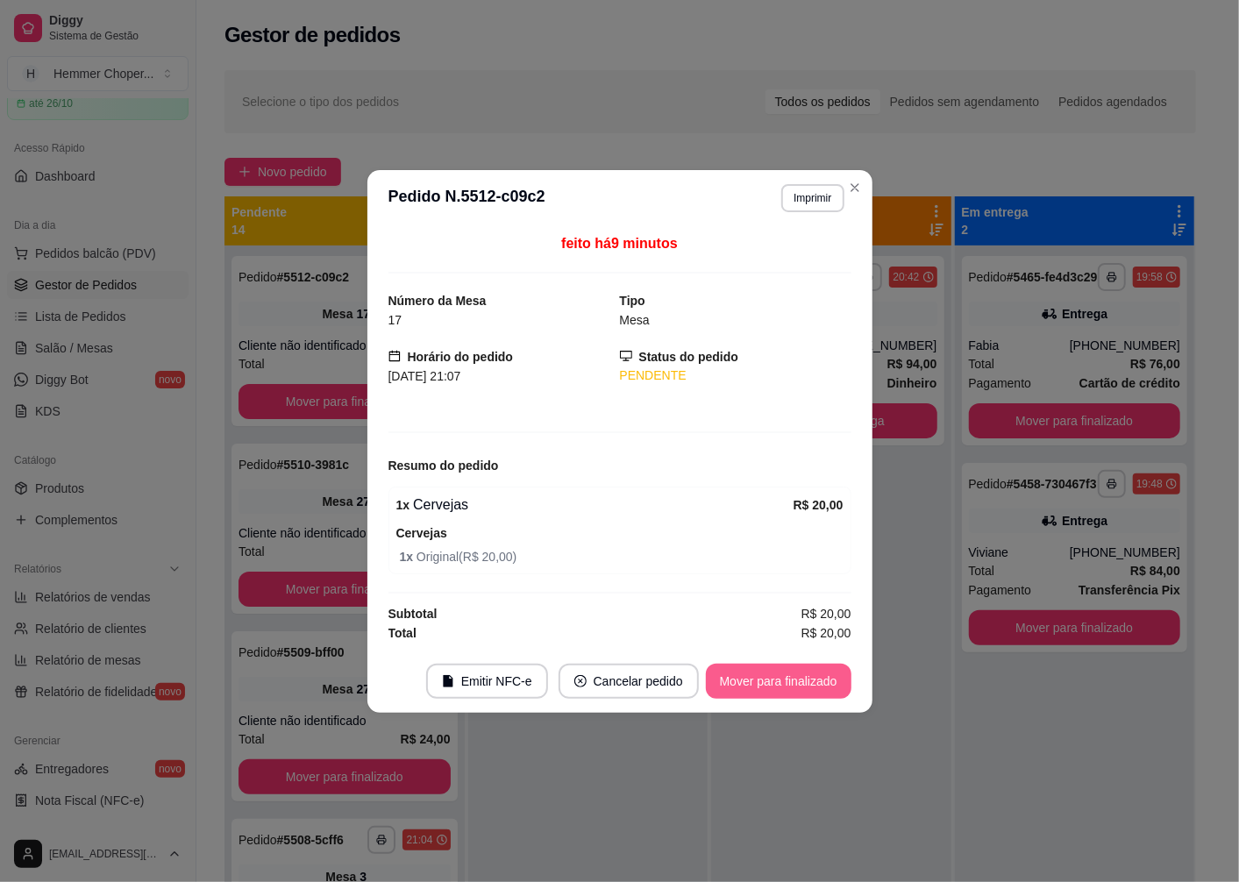
click at [796, 687] on button "Mover para finalizado" at bounding box center [779, 681] width 146 height 35
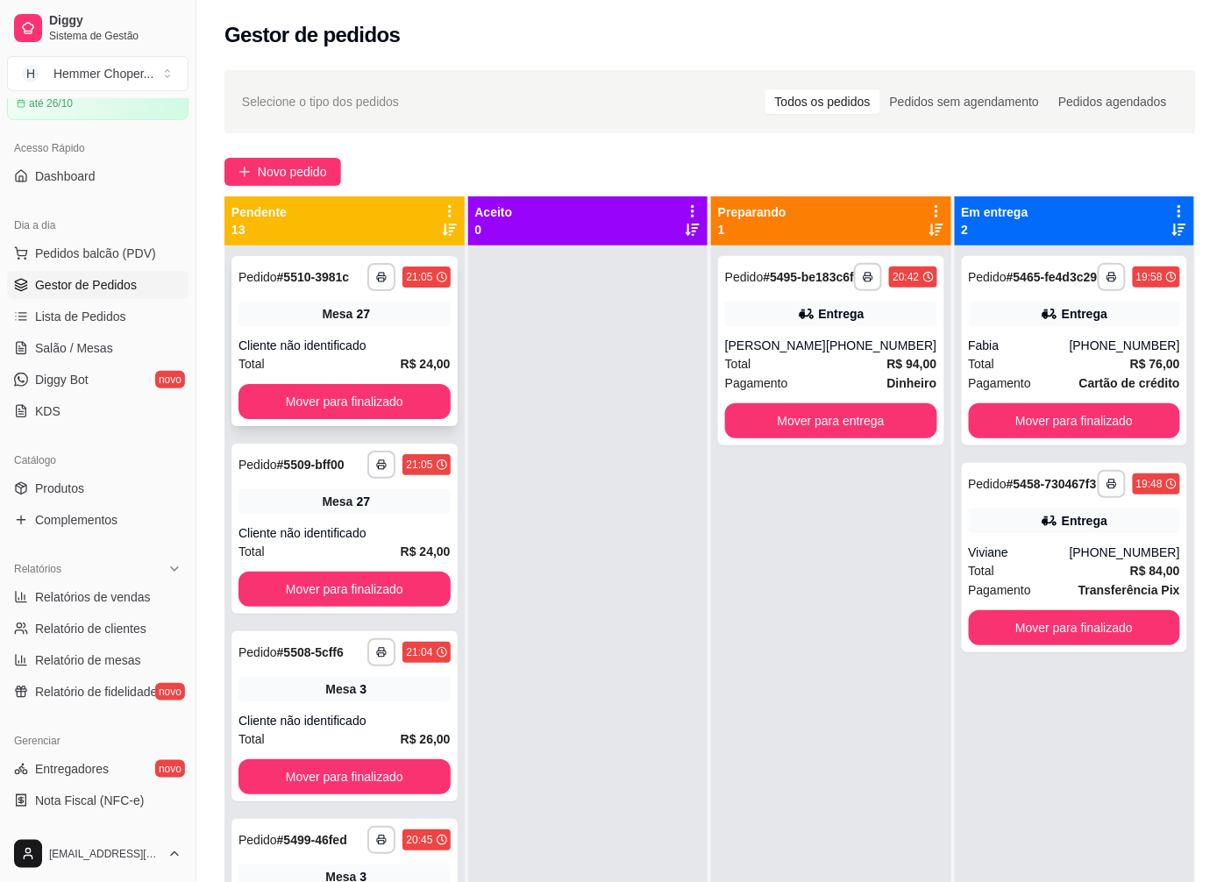
click at [313, 340] on div "Cliente não identificado" at bounding box center [345, 346] width 212 height 18
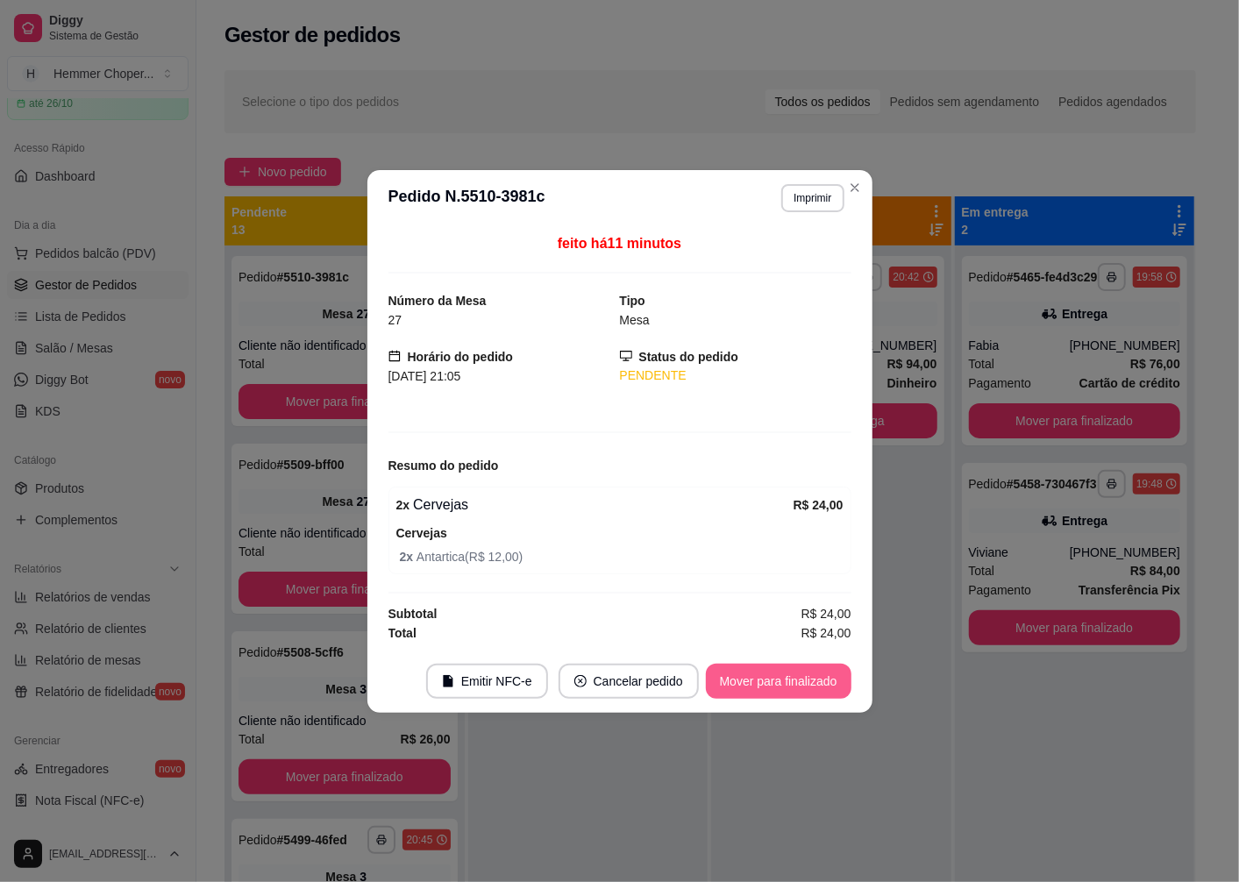
click at [742, 678] on button "Mover para finalizado" at bounding box center [779, 681] width 146 height 35
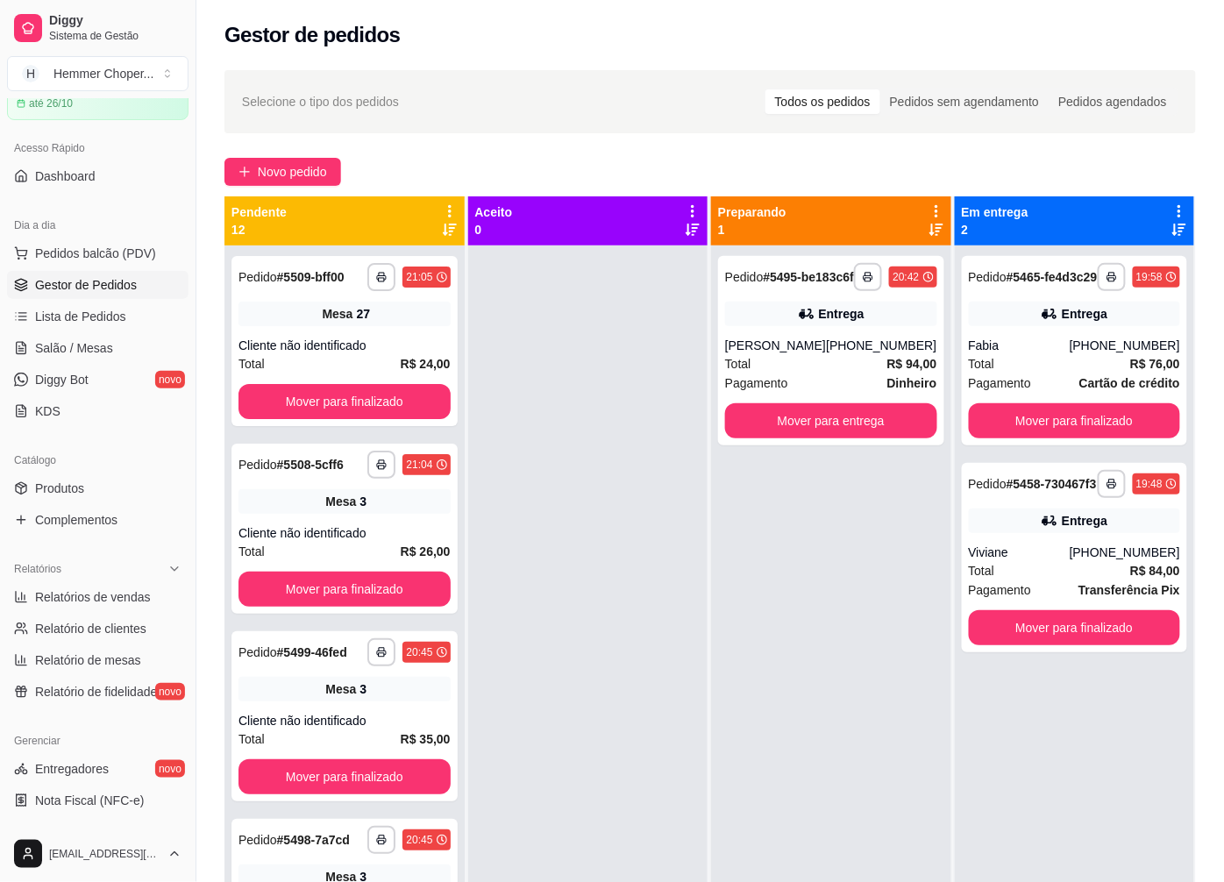
click at [324, 342] on div "Cliente não identificado" at bounding box center [345, 346] width 212 height 18
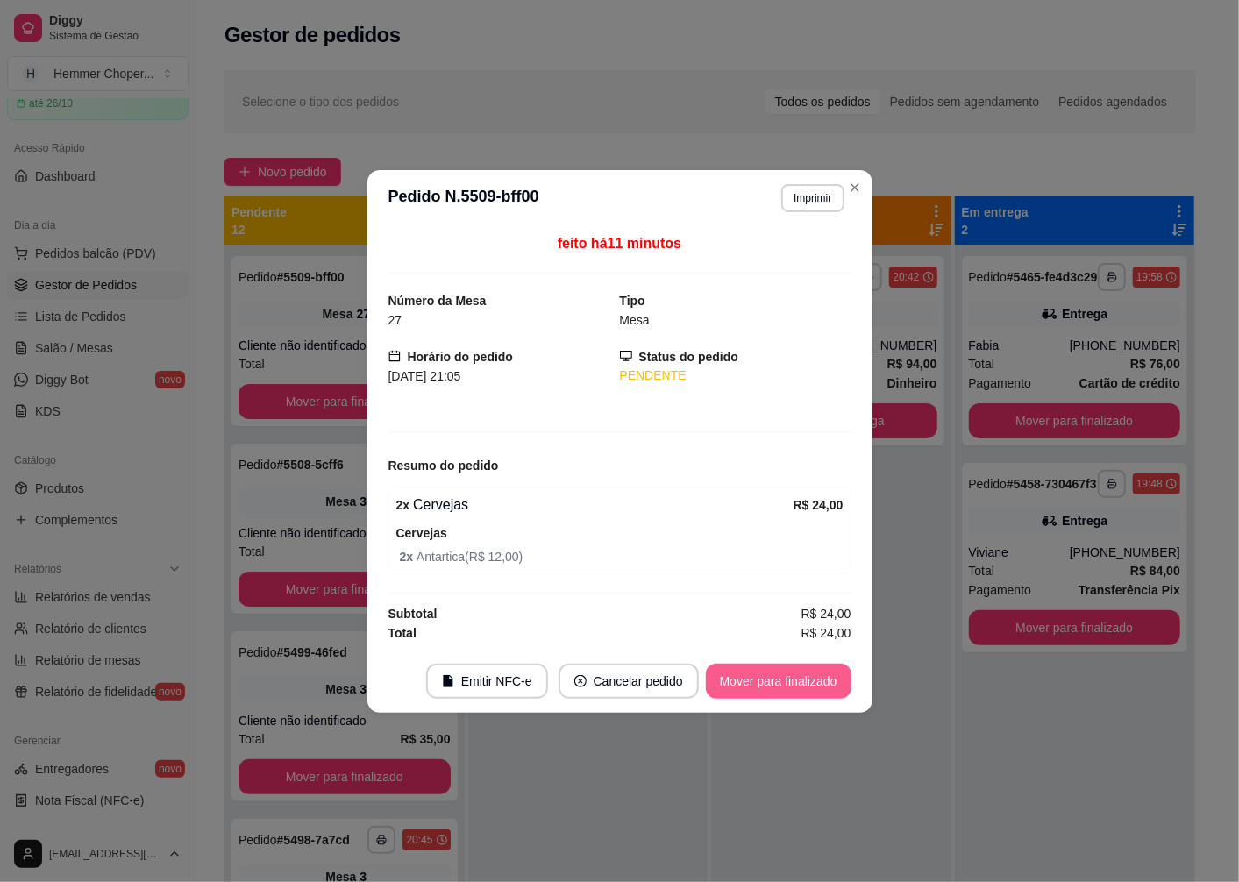
click at [763, 697] on button "Mover para finalizado" at bounding box center [779, 681] width 146 height 35
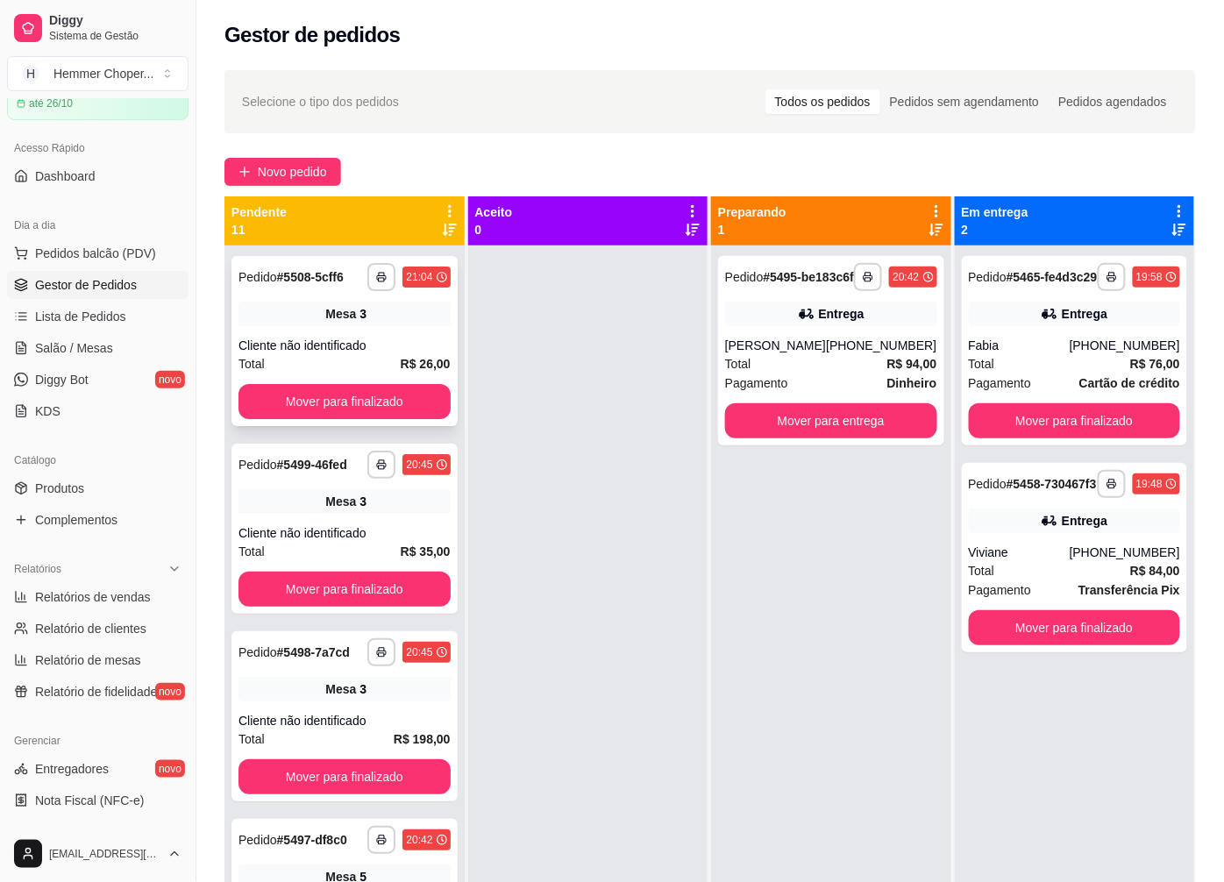
click at [311, 354] on div "Total R$ 26,00" at bounding box center [345, 363] width 212 height 19
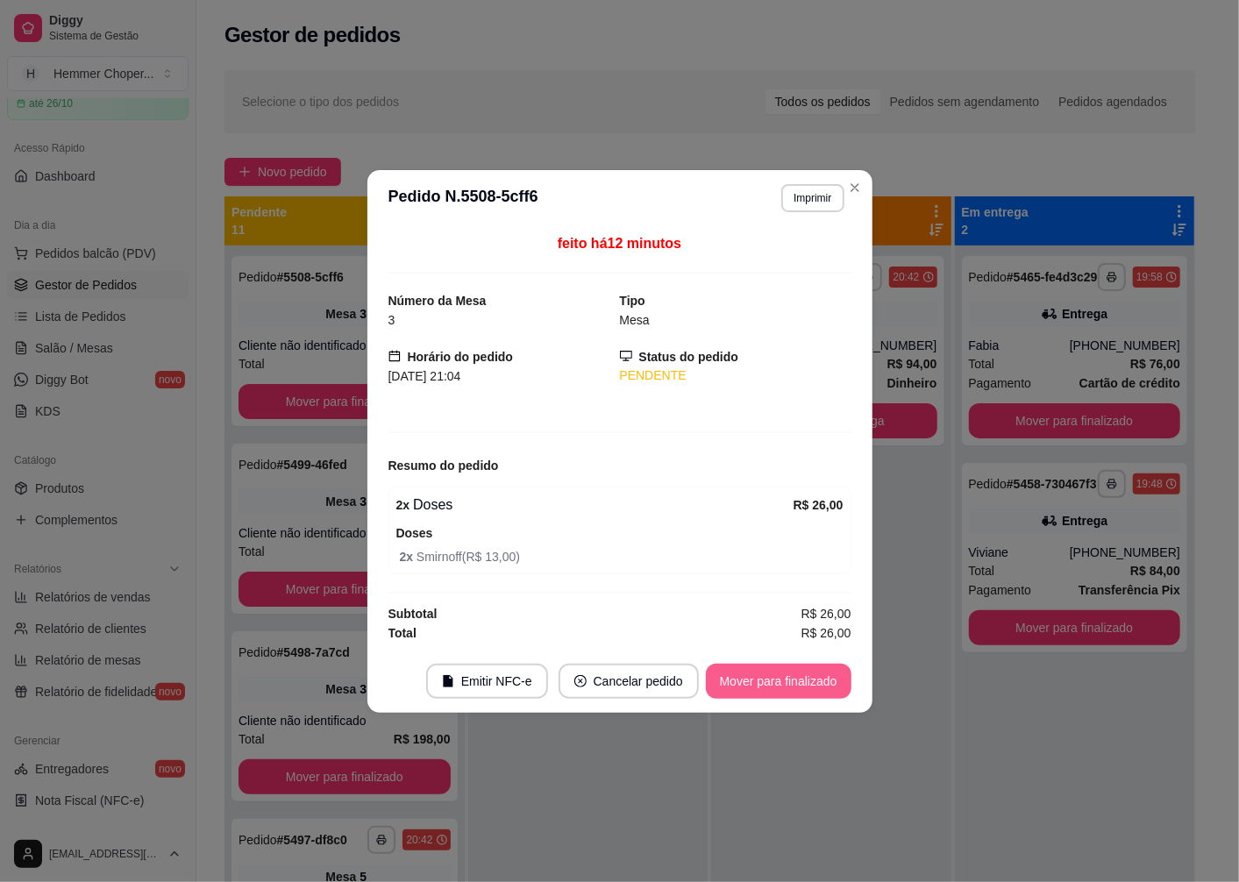
click at [744, 691] on button "Mover para finalizado" at bounding box center [779, 681] width 146 height 35
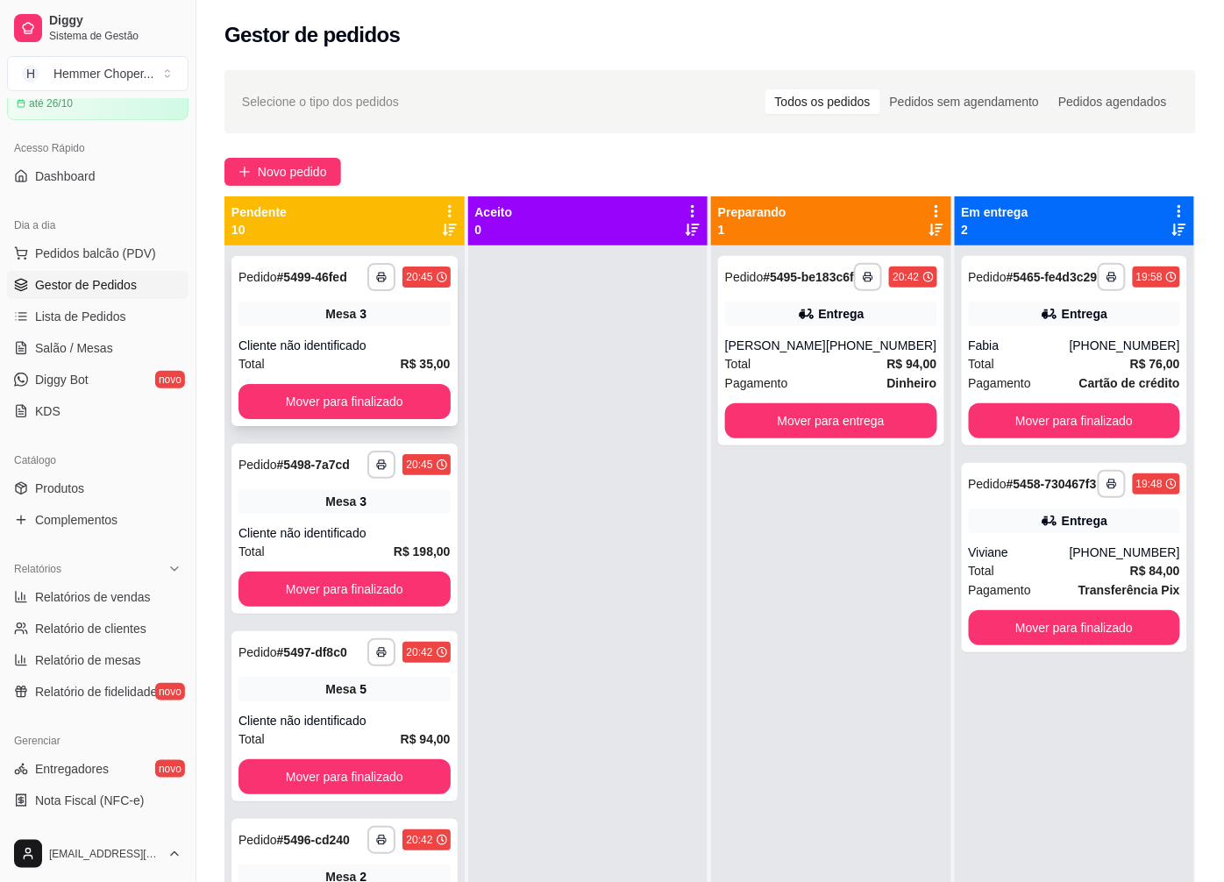
click at [309, 338] on div "Cliente não identificado" at bounding box center [345, 346] width 212 height 18
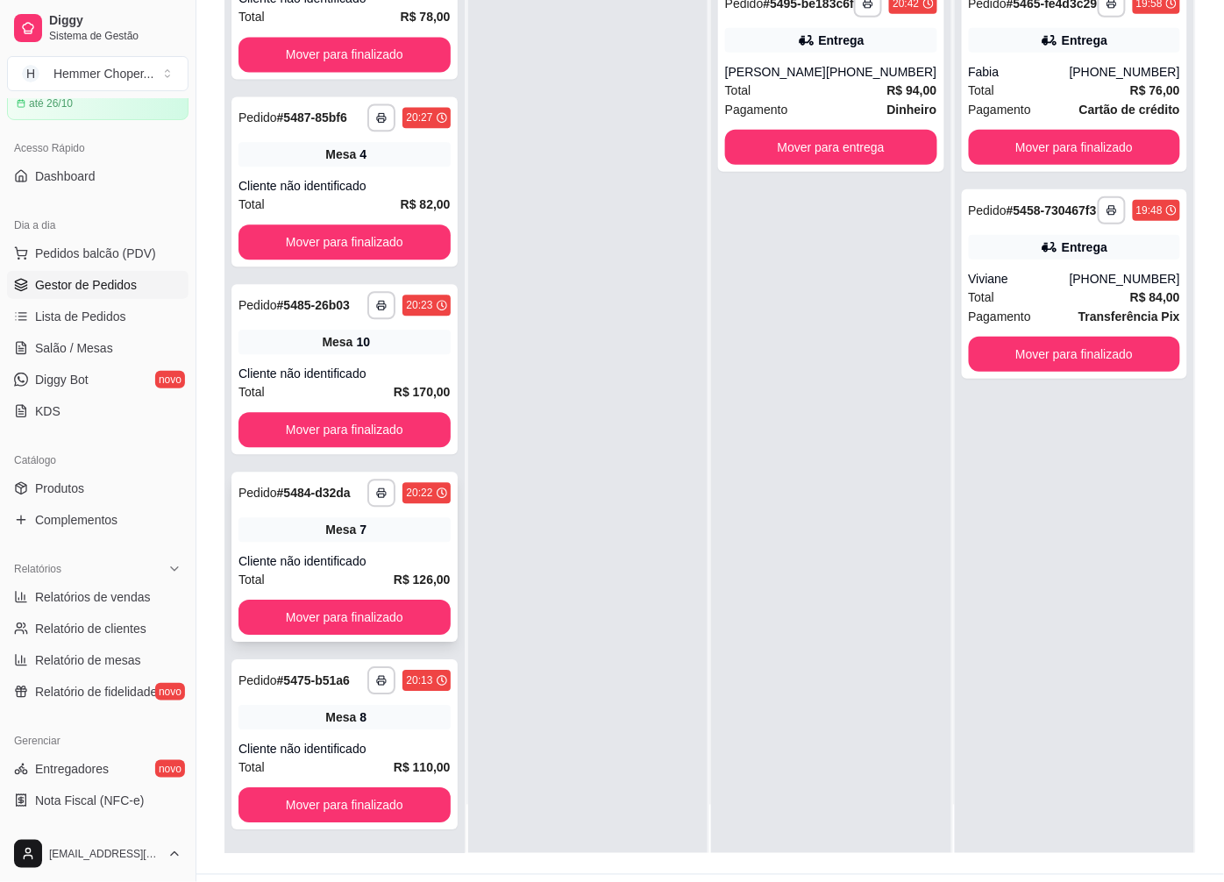
scroll to position [267, 0]
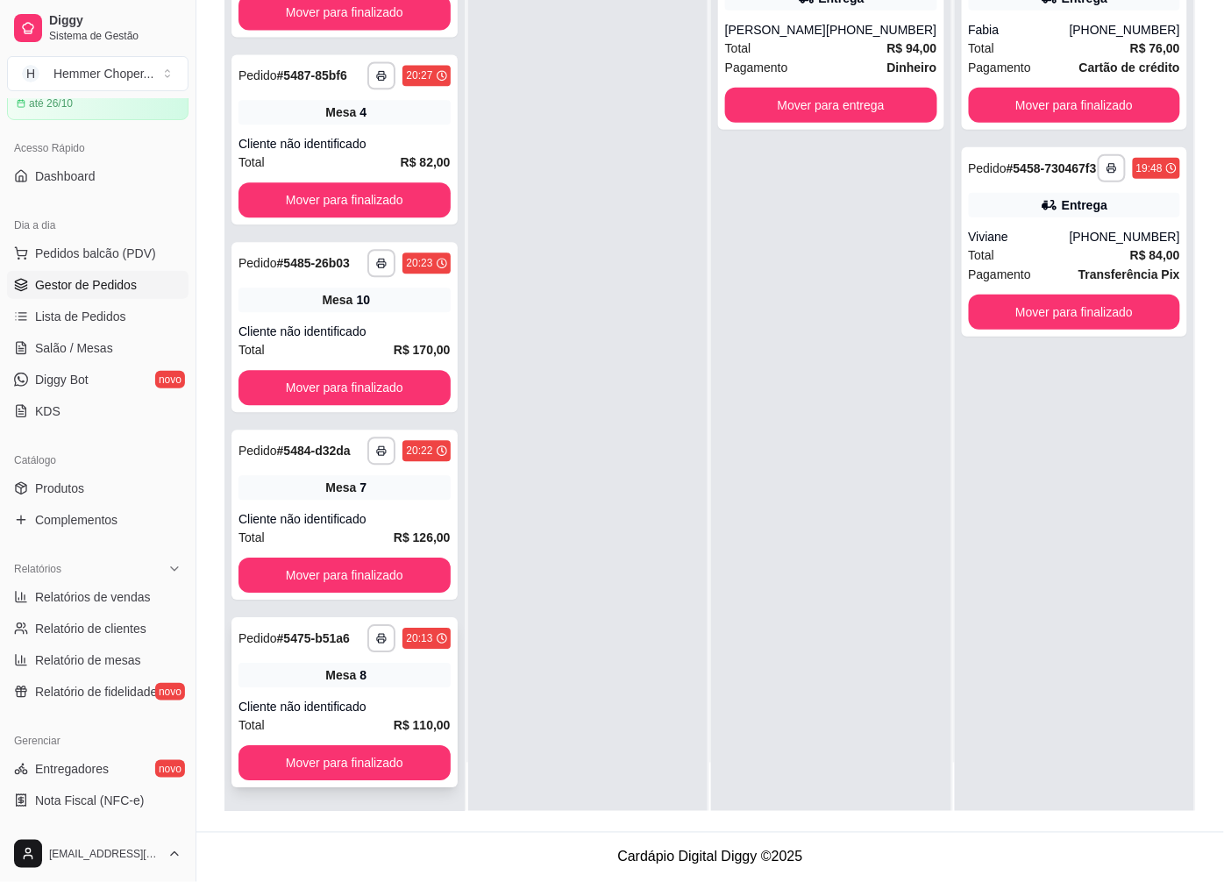
click at [381, 655] on div "**********" at bounding box center [344, 702] width 226 height 170
click at [80, 348] on span "Salão / Mesas" at bounding box center [74, 348] width 78 height 18
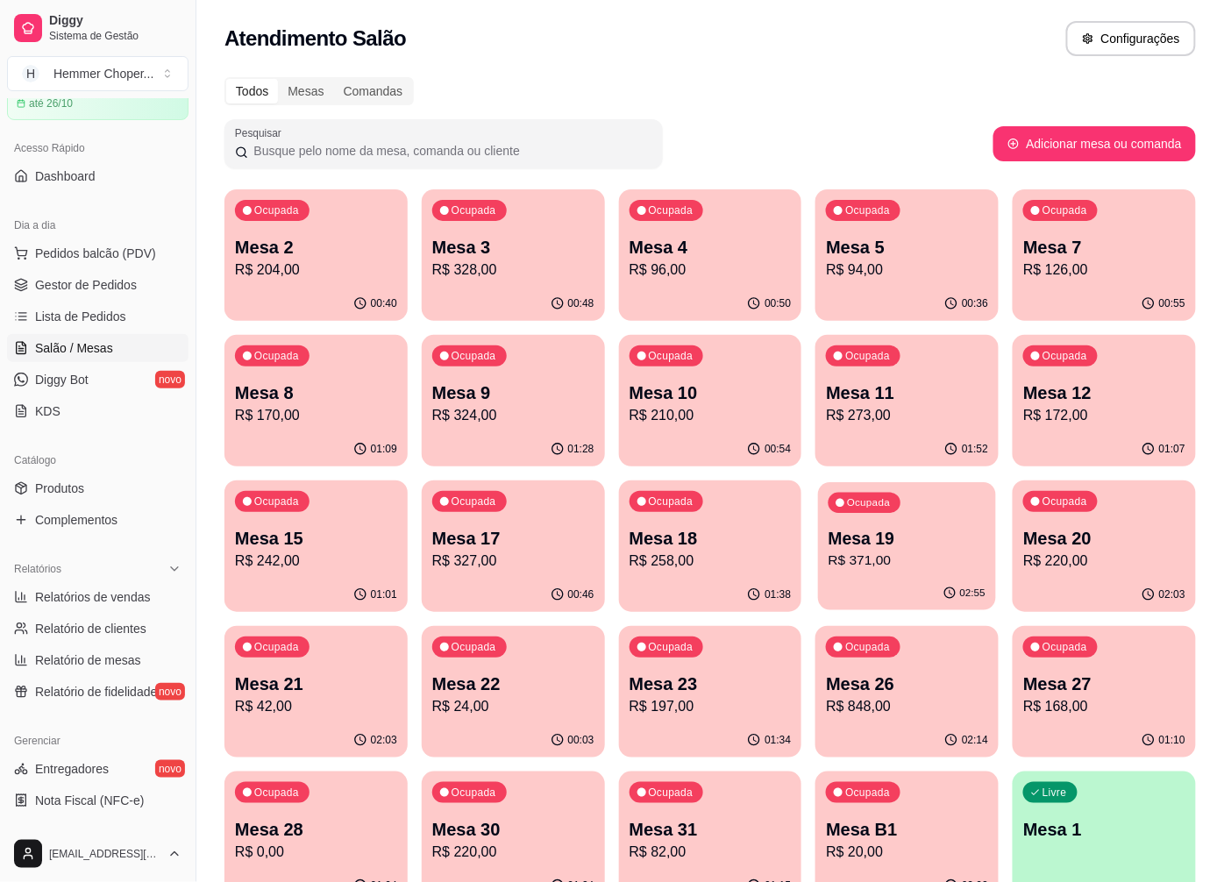
click at [863, 539] on p "Mesa 19" at bounding box center [907, 539] width 157 height 24
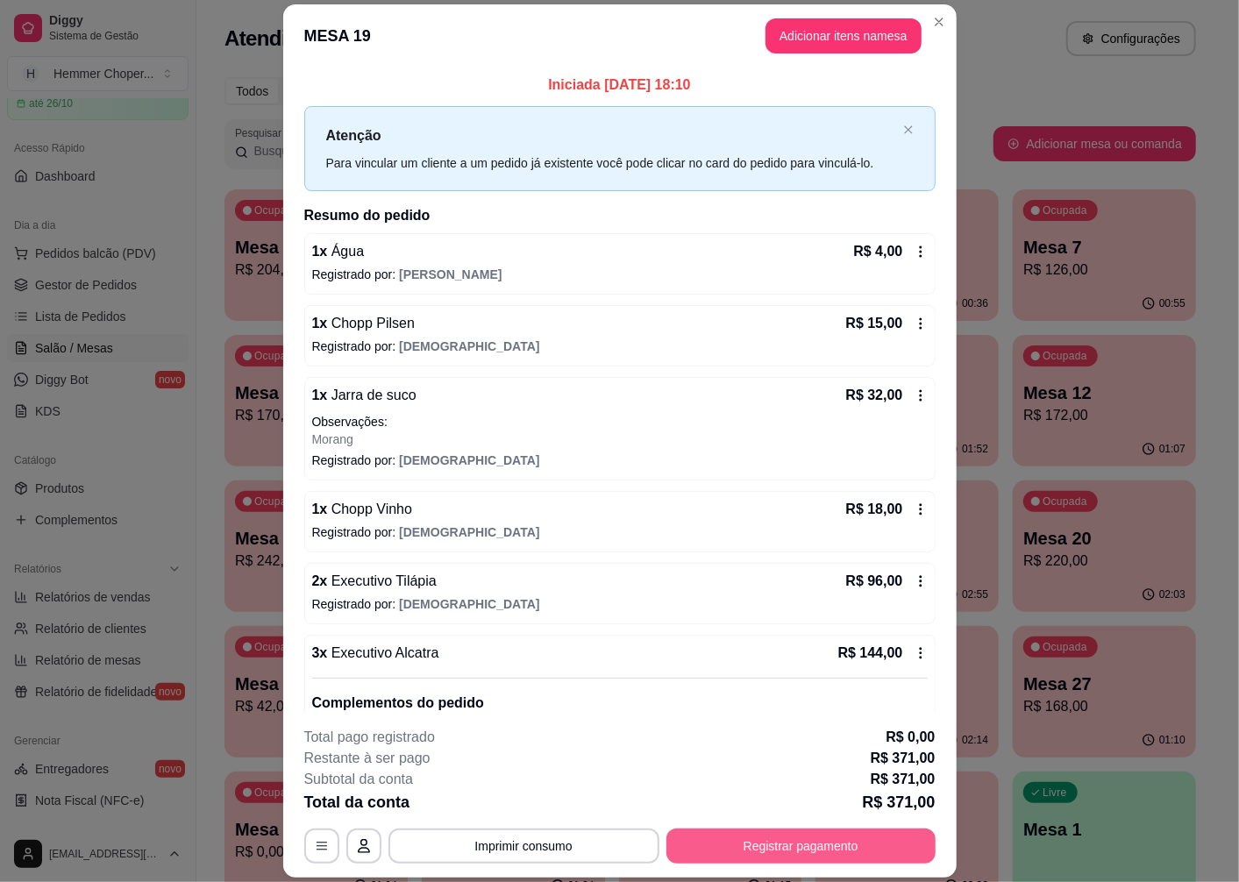
click at [765, 851] on button "Registrar pagamento" at bounding box center [800, 846] width 269 height 35
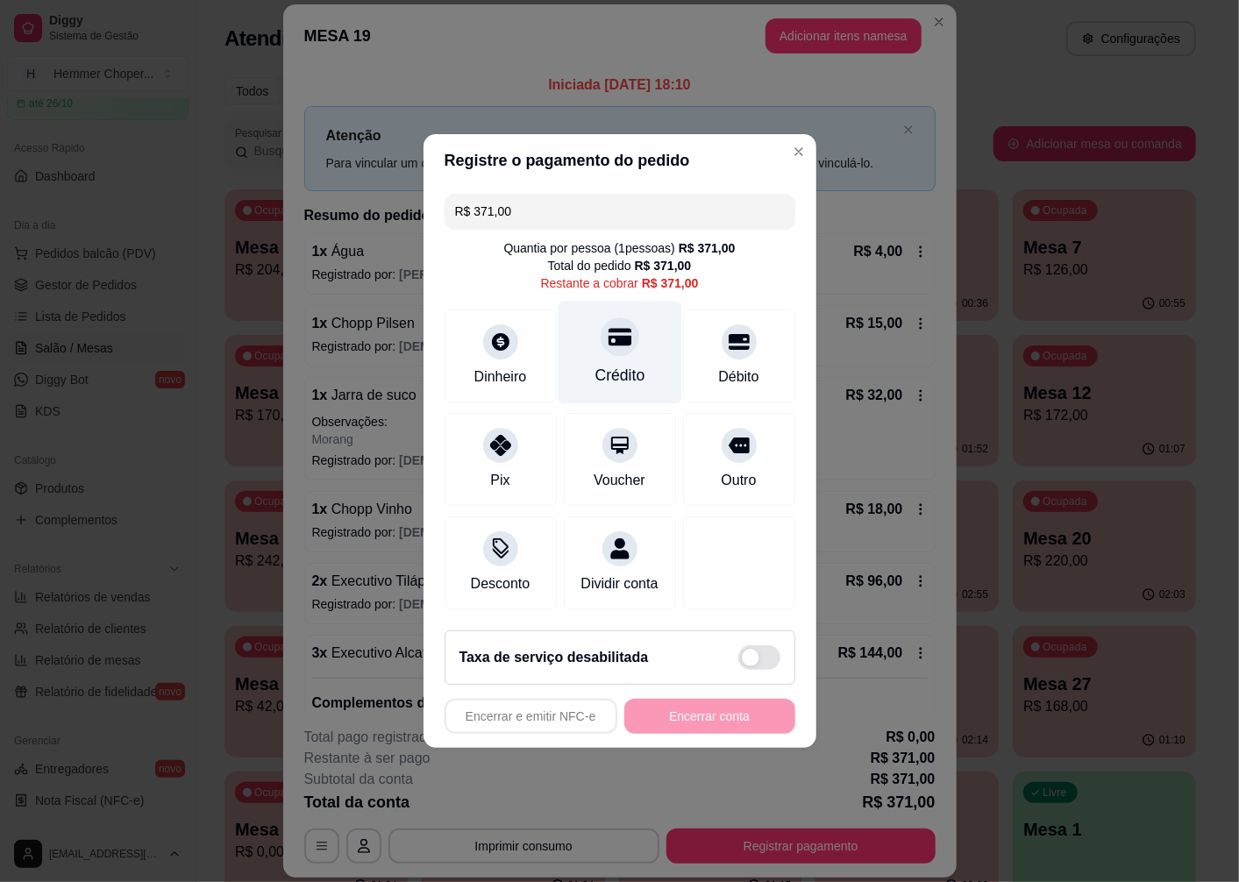
click at [605, 349] on div "Crédito" at bounding box center [620, 353] width 124 height 103
type input "R$ 0,00"
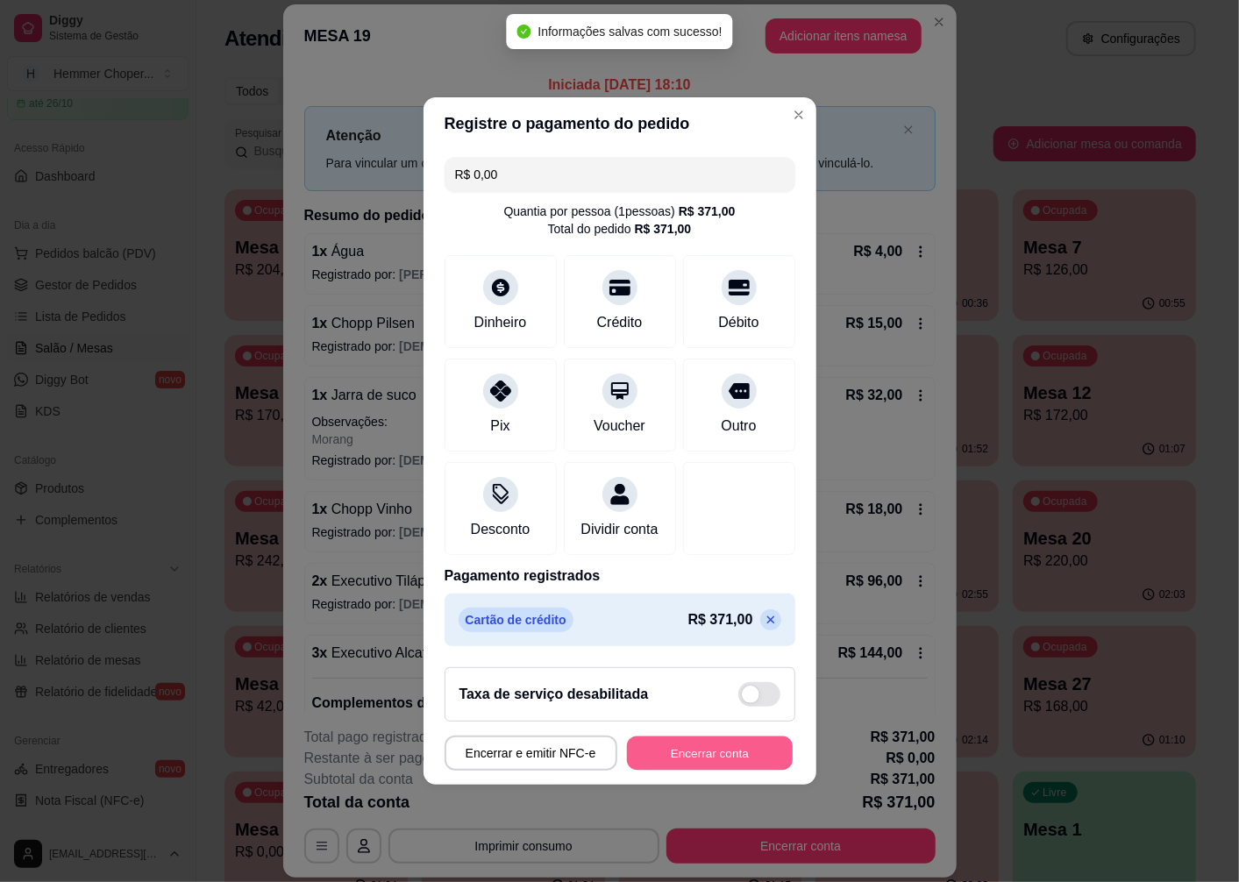
click at [705, 760] on button "Encerrar conta" at bounding box center [710, 754] width 166 height 34
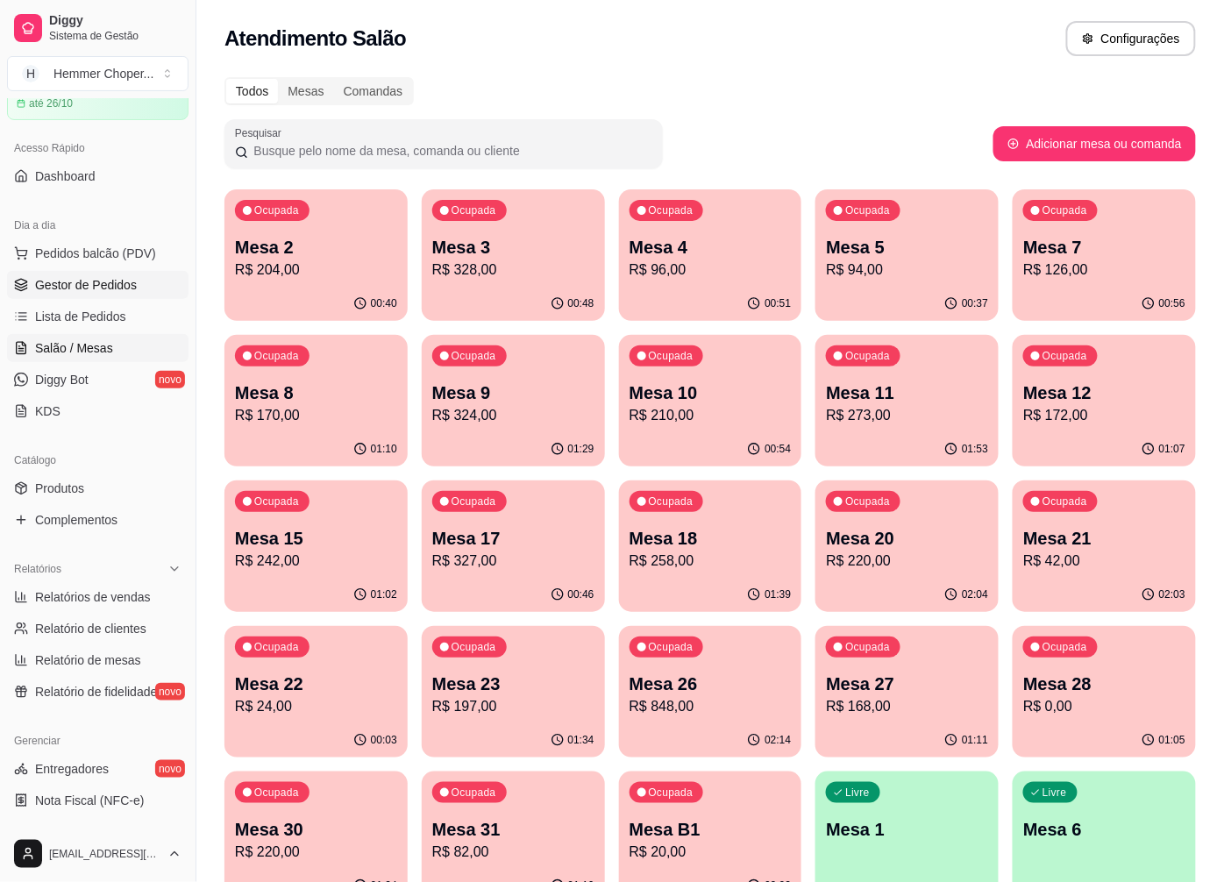
click at [125, 283] on span "Gestor de Pedidos" at bounding box center [86, 285] width 102 height 18
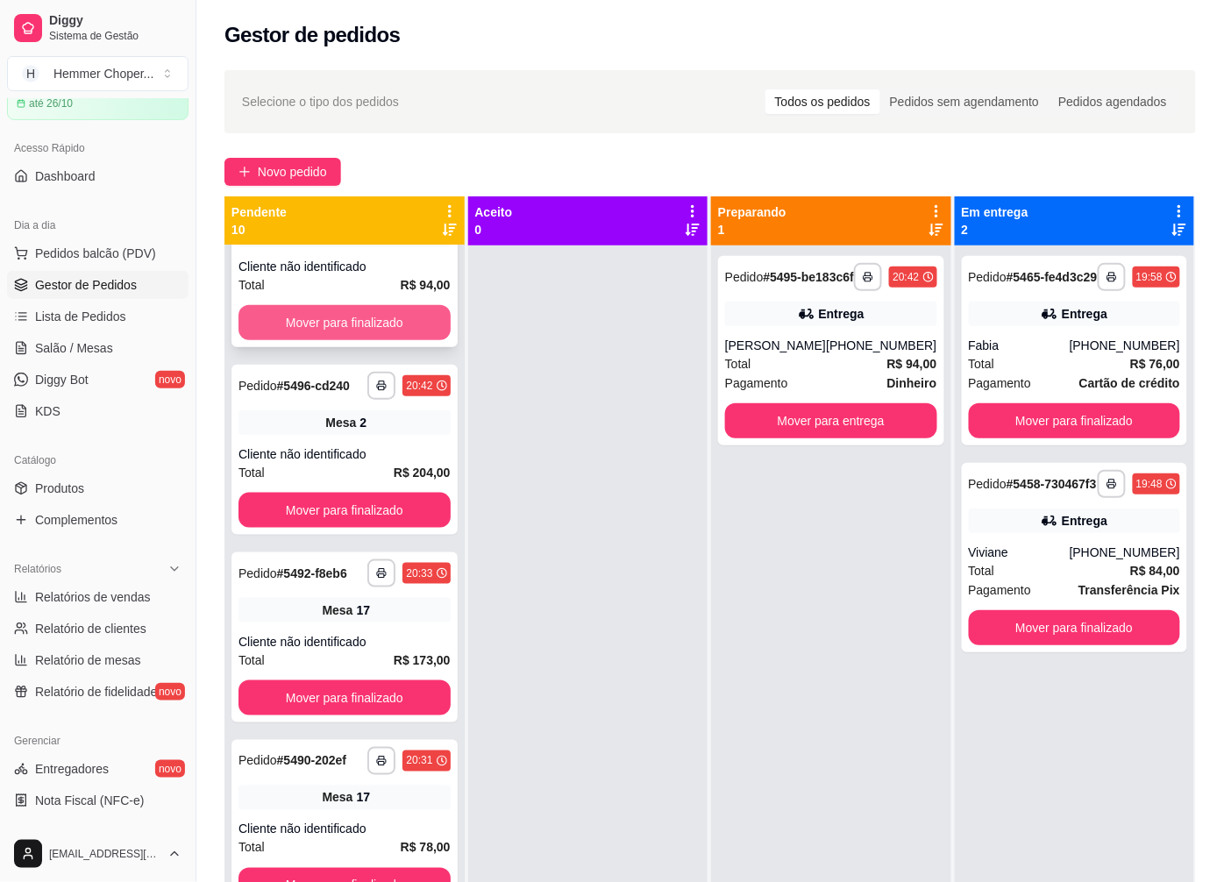
scroll to position [487, 0]
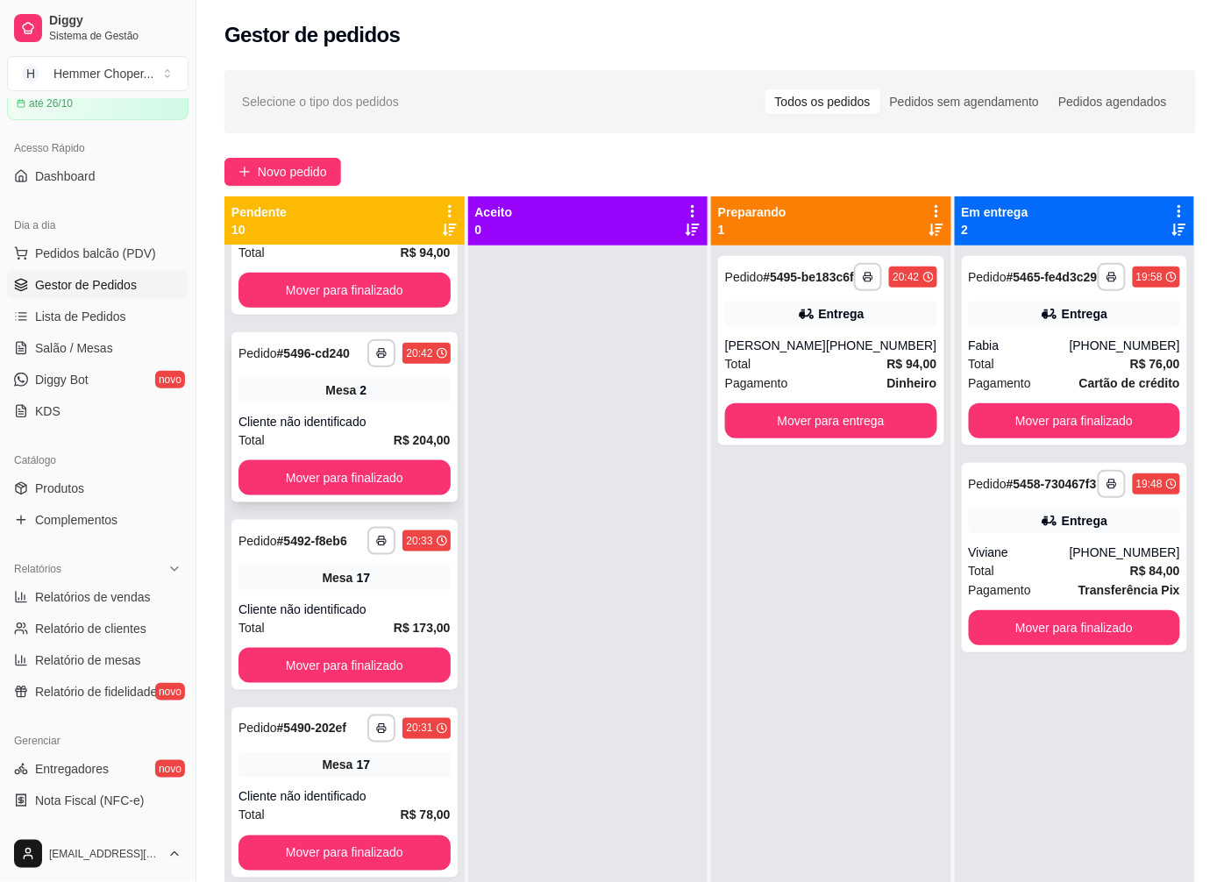
click at [331, 402] on div "Mesa 2" at bounding box center [345, 390] width 212 height 25
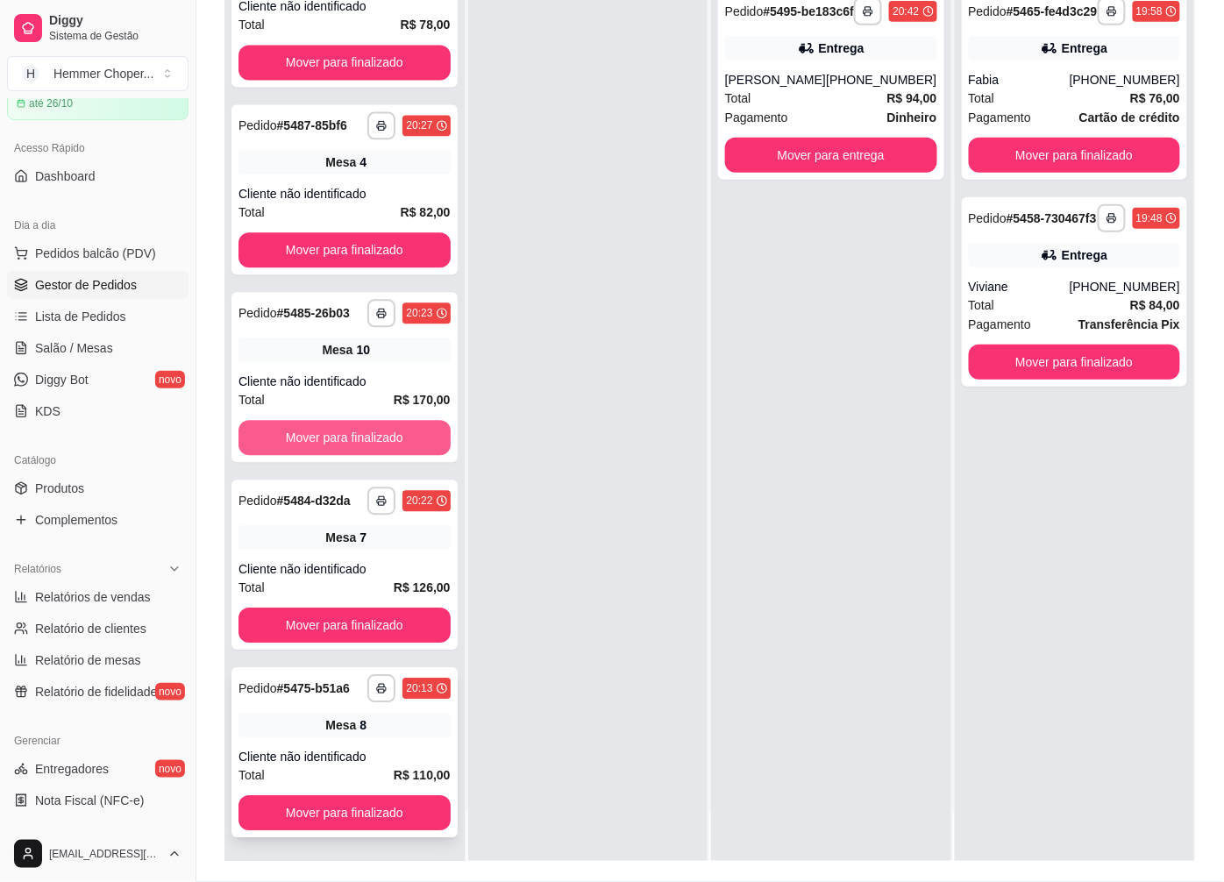
scroll to position [267, 0]
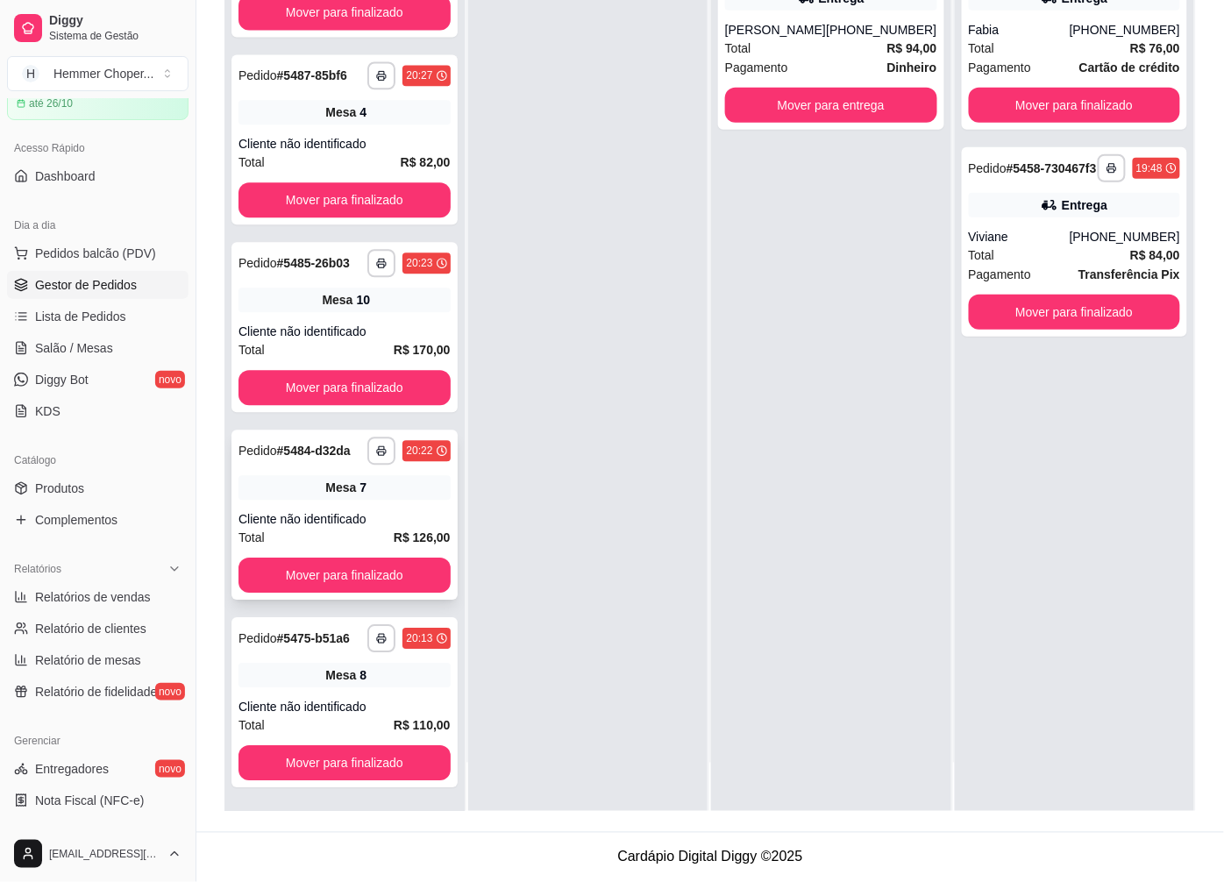
click at [309, 474] on div "**********" at bounding box center [344, 515] width 226 height 170
click at [345, 294] on div "Mesa 10" at bounding box center [345, 300] width 212 height 25
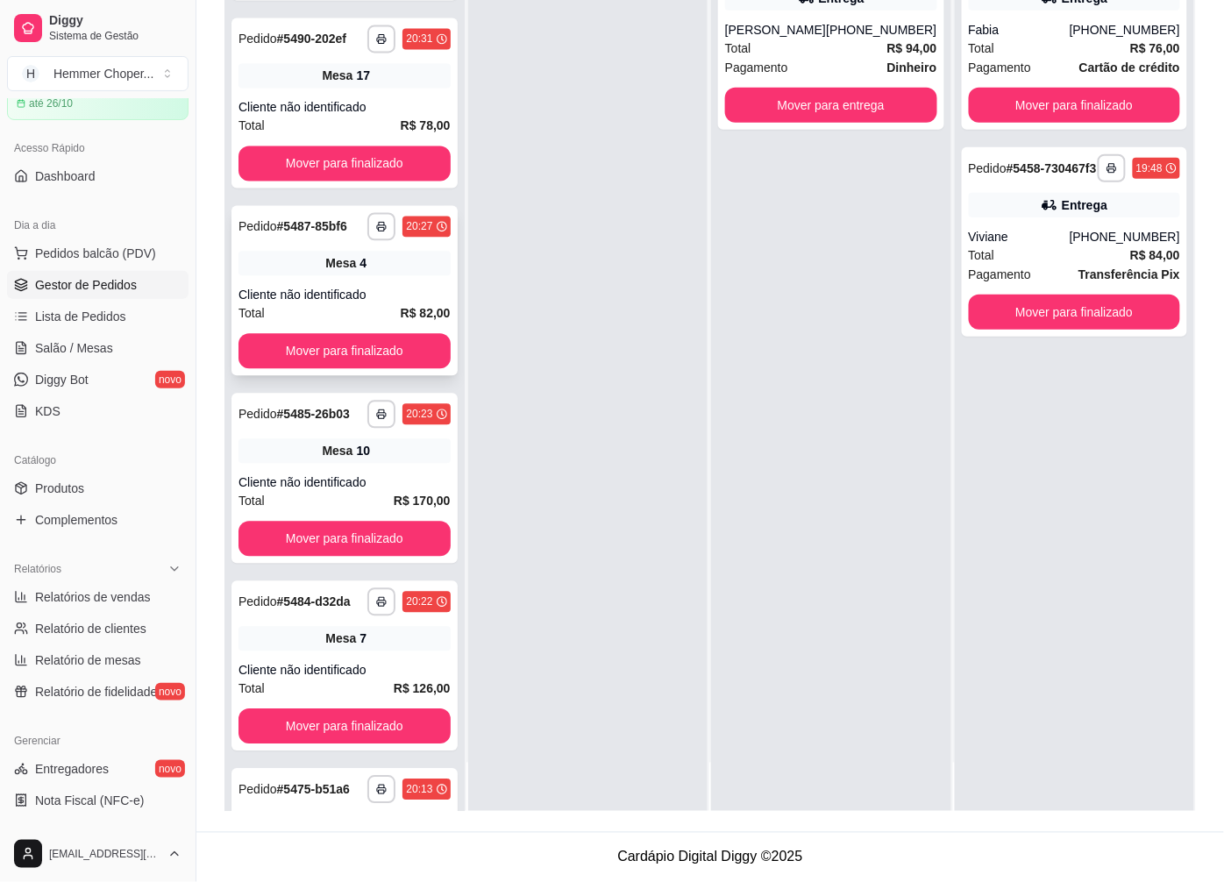
scroll to position [857, 0]
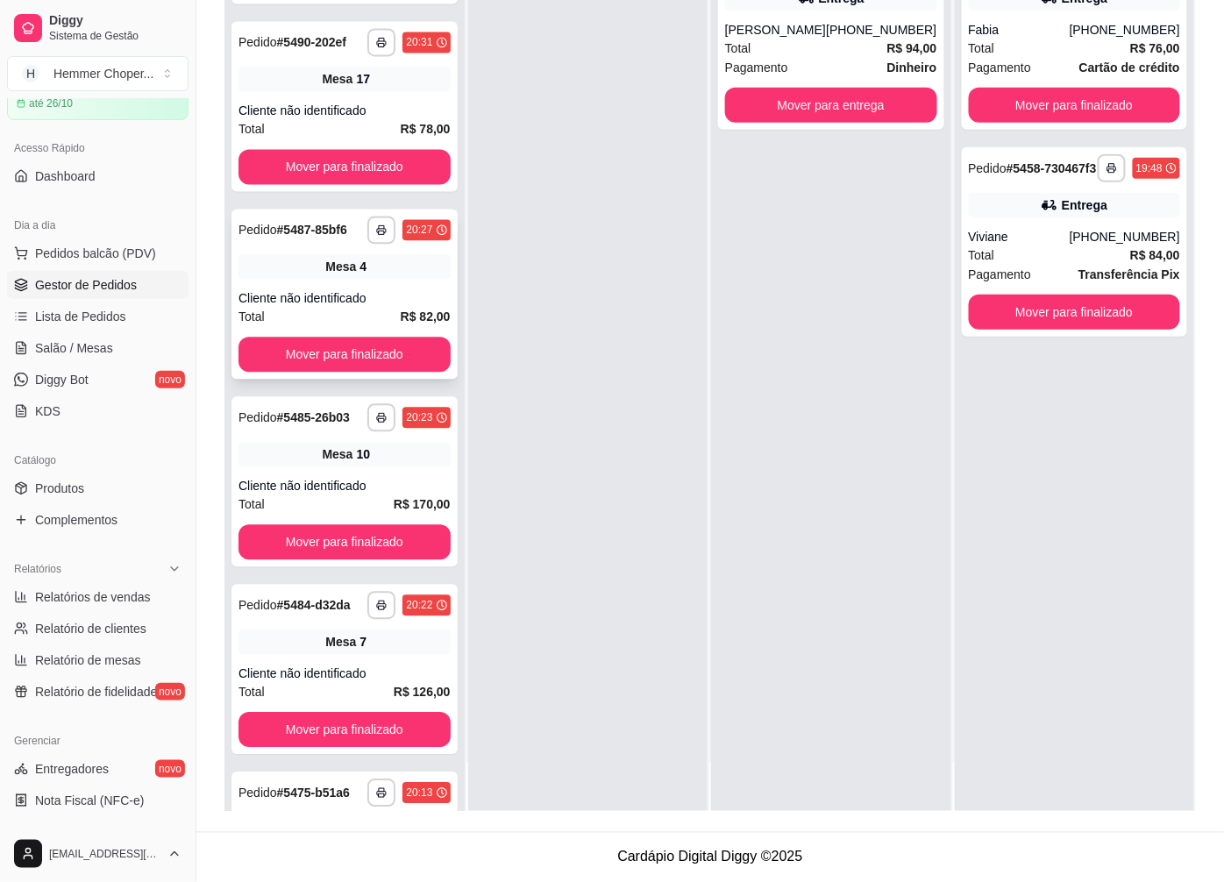
click at [314, 296] on div "**********" at bounding box center [344, 295] width 226 height 170
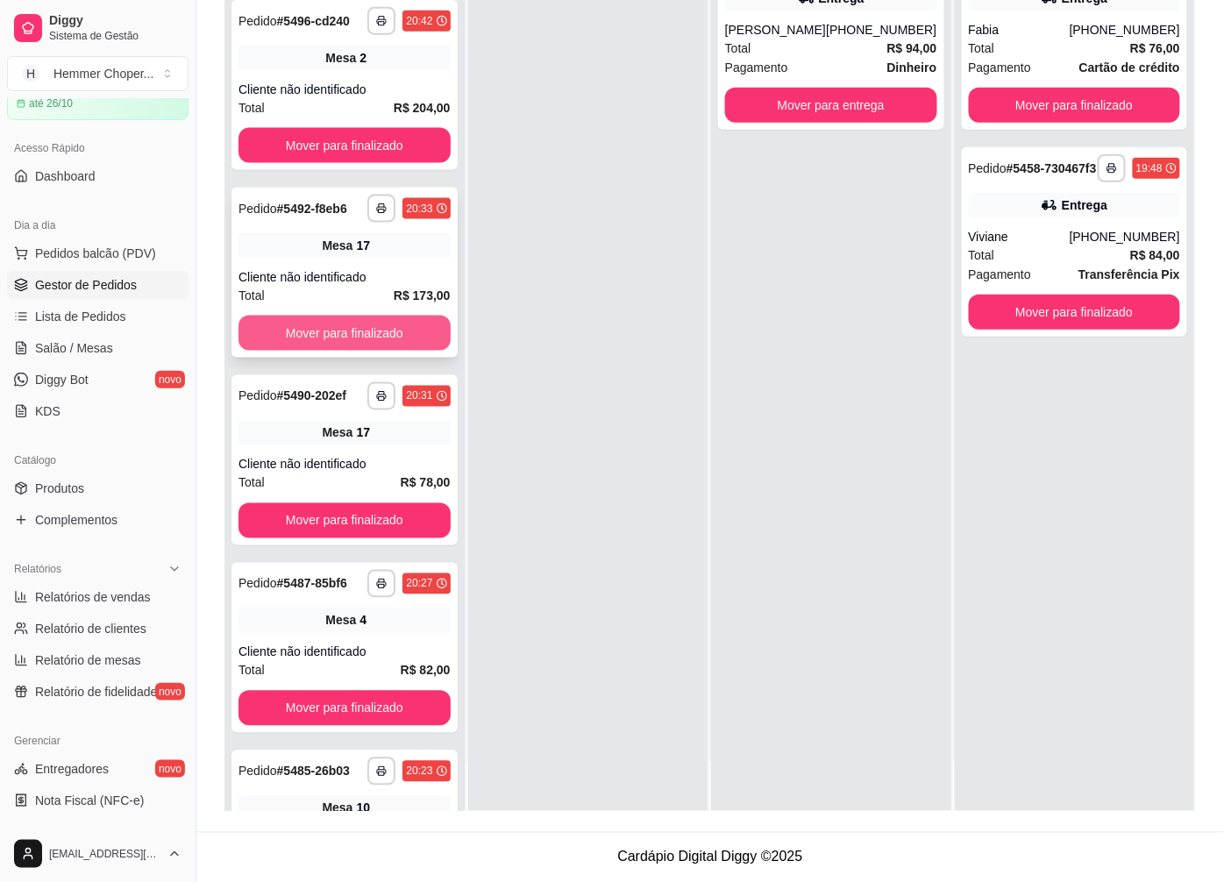
scroll to position [467, 0]
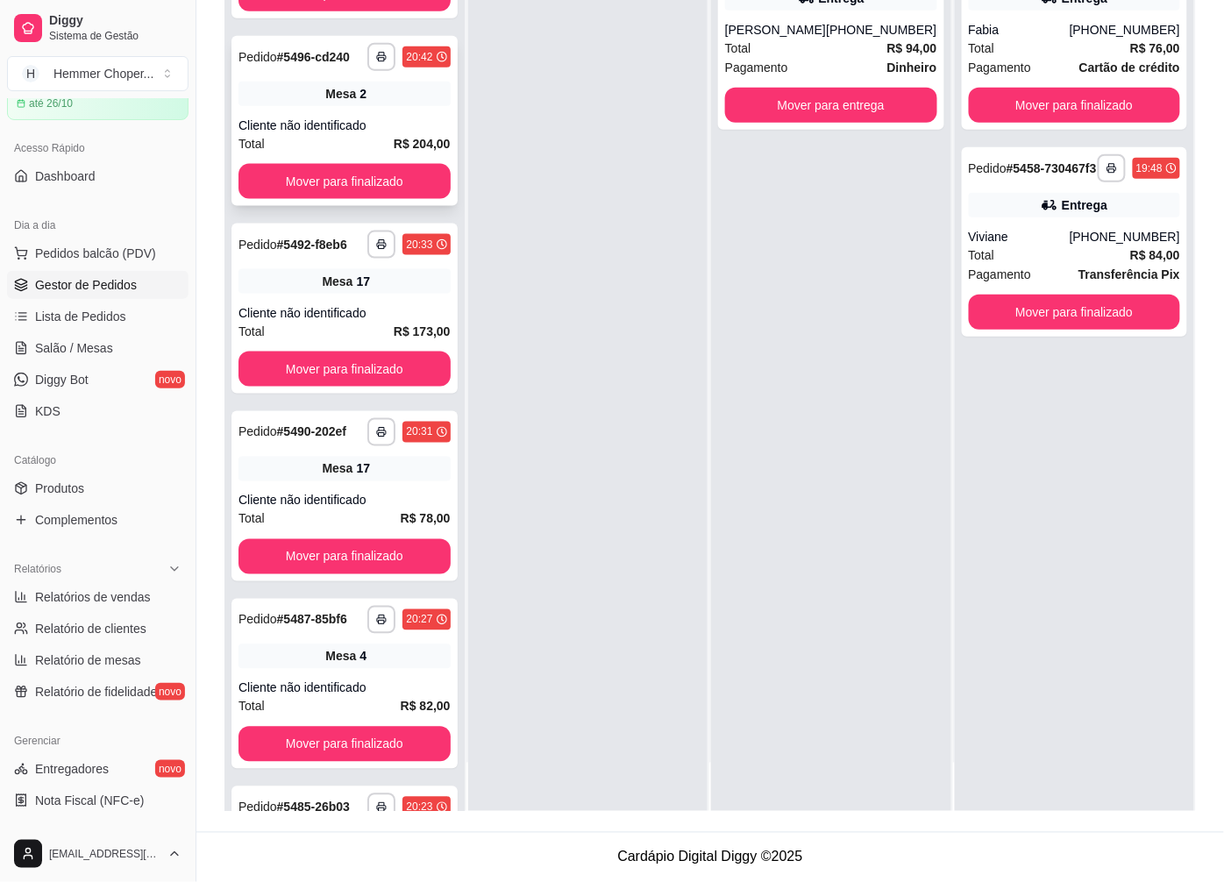
click at [356, 134] on div "Cliente não identificado" at bounding box center [345, 126] width 212 height 18
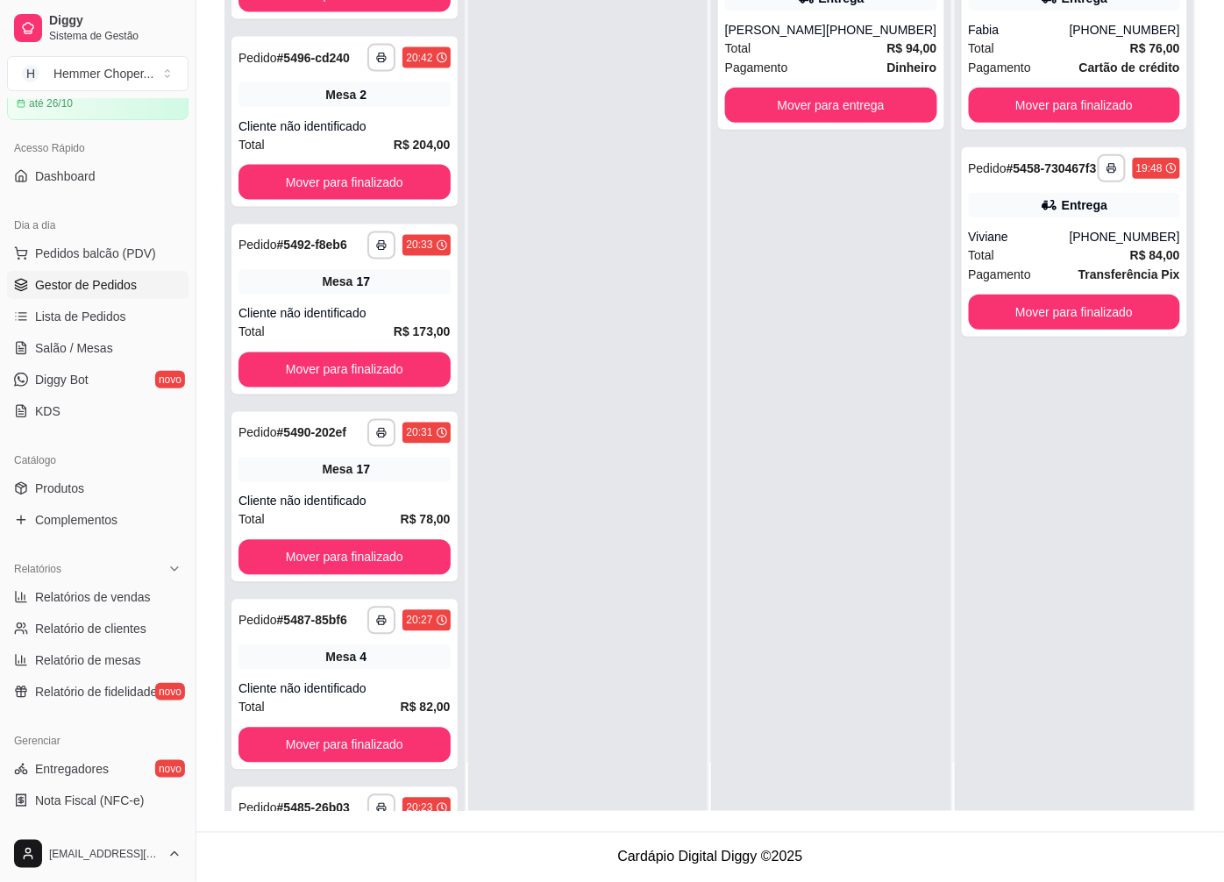
scroll to position [843, 0]
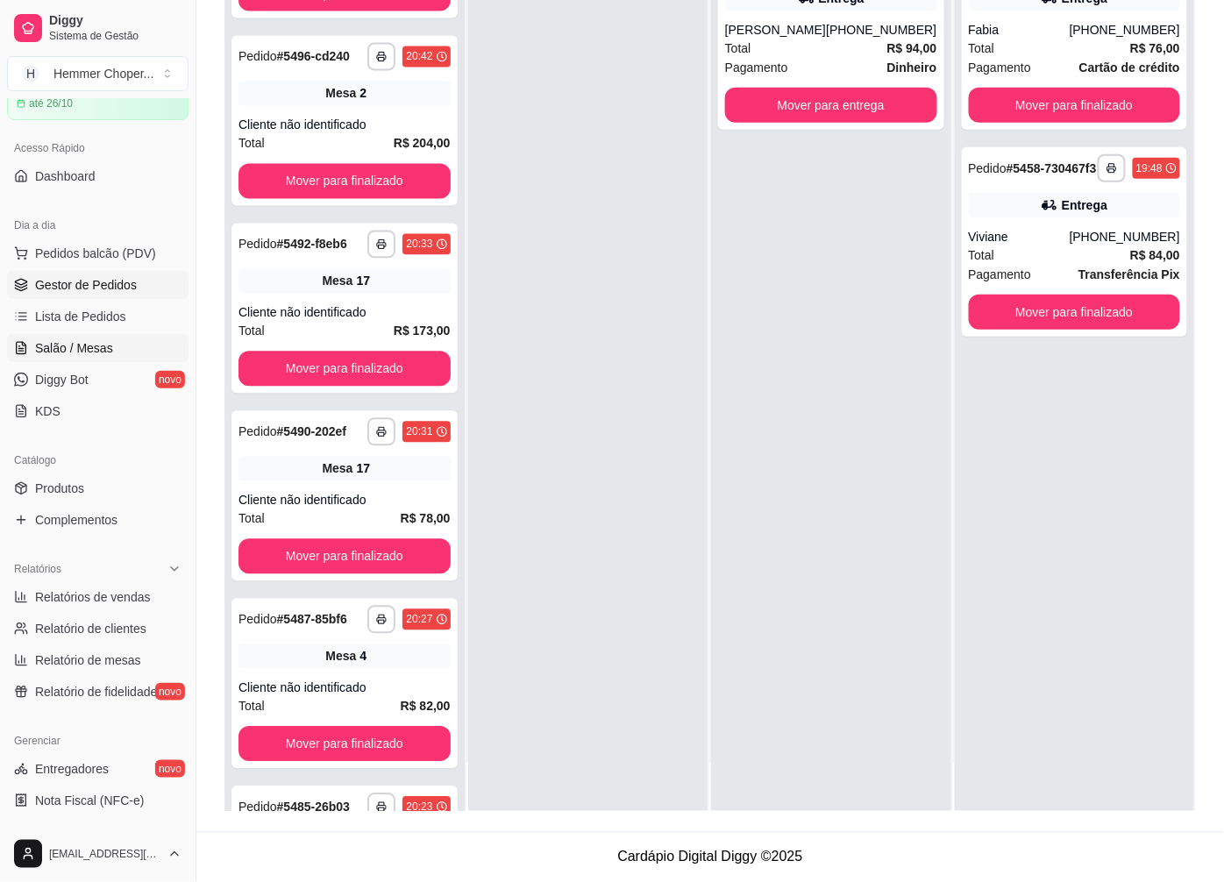
click at [88, 339] on span "Salão / Mesas" at bounding box center [74, 348] width 78 height 18
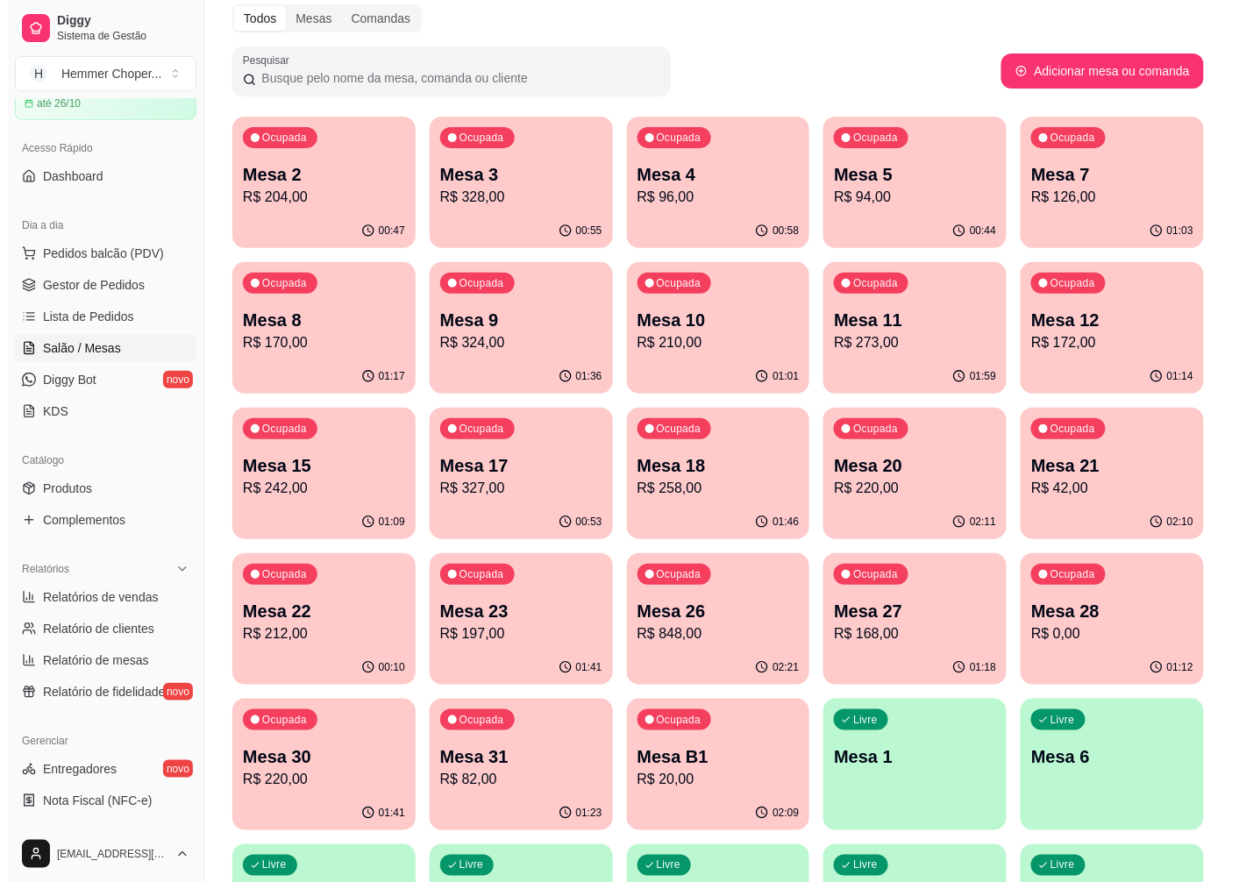
scroll to position [97, 0]
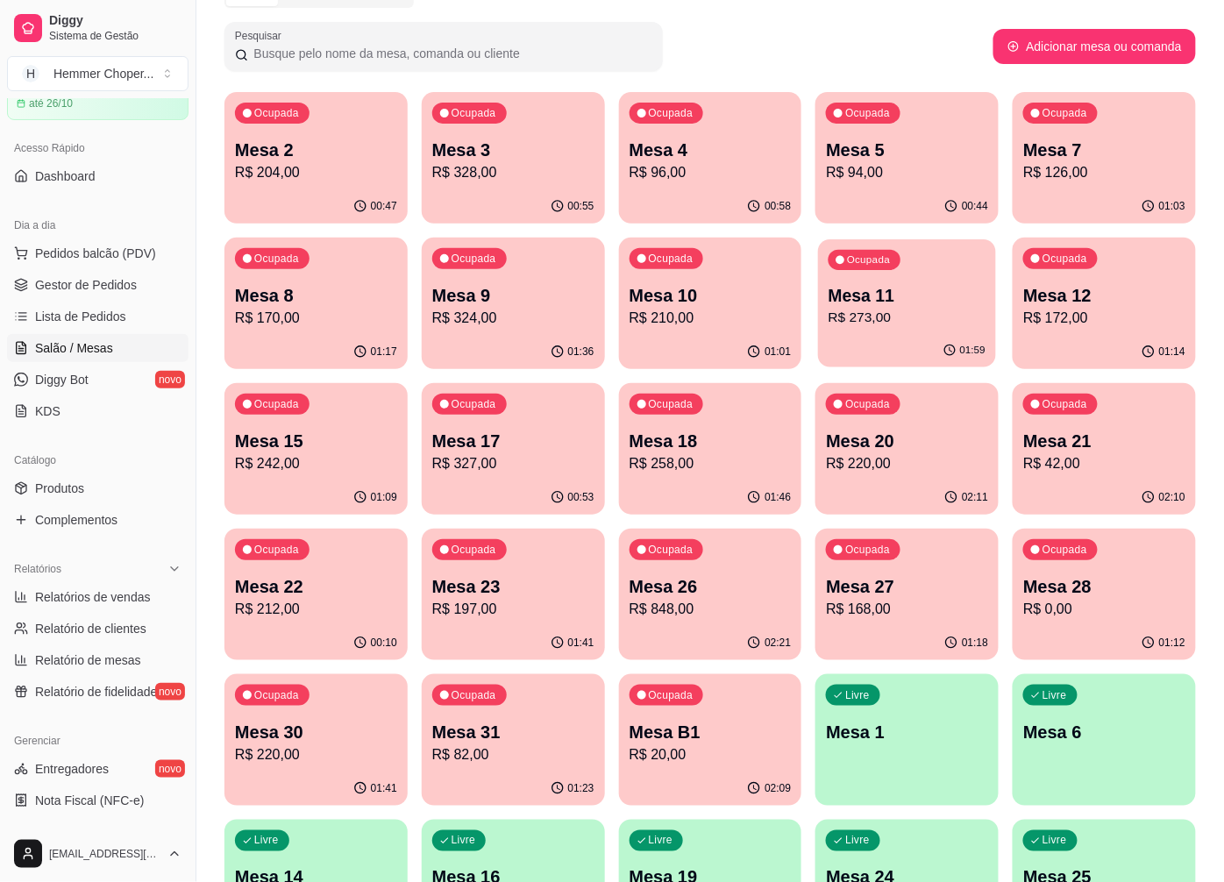
click at [887, 312] on p "R$ 273,00" at bounding box center [907, 318] width 157 height 20
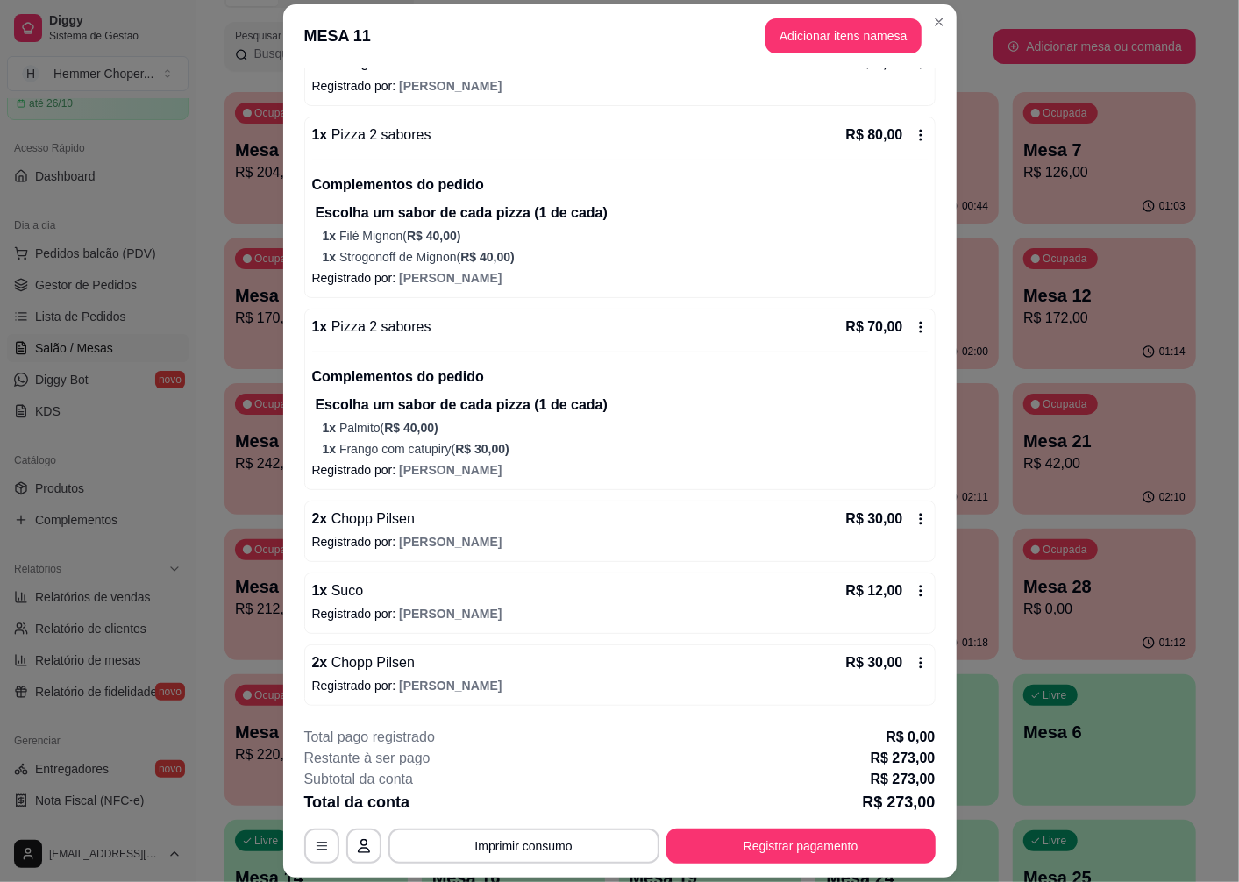
scroll to position [51, 0]
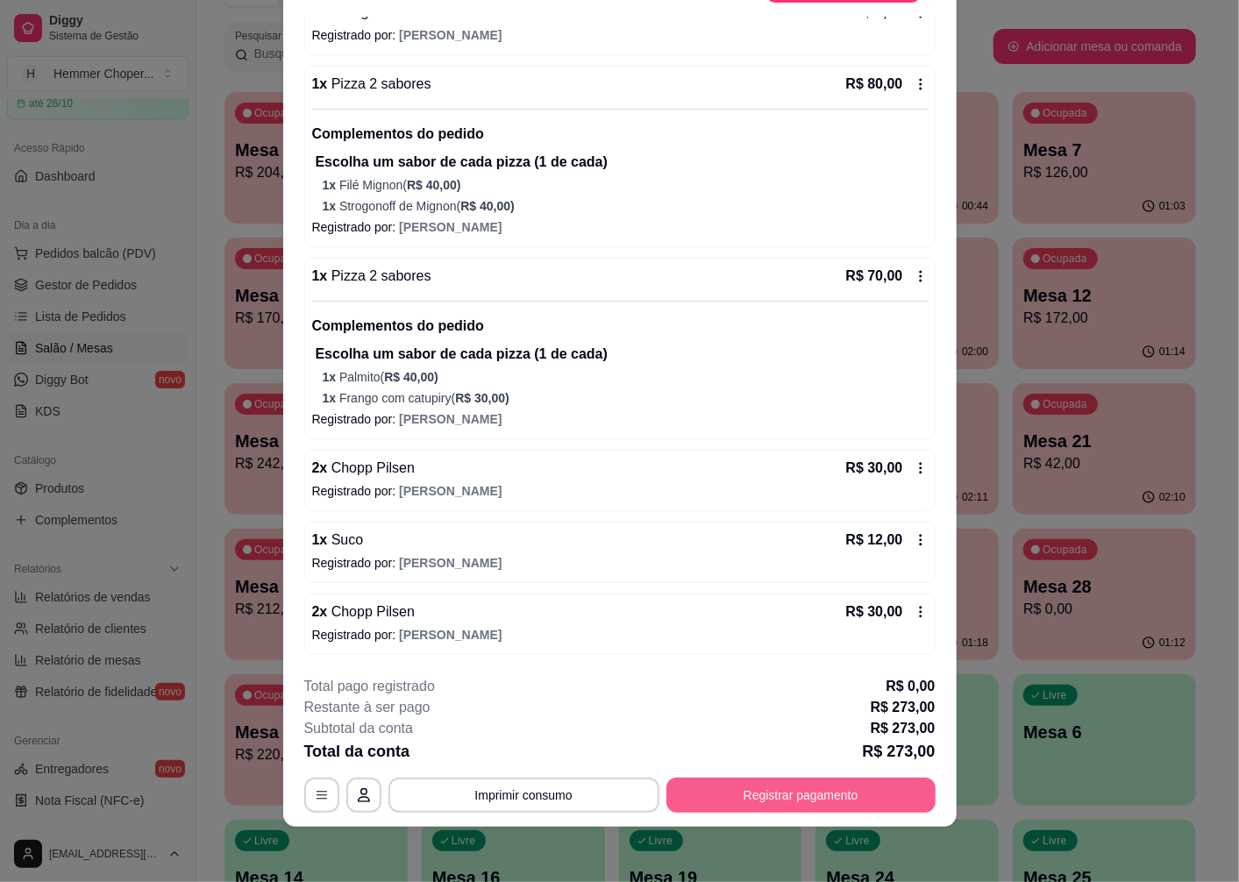
click at [745, 801] on button "Registrar pagamento" at bounding box center [800, 795] width 269 height 35
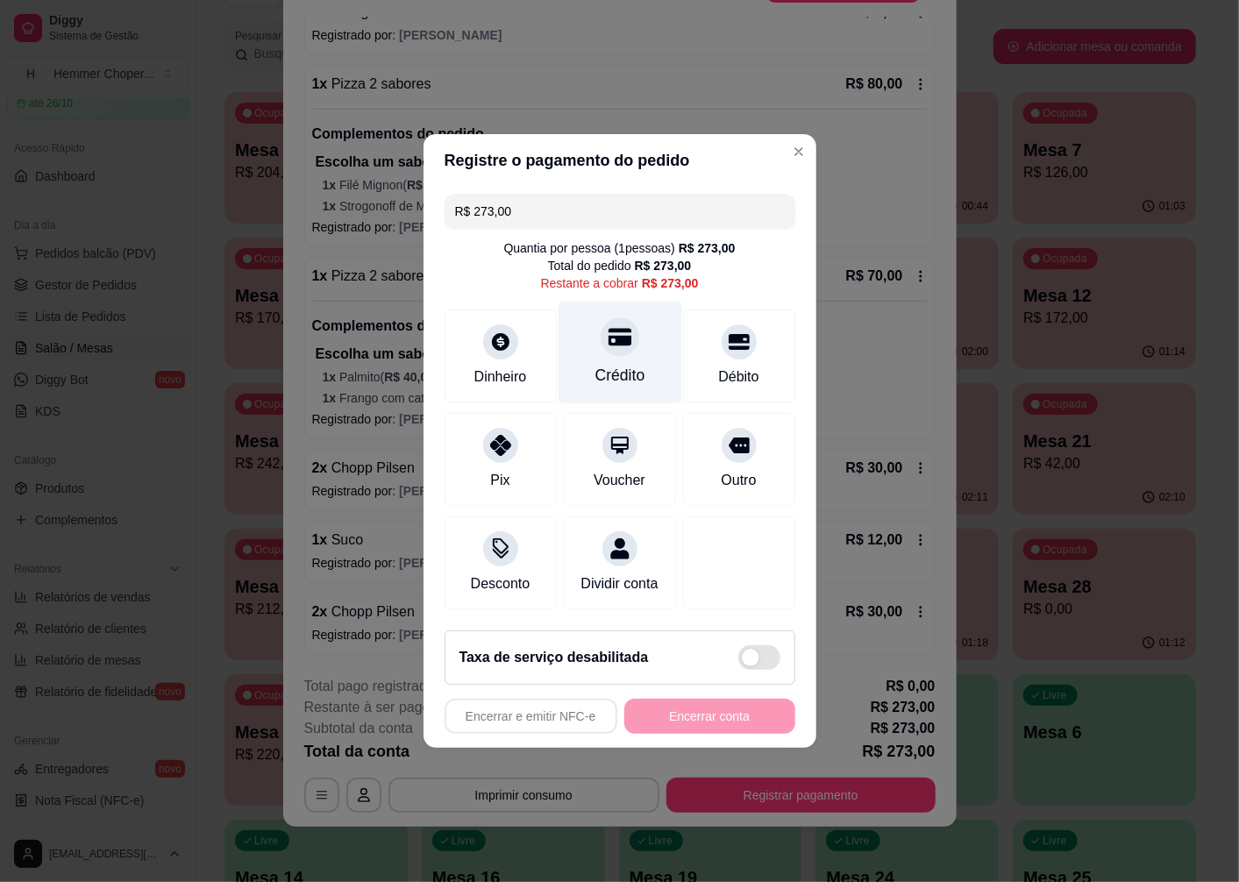
click at [616, 364] on div "Crédito" at bounding box center [620, 375] width 50 height 23
type input "R$ 0,00"
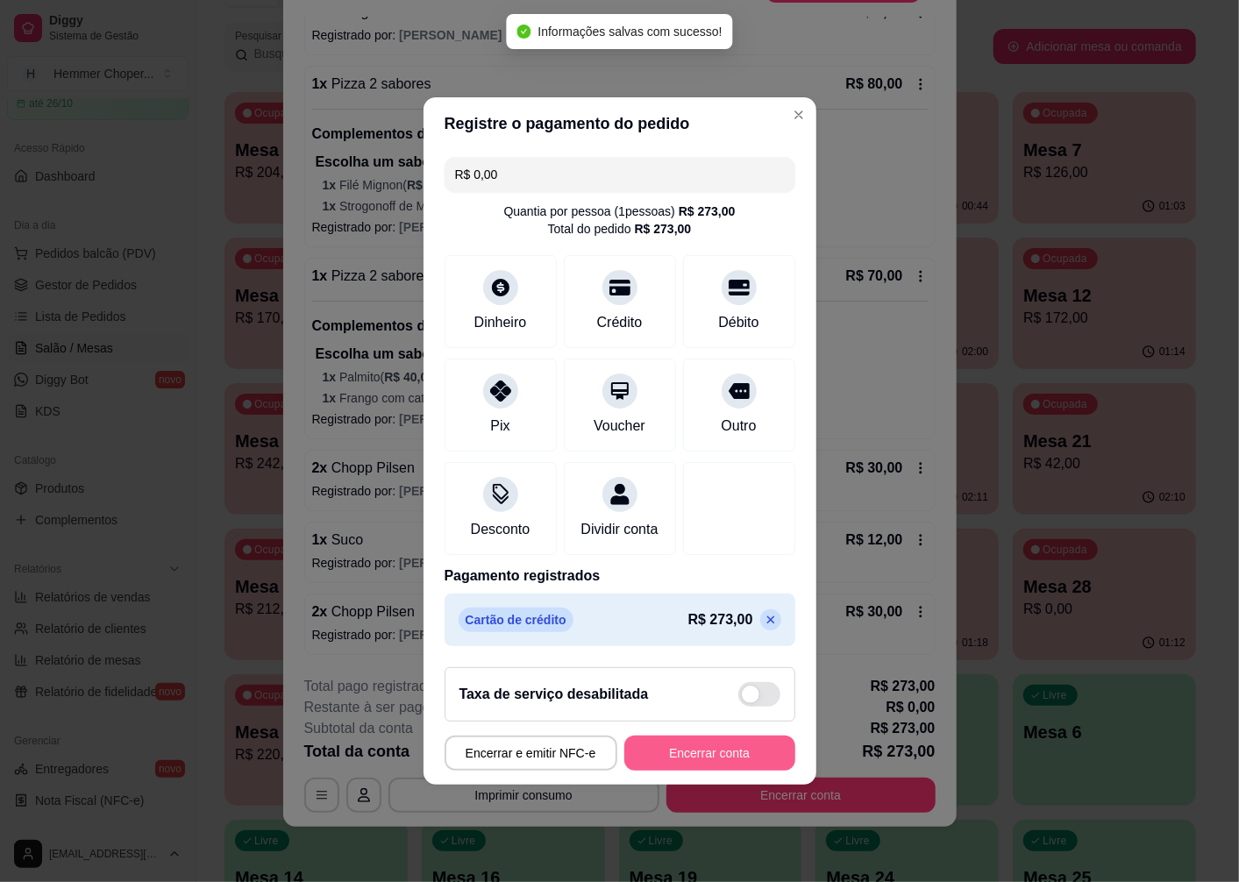
click at [697, 765] on button "Encerrar conta" at bounding box center [709, 753] width 171 height 35
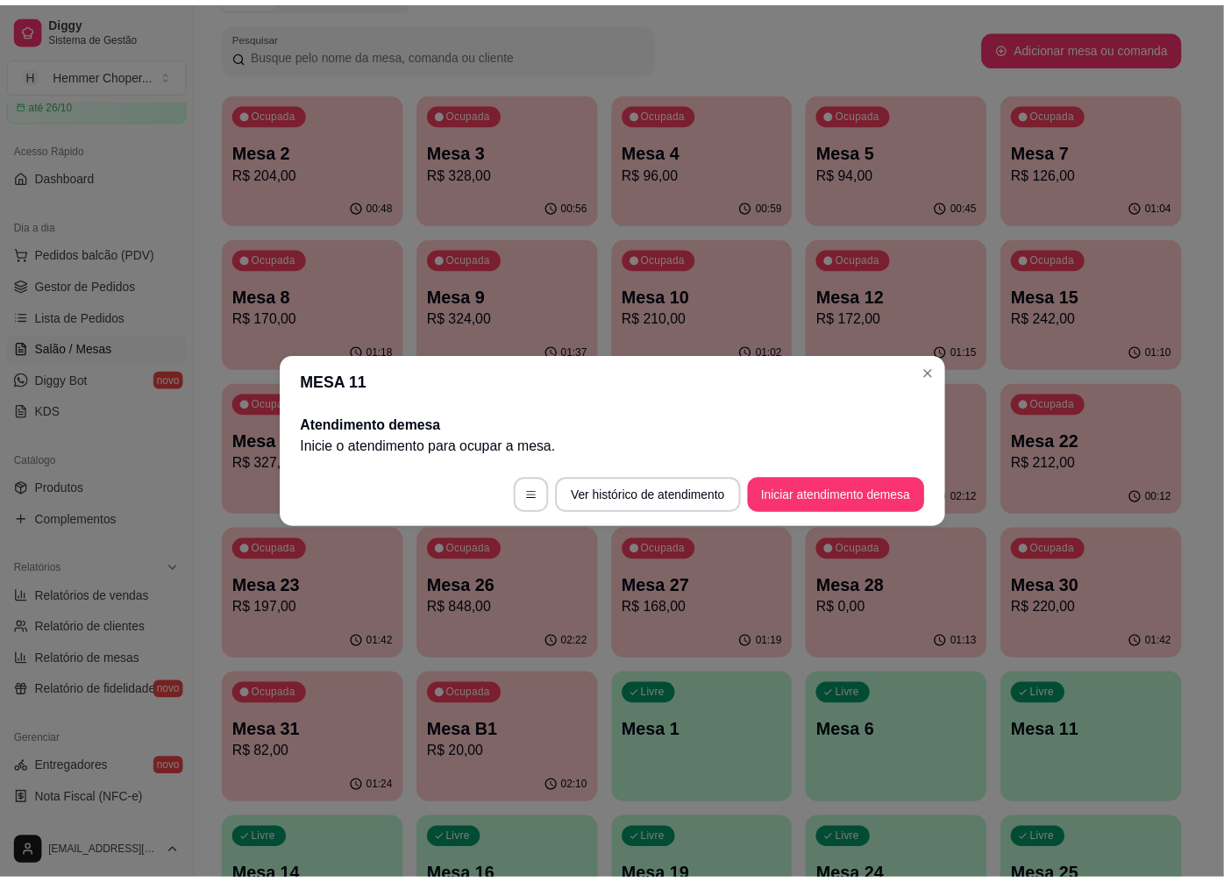
scroll to position [0, 0]
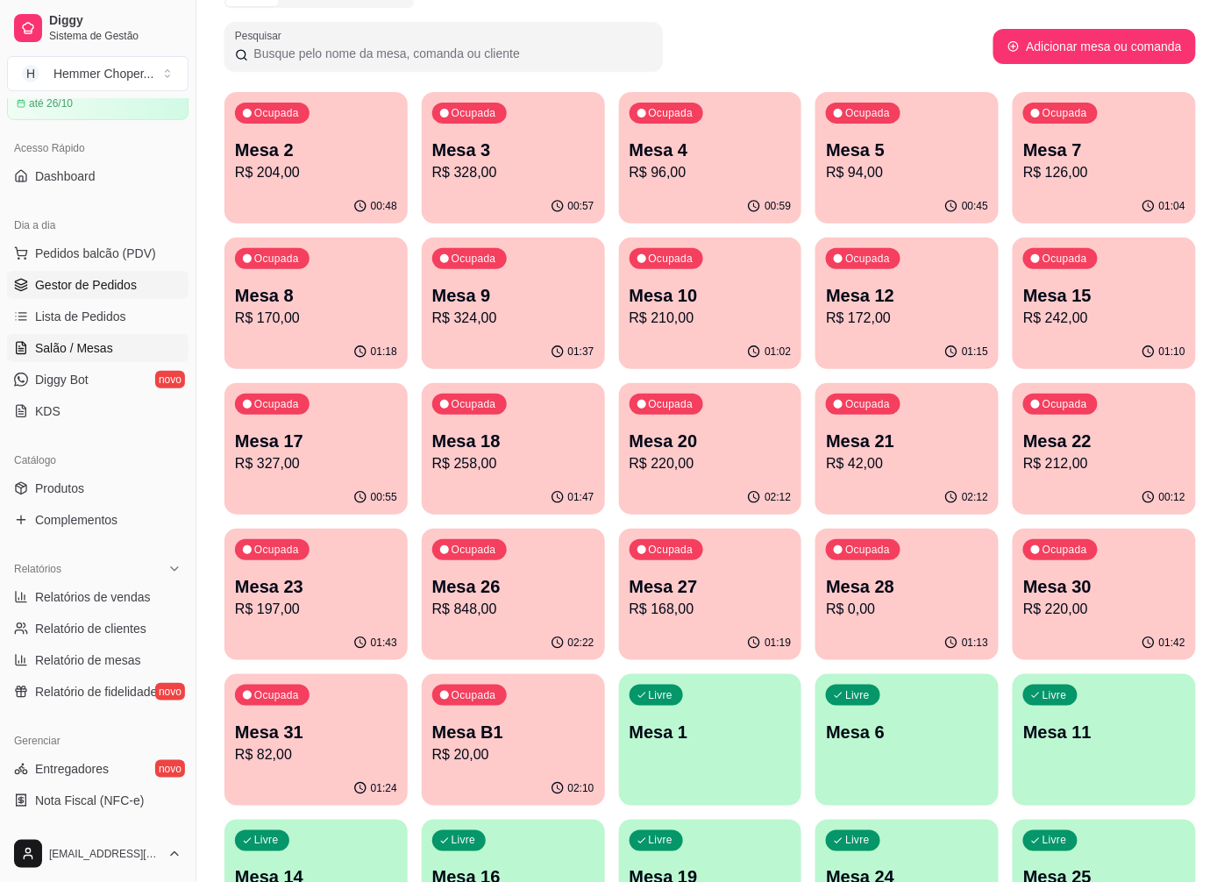
click at [91, 290] on span "Gestor de Pedidos" at bounding box center [86, 285] width 102 height 18
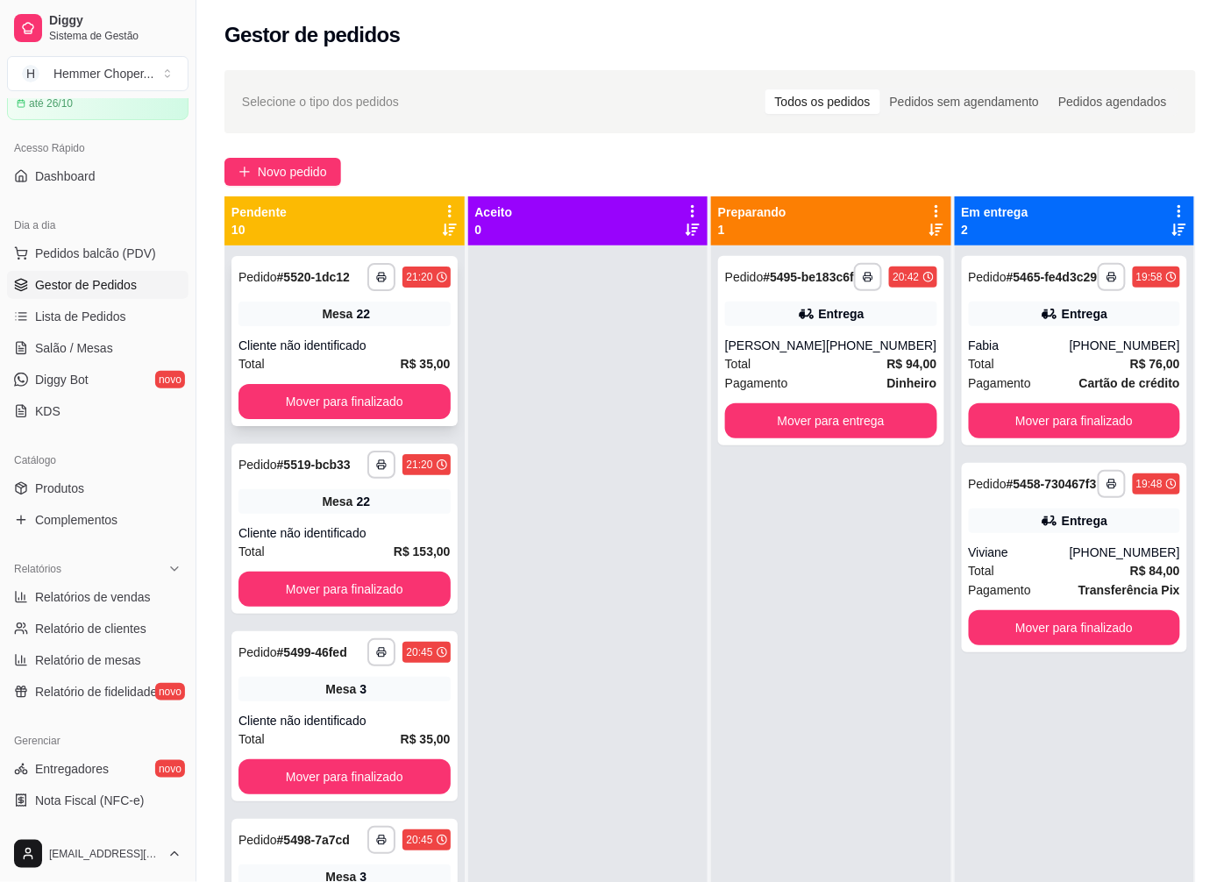
click at [331, 321] on span "Mesa" at bounding box center [337, 314] width 31 height 18
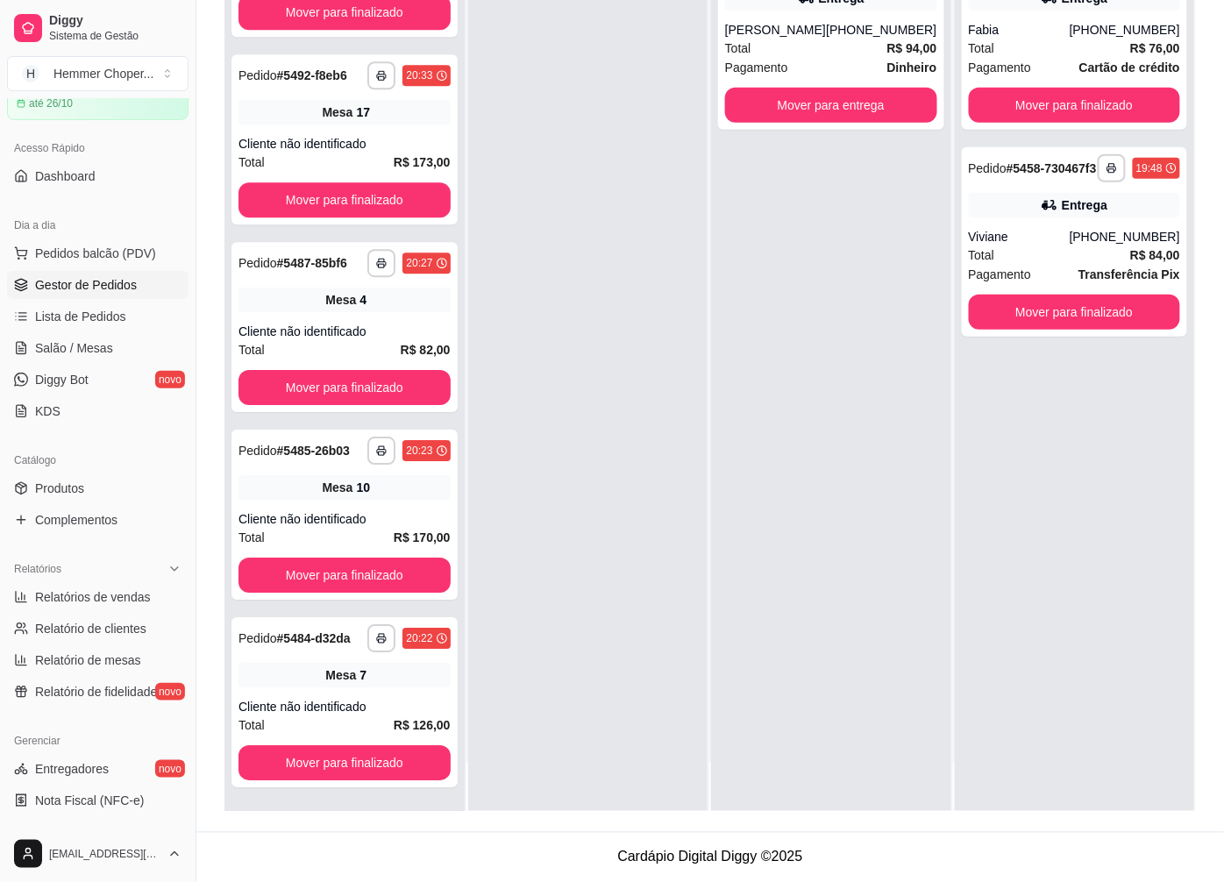
scroll to position [1038, 0]
click at [89, 347] on span "Salão / Mesas" at bounding box center [74, 348] width 78 height 18
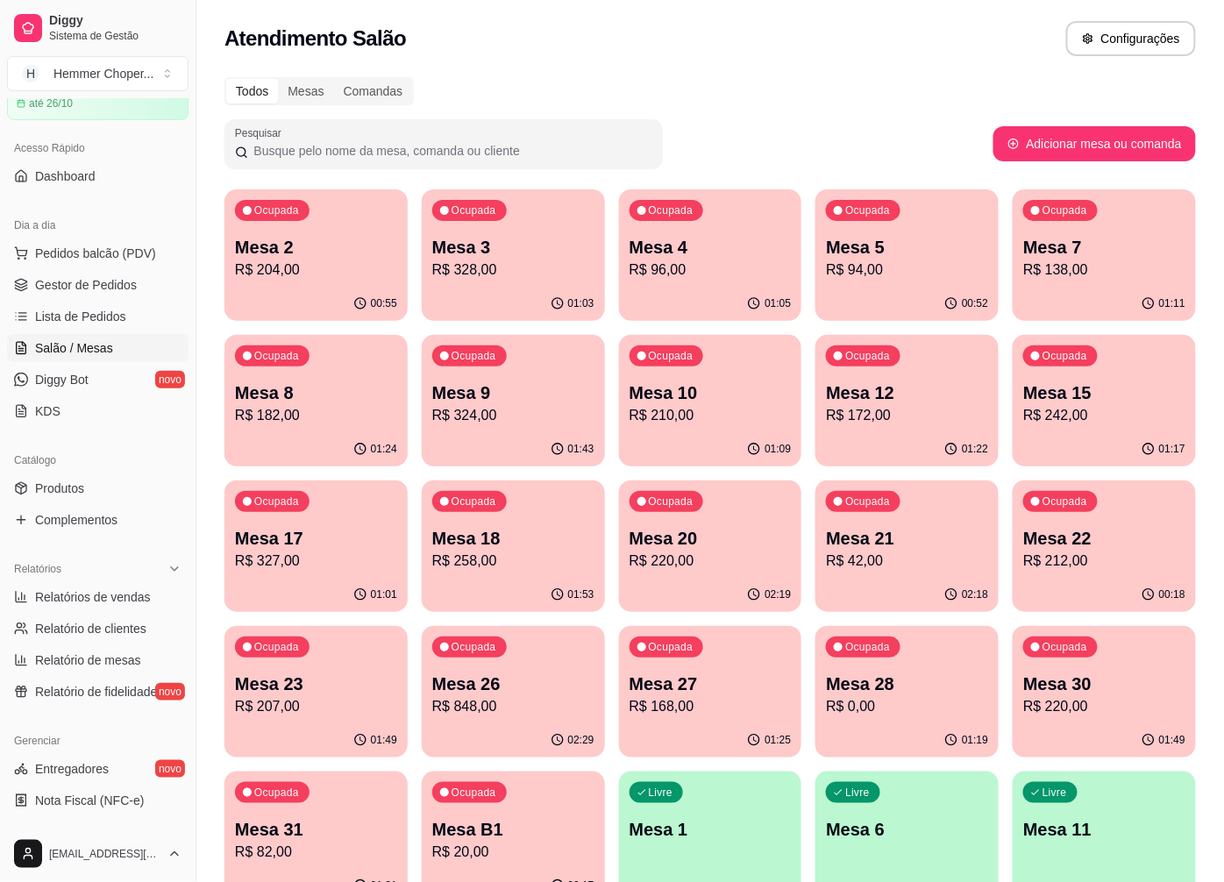
click at [520, 409] on p "R$ 324,00" at bounding box center [513, 415] width 162 height 21
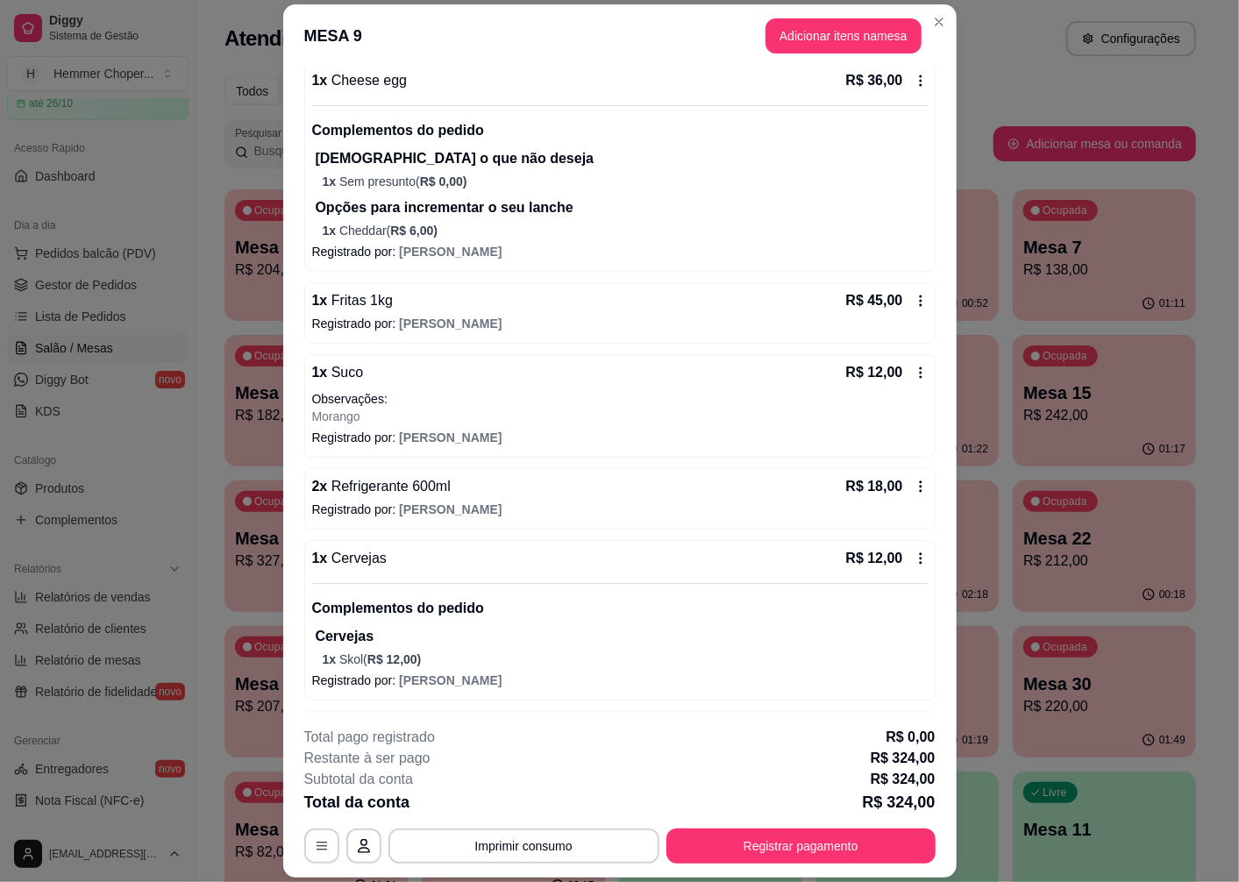
scroll to position [487, 0]
click at [800, 842] on button "Registrar pagamento" at bounding box center [800, 846] width 269 height 35
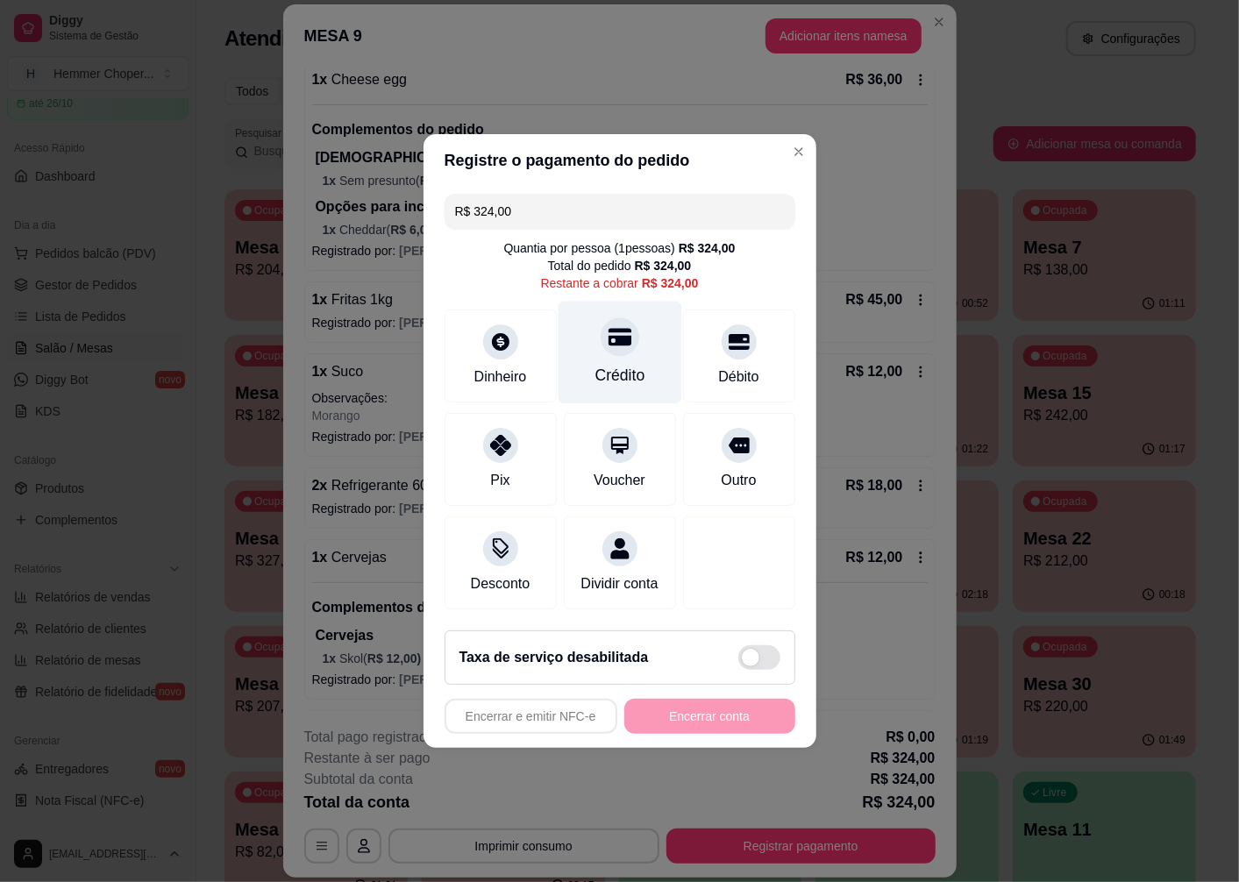
click at [608, 338] on icon at bounding box center [619, 336] width 23 height 23
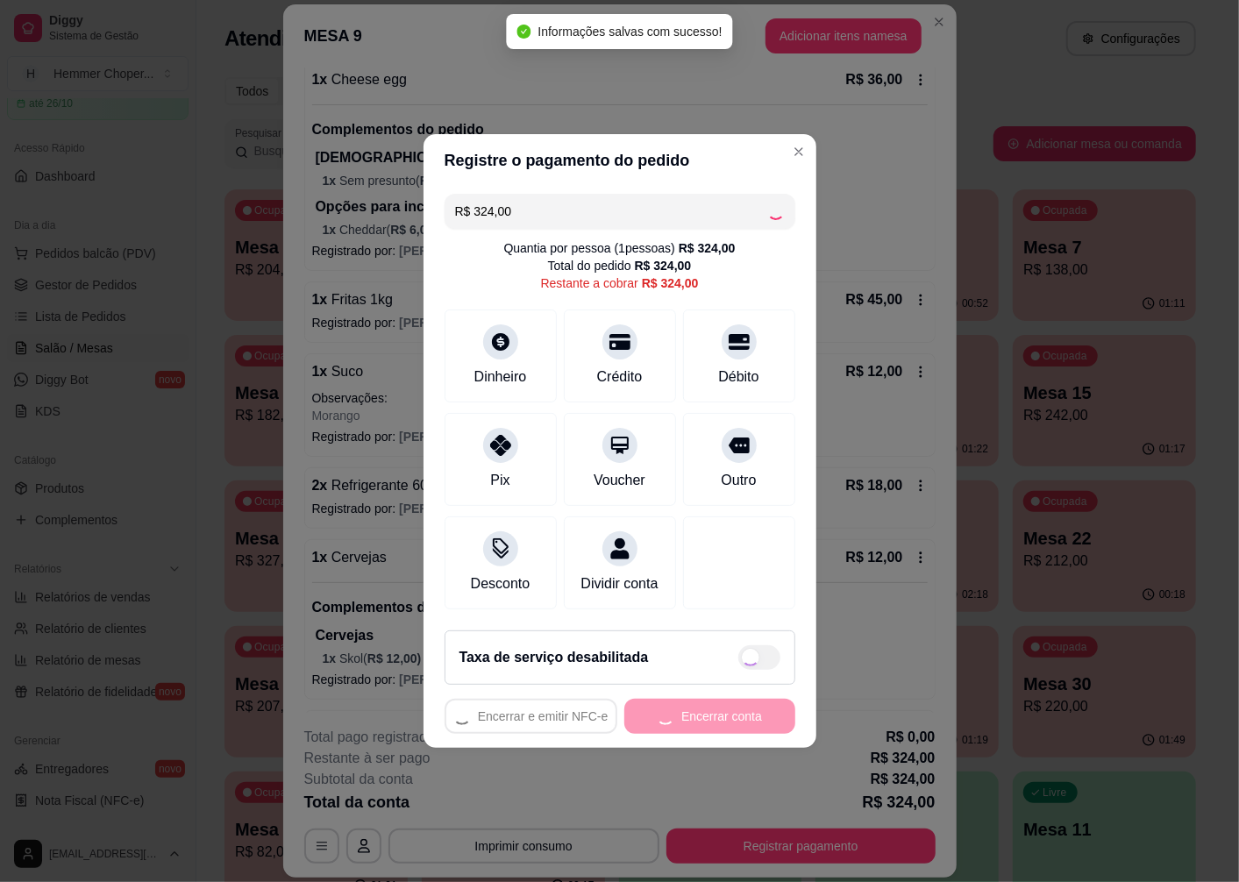
type input "R$ 0,00"
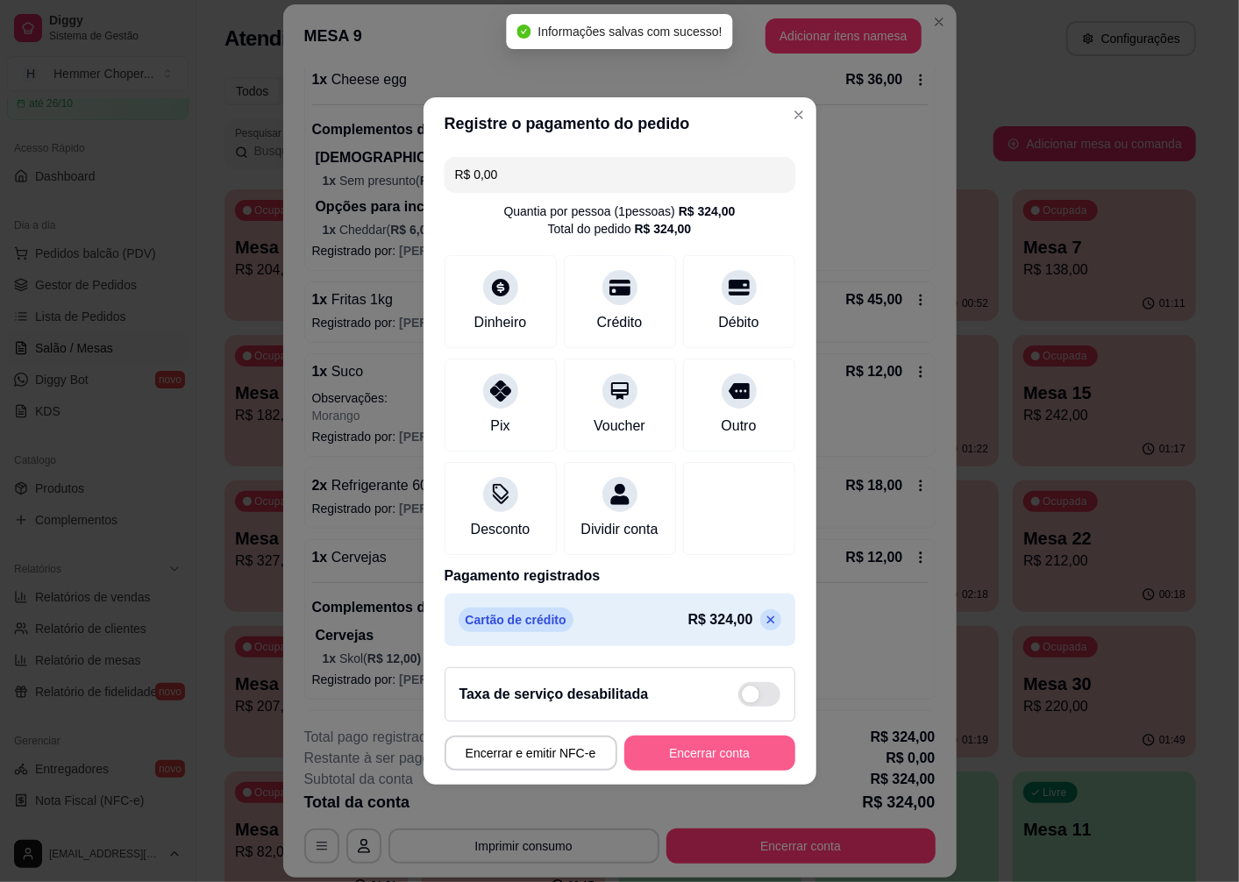
click at [703, 758] on button "Encerrar conta" at bounding box center [709, 753] width 171 height 35
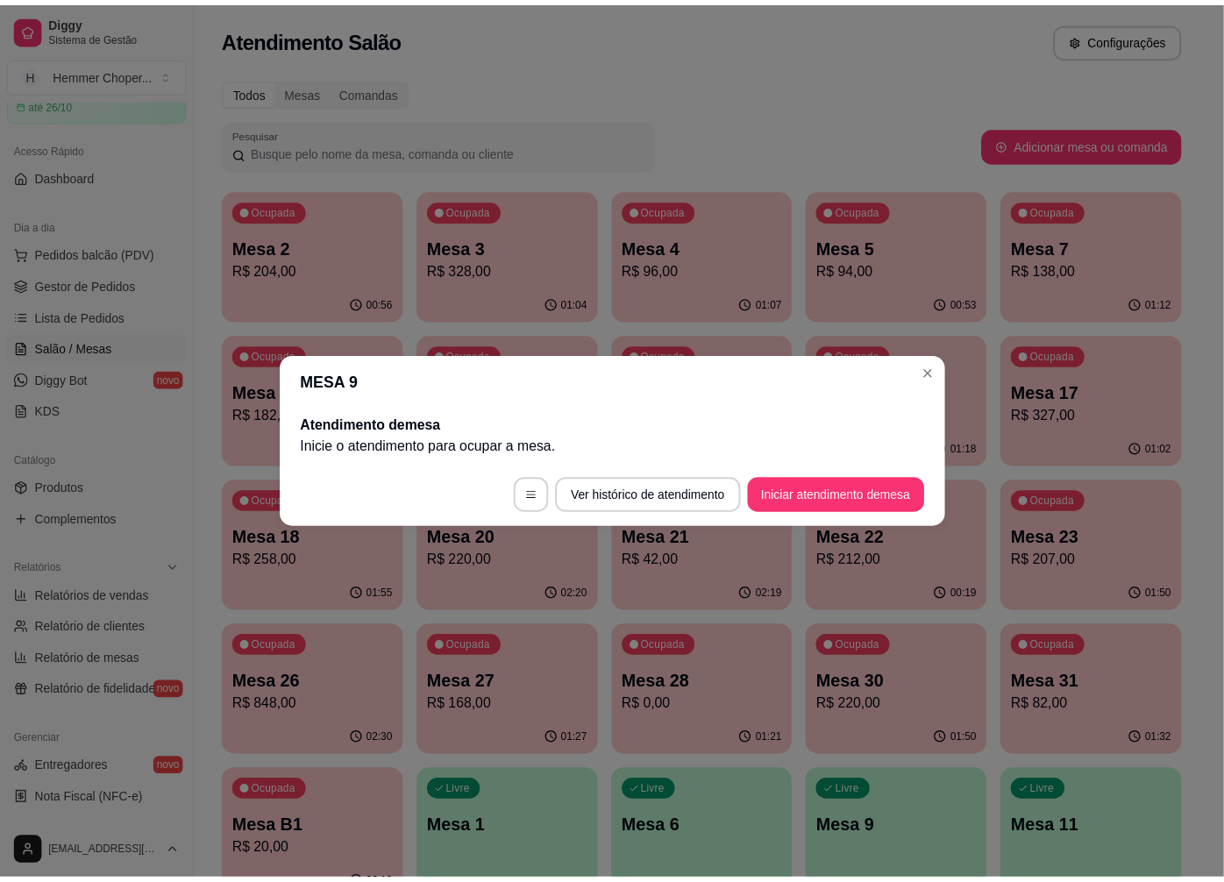
scroll to position [0, 0]
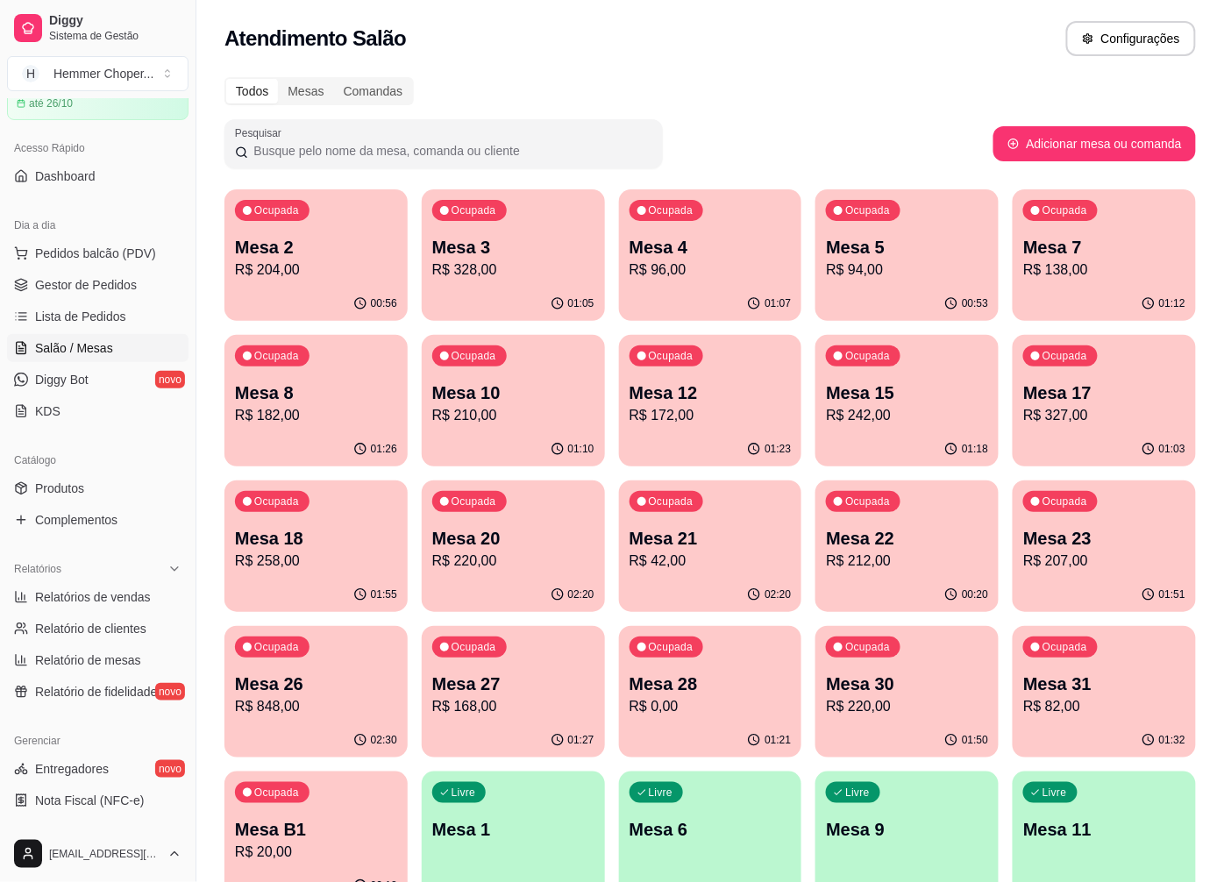
click at [102, 281] on span "Gestor de Pedidos" at bounding box center [86, 285] width 102 height 18
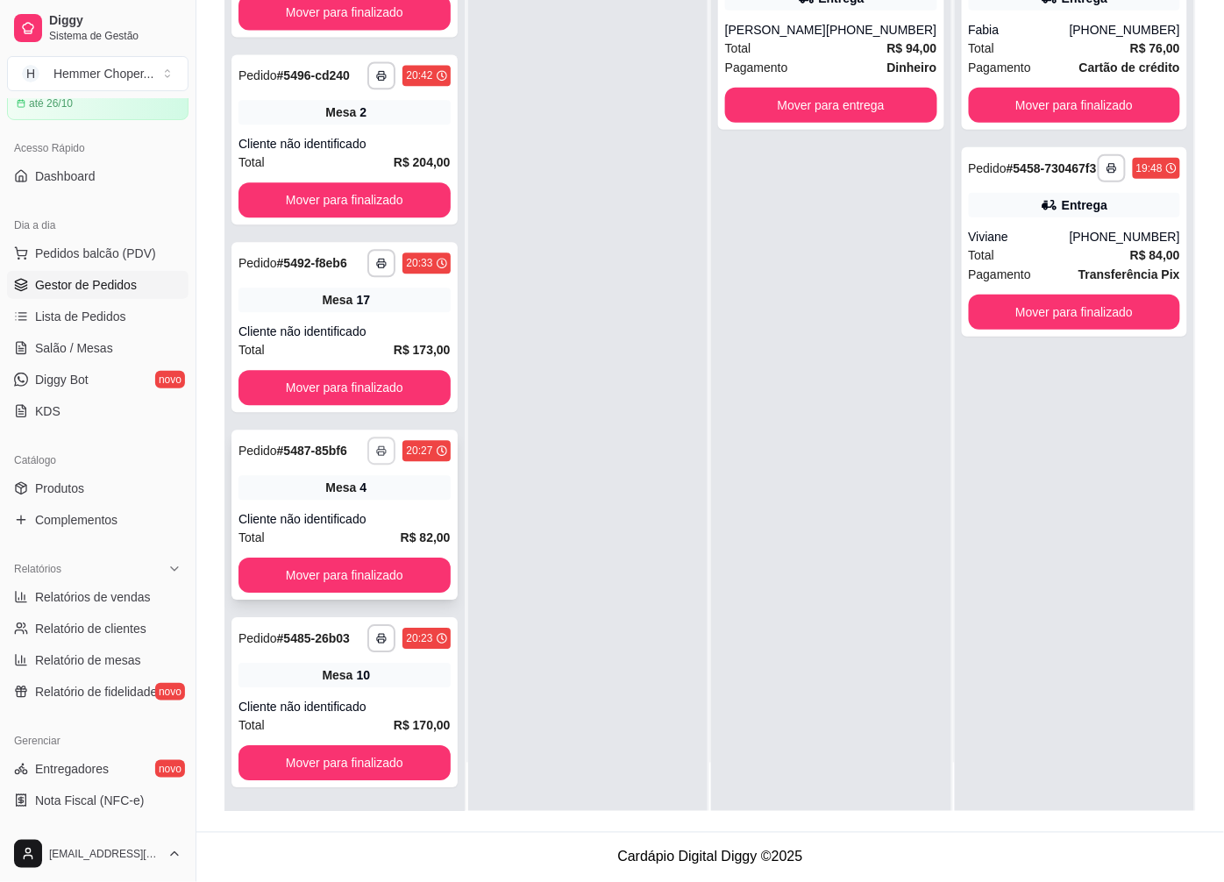
scroll to position [1038, 0]
click at [330, 479] on span "Mesa" at bounding box center [340, 488] width 31 height 18
click at [362, 323] on div "Cliente não identificado" at bounding box center [345, 332] width 212 height 18
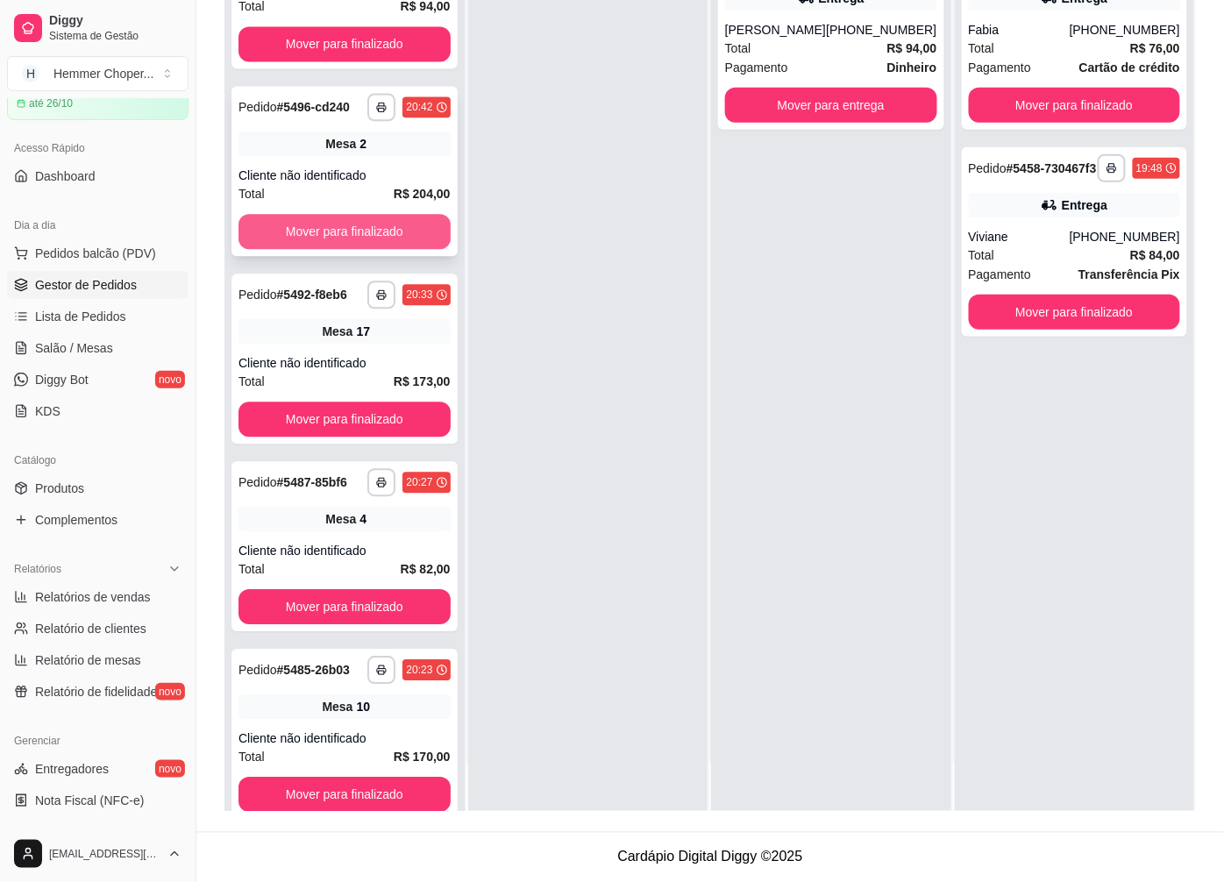
scroll to position [941, 0]
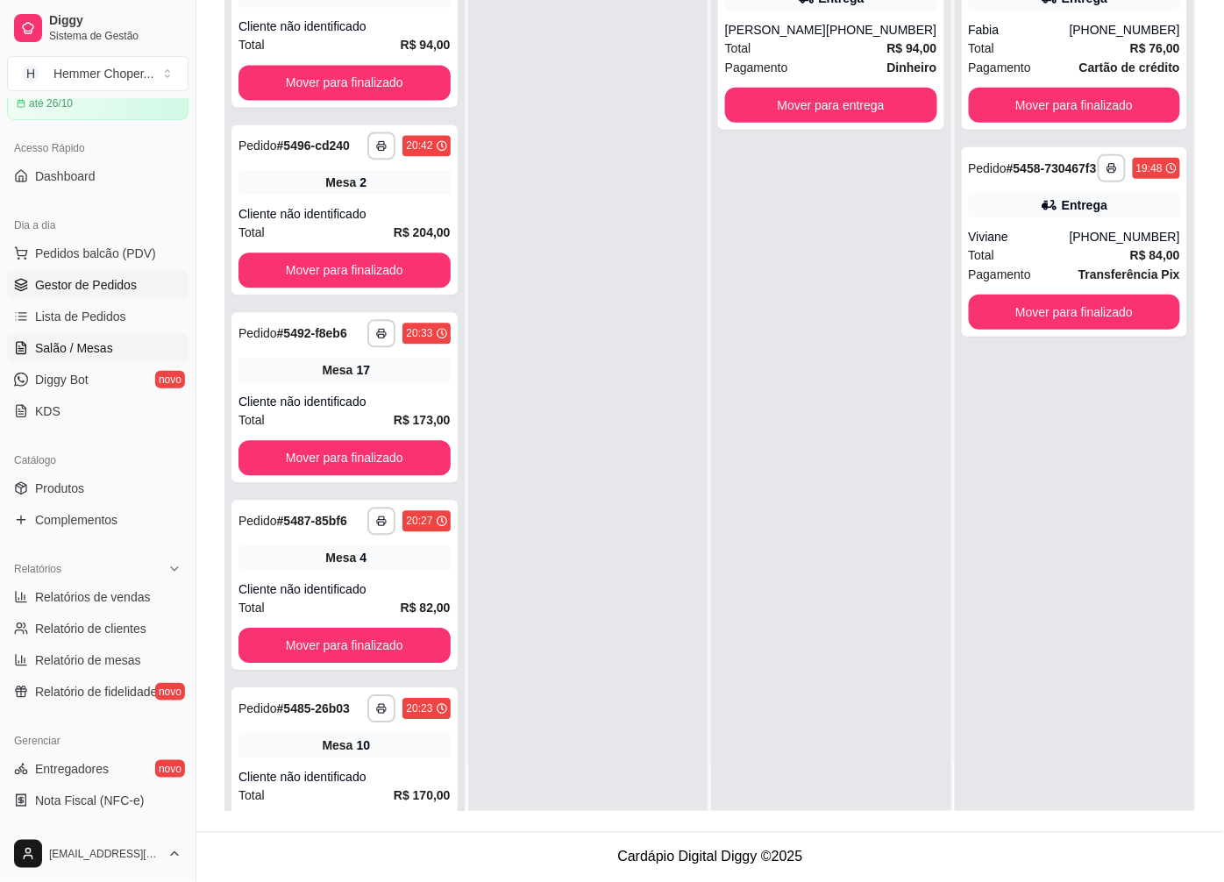
click at [93, 352] on span "Salão / Mesas" at bounding box center [74, 348] width 78 height 18
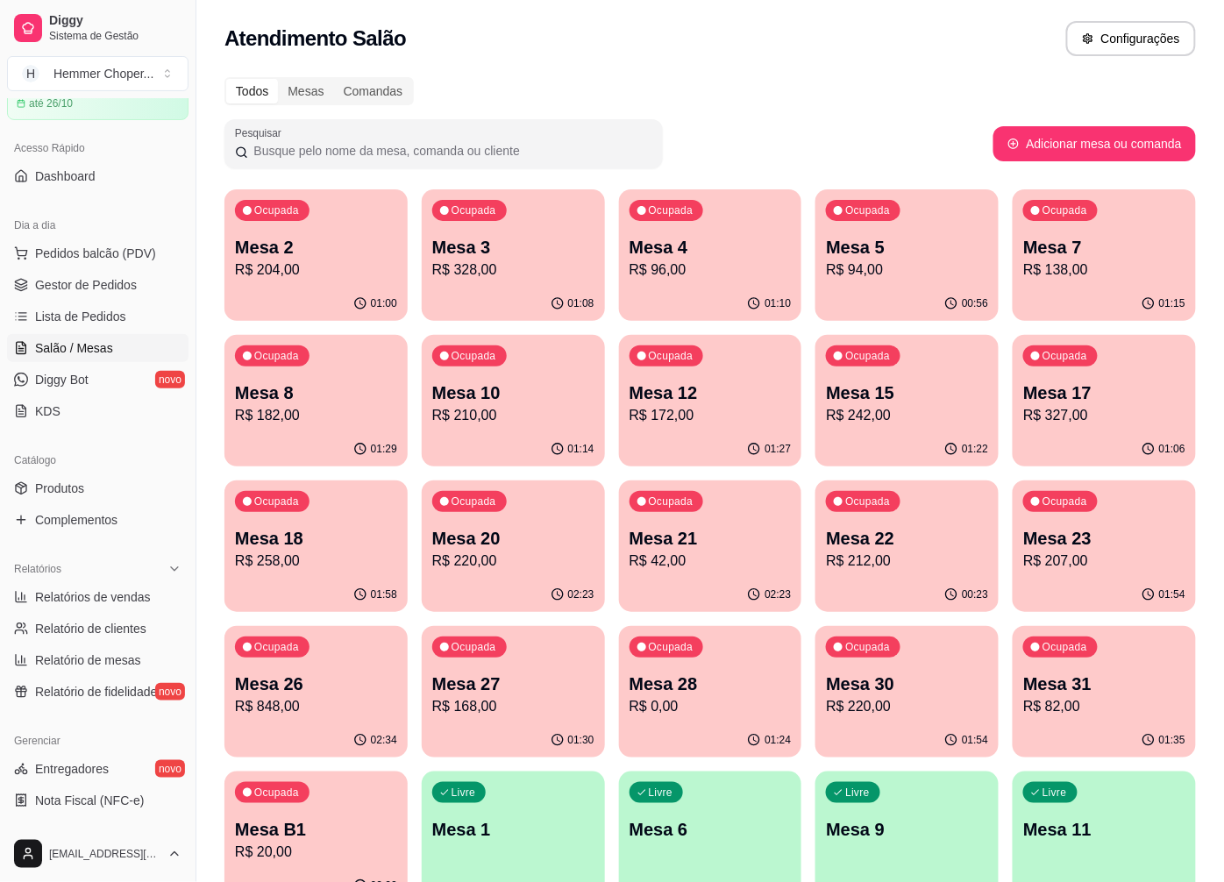
click at [722, 422] on p "R$ 172,00" at bounding box center [711, 415] width 162 height 21
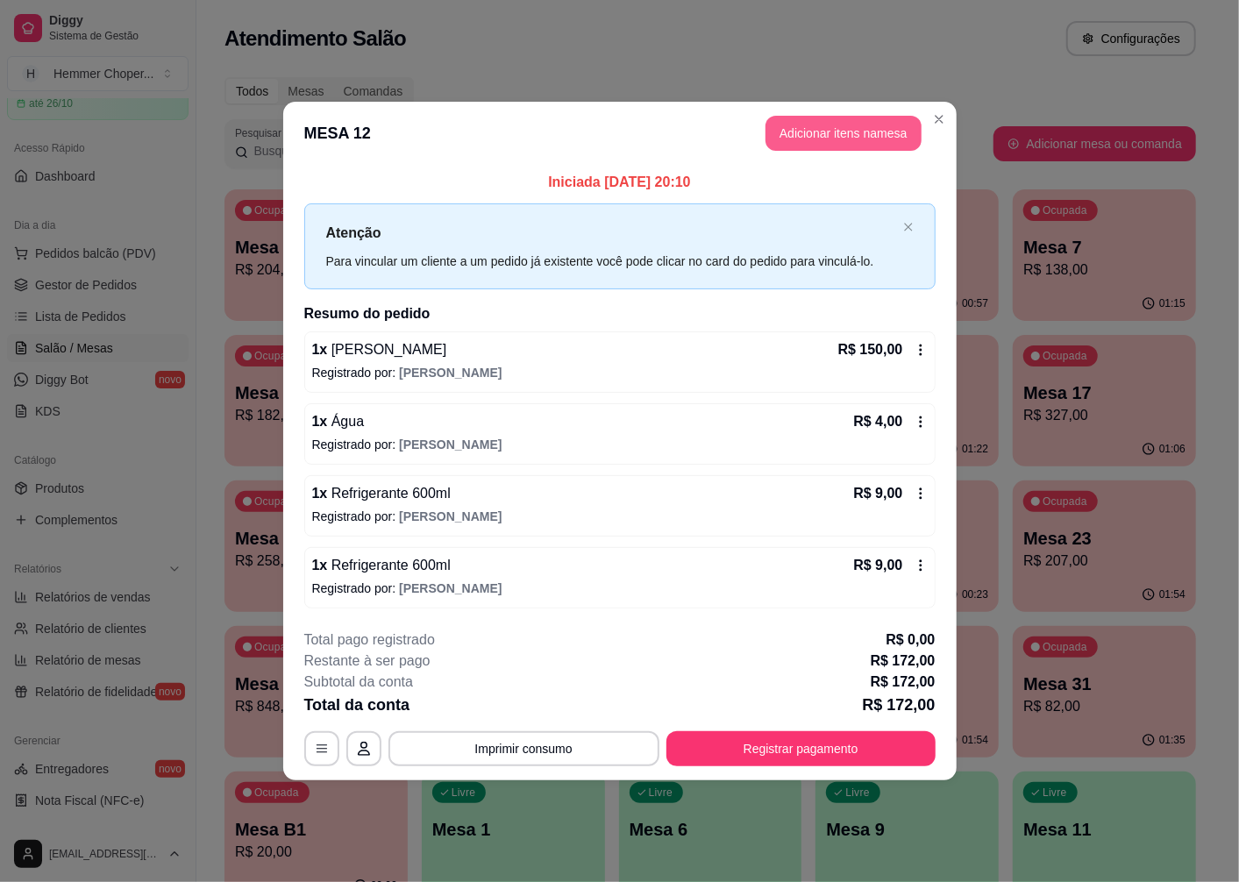
click at [811, 146] on button "Adicionar itens na mesa" at bounding box center [843, 133] width 156 height 35
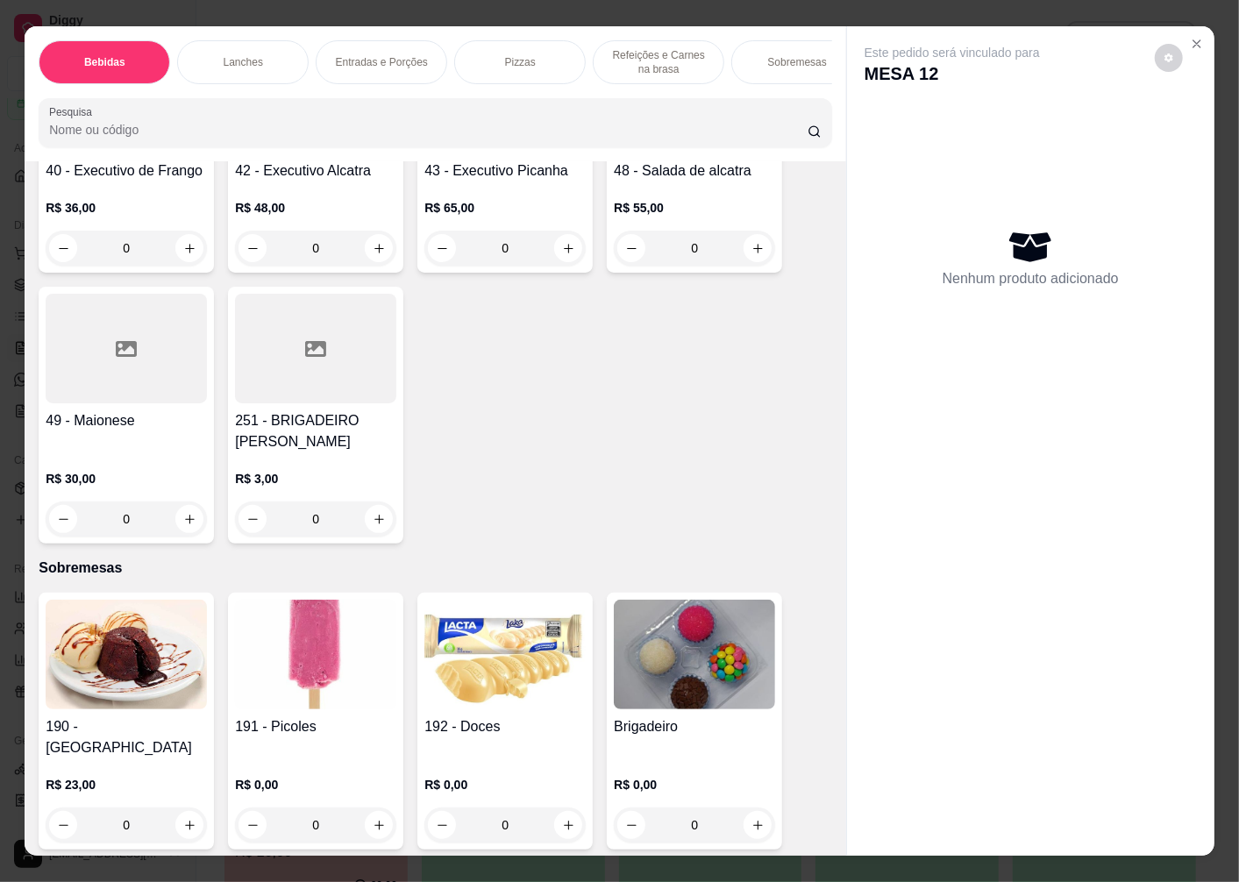
scroll to position [37, 0]
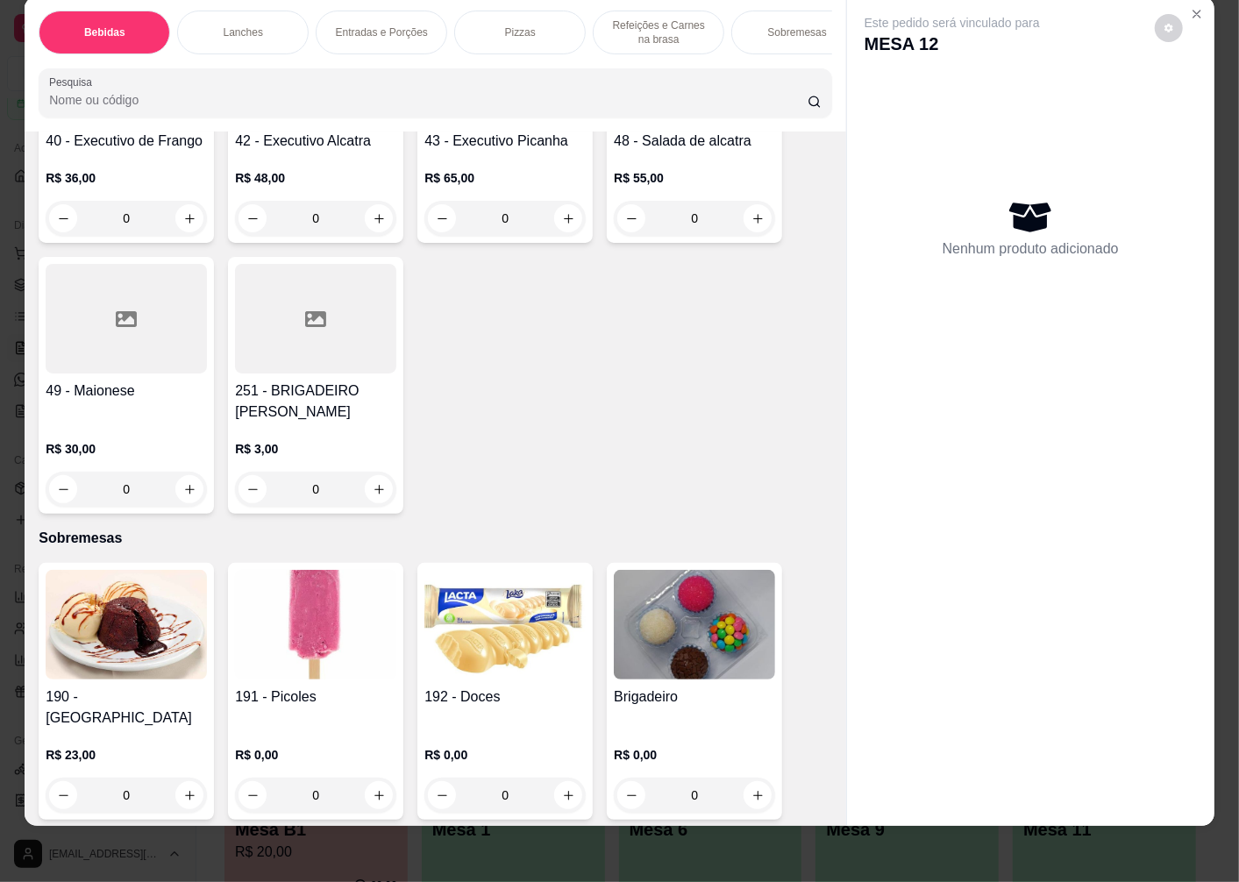
click at [313, 576] on img at bounding box center [315, 625] width 161 height 110
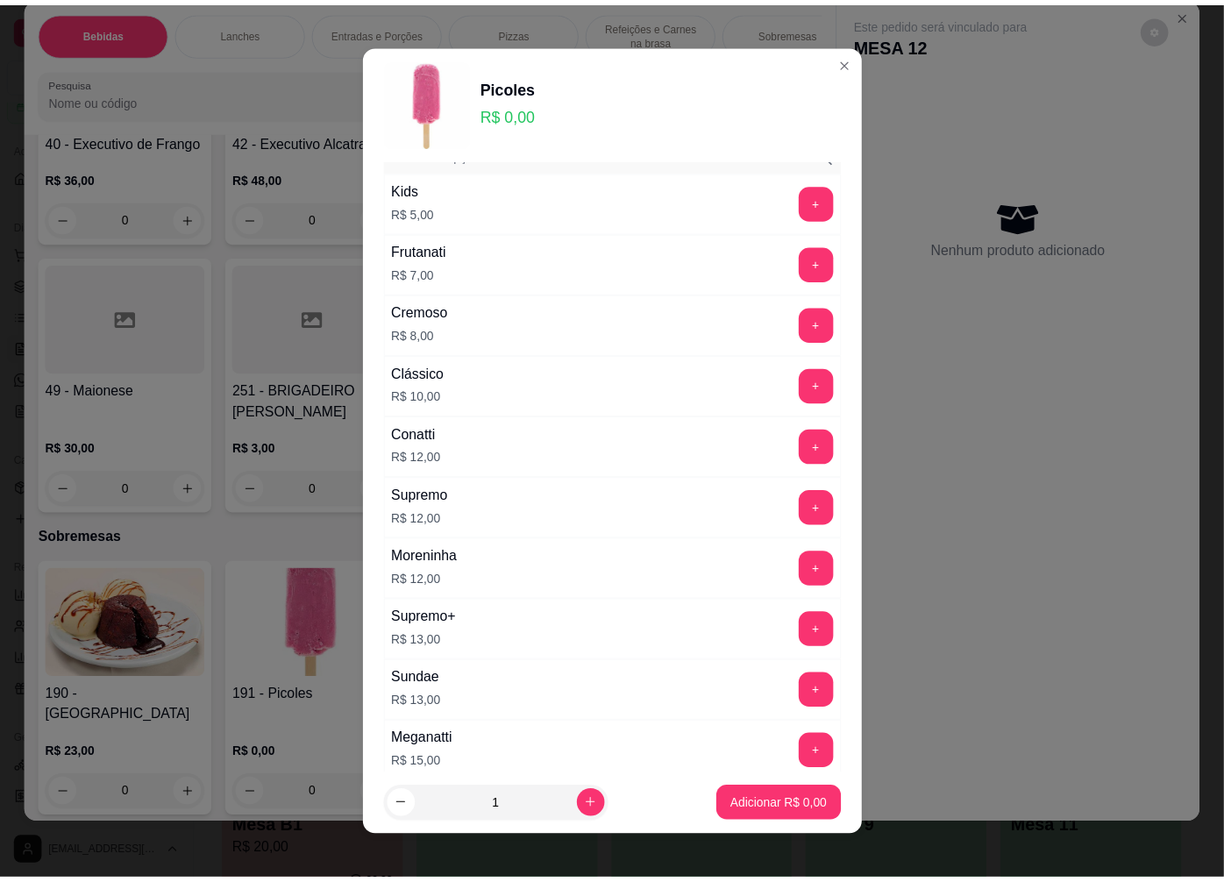
scroll to position [284, 0]
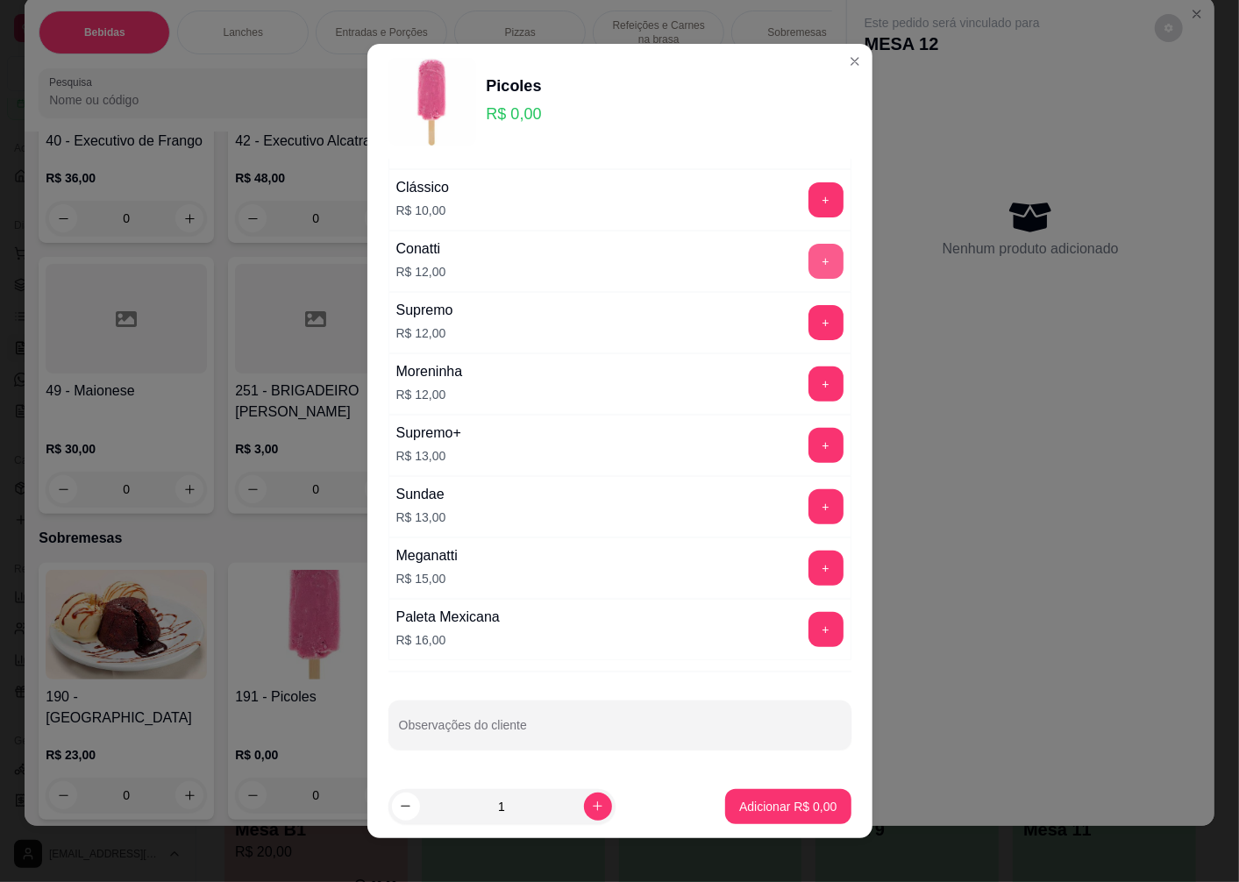
click at [808, 266] on button "+" at bounding box center [825, 261] width 35 height 35
click at [808, 504] on button "+" at bounding box center [825, 506] width 35 height 35
click at [777, 813] on p "Adicionar R$ 25,00" at bounding box center [784, 807] width 104 height 18
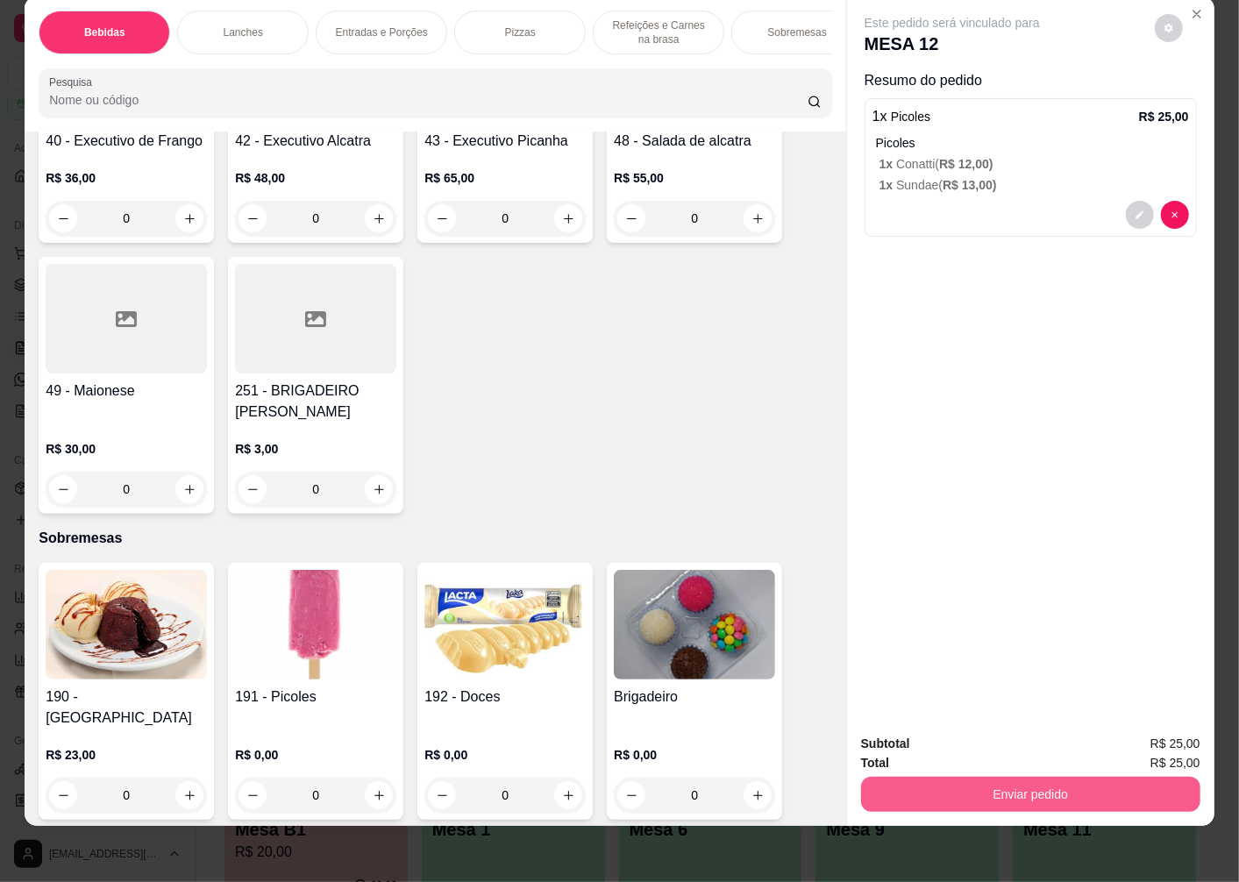
click at [965, 787] on button "Enviar pedido" at bounding box center [1030, 794] width 339 height 35
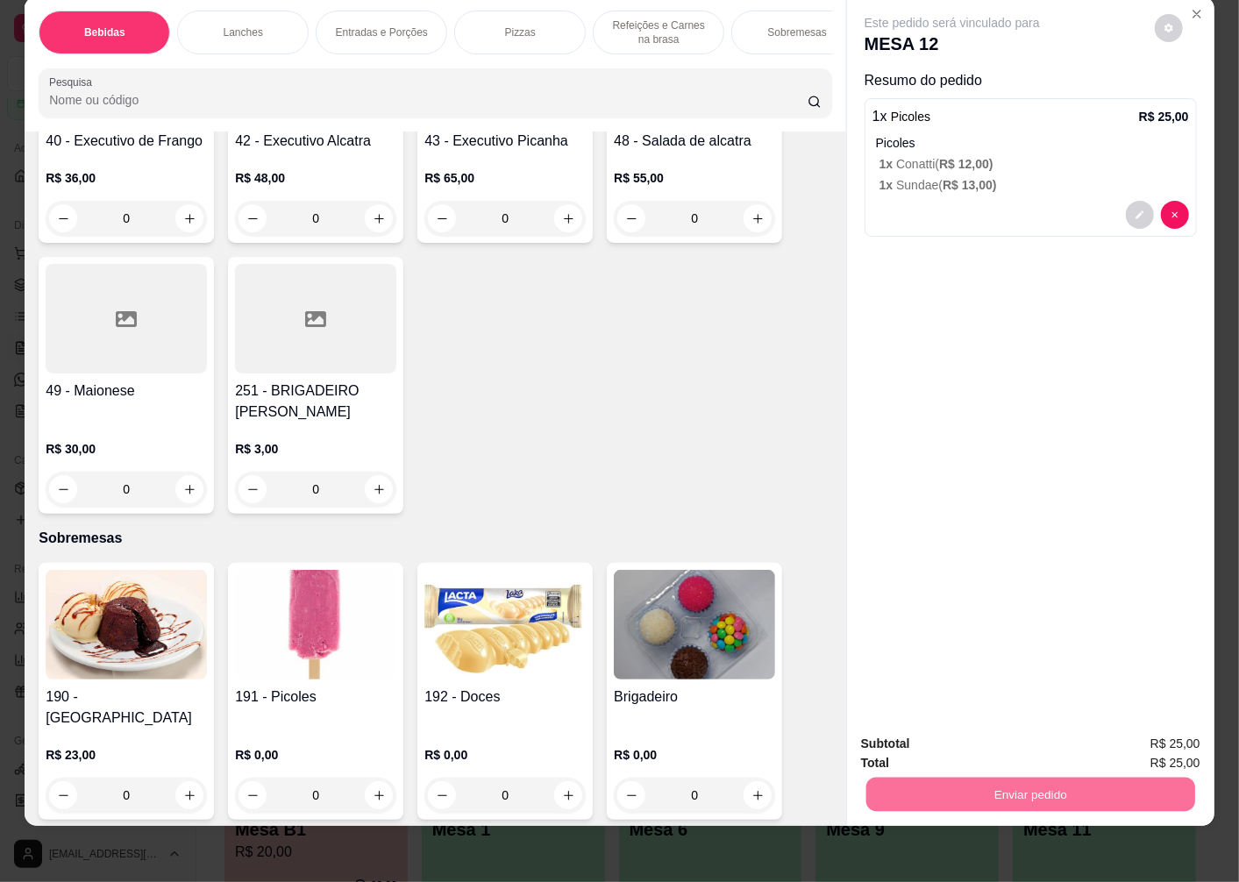
click at [1176, 740] on button "Enviar pedido" at bounding box center [1154, 736] width 99 height 33
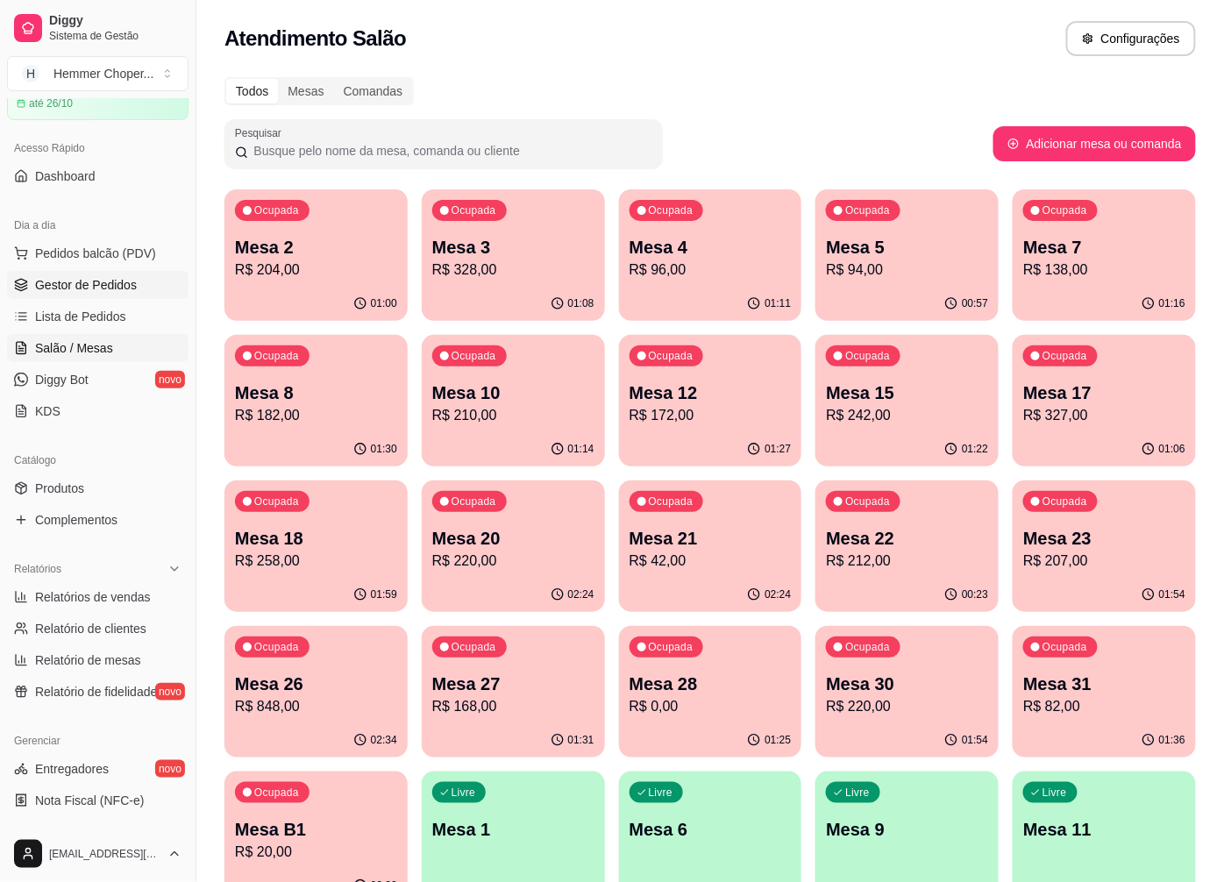
click at [106, 289] on span "Gestor de Pedidos" at bounding box center [86, 285] width 102 height 18
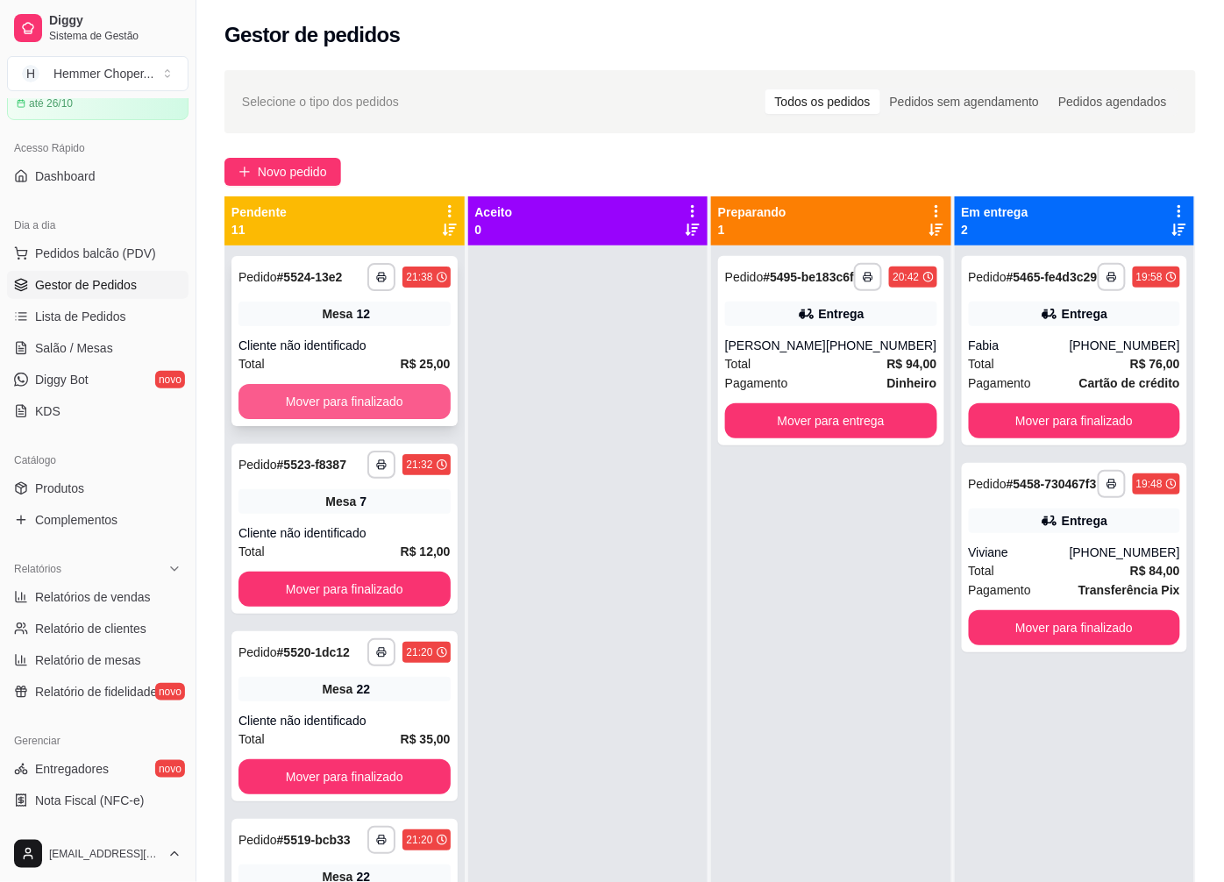
click at [314, 393] on button "Mover para finalizado" at bounding box center [345, 401] width 212 height 35
click at [89, 345] on span "Salão / Mesas" at bounding box center [74, 348] width 78 height 18
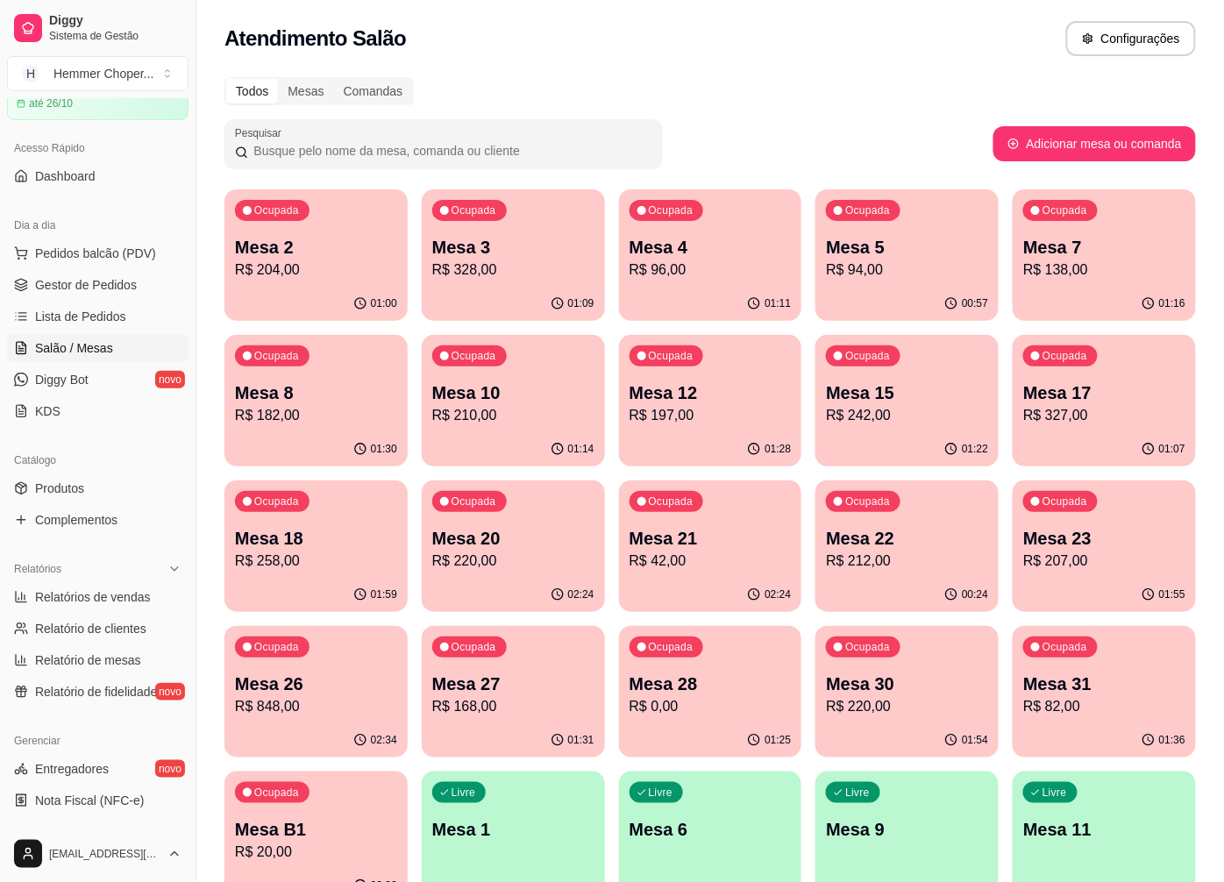
click at [691, 407] on p "R$ 197,00" at bounding box center [711, 415] width 162 height 21
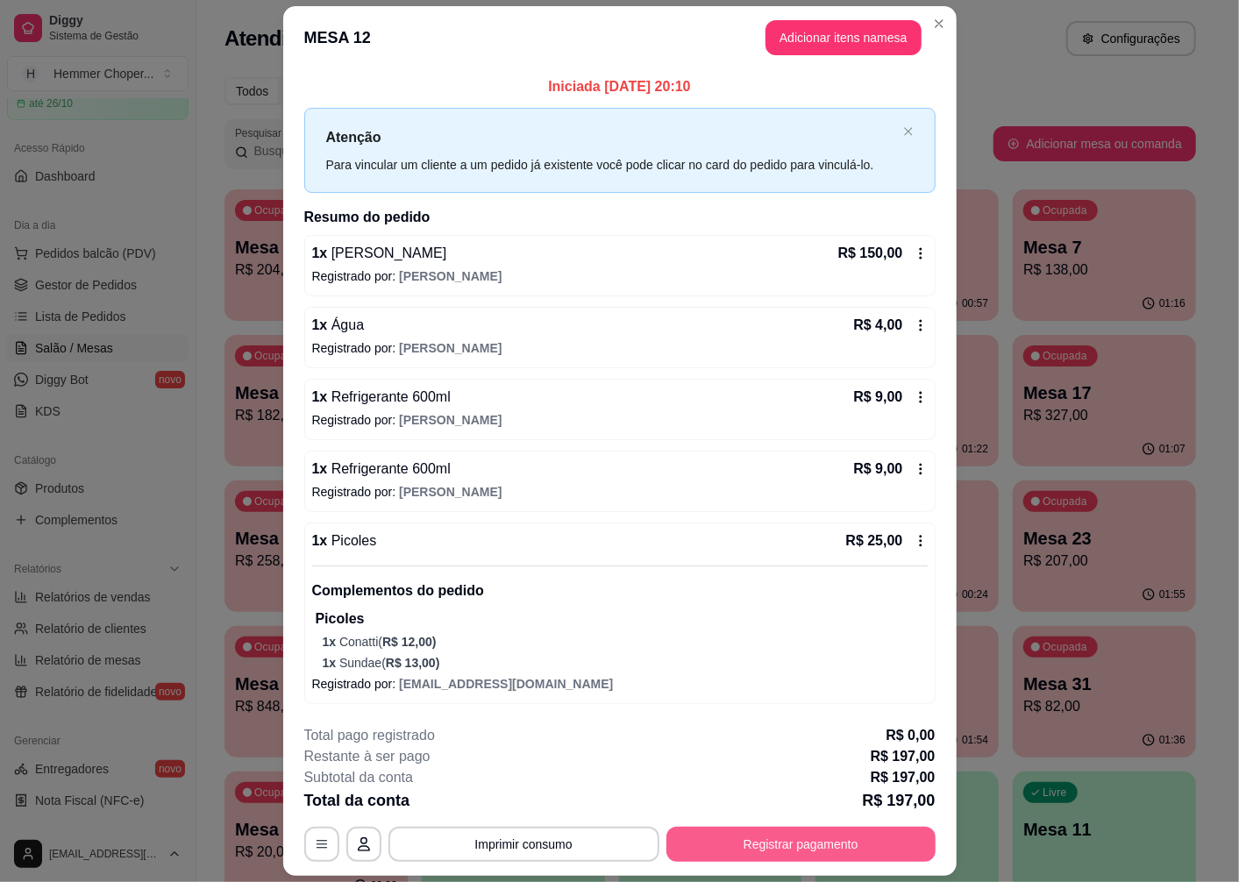
click at [777, 844] on button "Registrar pagamento" at bounding box center [800, 844] width 269 height 35
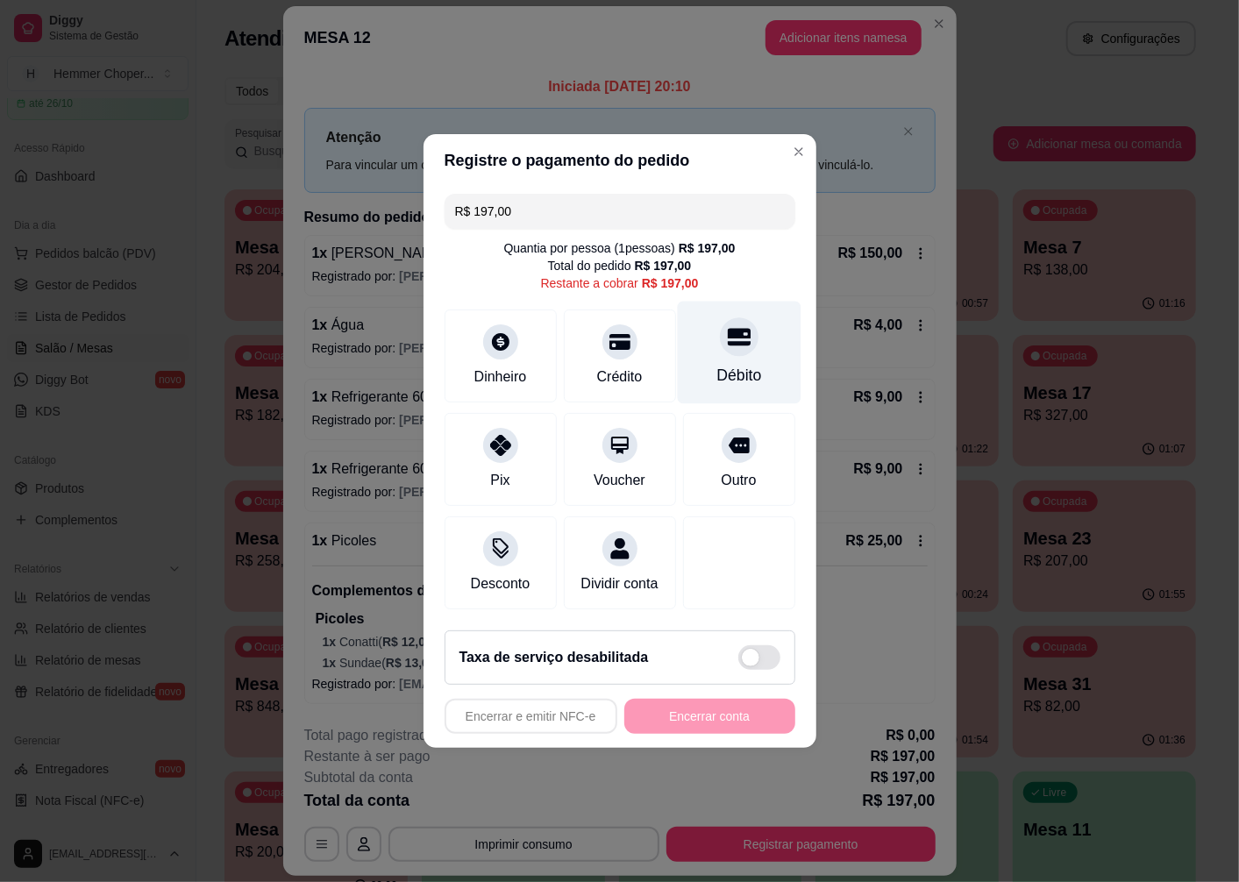
click at [737, 348] on div "Débito" at bounding box center [739, 353] width 124 height 103
type input "R$ 0,00"
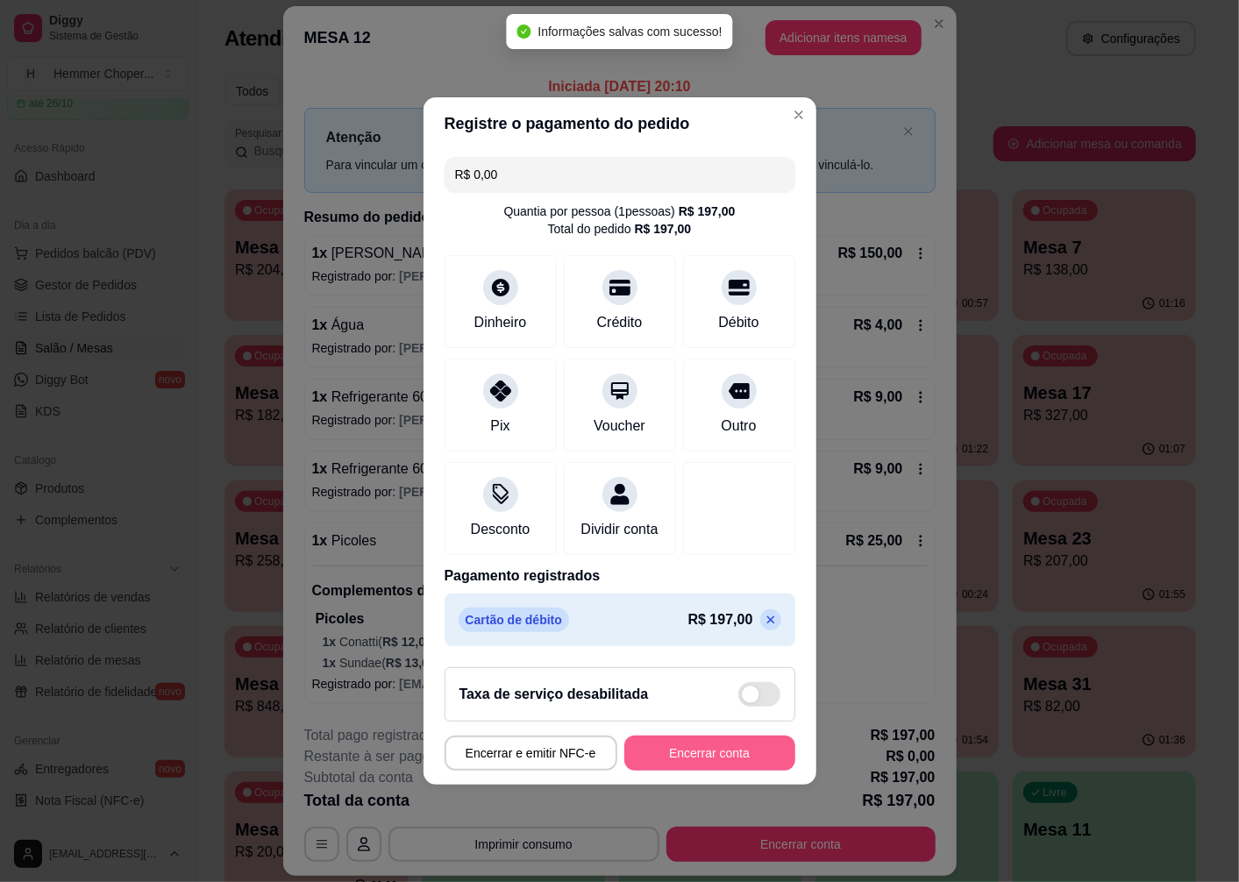
click at [680, 761] on button "Encerrar conta" at bounding box center [709, 753] width 171 height 35
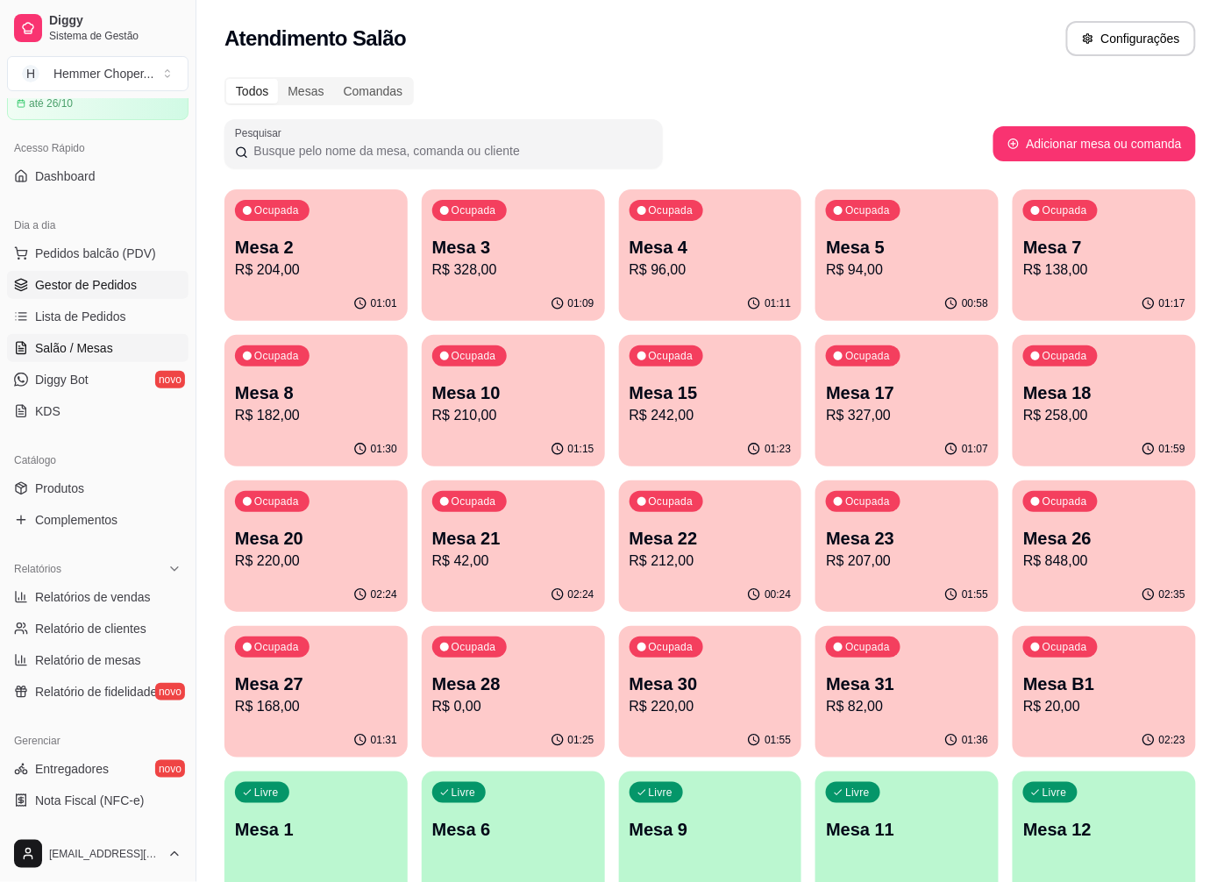
click at [101, 284] on span "Gestor de Pedidos" at bounding box center [86, 285] width 102 height 18
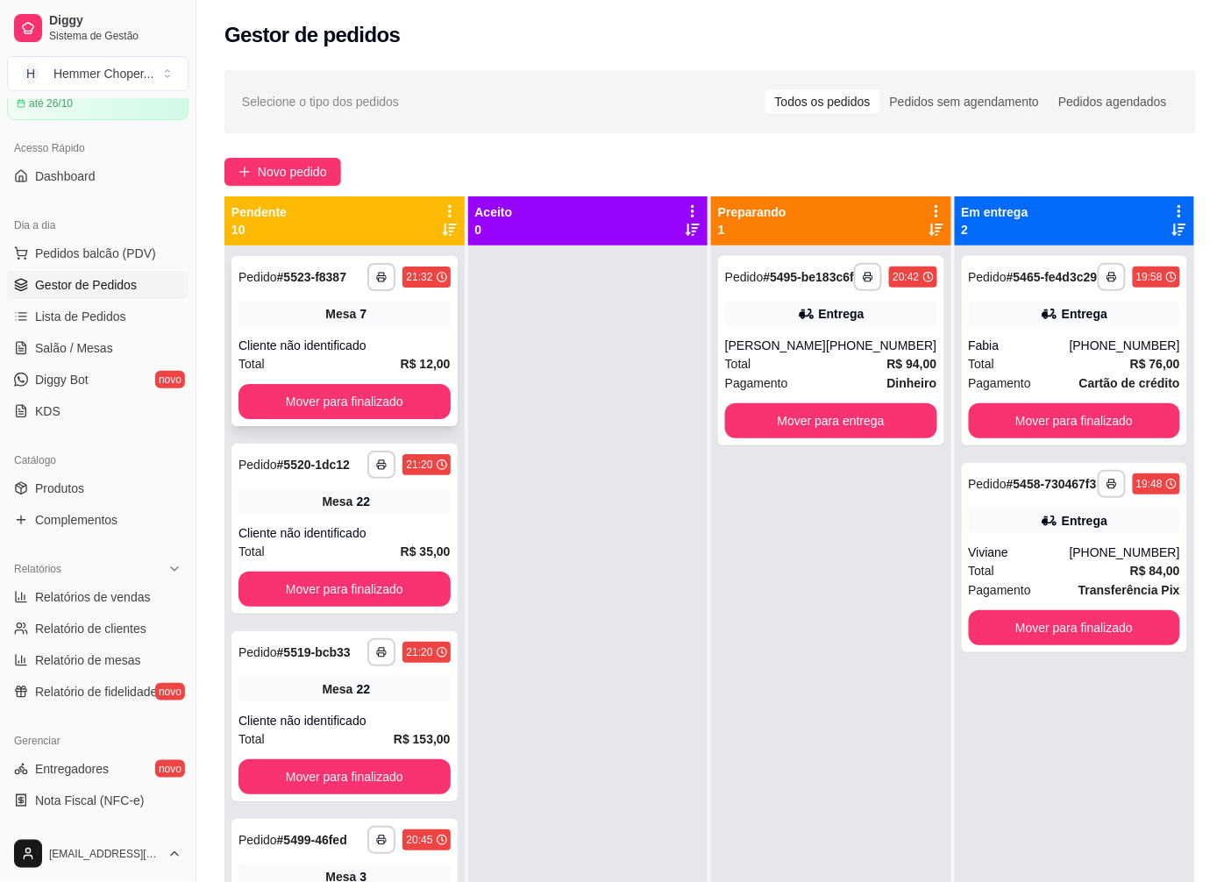
click at [368, 317] on div "Mesa 7" at bounding box center [345, 314] width 212 height 25
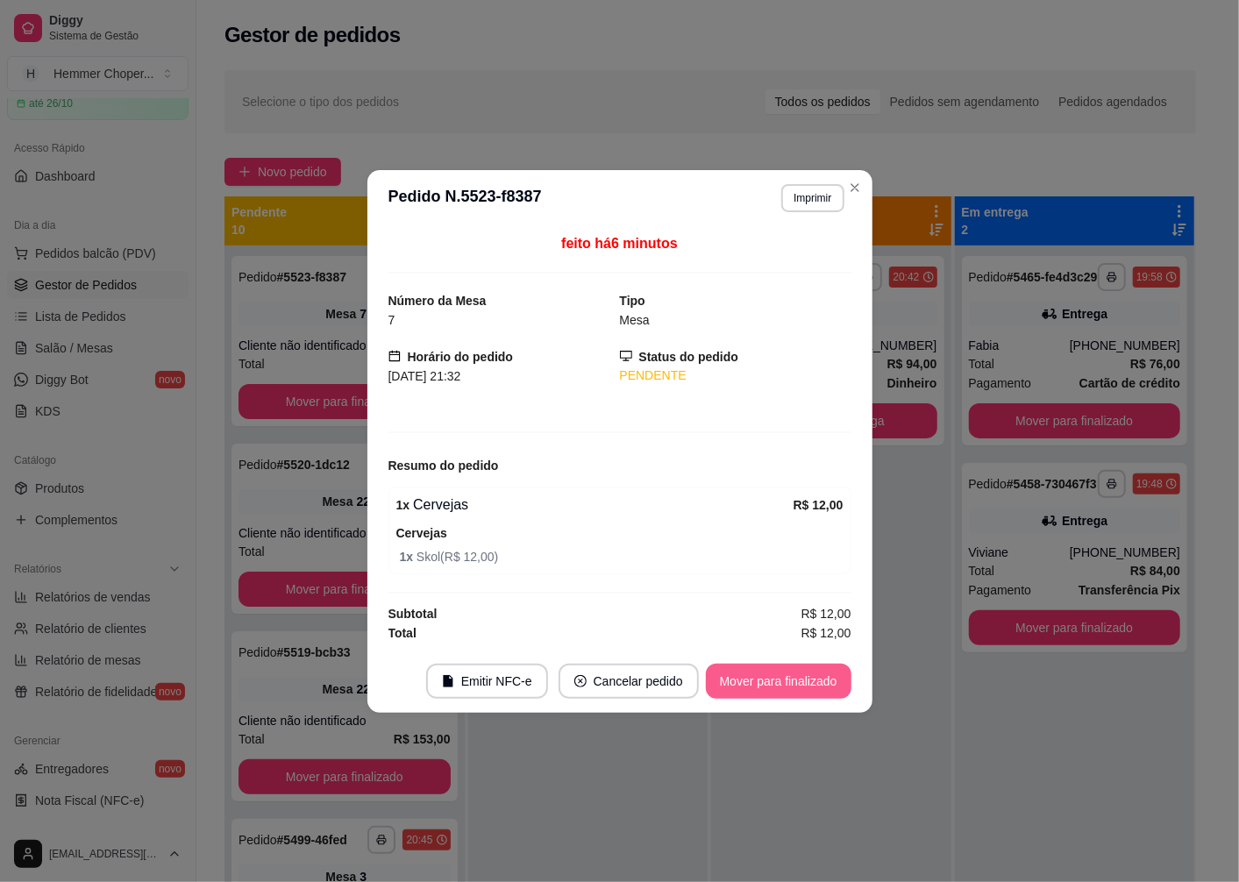
click at [757, 682] on button "Mover para finalizado" at bounding box center [779, 681] width 146 height 35
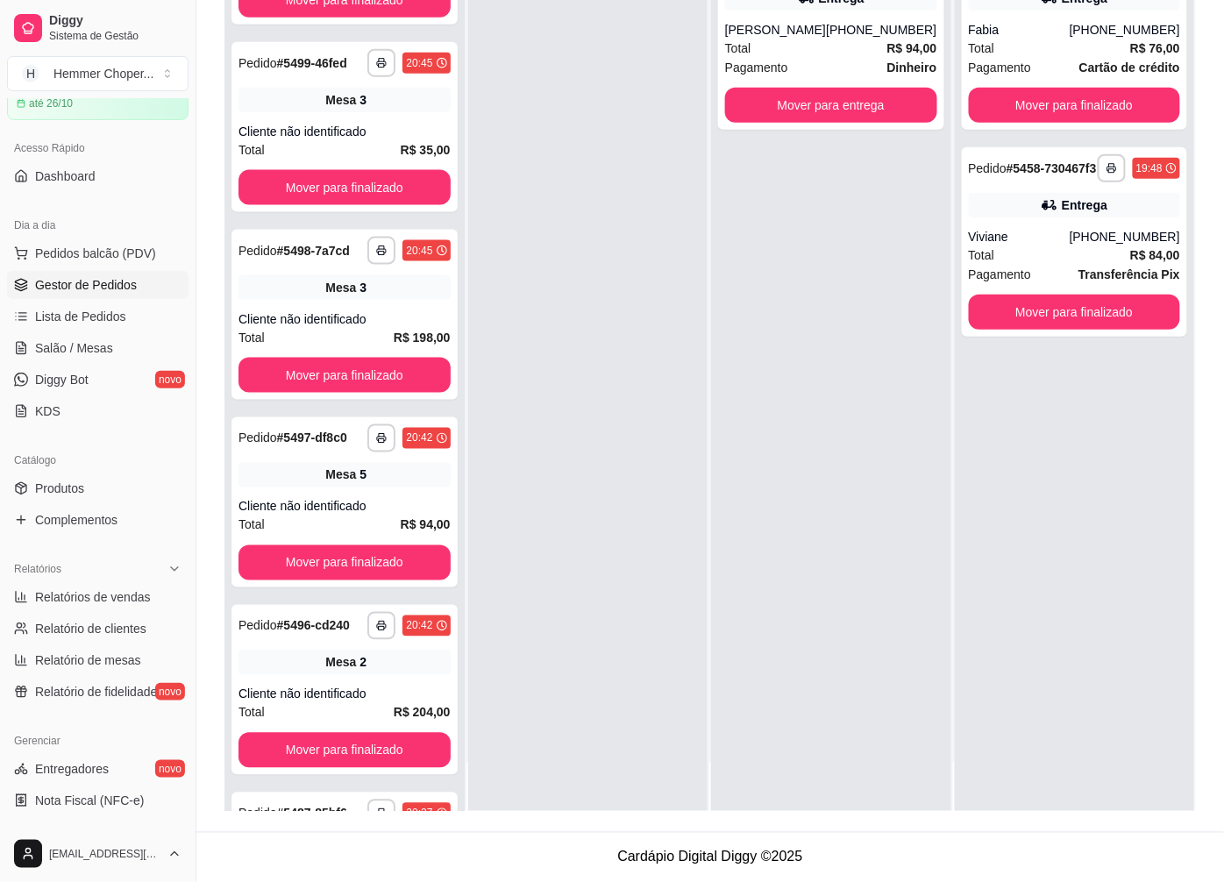
scroll to position [663, 0]
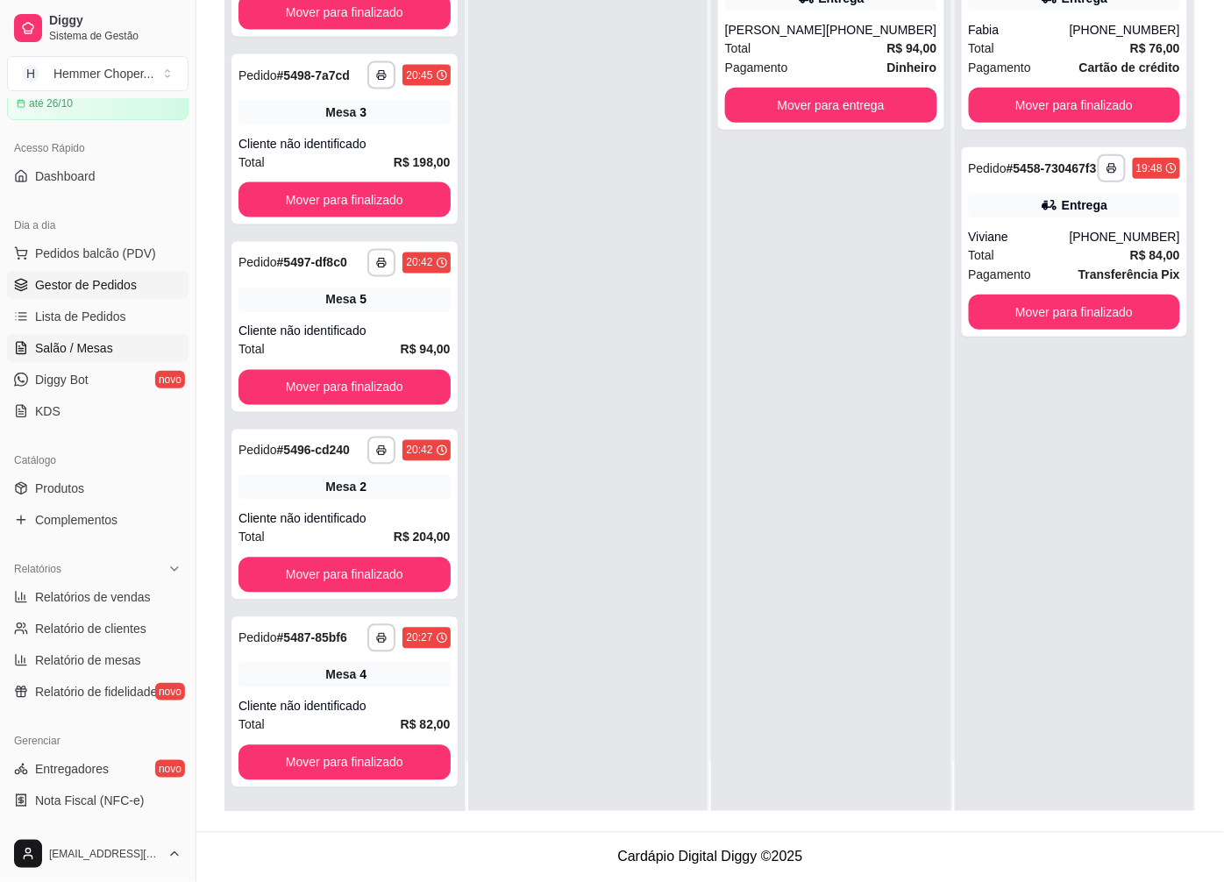
click at [88, 348] on span "Salão / Mesas" at bounding box center [74, 348] width 78 height 18
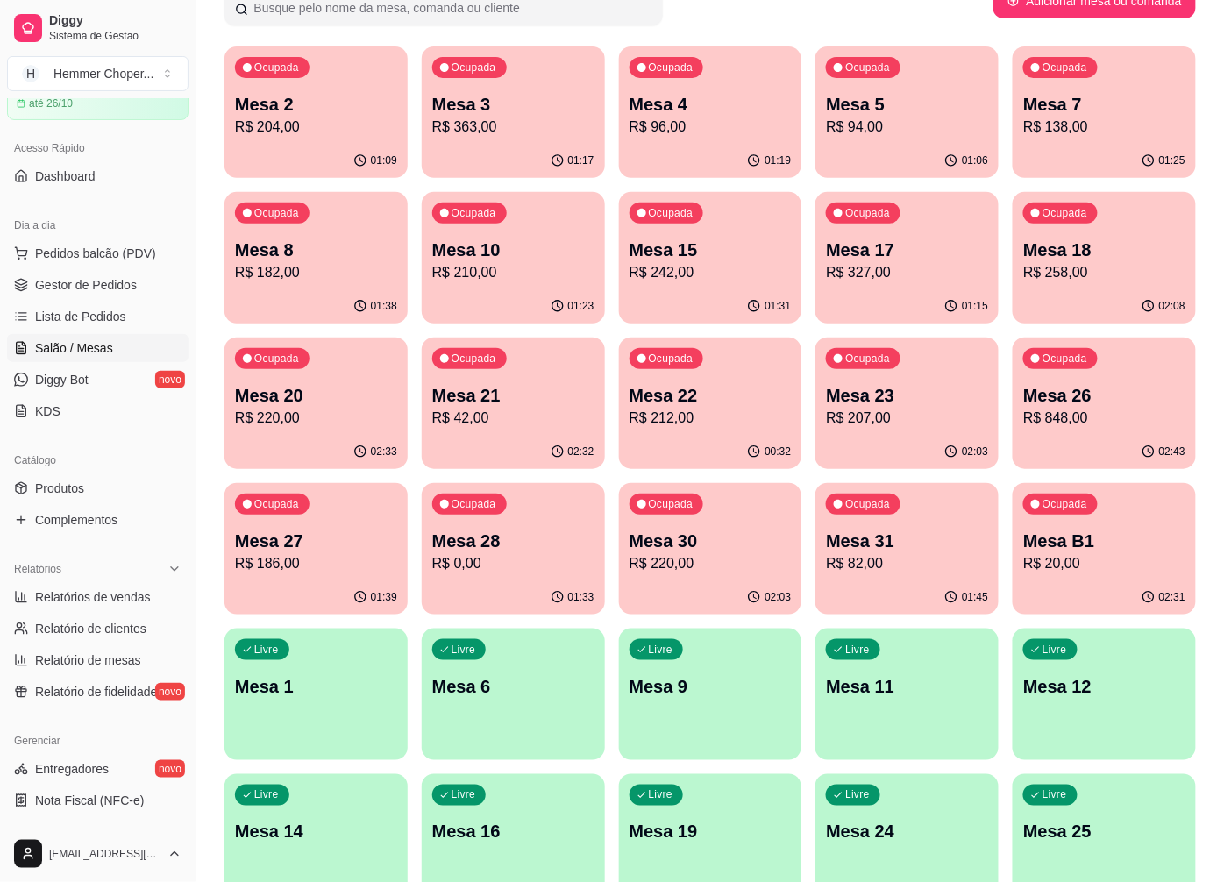
scroll to position [292, 0]
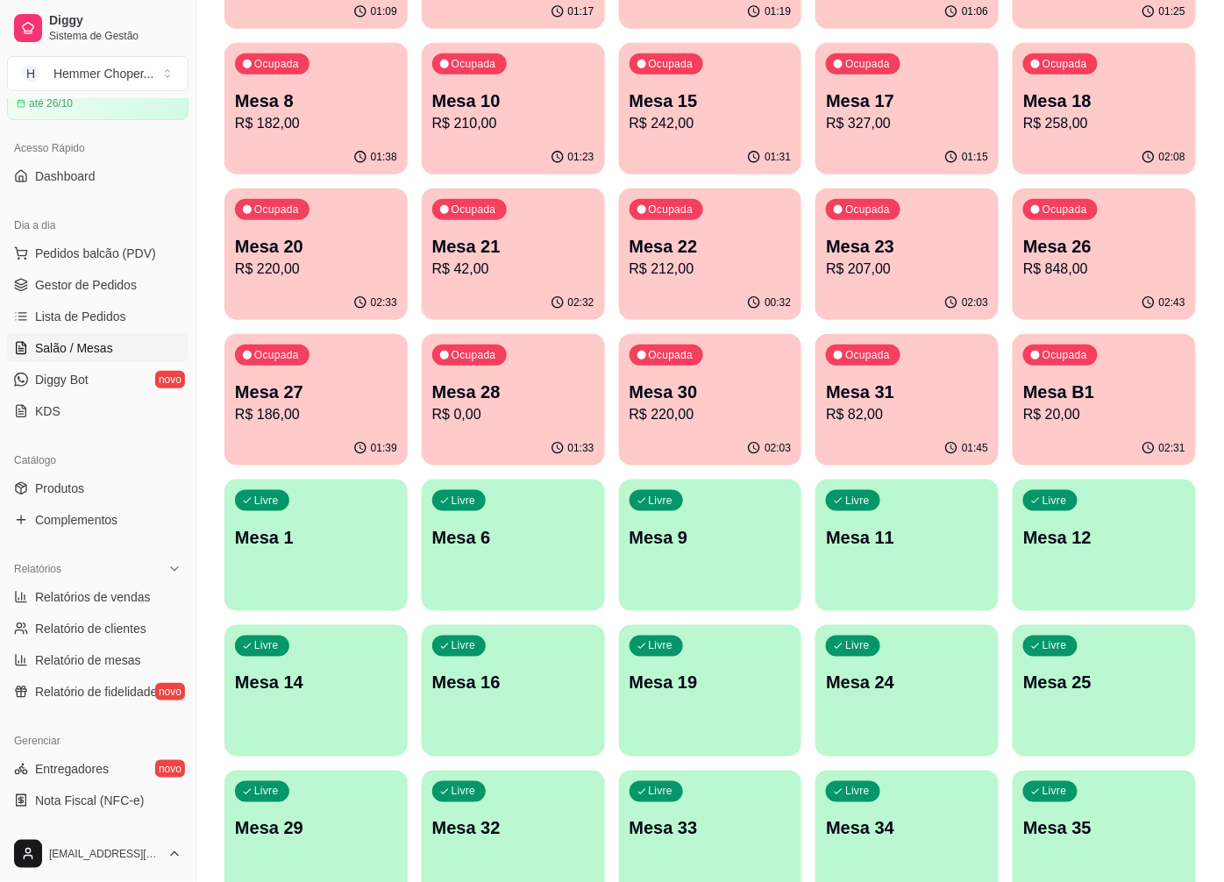
click at [899, 378] on div "Ocupada Mesa 31 R$ 82,00" at bounding box center [906, 382] width 183 height 97
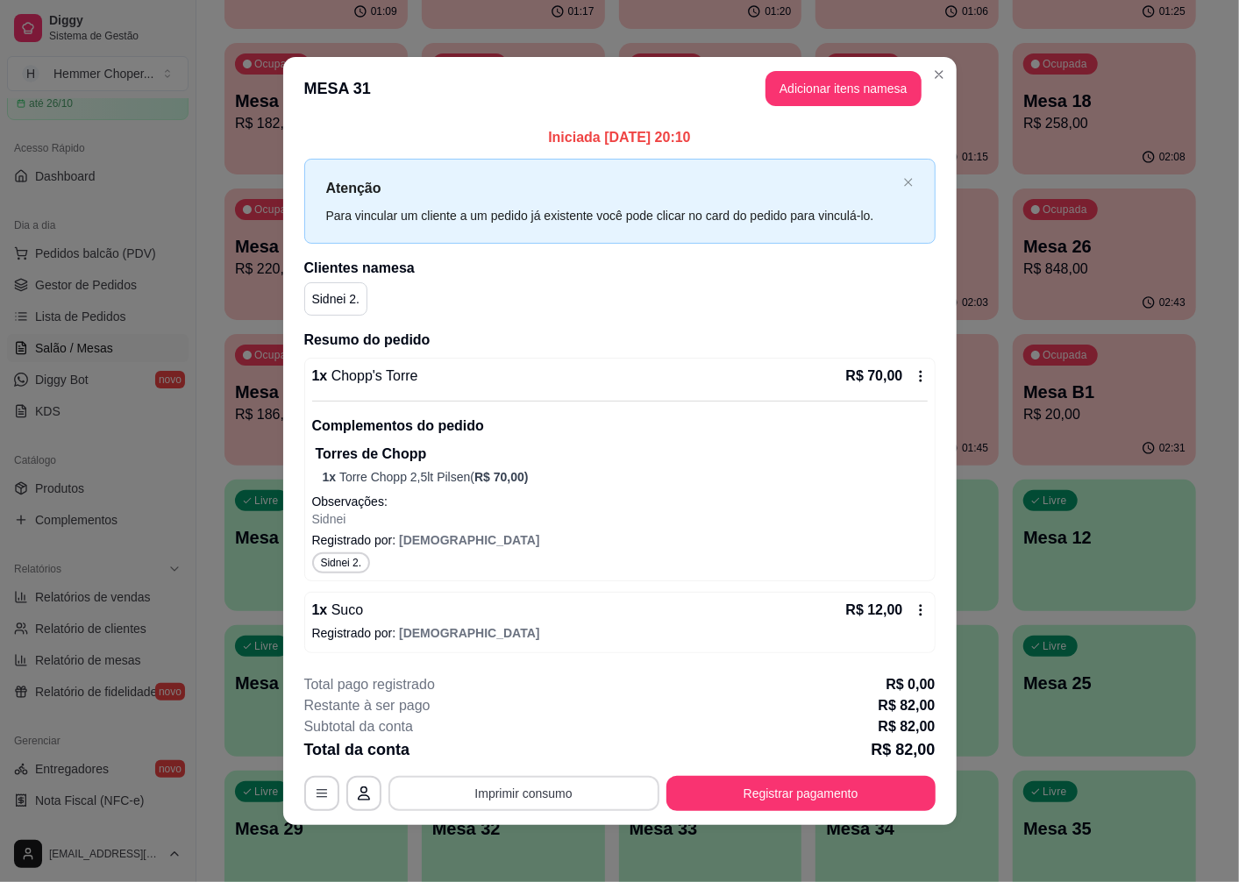
click at [517, 796] on button "Imprimir consumo" at bounding box center [523, 793] width 271 height 35
click at [531, 754] on button "Cozinha" at bounding box center [529, 754] width 127 height 28
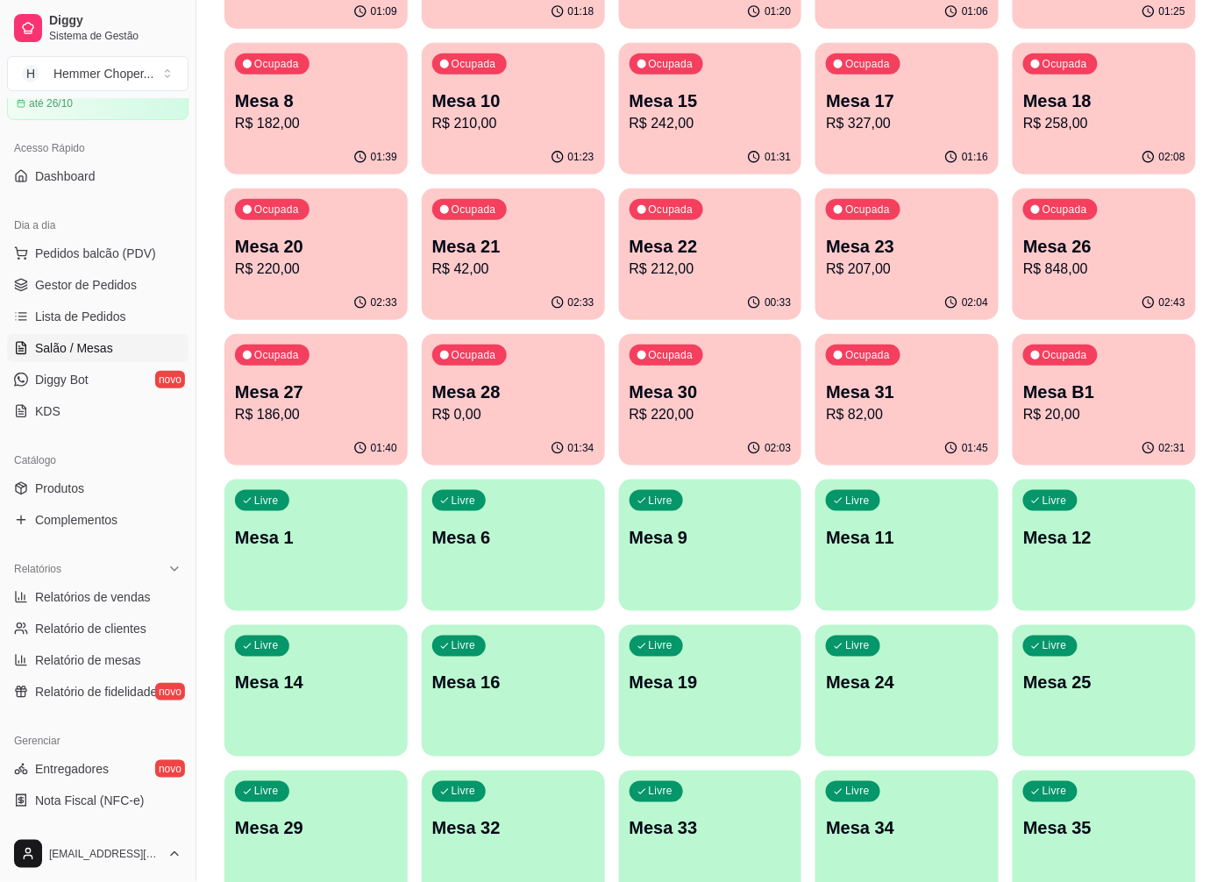
click at [734, 404] on p "R$ 220,00" at bounding box center [711, 414] width 162 height 21
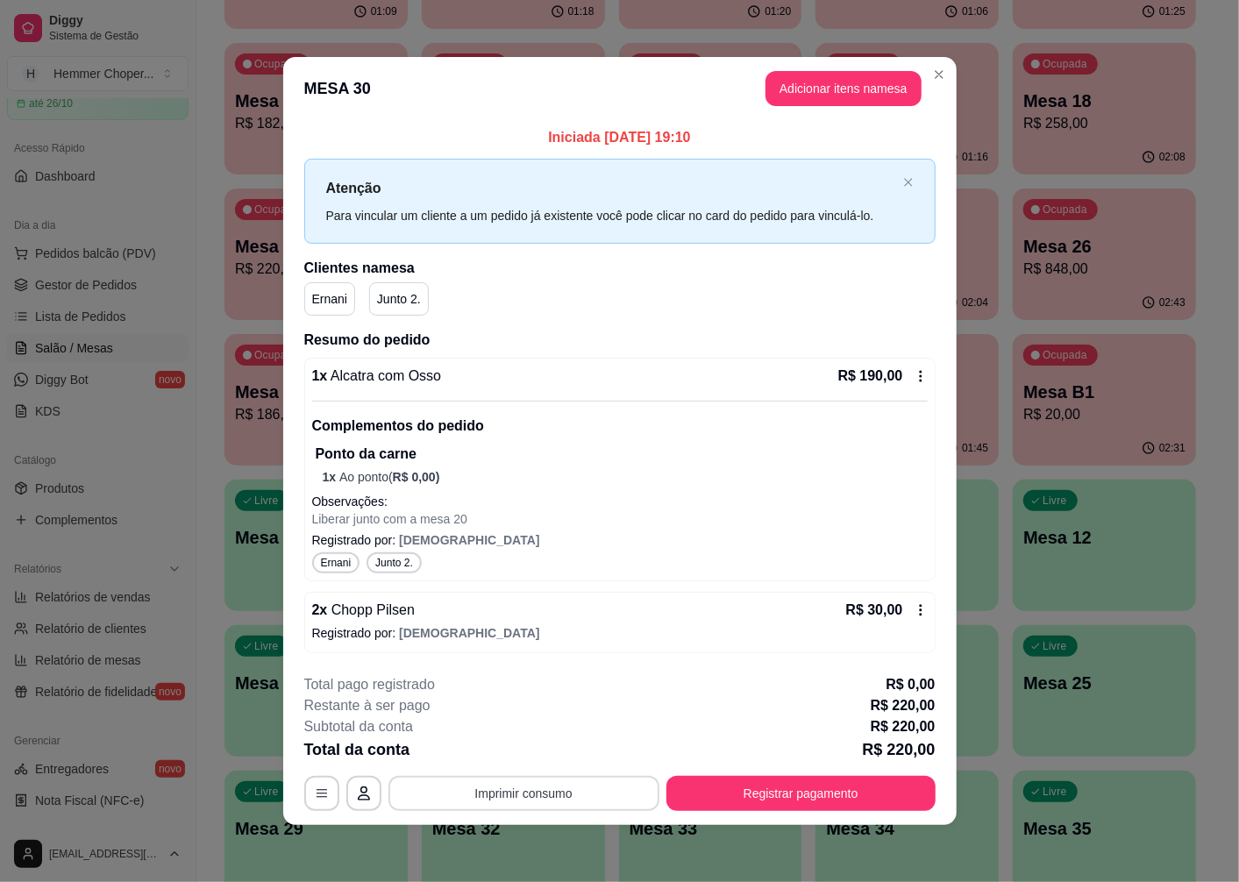
click at [516, 793] on button "Imprimir consumo" at bounding box center [523, 793] width 271 height 35
click at [523, 754] on button "Cozinha" at bounding box center [529, 754] width 127 height 28
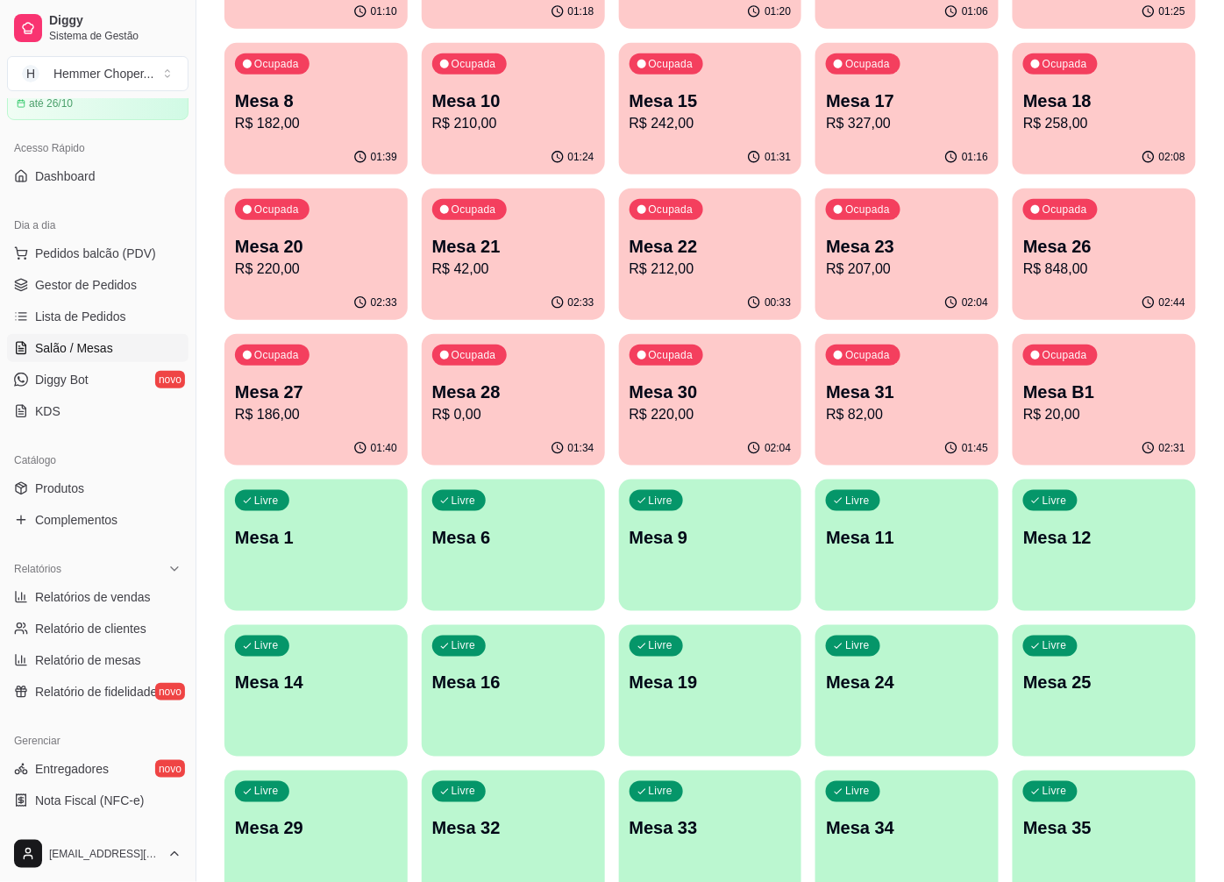
click at [294, 257] on div "Mesa 20 R$ 220,00" at bounding box center [316, 257] width 162 height 46
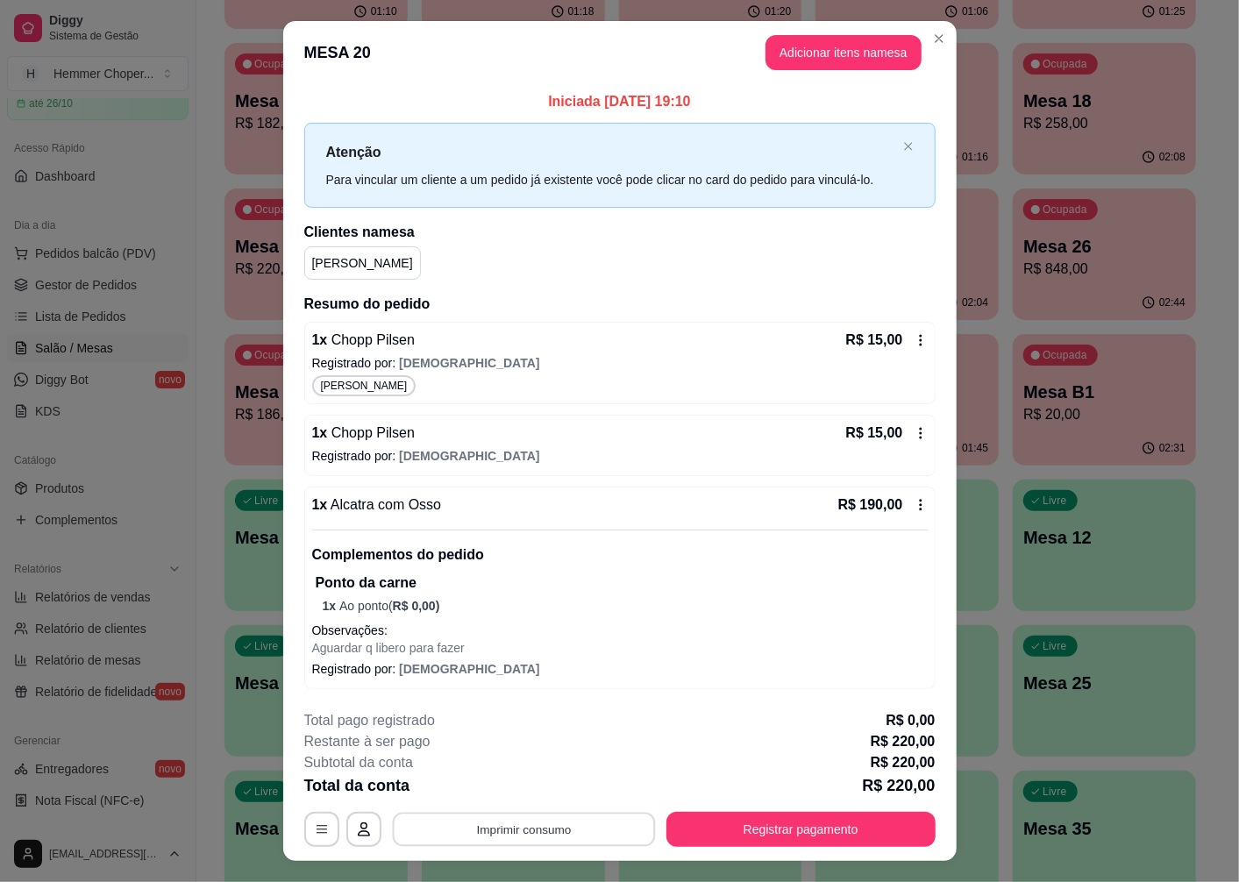
click at [530, 827] on button "Imprimir consumo" at bounding box center [523, 830] width 263 height 34
click at [509, 785] on button "Cozinha" at bounding box center [522, 790] width 127 height 28
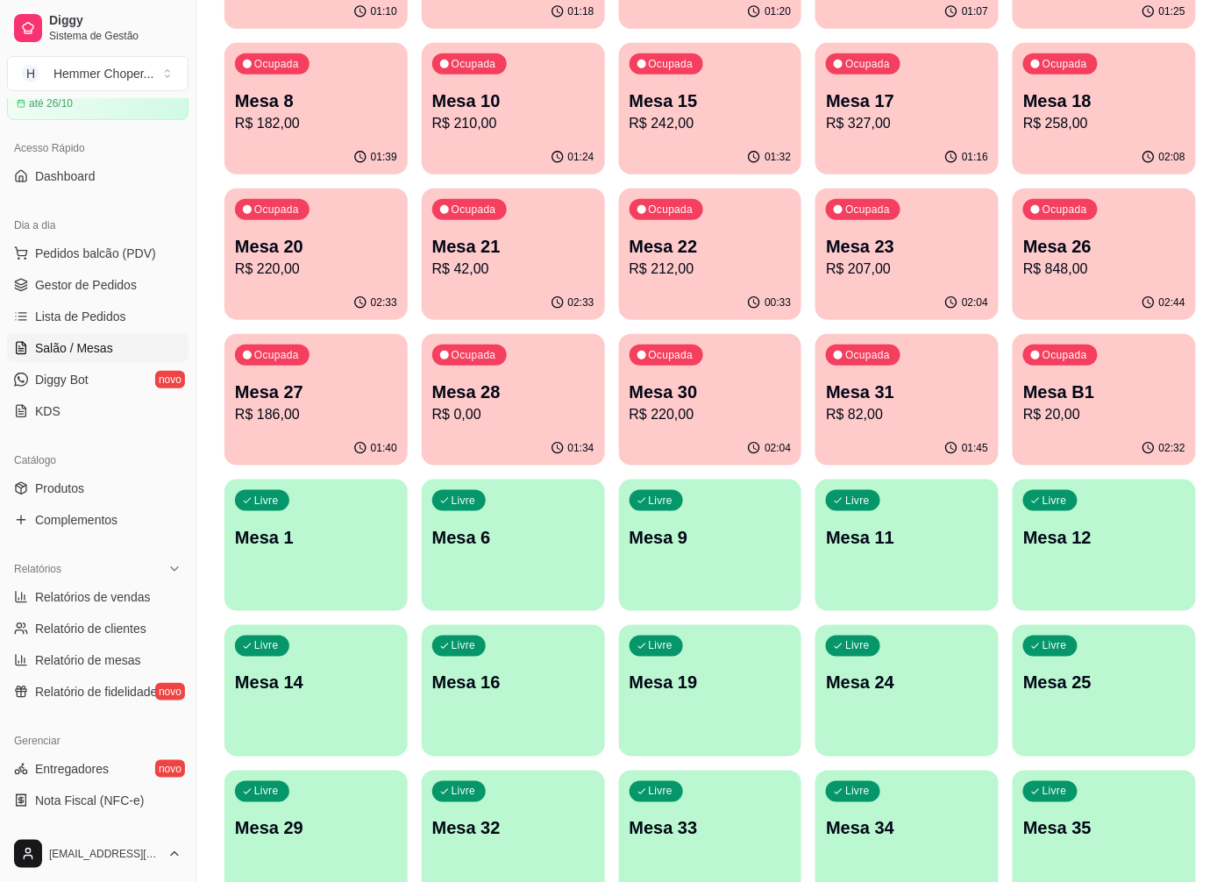
click at [502, 260] on p "R$ 42,00" at bounding box center [513, 269] width 162 height 21
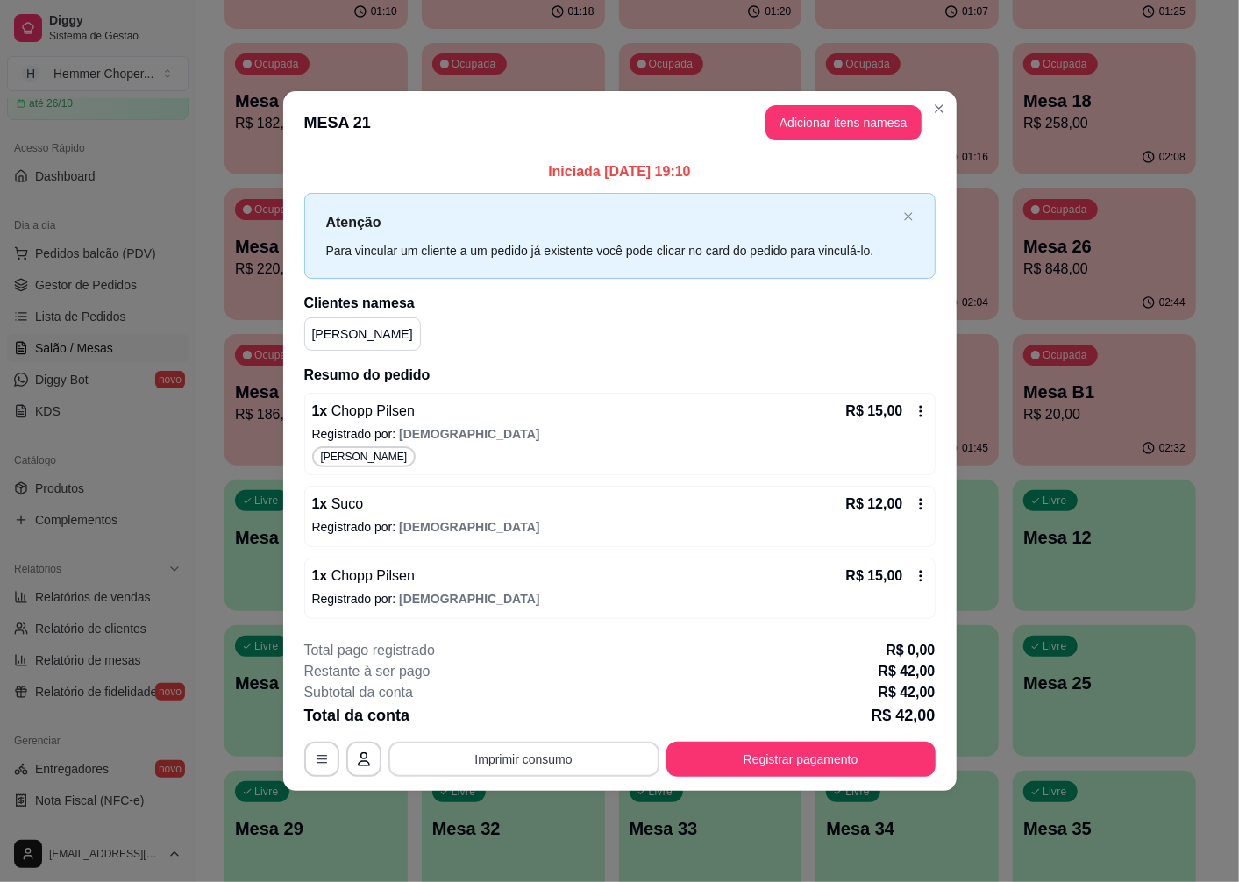
click at [532, 763] on button "Imprimir consumo" at bounding box center [523, 759] width 271 height 35
click at [528, 721] on button "Cozinha" at bounding box center [529, 720] width 127 height 28
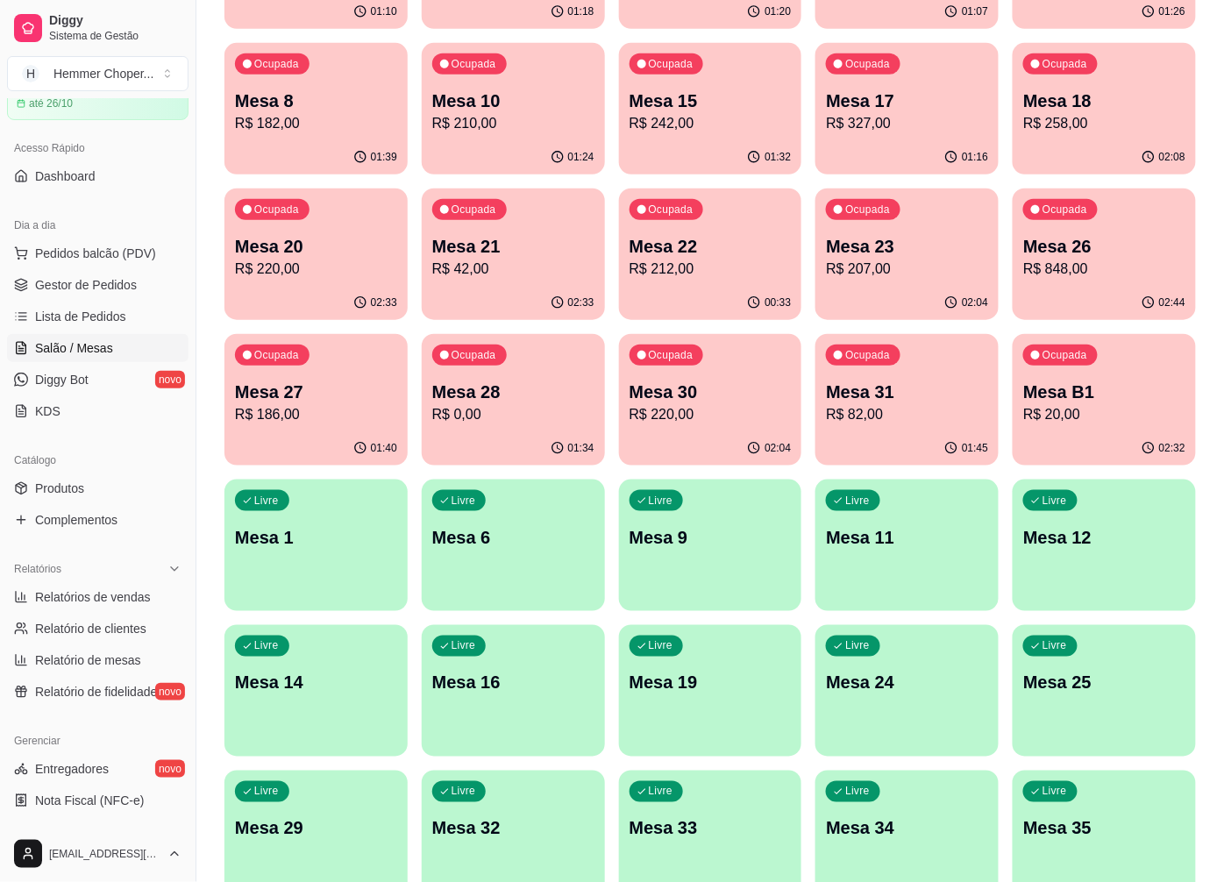
click at [696, 391] on p "Mesa 30" at bounding box center [711, 392] width 162 height 25
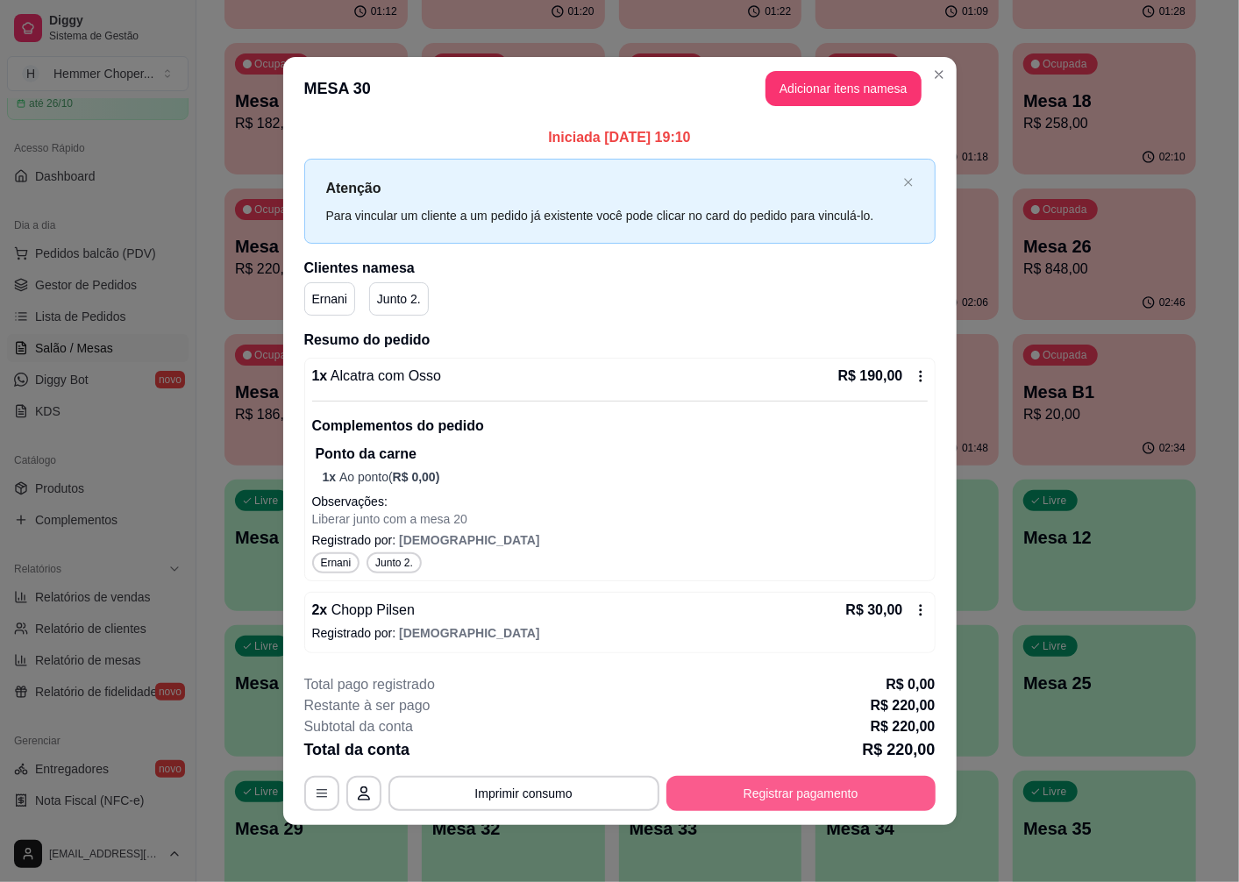
click at [708, 802] on button "Registrar pagamento" at bounding box center [800, 793] width 269 height 35
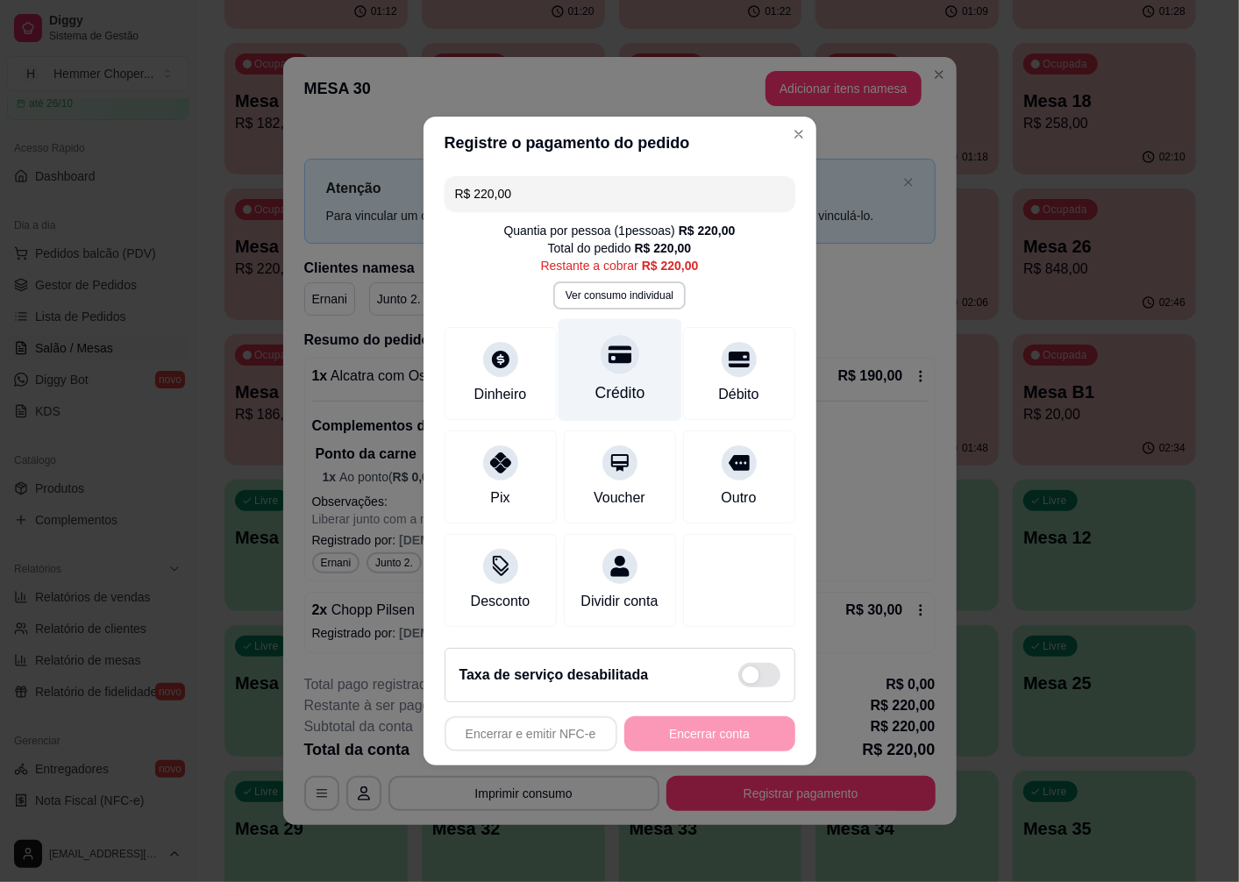
click at [617, 369] on div "Crédito" at bounding box center [620, 370] width 124 height 103
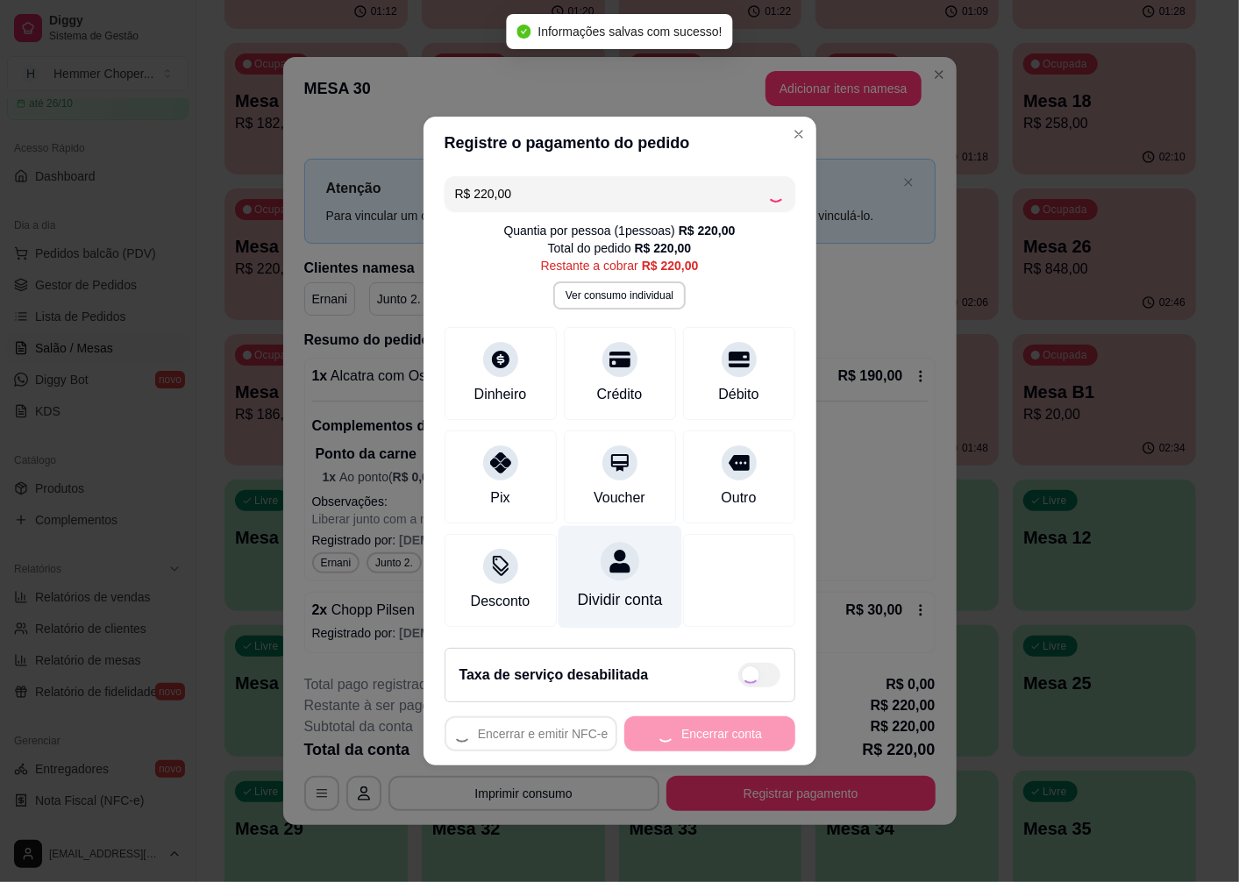
type input "R$ 0,00"
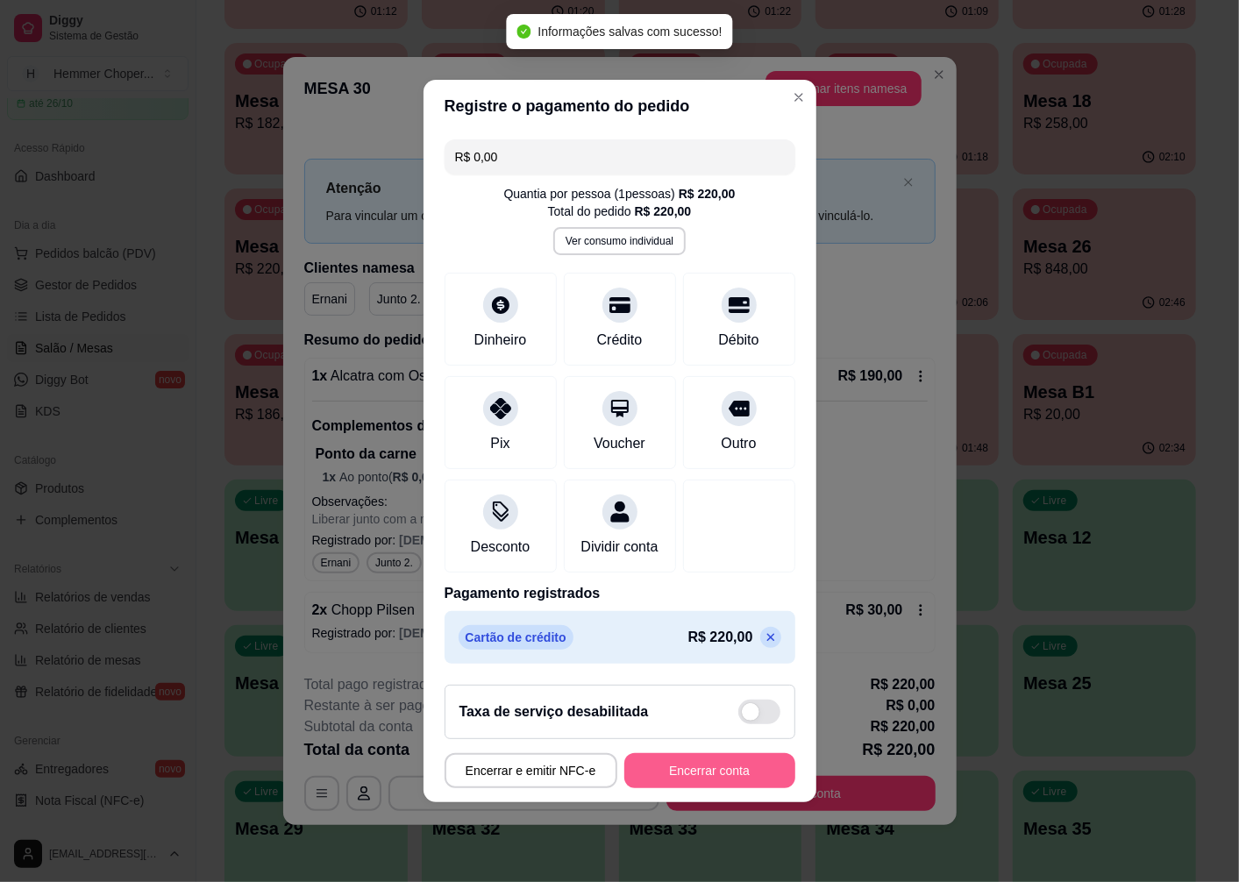
click at [720, 774] on button "Encerrar conta" at bounding box center [709, 770] width 171 height 35
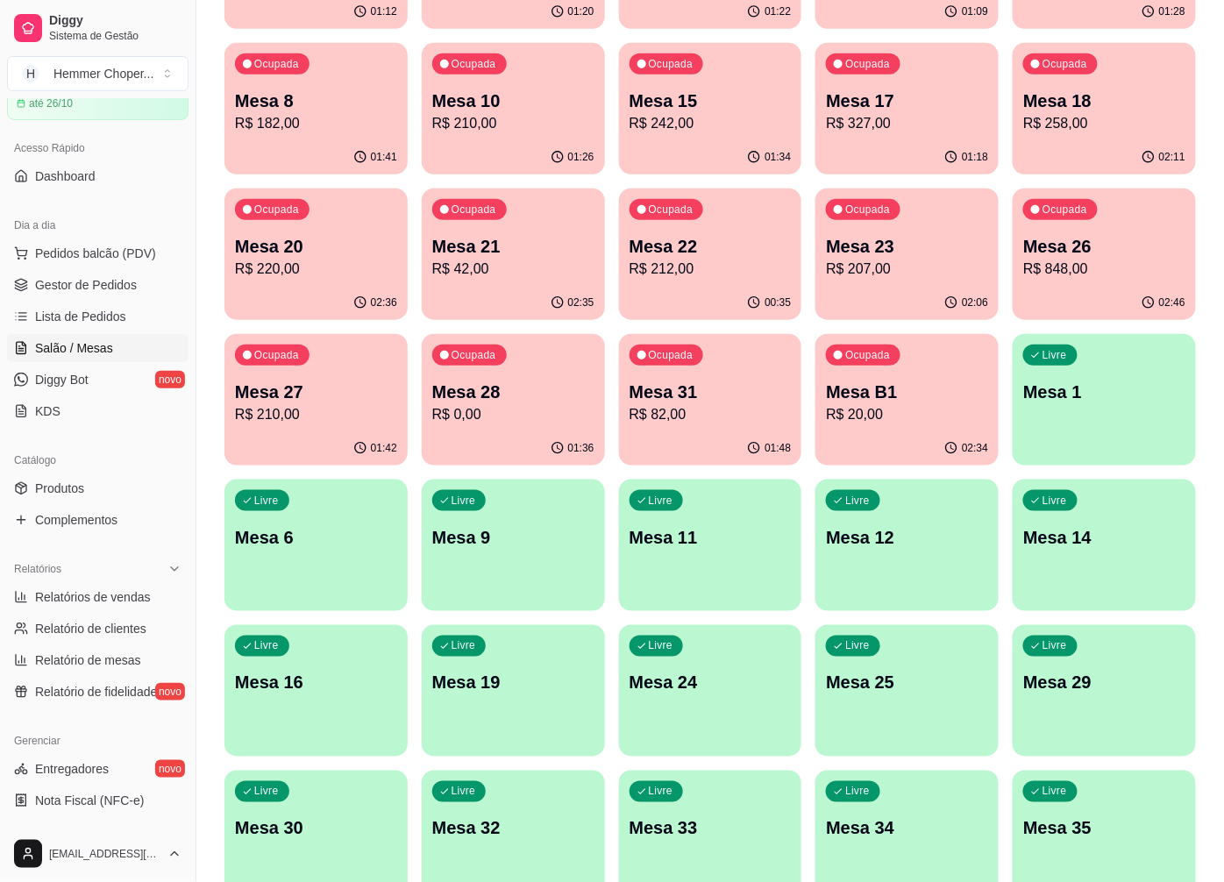
click at [698, 410] on p "R$ 82,00" at bounding box center [711, 414] width 162 height 21
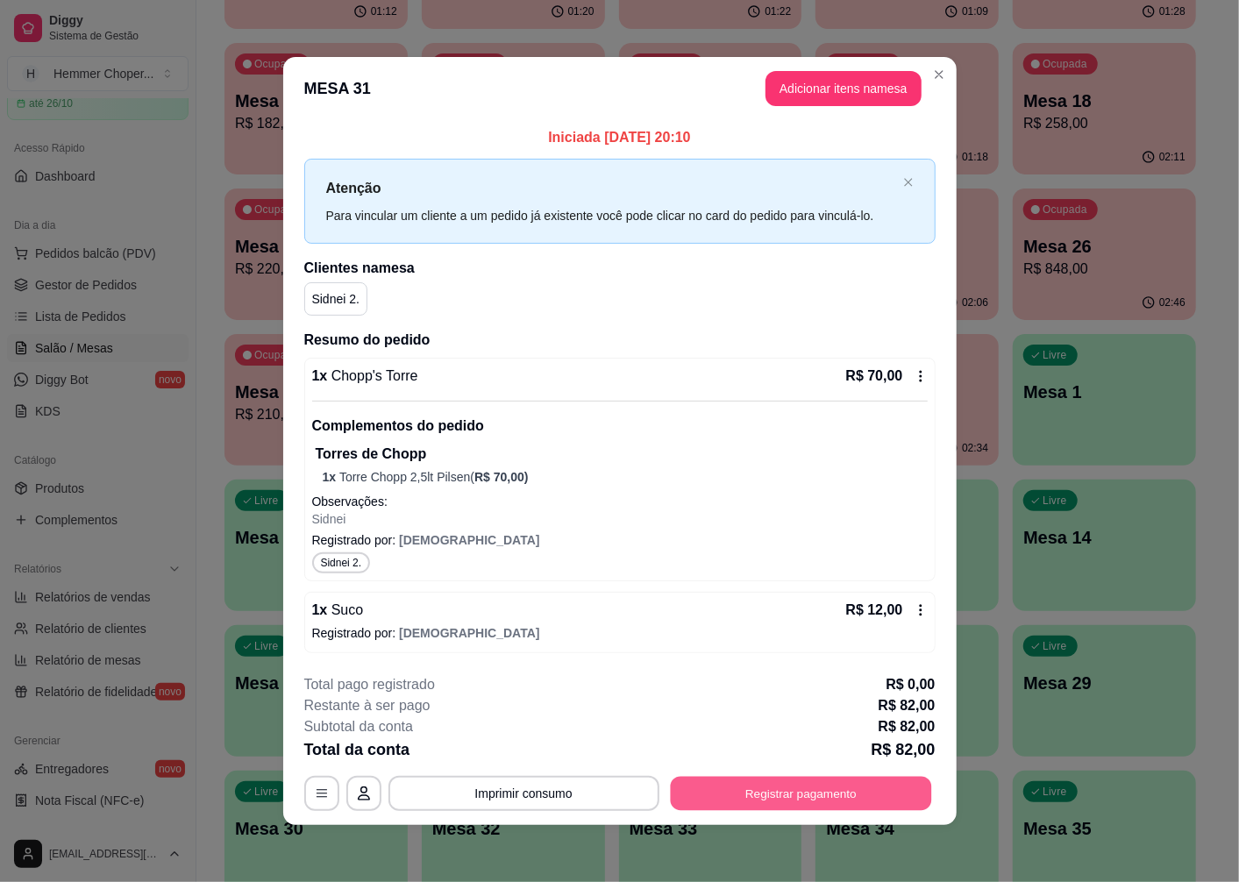
click at [725, 802] on button "Registrar pagamento" at bounding box center [800, 794] width 261 height 34
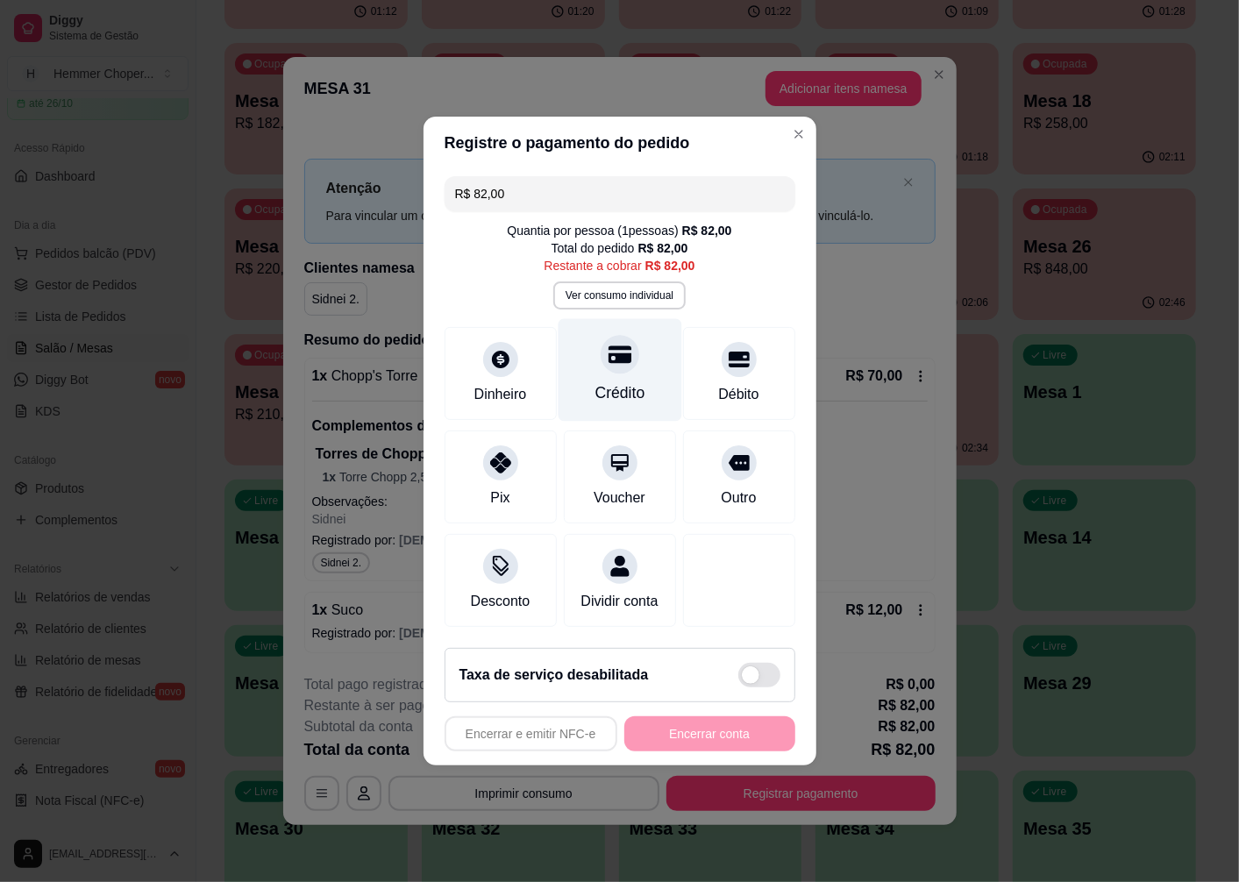
click at [609, 360] on div at bounding box center [620, 354] width 39 height 39
type input "R$ 0,00"
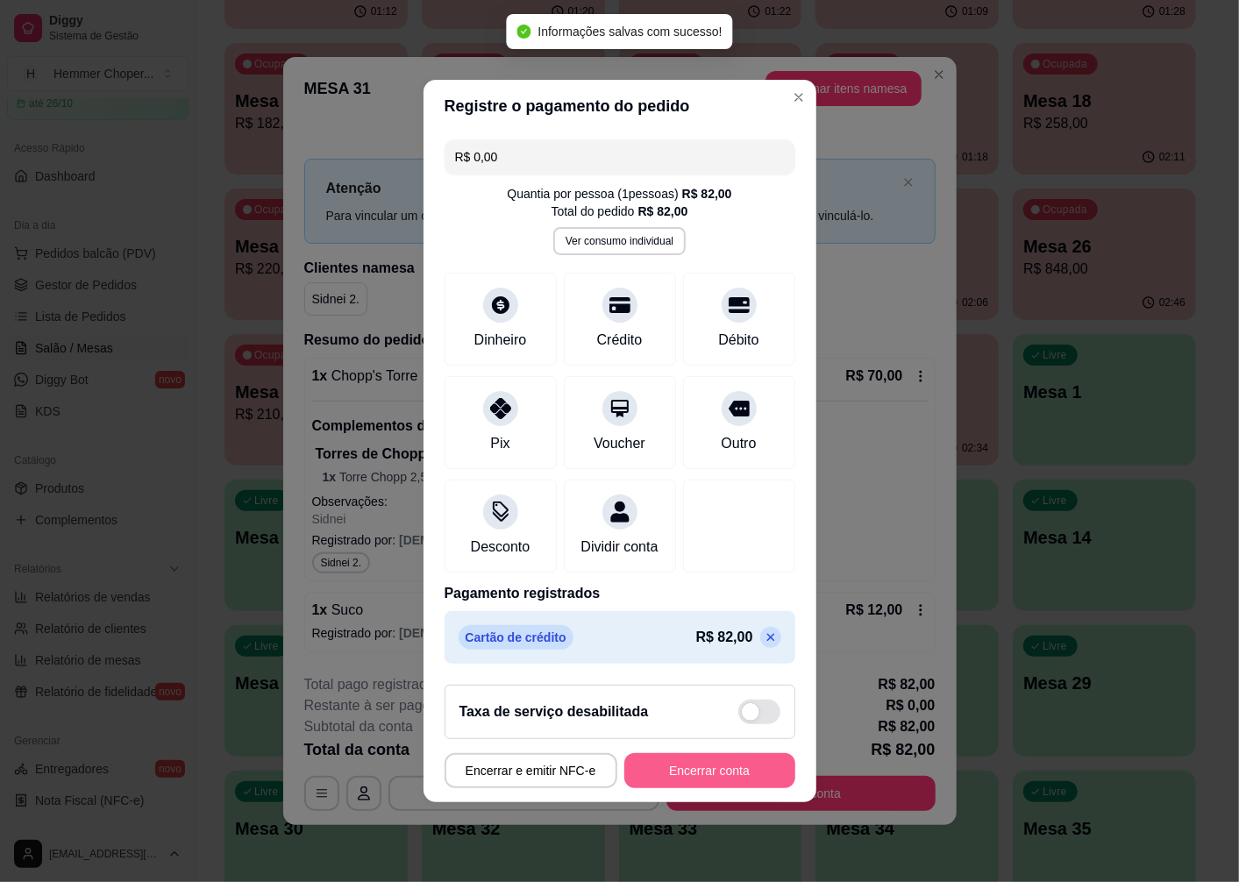
click at [669, 776] on button "Encerrar conta" at bounding box center [709, 770] width 171 height 35
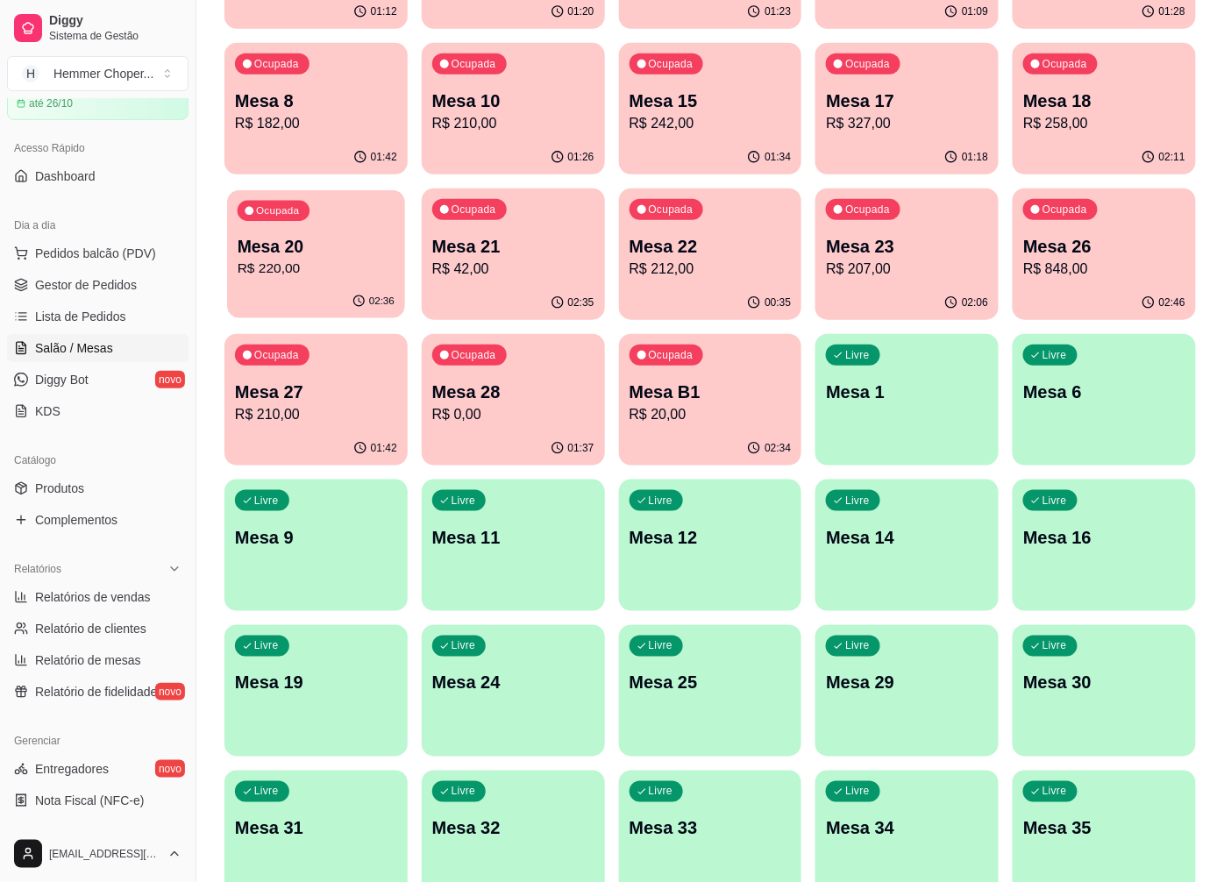
click at [294, 263] on p "R$ 220,00" at bounding box center [316, 269] width 157 height 20
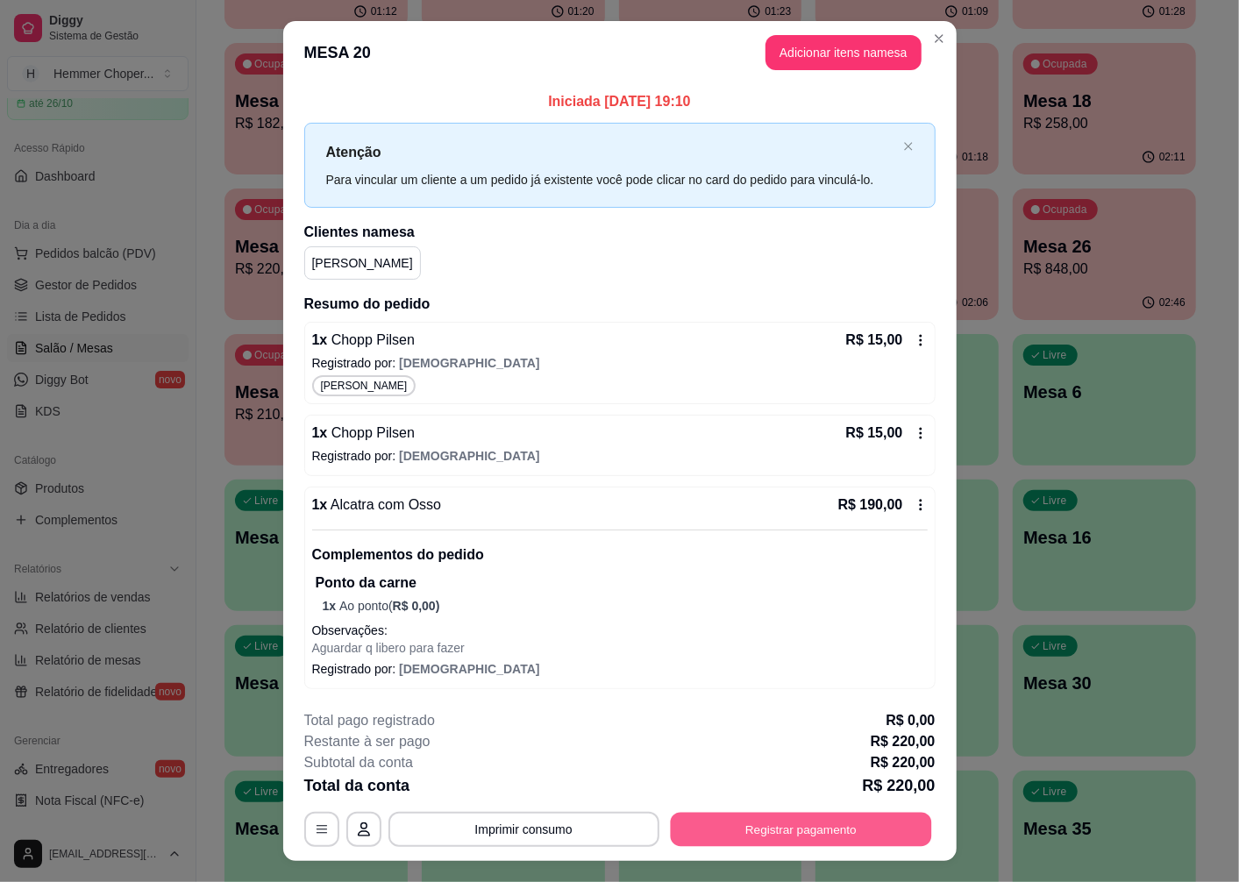
click at [713, 836] on button "Registrar pagamento" at bounding box center [800, 830] width 261 height 34
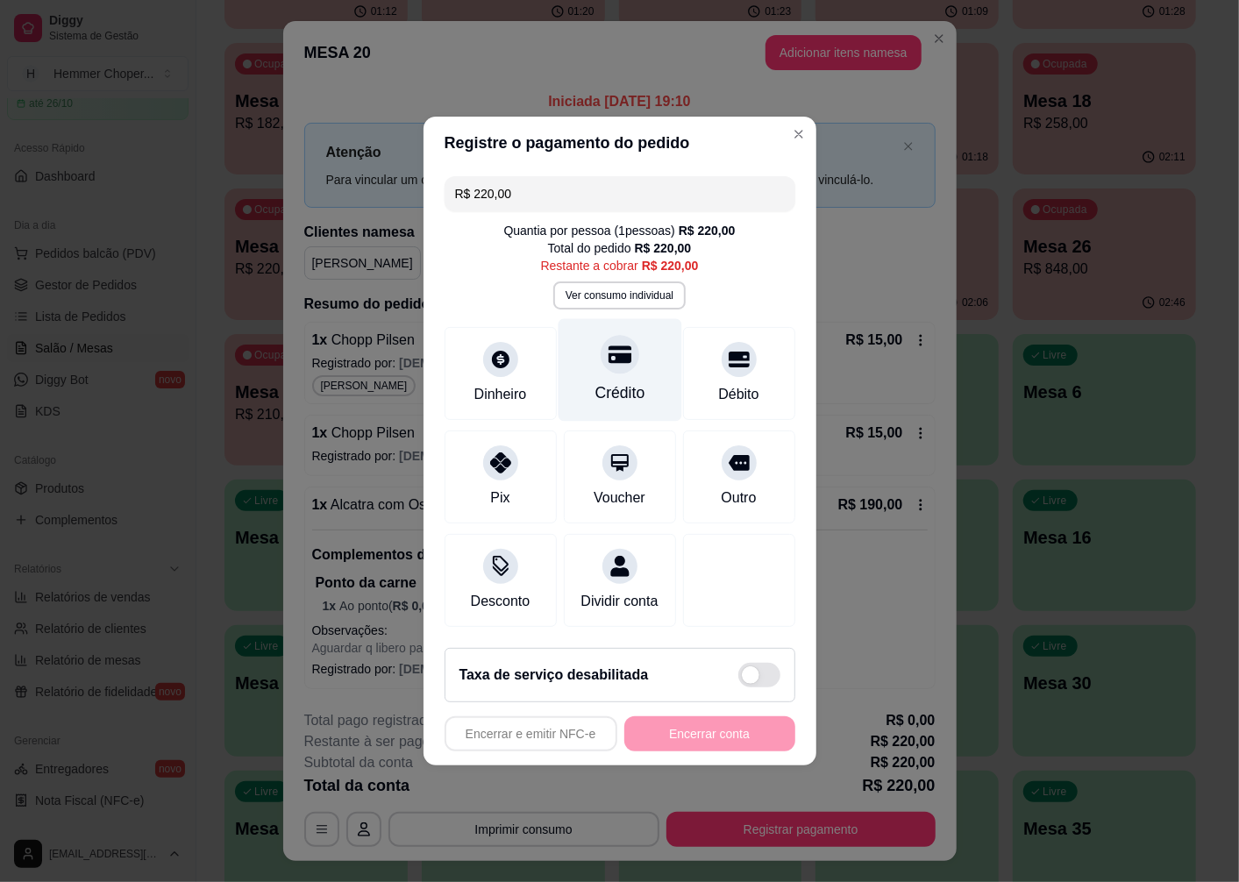
click at [631, 357] on div "Crédito" at bounding box center [620, 370] width 124 height 103
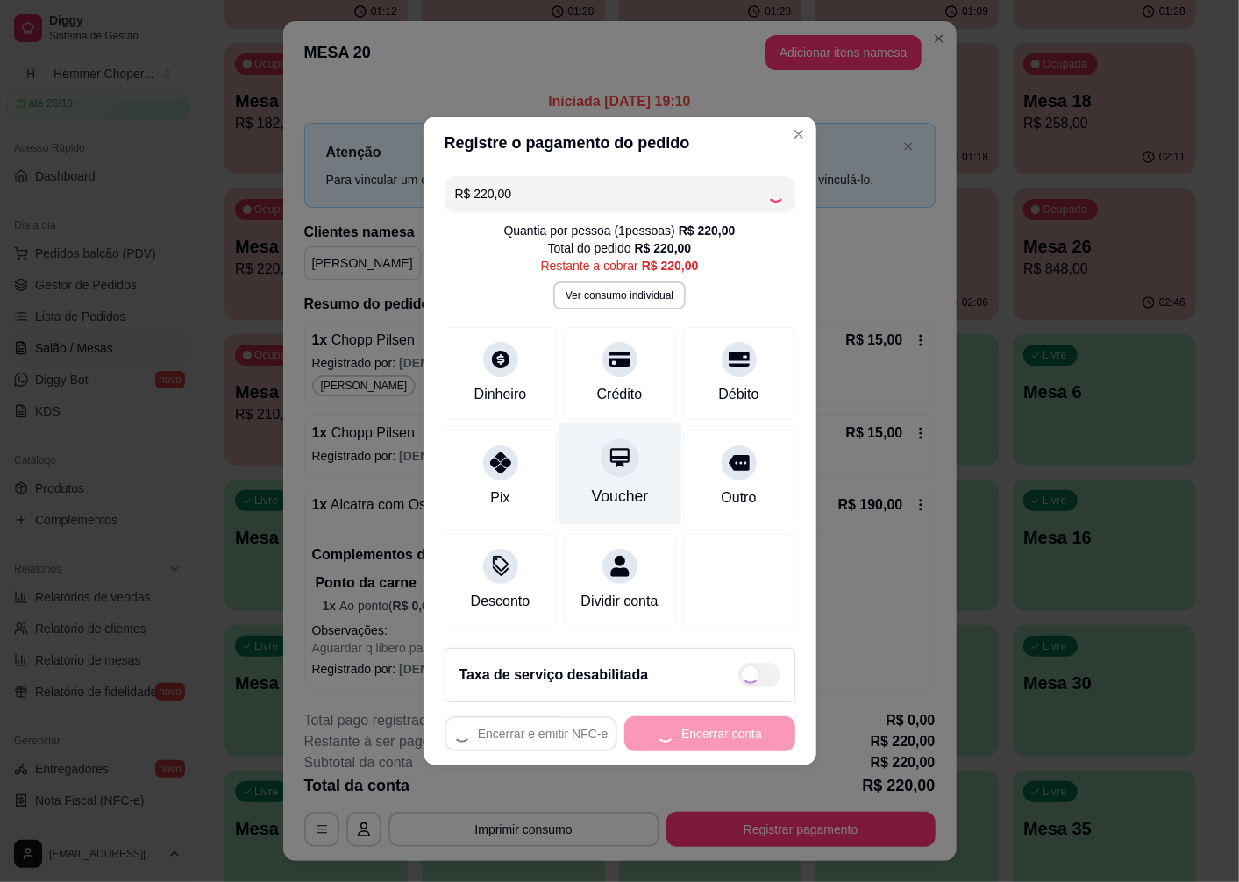
type input "R$ 0,00"
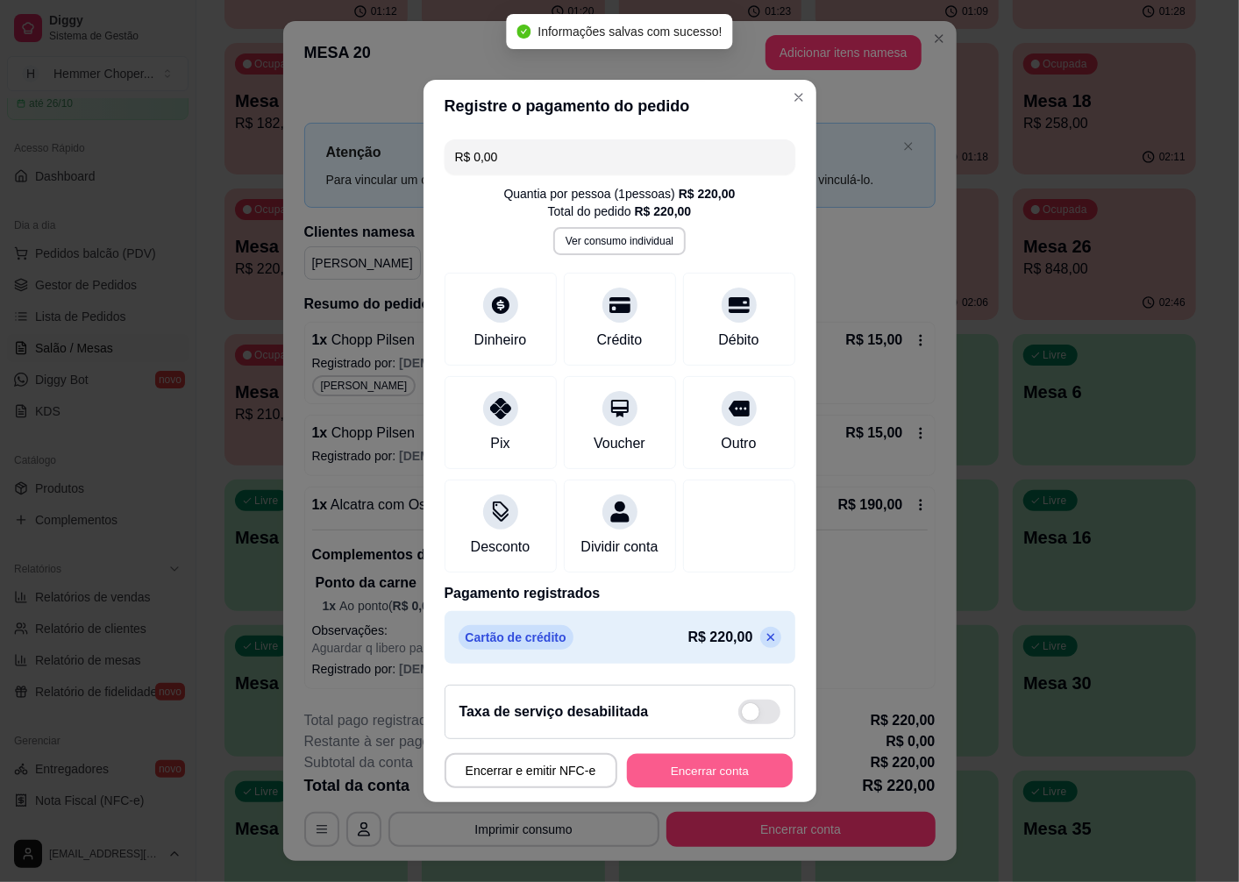
click at [664, 774] on button "Encerrar conta" at bounding box center [710, 771] width 166 height 34
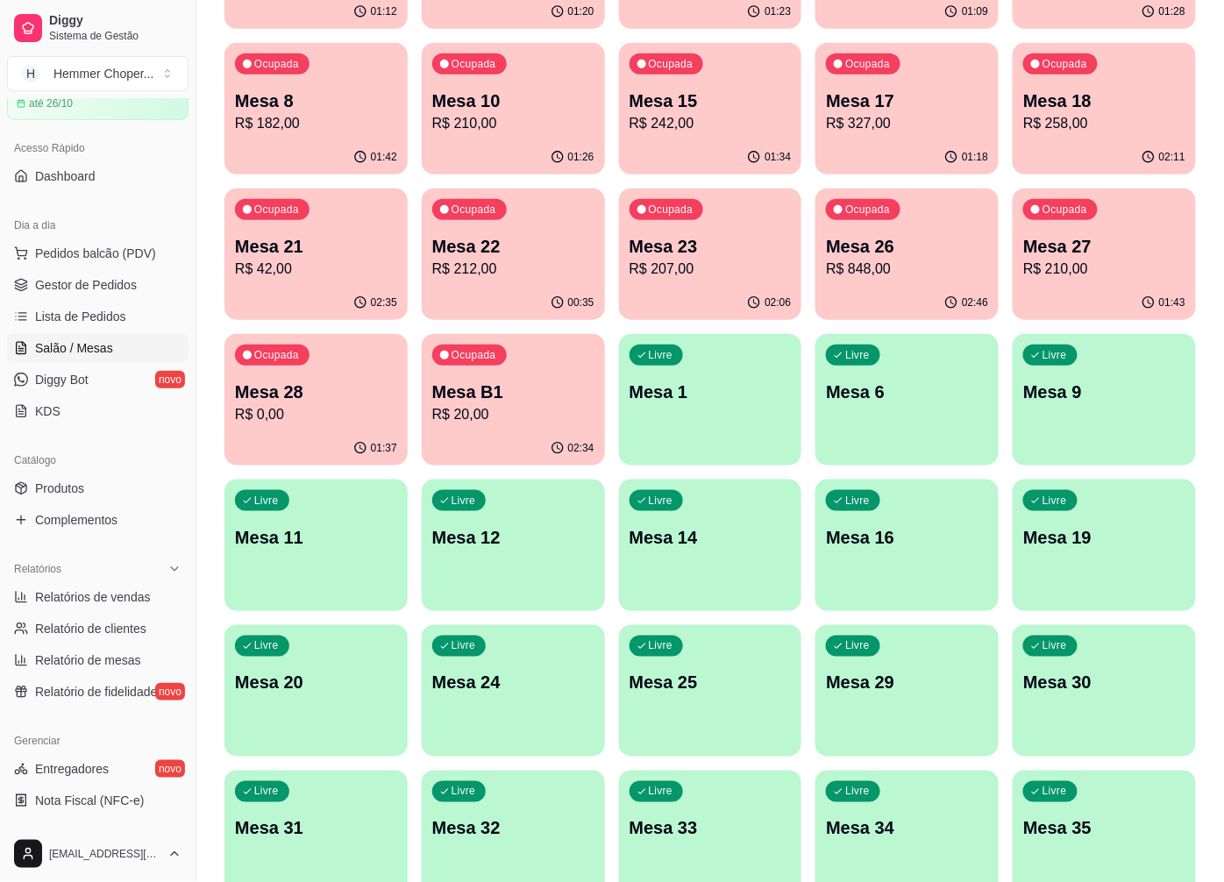
click at [333, 263] on p "R$ 42,00" at bounding box center [316, 269] width 162 height 21
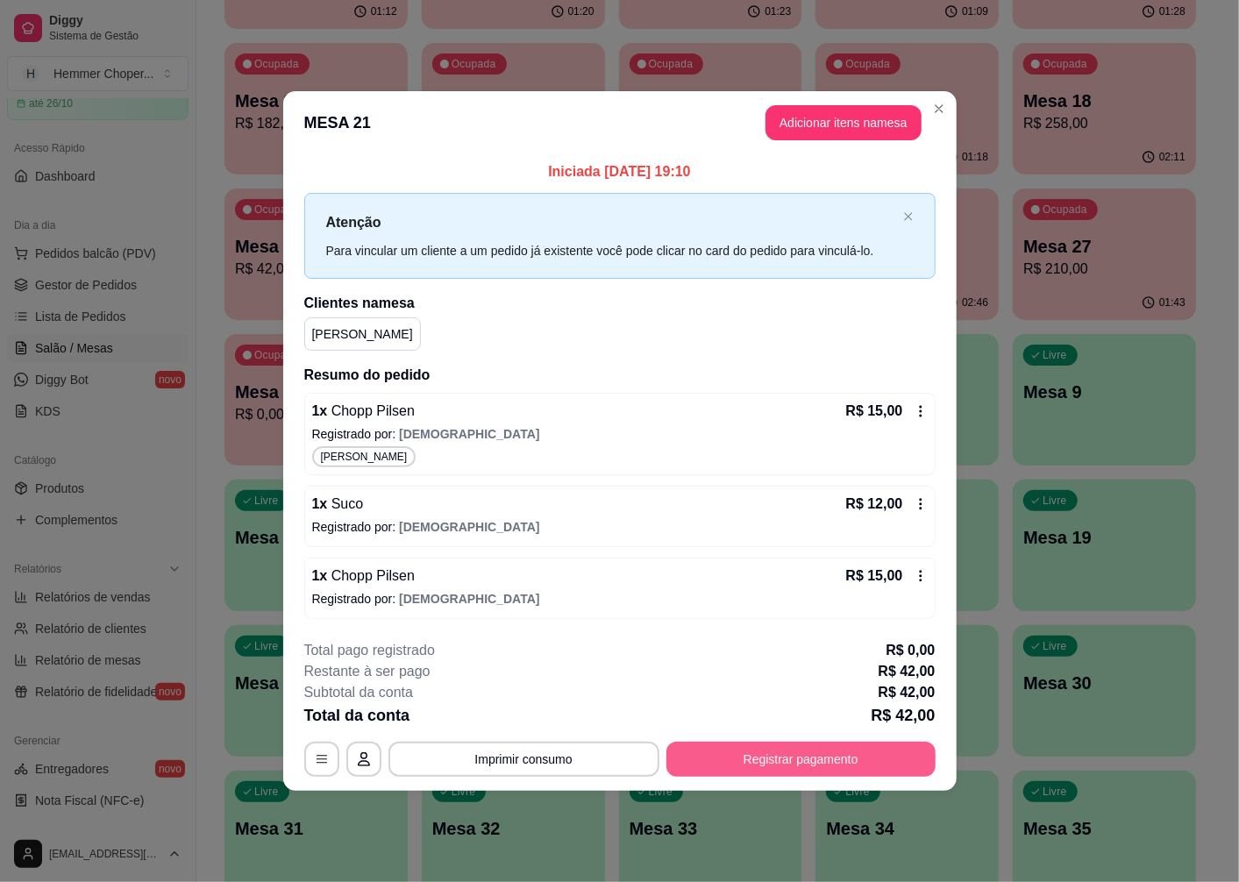
click at [737, 756] on button "Registrar pagamento" at bounding box center [800, 759] width 269 height 35
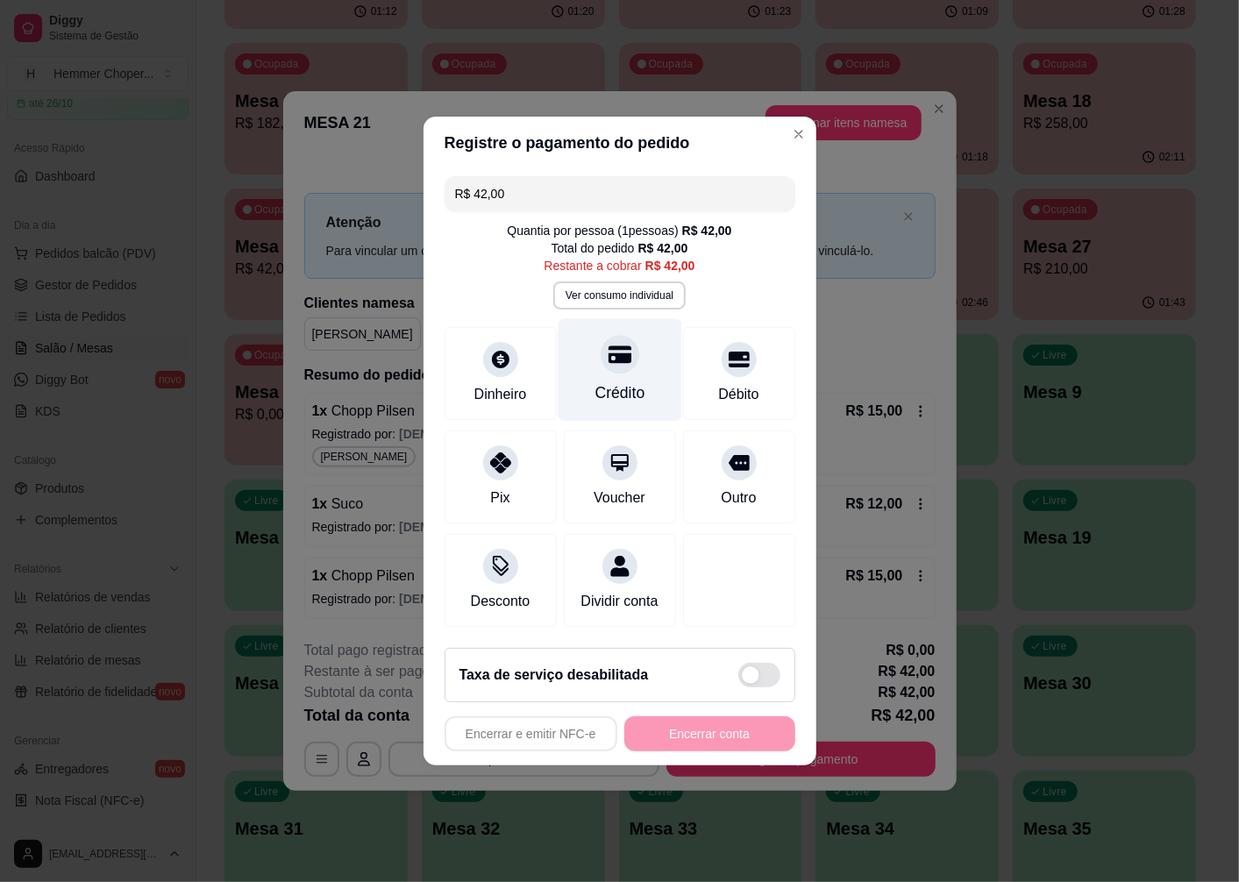
click at [618, 365] on div "Crédito" at bounding box center [620, 370] width 124 height 103
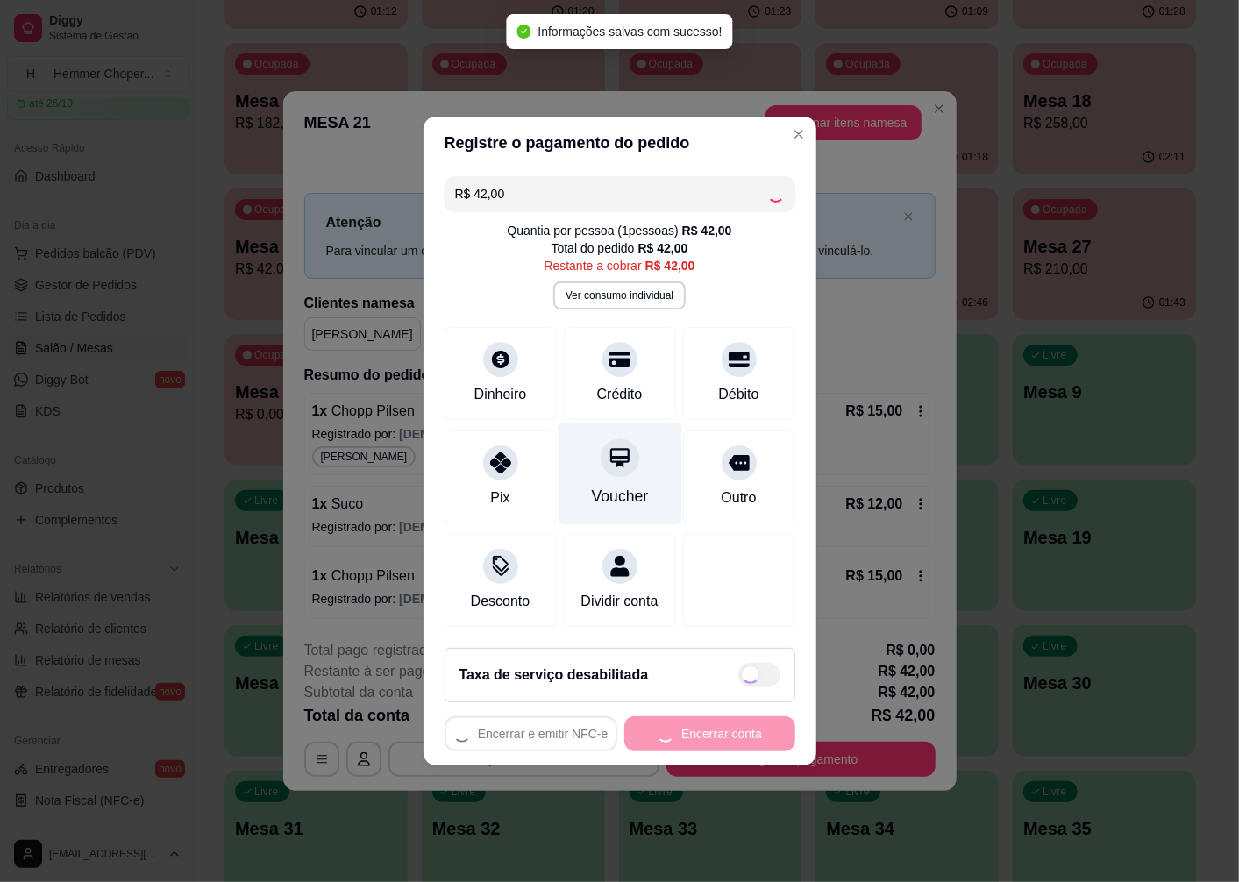
type input "R$ 0,00"
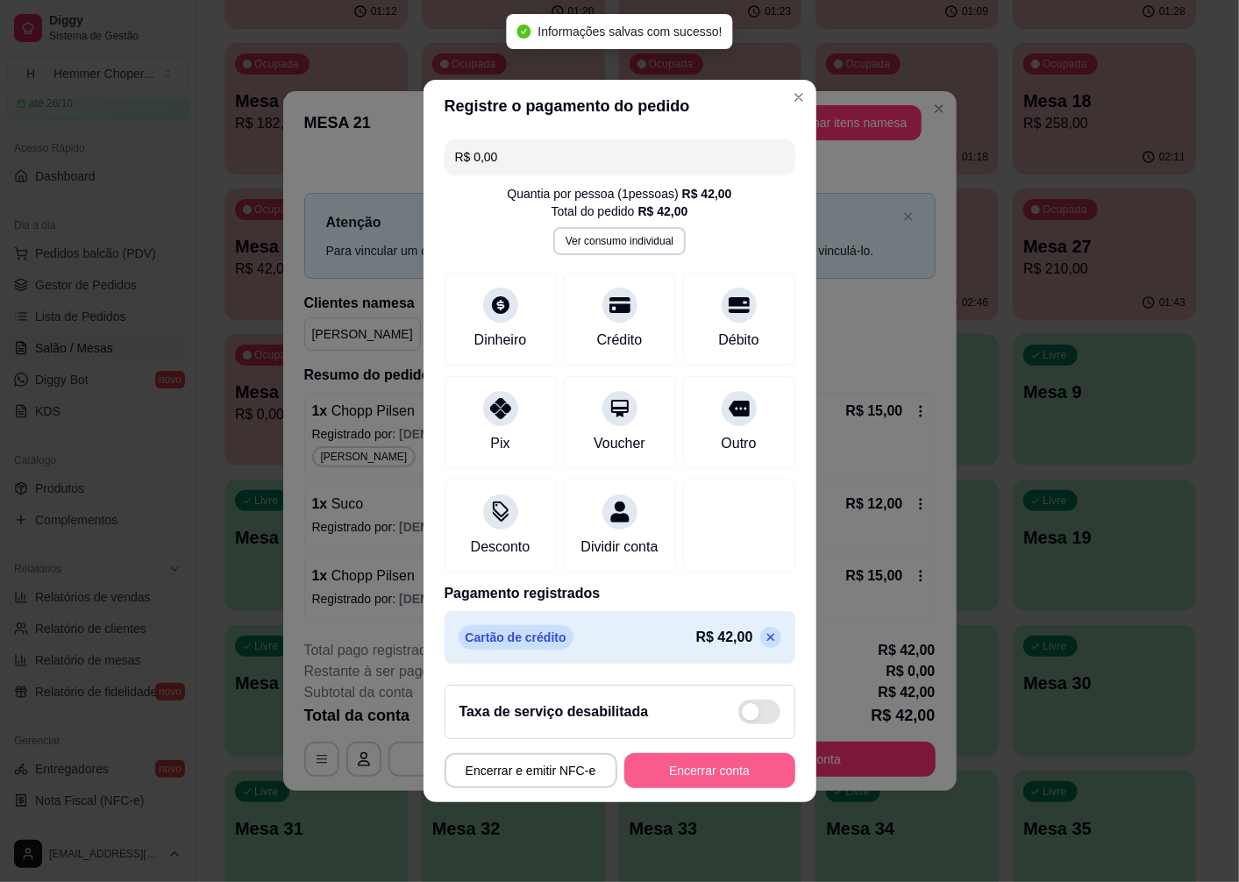
click at [669, 773] on button "Encerrar conta" at bounding box center [709, 770] width 171 height 35
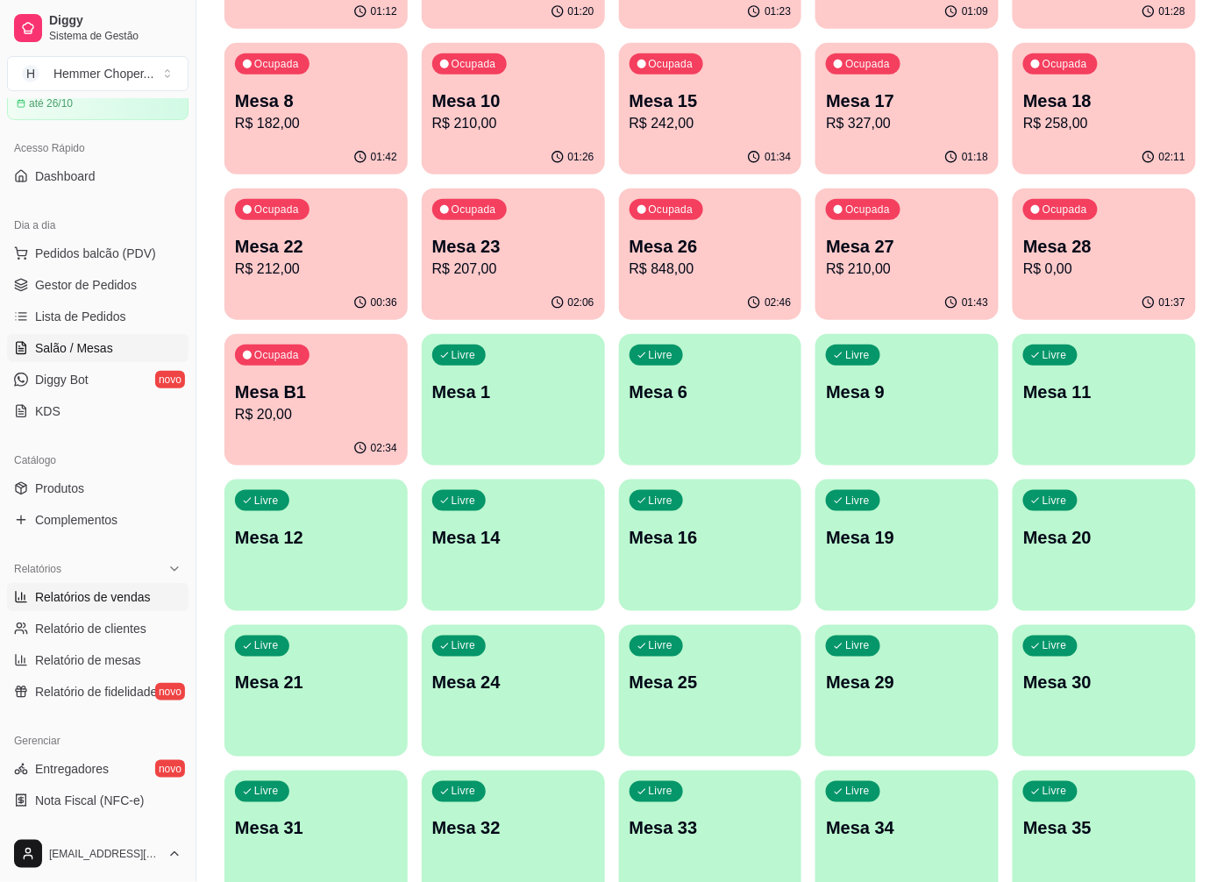
click at [72, 600] on span "Relatórios de vendas" at bounding box center [93, 597] width 116 height 18
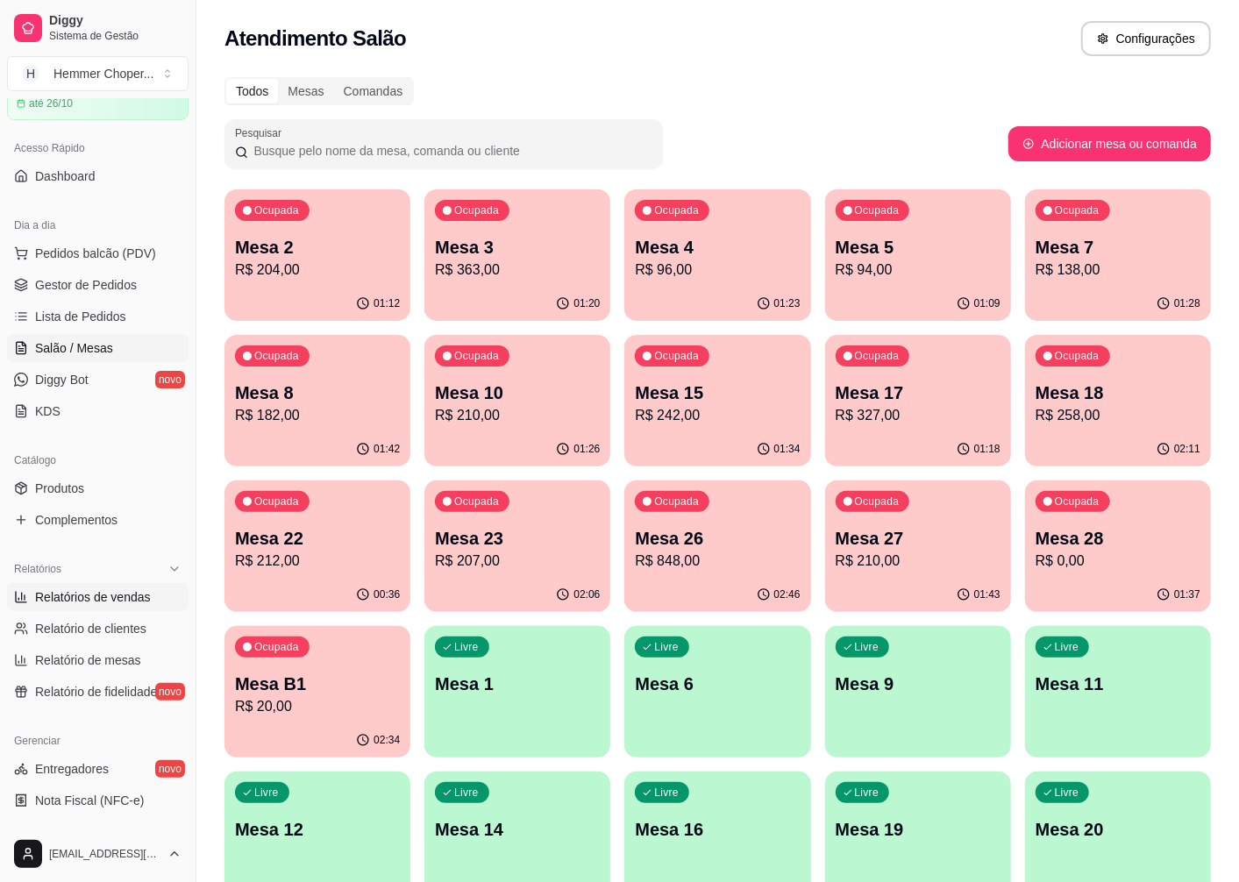
select select "ALL"
select select "0"
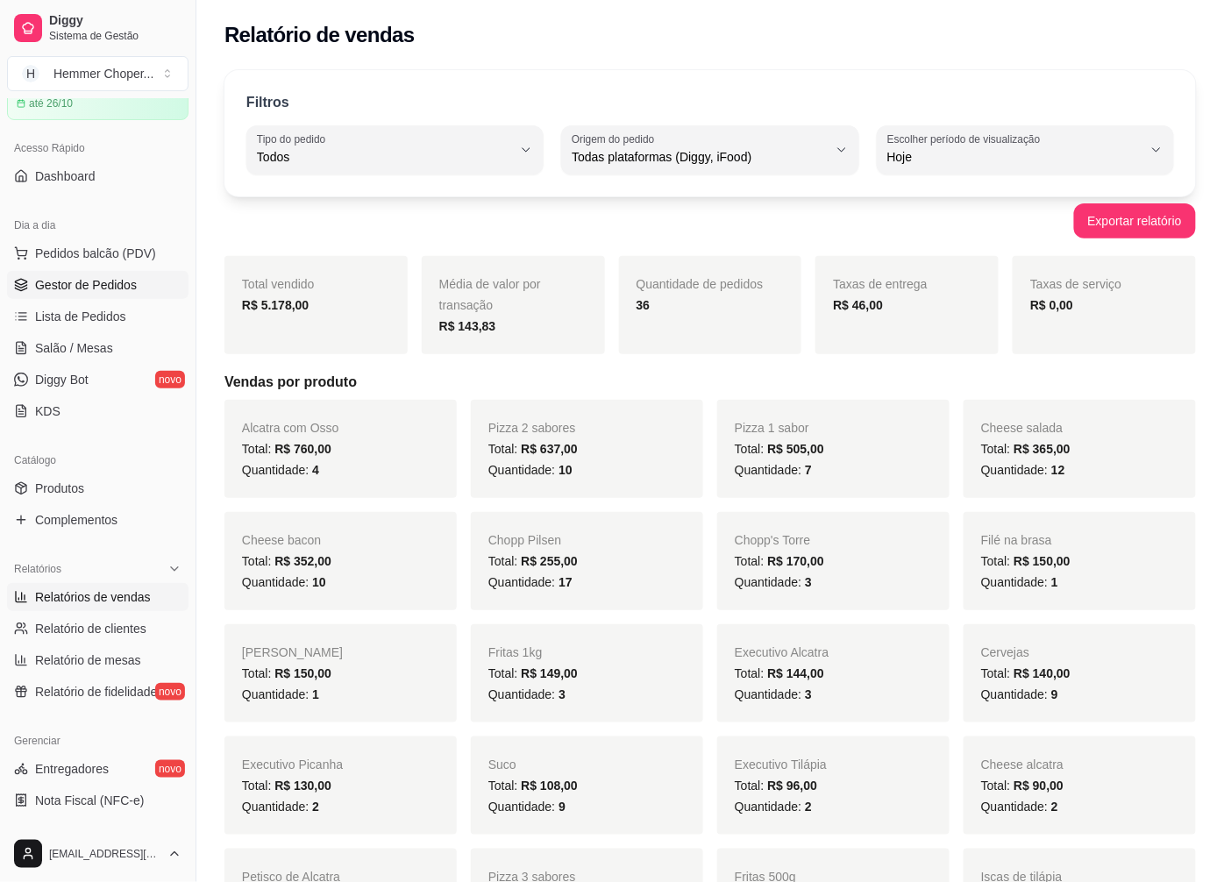
click at [88, 288] on span "Gestor de Pedidos" at bounding box center [86, 285] width 102 height 18
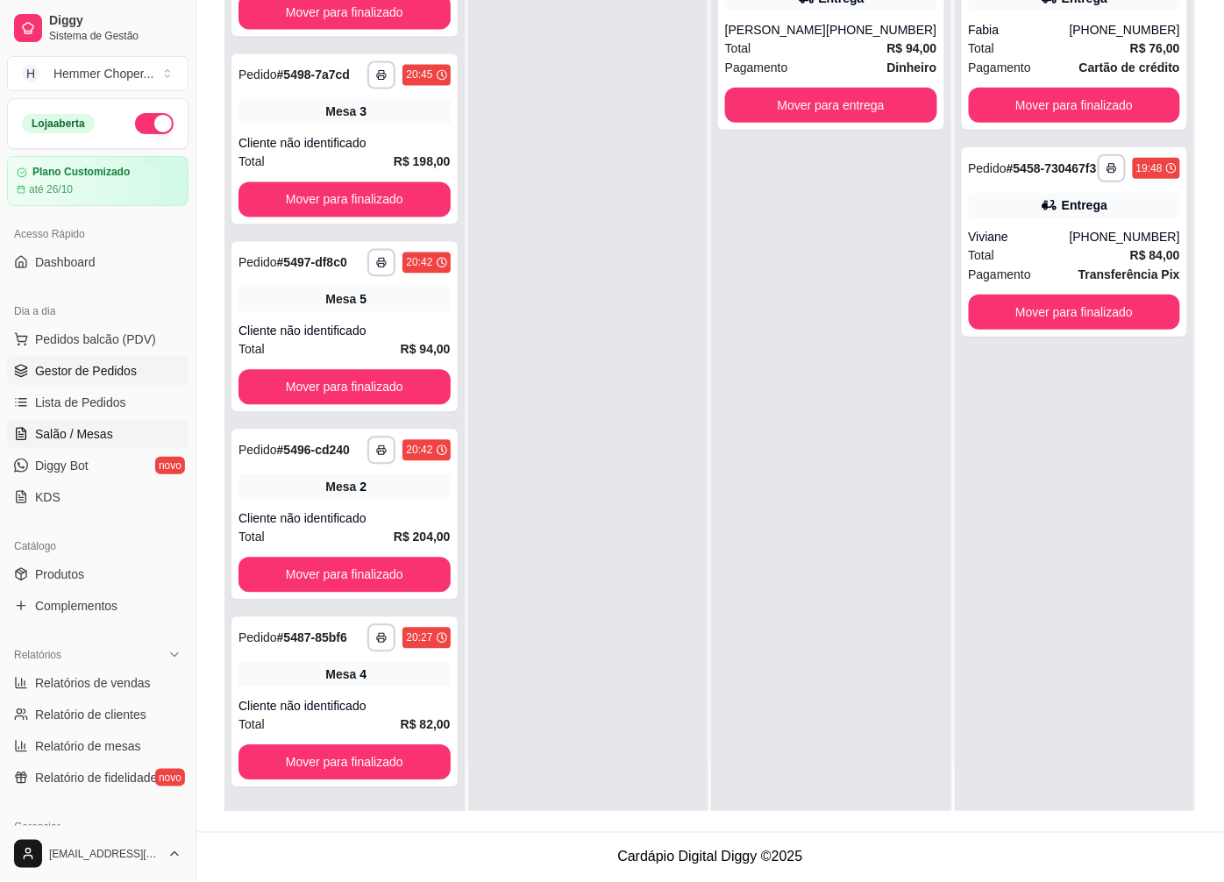
click at [72, 440] on span "Salão / Mesas" at bounding box center [74, 434] width 78 height 18
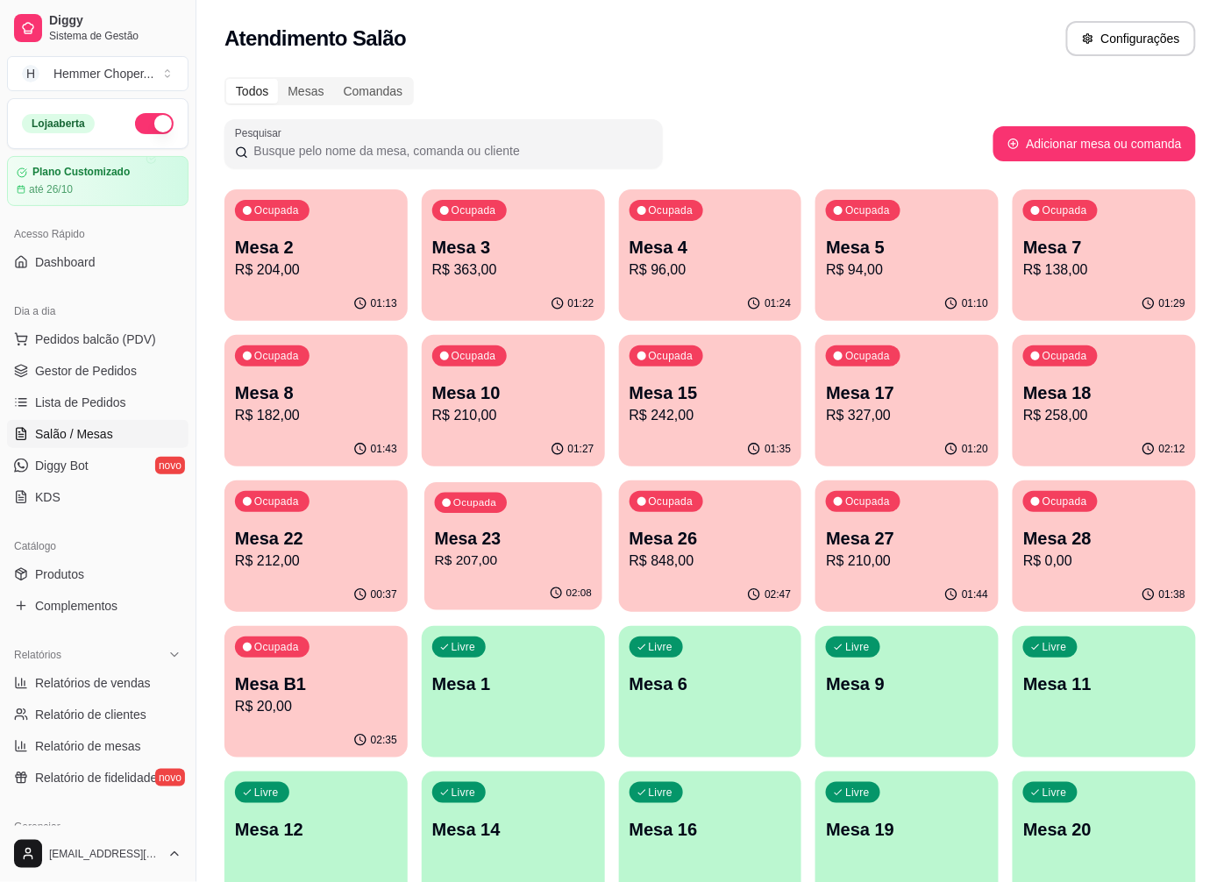
click at [486, 553] on p "R$ 207,00" at bounding box center [513, 561] width 157 height 20
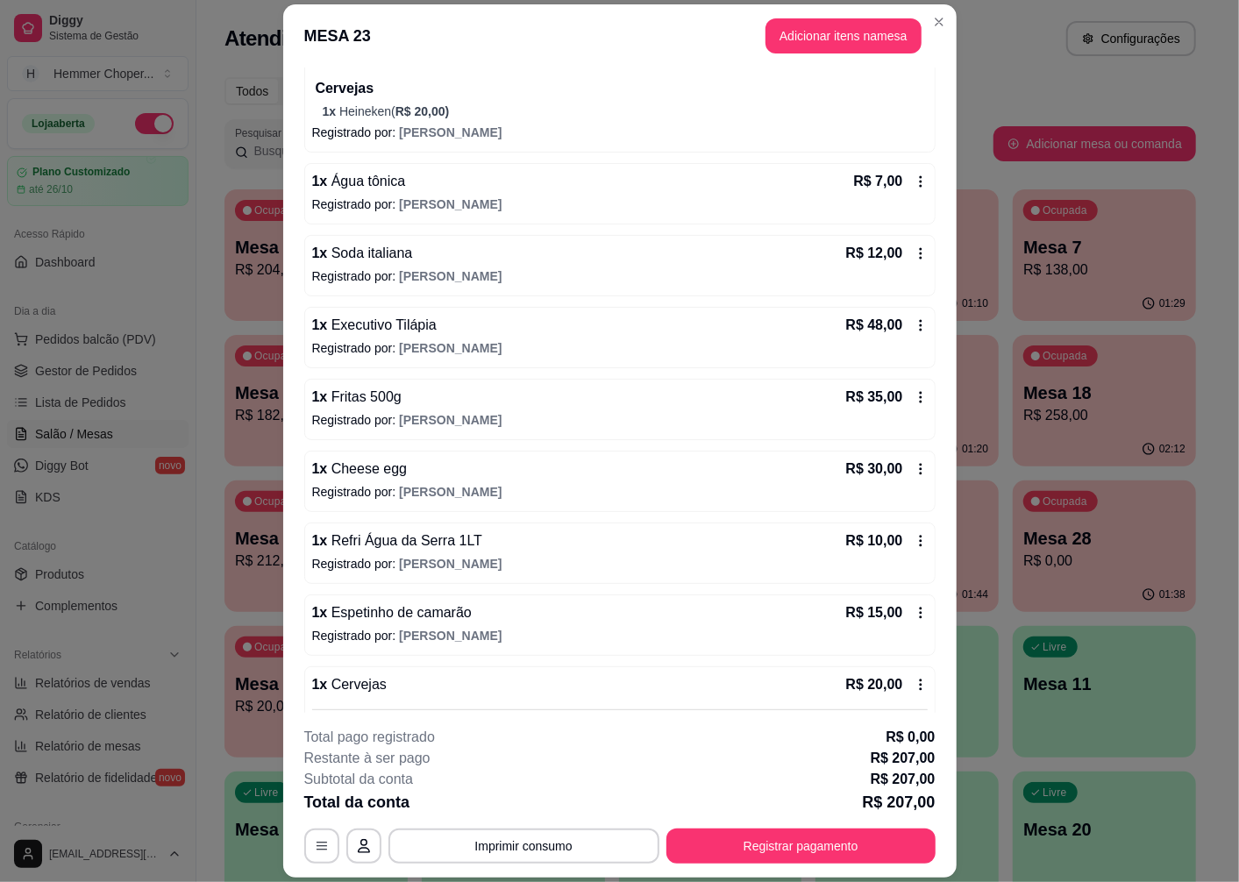
scroll to position [46, 0]
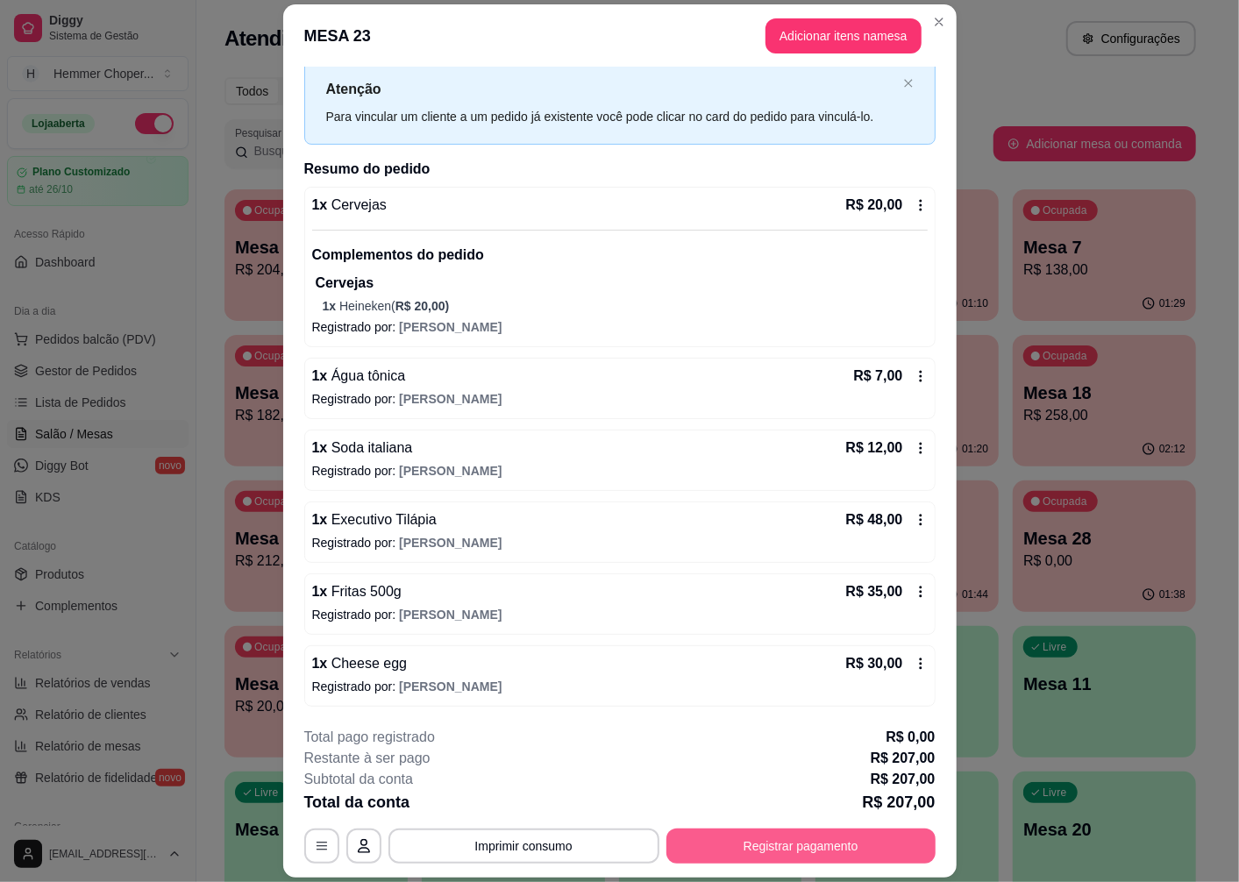
click at [759, 851] on button "Registrar pagamento" at bounding box center [800, 846] width 269 height 35
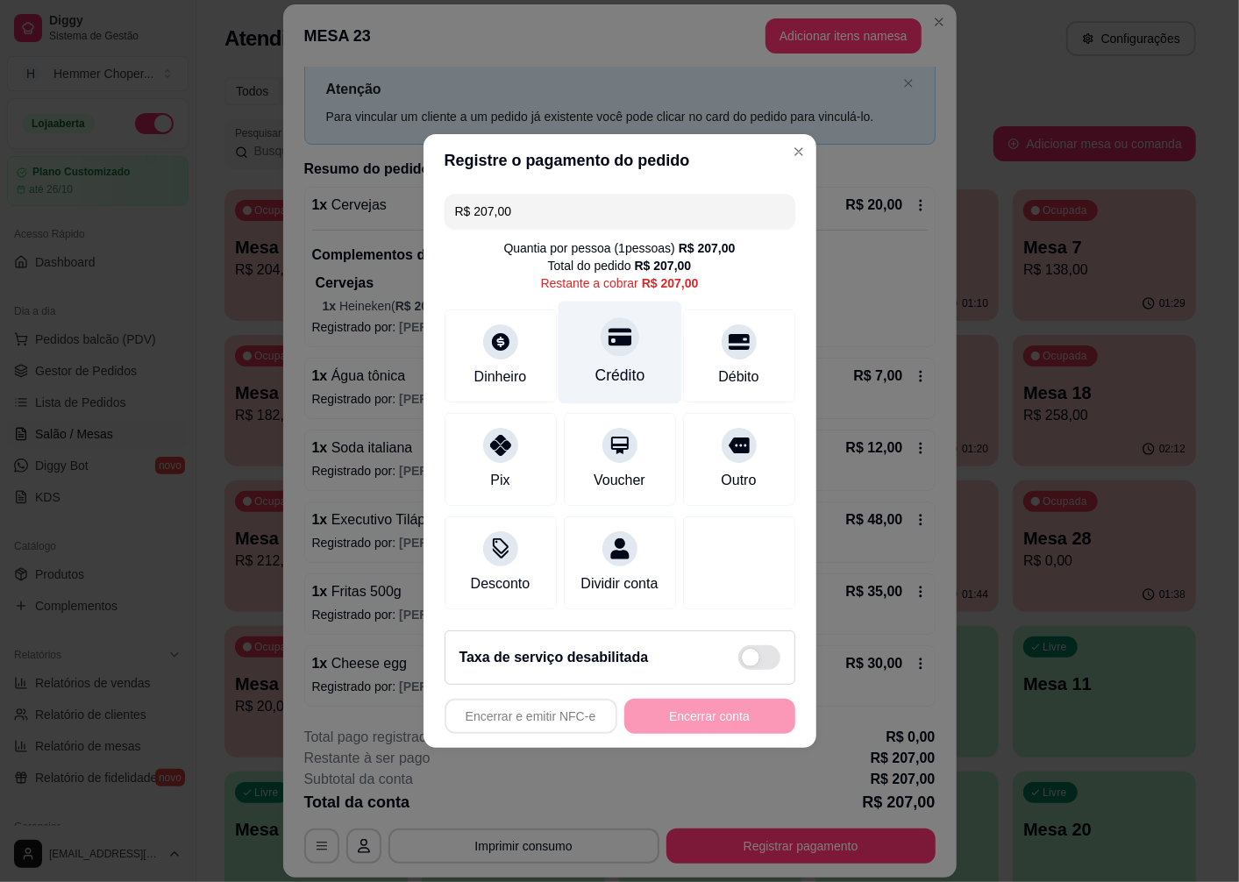
click at [625, 340] on div "Crédito" at bounding box center [620, 353] width 124 height 103
type input "R$ 0,00"
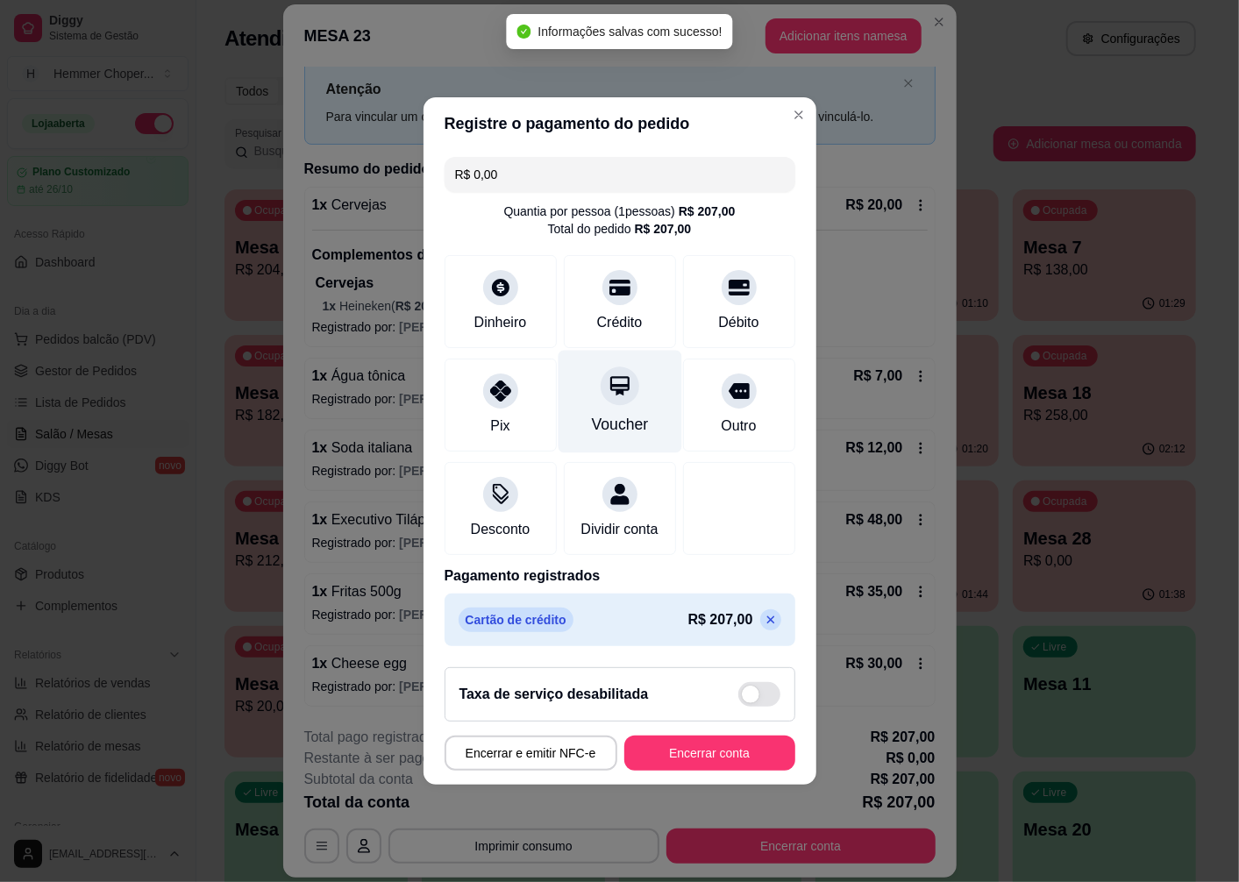
click at [610, 351] on div "Voucher" at bounding box center [620, 402] width 124 height 103
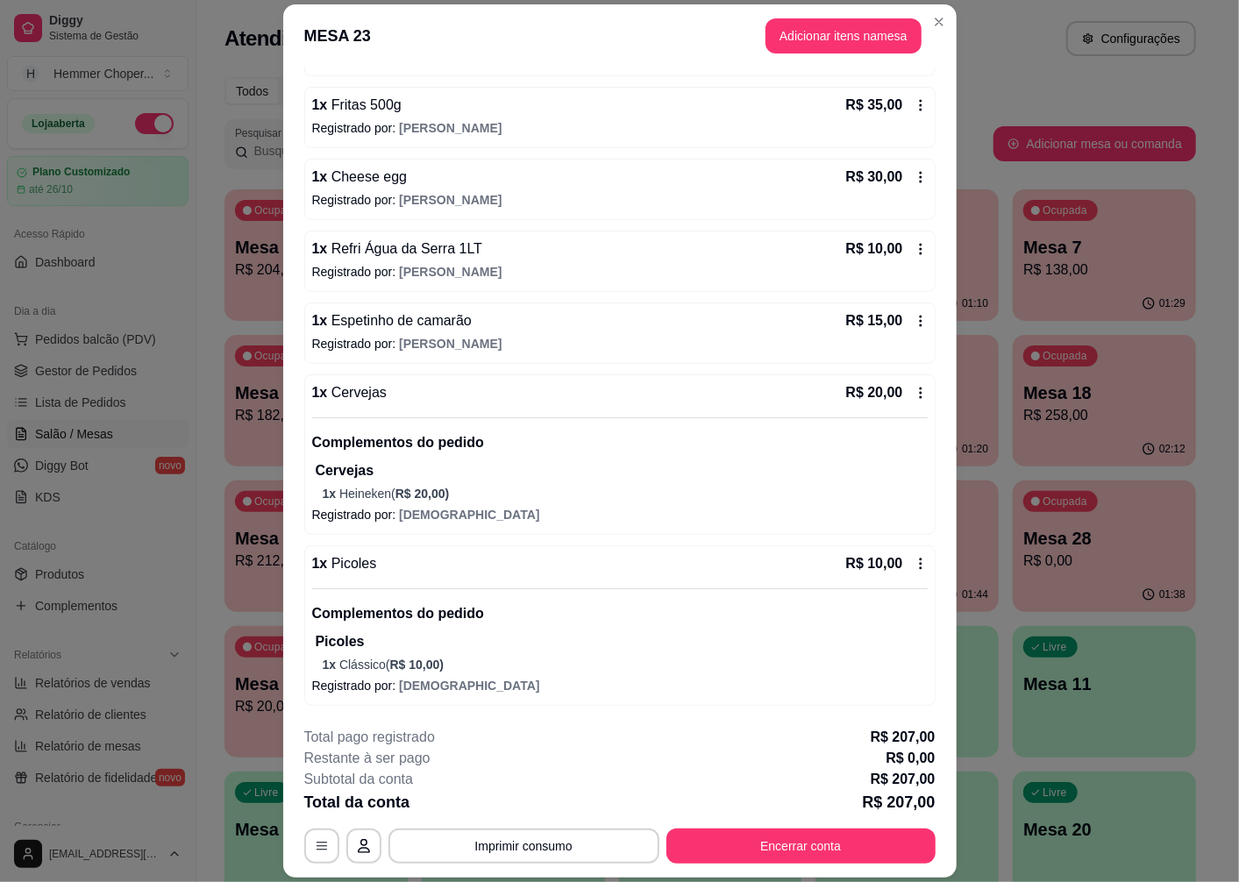
scroll to position [51, 0]
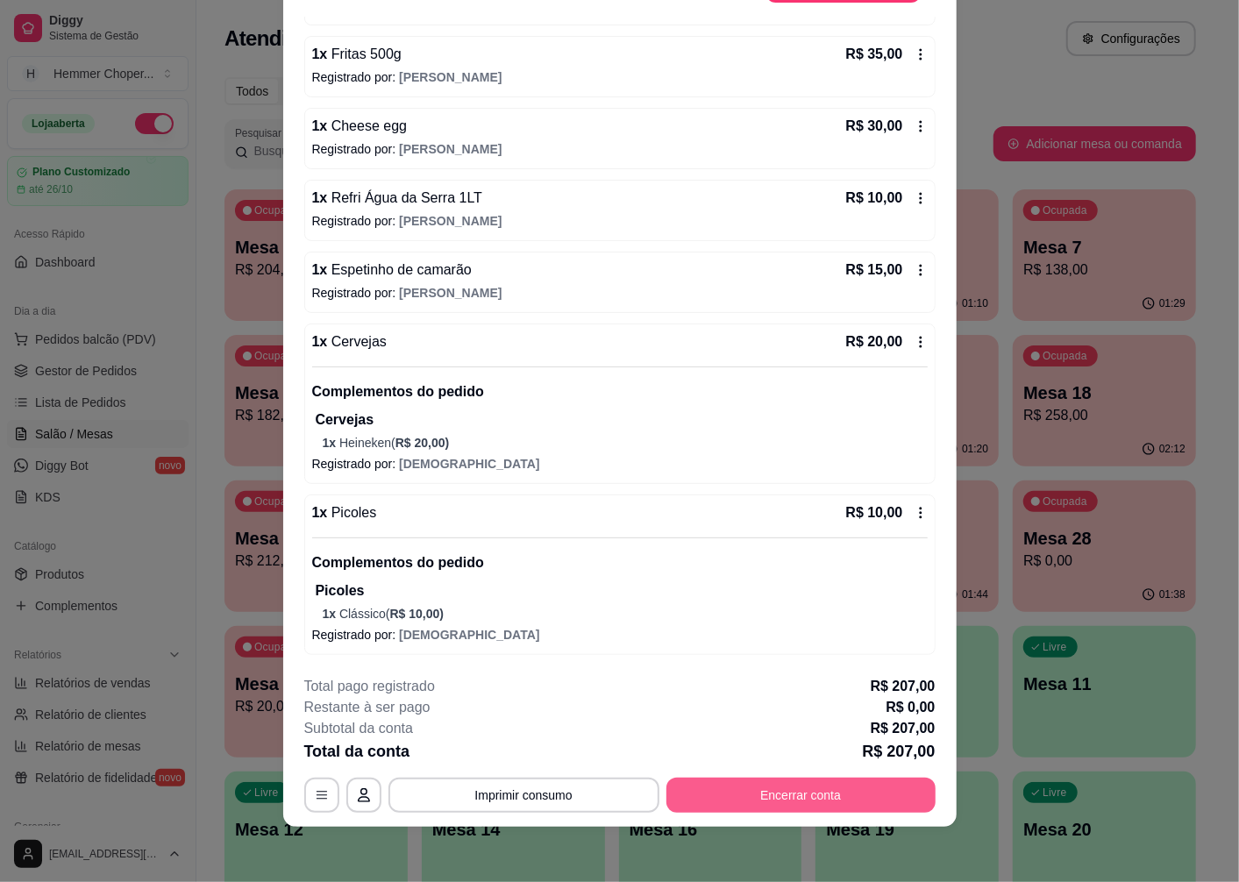
click at [779, 808] on button "Encerrar conta" at bounding box center [800, 795] width 269 height 35
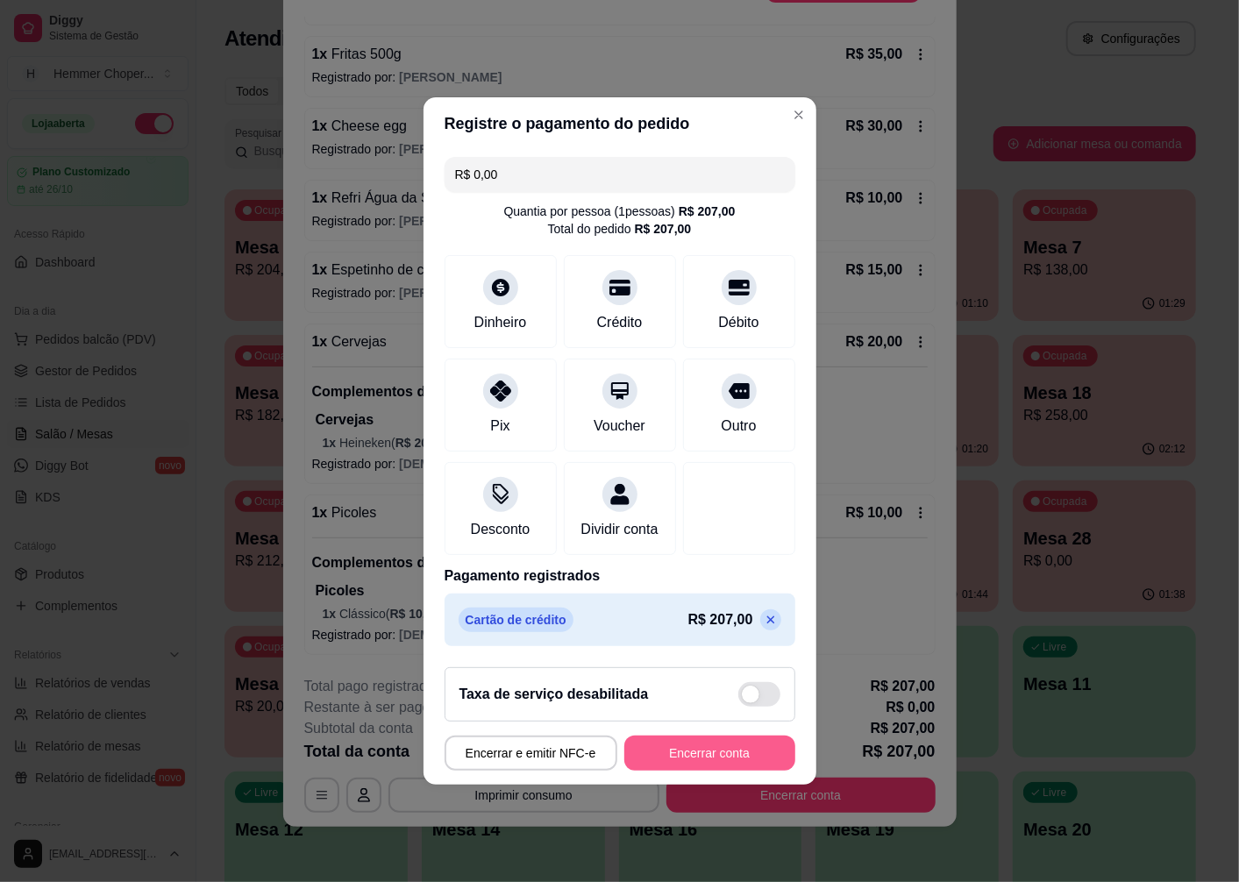
click at [724, 763] on button "Encerrar conta" at bounding box center [709, 753] width 171 height 35
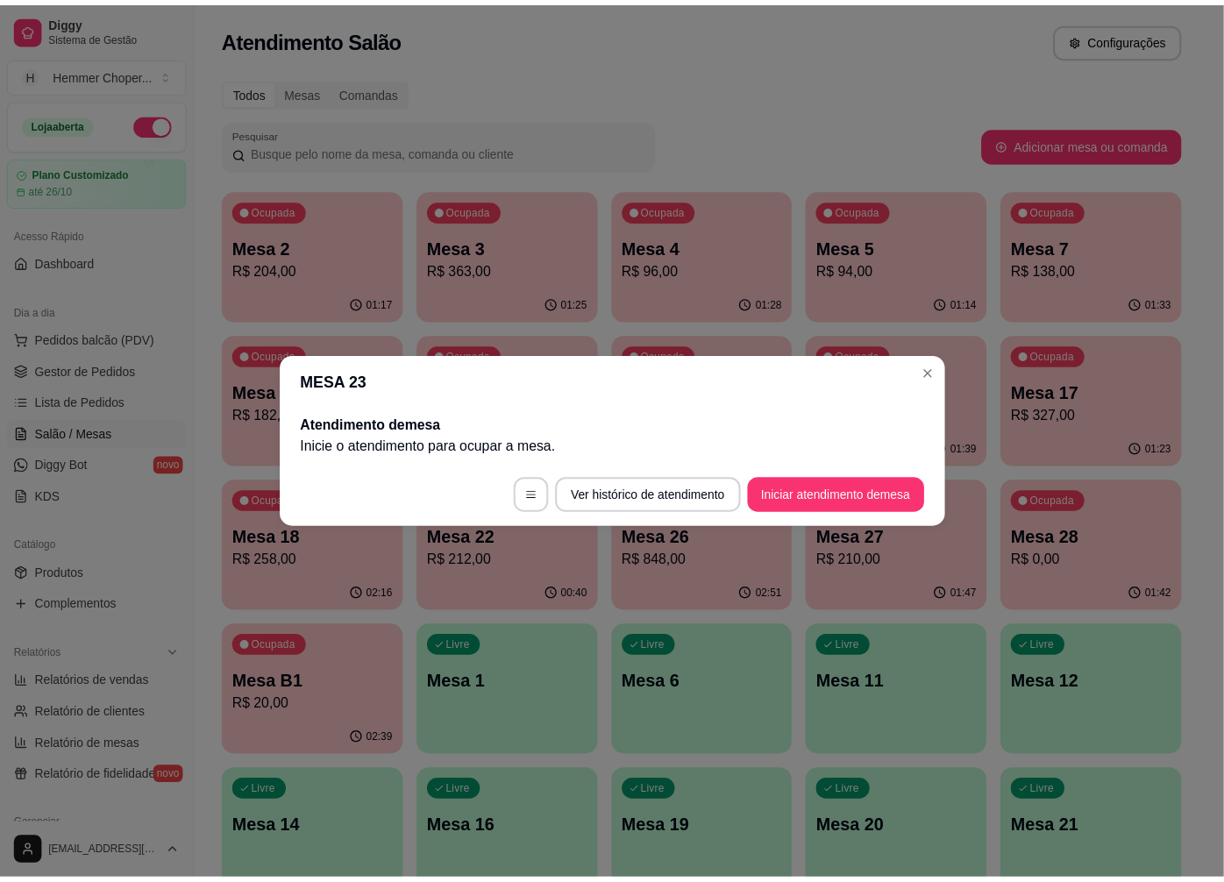
scroll to position [0, 0]
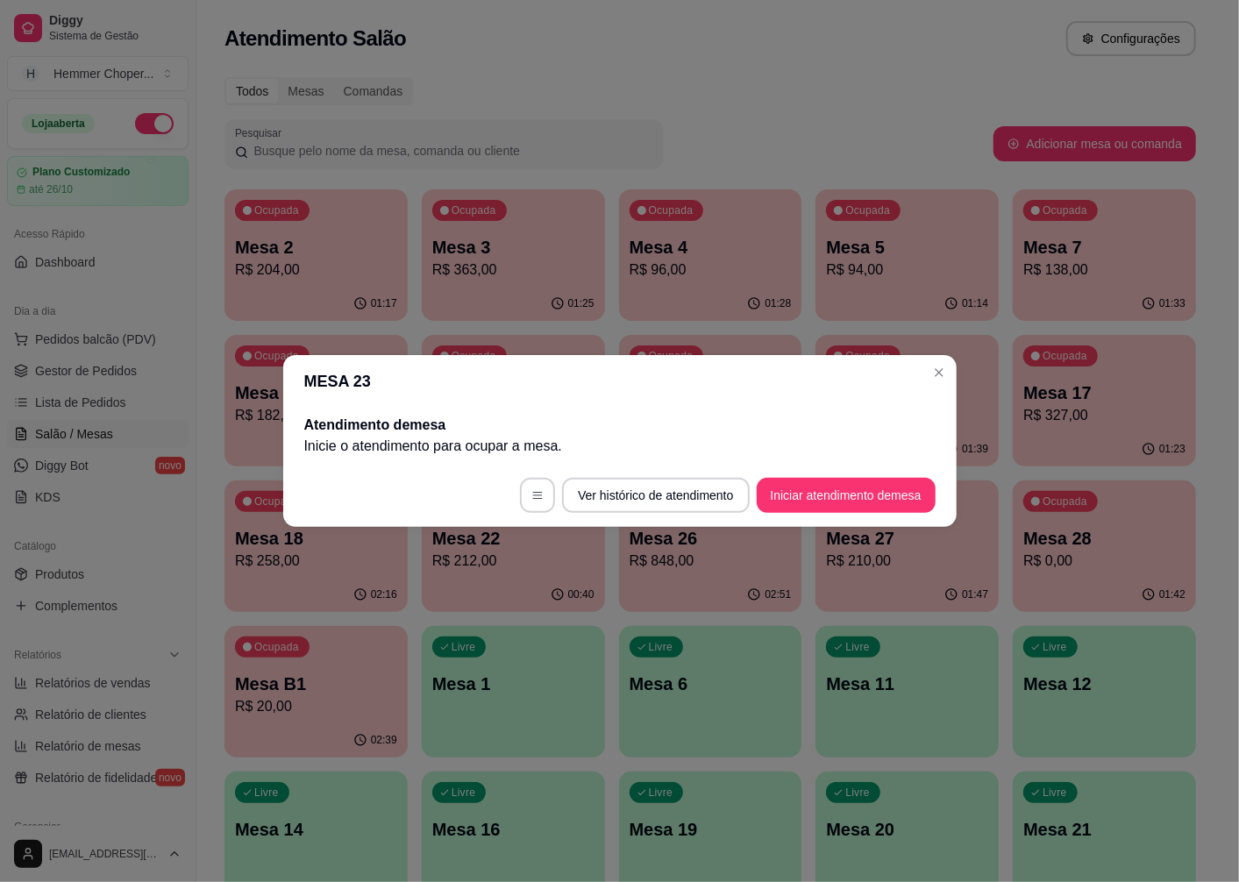
click at [512, 690] on div "MESA 23 Atendimento de mesa Inicie o atendimento para ocupar a mesa . Ver histó…" at bounding box center [619, 441] width 1239 height 882
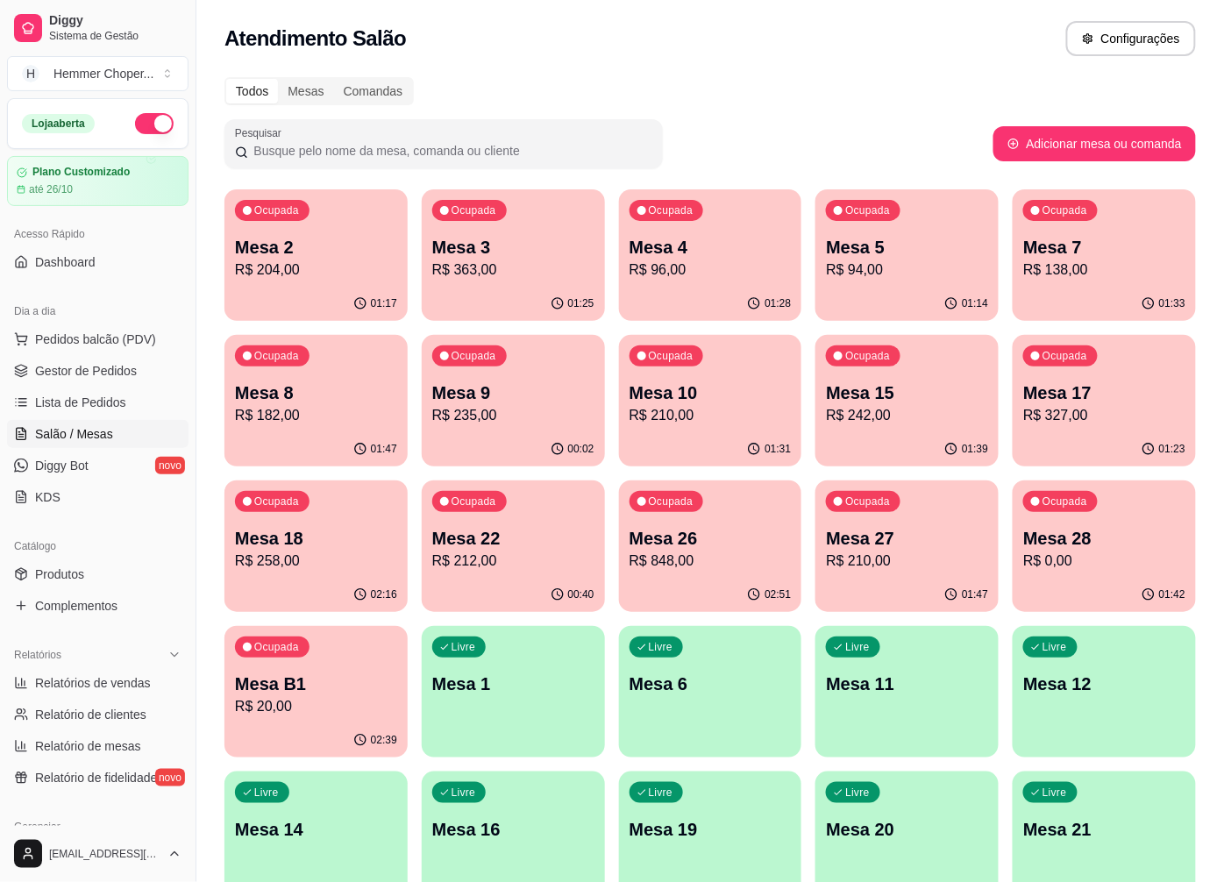
click at [89, 680] on span "Relatórios de vendas" at bounding box center [93, 683] width 116 height 18
select select "ALL"
select select "0"
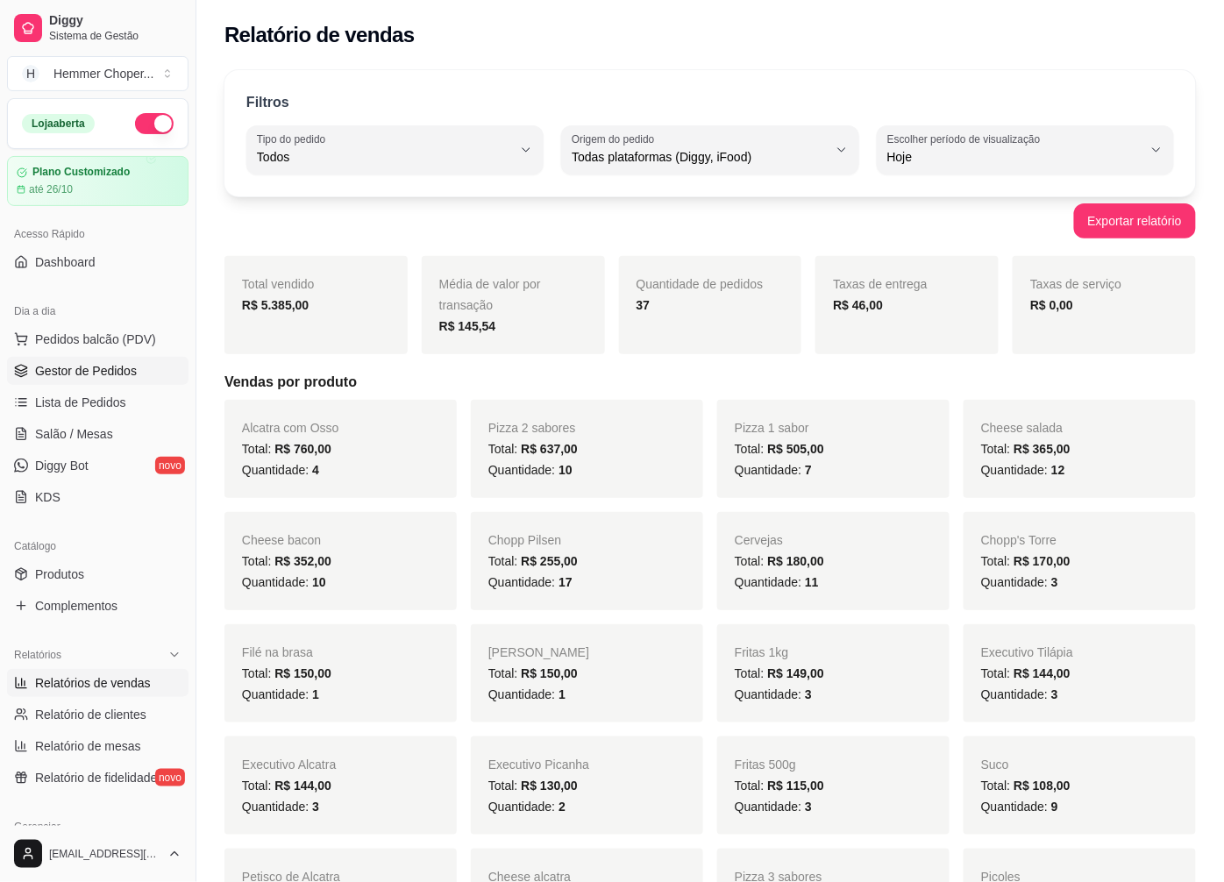
click at [98, 370] on span "Gestor de Pedidos" at bounding box center [86, 371] width 102 height 18
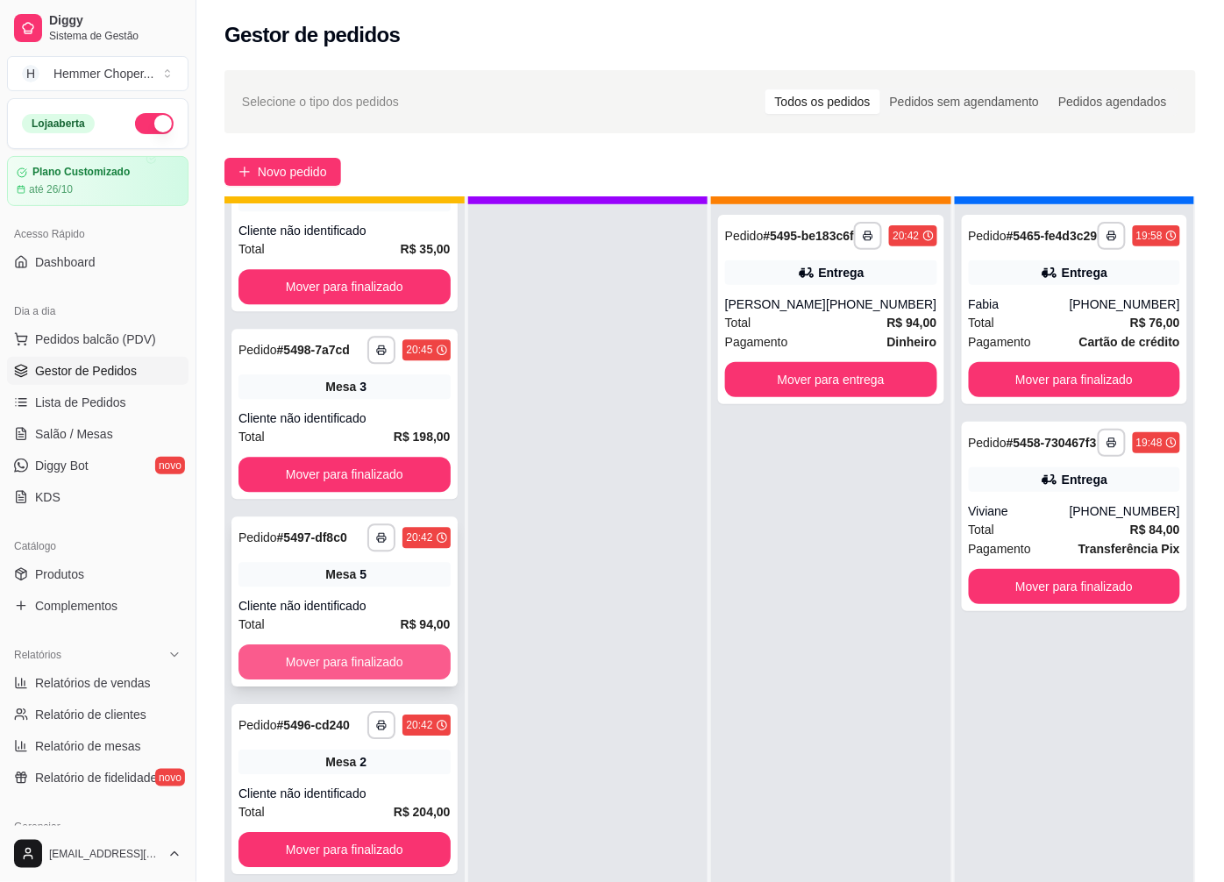
scroll to position [48, 0]
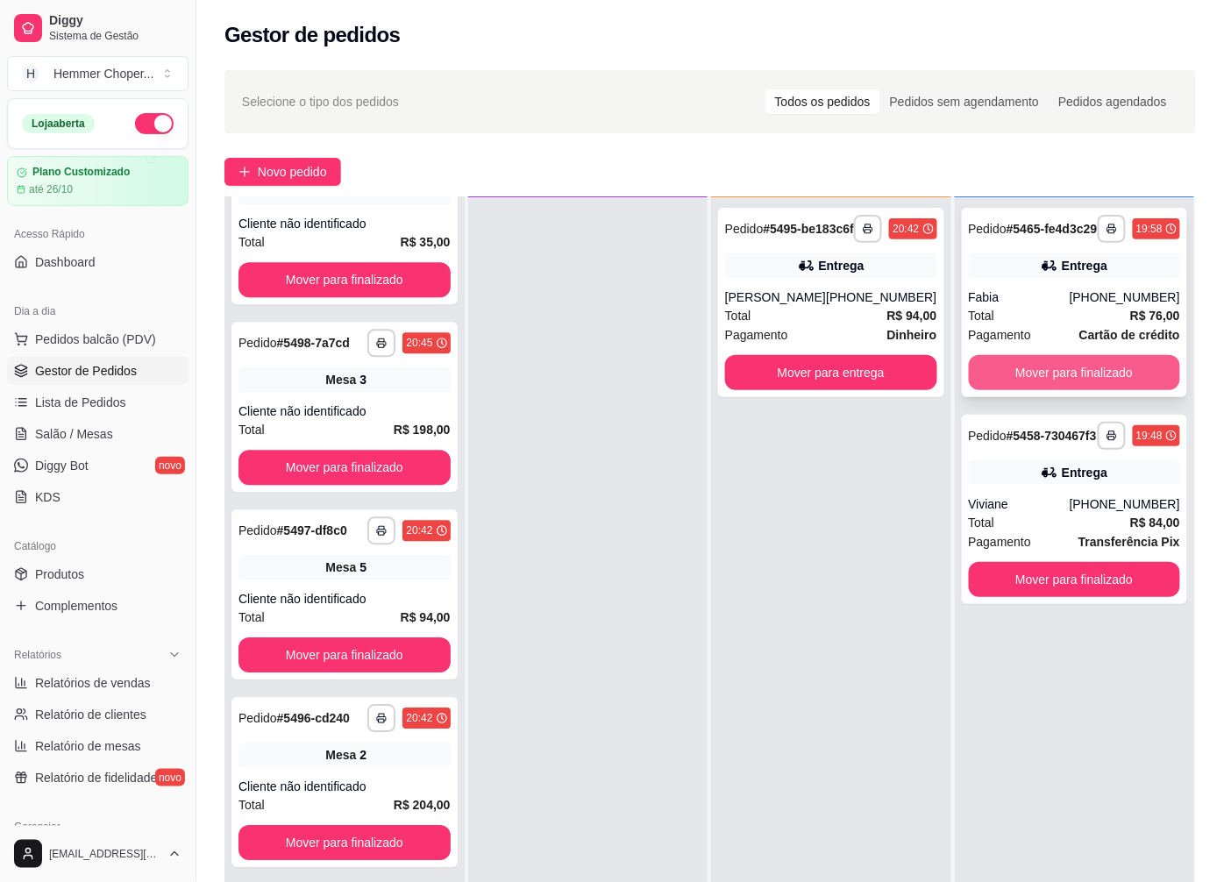
click at [1083, 388] on button "Mover para finalizado" at bounding box center [1075, 372] width 212 height 35
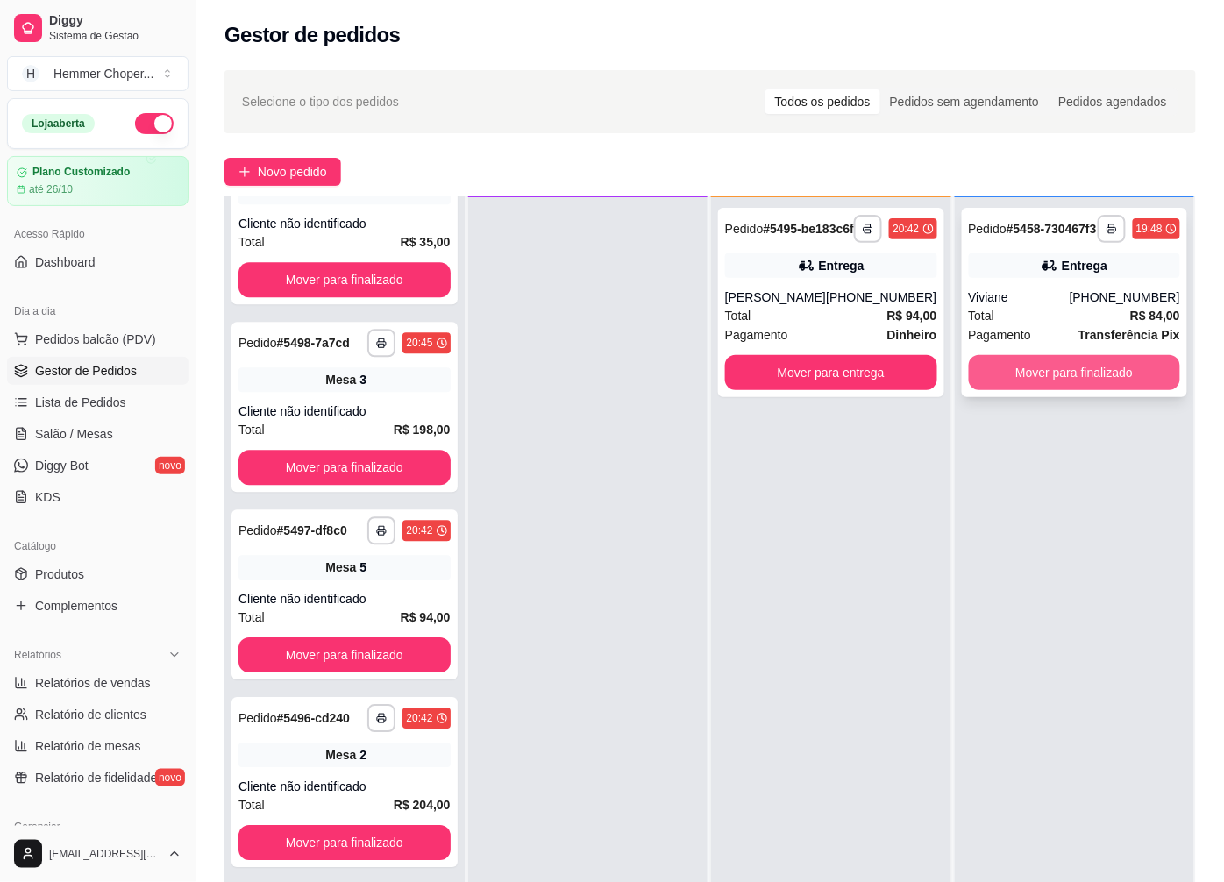
click at [1080, 382] on button "Mover para finalizado" at bounding box center [1075, 372] width 212 height 35
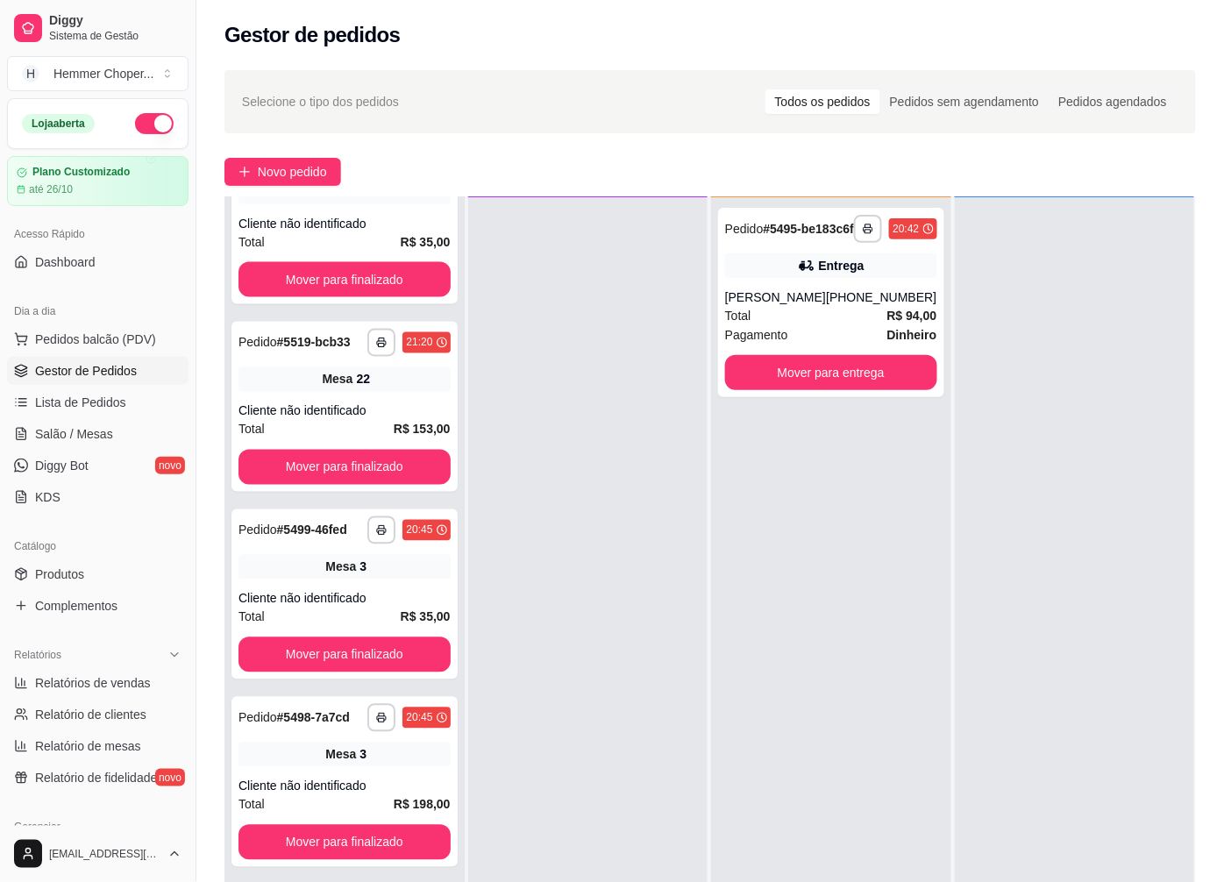
scroll to position [1053, 0]
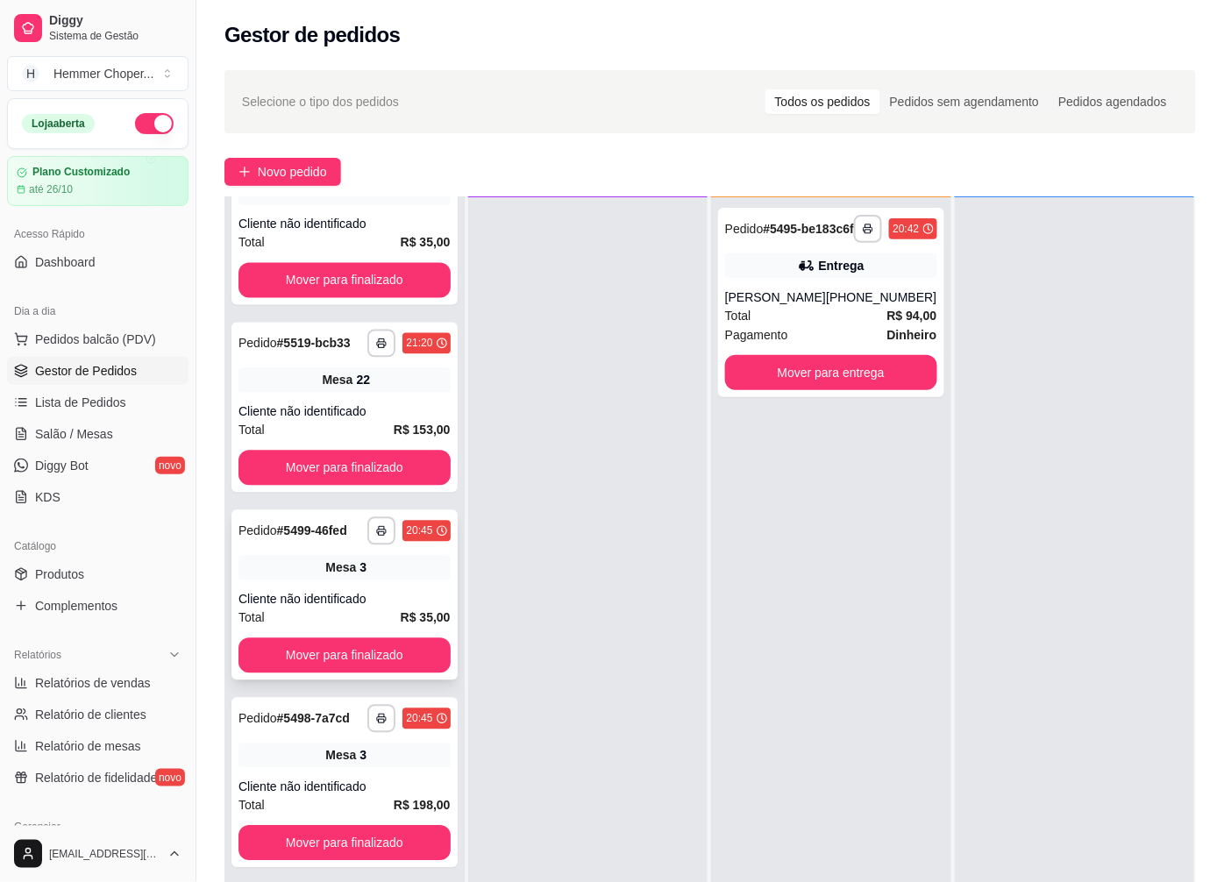
click at [356, 608] on div "Total R$ 35,00" at bounding box center [345, 617] width 212 height 19
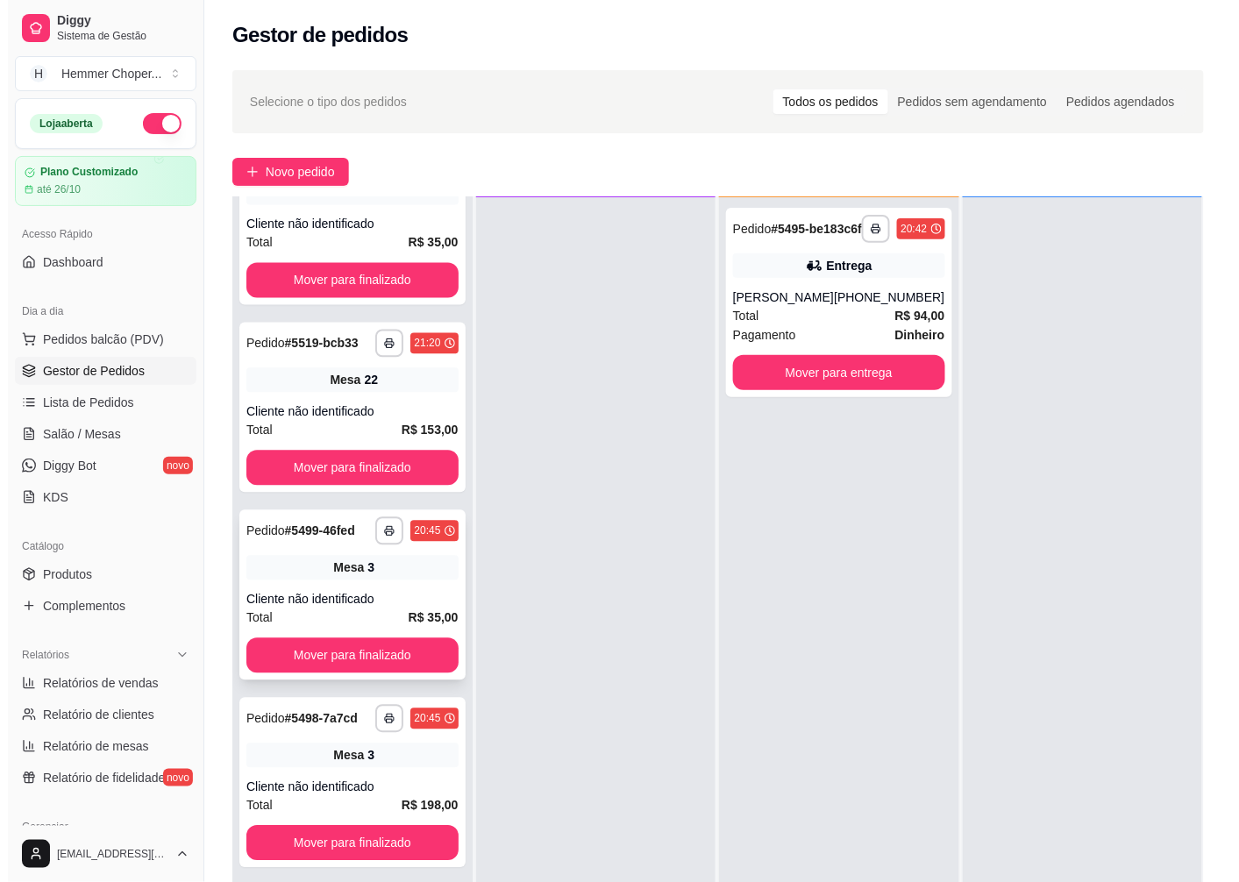
scroll to position [1052, 0]
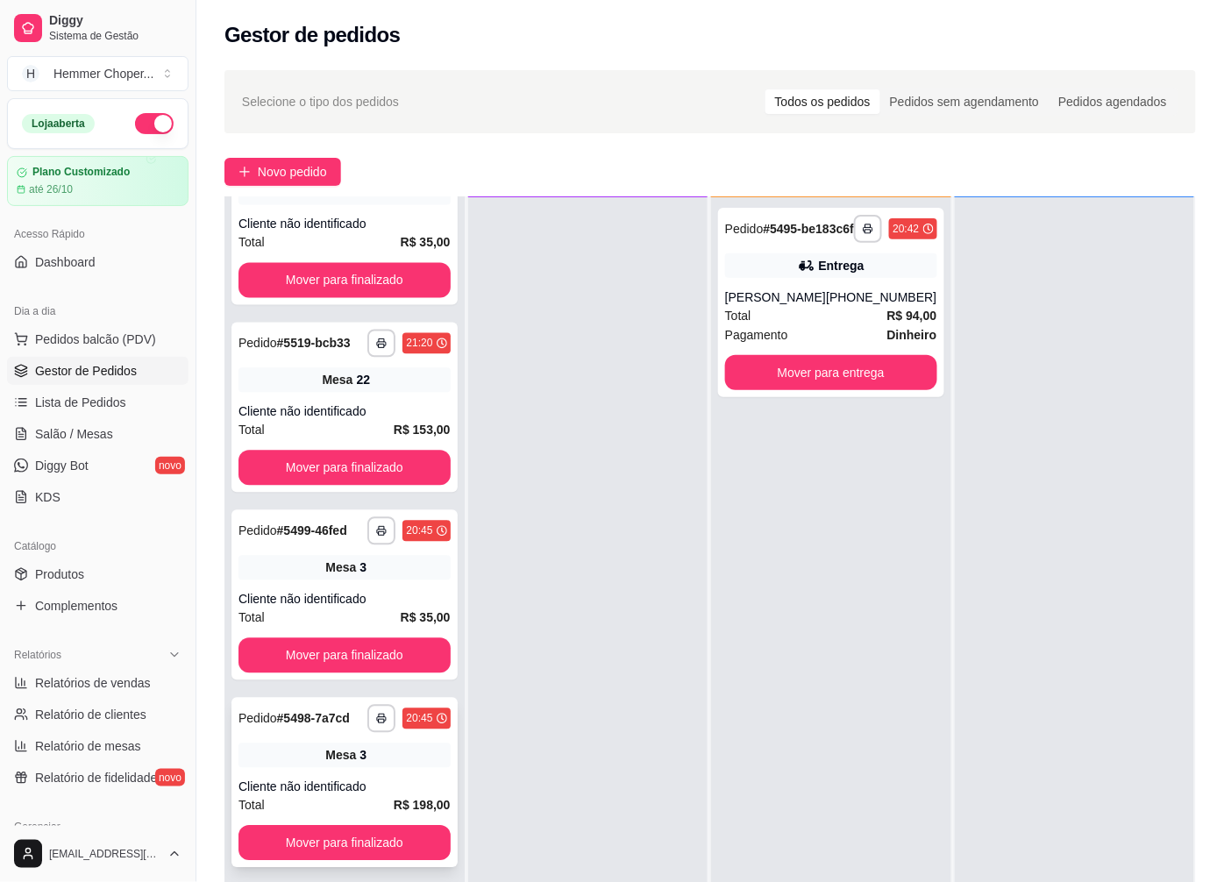
click at [345, 746] on span "Mesa" at bounding box center [340, 755] width 31 height 18
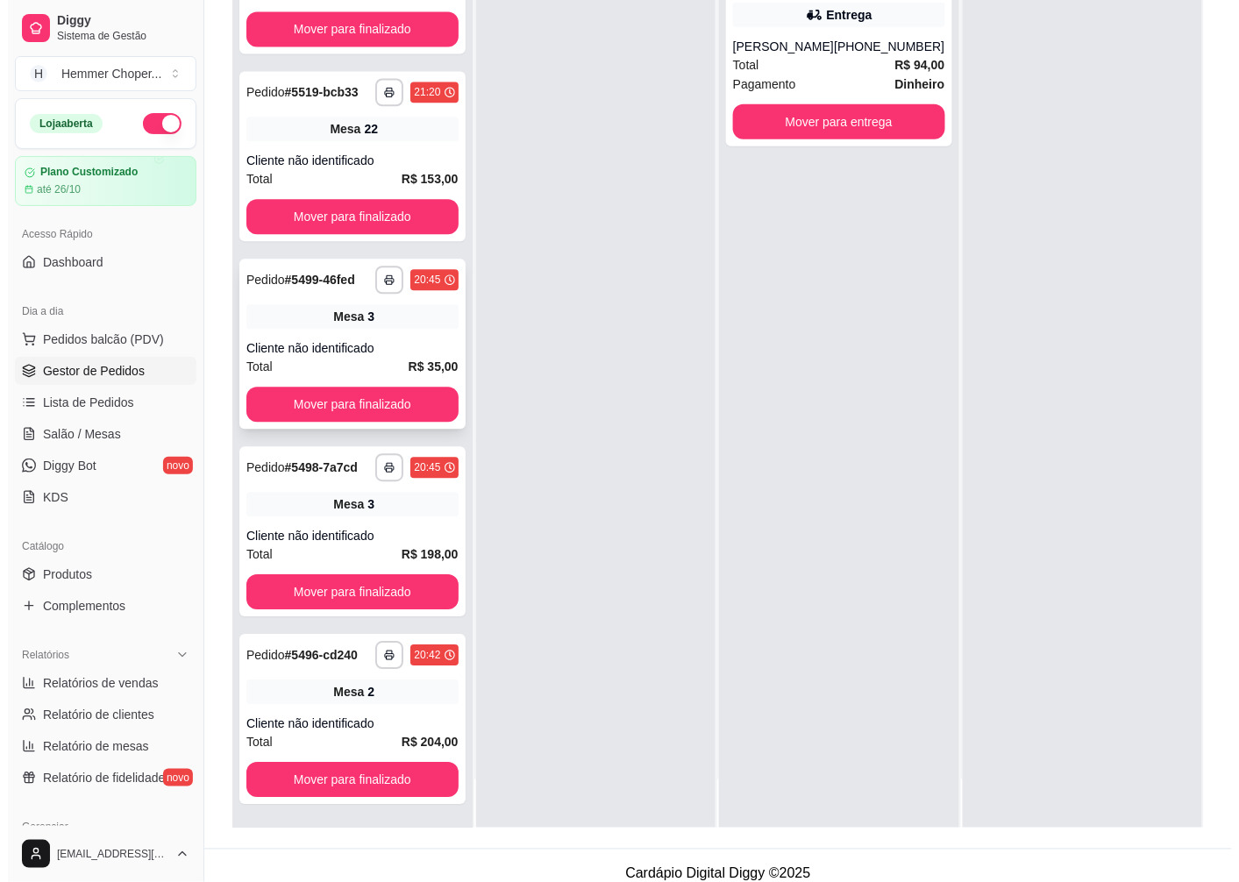
scroll to position [267, 0]
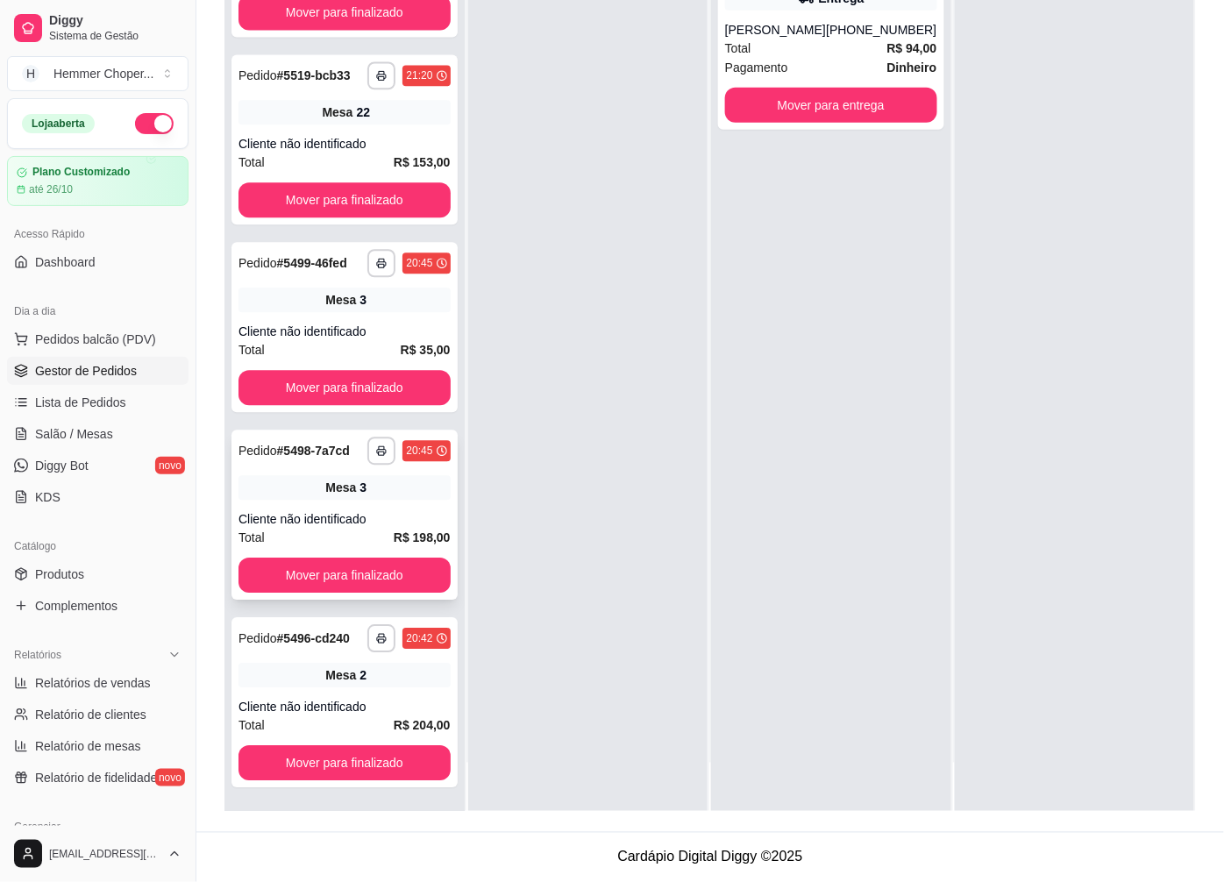
click at [368, 512] on div "Cliente não identificado" at bounding box center [345, 519] width 212 height 18
click at [337, 669] on span "Mesa" at bounding box center [340, 675] width 31 height 18
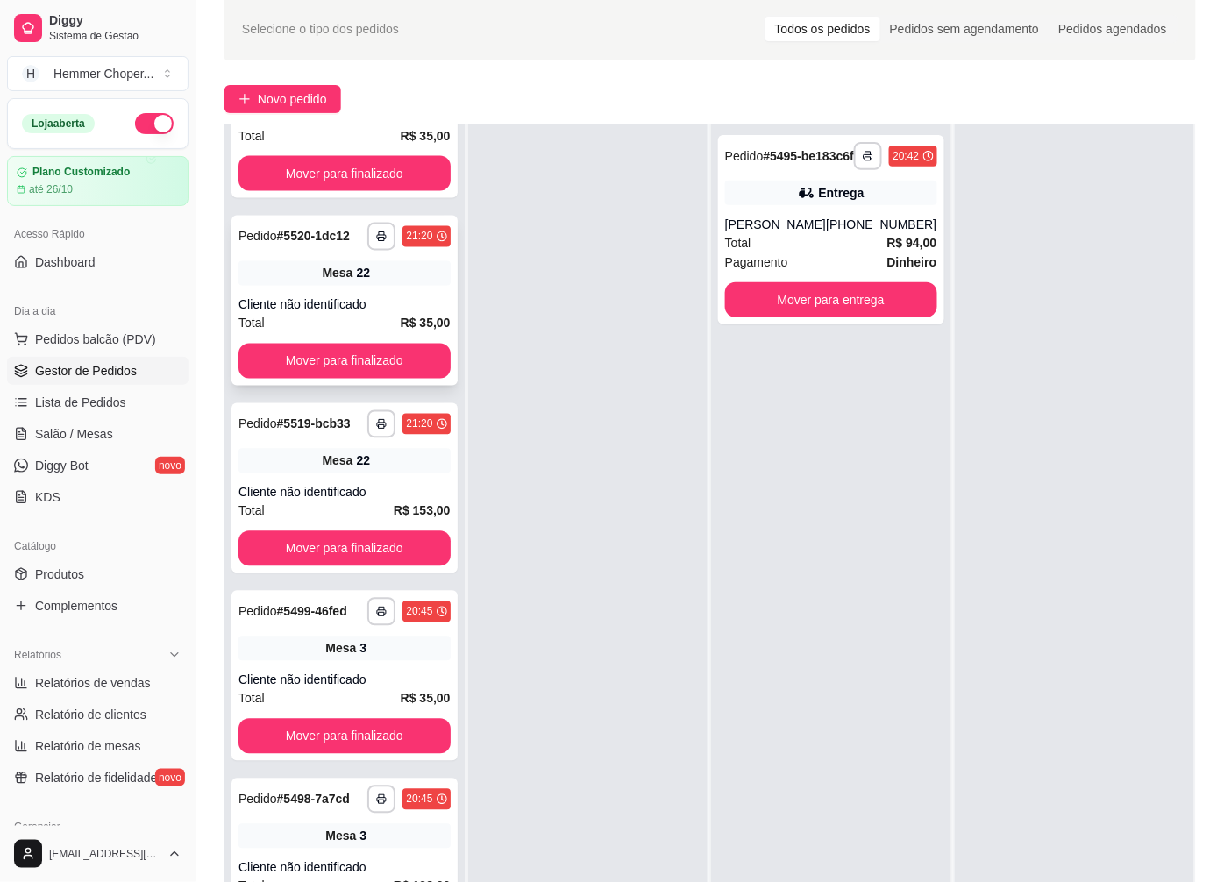
scroll to position [857, 0]
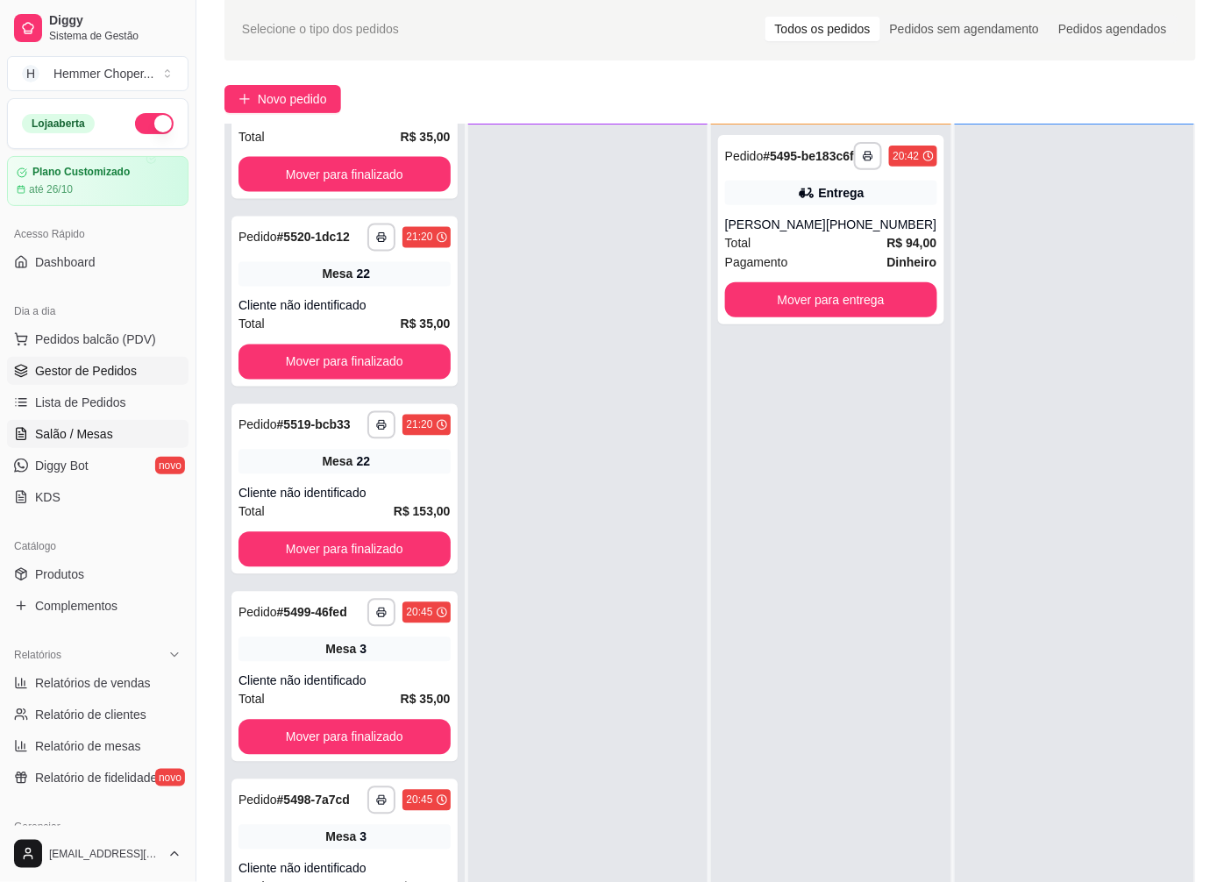
click at [79, 439] on span "Salão / Mesas" at bounding box center [74, 434] width 78 height 18
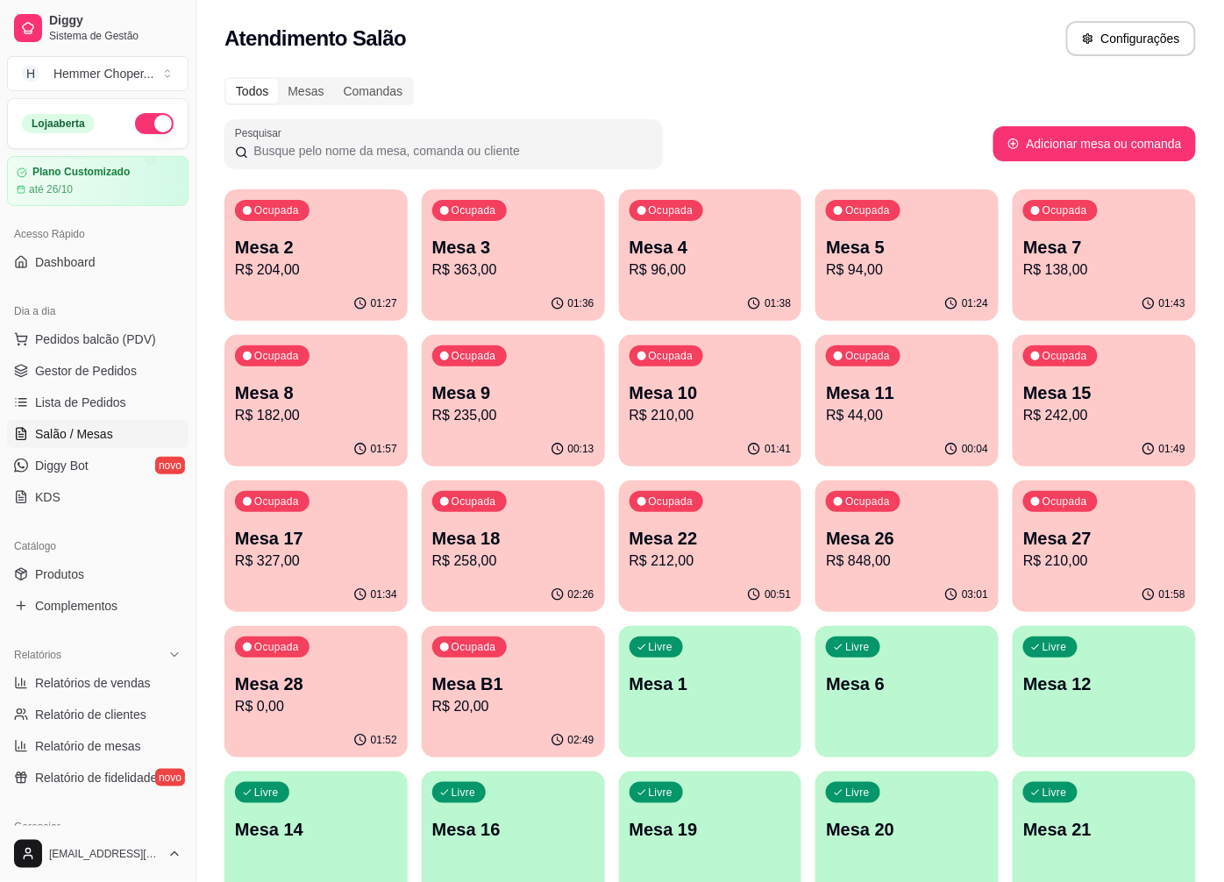
click at [339, 533] on p "Mesa 17" at bounding box center [316, 538] width 162 height 25
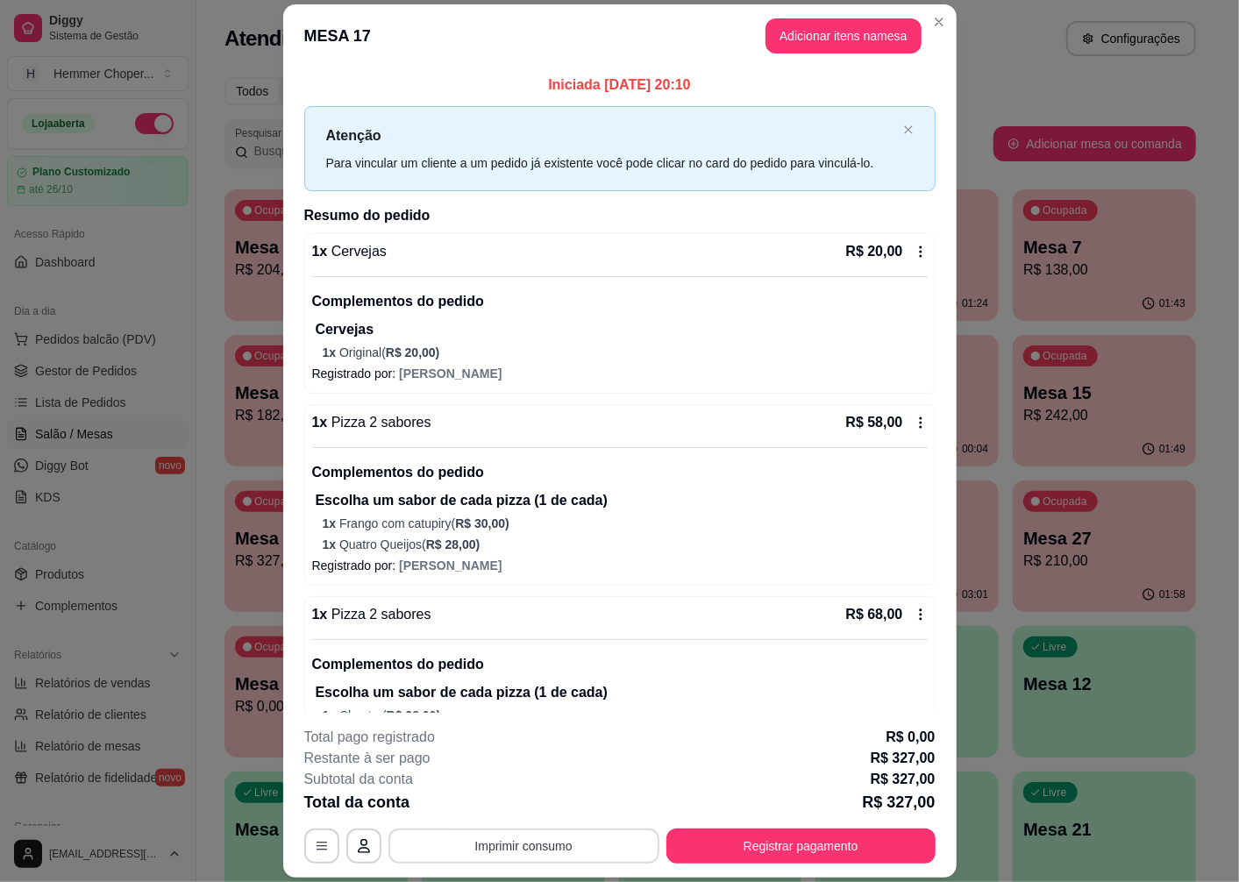
click at [523, 854] on button "Imprimir consumo" at bounding box center [523, 846] width 271 height 35
click at [516, 808] on button "Cozinha" at bounding box center [522, 807] width 127 height 28
click at [803, 857] on button "Registrar pagamento" at bounding box center [800, 846] width 269 height 35
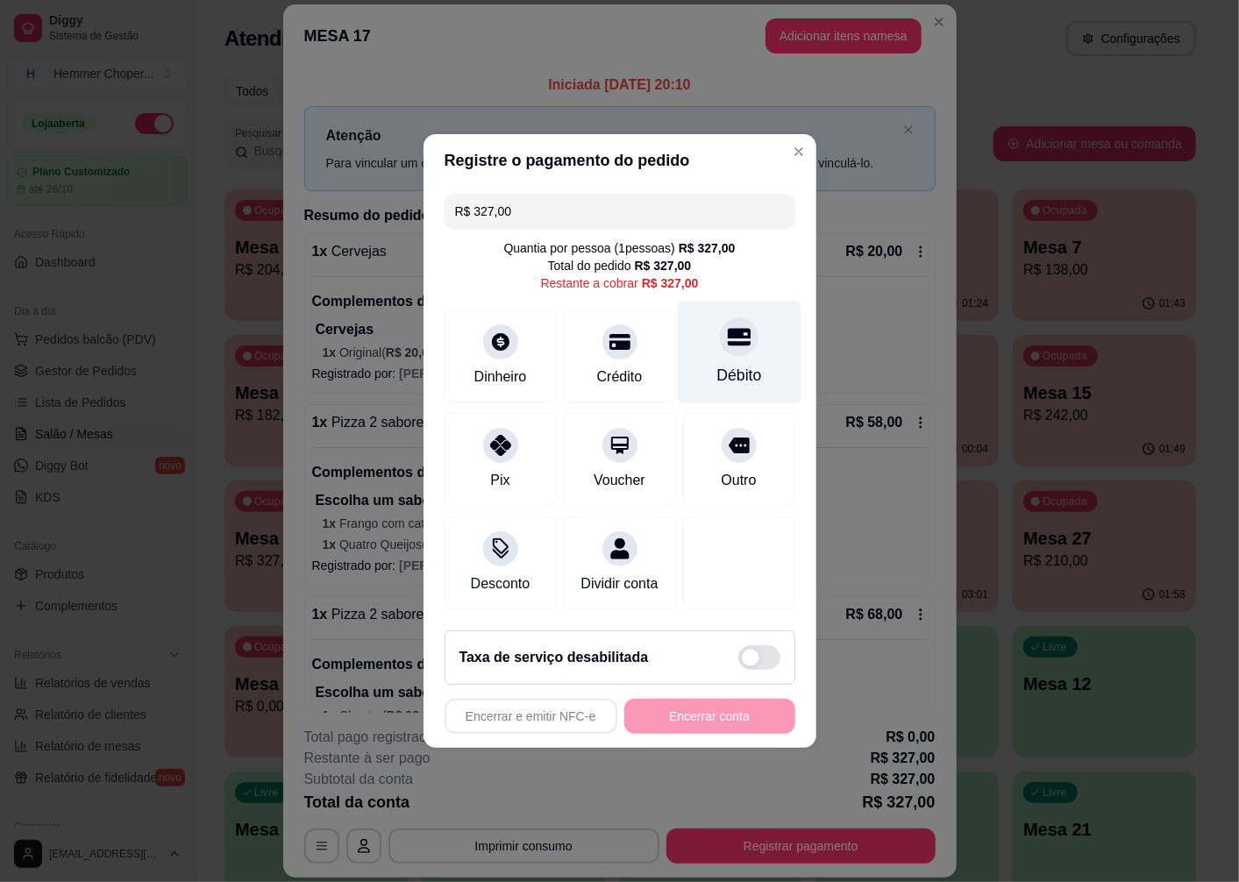
click at [725, 342] on div at bounding box center [739, 336] width 39 height 39
type input "R$ 0,00"
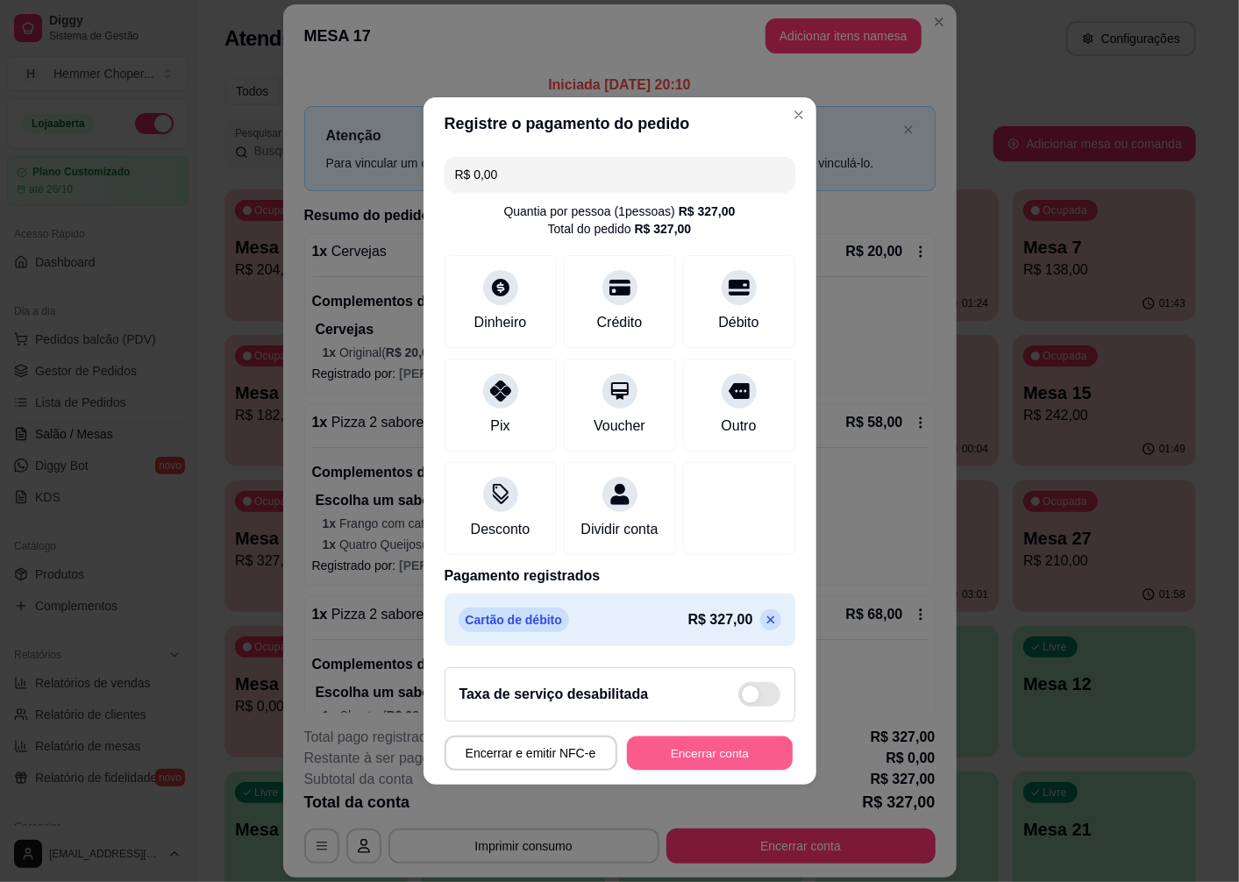
click at [693, 758] on button "Encerrar conta" at bounding box center [710, 754] width 166 height 34
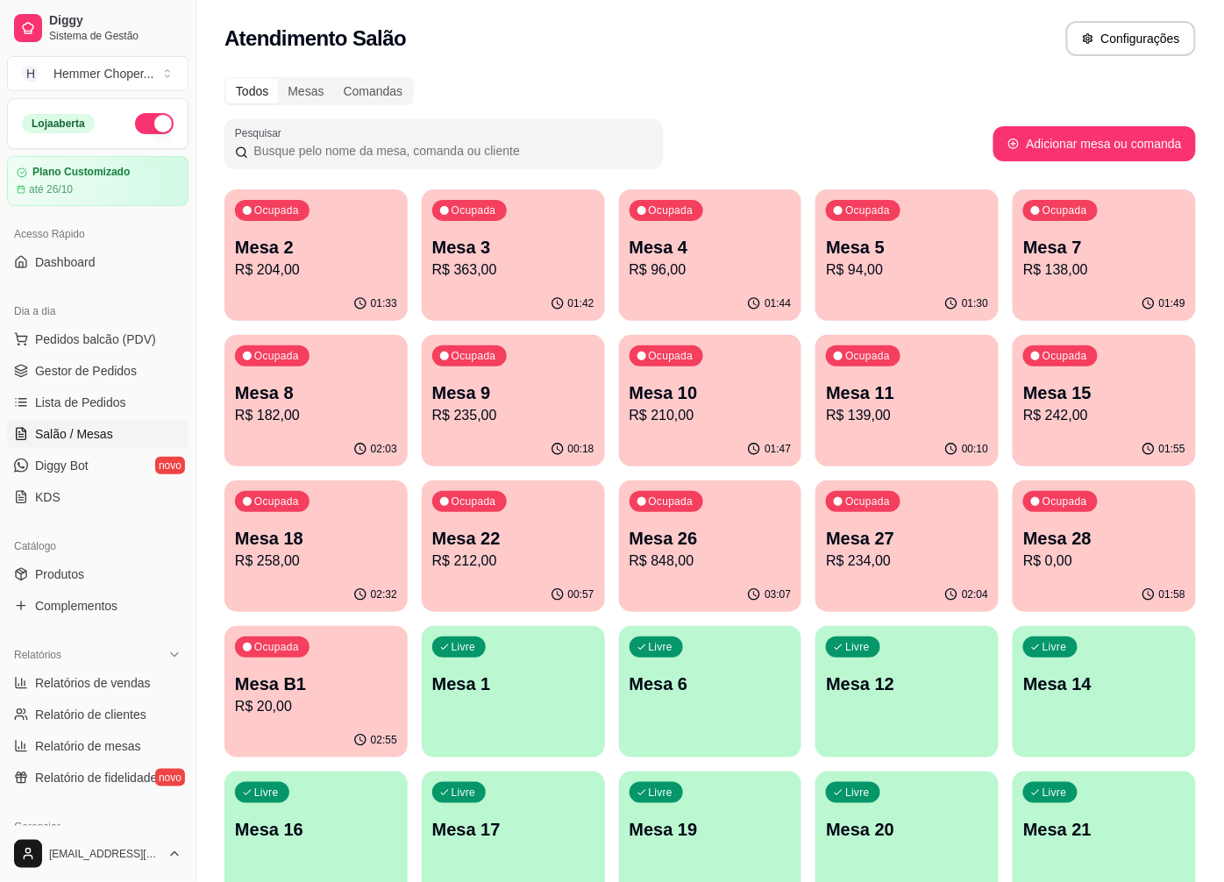
click at [884, 268] on p "R$ 94,00" at bounding box center [907, 270] width 162 height 21
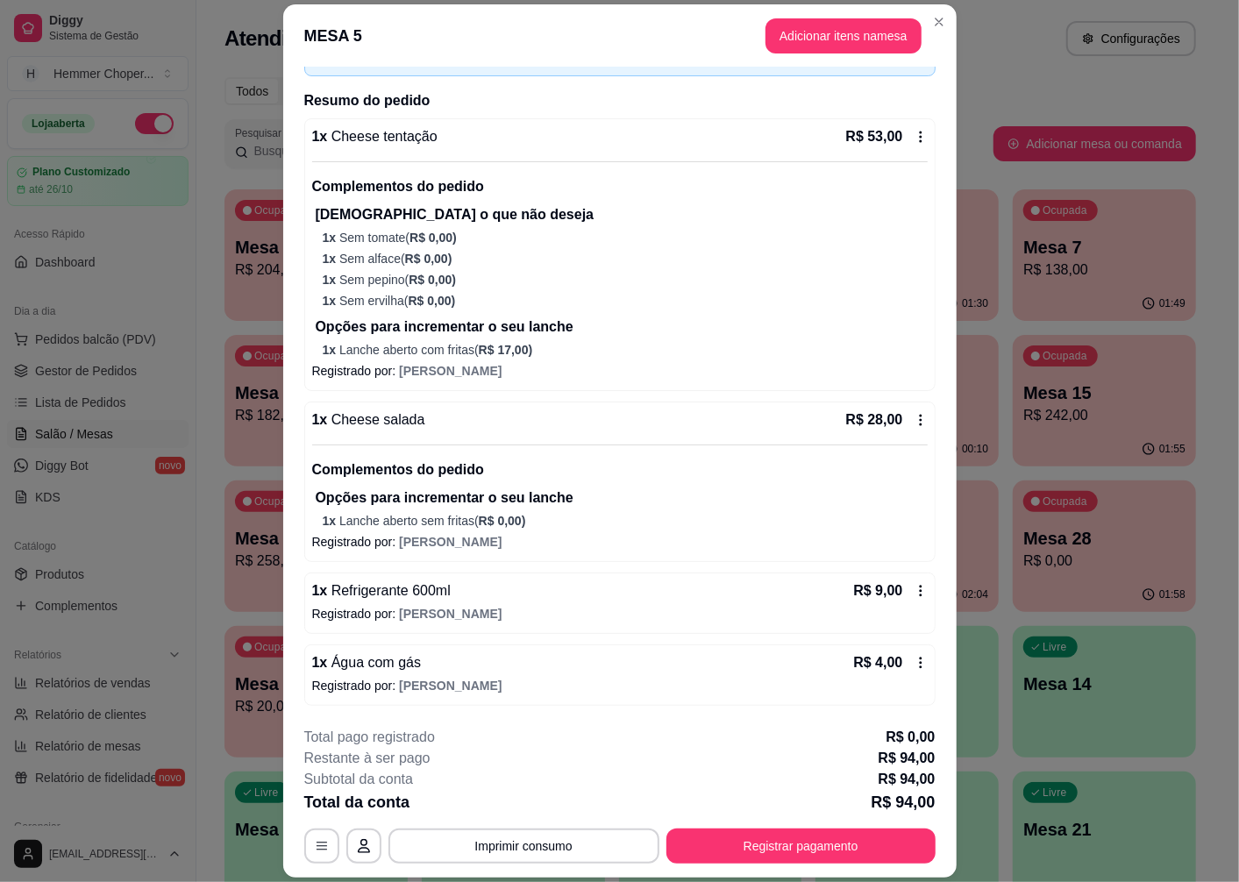
scroll to position [51, 0]
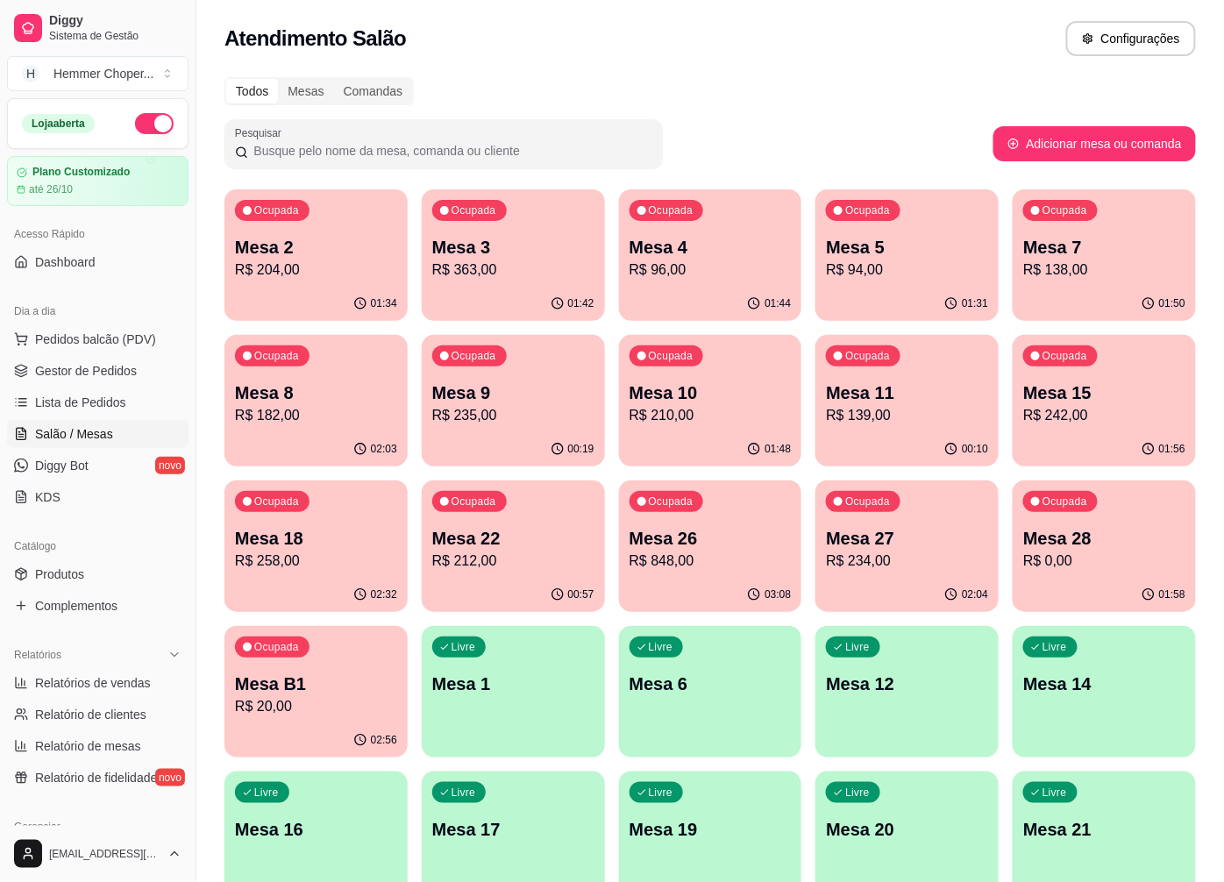
click at [1089, 267] on p "R$ 138,00" at bounding box center [1104, 270] width 162 height 21
click at [894, 273] on p "R$ 94,00" at bounding box center [907, 270] width 157 height 20
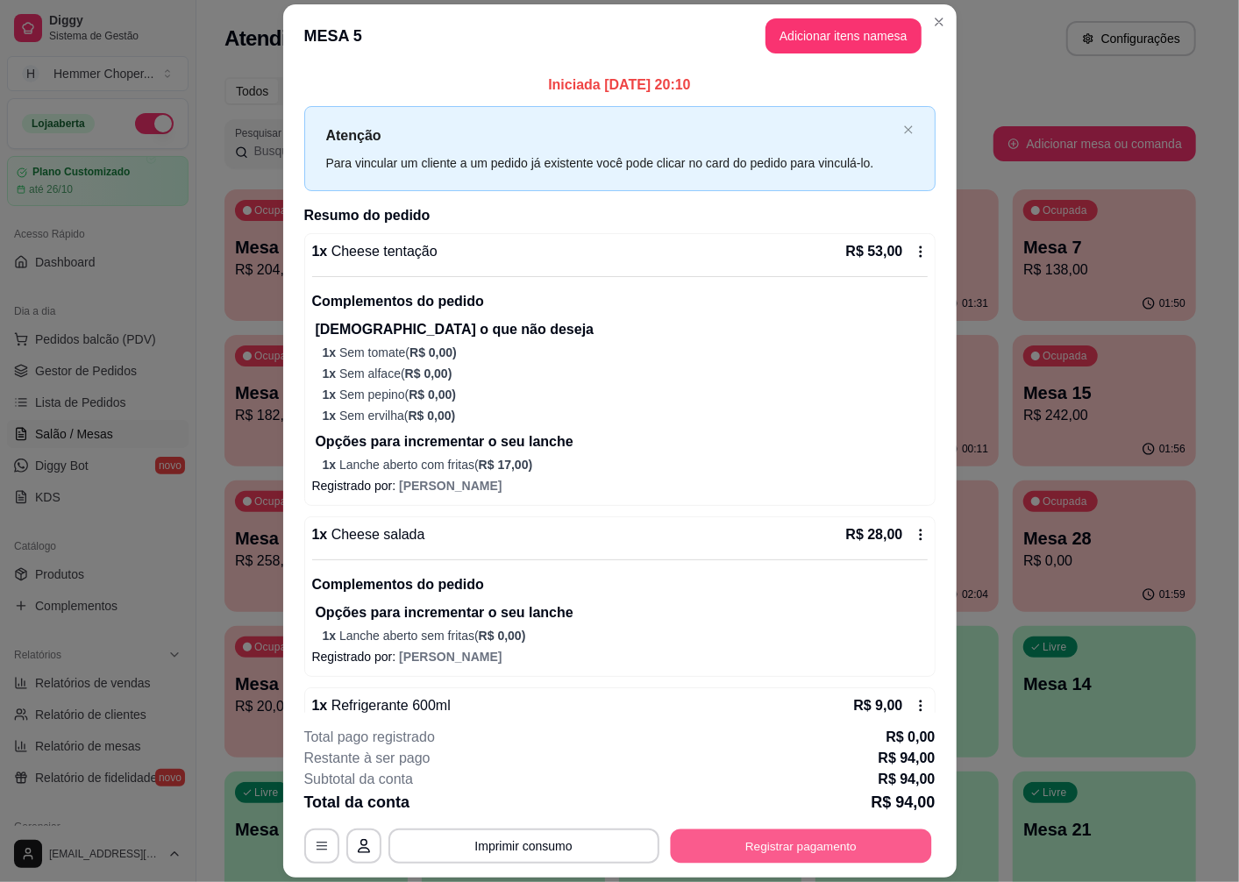
click at [737, 846] on button "Registrar pagamento" at bounding box center [800, 847] width 261 height 34
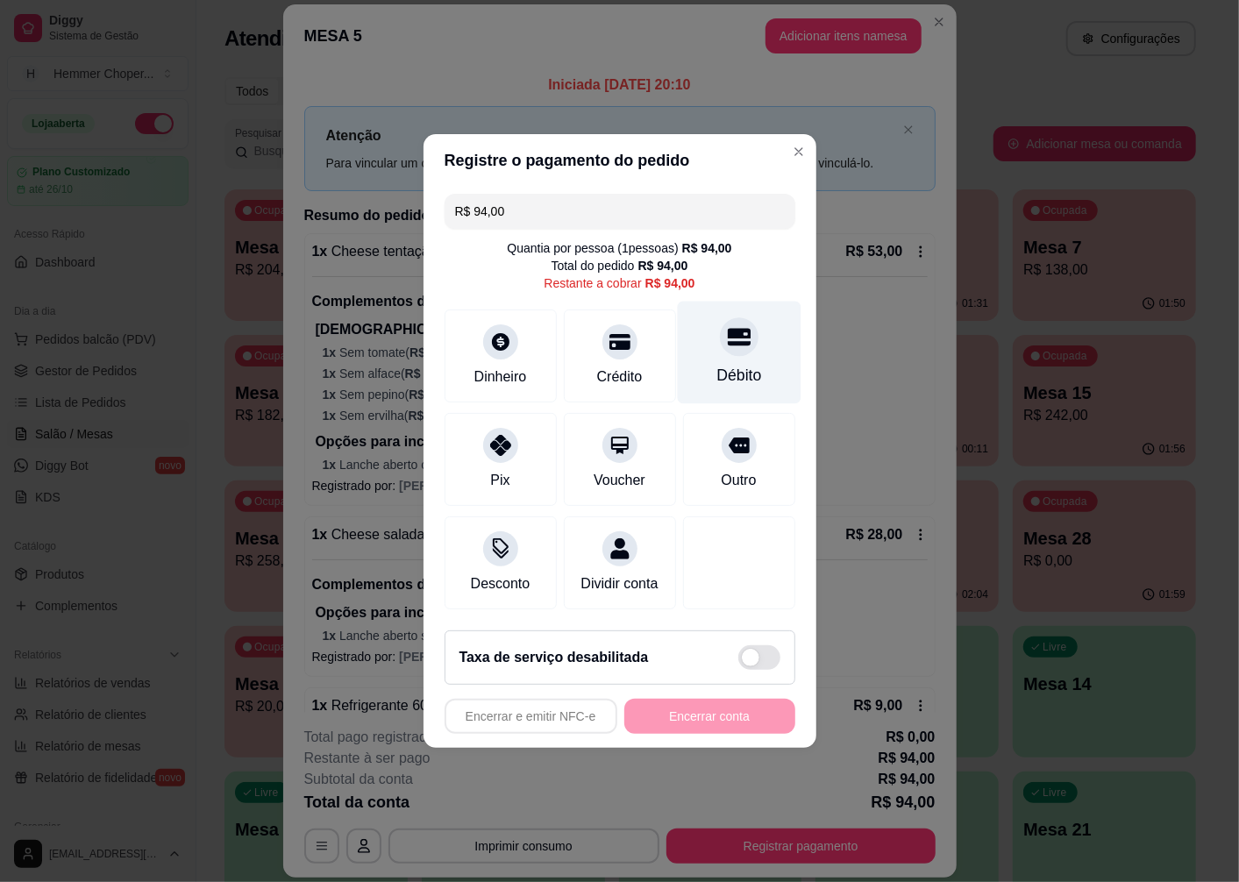
click at [734, 346] on div "Débito" at bounding box center [739, 353] width 124 height 103
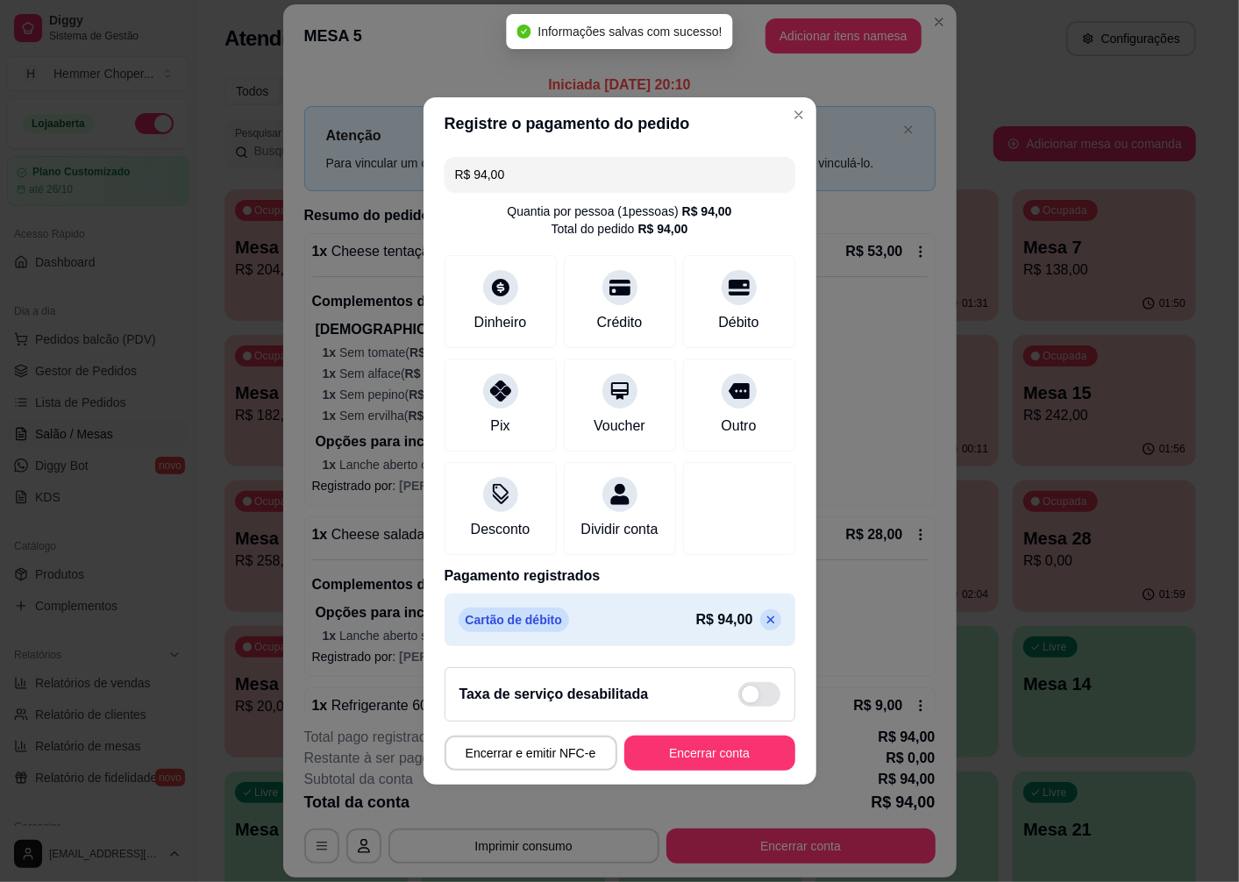
type input "R$ 0,00"
click at [677, 764] on button "Encerrar conta" at bounding box center [710, 754] width 166 height 34
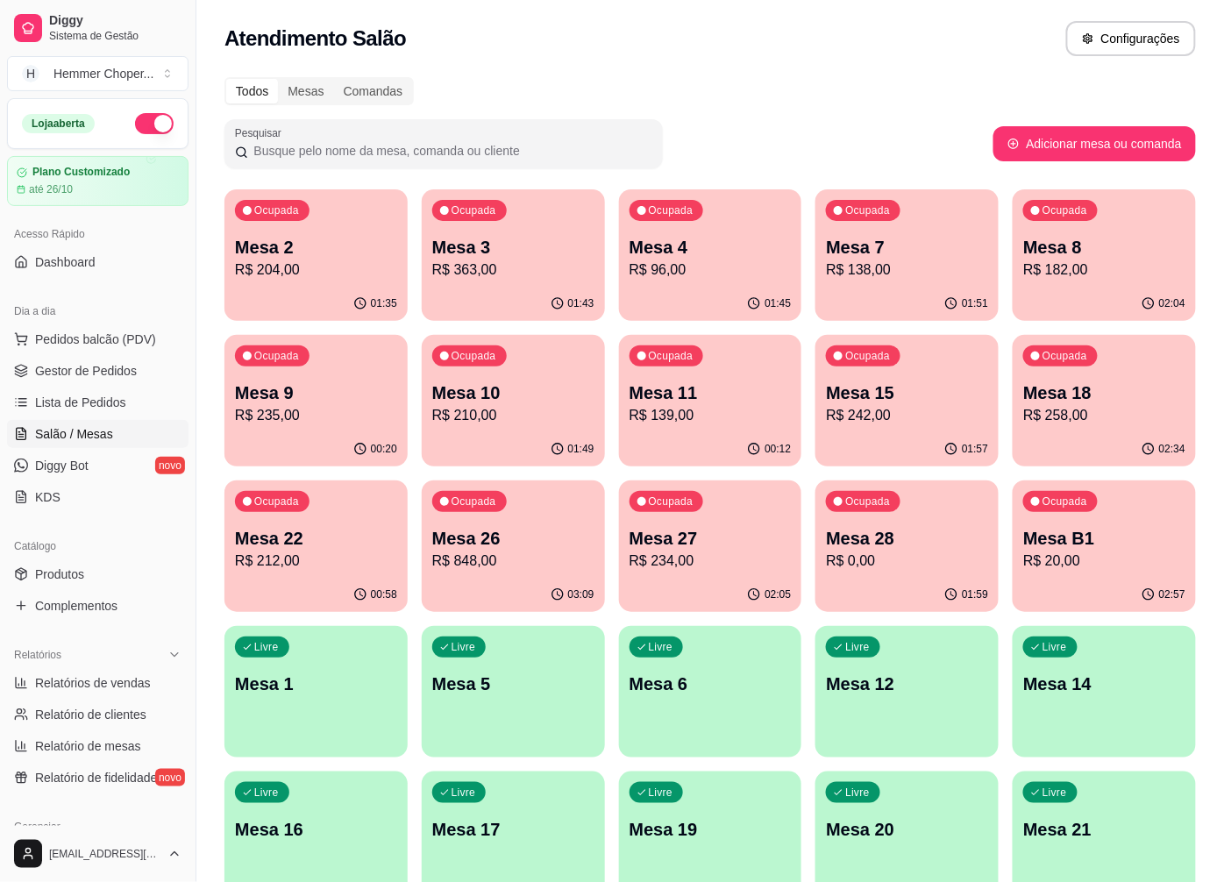
click at [862, 231] on div "Ocupada Mesa 7 R$ 138,00" at bounding box center [906, 237] width 183 height 97
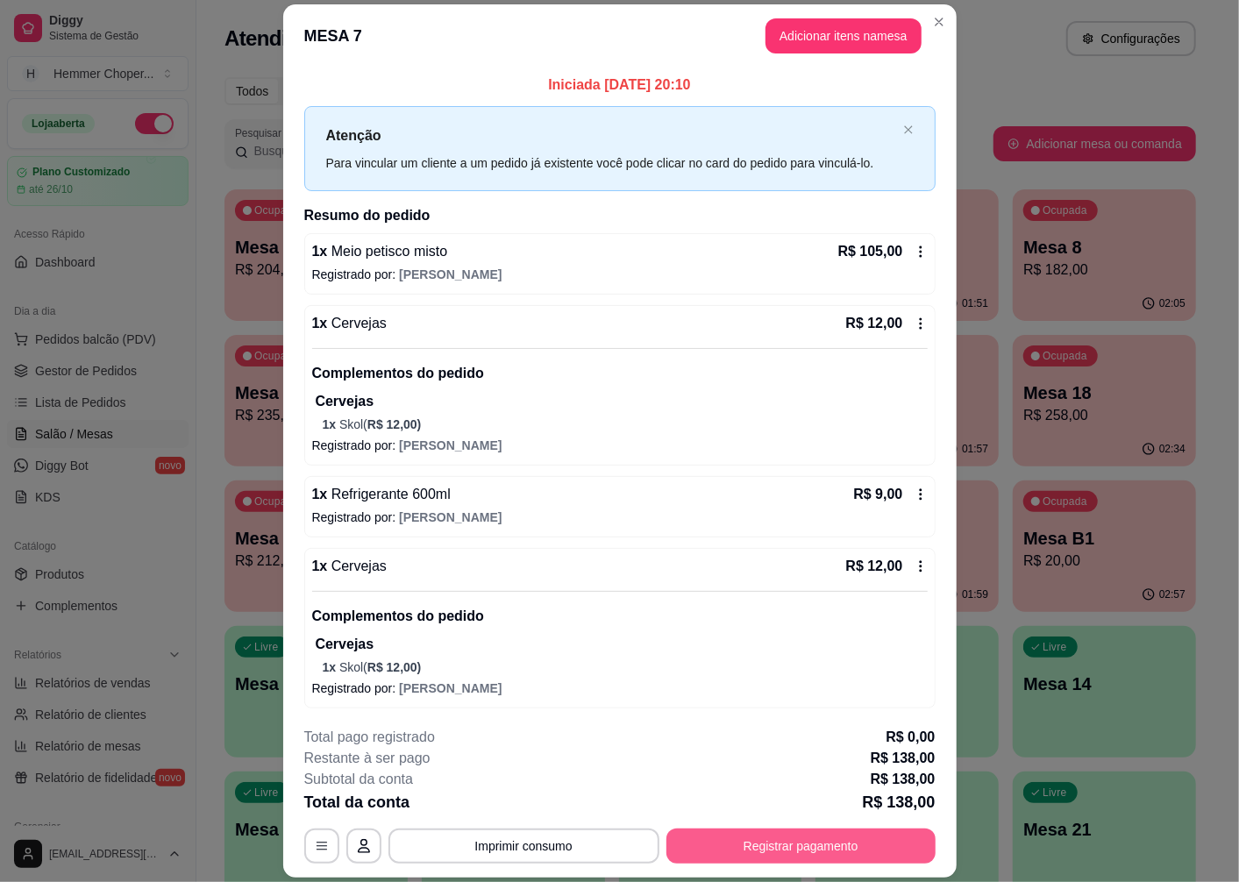
click at [733, 838] on button "Registrar pagamento" at bounding box center [800, 846] width 269 height 35
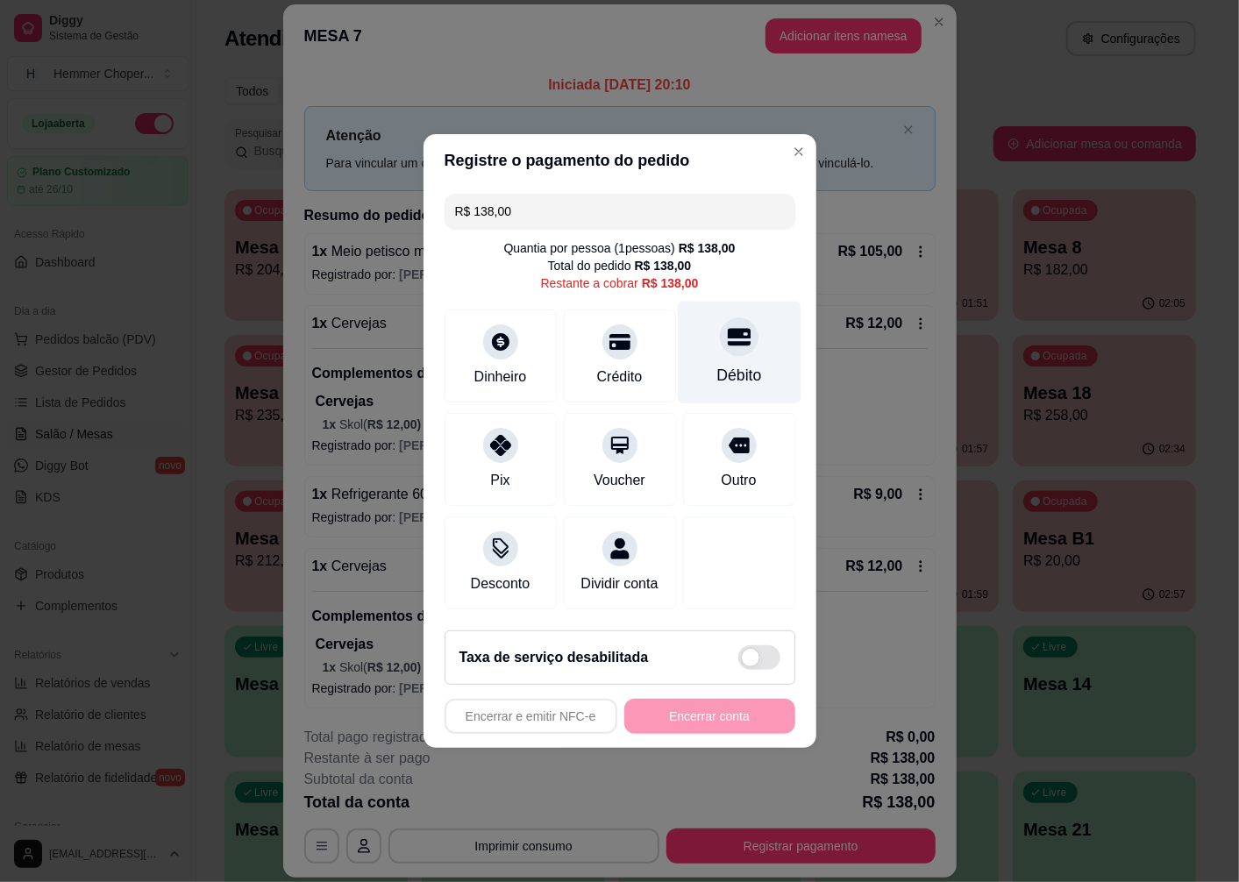
click at [727, 340] on icon at bounding box center [738, 336] width 23 height 23
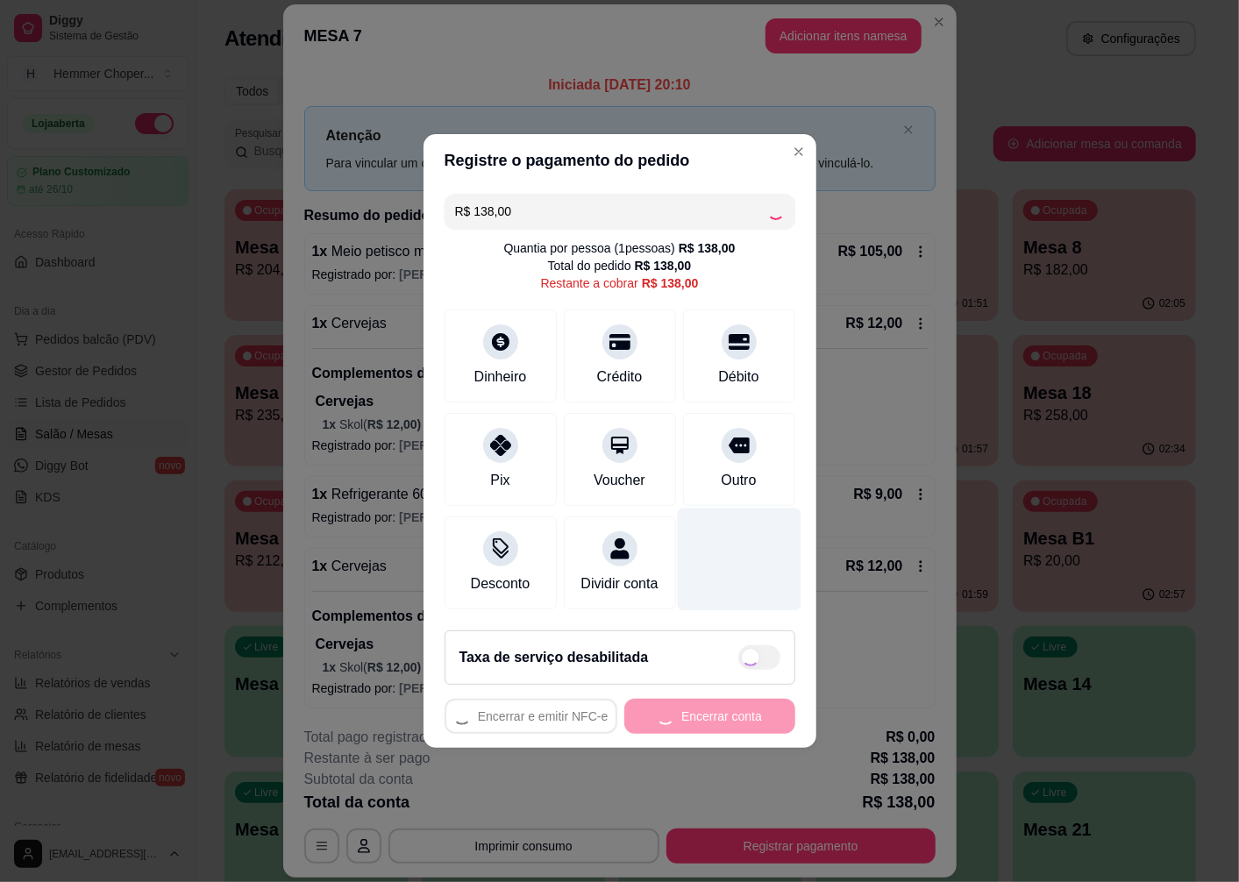
type input "R$ 0,00"
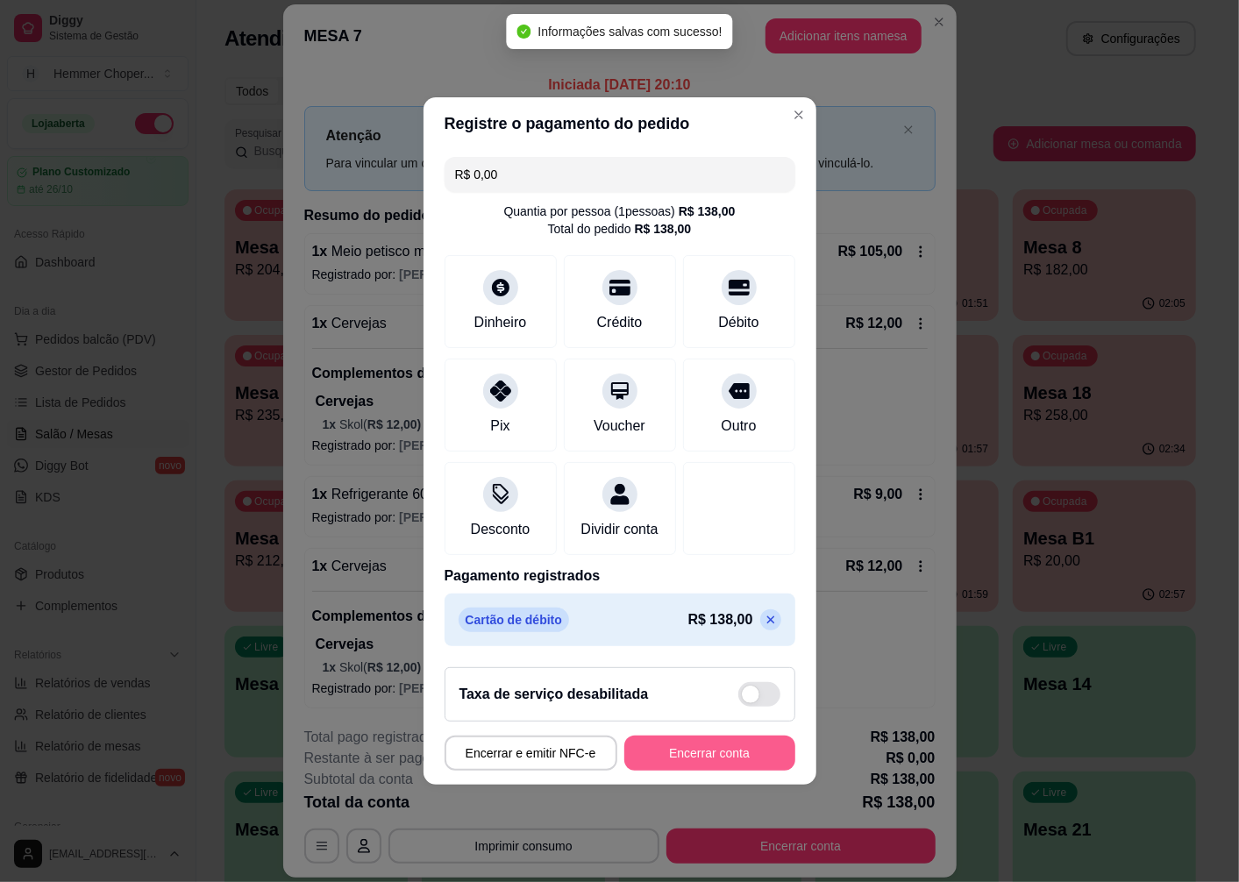
click at [679, 758] on button "Encerrar conta" at bounding box center [709, 753] width 171 height 35
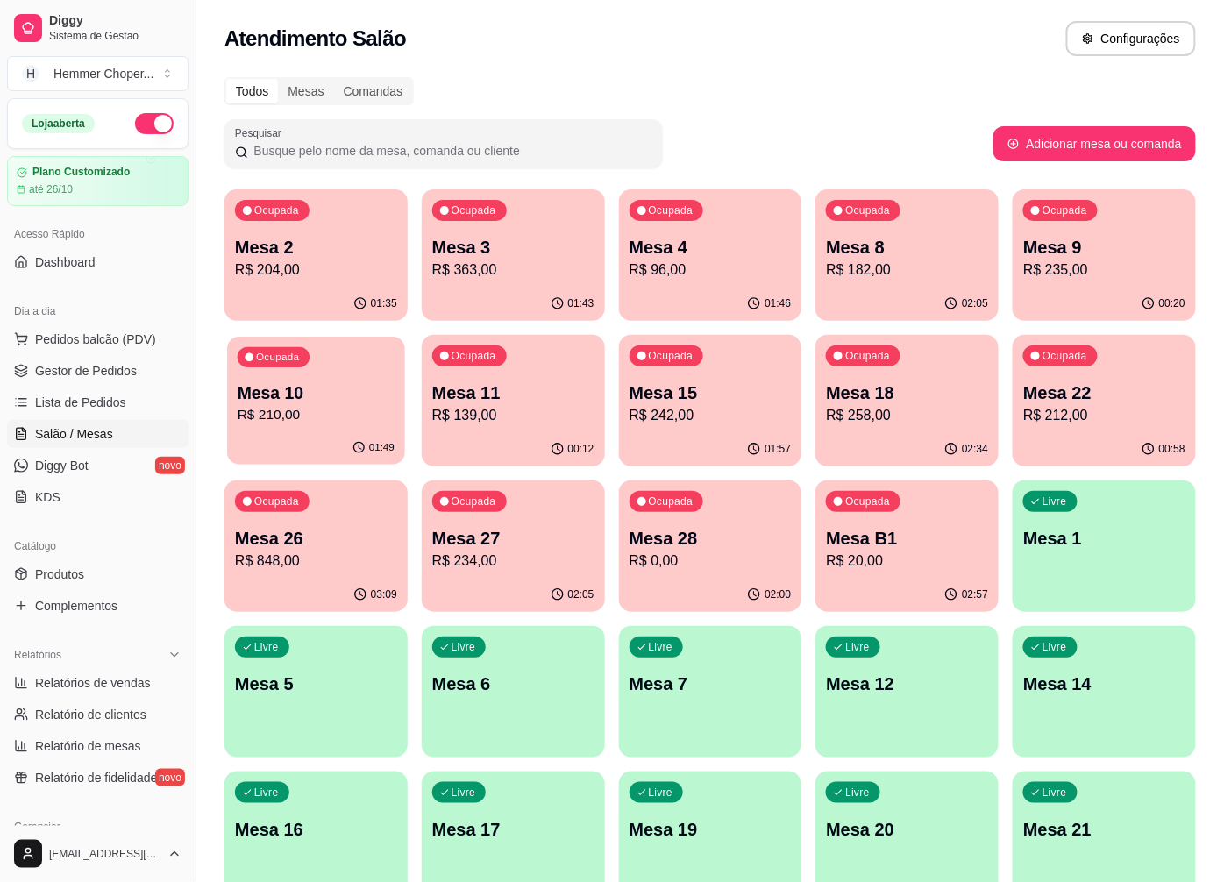
click at [311, 413] on p "R$ 210,00" at bounding box center [316, 415] width 157 height 20
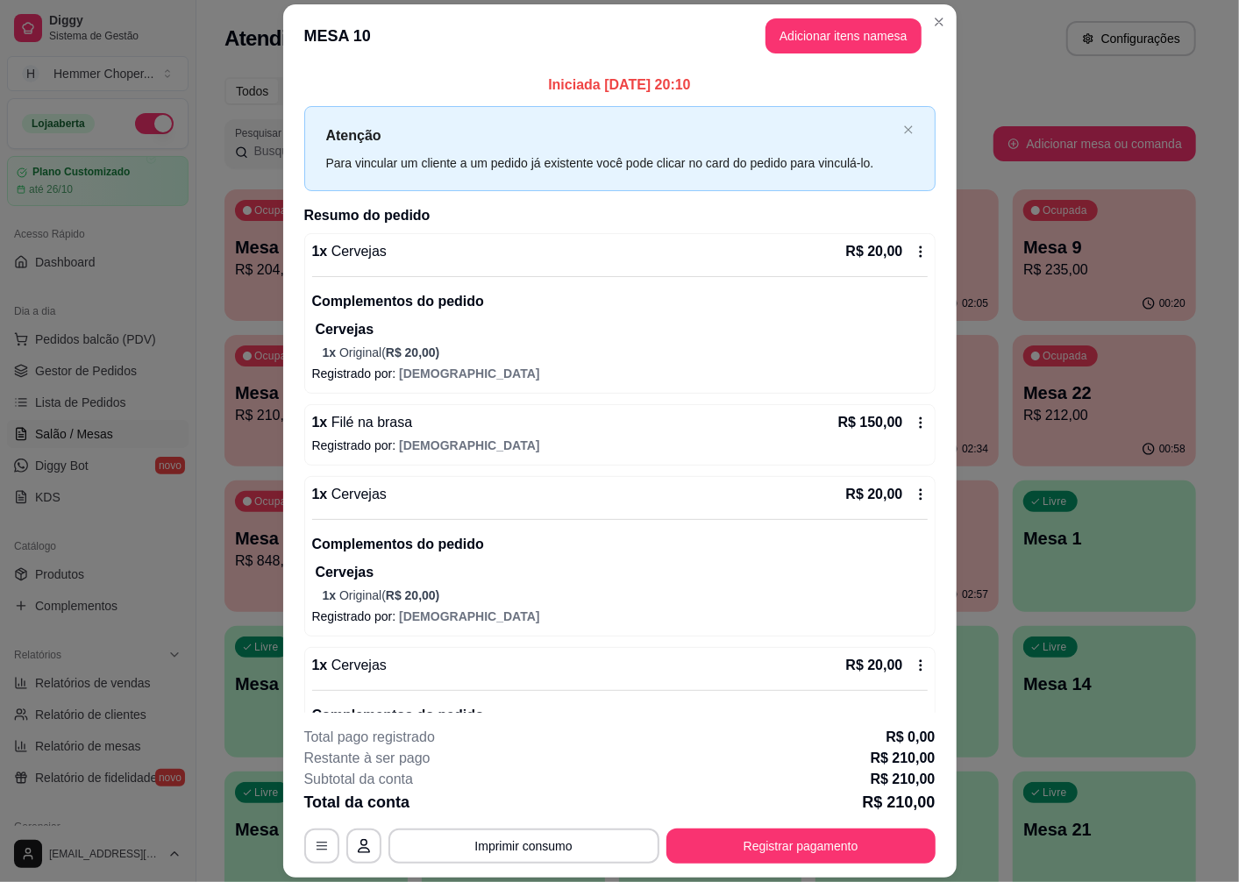
scroll to position [102, 0]
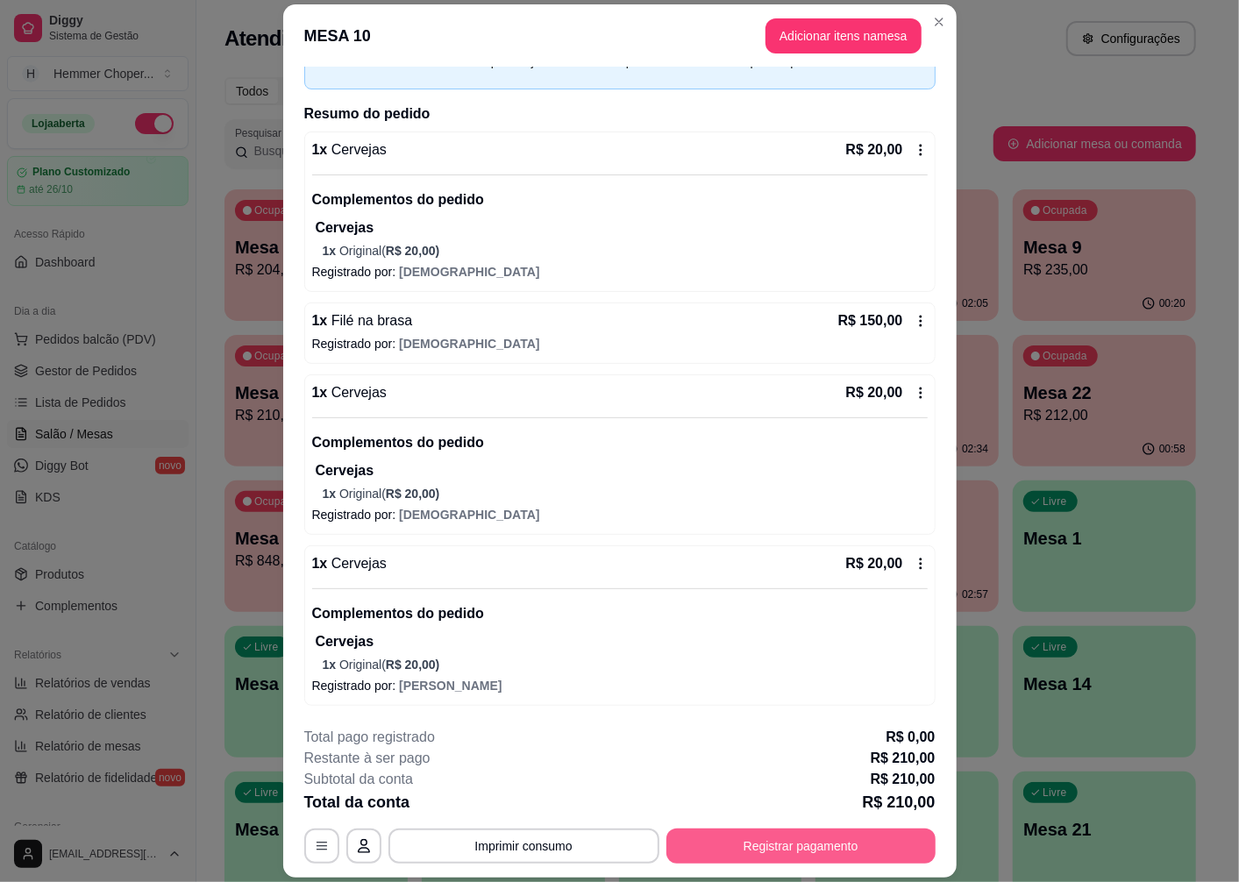
click at [810, 857] on button "Registrar pagamento" at bounding box center [800, 846] width 269 height 35
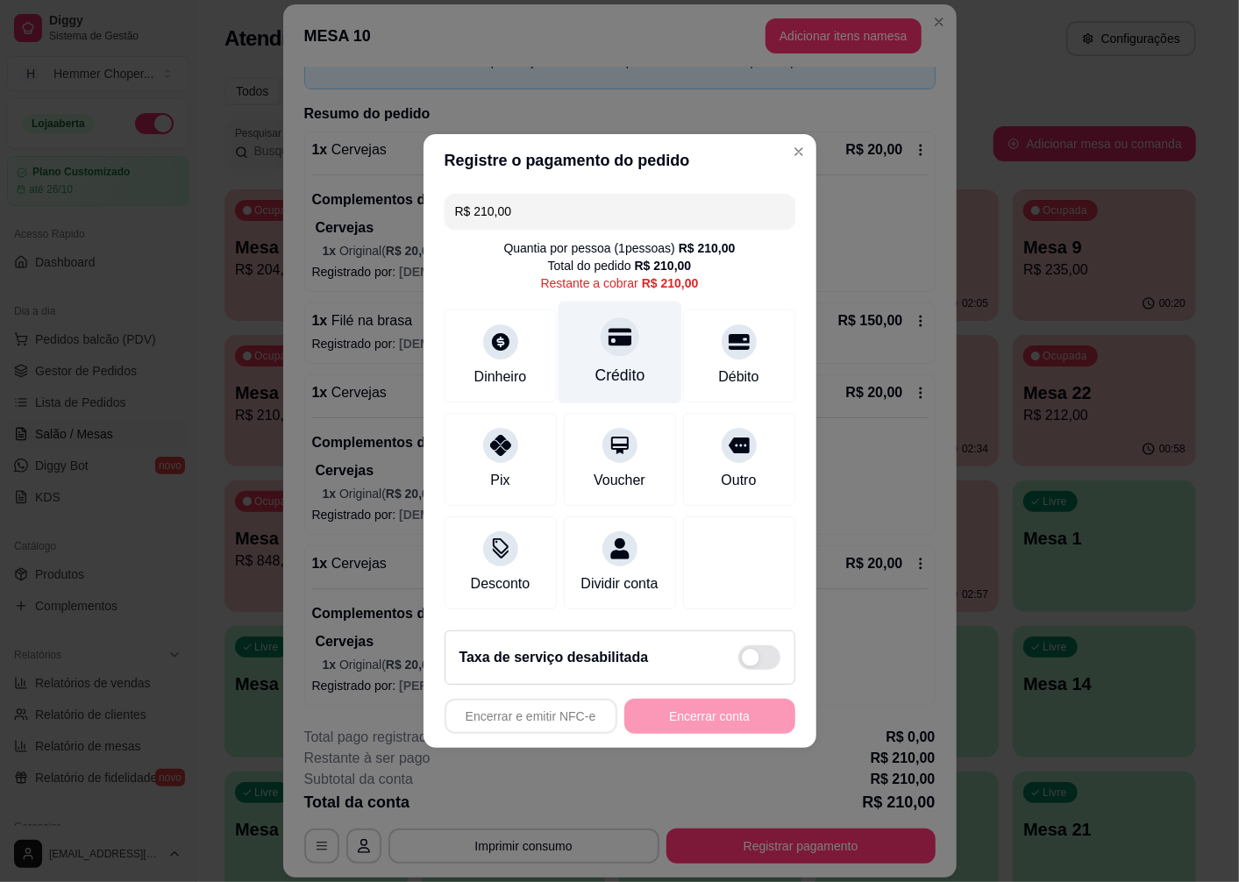
click at [620, 345] on div "Crédito" at bounding box center [620, 353] width 124 height 103
type input "R$ 0,00"
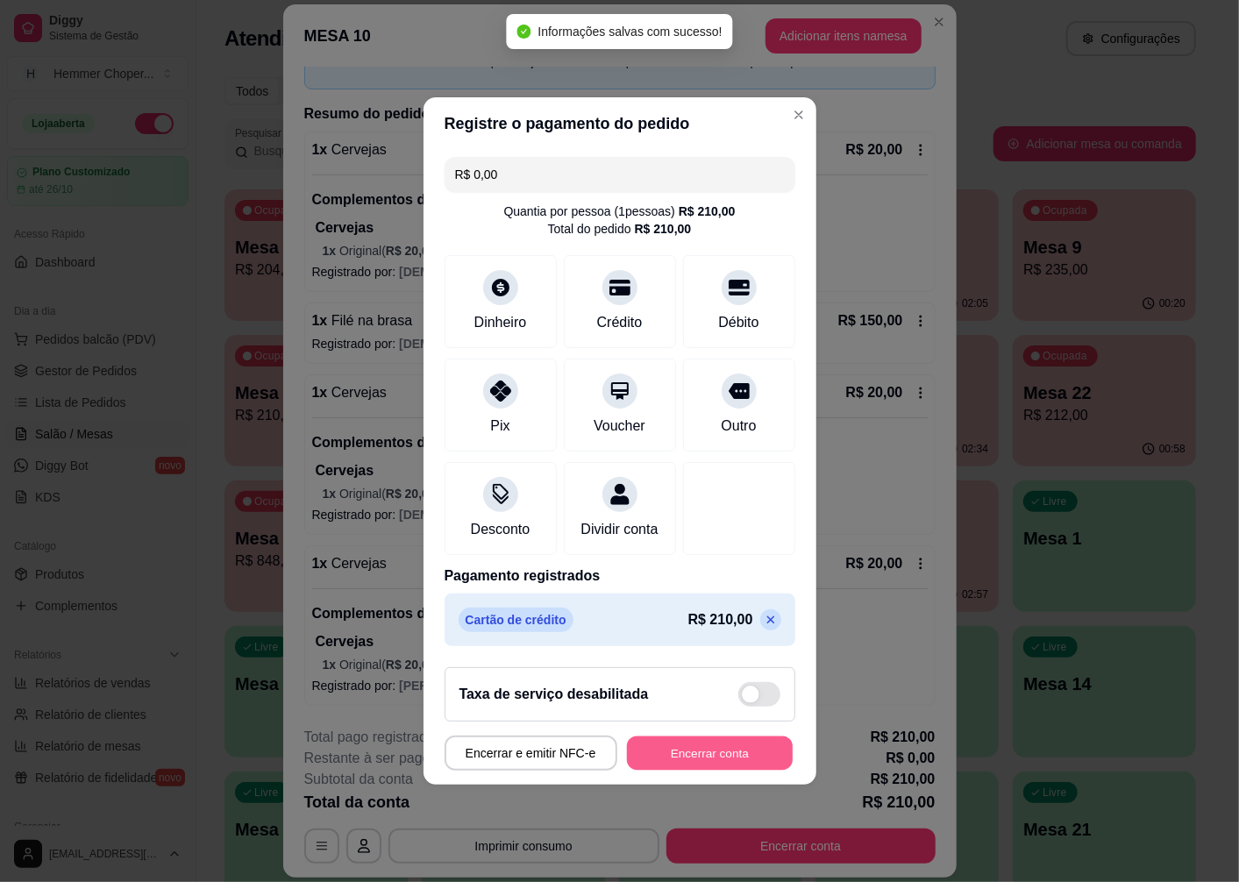
click at [652, 763] on button "Encerrar conta" at bounding box center [710, 754] width 166 height 34
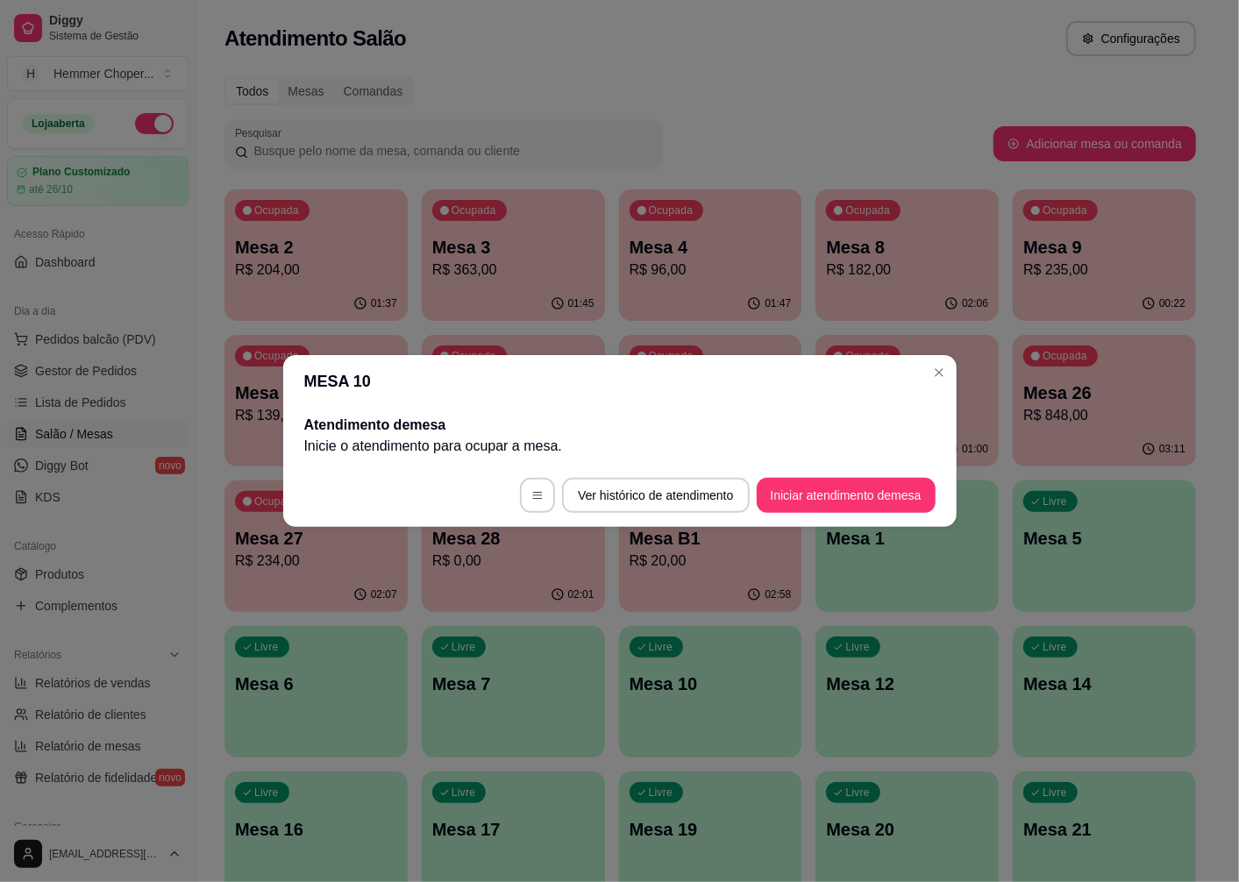
scroll to position [0, 0]
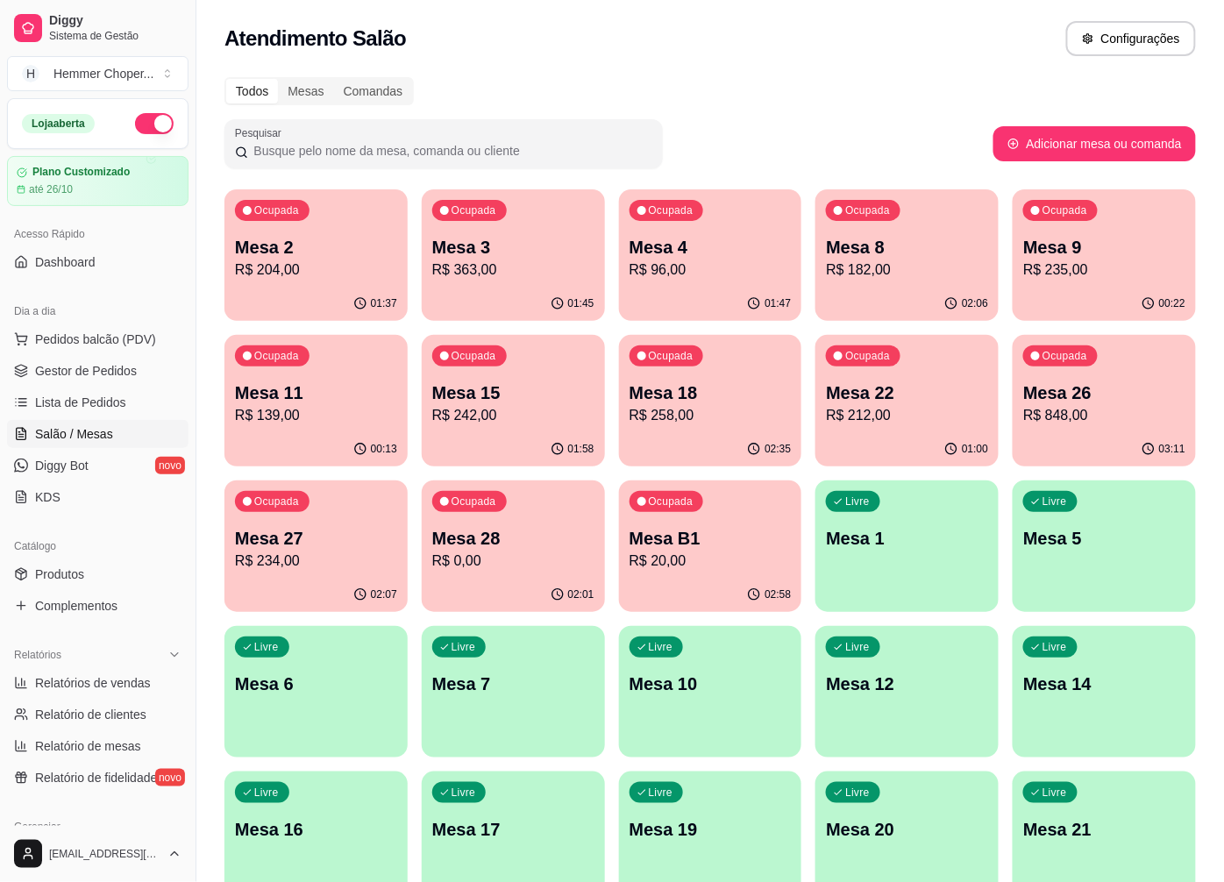
click at [712, 405] on p "R$ 258,00" at bounding box center [711, 415] width 162 height 21
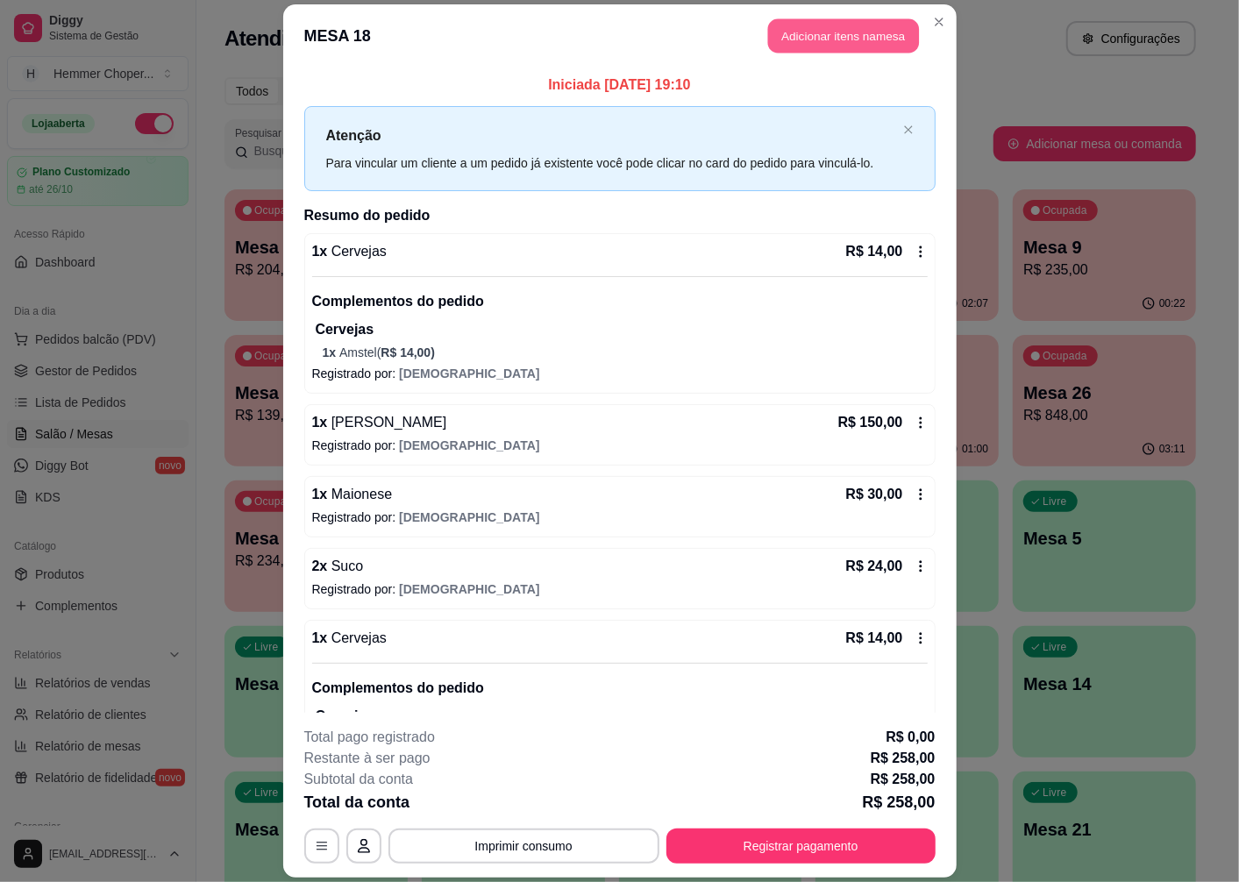
click at [870, 38] on button "Adicionar itens na mesa" at bounding box center [843, 36] width 151 height 34
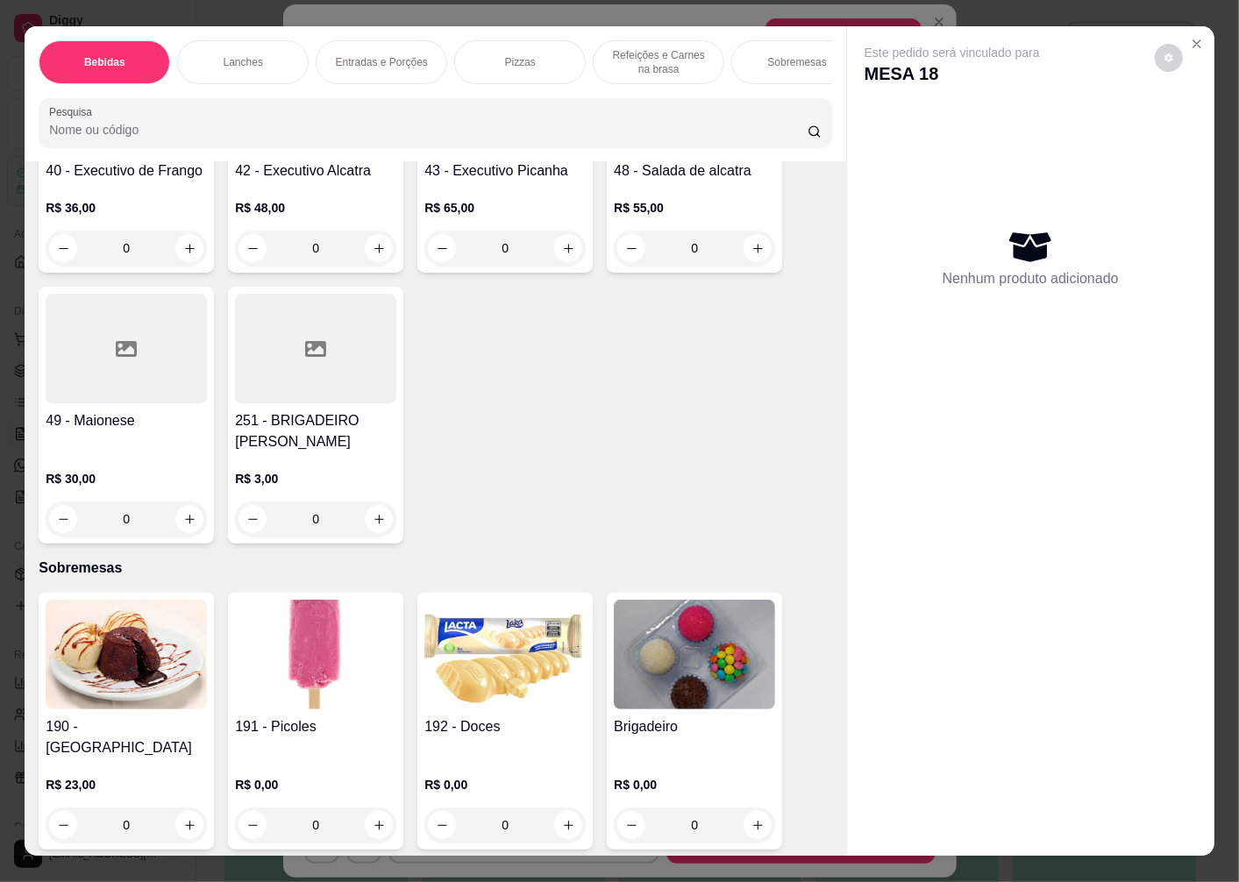
scroll to position [37, 0]
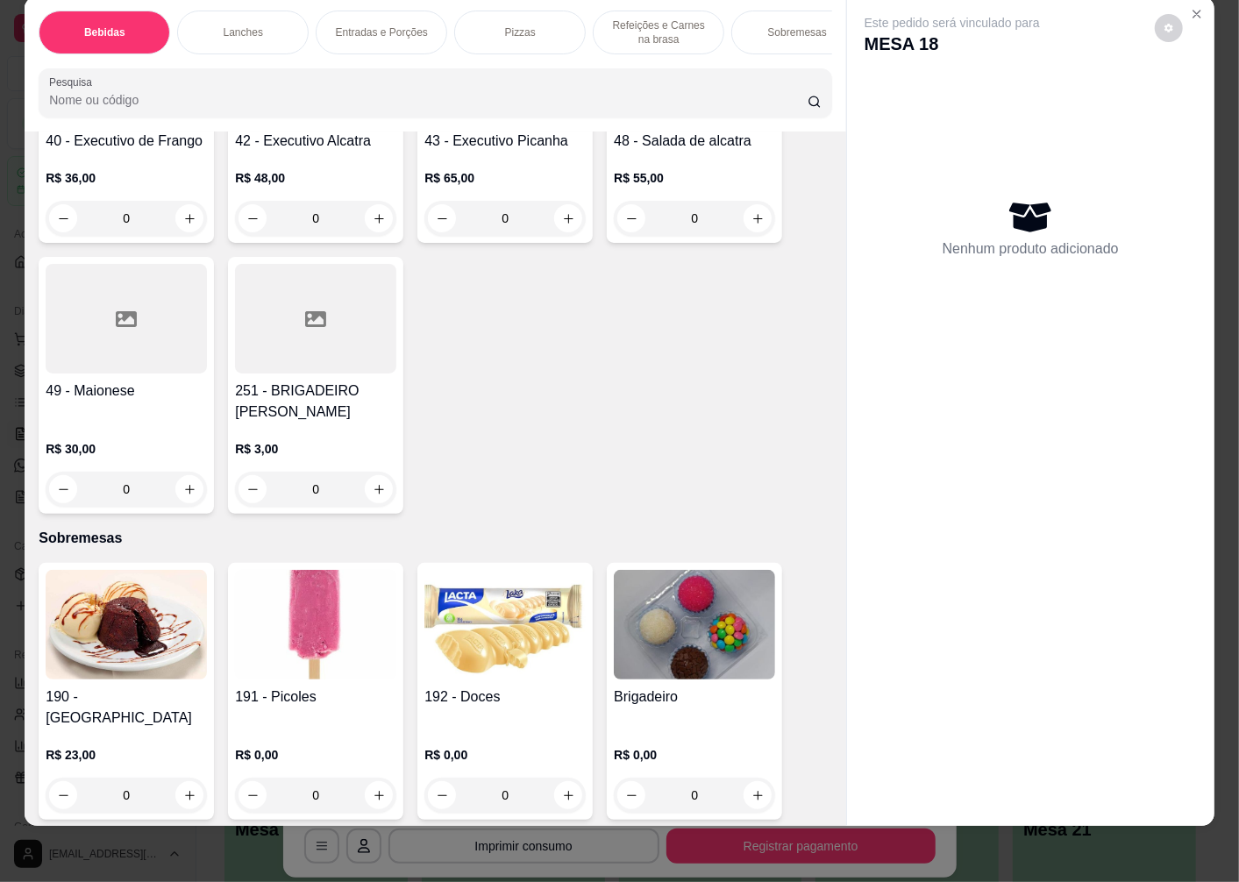
click at [693, 642] on img at bounding box center [694, 625] width 161 height 110
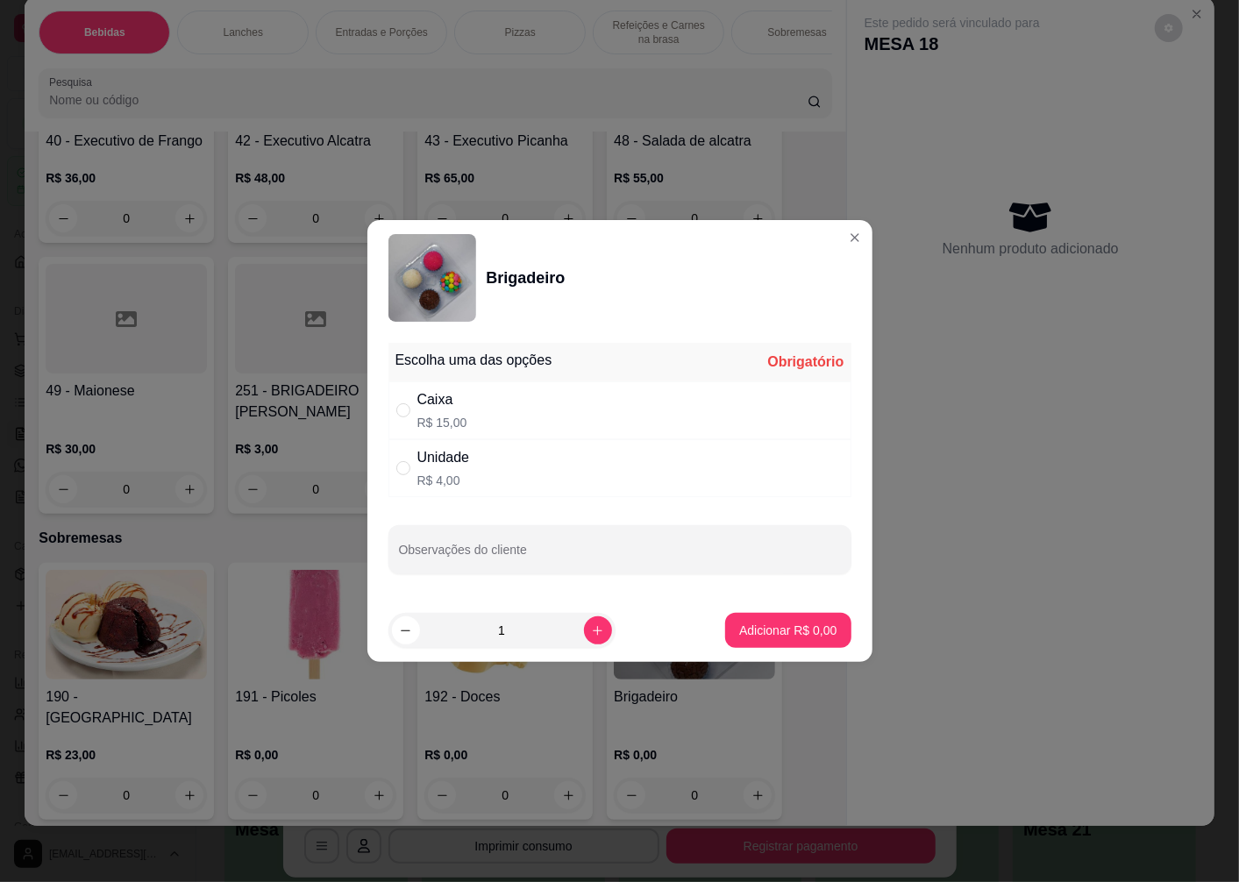
click at [453, 462] on div "Unidade" at bounding box center [443, 457] width 53 height 21
radio input "true"
click at [591, 629] on icon "increase-product-quantity" at bounding box center [597, 630] width 13 height 13
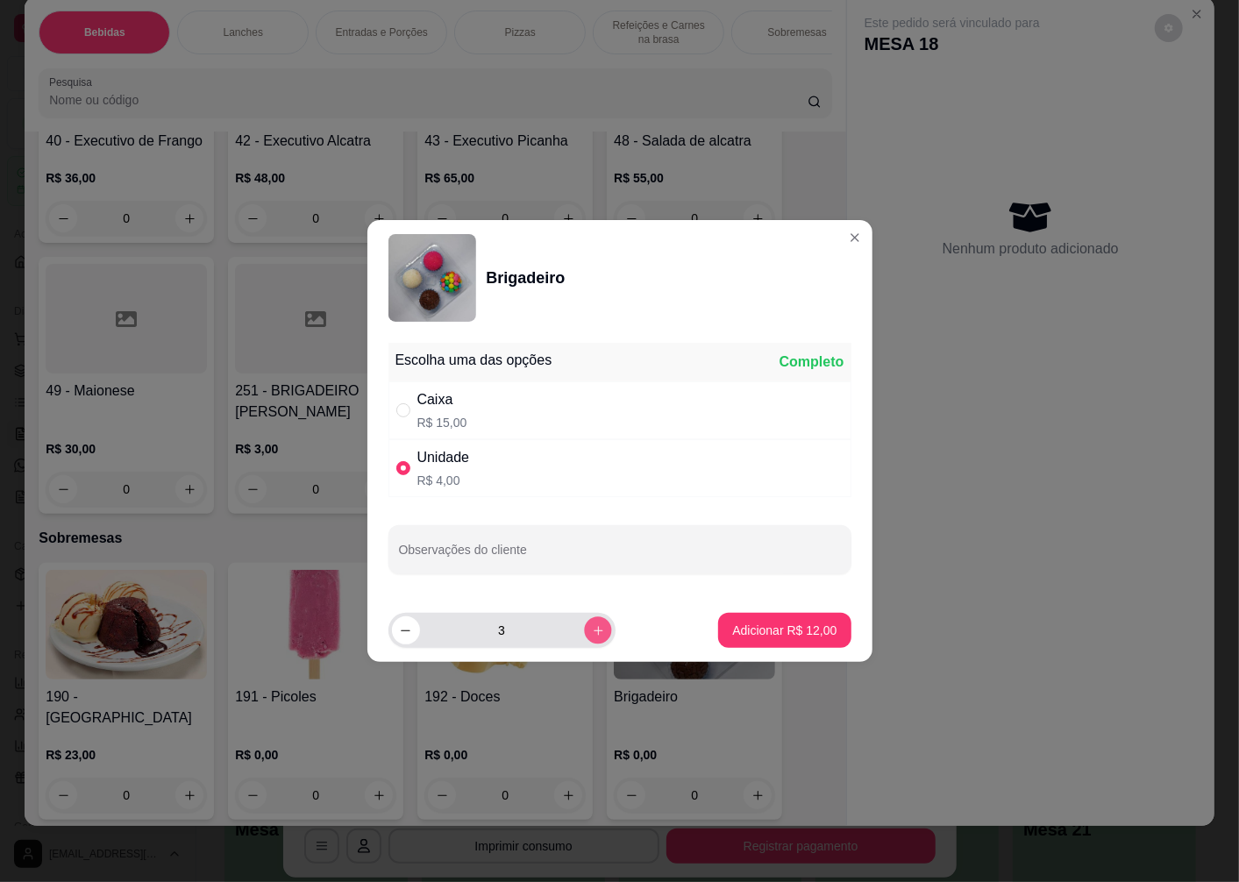
type input "4"
click at [742, 630] on p "Adicionar R$ 16,00" at bounding box center [785, 630] width 102 height 17
type input "4"
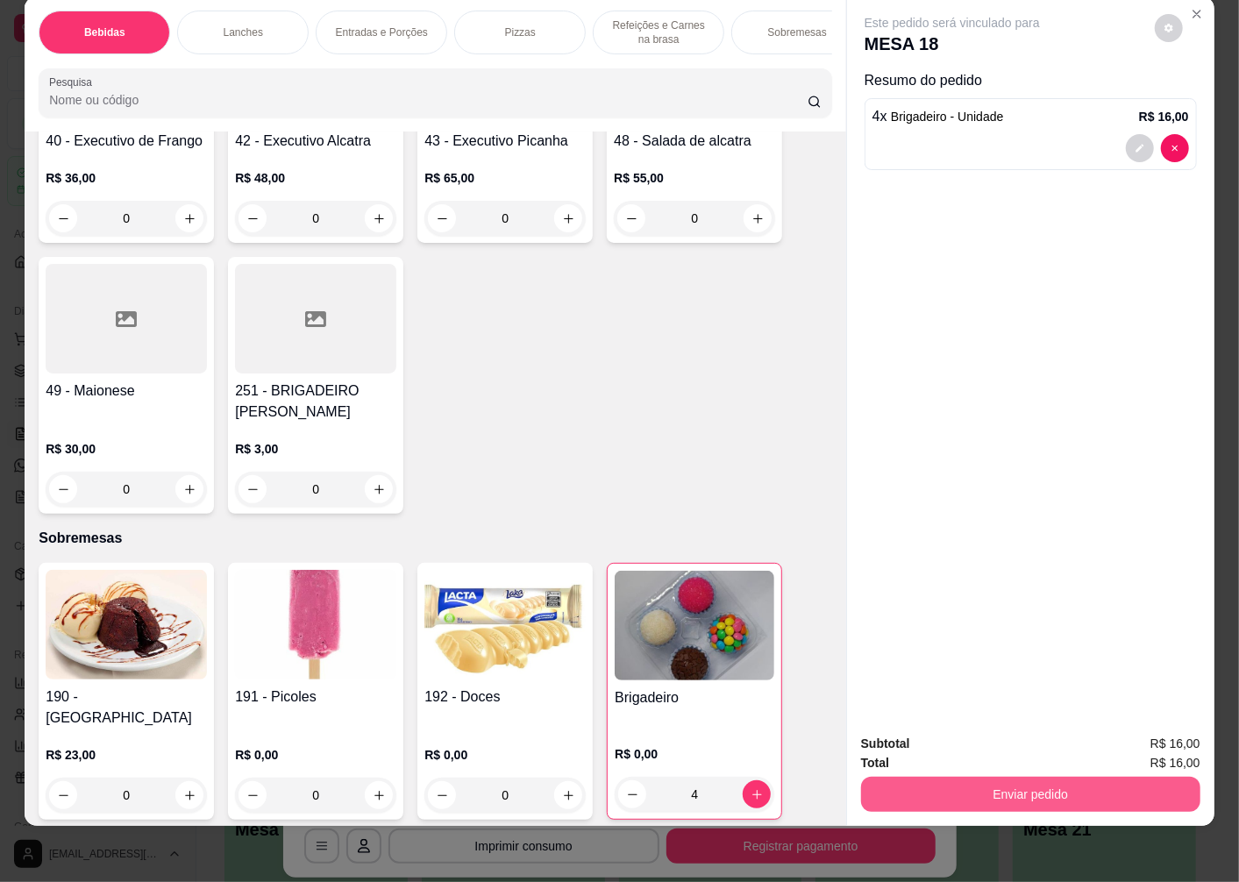
click at [1001, 777] on button "Enviar pedido" at bounding box center [1030, 794] width 339 height 35
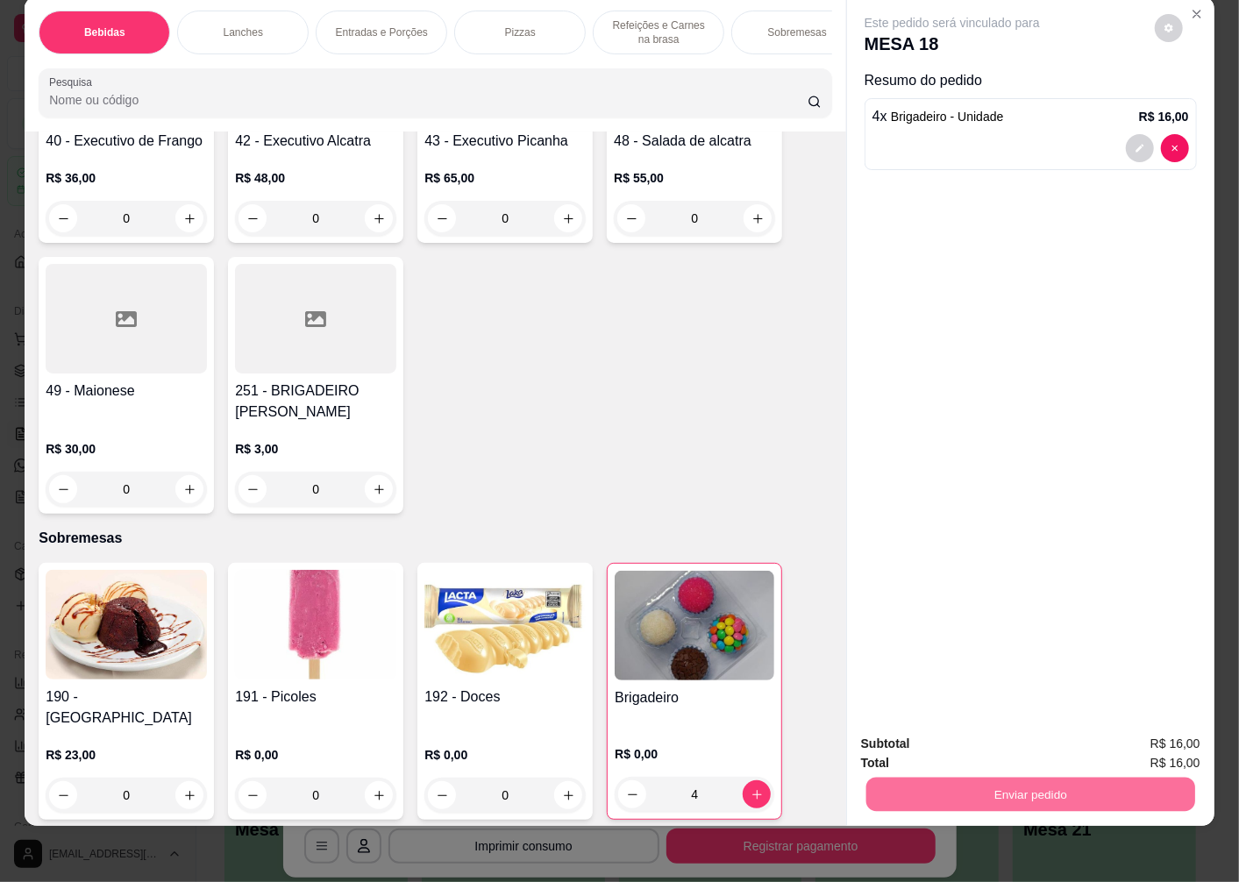
click at [1145, 743] on button "Enviar pedido" at bounding box center [1154, 736] width 99 height 33
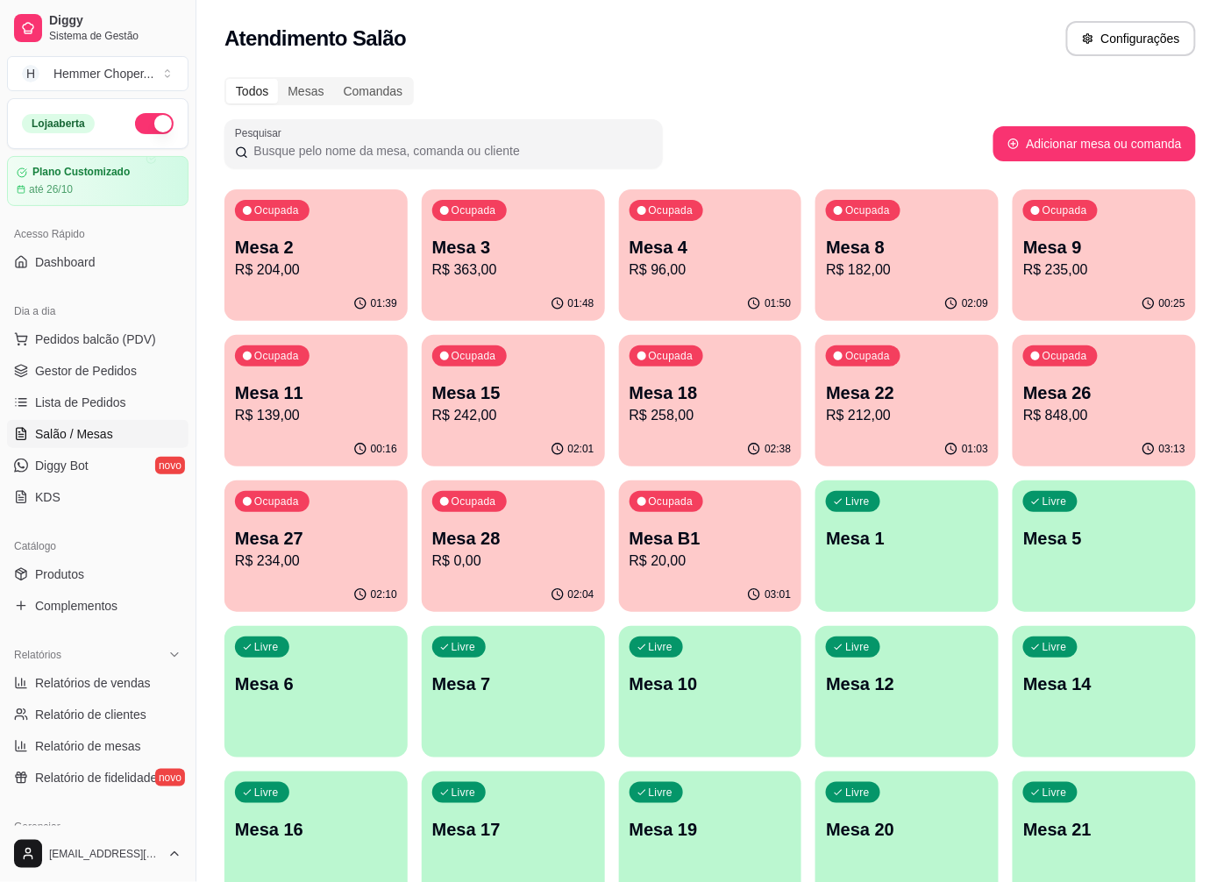
click at [519, 390] on p "Mesa 15" at bounding box center [513, 393] width 162 height 25
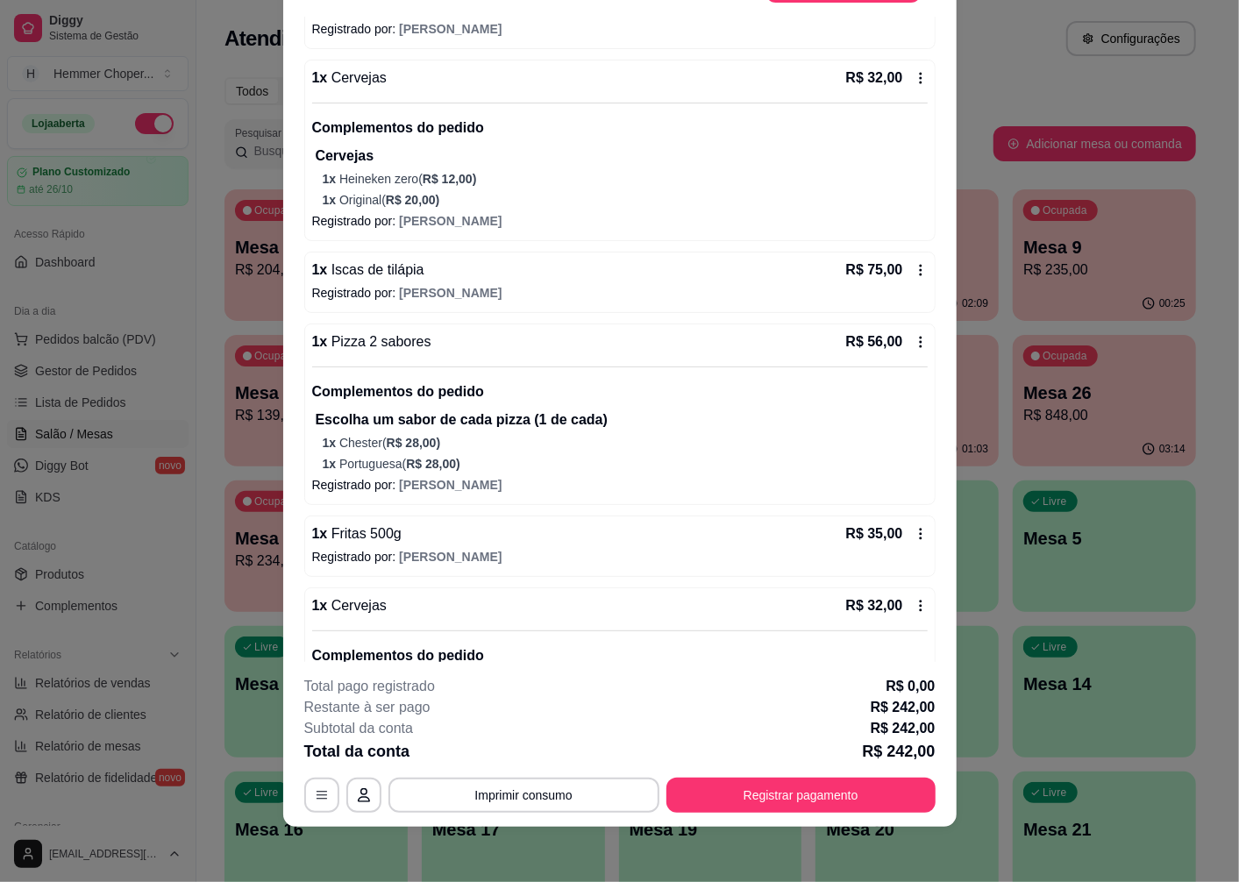
scroll to position [309, 0]
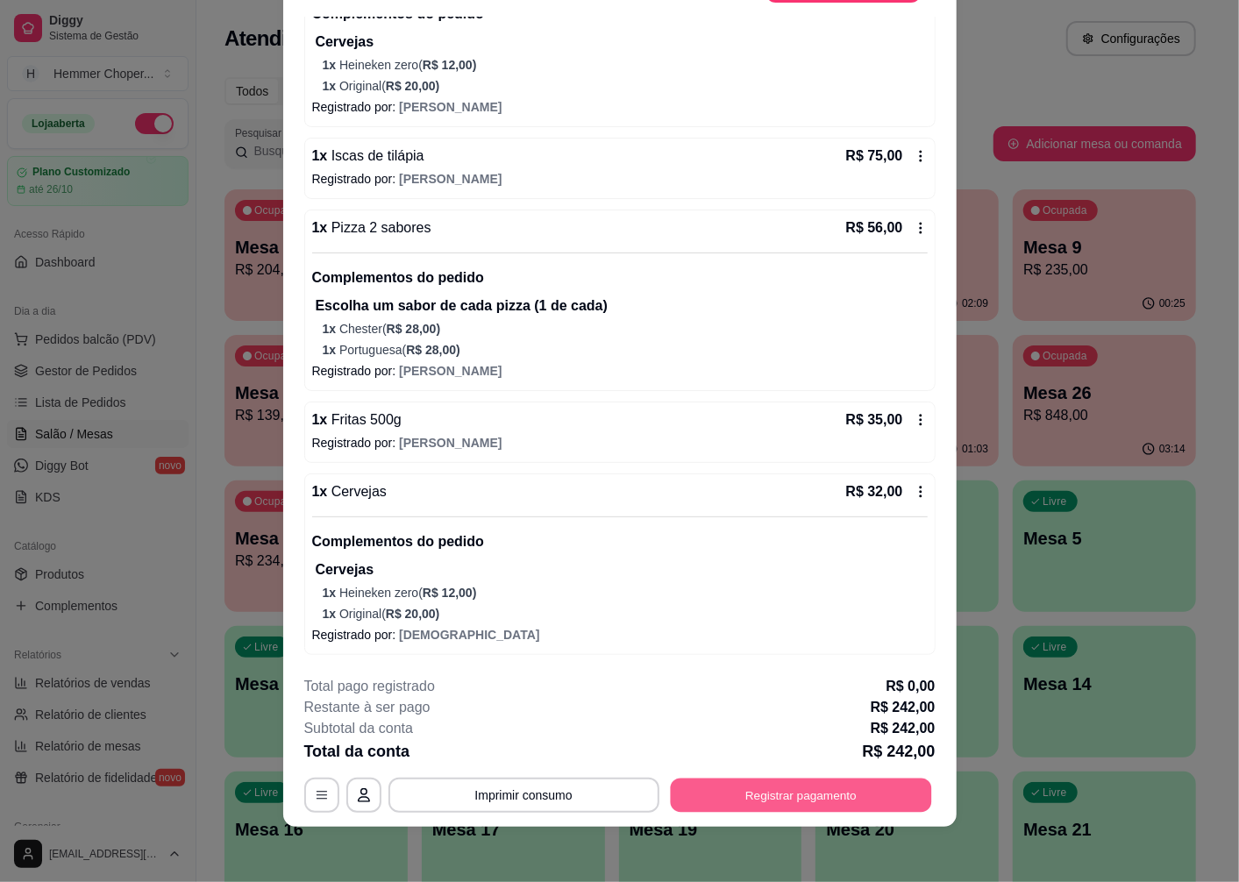
click at [758, 801] on button "Registrar pagamento" at bounding box center [800, 796] width 261 height 34
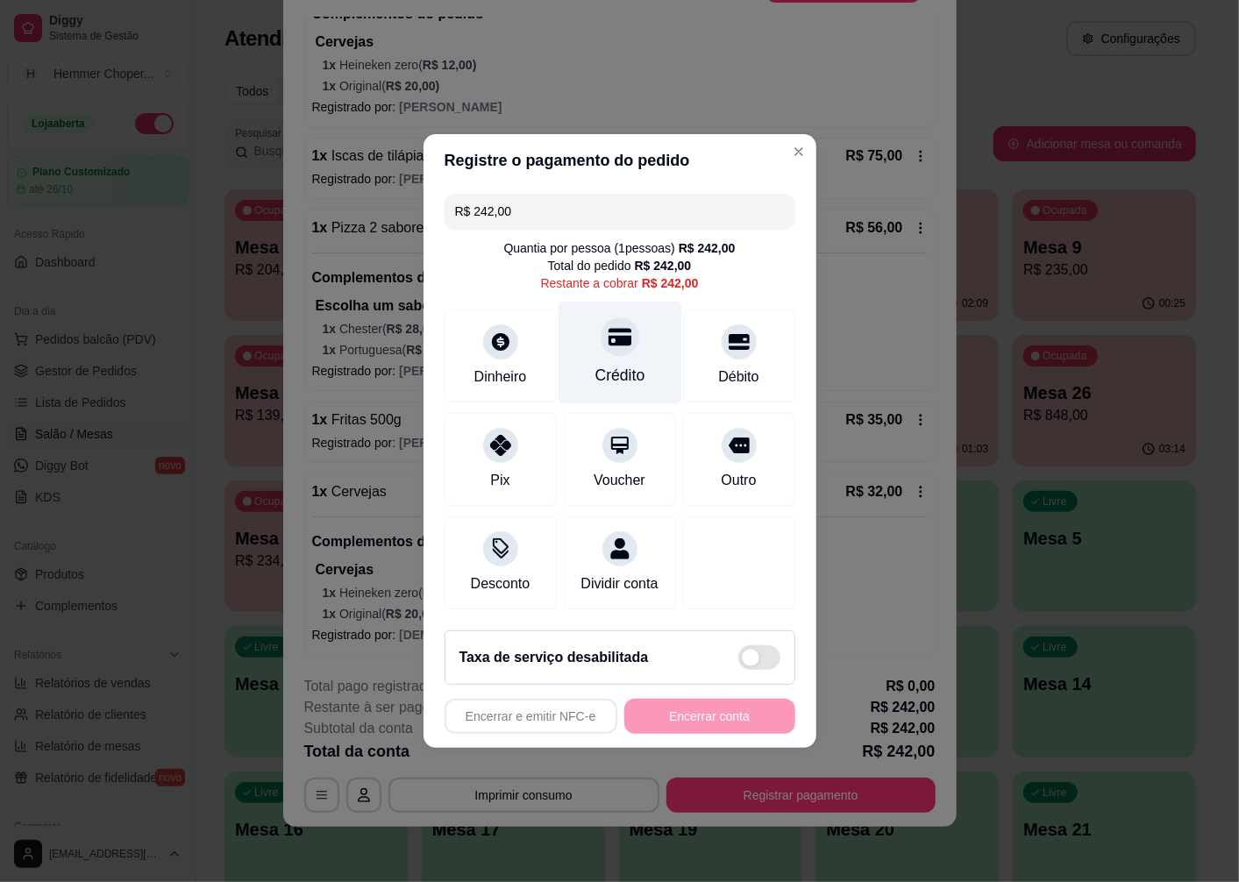
click at [601, 333] on div at bounding box center [620, 336] width 39 height 39
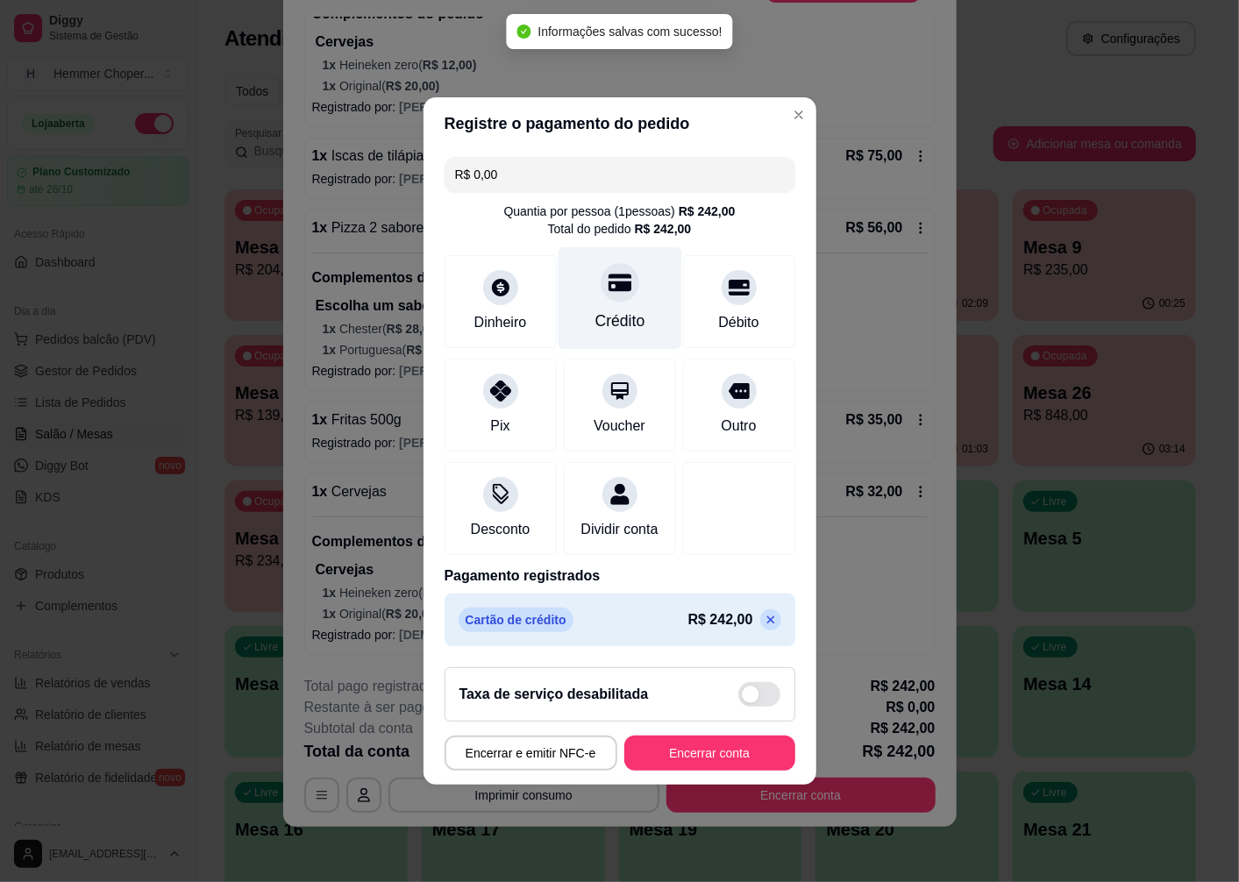
type input "R$ 0,00"
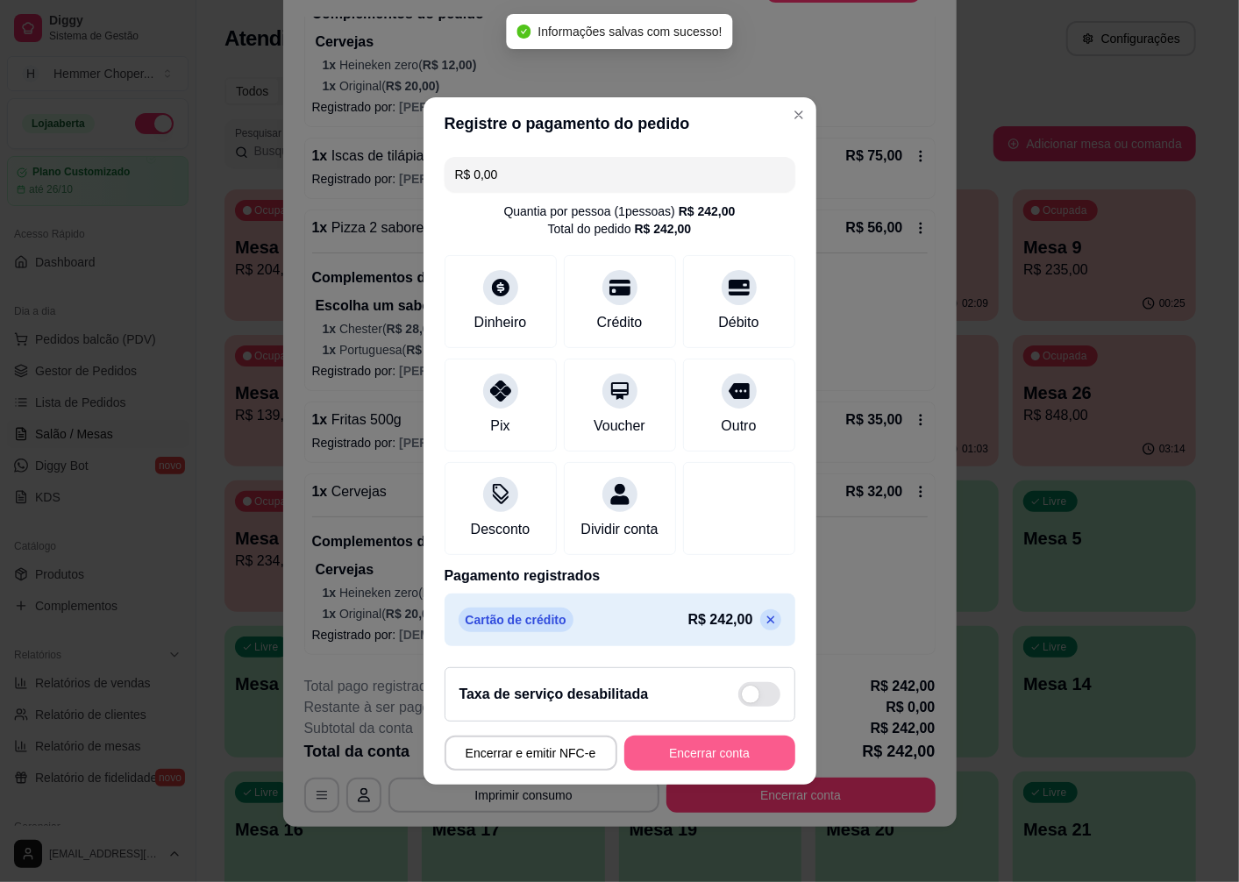
click at [687, 767] on button "Encerrar conta" at bounding box center [709, 753] width 171 height 35
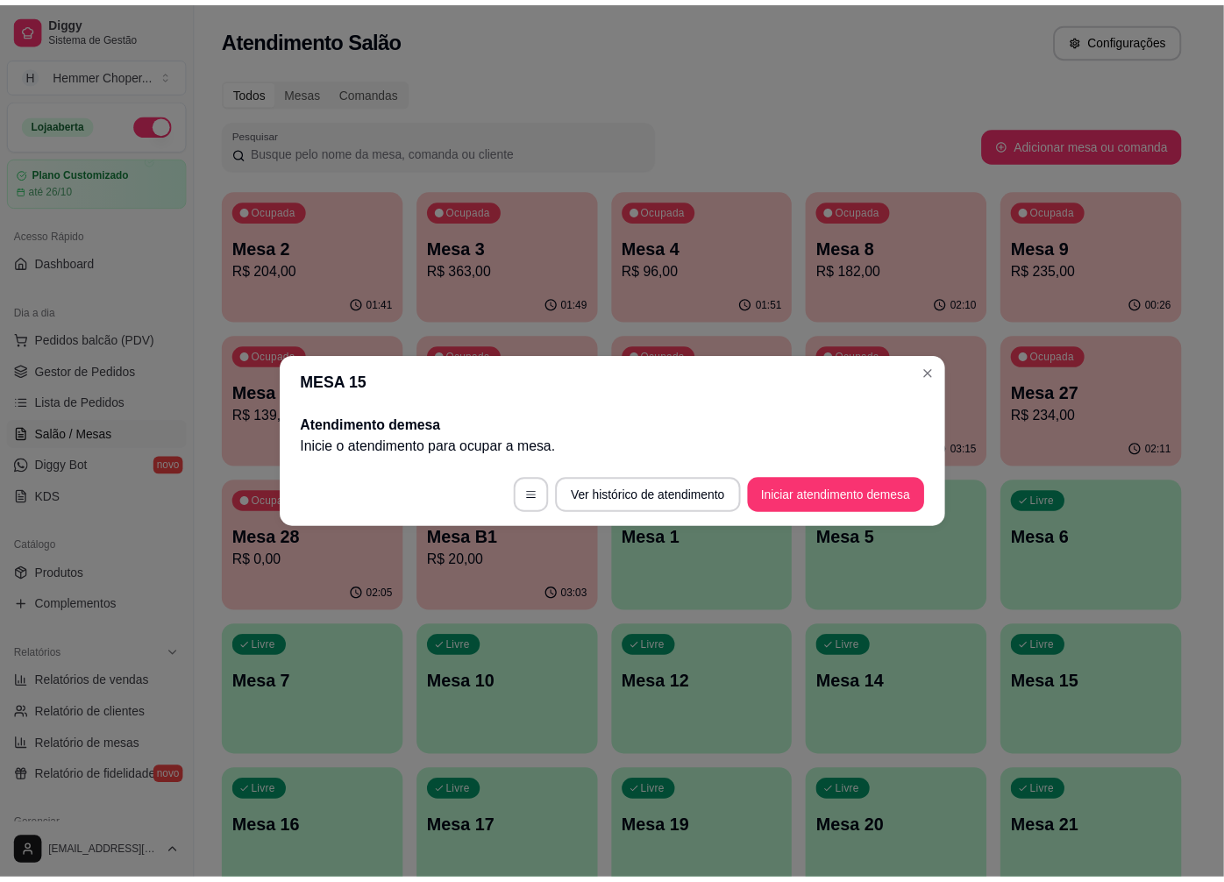
scroll to position [0, 0]
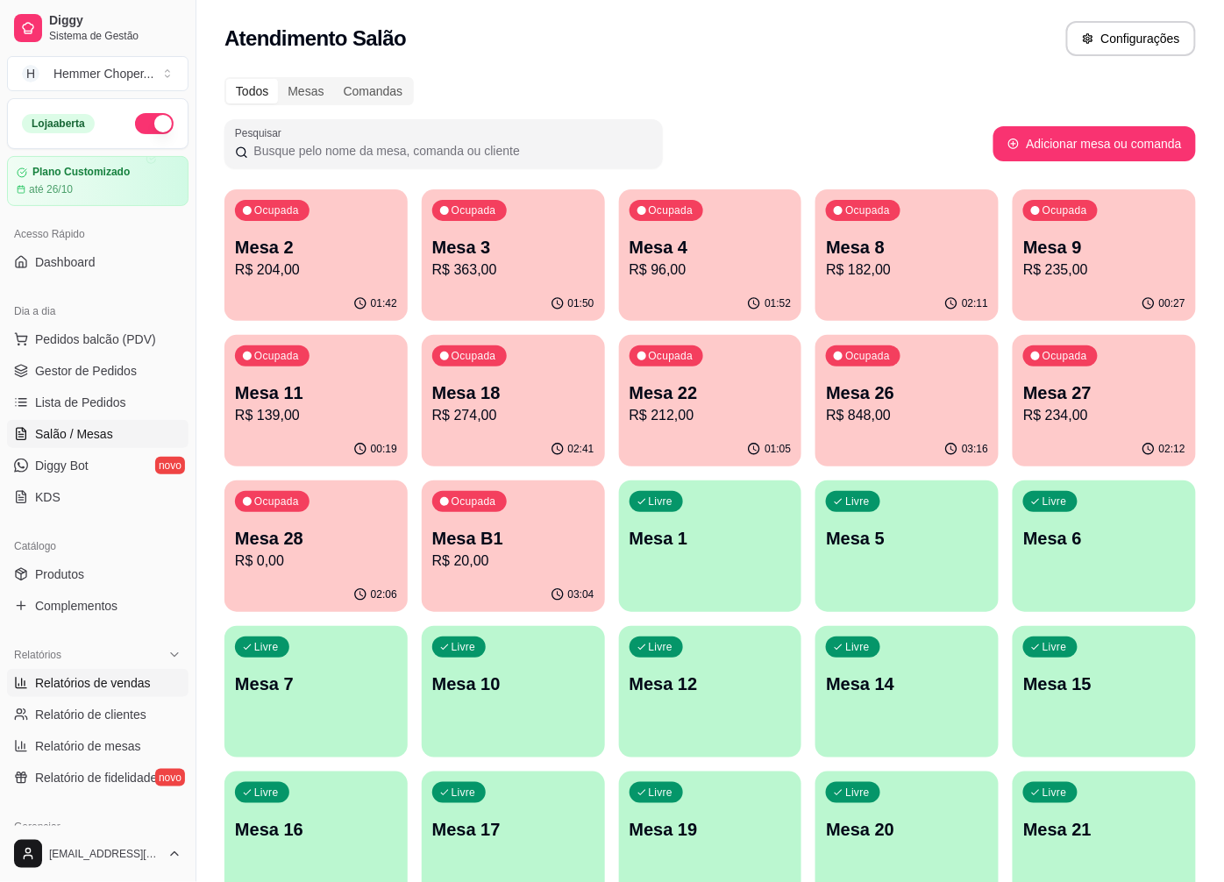
click at [102, 685] on span "Relatórios de vendas" at bounding box center [93, 683] width 116 height 18
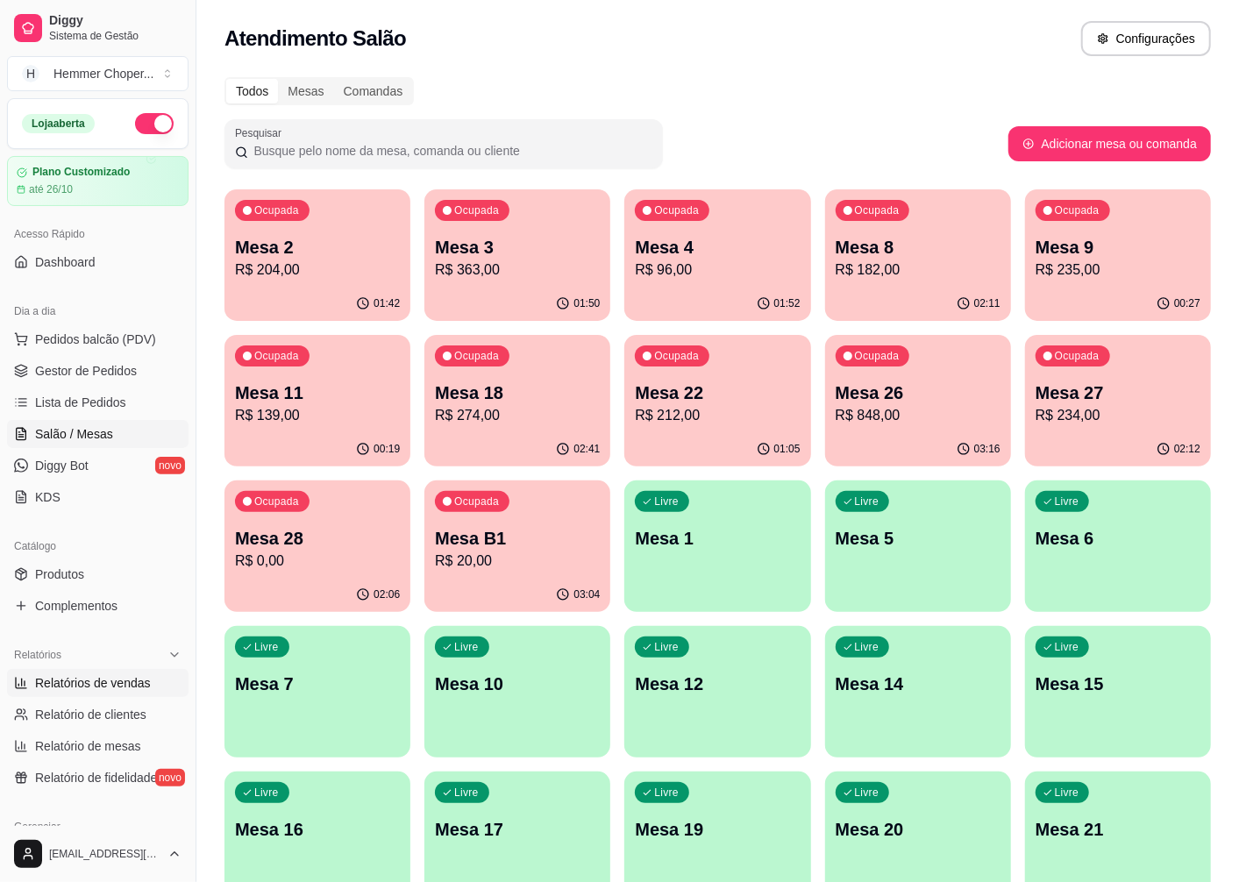
select select "ALL"
select select "0"
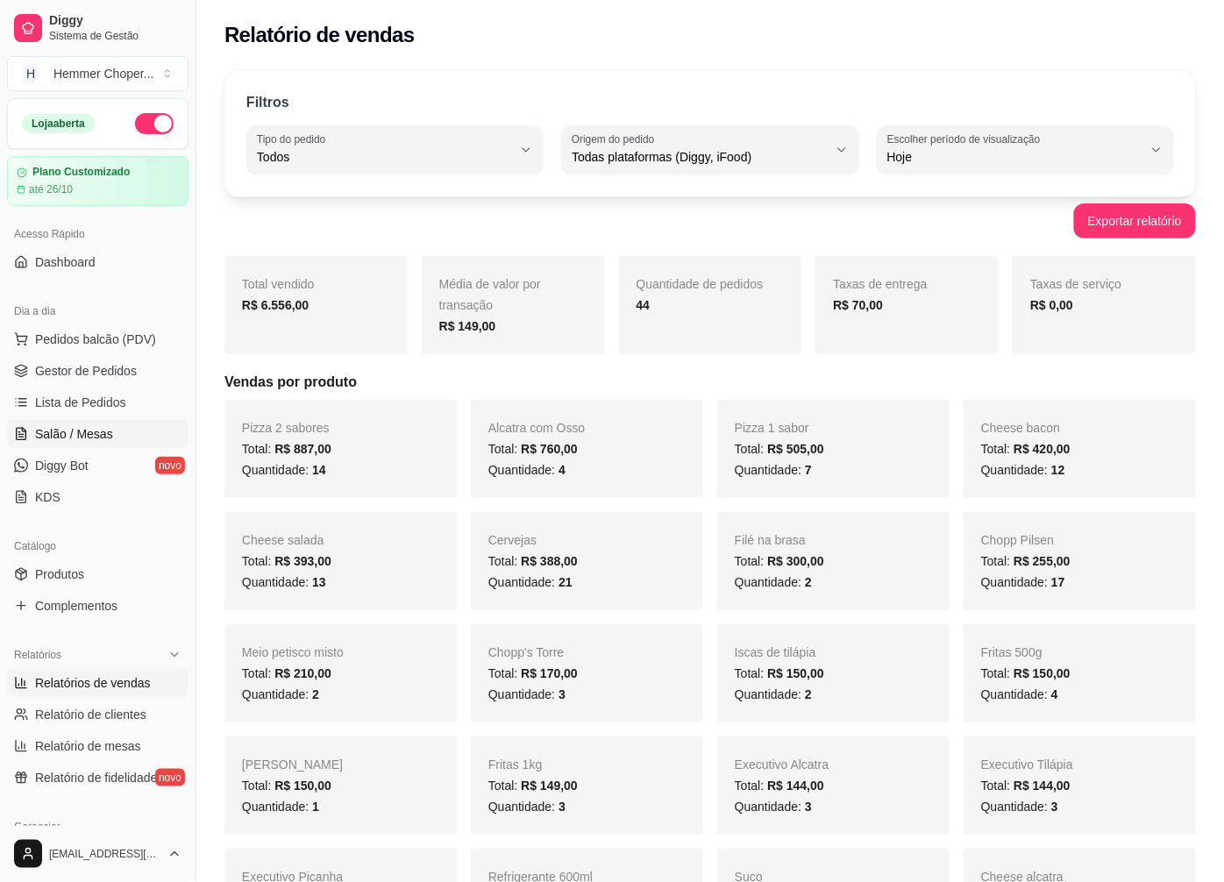
click at [100, 437] on span "Salão / Mesas" at bounding box center [74, 434] width 78 height 18
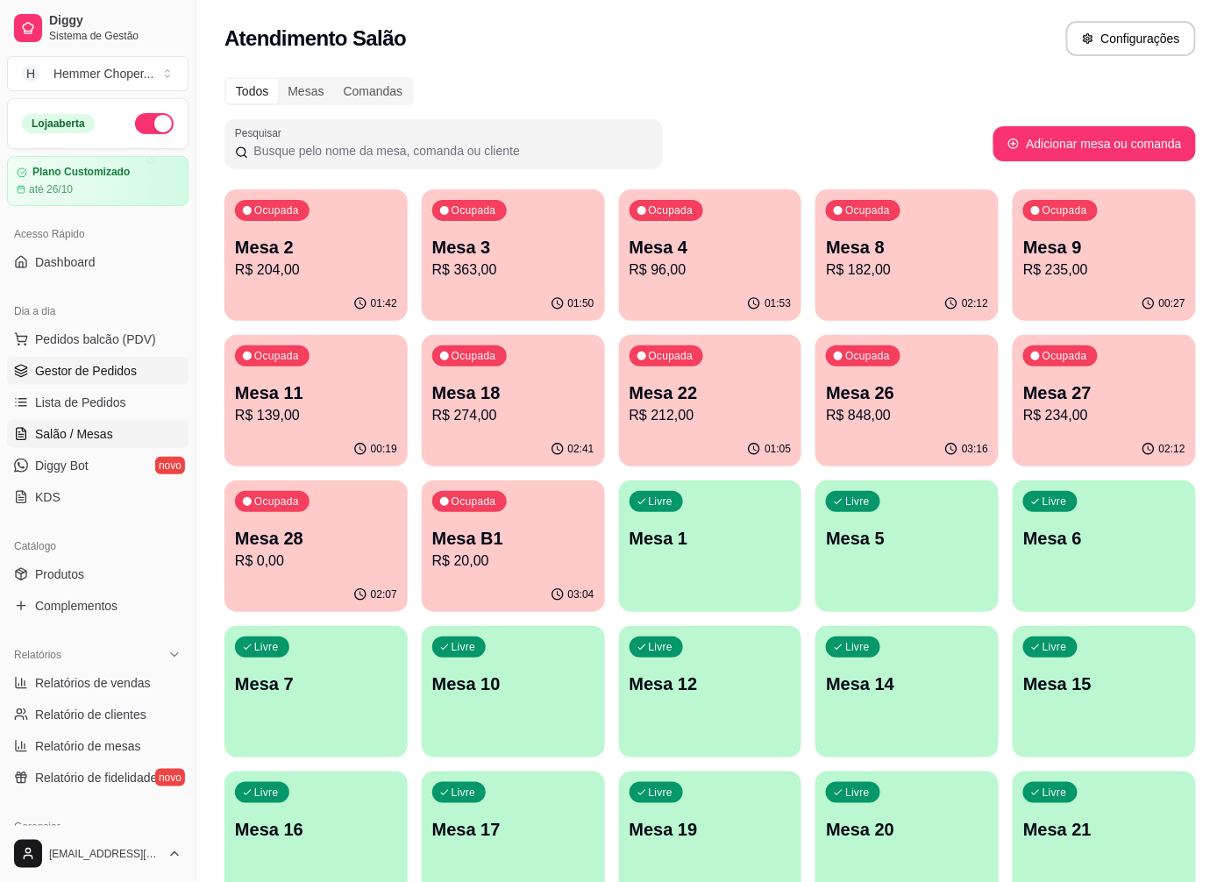
click at [100, 373] on span "Gestor de Pedidos" at bounding box center [86, 371] width 102 height 18
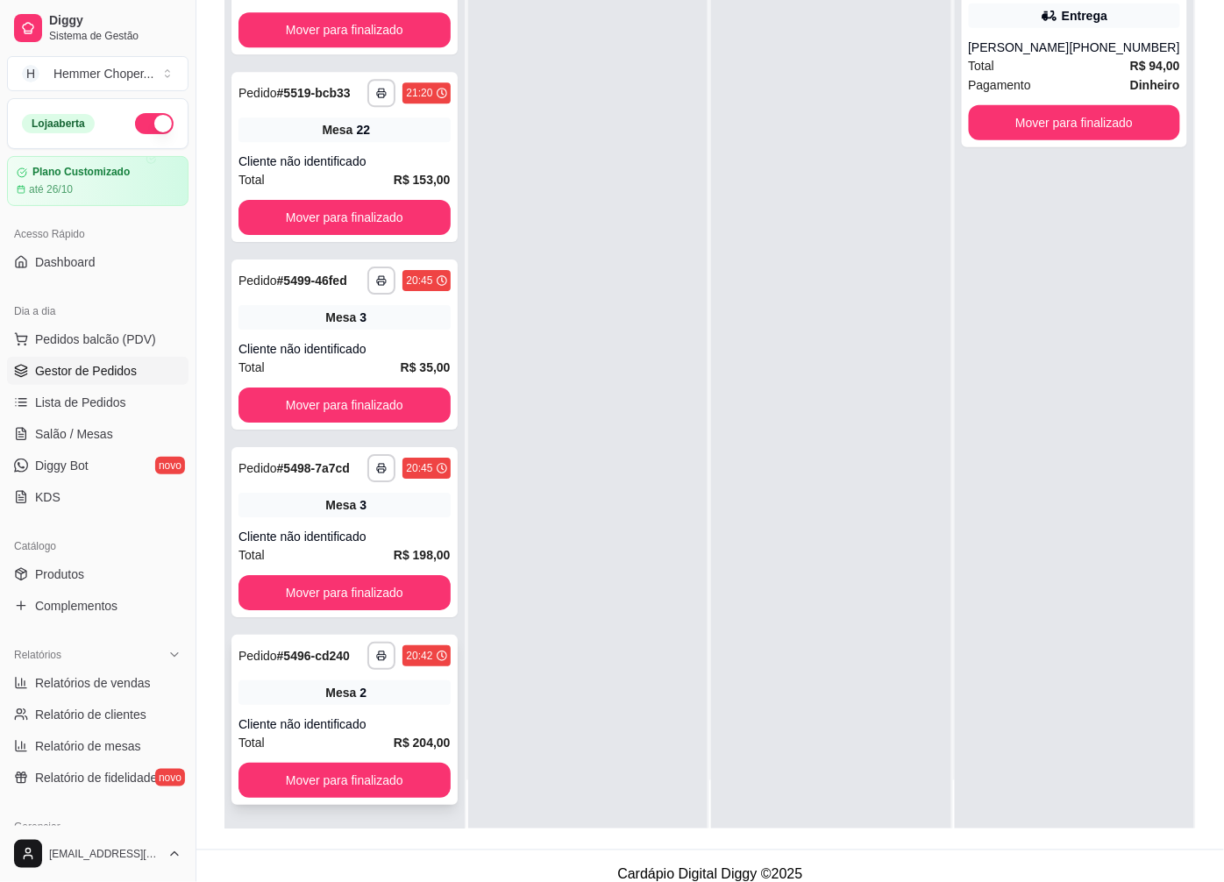
scroll to position [267, 0]
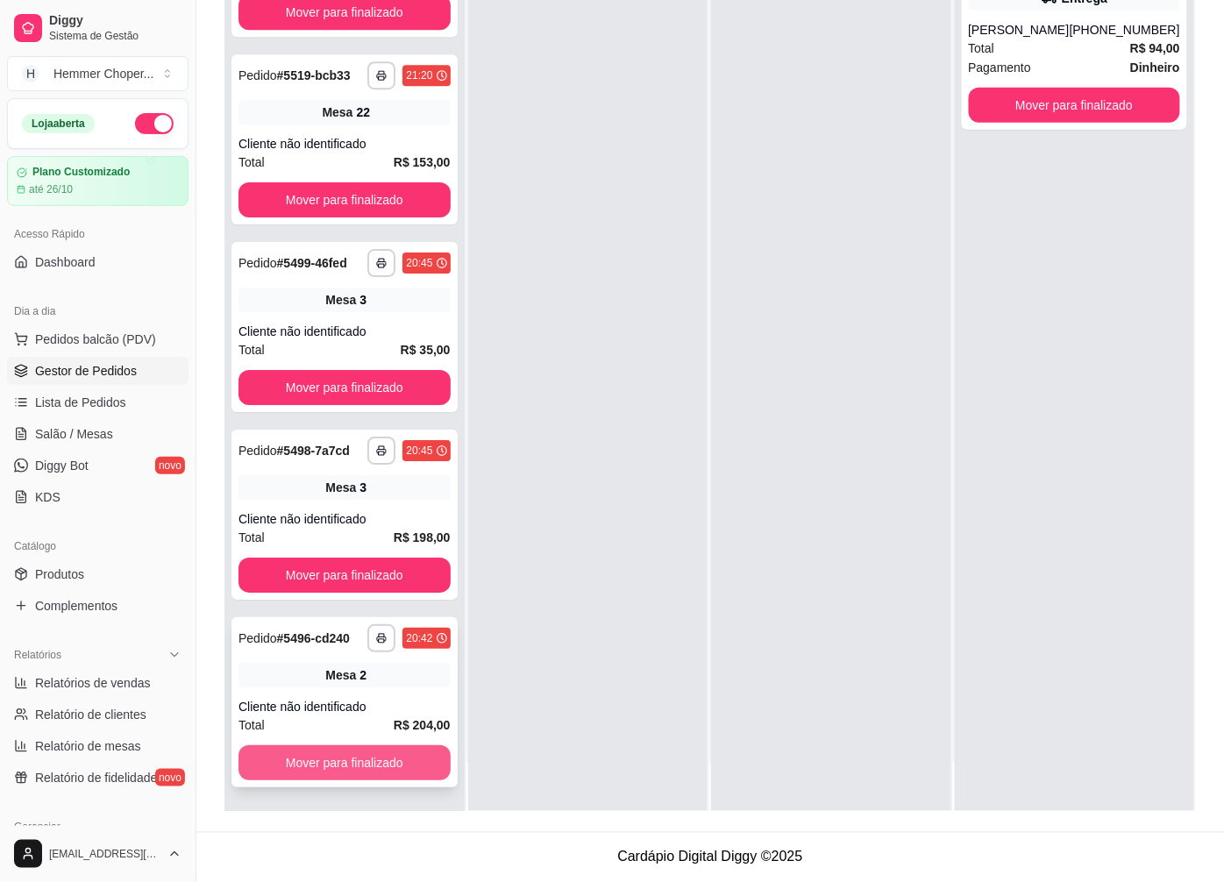
click at [360, 758] on button "Mover para finalizado" at bounding box center [345, 762] width 212 height 35
click at [351, 754] on button "Mover para finalizado" at bounding box center [345, 762] width 212 height 35
click at [335, 763] on button "Mover para finalizado" at bounding box center [344, 763] width 205 height 34
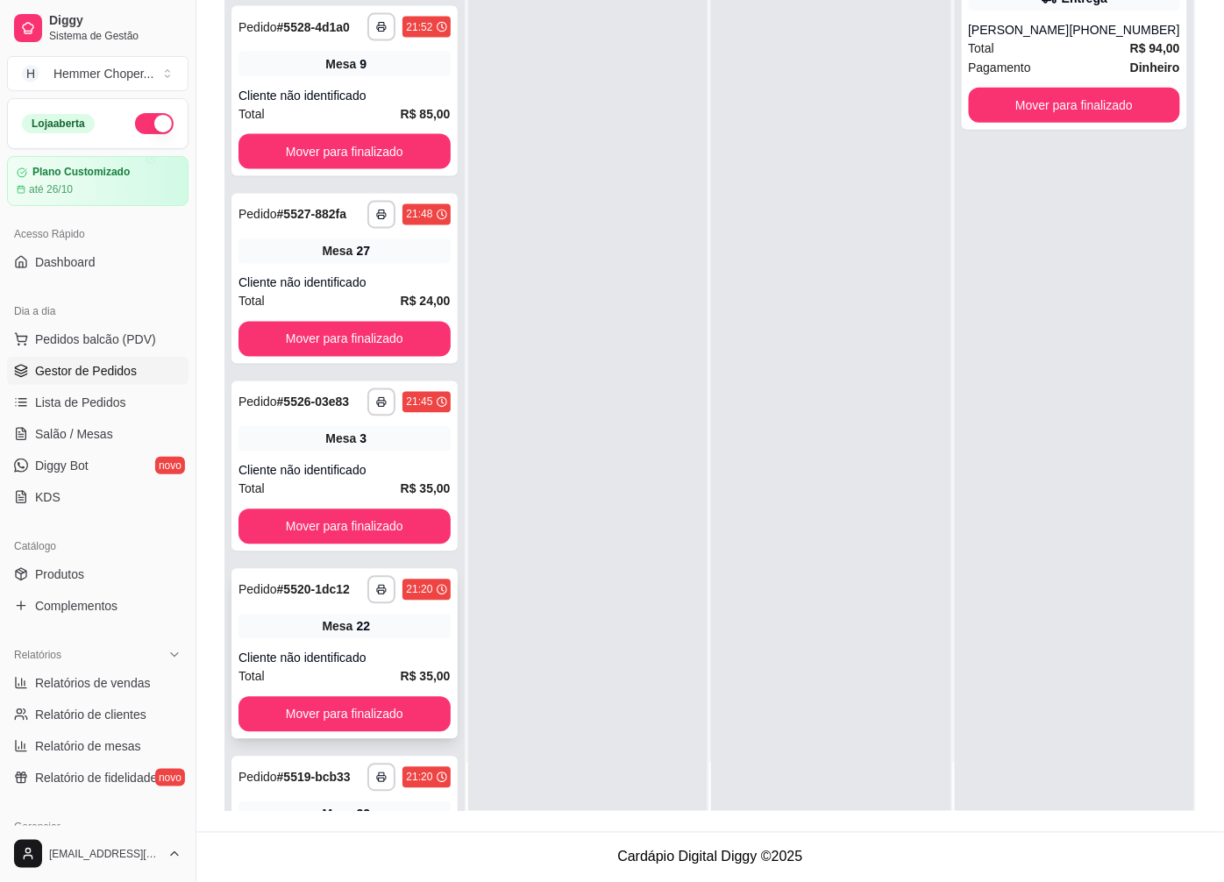
scroll to position [670, 0]
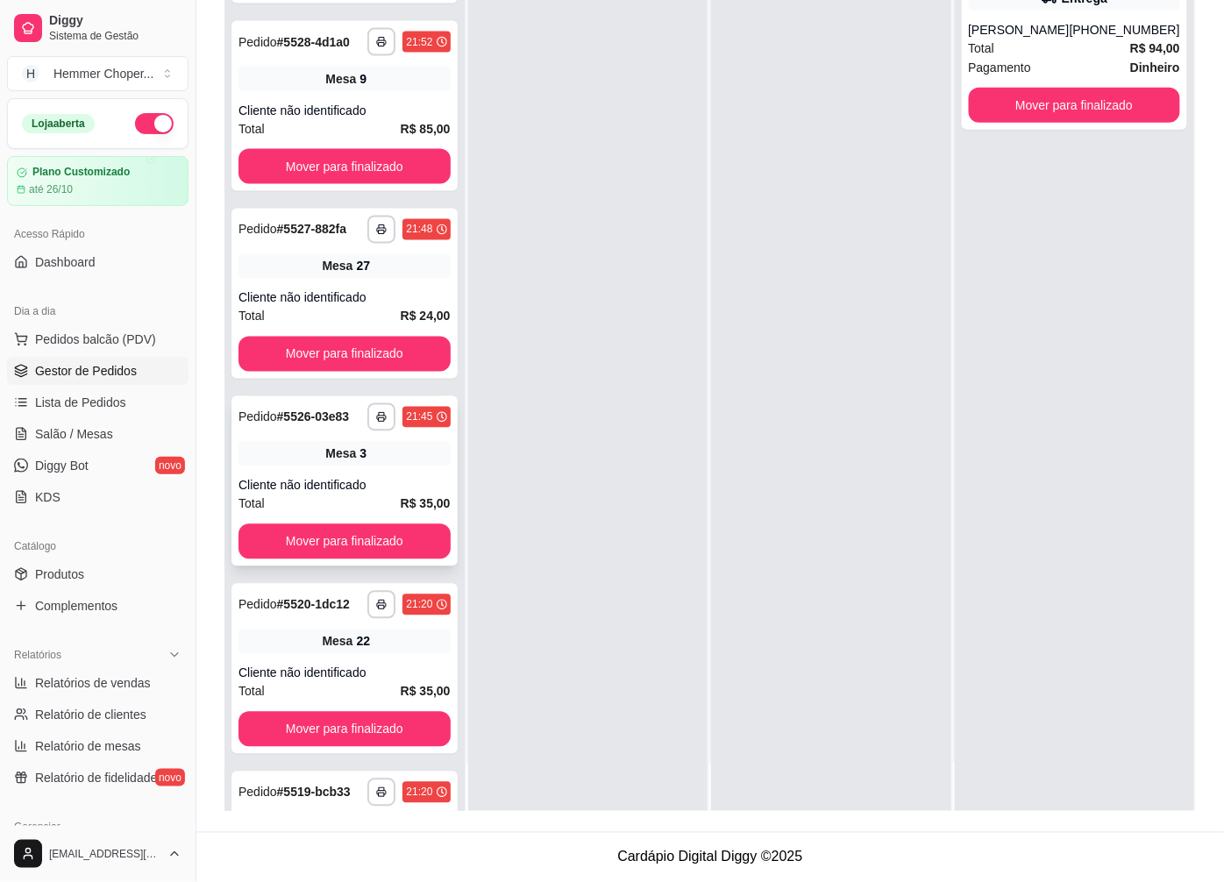
click at [339, 509] on div "**********" at bounding box center [344, 481] width 226 height 170
click at [328, 559] on button "Mover para finalizado" at bounding box center [344, 542] width 205 height 34
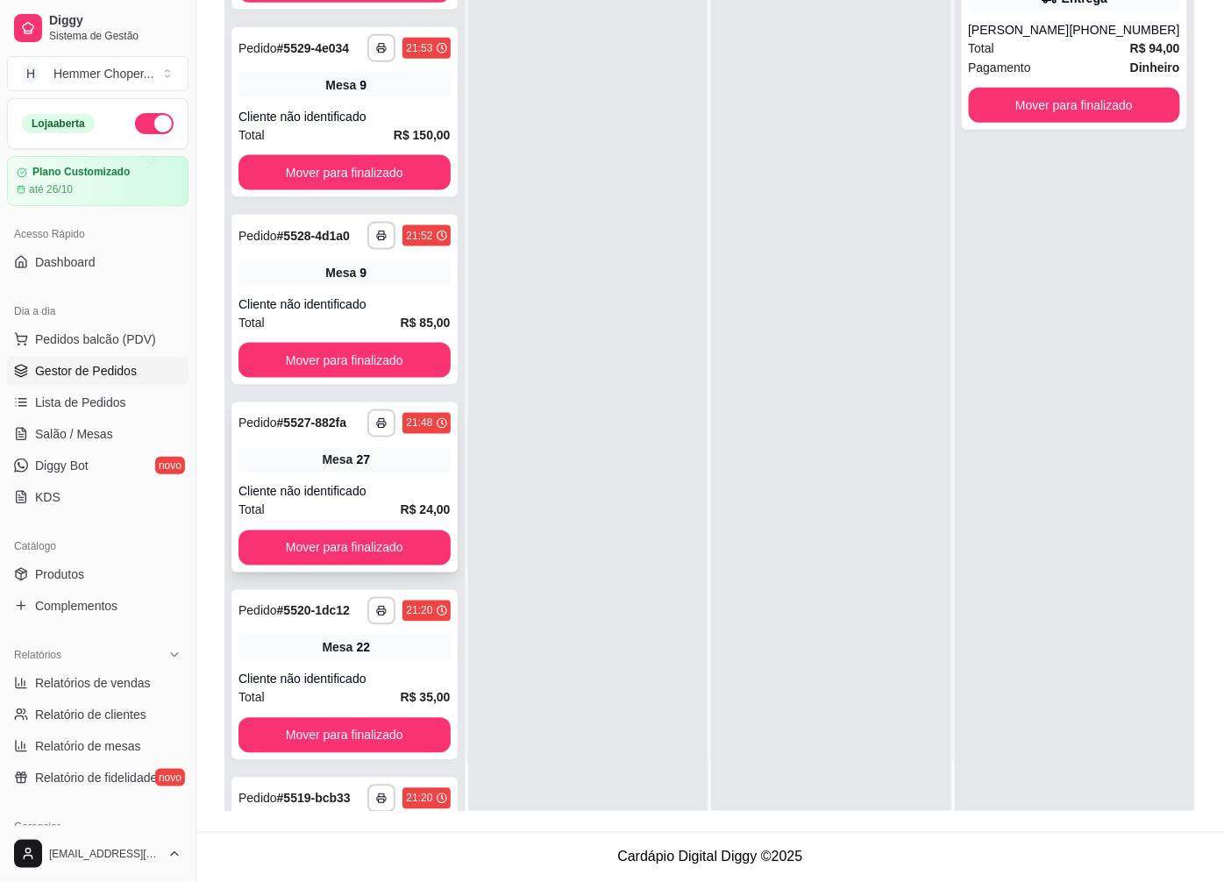
scroll to position [468, 0]
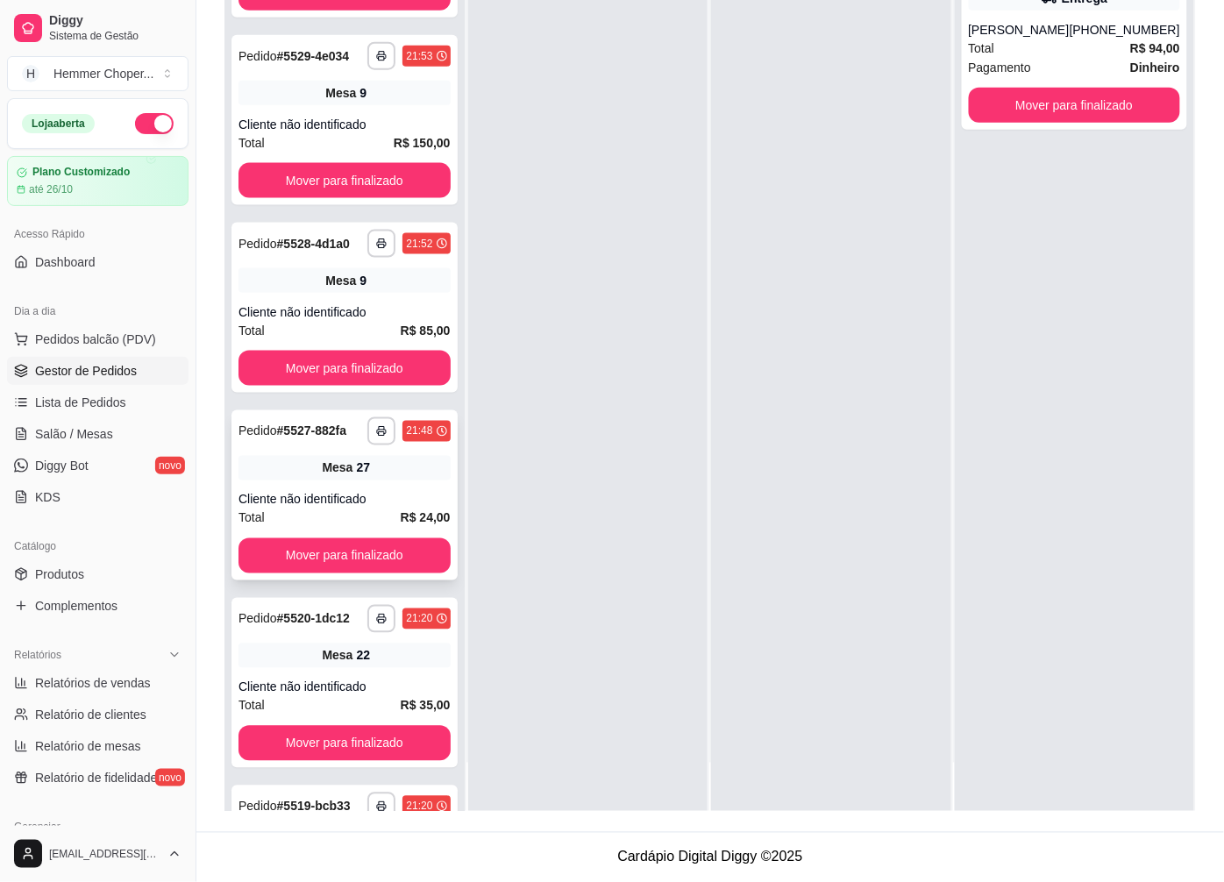
click at [338, 509] on div "Cliente não identificado" at bounding box center [345, 500] width 212 height 18
click at [319, 573] on button "Mover para finalizado" at bounding box center [344, 556] width 205 height 34
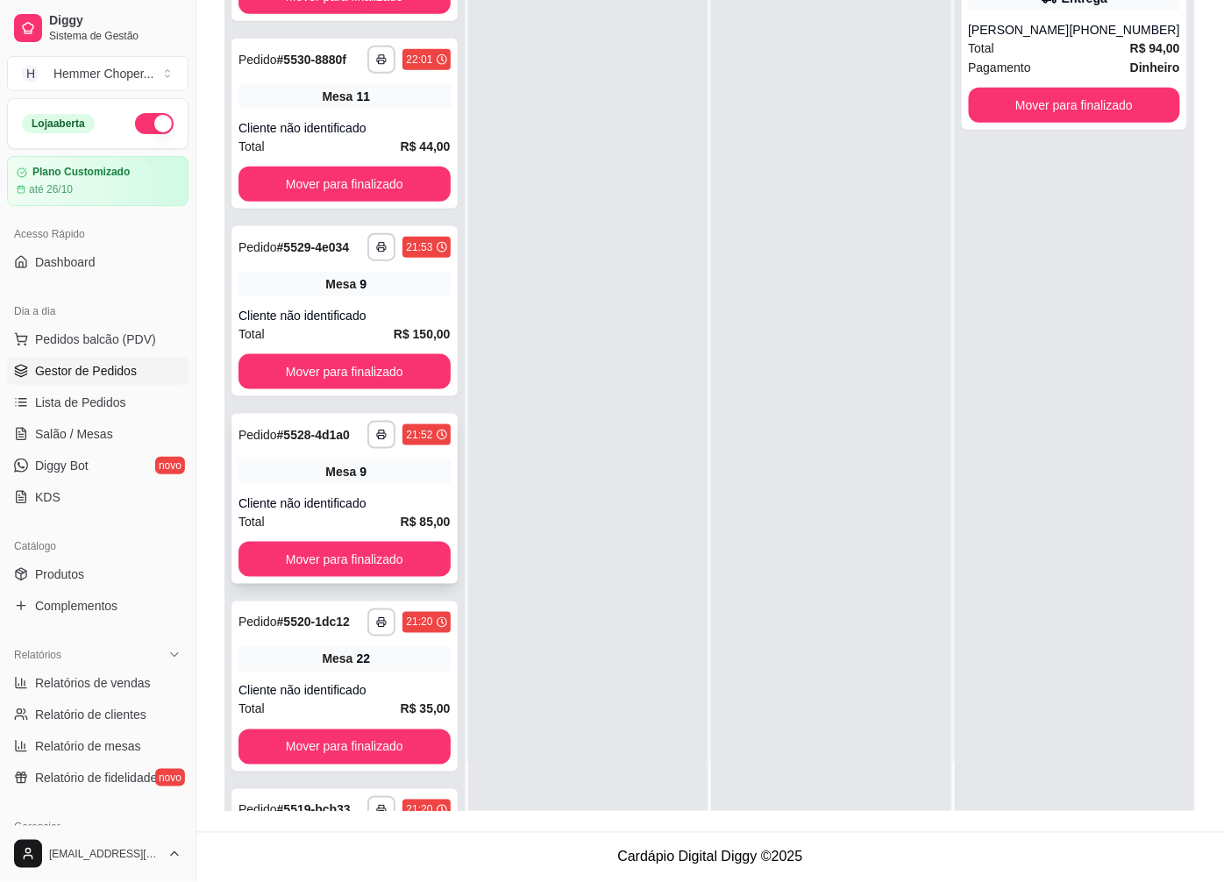
scroll to position [274, 0]
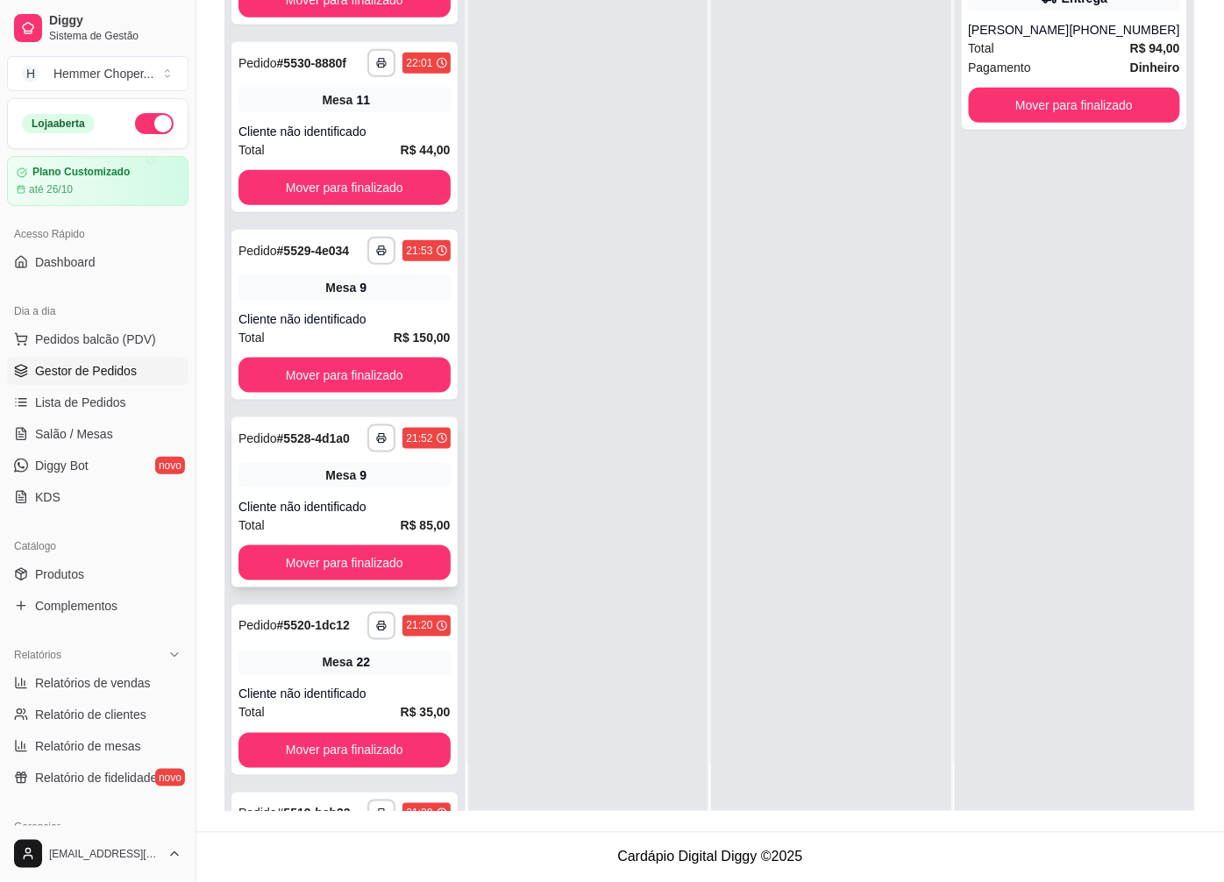
click at [337, 516] on div "**********" at bounding box center [344, 502] width 226 height 170
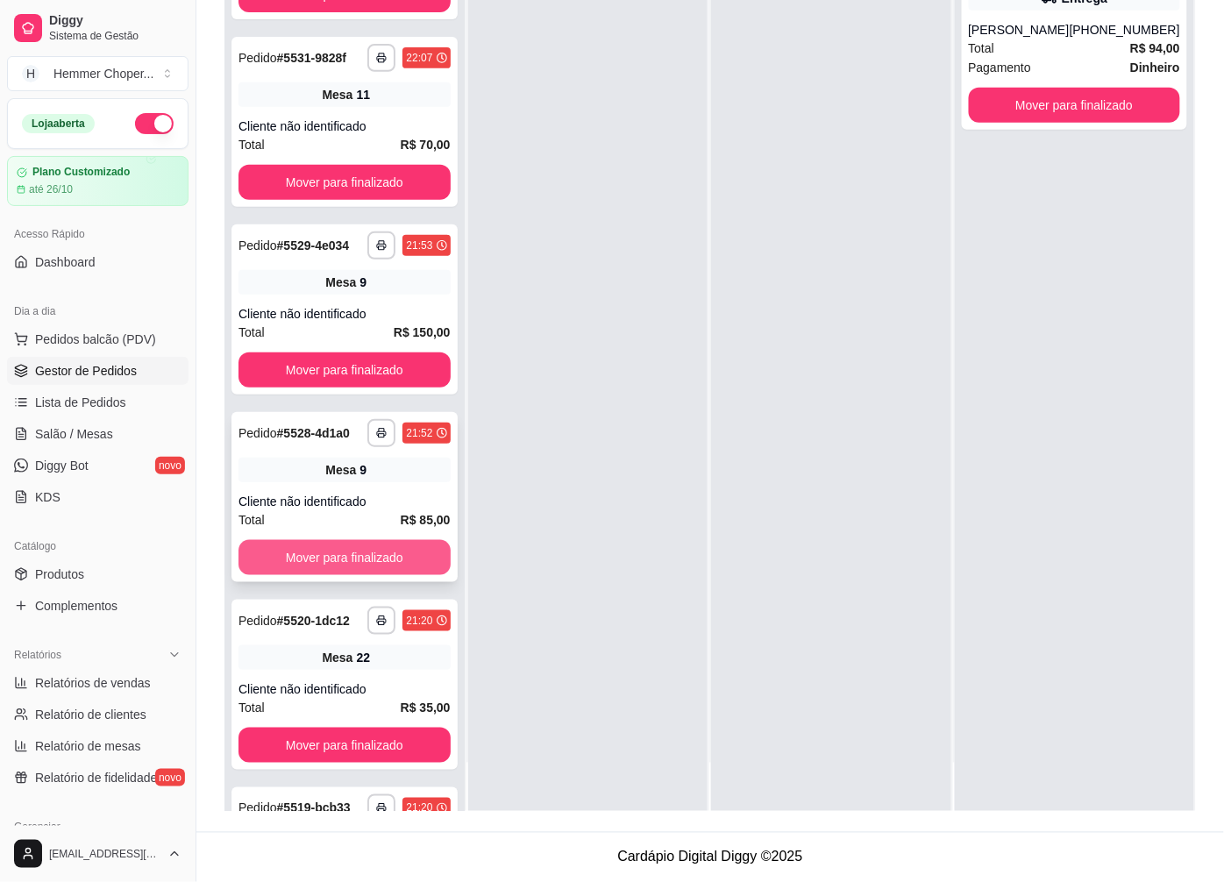
scroll to position [79, 0]
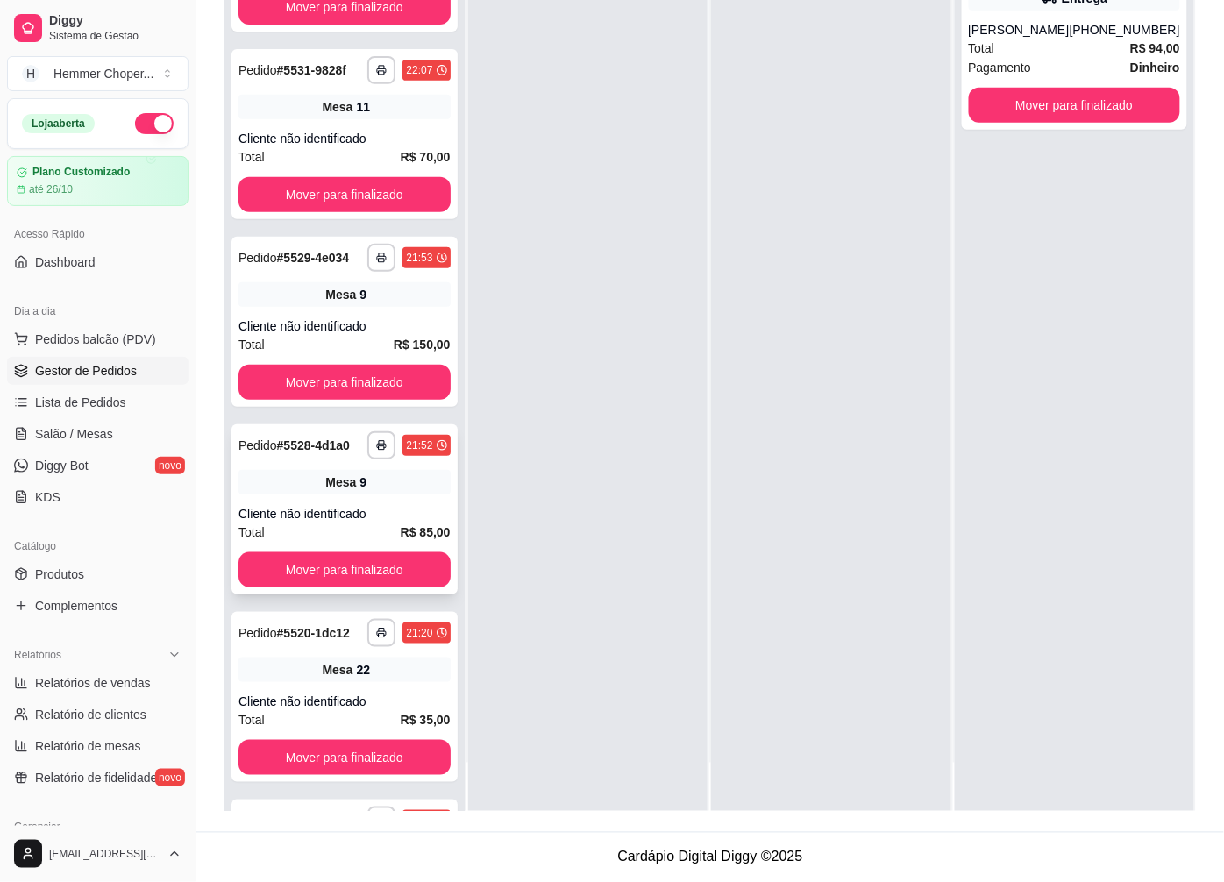
click at [346, 495] on div "Mesa 9" at bounding box center [345, 482] width 212 height 25
click at [328, 587] on button "Mover para finalizado" at bounding box center [345, 569] width 212 height 35
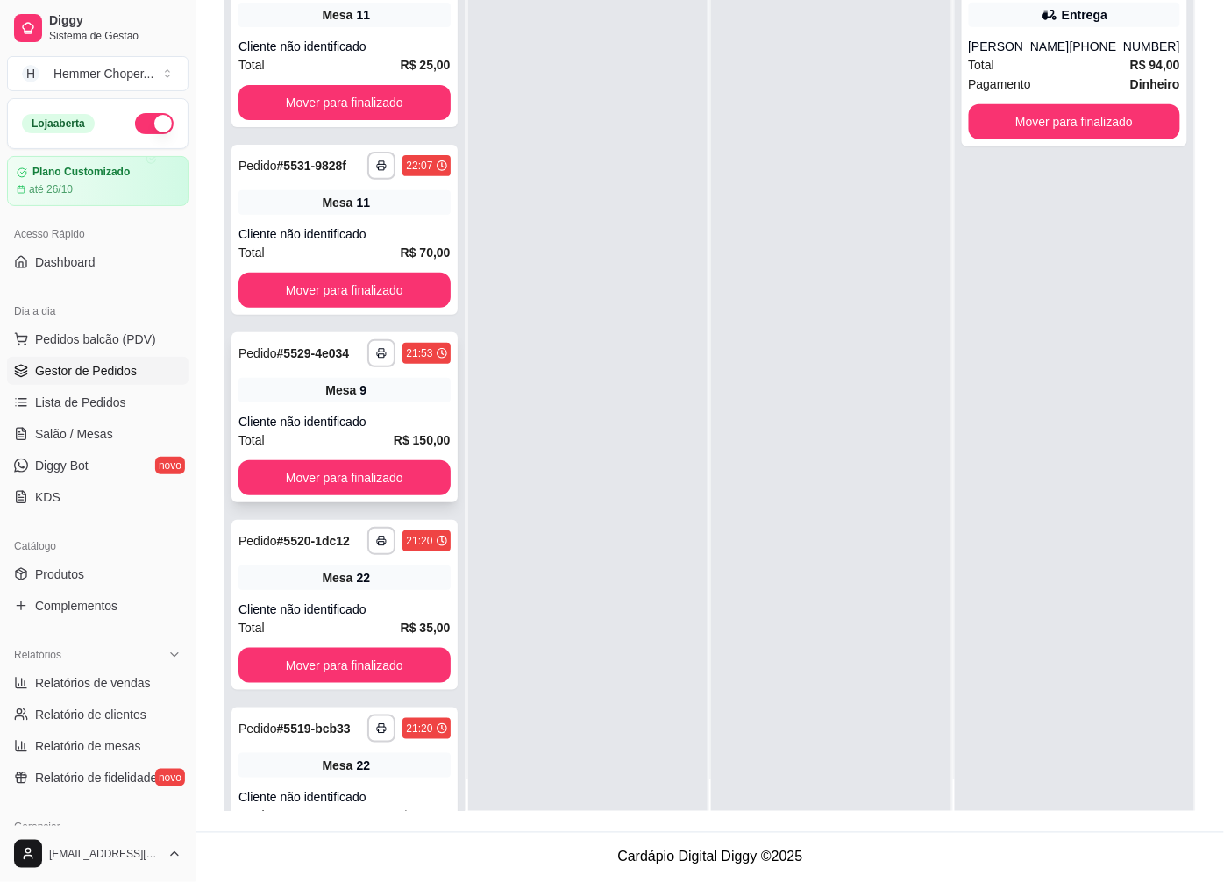
scroll to position [0, 0]
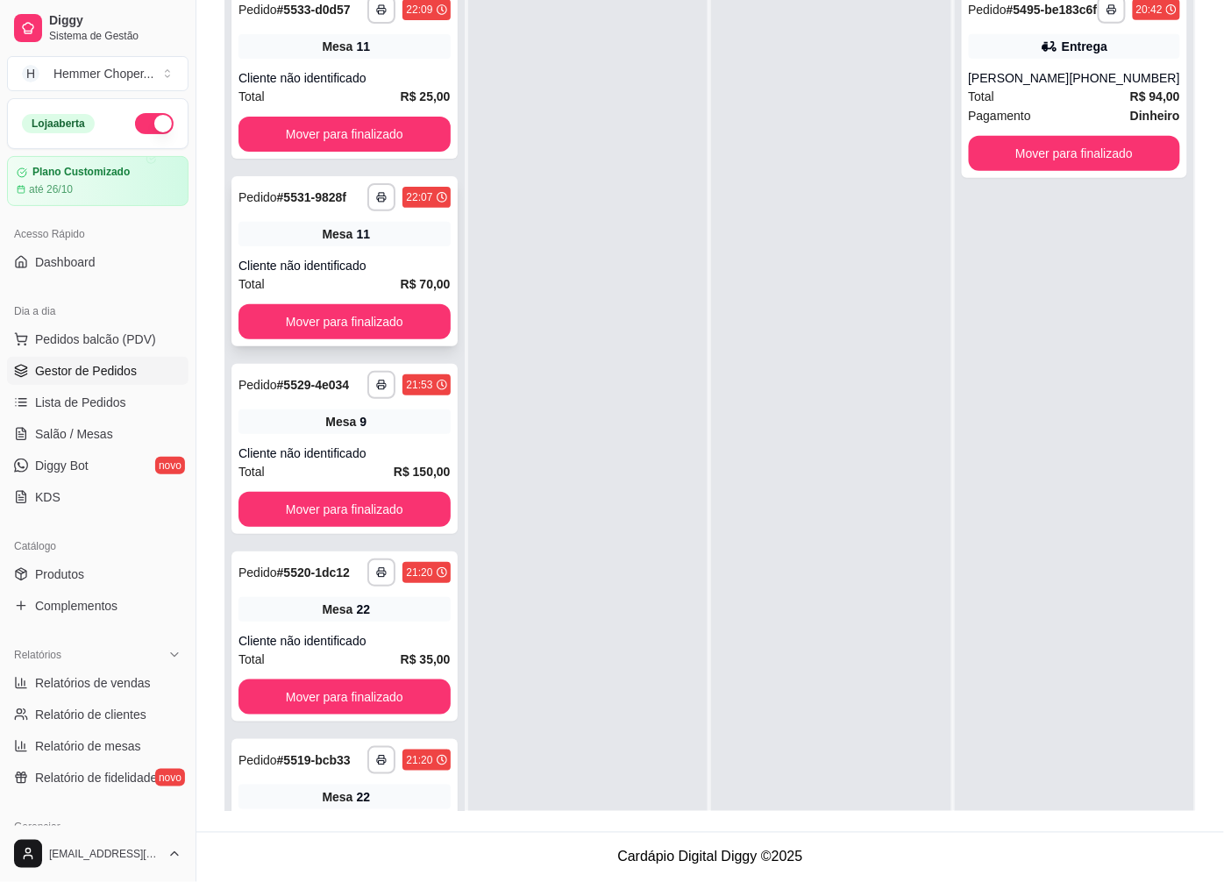
click at [358, 270] on div "Cliente não identificado" at bounding box center [345, 266] width 212 height 18
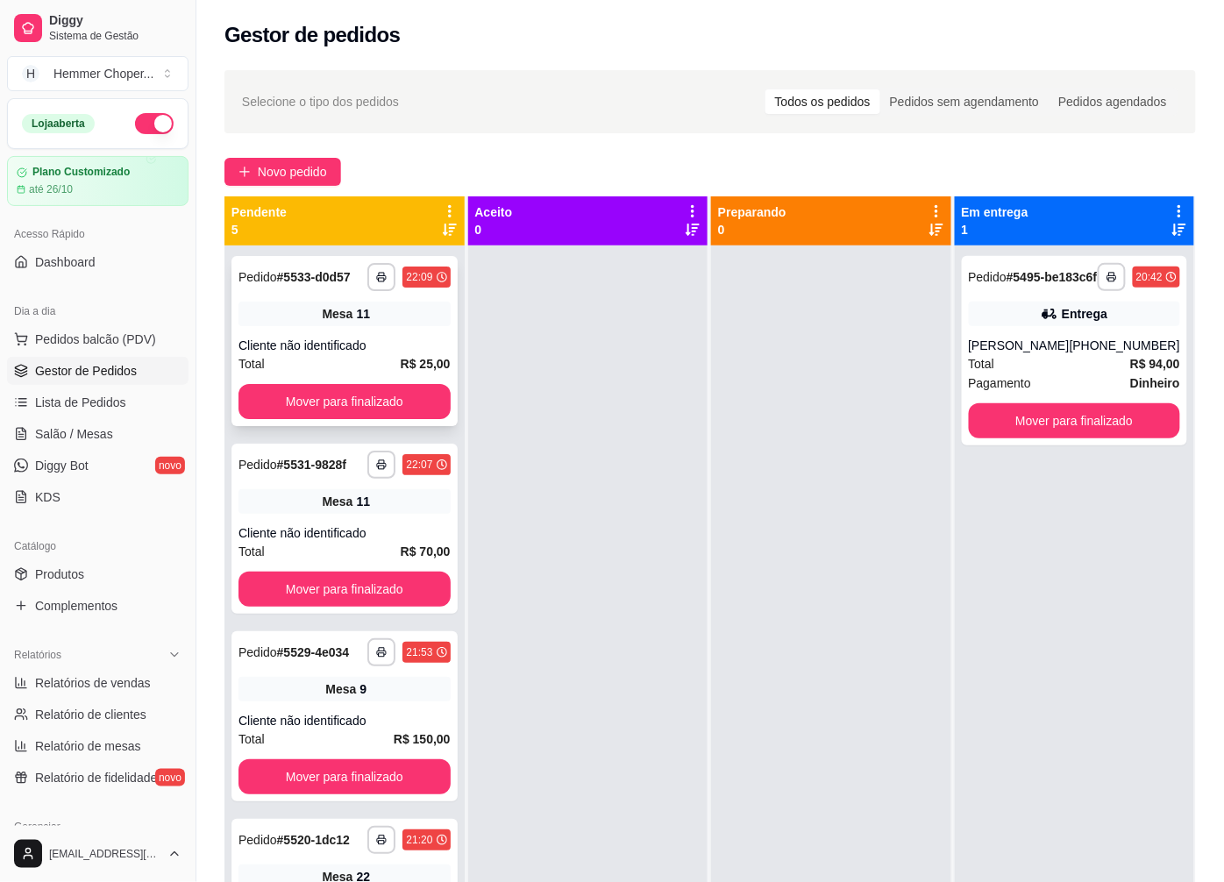
click at [347, 354] on div "Cliente não identificado" at bounding box center [345, 346] width 212 height 18
click at [98, 437] on span "Salão / Mesas" at bounding box center [74, 434] width 78 height 18
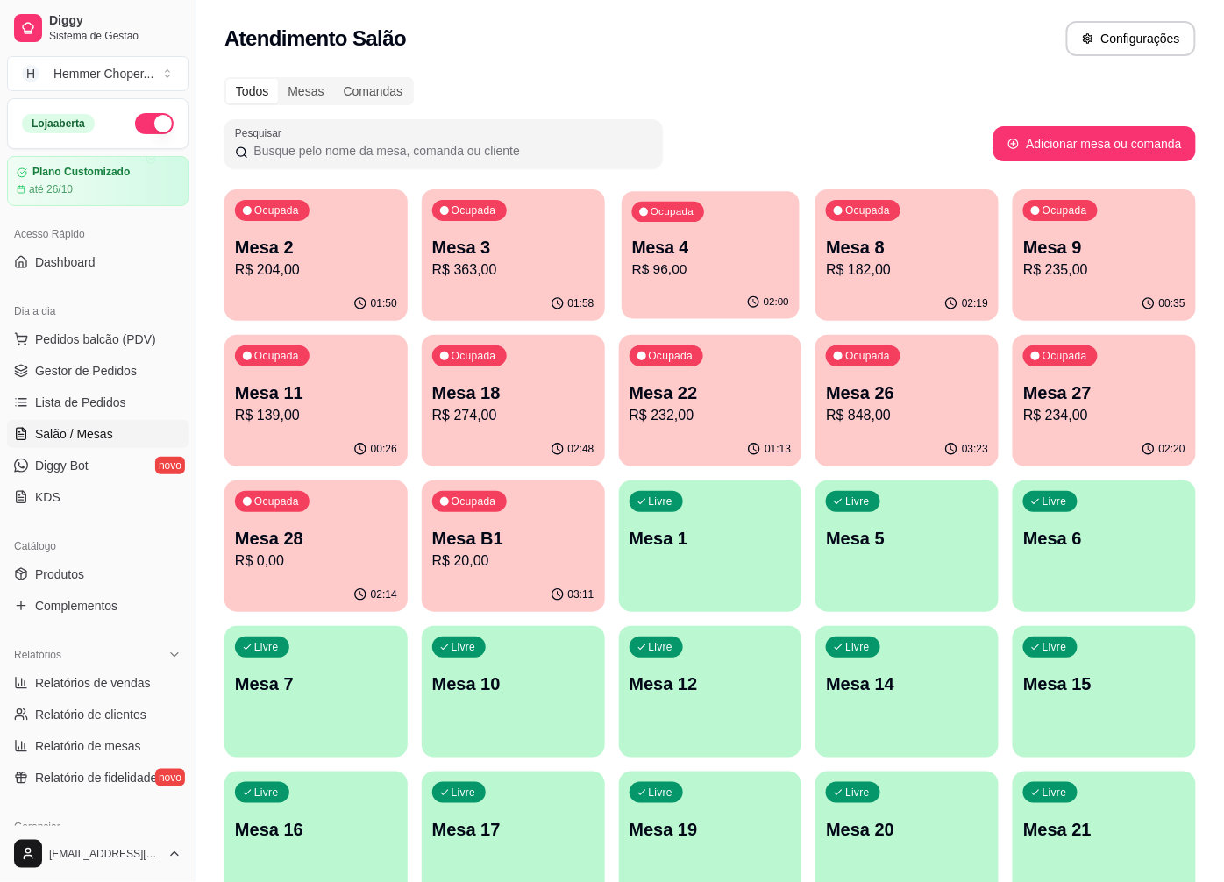
click at [681, 267] on p "R$ 96,00" at bounding box center [709, 270] width 157 height 20
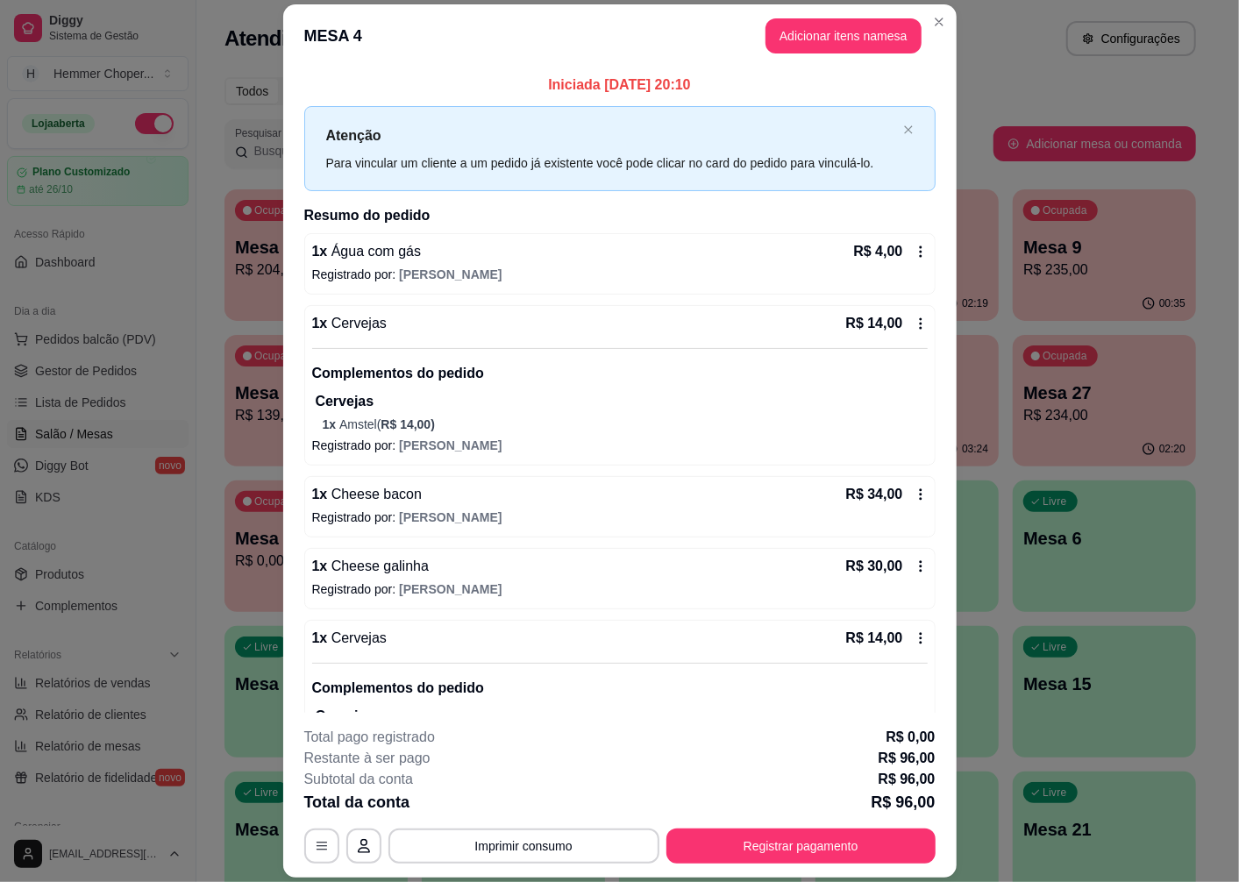
scroll to position [75, 0]
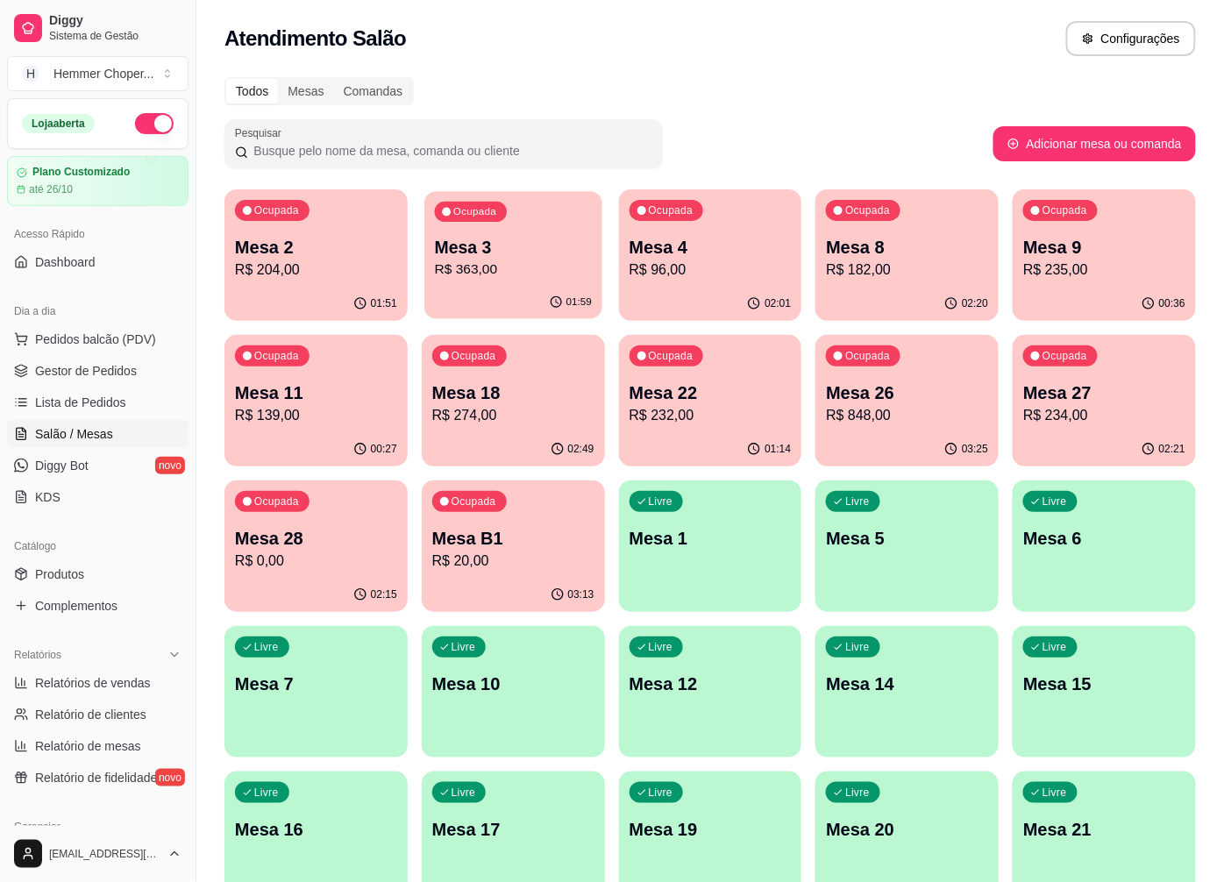
click at [516, 261] on p "R$ 363,00" at bounding box center [513, 270] width 157 height 20
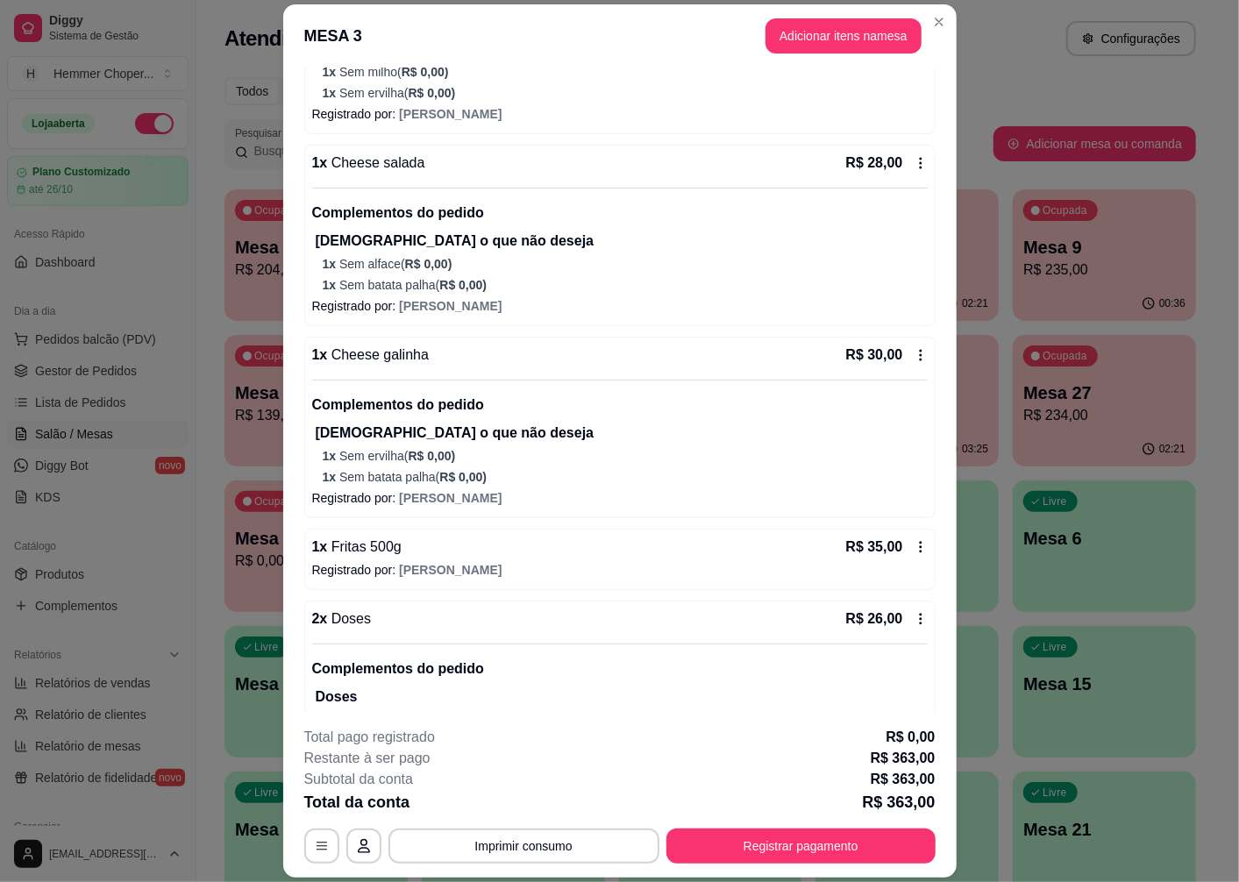
scroll to position [1558, 0]
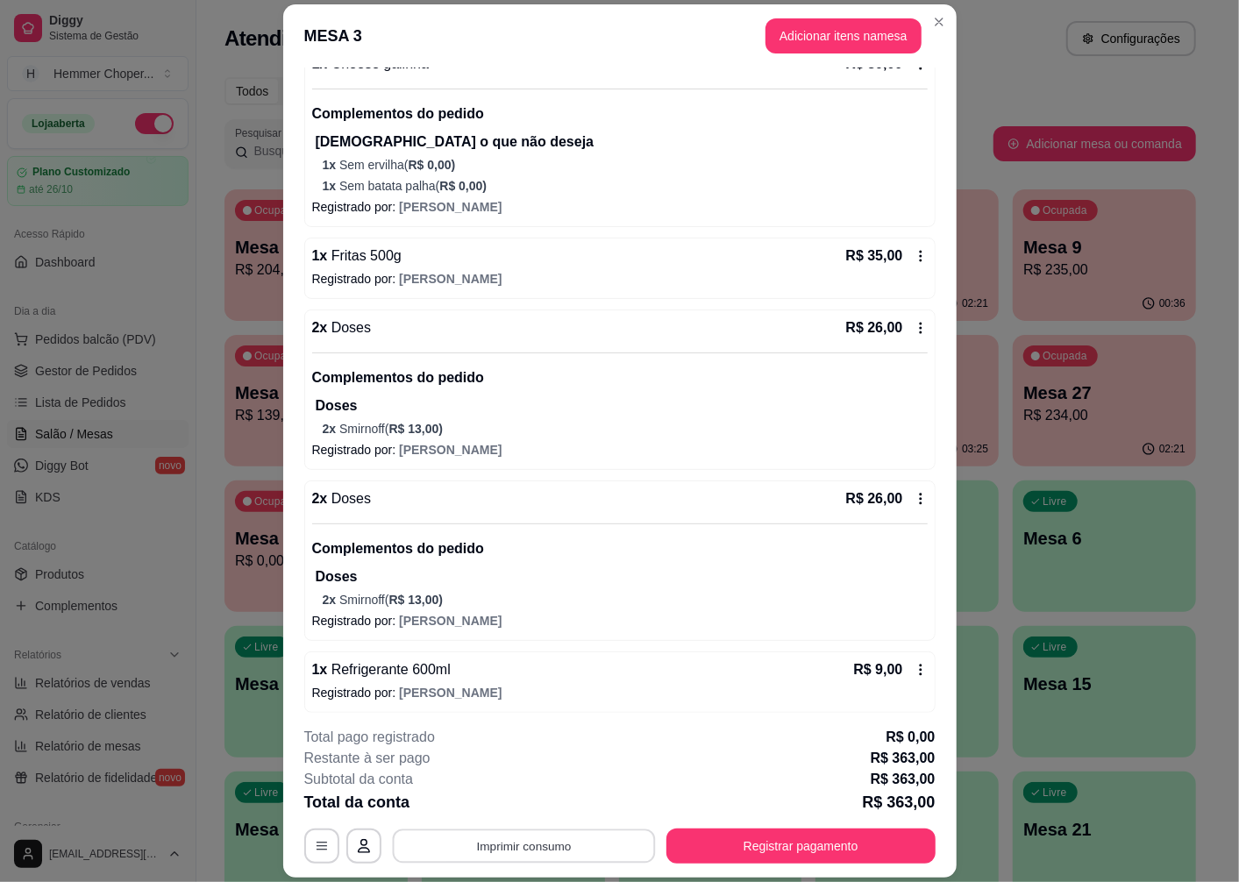
click at [516, 837] on button "Imprimir consumo" at bounding box center [523, 847] width 263 height 34
click at [516, 807] on button "Cozinha" at bounding box center [522, 807] width 127 height 28
click at [754, 853] on button "Registrar pagamento" at bounding box center [800, 846] width 269 height 35
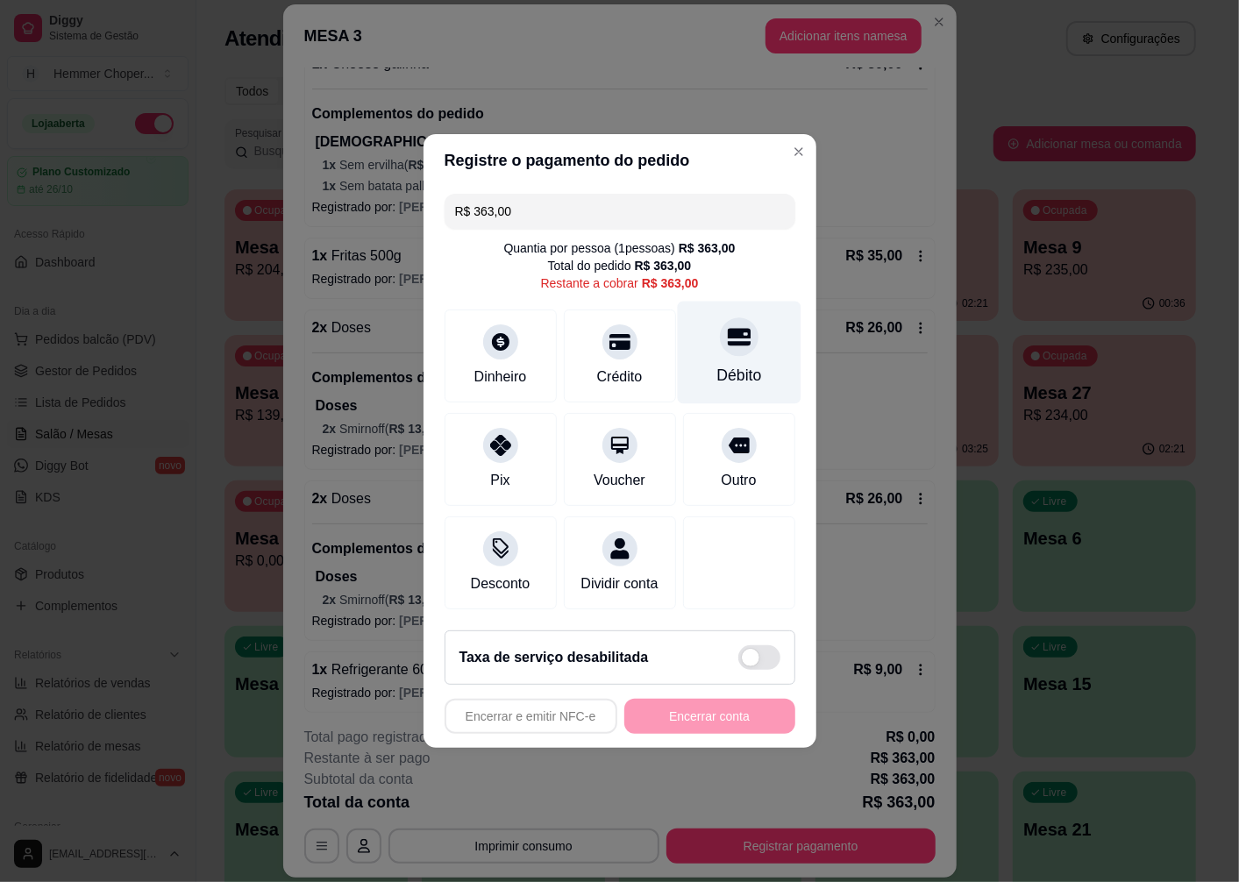
click at [734, 338] on icon at bounding box center [738, 338] width 23 height 18
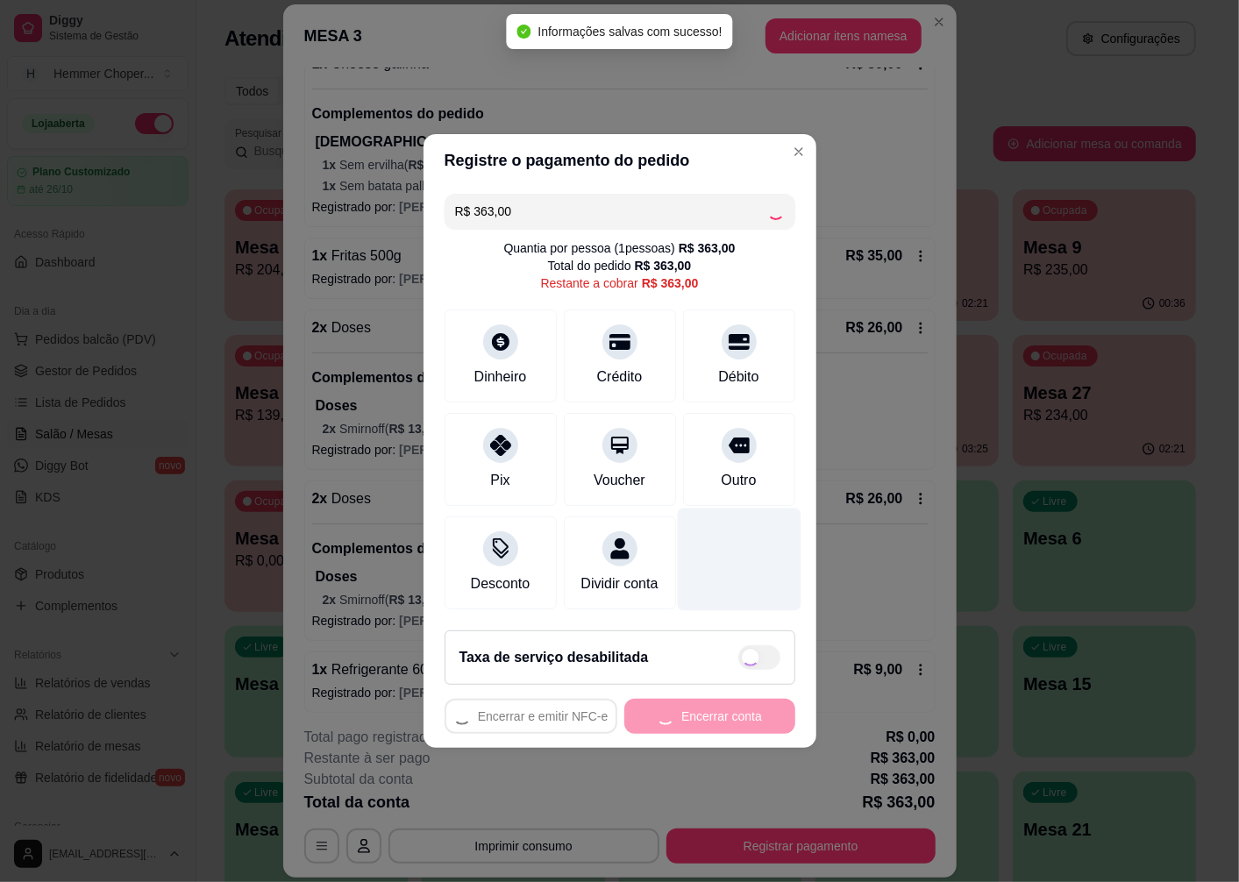
type input "R$ 0,00"
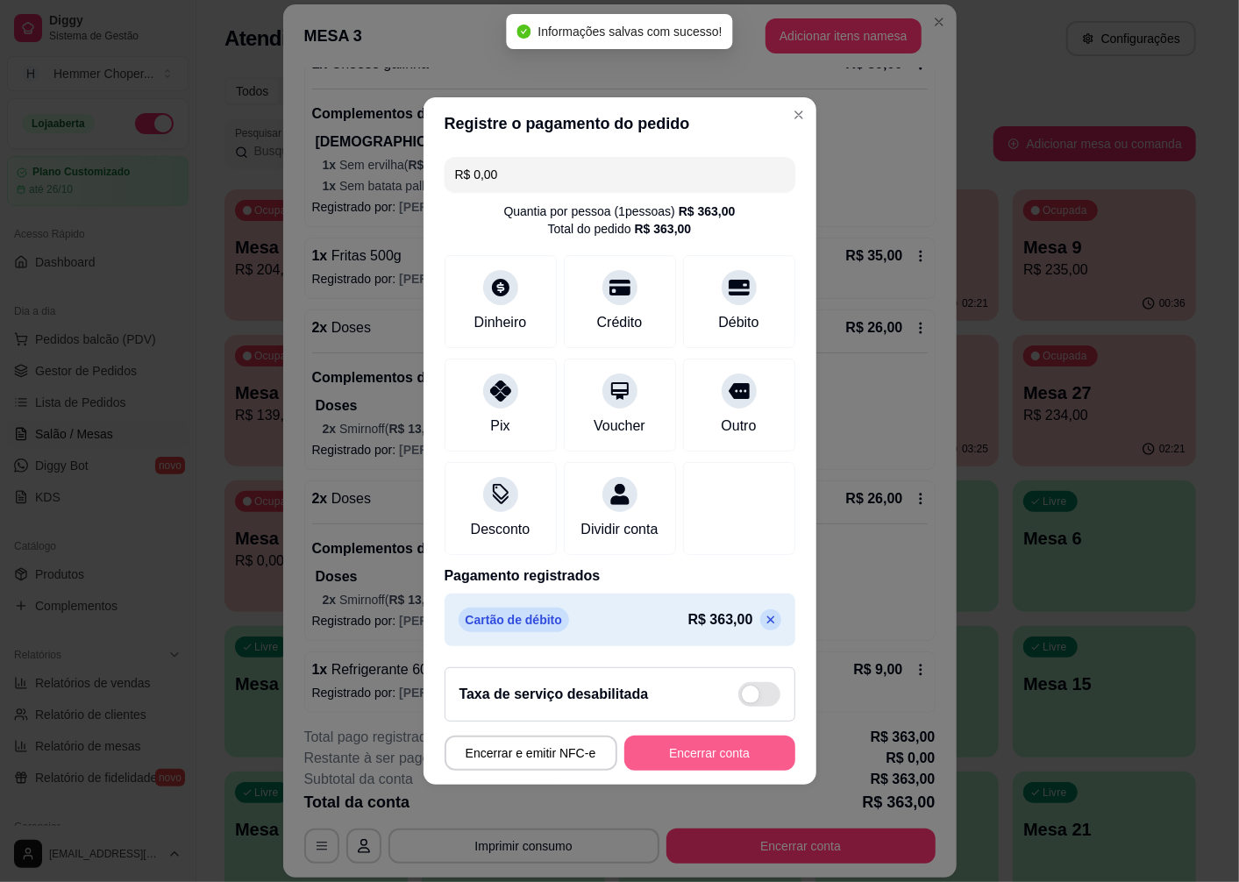
click at [661, 764] on button "Encerrar conta" at bounding box center [709, 753] width 171 height 35
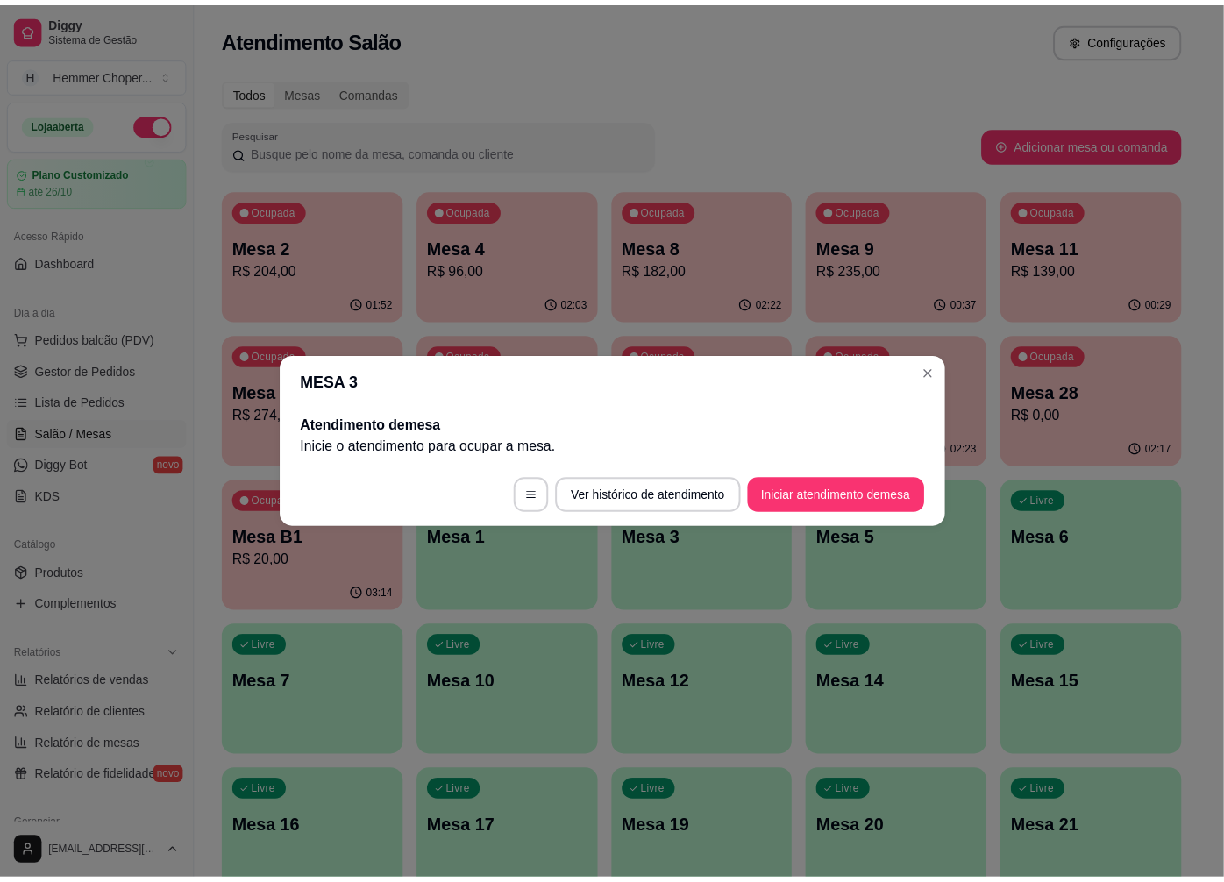
scroll to position [0, 0]
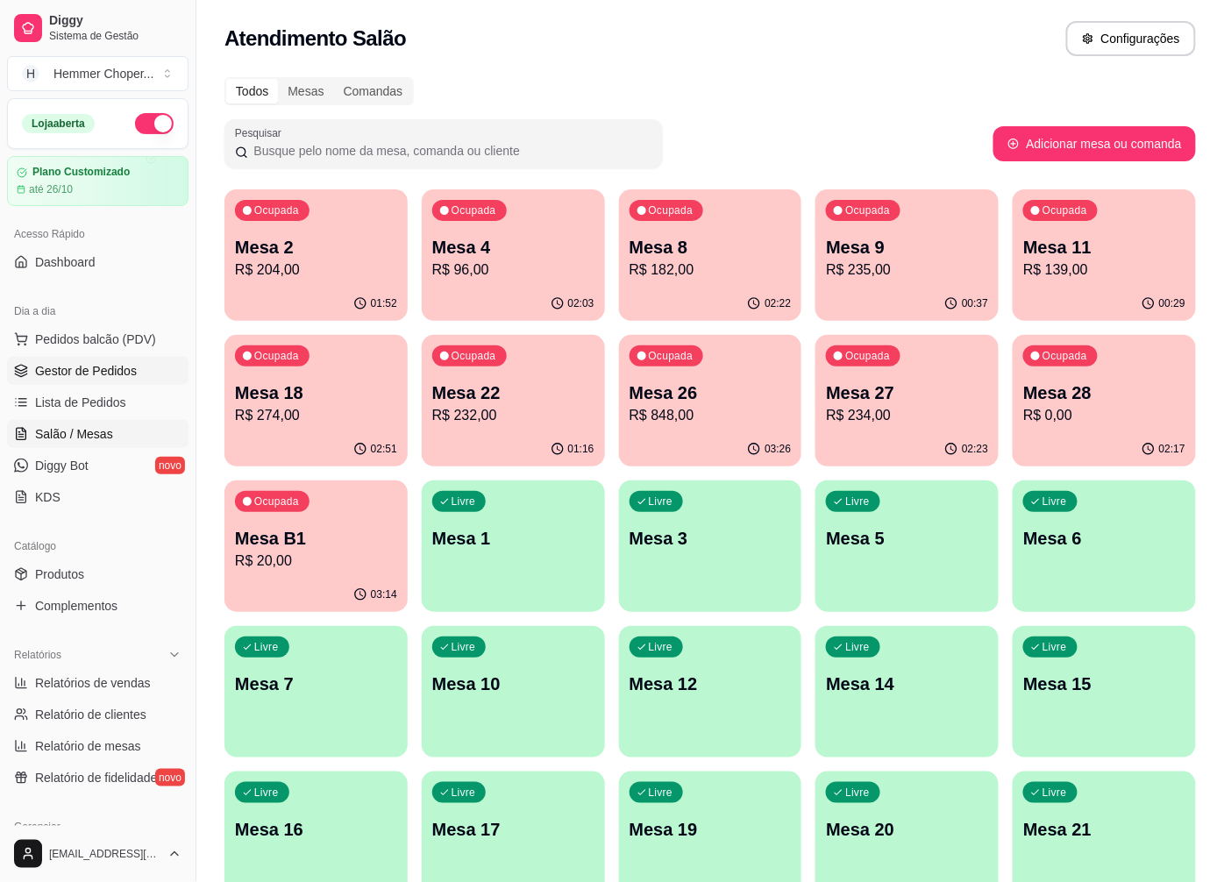
click at [74, 368] on span "Gestor de Pedidos" at bounding box center [86, 371] width 102 height 18
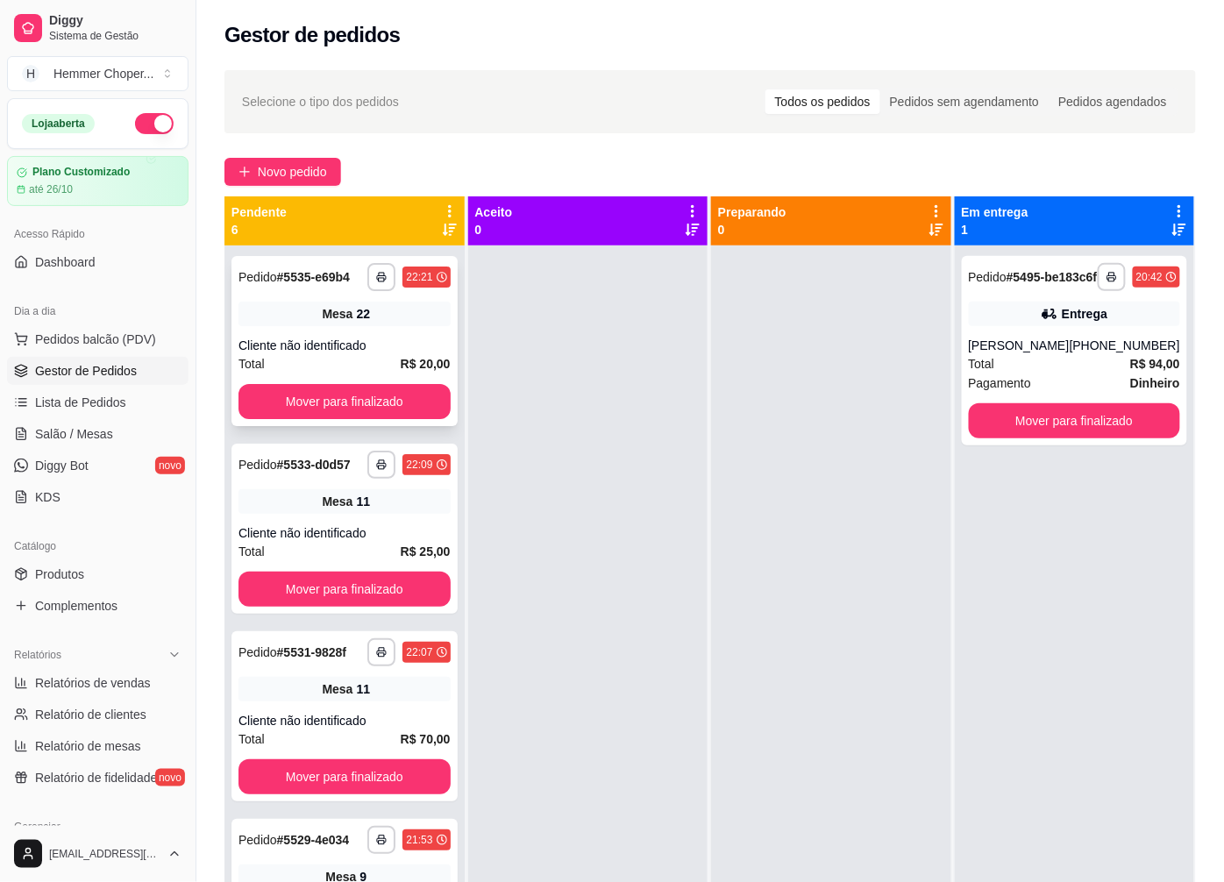
click at [360, 354] on div "Cliente não identificado" at bounding box center [345, 346] width 212 height 18
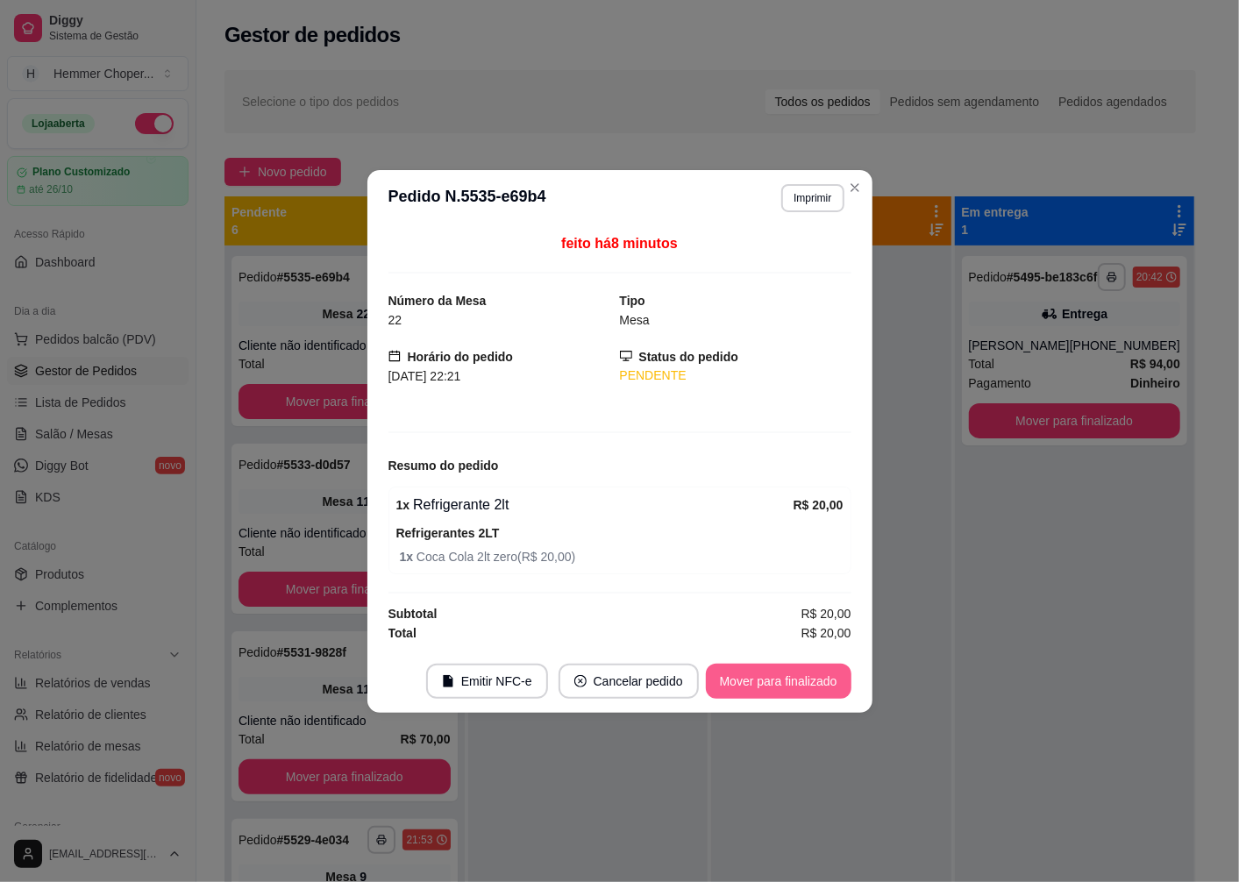
click at [768, 682] on button "Mover para finalizado" at bounding box center [779, 681] width 146 height 35
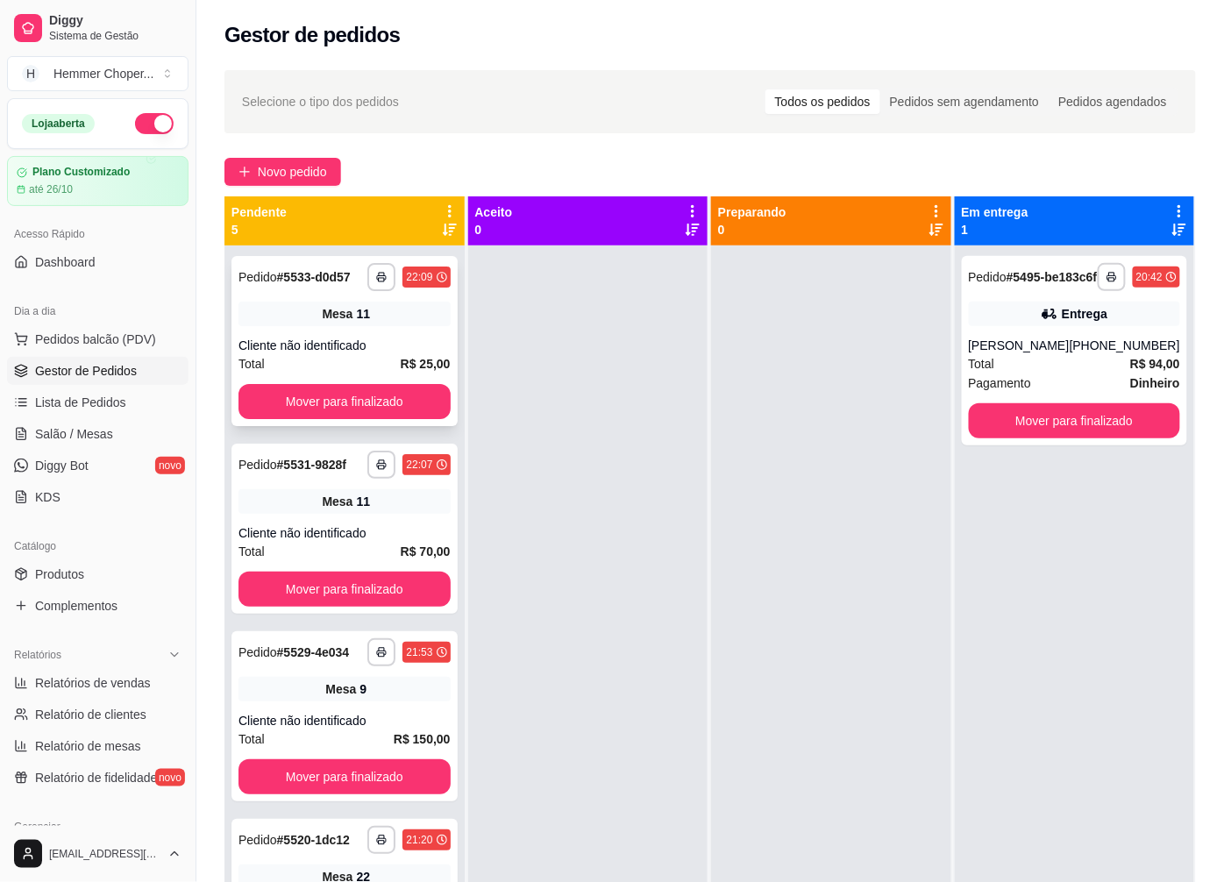
click at [347, 347] on div "**********" at bounding box center [344, 341] width 226 height 170
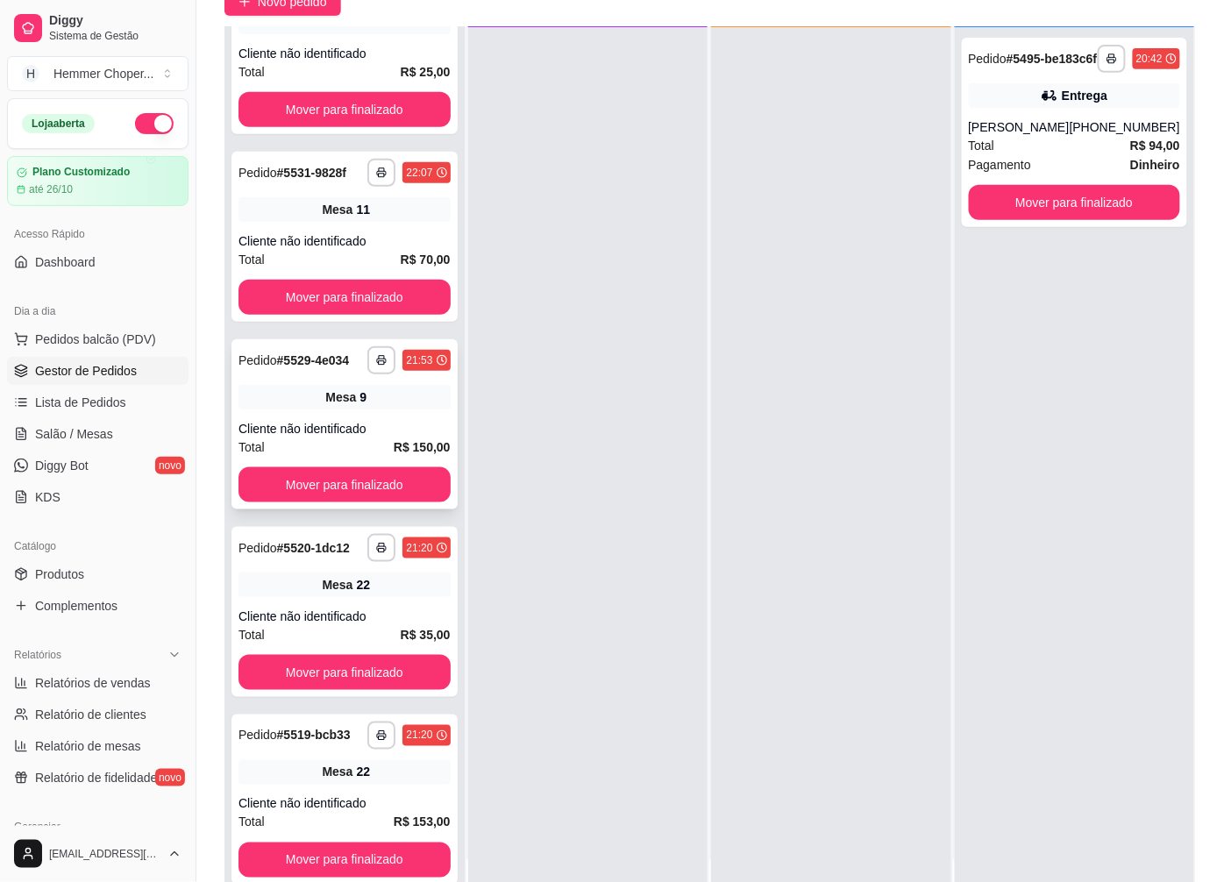
scroll to position [267, 0]
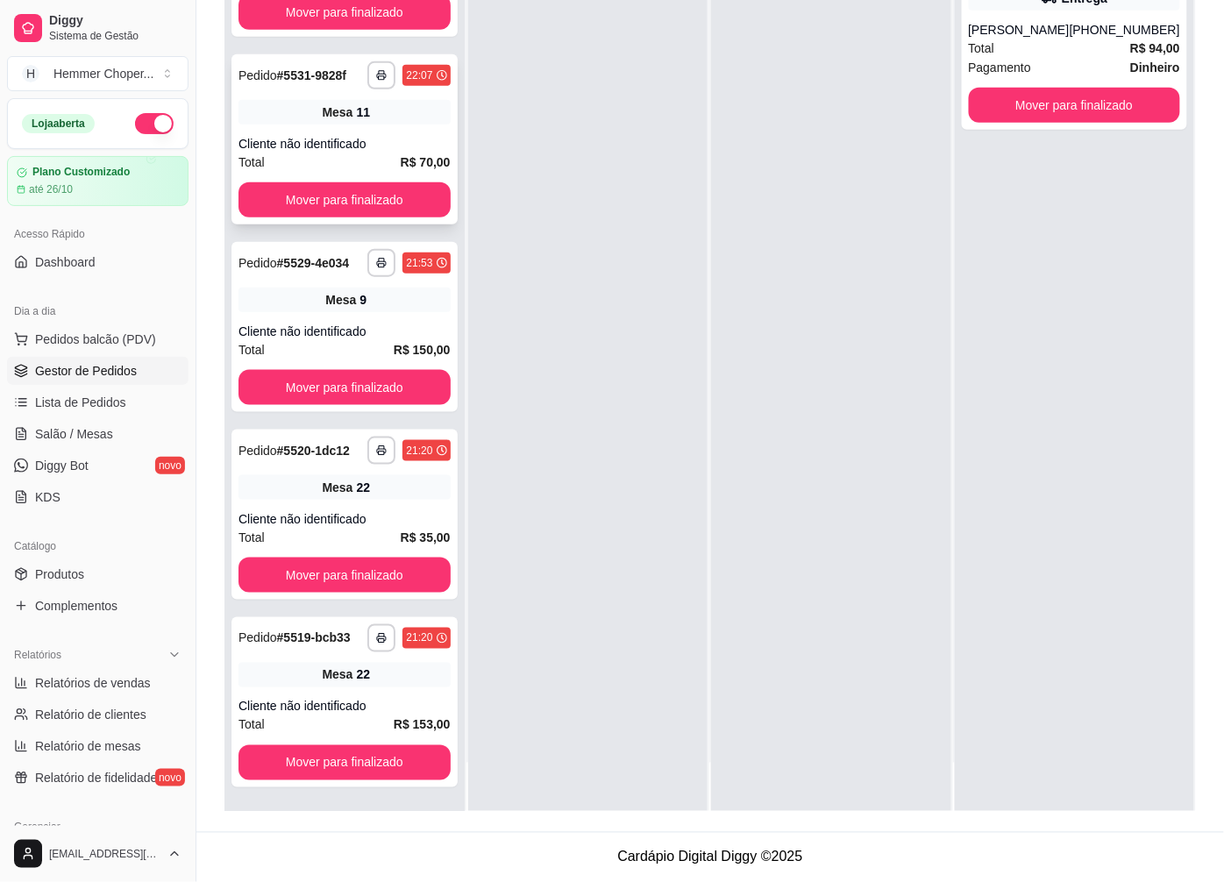
click at [322, 103] on span "Mesa" at bounding box center [337, 112] width 31 height 18
click at [374, 336] on div "Cliente não identificado" at bounding box center [345, 332] width 212 height 18
click at [81, 426] on span "Salão / Mesas" at bounding box center [74, 434] width 78 height 18
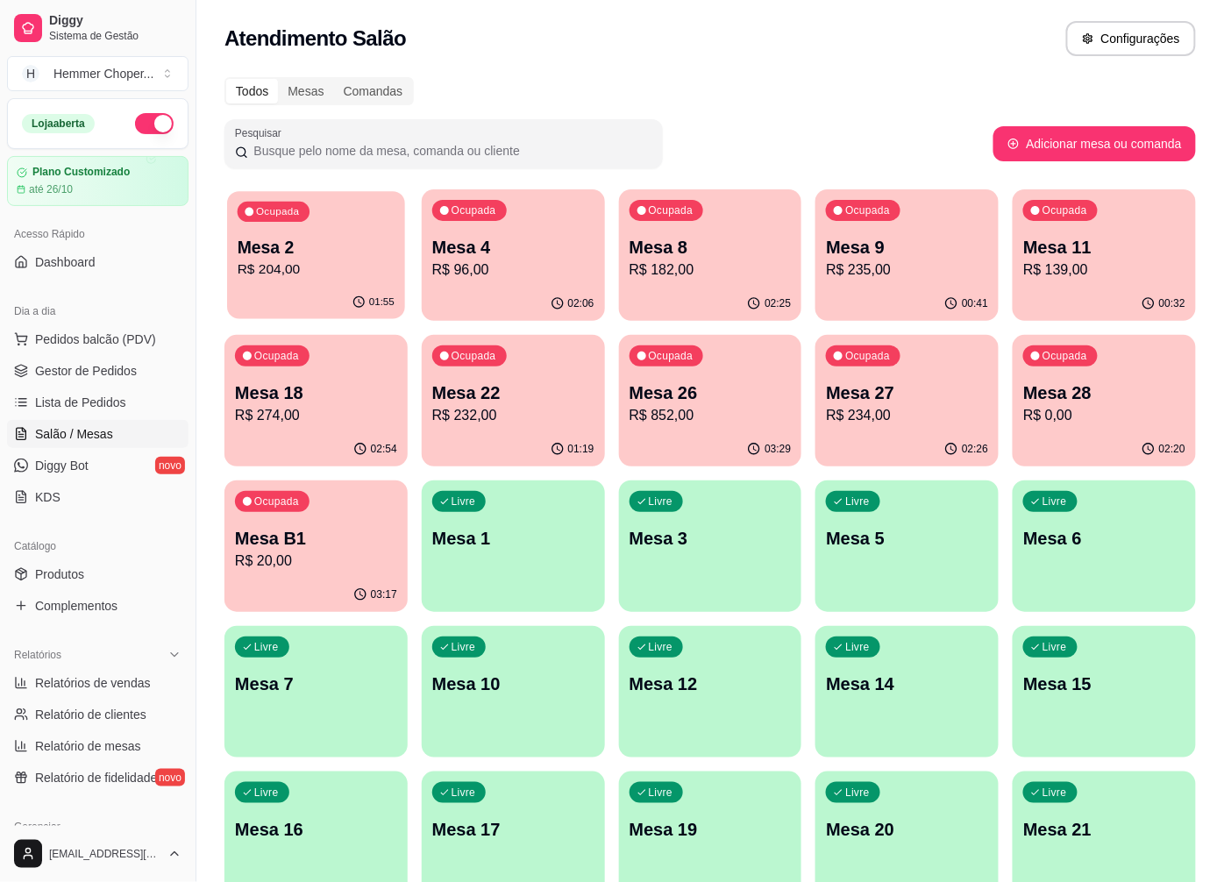
click at [351, 273] on p "R$ 204,00" at bounding box center [316, 270] width 157 height 20
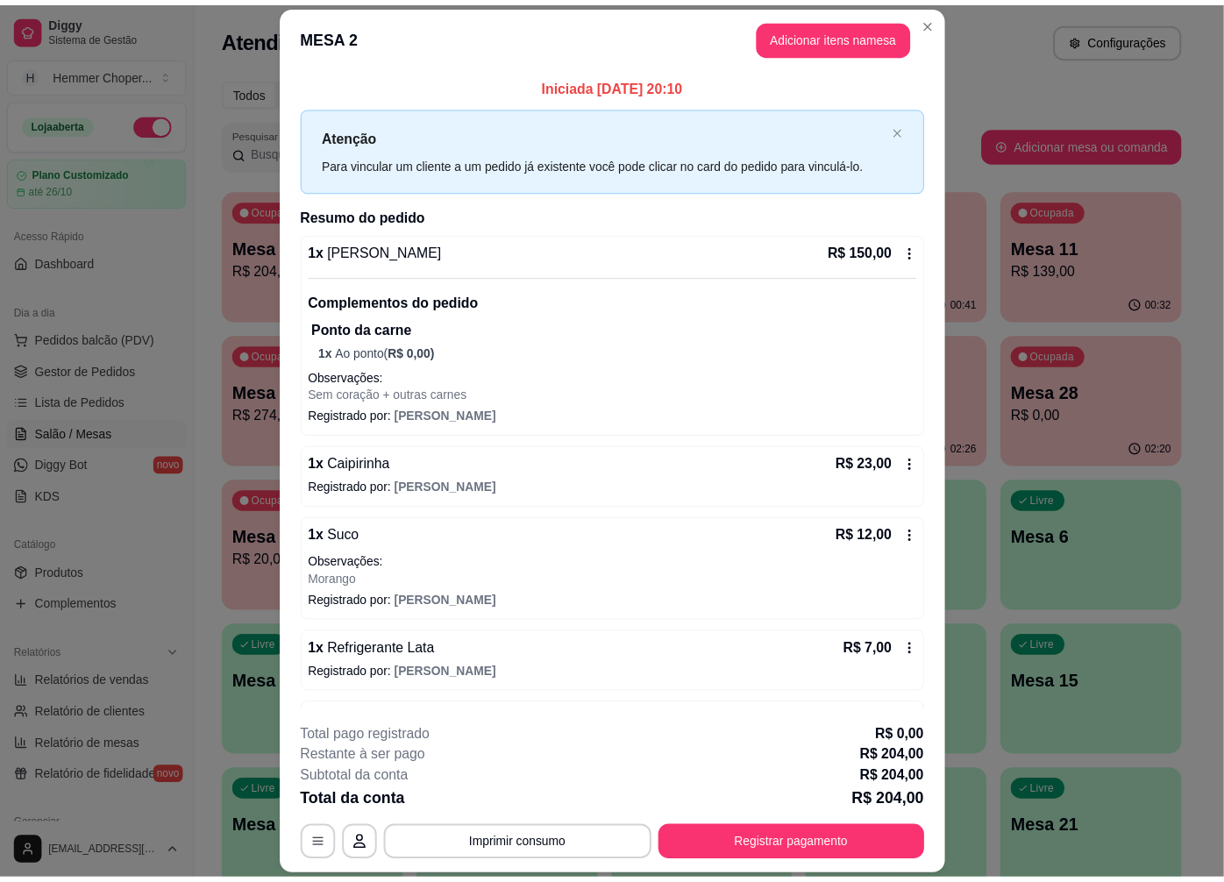
scroll to position [102, 0]
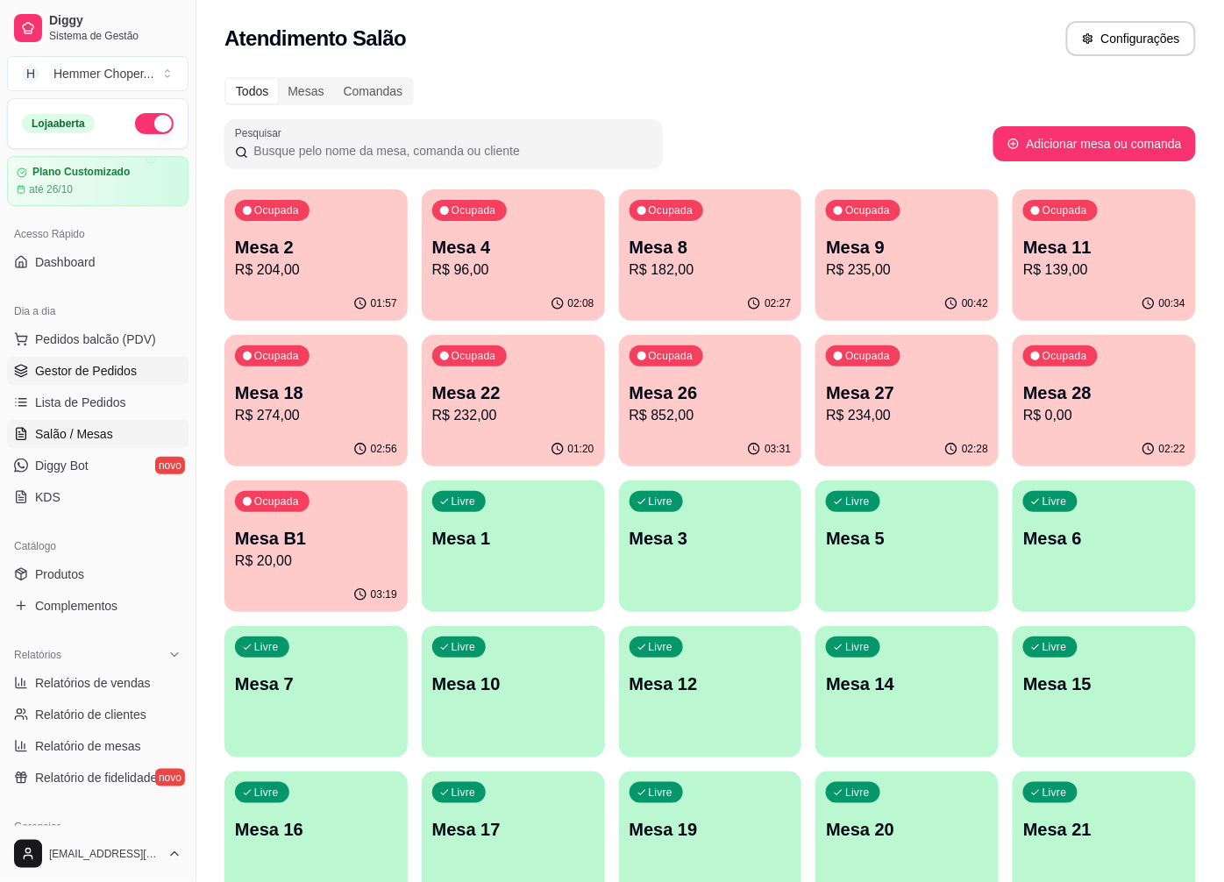
click at [89, 371] on span "Gestor de Pedidos" at bounding box center [86, 371] width 102 height 18
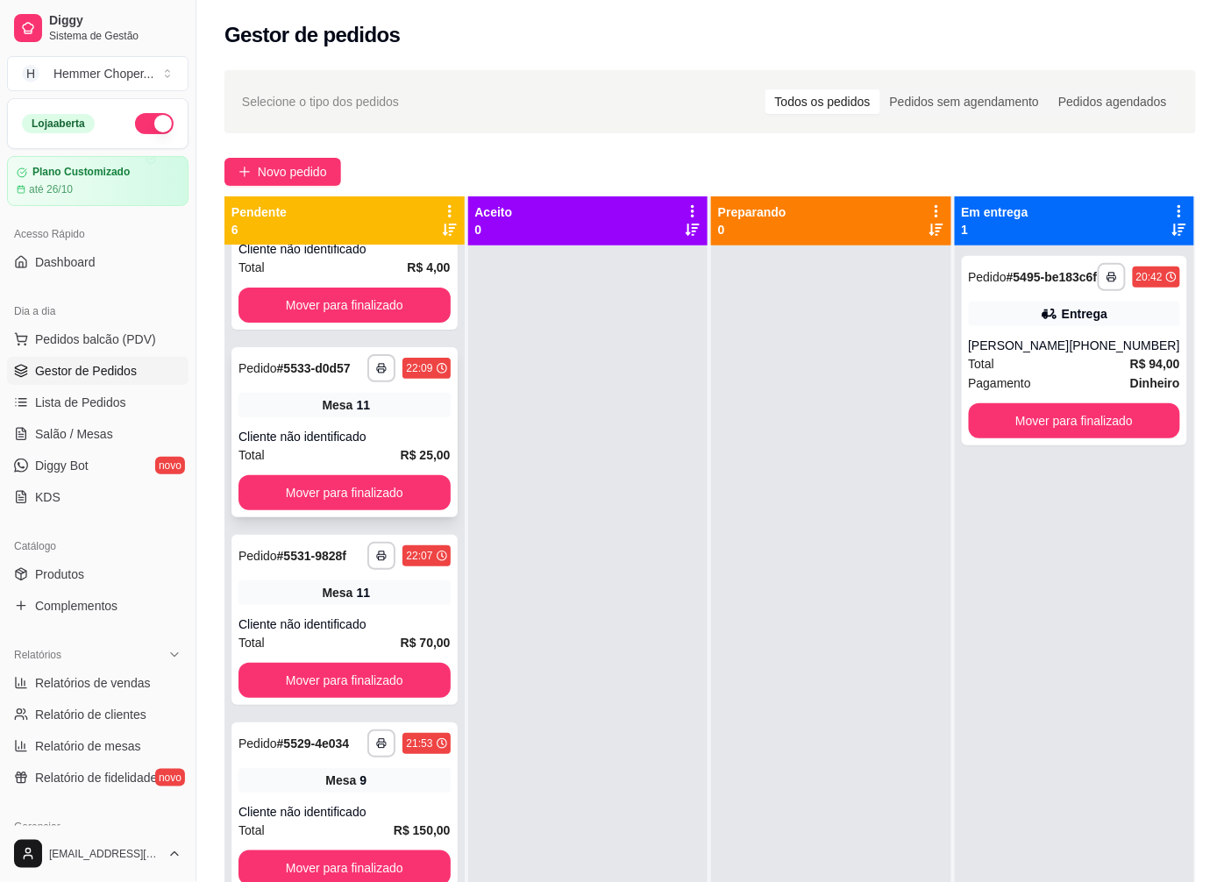
scroll to position [292, 0]
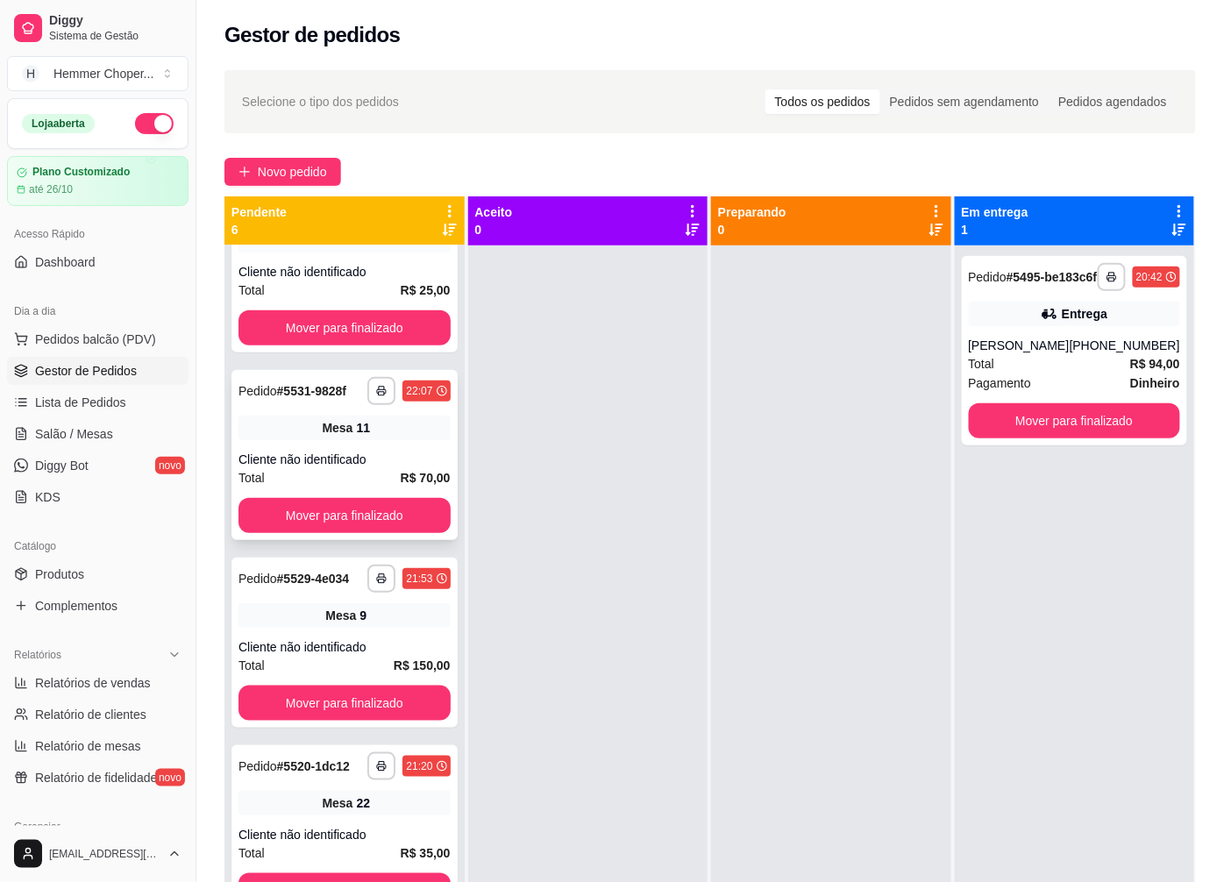
click at [357, 463] on div "Cliente não identificado" at bounding box center [345, 460] width 212 height 18
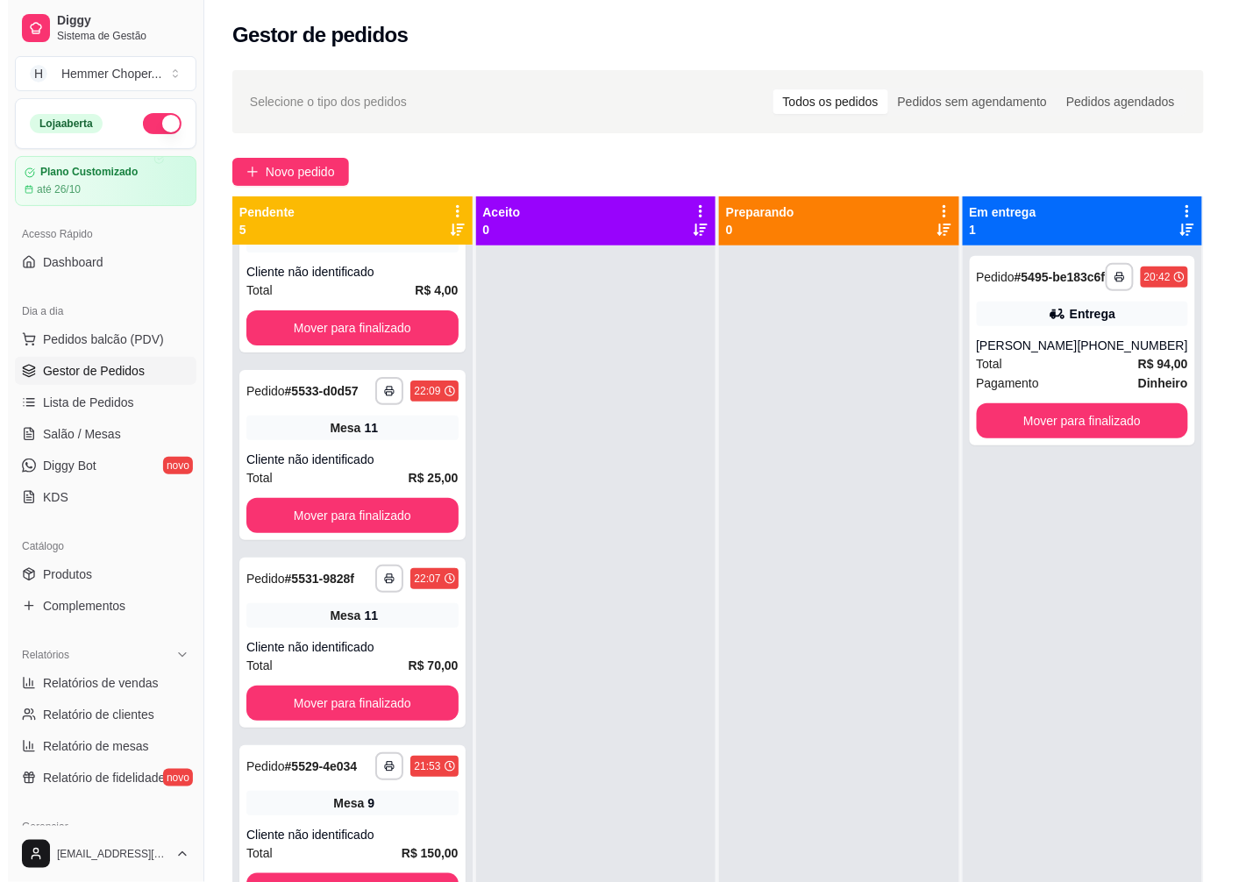
scroll to position [0, 0]
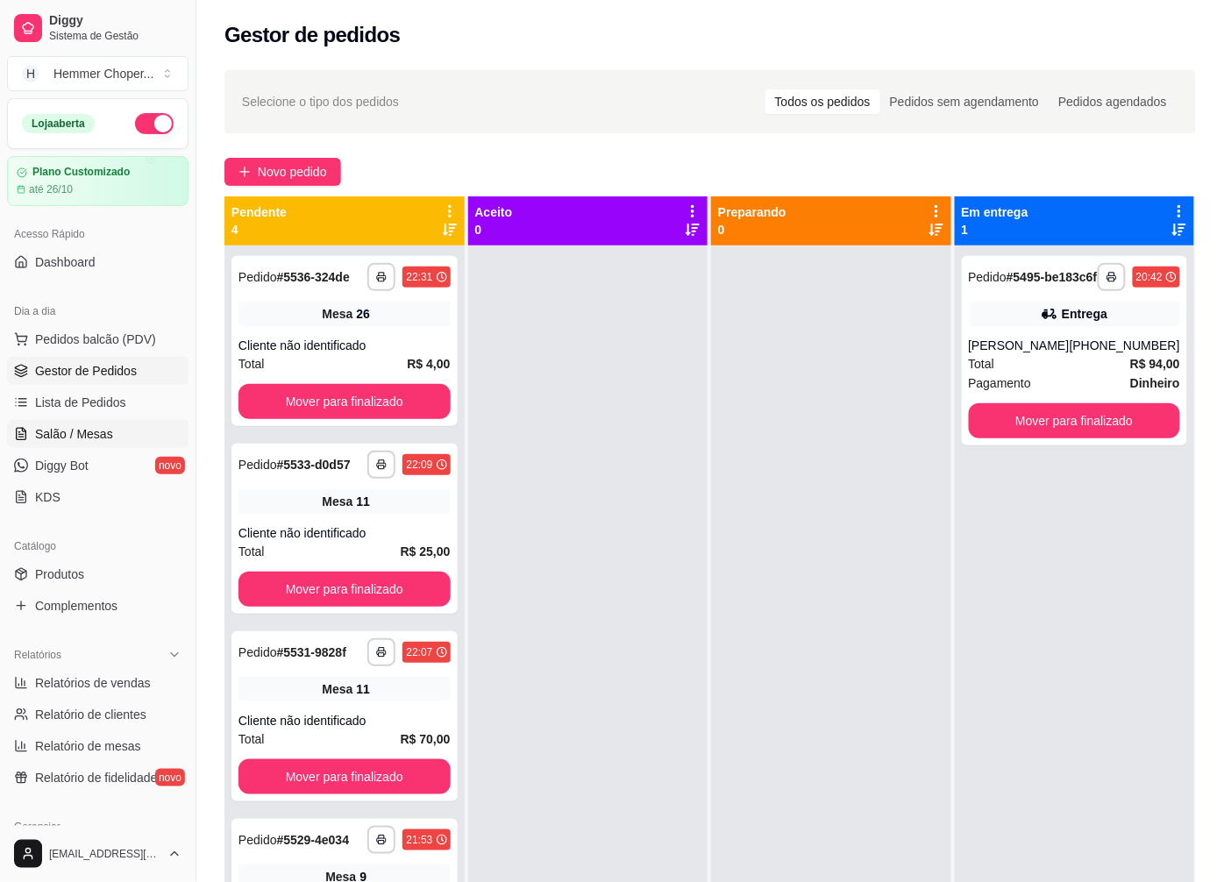
click at [75, 440] on span "Salão / Mesas" at bounding box center [74, 434] width 78 height 18
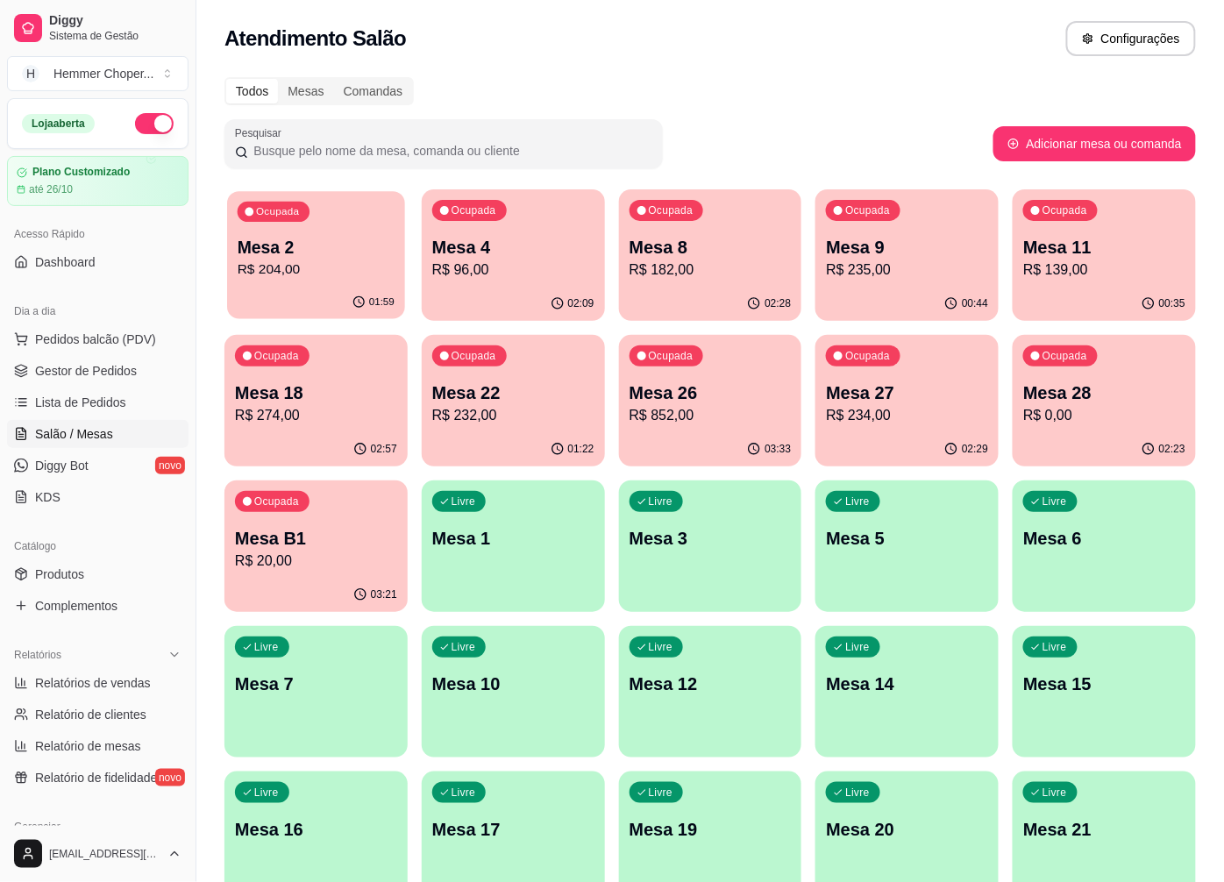
click at [316, 251] on p "Mesa 2" at bounding box center [316, 248] width 157 height 24
click at [325, 388] on p "Mesa 18" at bounding box center [316, 393] width 157 height 24
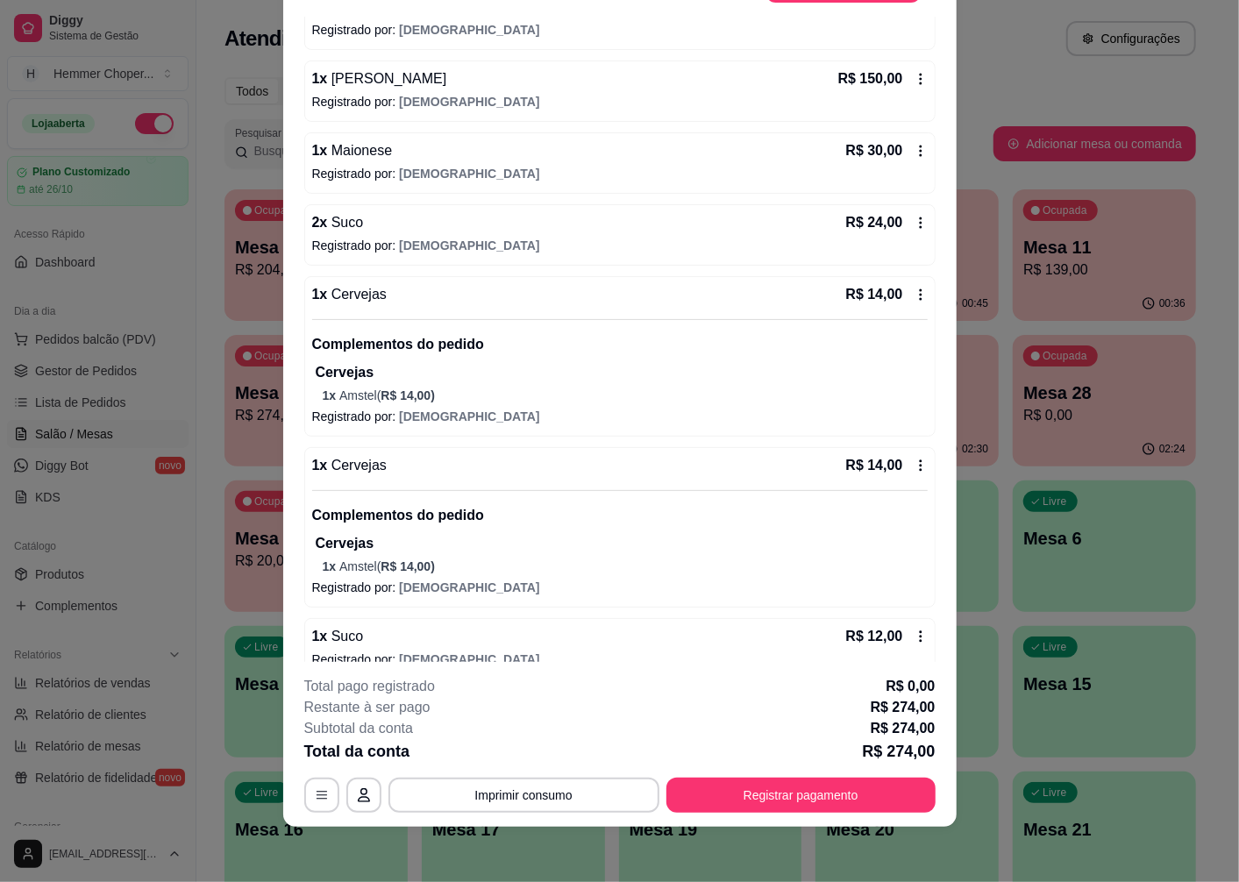
scroll to position [390, 0]
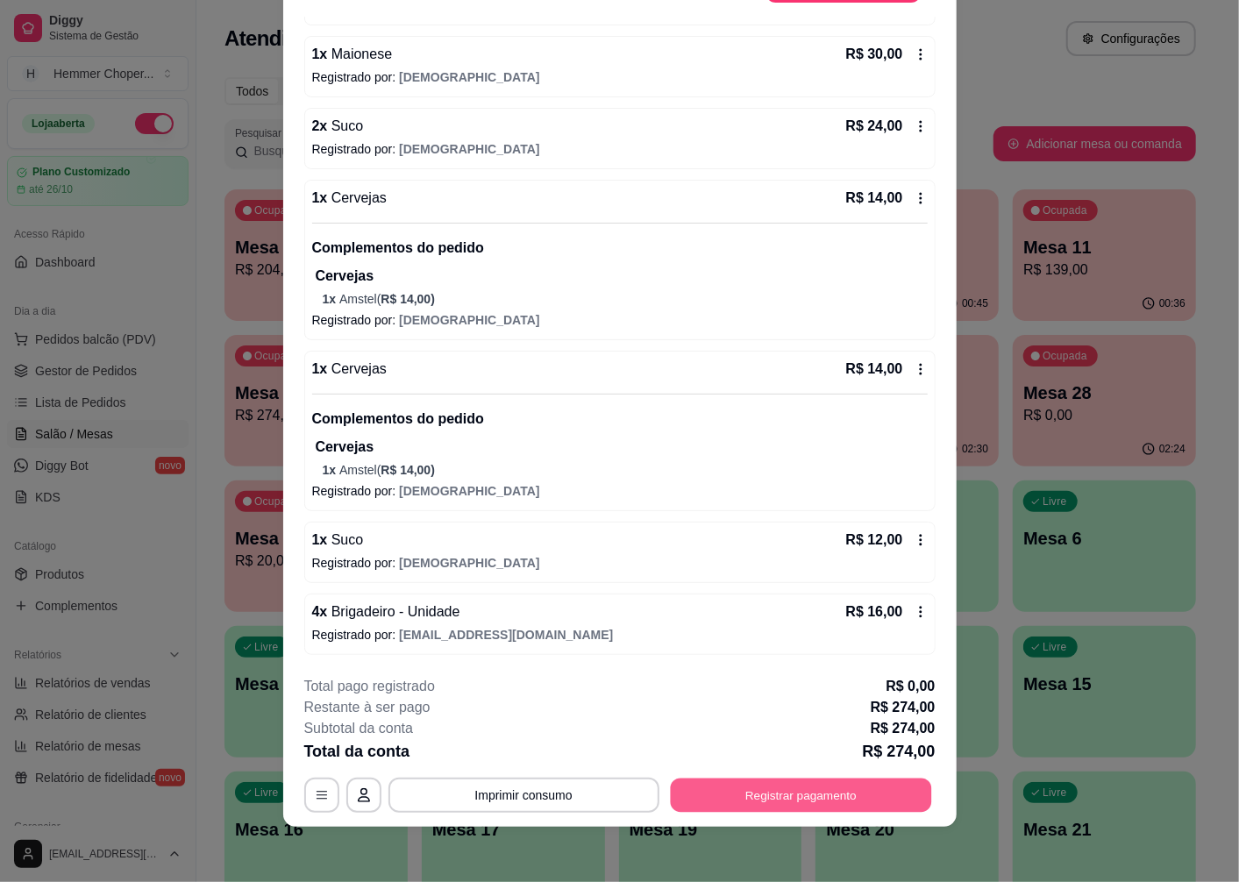
click at [779, 794] on button "Registrar pagamento" at bounding box center [800, 796] width 261 height 34
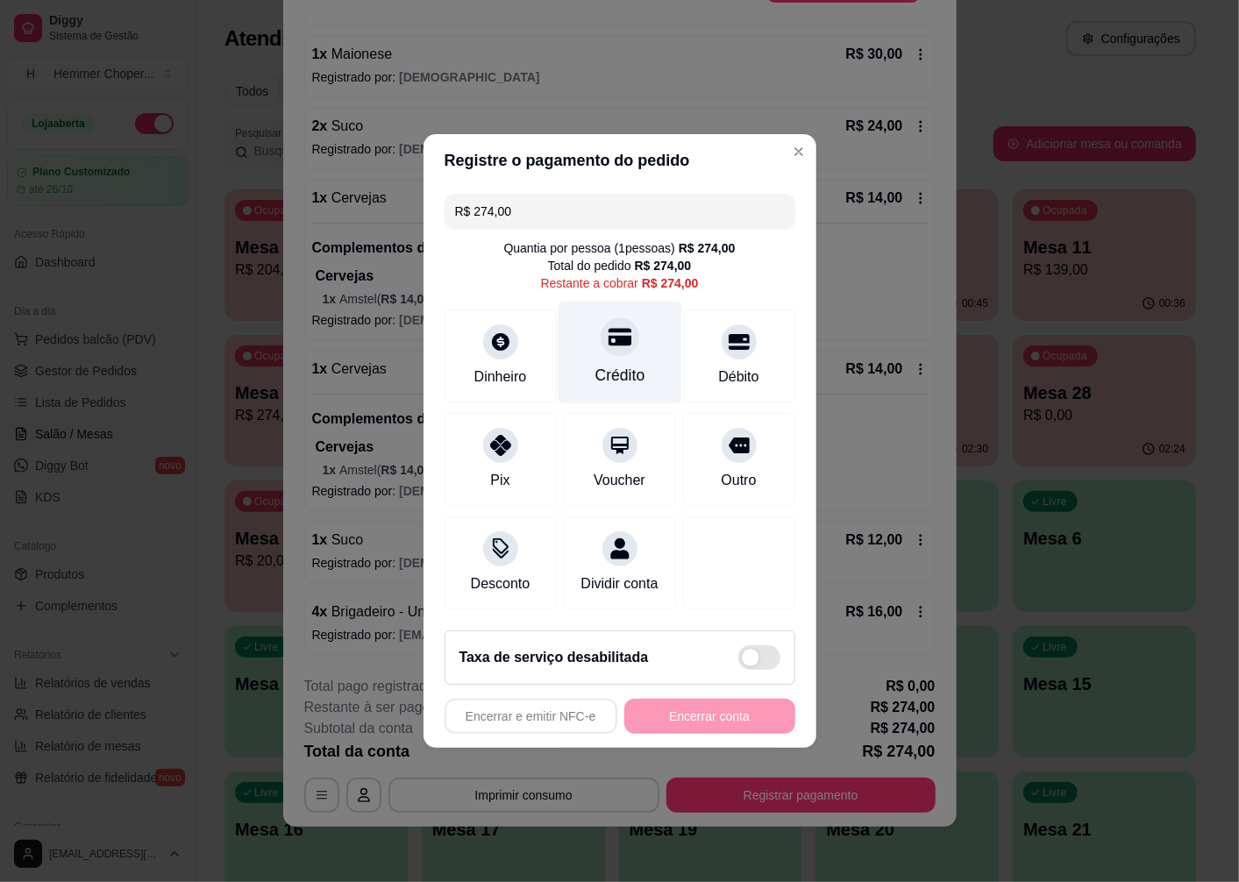
click at [609, 340] on icon at bounding box center [619, 336] width 23 height 23
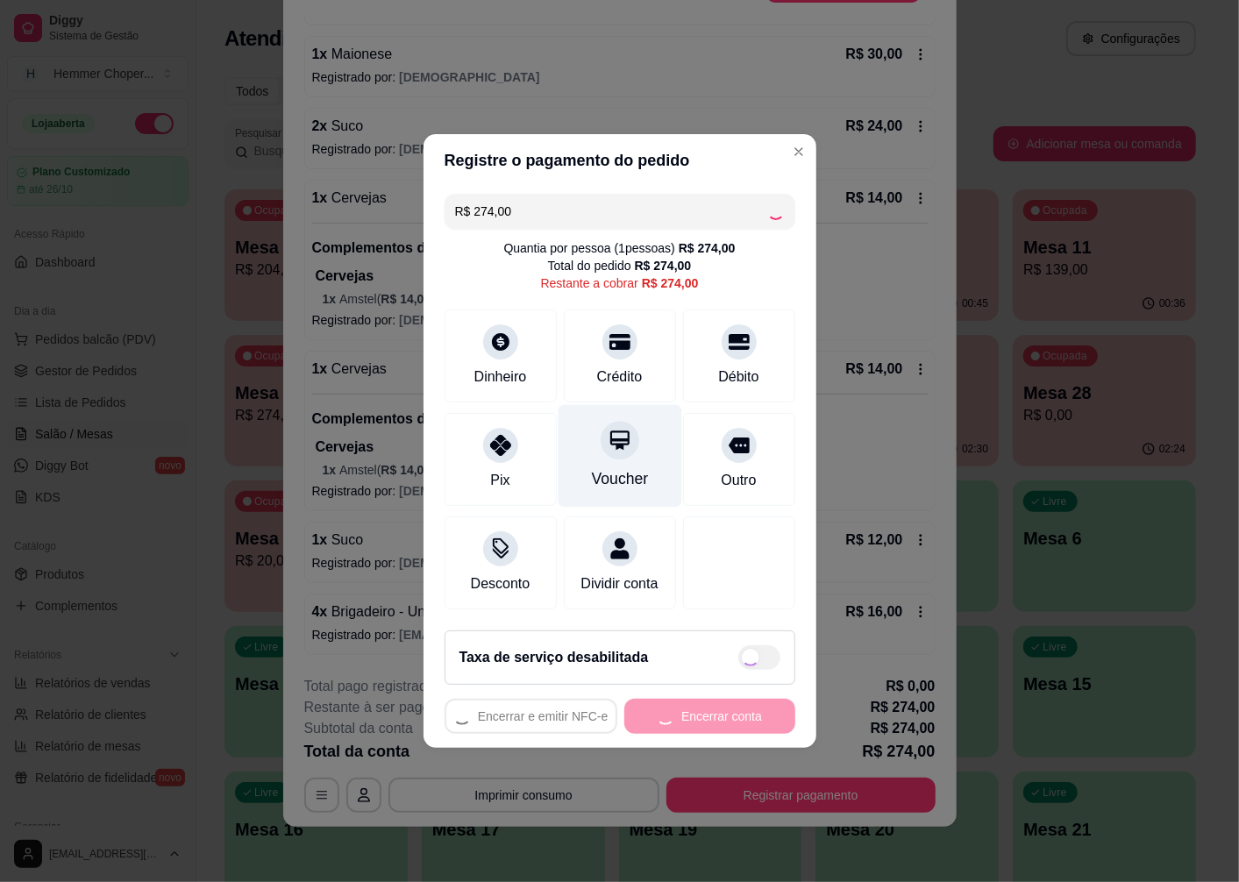
type input "R$ 0,00"
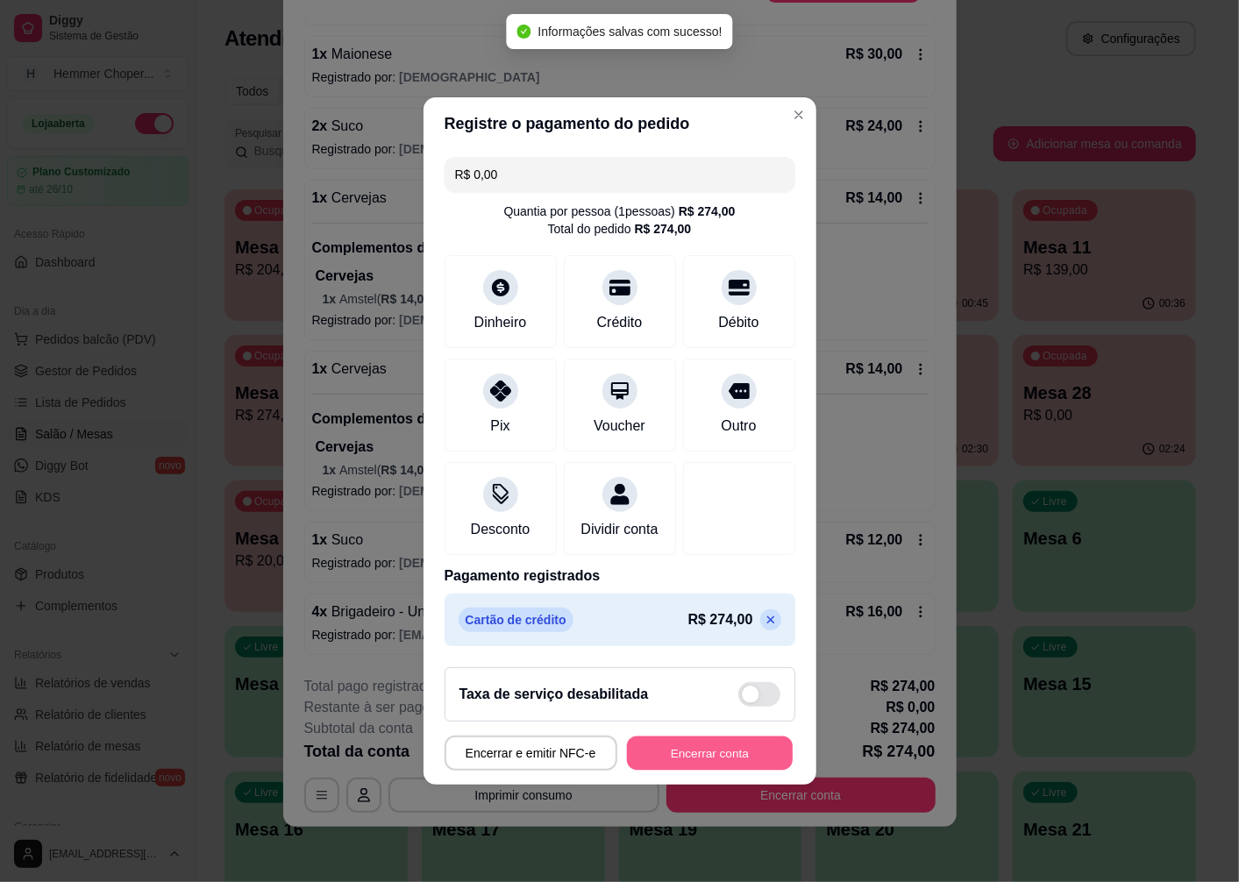
click at [700, 764] on button "Encerrar conta" at bounding box center [710, 754] width 166 height 34
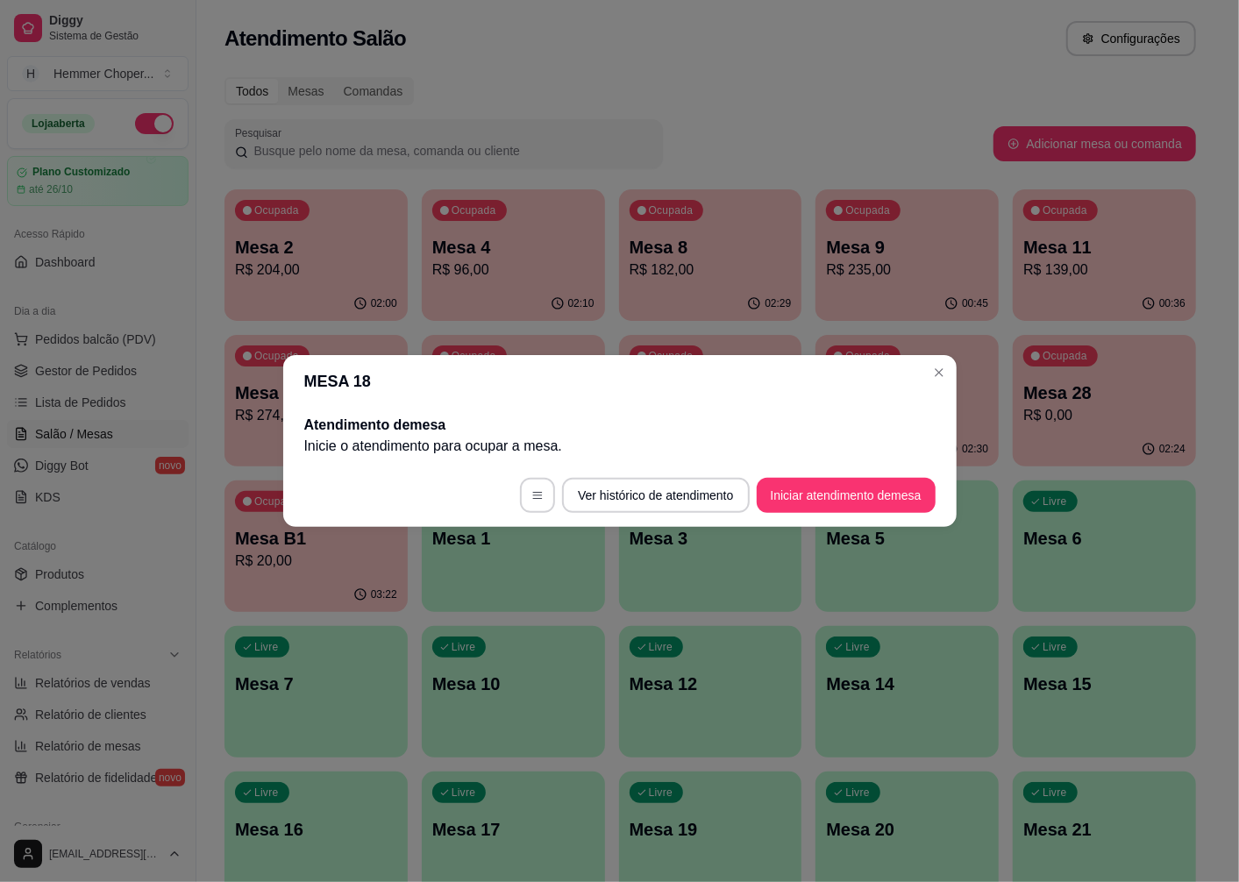
scroll to position [0, 0]
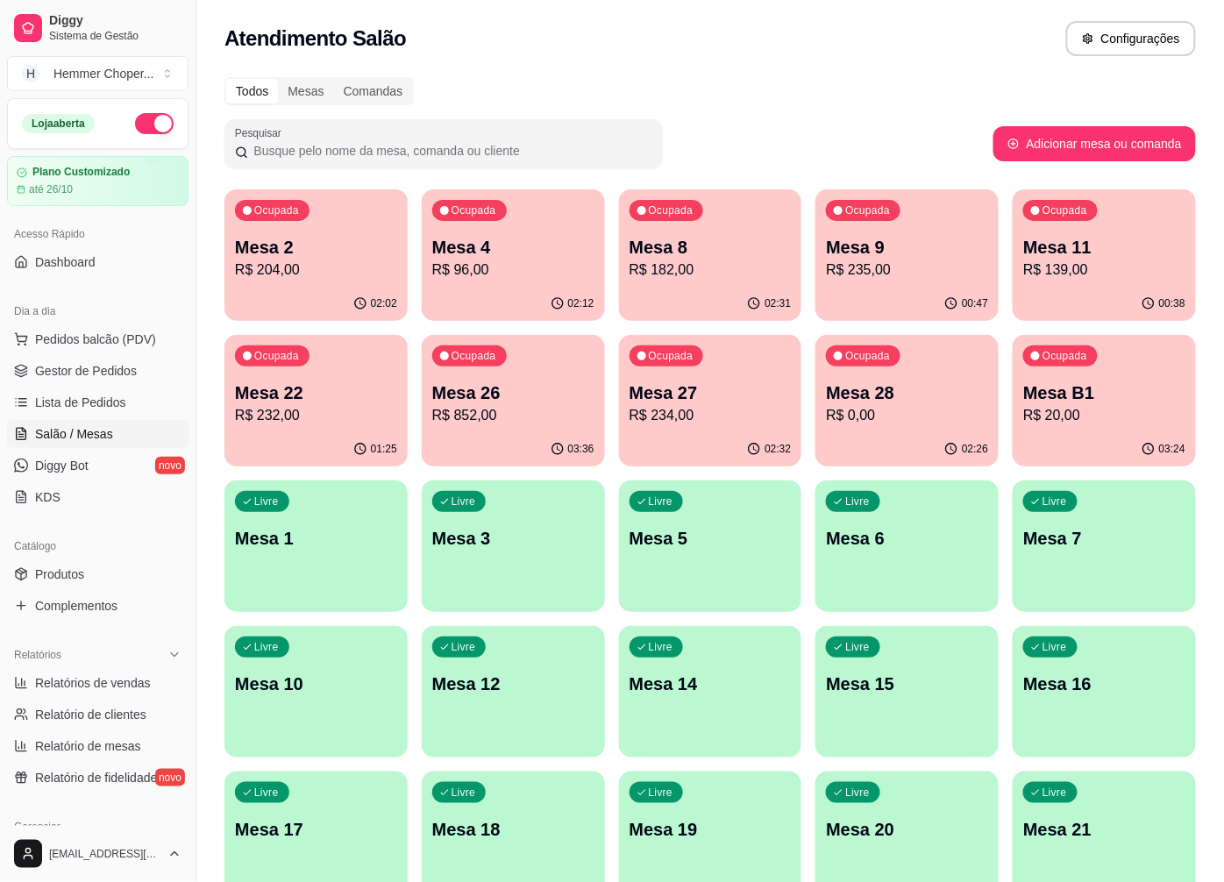
click at [346, 270] on p "R$ 204,00" at bounding box center [316, 270] width 162 height 21
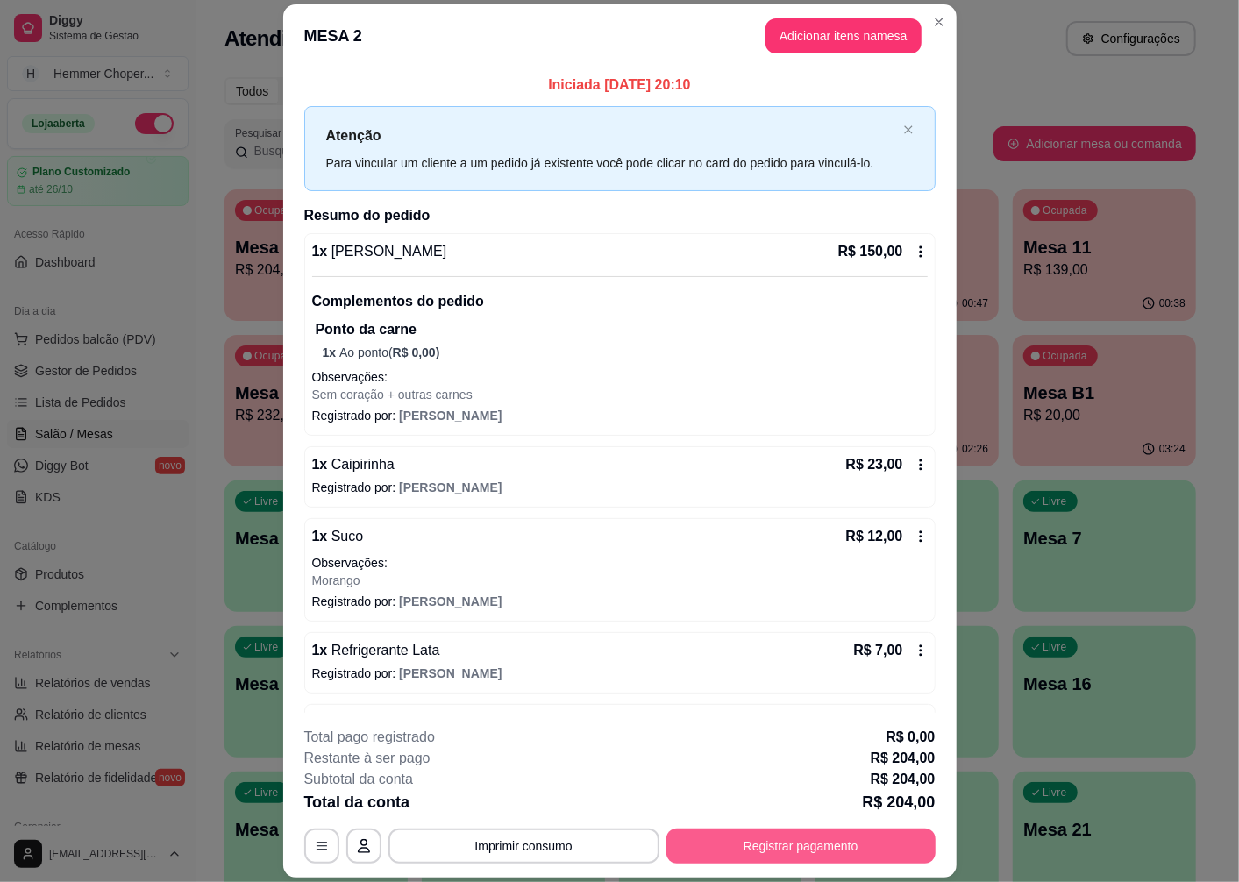
click at [779, 845] on button "Registrar pagamento" at bounding box center [800, 846] width 269 height 35
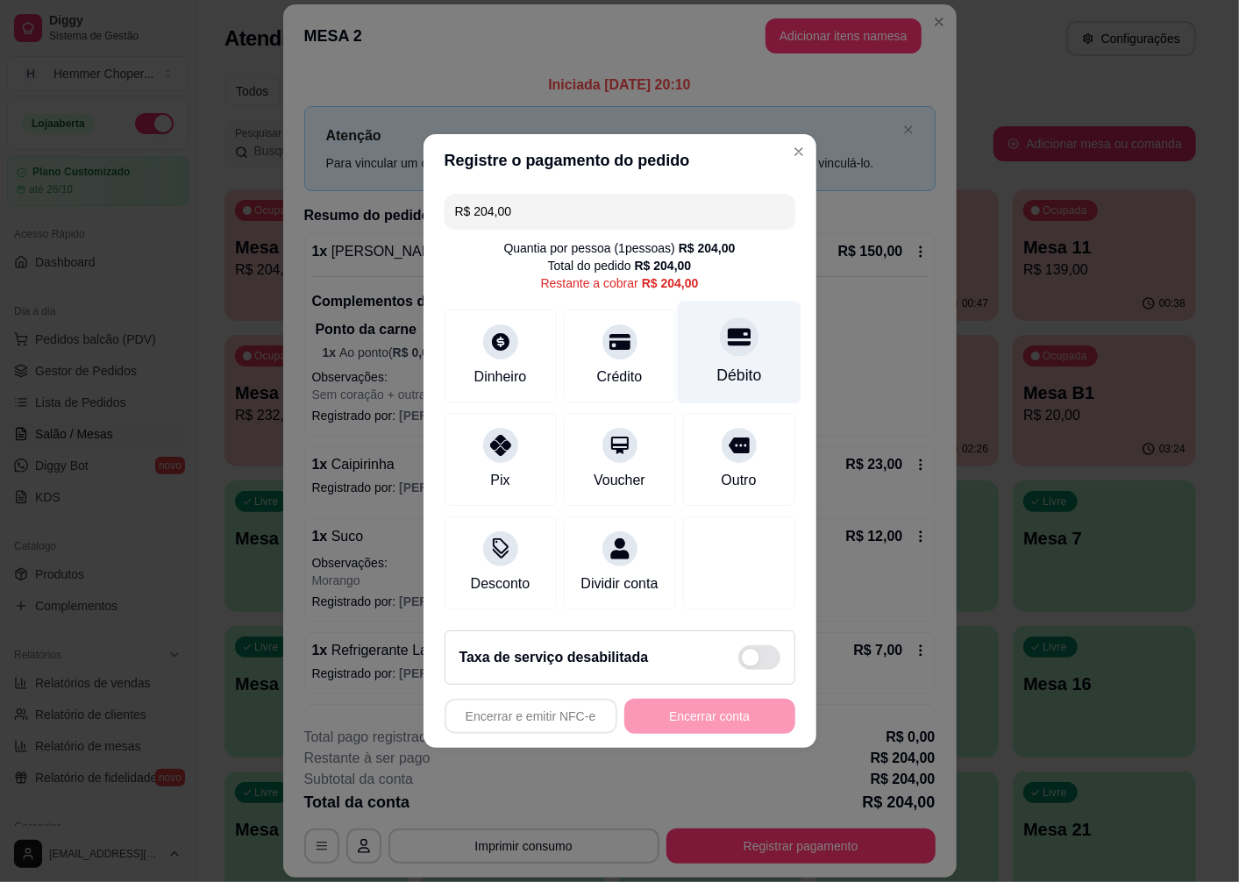
click at [735, 344] on div "Débito" at bounding box center [739, 353] width 124 height 103
type input "R$ 0,00"
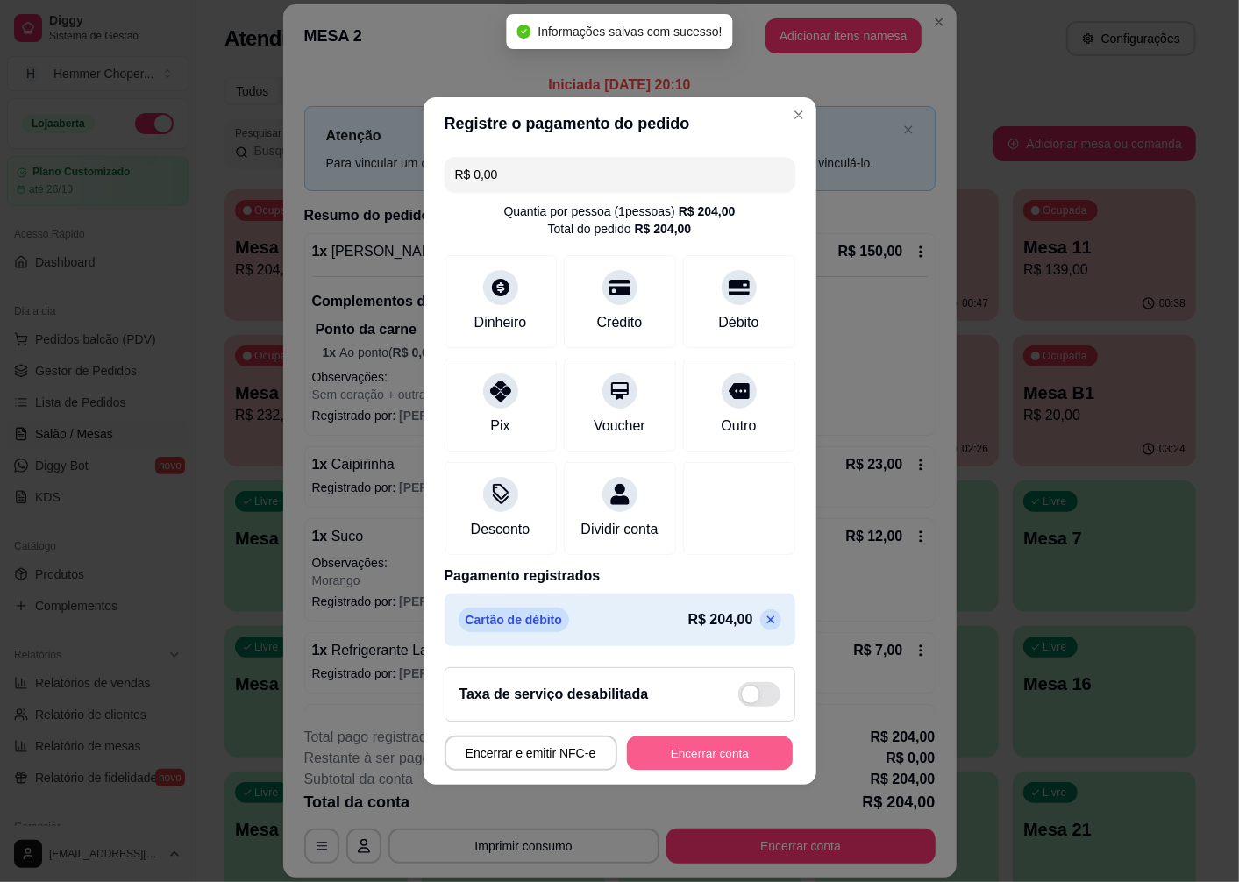
click at [723, 771] on div "Encerrar e emitir NFC-e Encerrar conta" at bounding box center [620, 753] width 351 height 35
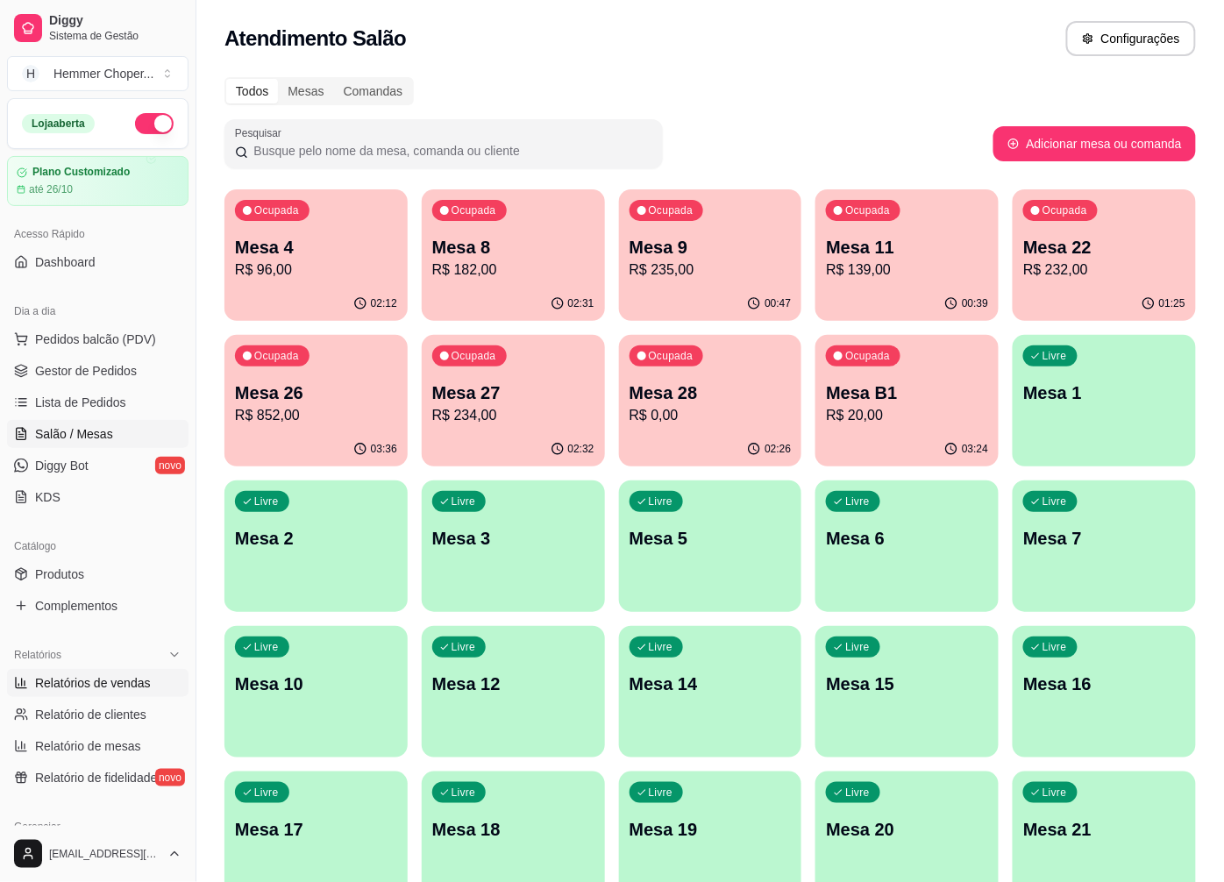
click at [93, 689] on span "Relatórios de vendas" at bounding box center [93, 683] width 116 height 18
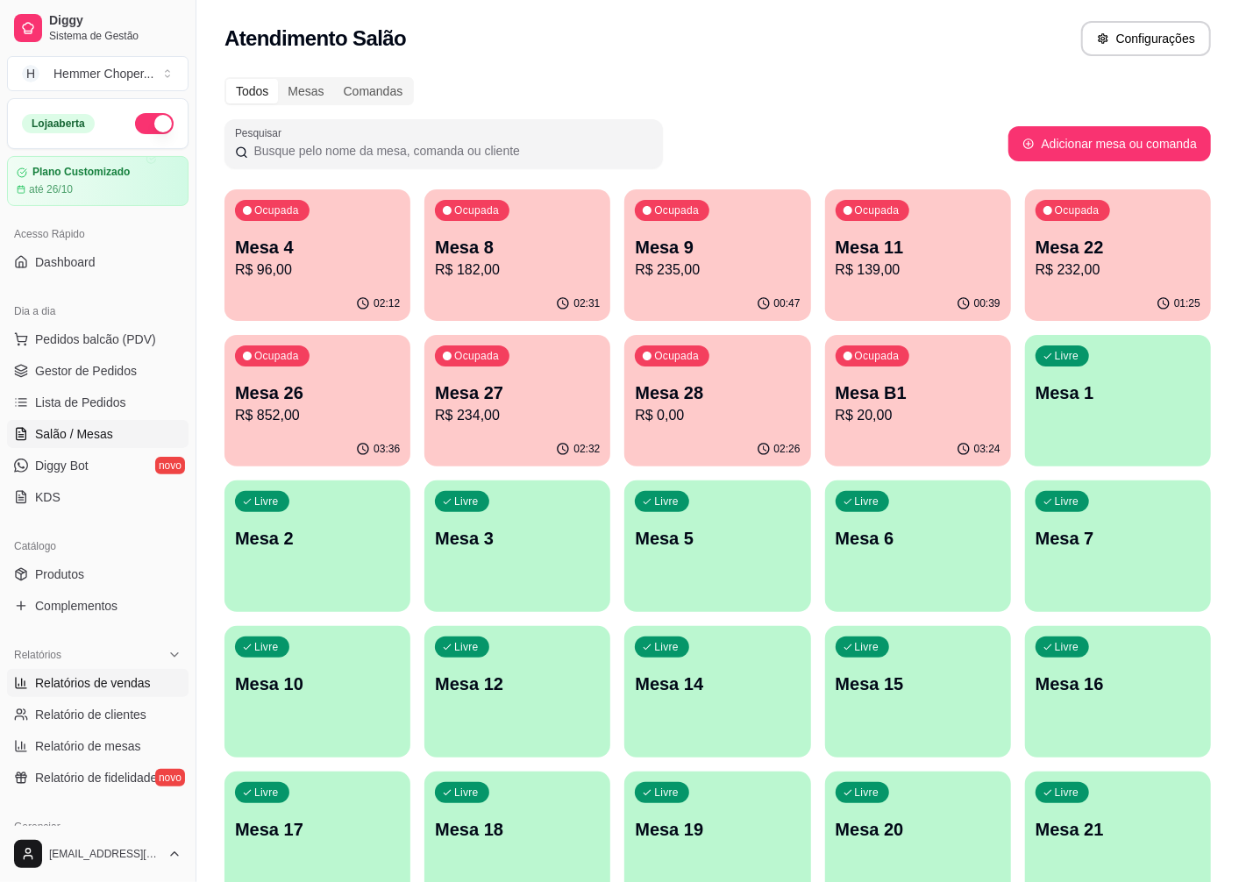
select select "ALL"
select select "0"
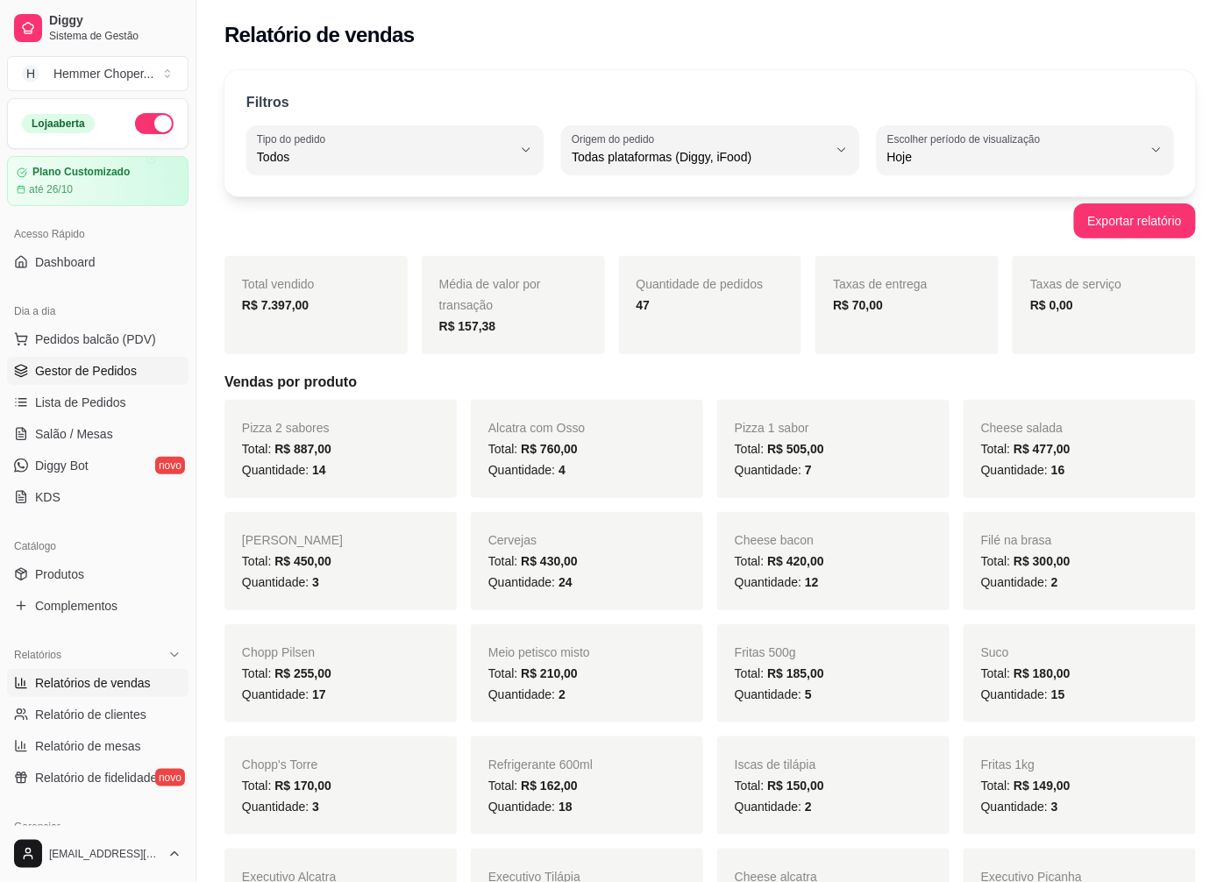
click at [110, 368] on span "Gestor de Pedidos" at bounding box center [86, 371] width 102 height 18
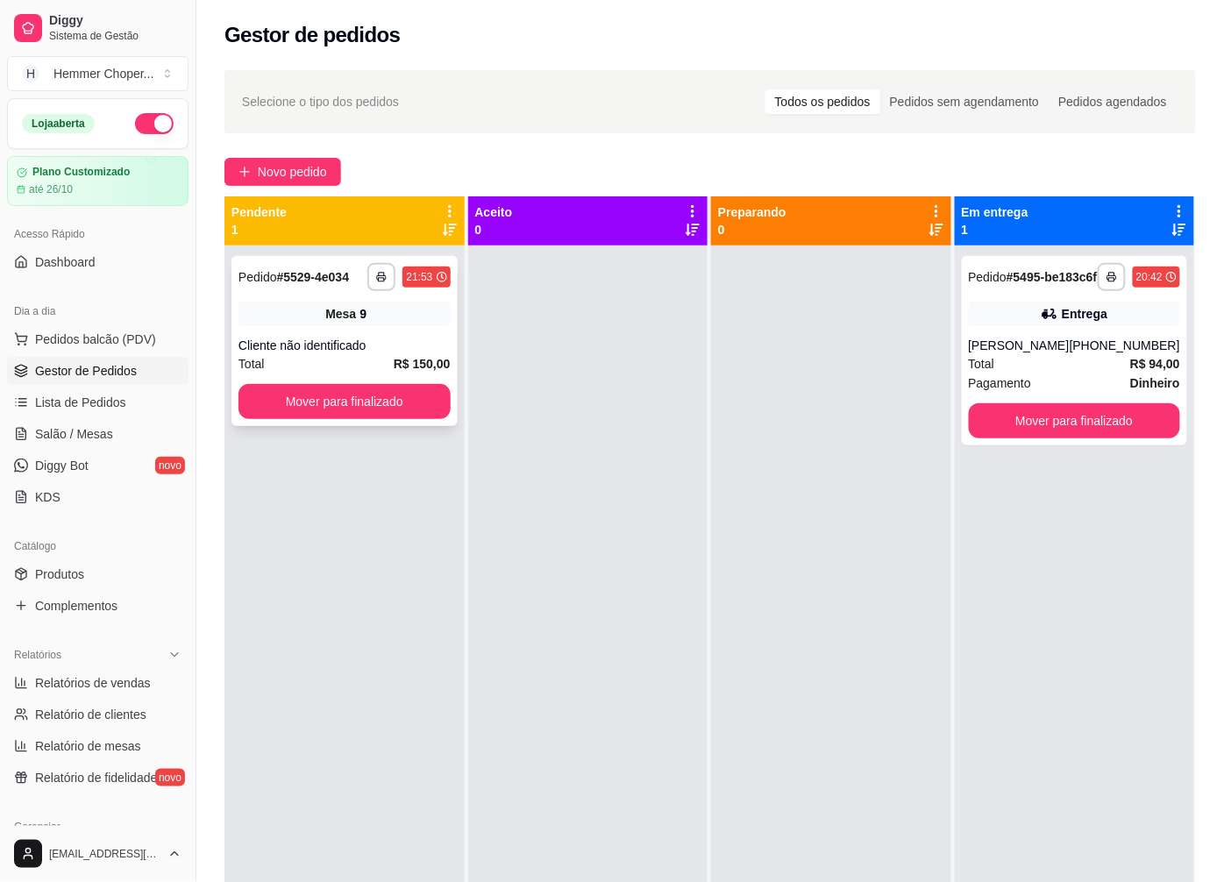
click at [355, 353] on div "Cliente não identificado" at bounding box center [345, 346] width 212 height 18
click at [1042, 438] on button "Mover para finalizado" at bounding box center [1074, 421] width 205 height 34
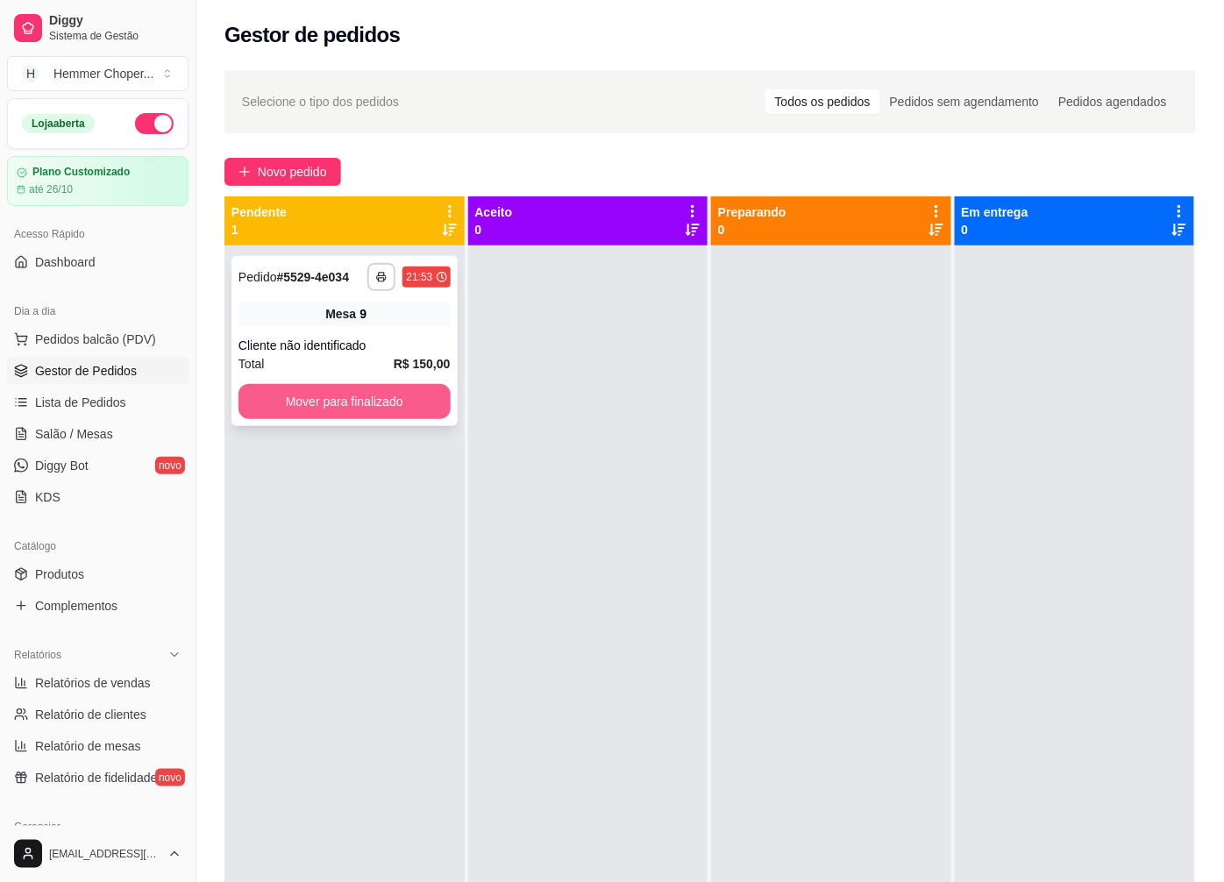
click at [340, 395] on button "Mover para finalizado" at bounding box center [345, 401] width 212 height 35
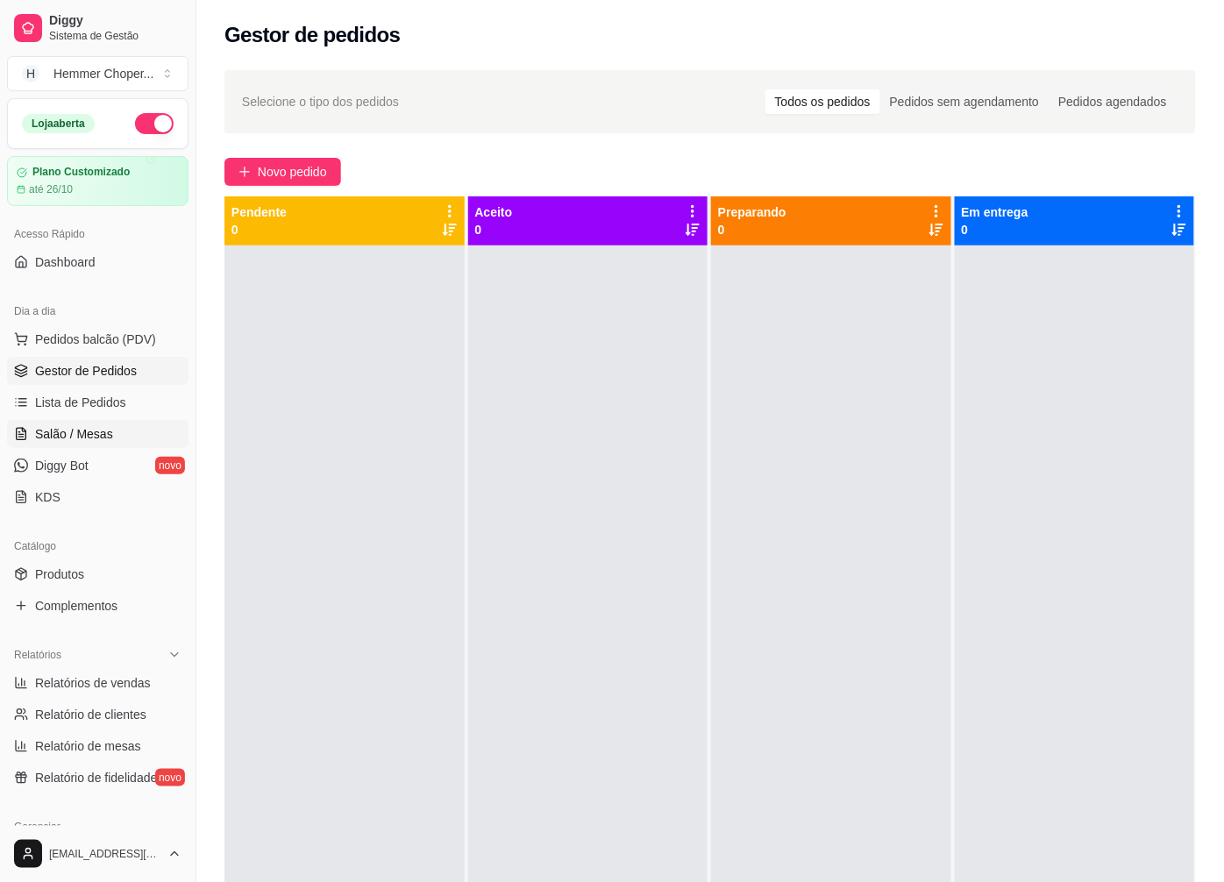
click at [111, 439] on link "Salão / Mesas" at bounding box center [98, 434] width 182 height 28
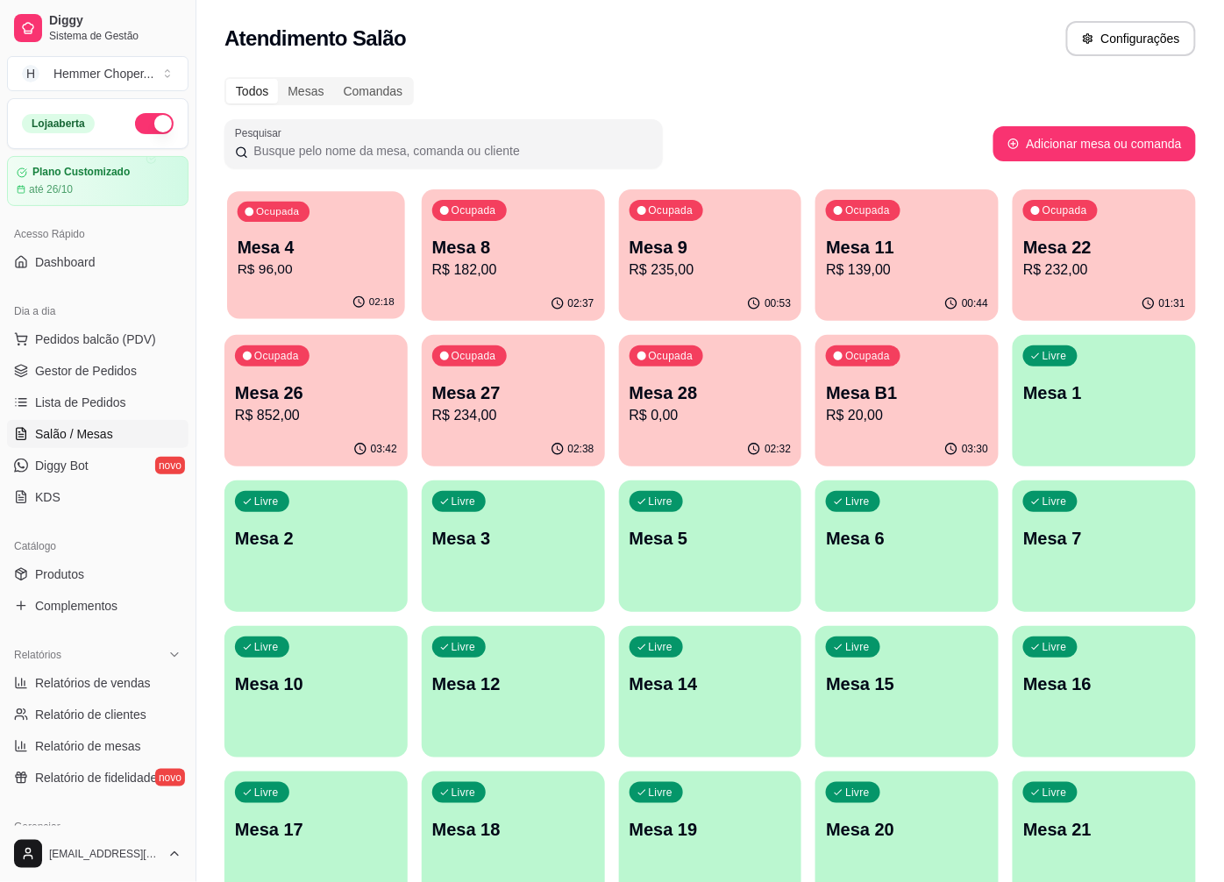
click at [345, 261] on p "R$ 96,00" at bounding box center [316, 270] width 157 height 20
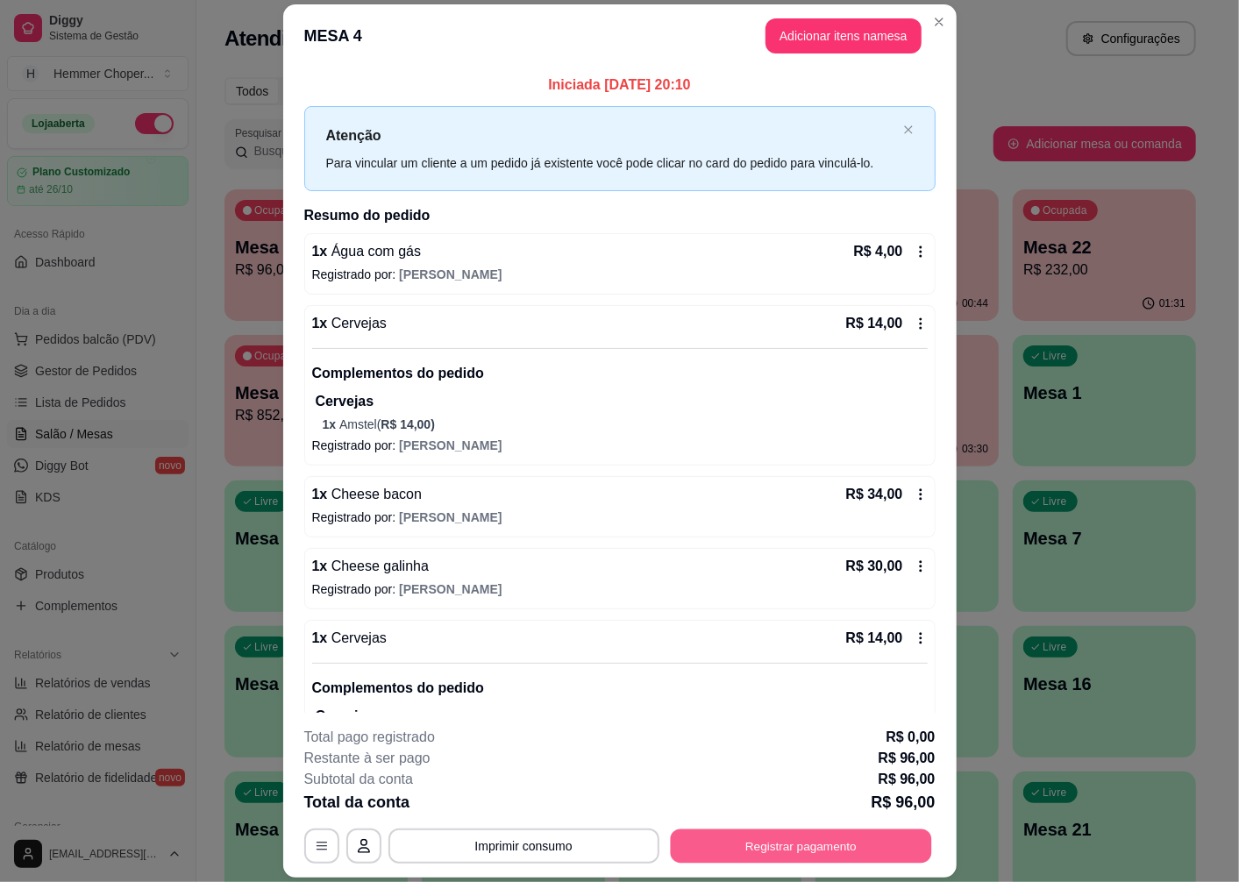
click at [767, 840] on button "Registrar pagamento" at bounding box center [800, 847] width 261 height 34
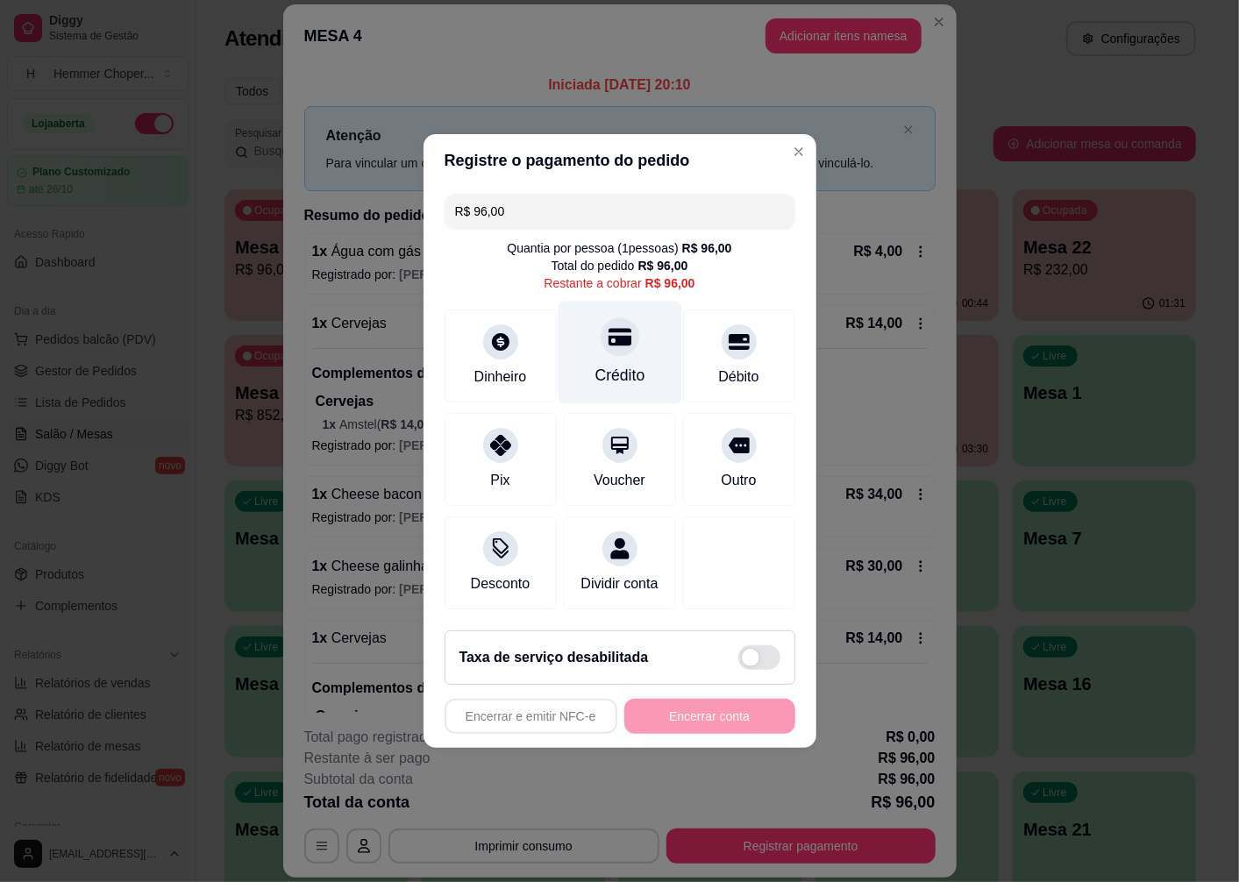
click at [623, 366] on div "Crédito" at bounding box center [620, 375] width 50 height 23
type input "R$ 0,00"
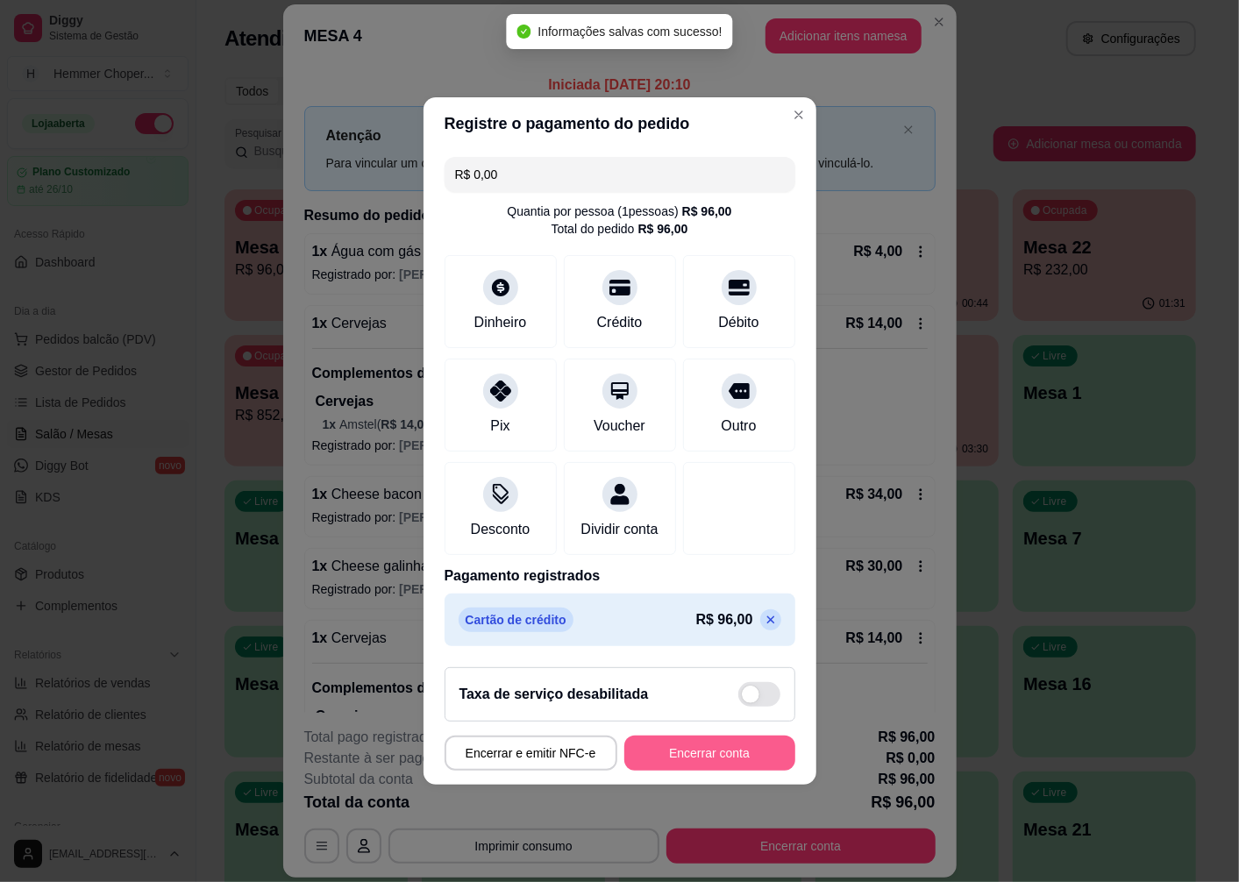
click at [656, 771] on button "Encerrar conta" at bounding box center [709, 753] width 171 height 35
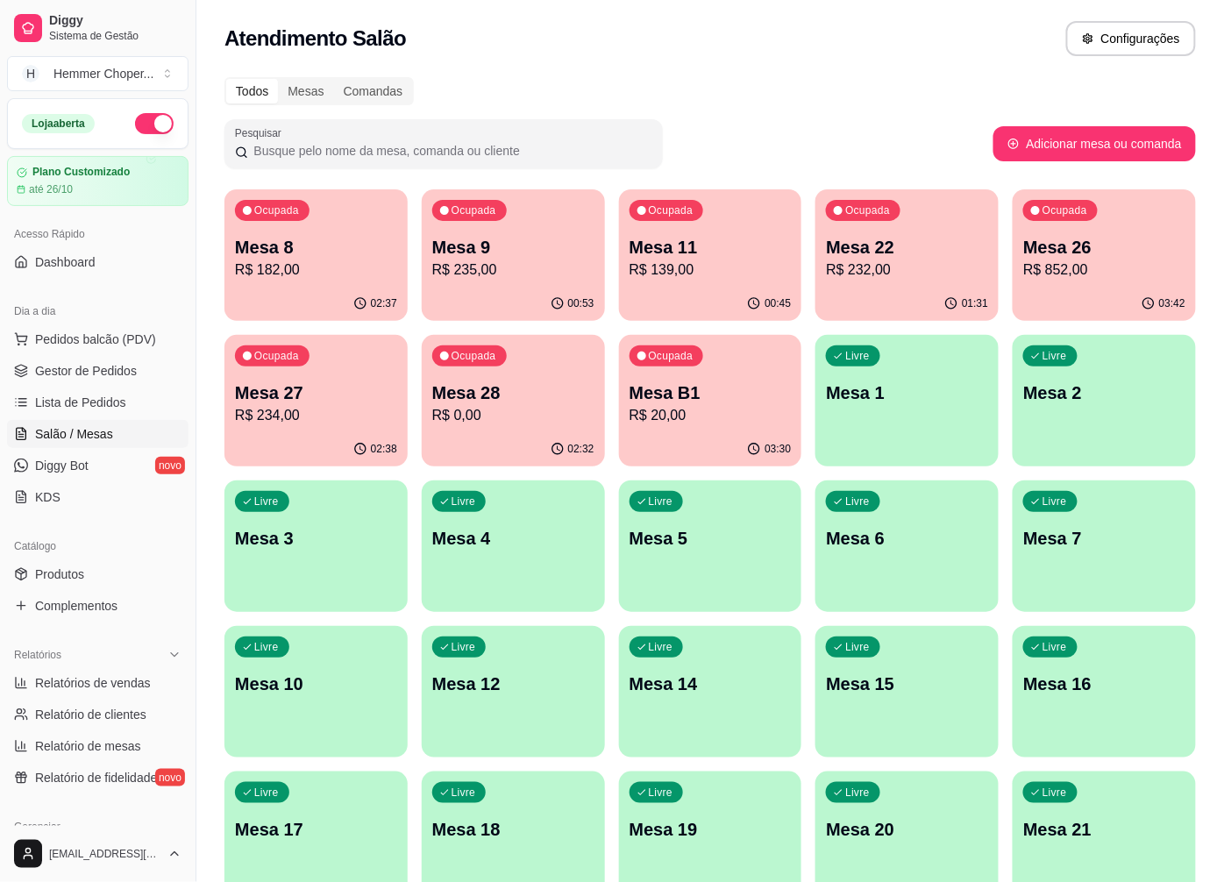
click at [1079, 258] on div "Mesa 26 R$ 852,00" at bounding box center [1104, 258] width 162 height 46
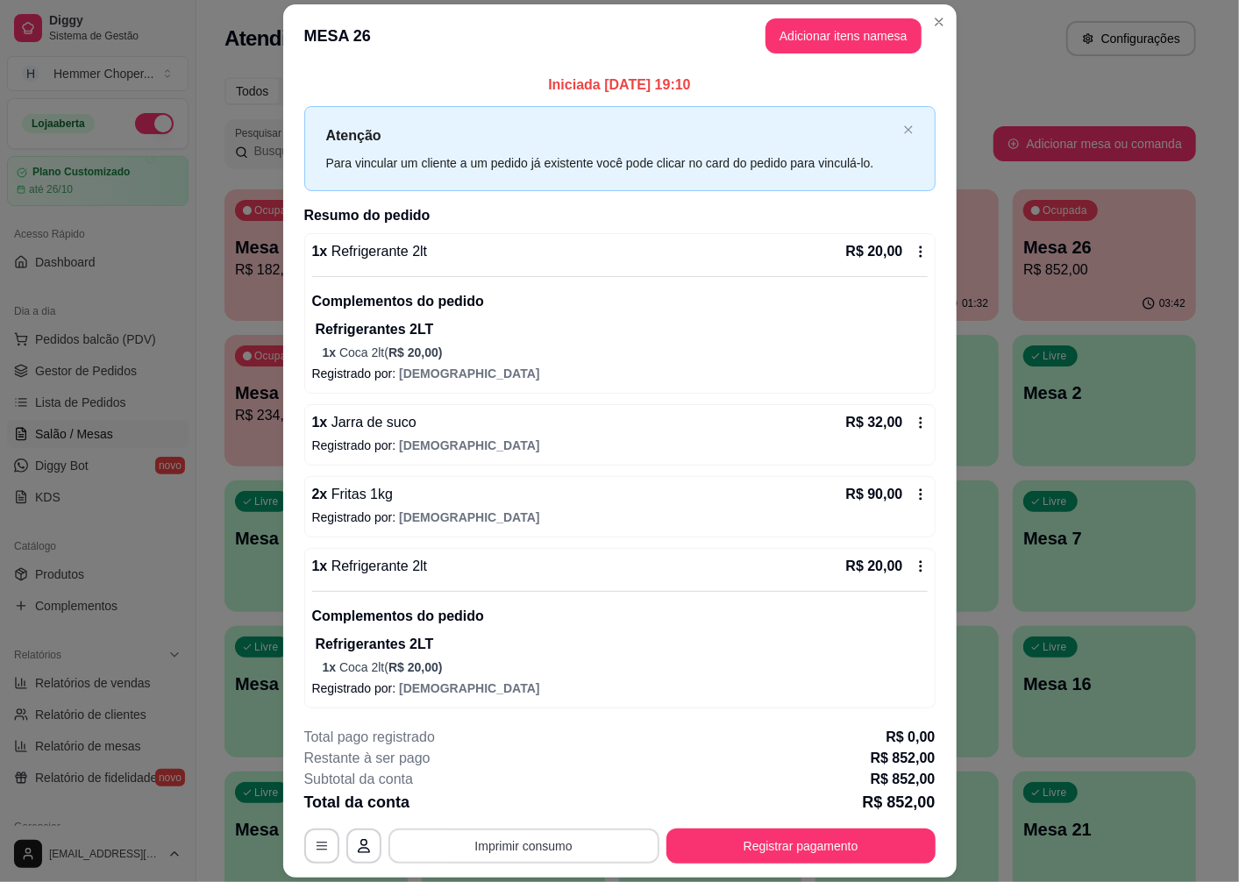
click at [491, 847] on button "Imprimir consumo" at bounding box center [523, 846] width 271 height 35
click at [517, 804] on button "Cozinha" at bounding box center [522, 807] width 127 height 28
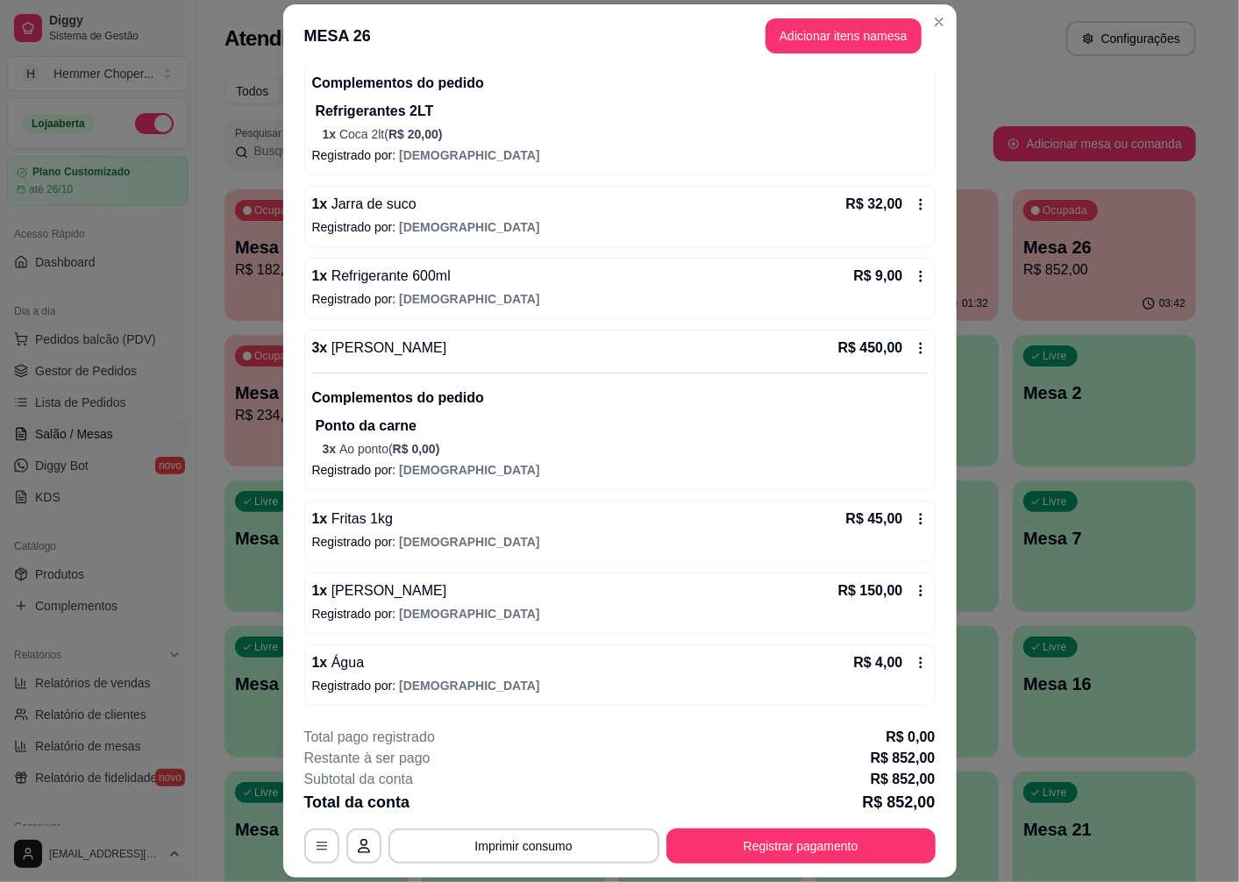
scroll to position [51, 0]
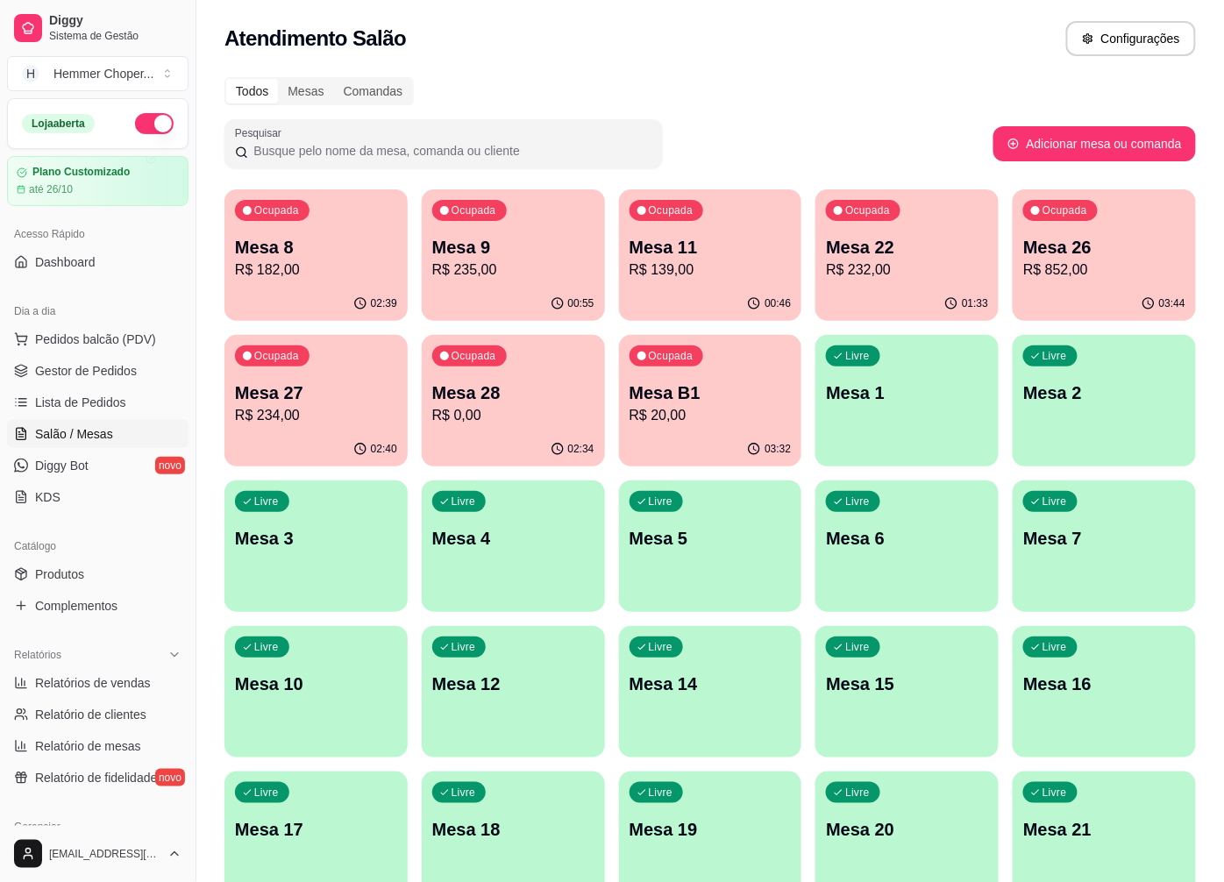
click at [337, 397] on p "Mesa 27" at bounding box center [316, 393] width 162 height 25
click at [916, 263] on p "R$ 232,00" at bounding box center [907, 270] width 157 height 20
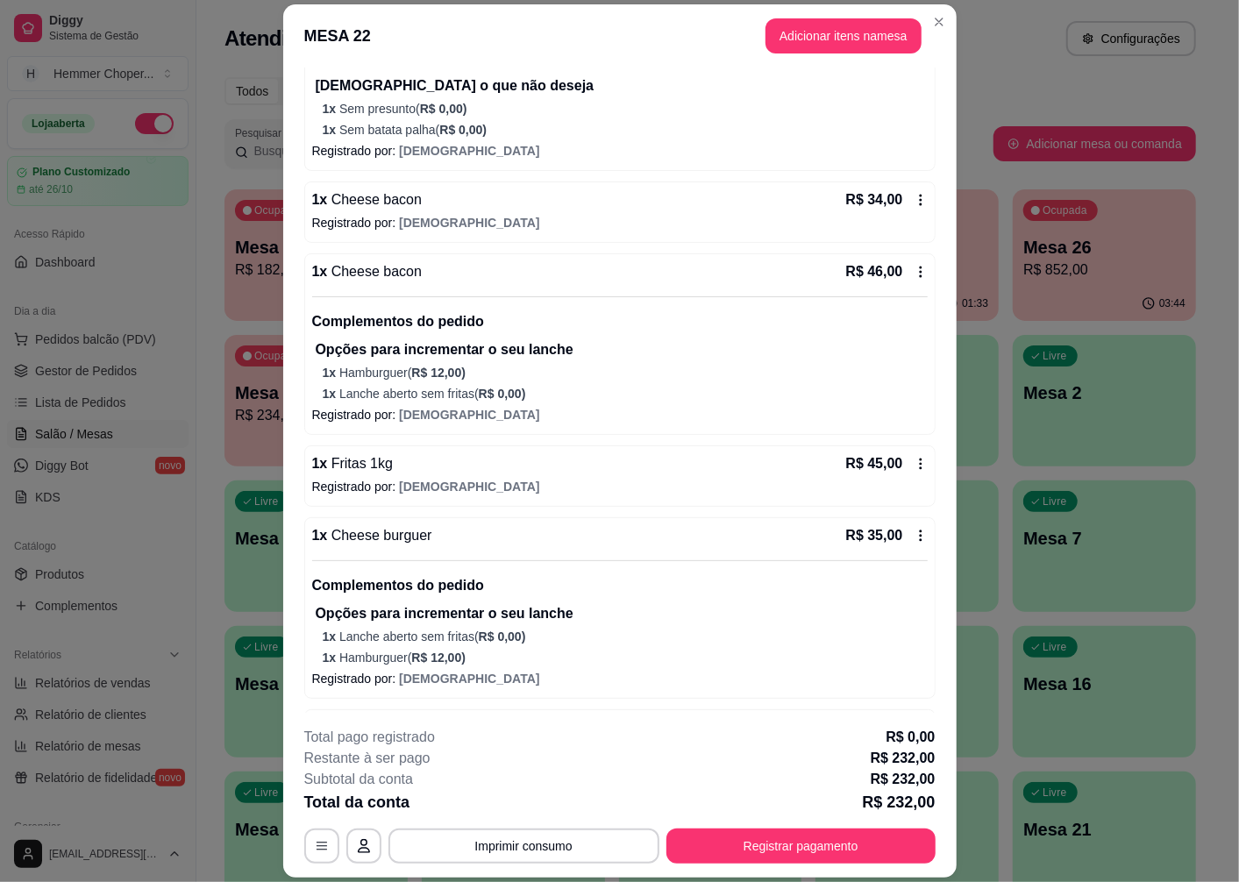
scroll to position [584, 0]
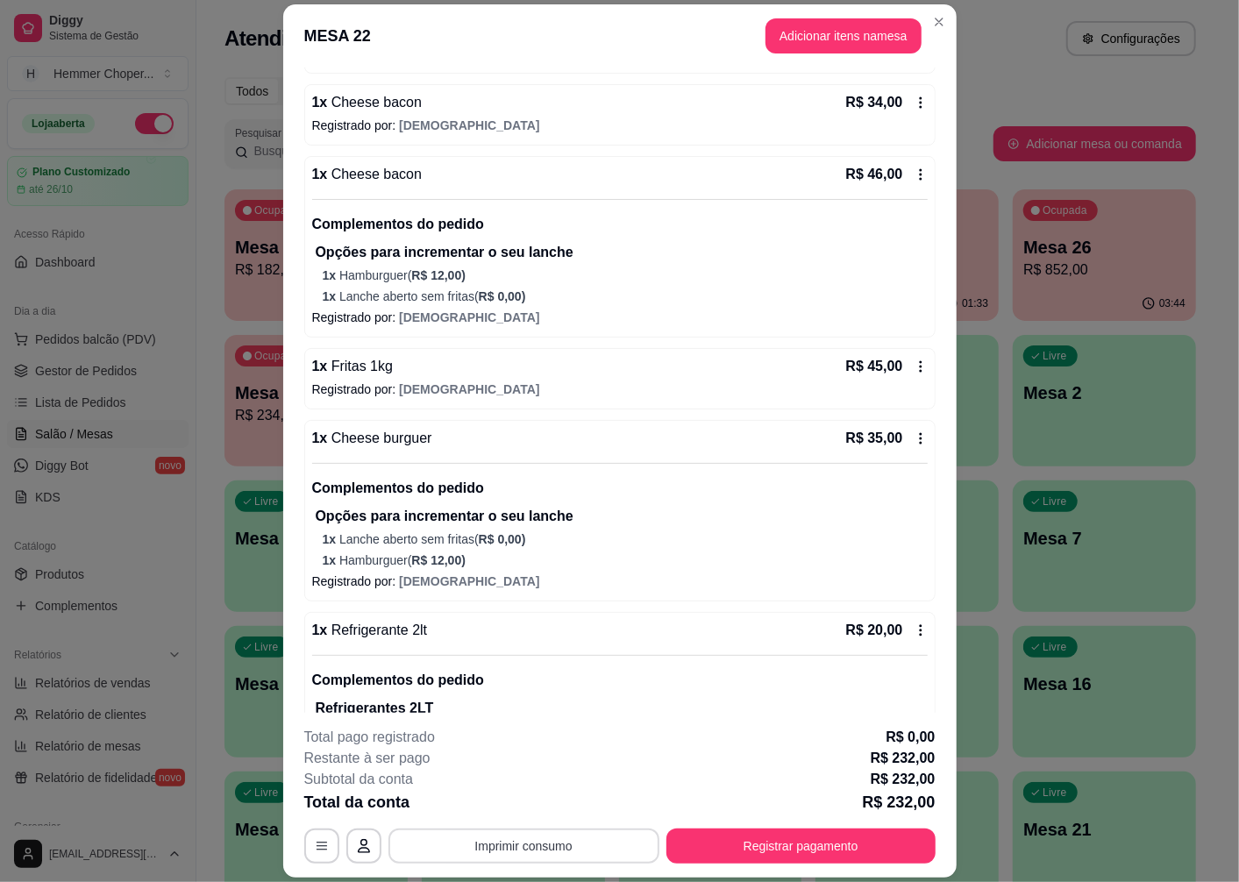
click at [517, 846] on button "Imprimir consumo" at bounding box center [523, 846] width 271 height 35
click at [518, 811] on button "Cozinha" at bounding box center [522, 806] width 127 height 28
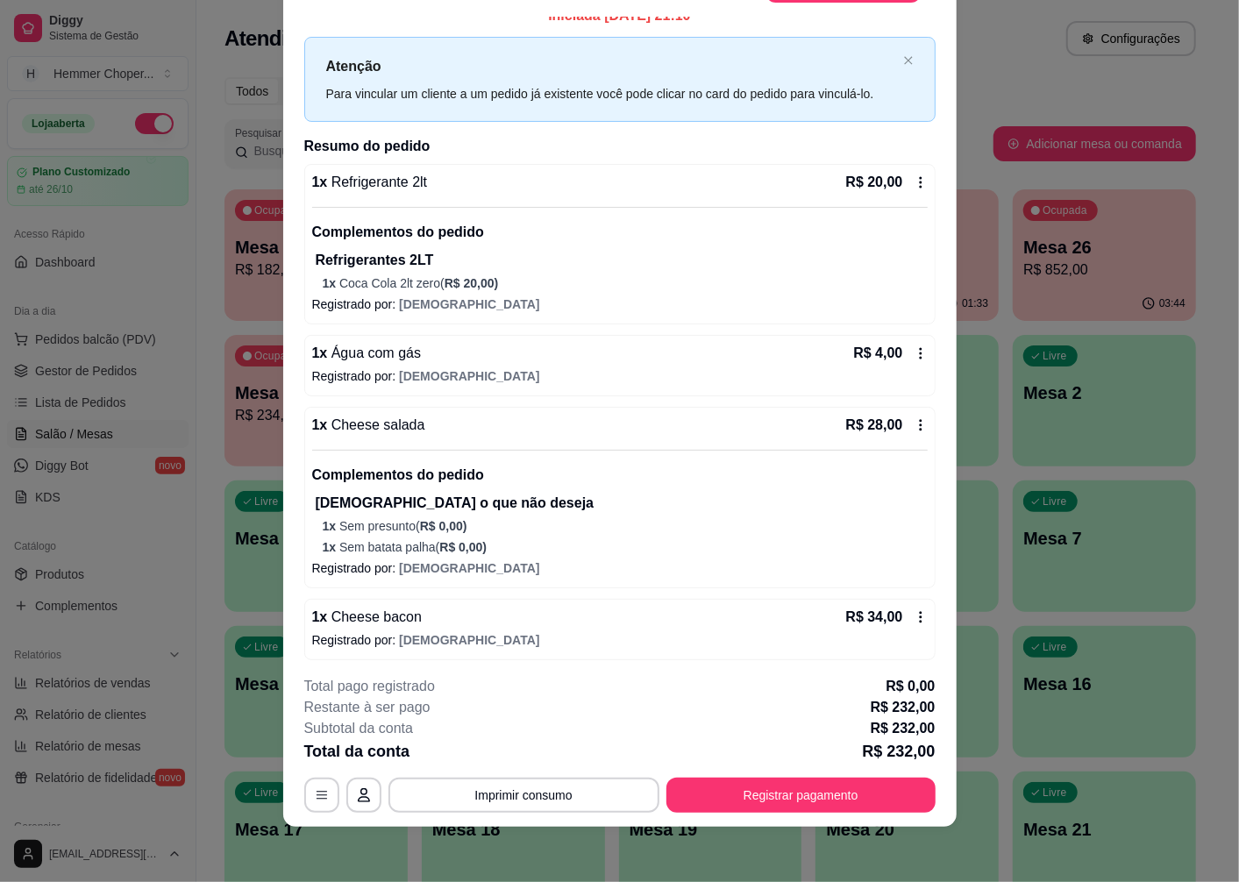
scroll to position [0, 0]
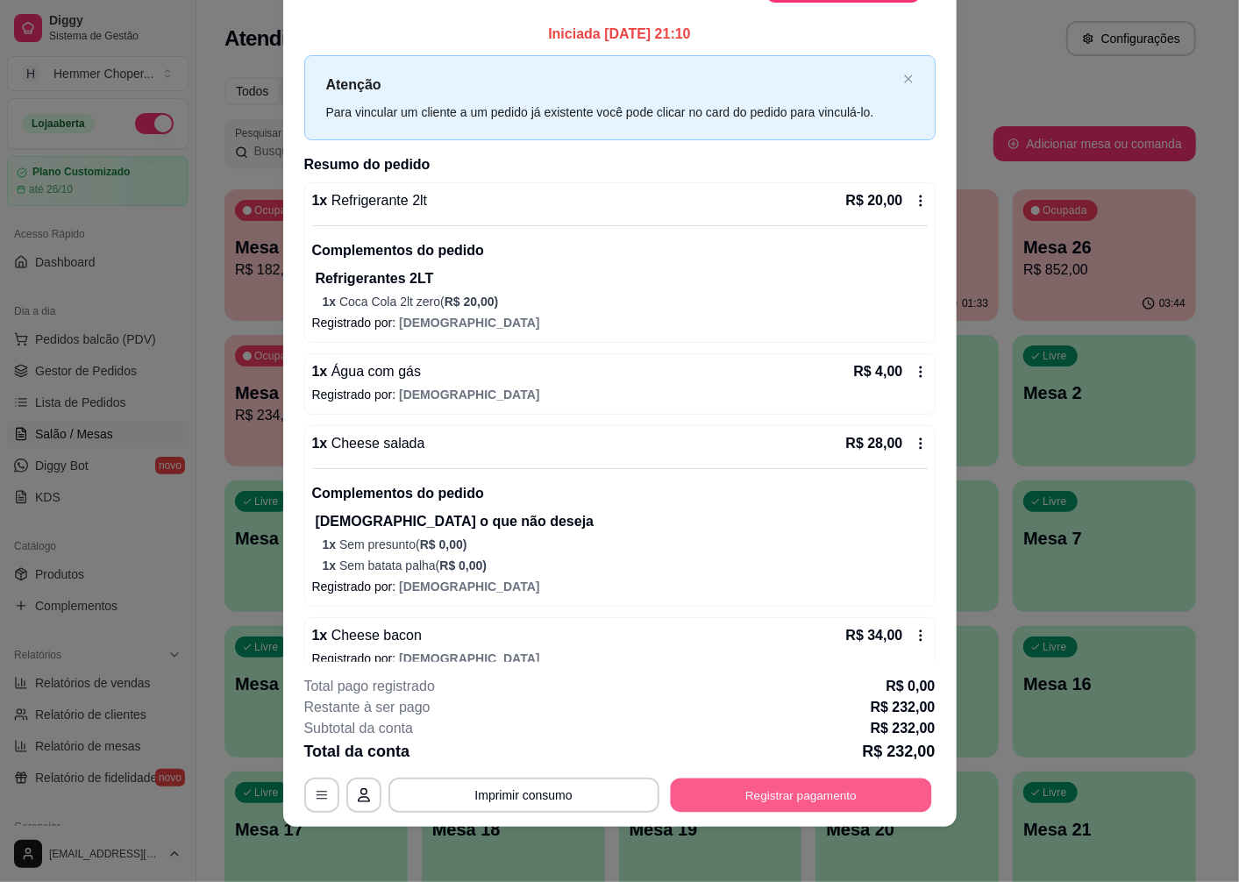
click at [725, 794] on button "Registrar pagamento" at bounding box center [800, 796] width 261 height 34
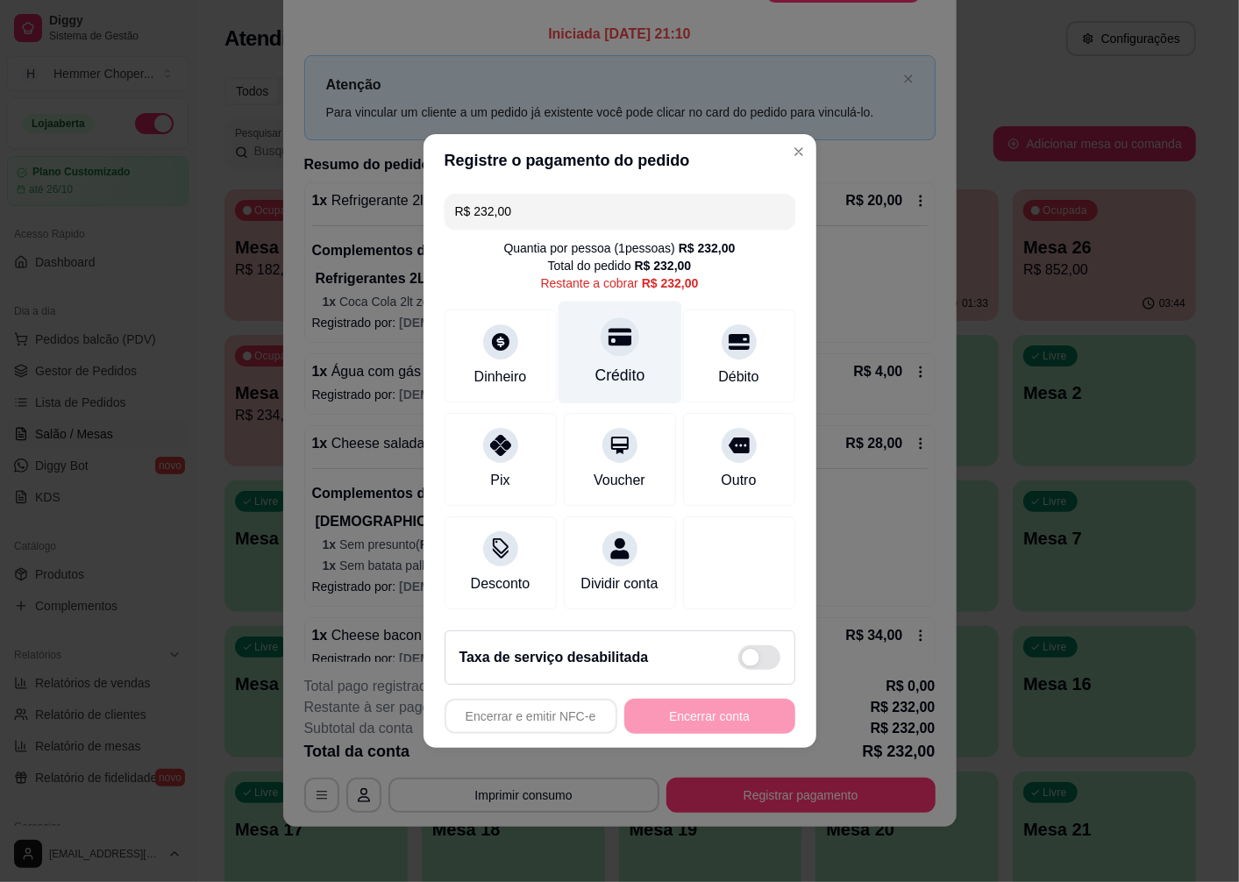
click at [602, 348] on div "Crédito" at bounding box center [620, 353] width 124 height 103
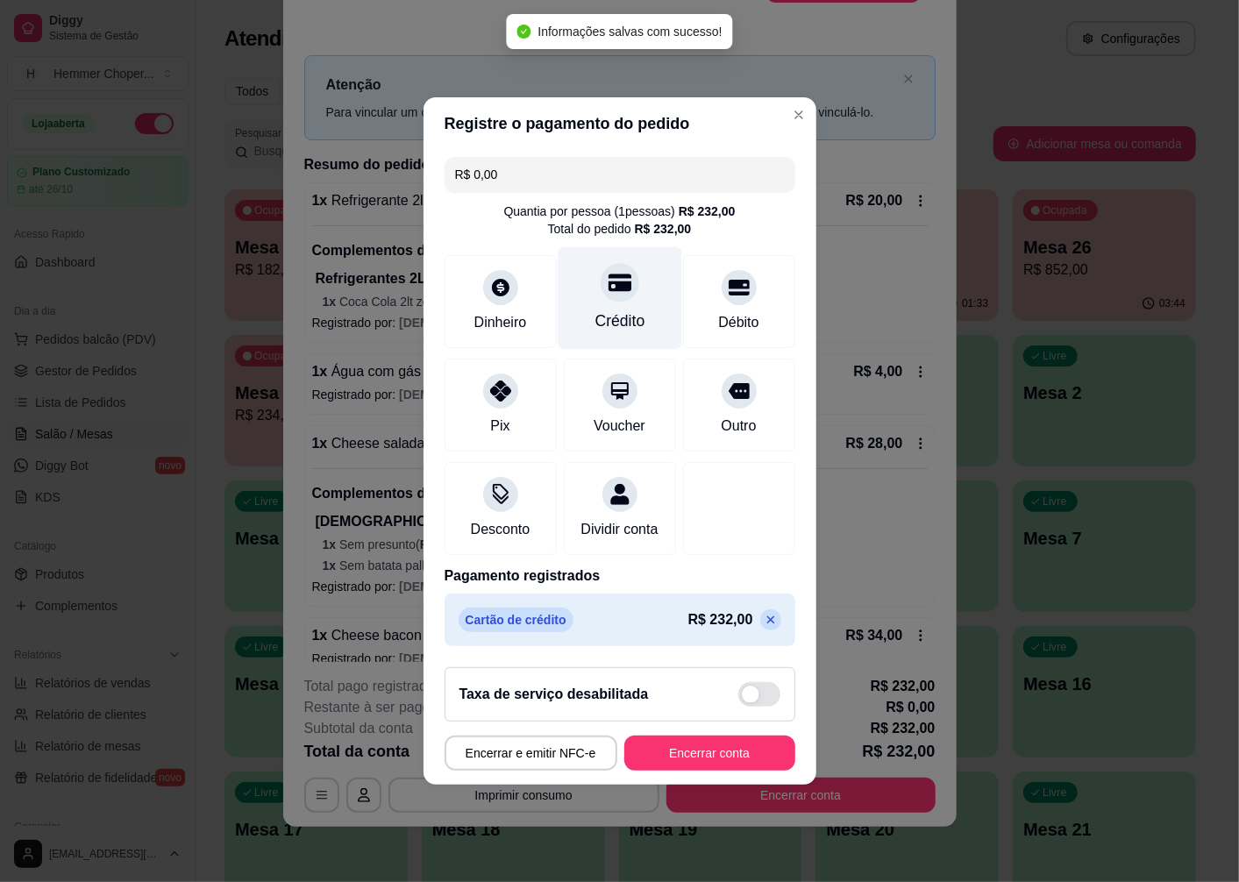
type input "R$ 0,00"
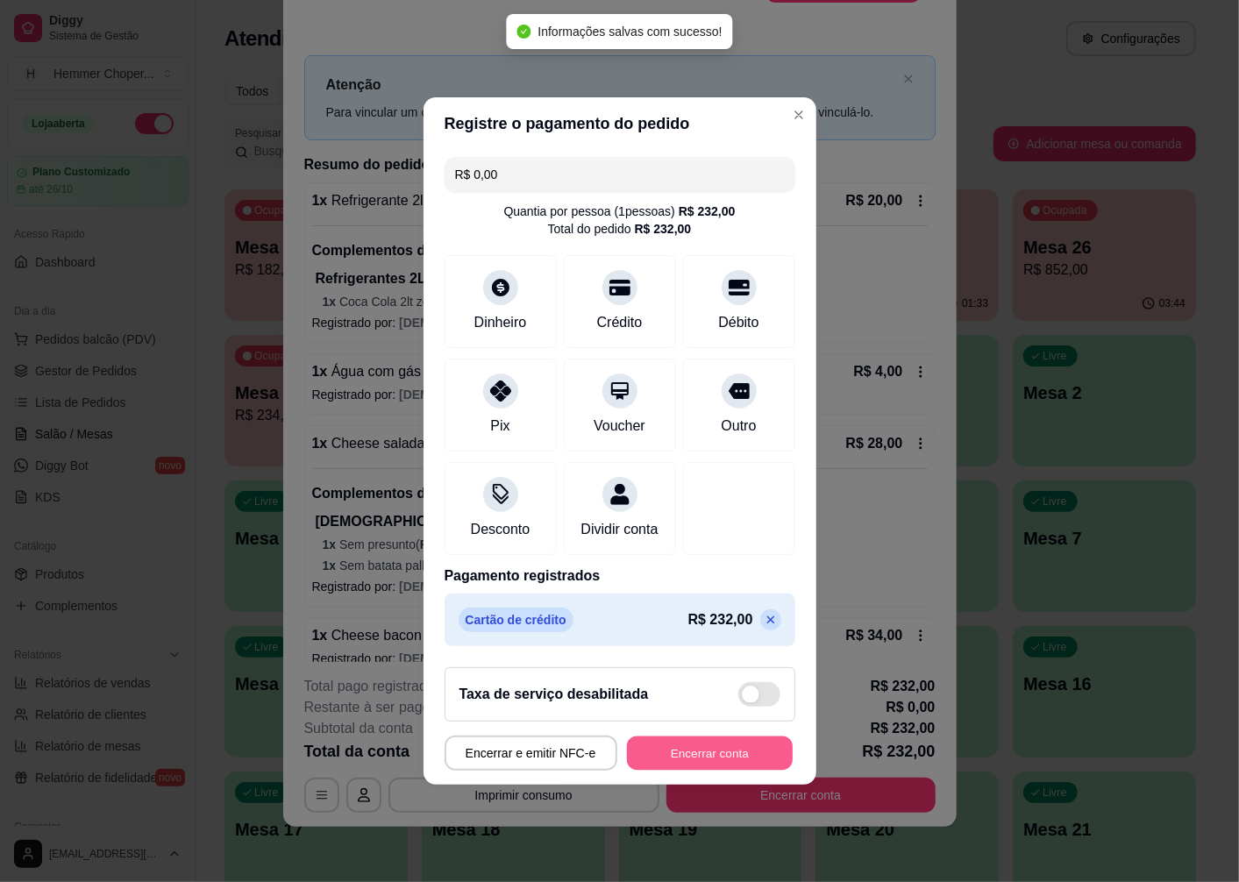
click at [709, 749] on button "Encerrar conta" at bounding box center [710, 754] width 166 height 34
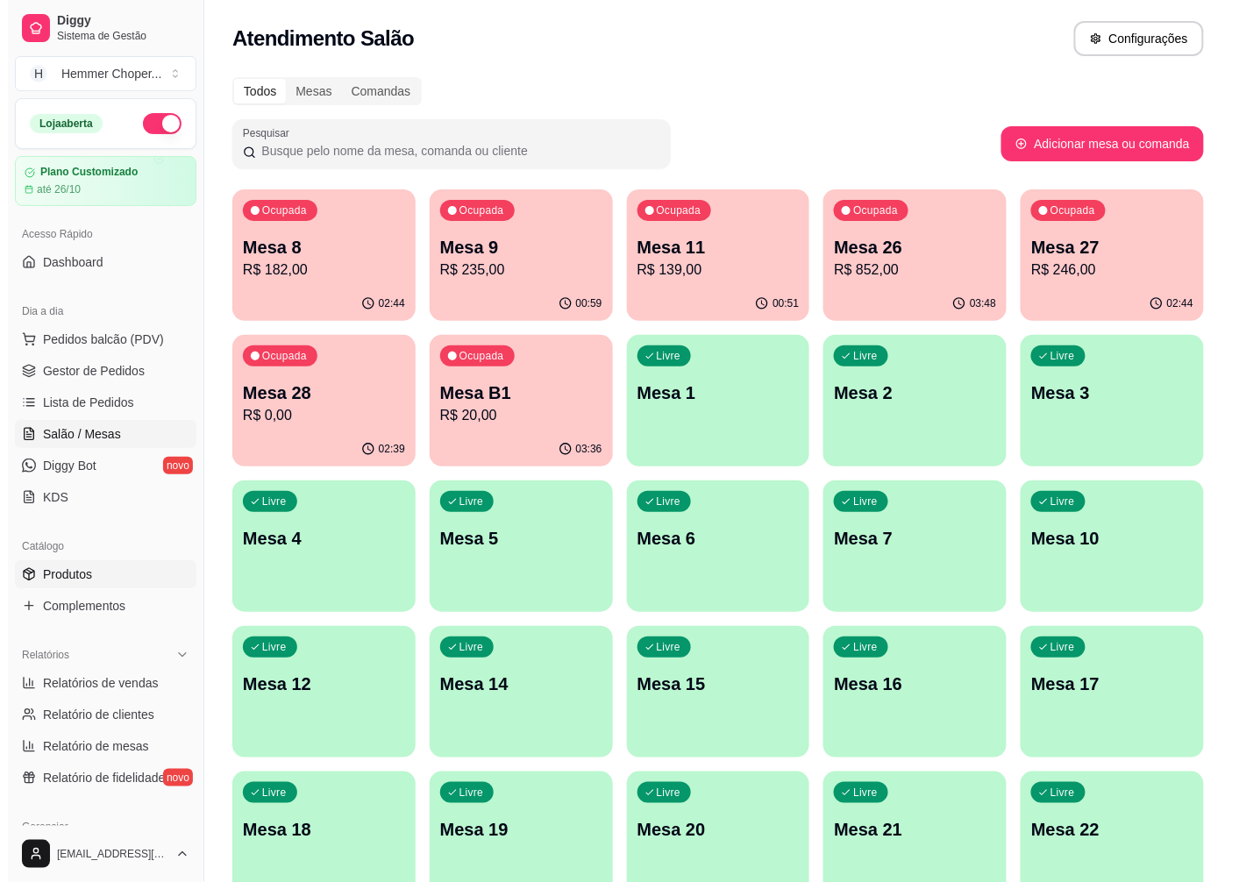
scroll to position [97, 0]
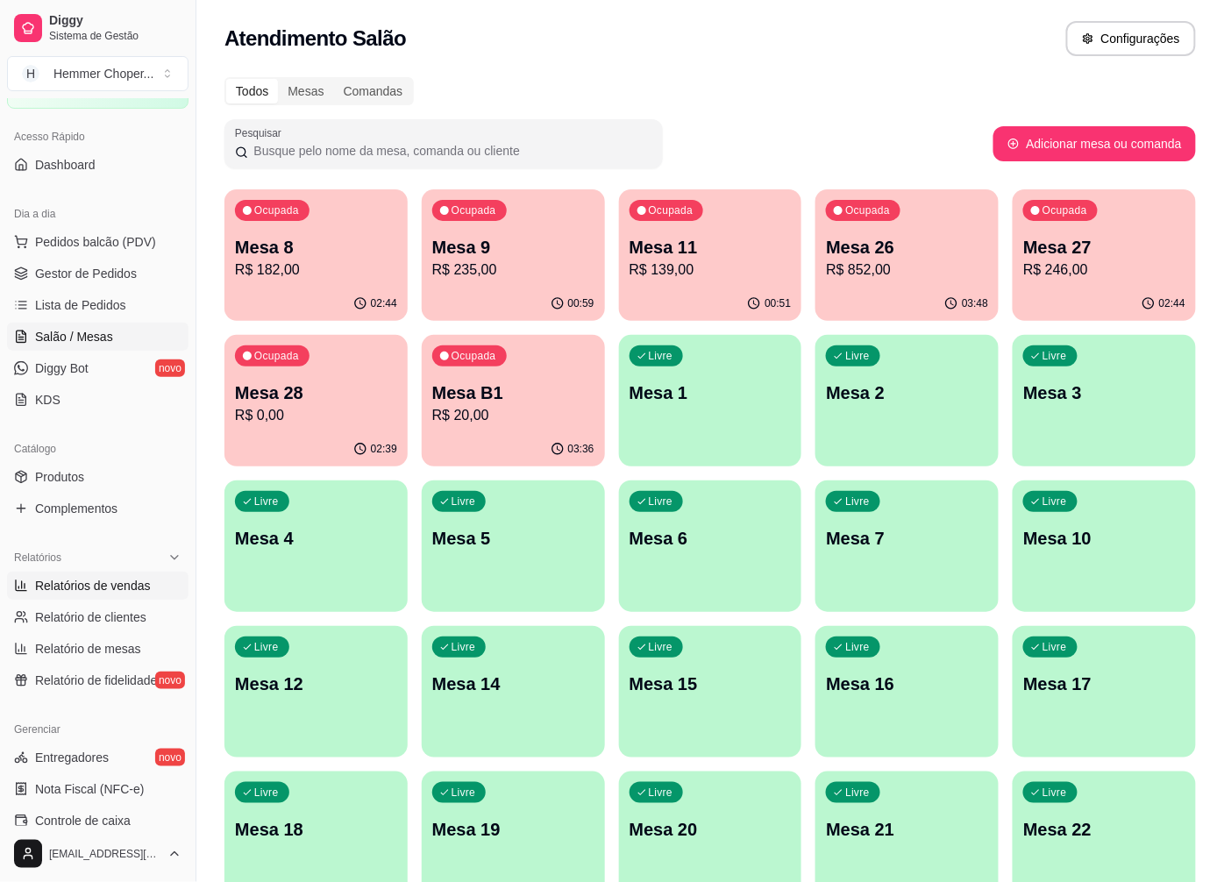
click at [116, 589] on span "Relatórios de vendas" at bounding box center [93, 586] width 116 height 18
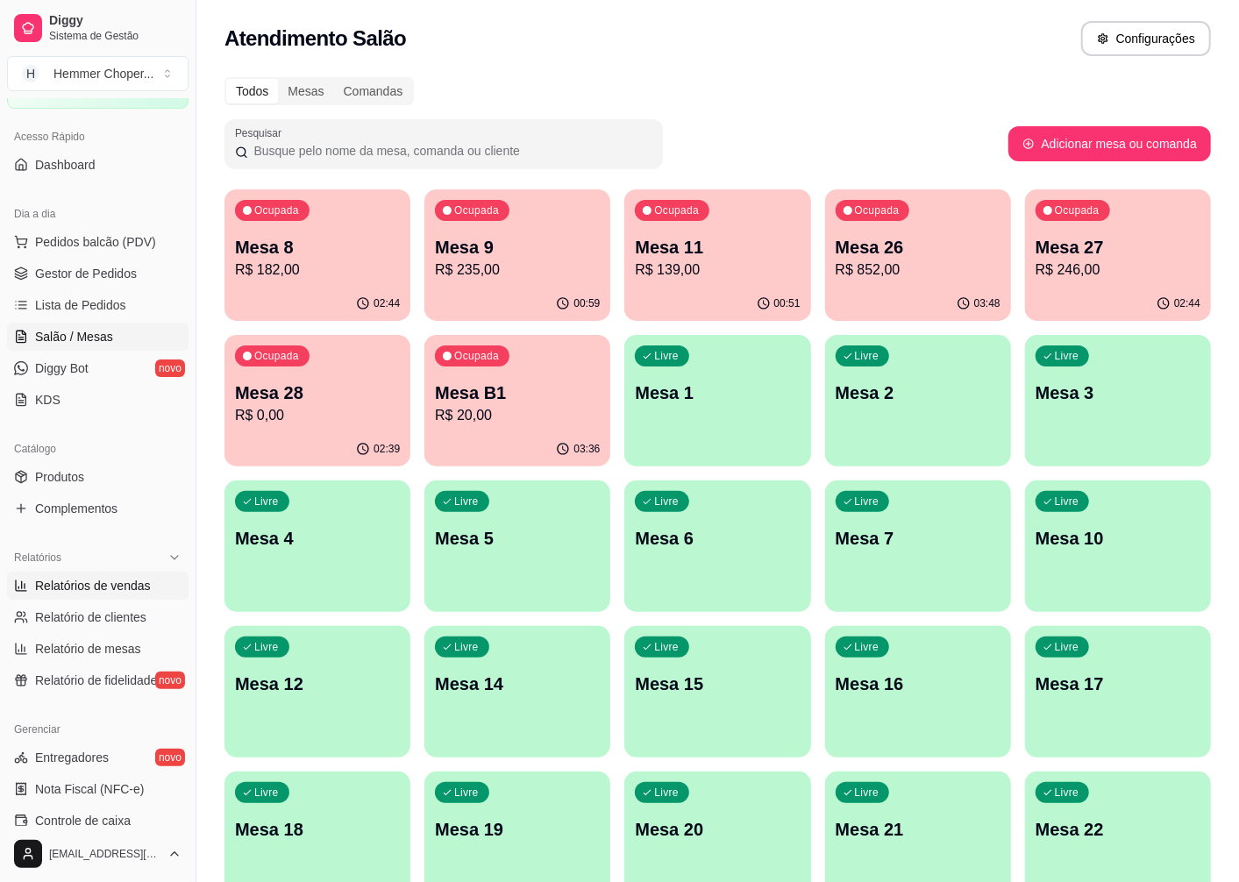
select select "ALL"
select select "0"
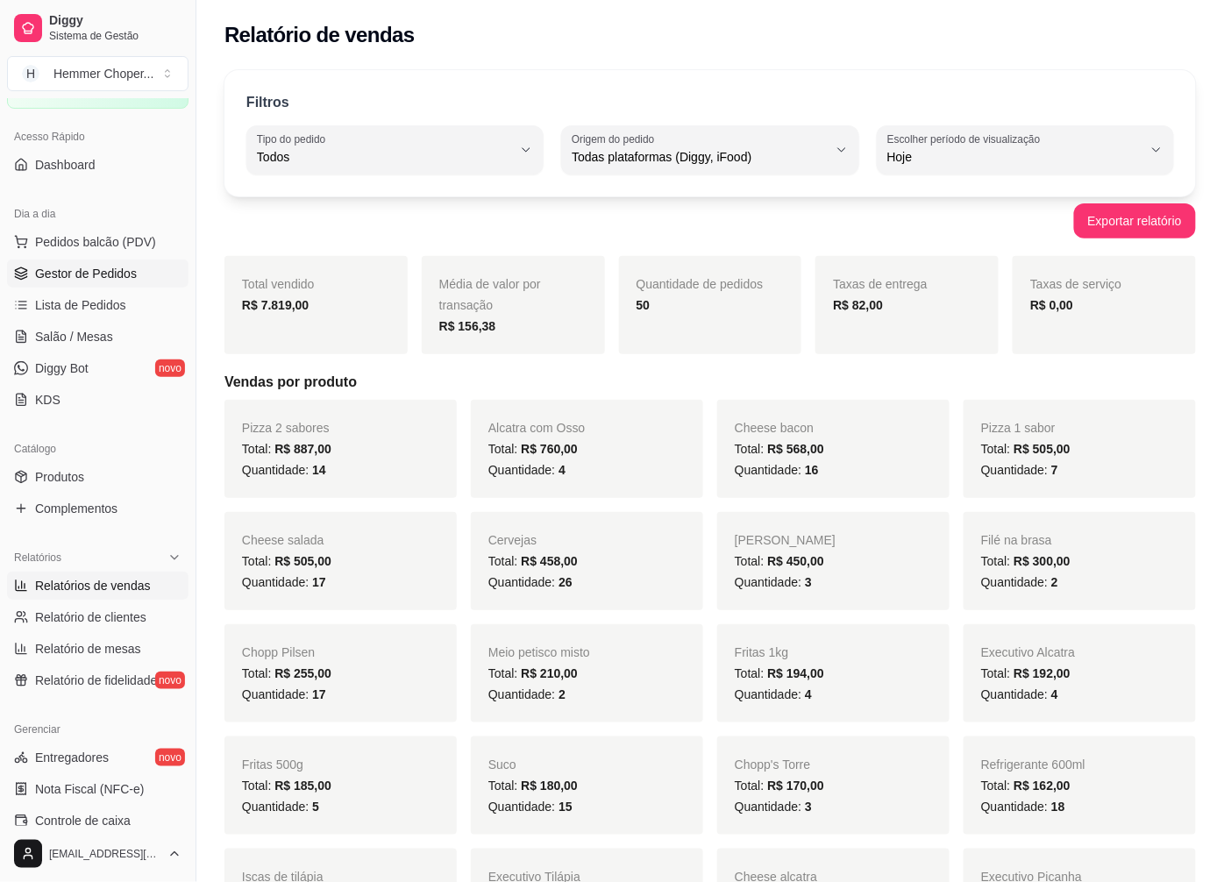
click at [111, 281] on span "Gestor de Pedidos" at bounding box center [86, 274] width 102 height 18
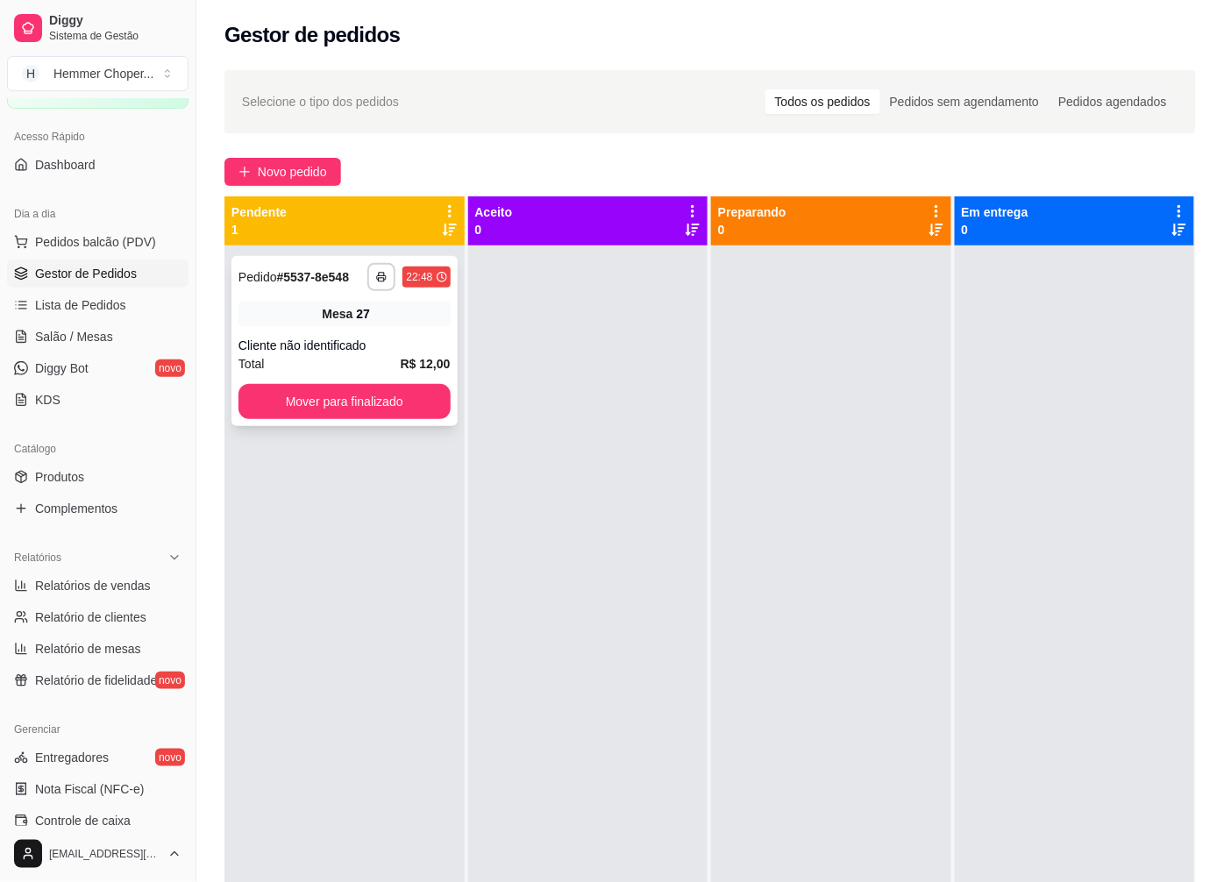
click at [345, 361] on div "Total R$ 12,00" at bounding box center [345, 363] width 212 height 19
click at [305, 404] on button "Mover para finalizado" at bounding box center [345, 401] width 212 height 35
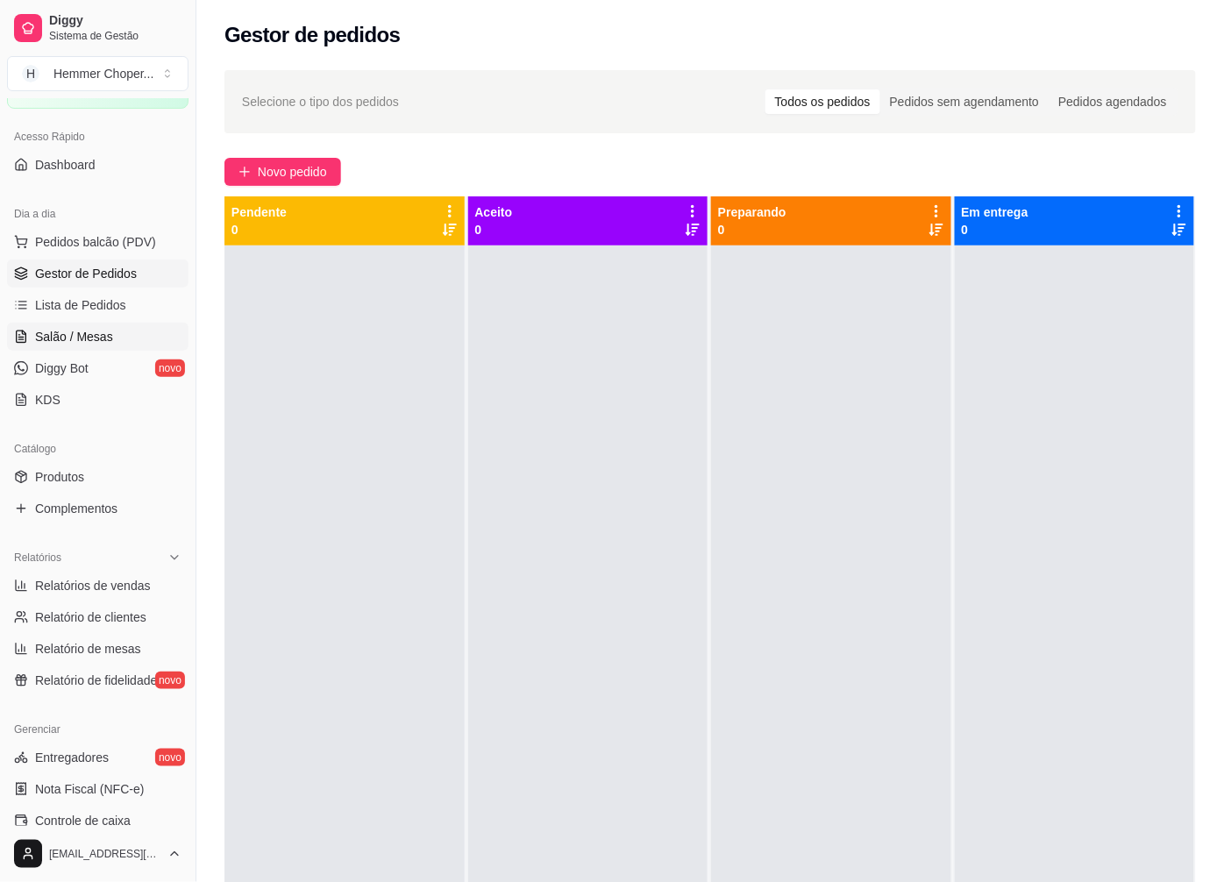
click at [88, 330] on span "Salão / Mesas" at bounding box center [74, 337] width 78 height 18
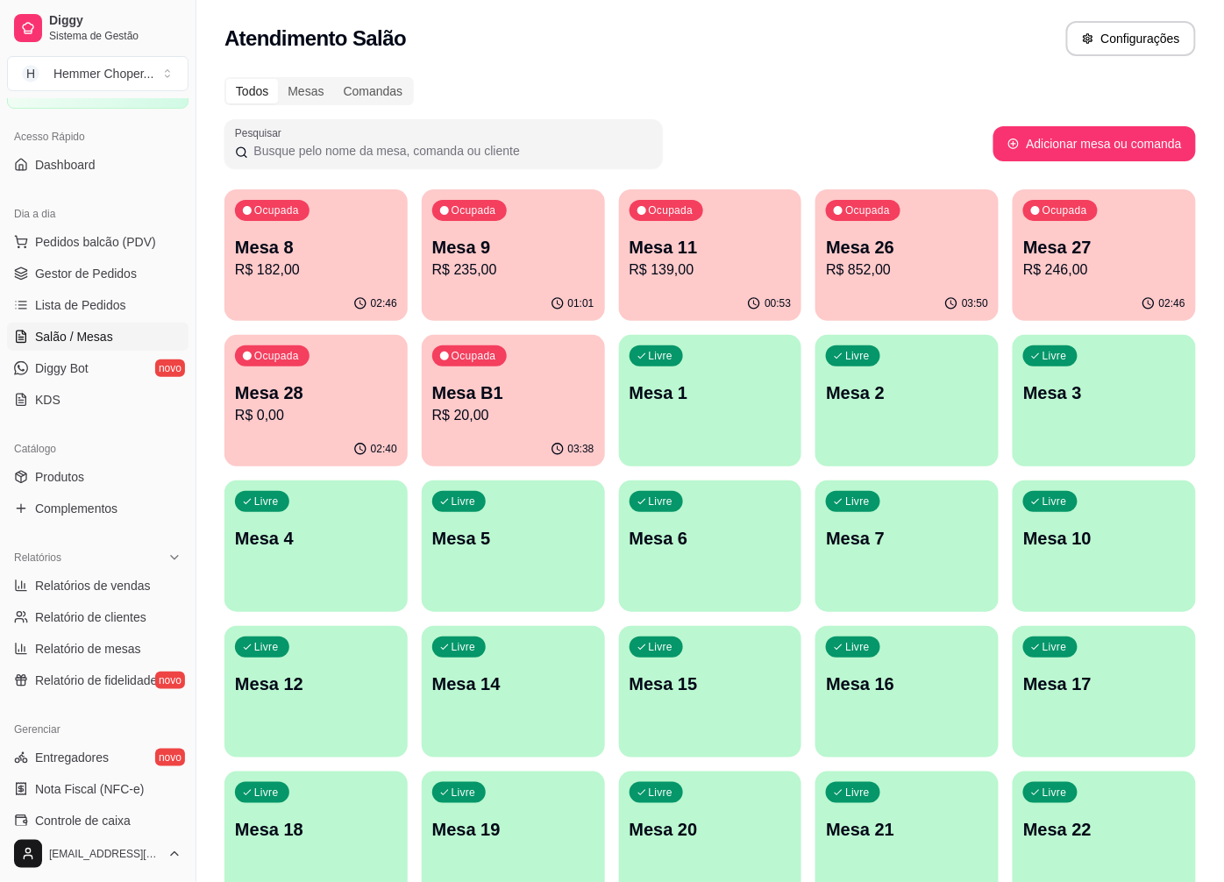
click at [927, 272] on p "R$ 852,00" at bounding box center [907, 270] width 162 height 21
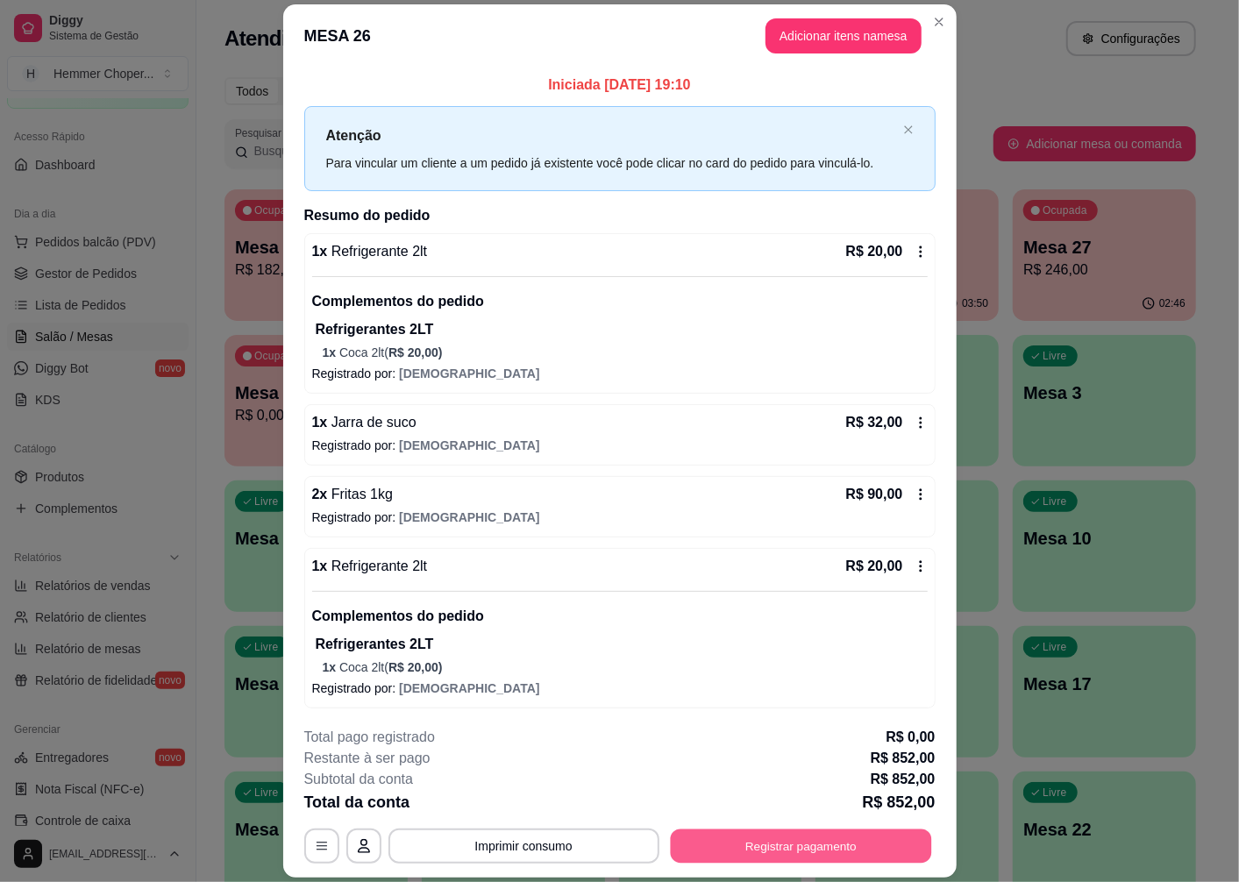
click at [802, 852] on button "Registrar pagamento" at bounding box center [800, 847] width 261 height 34
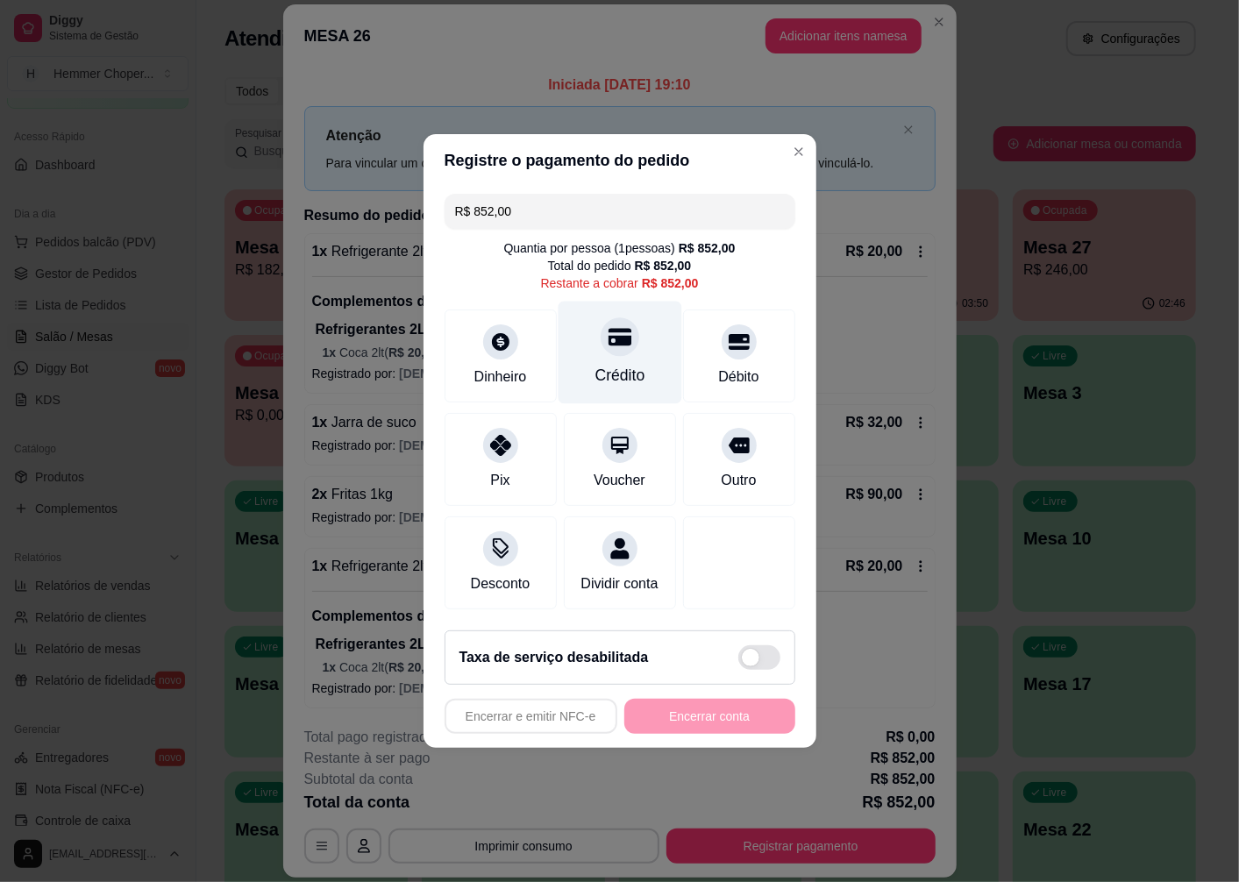
click at [623, 364] on div "Crédito" at bounding box center [620, 375] width 50 height 23
type input "R$ 0,00"
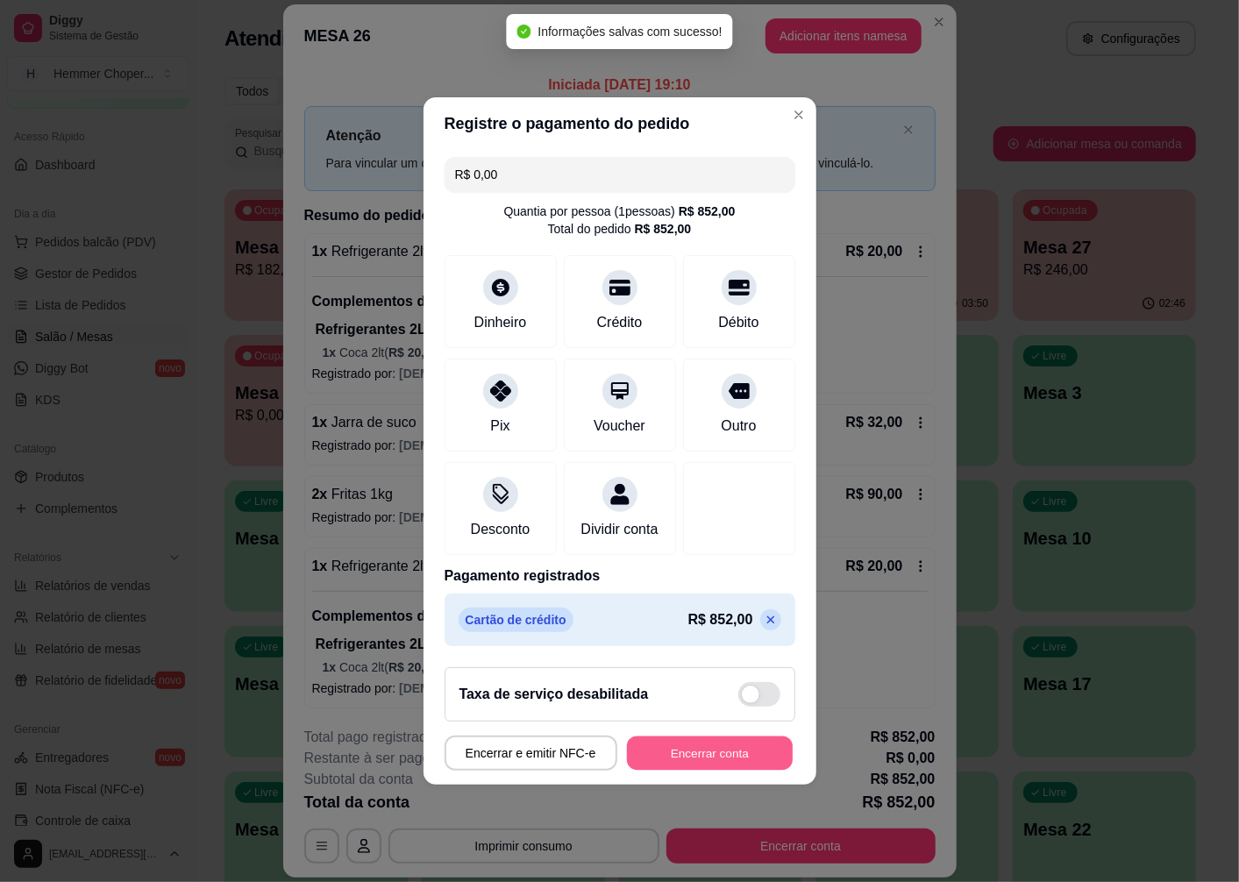
click at [698, 765] on button "Encerrar conta" at bounding box center [710, 754] width 166 height 34
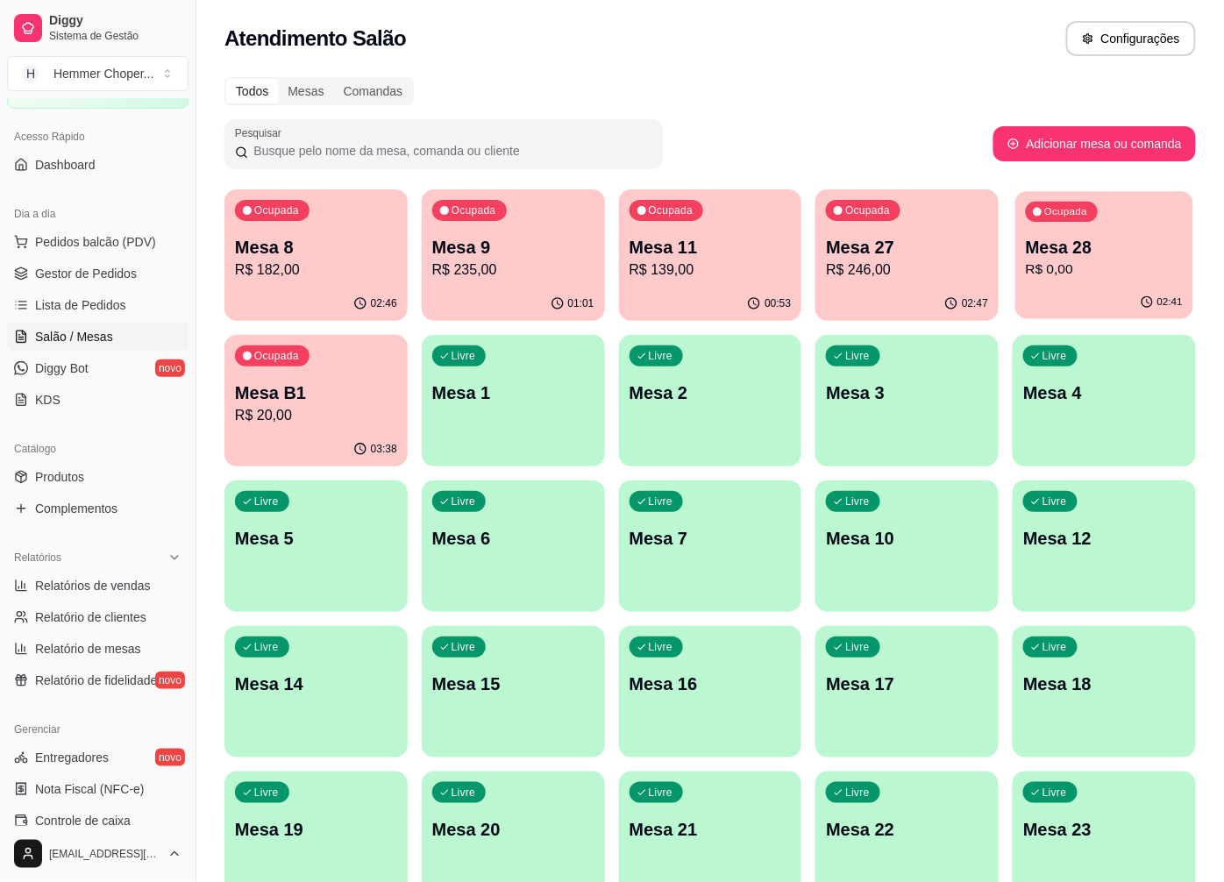
click at [1124, 257] on p "Mesa 28" at bounding box center [1104, 248] width 157 height 24
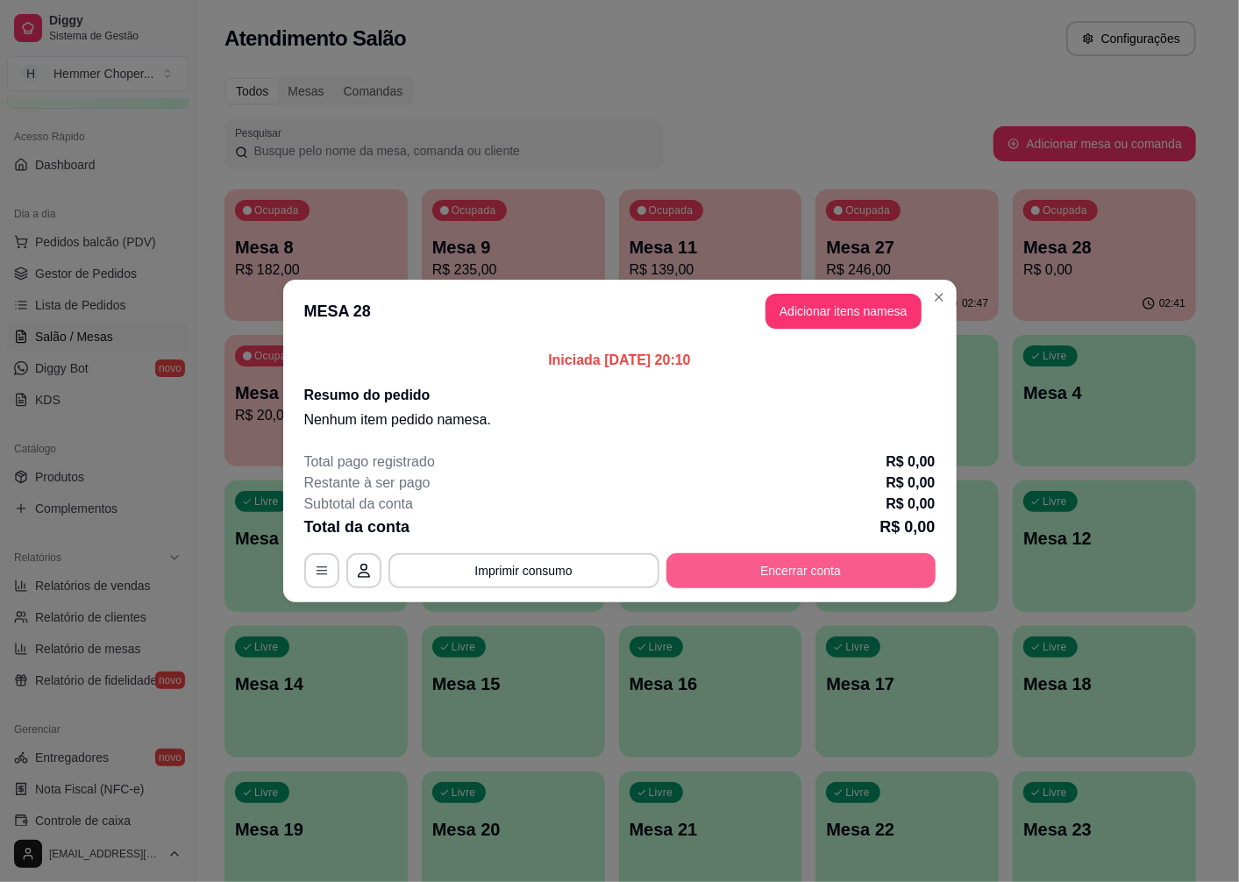
click at [775, 577] on button "Encerrar conta" at bounding box center [800, 570] width 269 height 35
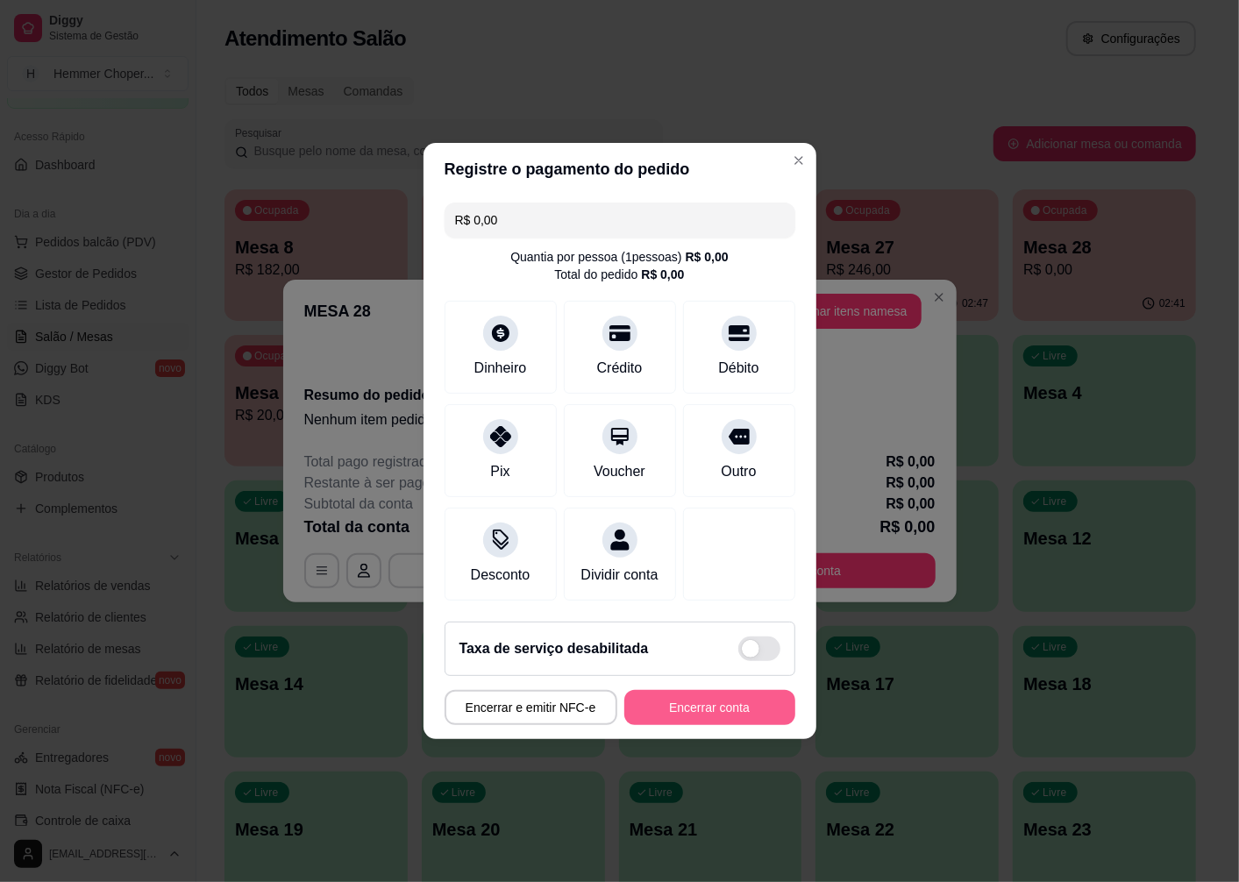
click at [725, 725] on button "Encerrar conta" at bounding box center [709, 707] width 171 height 35
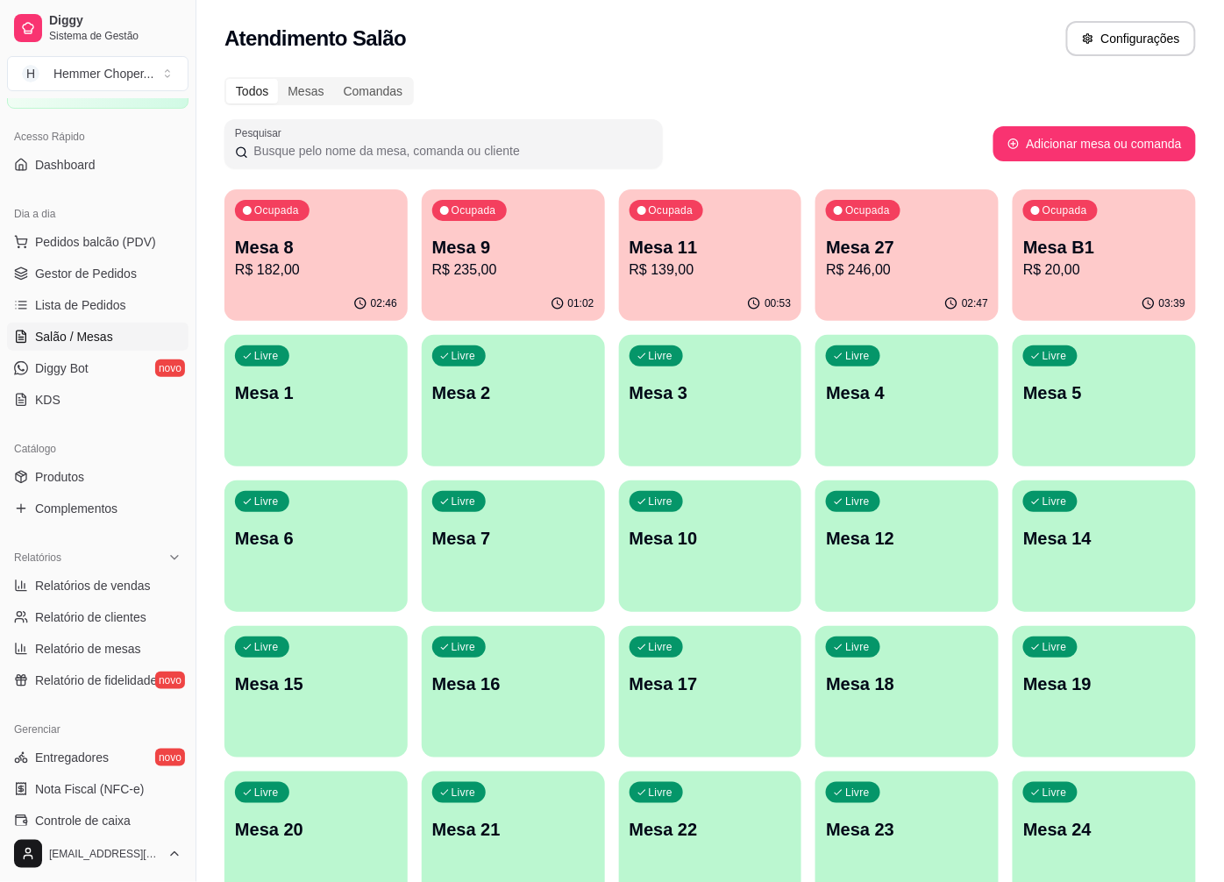
click at [1047, 260] on p "R$ 20,00" at bounding box center [1104, 270] width 162 height 21
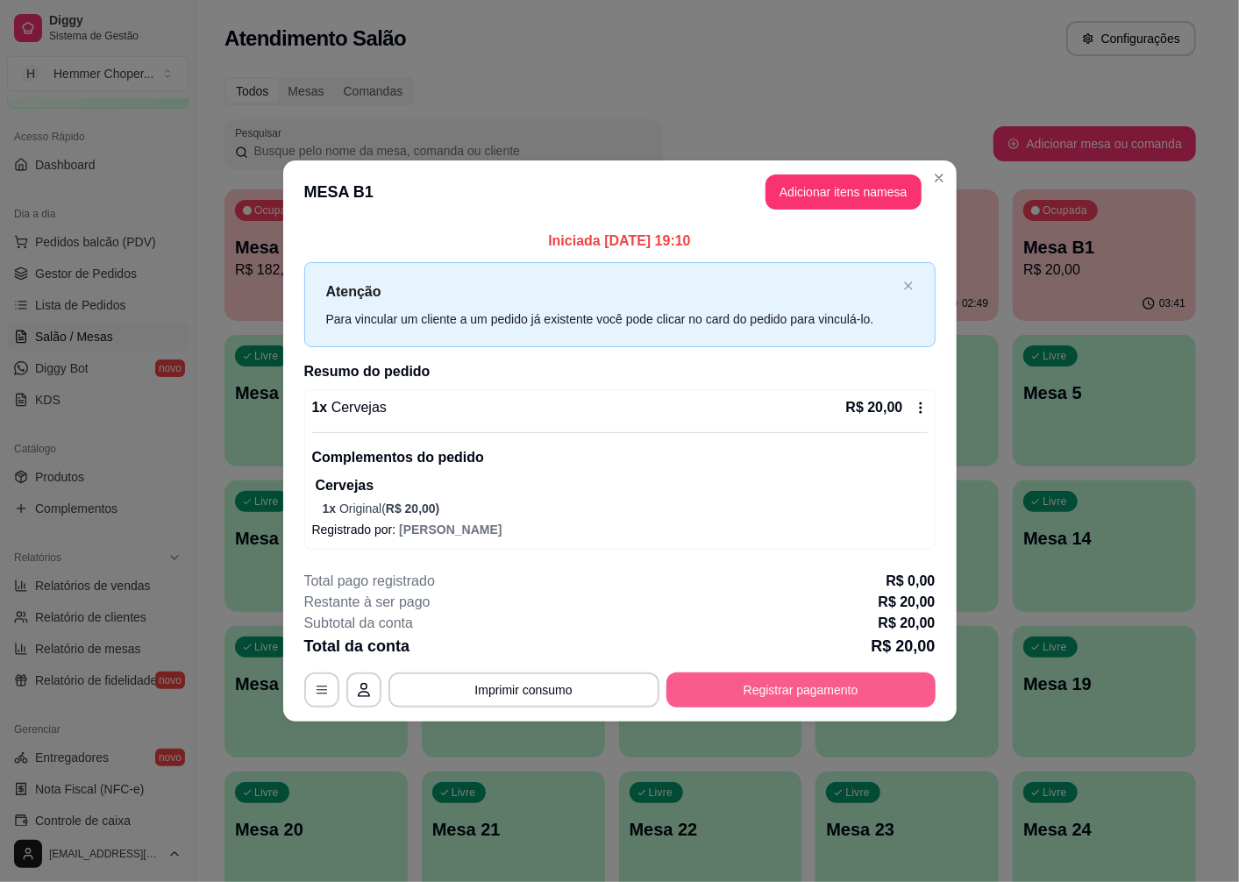
click at [741, 693] on button "Registrar pagamento" at bounding box center [800, 690] width 269 height 35
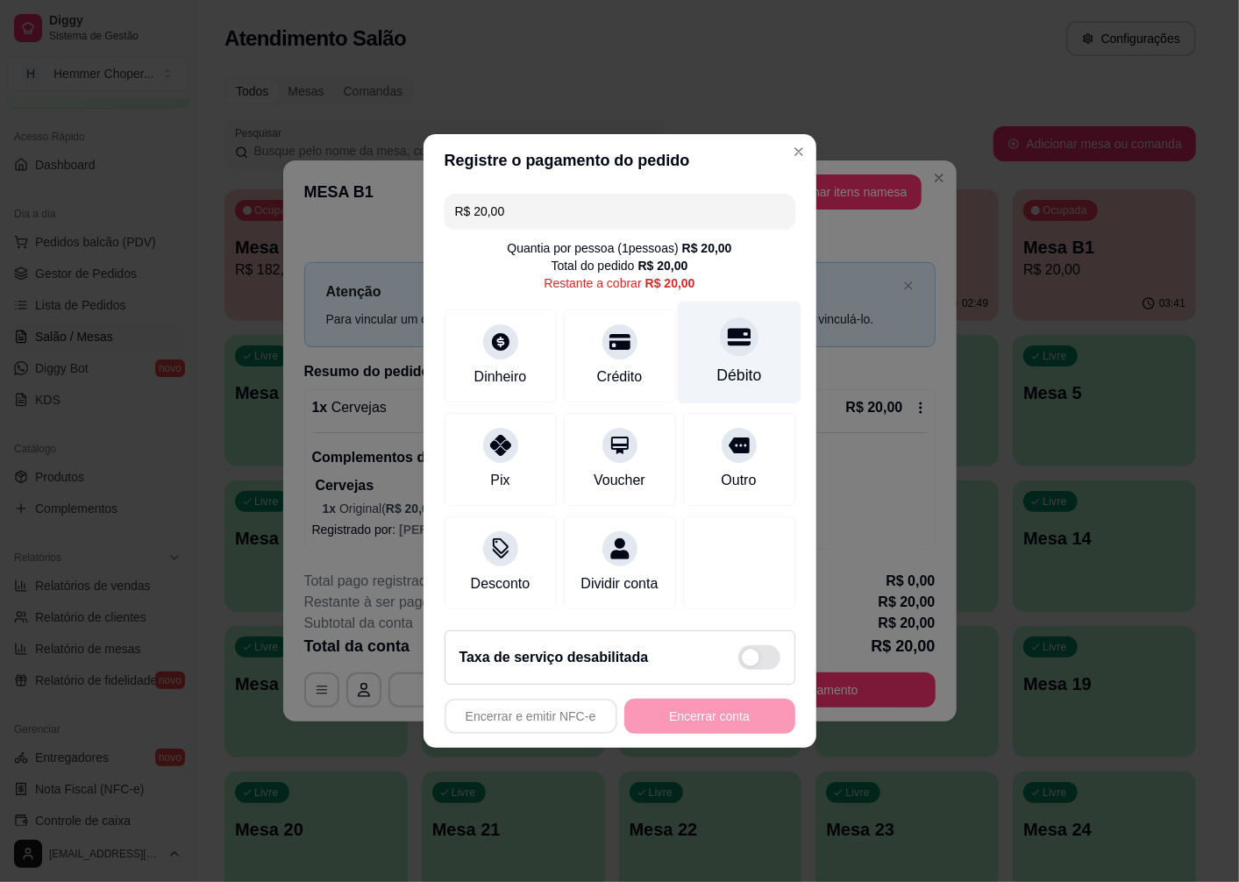
click at [730, 352] on div "Débito" at bounding box center [739, 353] width 124 height 103
type input "R$ 0,00"
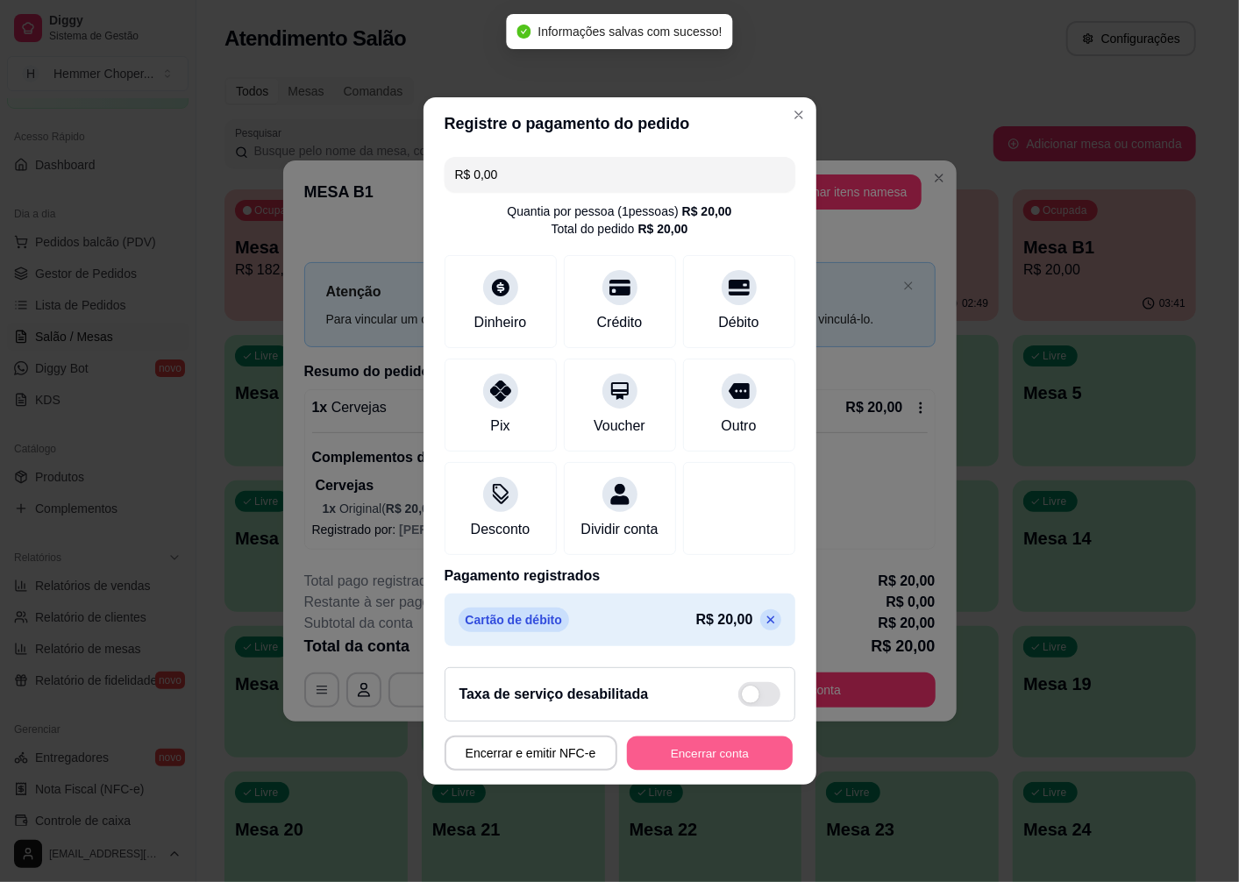
click at [716, 770] on button "Encerrar conta" at bounding box center [710, 754] width 166 height 34
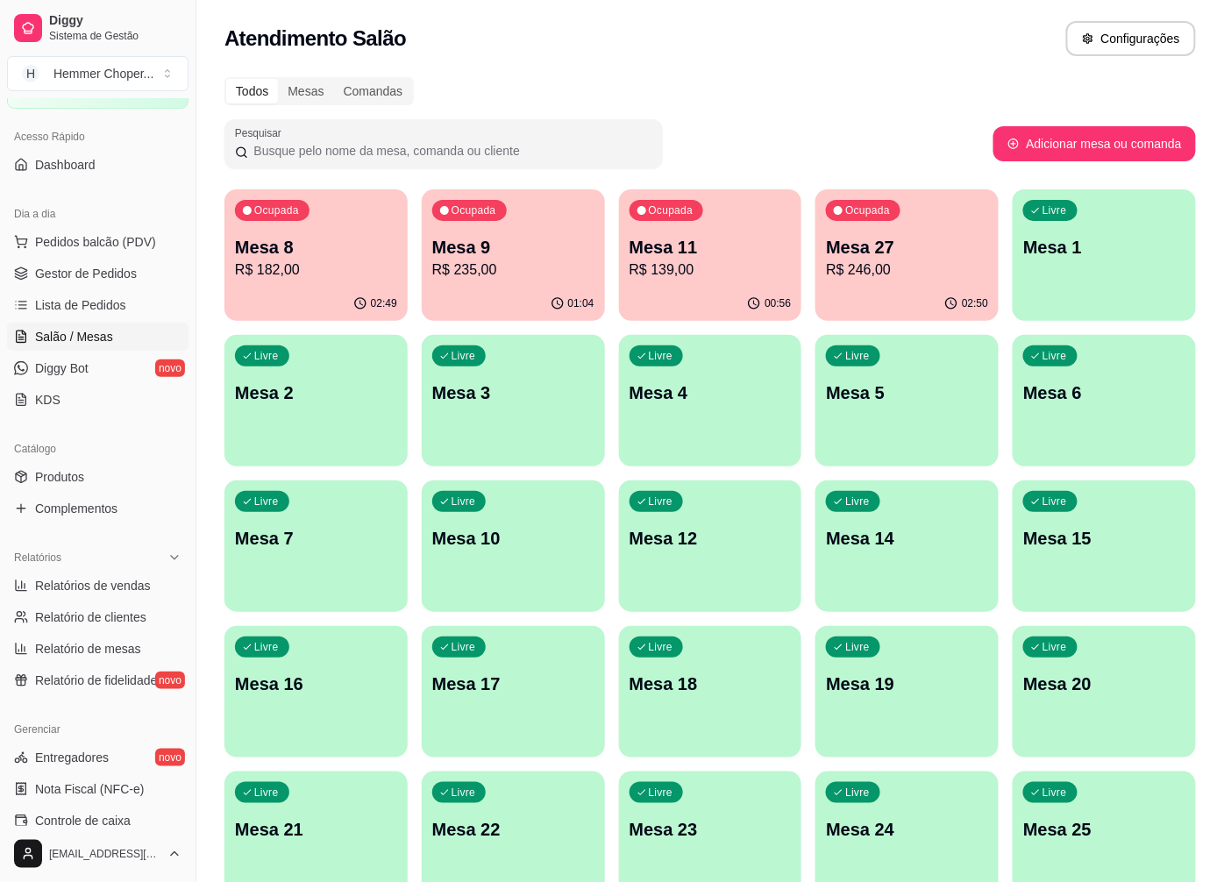
click at [336, 244] on p "Mesa 8" at bounding box center [316, 247] width 162 height 25
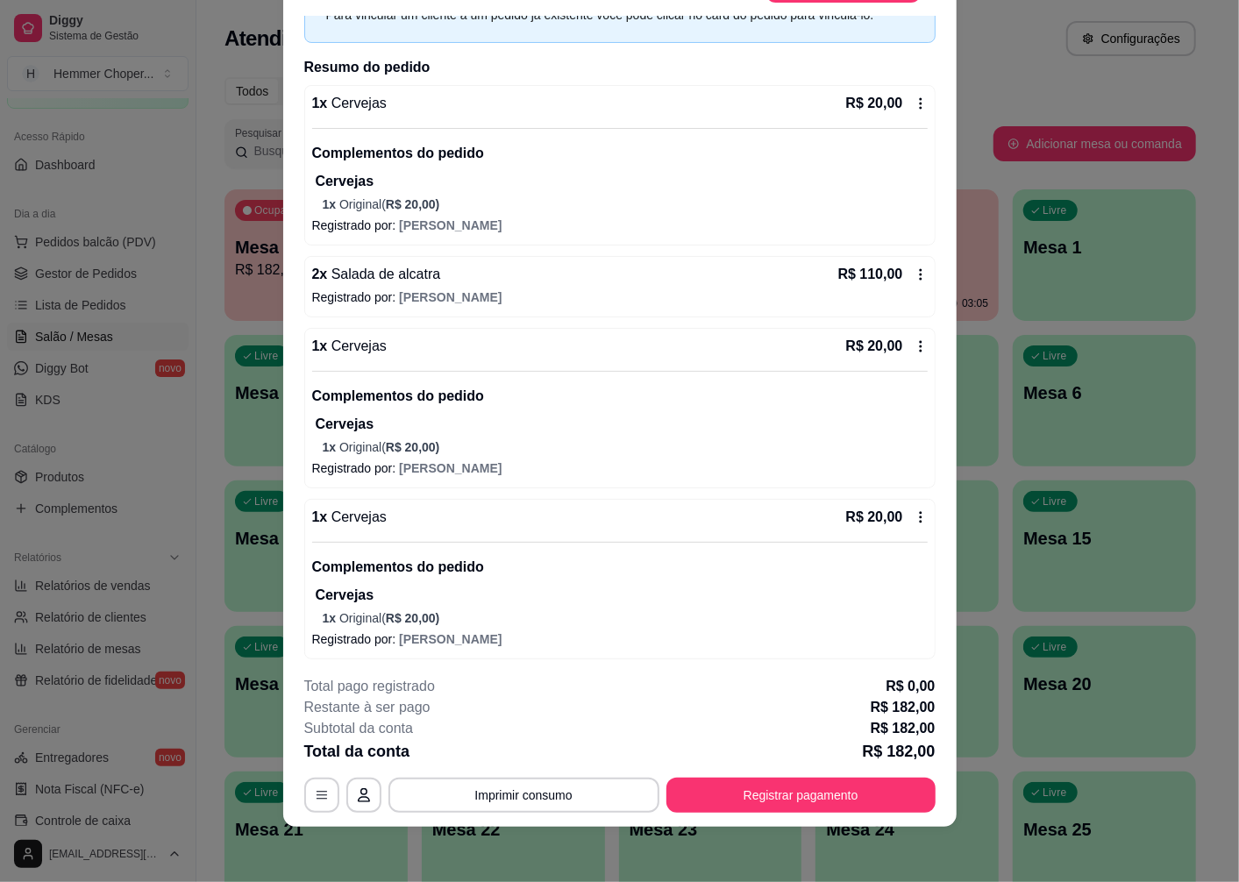
scroll to position [273, 0]
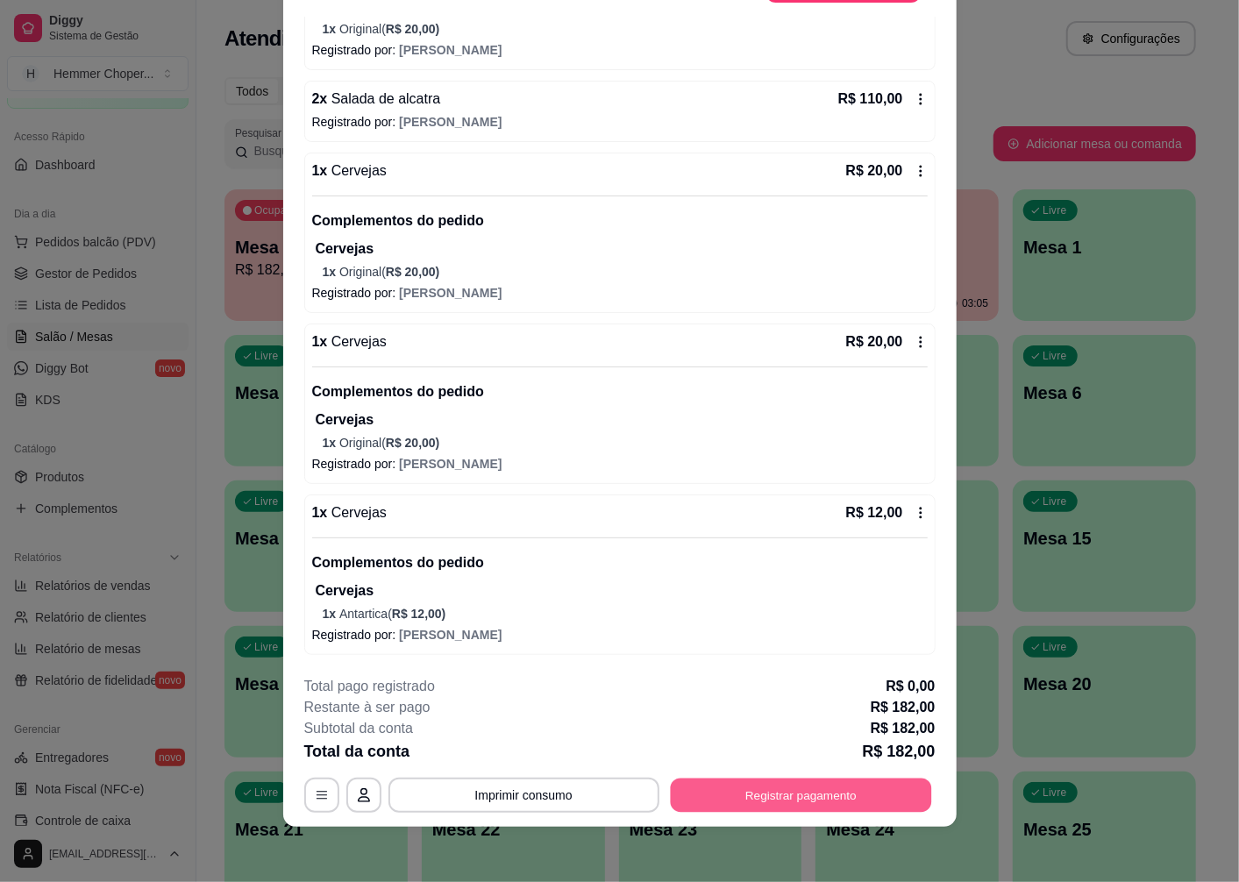
click at [783, 803] on button "Registrar pagamento" at bounding box center [800, 796] width 261 height 34
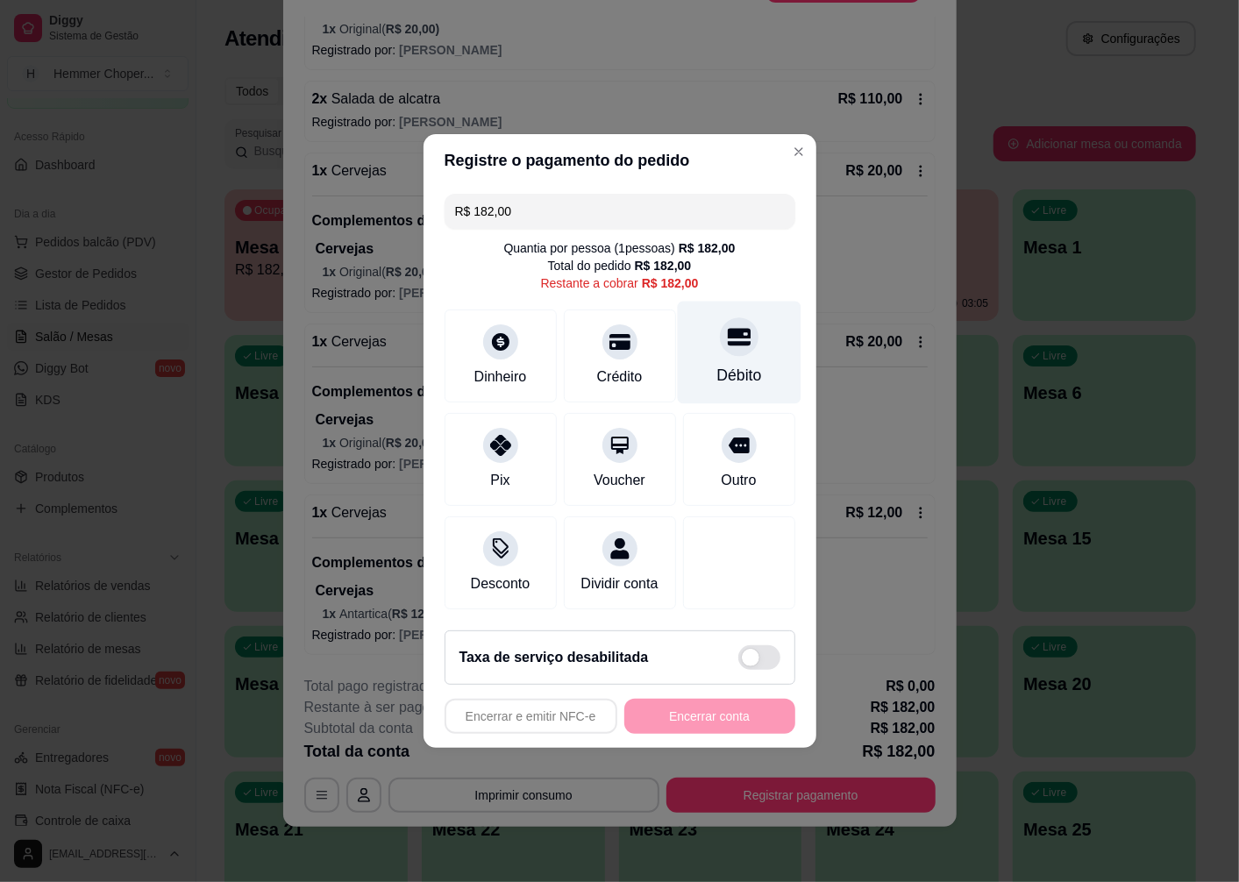
click at [731, 345] on div at bounding box center [739, 336] width 39 height 39
type input "R$ 0,00"
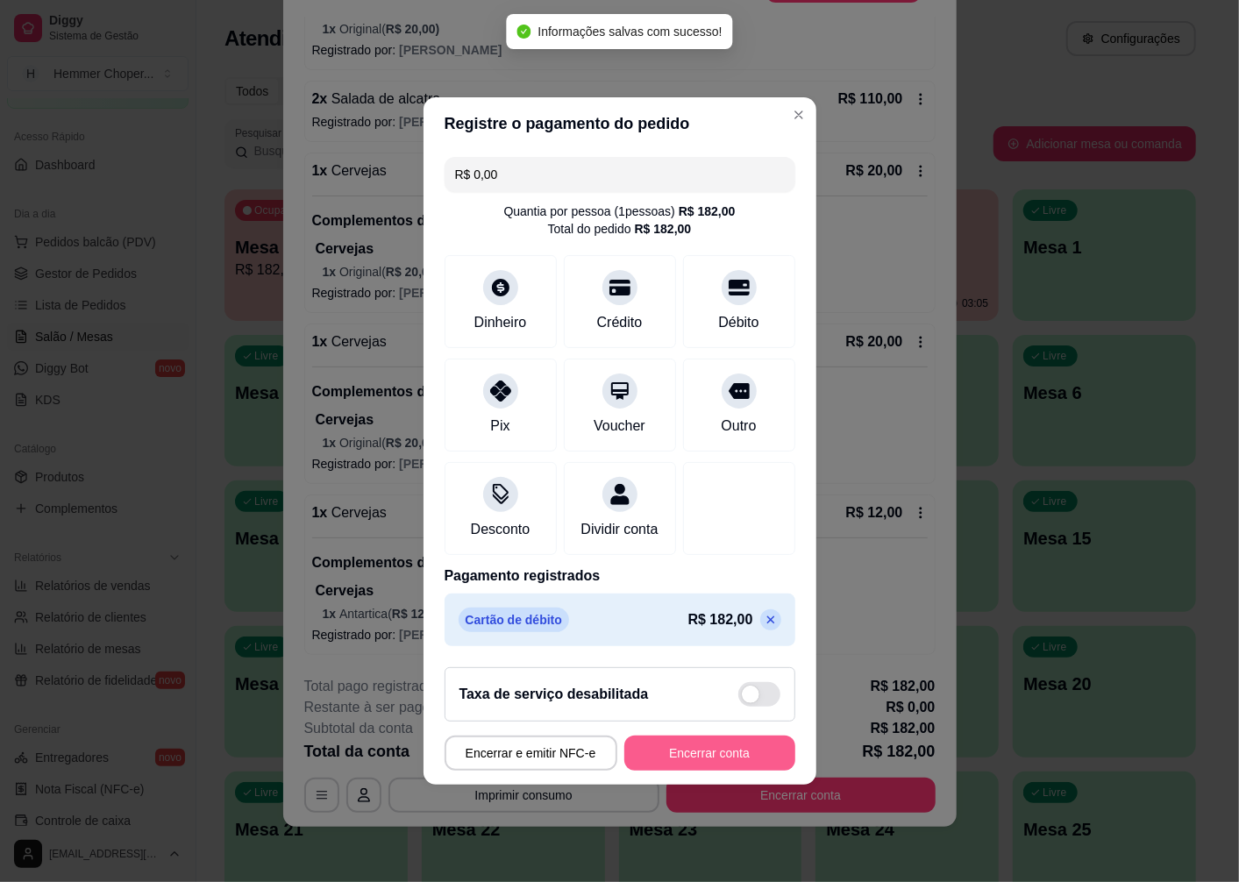
click at [737, 761] on button "Encerrar conta" at bounding box center [709, 753] width 171 height 35
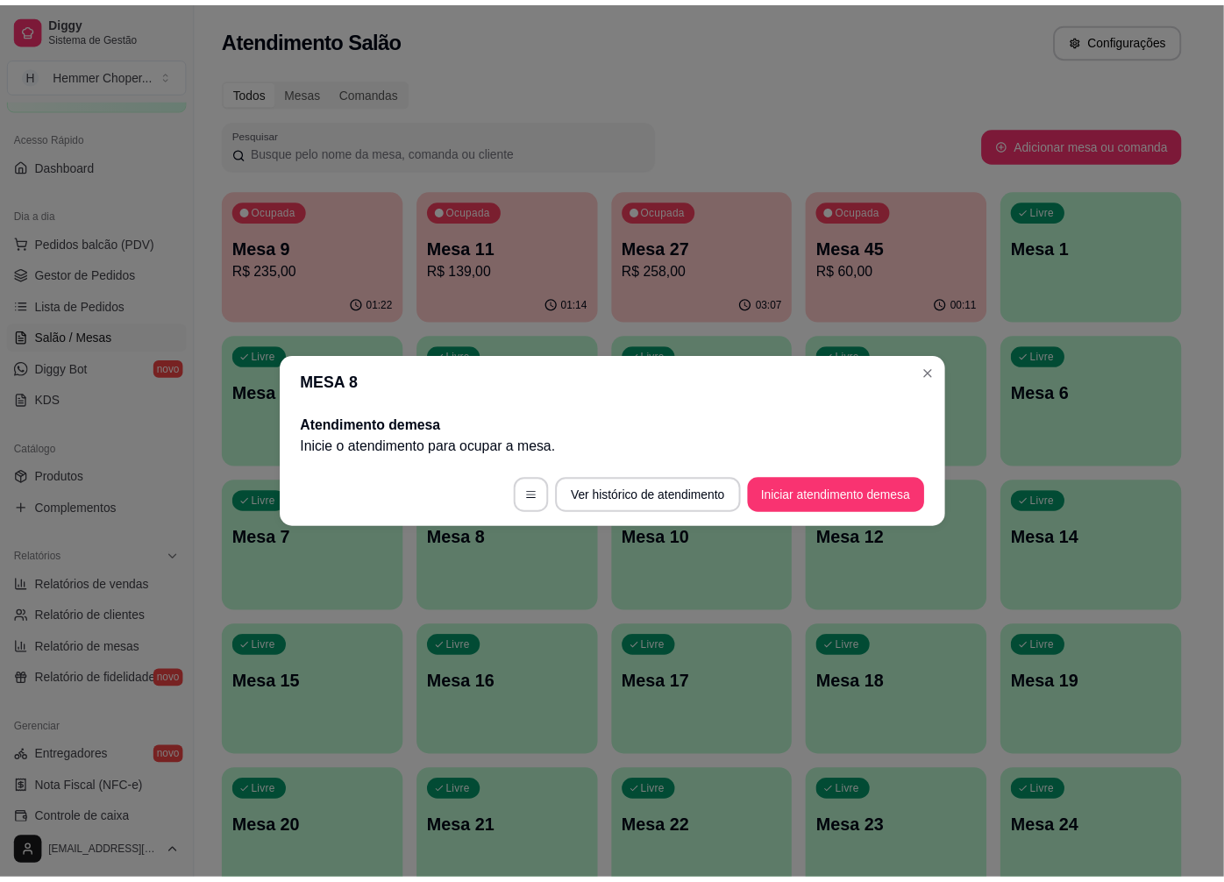
scroll to position [0, 0]
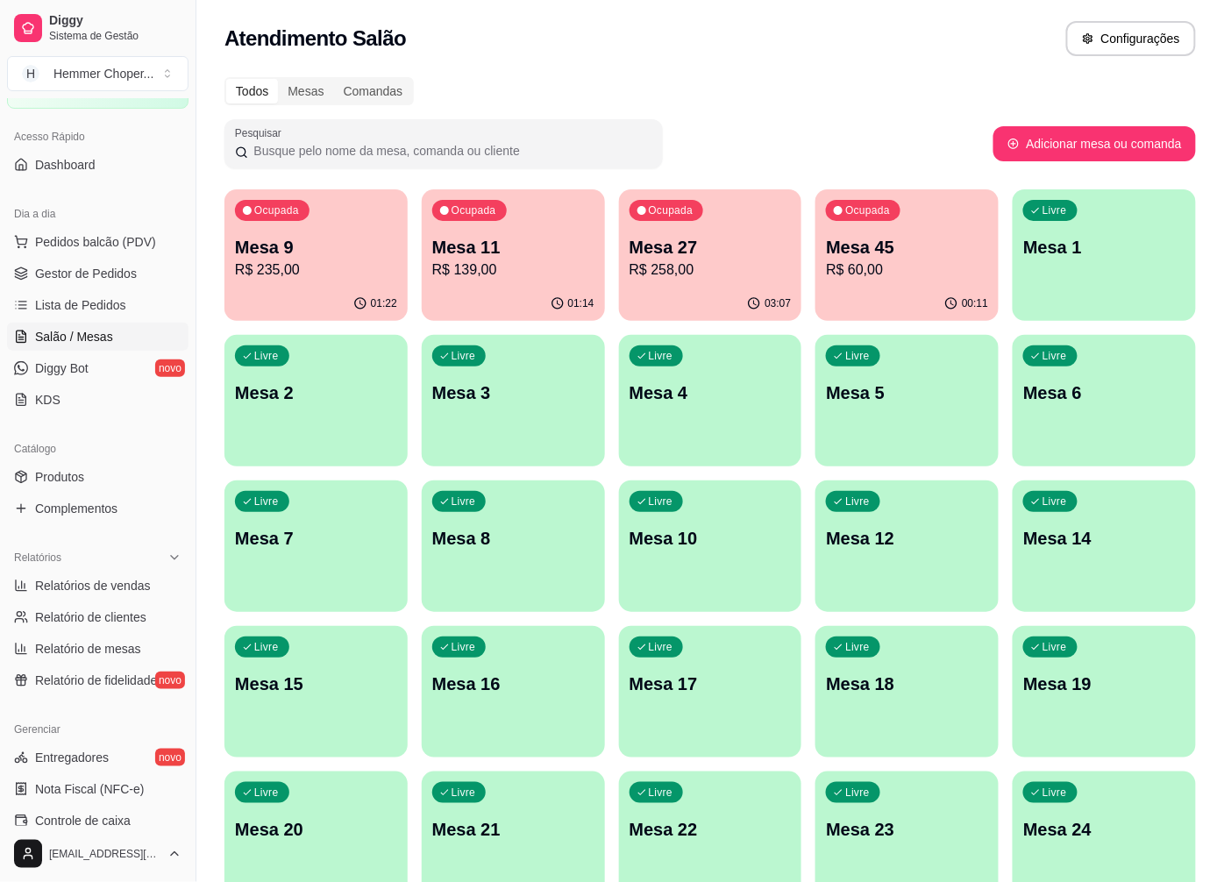
click at [901, 279] on div "Ocupada Mesa 45 R$ 60,00" at bounding box center [906, 237] width 183 height 97
click at [694, 265] on p "R$ 258,00" at bounding box center [711, 270] width 162 height 21
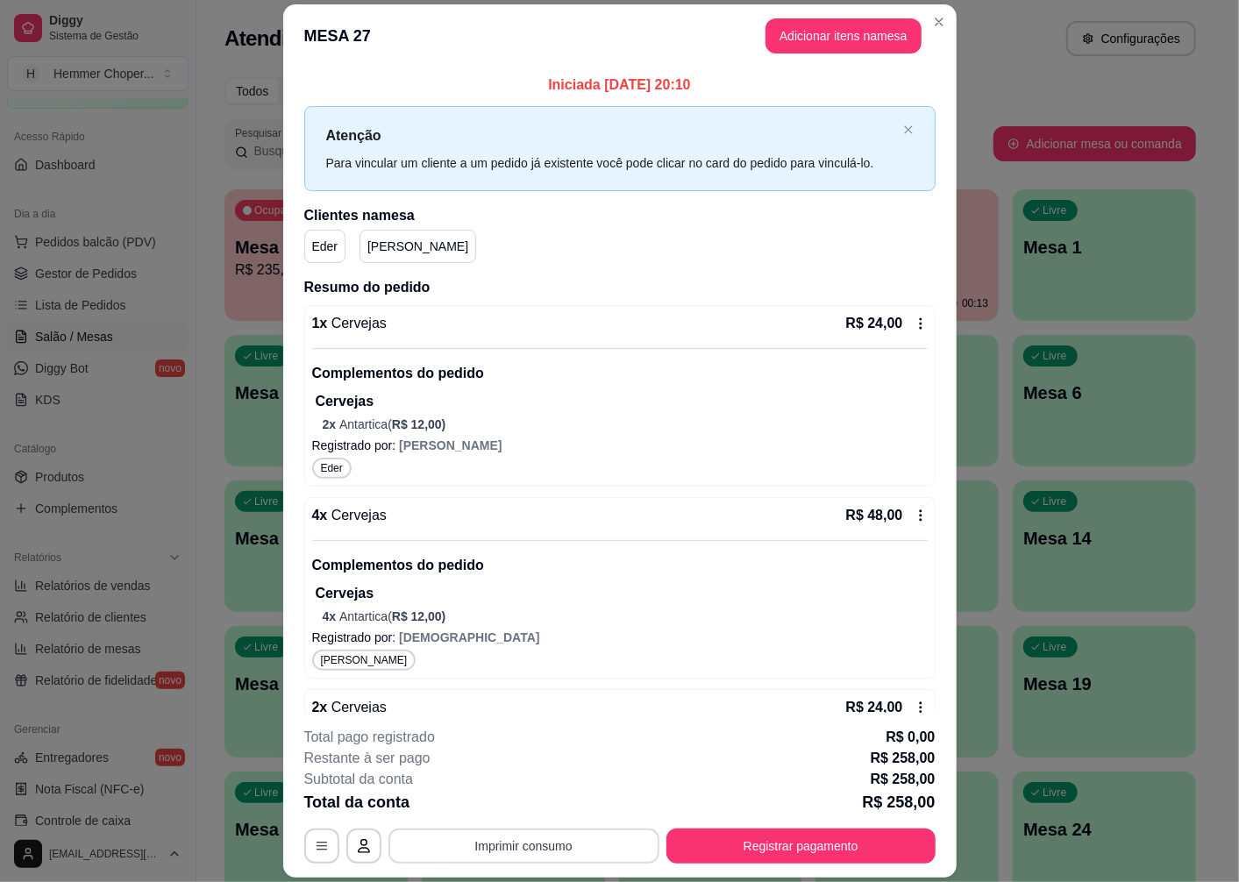
click at [492, 844] on button "Imprimir consumo" at bounding box center [523, 846] width 271 height 35
click at [511, 811] on button "Cozinha" at bounding box center [522, 807] width 127 height 28
click at [798, 862] on button "Registrar pagamento" at bounding box center [800, 846] width 269 height 35
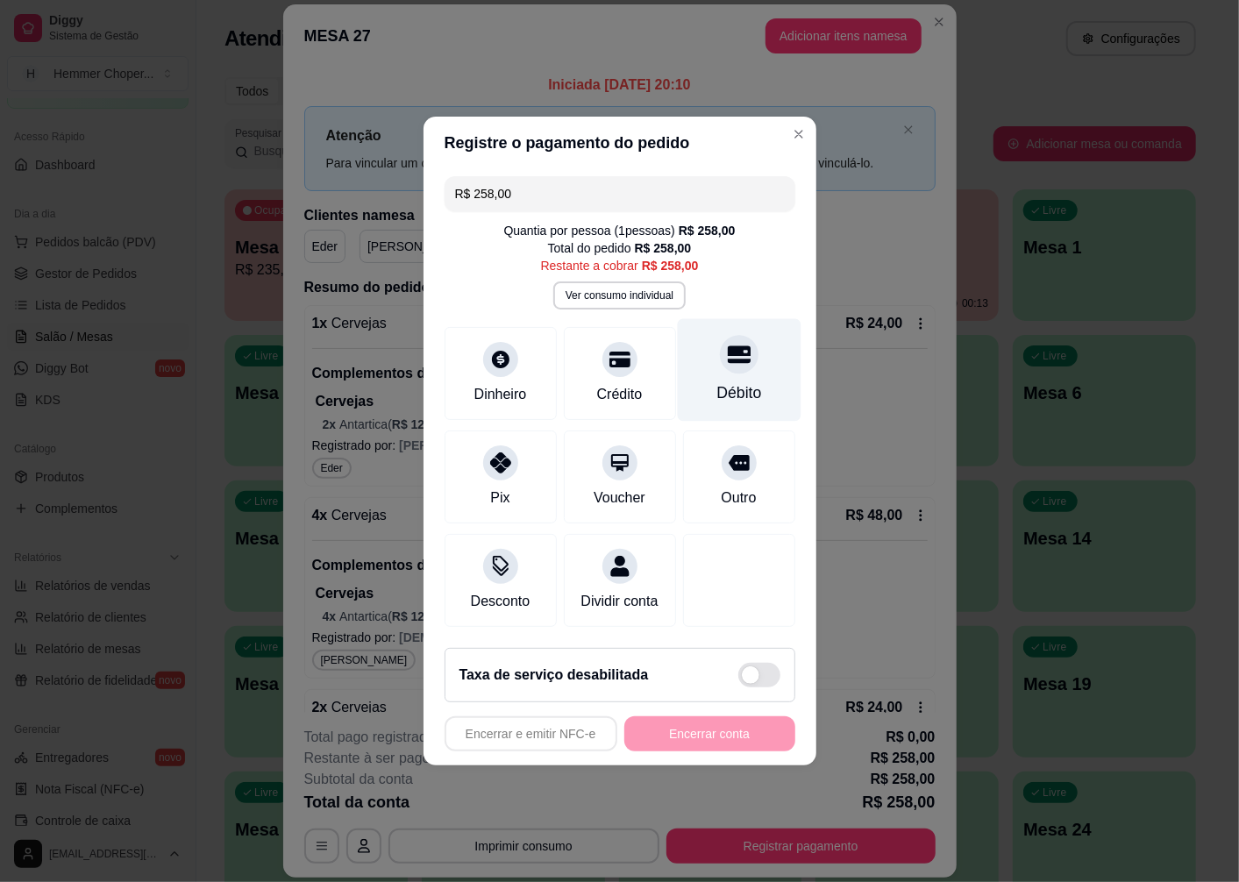
click at [740, 361] on div "Débito" at bounding box center [739, 370] width 124 height 103
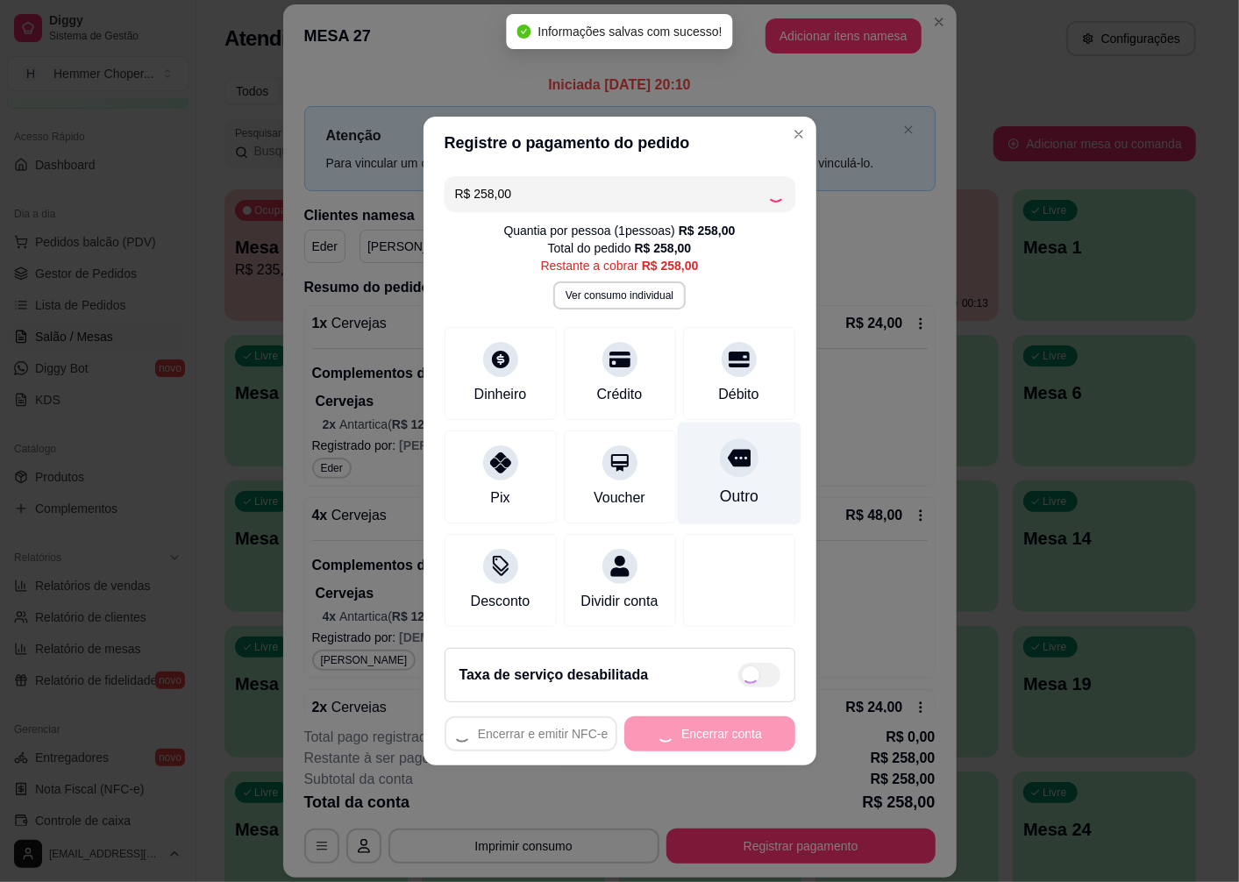
type input "R$ 0,00"
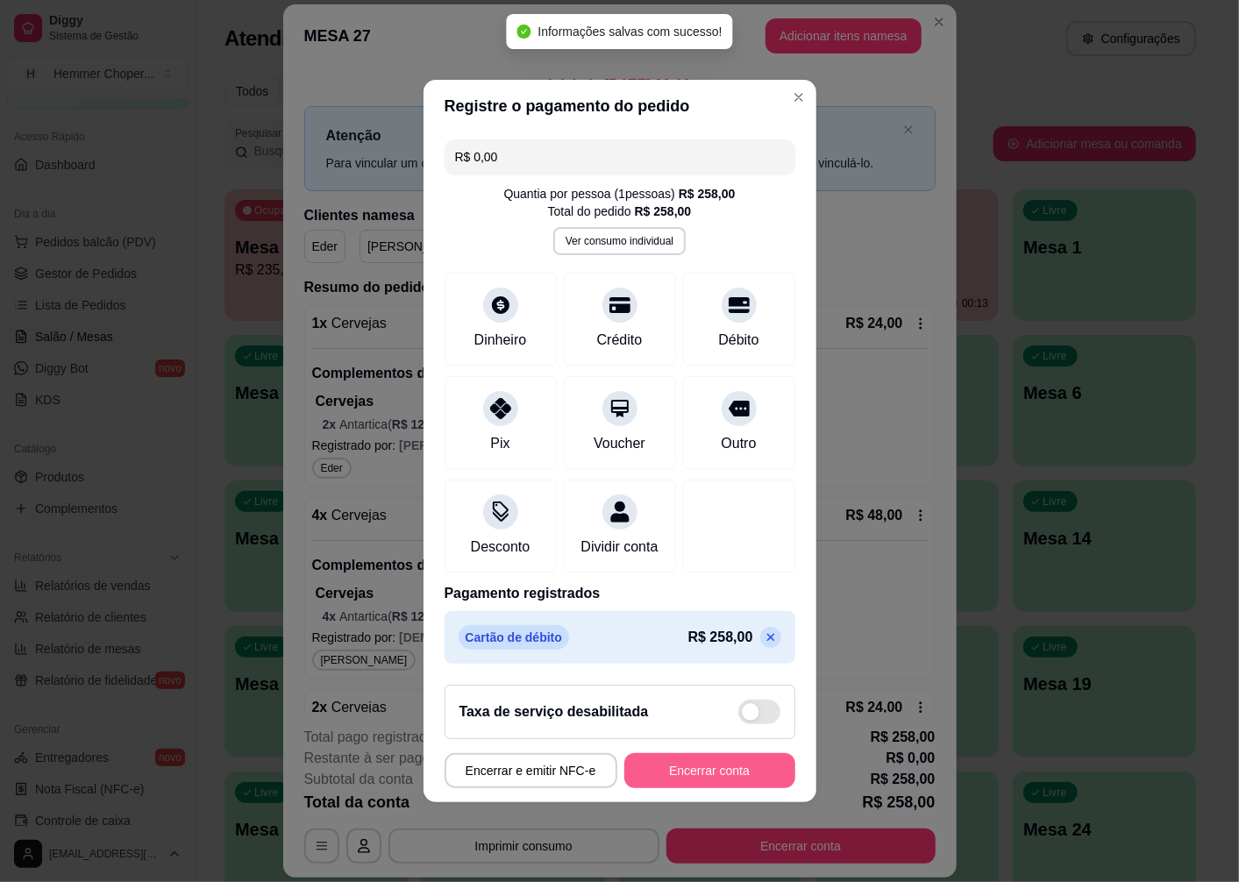
click at [711, 777] on button "Encerrar conta" at bounding box center [709, 770] width 171 height 35
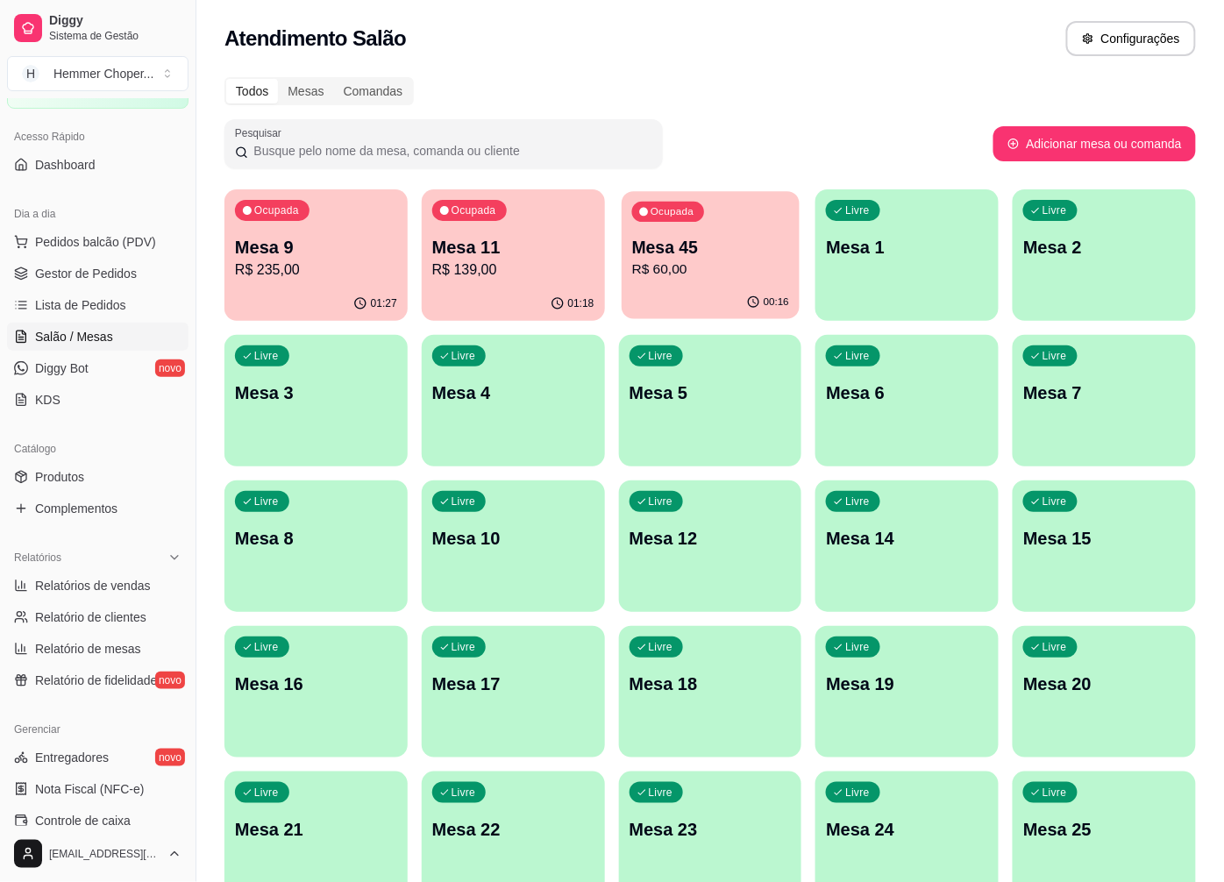
click at [695, 267] on p "R$ 60,00" at bounding box center [709, 270] width 157 height 20
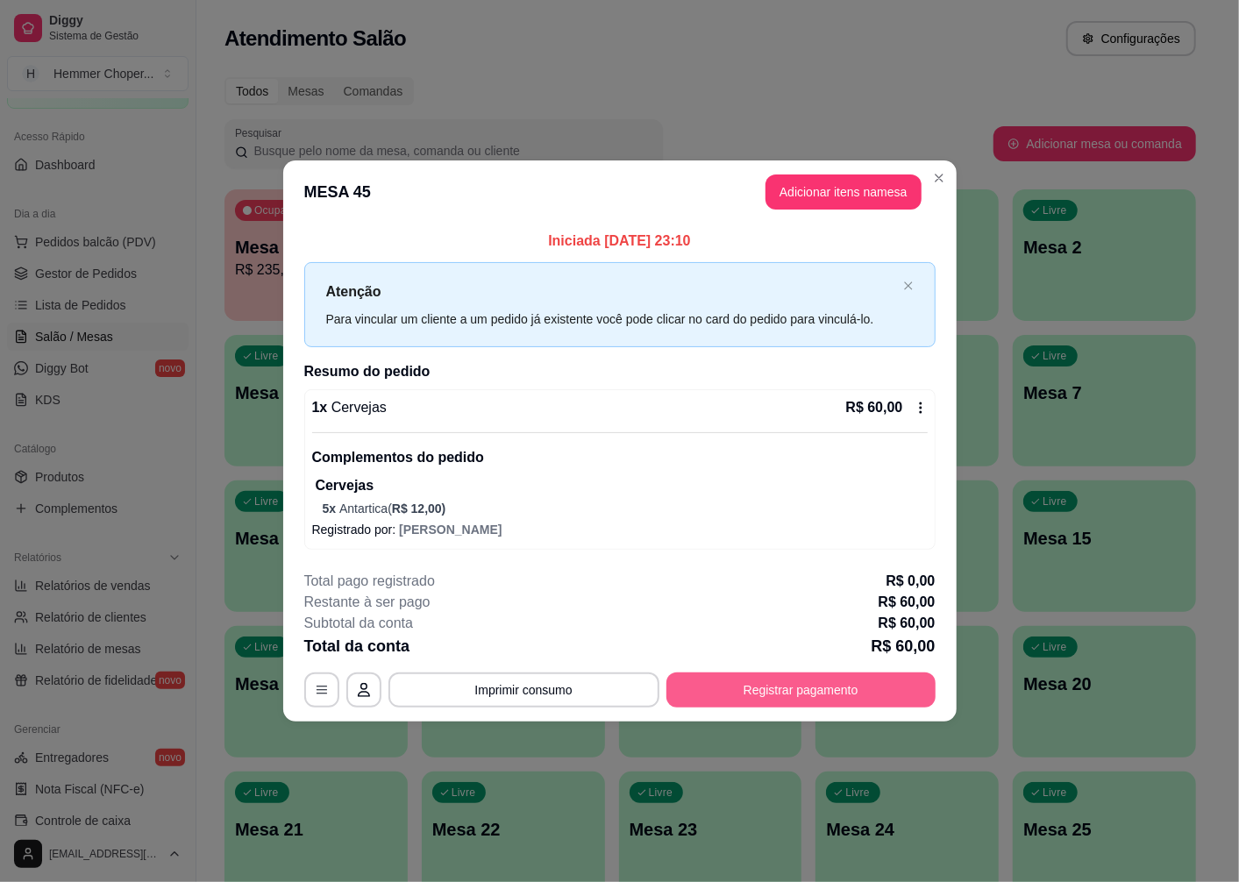
click at [766, 702] on button "Registrar pagamento" at bounding box center [800, 690] width 269 height 35
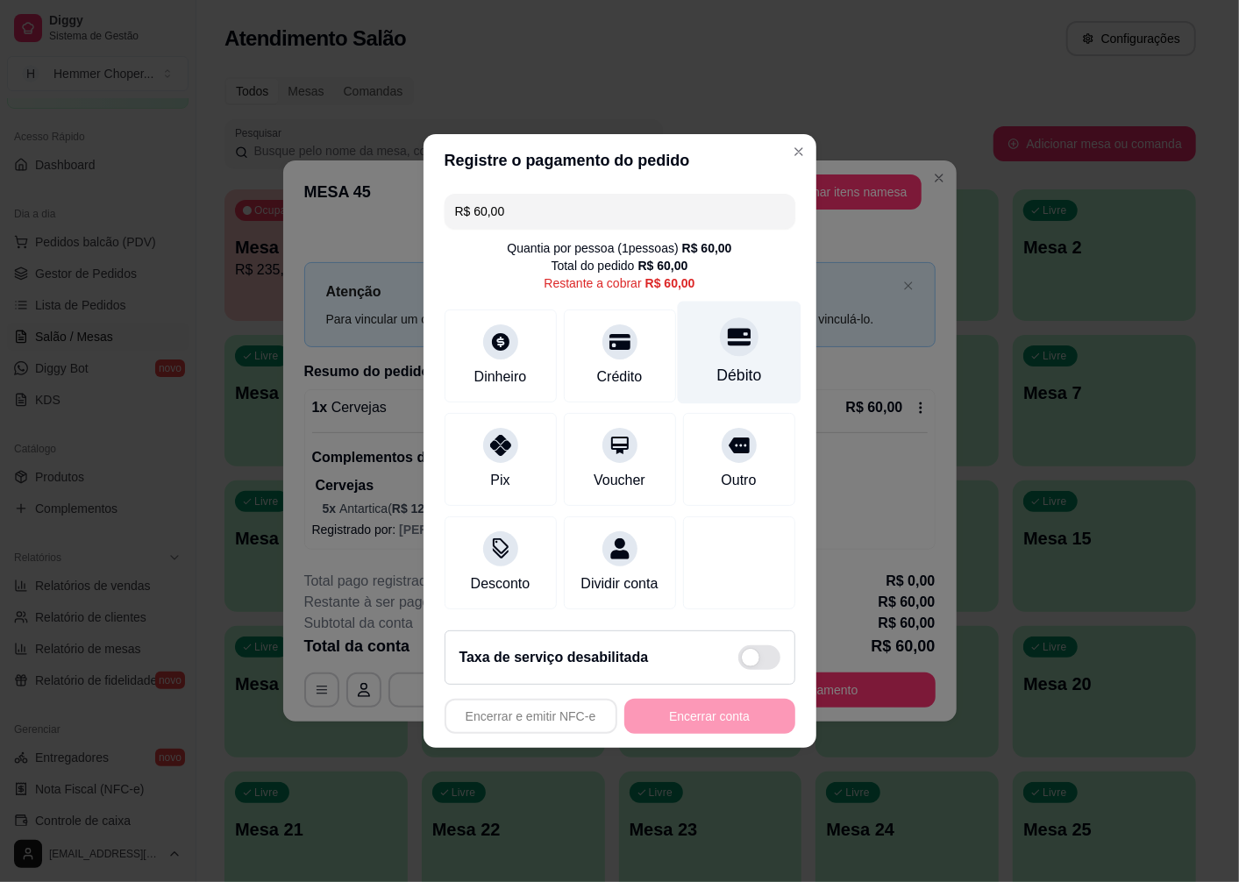
click at [727, 331] on icon at bounding box center [738, 338] width 23 height 18
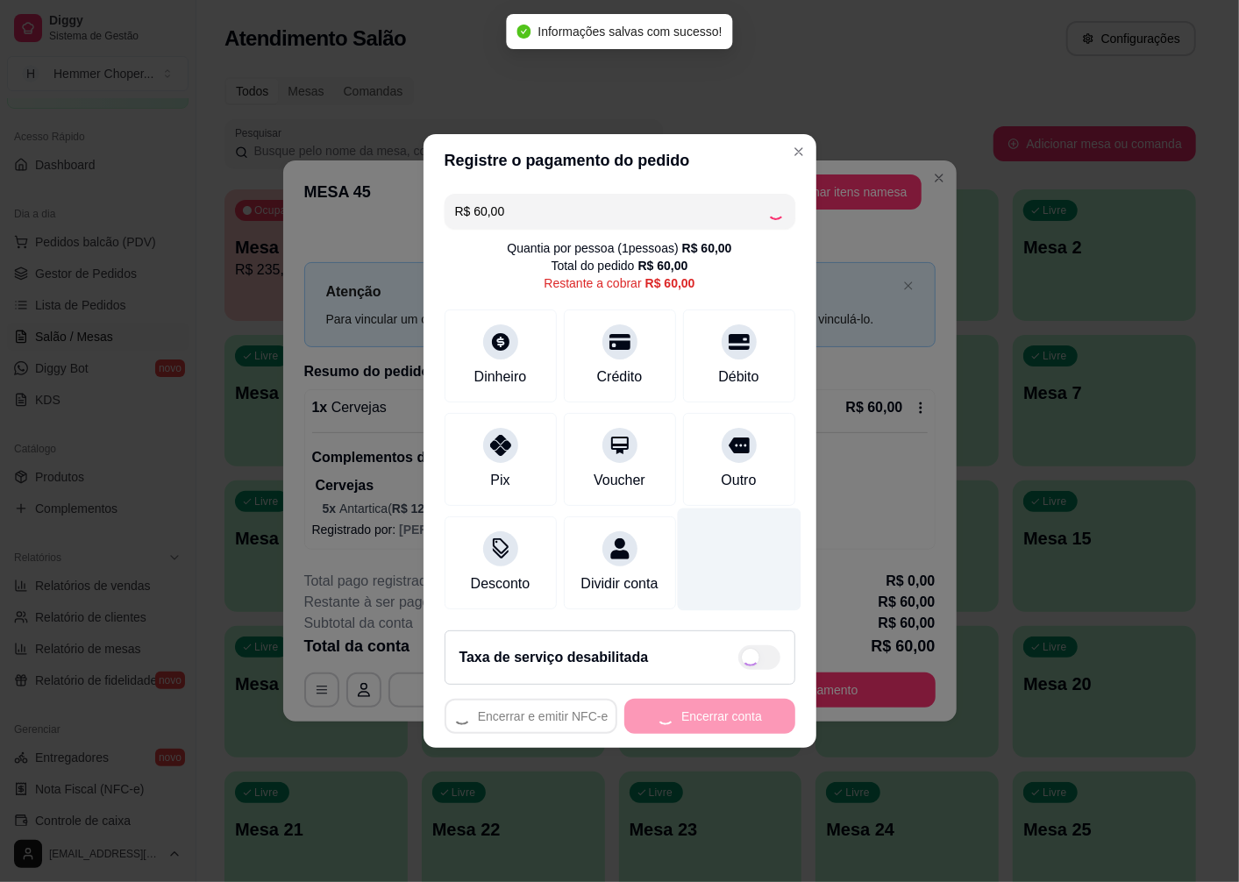
type input "R$ 0,00"
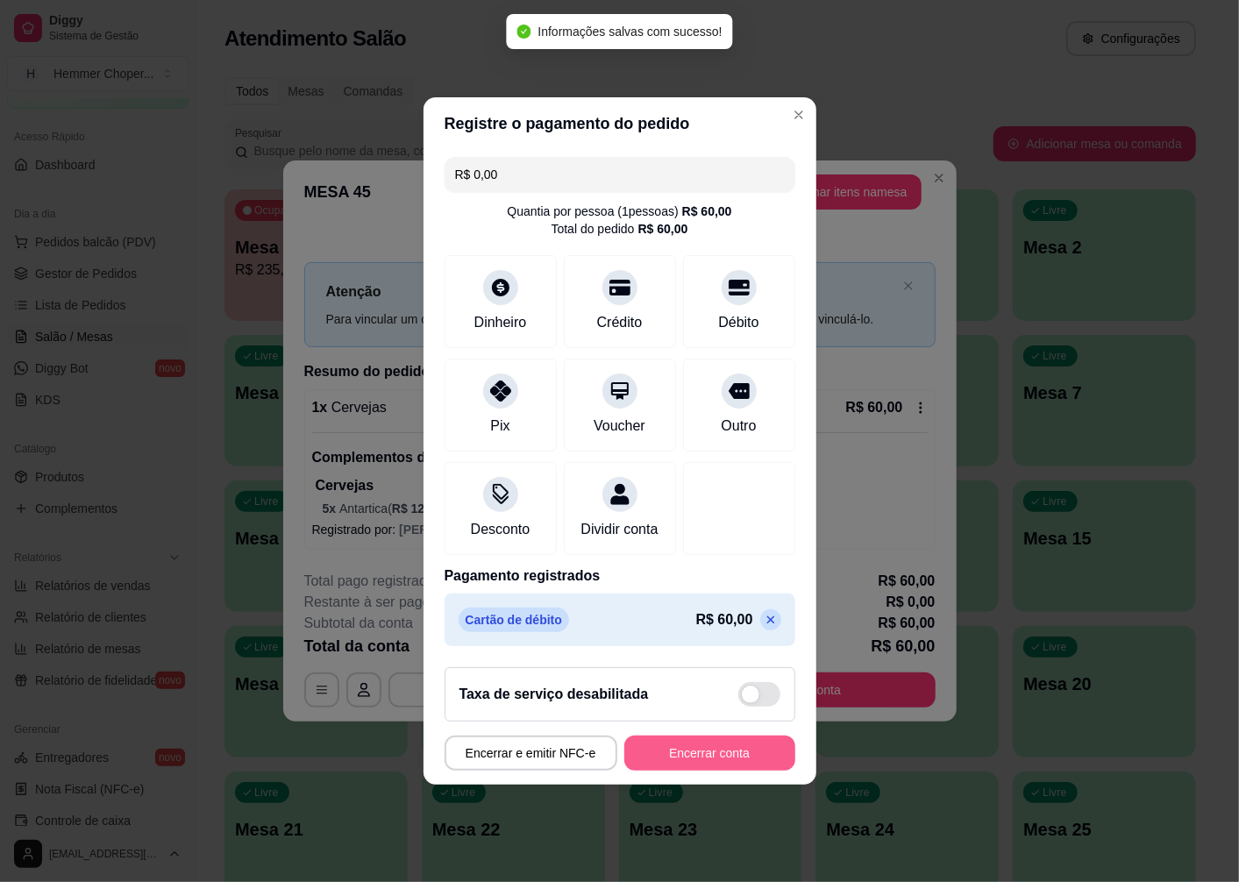
click at [668, 758] on button "Encerrar conta" at bounding box center [709, 753] width 171 height 35
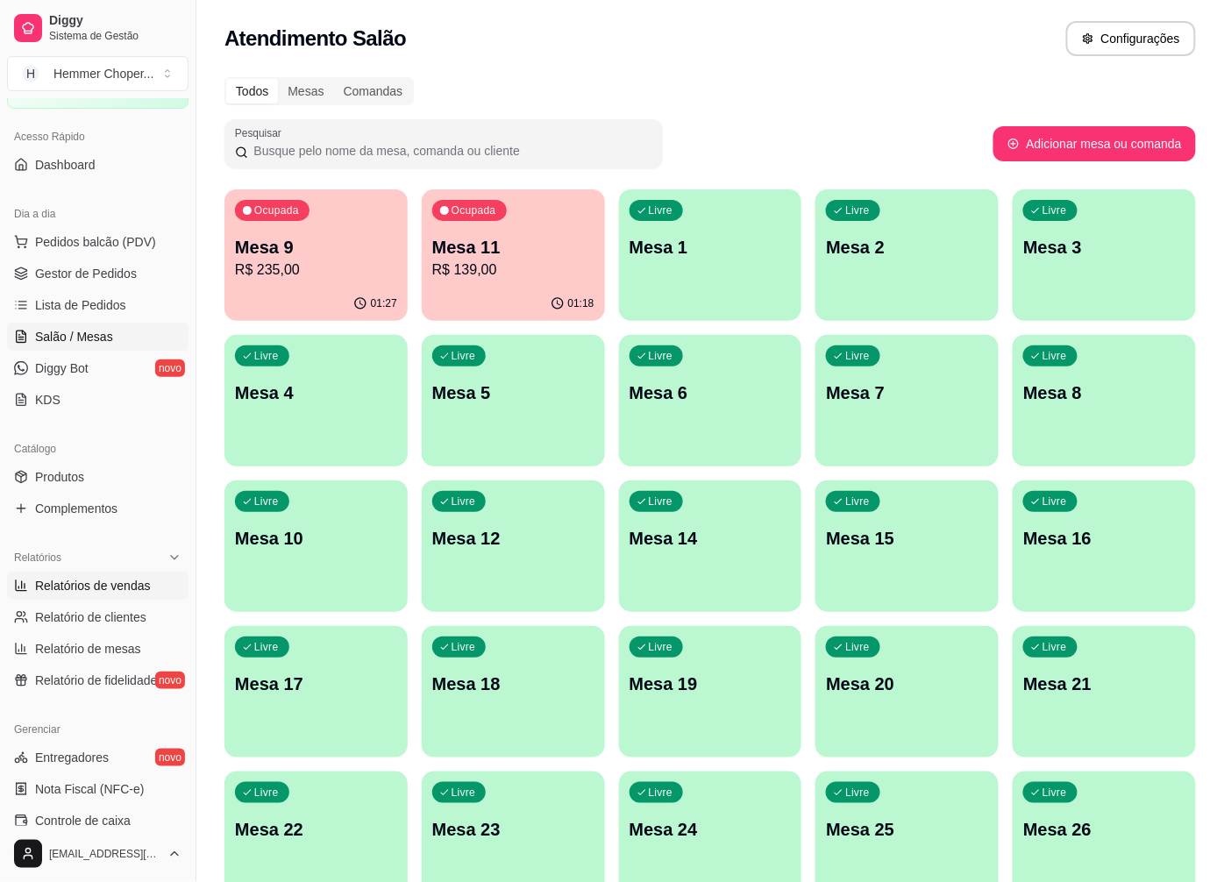
click at [90, 585] on span "Relatórios de vendas" at bounding box center [93, 586] width 116 height 18
select select "ALL"
select select "0"
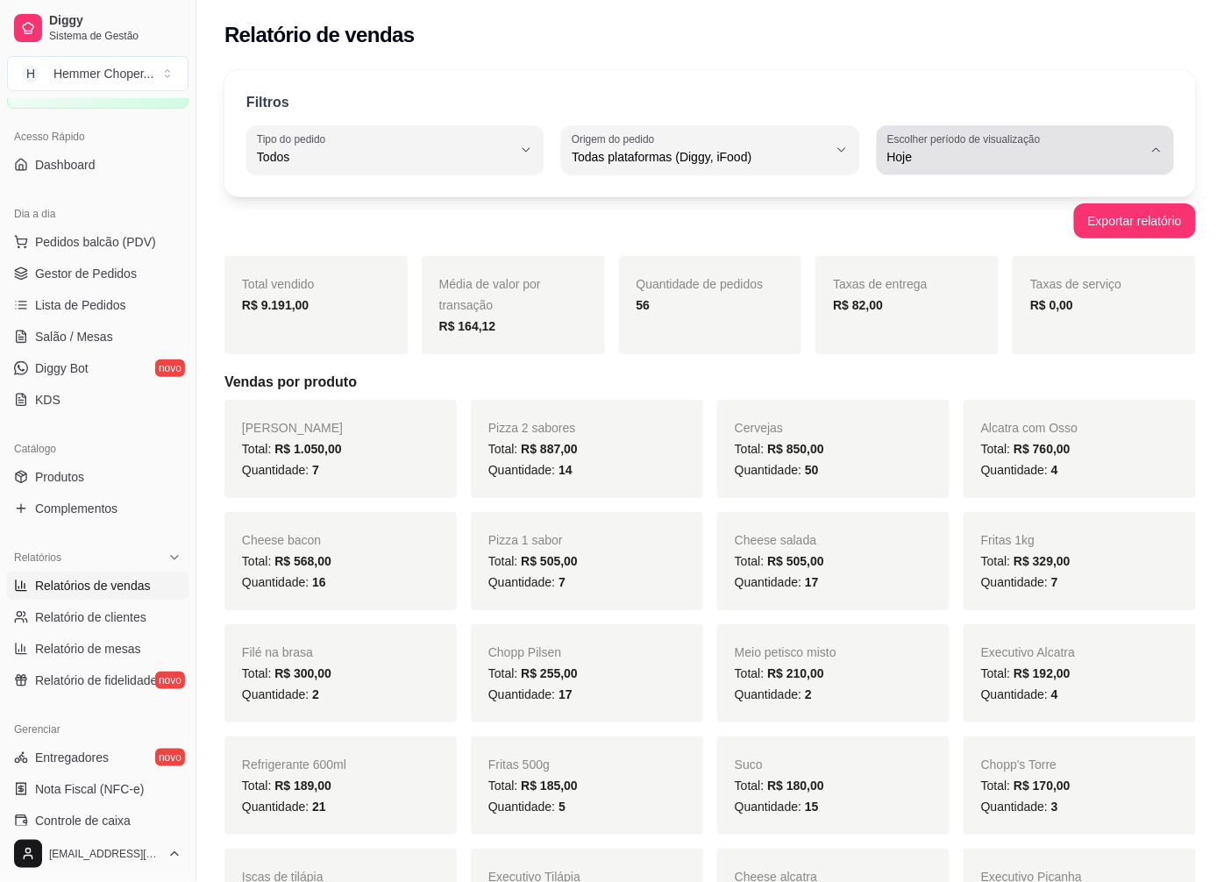
click at [1158, 142] on button "Escolher período de visualização Hoje" at bounding box center [1025, 149] width 297 height 49
click at [908, 232] on span "Ontem" at bounding box center [1017, 227] width 242 height 17
type input "1"
select select "1"
click at [1159, 146] on icon "button" at bounding box center [1157, 150] width 14 height 14
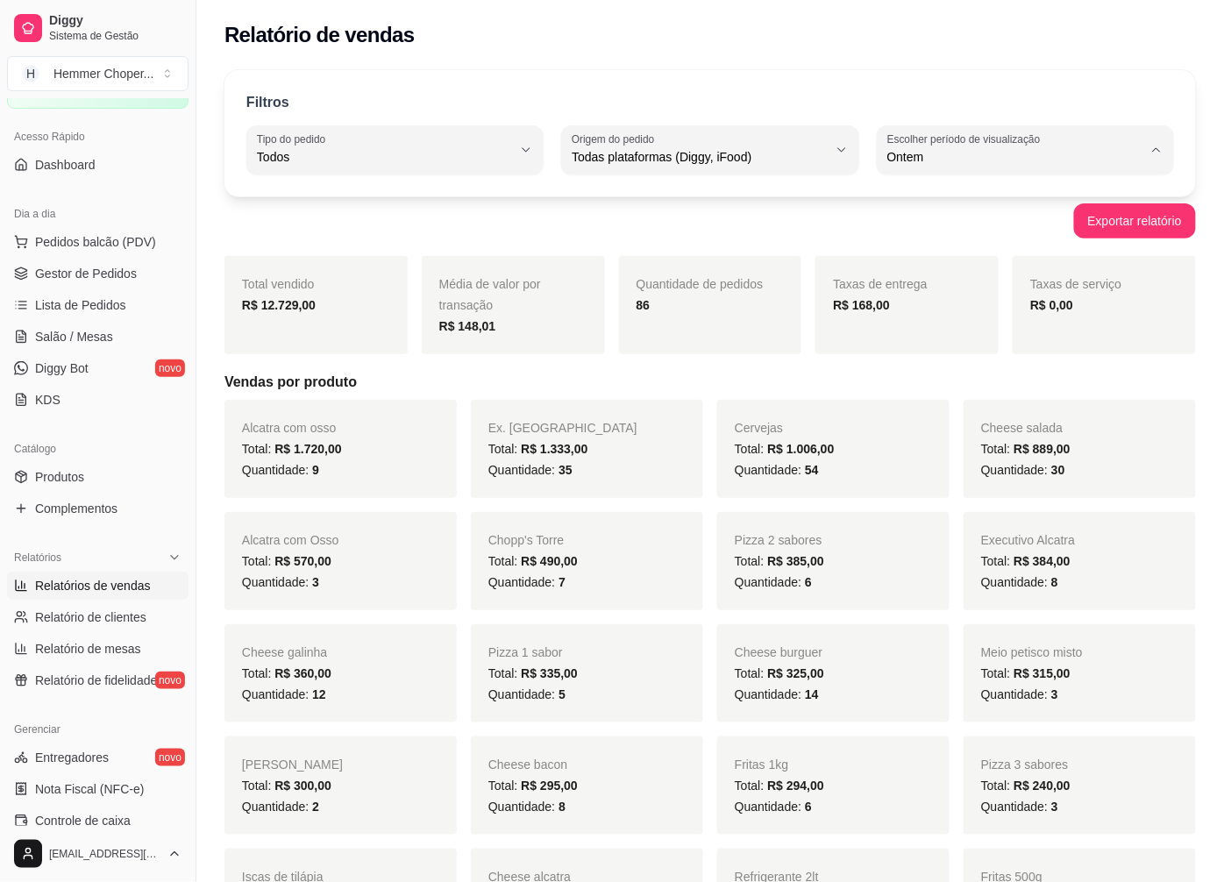
click at [913, 196] on span "Hoje" at bounding box center [1017, 198] width 242 height 17
type input "0"
select select "0"
click at [73, 336] on span "Salão / Mesas" at bounding box center [74, 337] width 78 height 18
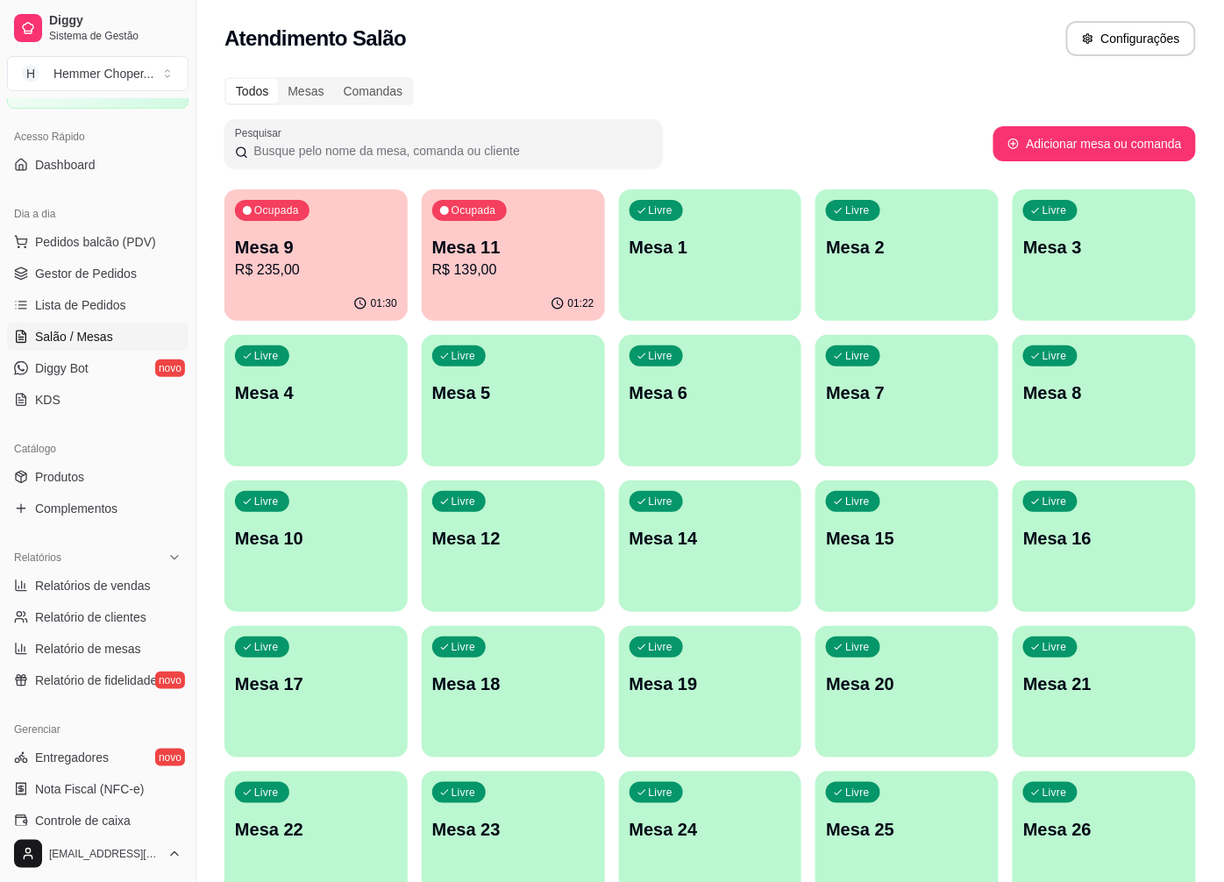
click at [313, 266] on p "R$ 235,00" at bounding box center [316, 270] width 162 height 21
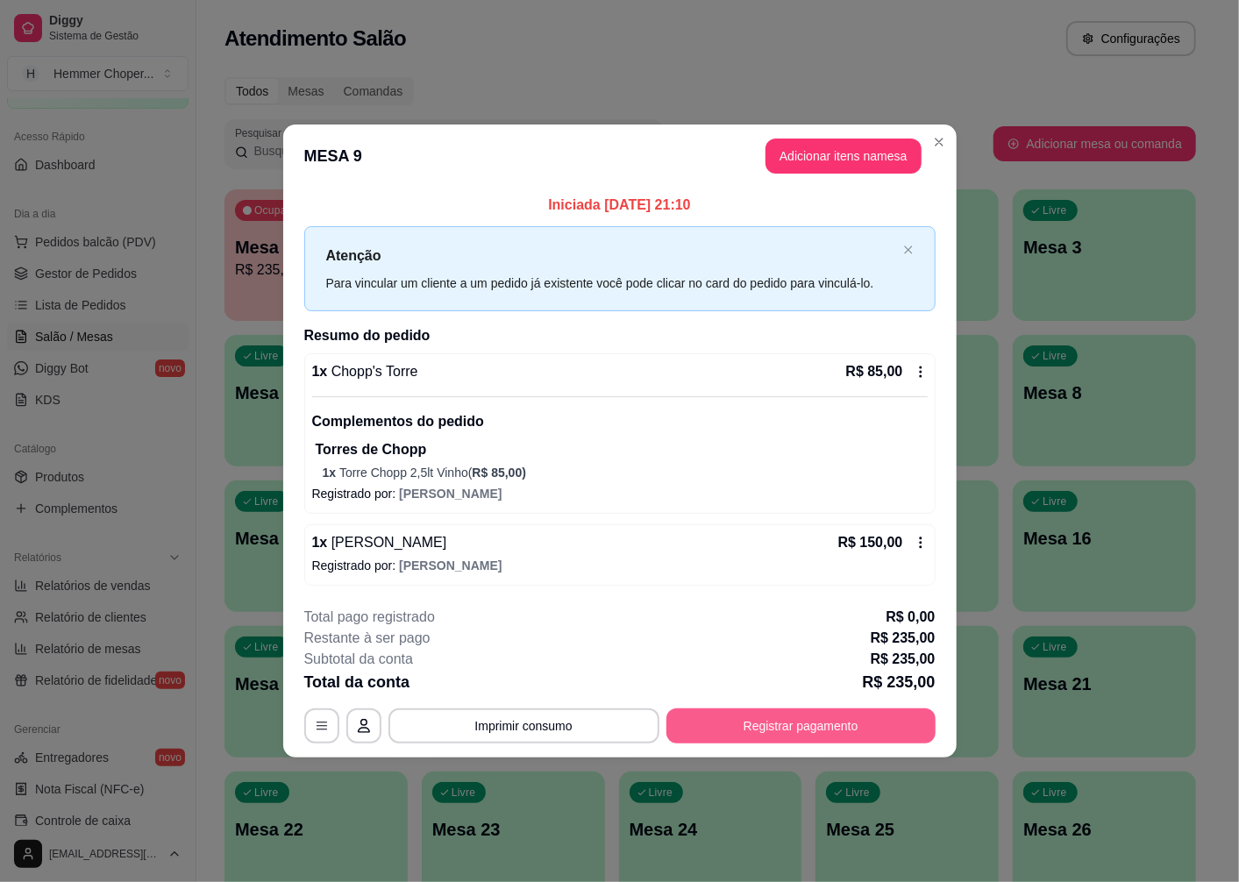
click at [777, 730] on button "Registrar pagamento" at bounding box center [800, 726] width 269 height 35
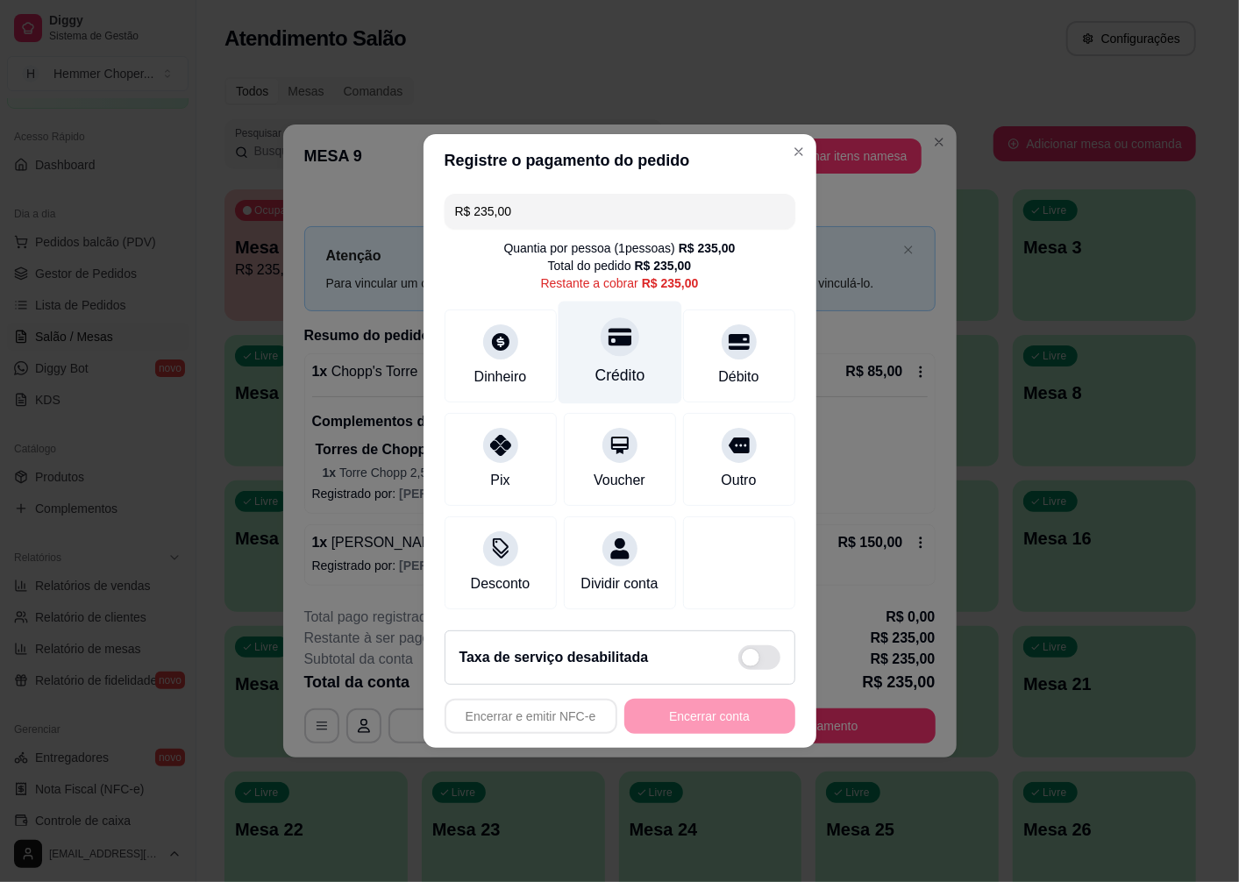
click at [631, 336] on div "Crédito" at bounding box center [620, 353] width 124 height 103
type input "R$ 0,00"
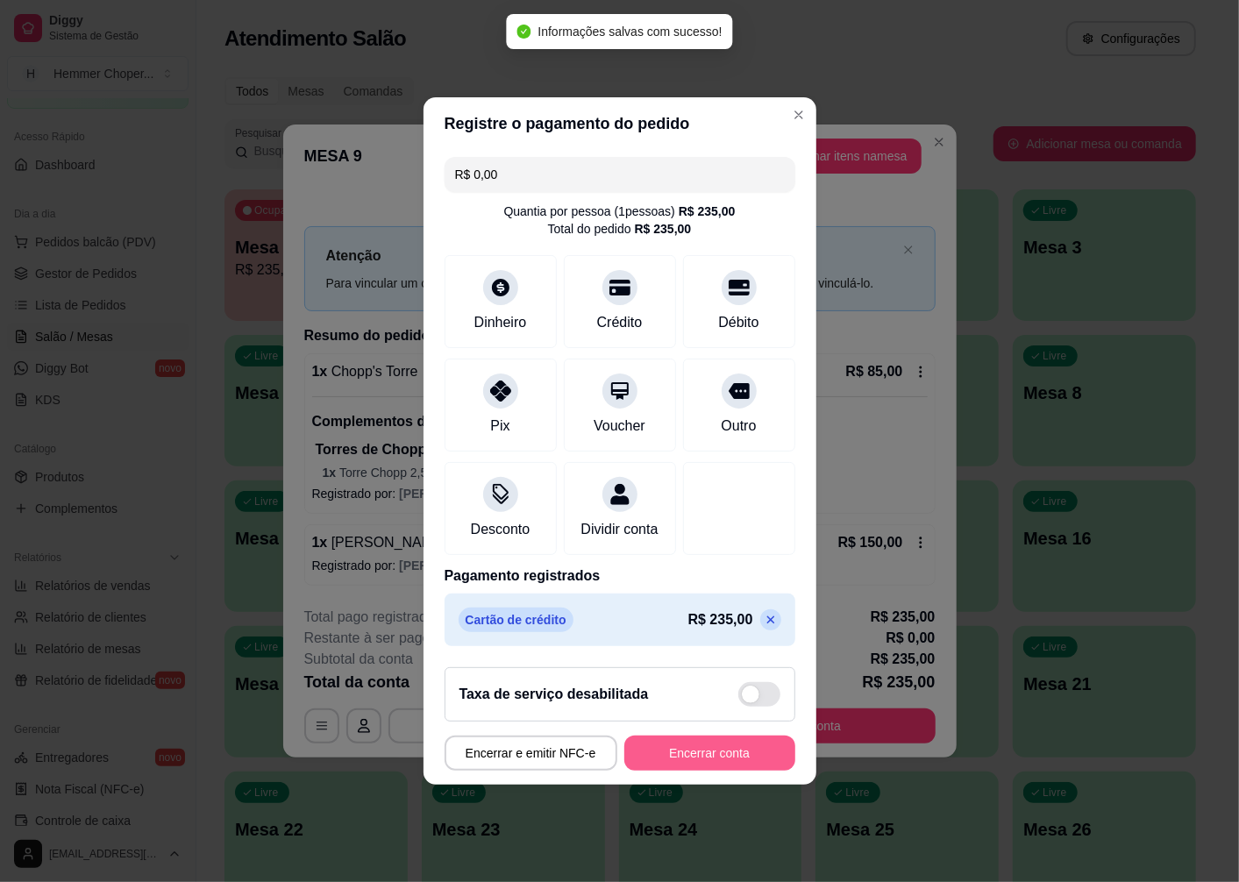
click at [677, 760] on button "Encerrar conta" at bounding box center [709, 753] width 171 height 35
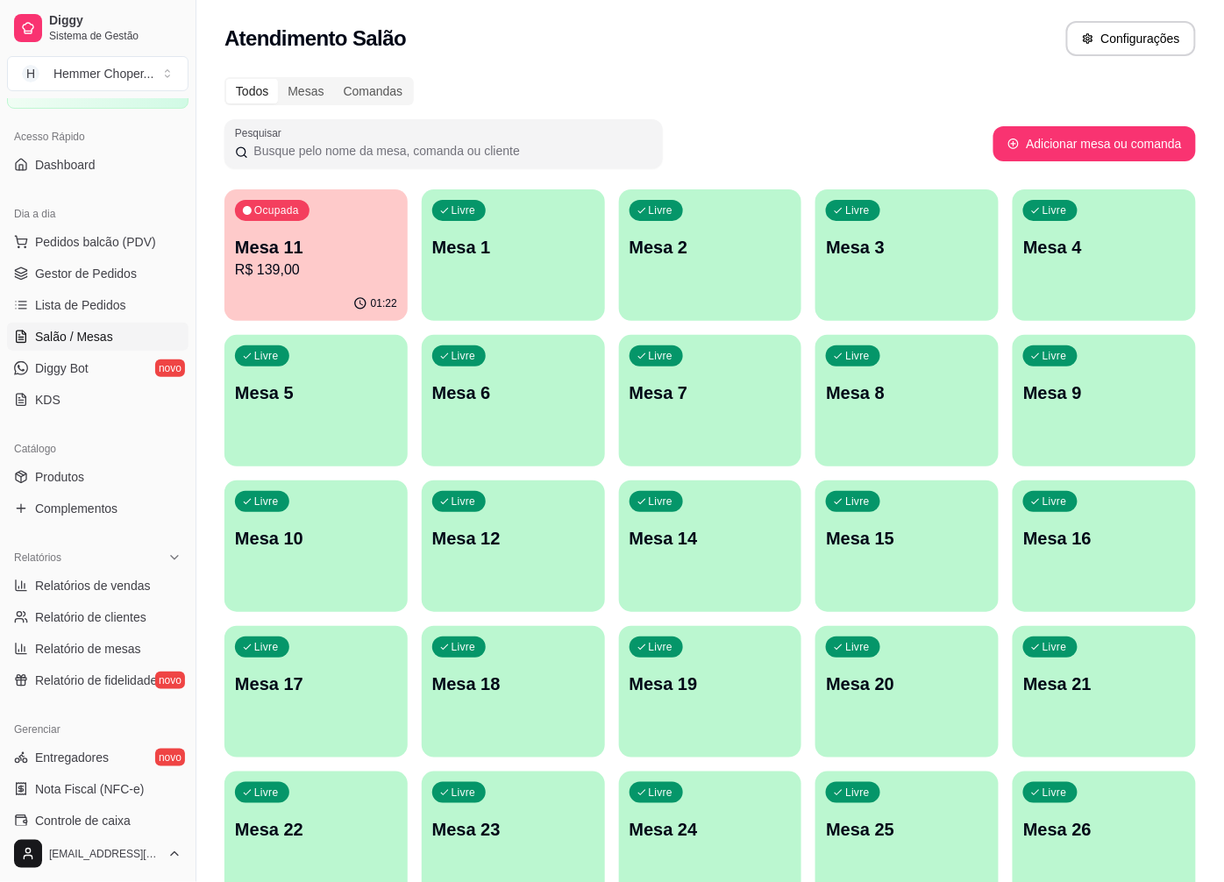
click at [580, 283] on div "Livre Mesa 1" at bounding box center [513, 244] width 183 height 110
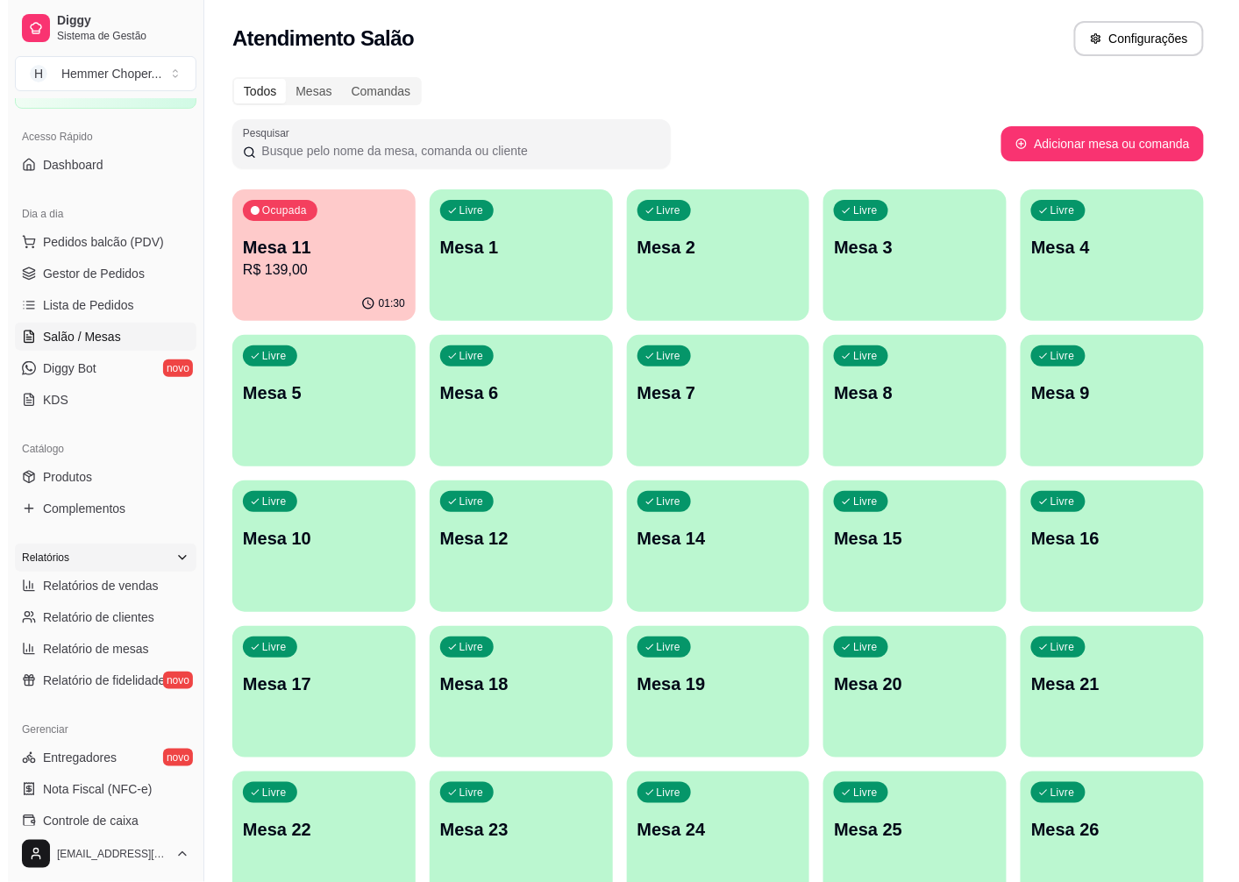
scroll to position [195, 0]
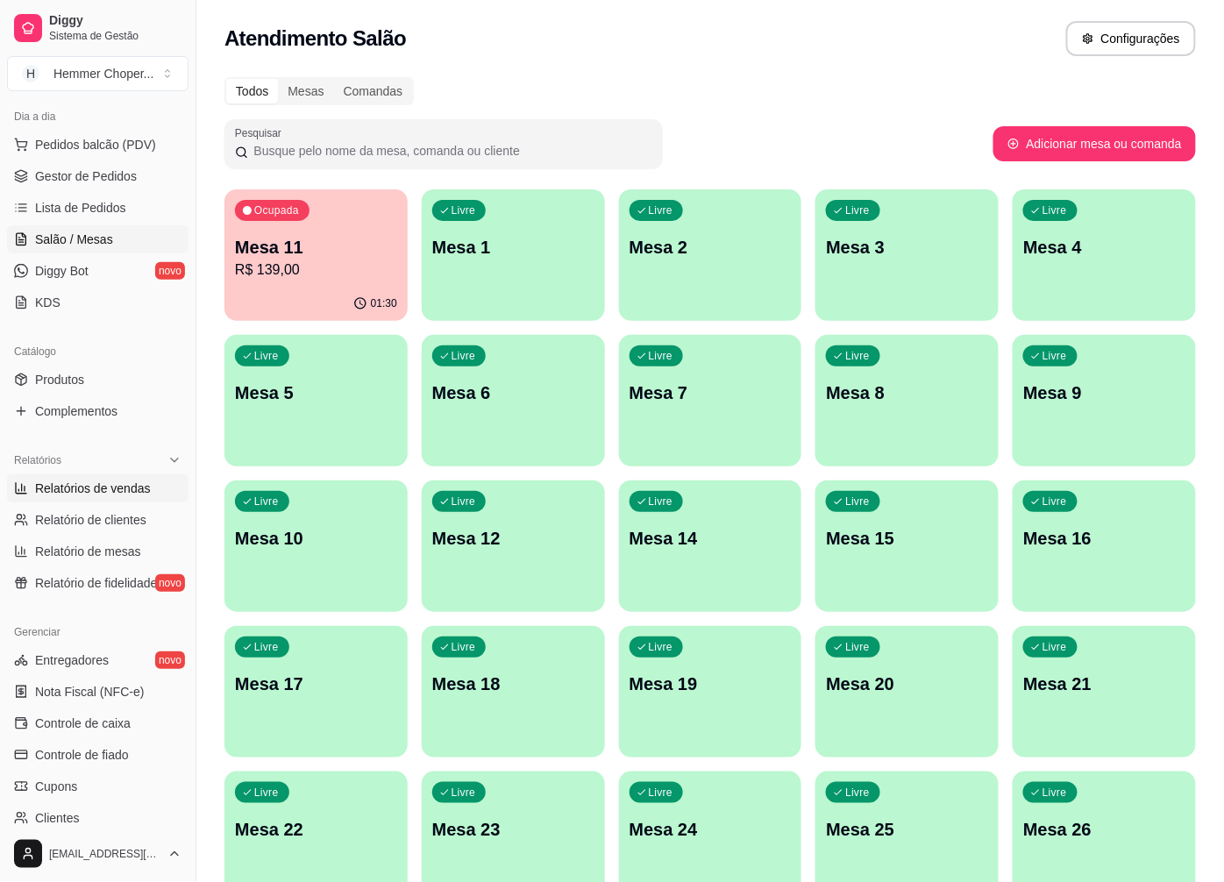
click at [102, 492] on span "Relatórios de vendas" at bounding box center [93, 489] width 116 height 18
select select "ALL"
select select "0"
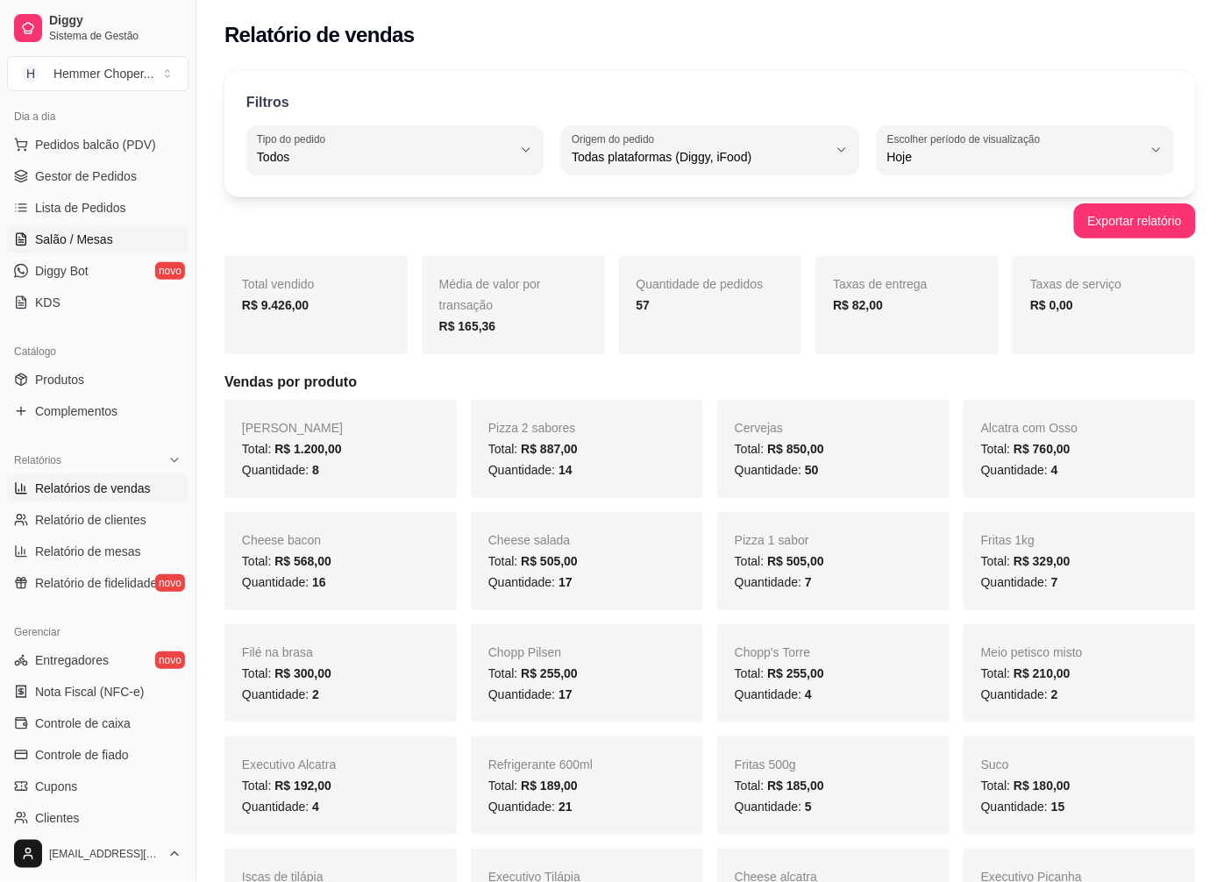
click at [119, 233] on link "Salão / Mesas" at bounding box center [98, 239] width 182 height 28
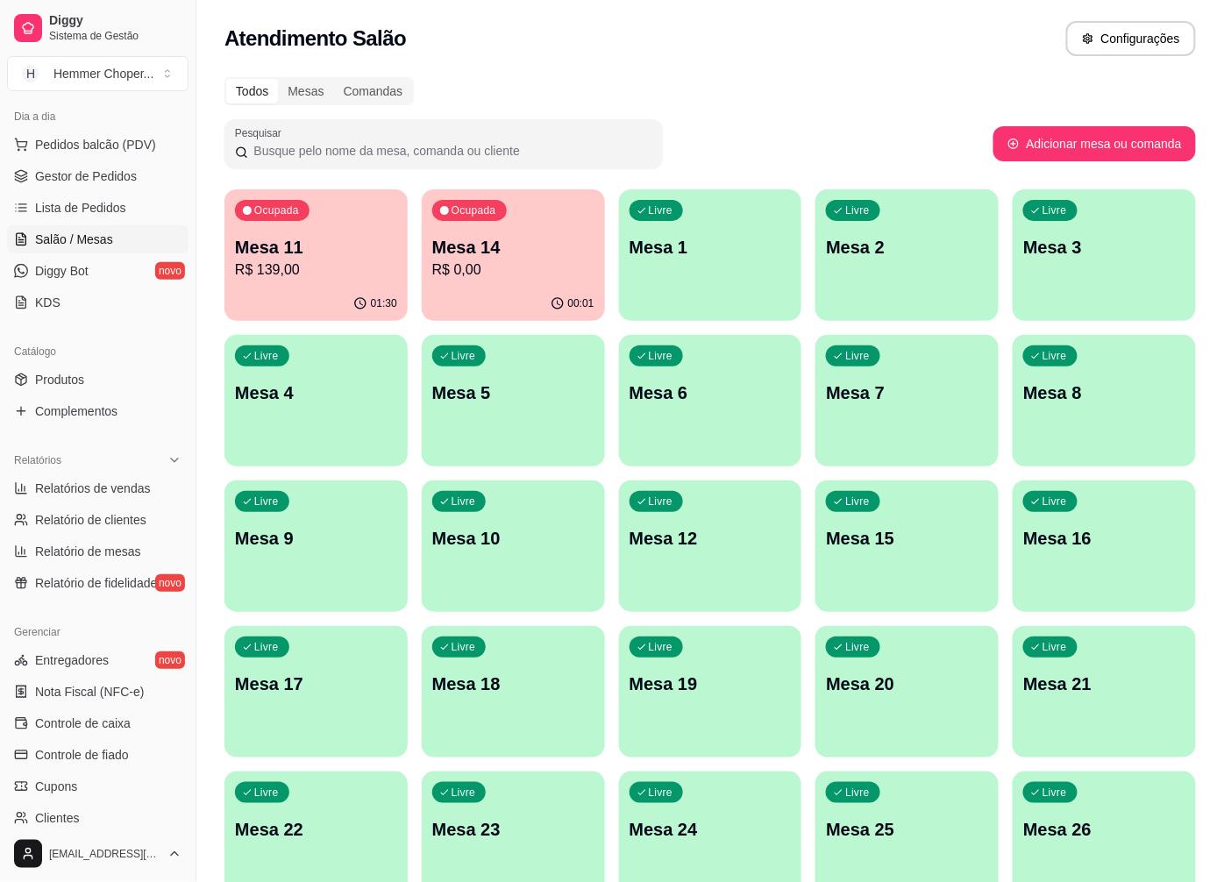
click at [103, 240] on span "Salão / Mesas" at bounding box center [74, 240] width 78 height 18
click at [117, 480] on span "Relatórios de vendas" at bounding box center [93, 489] width 116 height 18
select select "ALL"
select select "0"
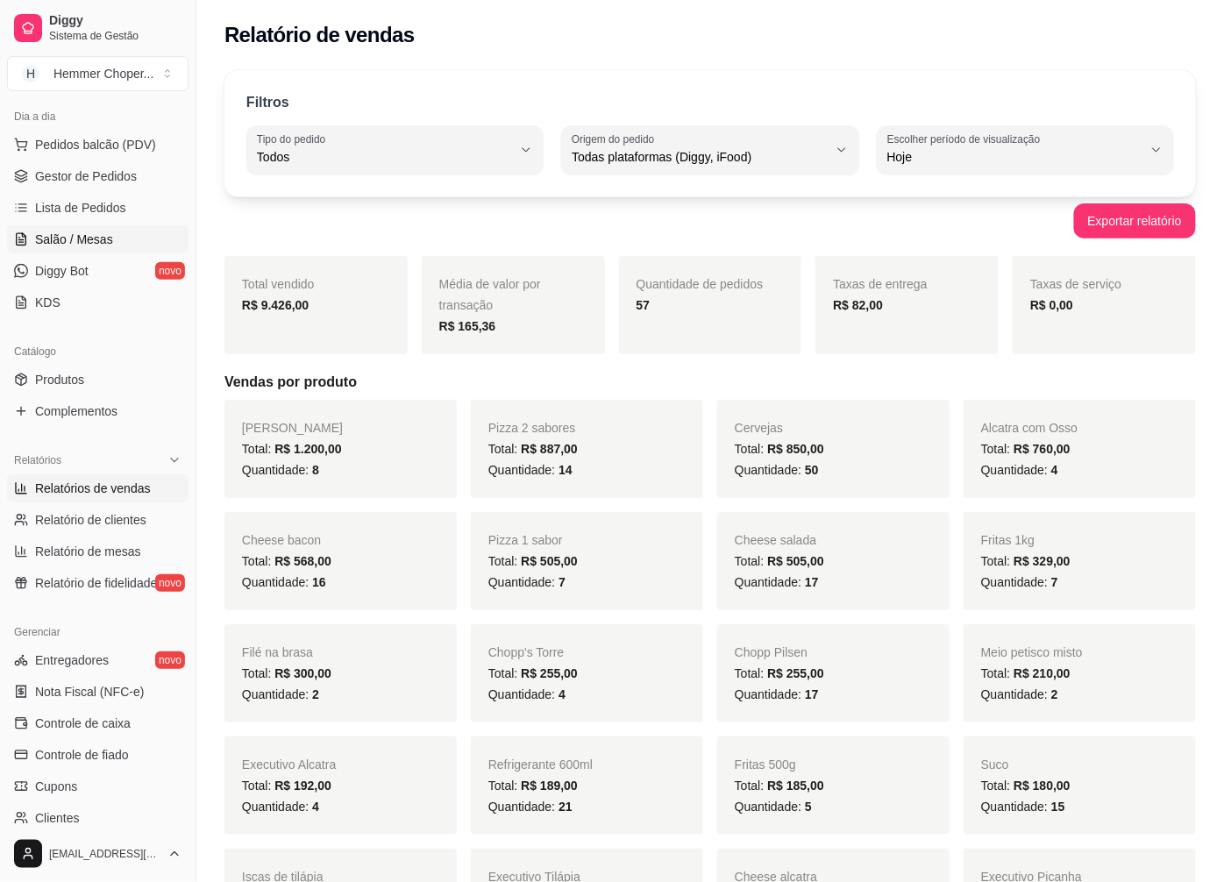
click at [109, 239] on span "Salão / Mesas" at bounding box center [74, 240] width 78 height 18
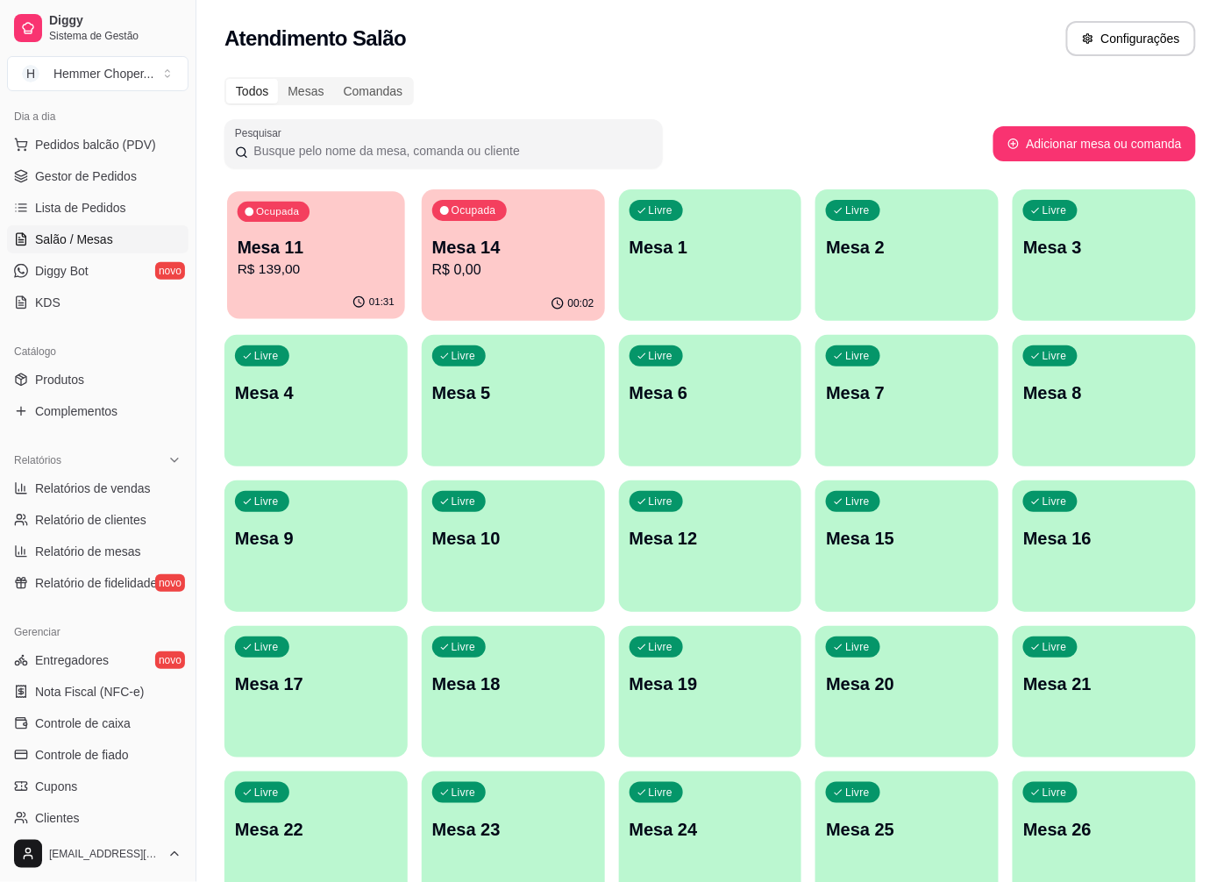
click at [333, 278] on p "R$ 139,00" at bounding box center [316, 270] width 157 height 20
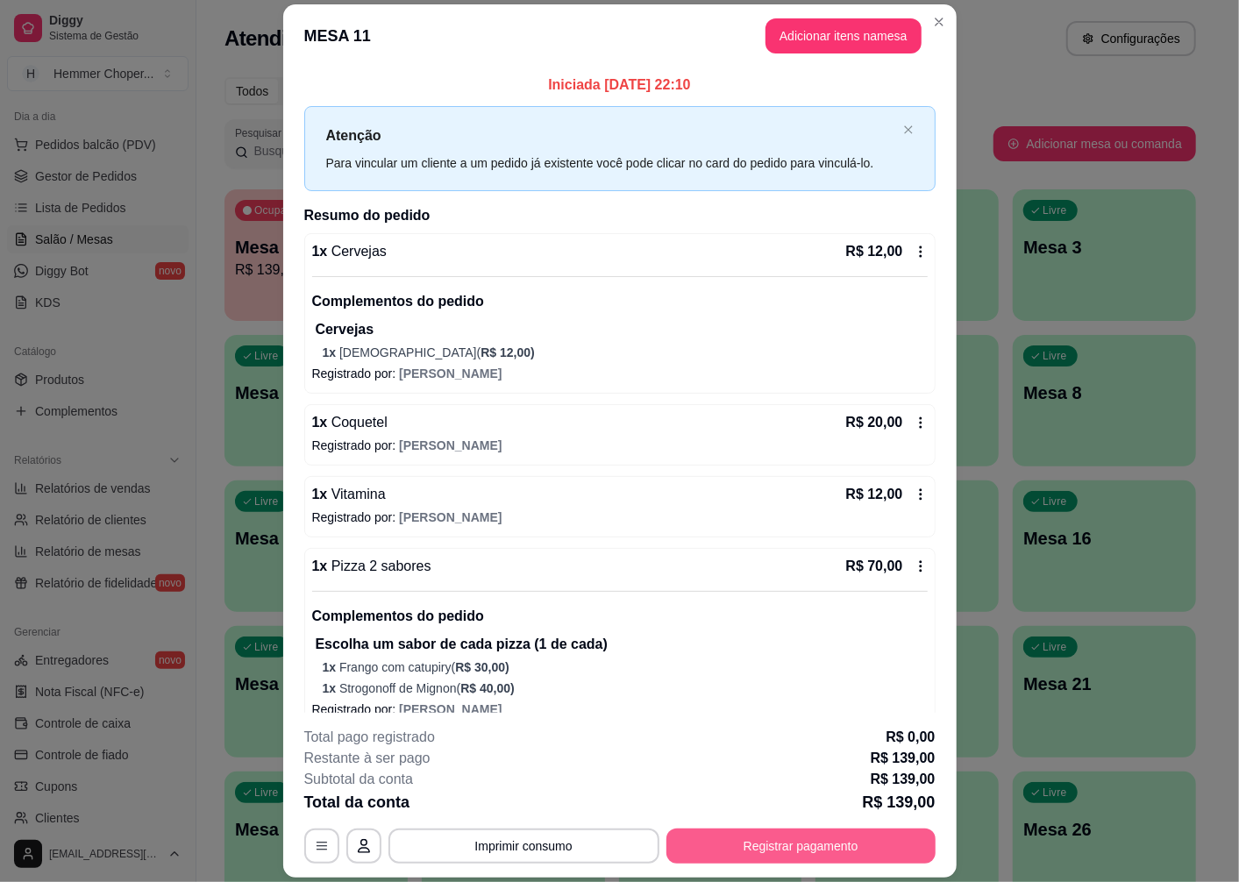
click at [781, 851] on button "Registrar pagamento" at bounding box center [800, 846] width 269 height 35
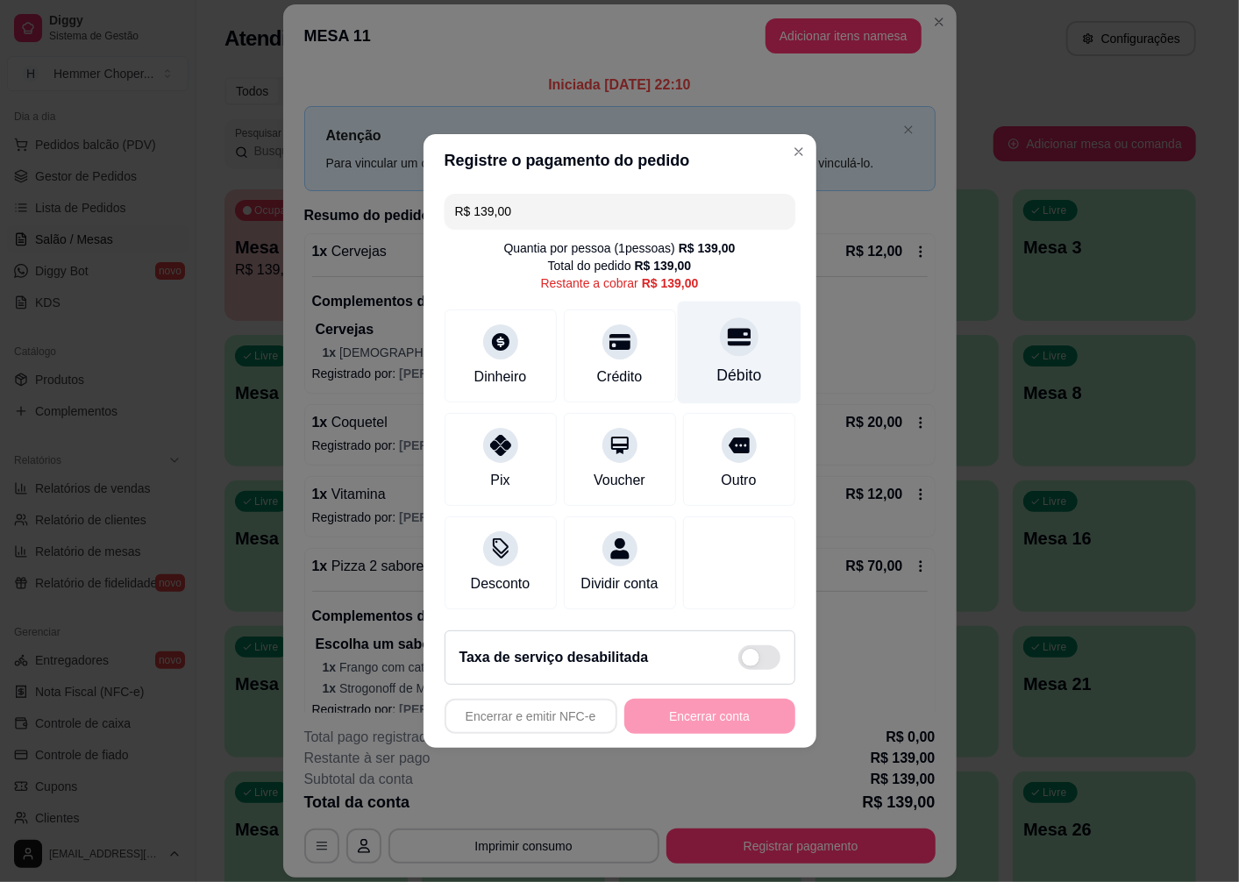
click at [725, 345] on div "Débito" at bounding box center [739, 353] width 124 height 103
type input "R$ 0,00"
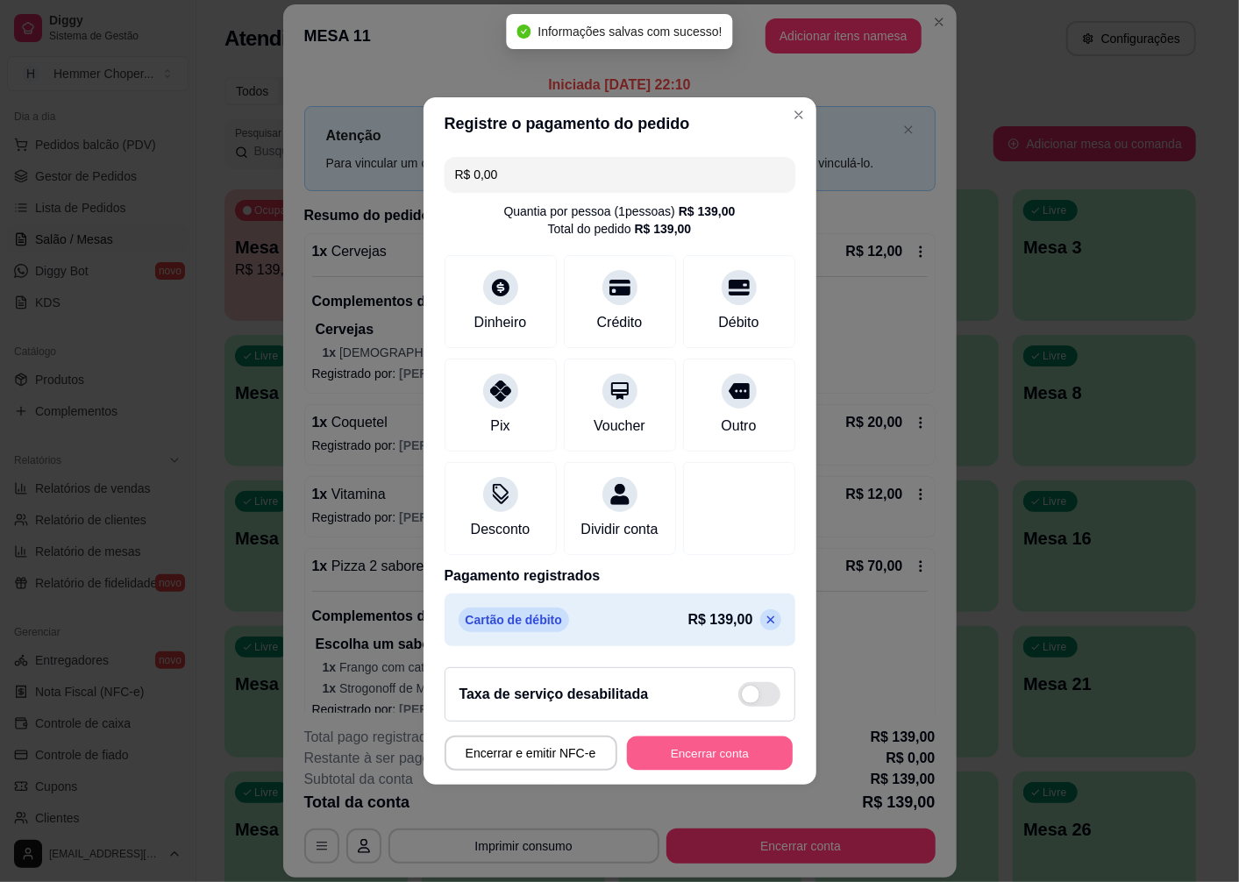
click at [693, 757] on button "Encerrar conta" at bounding box center [710, 754] width 166 height 34
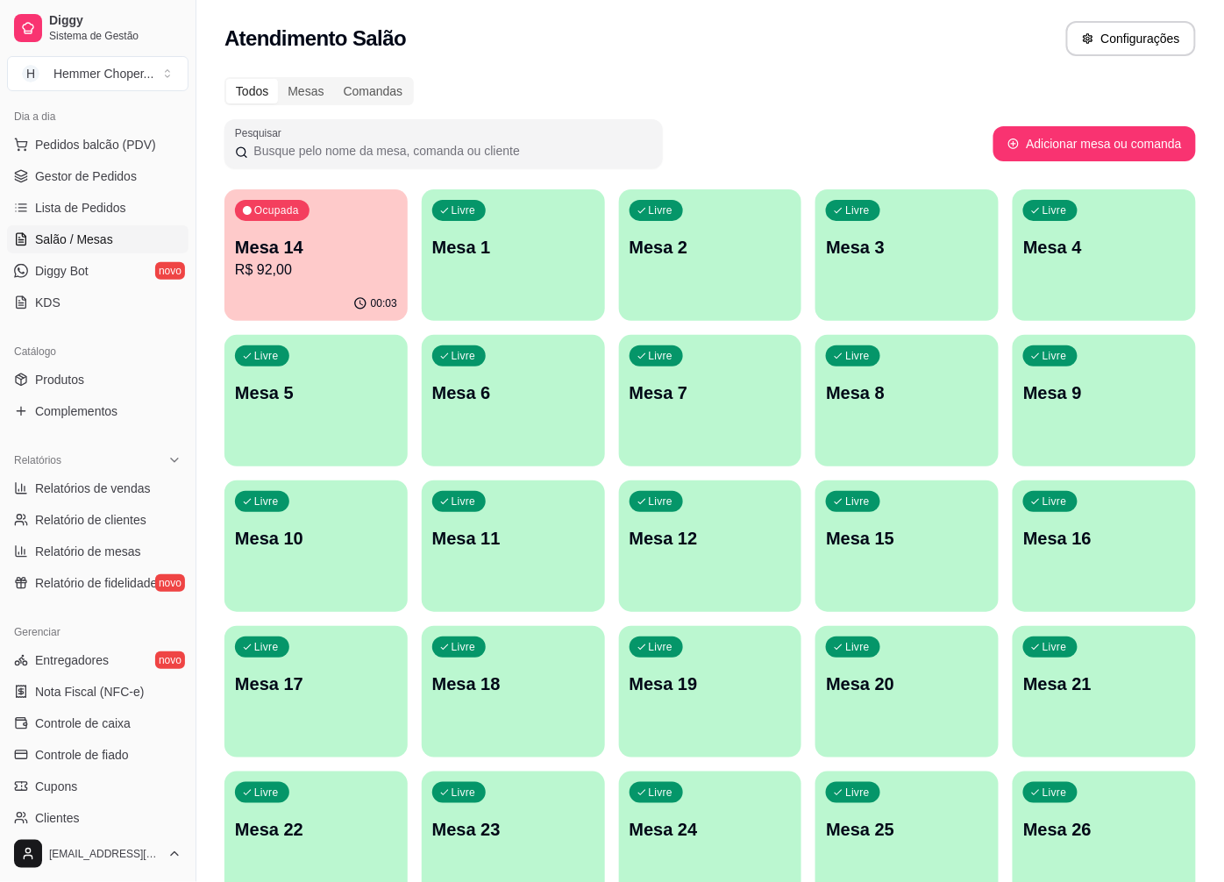
click at [318, 274] on p "R$ 92,00" at bounding box center [316, 270] width 162 height 21
click at [84, 698] on span "Nota Fiscal (NFC-e)" at bounding box center [89, 692] width 109 height 18
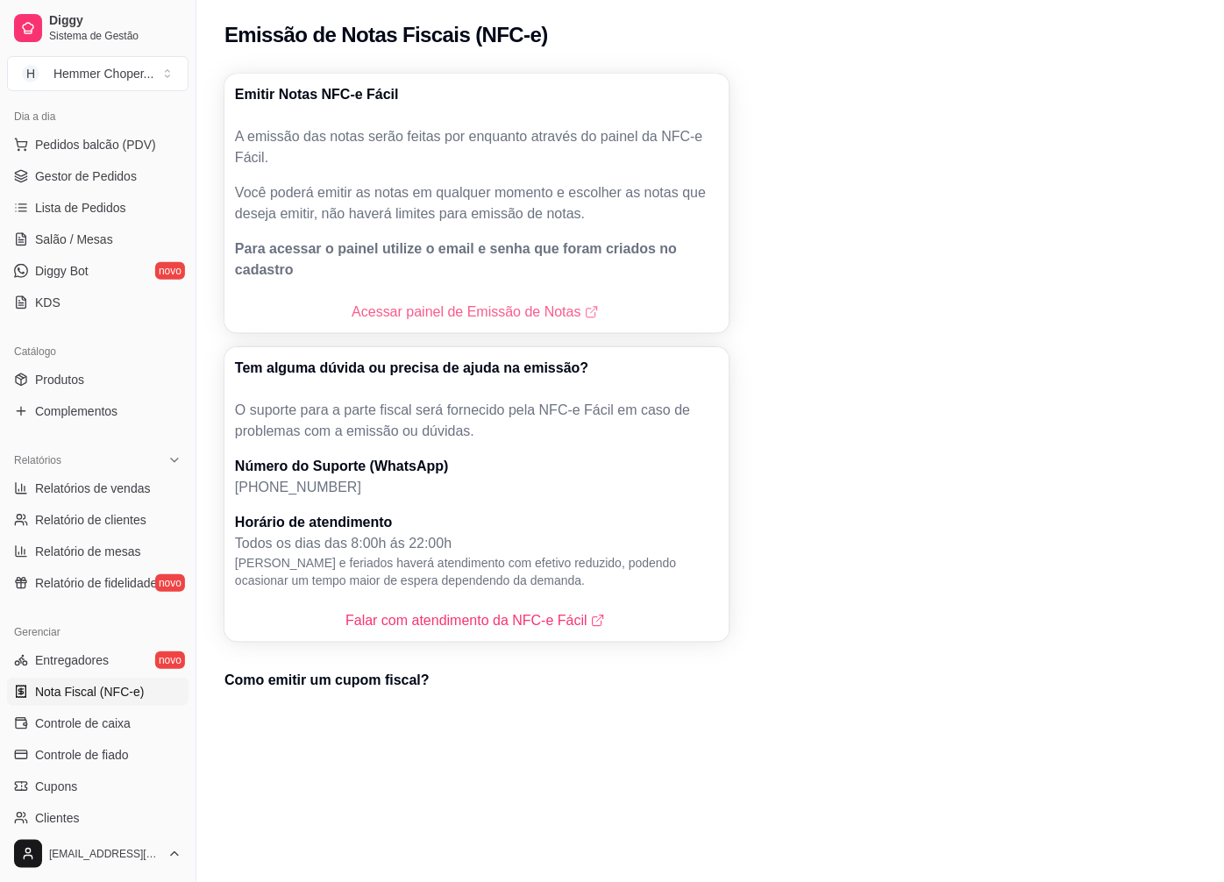
click at [471, 302] on link "Acessar painel de Emissão de Notas" at bounding box center [477, 312] width 250 height 21
click at [75, 175] on span "Gestor de Pedidos" at bounding box center [86, 176] width 102 height 18
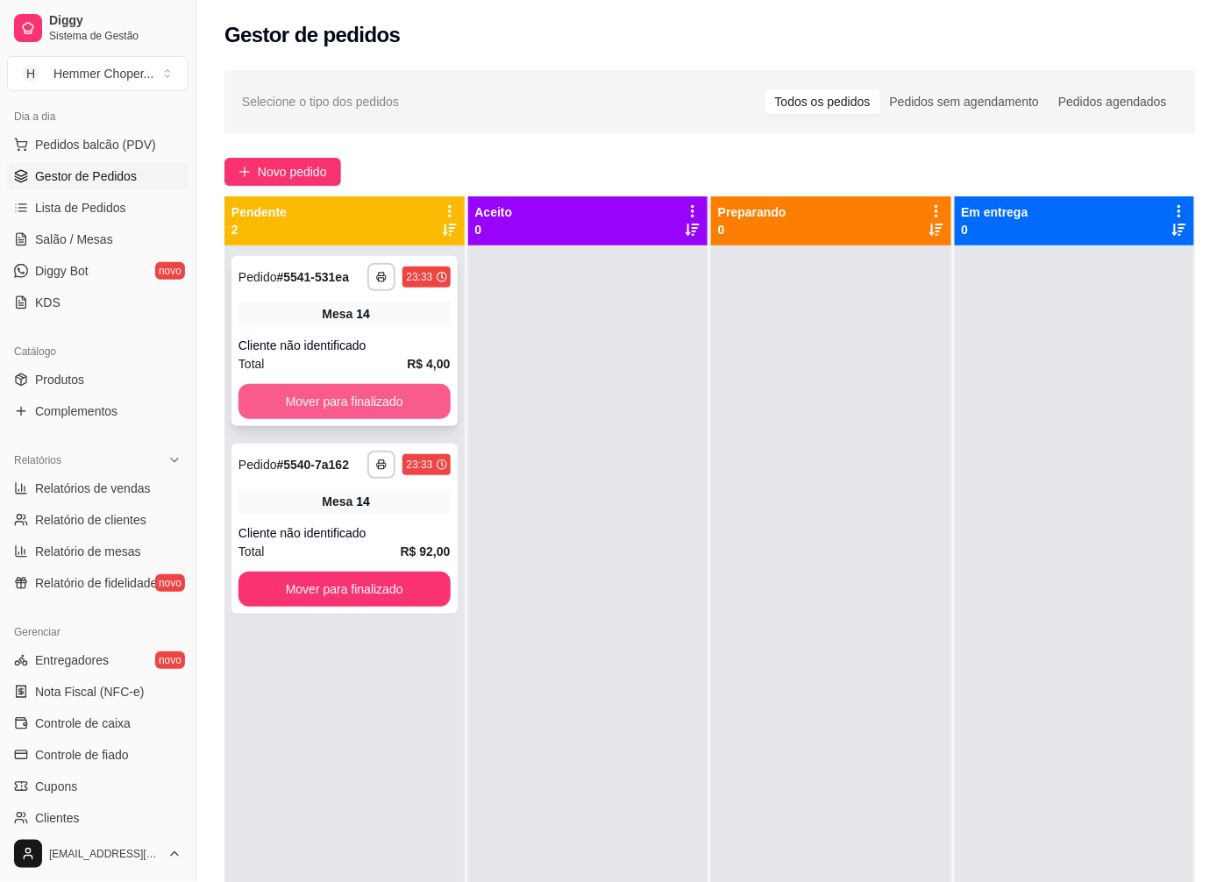
click at [324, 396] on button "Mover para finalizado" at bounding box center [345, 401] width 212 height 35
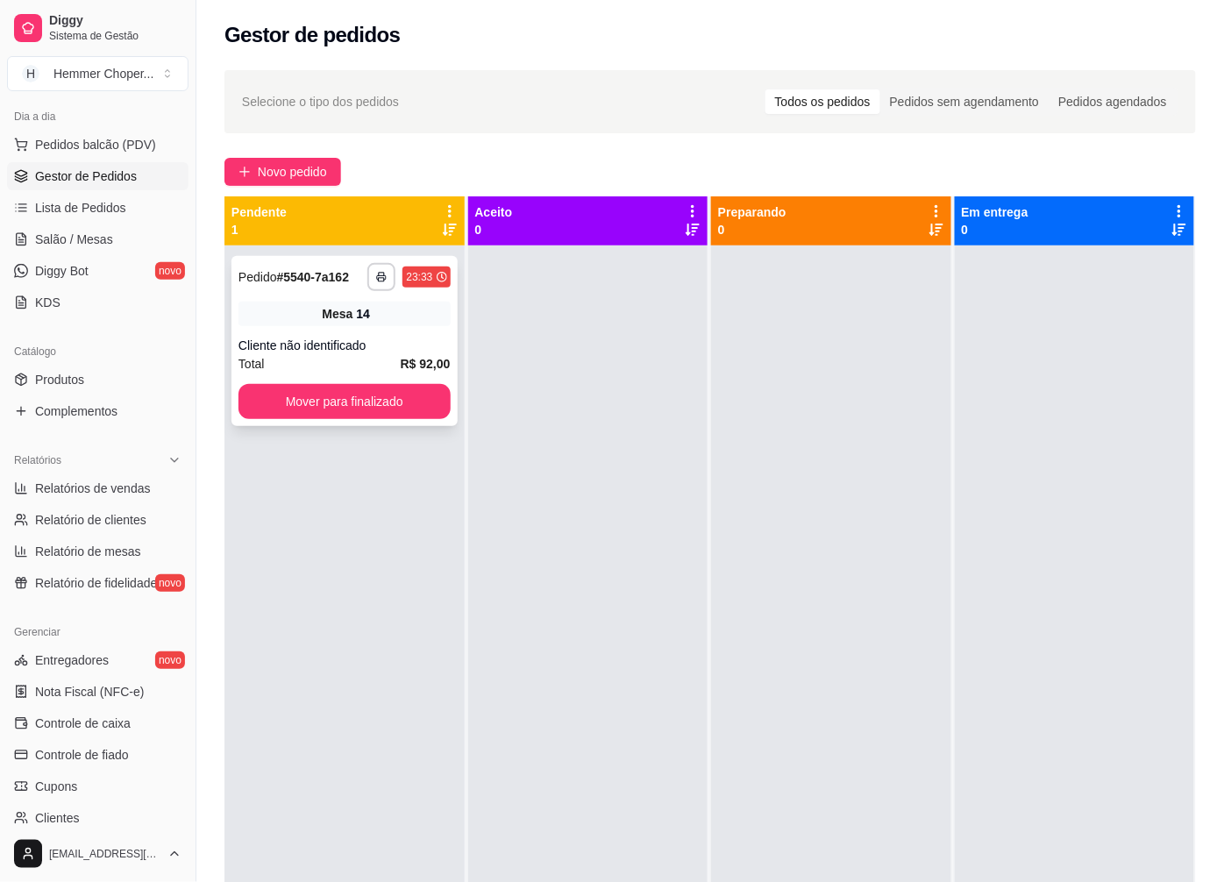
click at [323, 340] on div "Cliente não identificado" at bounding box center [345, 346] width 212 height 18
